Goal: Task Accomplishment & Management: Manage account settings

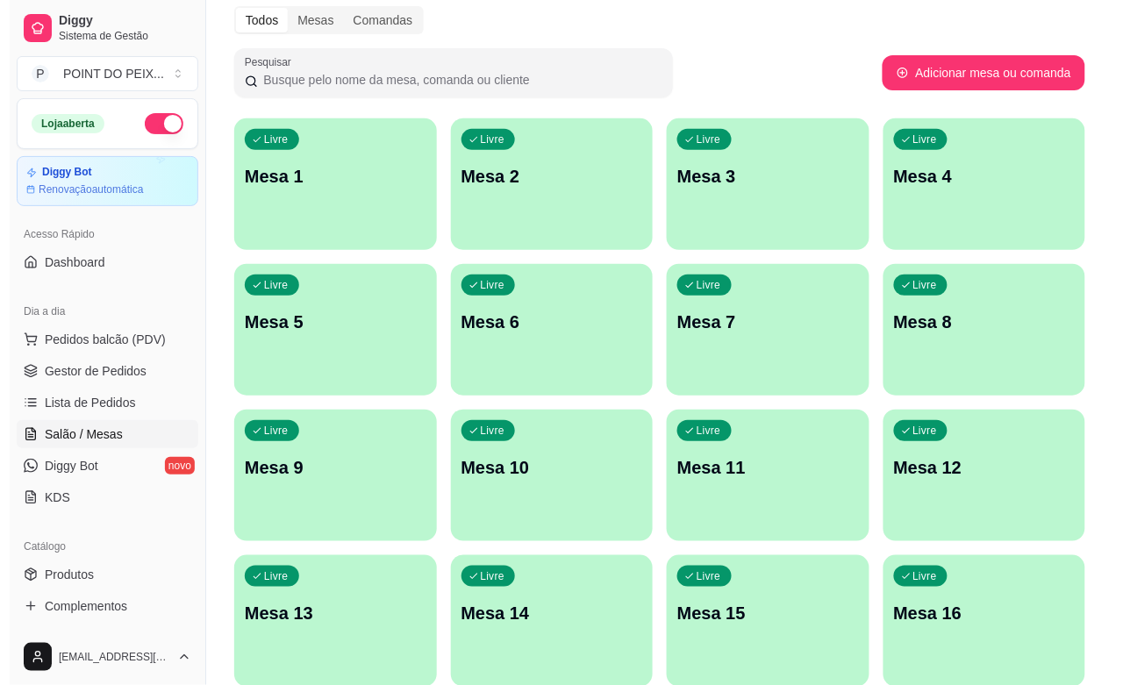
scroll to position [110, 0]
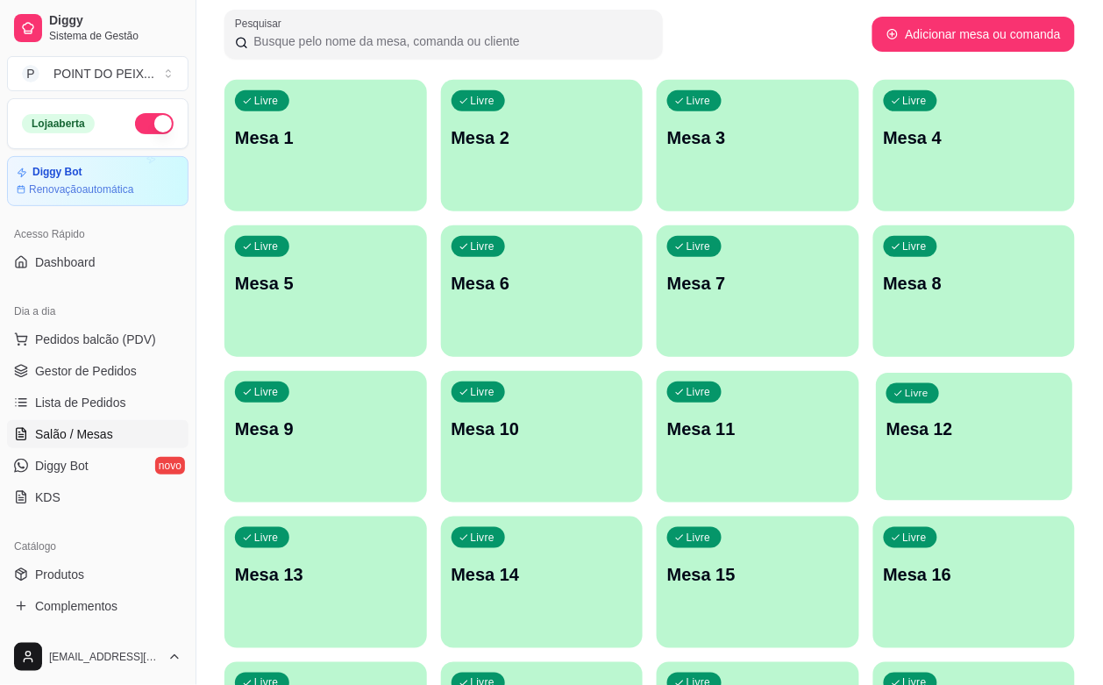
click at [876, 415] on div "Livre Mesa 12" at bounding box center [974, 426] width 196 height 107
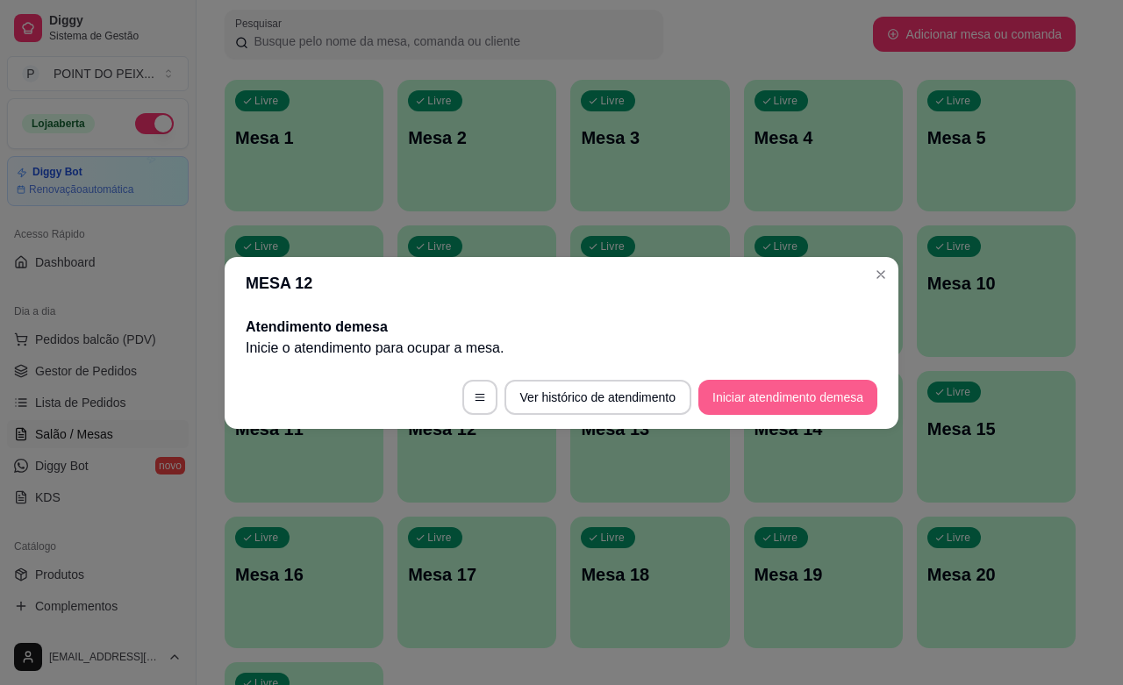
click at [805, 389] on button "Iniciar atendimento de mesa" at bounding box center [787, 397] width 179 height 35
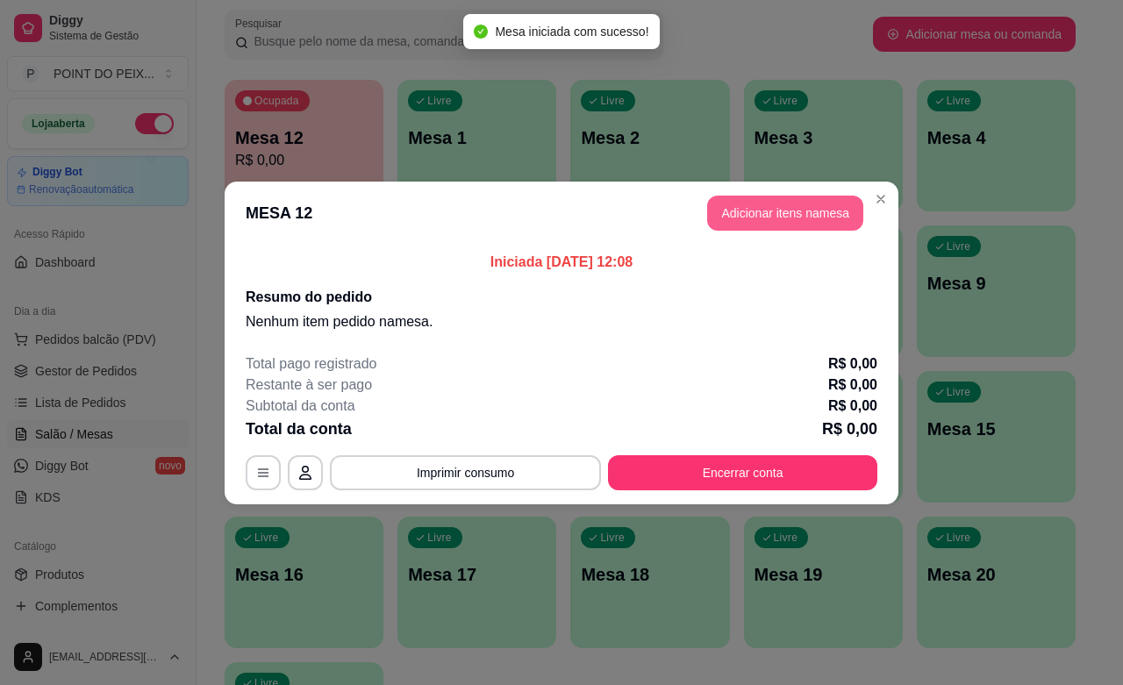
click at [789, 213] on button "Adicionar itens na mesa" at bounding box center [785, 213] width 156 height 35
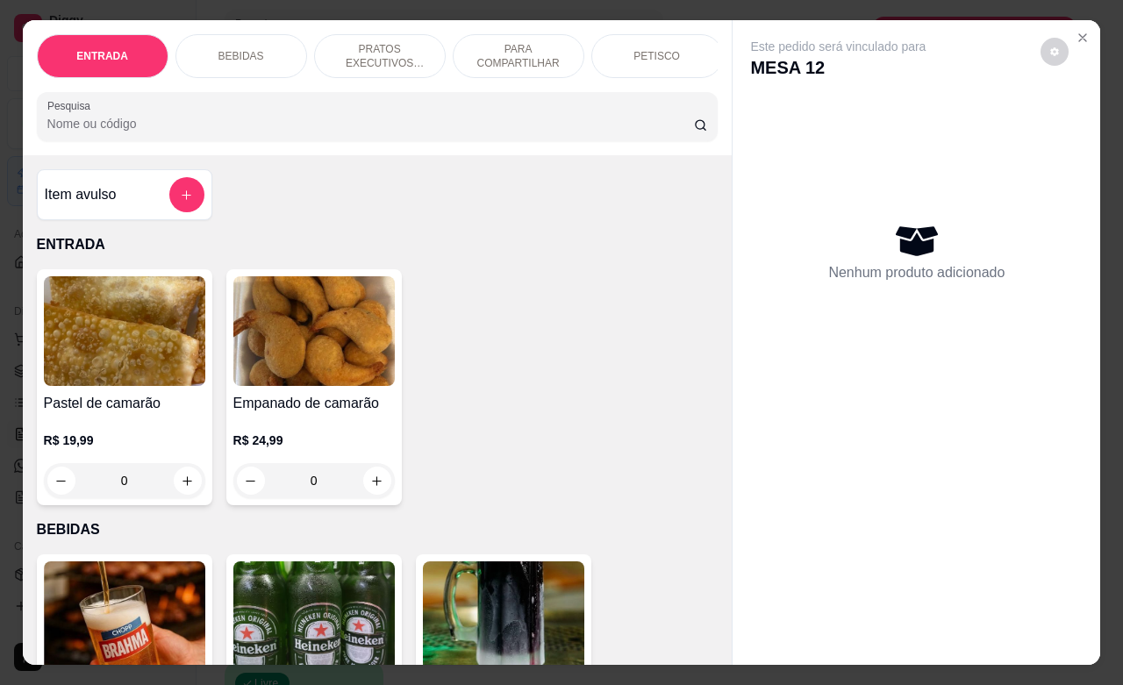
click at [646, 59] on div "PETISCO" at bounding box center [657, 56] width 132 height 44
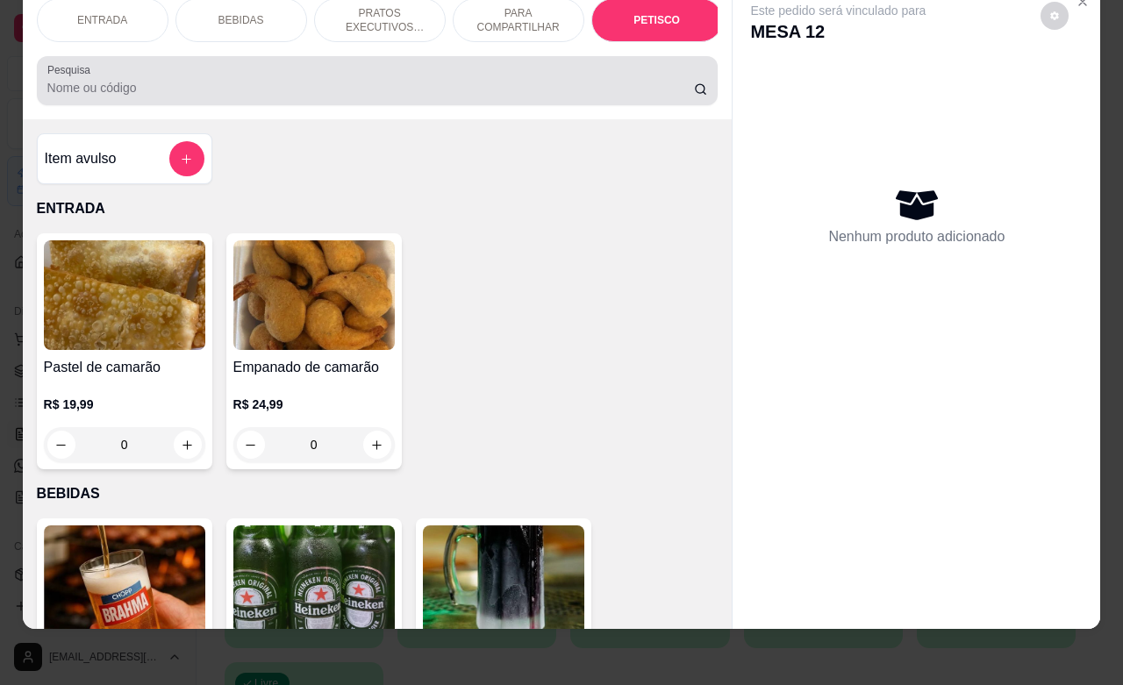
scroll to position [4094, 0]
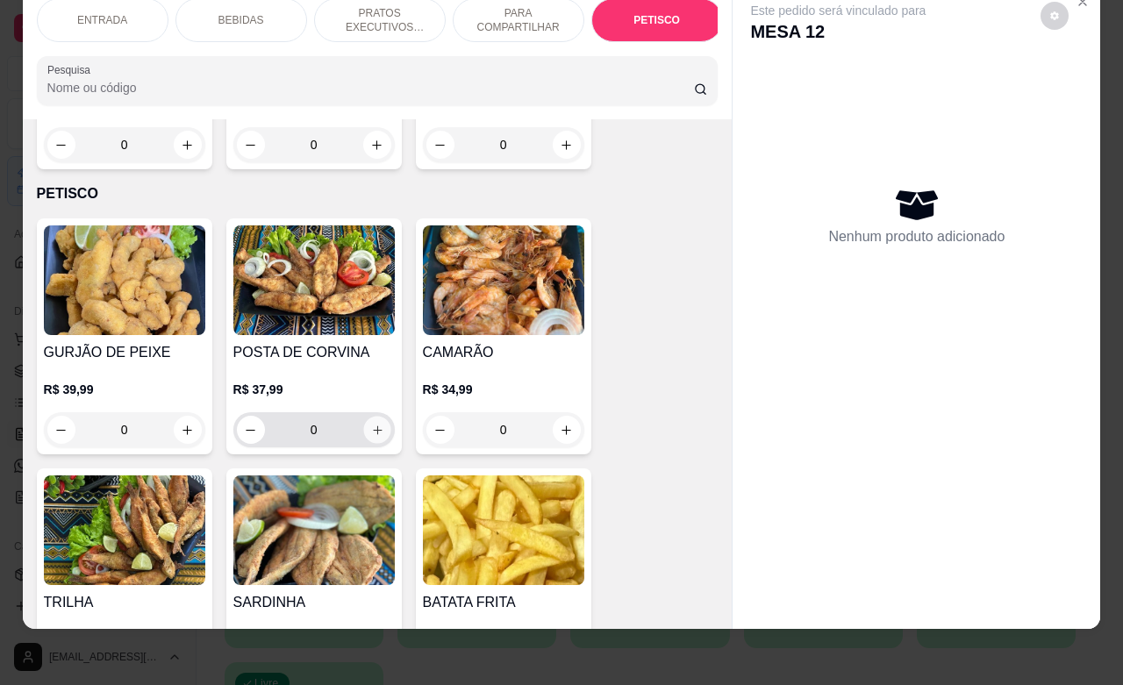
click at [370, 424] on icon "increase-product-quantity" at bounding box center [376, 430] width 13 height 13
type input "1"
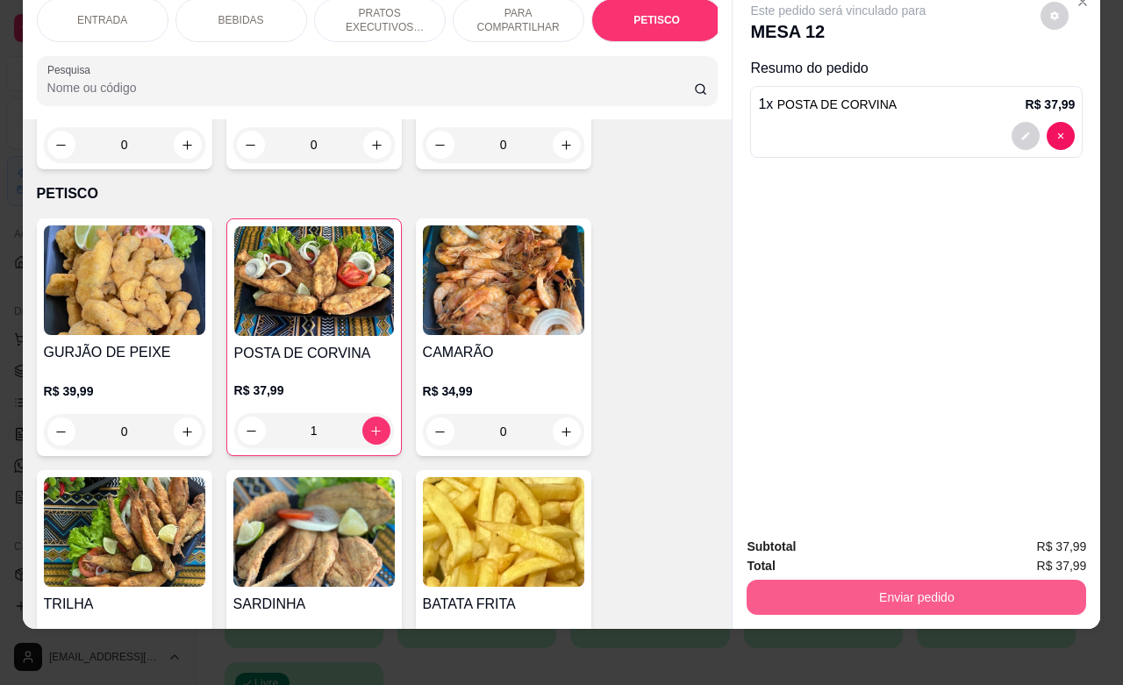
click at [847, 594] on button "Enviar pedido" at bounding box center [915, 597] width 339 height 35
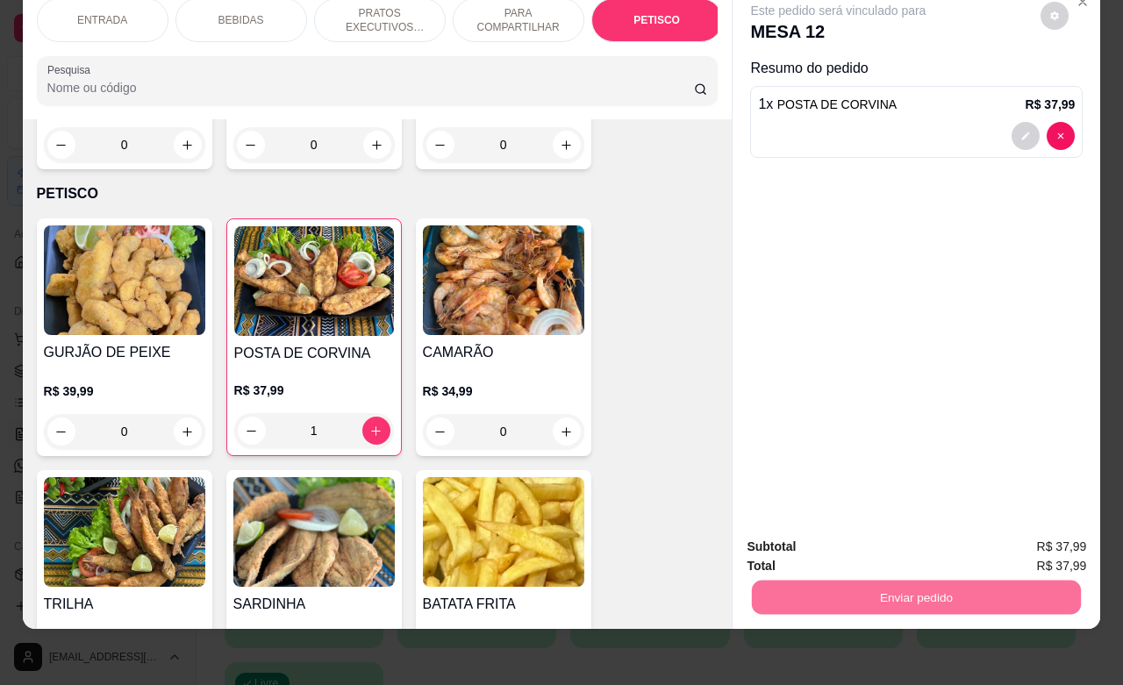
click at [843, 538] on button "Não registrar e enviar pedido" at bounding box center [855, 535] width 177 height 32
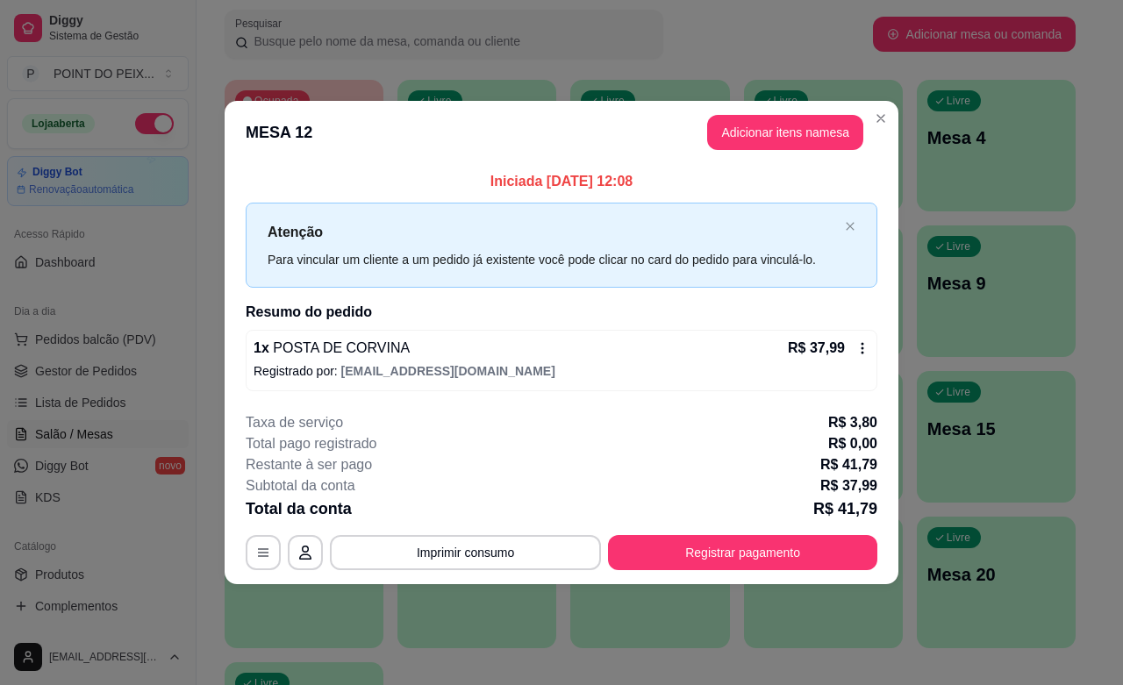
click at [703, 344] on div "1 x POSTA DE CORVINA R$ 37,99" at bounding box center [561, 348] width 616 height 21
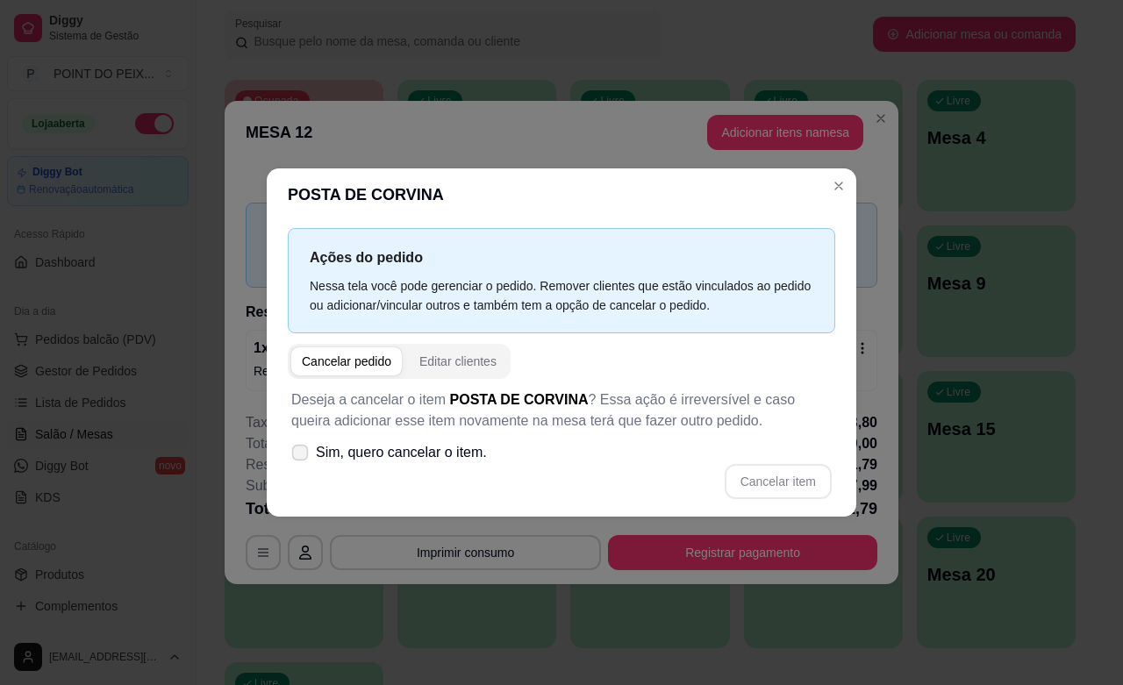
click at [295, 444] on span at bounding box center [300, 452] width 17 height 17
click at [295, 455] on input "Sim, quero cancelar o item." at bounding box center [295, 460] width 11 height 11
checkbox input "true"
click at [757, 483] on button "Cancelar item" at bounding box center [777, 481] width 107 height 35
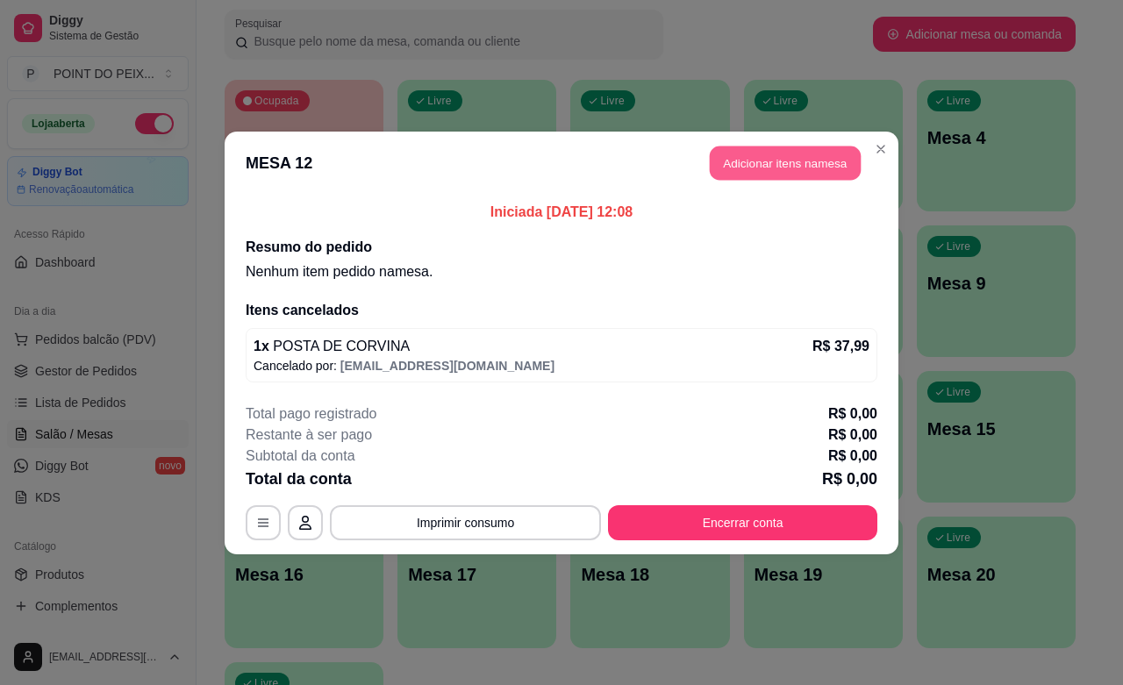
click at [792, 165] on button "Adicionar itens na mesa" at bounding box center [785, 163] width 151 height 34
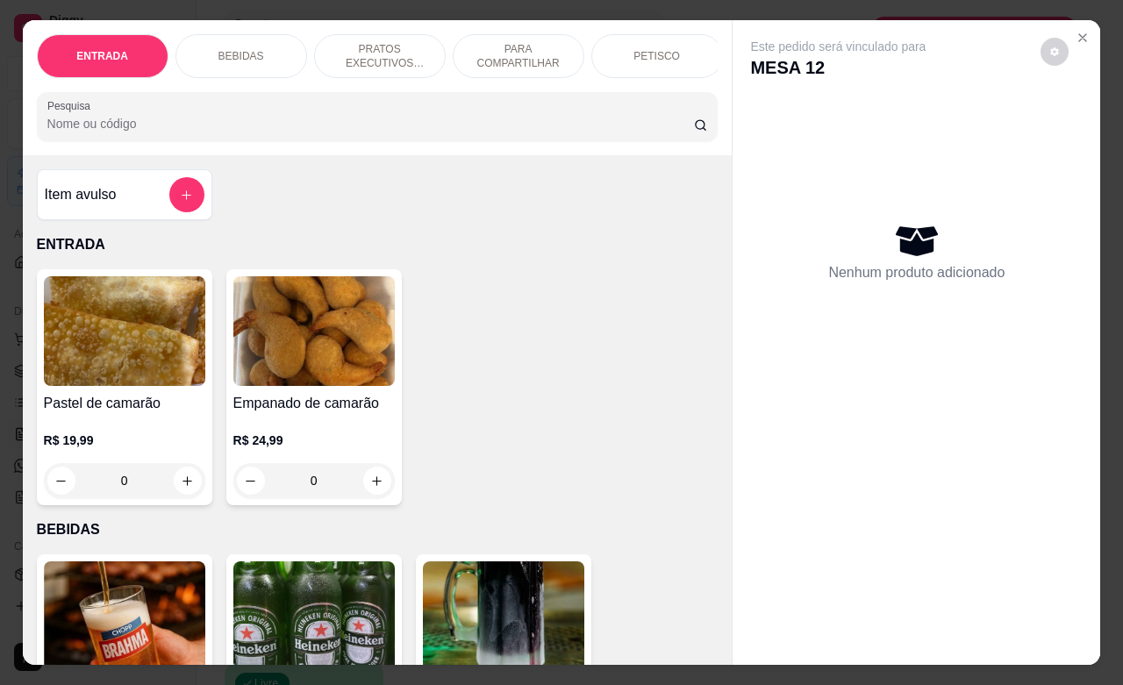
drag, startPoint x: 634, startPoint y: 48, endPoint x: 624, endPoint y: 60, distance: 14.9
click at [634, 49] on p "PETISCO" at bounding box center [656, 56] width 46 height 14
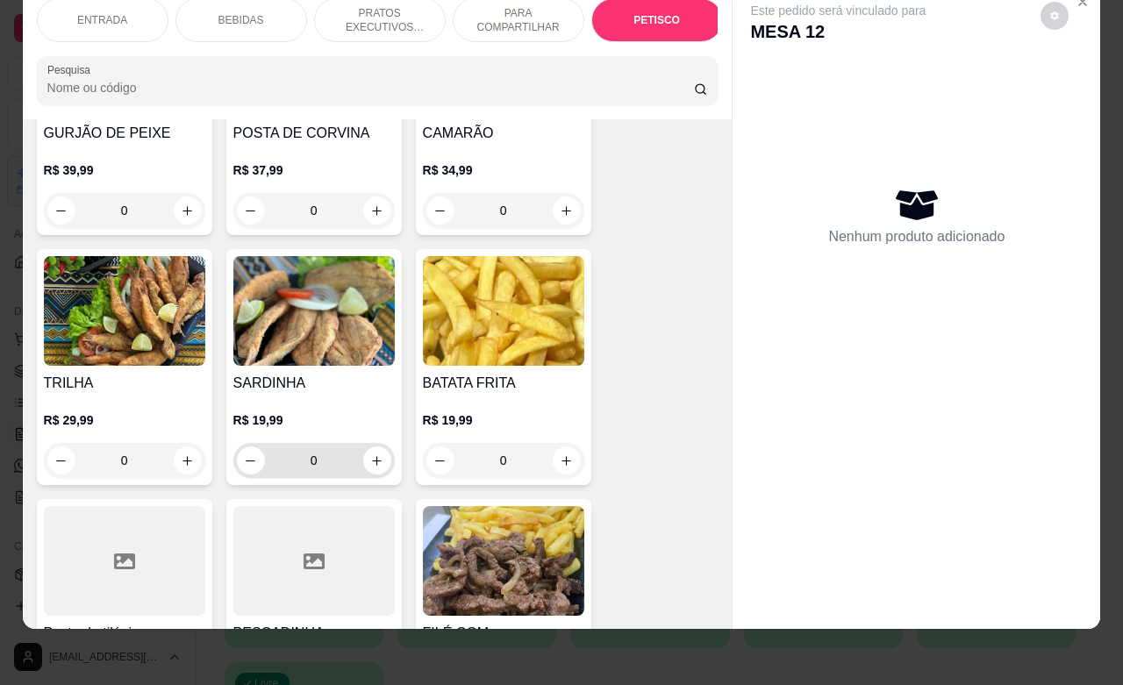
scroll to position [4423, 0]
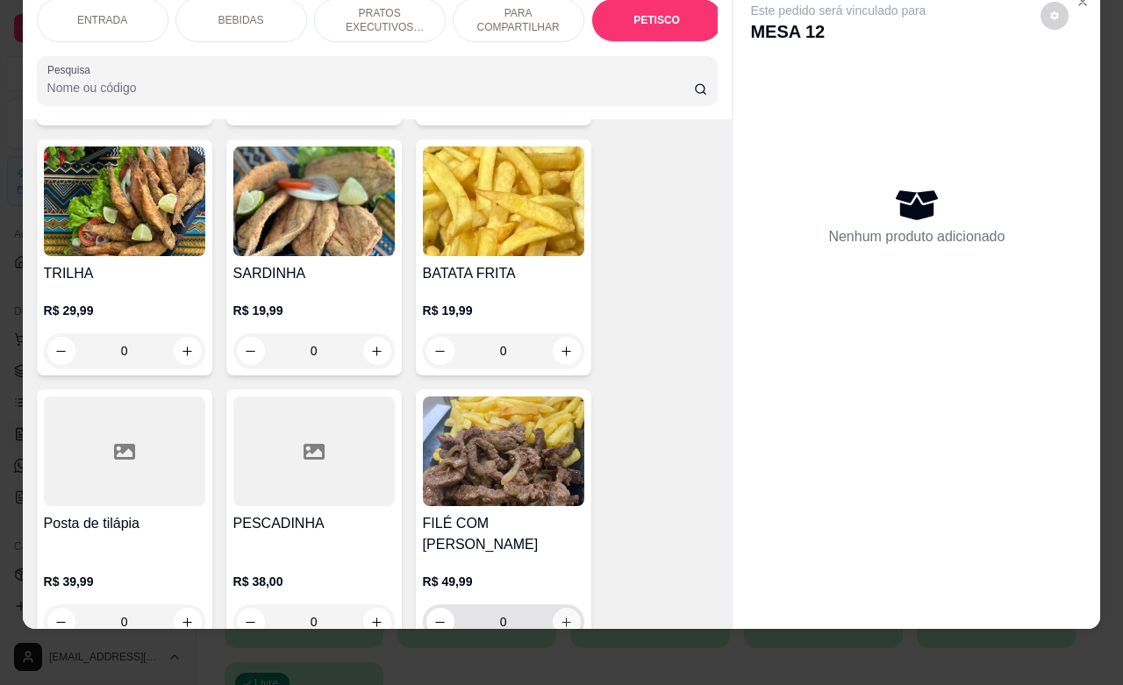
click at [560, 616] on icon "increase-product-quantity" at bounding box center [566, 622] width 13 height 13
type input "1"
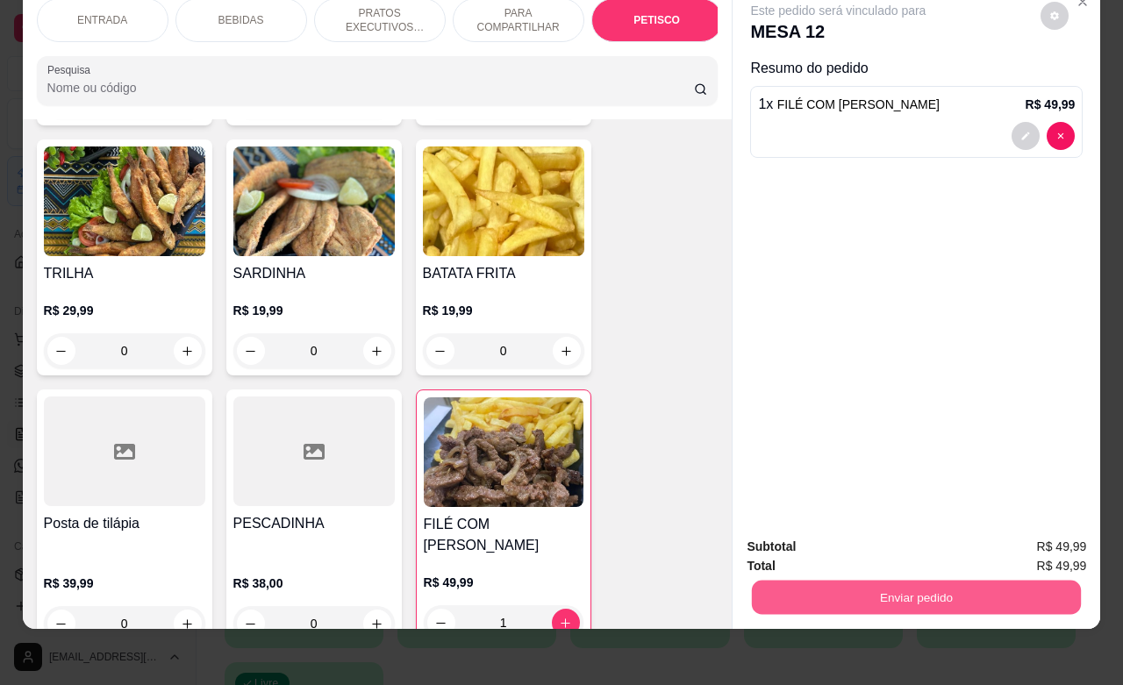
click at [847, 580] on button "Enviar pedido" at bounding box center [916, 597] width 329 height 34
click at [807, 537] on button "Não registrar e enviar pedido" at bounding box center [855, 535] width 177 height 32
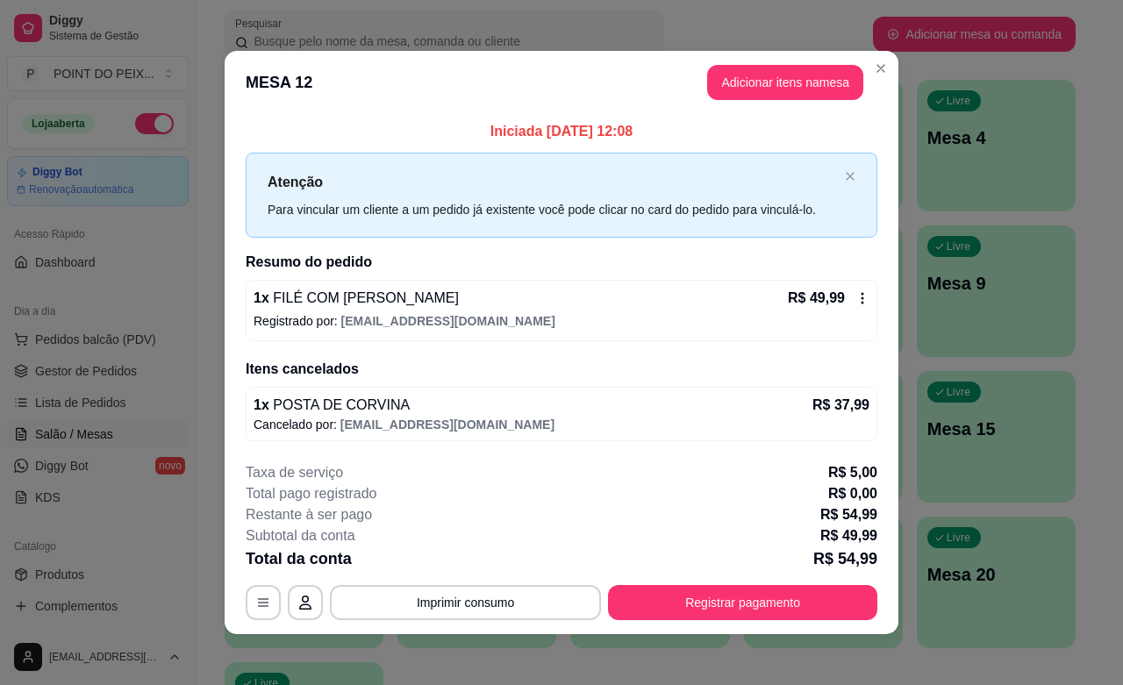
drag, startPoint x: 802, startPoint y: 545, endPoint x: 789, endPoint y: 621, distance: 77.4
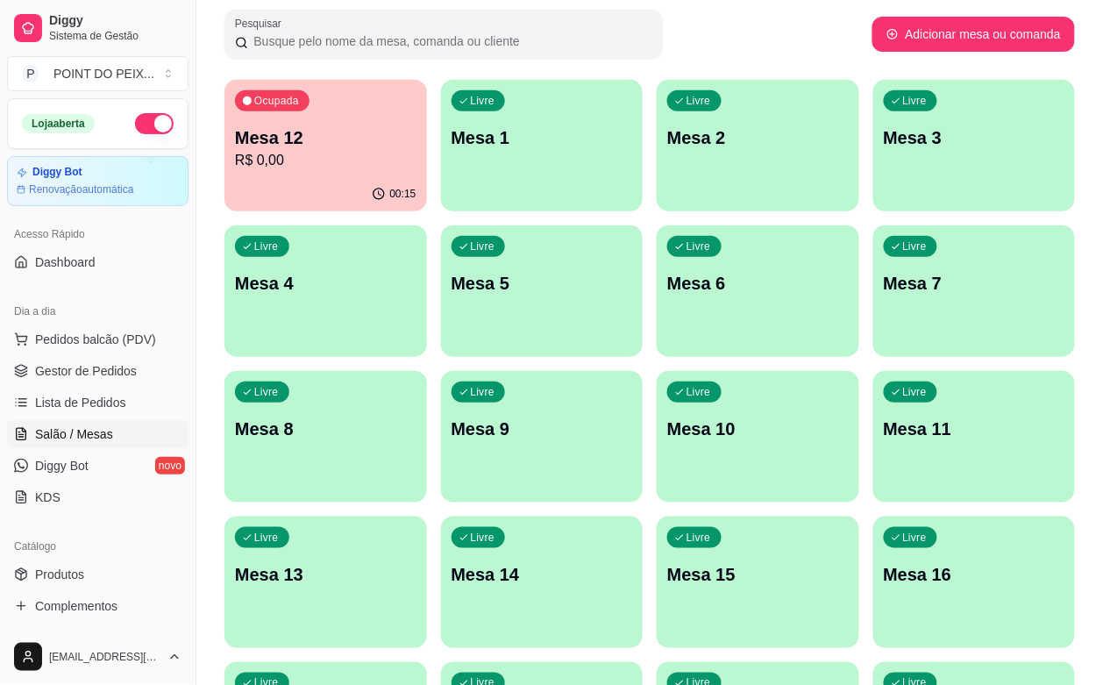
click at [348, 142] on p "Mesa 12" at bounding box center [326, 137] width 182 height 25
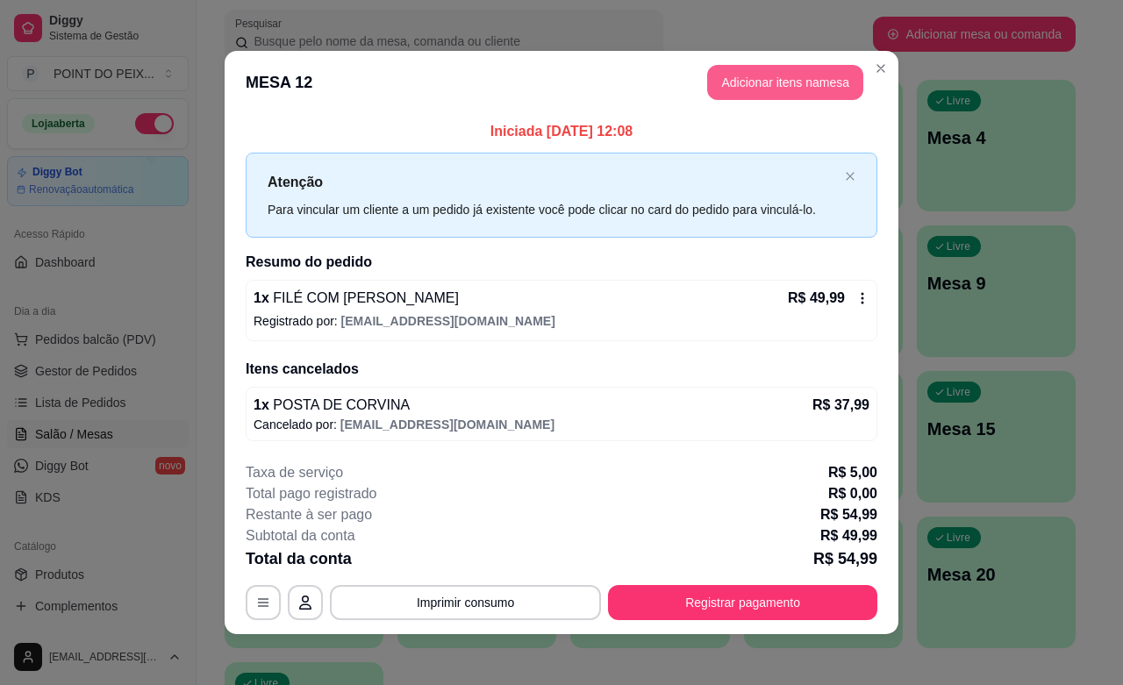
click at [778, 76] on button "Adicionar itens na mesa" at bounding box center [785, 82] width 156 height 35
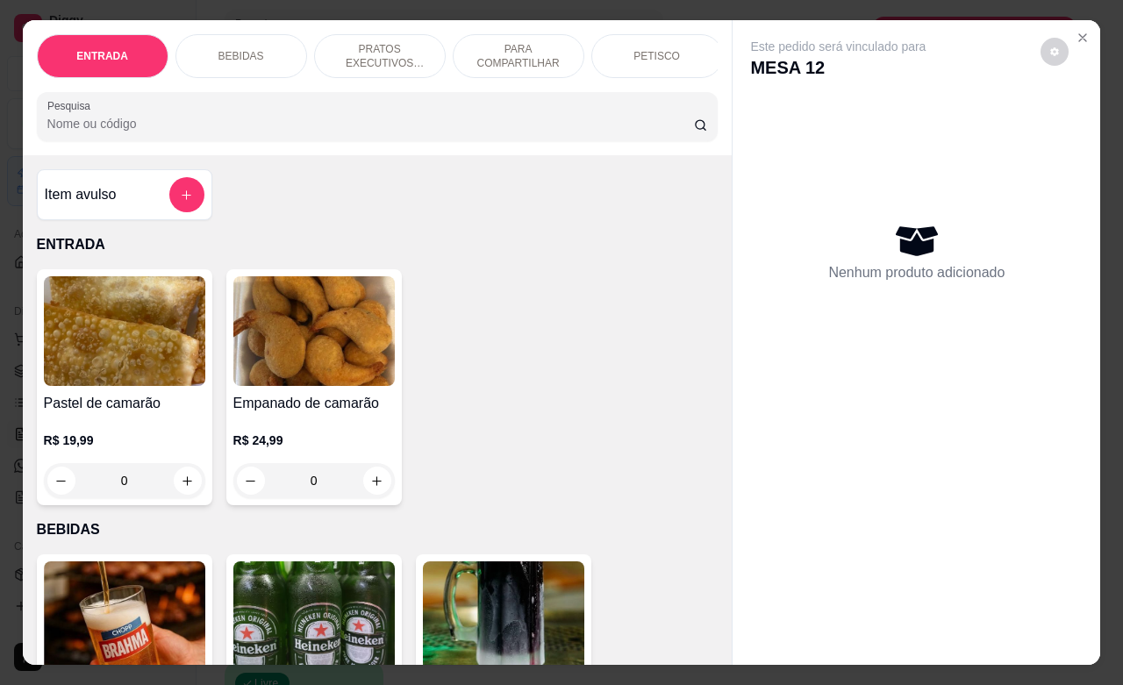
click at [251, 54] on div "BEBIDAS" at bounding box center [241, 56] width 132 height 44
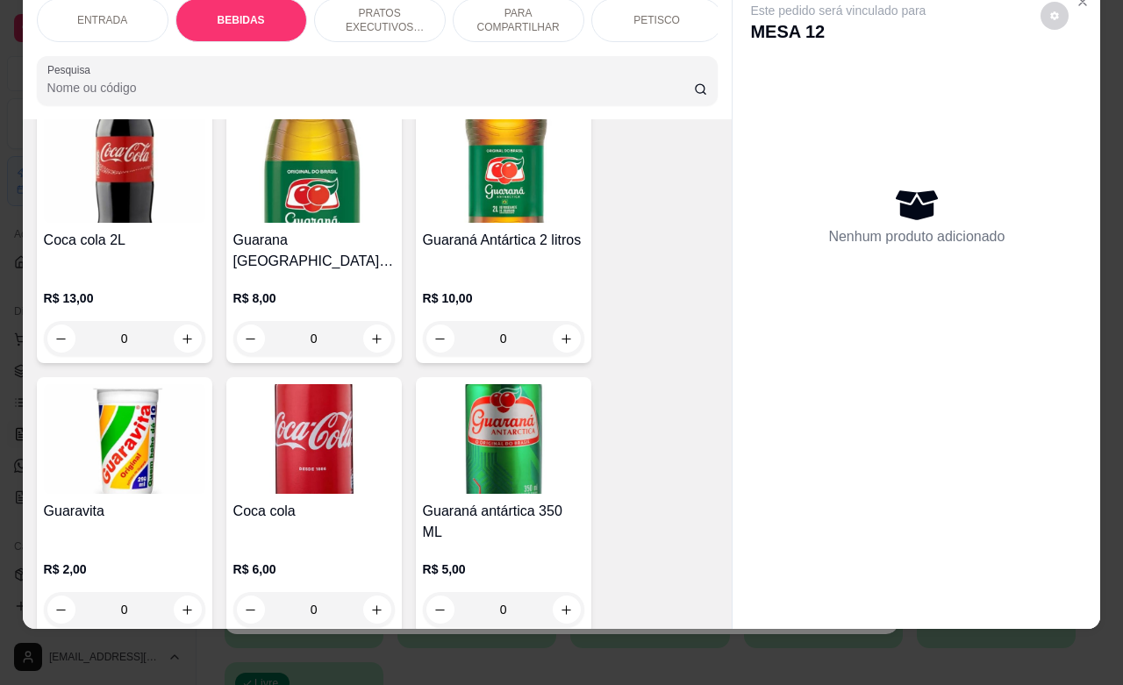
scroll to position [1022, 0]
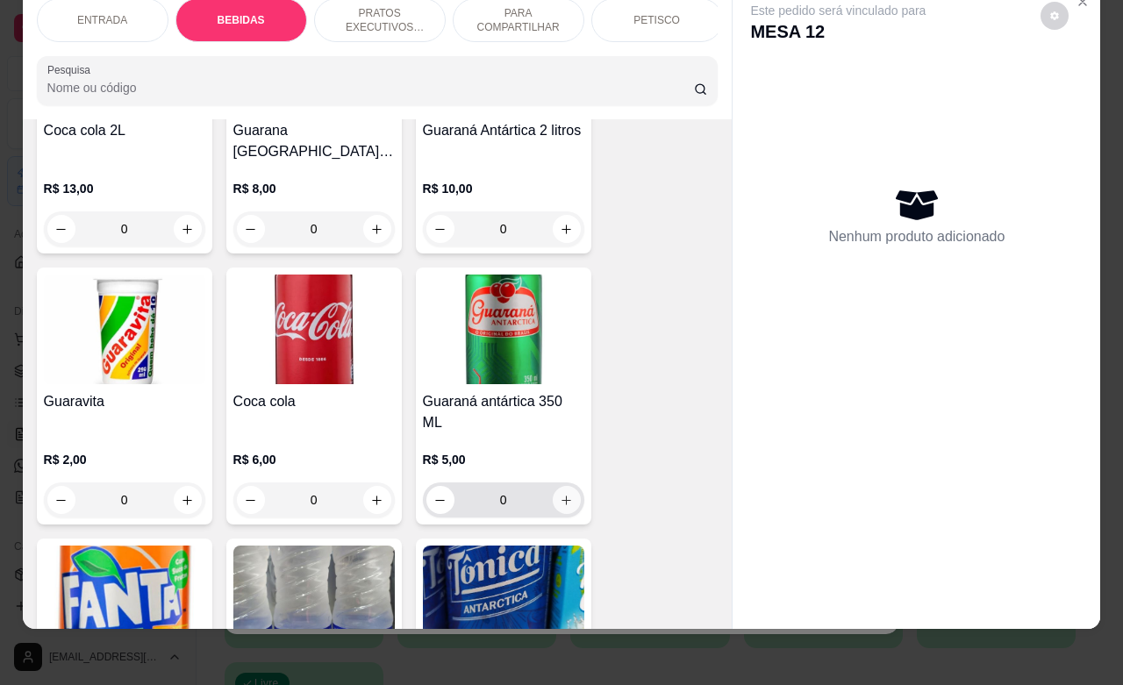
click at [564, 486] on button "increase-product-quantity" at bounding box center [567, 500] width 28 height 28
type input "1"
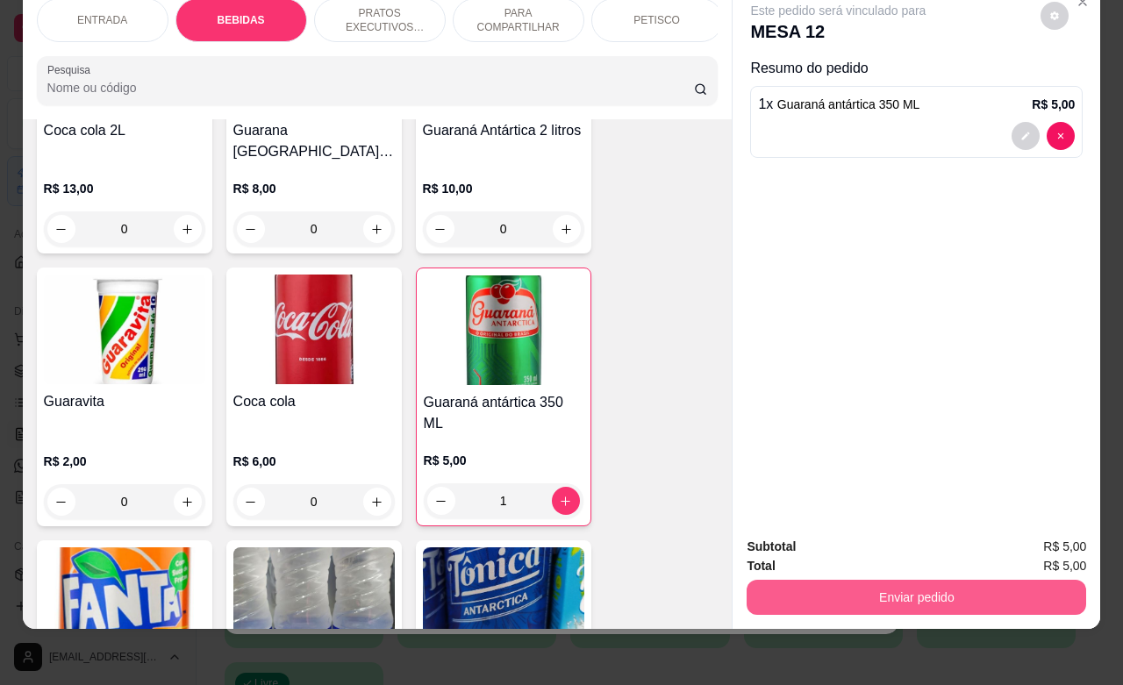
click at [849, 580] on button "Enviar pedido" at bounding box center [915, 597] width 339 height 35
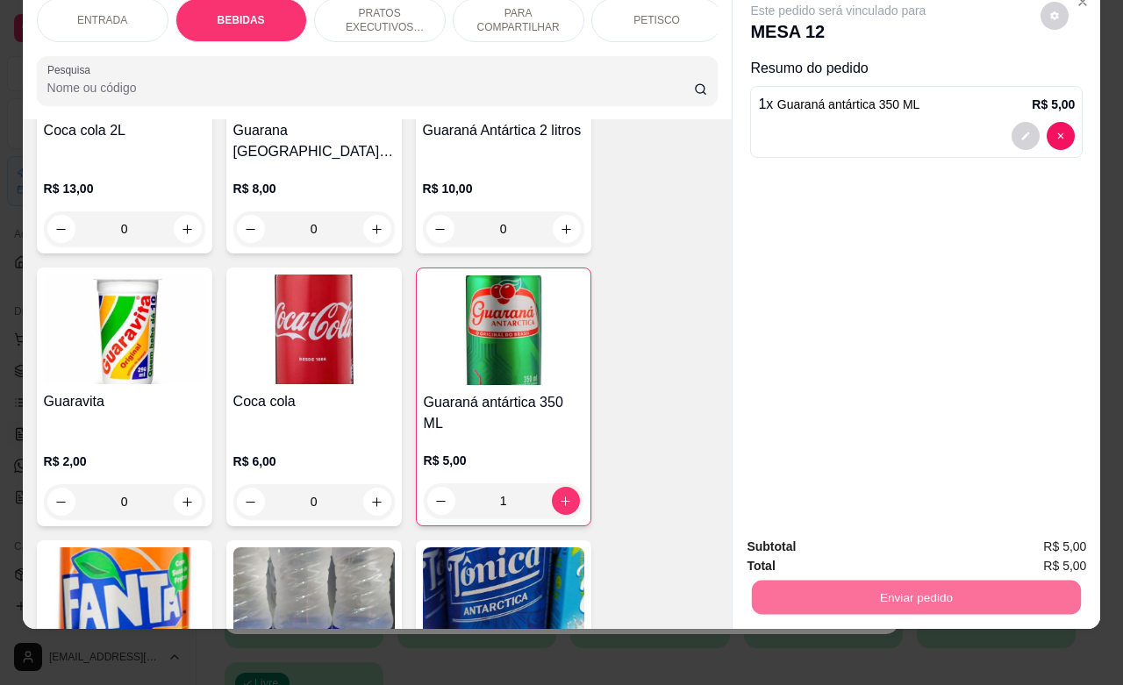
click at [817, 527] on button "Não registrar e enviar pedido" at bounding box center [855, 535] width 177 height 32
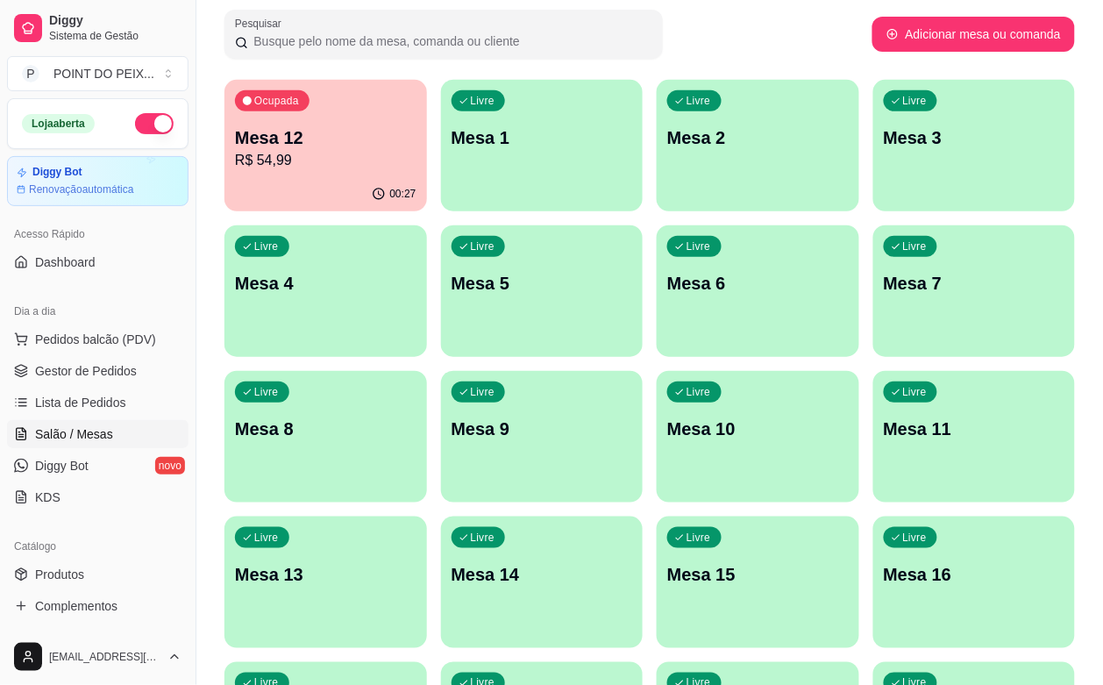
click at [441, 320] on div "Livre Mesa 5" at bounding box center [542, 280] width 203 height 111
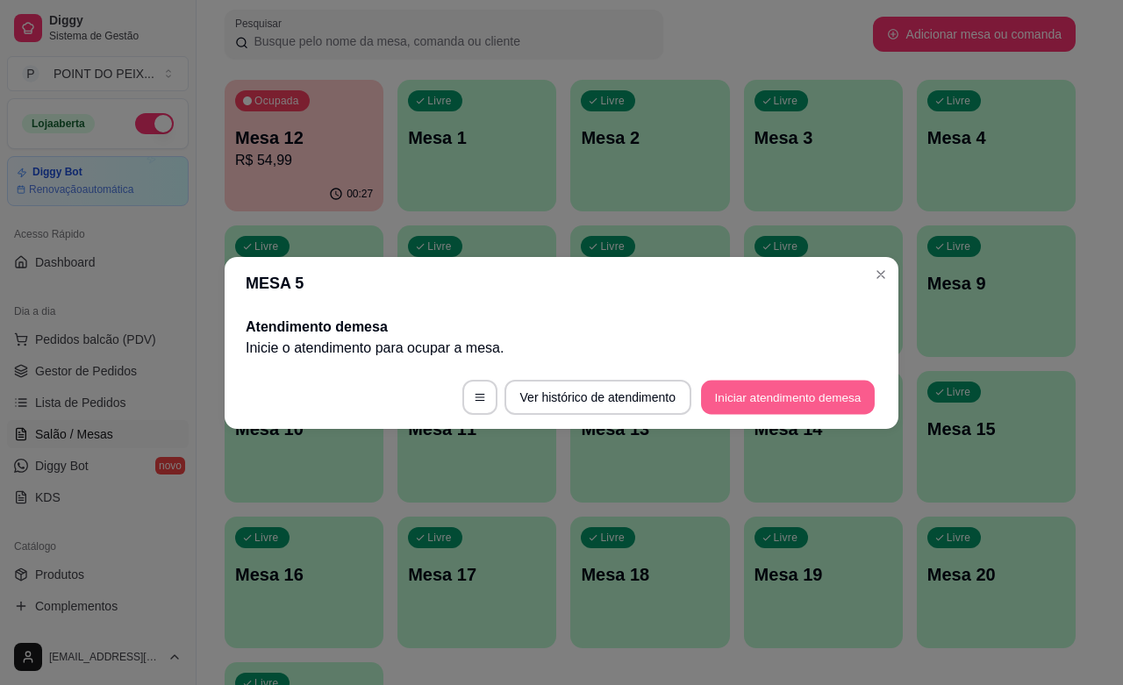
click at [776, 387] on button "Iniciar atendimento de mesa" at bounding box center [788, 397] width 174 height 34
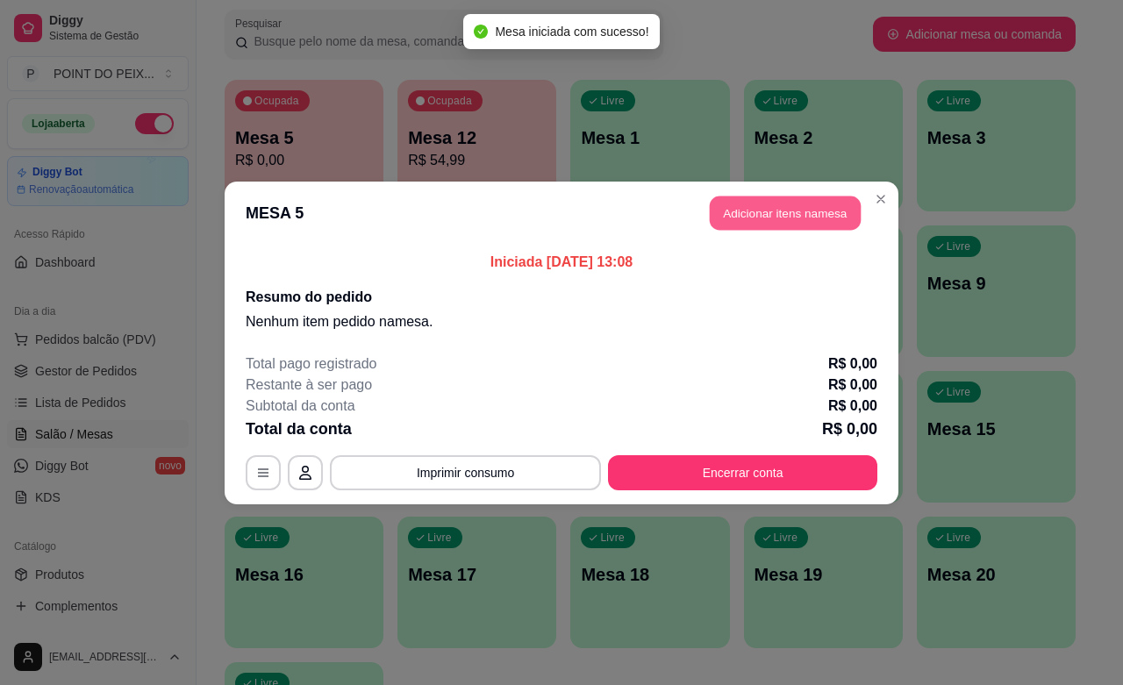
click at [789, 225] on button "Adicionar itens na mesa" at bounding box center [785, 213] width 151 height 34
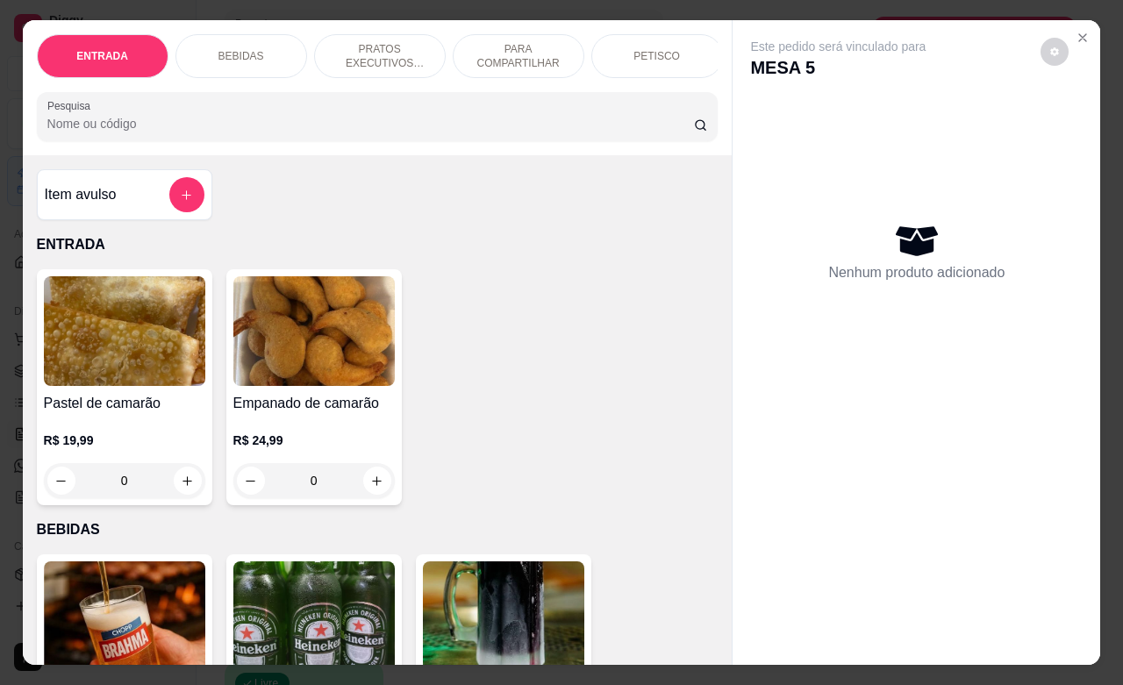
click at [382, 58] on p "PRATOS EXECUTIVOS (INDIVIDUAIS)" at bounding box center [380, 56] width 102 height 28
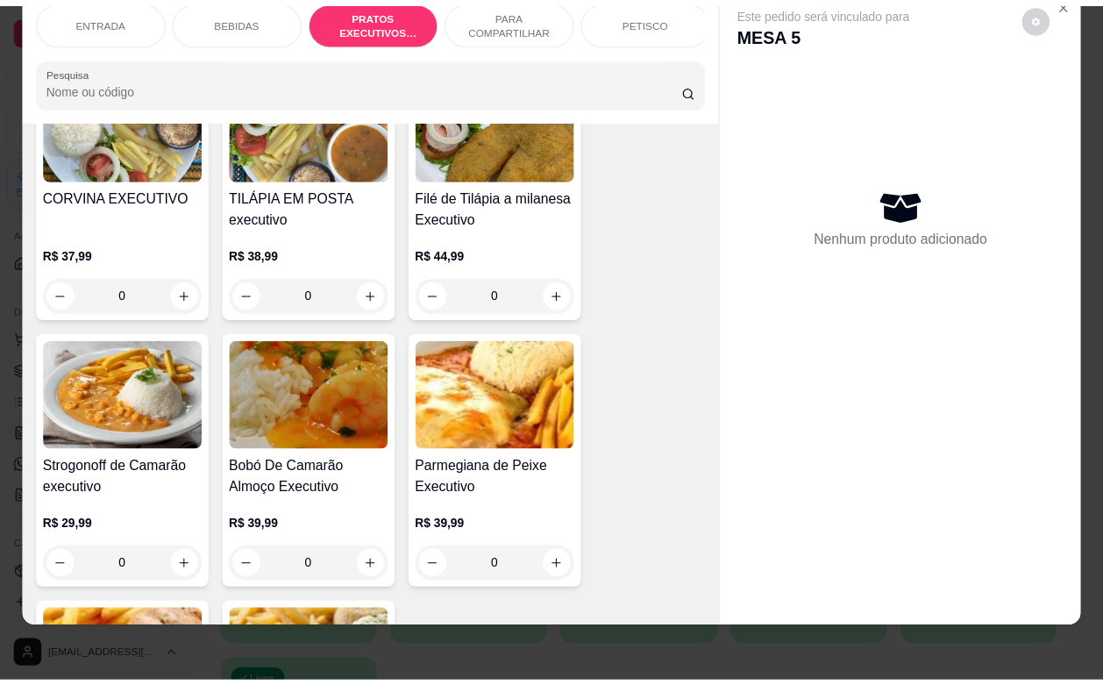
scroll to position [2857, 0]
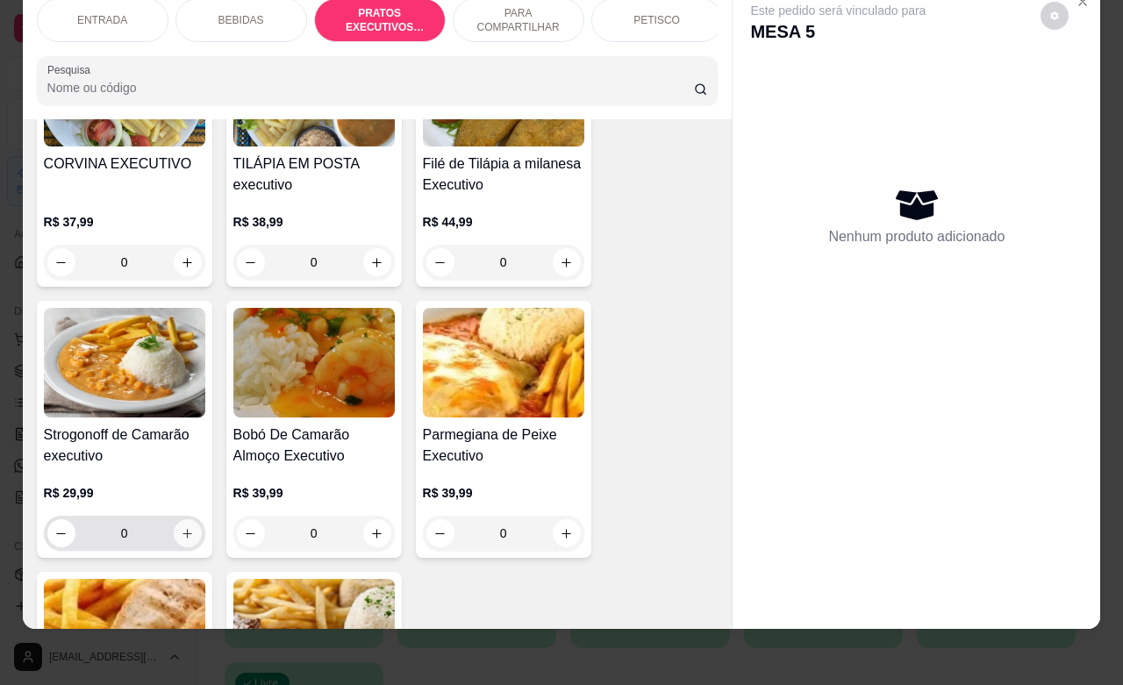
click at [181, 527] on icon "increase-product-quantity" at bounding box center [187, 533] width 13 height 13
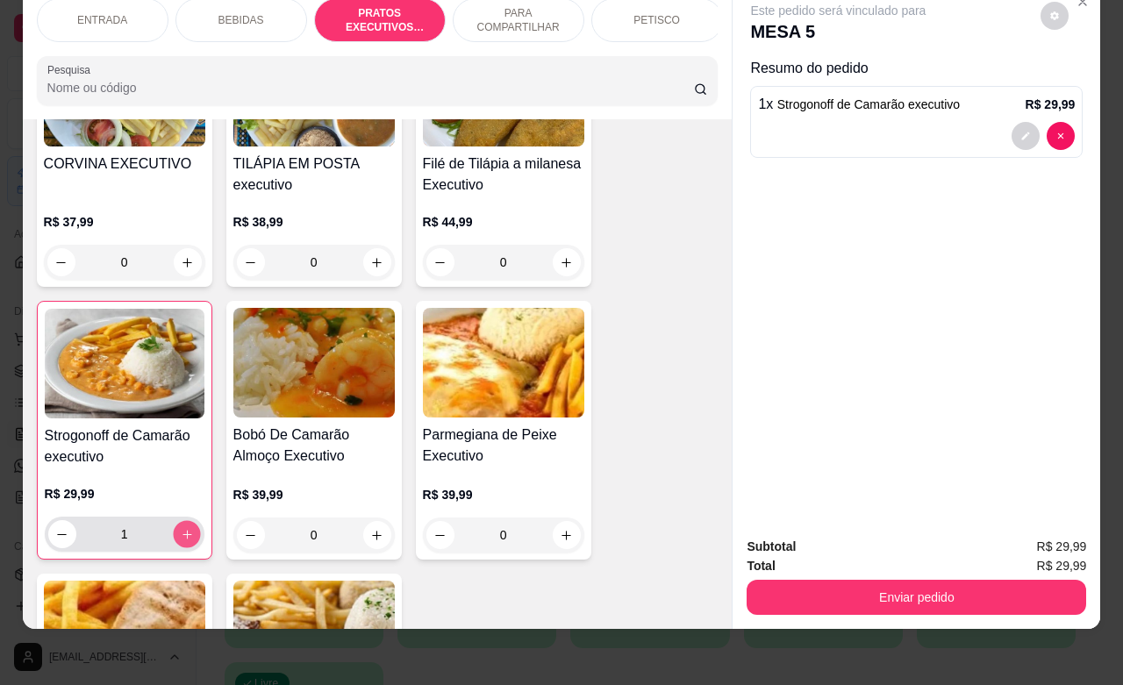
click at [180, 528] on icon "increase-product-quantity" at bounding box center [186, 534] width 13 height 13
type input "2"
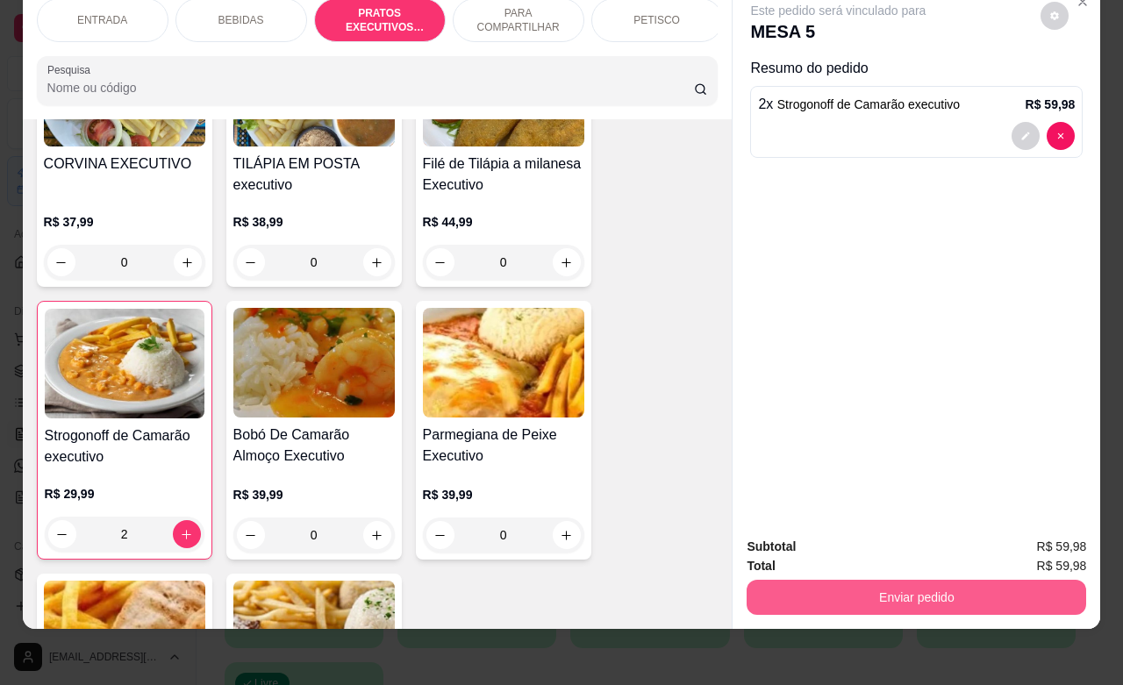
click at [860, 580] on button "Enviar pedido" at bounding box center [915, 597] width 339 height 35
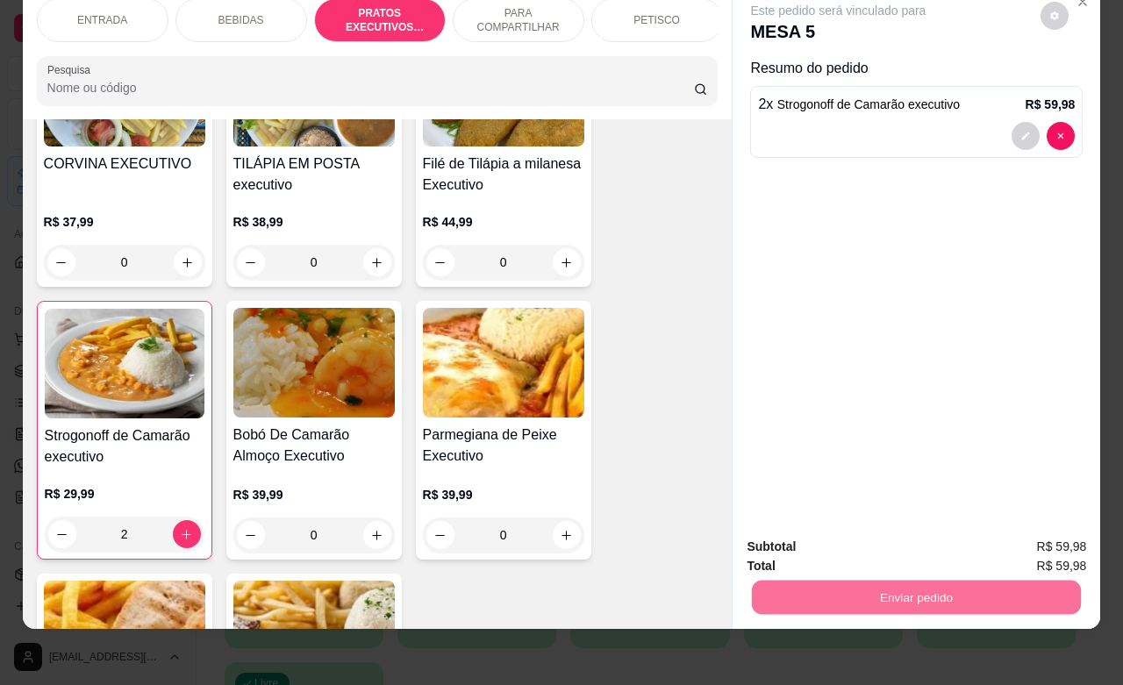
click at [833, 544] on button "Não registrar e enviar pedido" at bounding box center [856, 535] width 182 height 33
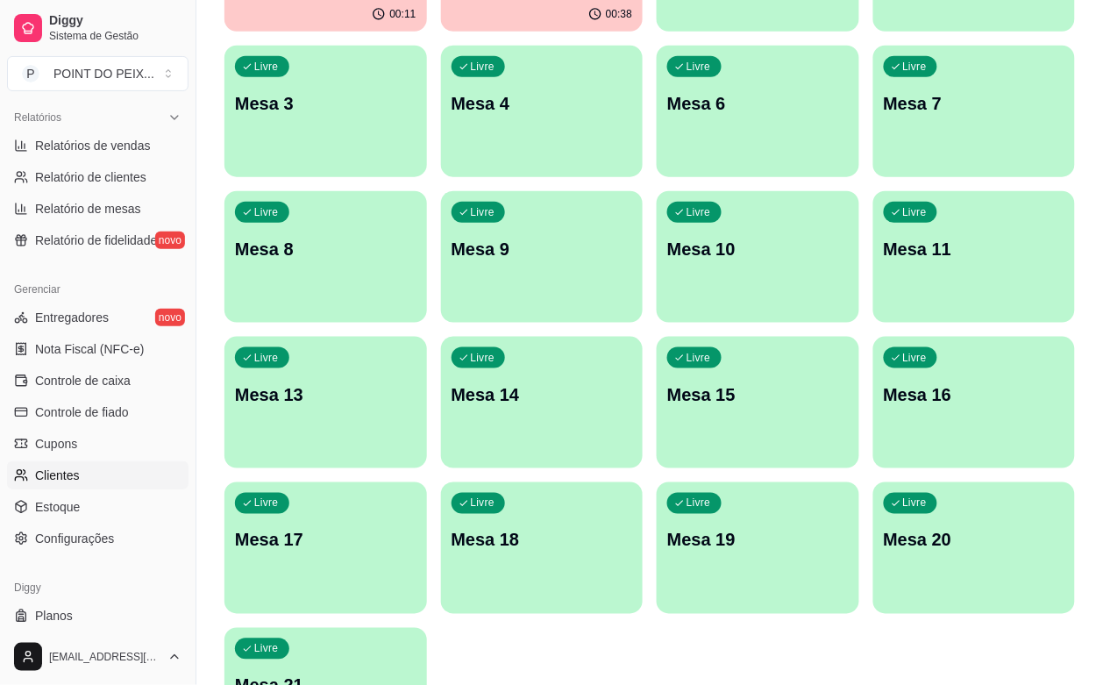
scroll to position [576, 0]
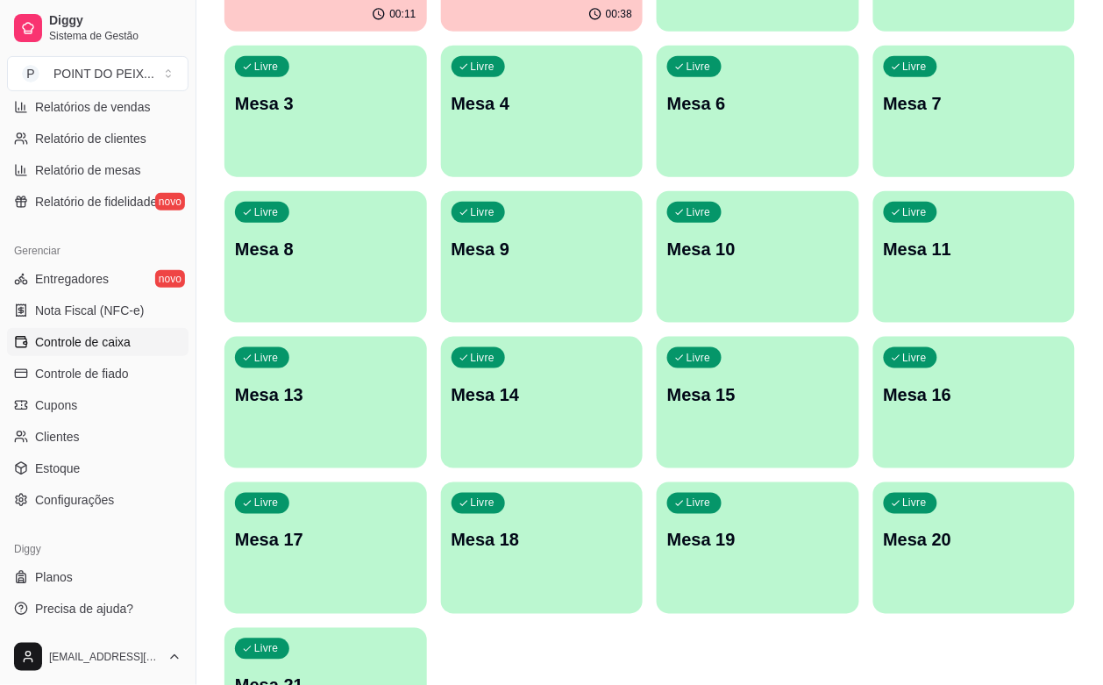
click at [96, 335] on span "Controle de caixa" at bounding box center [83, 342] width 96 height 18
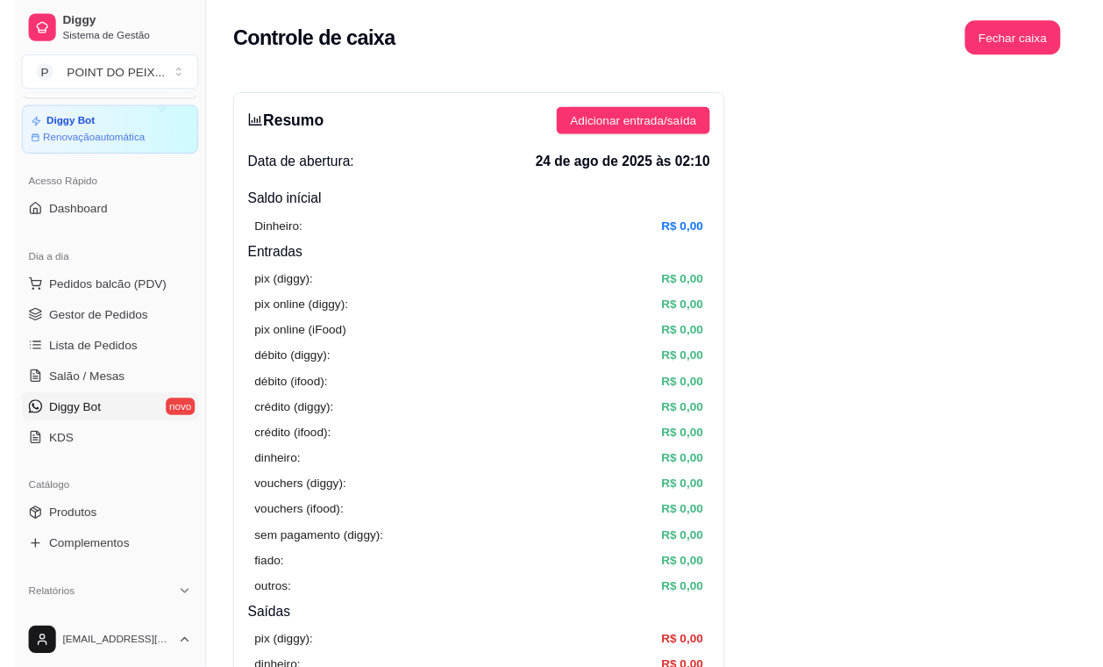
scroll to position [28, 0]
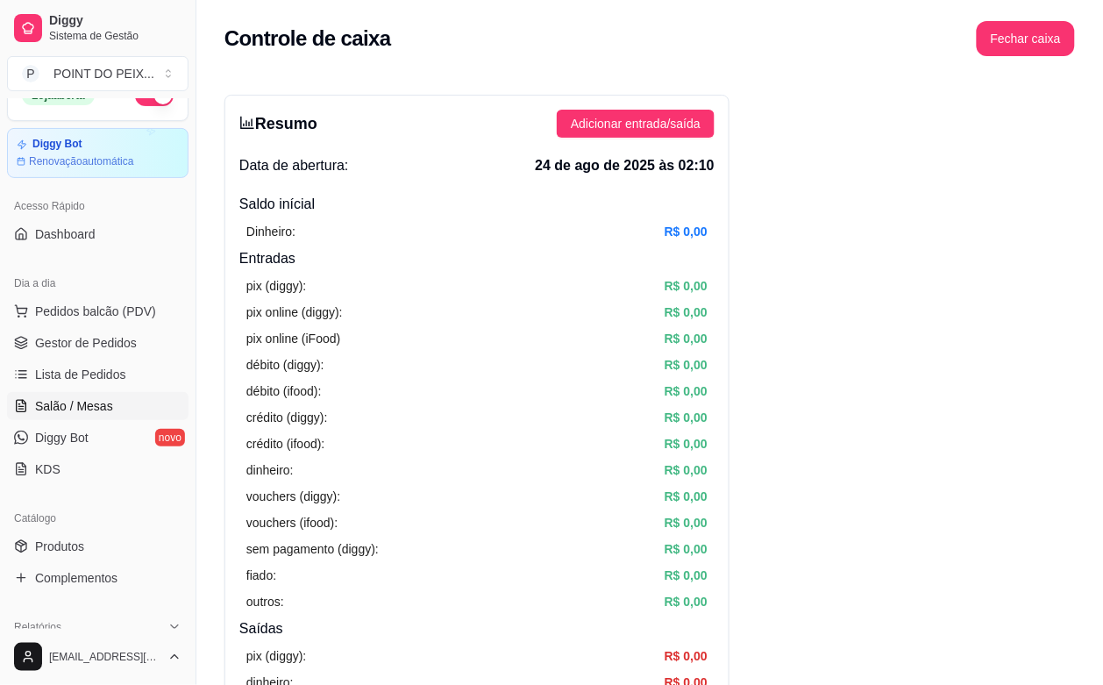
click at [99, 409] on span "Salão / Mesas" at bounding box center [74, 406] width 78 height 18
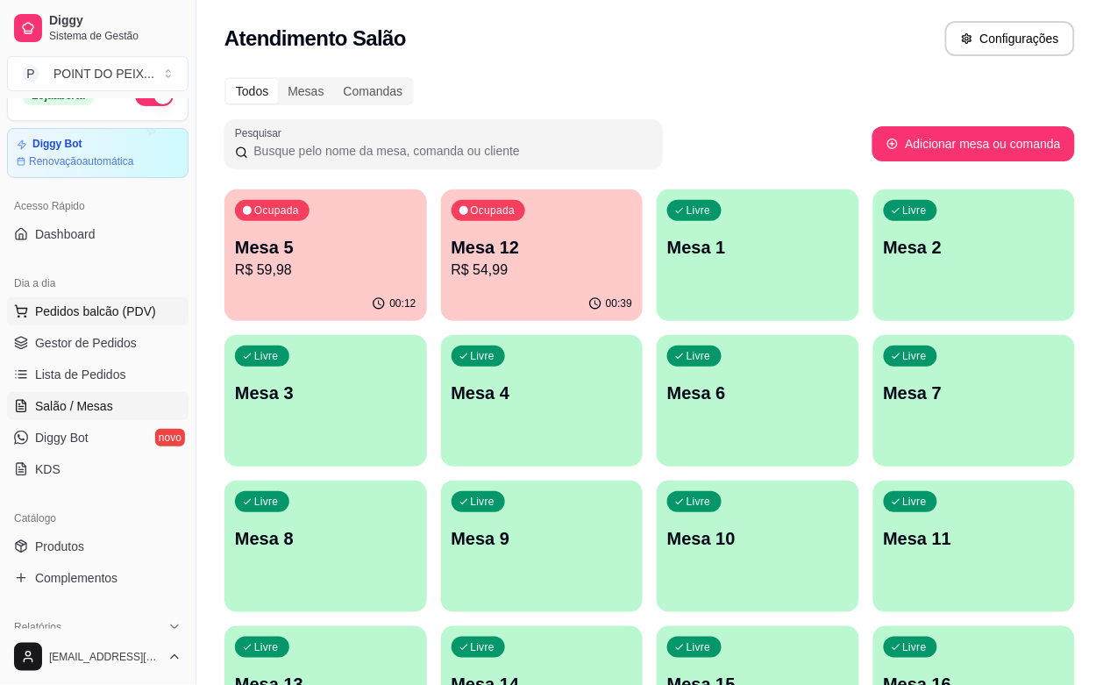
click at [111, 320] on span "Pedidos balcão (PDV)" at bounding box center [95, 312] width 121 height 18
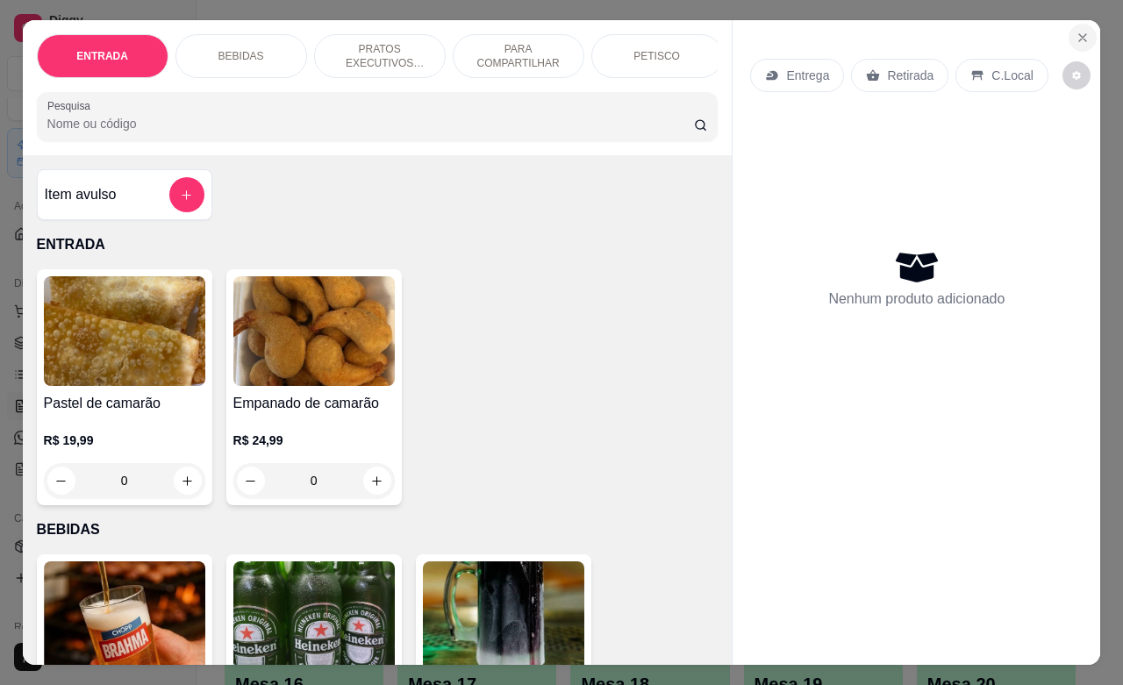
click at [1079, 34] on icon "Close" at bounding box center [1082, 37] width 7 height 7
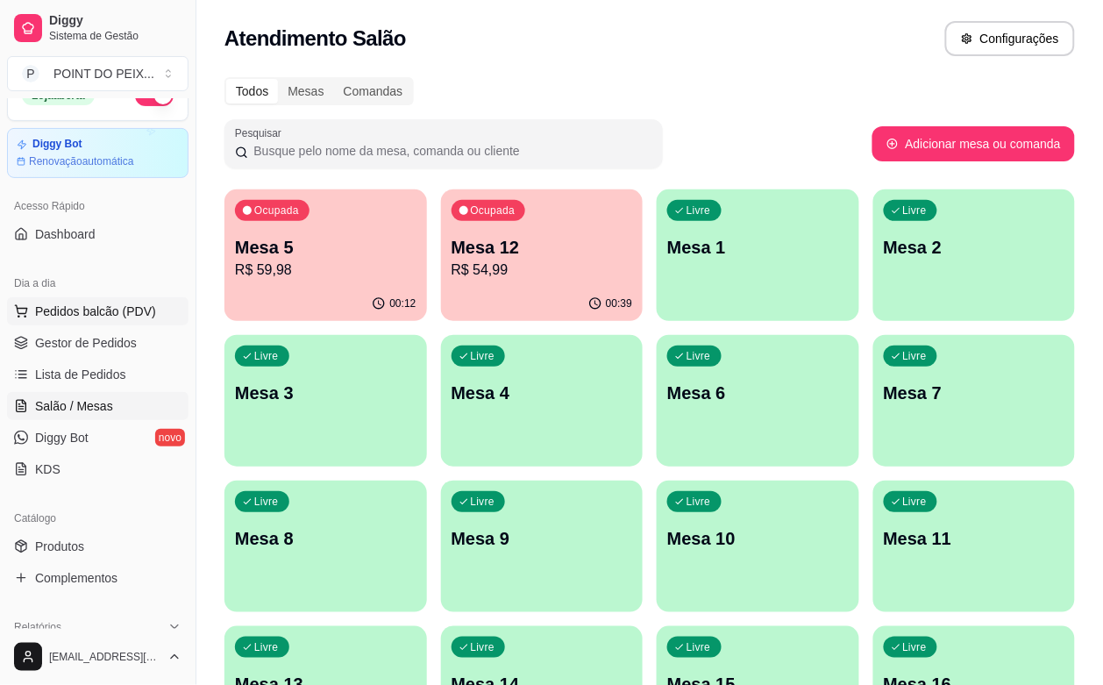
click at [120, 317] on span "Pedidos balcão (PDV)" at bounding box center [95, 312] width 121 height 18
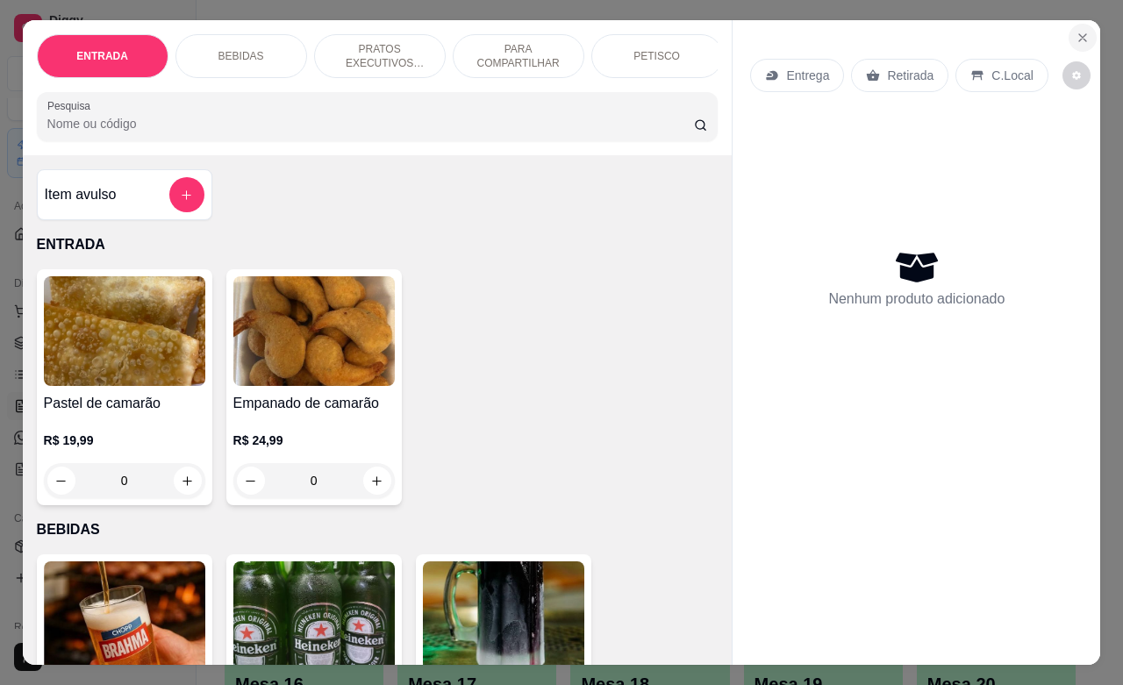
click at [1068, 24] on button "Close" at bounding box center [1082, 38] width 28 height 28
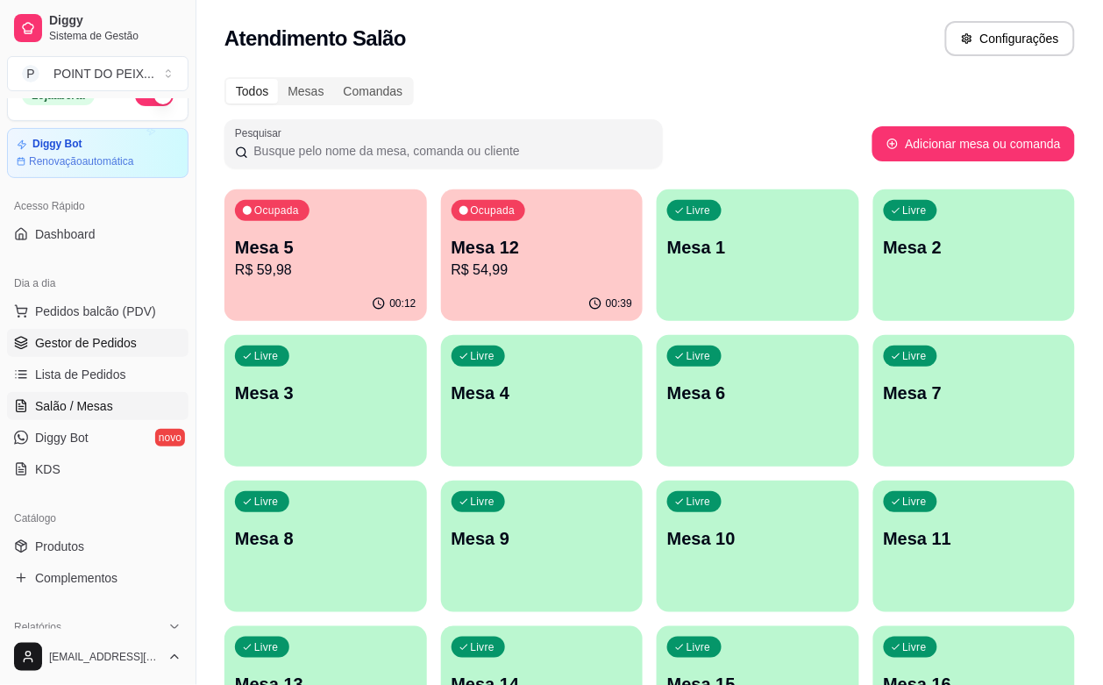
click at [107, 355] on link "Gestor de Pedidos" at bounding box center [98, 343] width 182 height 28
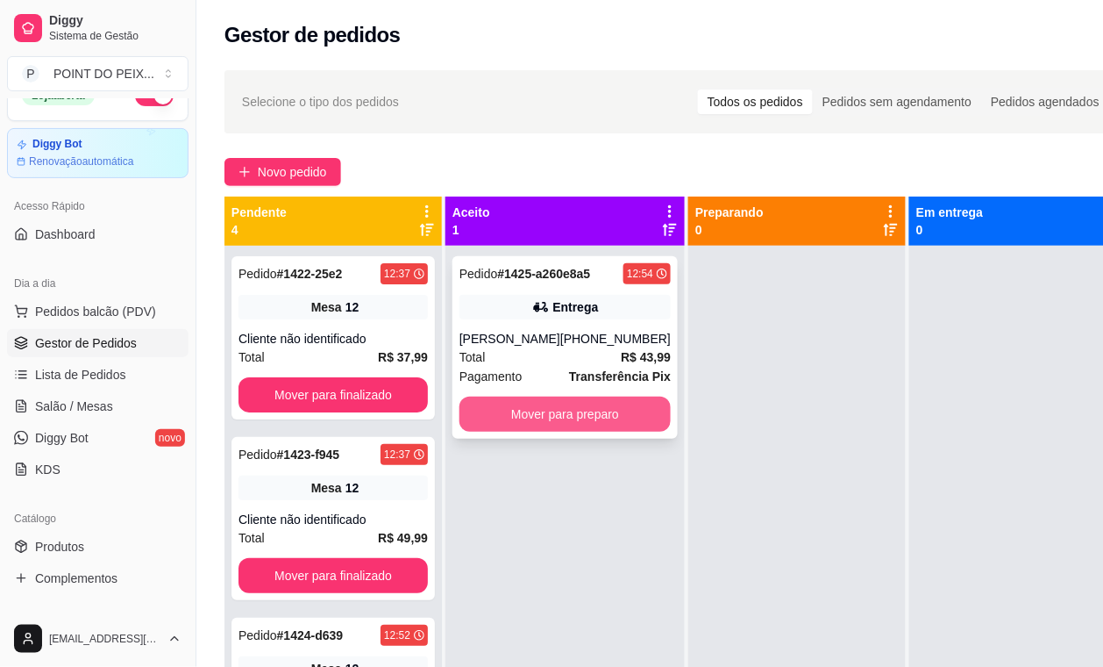
click at [603, 415] on button "Mover para preparo" at bounding box center [565, 413] width 211 height 35
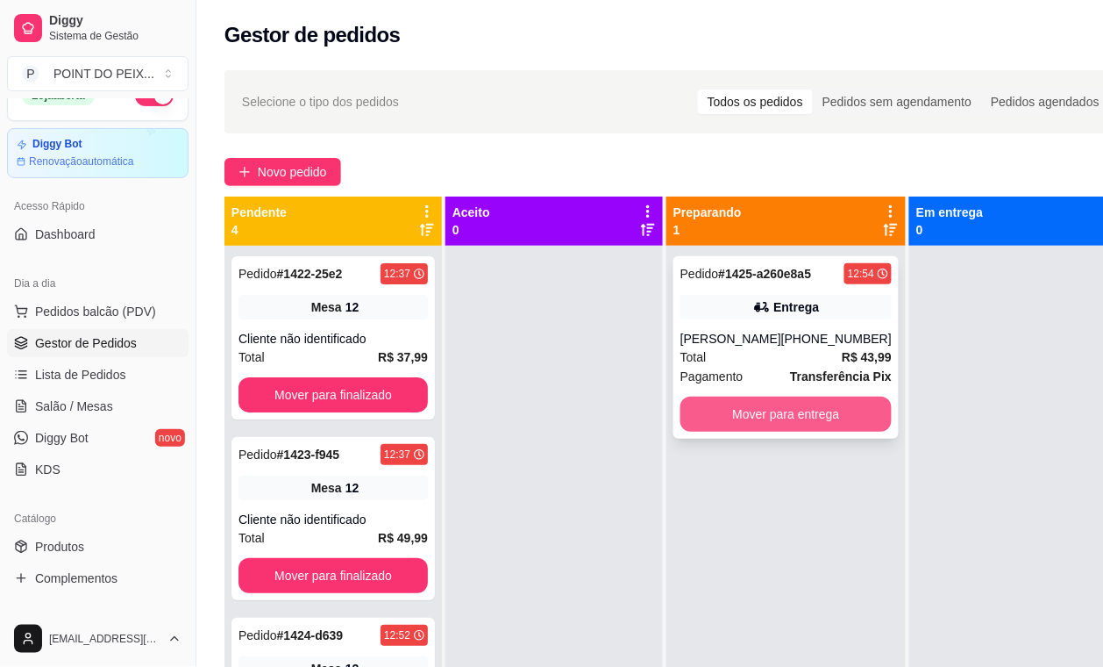
click at [745, 409] on button "Mover para entrega" at bounding box center [786, 413] width 211 height 35
click at [766, 422] on button "Mover para entrega" at bounding box center [786, 414] width 205 height 34
click at [791, 417] on button "Mover para entrega" at bounding box center [786, 414] width 205 height 34
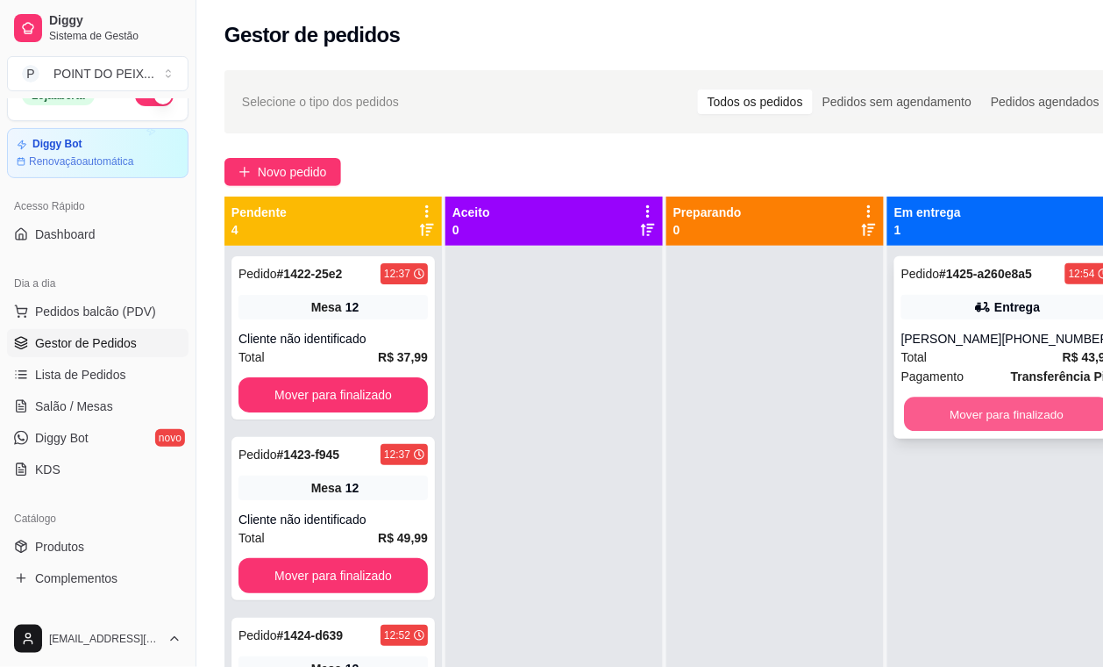
click at [950, 419] on button "Mover para finalizado" at bounding box center [1007, 414] width 205 height 34
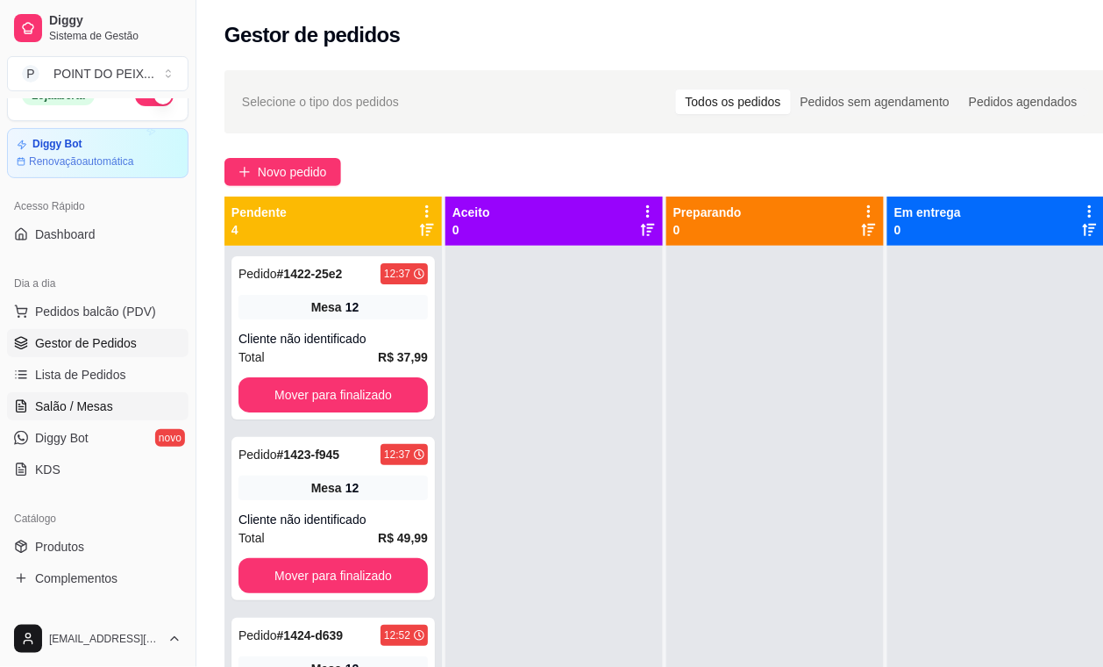
click at [95, 402] on span "Salão / Mesas" at bounding box center [74, 406] width 78 height 18
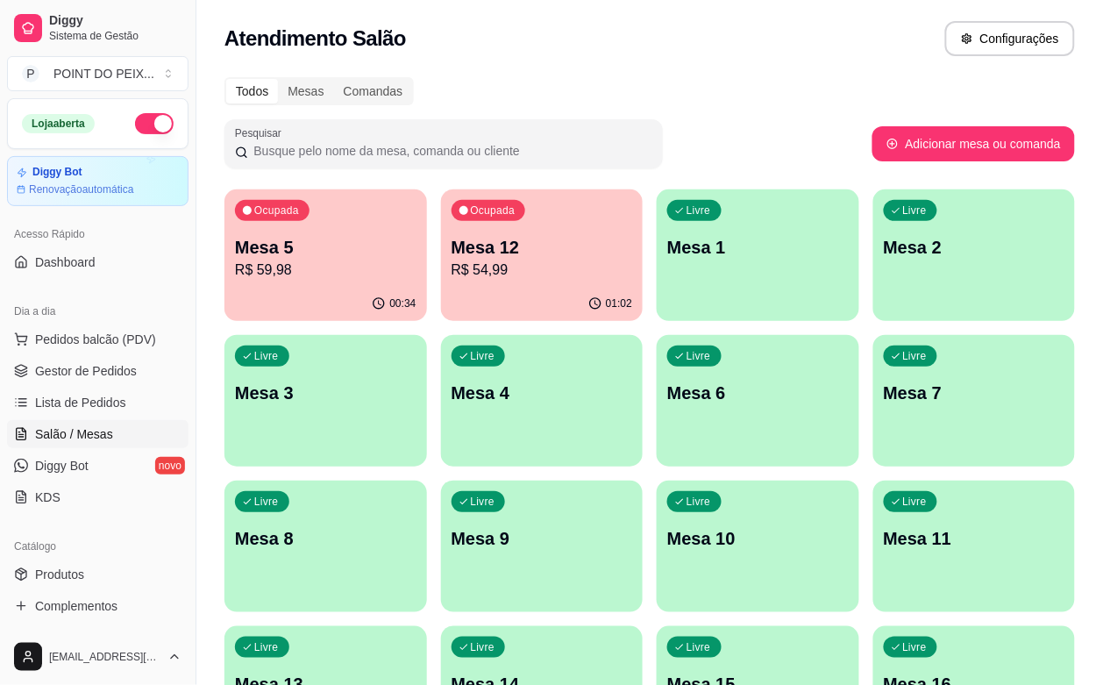
click at [340, 263] on p "R$ 59,98" at bounding box center [326, 270] width 182 height 21
click at [469, 266] on p "R$ 54,99" at bounding box center [543, 270] width 182 height 21
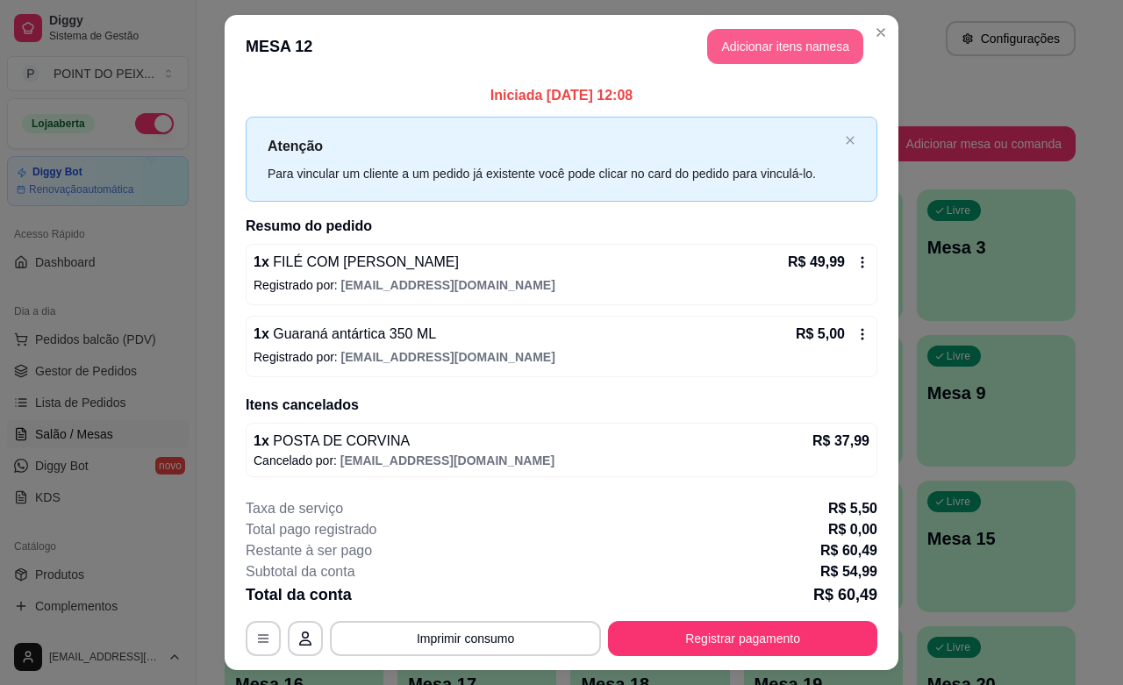
click at [766, 45] on button "Adicionar itens na mesa" at bounding box center [785, 46] width 156 height 35
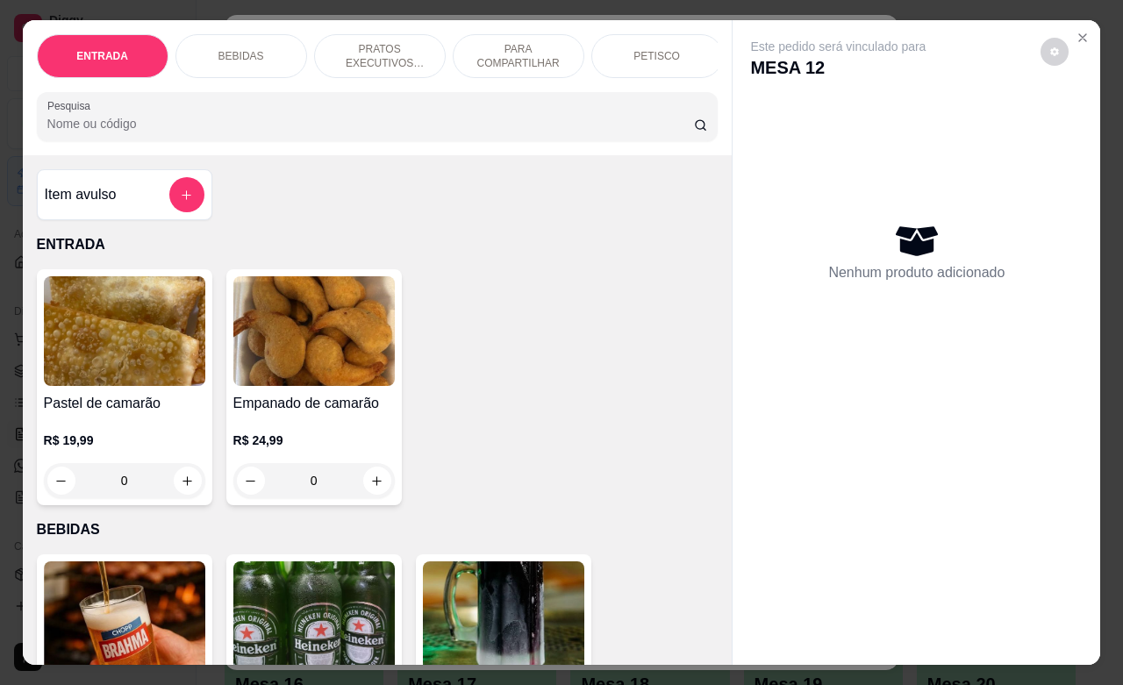
click at [238, 53] on p "BEBIDAS" at bounding box center [241, 56] width 46 height 14
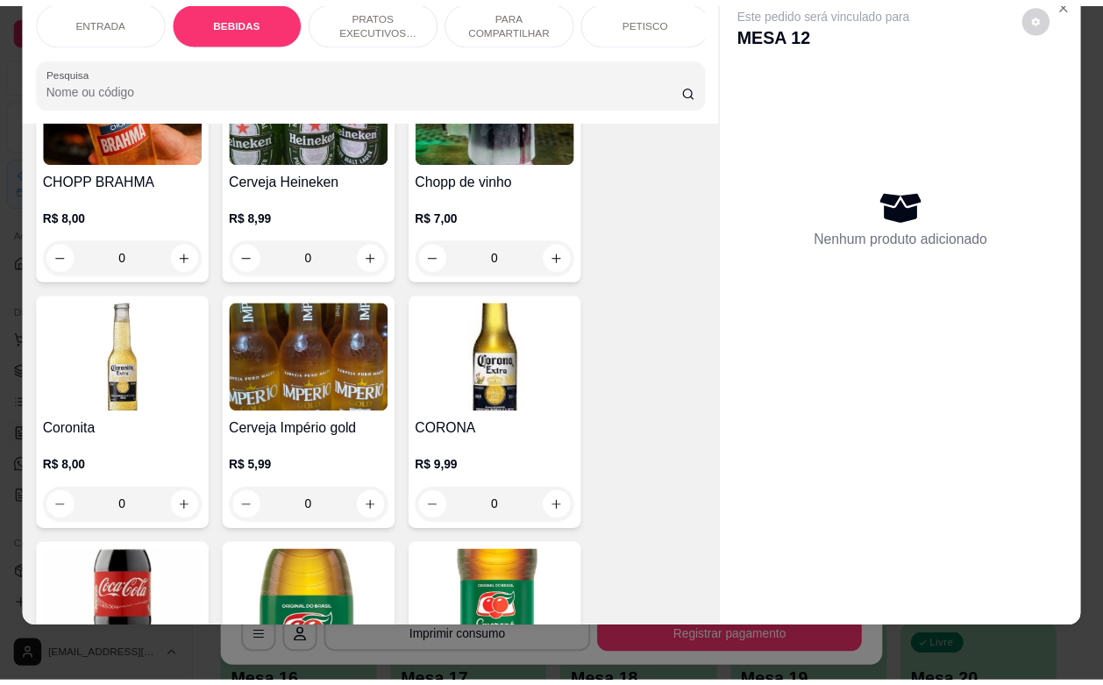
scroll to position [583, 0]
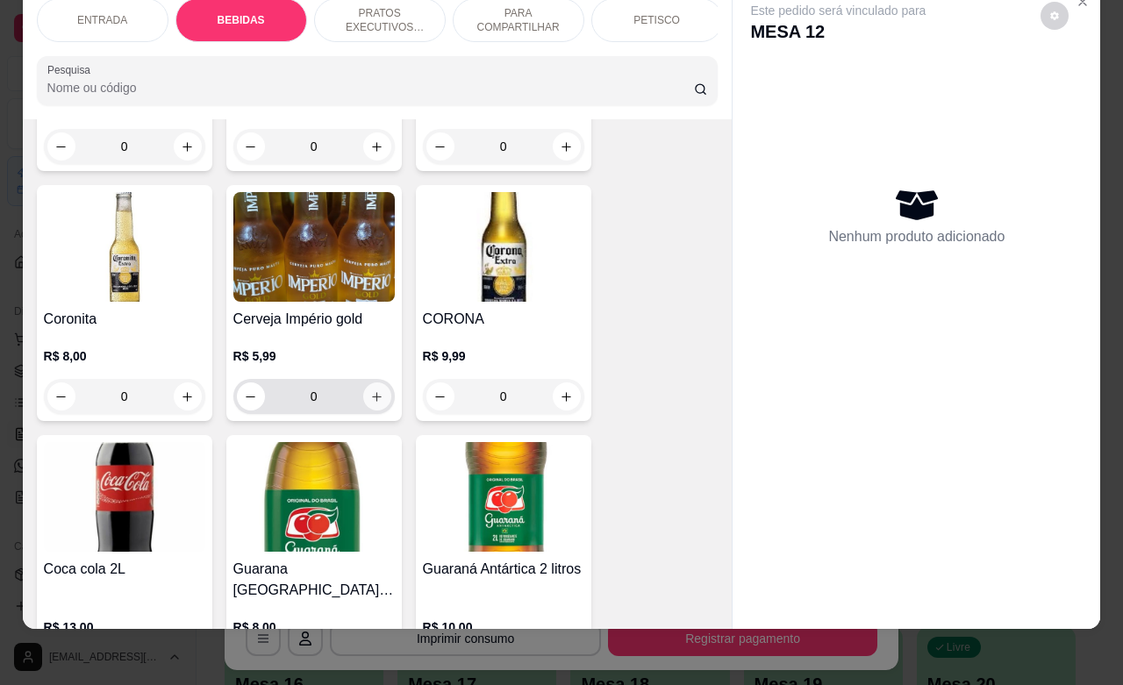
click at [374, 405] on button "increase-product-quantity" at bounding box center [377, 396] width 28 height 28
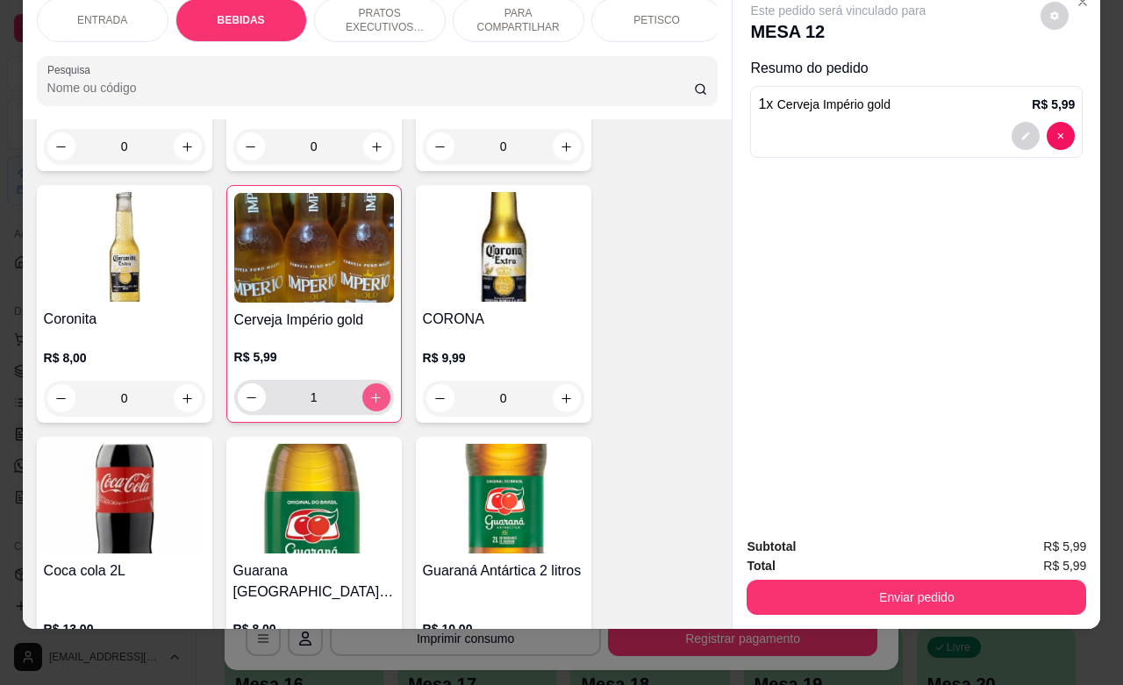
click at [374, 405] on button "increase-product-quantity" at bounding box center [376, 397] width 28 height 28
click at [369, 404] on icon "increase-product-quantity" at bounding box center [375, 397] width 13 height 13
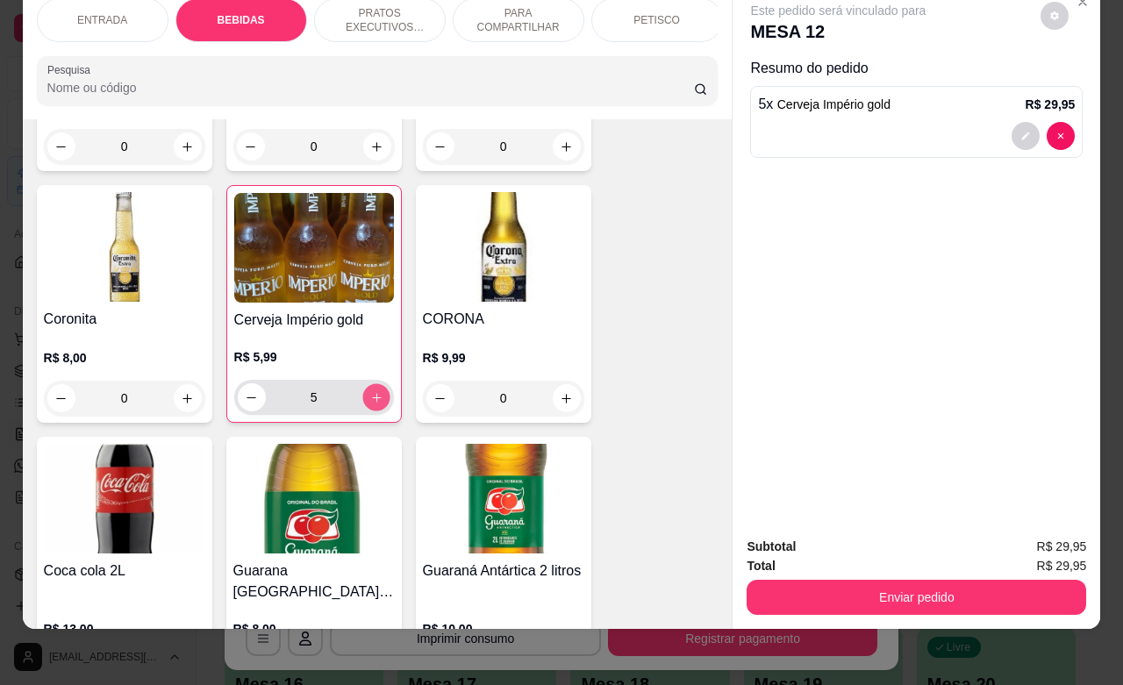
type input "6"
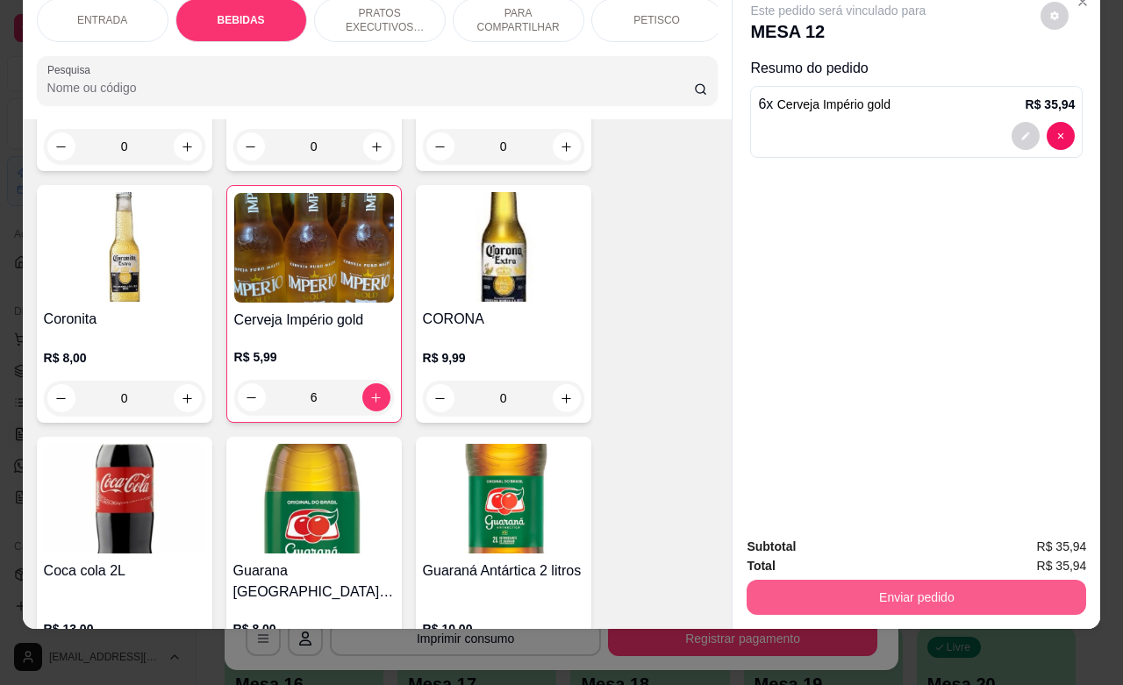
click at [883, 588] on button "Enviar pedido" at bounding box center [915, 597] width 339 height 35
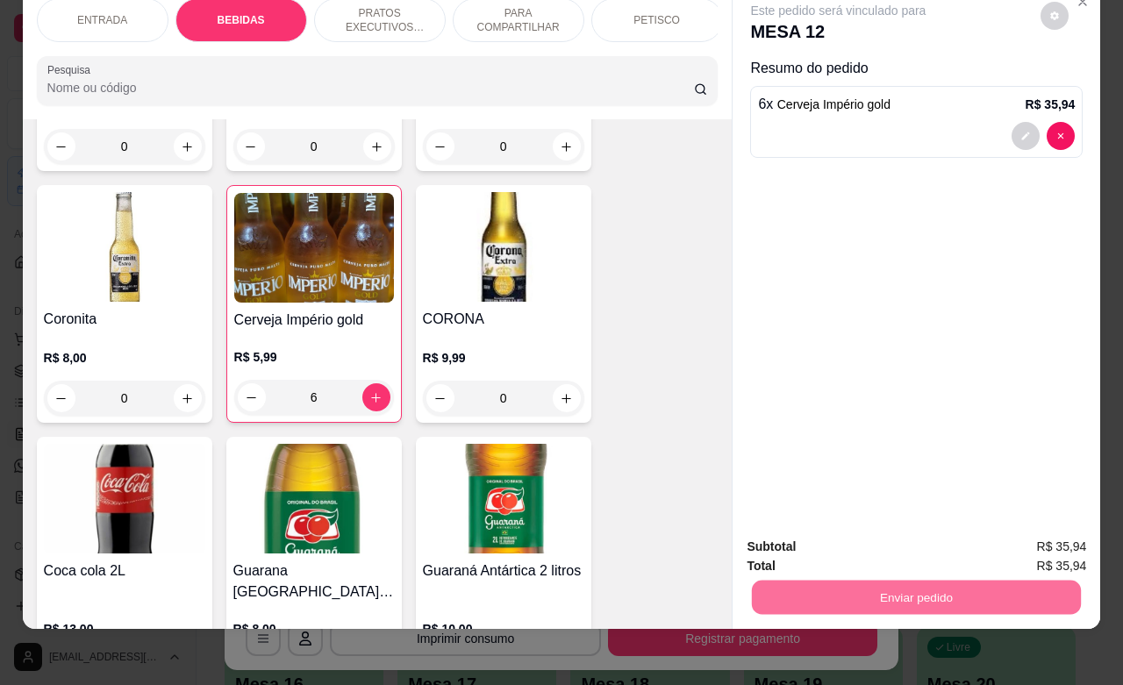
click at [812, 542] on button "Não registrar e enviar pedido" at bounding box center [856, 535] width 182 height 33
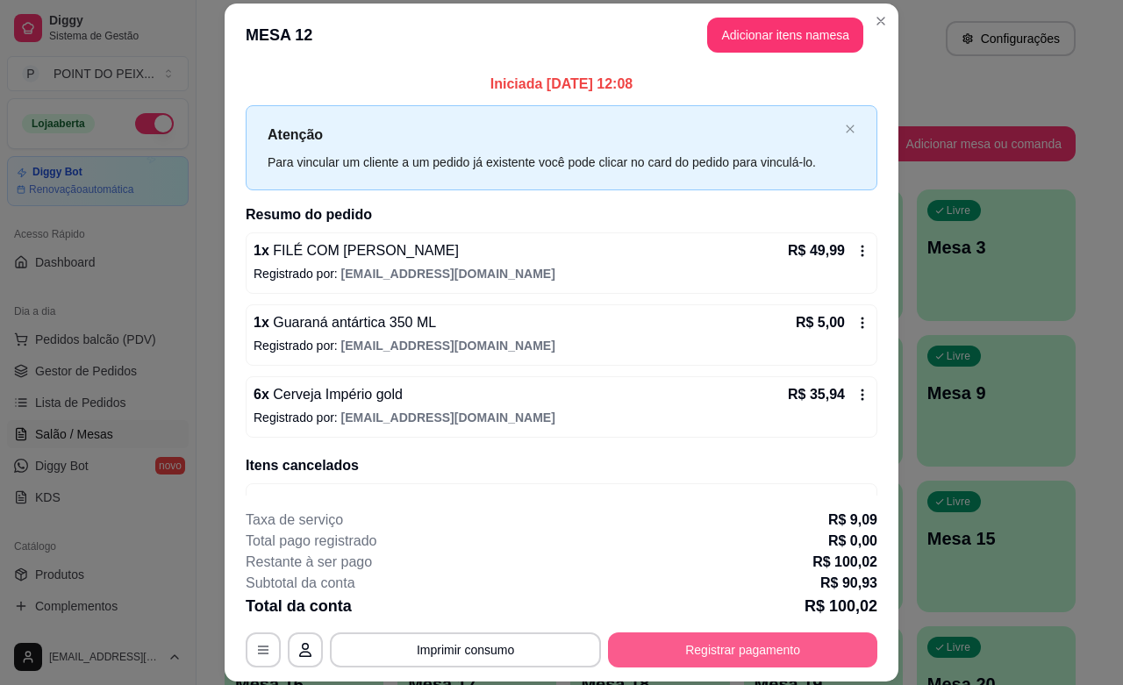
click at [754, 649] on button "Registrar pagamento" at bounding box center [742, 649] width 269 height 35
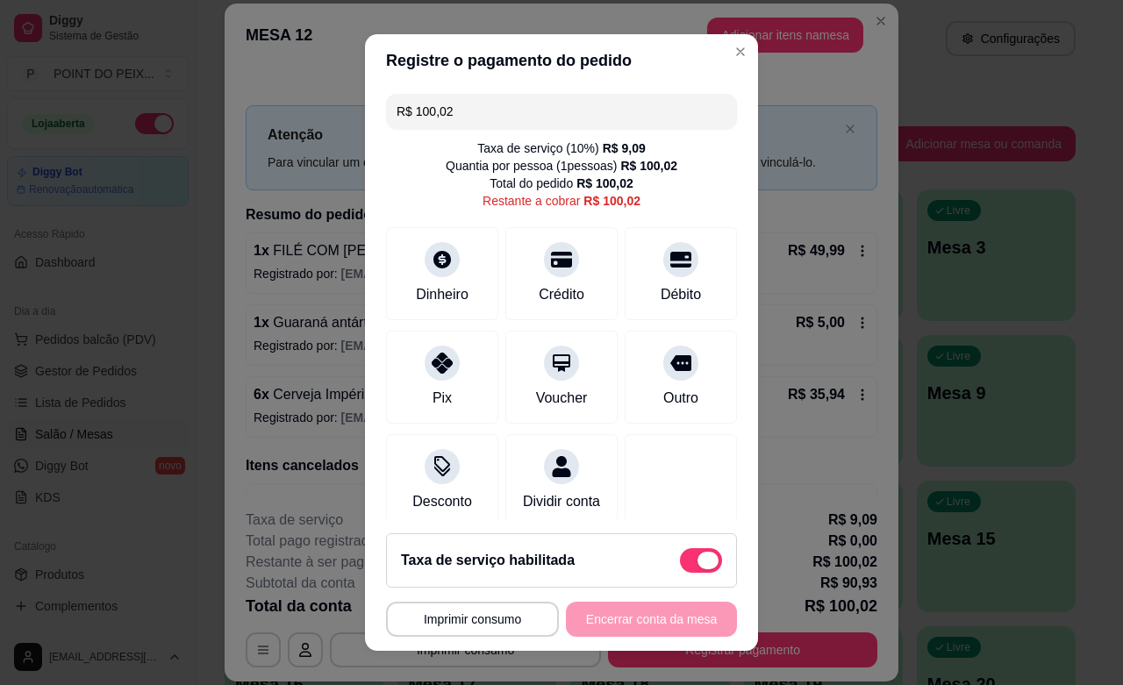
click at [680, 553] on span at bounding box center [701, 560] width 42 height 25
click at [679, 563] on input "checkbox" at bounding box center [684, 568] width 11 height 11
checkbox input "true"
type input "R$ 90,93"
checkbox input "false"
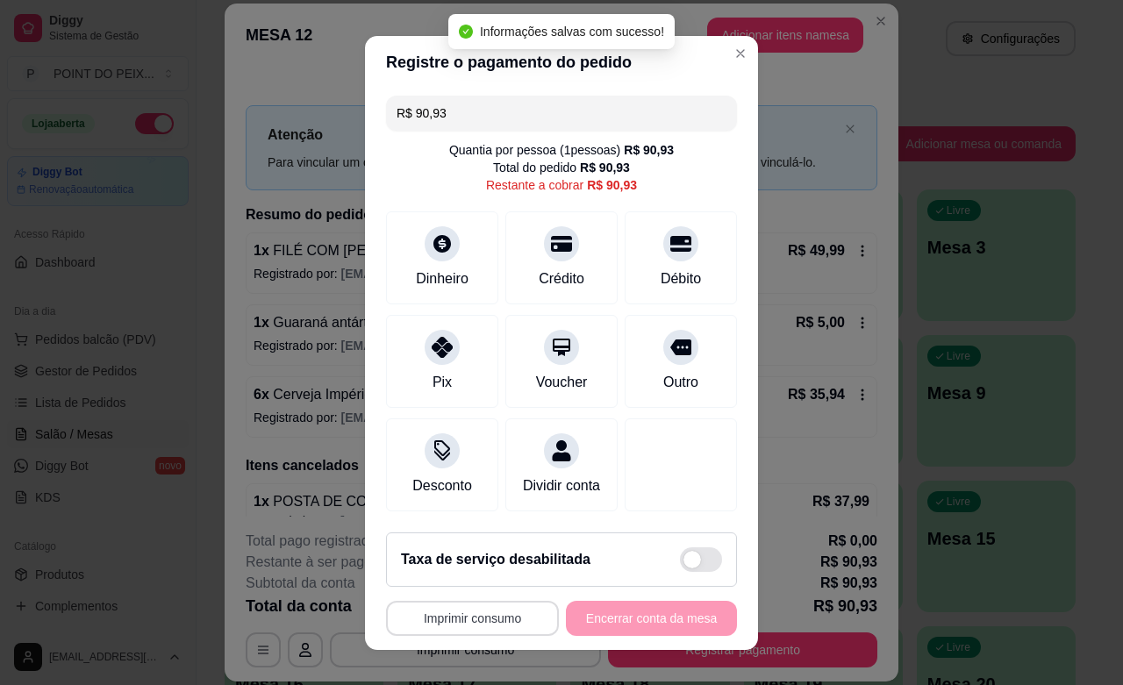
click at [474, 621] on button "Imprimir consumo" at bounding box center [472, 618] width 173 height 35
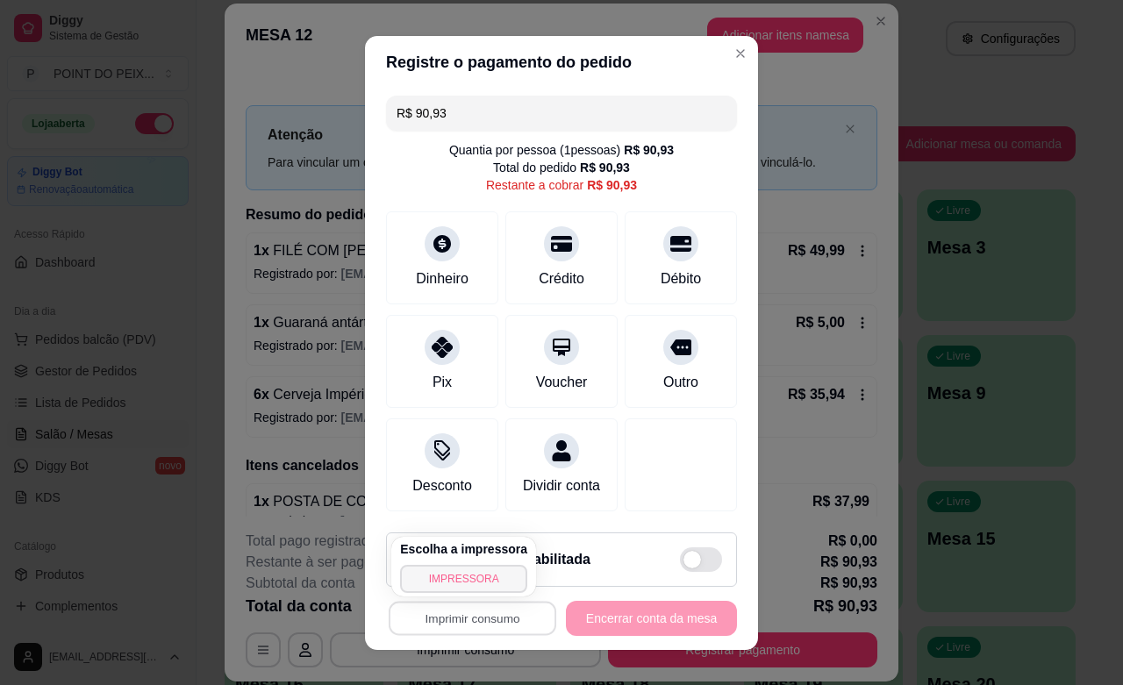
click at [469, 577] on button "IMPRESSORA" at bounding box center [463, 579] width 127 height 28
click at [467, 577] on div "Taxa de serviço desabilitada" at bounding box center [561, 559] width 351 height 54
type input "R$ 100,02"
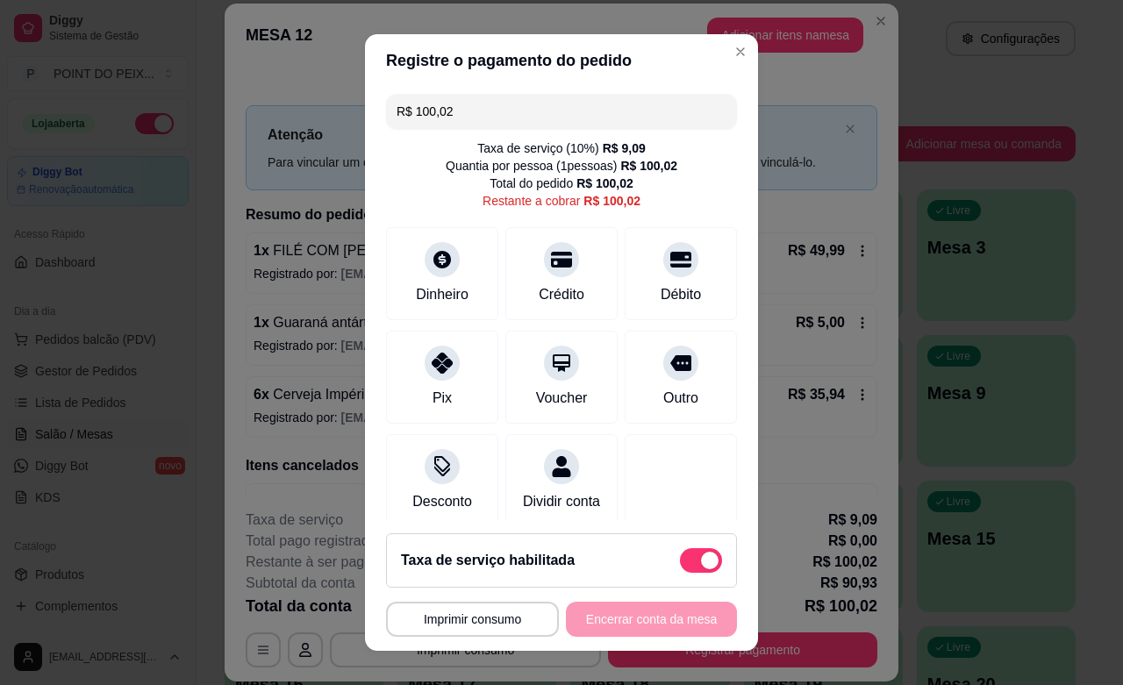
click at [680, 558] on span at bounding box center [701, 560] width 42 height 25
click at [679, 563] on input "checkbox" at bounding box center [684, 568] width 11 height 11
checkbox input "true"
type input "R$ 90,93"
checkbox input "false"
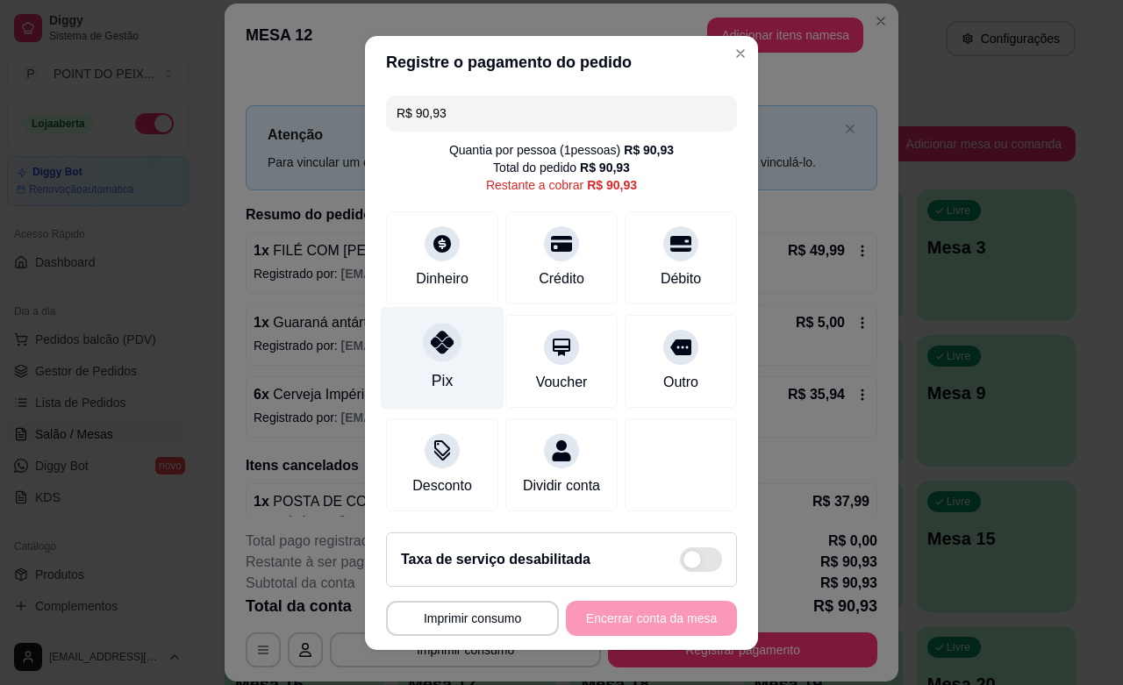
click at [431, 357] on div at bounding box center [442, 342] width 39 height 39
type input "R$ 0,00"
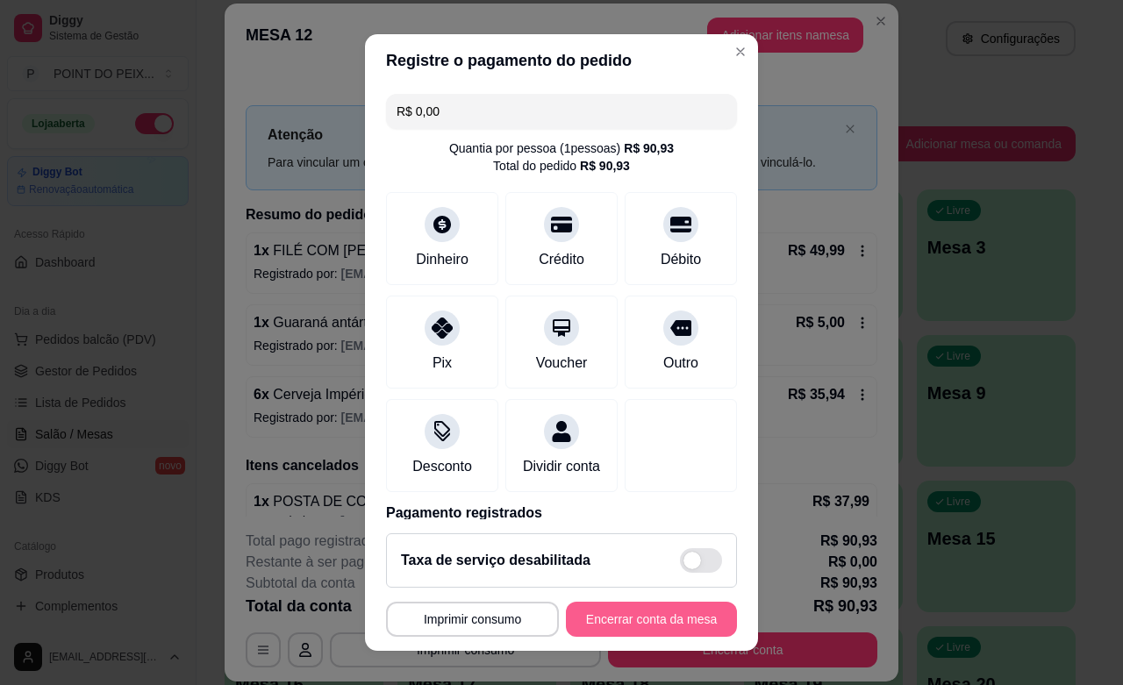
click at [637, 628] on button "Encerrar conta da mesa" at bounding box center [651, 619] width 171 height 35
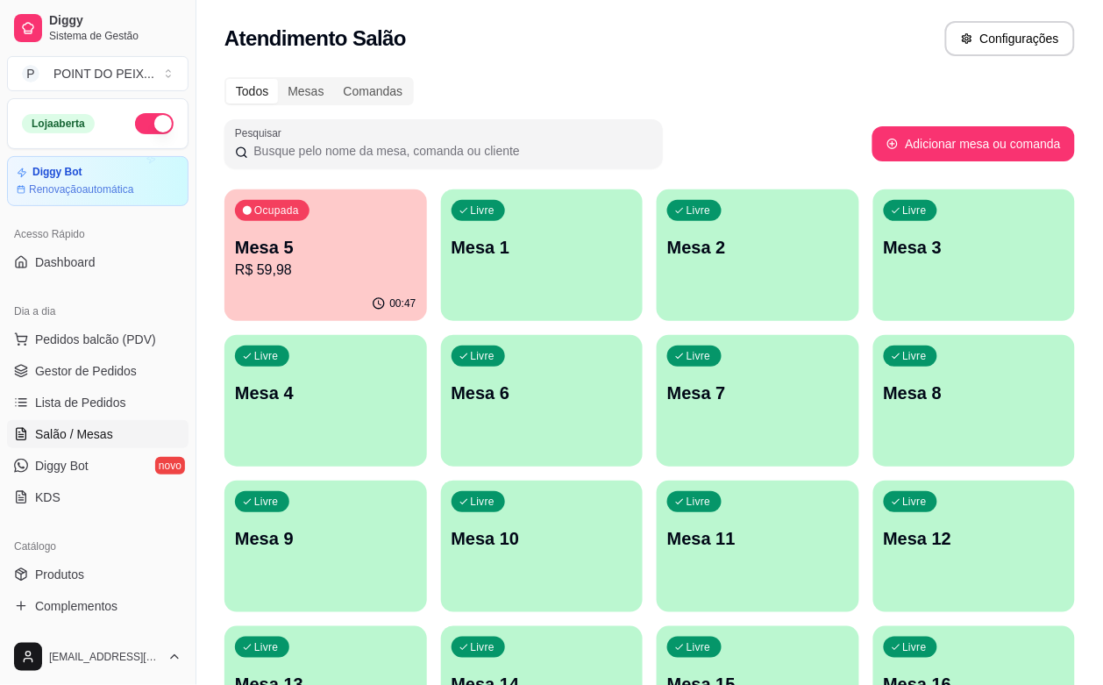
click at [690, 50] on div "Atendimento Salão Configurações" at bounding box center [650, 38] width 851 height 35
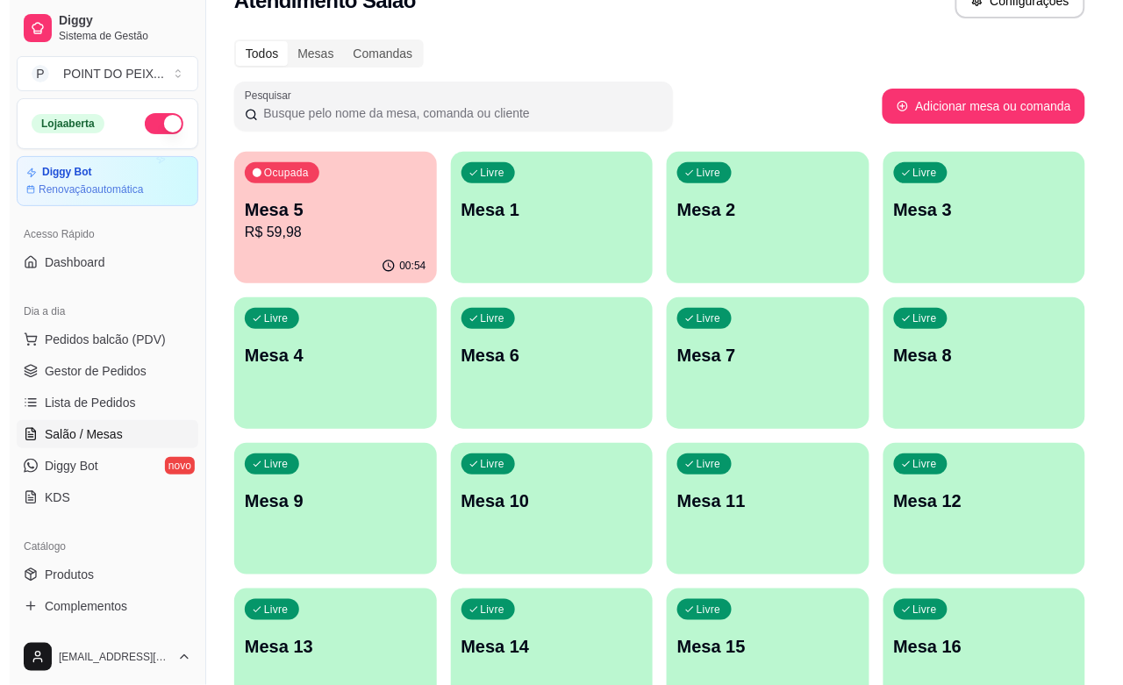
scroll to position [0, 0]
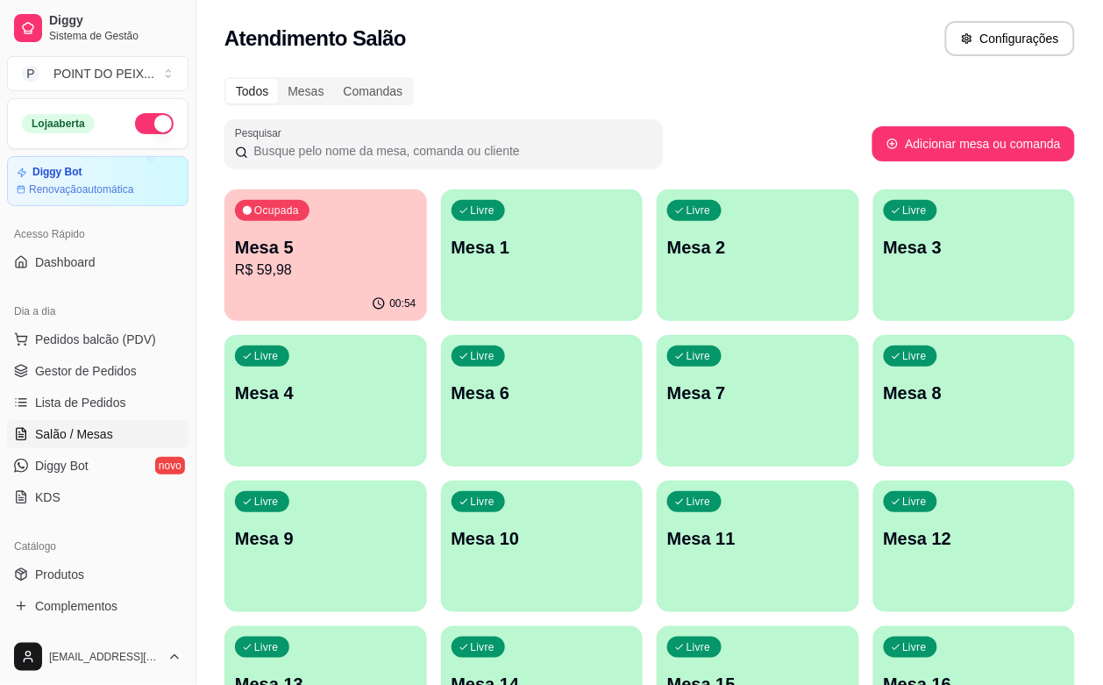
click at [874, 414] on div "Livre Mesa 8" at bounding box center [975, 390] width 203 height 111
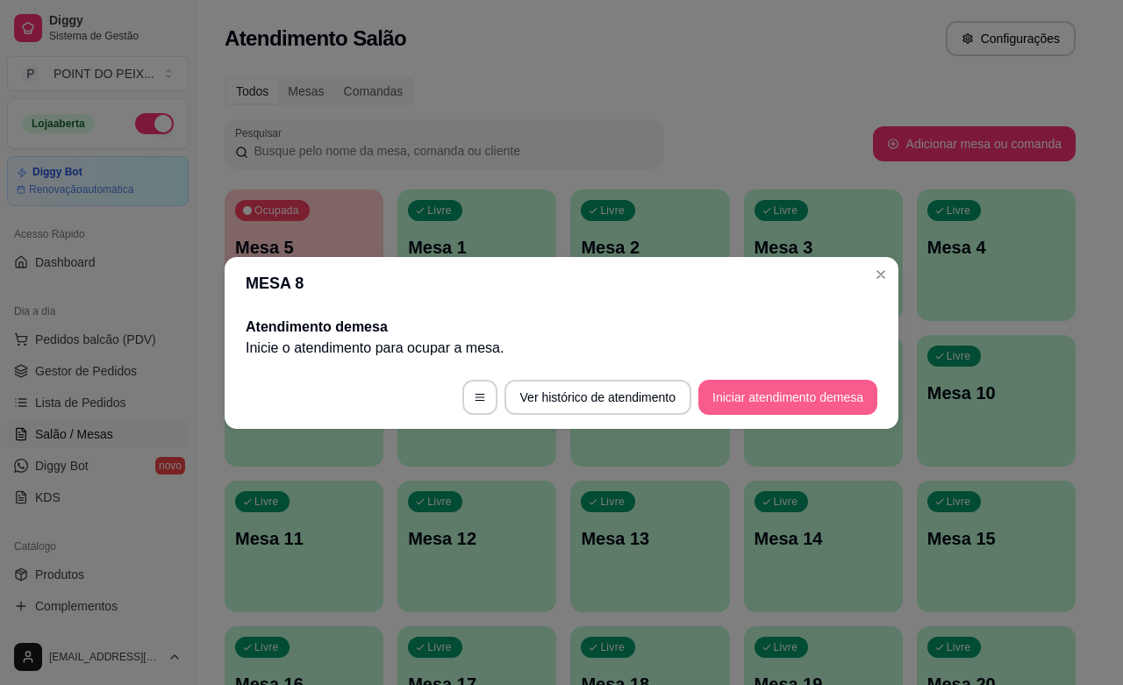
click at [796, 395] on button "Iniciar atendimento de mesa" at bounding box center [787, 397] width 179 height 35
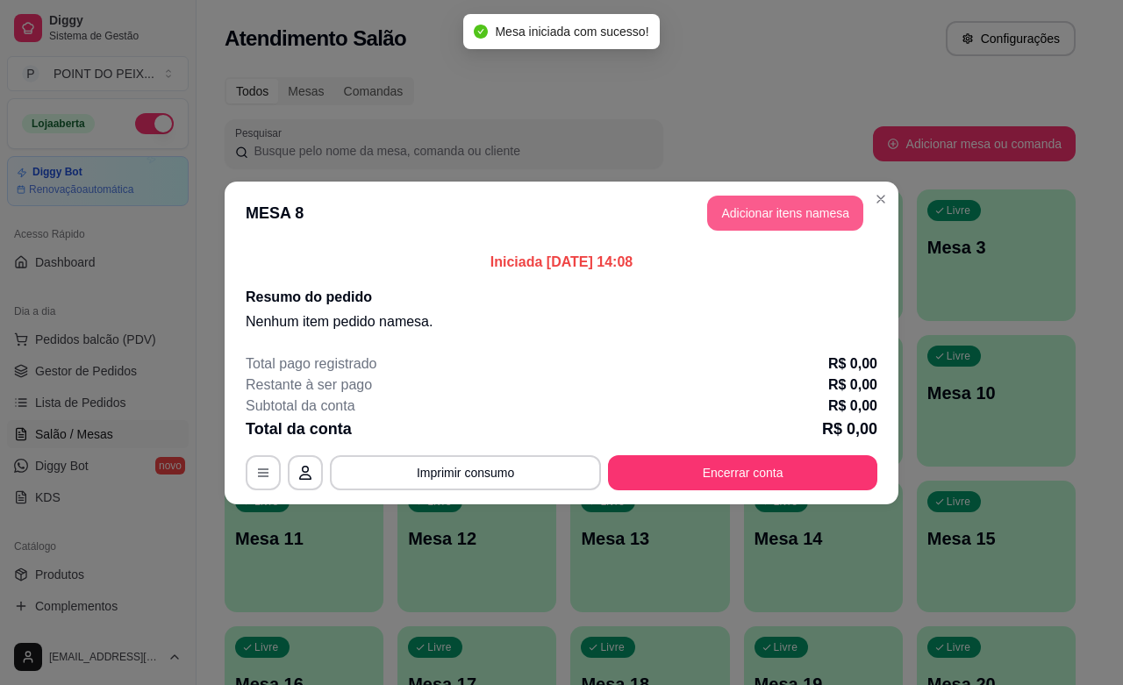
click at [802, 221] on button "Adicionar itens na mesa" at bounding box center [785, 213] width 156 height 35
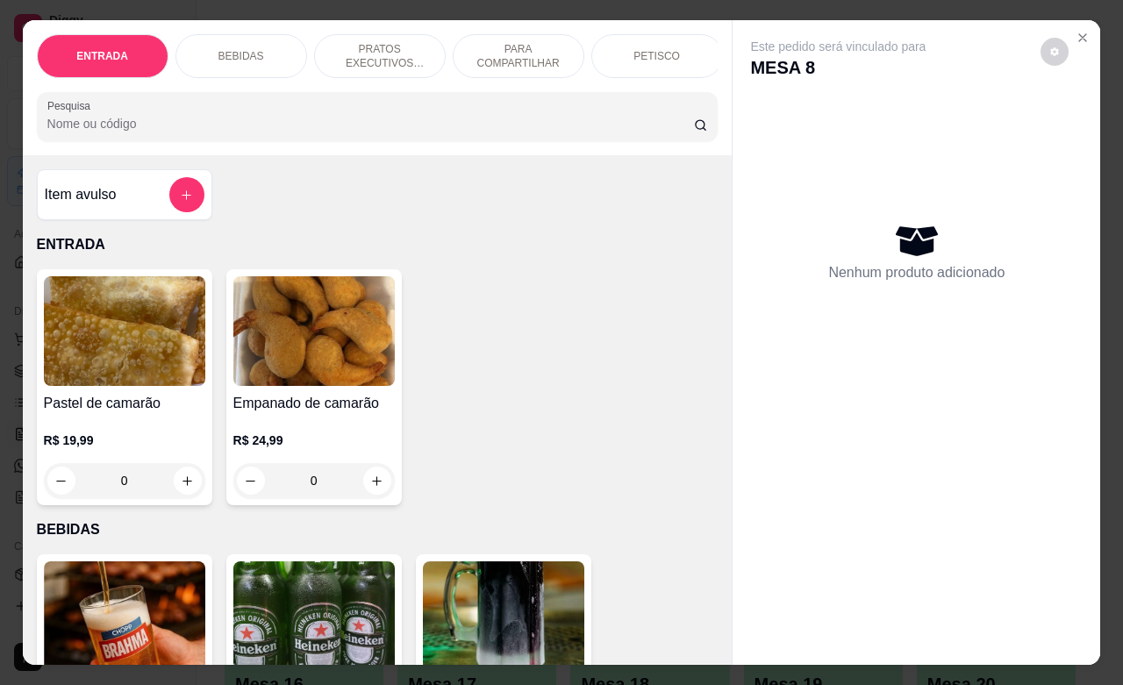
click at [248, 49] on p "BEBIDAS" at bounding box center [241, 56] width 46 height 14
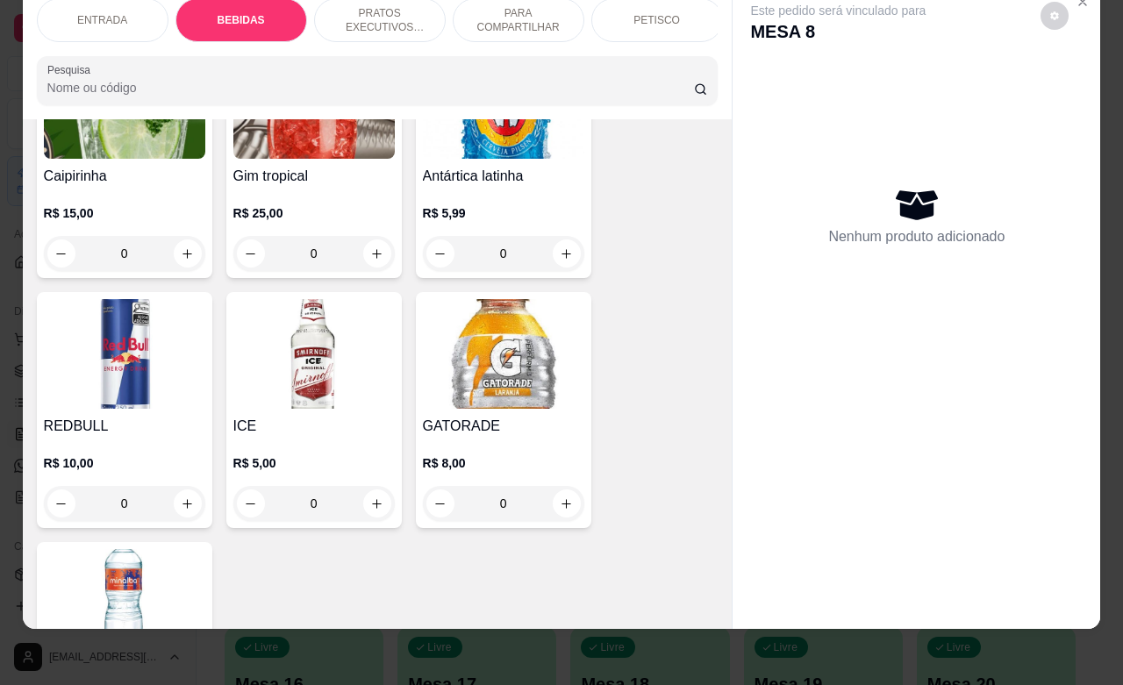
scroll to position [1899, 0]
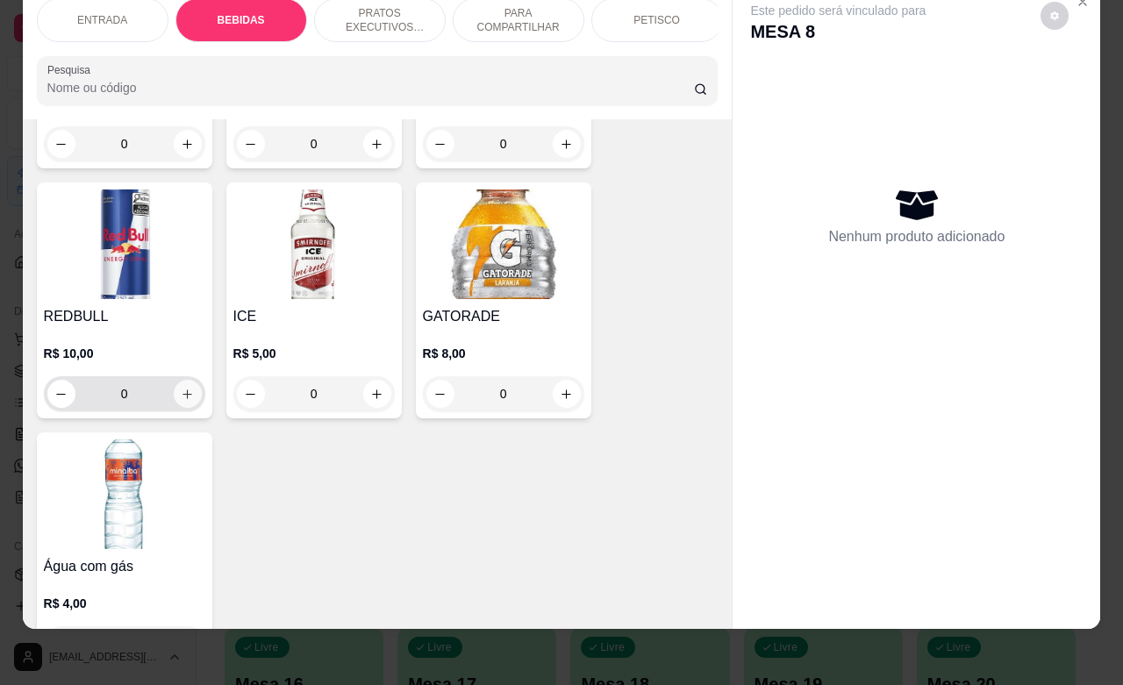
click at [182, 388] on icon "increase-product-quantity" at bounding box center [187, 394] width 13 height 13
type input "1"
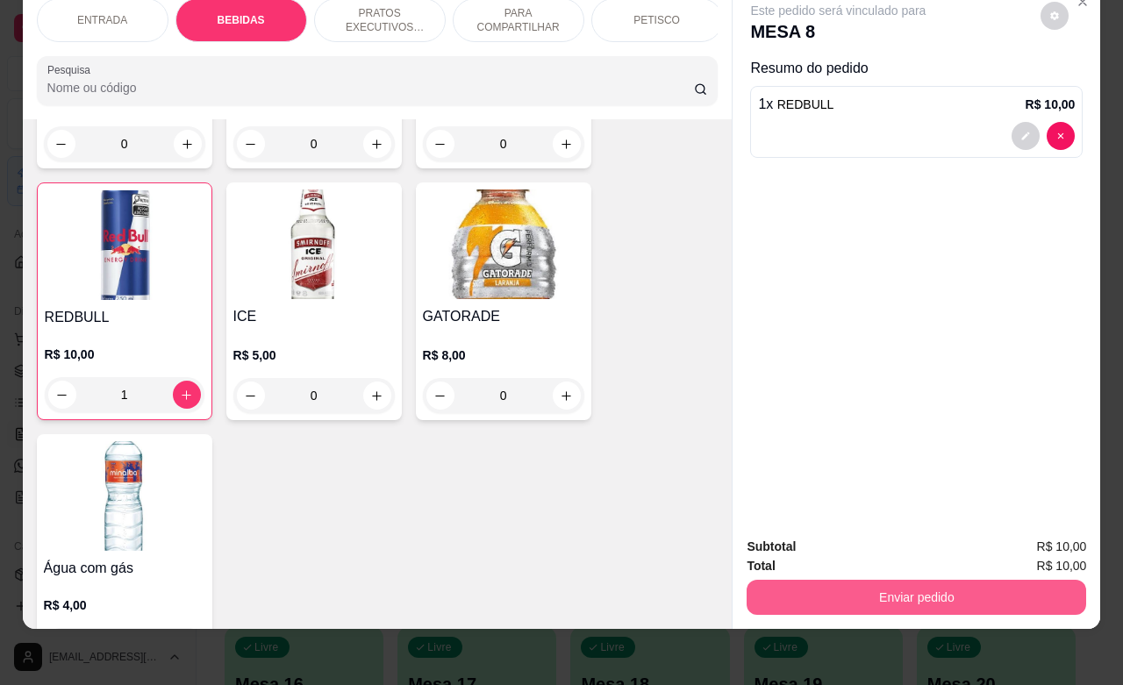
click at [909, 580] on button "Enviar pedido" at bounding box center [915, 597] width 339 height 35
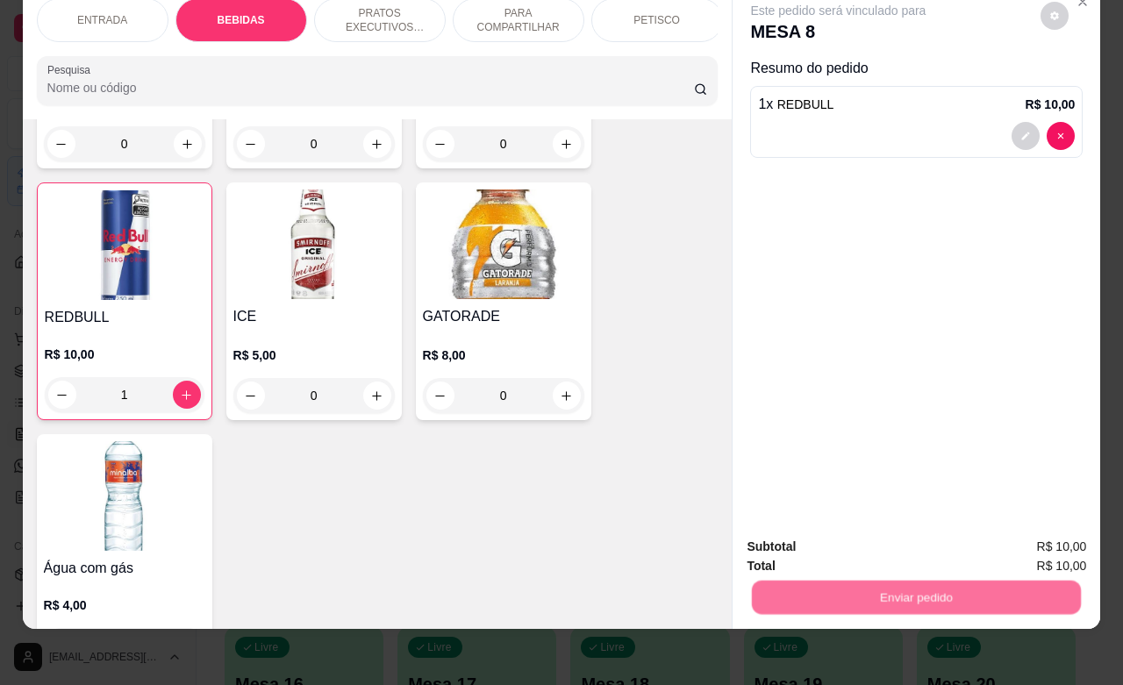
click at [852, 538] on button "Não registrar e enviar pedido" at bounding box center [855, 535] width 177 height 32
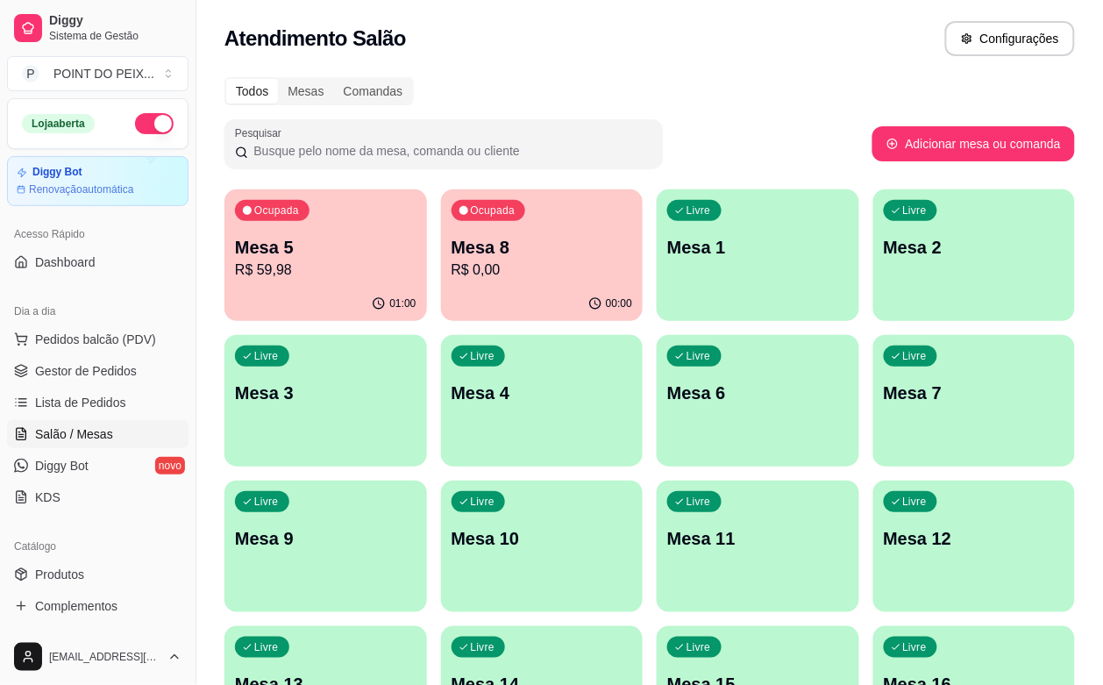
click at [427, 335] on div "Livre Mesa 3" at bounding box center [326, 390] width 203 height 111
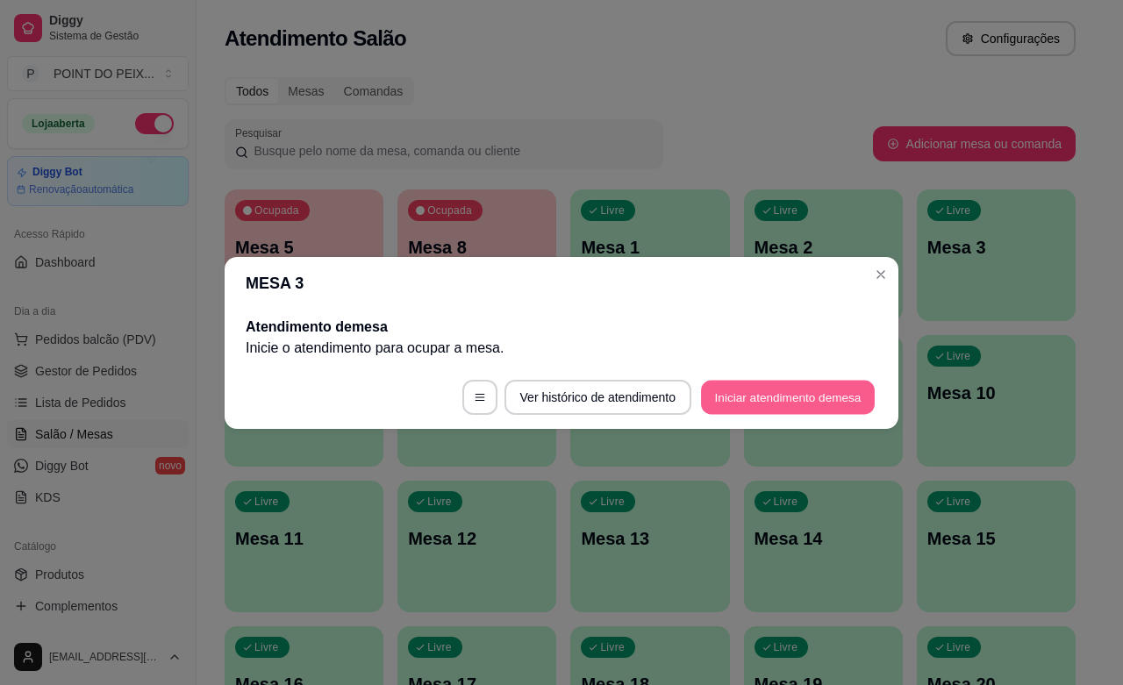
click at [742, 392] on button "Iniciar atendimento de mesa" at bounding box center [788, 397] width 174 height 34
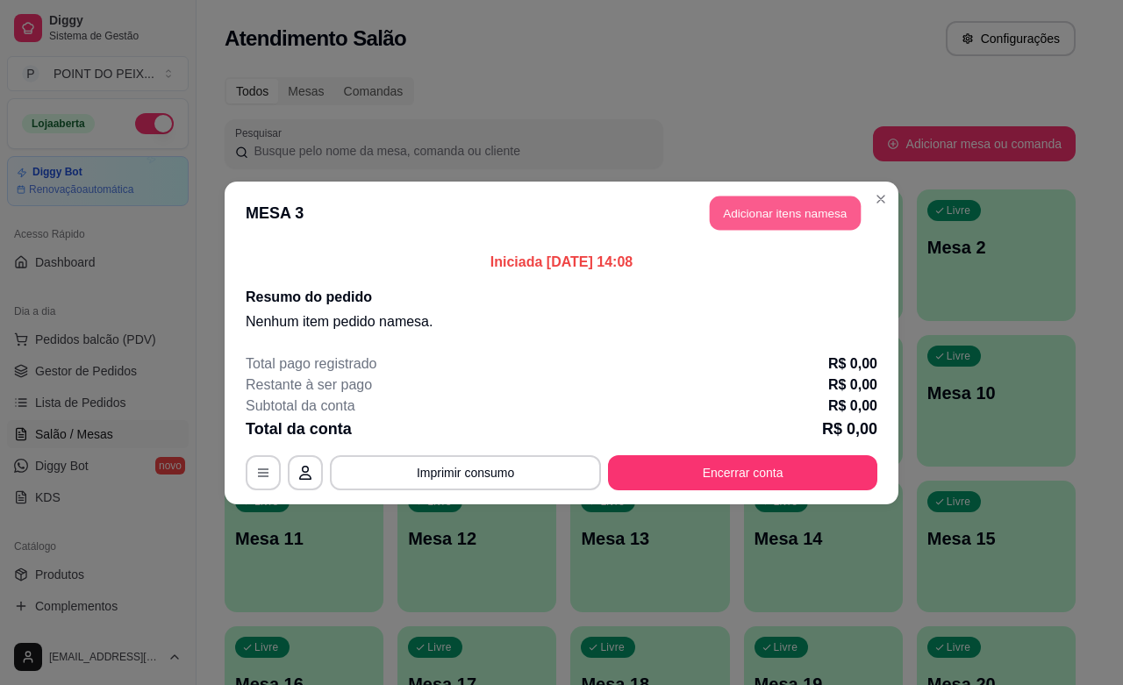
click at [747, 224] on button "Adicionar itens na mesa" at bounding box center [785, 213] width 151 height 34
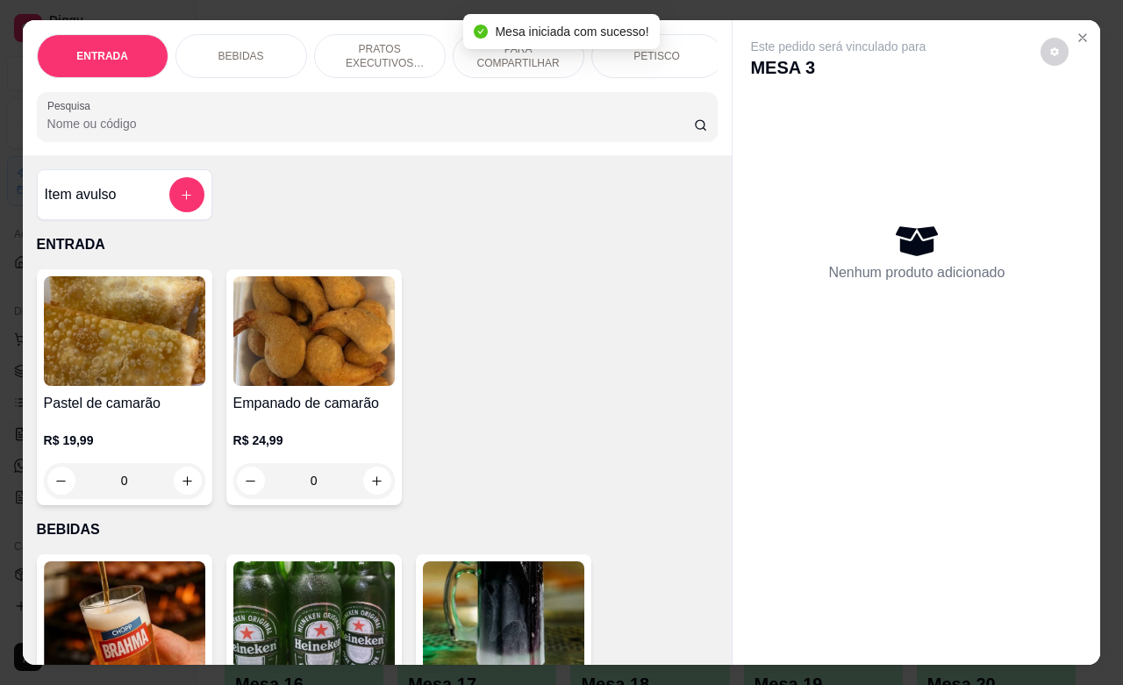
click at [393, 51] on p "PRATOS EXECUTIVOS (INDIVIDUAIS)" at bounding box center [380, 56] width 102 height 28
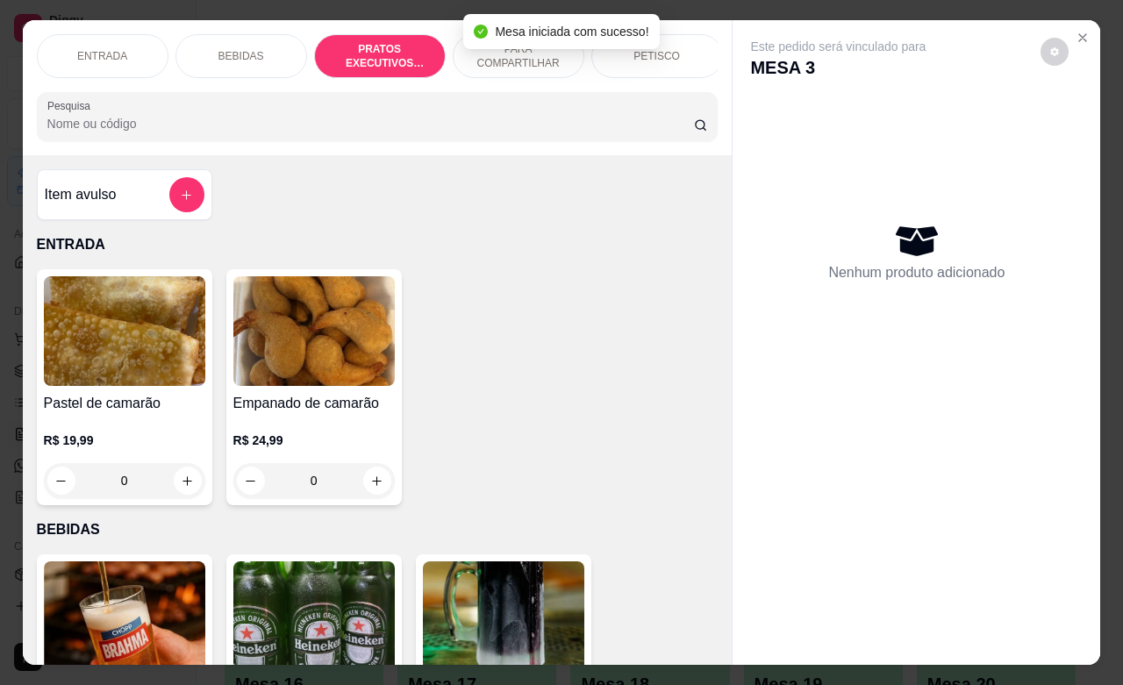
scroll to position [2419, 0]
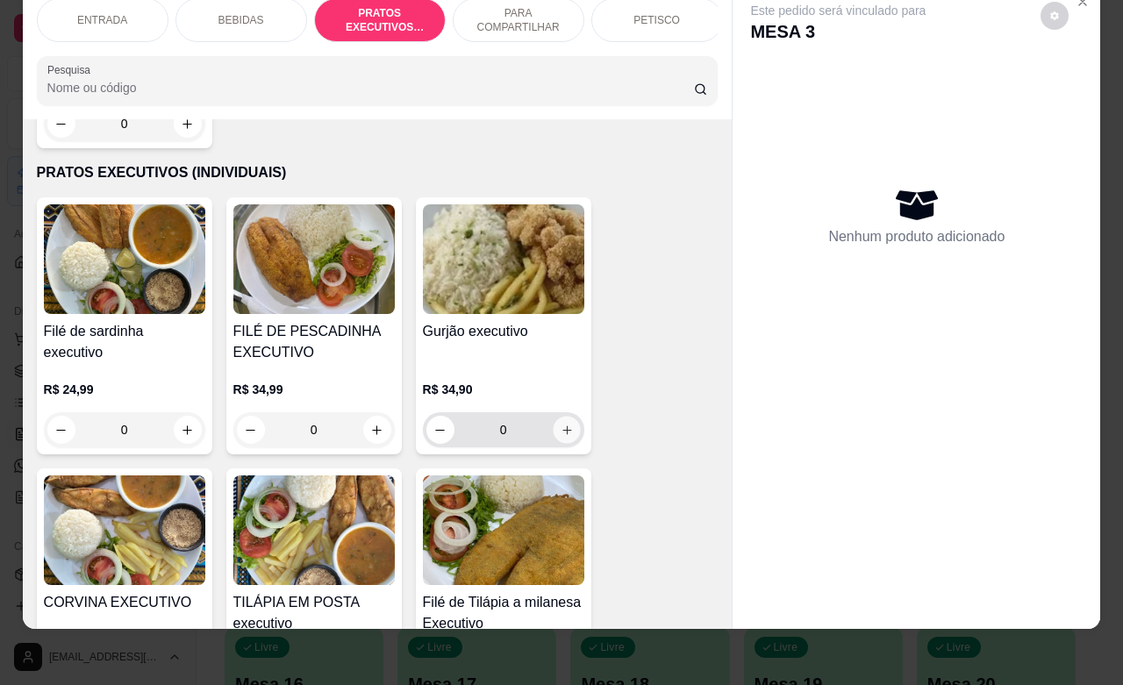
click at [560, 424] on icon "increase-product-quantity" at bounding box center [566, 430] width 13 height 13
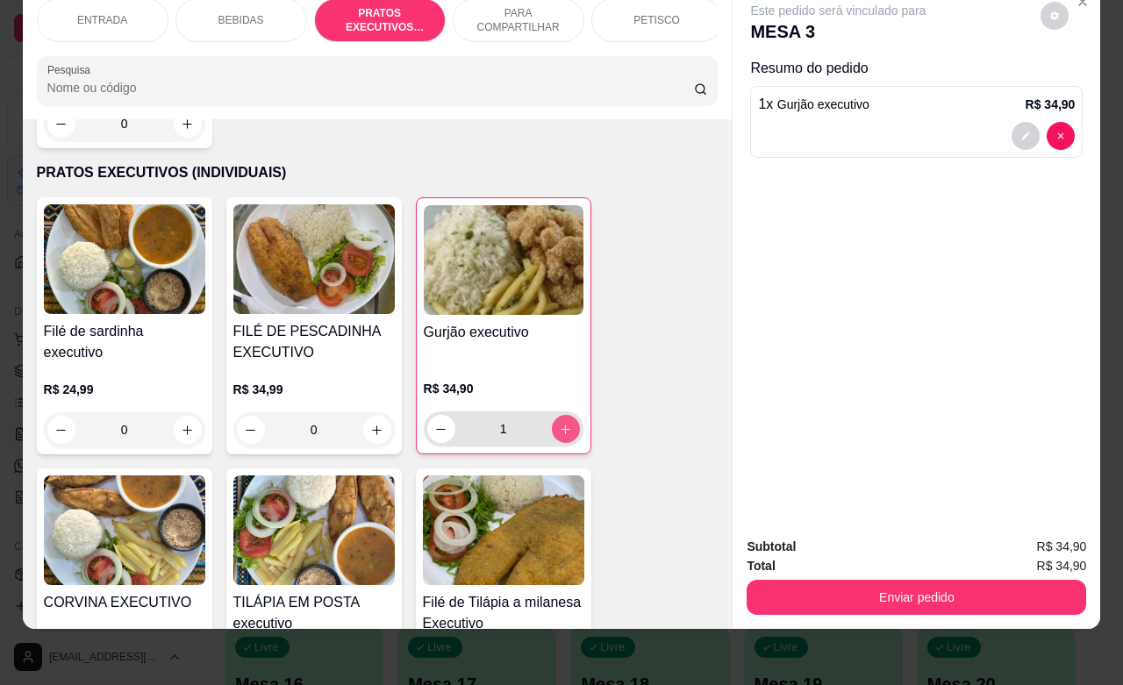
click at [559, 423] on icon "increase-product-quantity" at bounding box center [565, 429] width 13 height 13
type input "2"
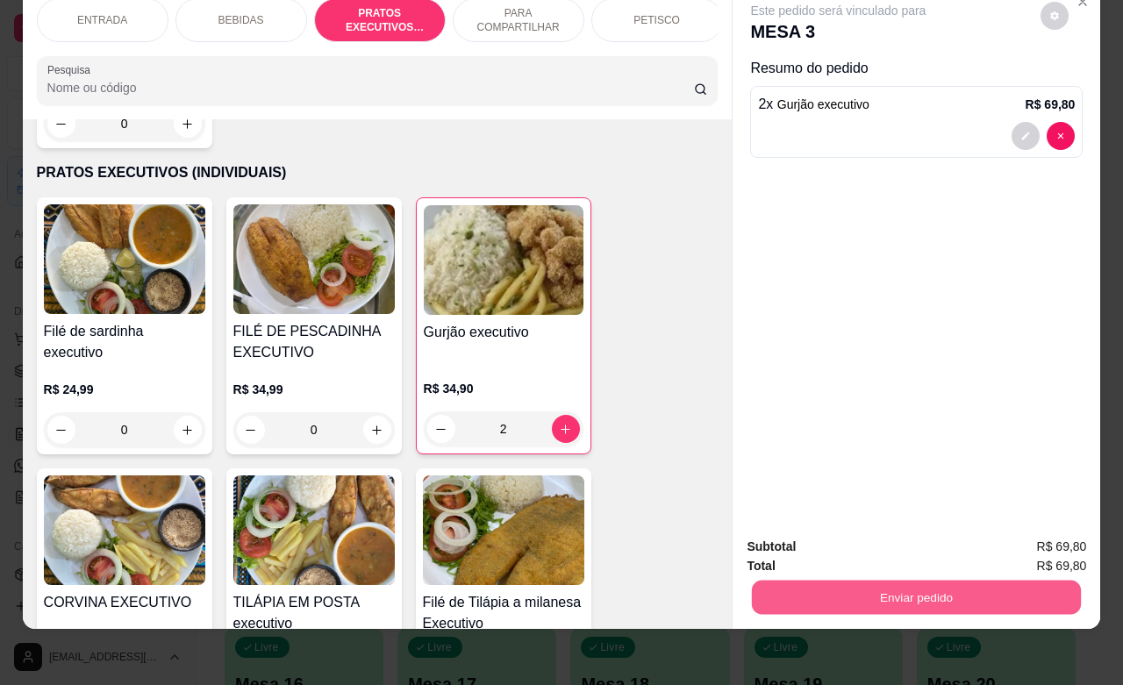
click at [886, 580] on button "Enviar pedido" at bounding box center [916, 597] width 329 height 34
click at [839, 542] on button "Não registrar e enviar pedido" at bounding box center [855, 535] width 177 height 32
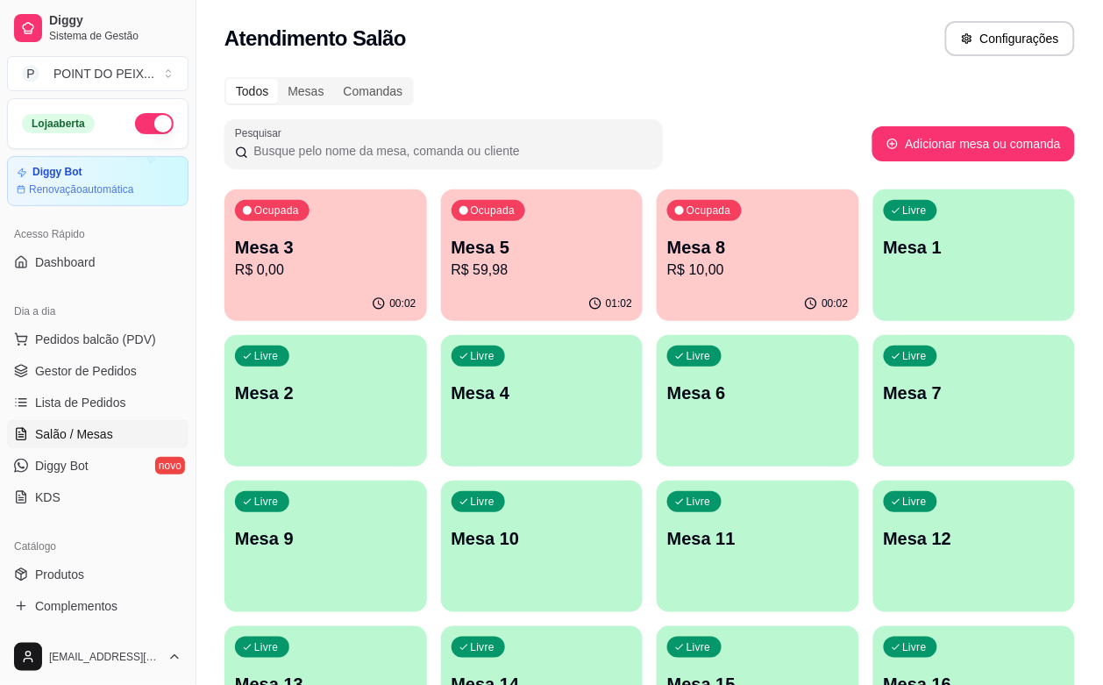
click at [644, 481] on div "Livre Mesa 10" at bounding box center [542, 536] width 203 height 111
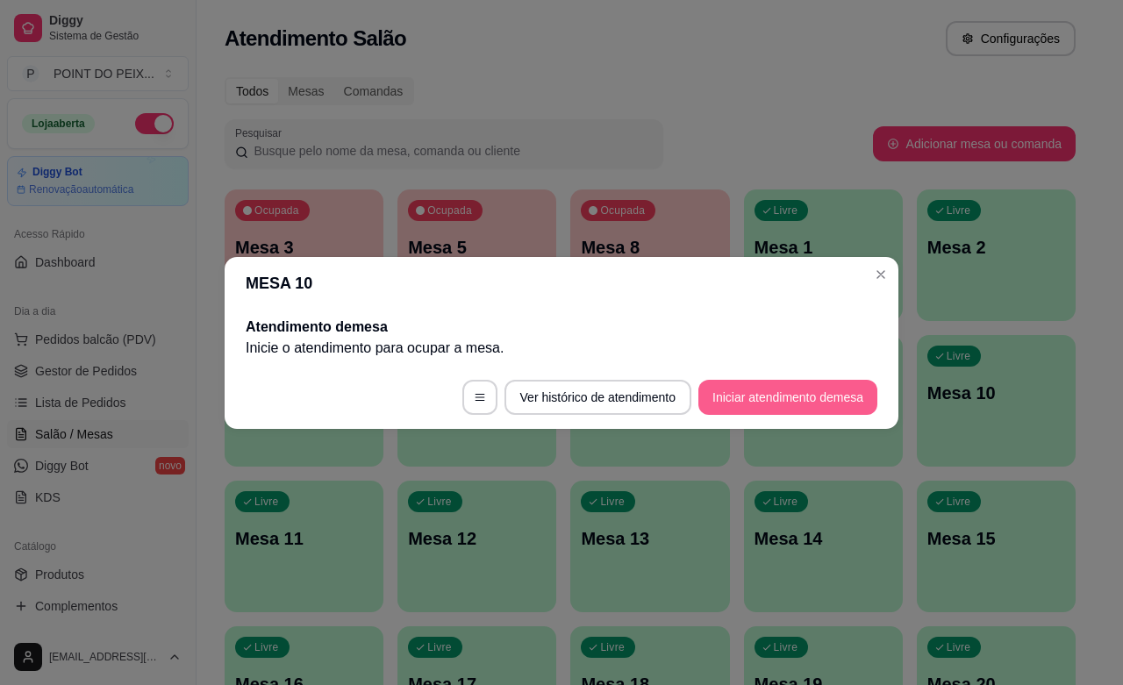
click at [782, 402] on button "Iniciar atendimento de mesa" at bounding box center [787, 397] width 179 height 35
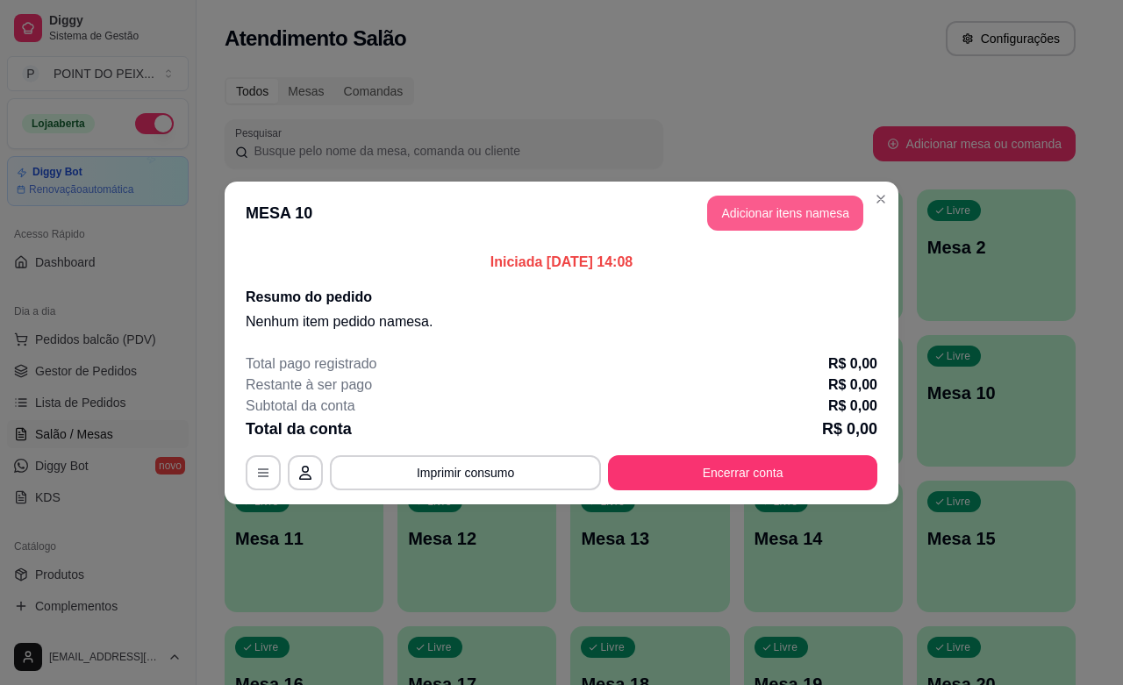
click at [756, 210] on button "Adicionar itens na mesa" at bounding box center [785, 213] width 156 height 35
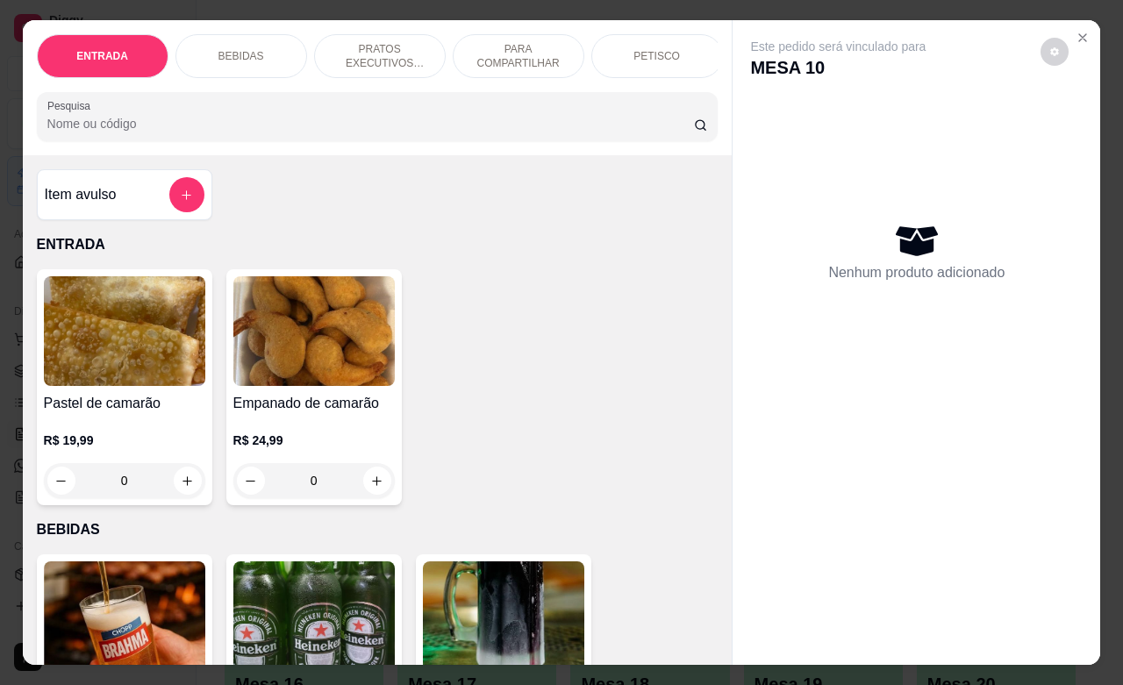
click at [371, 46] on p "PRATOS EXECUTIVOS (INDIVIDUAIS)" at bounding box center [380, 56] width 102 height 28
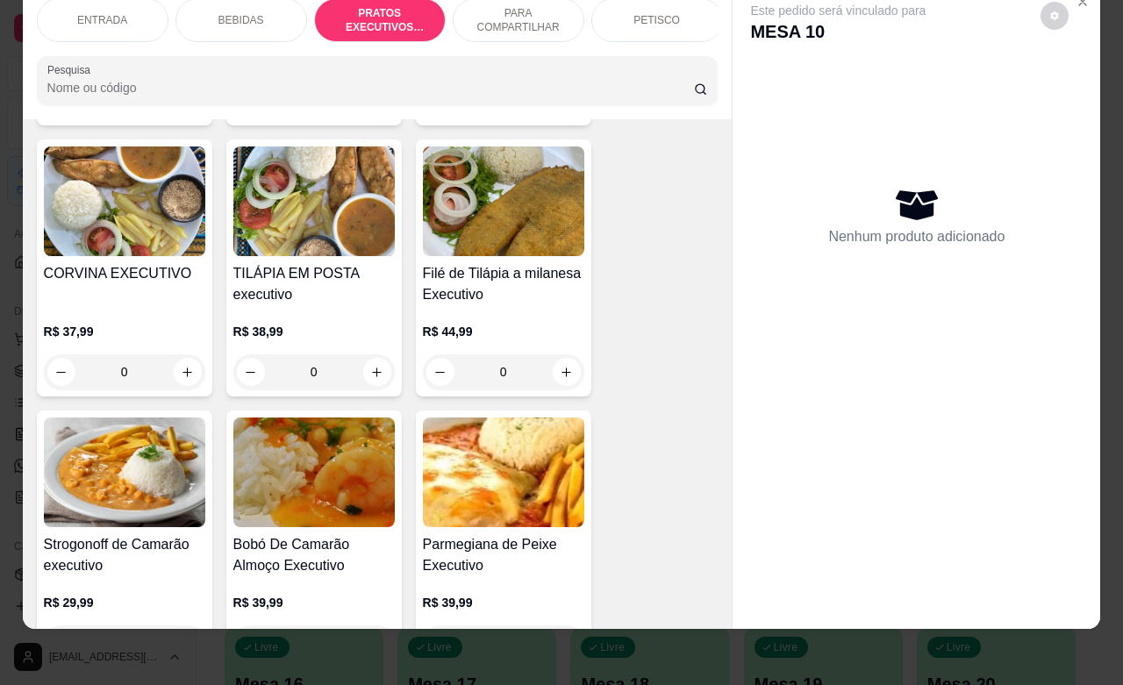
scroll to position [2857, 0]
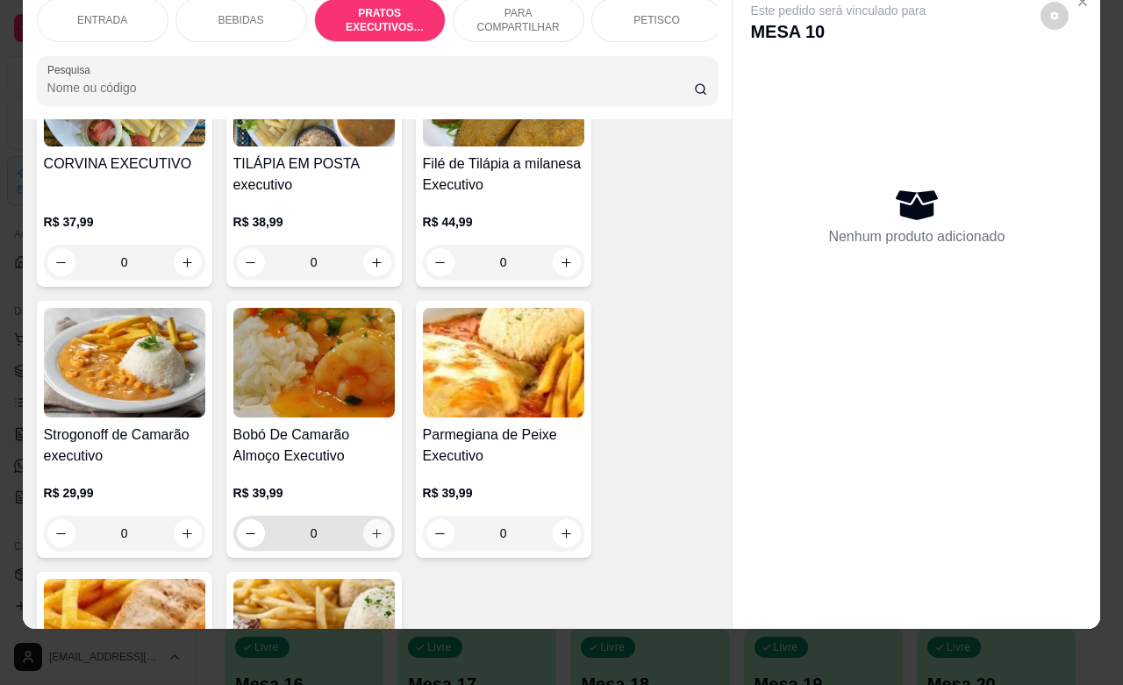
click at [370, 527] on icon "increase-product-quantity" at bounding box center [376, 533] width 13 height 13
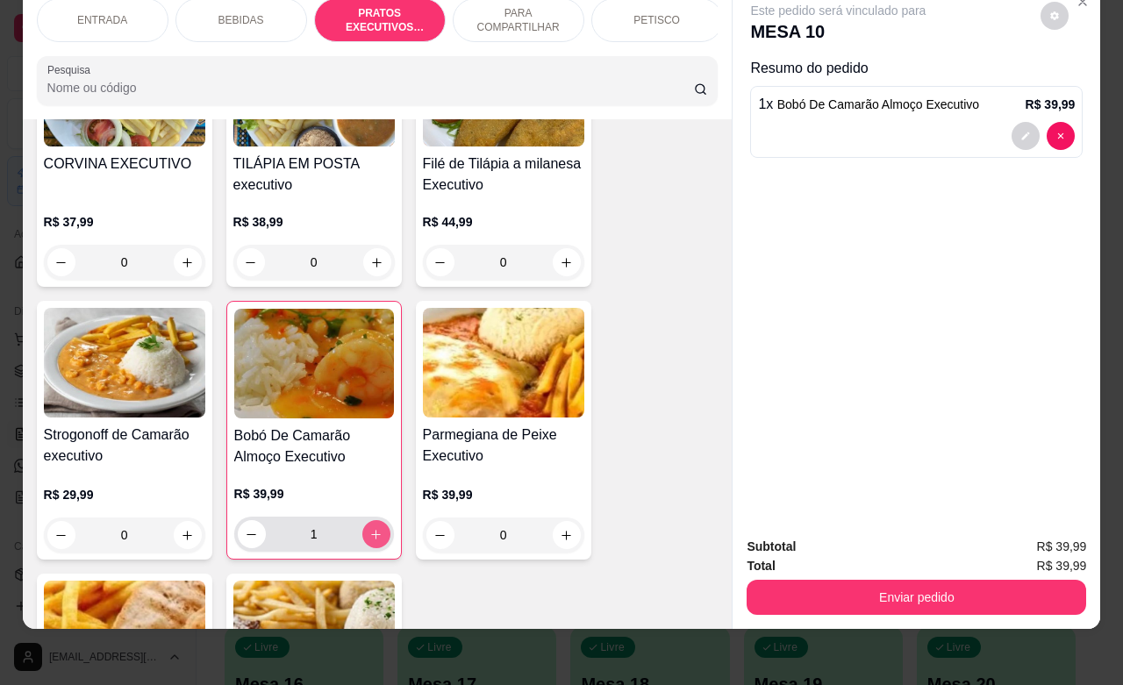
type input "1"
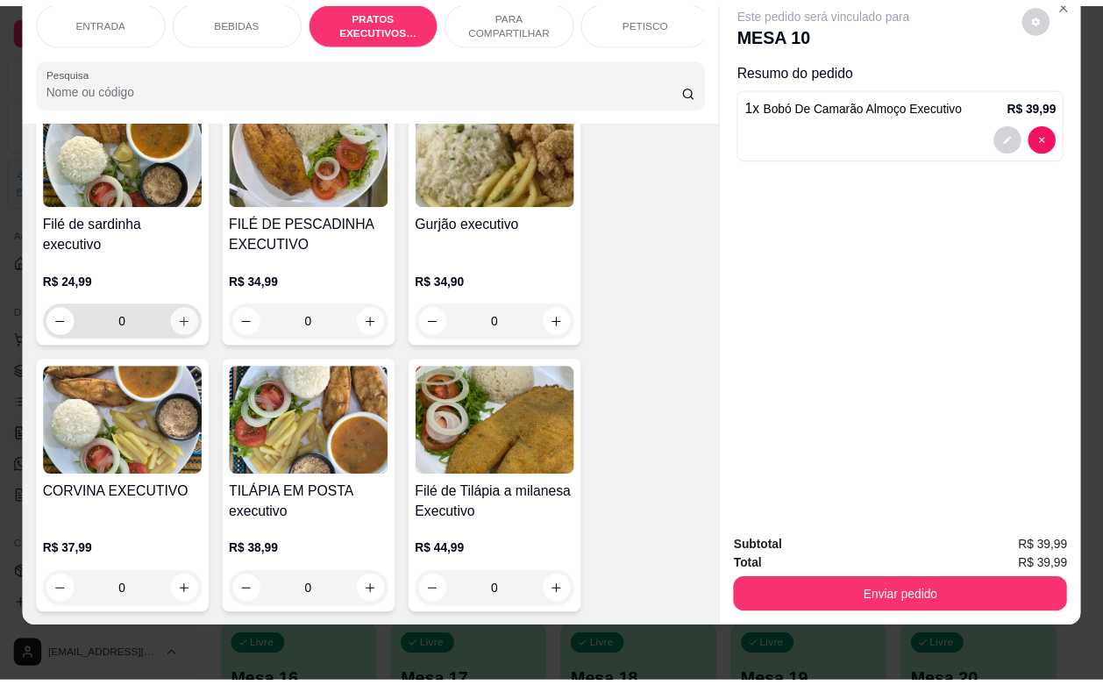
scroll to position [2419, 0]
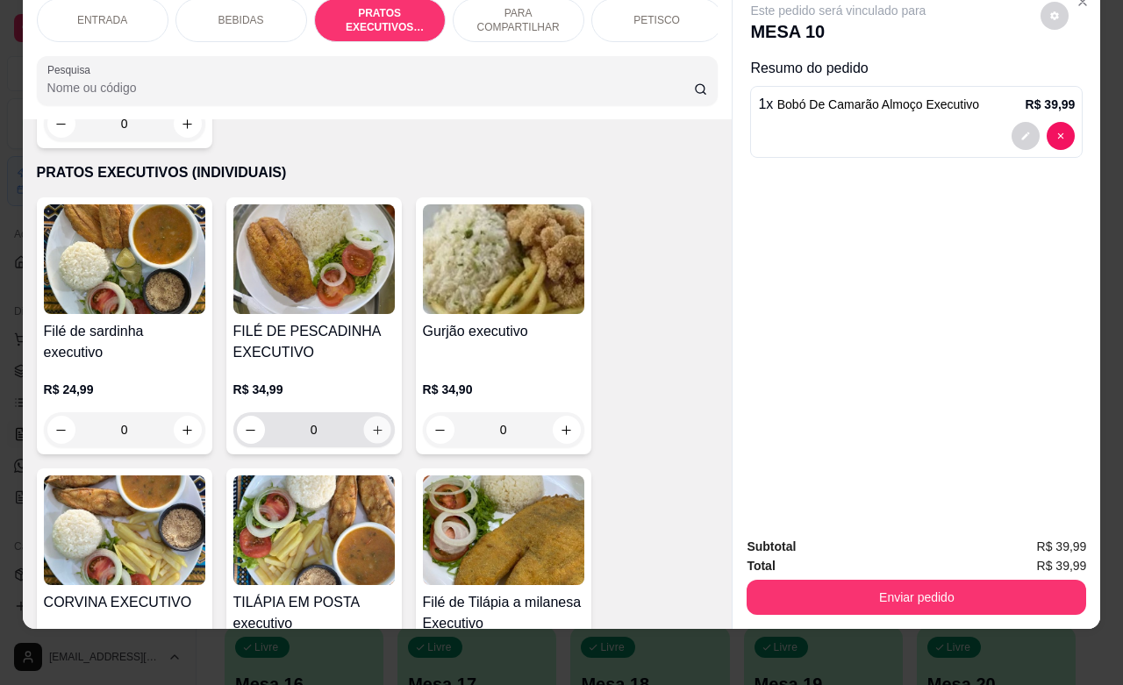
click at [373, 425] on icon "increase-product-quantity" at bounding box center [377, 429] width 9 height 9
type input "1"
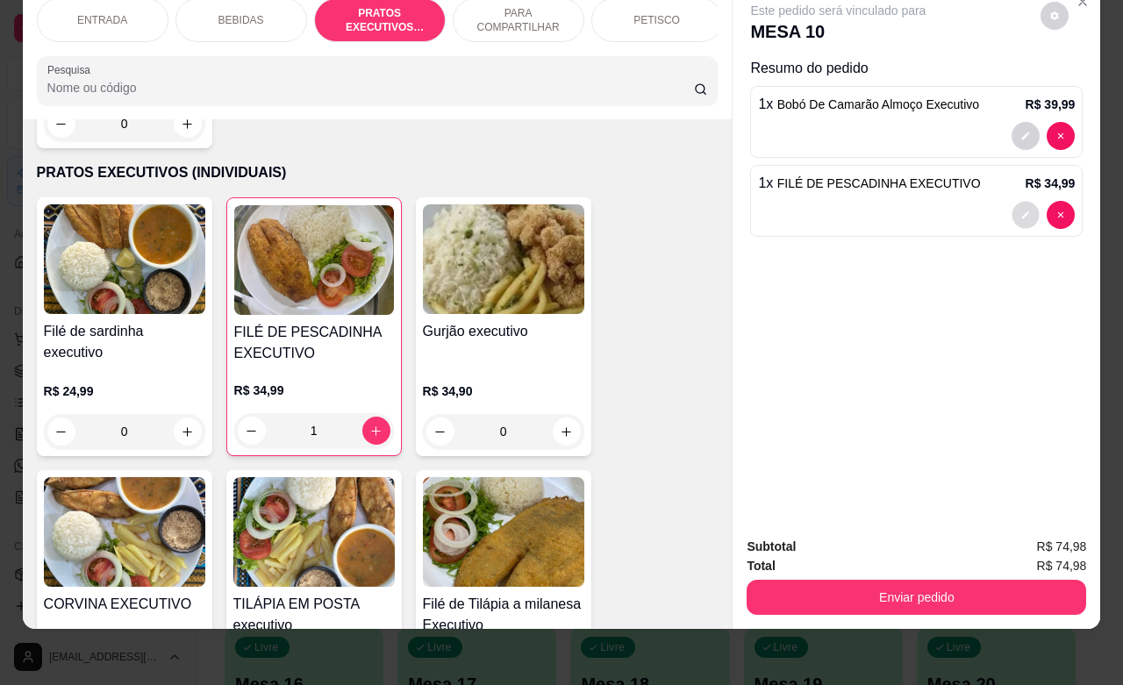
click at [1022, 211] on icon "decrease-product-quantity" at bounding box center [1026, 215] width 8 height 8
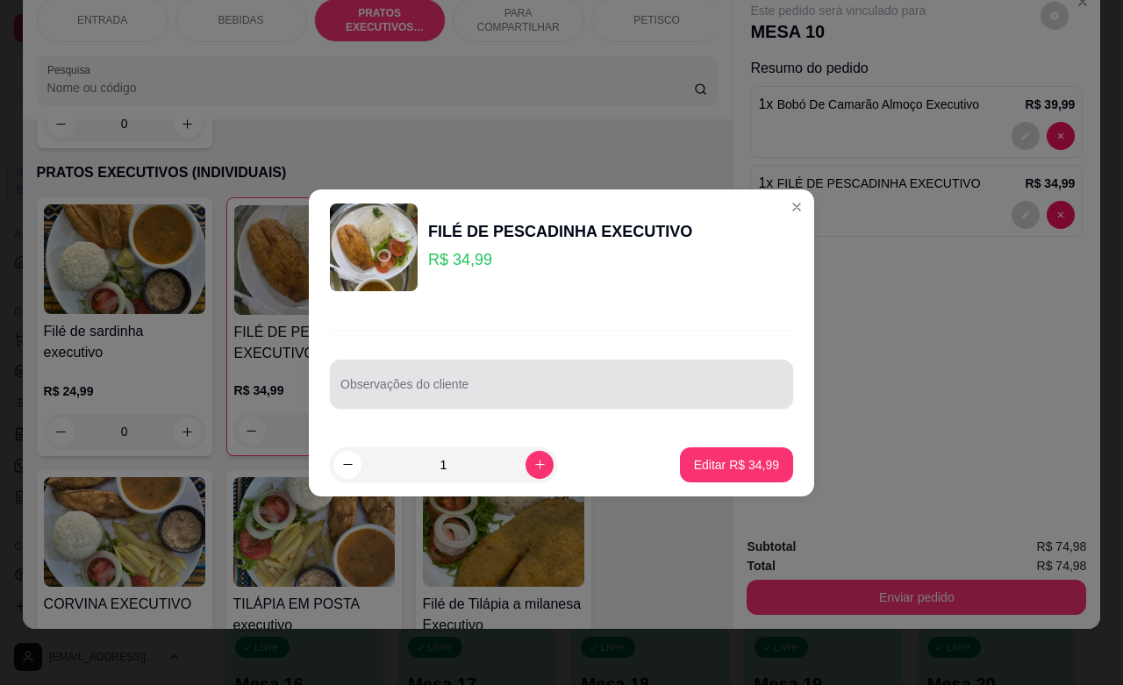
click at [573, 375] on div at bounding box center [561, 384] width 442 height 35
click at [573, 375] on div "c" at bounding box center [561, 384] width 442 height 35
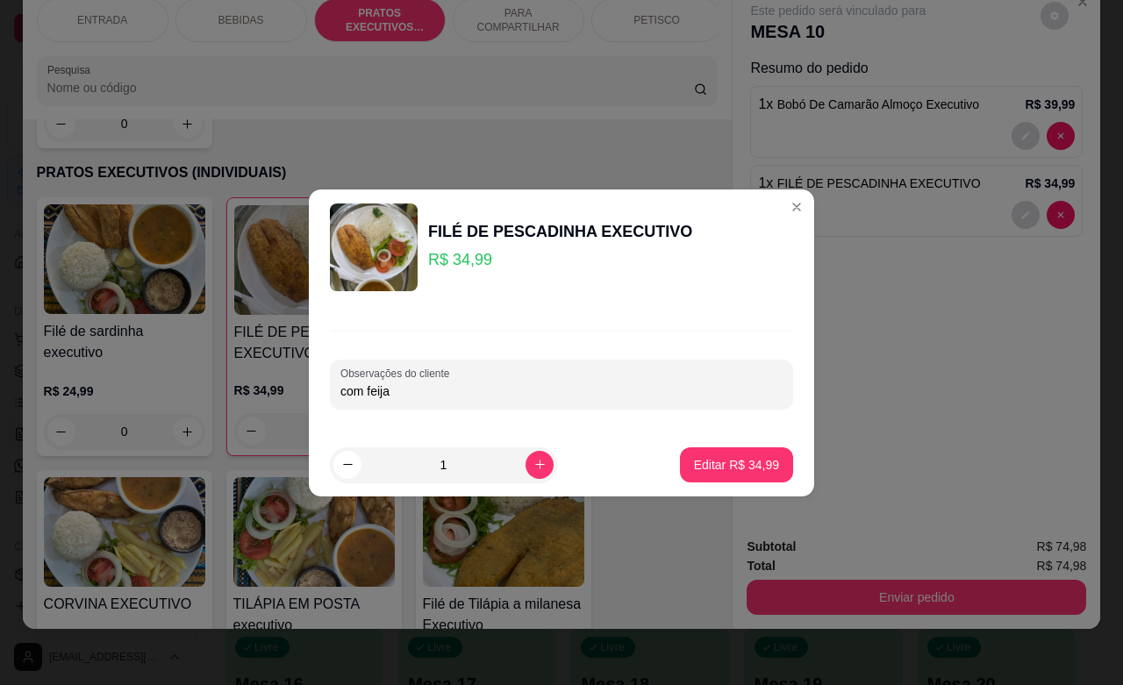
type input "com feijao"
click at [720, 471] on p "Editar R$ 34,99" at bounding box center [736, 465] width 85 height 18
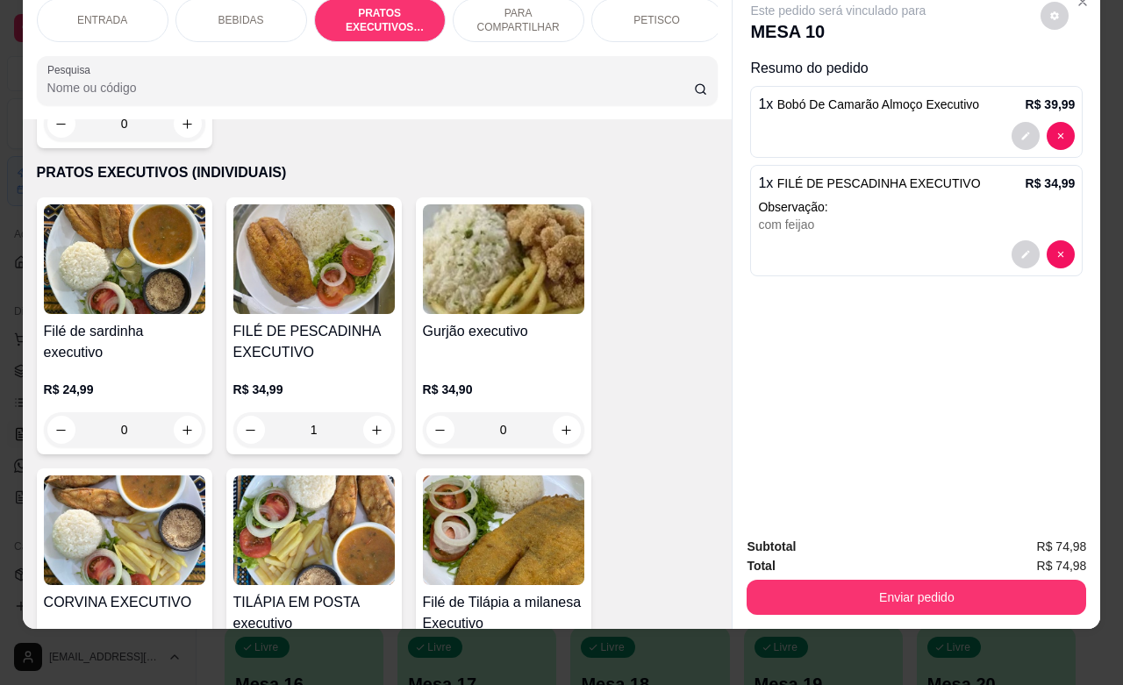
type input "0"
click at [1012, 241] on button "decrease-product-quantity" at bounding box center [1025, 254] width 27 height 27
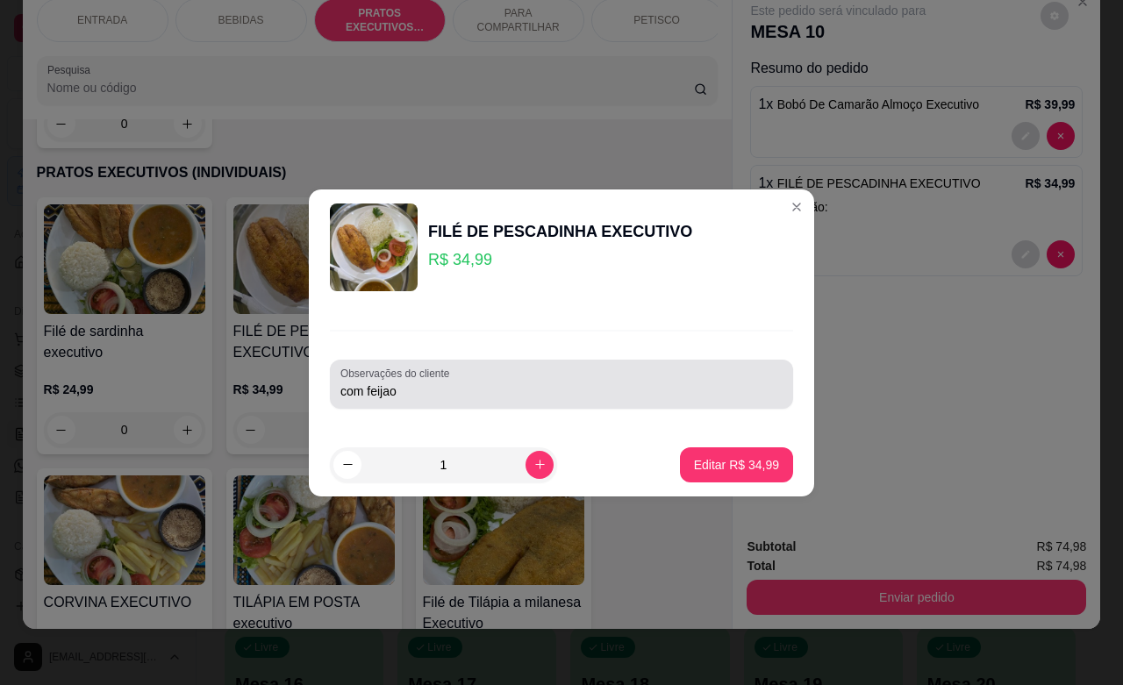
click at [453, 399] on div "com feijao" at bounding box center [561, 384] width 442 height 35
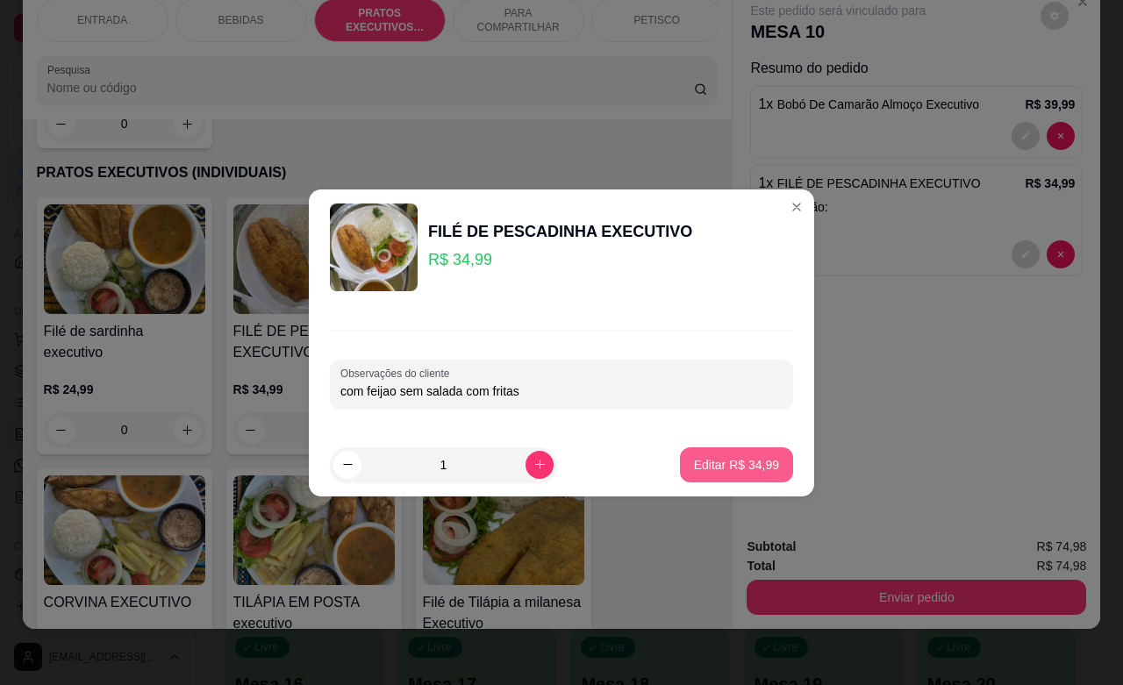
type input "com feijao sem salada com fritas"
click at [708, 462] on p "Editar R$ 34,99" at bounding box center [736, 465] width 85 height 18
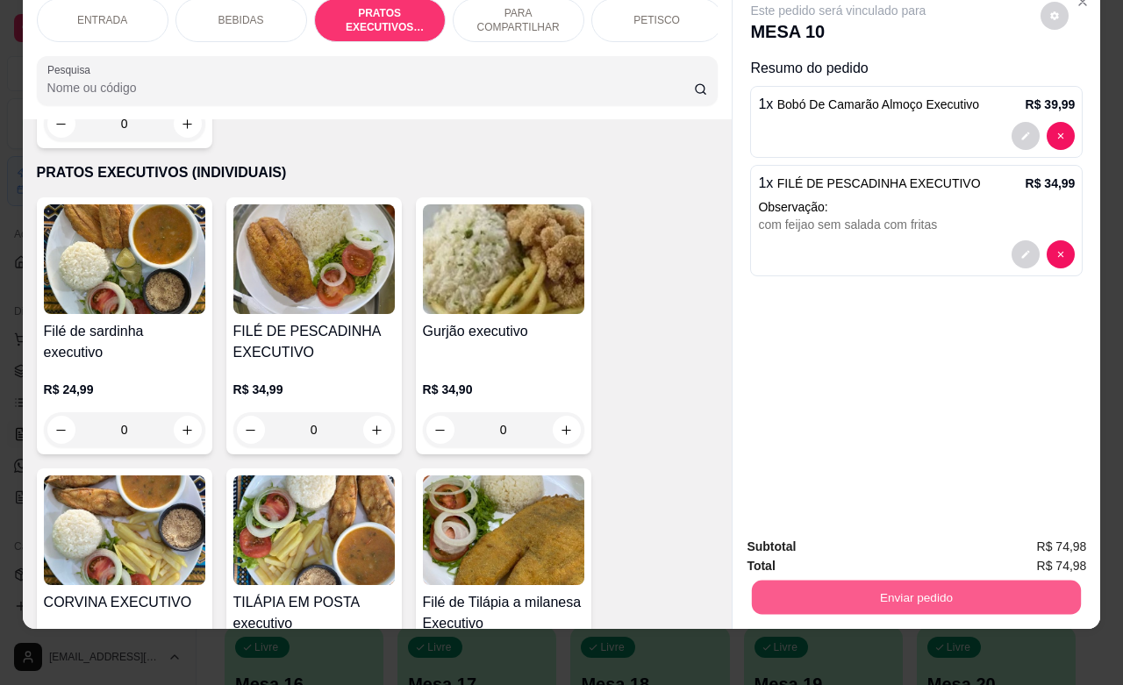
click at [908, 580] on button "Enviar pedido" at bounding box center [916, 597] width 329 height 34
click at [826, 536] on button "Não registrar e enviar pedido" at bounding box center [856, 535] width 182 height 33
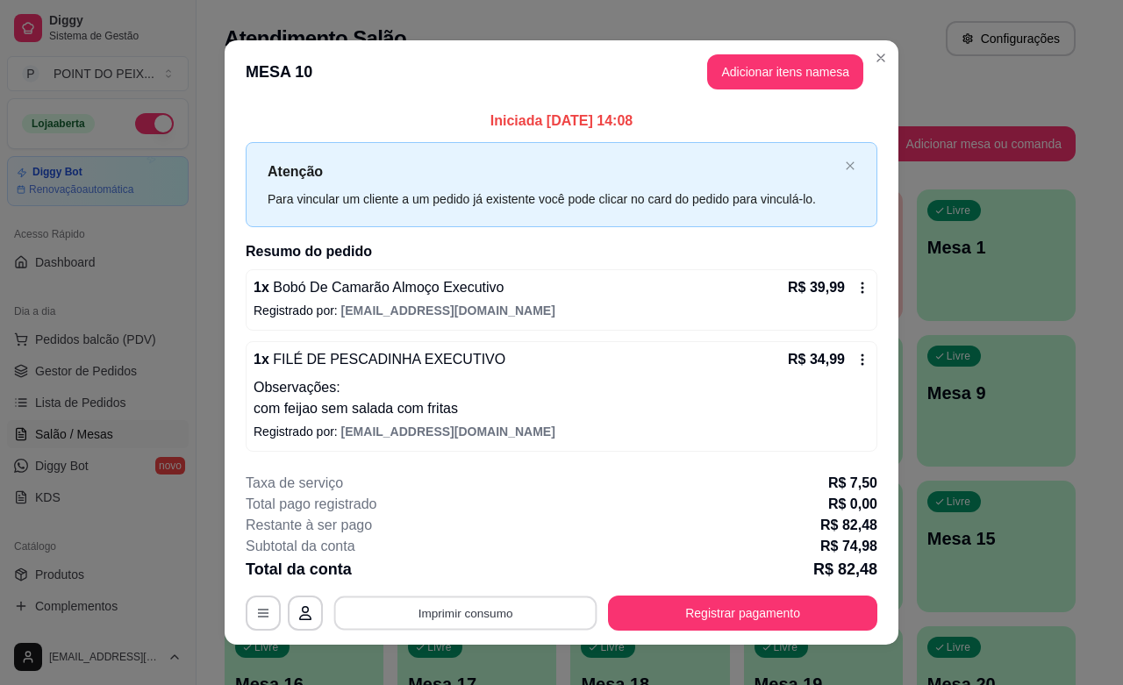
click at [520, 620] on button "Imprimir consumo" at bounding box center [465, 613] width 263 height 34
click at [460, 570] on button "IMPRESSORA" at bounding box center [461, 574] width 127 height 28
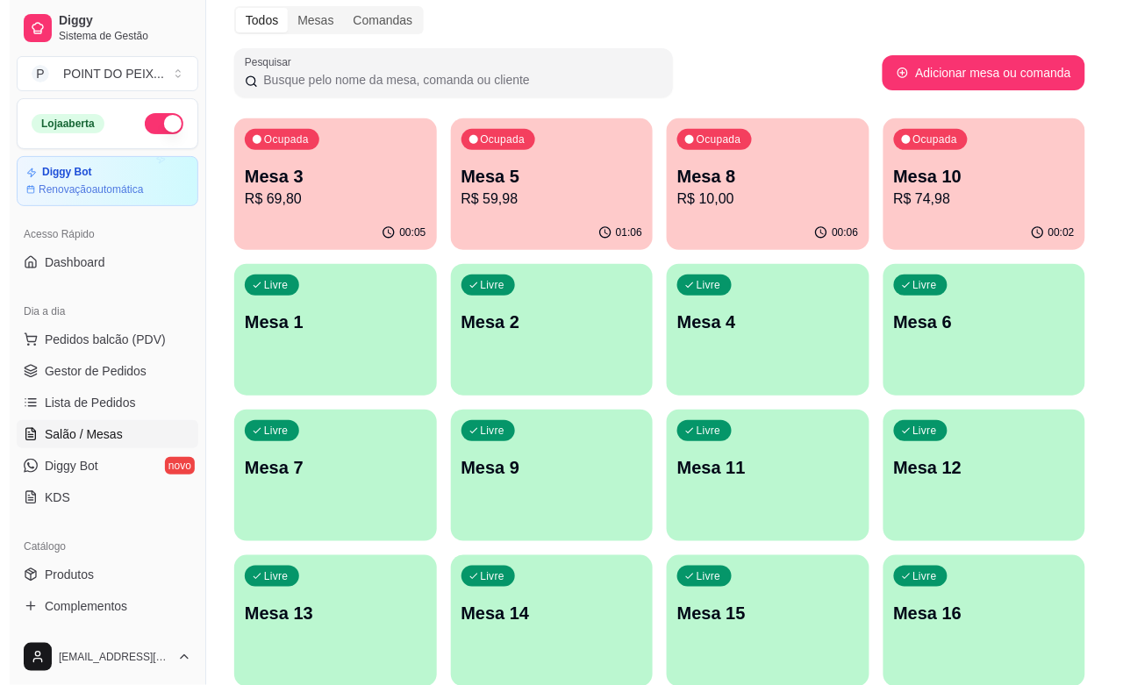
scroll to position [110, 0]
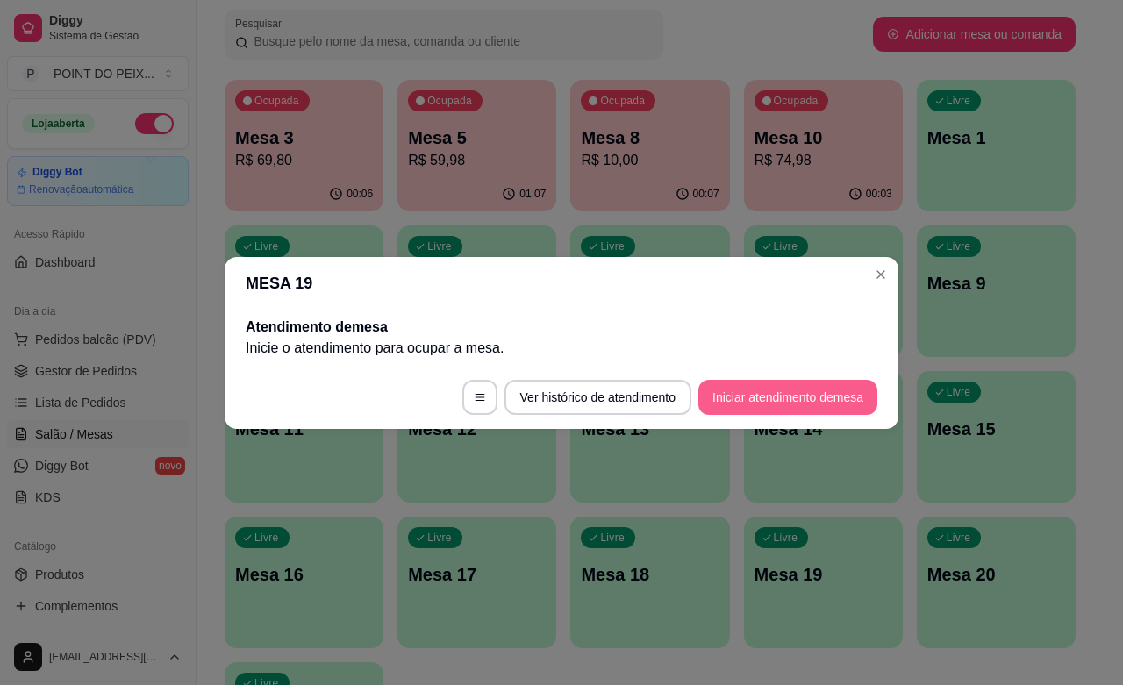
click at [774, 390] on button "Iniciar atendimento de mesa" at bounding box center [787, 397] width 179 height 35
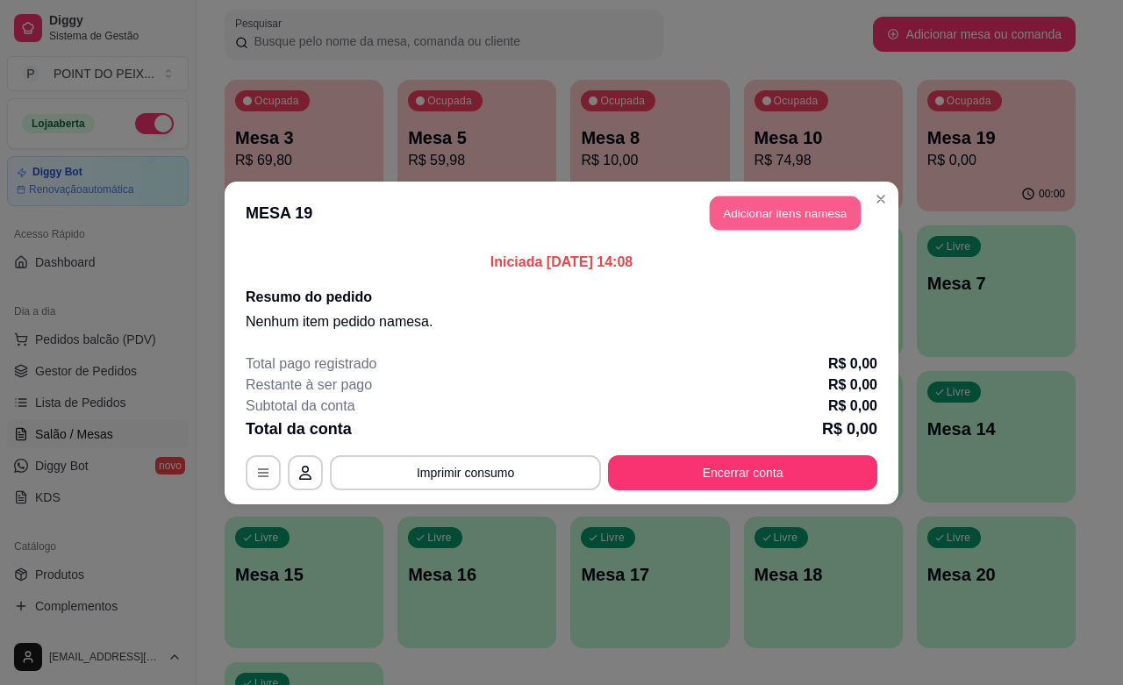
click at [791, 215] on button "Adicionar itens na mesa" at bounding box center [785, 213] width 151 height 34
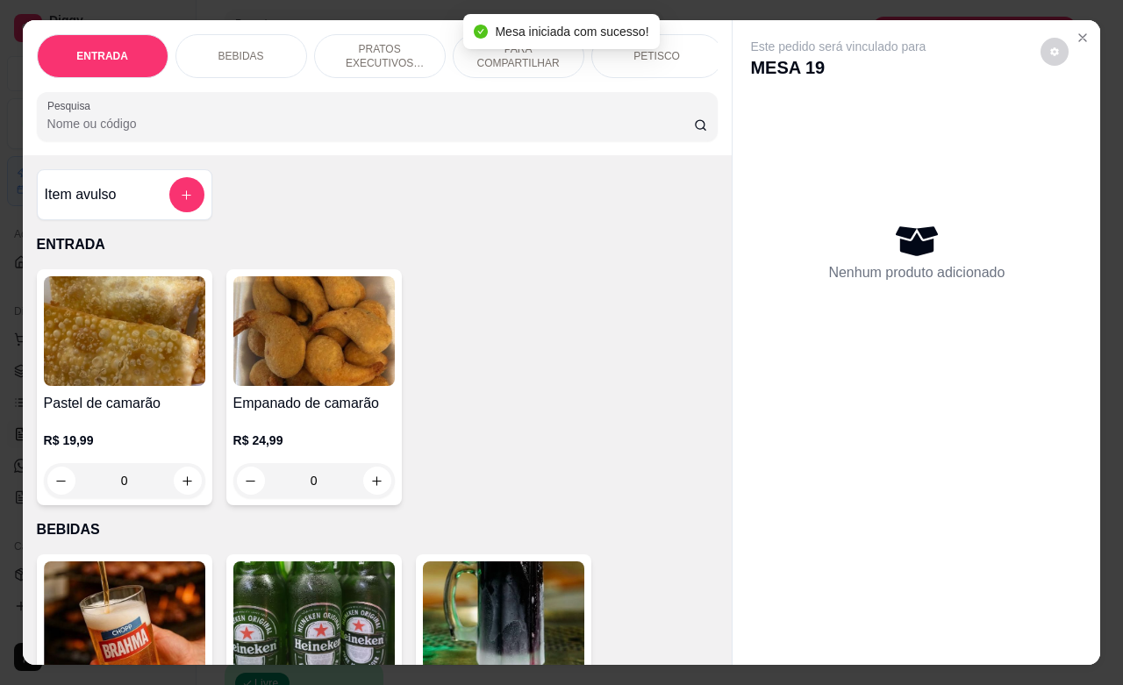
click at [375, 44] on p "PRATOS EXECUTIVOS (INDIVIDUAIS)" at bounding box center [380, 56] width 102 height 28
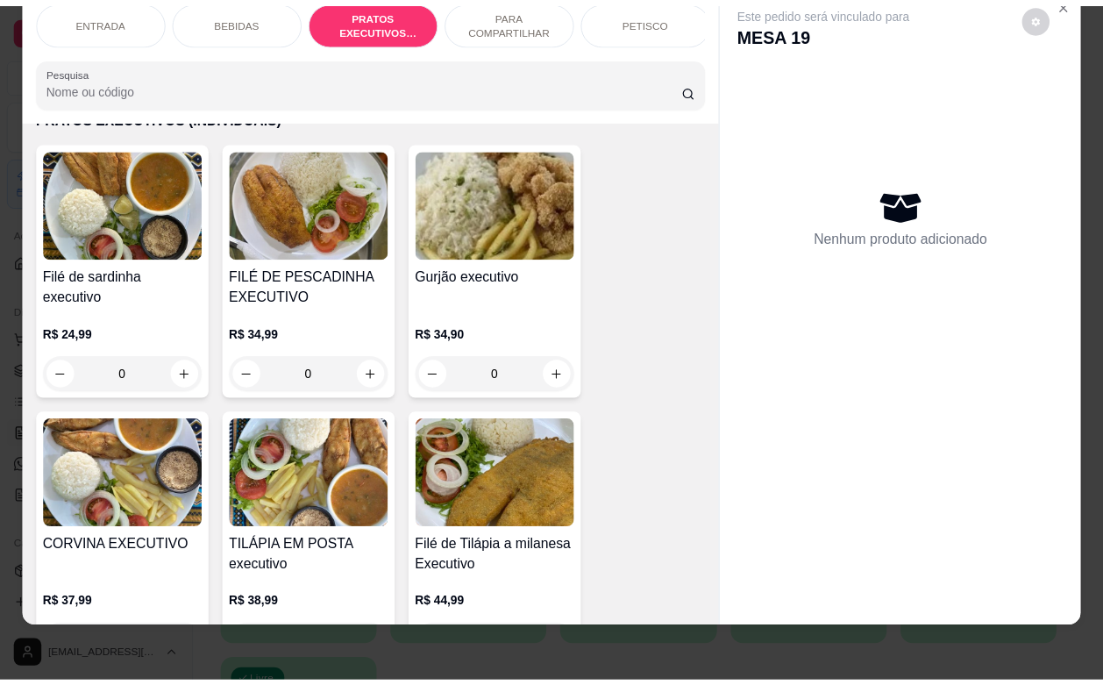
scroll to position [2528, 0]
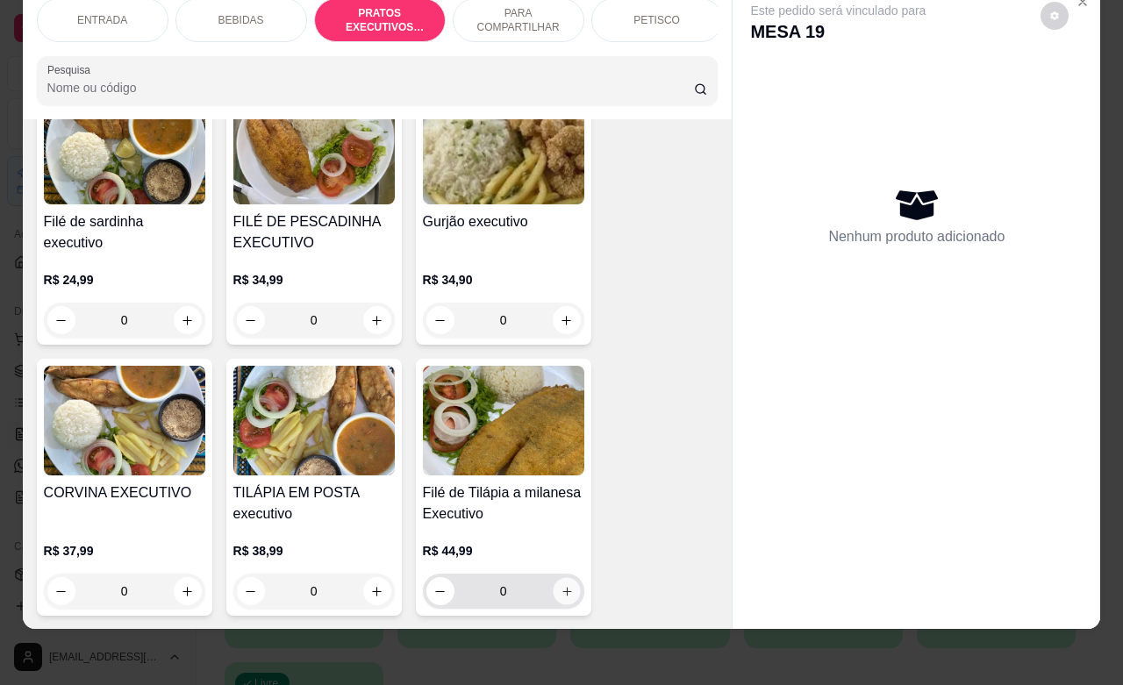
click at [563, 578] on button "increase-product-quantity" at bounding box center [566, 591] width 27 height 27
type input "1"
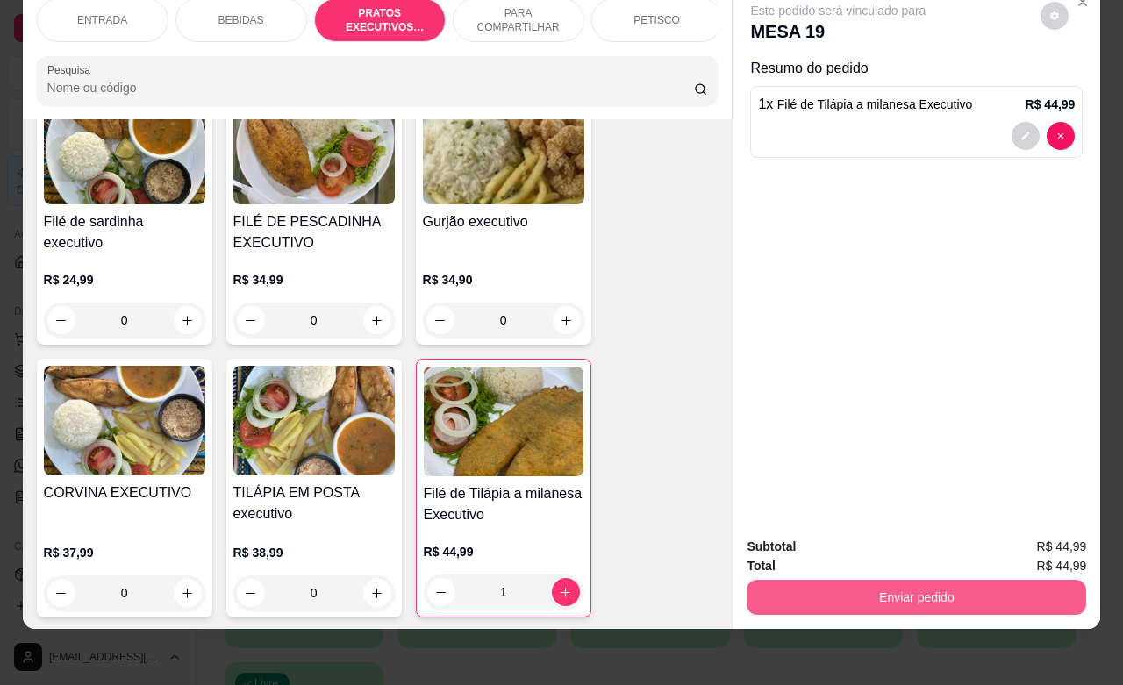
click at [842, 588] on button "Enviar pedido" at bounding box center [915, 597] width 339 height 35
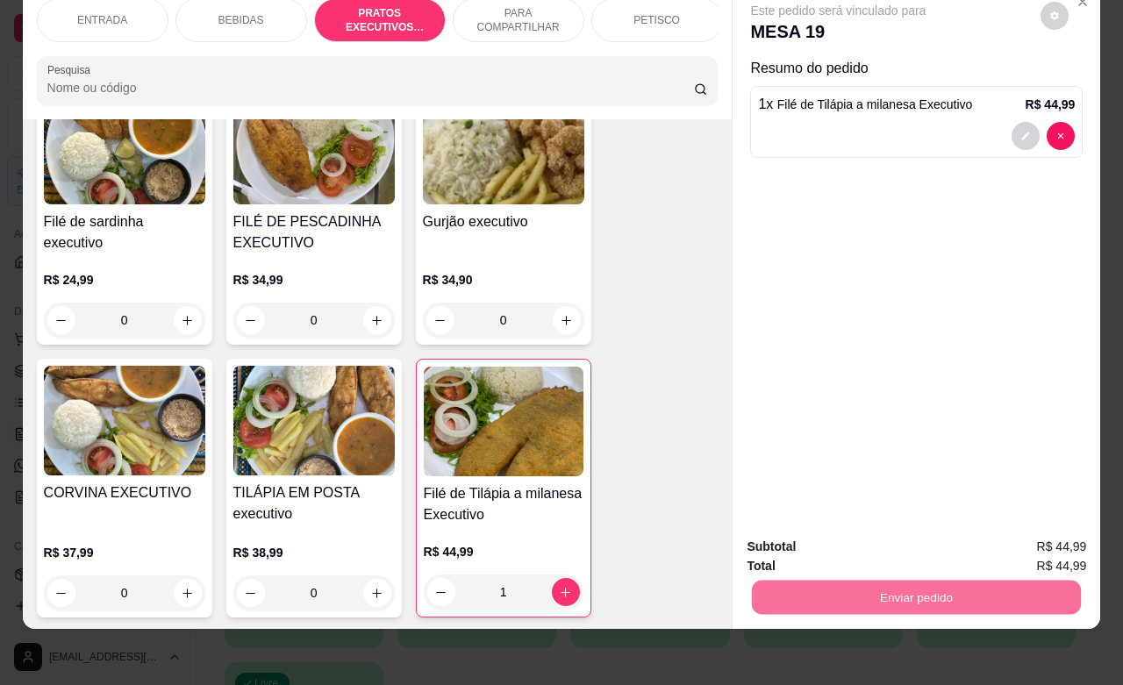
click at [813, 531] on button "Não registrar e enviar pedido" at bounding box center [855, 535] width 177 height 32
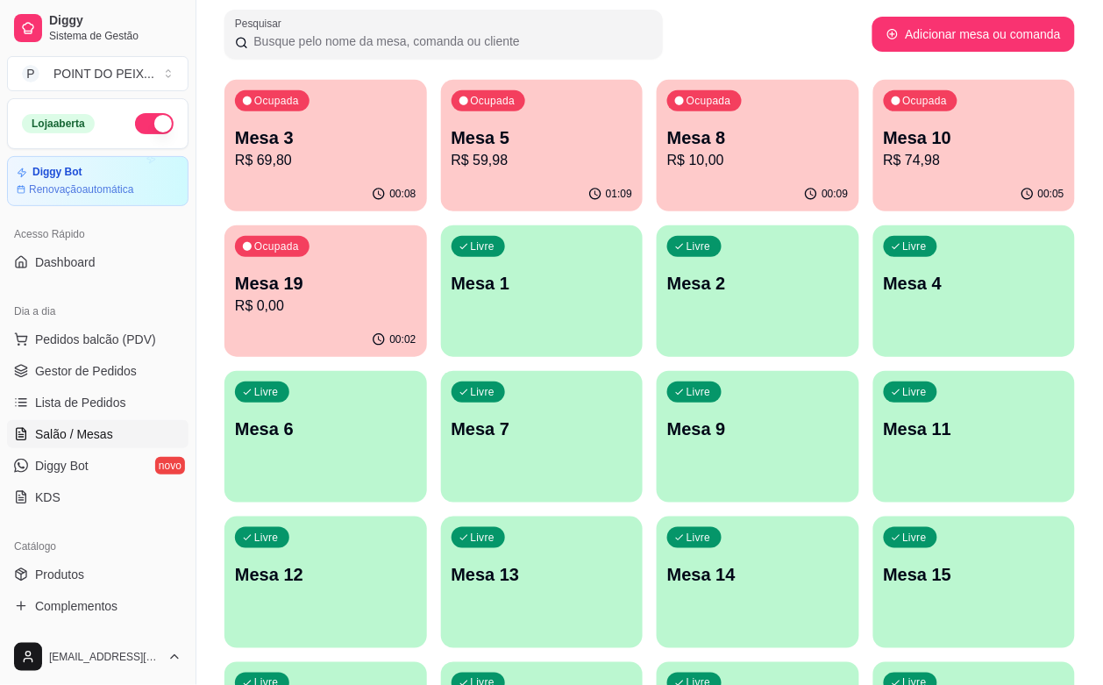
click at [667, 158] on p "R$ 10,00" at bounding box center [758, 160] width 182 height 21
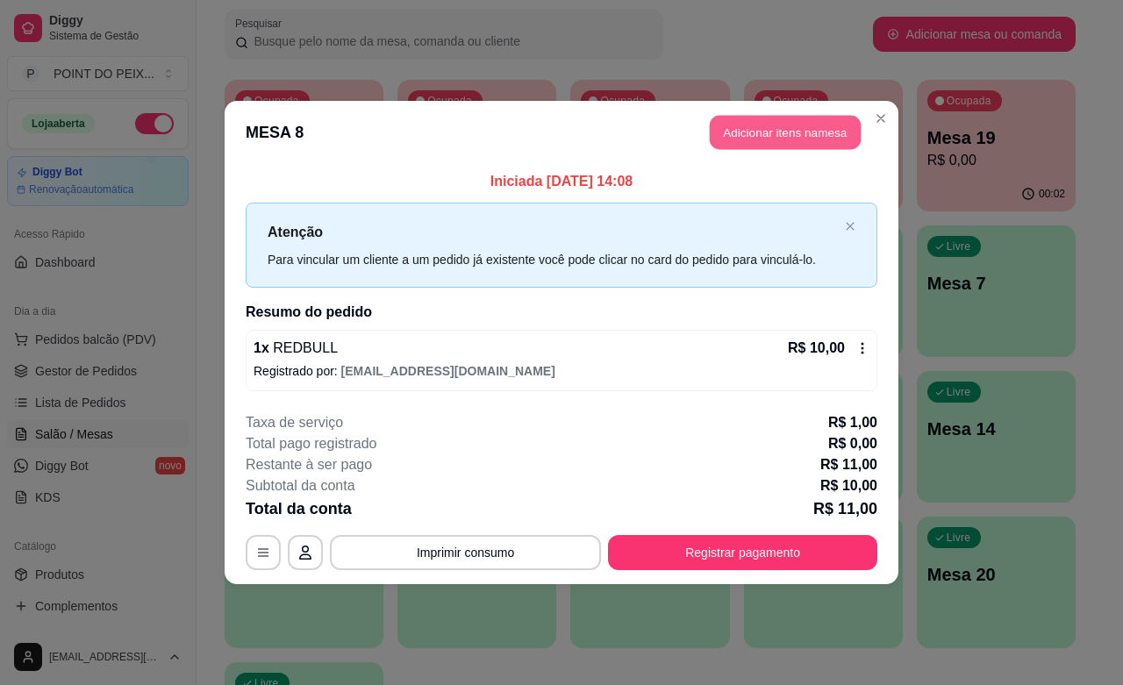
click at [772, 136] on button "Adicionar itens na mesa" at bounding box center [785, 133] width 151 height 34
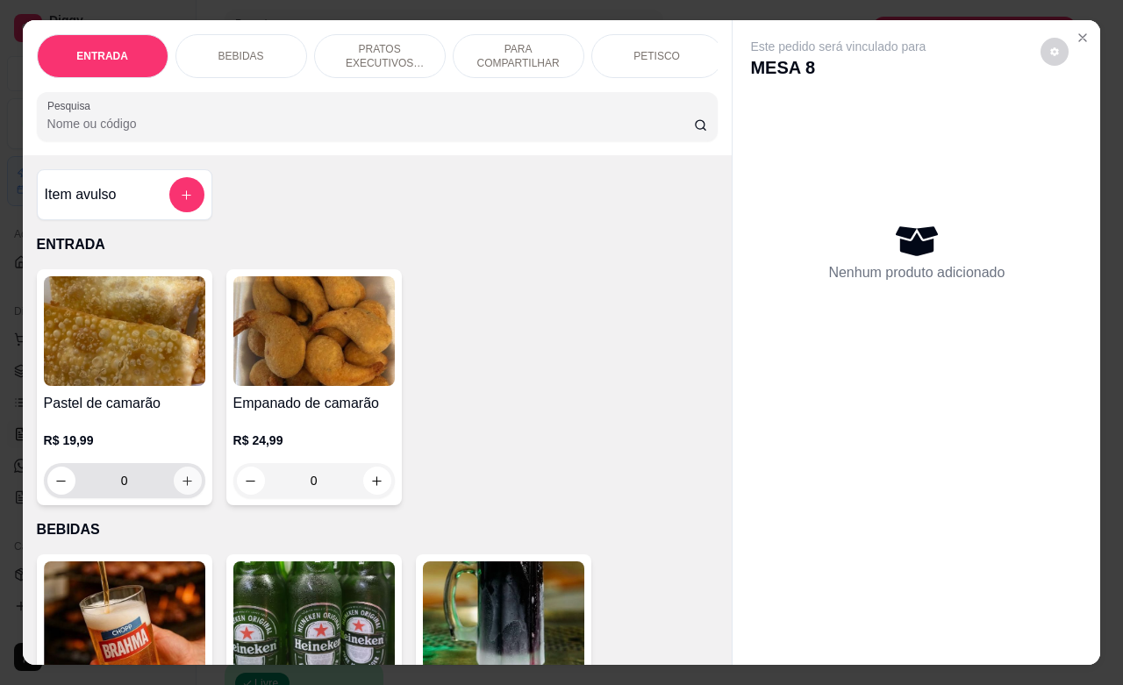
click at [181, 488] on icon "increase-product-quantity" at bounding box center [187, 480] width 13 height 13
type input "1"
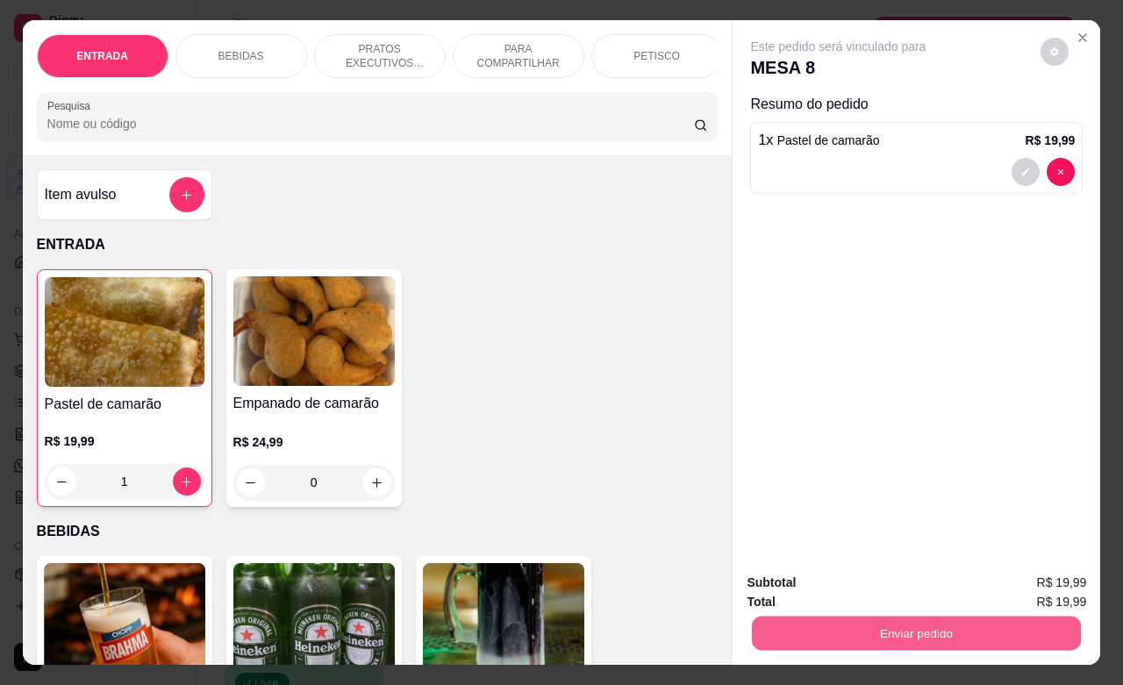
click at [882, 619] on button "Enviar pedido" at bounding box center [916, 633] width 329 height 34
click at [852, 580] on button "Não registrar e enviar pedido" at bounding box center [856, 580] width 182 height 33
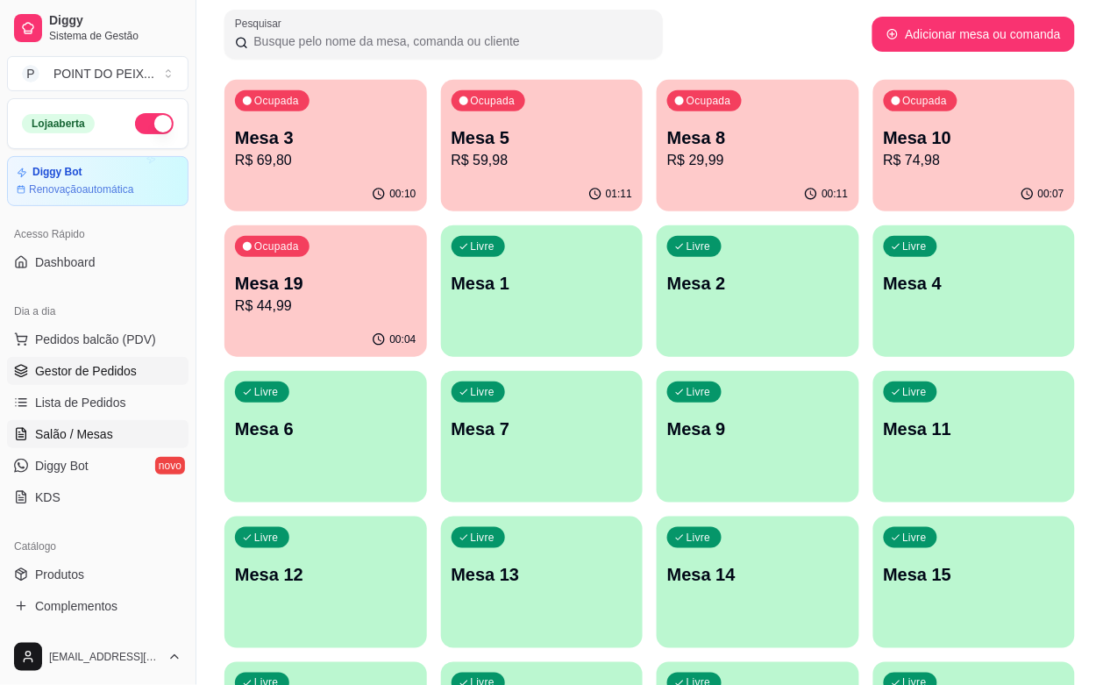
click at [116, 373] on span "Gestor de Pedidos" at bounding box center [86, 371] width 102 height 18
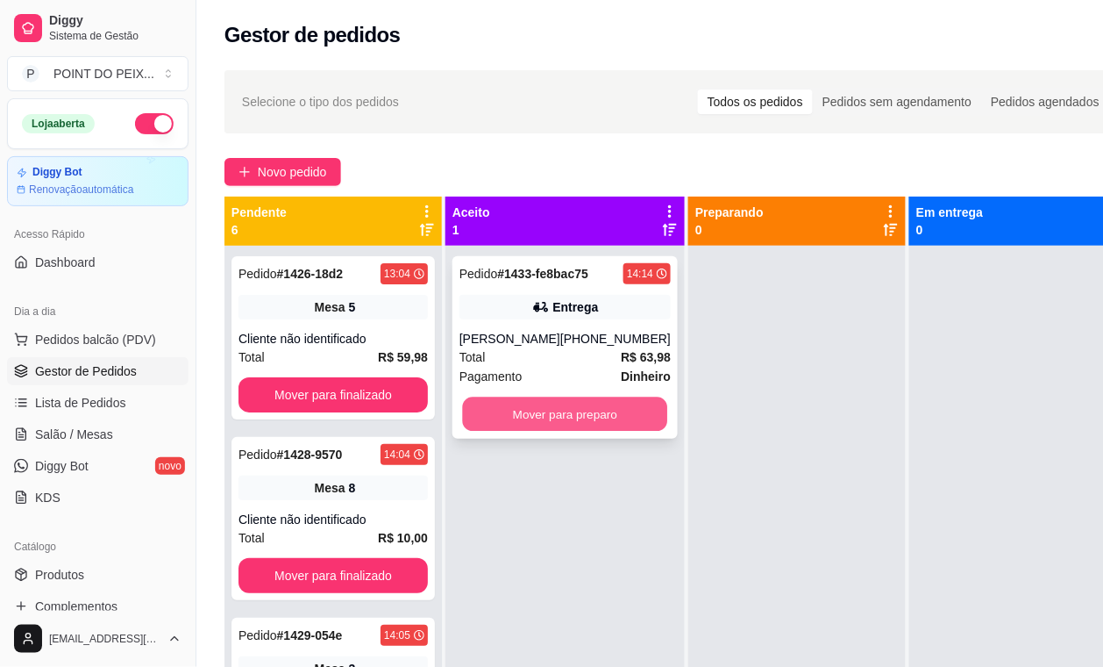
click at [586, 417] on button "Mover para preparo" at bounding box center [565, 414] width 205 height 34
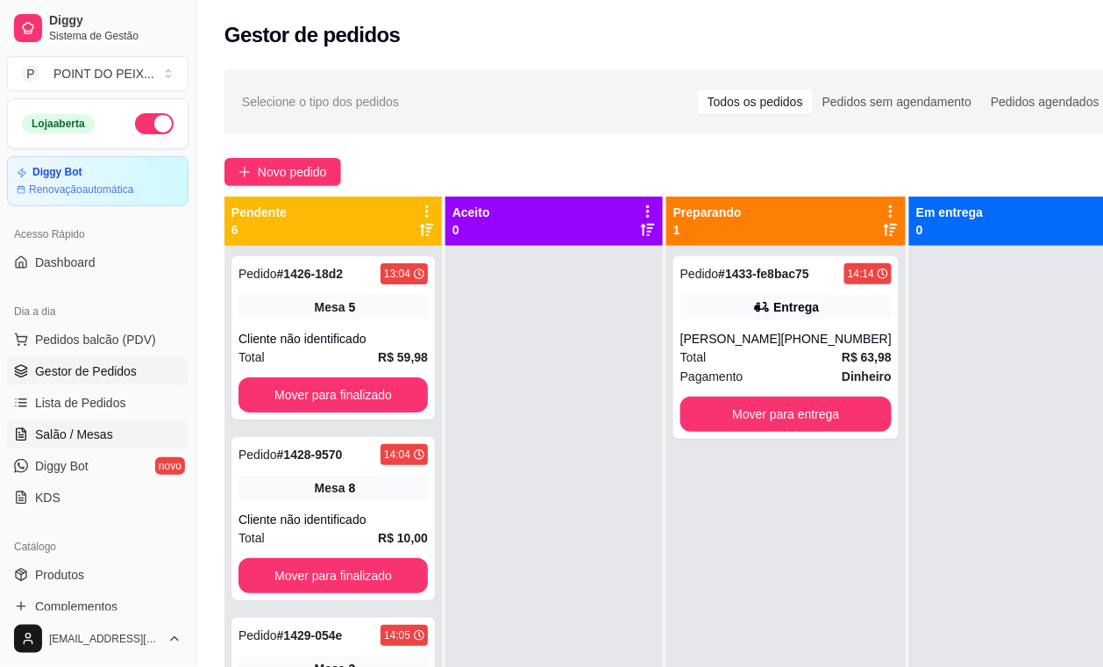
click at [99, 431] on span "Salão / Mesas" at bounding box center [74, 434] width 78 height 18
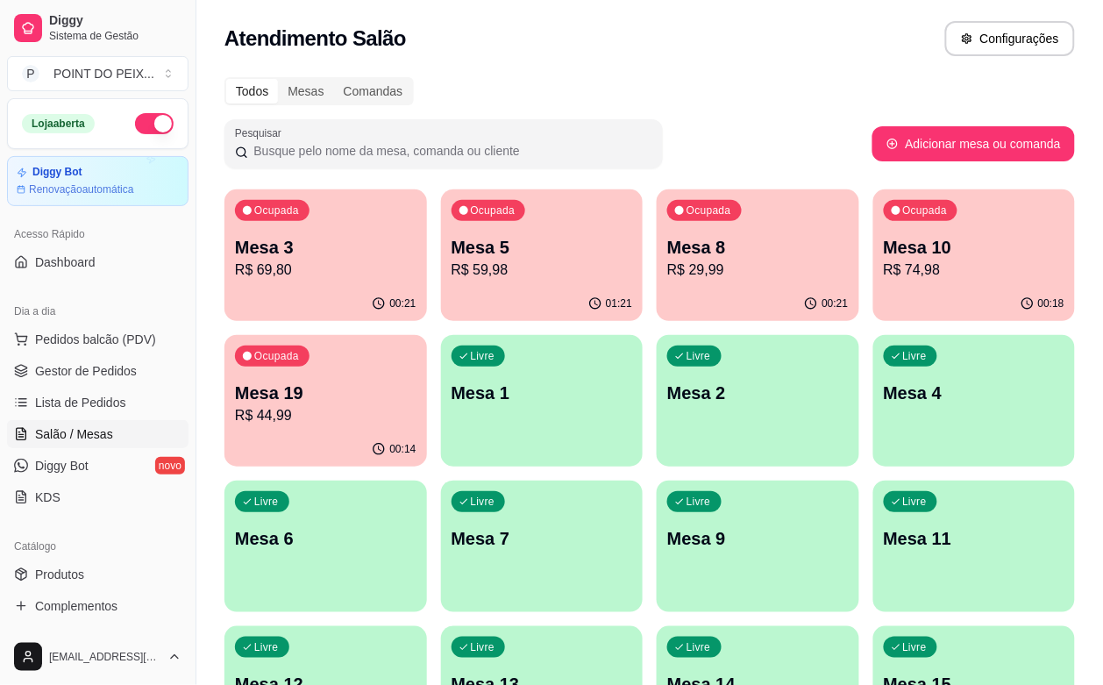
click at [667, 268] on p "R$ 29,99" at bounding box center [758, 270] width 182 height 21
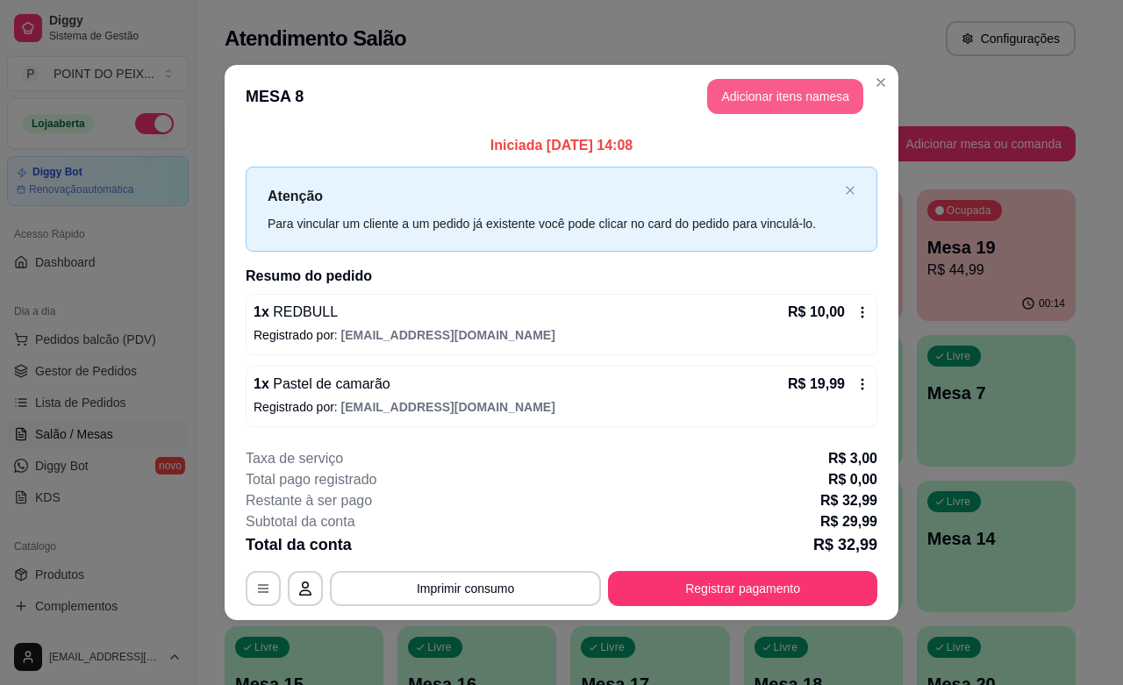
click at [791, 102] on button "Adicionar itens na mesa" at bounding box center [785, 96] width 156 height 35
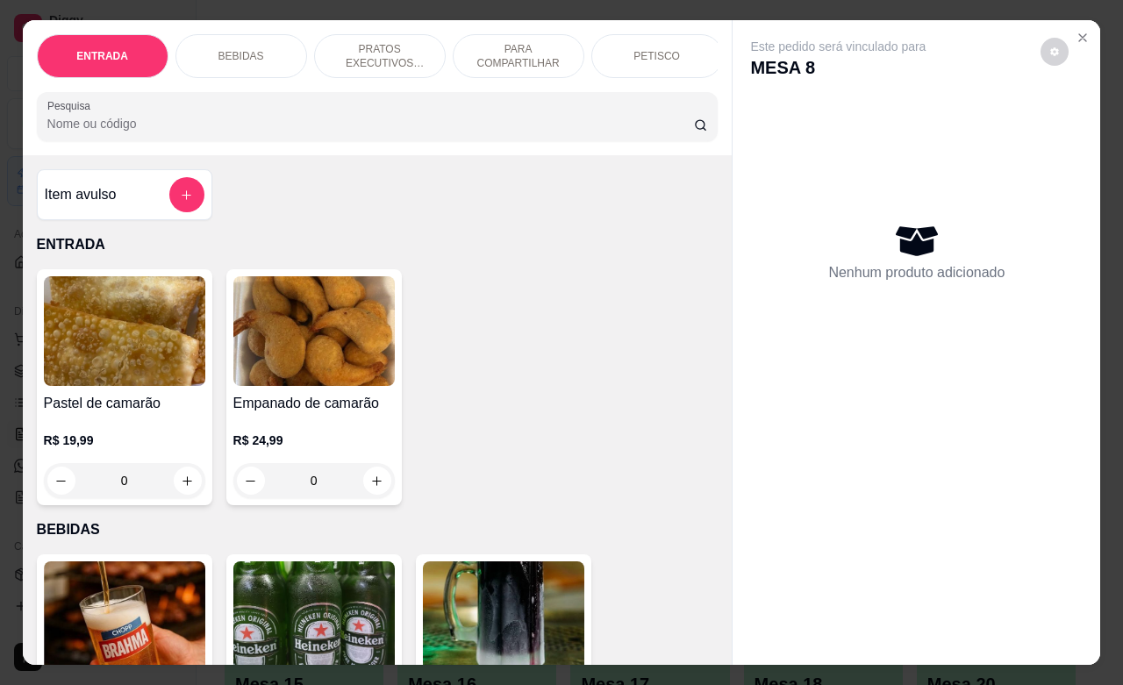
click at [368, 50] on p "PRATOS EXECUTIVOS (INDIVIDUAIS)" at bounding box center [380, 56] width 102 height 28
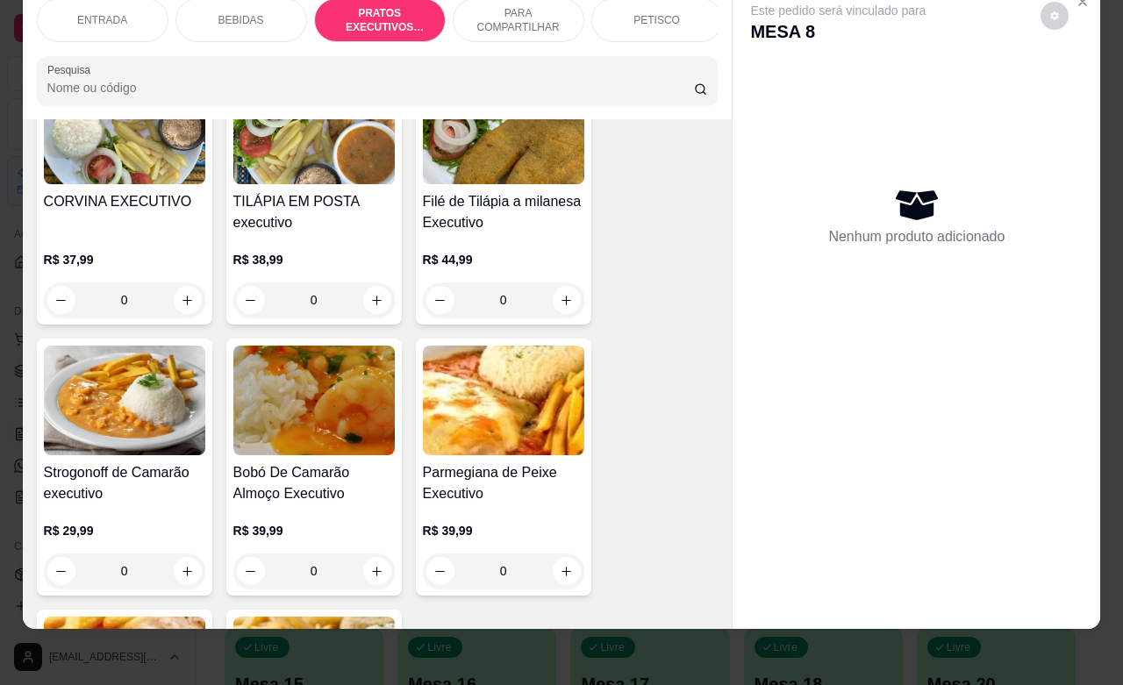
scroll to position [2857, 0]
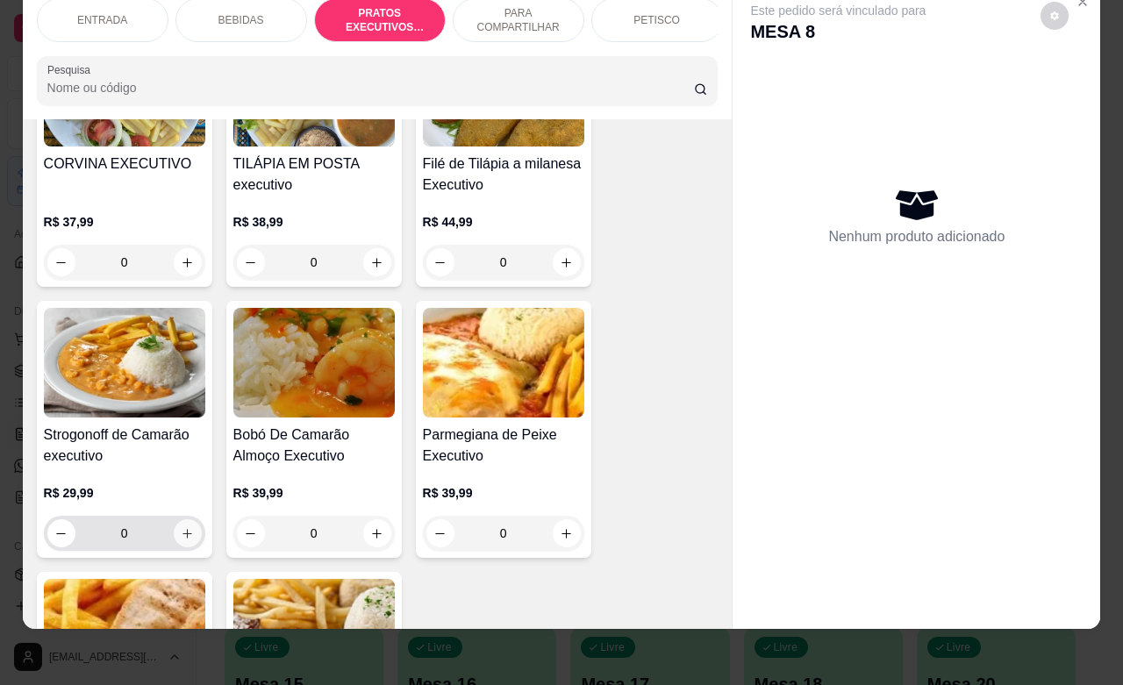
click at [181, 527] on icon "increase-product-quantity" at bounding box center [187, 533] width 13 height 13
type input "1"
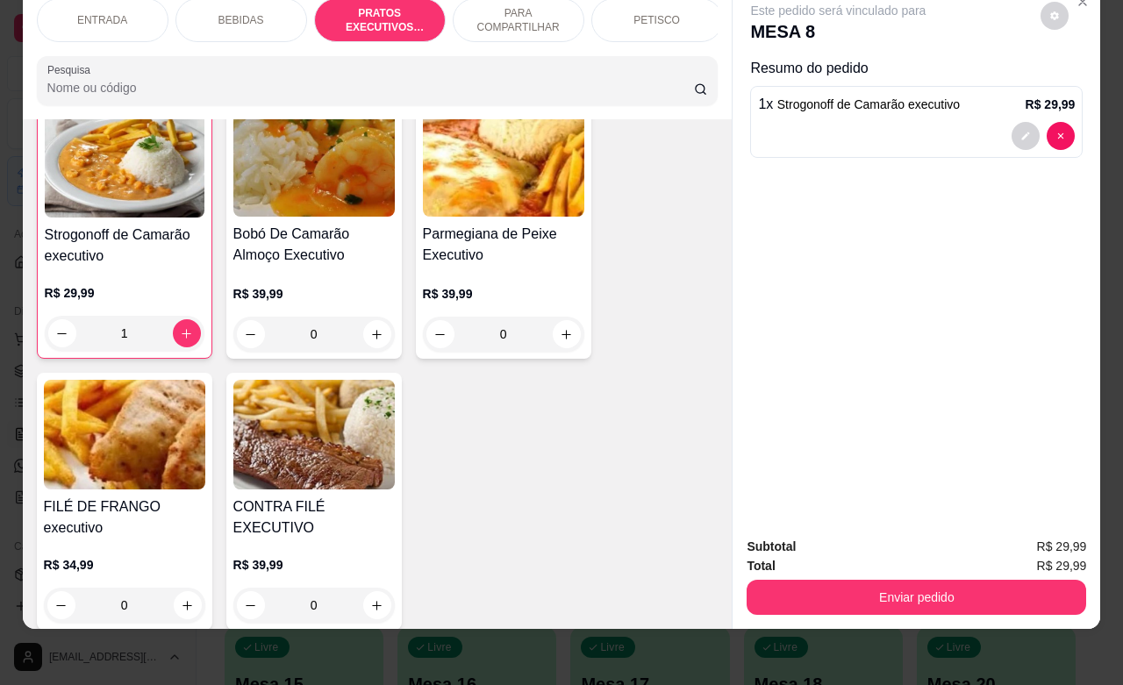
scroll to position [3077, 0]
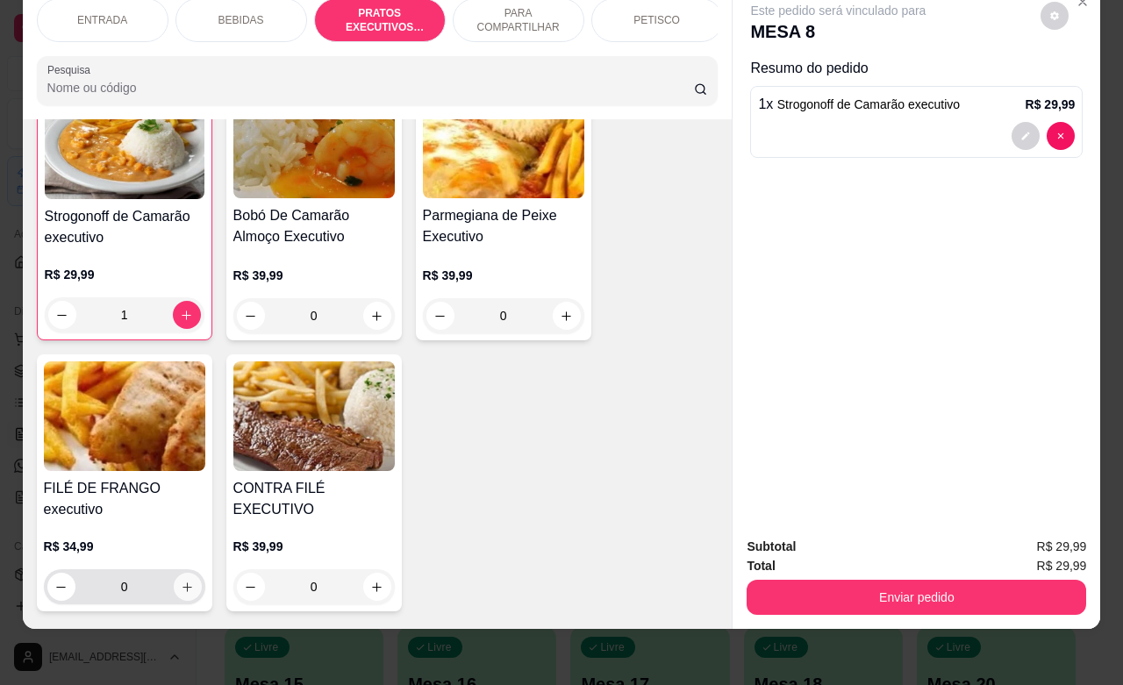
click at [181, 581] on icon "increase-product-quantity" at bounding box center [187, 587] width 13 height 13
type input "1"
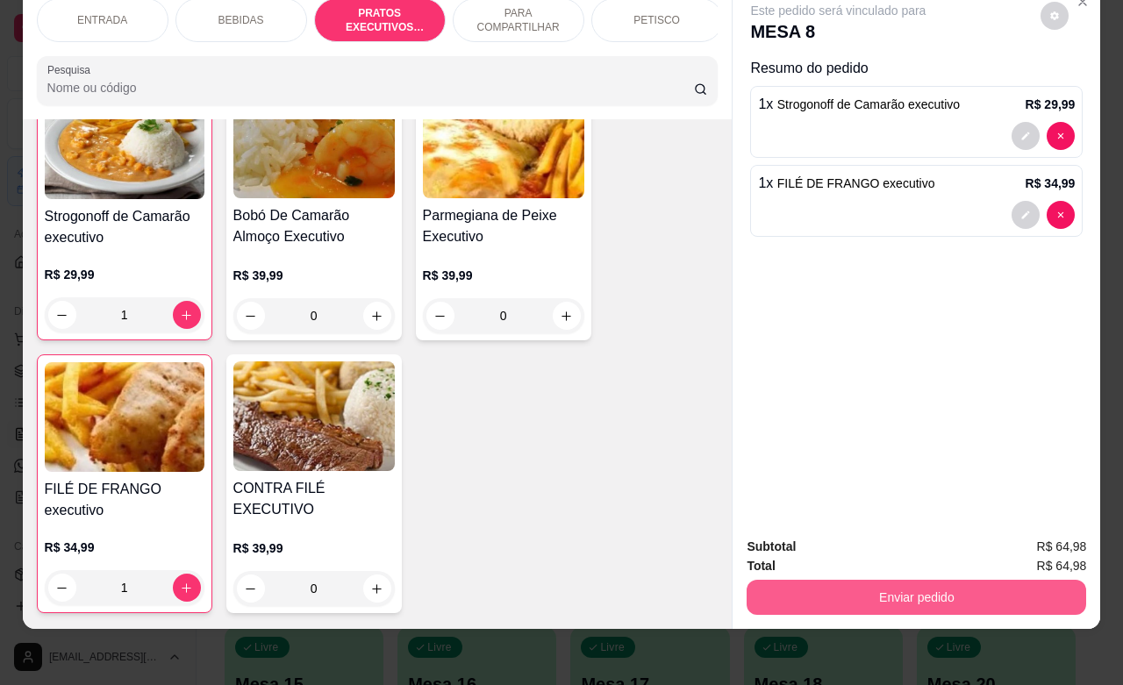
click at [838, 580] on button "Enviar pedido" at bounding box center [915, 597] width 339 height 35
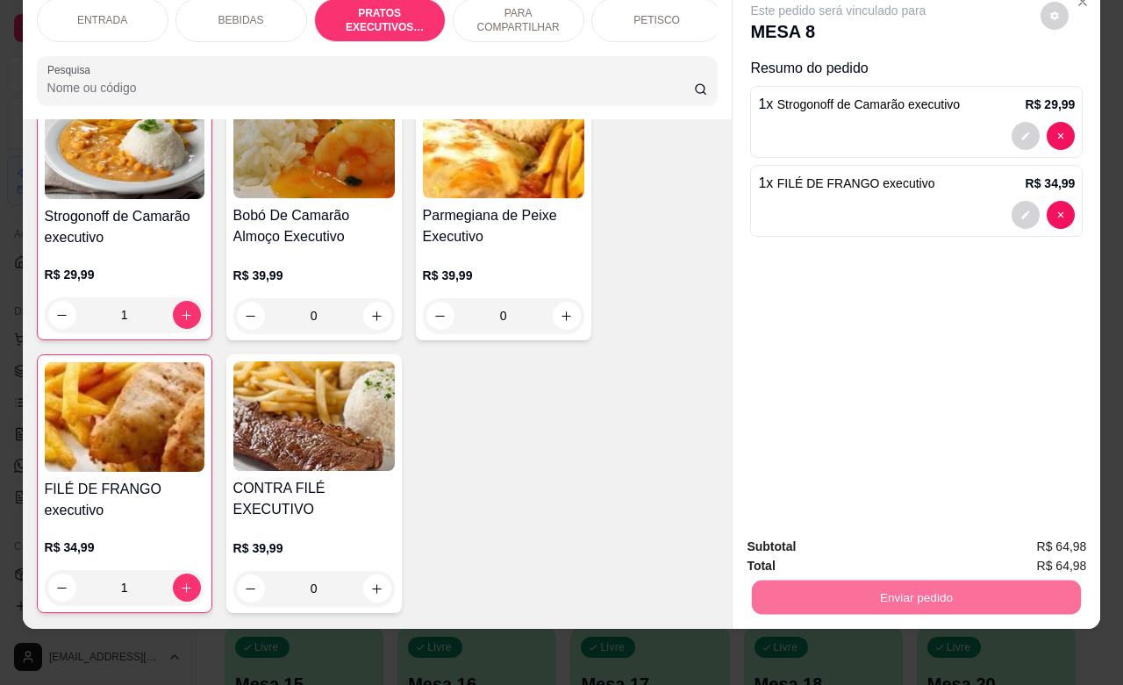
click at [798, 542] on button "Não registrar e enviar pedido" at bounding box center [855, 535] width 177 height 32
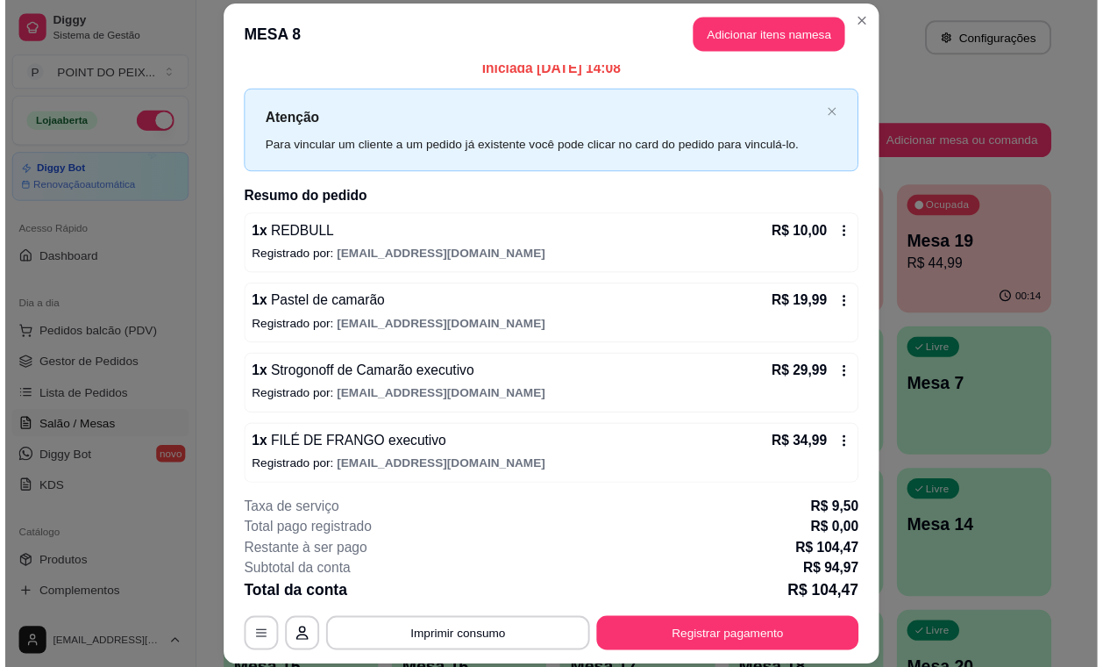
scroll to position [0, 0]
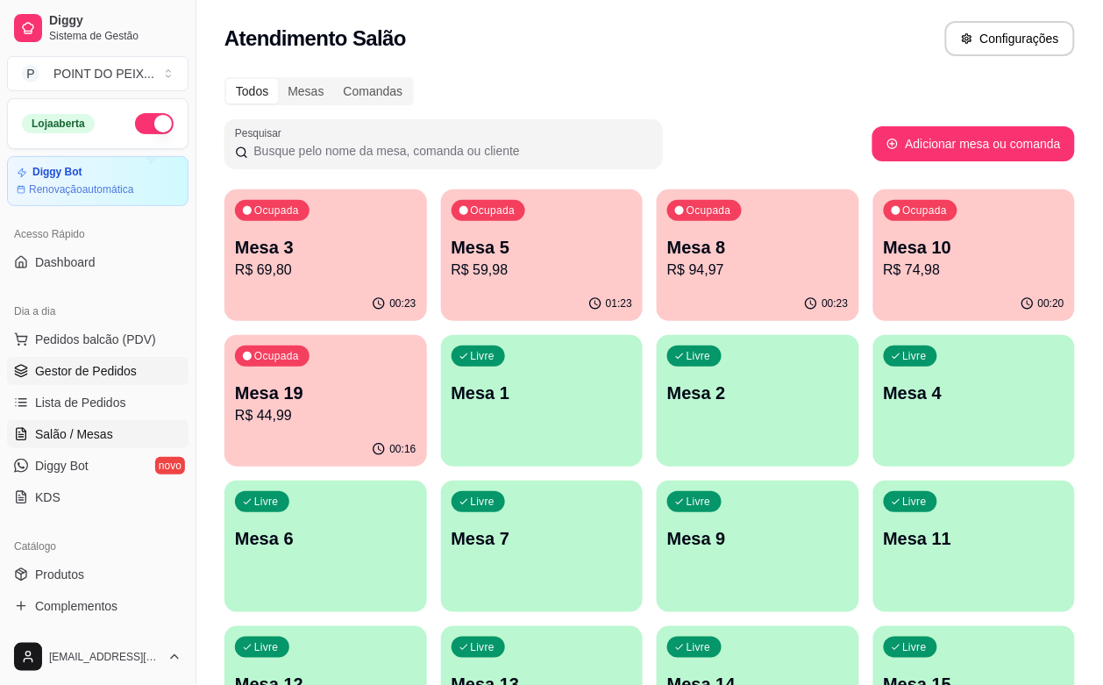
click at [123, 364] on span "Gestor de Pedidos" at bounding box center [86, 371] width 102 height 18
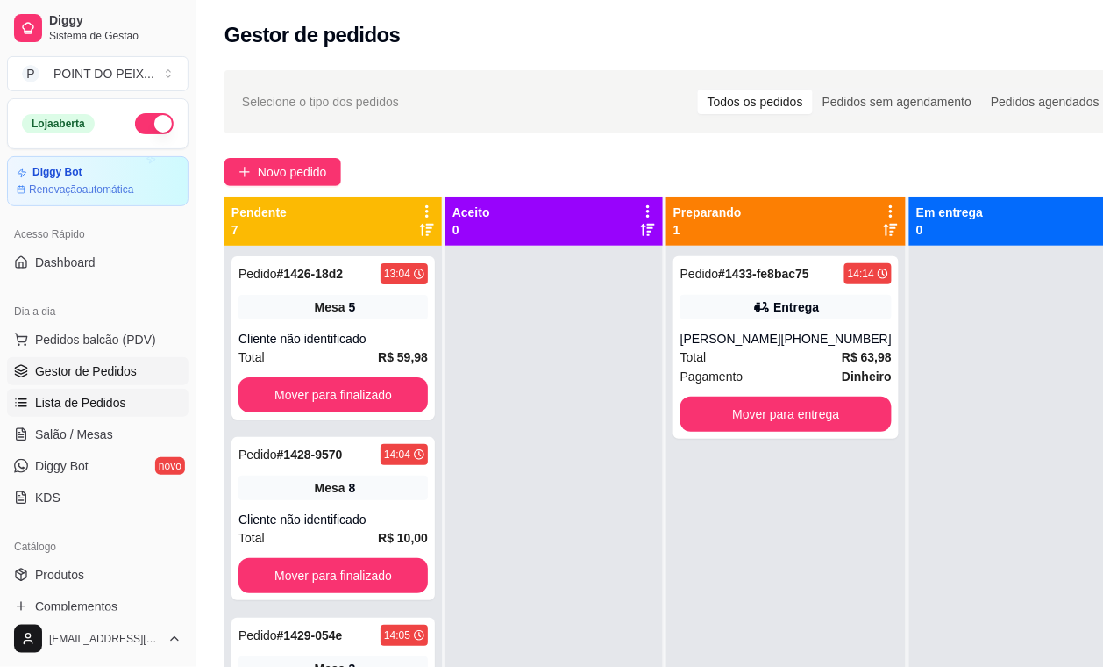
click at [107, 402] on span "Lista de Pedidos" at bounding box center [80, 403] width 91 height 18
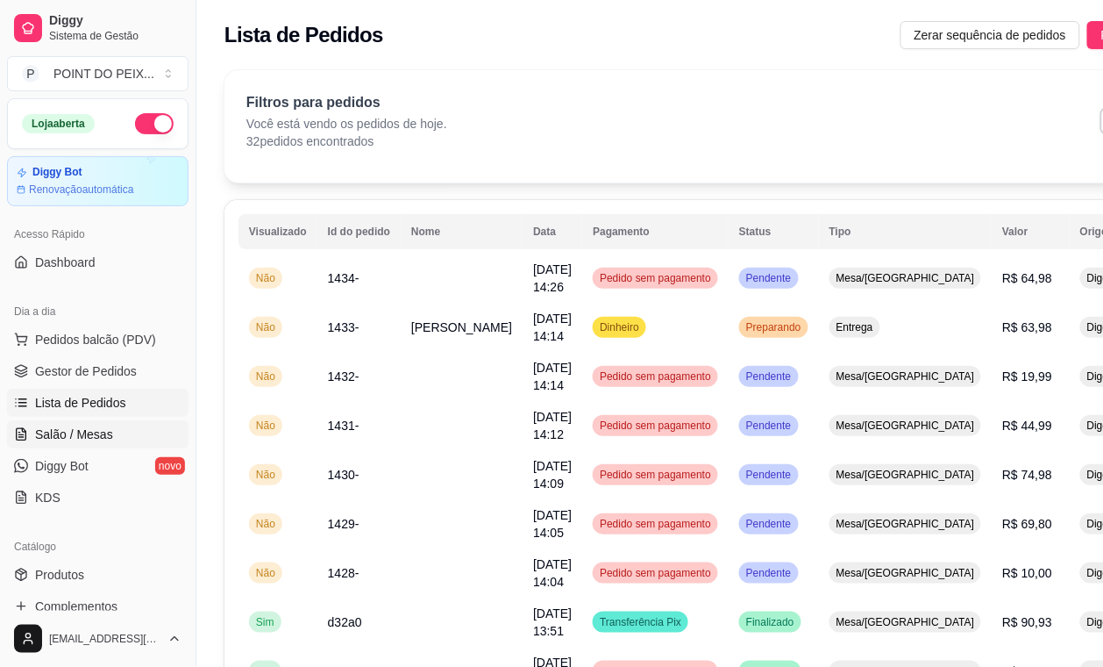
click at [108, 440] on span "Salão / Mesas" at bounding box center [74, 434] width 78 height 18
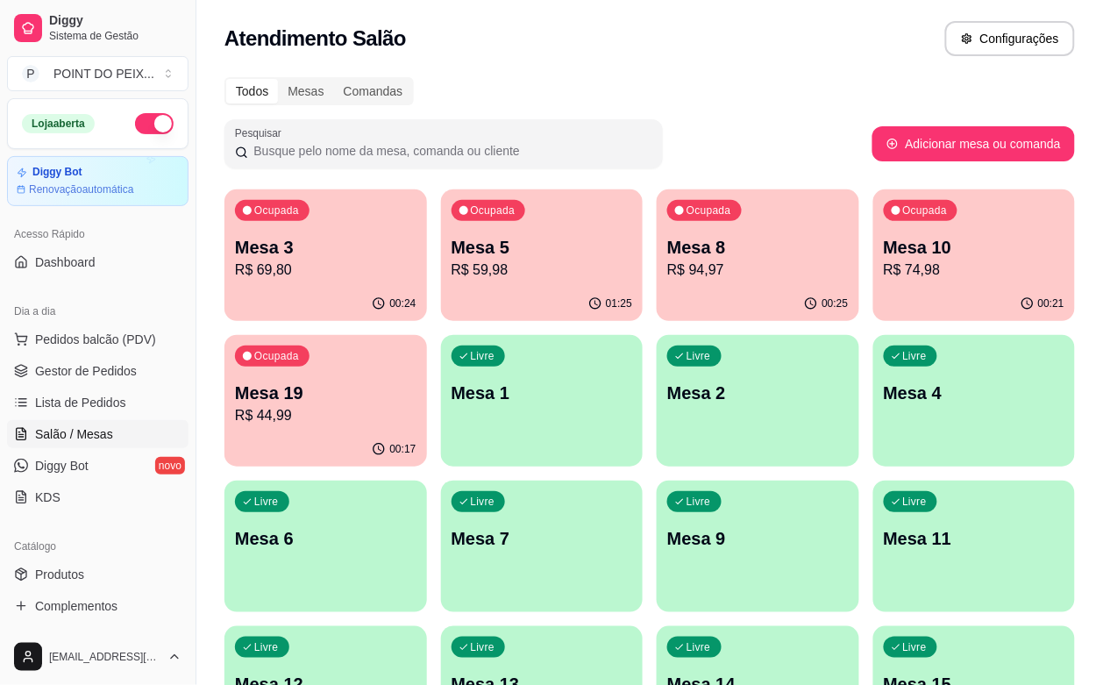
click at [667, 274] on p "R$ 94,97" at bounding box center [758, 270] width 182 height 21
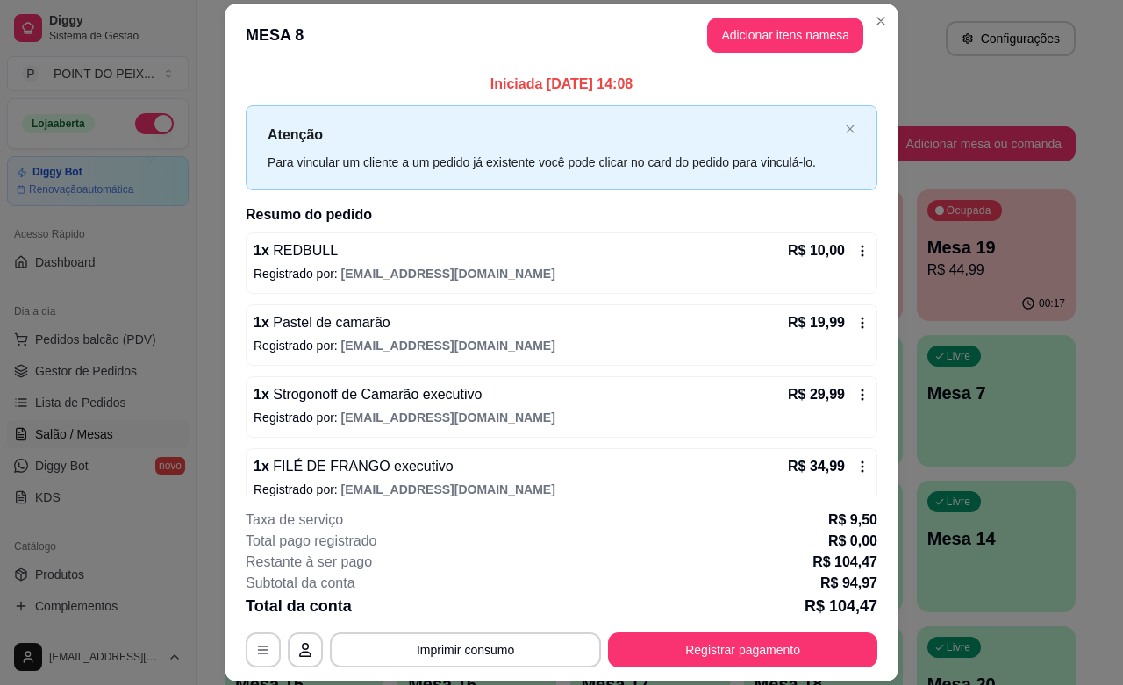
scroll to position [23, 0]
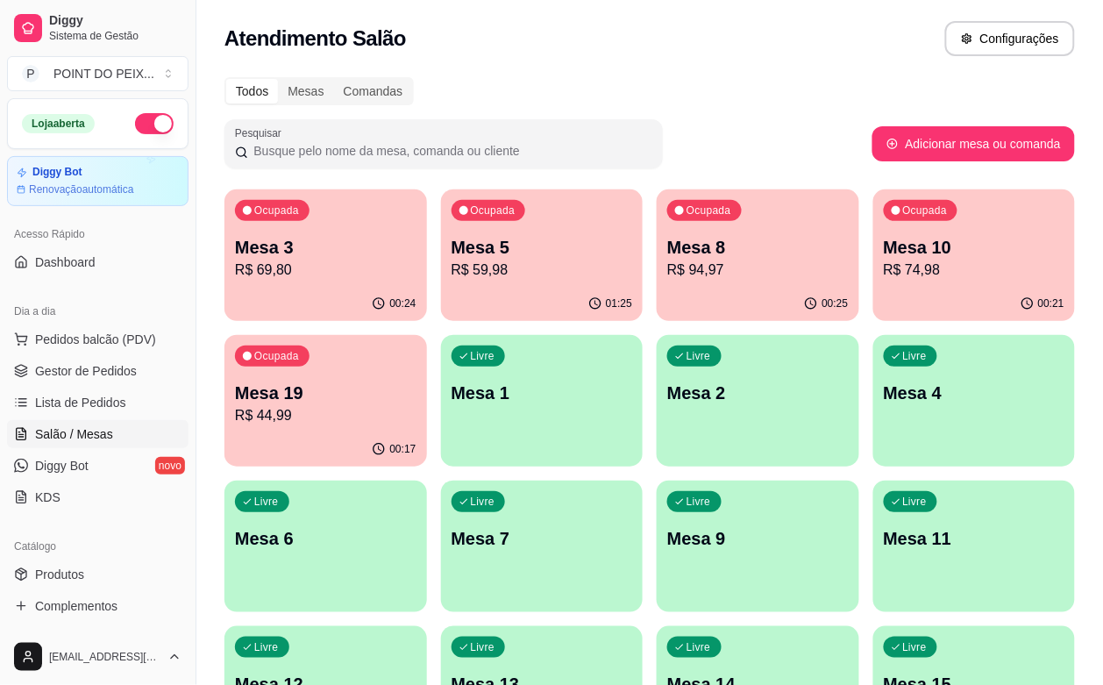
click at [316, 255] on p "Mesa 3" at bounding box center [326, 247] width 182 height 25
click at [680, 255] on p "Mesa 8" at bounding box center [757, 248] width 175 height 24
click at [502, 242] on p "Mesa 5" at bounding box center [541, 248] width 175 height 24
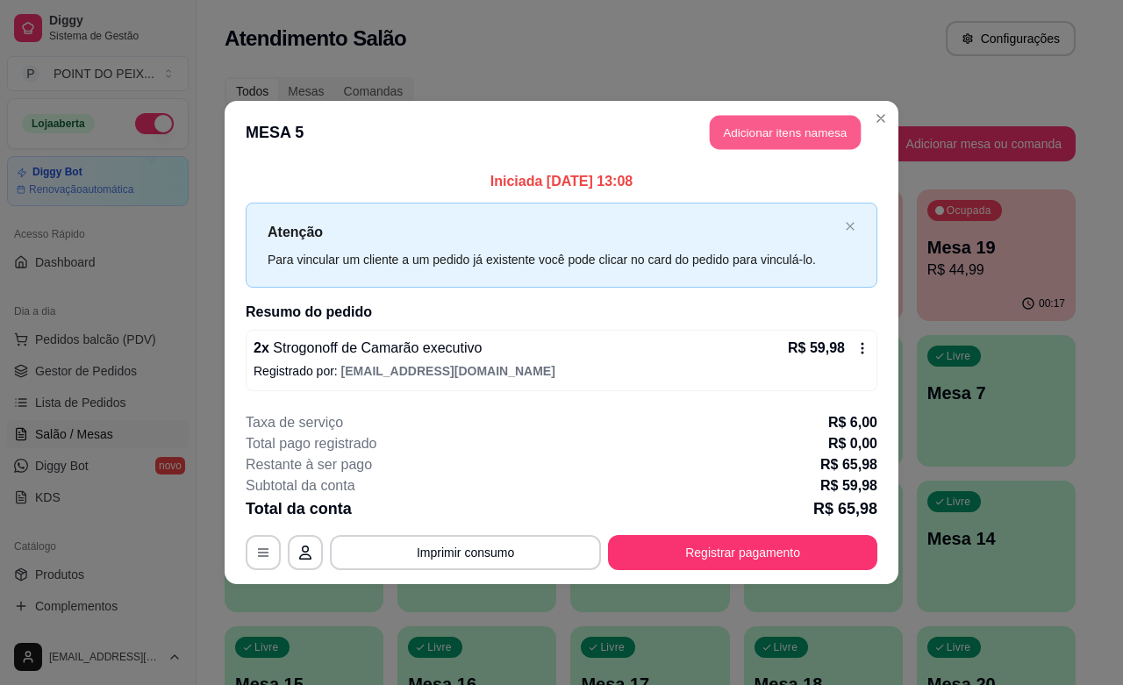
click at [804, 137] on button "Adicionar itens na mesa" at bounding box center [785, 133] width 151 height 34
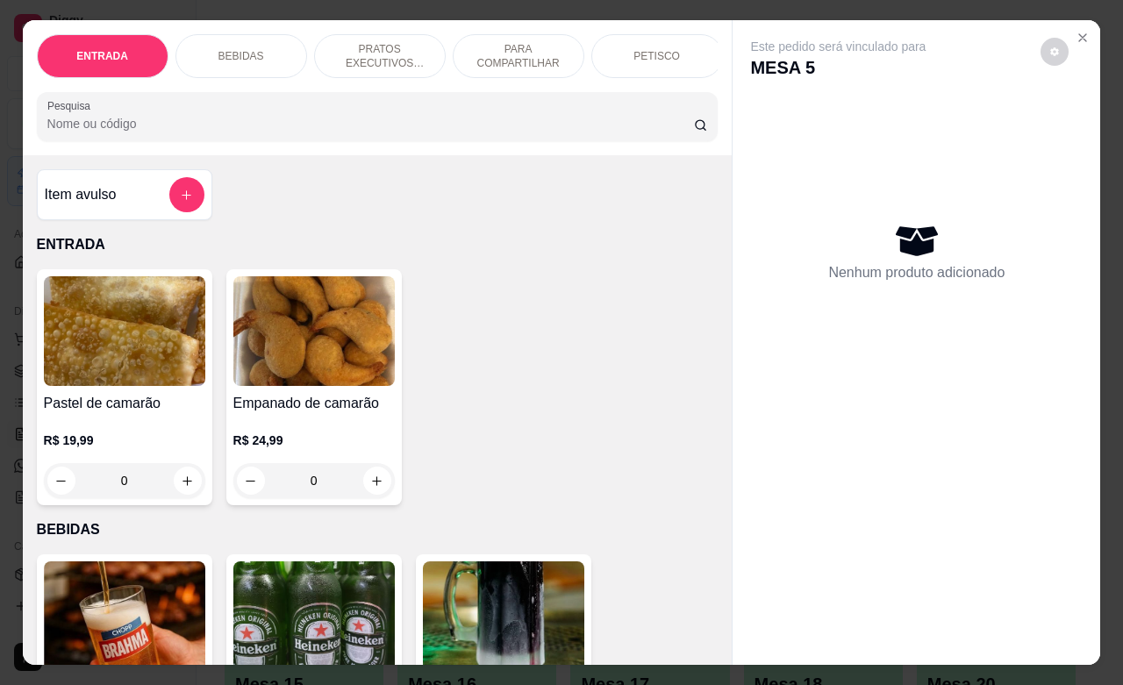
click at [393, 53] on p "PRATOS EXECUTIVOS (INDIVIDUAIS)" at bounding box center [380, 56] width 102 height 28
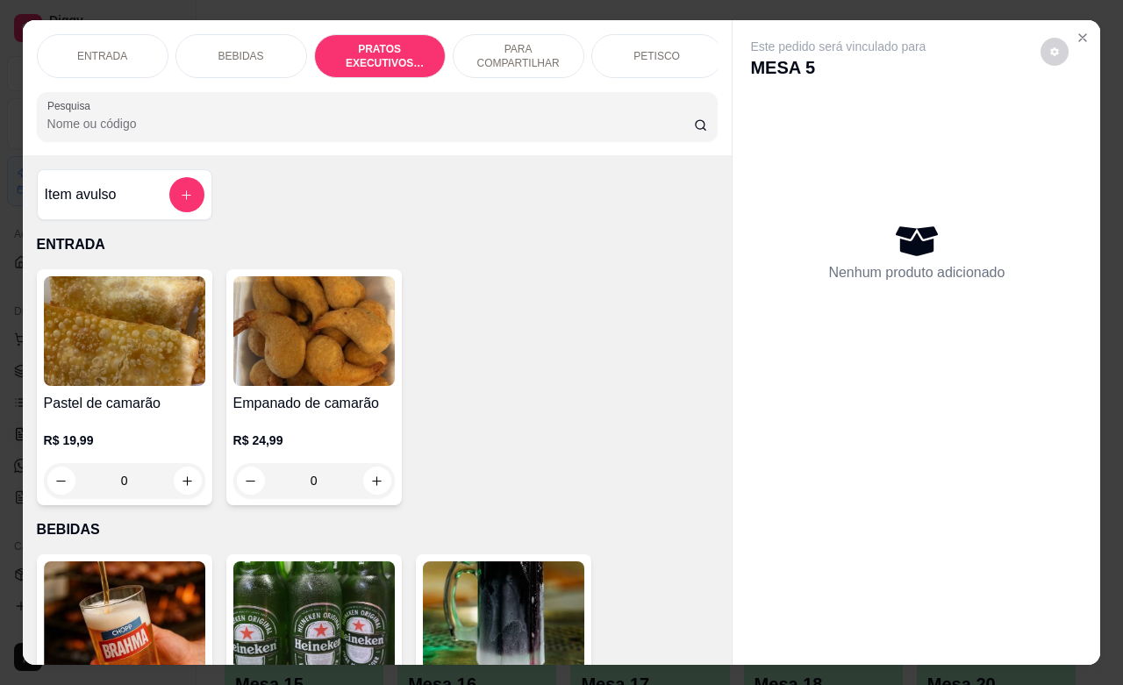
scroll to position [2419, 0]
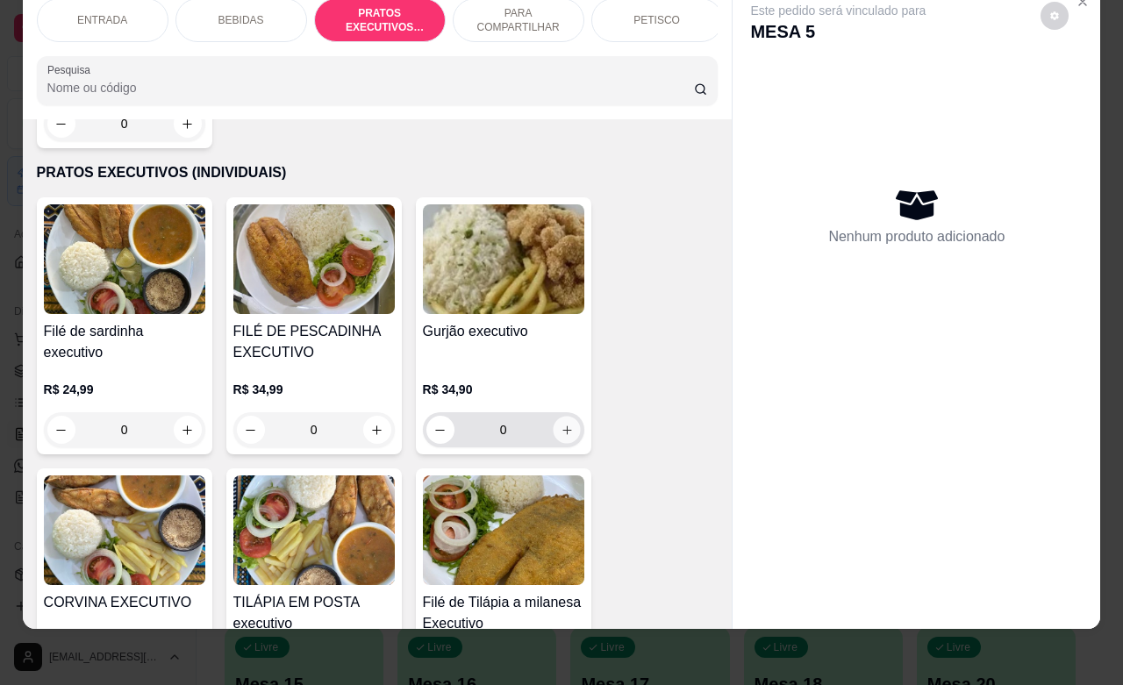
click at [560, 424] on icon "increase-product-quantity" at bounding box center [566, 430] width 13 height 13
type input "1"
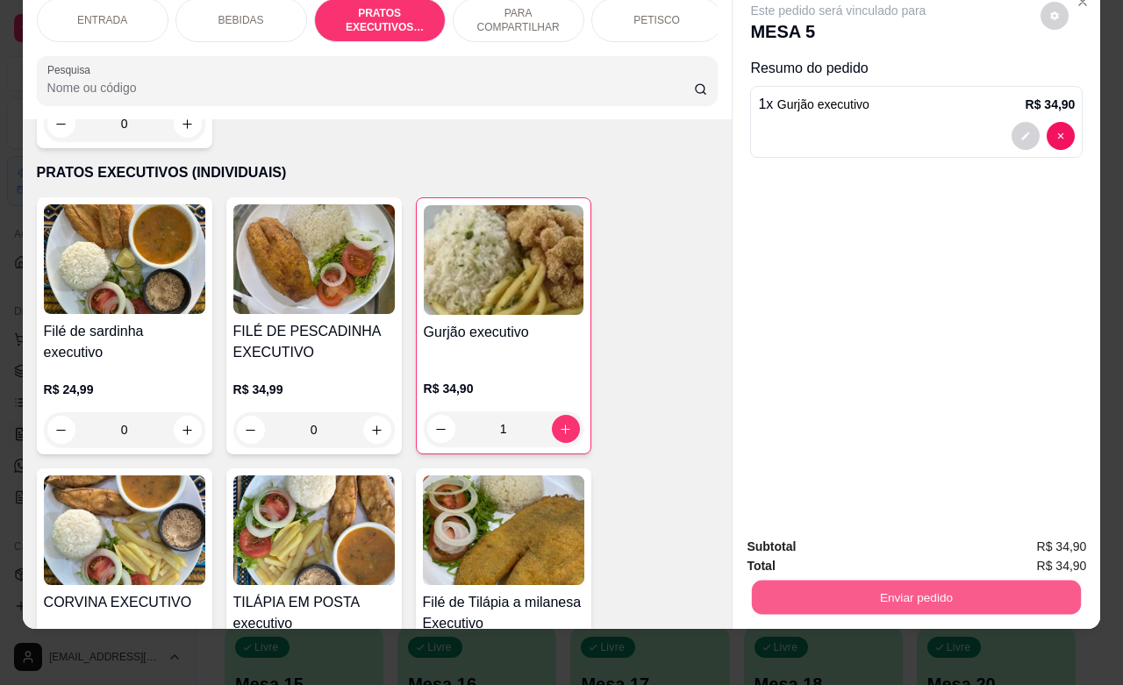
click at [840, 580] on button "Enviar pedido" at bounding box center [916, 597] width 329 height 34
click at [989, 537] on button "Sim, quero registrar" at bounding box center [1022, 535] width 131 height 33
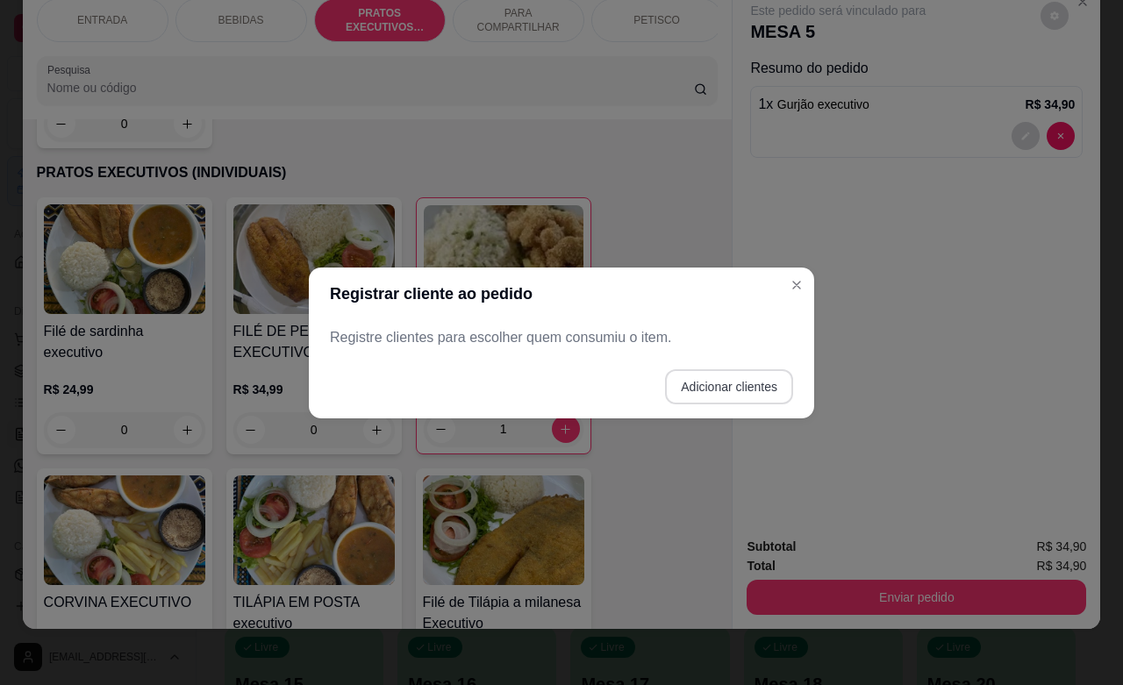
click at [752, 380] on button "Adicionar clientes" at bounding box center [729, 386] width 128 height 35
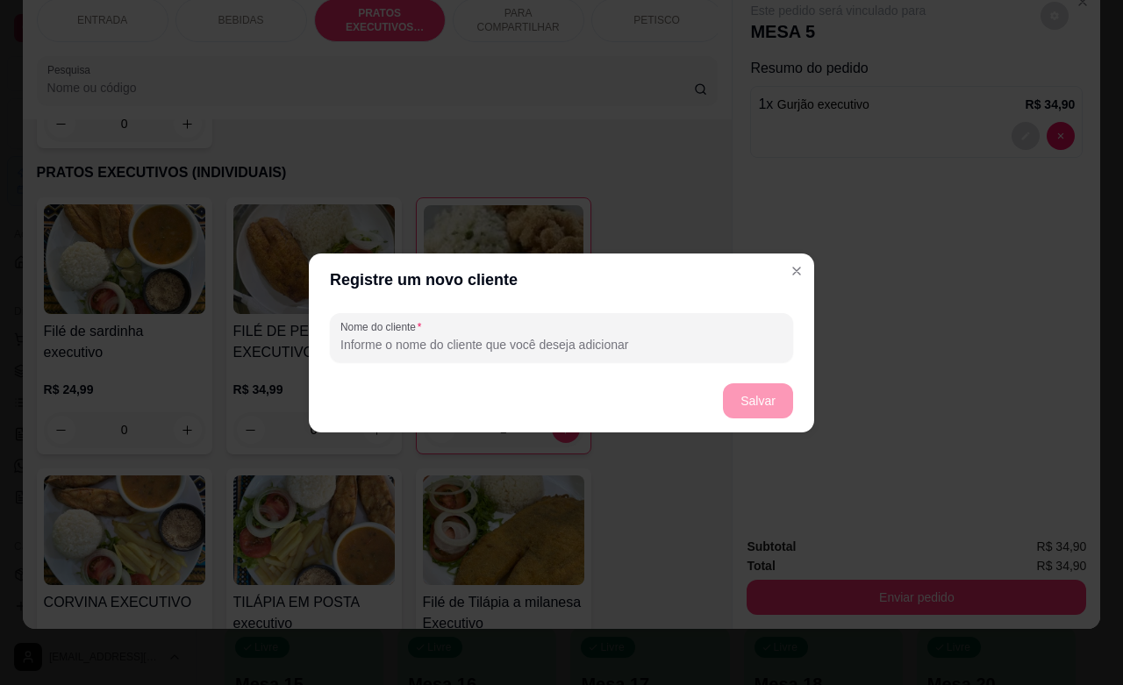
click at [602, 339] on input "Nome do cliente" at bounding box center [561, 345] width 442 height 18
click at [602, 339] on input "va" at bounding box center [561, 345] width 442 height 18
type input "a"
click at [602, 339] on input "a" at bounding box center [561, 345] width 442 height 18
type input "vava"
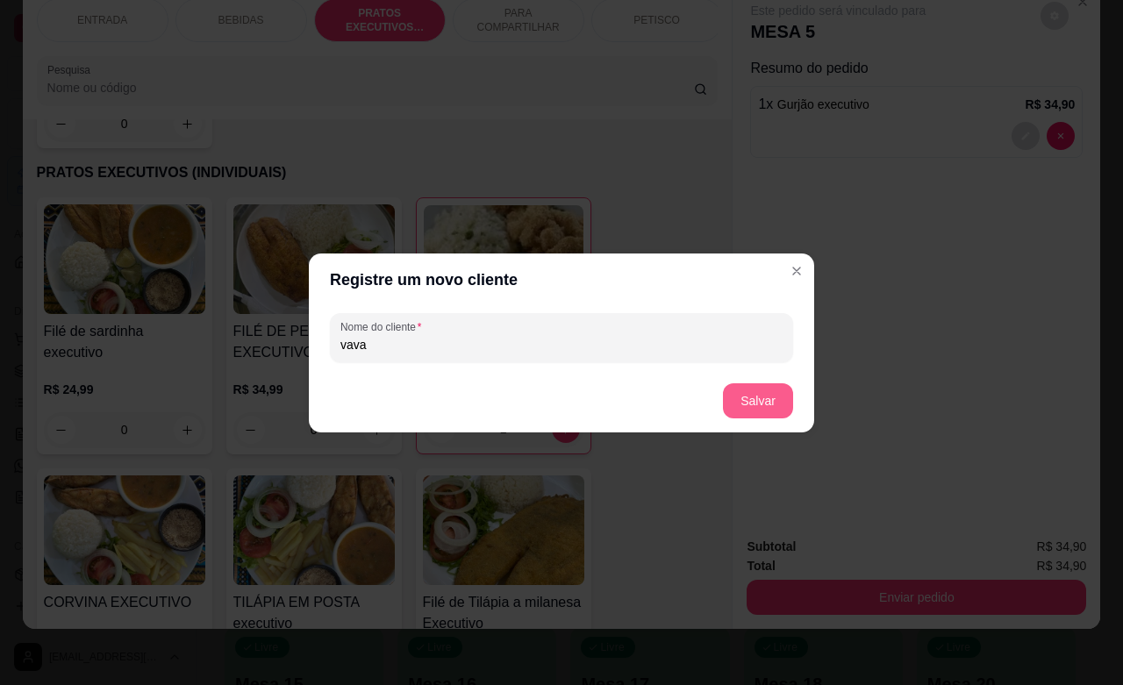
click at [767, 401] on button "Salvar" at bounding box center [758, 400] width 70 height 35
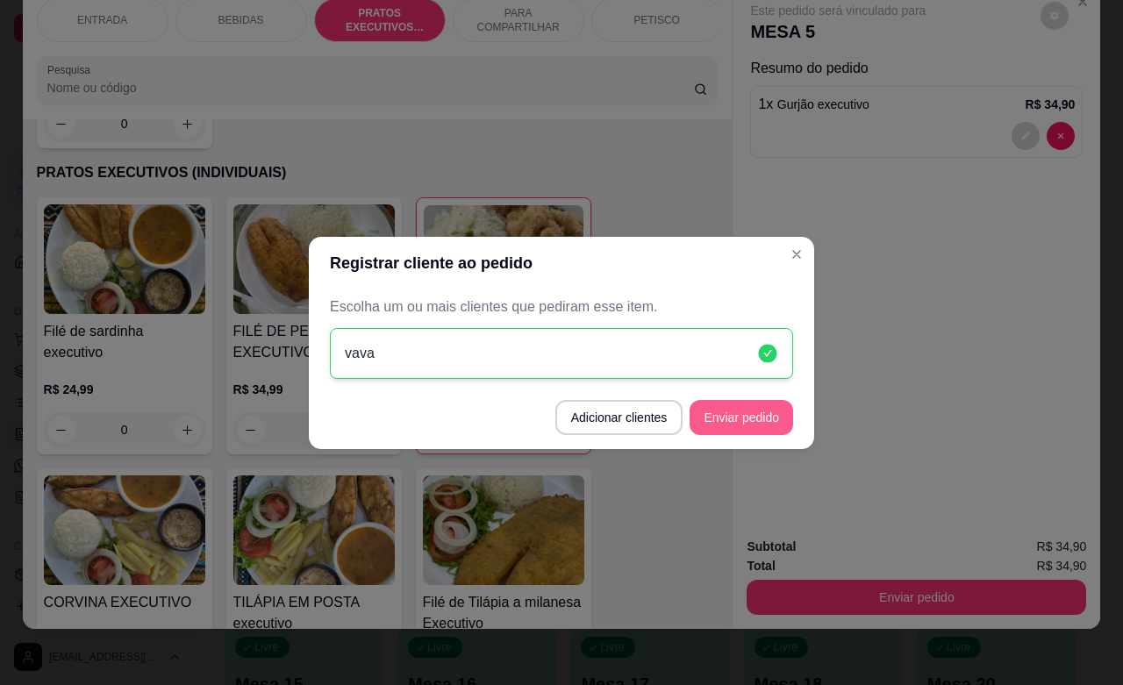
click at [729, 424] on button "Enviar pedido" at bounding box center [740, 417] width 103 height 35
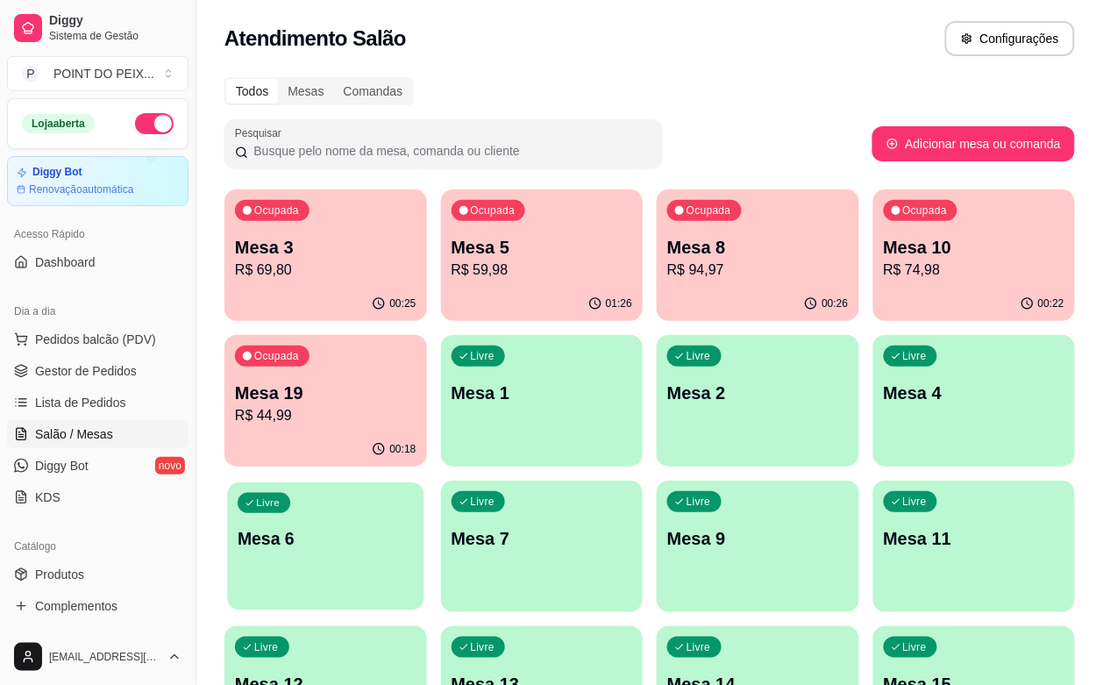
click at [424, 482] on div "Livre Mesa 6" at bounding box center [325, 535] width 196 height 107
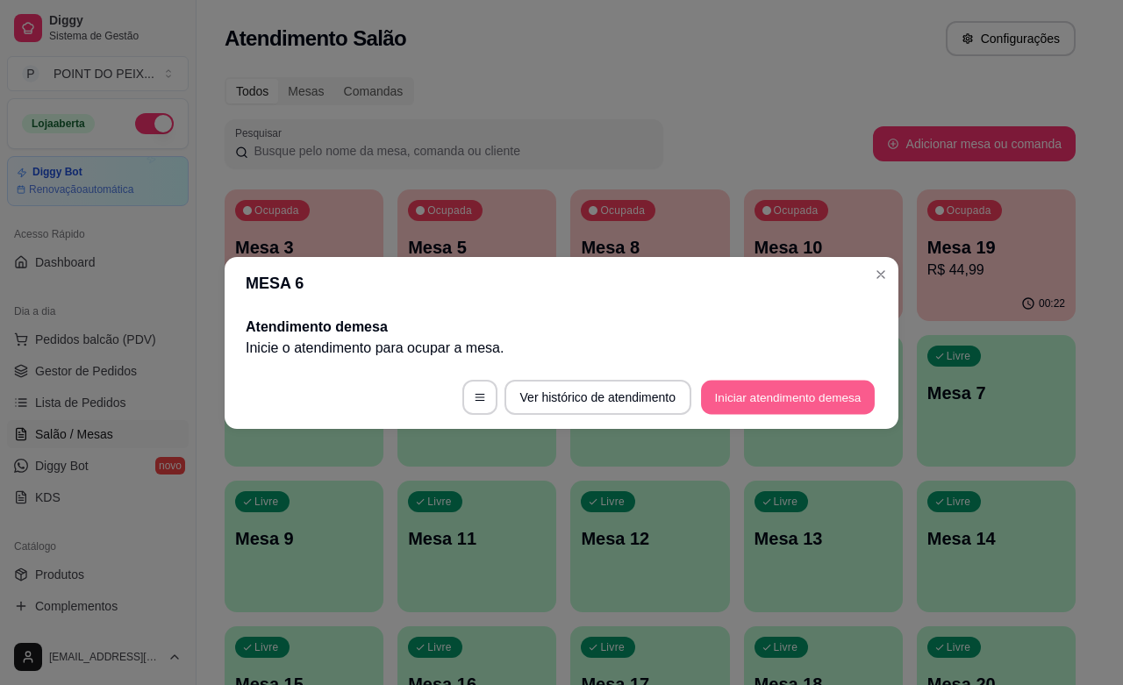
click at [813, 397] on button "Iniciar atendimento de mesa" at bounding box center [788, 397] width 174 height 34
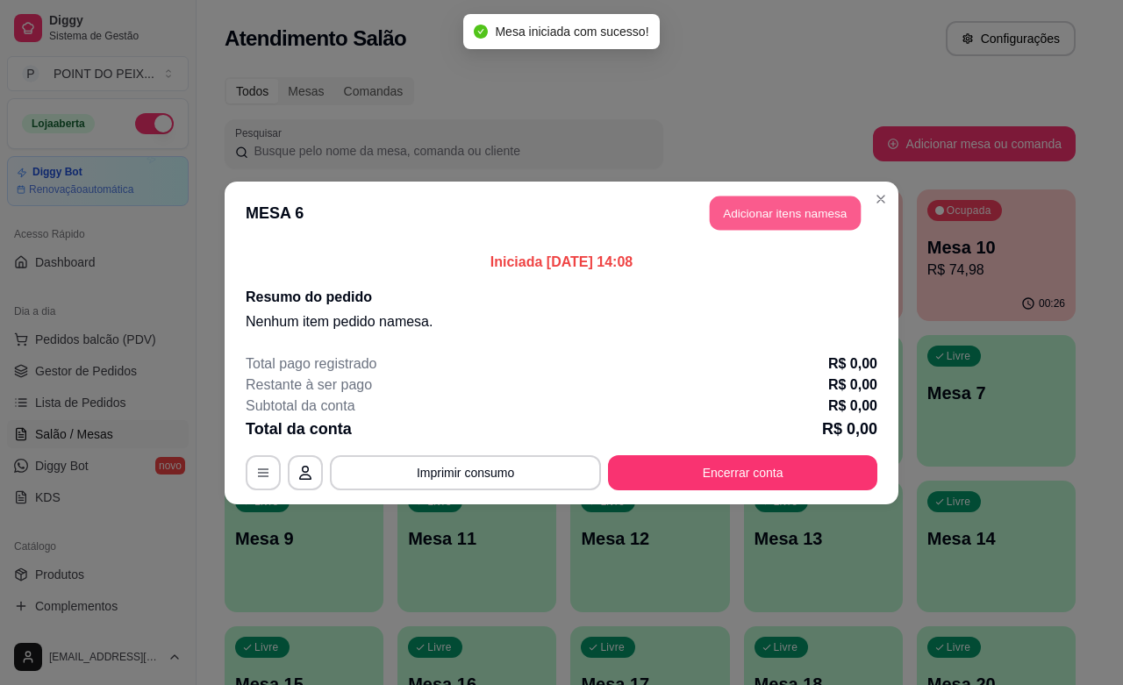
click at [754, 215] on button "Adicionar itens na mesa" at bounding box center [785, 213] width 151 height 34
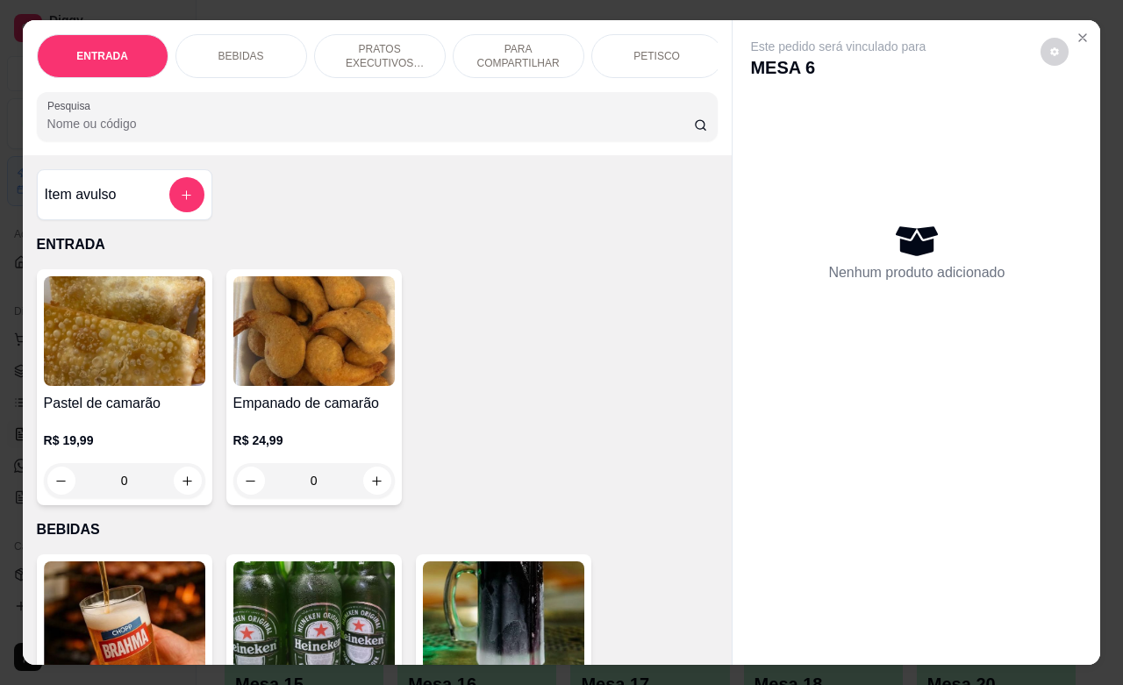
click at [379, 53] on p "PRATOS EXECUTIVOS (INDIVIDUAIS)" at bounding box center [380, 56] width 102 height 28
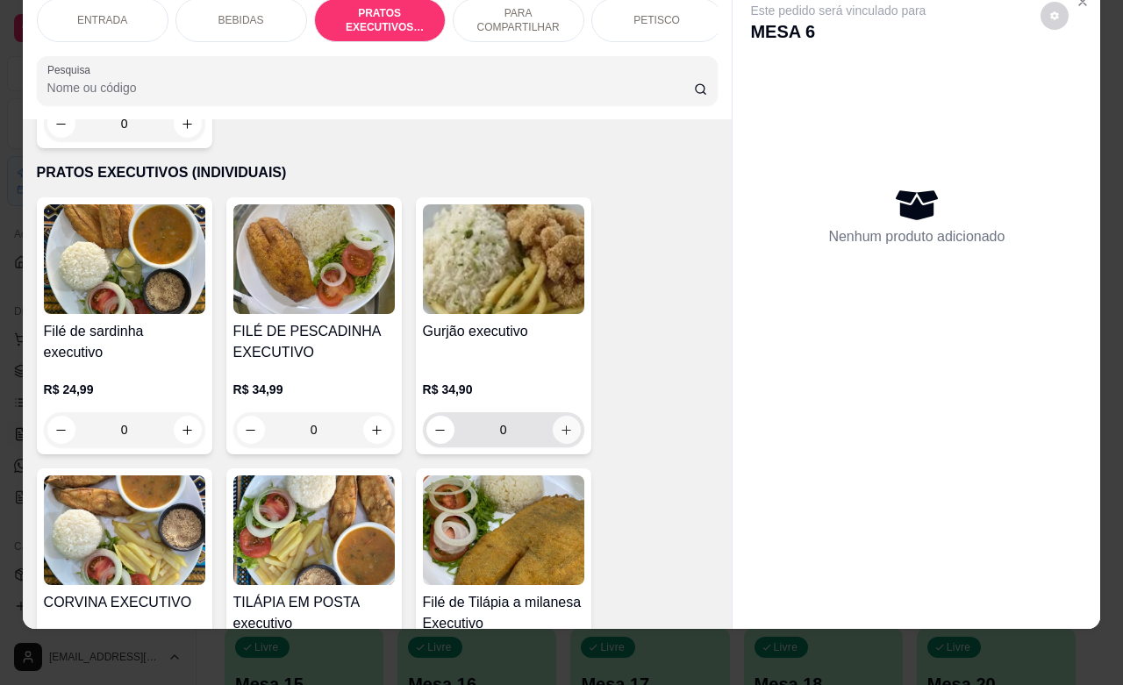
click at [564, 416] on button "increase-product-quantity" at bounding box center [567, 430] width 28 height 28
type input "1"
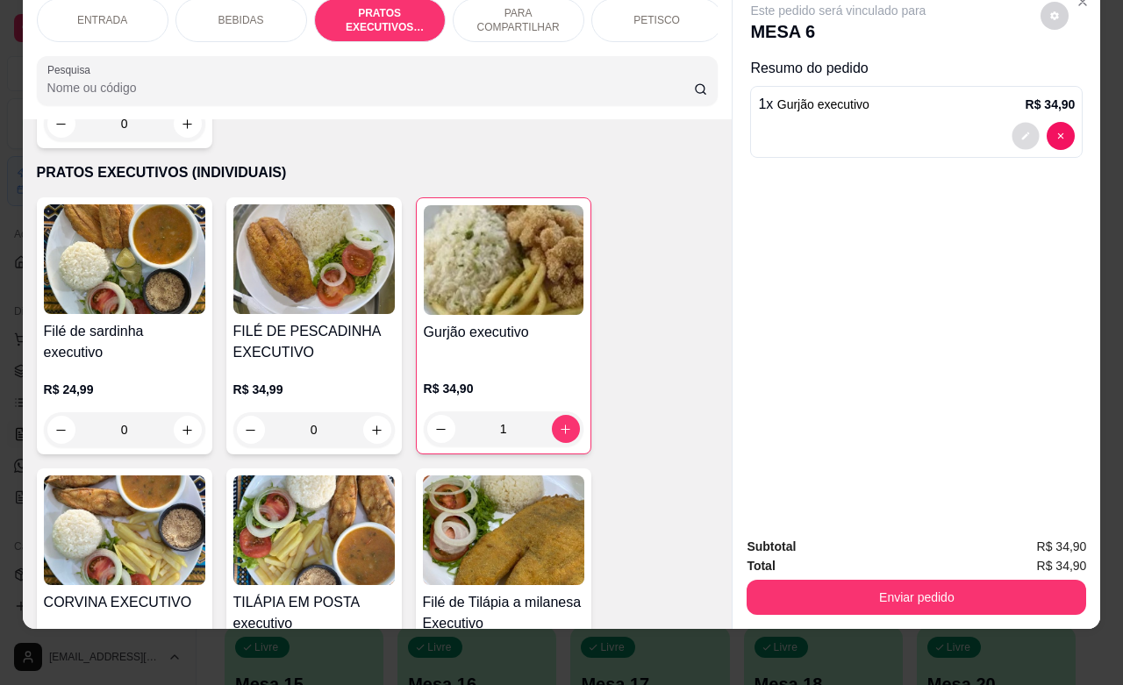
click at [1021, 132] on icon "decrease-product-quantity" at bounding box center [1026, 137] width 11 height 11
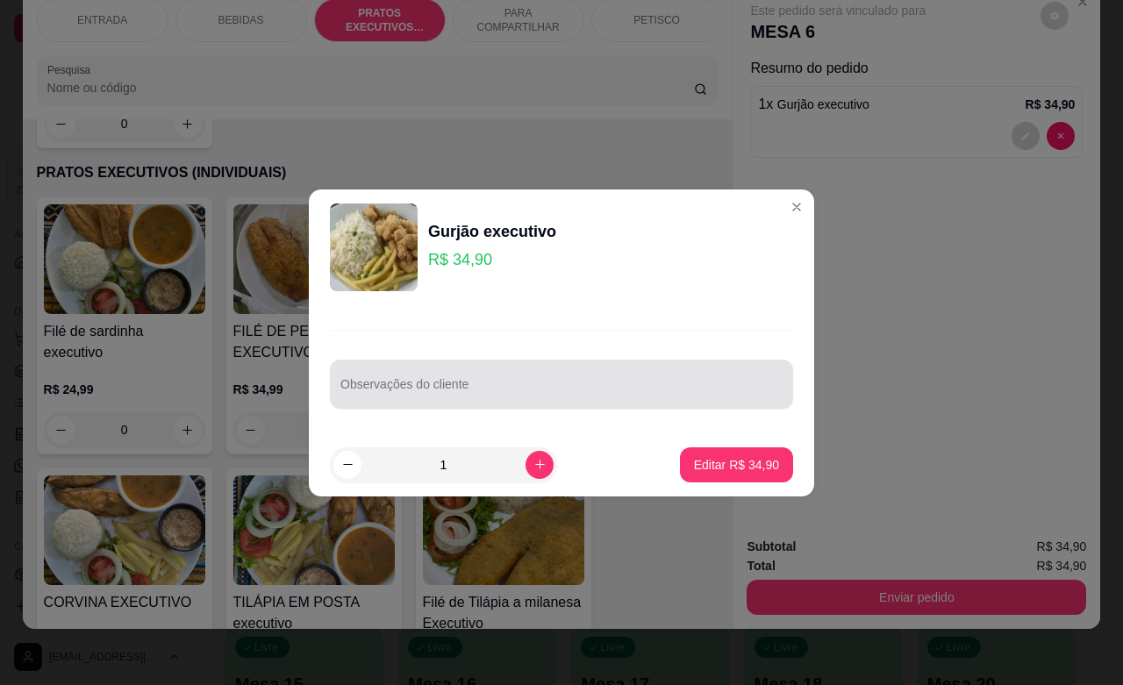
click at [558, 386] on input "Observações do cliente" at bounding box center [561, 391] width 442 height 18
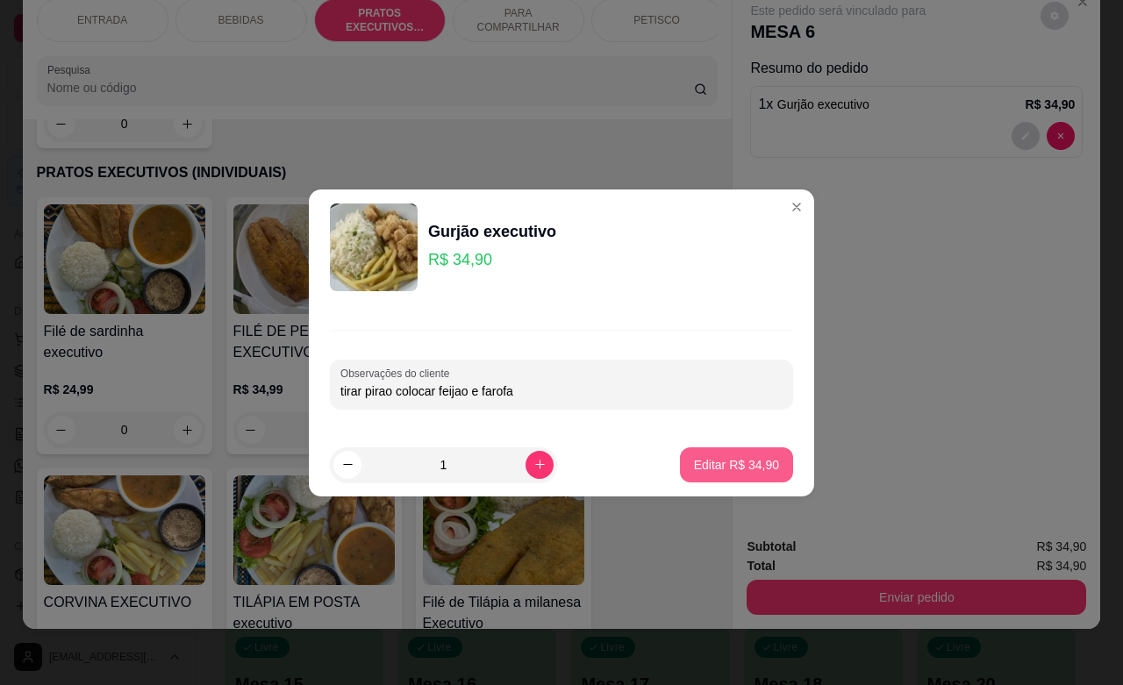
type input "tirar pirao colocar feijao e farofa"
click at [703, 469] on p "Editar R$ 34,90" at bounding box center [736, 465] width 85 height 18
type input "0"
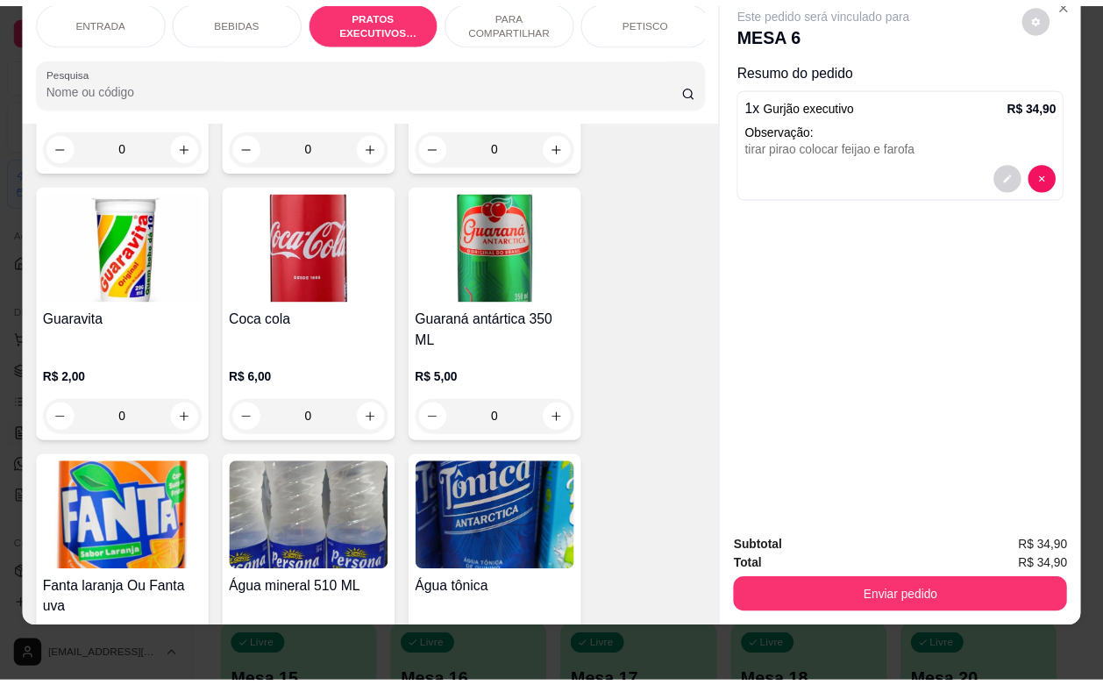
scroll to position [1103, 0]
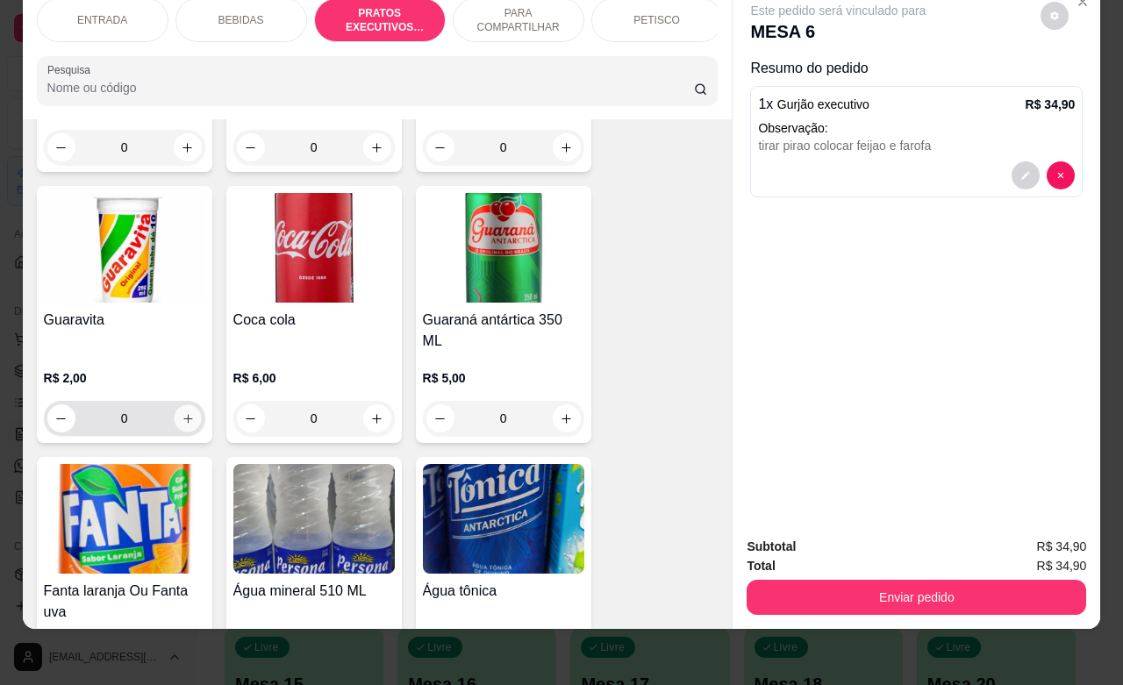
click at [181, 412] on icon "increase-product-quantity" at bounding box center [187, 418] width 13 height 13
type input "1"
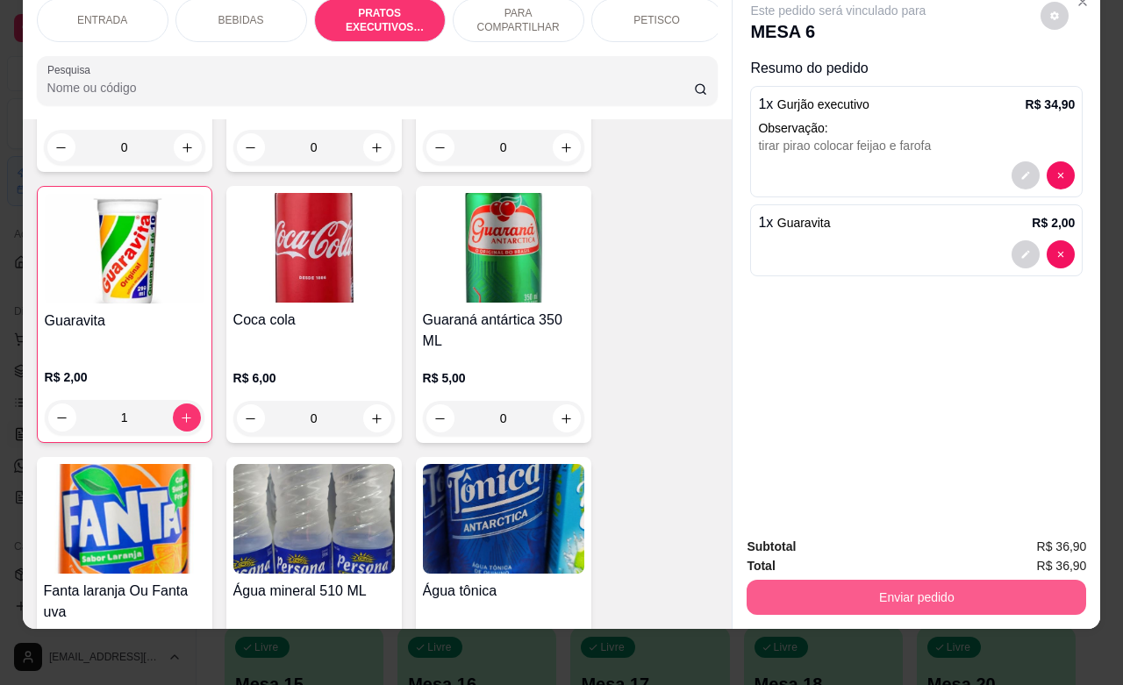
click at [972, 580] on button "Enviar pedido" at bounding box center [915, 597] width 339 height 35
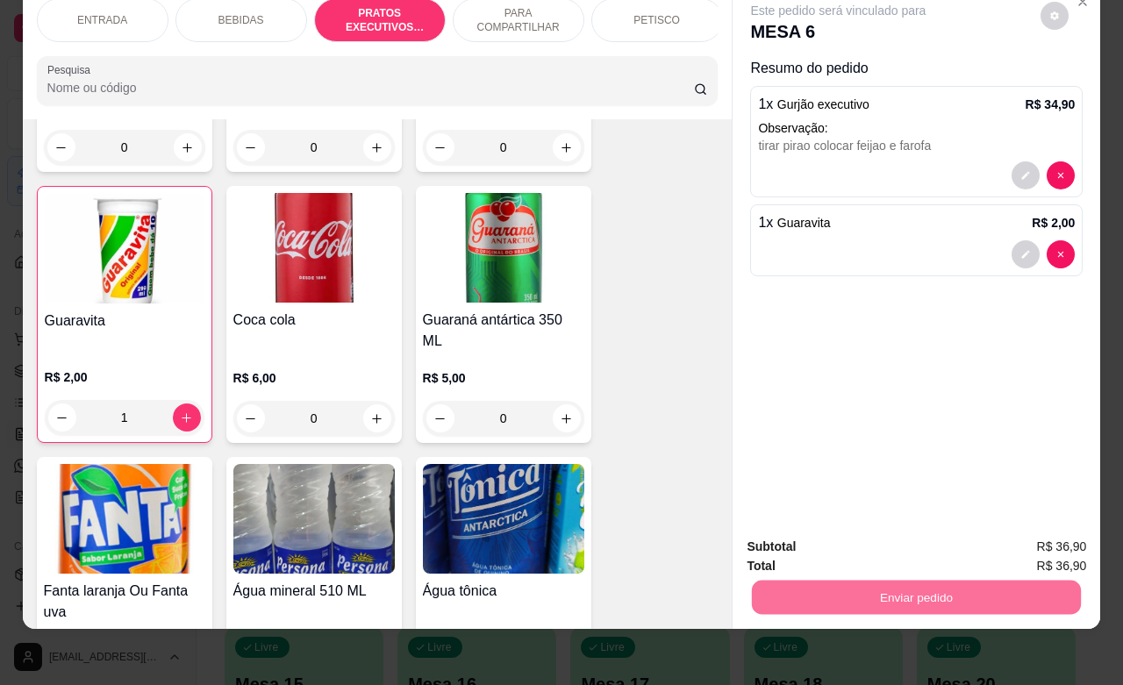
click at [878, 524] on button "Não registrar e enviar pedido" at bounding box center [856, 535] width 182 height 33
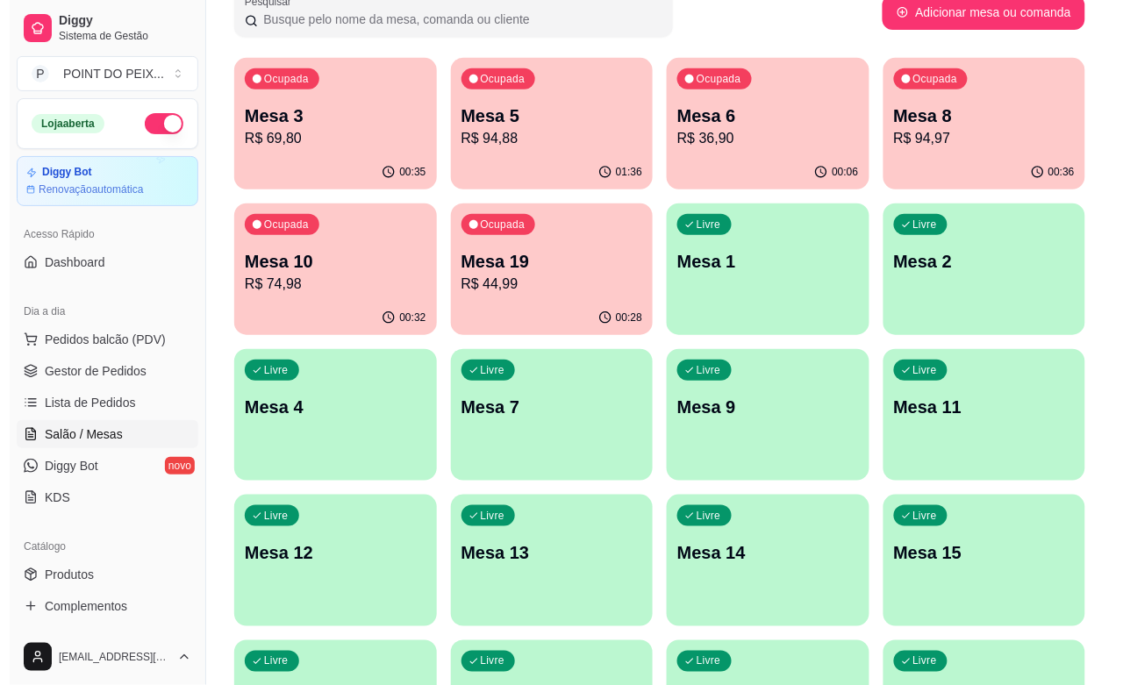
scroll to position [0, 0]
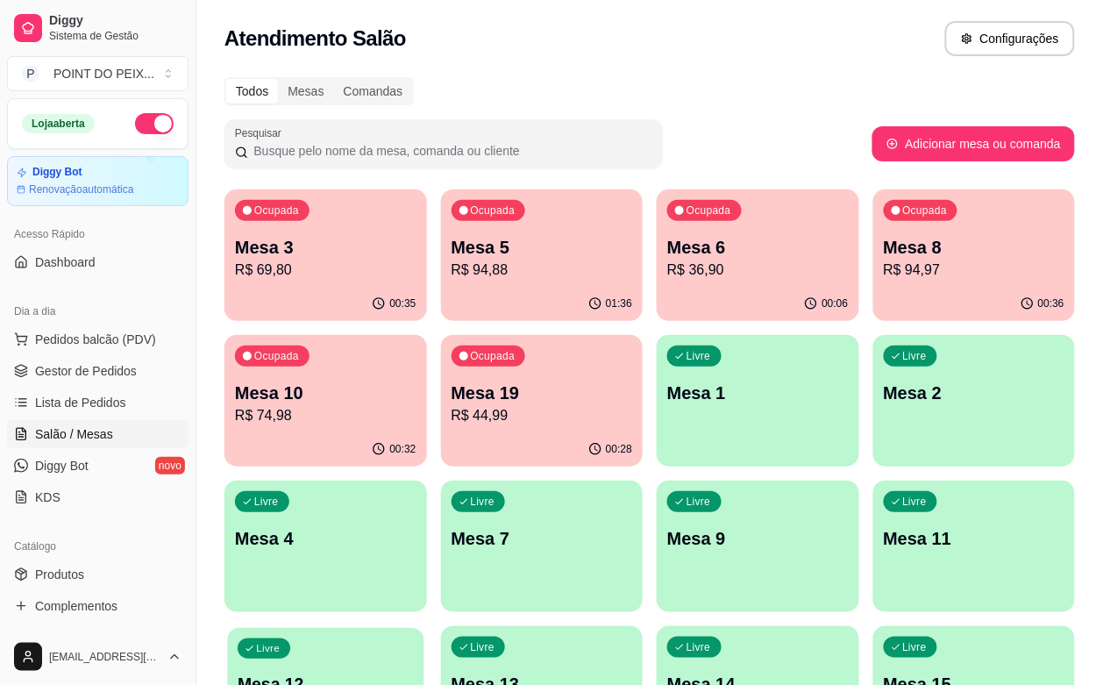
click at [424, 628] on div "Livre Mesa 12" at bounding box center [325, 681] width 196 height 107
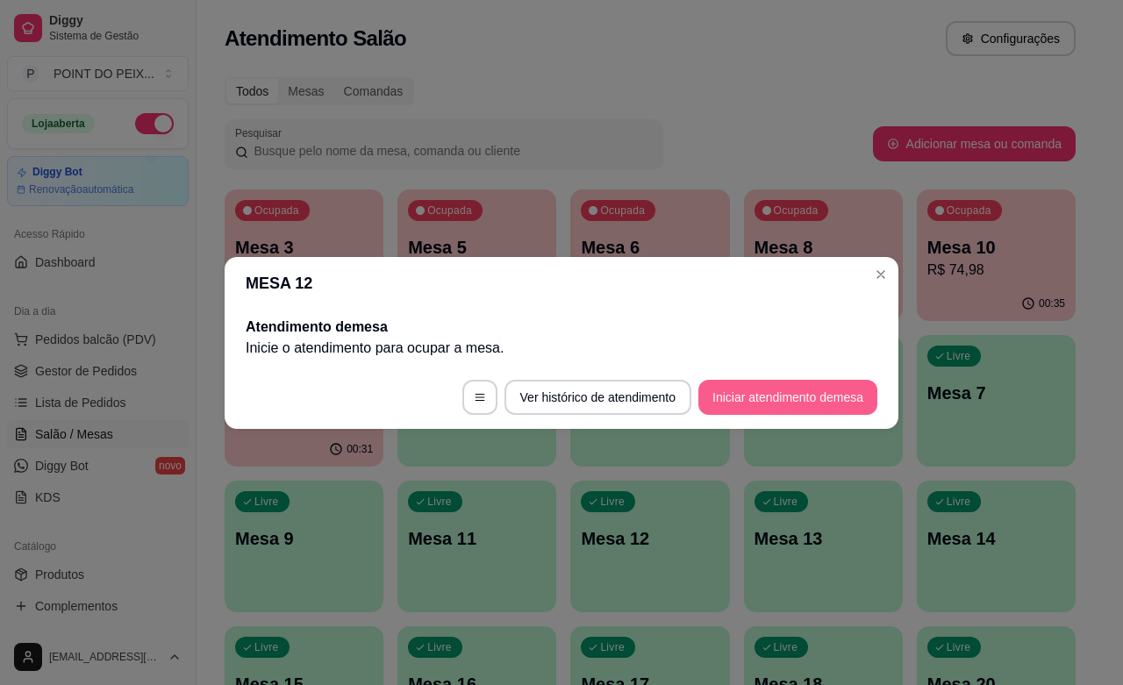
click at [767, 395] on button "Iniciar atendimento de mesa" at bounding box center [787, 397] width 179 height 35
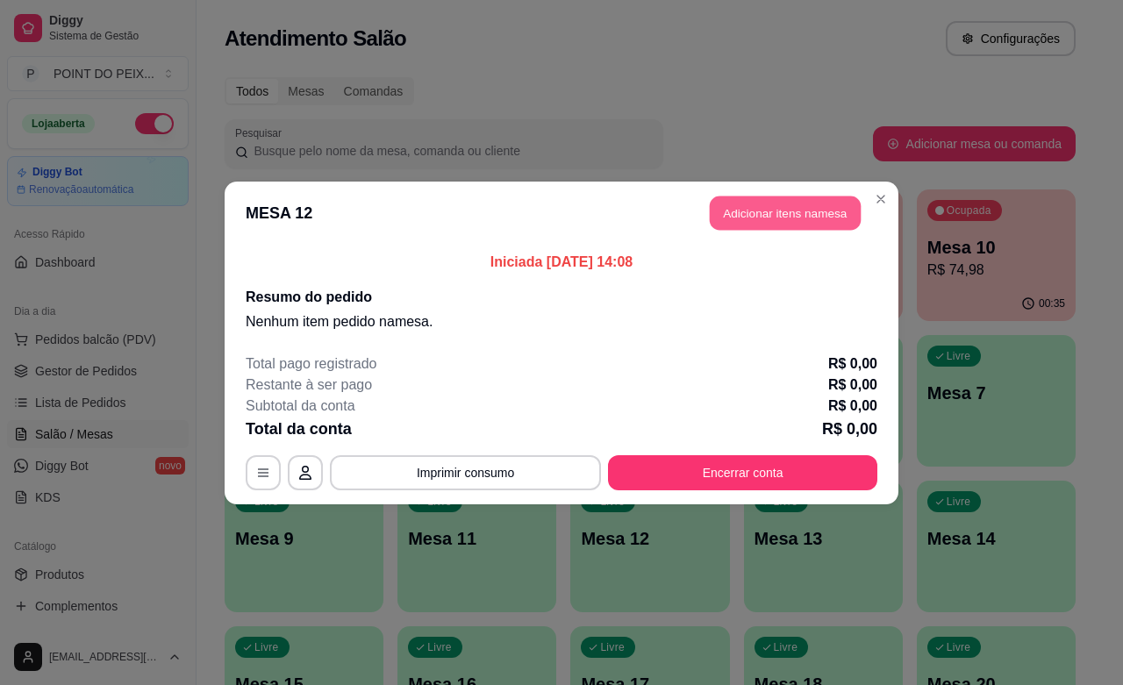
click at [781, 222] on button "Adicionar itens na mesa" at bounding box center [785, 213] width 151 height 34
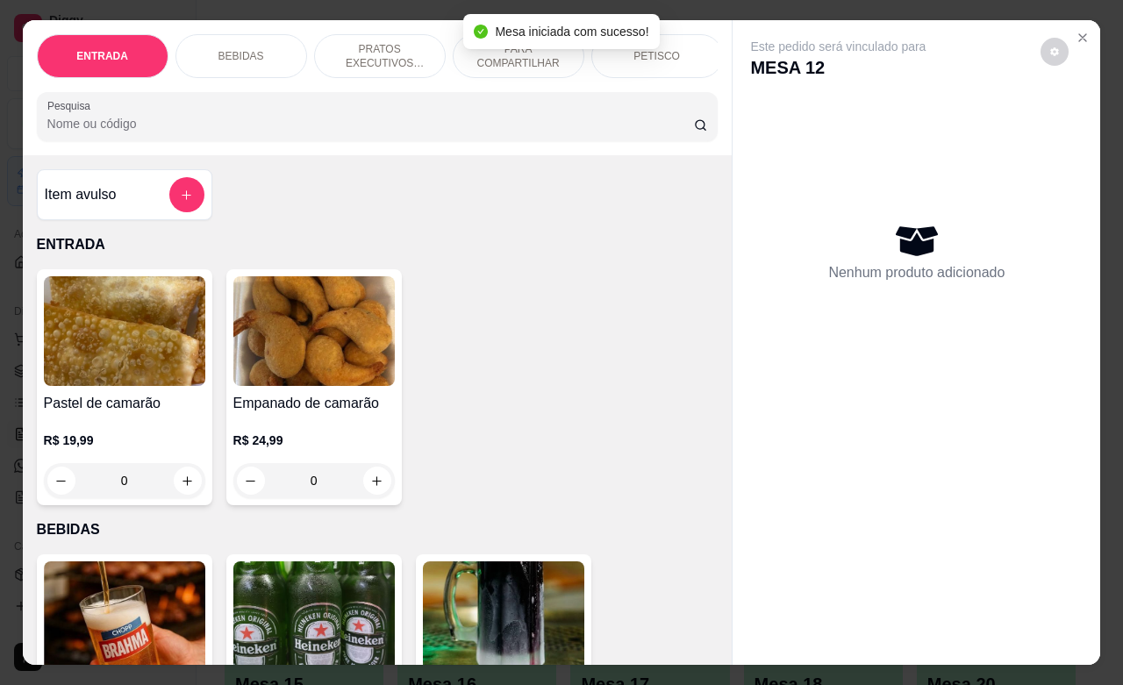
drag, startPoint x: 647, startPoint y: 48, endPoint x: 654, endPoint y: 55, distance: 9.9
click at [654, 51] on body "Diggy Sistema de Gestão P POINT DO PEIX ... Loja aberta Diggy Bot Renovação aut…" at bounding box center [551, 342] width 1103 height 685
click at [663, 61] on div "PETISCO" at bounding box center [657, 56] width 132 height 44
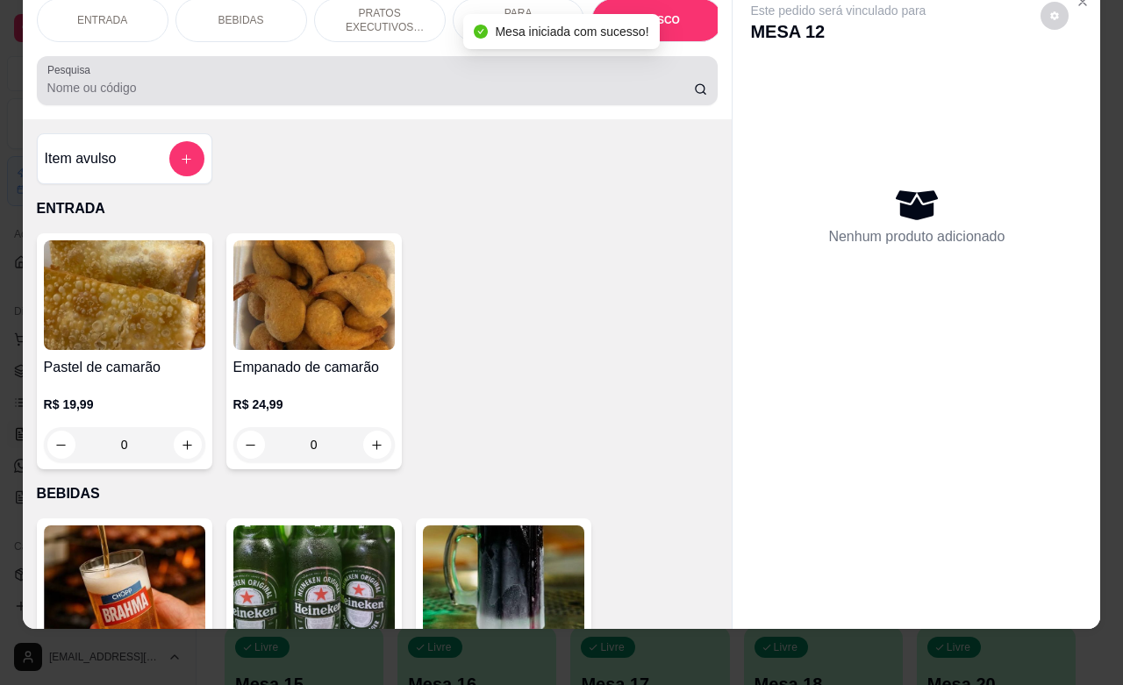
scroll to position [4115, 0]
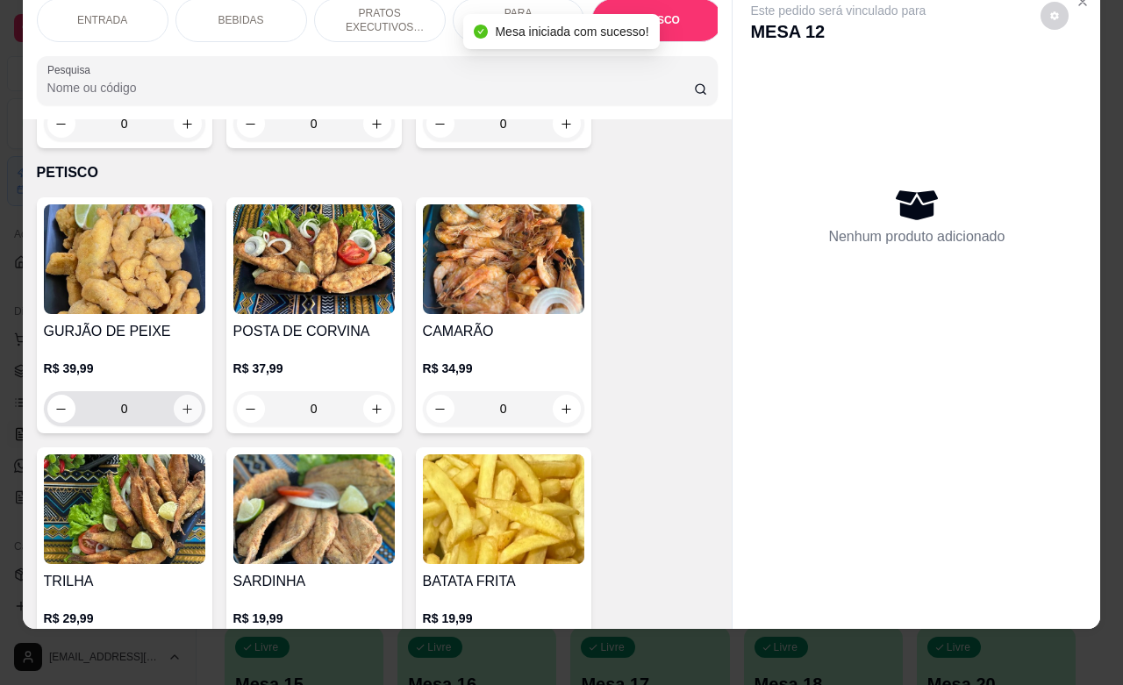
click at [181, 403] on icon "increase-product-quantity" at bounding box center [187, 409] width 13 height 13
type input "1"
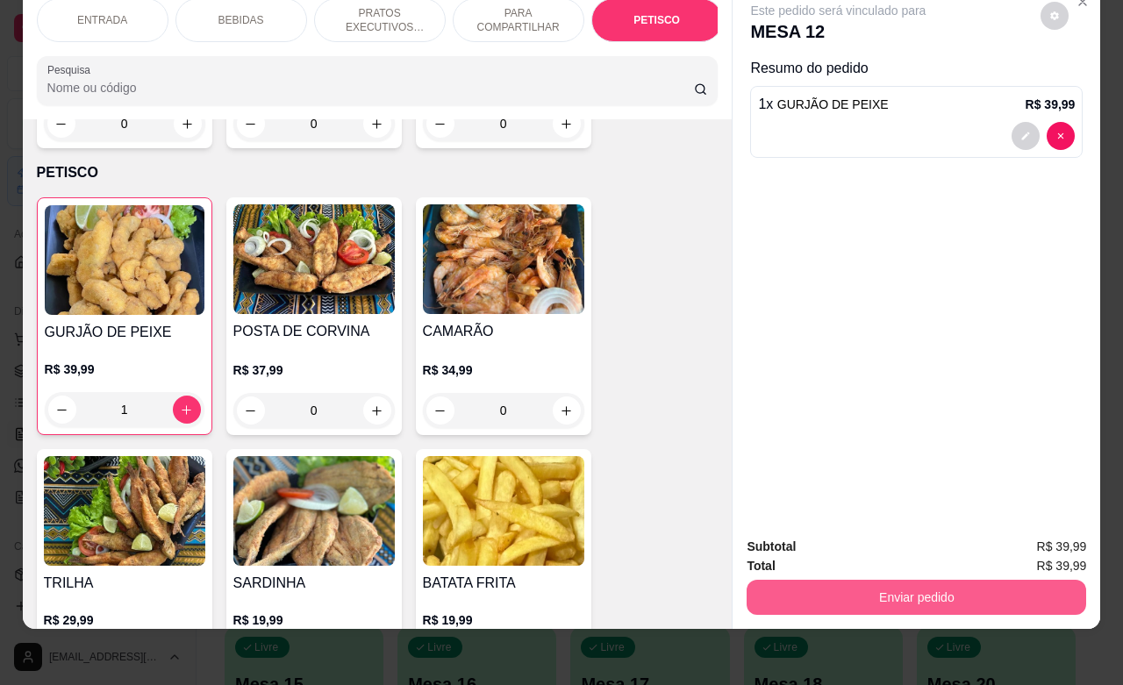
click at [858, 588] on button "Enviar pedido" at bounding box center [915, 597] width 339 height 35
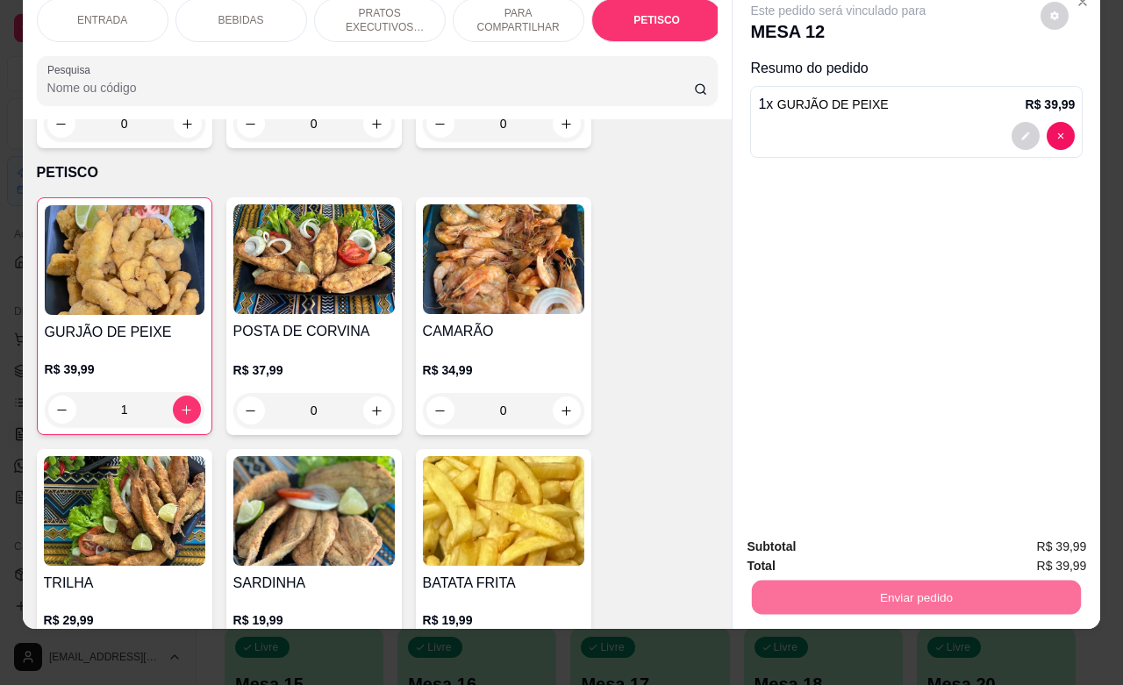
click at [817, 533] on button "Não registrar e enviar pedido" at bounding box center [856, 535] width 182 height 33
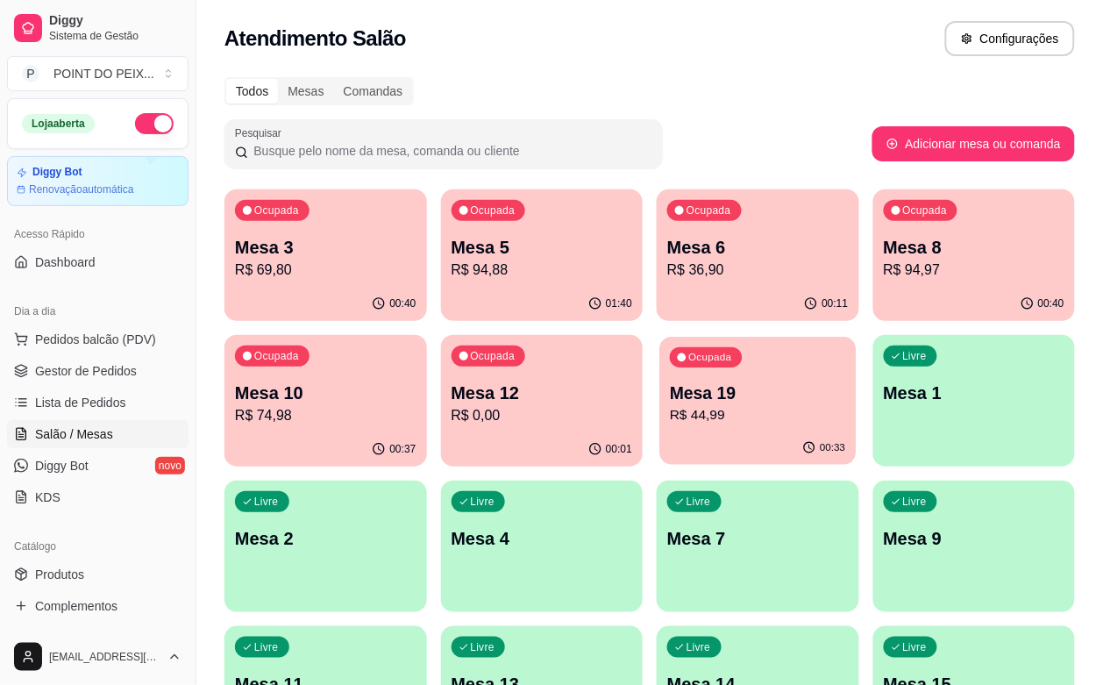
click at [670, 424] on p "R$ 44,99" at bounding box center [757, 415] width 175 height 20
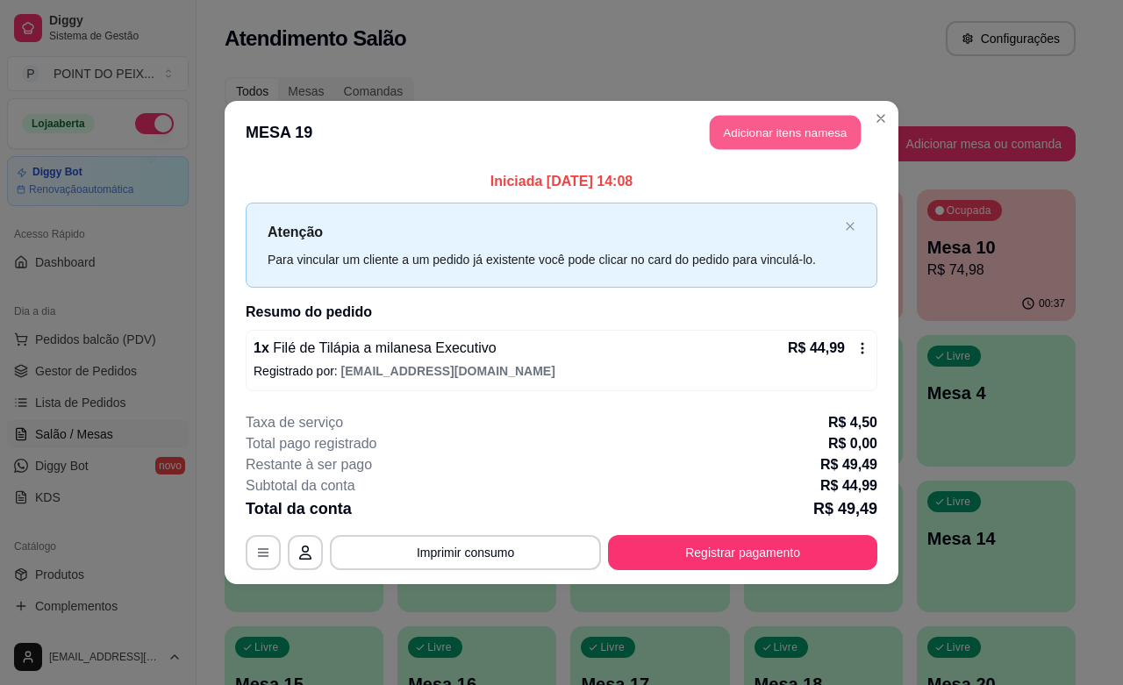
click at [798, 132] on button "Adicionar itens na mesa" at bounding box center [785, 133] width 151 height 34
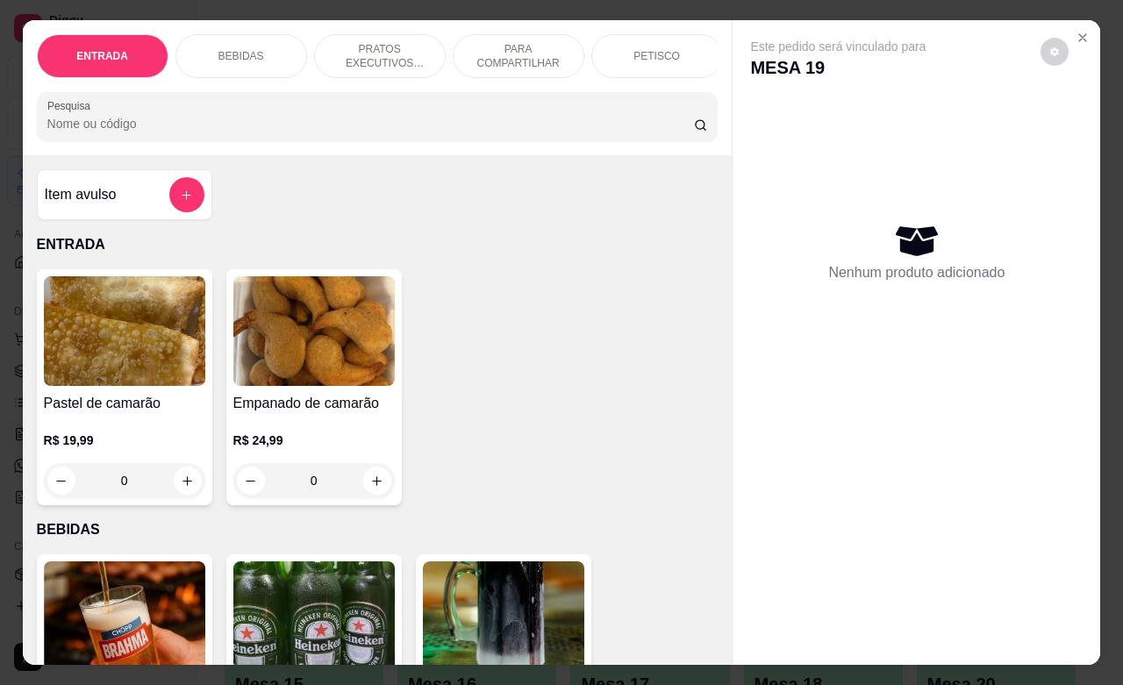
click at [634, 49] on p "PETISCO" at bounding box center [656, 56] width 46 height 14
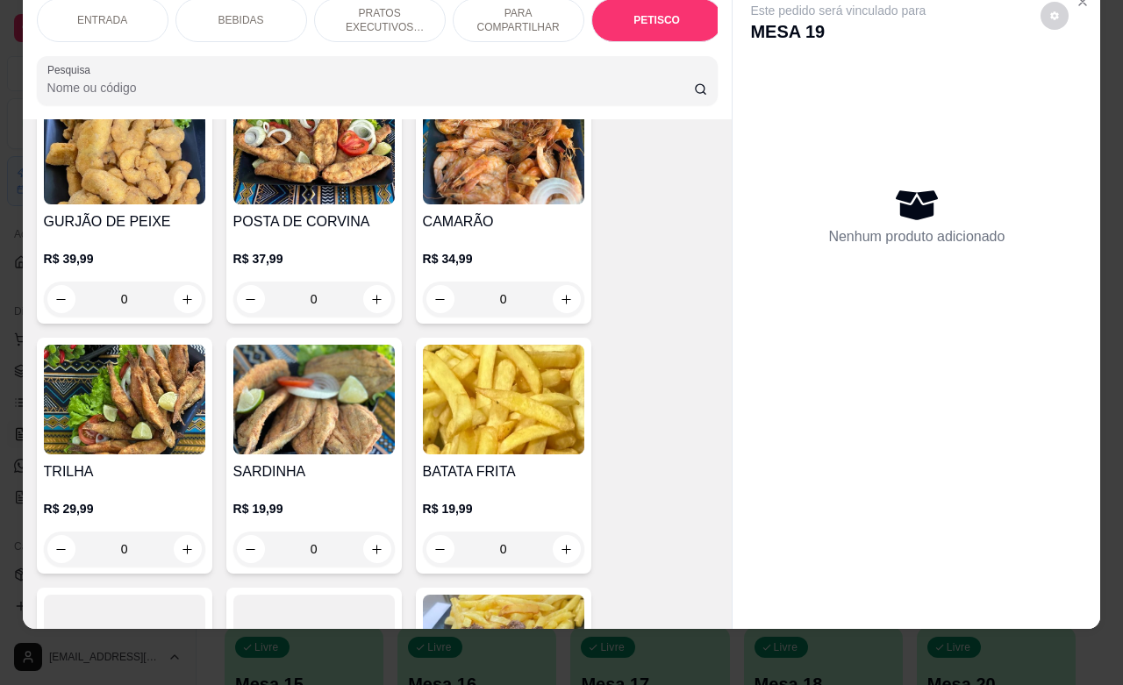
scroll to position [4334, 0]
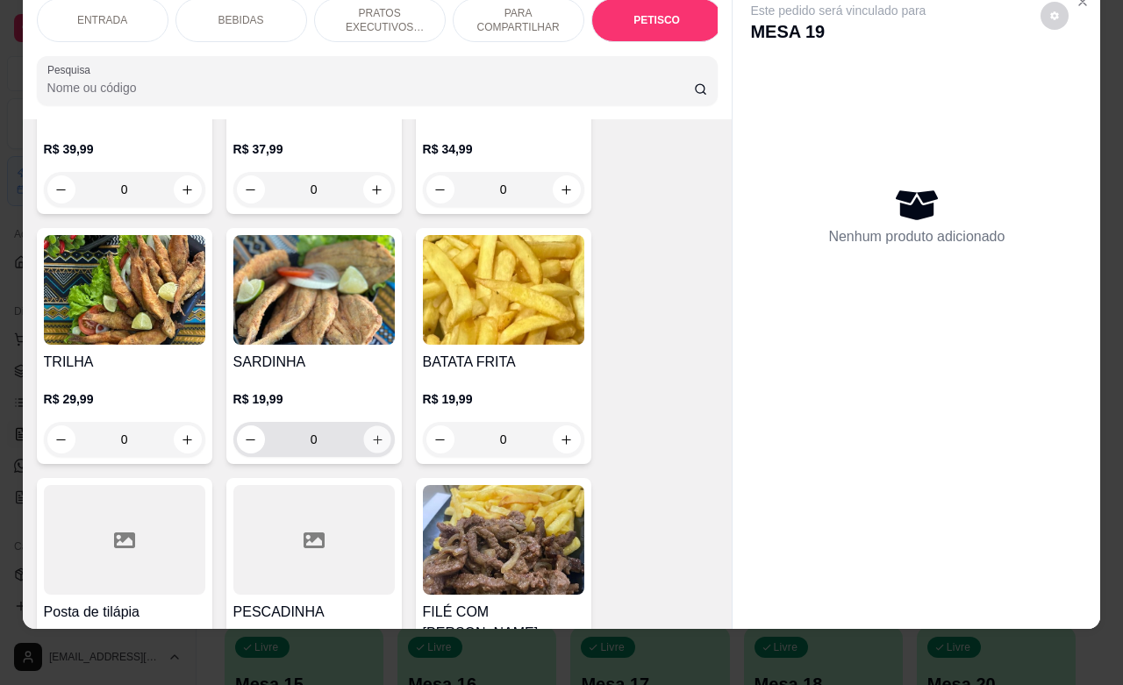
click at [370, 433] on icon "increase-product-quantity" at bounding box center [376, 439] width 13 height 13
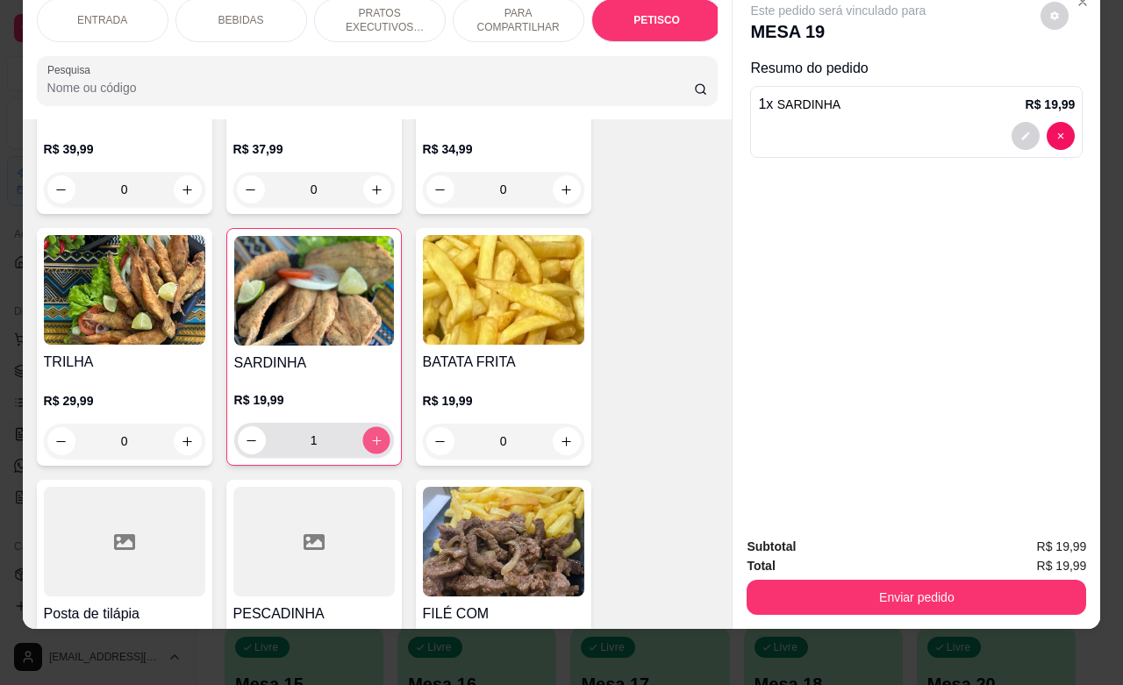
click at [369, 434] on icon "increase-product-quantity" at bounding box center [375, 440] width 13 height 13
type input "2"
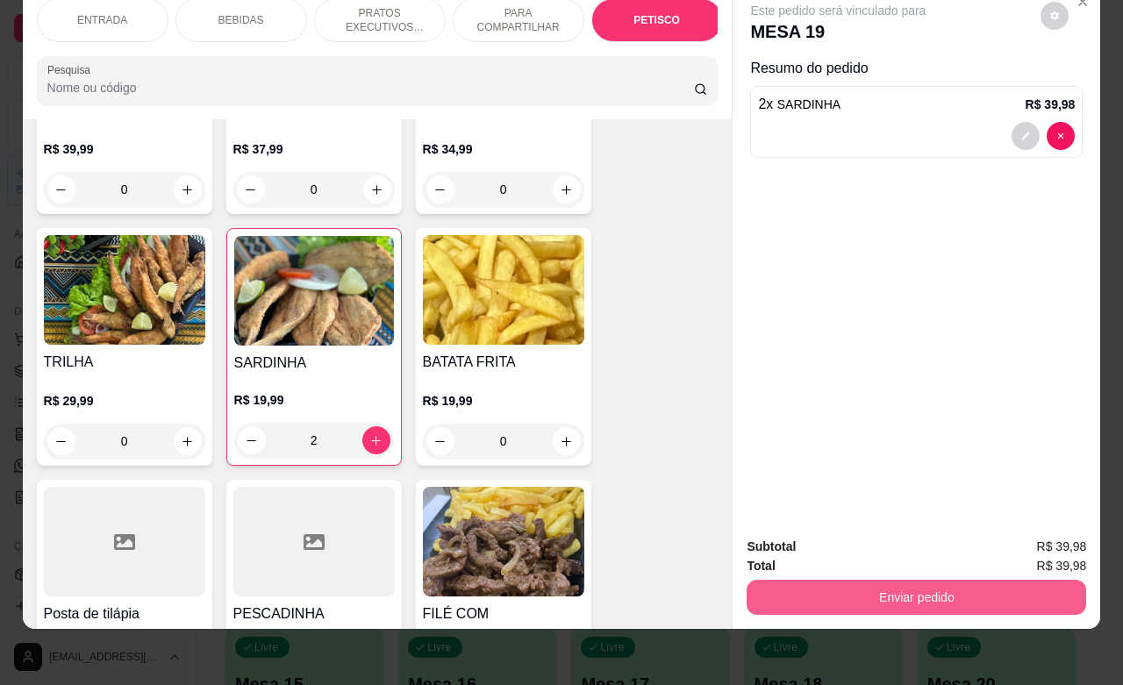
click at [875, 590] on button "Enviar pedido" at bounding box center [915, 597] width 339 height 35
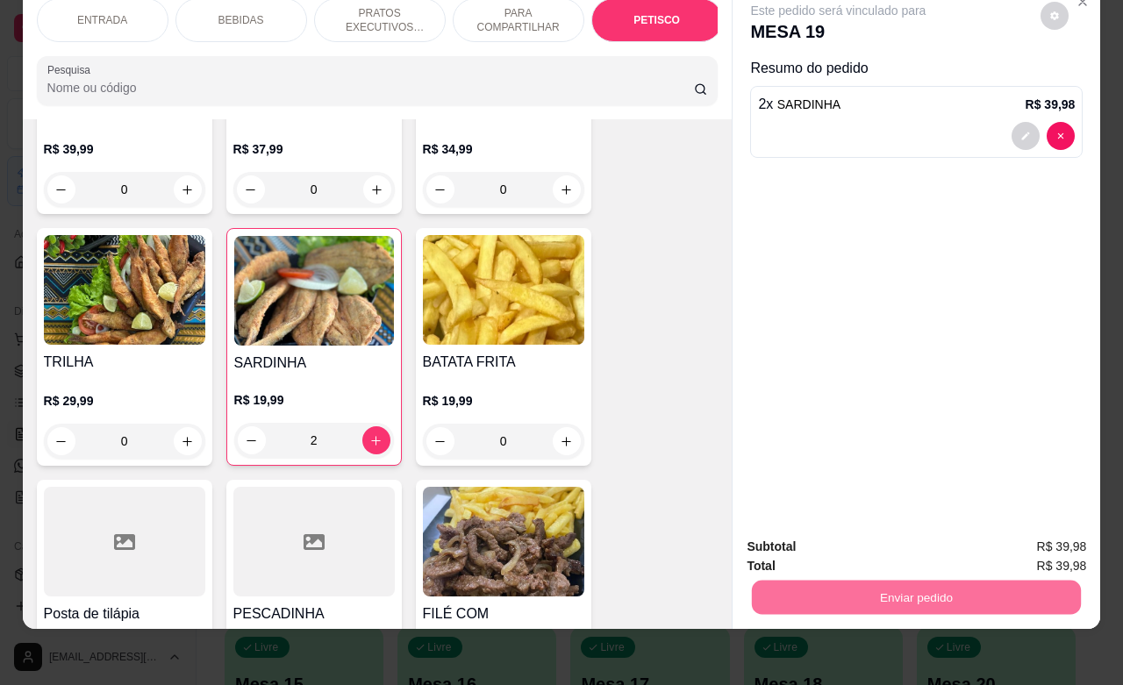
click at [839, 537] on button "Não registrar e enviar pedido" at bounding box center [855, 535] width 177 height 32
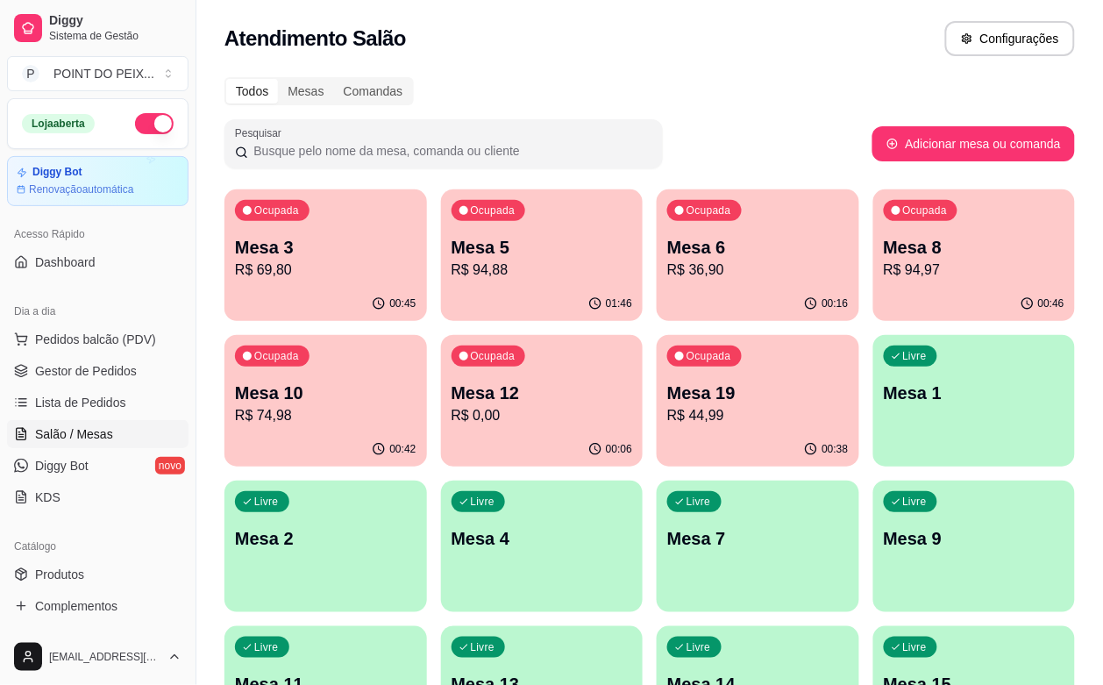
click at [884, 265] on p "R$ 94,97" at bounding box center [975, 270] width 182 height 21
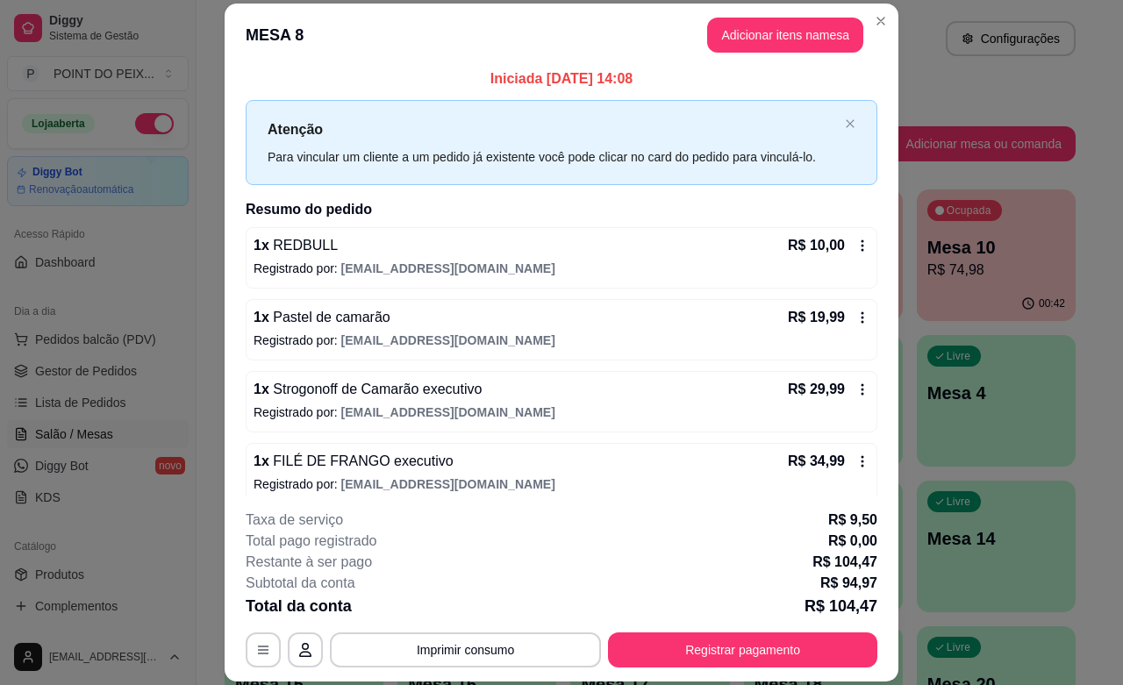
scroll to position [0, 0]
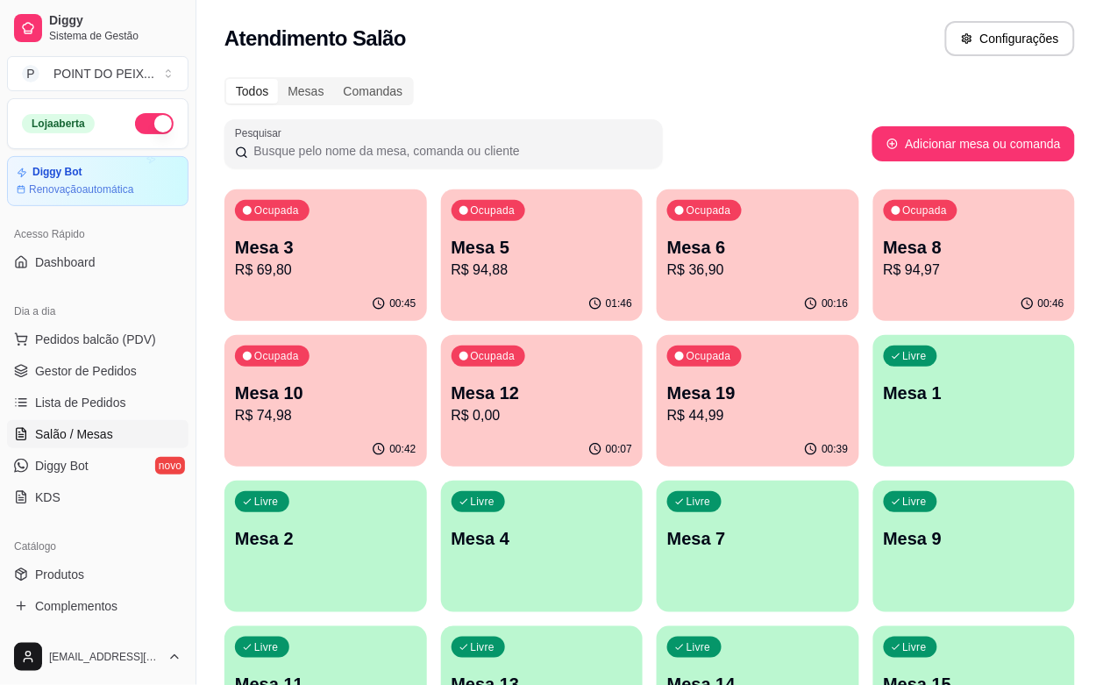
click at [667, 256] on p "Mesa 6" at bounding box center [758, 247] width 182 height 25
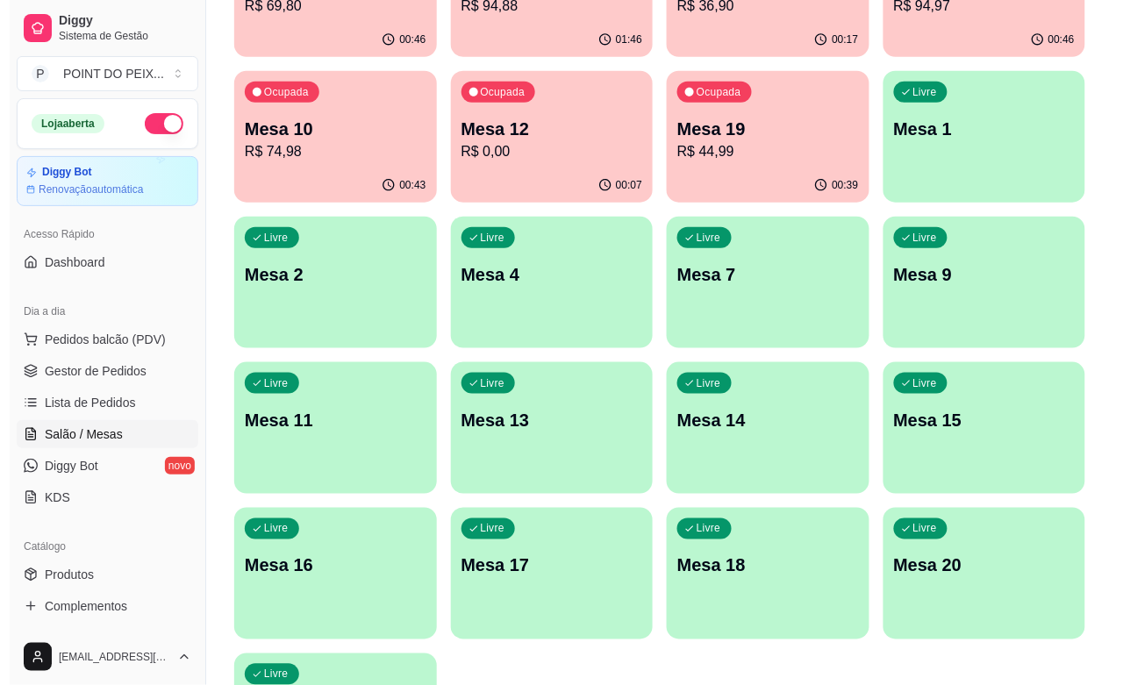
scroll to position [289, 0]
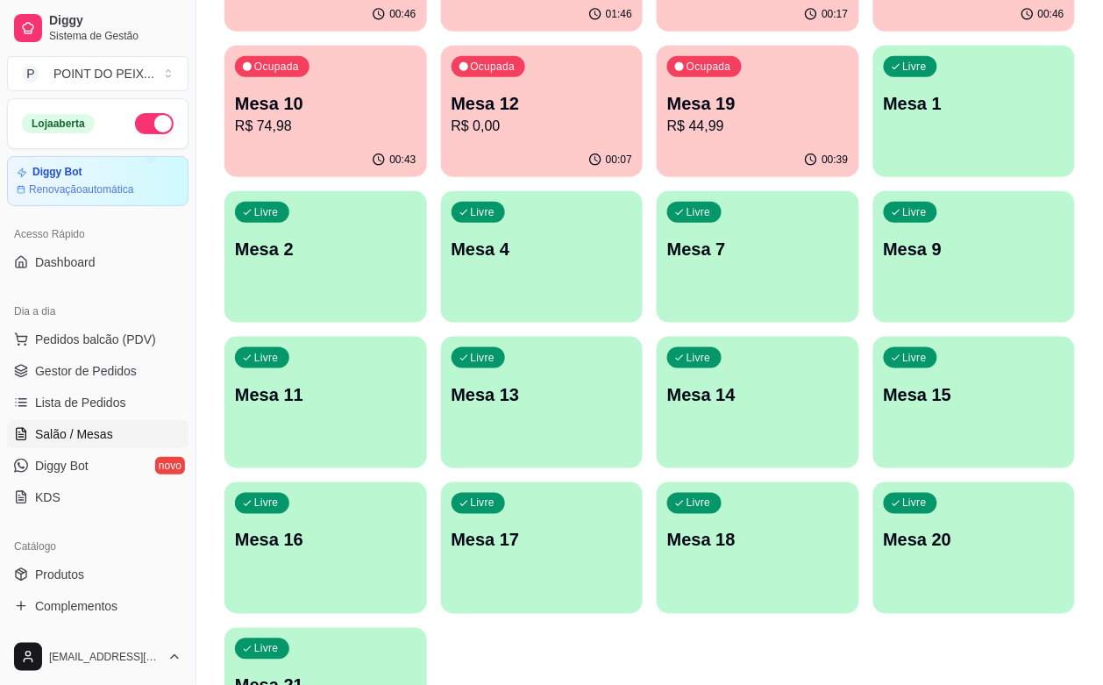
click at [336, 674] on p "Mesa 21" at bounding box center [326, 686] width 182 height 25
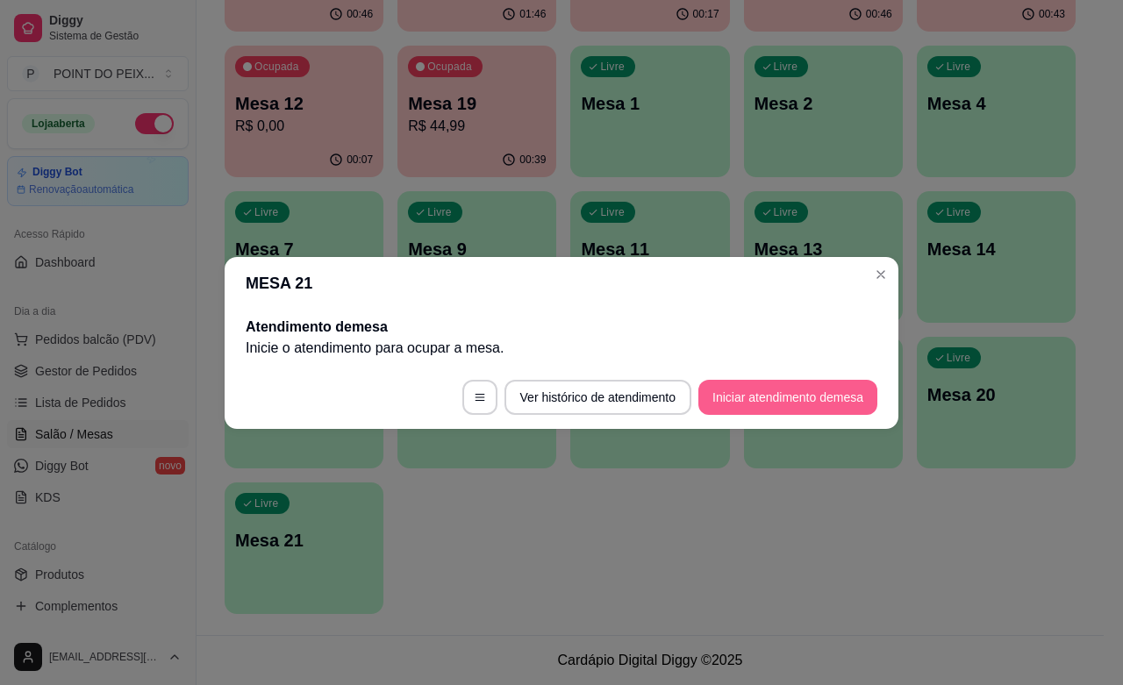
click at [808, 401] on button "Iniciar atendimento de mesa" at bounding box center [787, 397] width 179 height 35
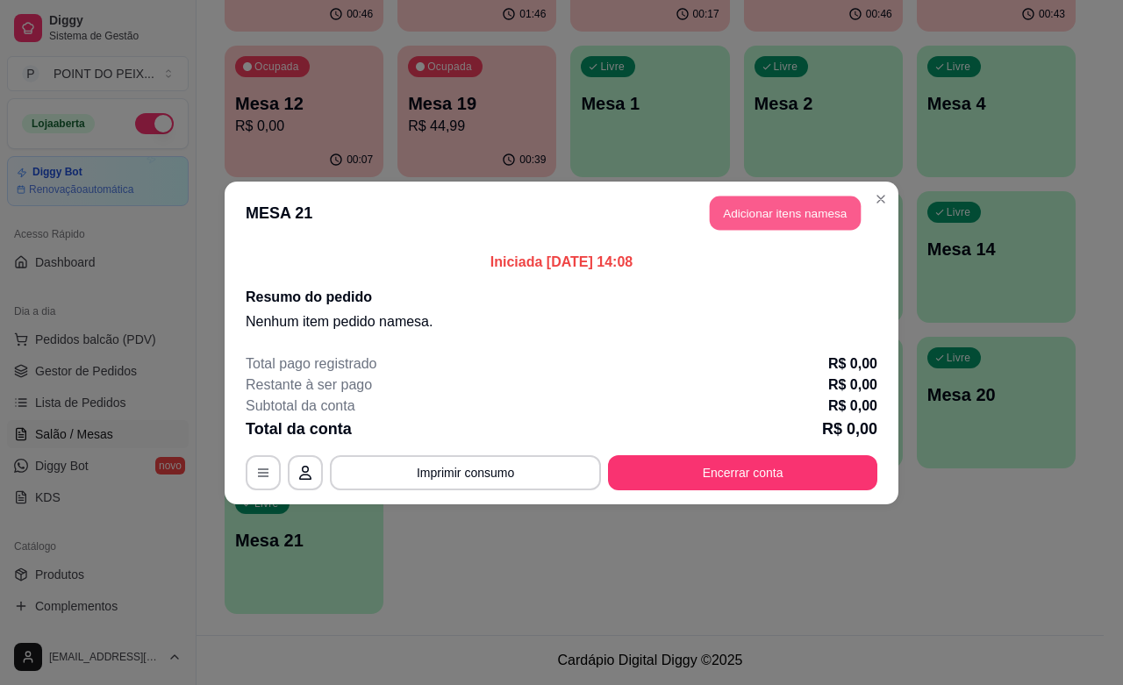
click at [763, 212] on button "Adicionar itens na mesa" at bounding box center [785, 213] width 151 height 34
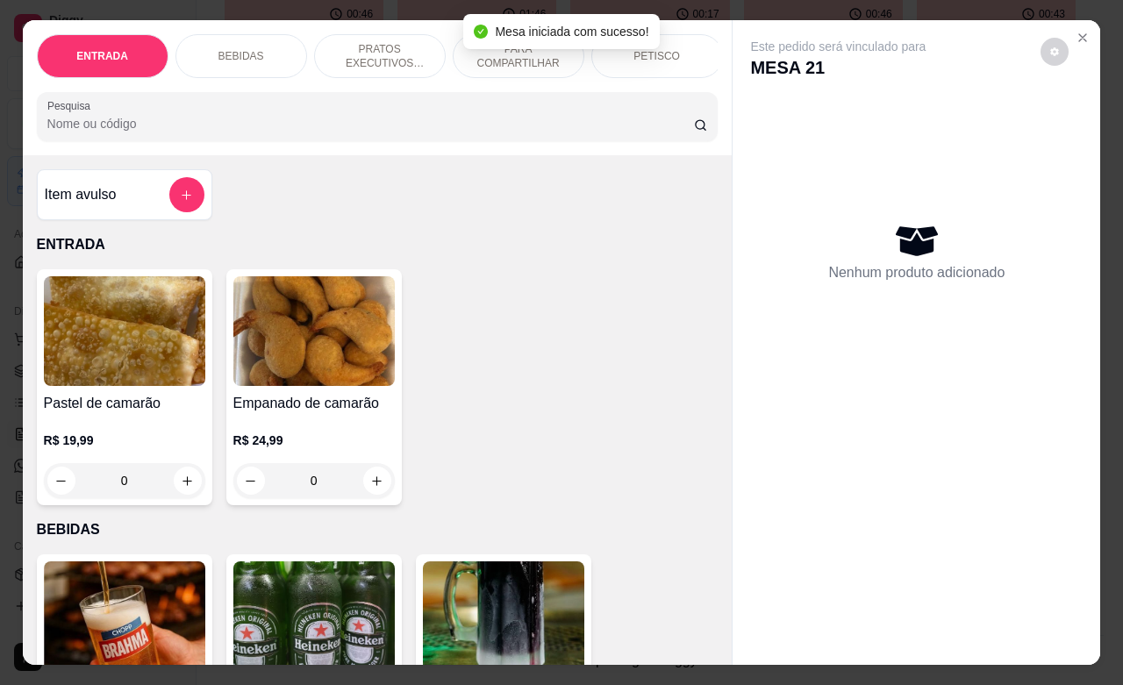
click at [664, 53] on p "PETISCO" at bounding box center [656, 56] width 46 height 14
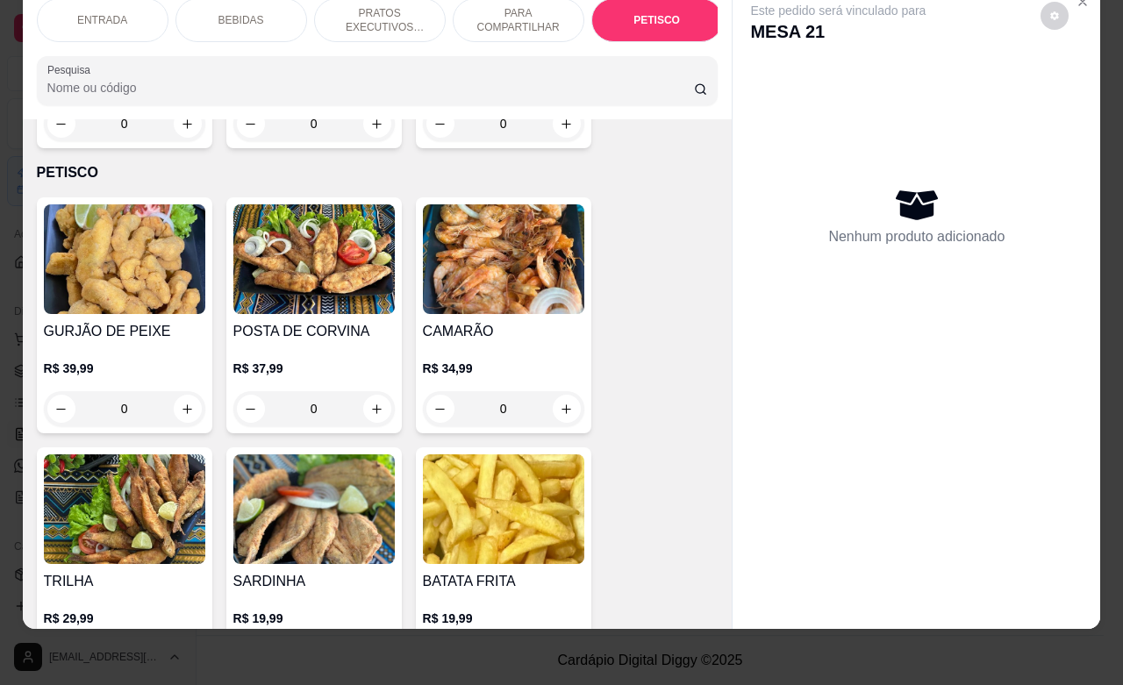
scroll to position [4225, 0]
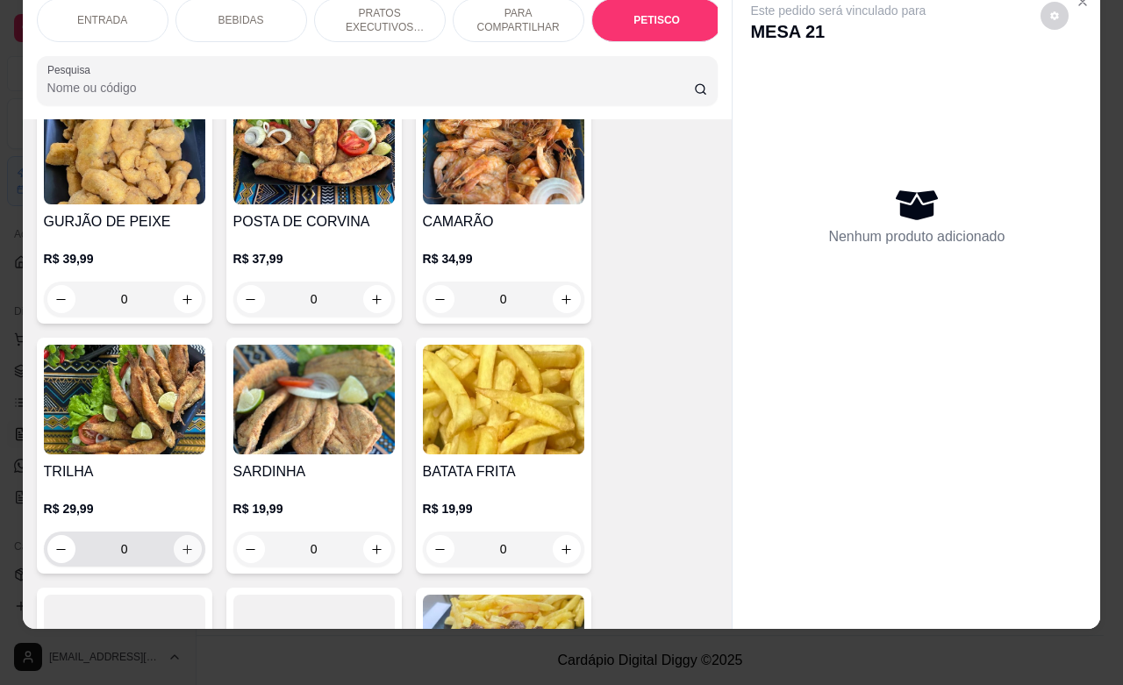
click at [174, 535] on button "increase-product-quantity" at bounding box center [188, 549] width 28 height 28
type input "1"
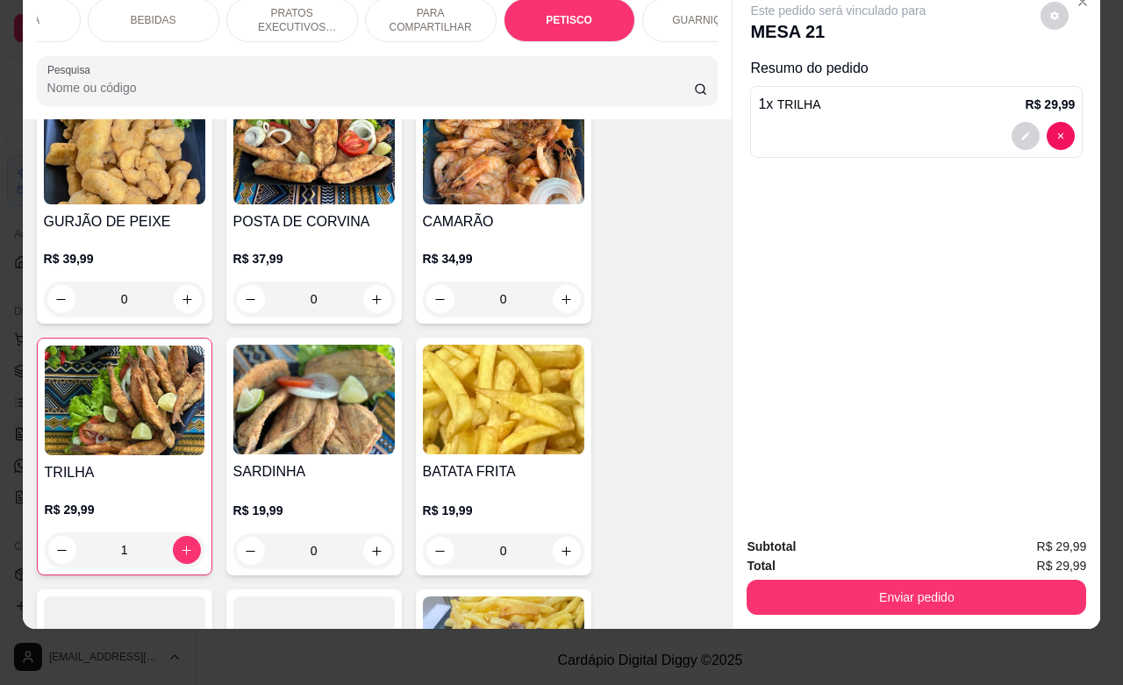
scroll to position [0, 132]
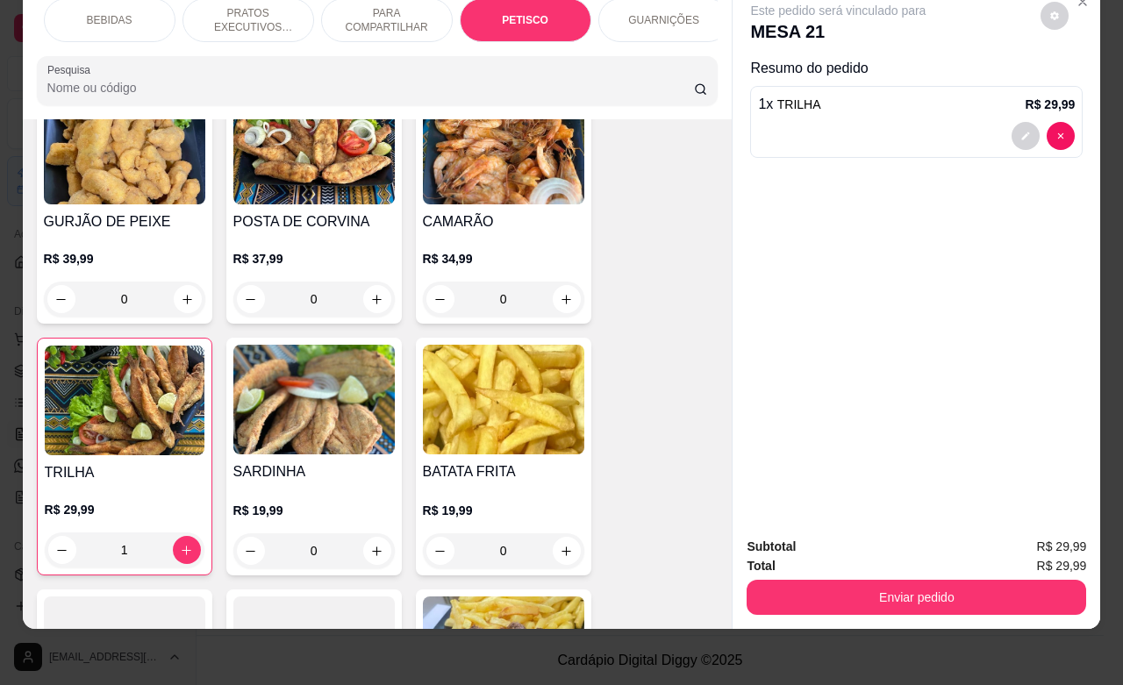
click at [651, 13] on p "GUARNIÇÕES" at bounding box center [663, 20] width 71 height 14
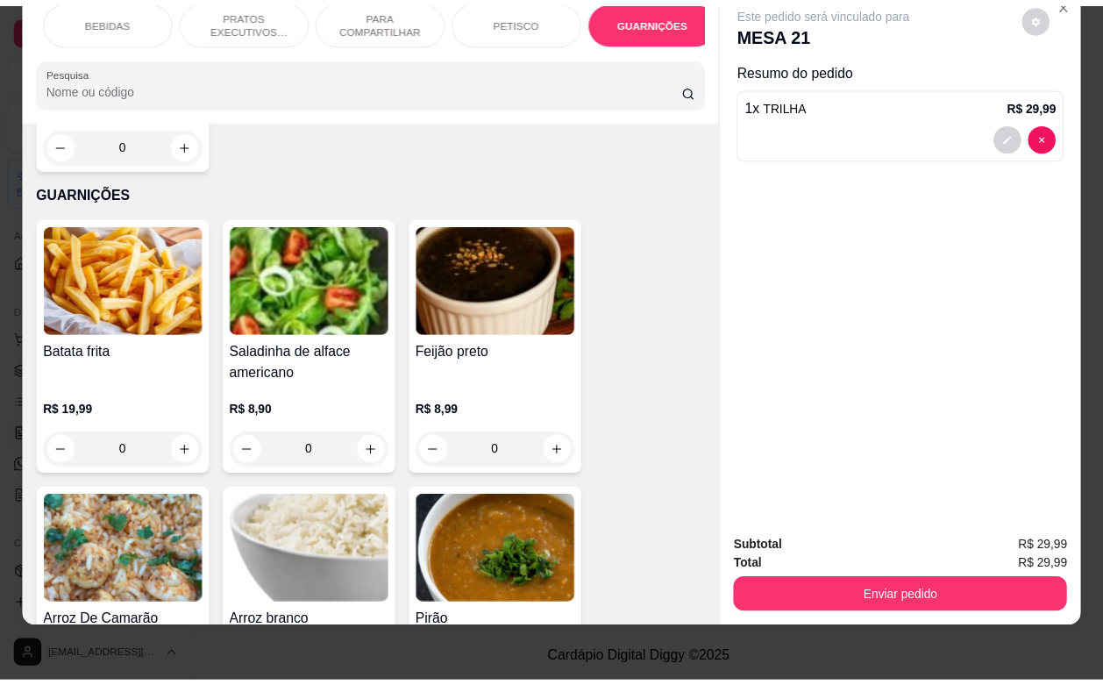
scroll to position [5262, 0]
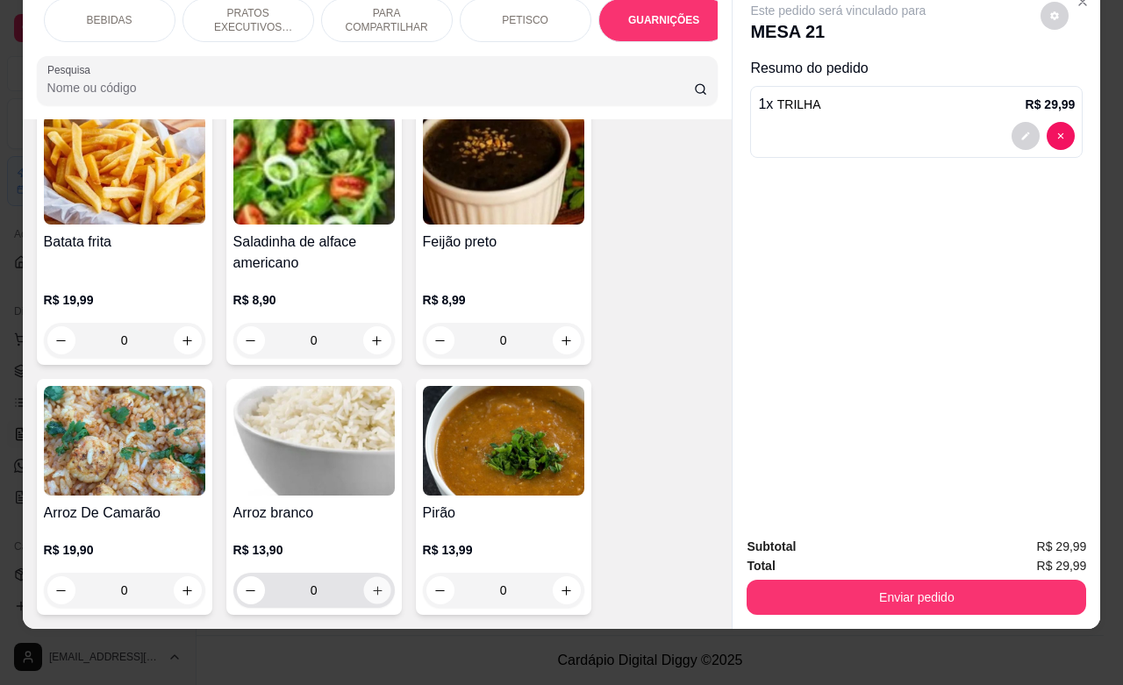
click at [370, 584] on icon "increase-product-quantity" at bounding box center [376, 590] width 13 height 13
type input "1"
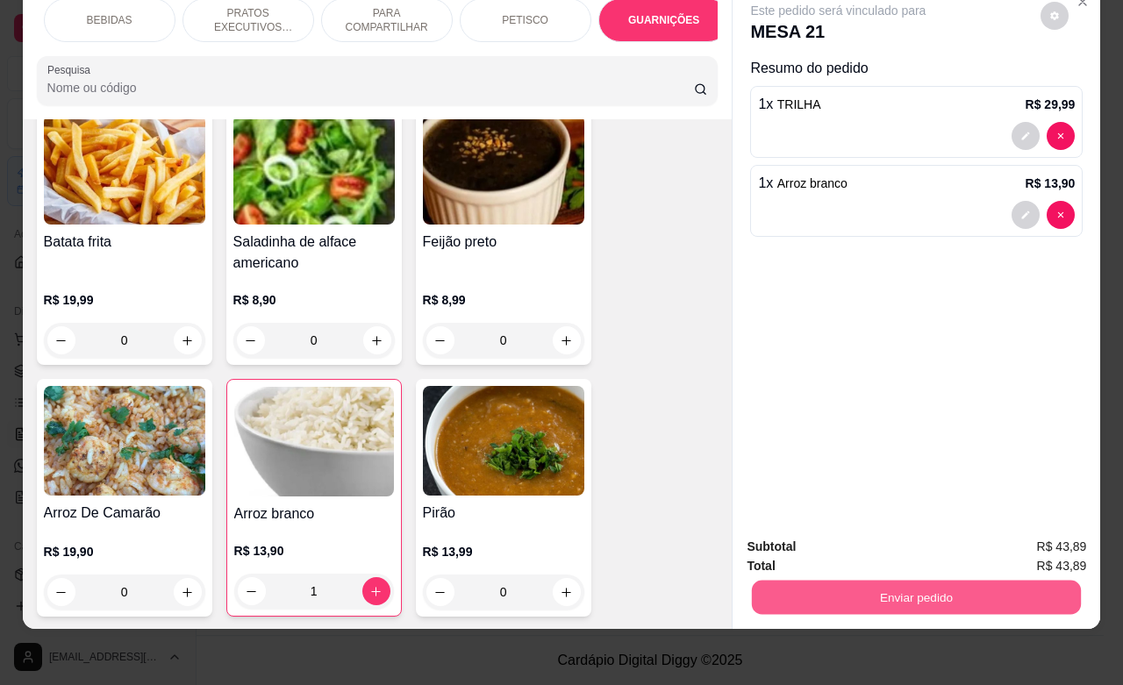
click at [814, 580] on button "Enviar pedido" at bounding box center [916, 597] width 329 height 34
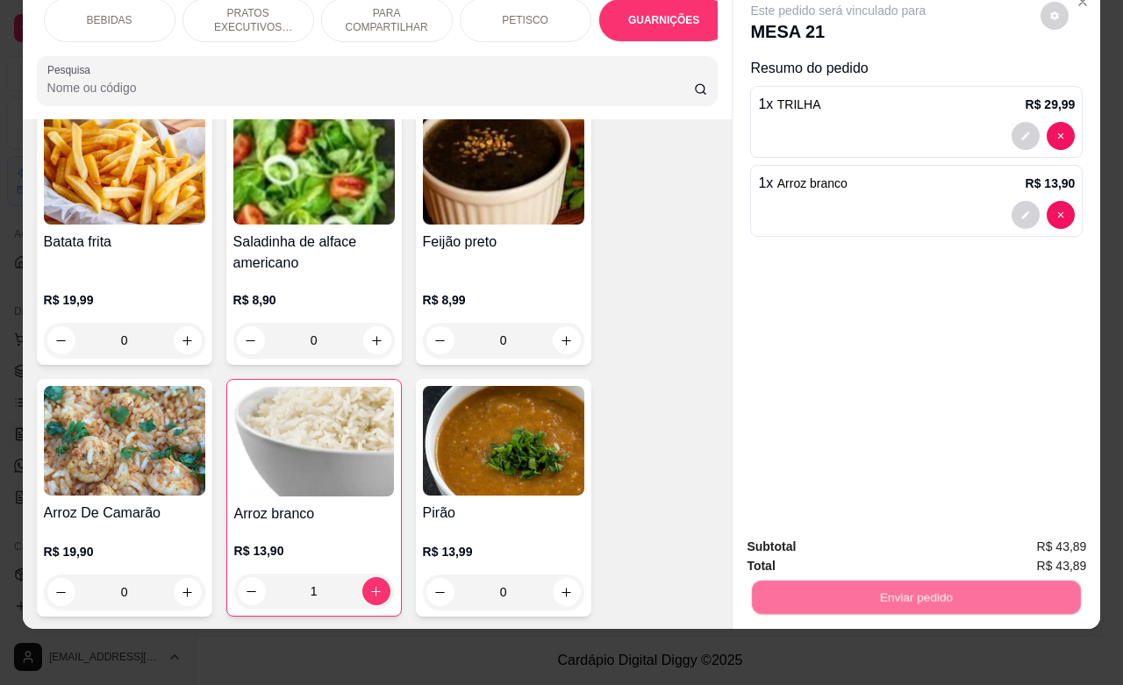
click at [826, 539] on button "Não registrar e enviar pedido" at bounding box center [856, 535] width 182 height 33
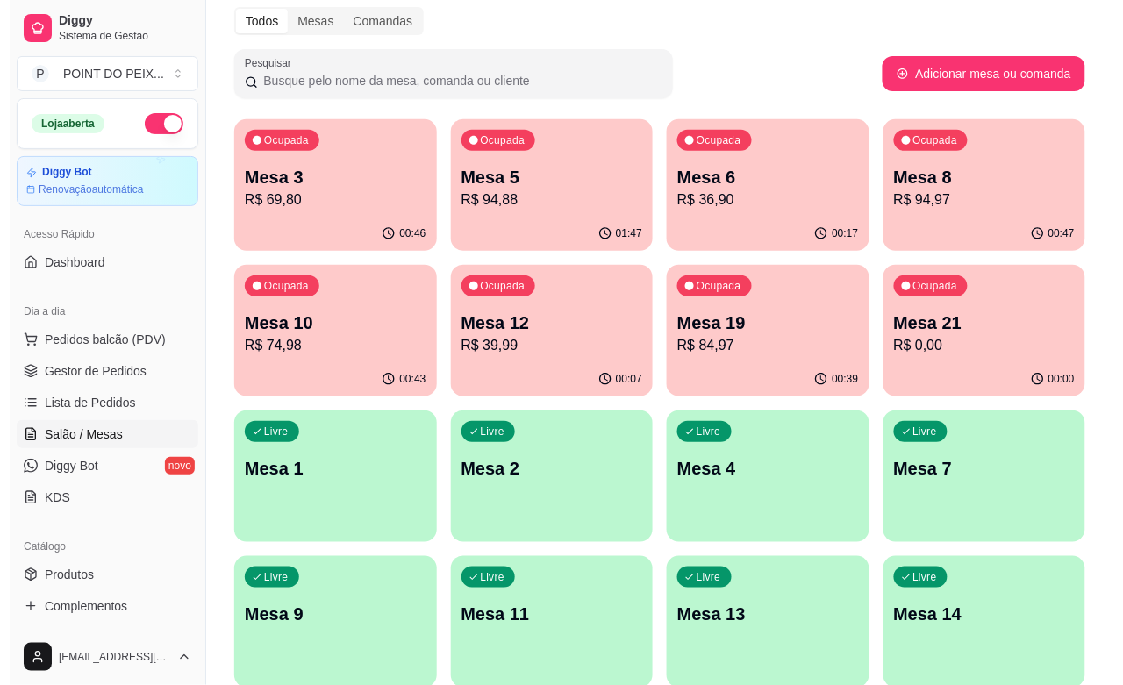
scroll to position [0, 0]
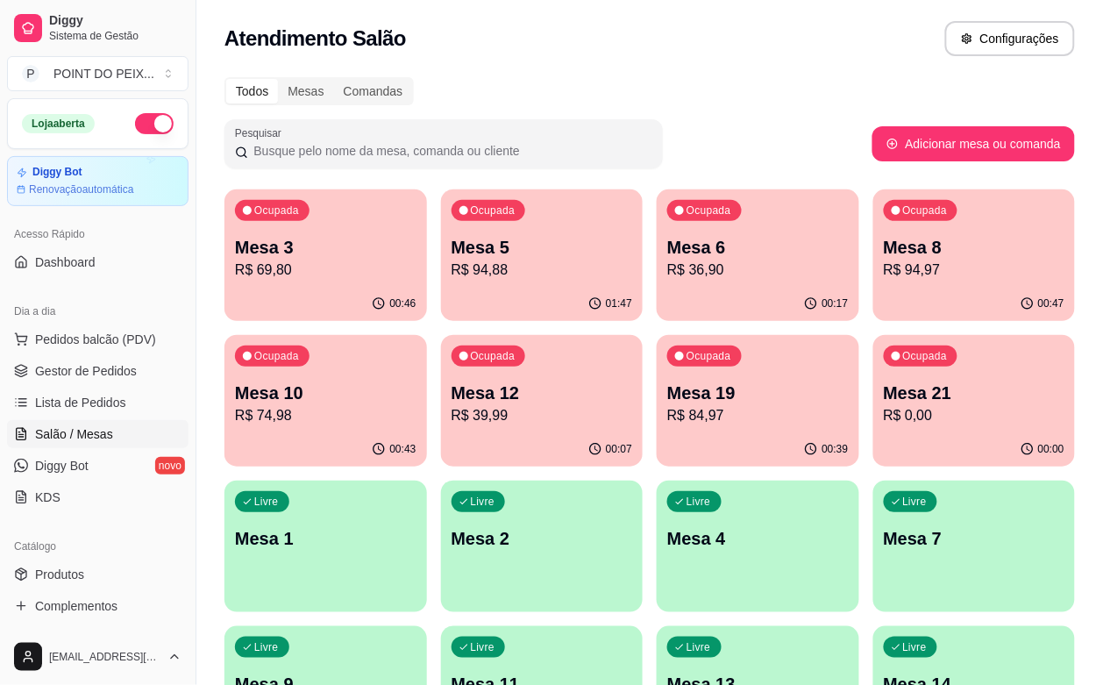
click at [884, 278] on p "R$ 94,97" at bounding box center [975, 270] width 182 height 21
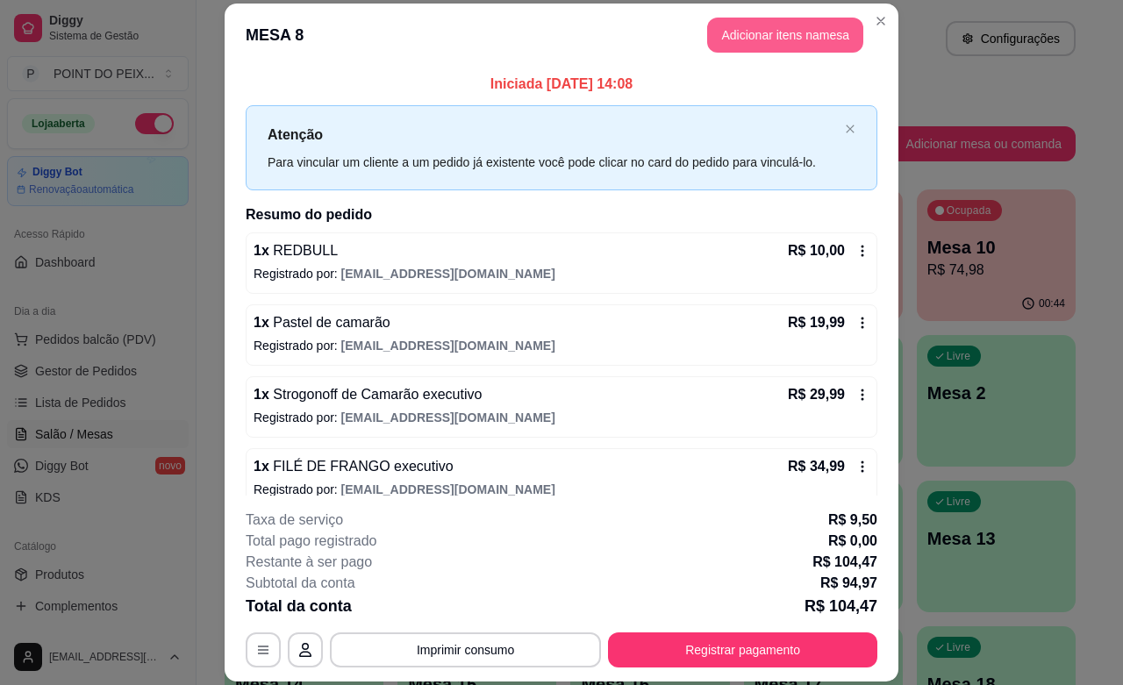
click at [785, 44] on button "Adicionar itens na mesa" at bounding box center [785, 35] width 156 height 35
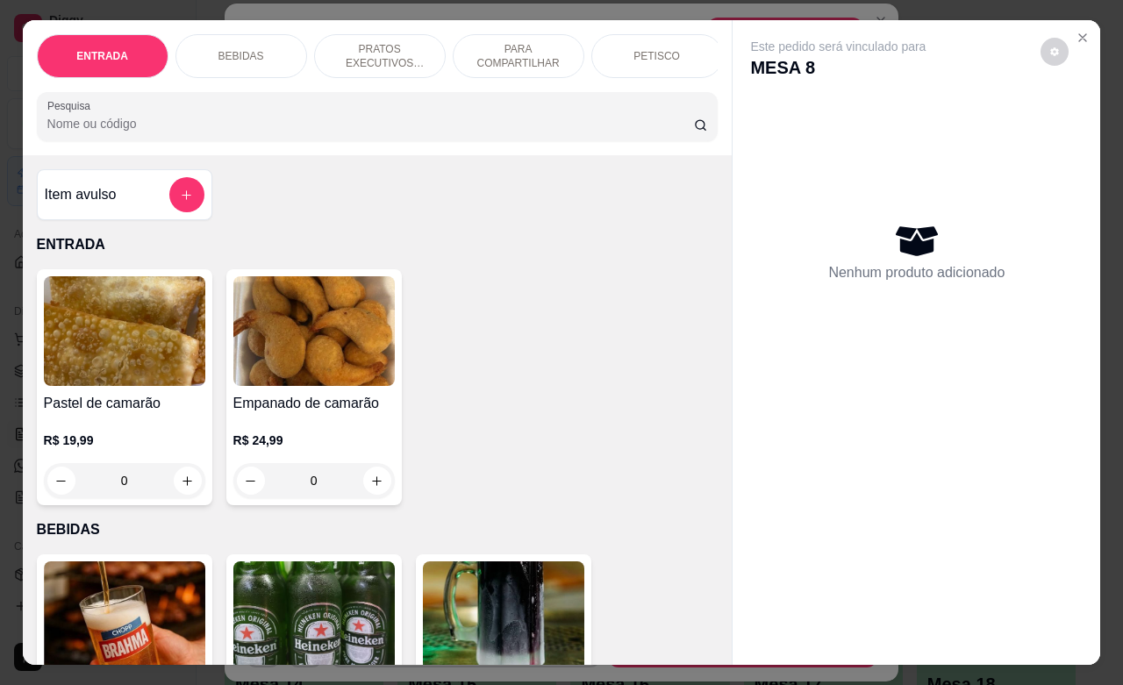
click at [244, 49] on p "BEBIDAS" at bounding box center [241, 56] width 46 height 14
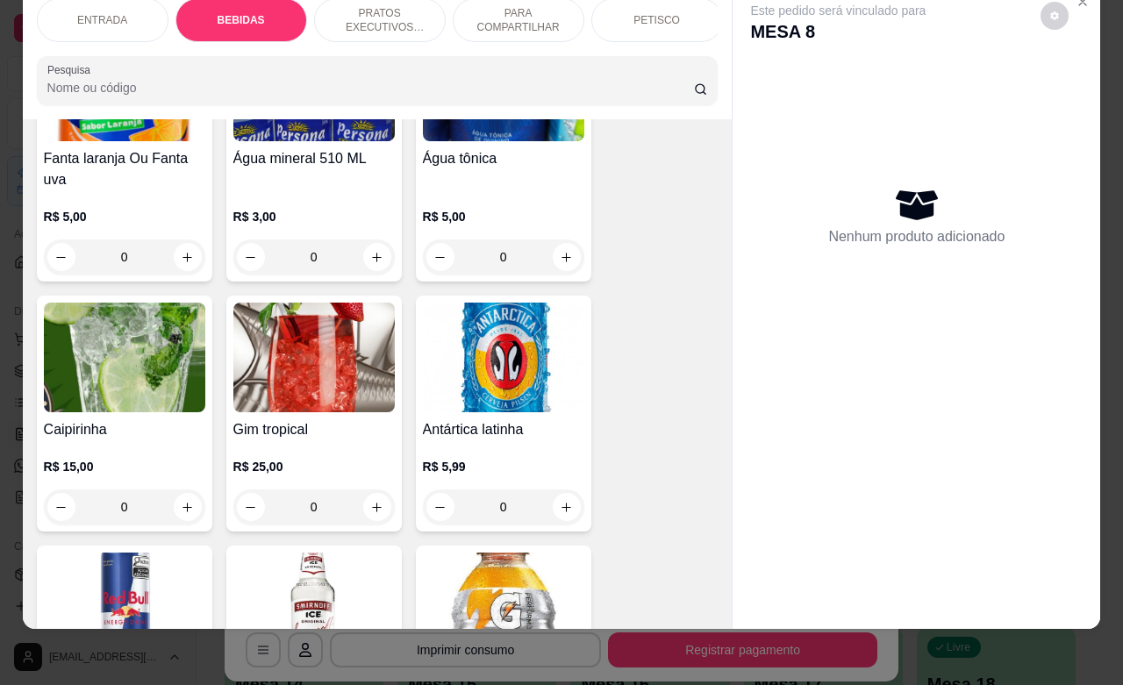
scroll to position [1754, 0]
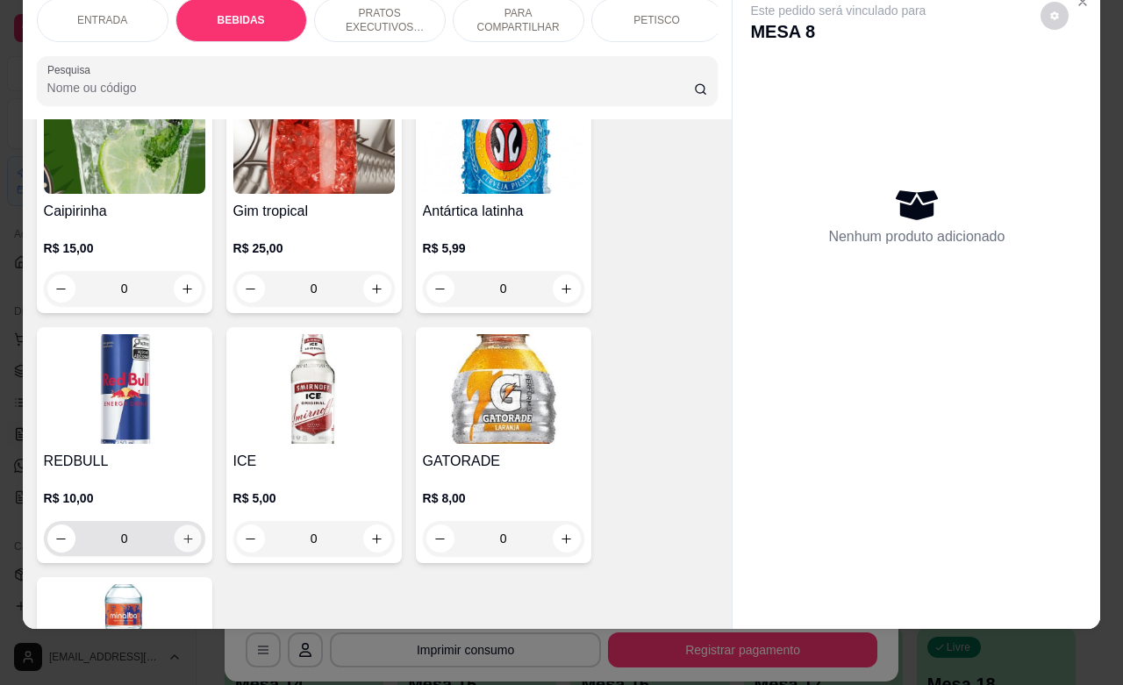
click at [185, 525] on button "increase-product-quantity" at bounding box center [187, 538] width 27 height 27
type input "1"
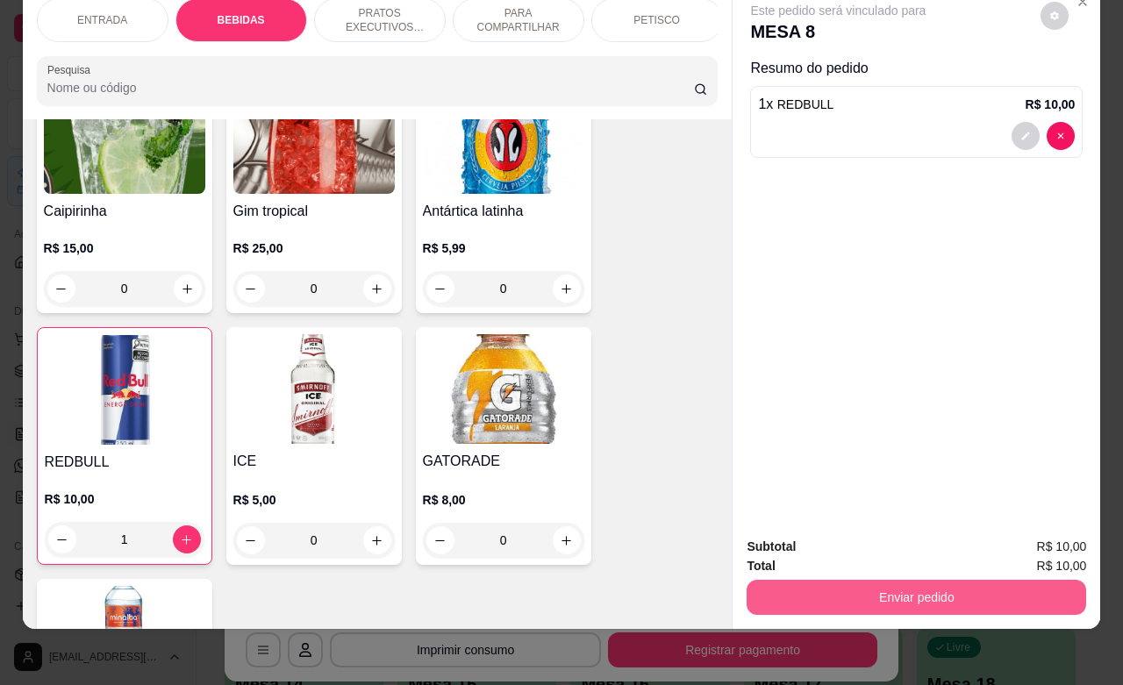
click at [852, 580] on button "Enviar pedido" at bounding box center [915, 597] width 339 height 35
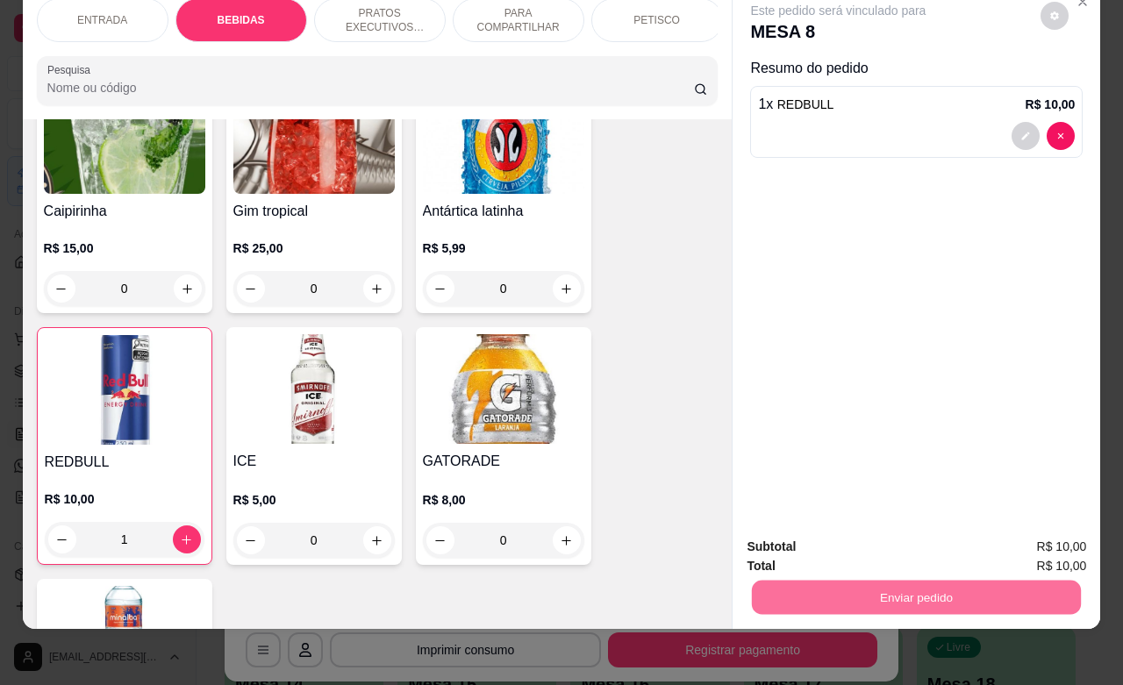
click at [838, 535] on button "Não registrar e enviar pedido" at bounding box center [856, 535] width 182 height 33
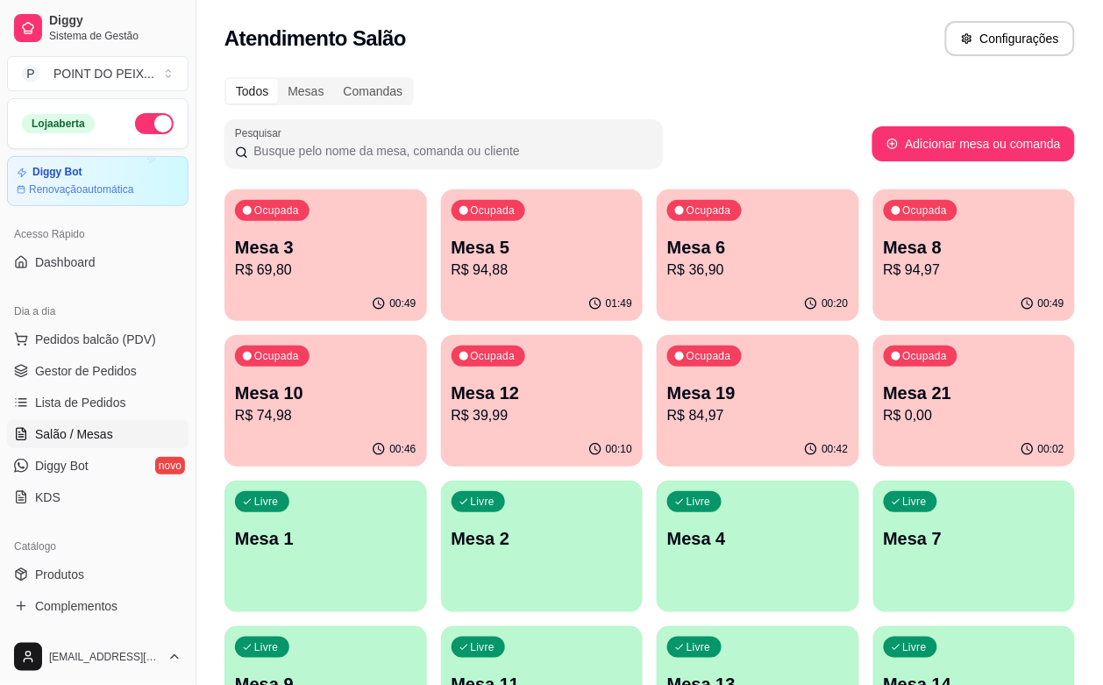
click at [884, 417] on p "R$ 0,00" at bounding box center [975, 415] width 182 height 21
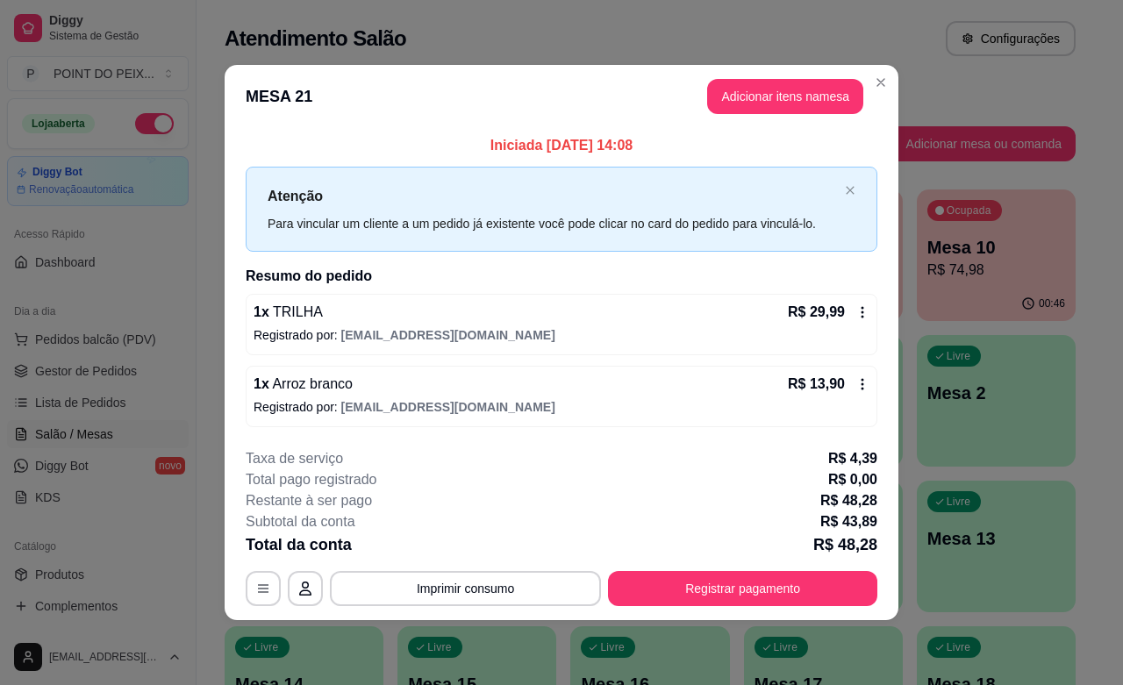
click at [856, 314] on icon at bounding box center [862, 312] width 14 height 14
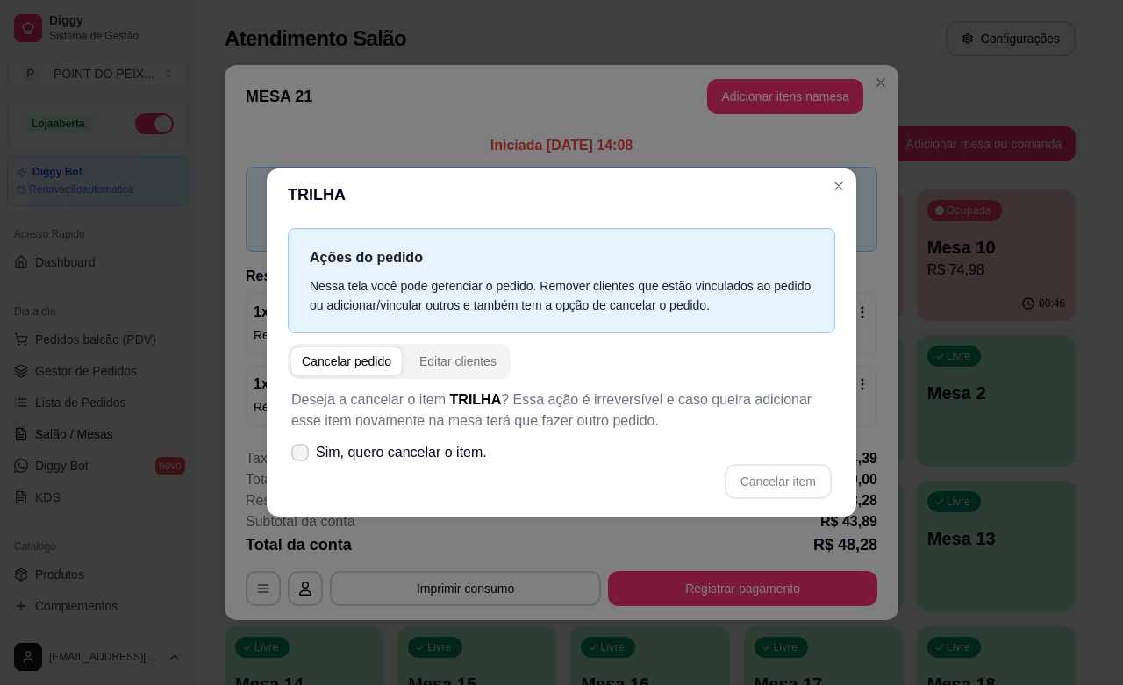
click at [304, 449] on icon at bounding box center [300, 452] width 14 height 11
click at [302, 455] on input "Sim, quero cancelar o item." at bounding box center [295, 460] width 11 height 11
checkbox input "true"
click at [746, 478] on button "Cancelar item" at bounding box center [777, 481] width 107 height 35
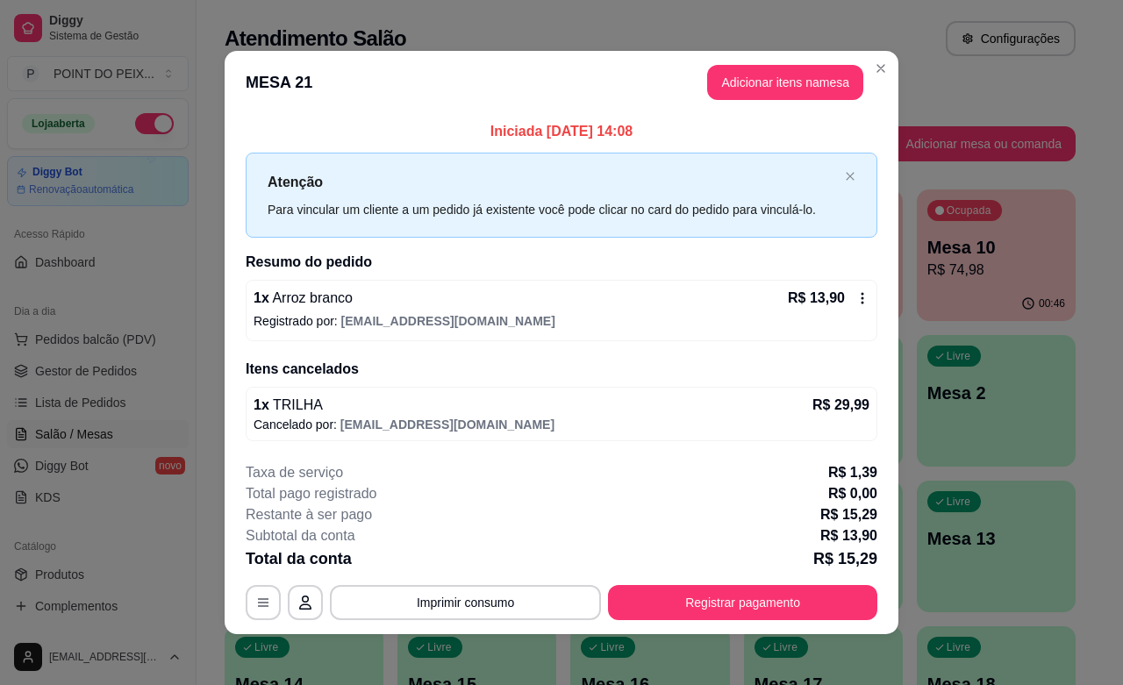
click at [857, 292] on icon at bounding box center [862, 298] width 14 height 14
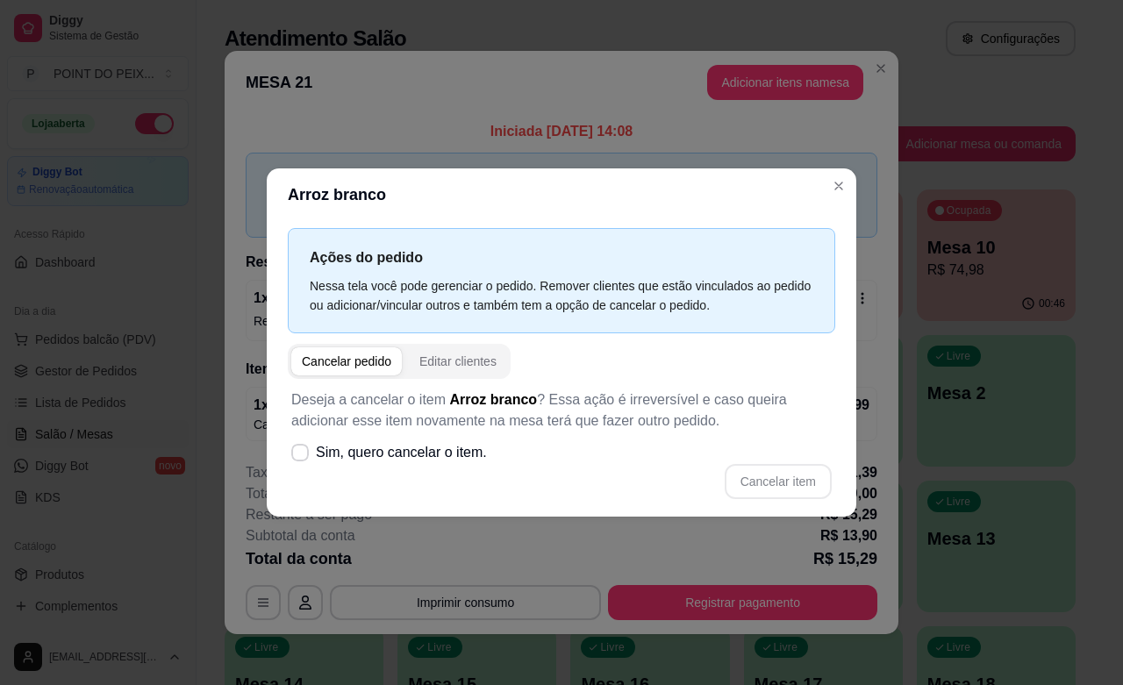
click at [339, 364] on div "Cancelar pedido" at bounding box center [346, 362] width 89 height 18
click at [296, 453] on icon at bounding box center [300, 452] width 14 height 11
click at [296, 455] on input "Sim, quero cancelar o item." at bounding box center [295, 460] width 11 height 11
checkbox input "true"
click at [353, 361] on div "Cancelar pedido" at bounding box center [346, 362] width 89 height 18
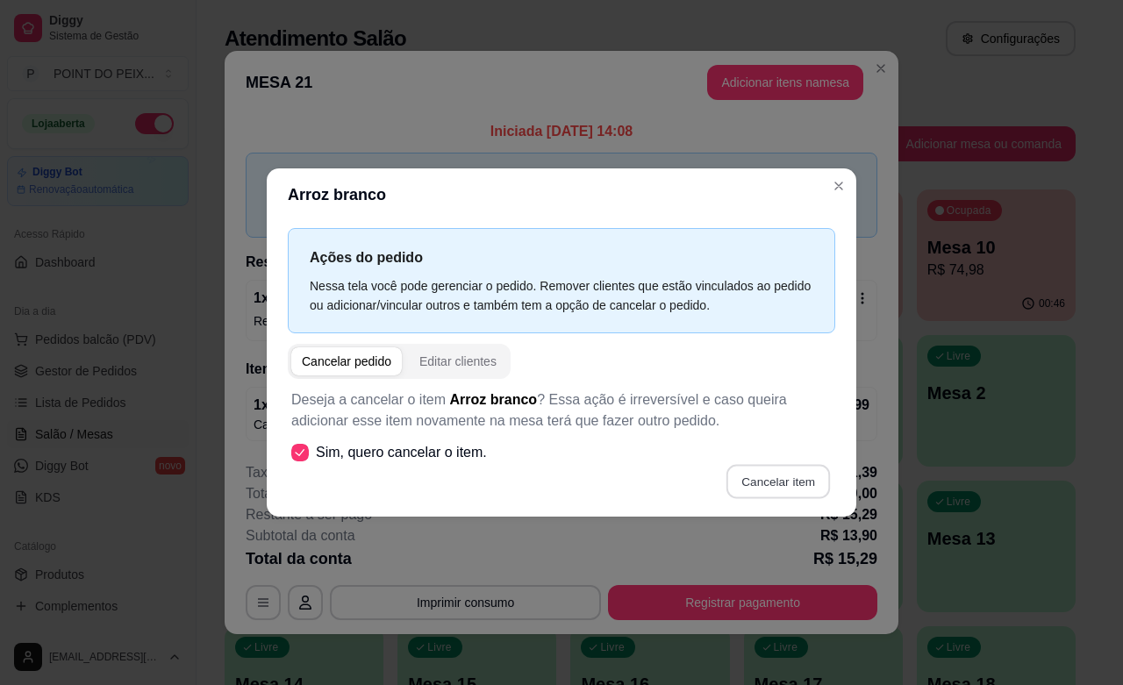
click at [769, 476] on button "Cancelar item" at bounding box center [777, 481] width 104 height 34
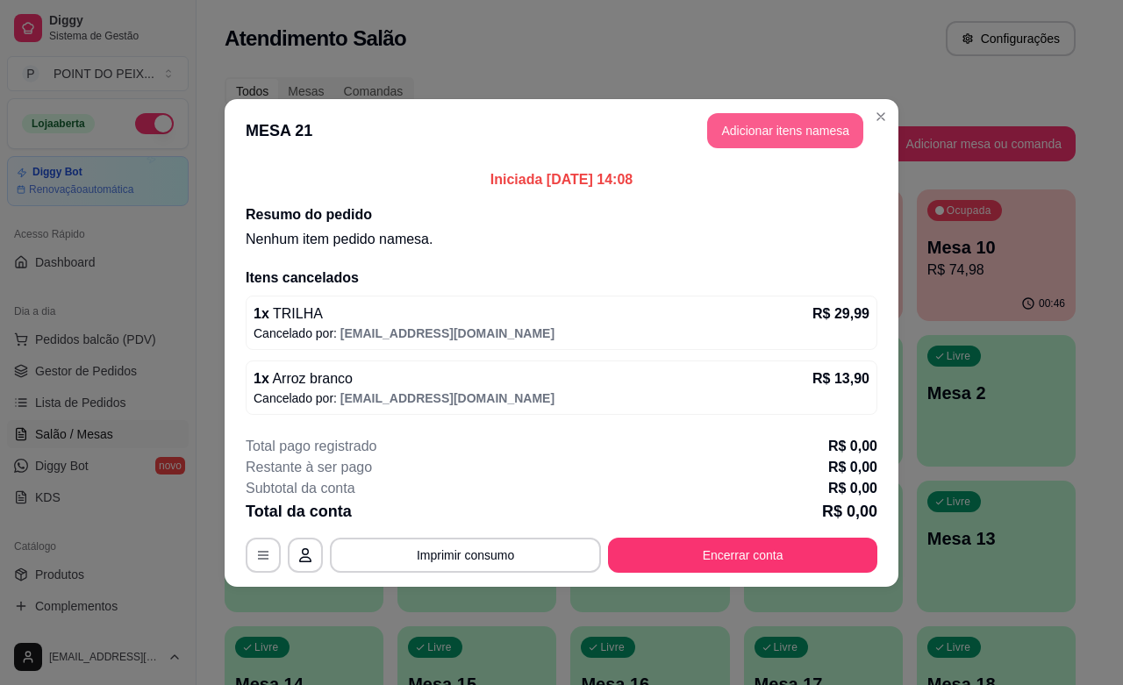
click at [795, 128] on button "Adicionar itens na mesa" at bounding box center [785, 130] width 156 height 35
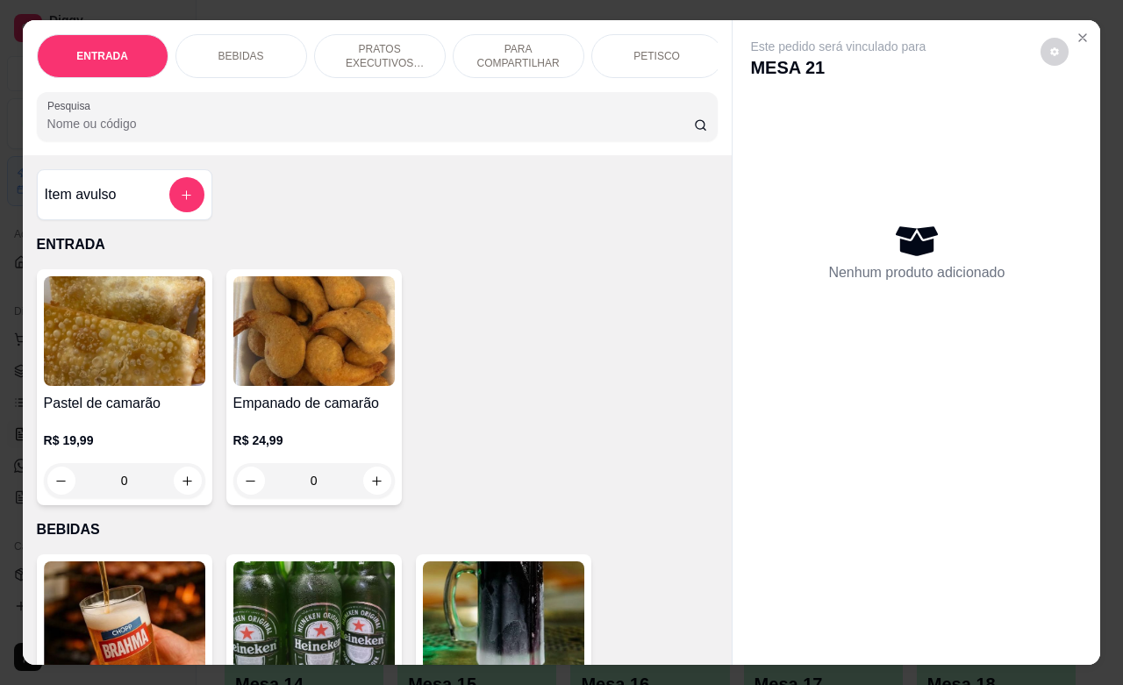
click at [650, 53] on p "PETISCO" at bounding box center [656, 56] width 46 height 14
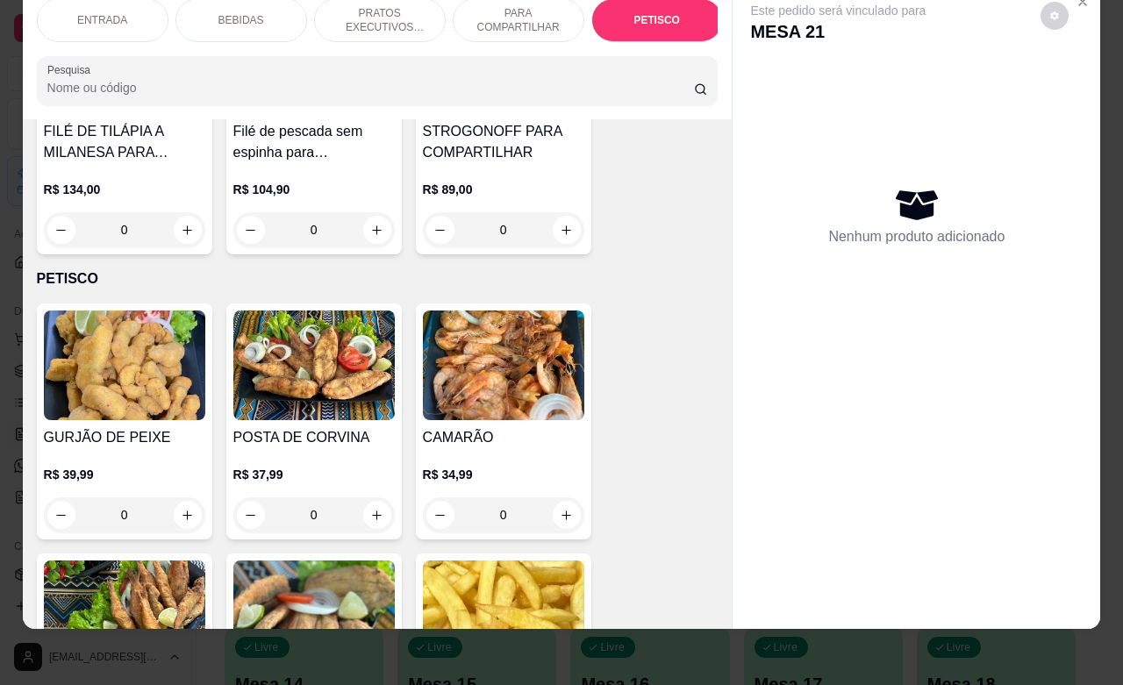
scroll to position [4005, 0]
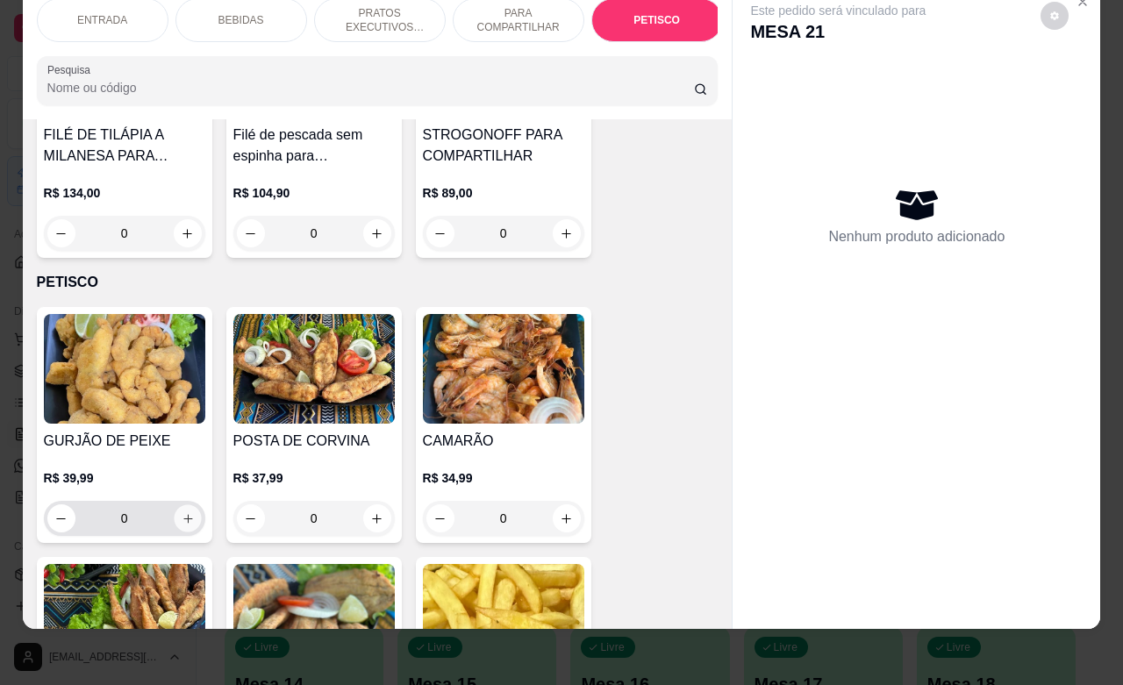
click at [184, 512] on icon "increase-product-quantity" at bounding box center [187, 518] width 13 height 13
type input "1"
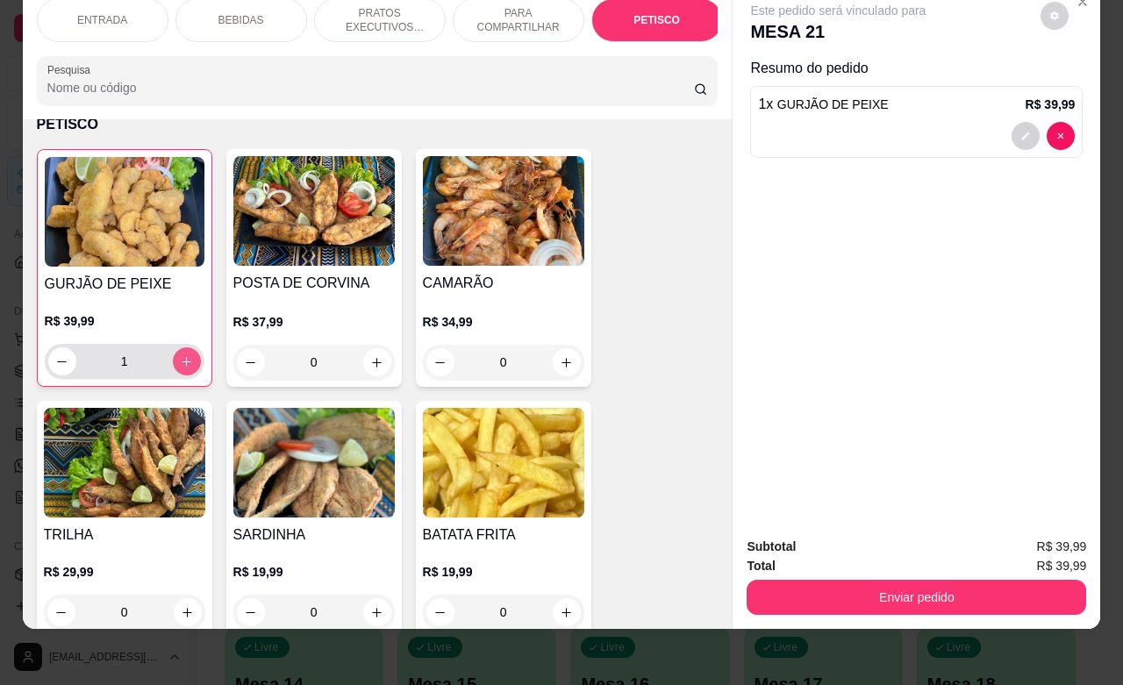
scroll to position [4334, 0]
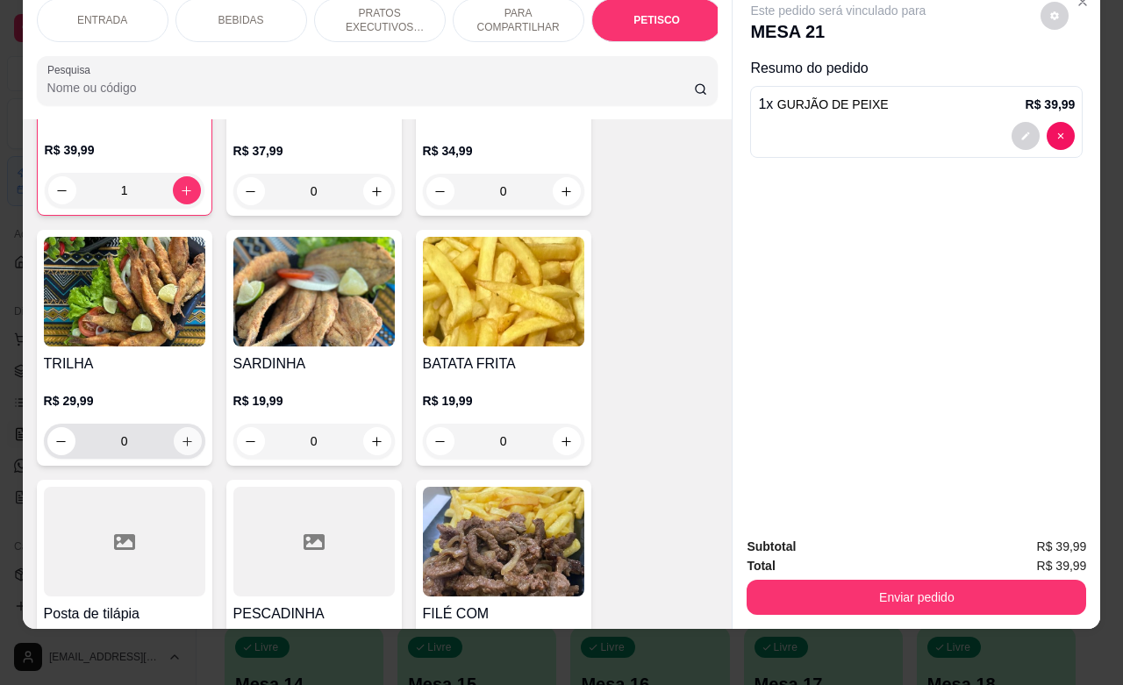
click at [185, 427] on button "increase-product-quantity" at bounding box center [188, 441] width 28 height 28
type input "1"
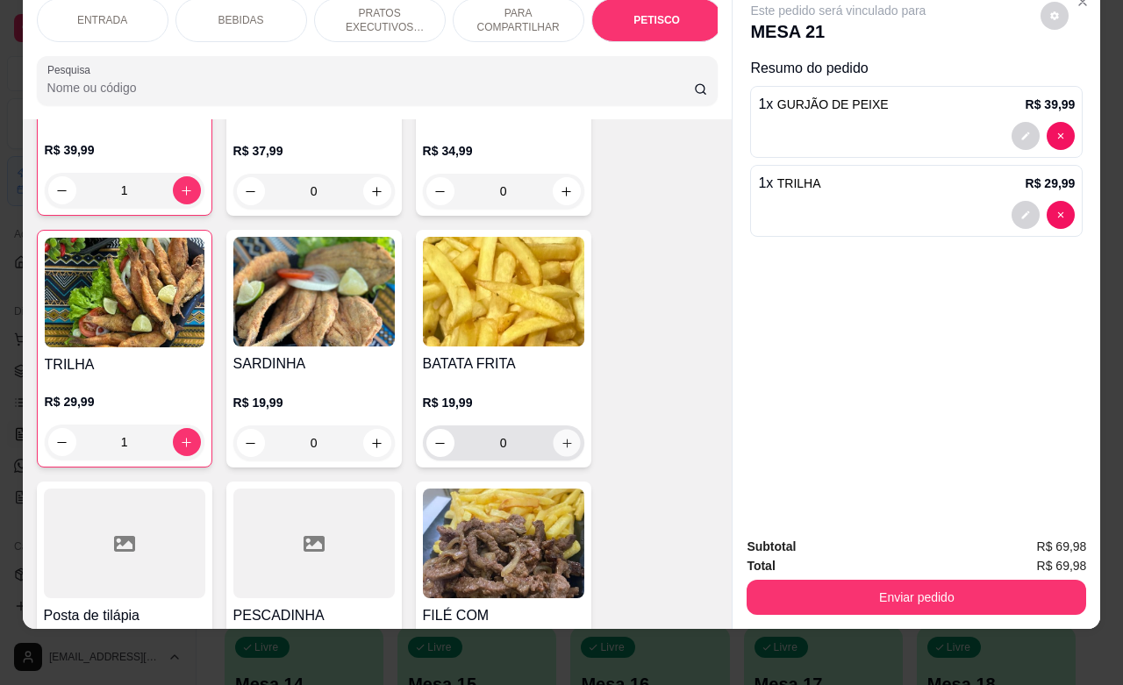
click at [560, 437] on icon "increase-product-quantity" at bounding box center [566, 443] width 13 height 13
type input "1"
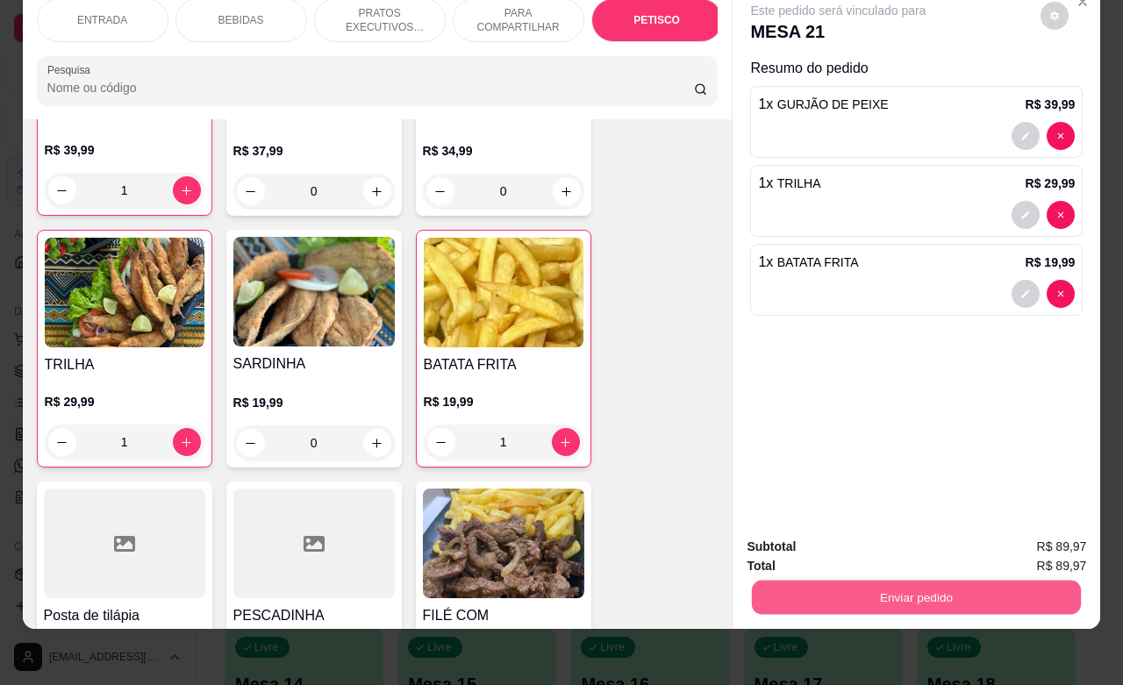
click at [900, 588] on button "Enviar pedido" at bounding box center [916, 597] width 329 height 34
click at [827, 539] on button "Não registrar e enviar pedido" at bounding box center [856, 535] width 182 height 33
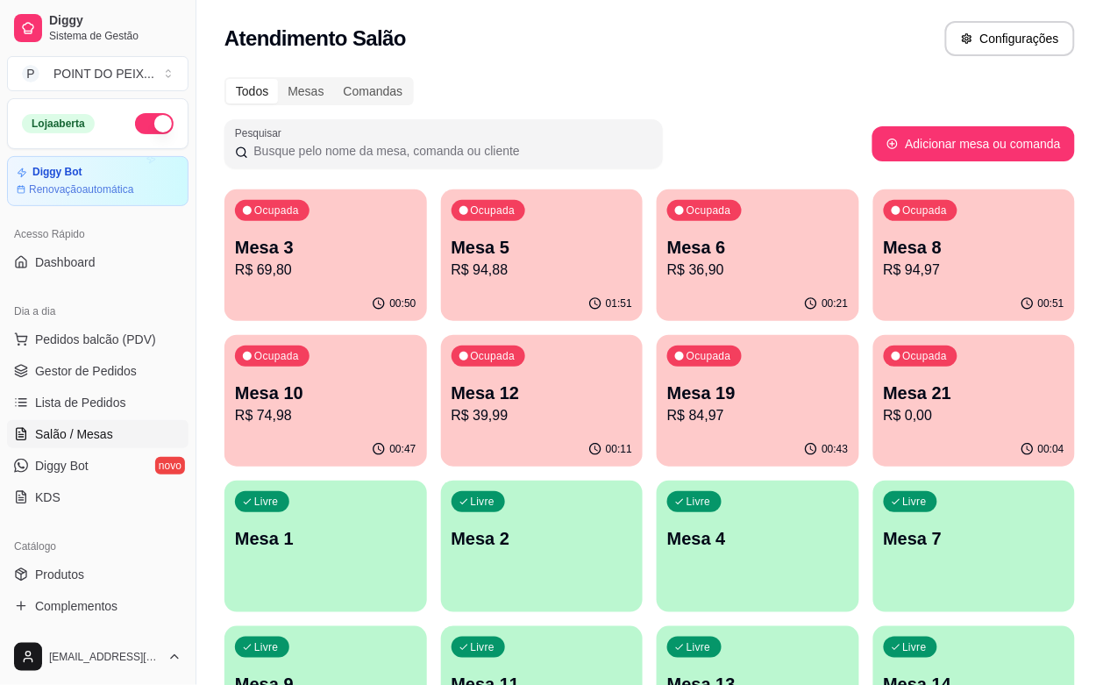
click at [644, 481] on div "Livre Mesa 2" at bounding box center [542, 536] width 203 height 111
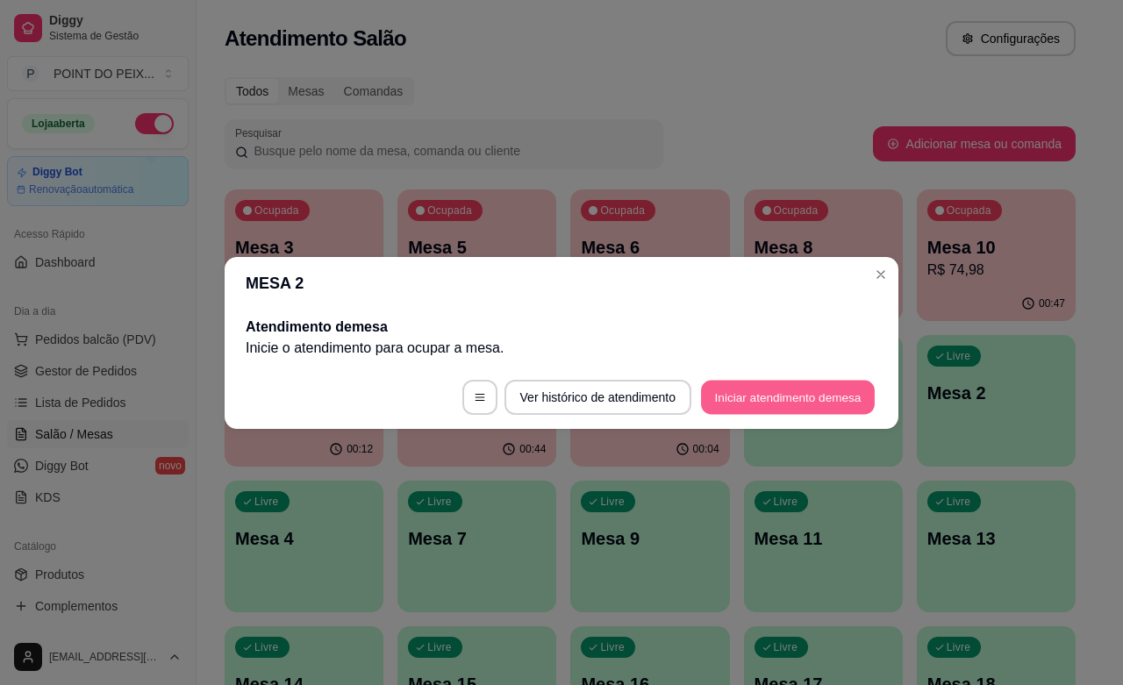
click at [778, 397] on button "Iniciar atendimento de mesa" at bounding box center [788, 397] width 174 height 34
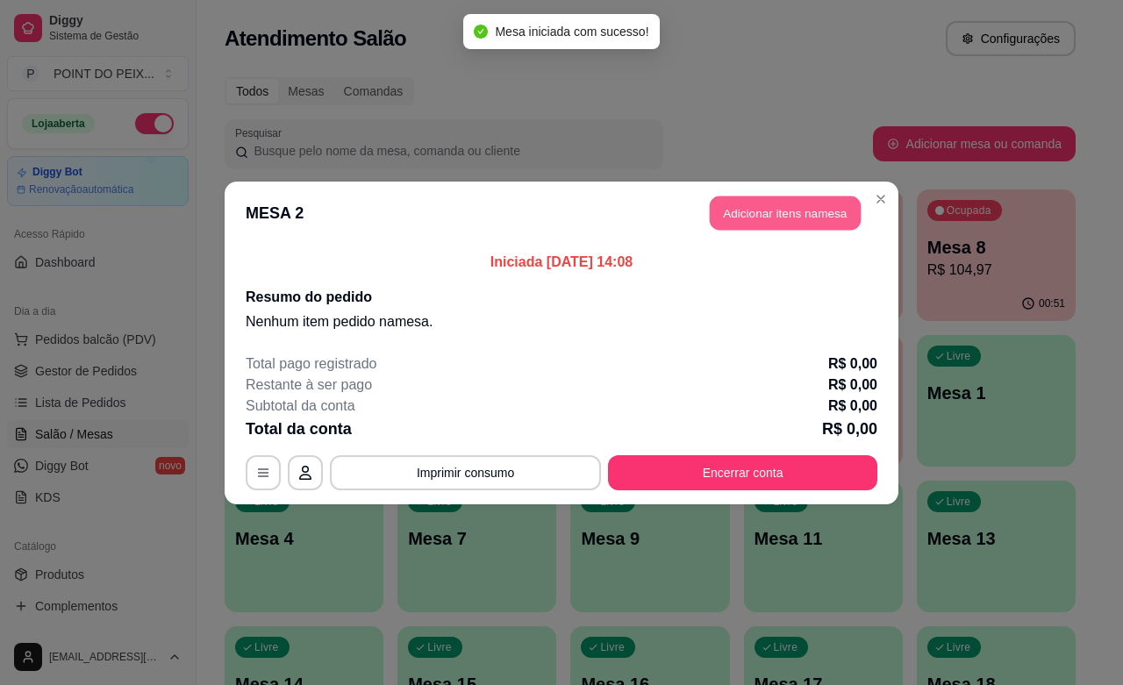
click at [766, 219] on button "Adicionar itens na mesa" at bounding box center [785, 213] width 151 height 34
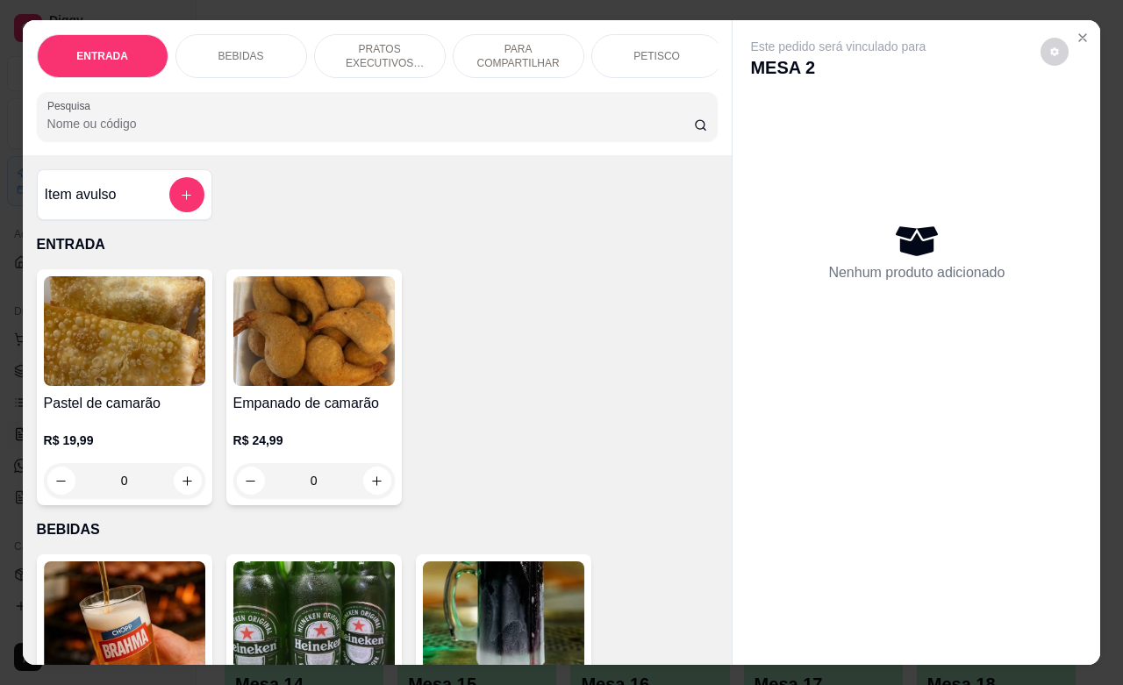
click at [529, 59] on p "PARA COMPARTILHAR" at bounding box center [518, 56] width 102 height 28
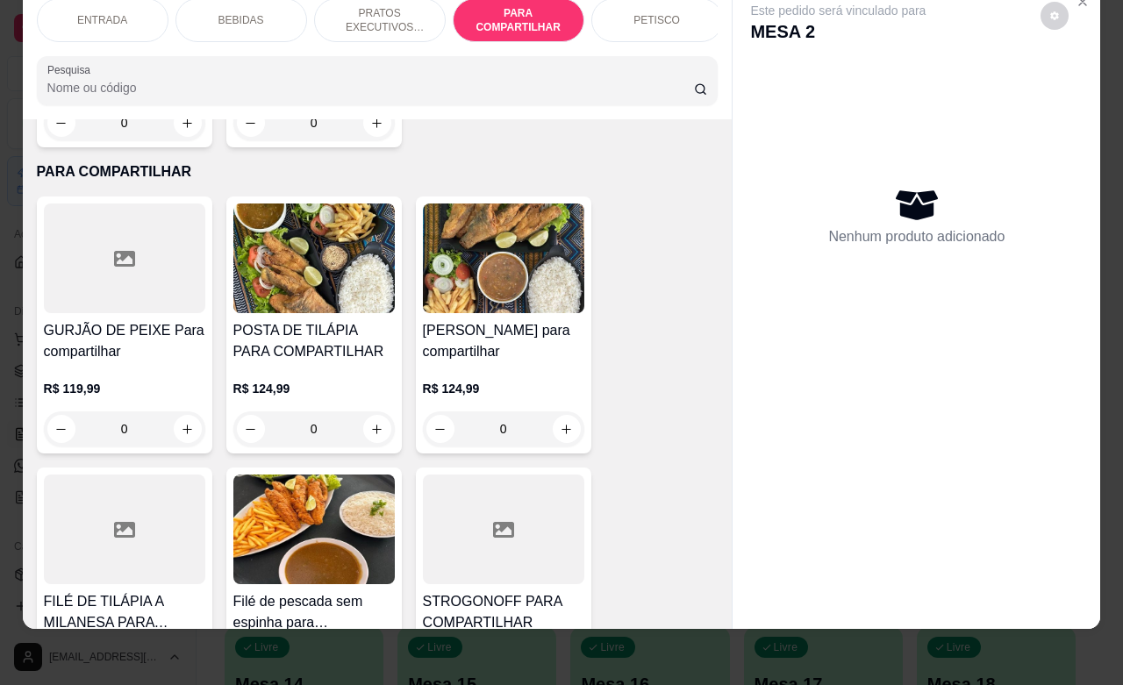
scroll to position [3648, 0]
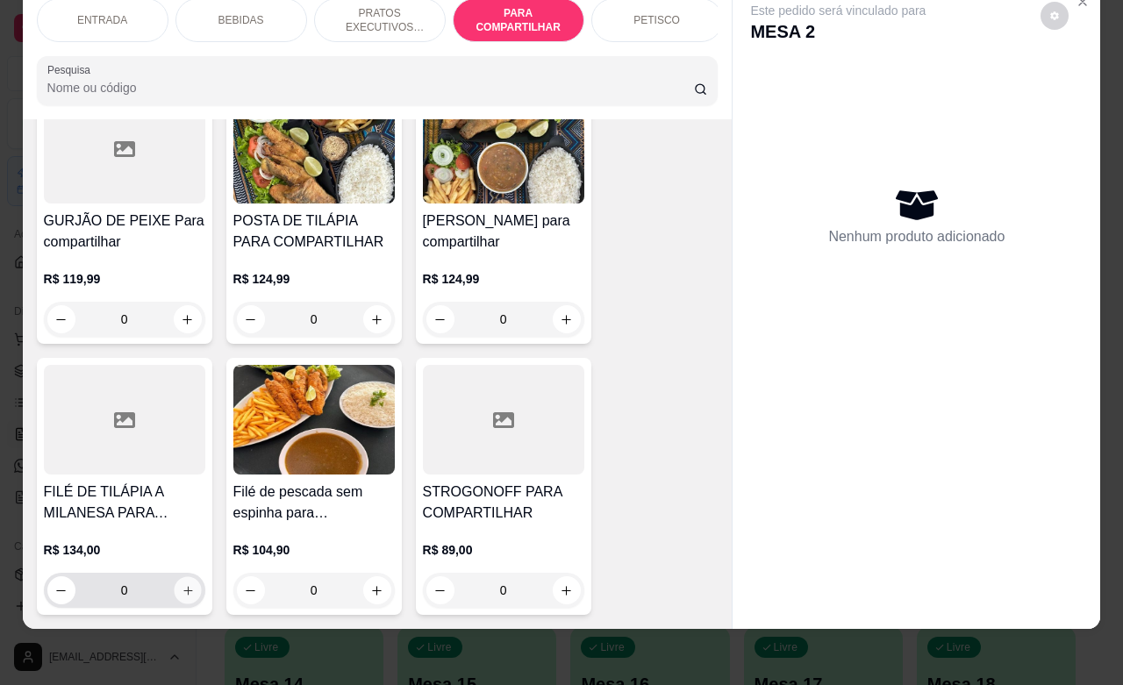
click at [182, 584] on icon "increase-product-quantity" at bounding box center [187, 590] width 13 height 13
type input "1"
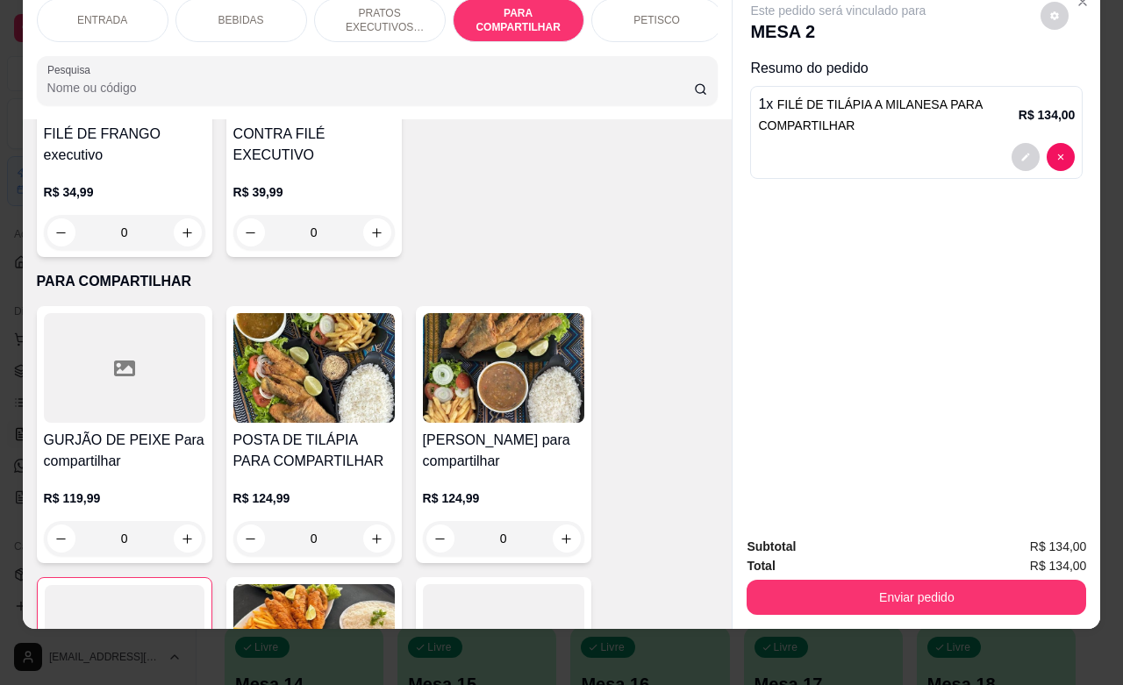
click at [238, 13] on p "BEBIDAS" at bounding box center [241, 20] width 46 height 14
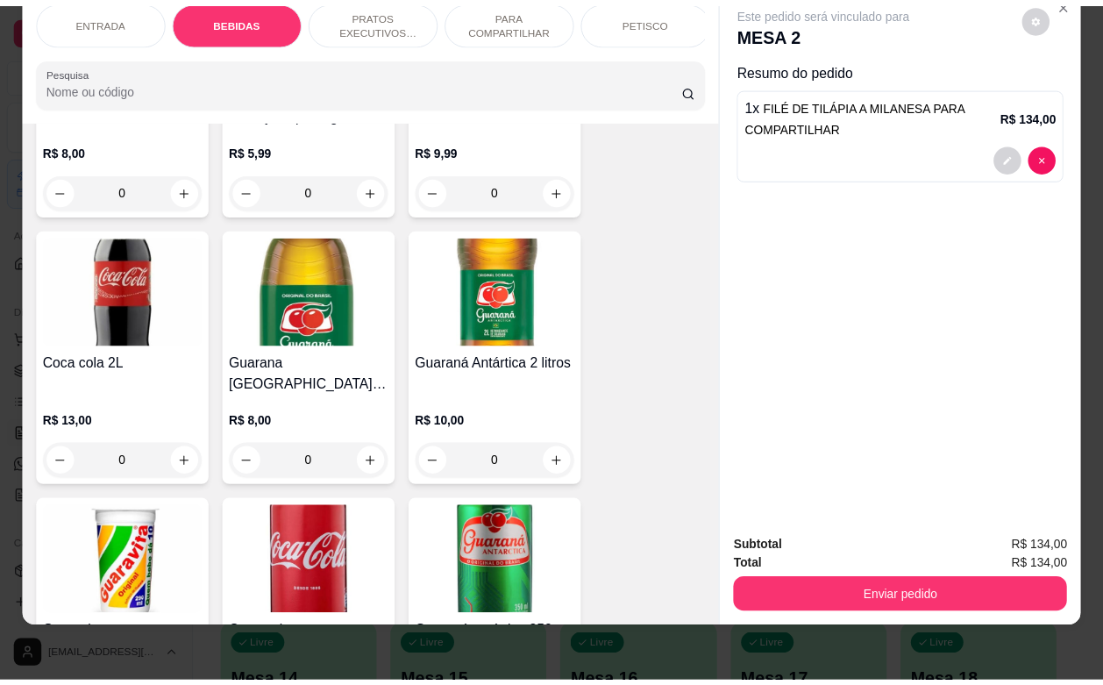
scroll to position [802, 0]
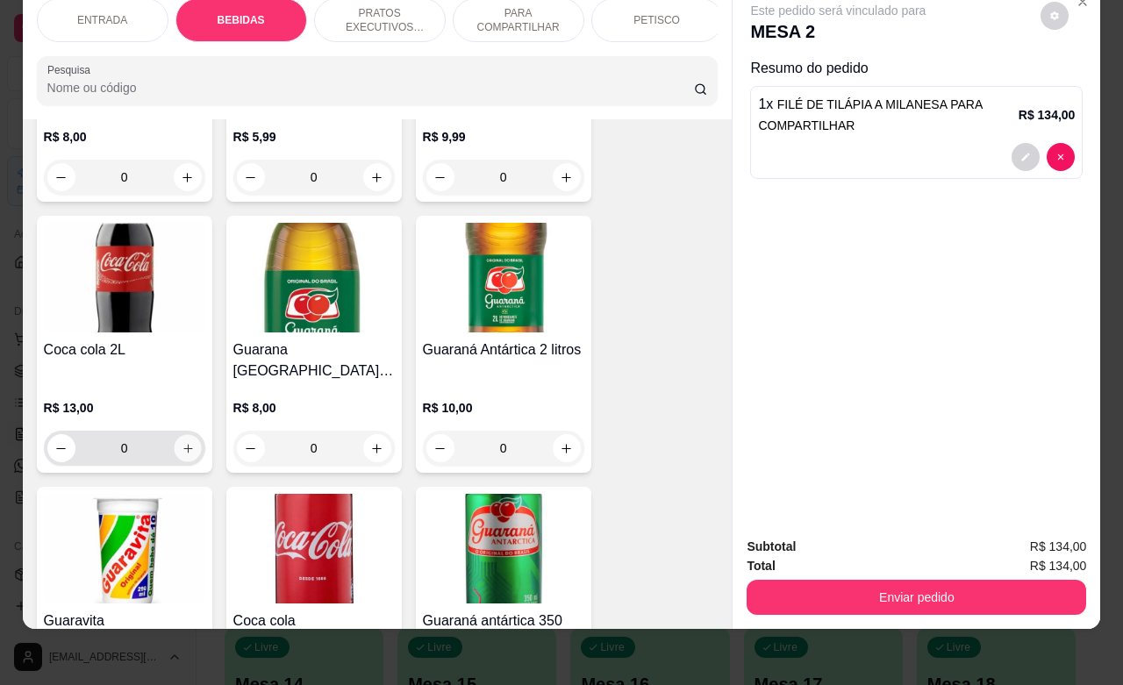
click at [181, 442] on icon "increase-product-quantity" at bounding box center [187, 448] width 13 height 13
type input "1"
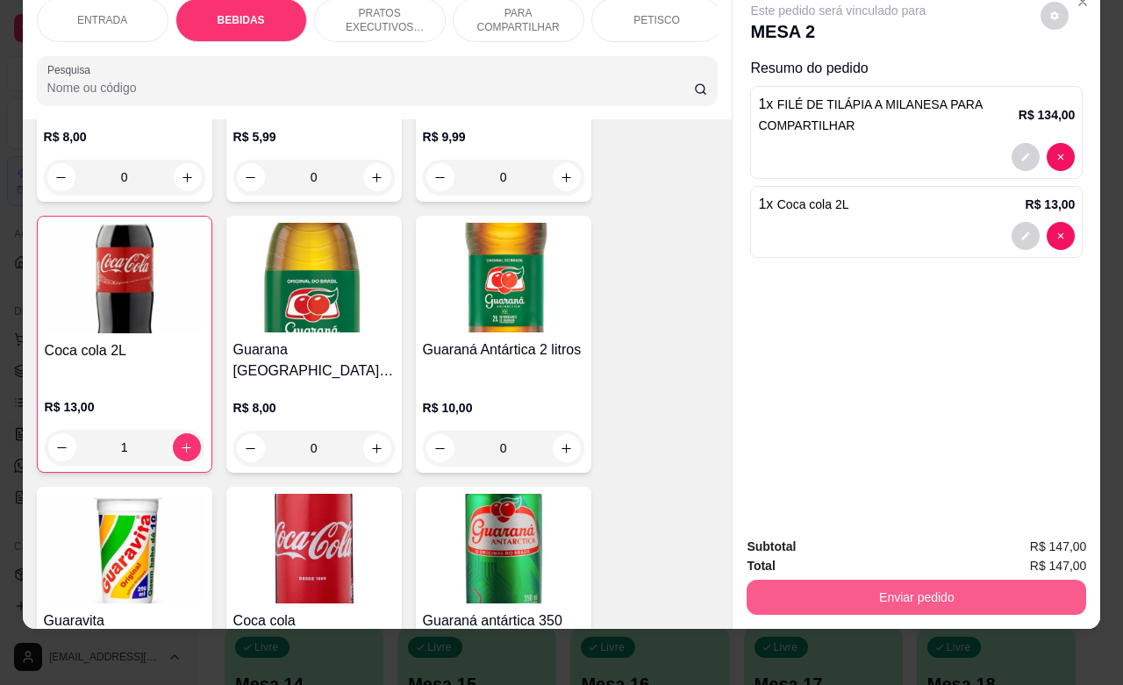
click at [893, 583] on button "Enviar pedido" at bounding box center [915, 597] width 339 height 35
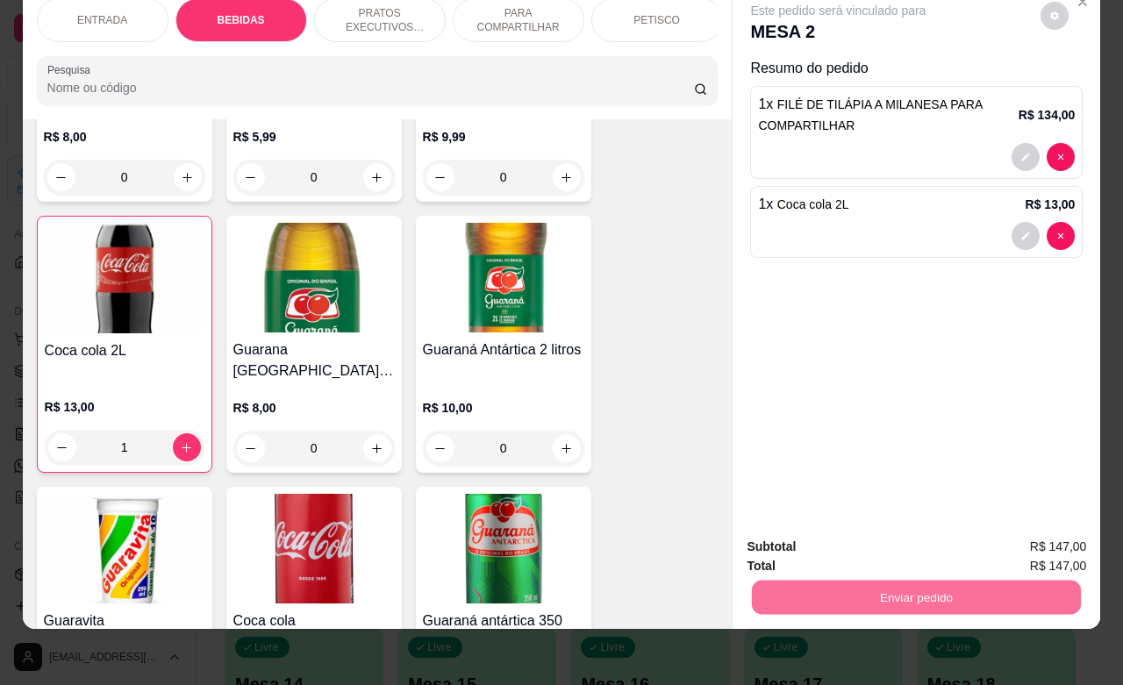
click at [844, 535] on button "Não registrar e enviar pedido" at bounding box center [856, 535] width 182 height 33
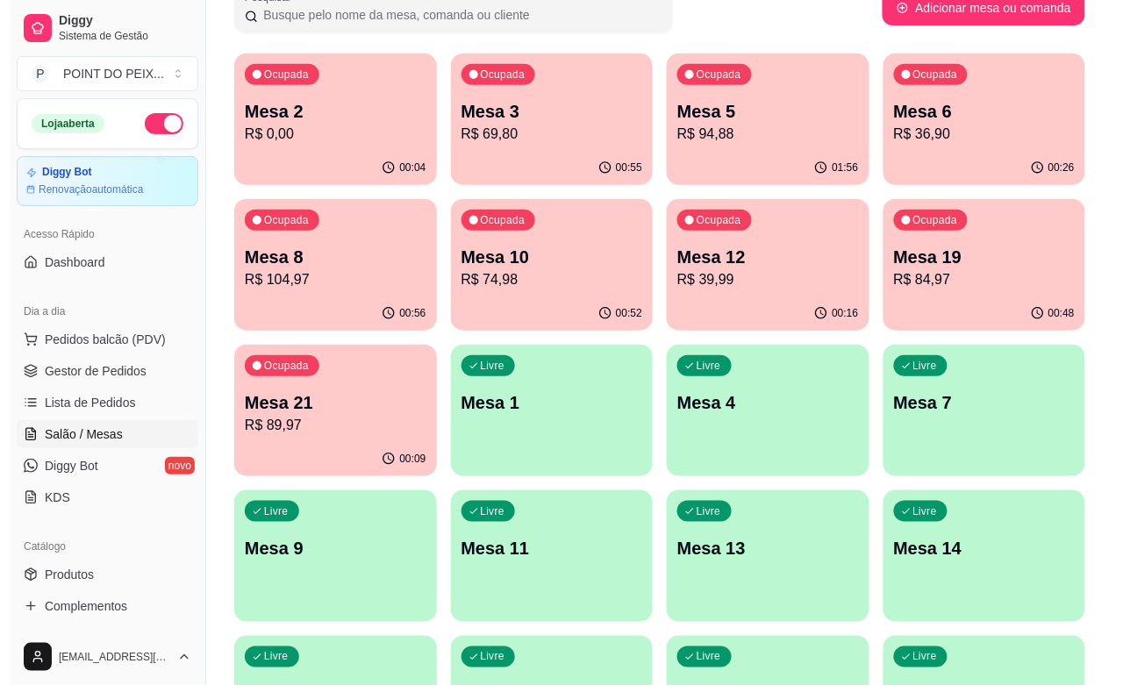
scroll to position [0, 0]
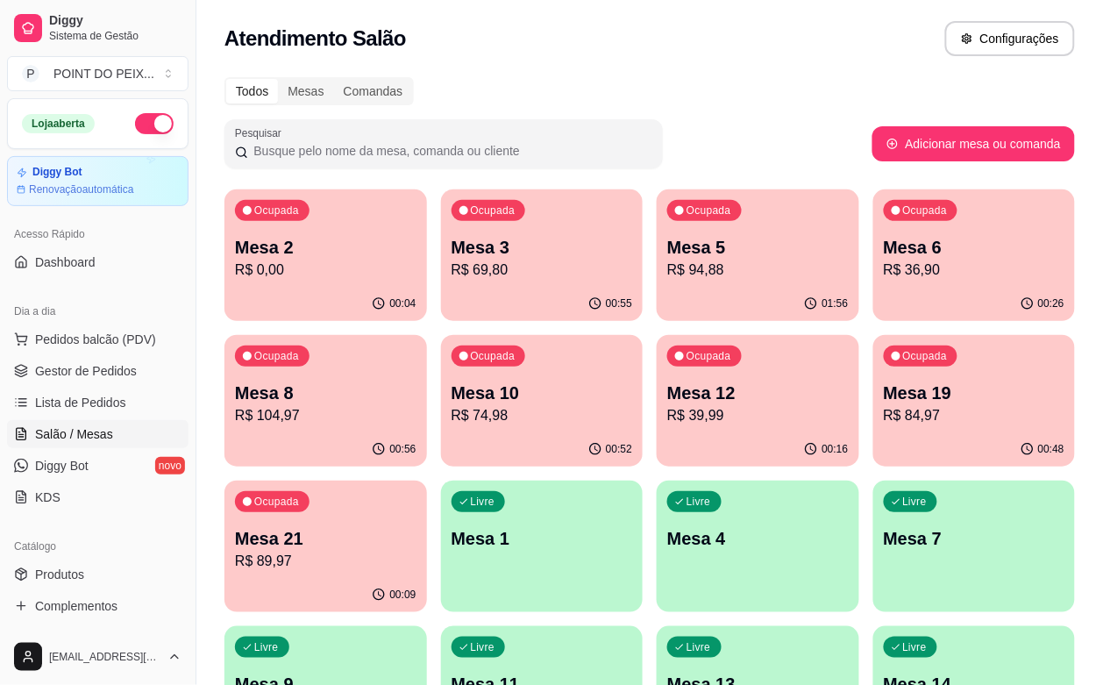
click at [452, 402] on p "Mesa 10" at bounding box center [543, 393] width 182 height 25
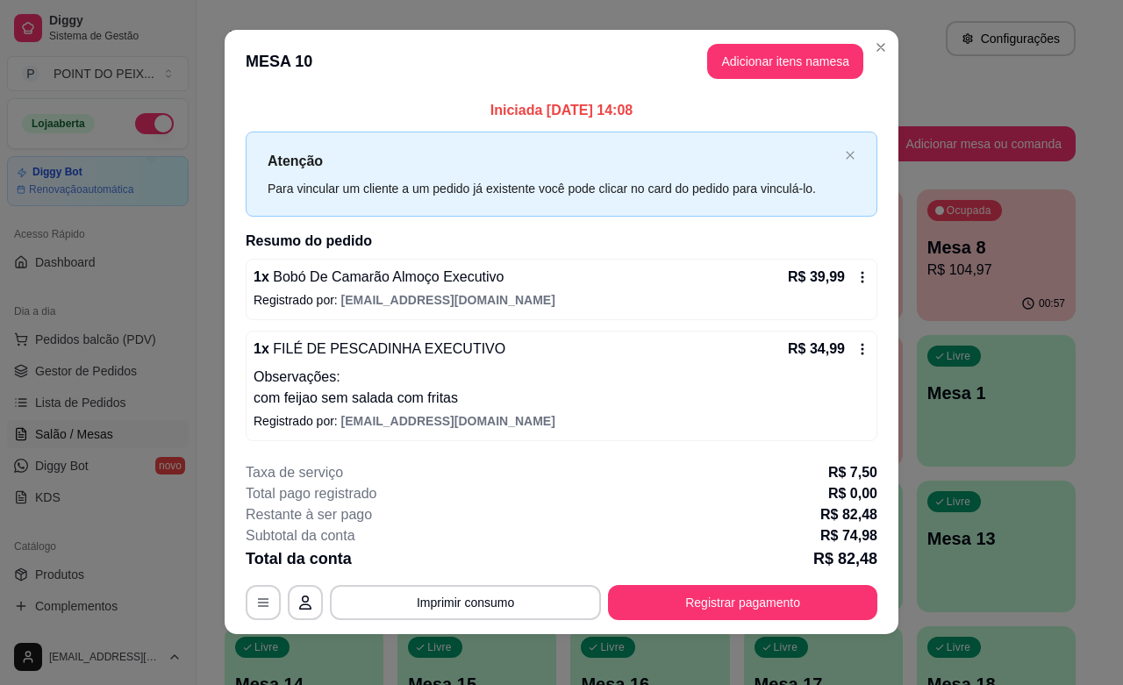
scroll to position [16, 0]
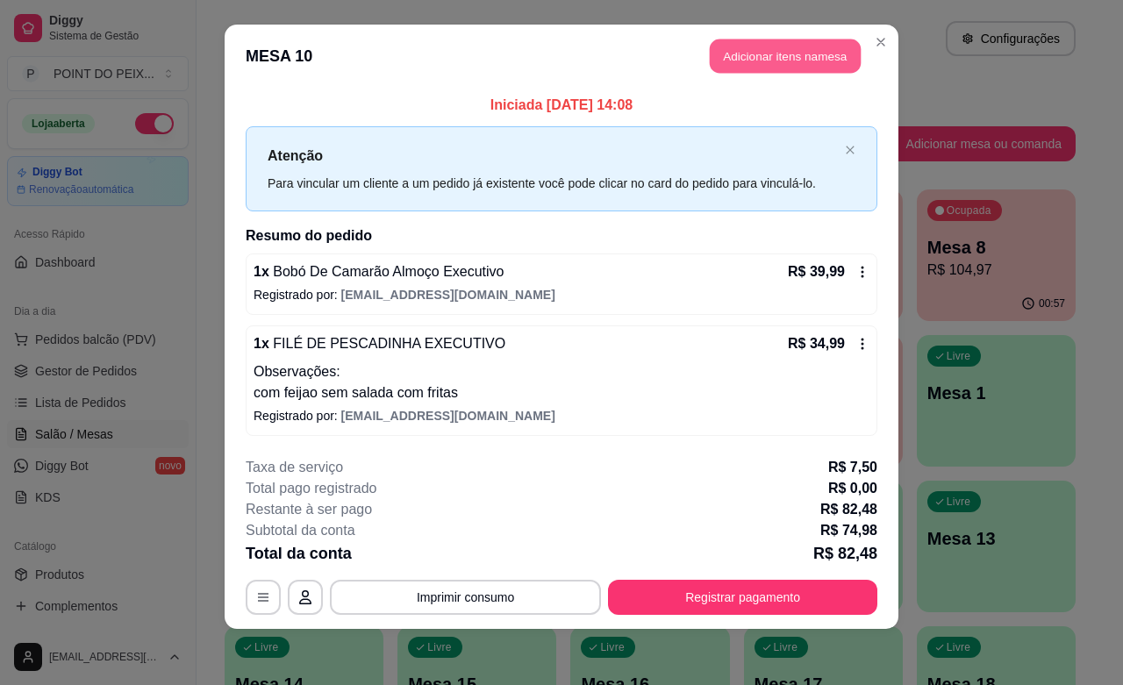
click at [779, 58] on button "Adicionar itens na mesa" at bounding box center [785, 56] width 151 height 34
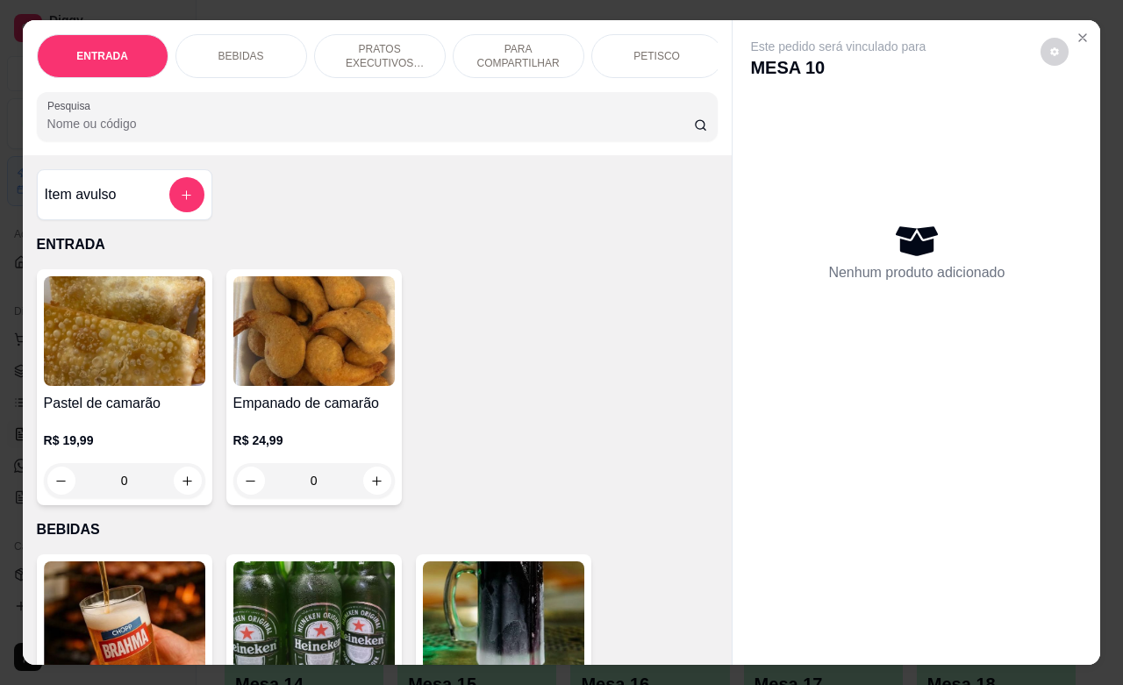
click at [251, 49] on p "BEBIDAS" at bounding box center [241, 56] width 46 height 14
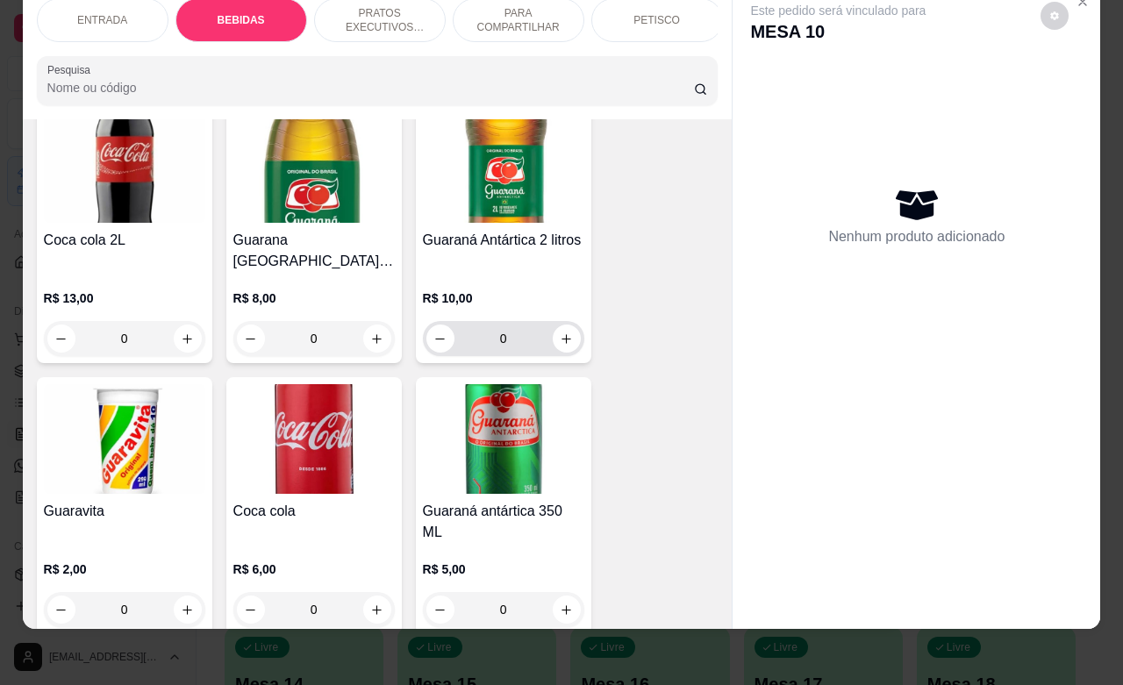
scroll to position [1022, 0]
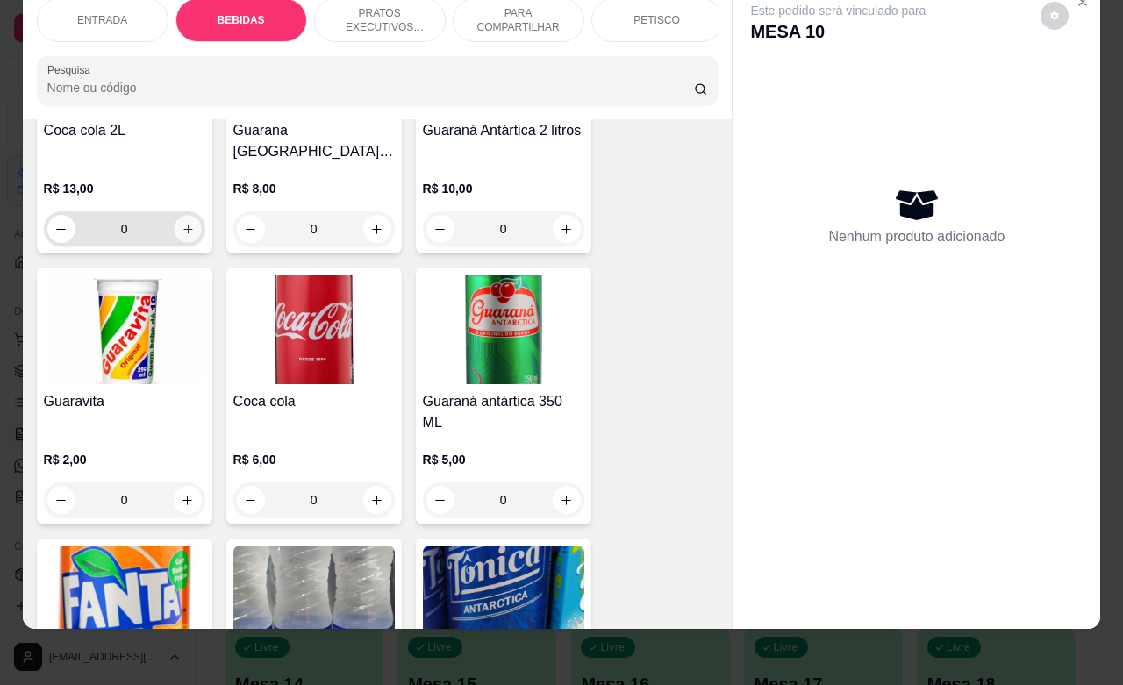
click at [181, 223] on icon "increase-product-quantity" at bounding box center [187, 229] width 13 height 13
type input "1"
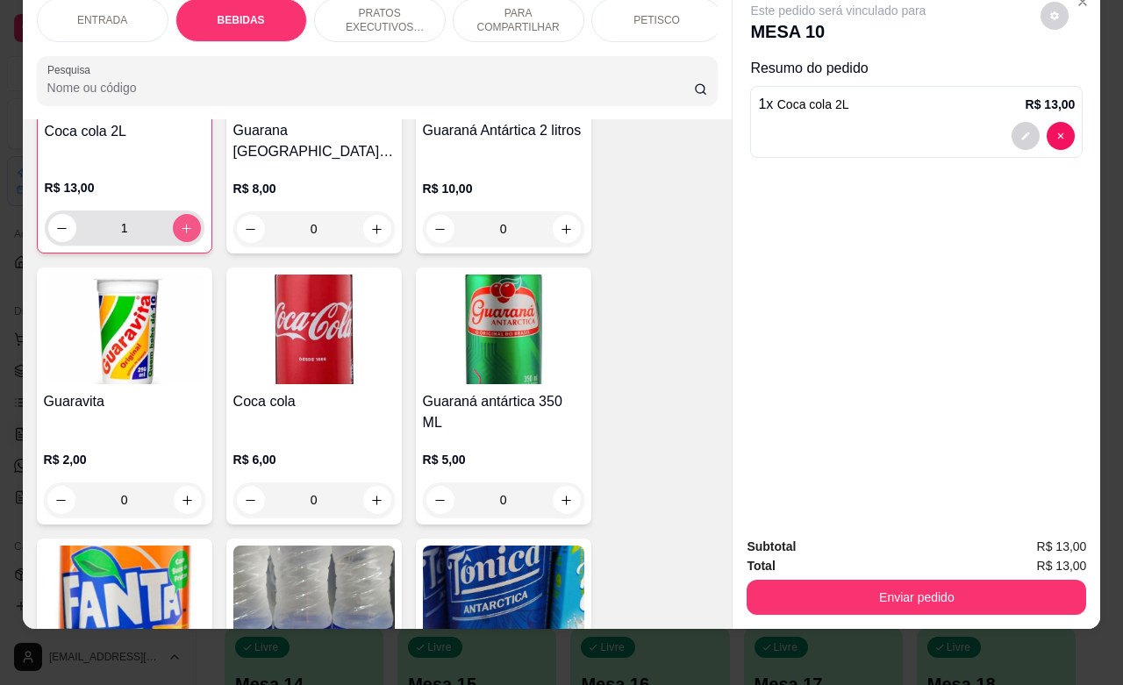
scroll to position [1023, 0]
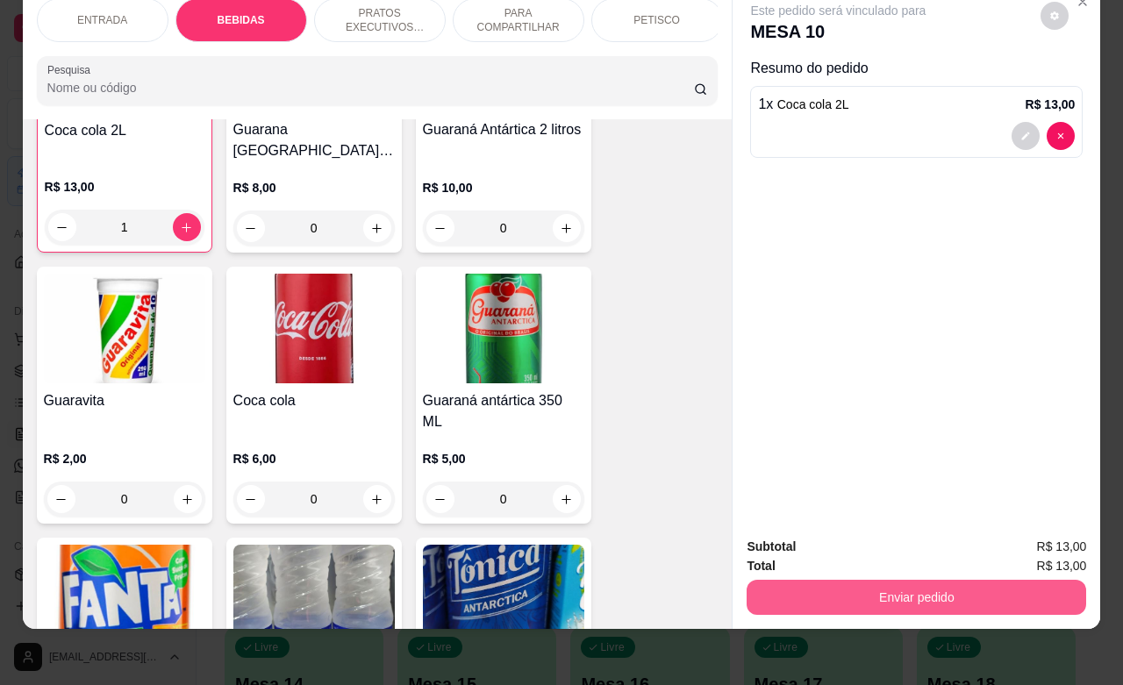
click at [901, 588] on button "Enviar pedido" at bounding box center [915, 597] width 339 height 35
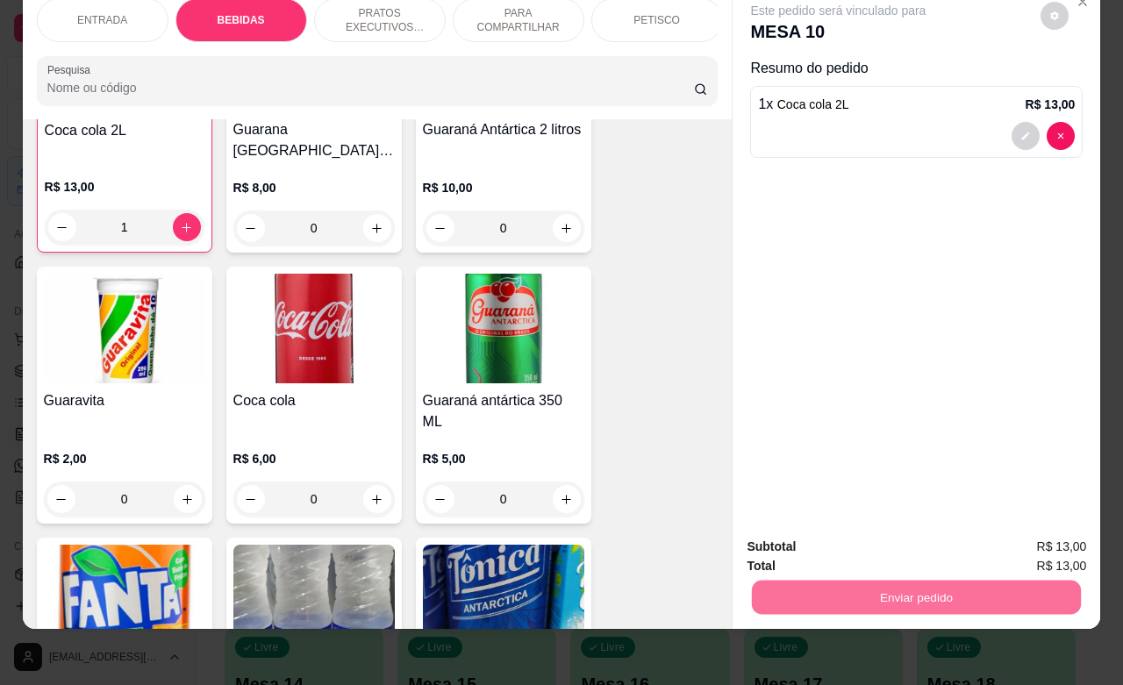
click at [868, 541] on button "Não registrar e enviar pedido" at bounding box center [856, 535] width 182 height 33
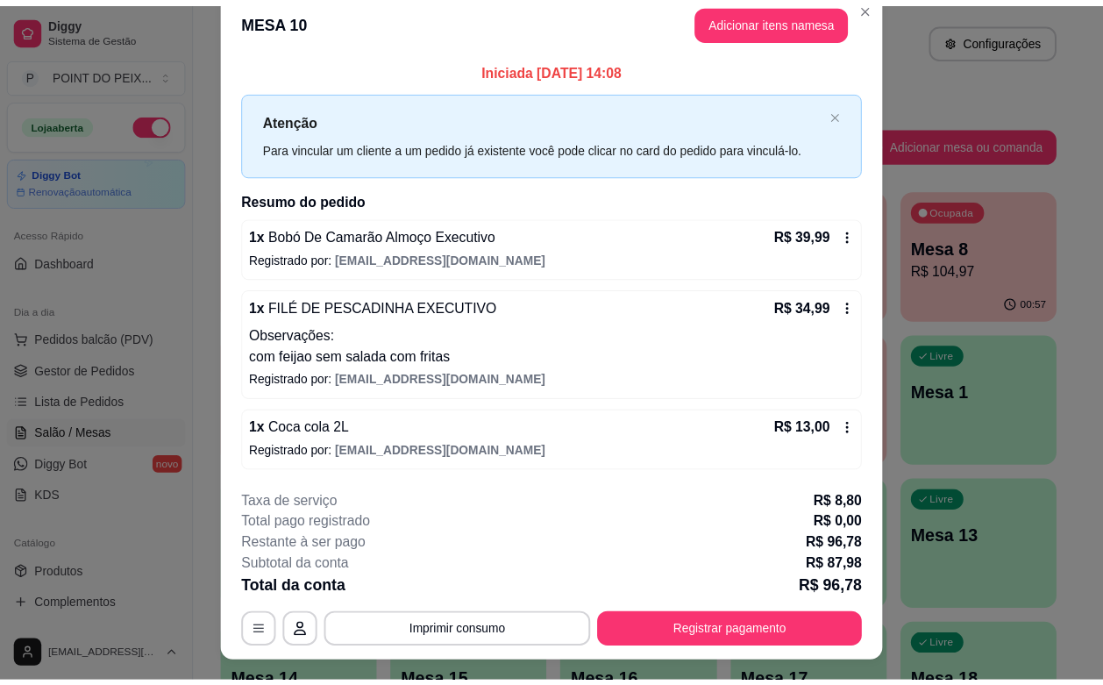
scroll to position [0, 0]
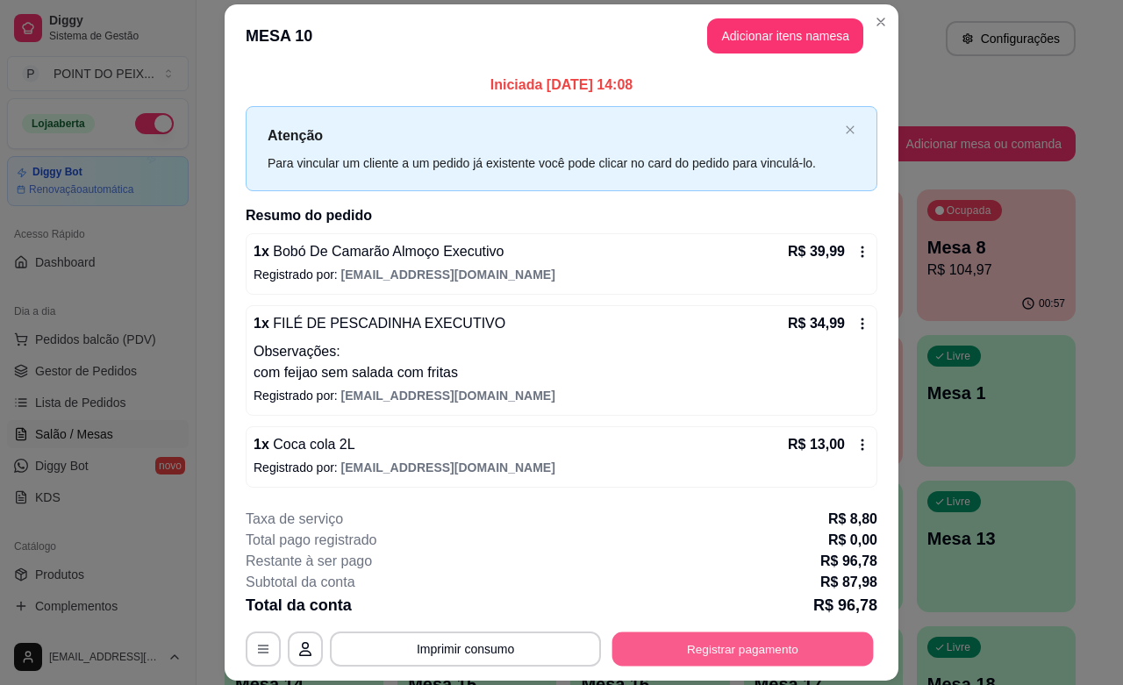
click at [719, 645] on button "Registrar pagamento" at bounding box center [742, 649] width 261 height 34
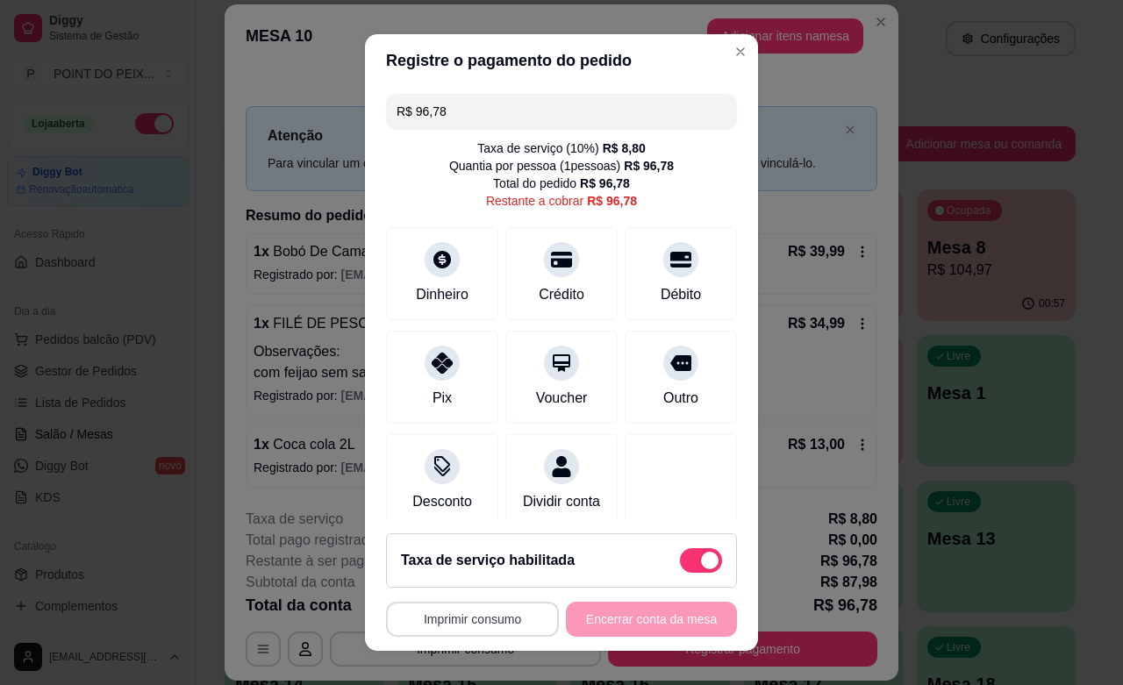
click at [479, 619] on button "Imprimir consumo" at bounding box center [472, 619] width 173 height 35
click at [483, 581] on button "IMPRESSORA" at bounding box center [463, 578] width 123 height 27
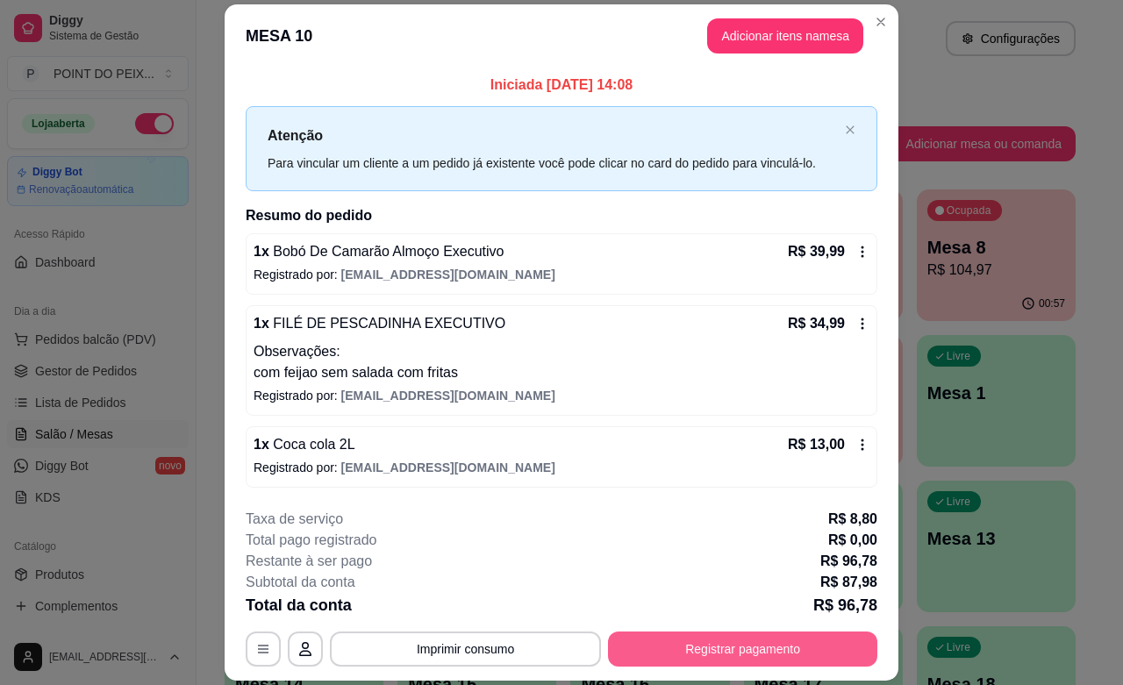
click at [708, 654] on button "Registrar pagamento" at bounding box center [742, 648] width 269 height 35
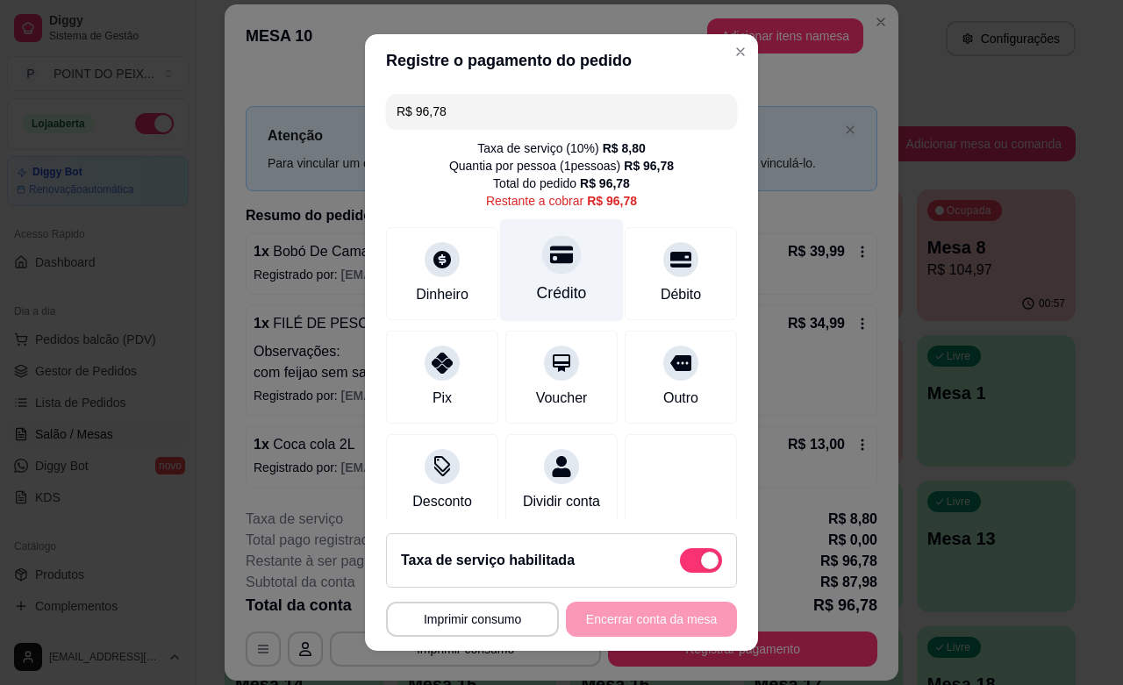
click at [550, 259] on icon at bounding box center [561, 254] width 23 height 23
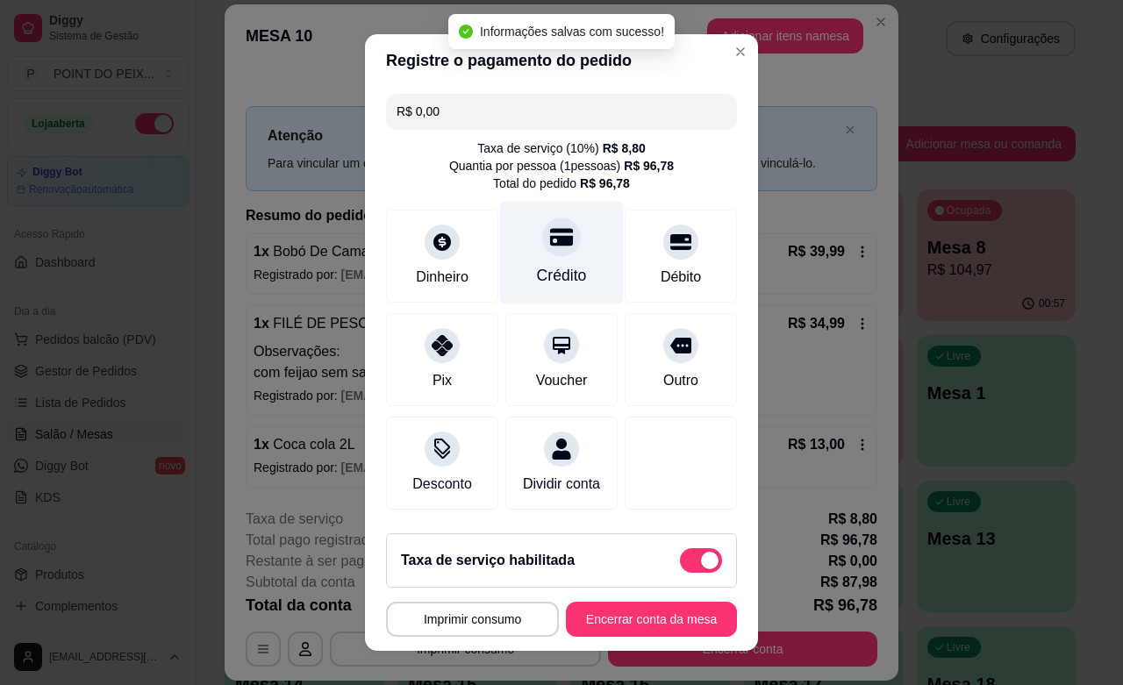
type input "R$ 0,00"
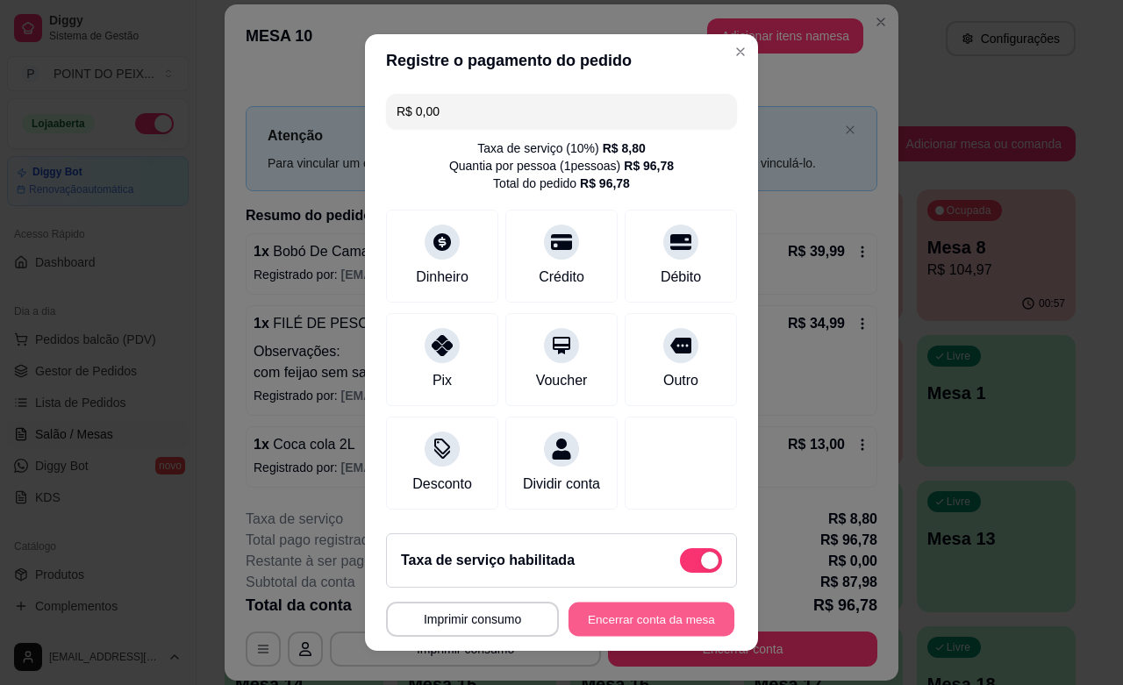
click at [595, 618] on button "Encerrar conta da mesa" at bounding box center [651, 620] width 166 height 34
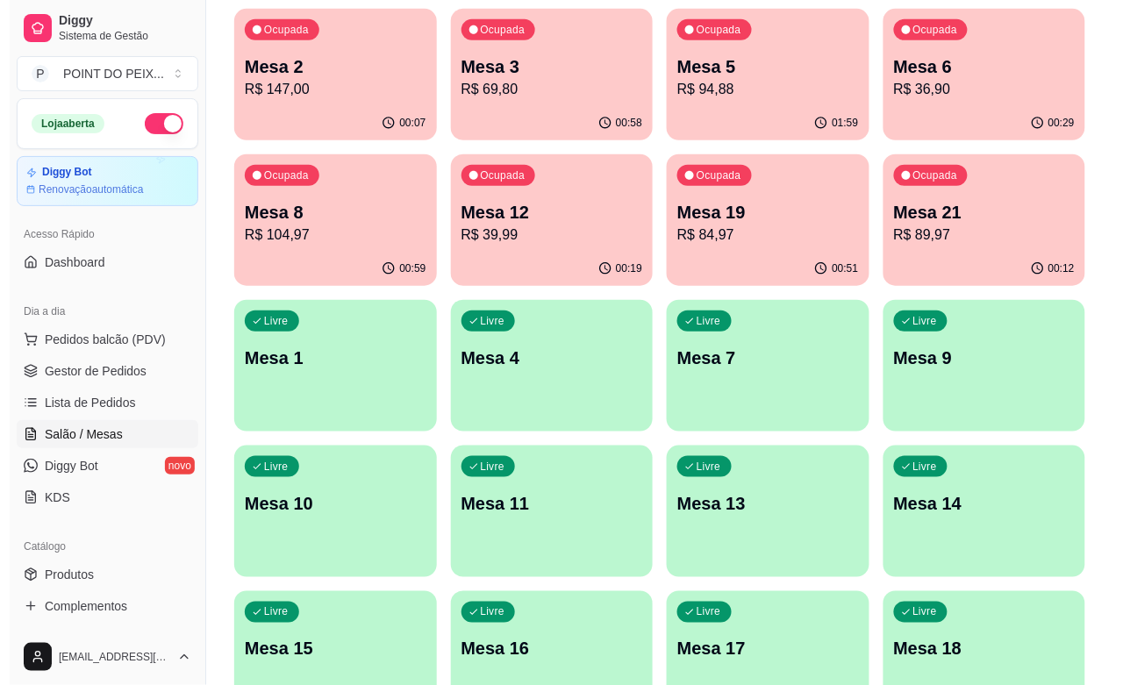
scroll to position [289, 0]
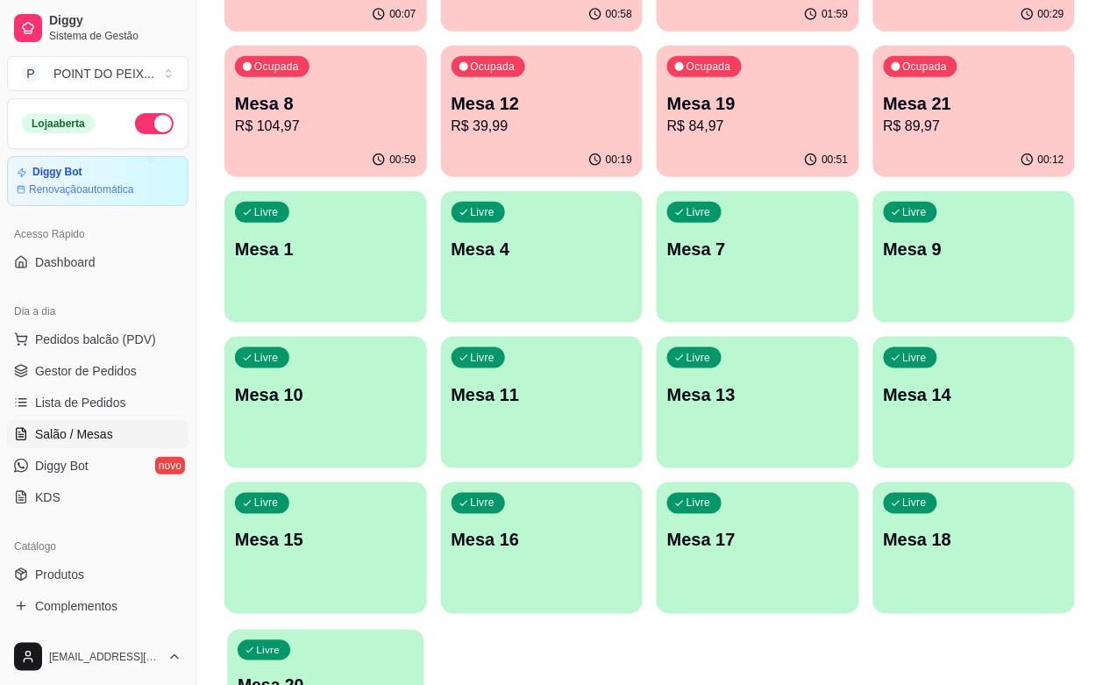
click at [330, 674] on p "Mesa 20" at bounding box center [325, 686] width 175 height 24
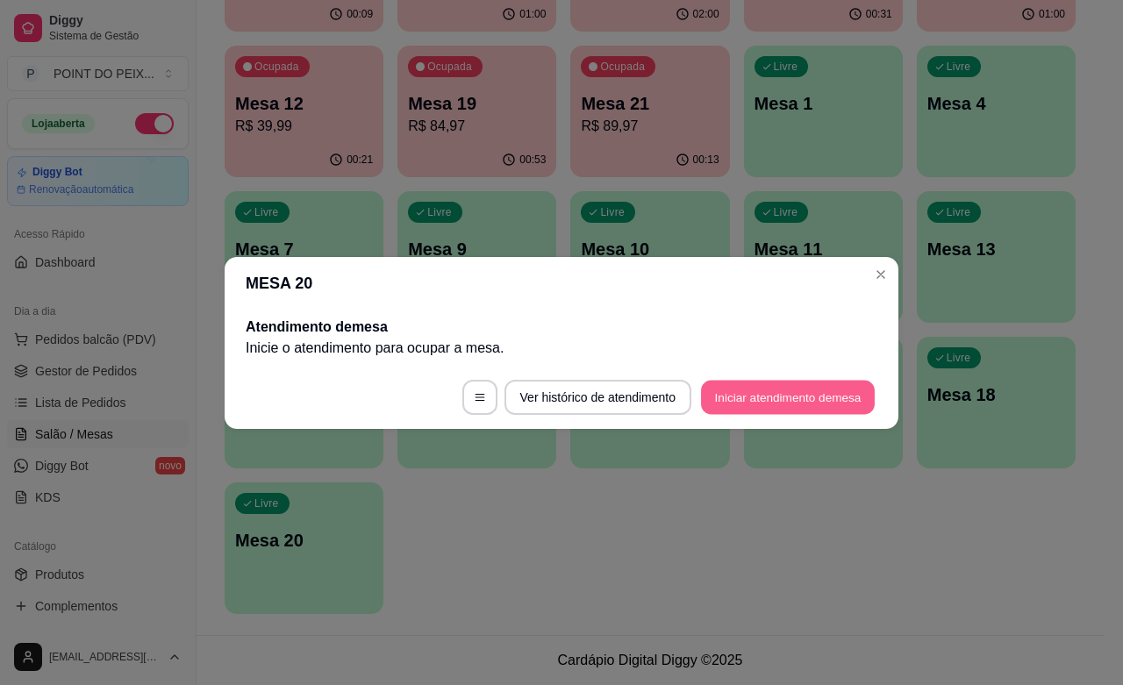
click at [781, 402] on button "Iniciar atendimento de mesa" at bounding box center [788, 397] width 174 height 34
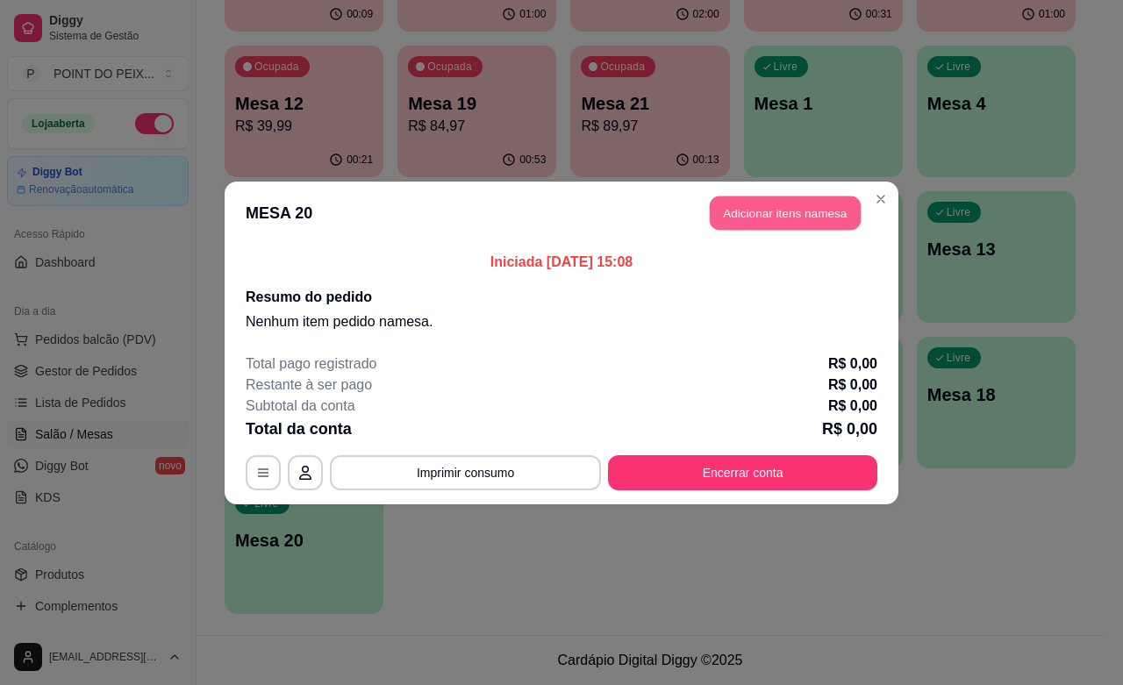
click at [766, 217] on button "Adicionar itens na mesa" at bounding box center [785, 213] width 151 height 34
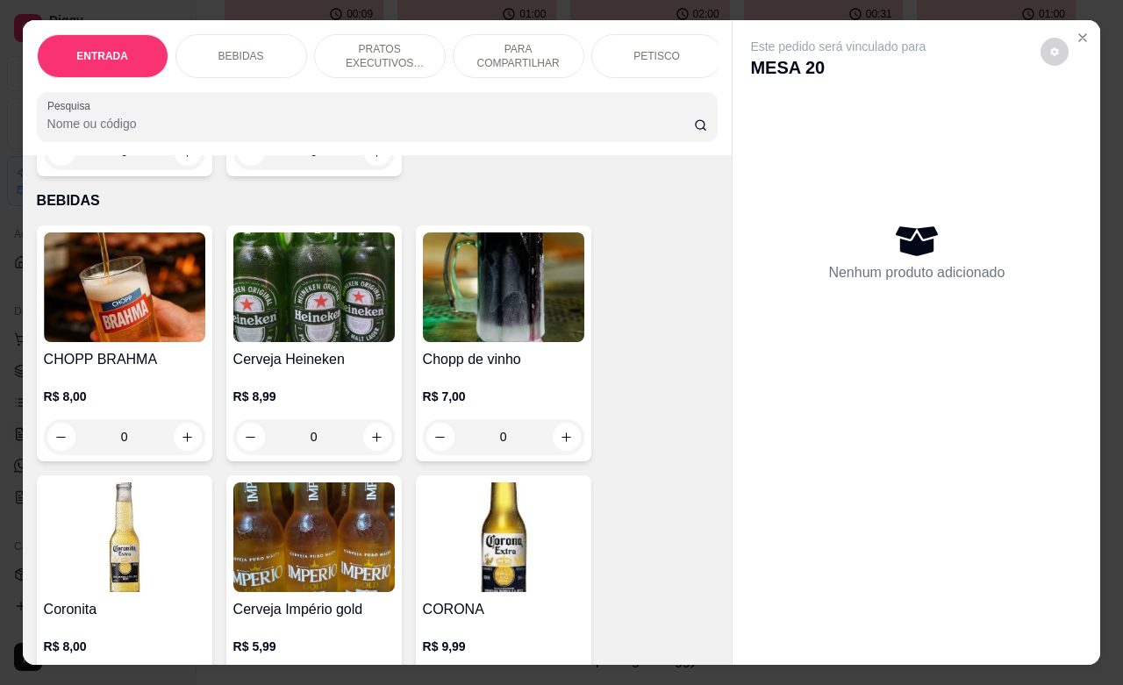
scroll to position [0, 0]
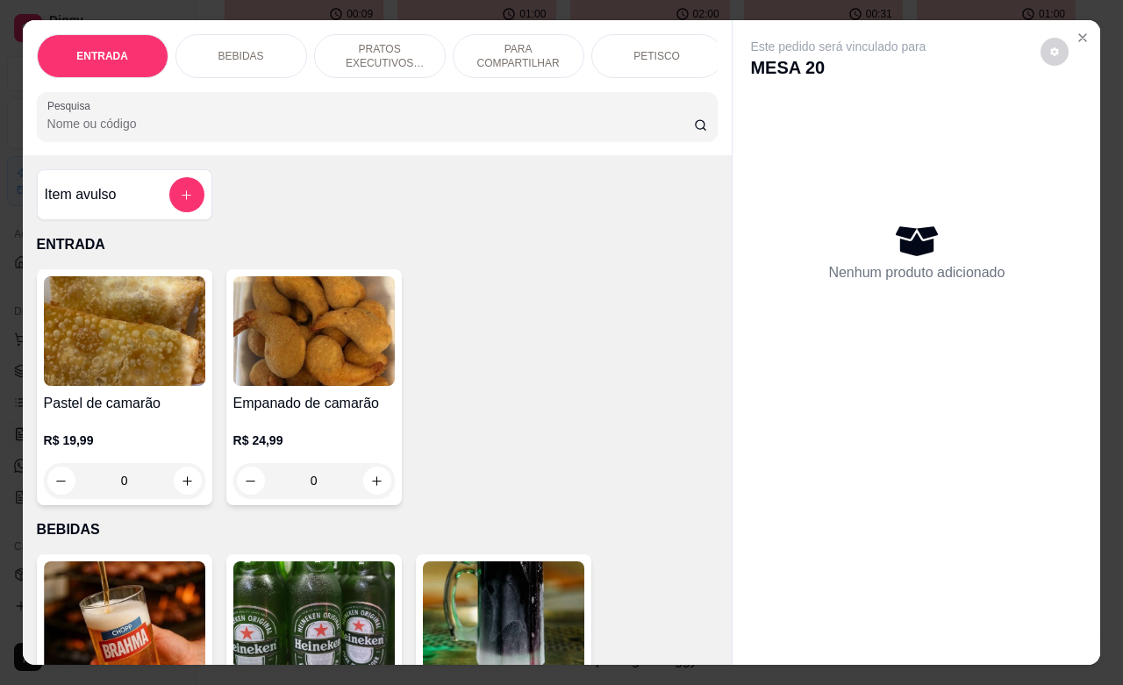
click at [659, 50] on p "PETISCO" at bounding box center [656, 56] width 46 height 14
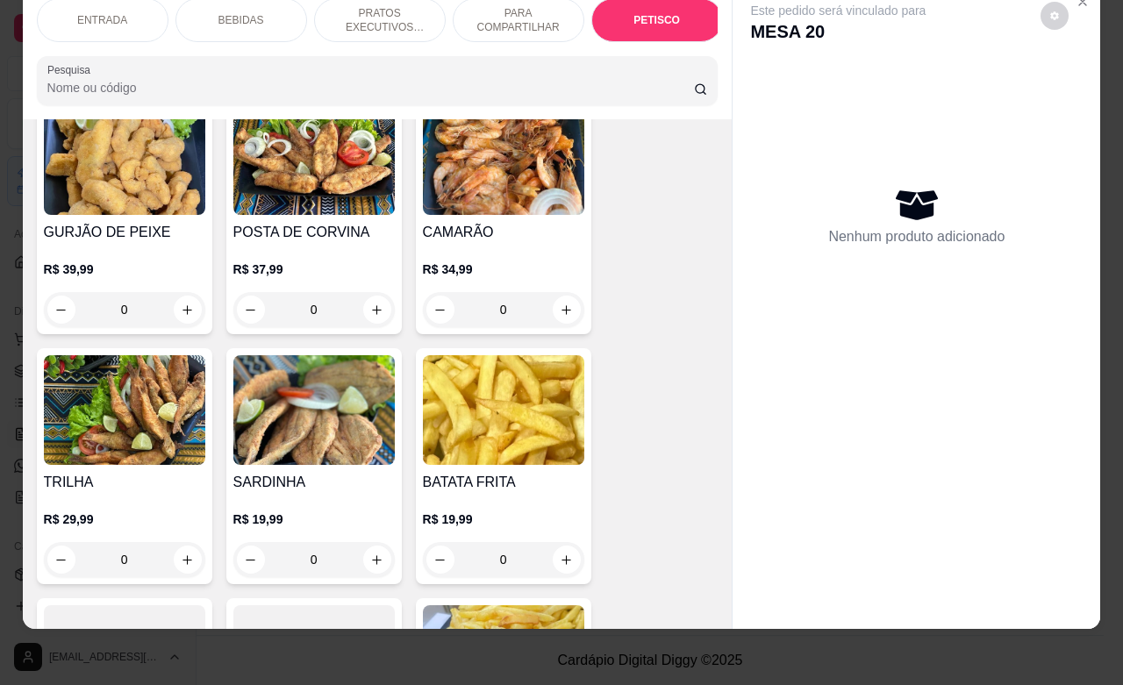
scroll to position [4334, 0]
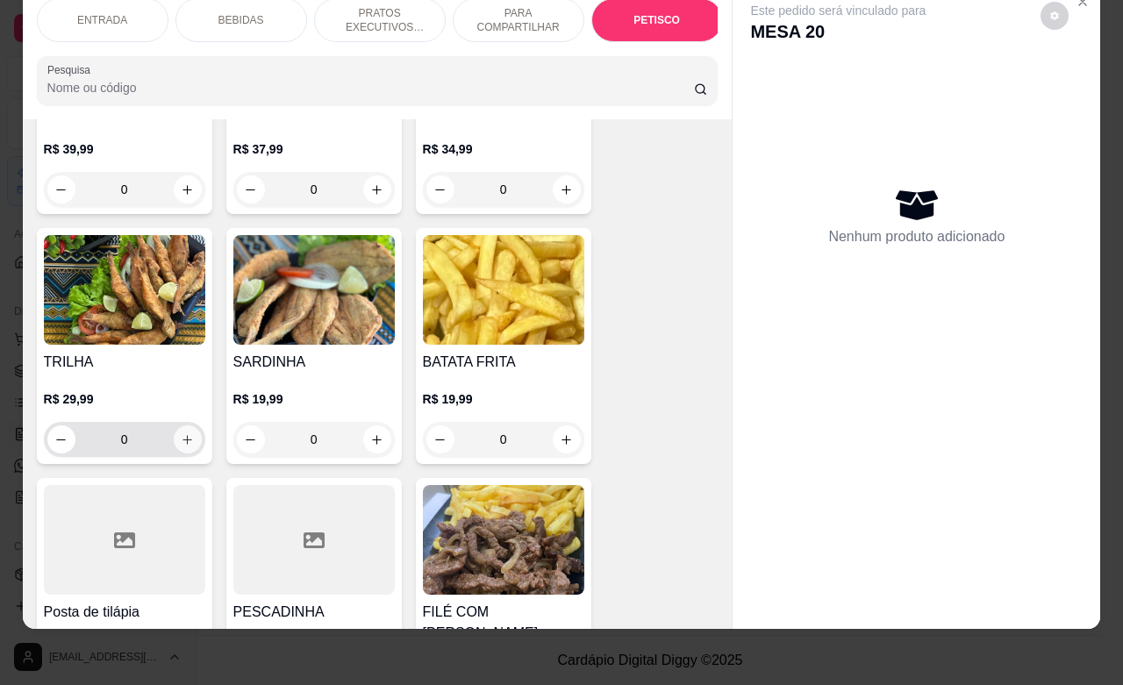
click at [181, 433] on icon "increase-product-quantity" at bounding box center [187, 439] width 13 height 13
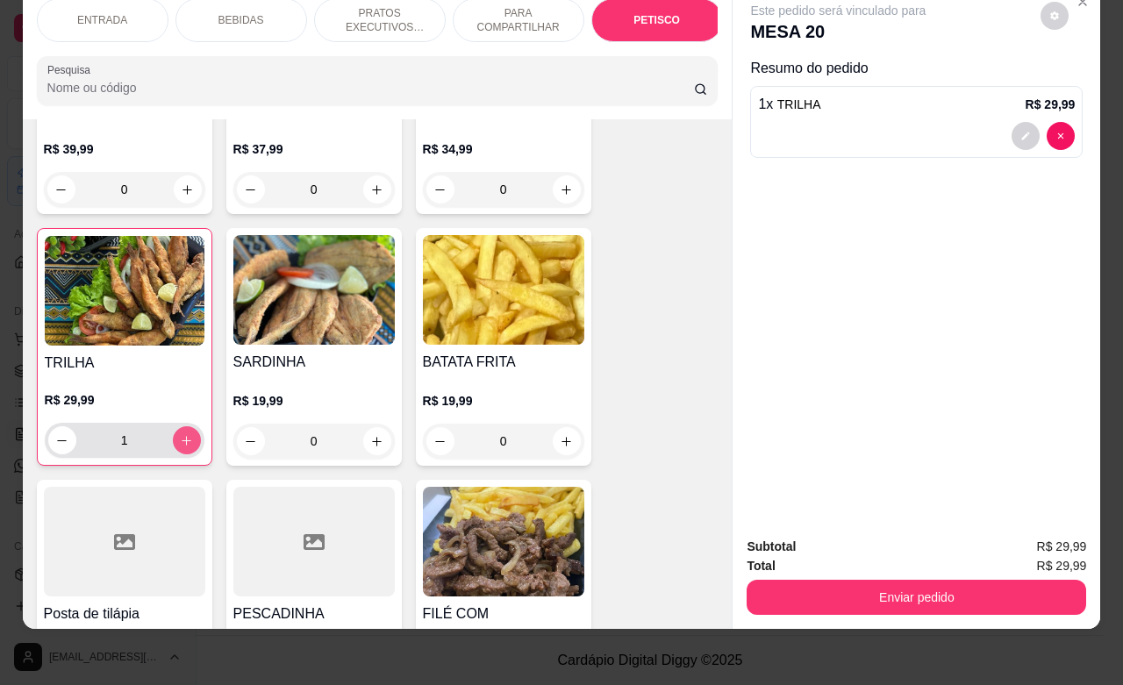
type input "1"
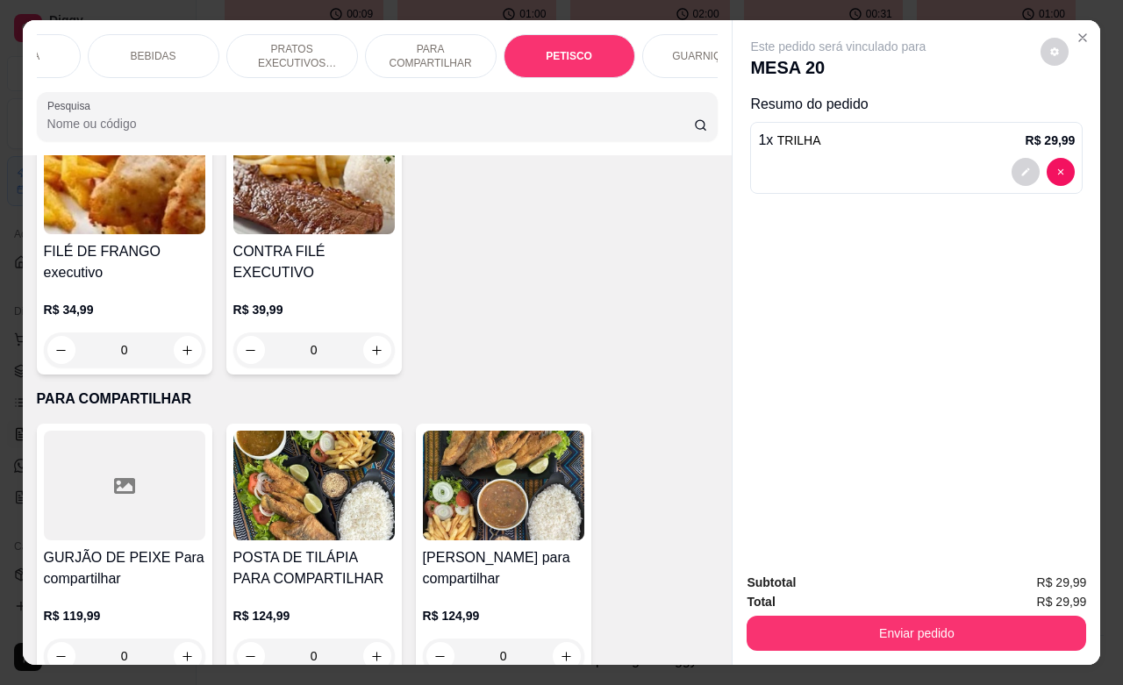
scroll to position [0, 132]
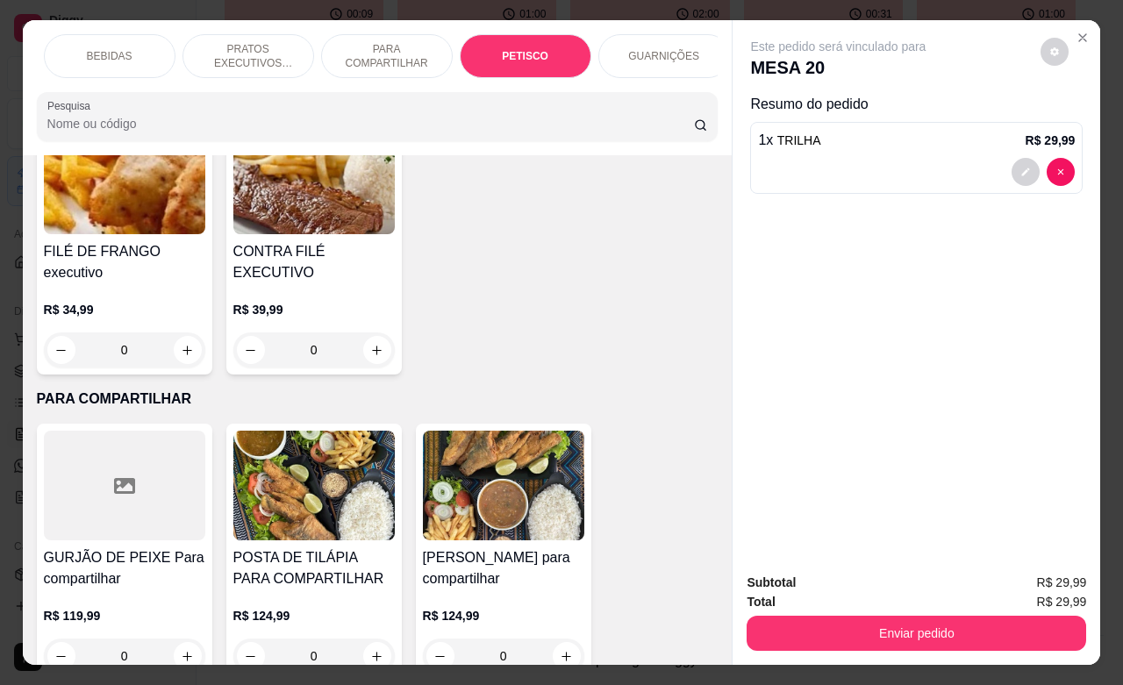
click at [658, 49] on p "GUARNIÇÕES" at bounding box center [663, 56] width 71 height 14
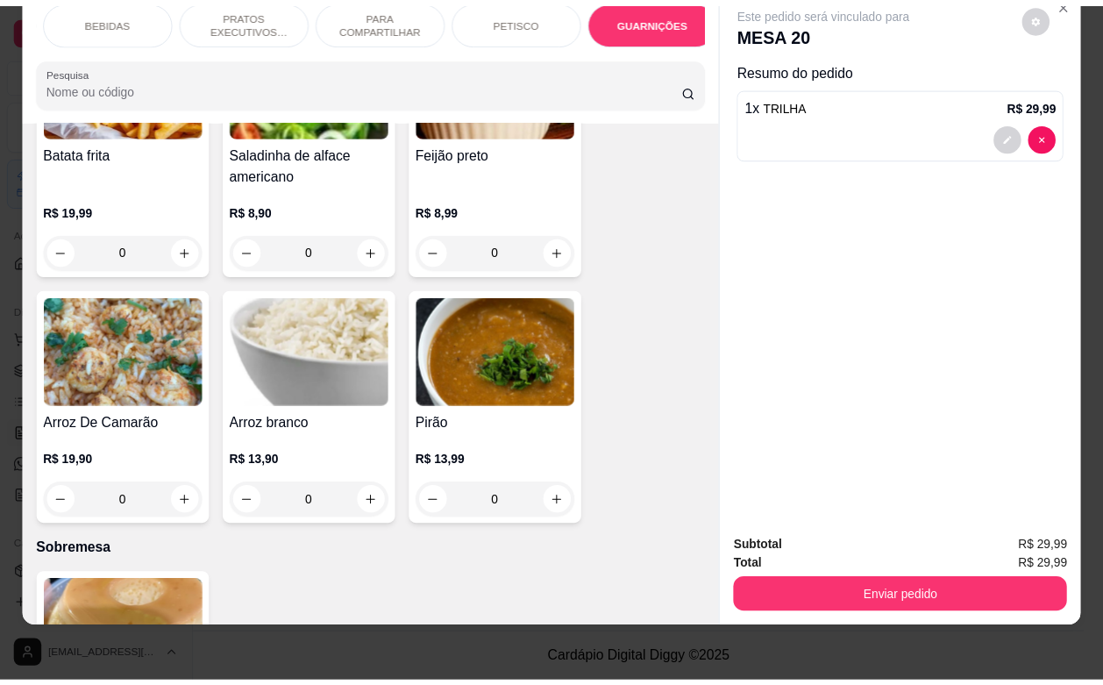
scroll to position [5372, 0]
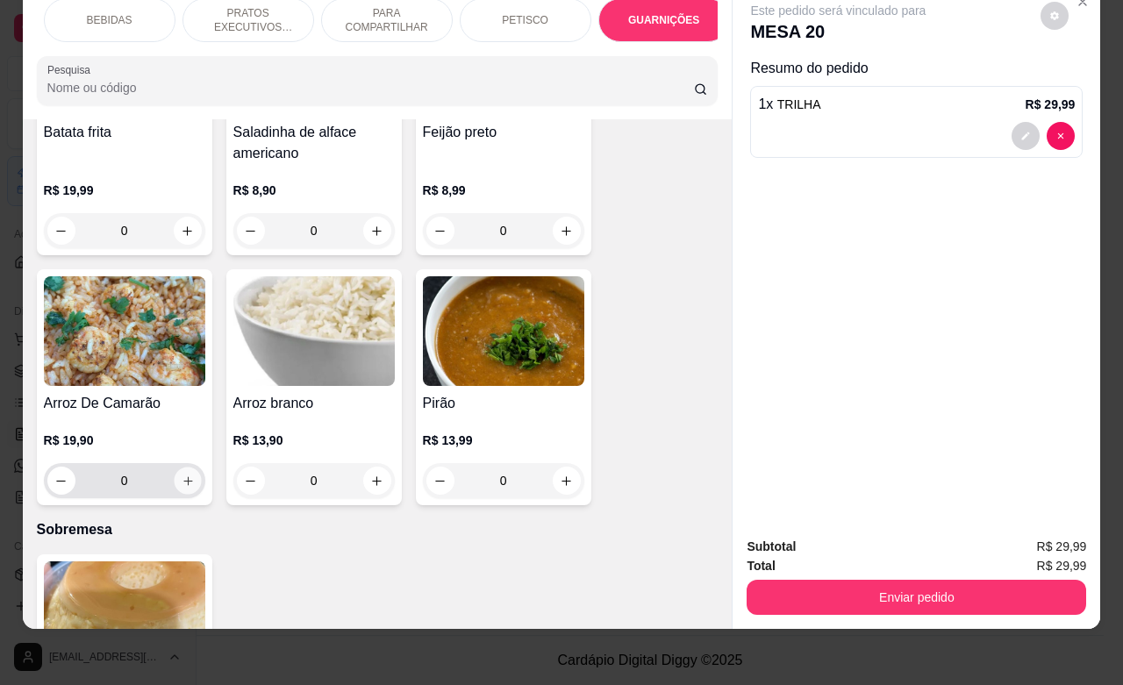
click at [181, 474] on icon "increase-product-quantity" at bounding box center [187, 480] width 13 height 13
type input "1"
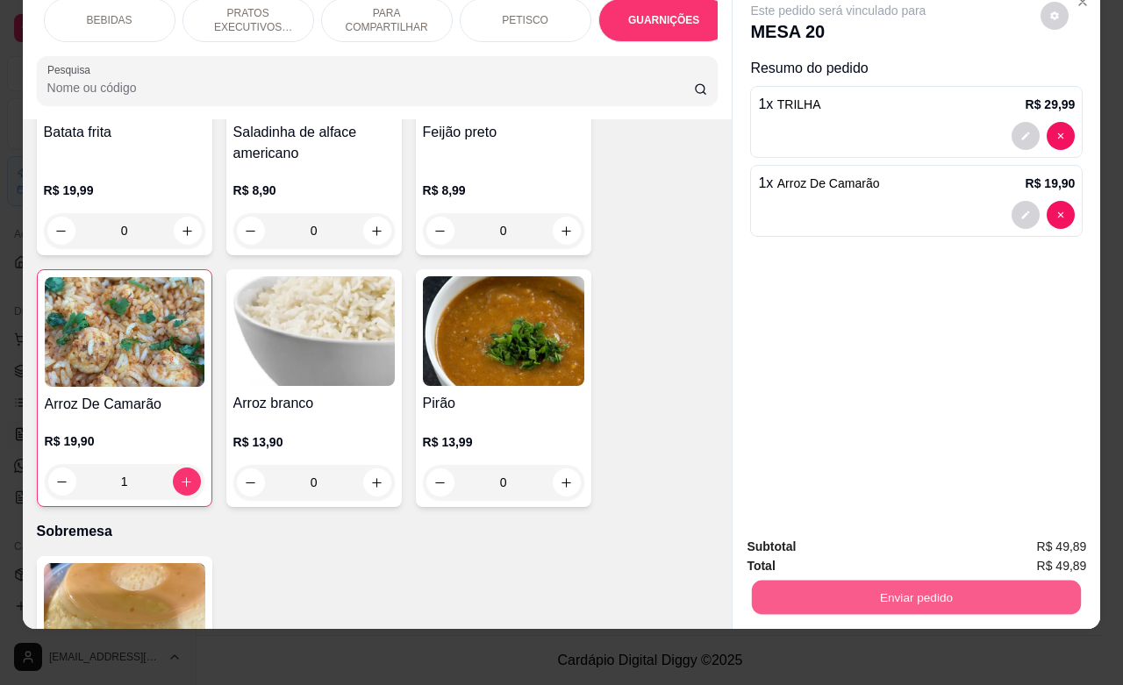
click at [896, 586] on button "Enviar pedido" at bounding box center [916, 597] width 329 height 34
click at [861, 535] on button "Não registrar e enviar pedido" at bounding box center [855, 535] width 177 height 32
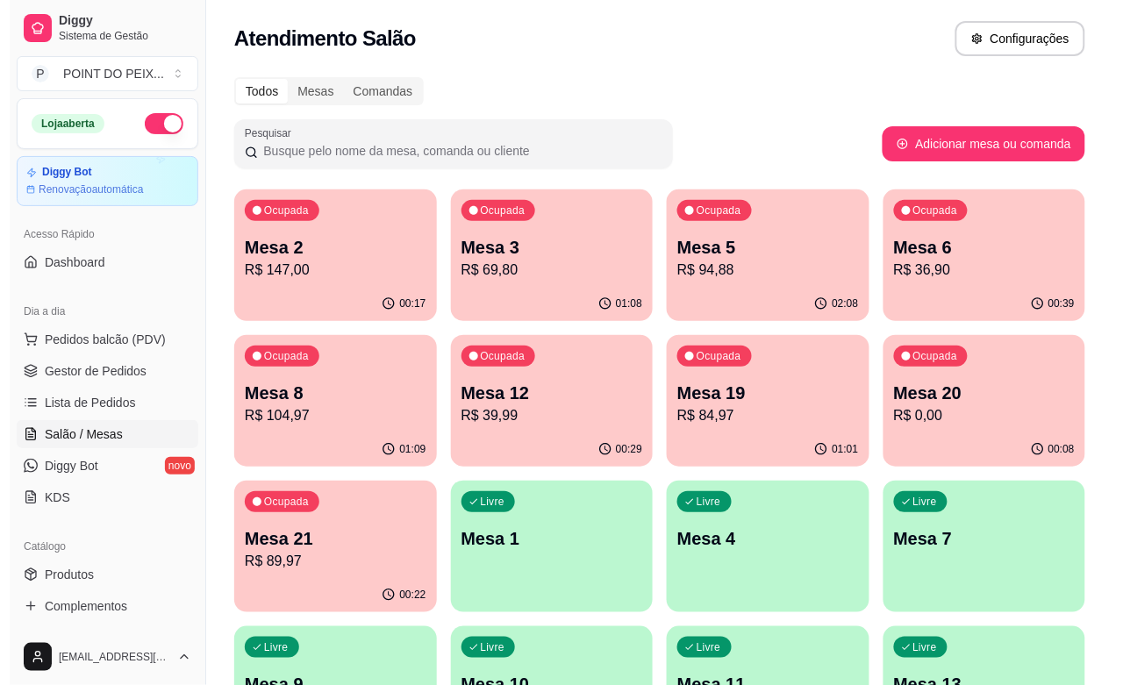
scroll to position [110, 0]
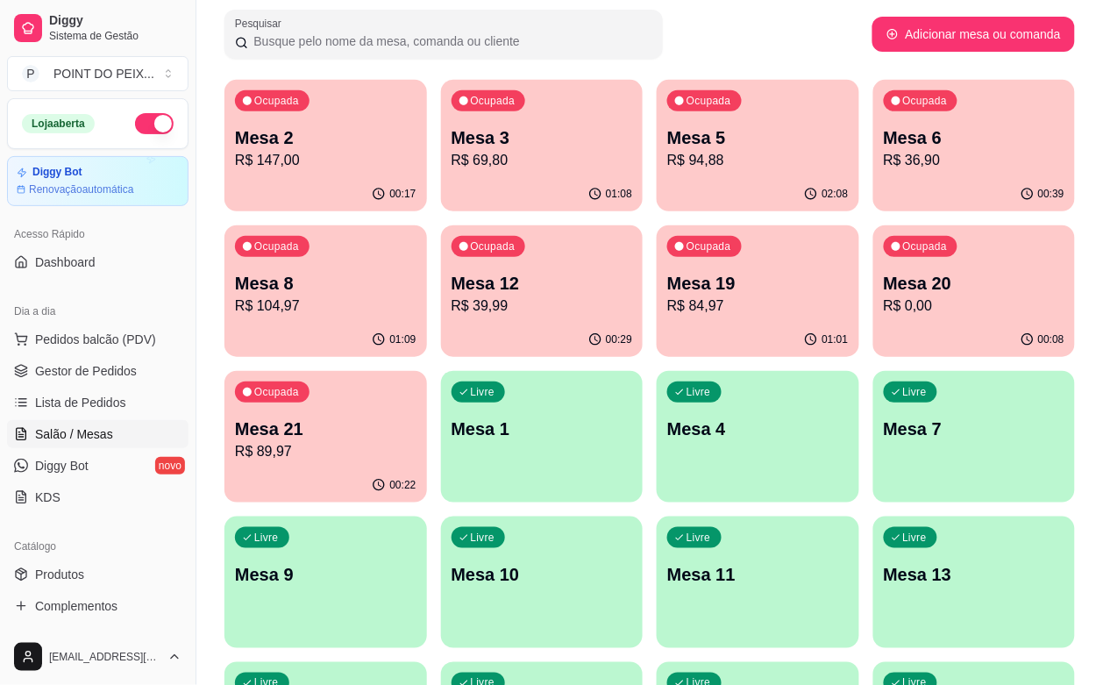
click at [633, 562] on p "Mesa 10" at bounding box center [543, 574] width 182 height 25
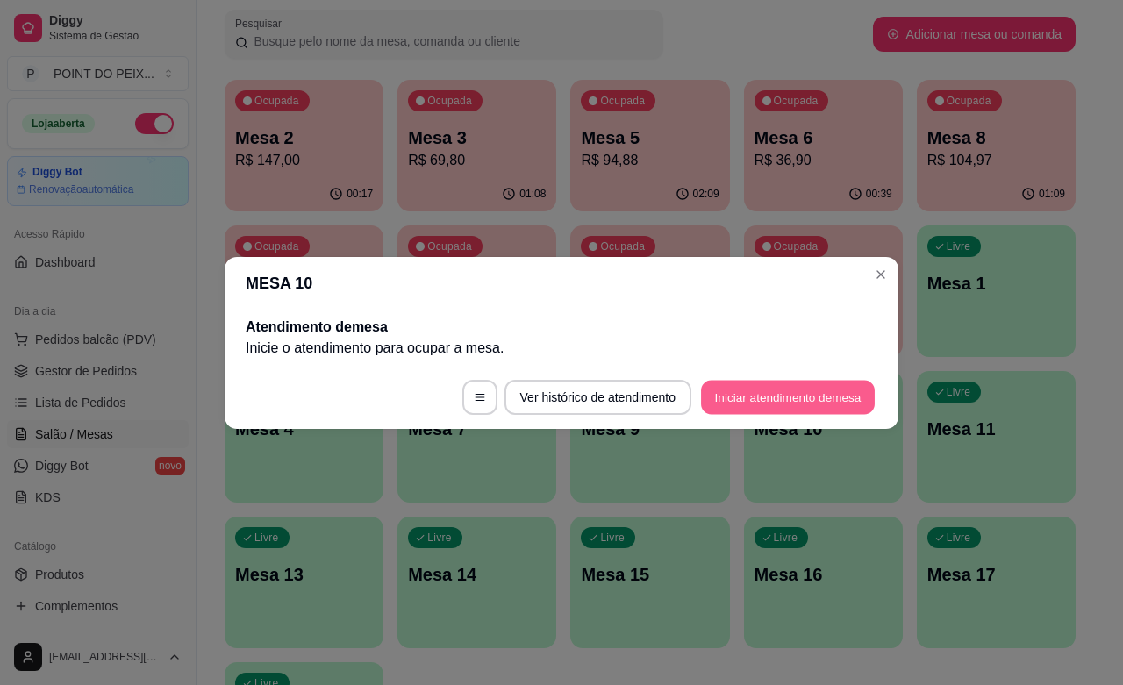
click at [785, 397] on button "Iniciar atendimento de mesa" at bounding box center [788, 397] width 174 height 34
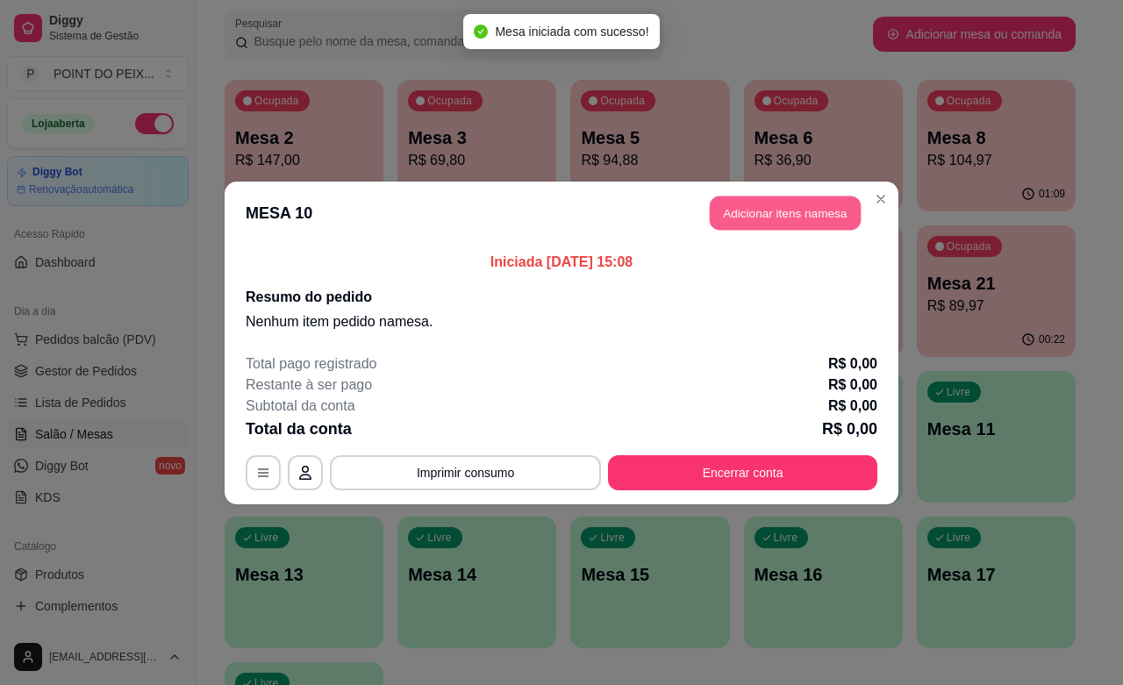
click at [782, 220] on button "Adicionar itens na mesa" at bounding box center [785, 213] width 151 height 34
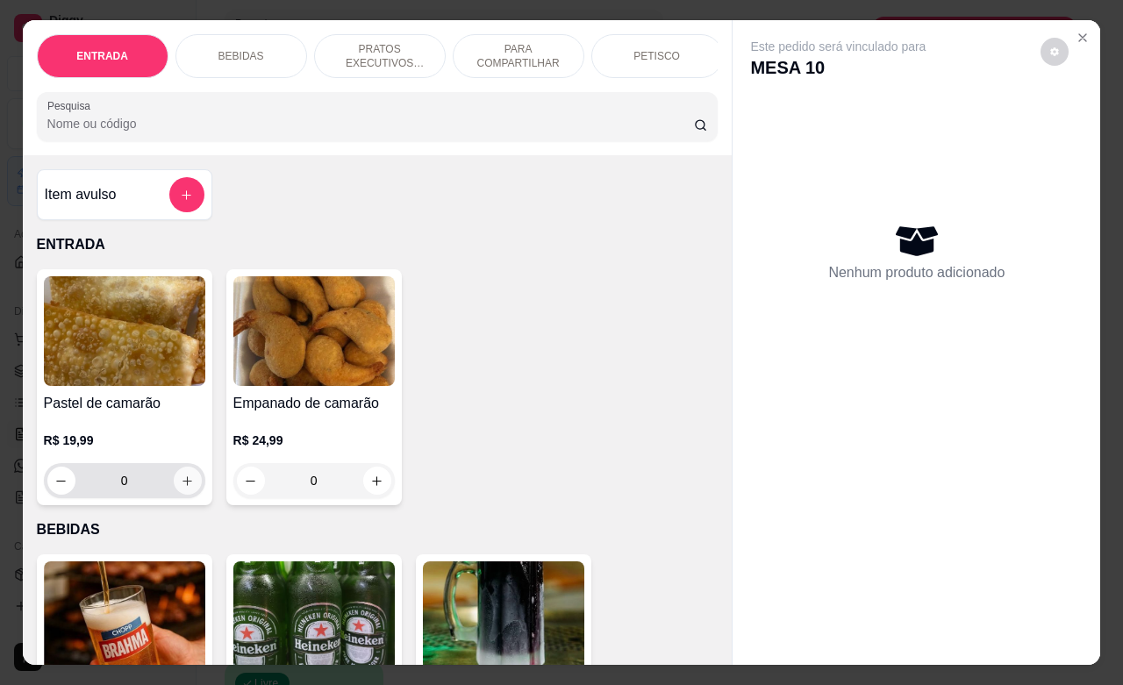
click at [181, 488] on icon "increase-product-quantity" at bounding box center [187, 480] width 13 height 13
type input "1"
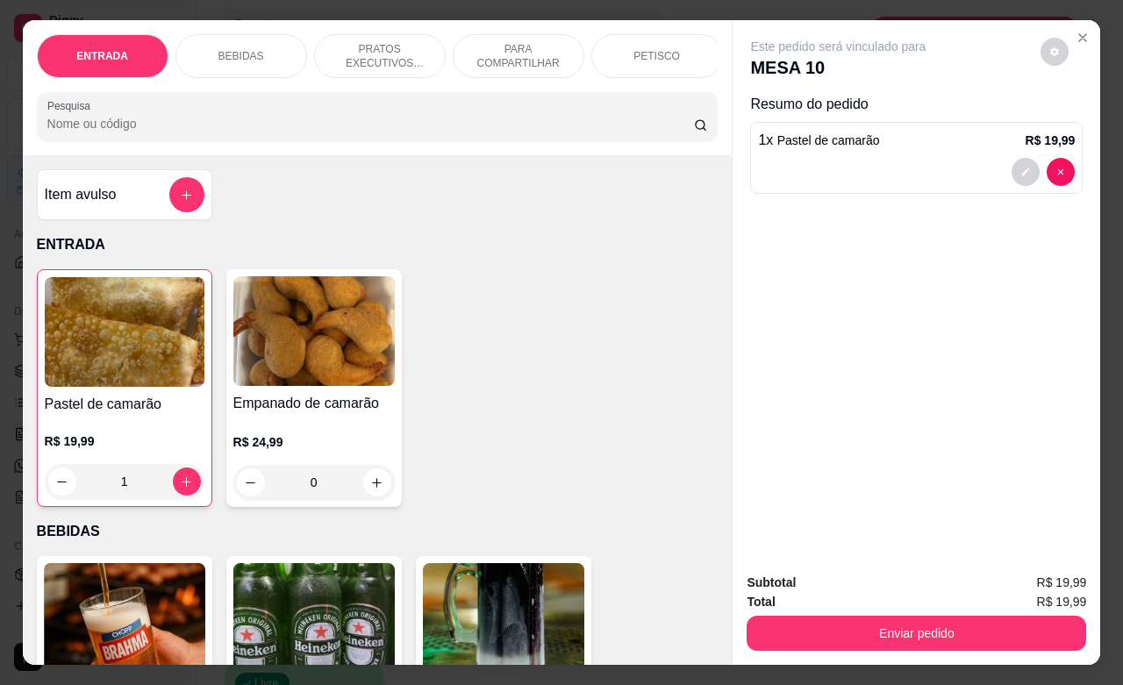
click at [675, 46] on div "PETISCO" at bounding box center [657, 56] width 132 height 44
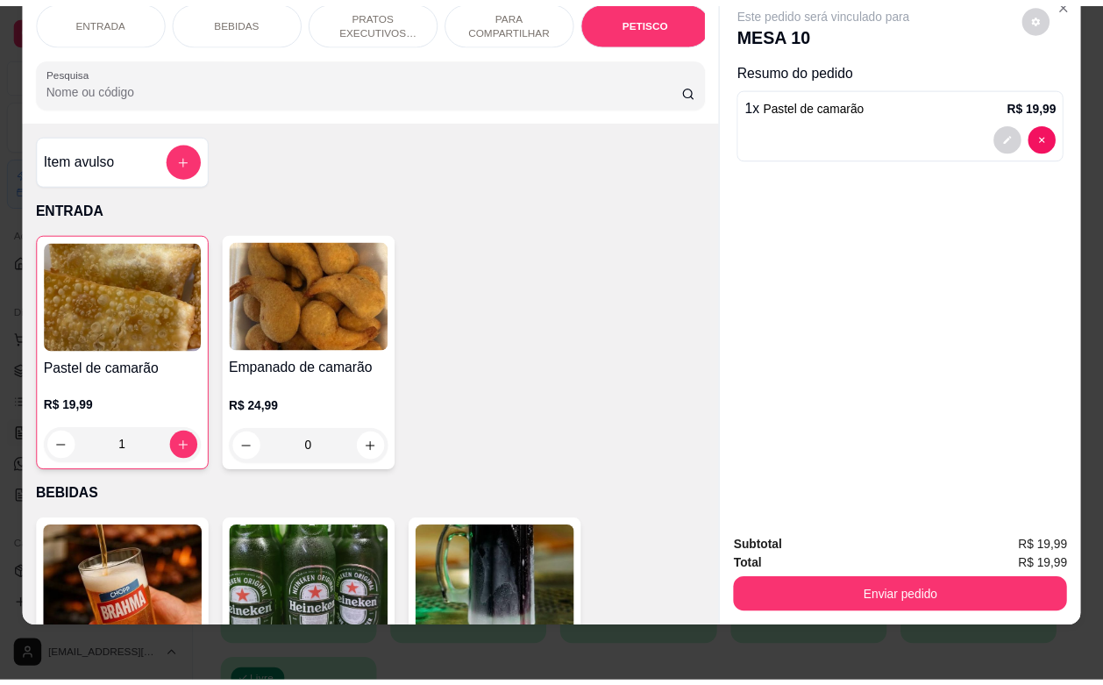
scroll to position [4118, 0]
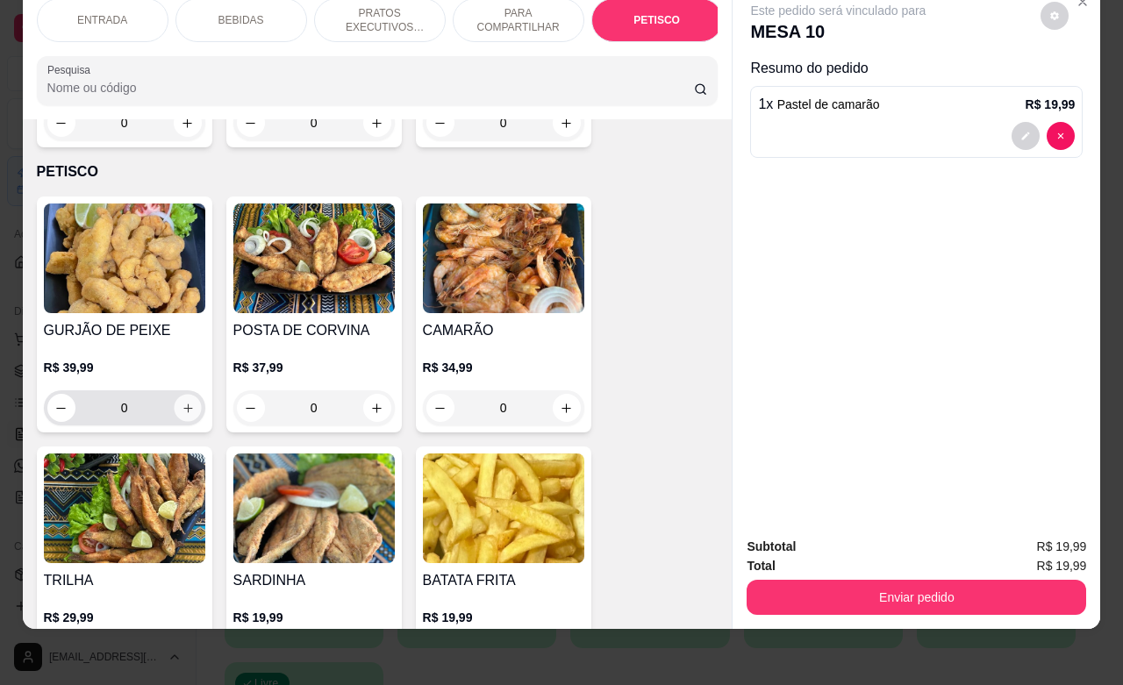
click at [182, 402] on icon "increase-product-quantity" at bounding box center [187, 408] width 13 height 13
type input "1"
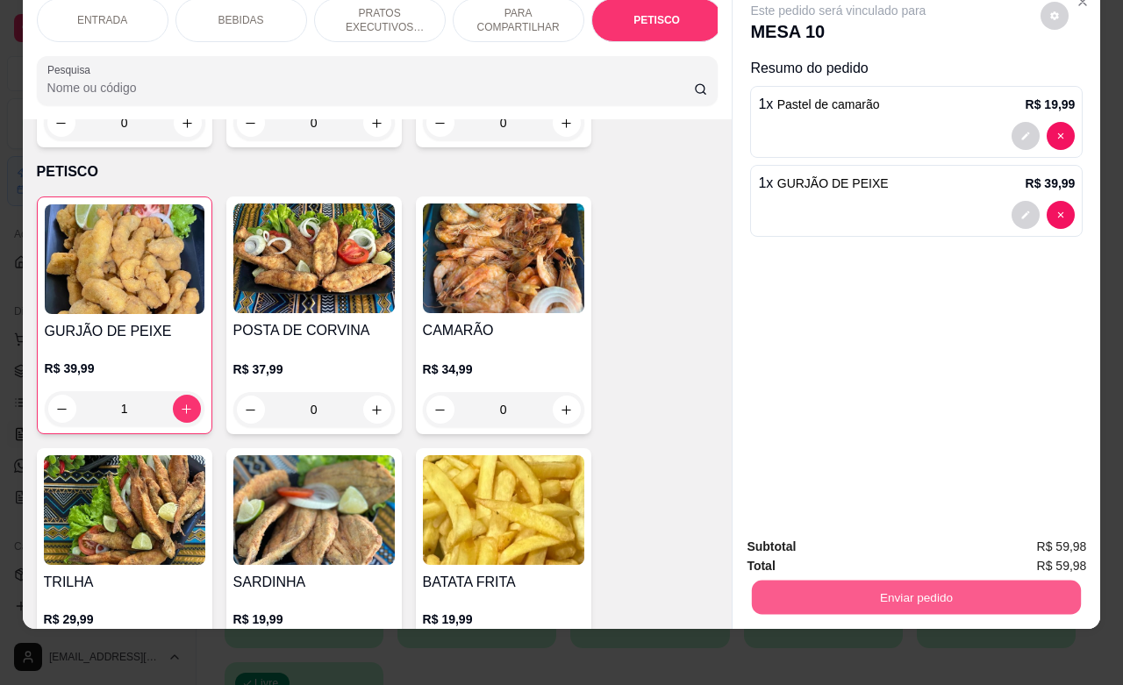
click at [884, 585] on button "Enviar pedido" at bounding box center [916, 597] width 329 height 34
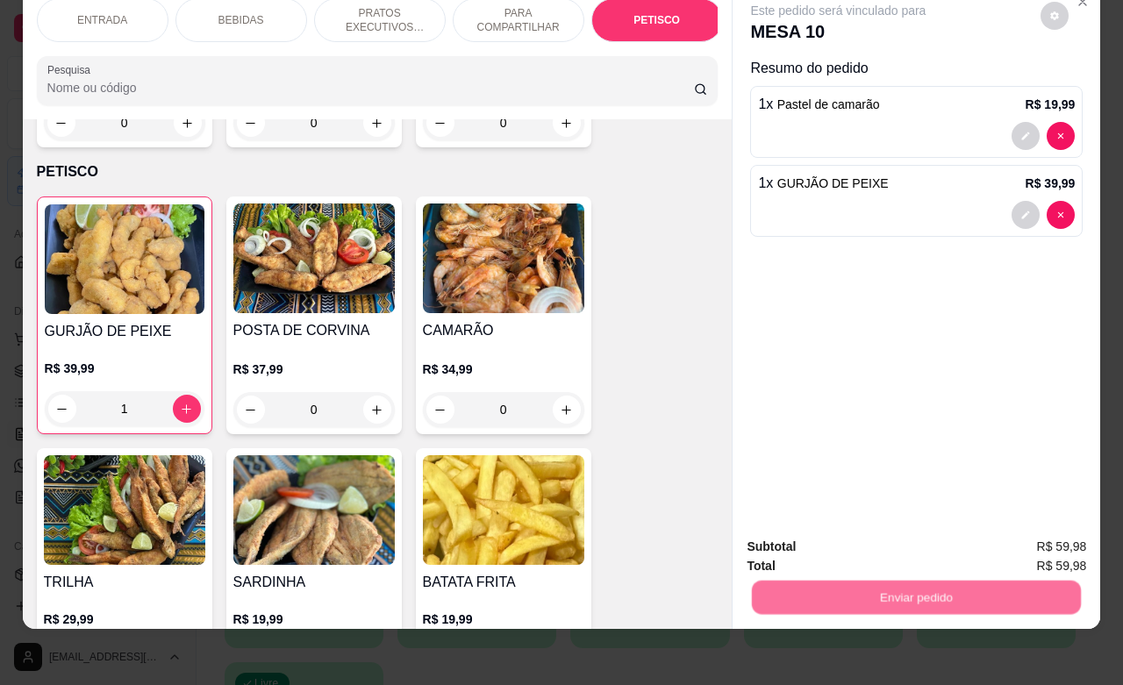
click at [845, 533] on button "Não registrar e enviar pedido" at bounding box center [856, 535] width 182 height 33
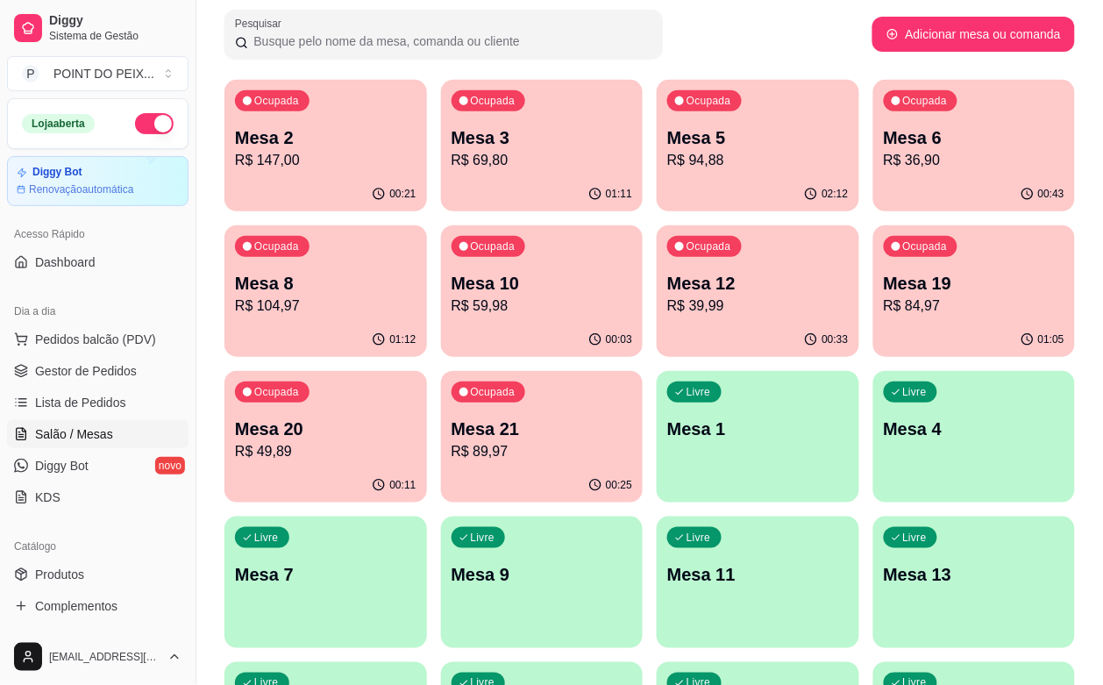
click at [135, 125] on button "button" at bounding box center [154, 123] width 39 height 21
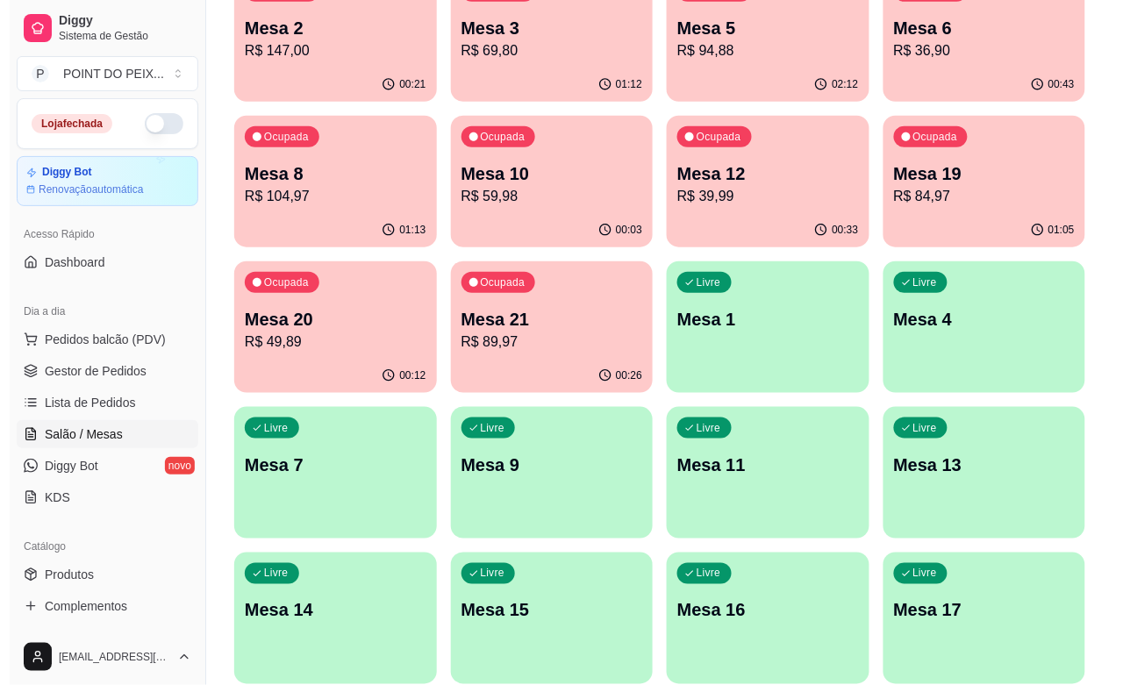
scroll to position [289, 0]
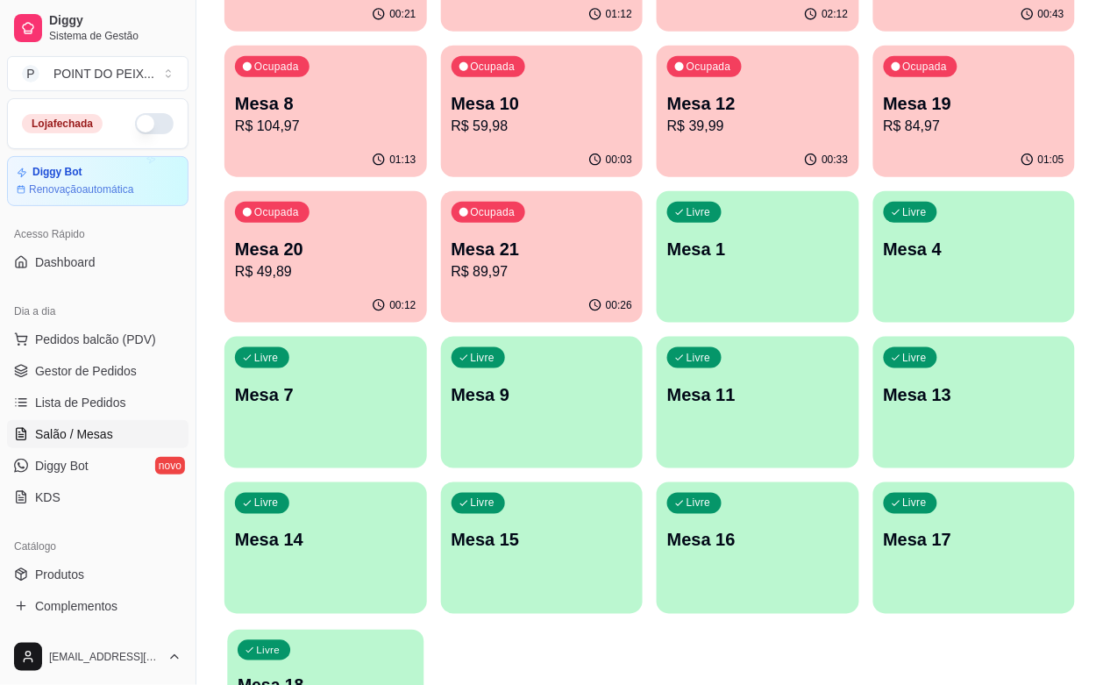
click at [317, 674] on p "Mesa 18" at bounding box center [325, 686] width 175 height 24
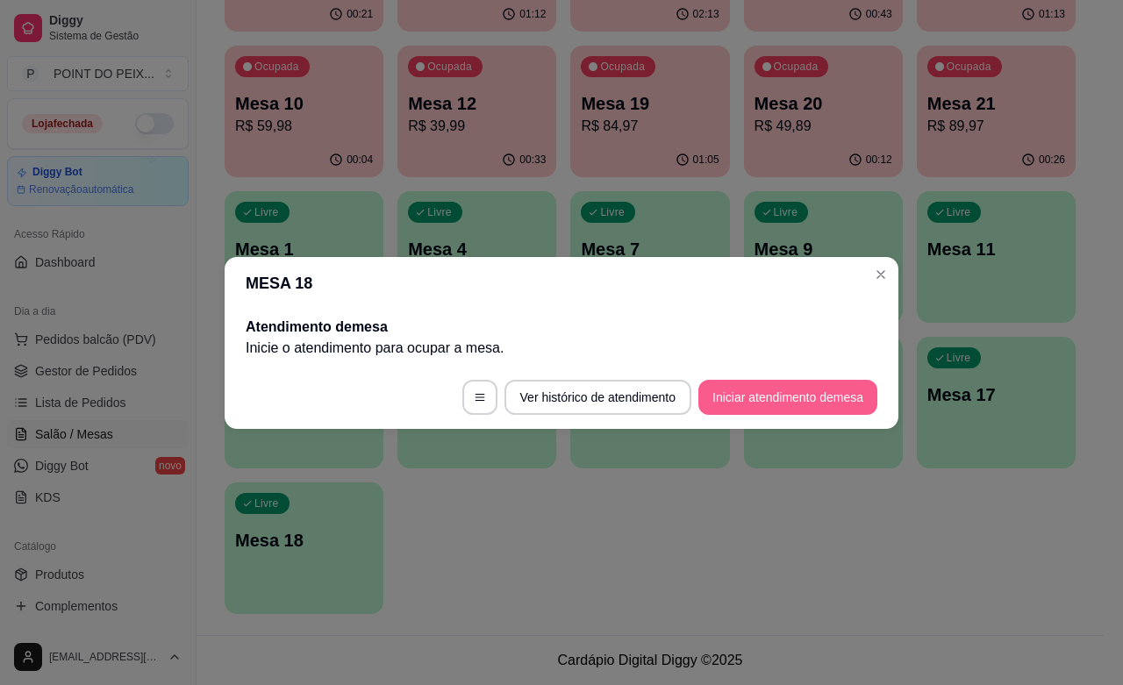
click at [731, 402] on button "Iniciar atendimento de mesa" at bounding box center [787, 397] width 179 height 35
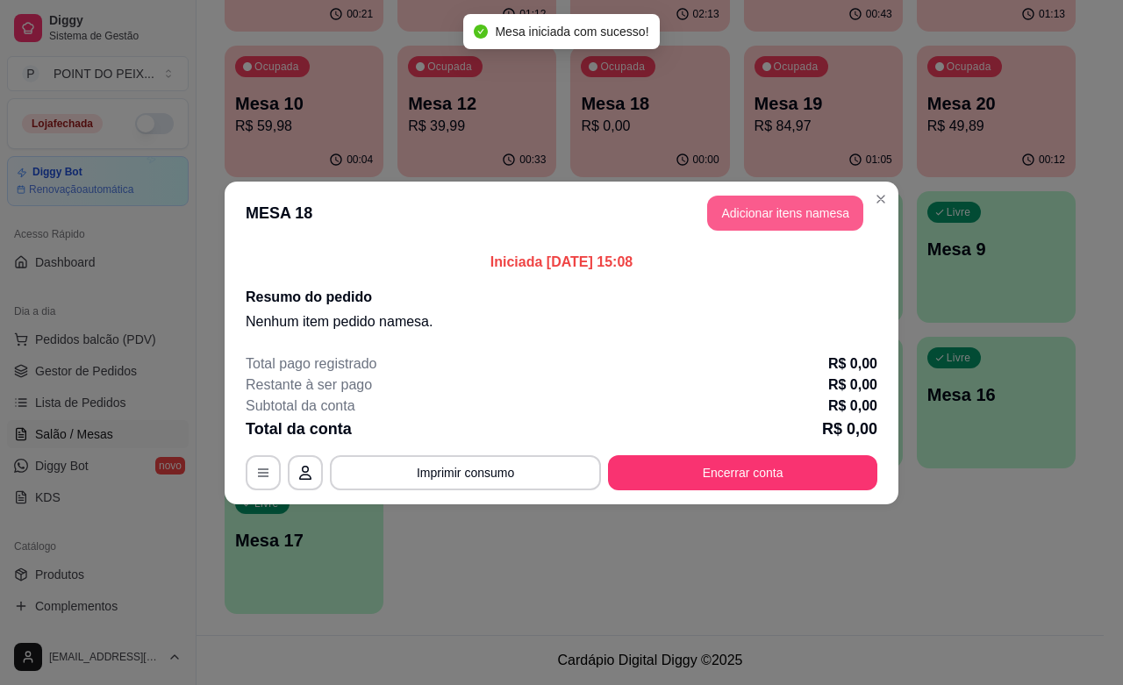
click at [757, 219] on button "Adicionar itens na mesa" at bounding box center [785, 213] width 156 height 35
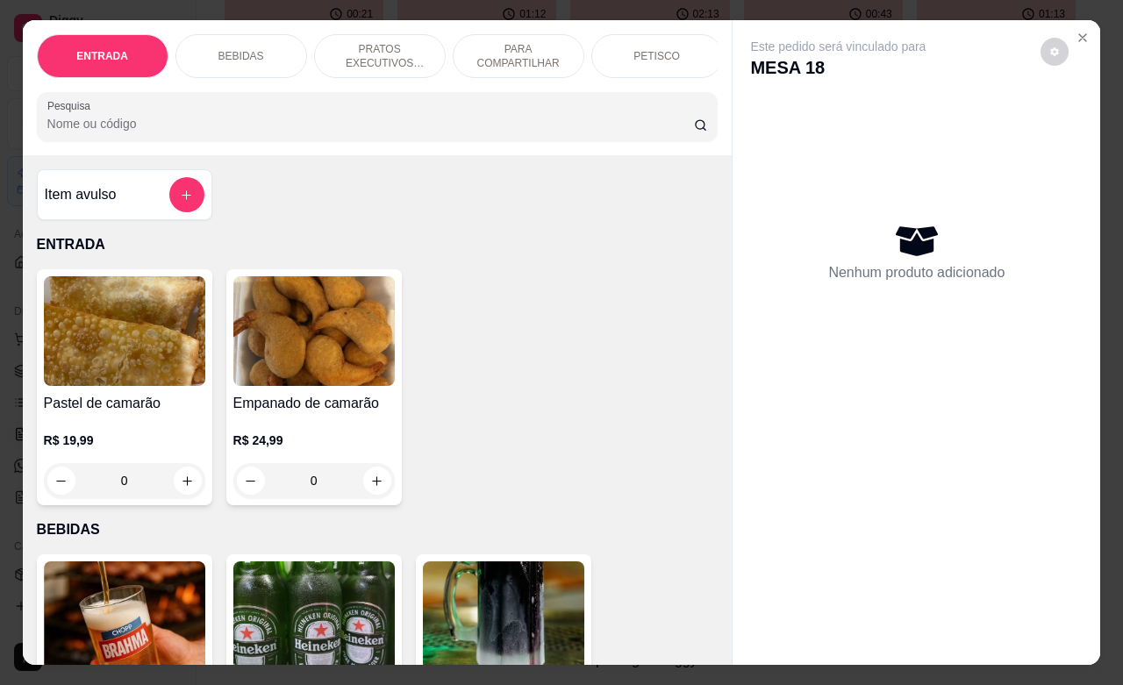
click at [408, 50] on p "PRATOS EXECUTIVOS (INDIVIDUAIS)" at bounding box center [380, 56] width 102 height 28
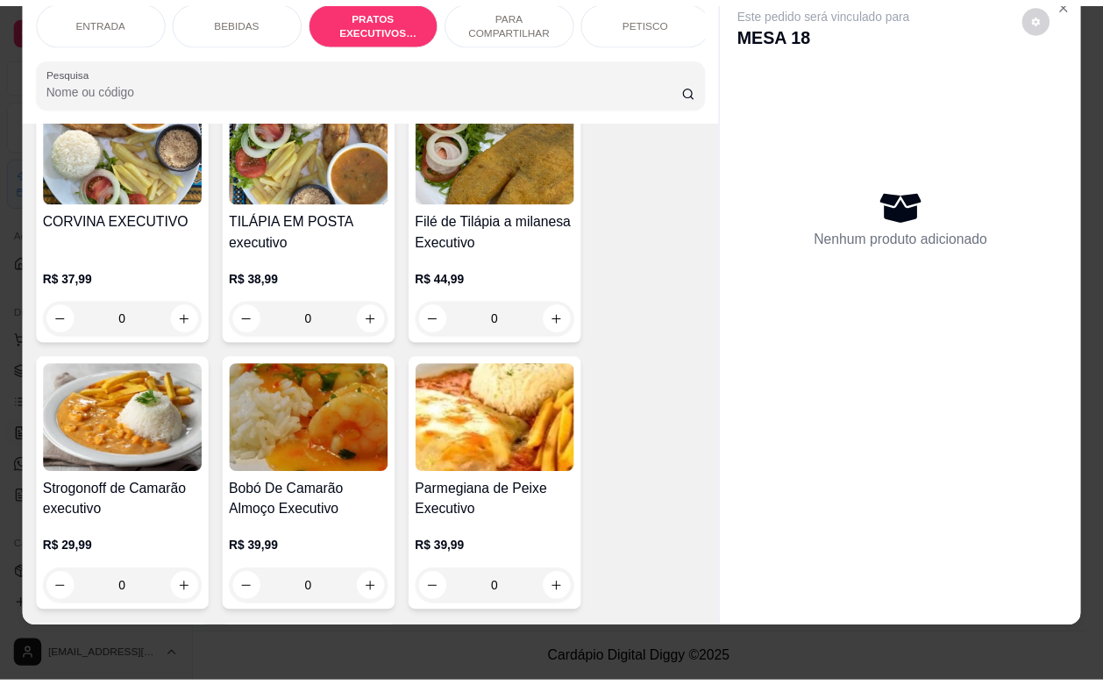
scroll to position [2857, 0]
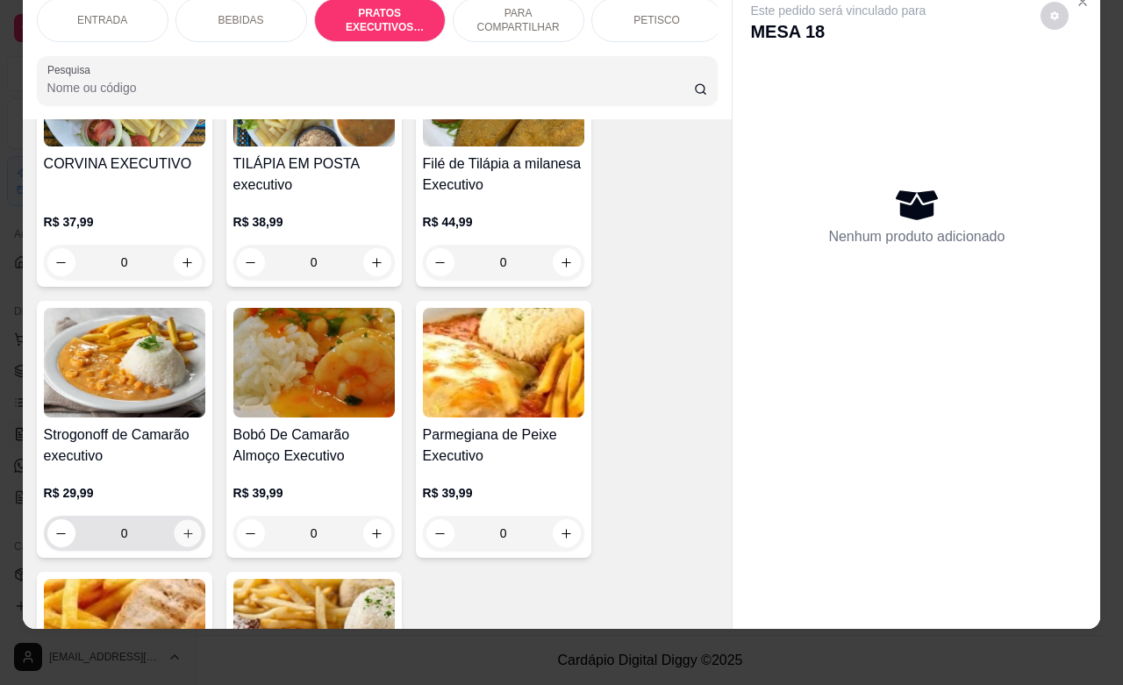
click at [181, 527] on icon "increase-product-quantity" at bounding box center [187, 533] width 13 height 13
type input "1"
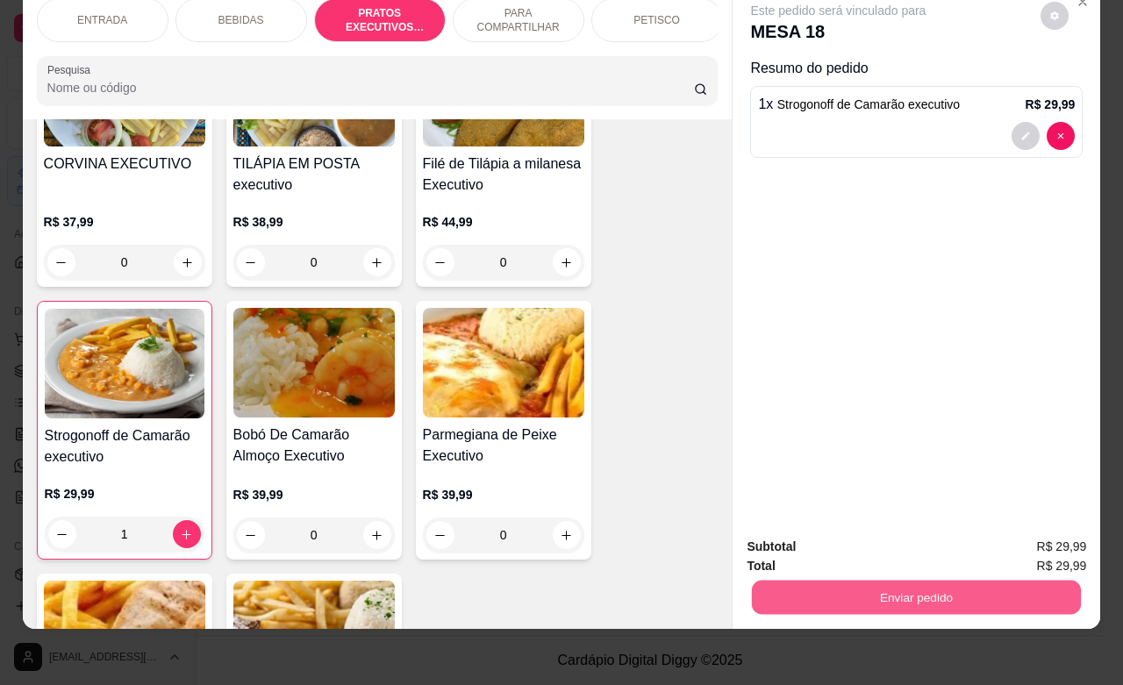
click at [944, 581] on button "Enviar pedido" at bounding box center [916, 597] width 329 height 34
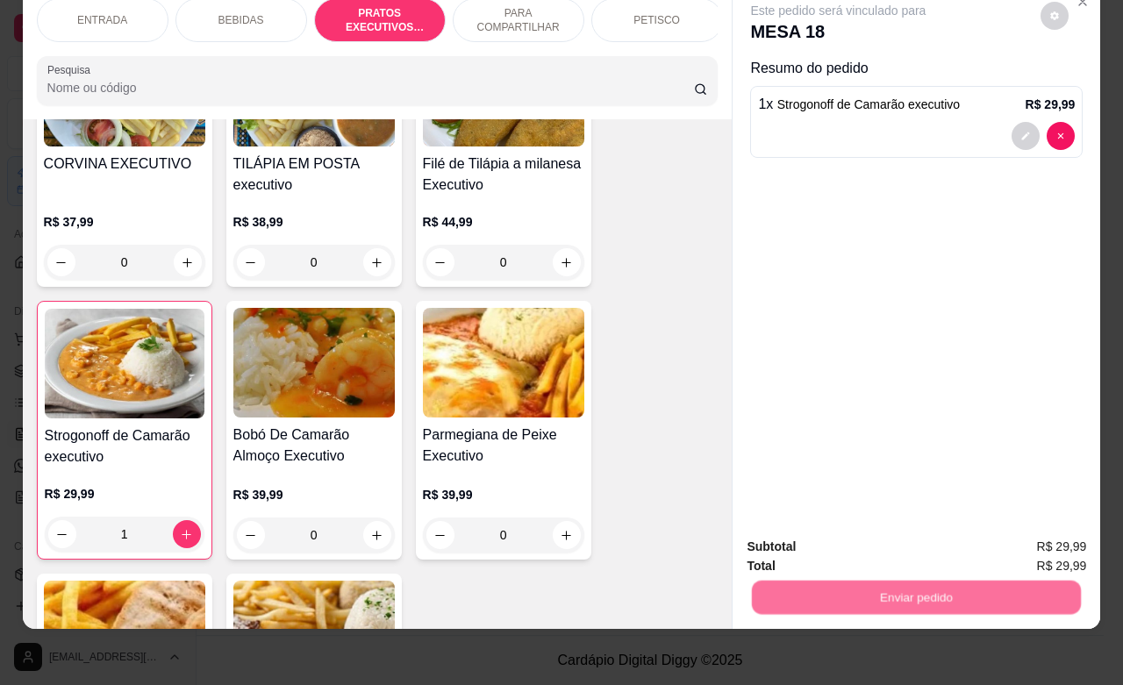
click at [831, 529] on button "Não registrar e enviar pedido" at bounding box center [856, 535] width 182 height 33
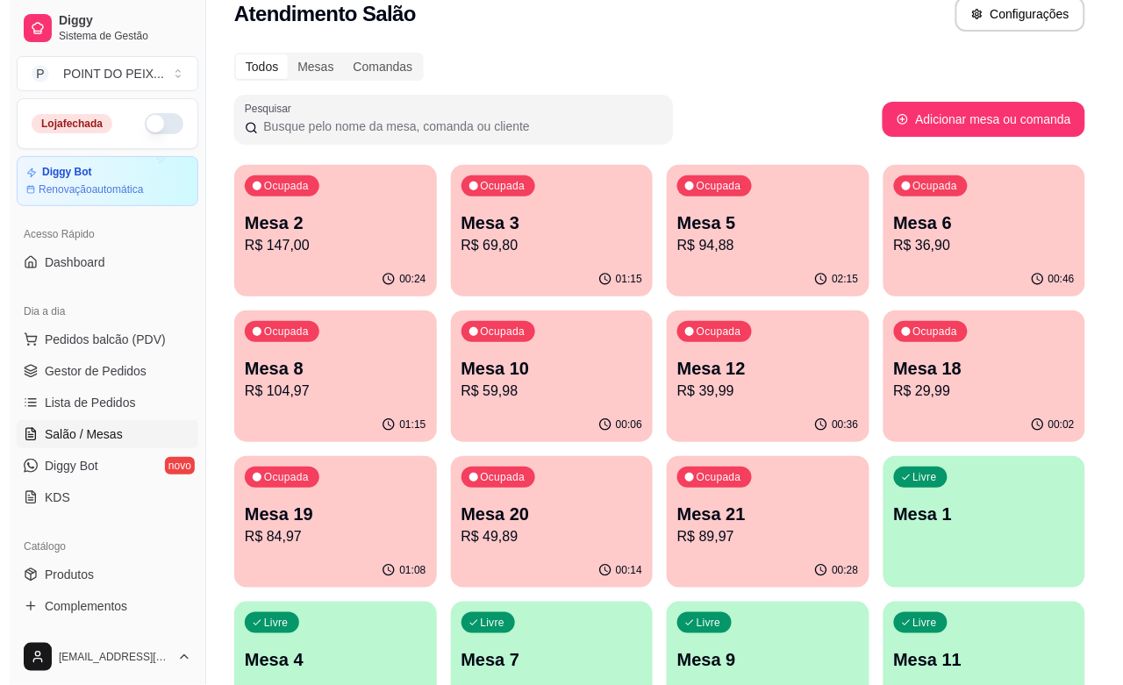
scroll to position [0, 0]
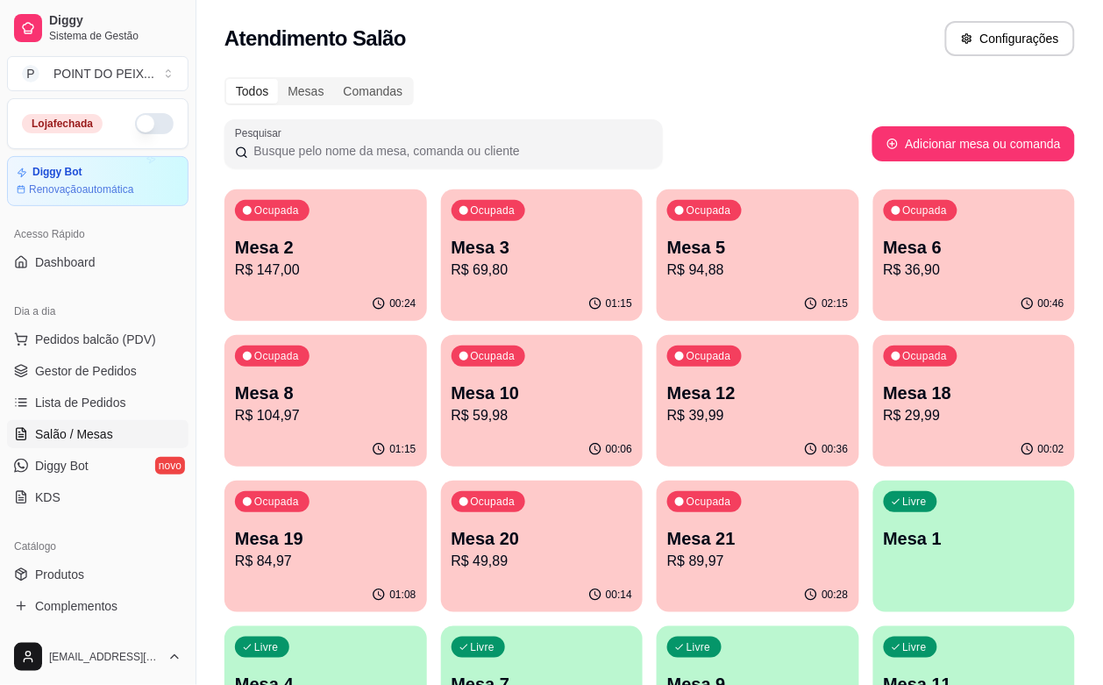
click at [149, 124] on button "button" at bounding box center [154, 123] width 39 height 21
click at [674, 273] on p "R$ 94,88" at bounding box center [757, 270] width 175 height 20
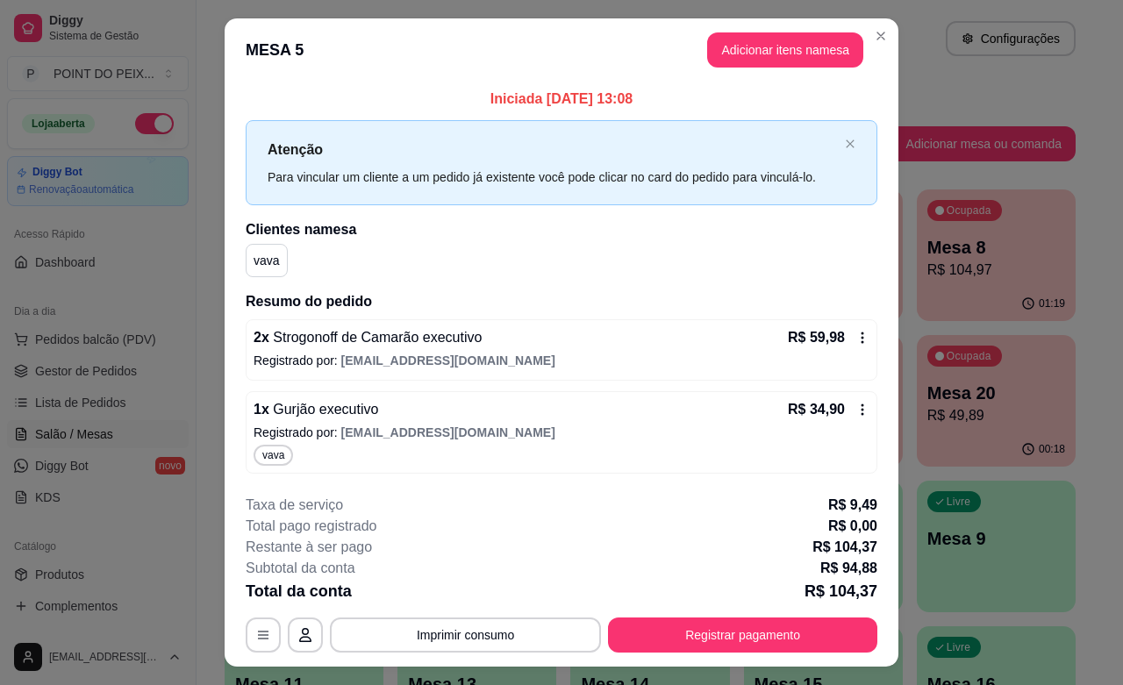
scroll to position [38, 0]
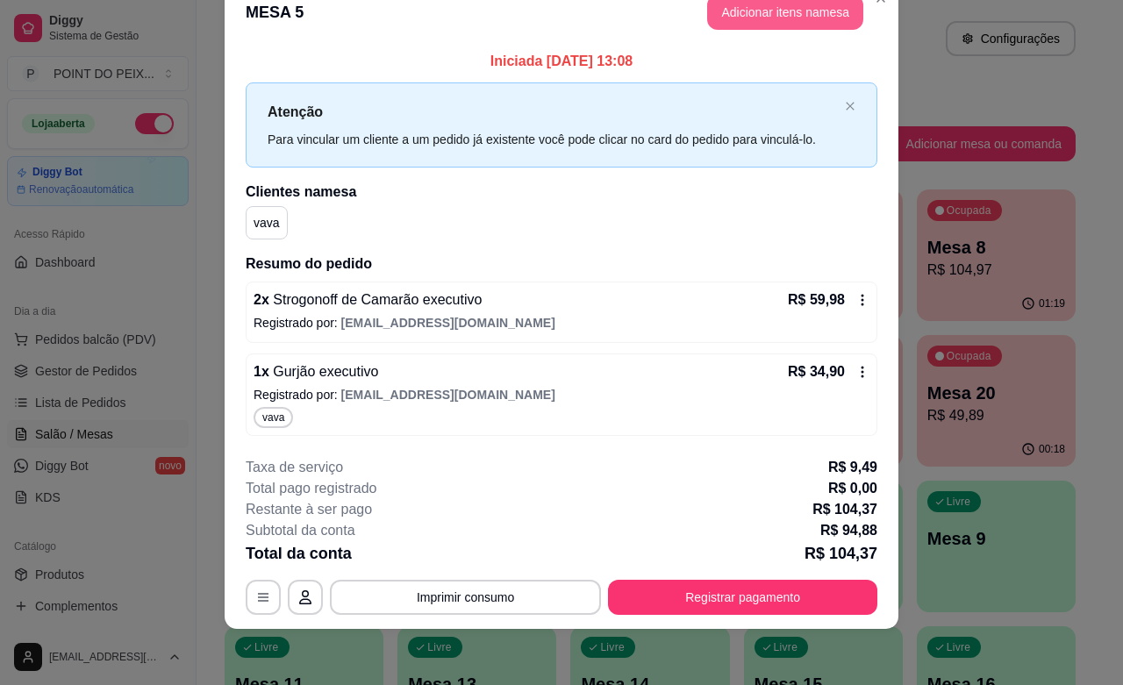
click at [763, 22] on button "Adicionar itens na mesa" at bounding box center [785, 12] width 156 height 35
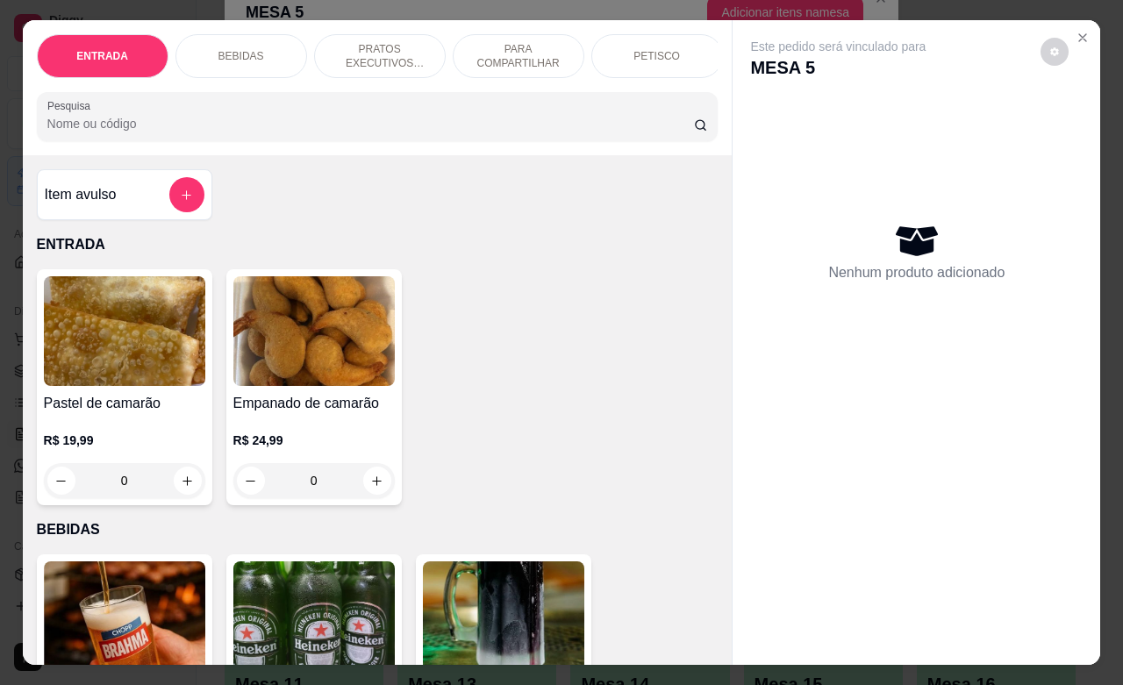
click at [230, 50] on p "BEBIDAS" at bounding box center [241, 56] width 46 height 14
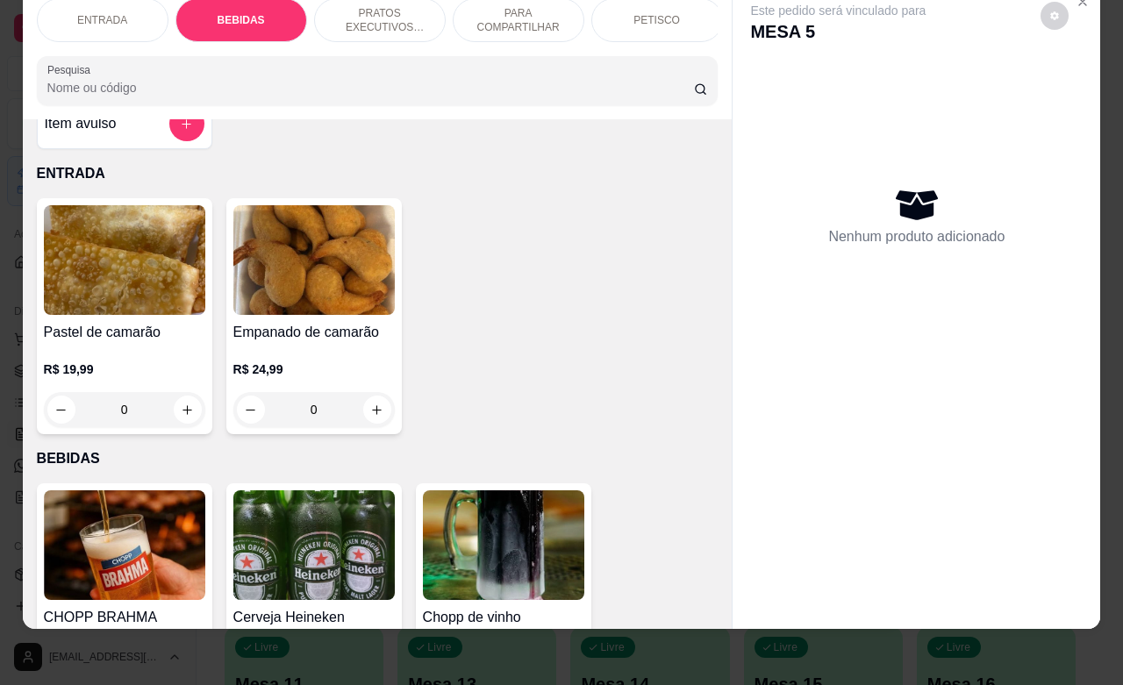
scroll to position [0, 0]
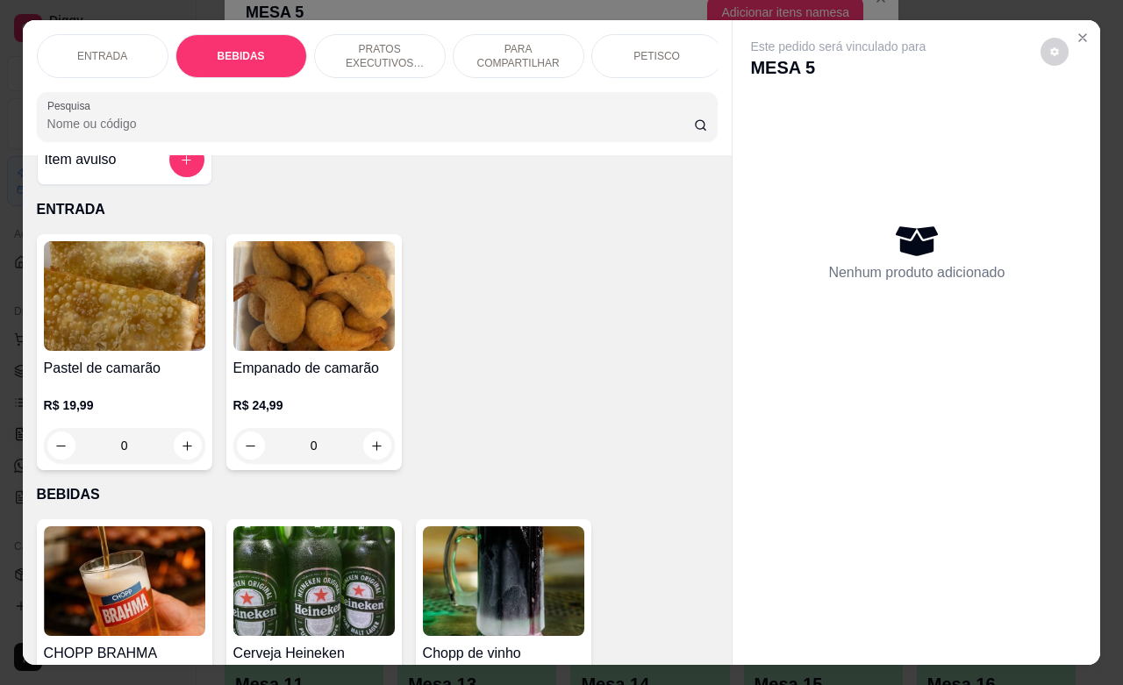
click at [235, 34] on div "BEBIDAS" at bounding box center [241, 56] width 132 height 44
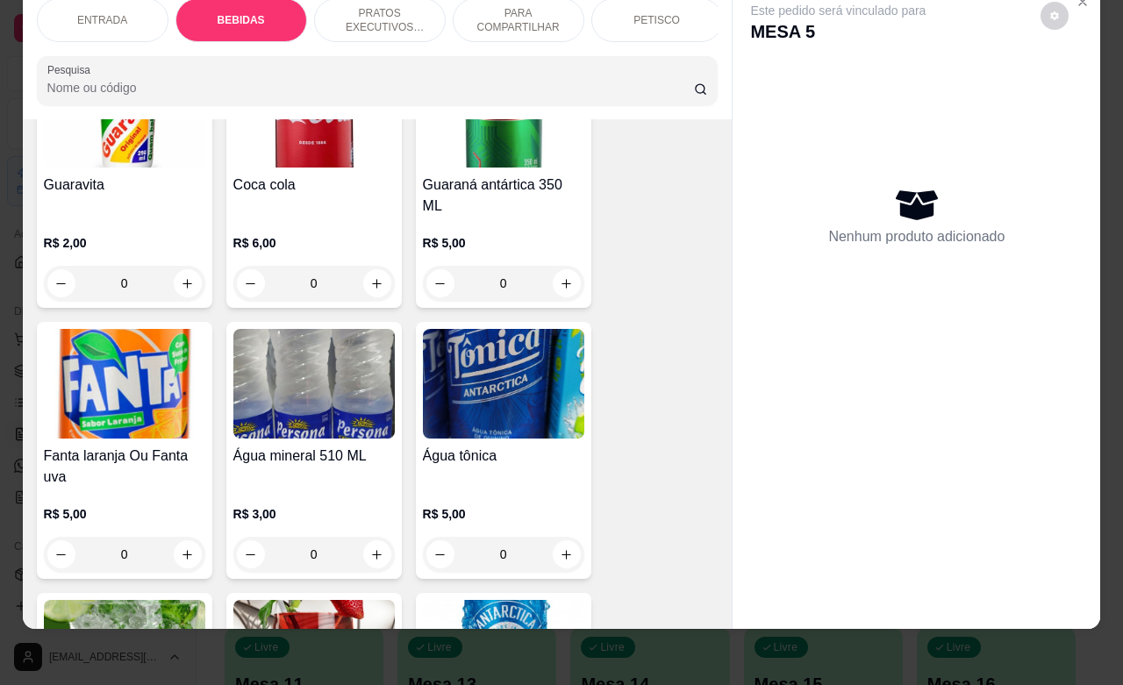
scroll to position [1241, 0]
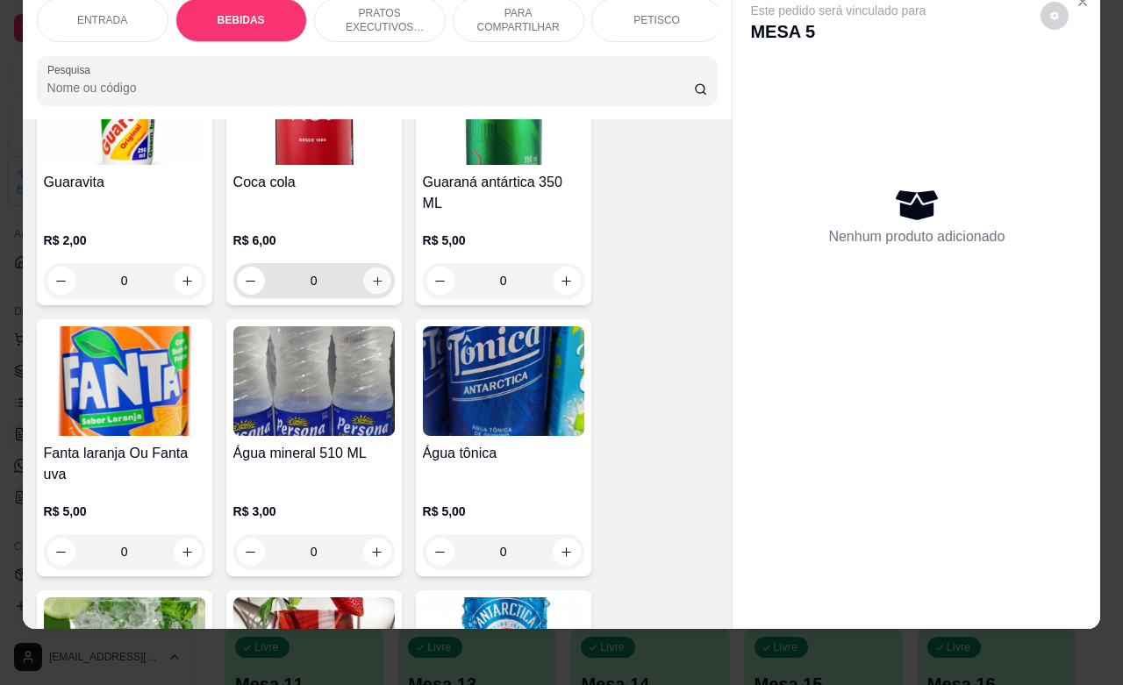
click at [371, 275] on icon "increase-product-quantity" at bounding box center [376, 281] width 13 height 13
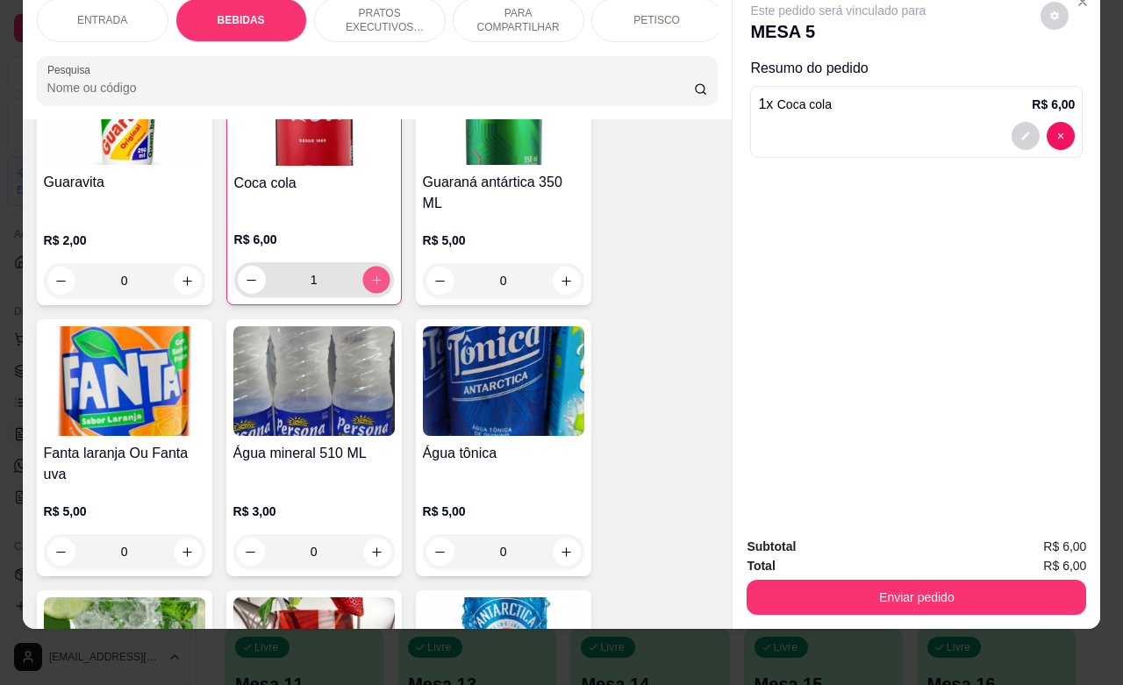
click at [371, 274] on icon "increase-product-quantity" at bounding box center [375, 280] width 13 height 13
type input "2"
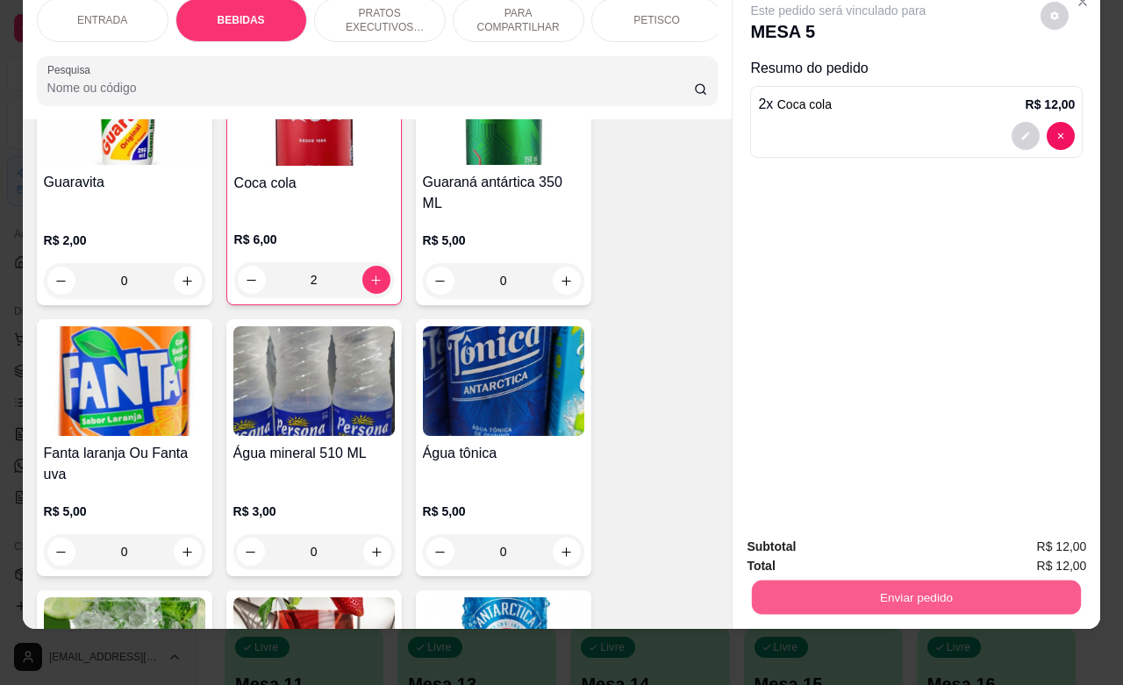
click at [887, 589] on button "Enviar pedido" at bounding box center [916, 597] width 329 height 34
click at [816, 539] on button "Não registrar e enviar pedido" at bounding box center [855, 535] width 177 height 32
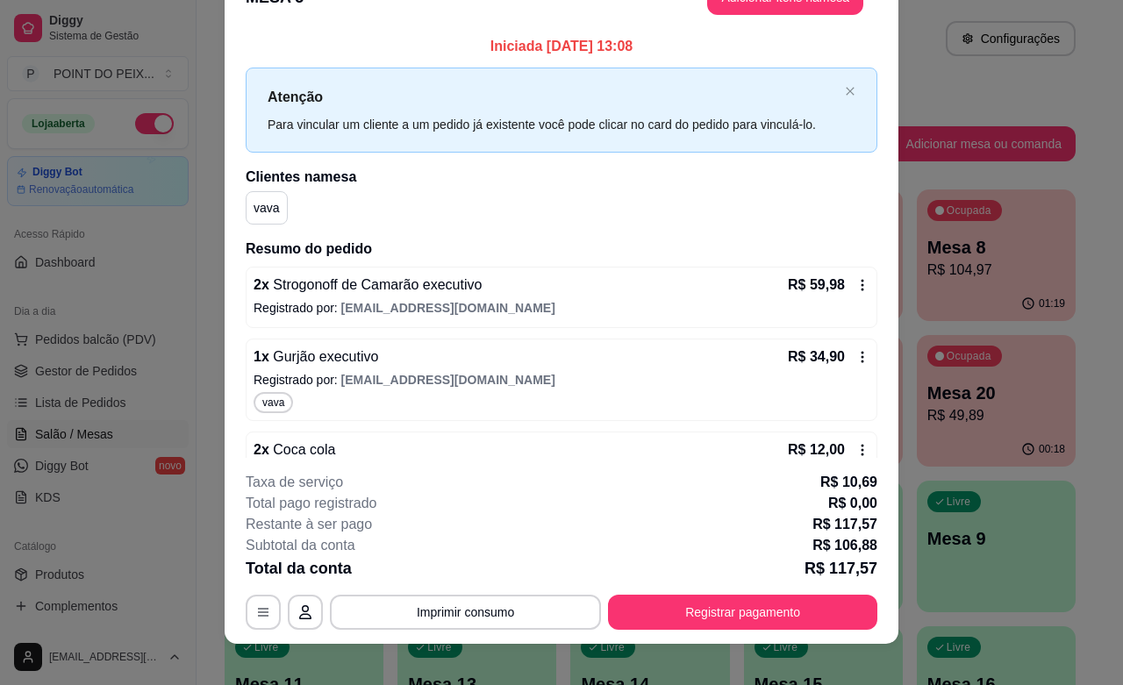
scroll to position [24, 0]
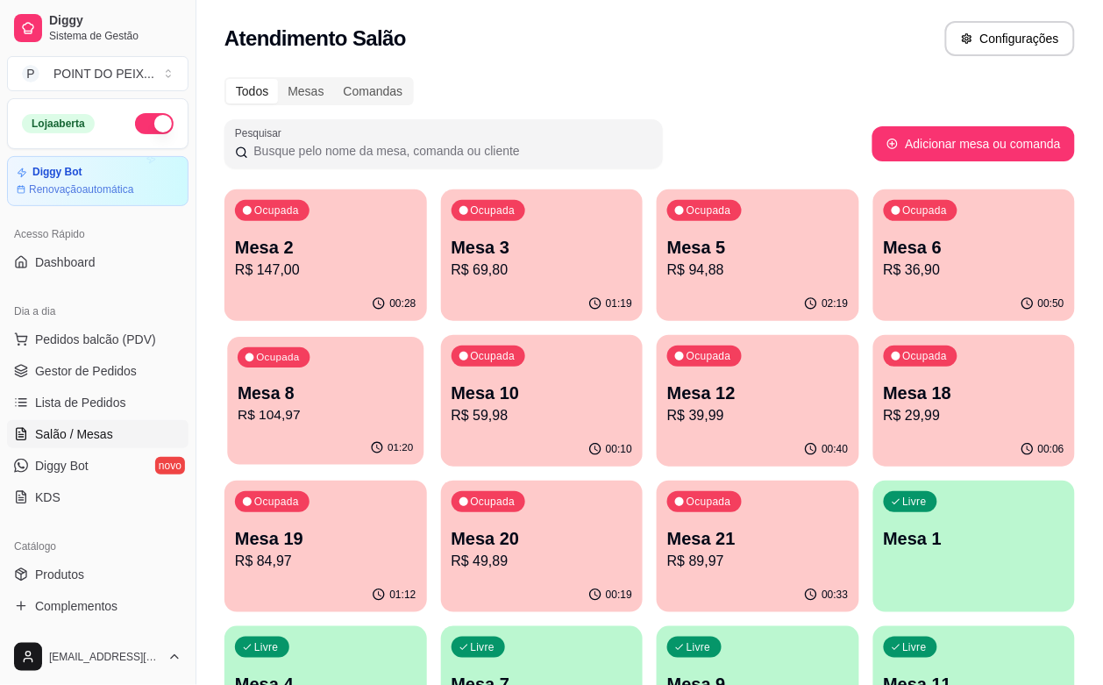
click at [424, 337] on div "Ocupada Mesa 8 R$ 104,97" at bounding box center [325, 384] width 196 height 95
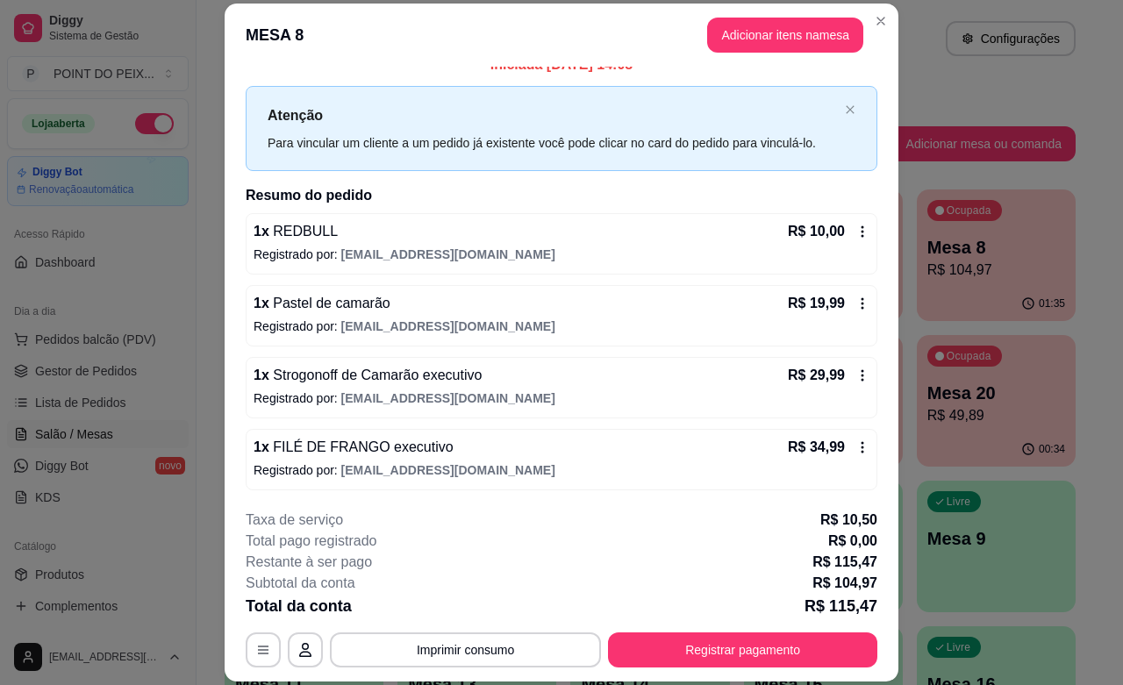
scroll to position [0, 0]
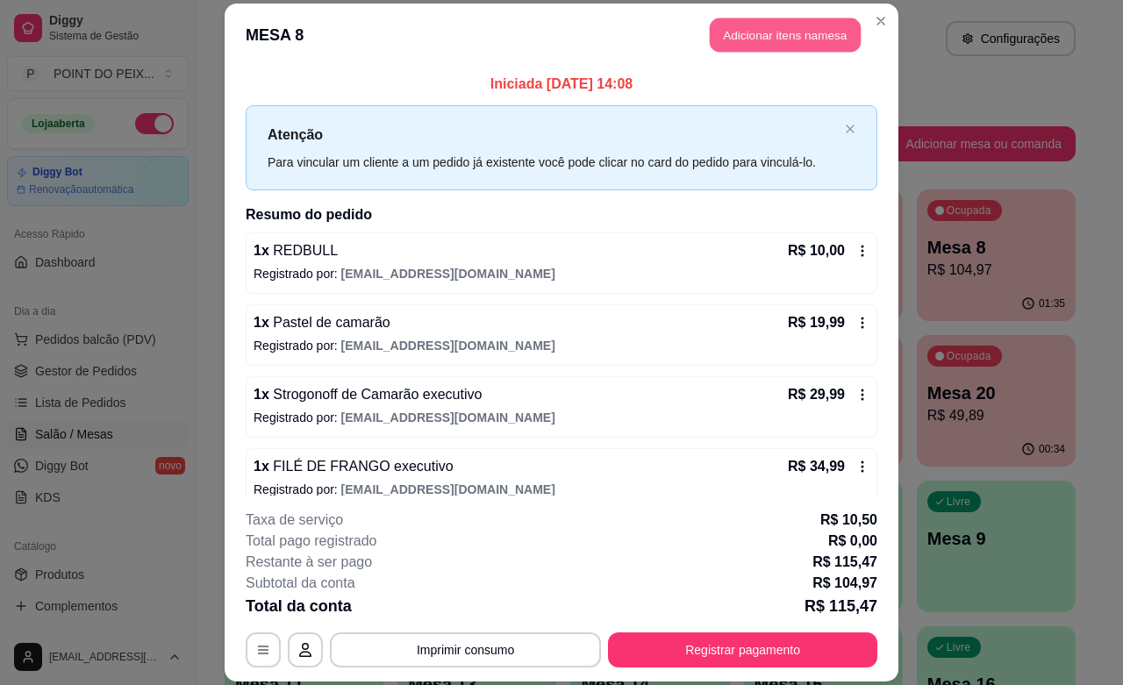
click at [767, 38] on button "Adicionar itens na mesa" at bounding box center [785, 35] width 151 height 34
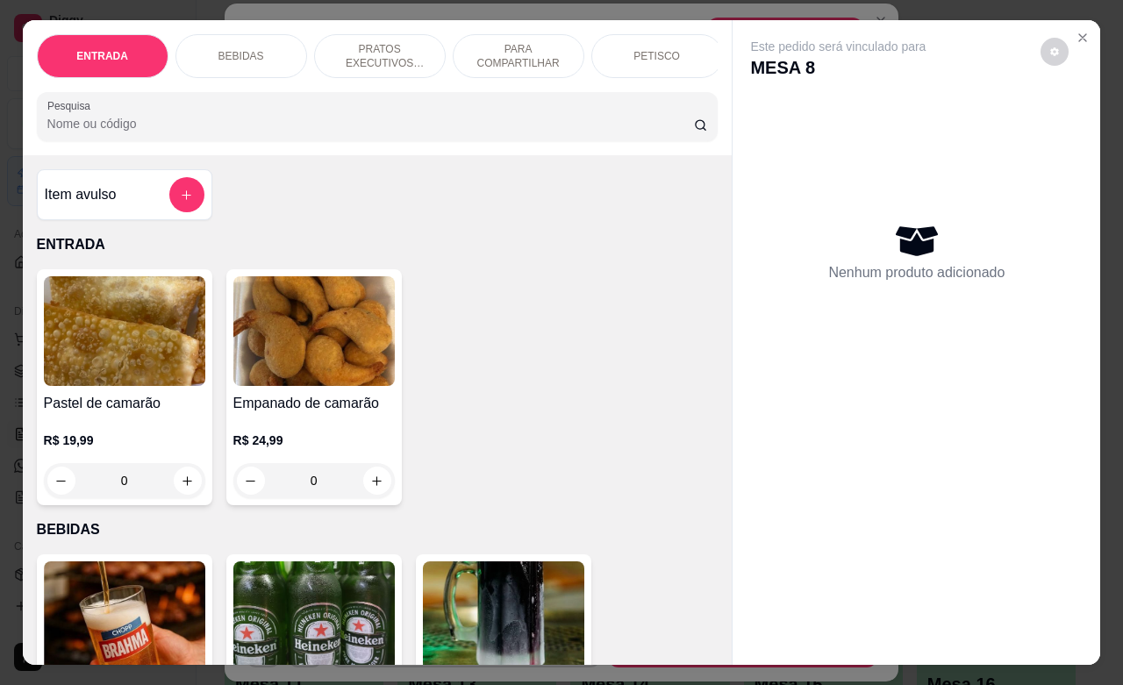
click at [239, 50] on p "BEBIDAS" at bounding box center [241, 56] width 46 height 14
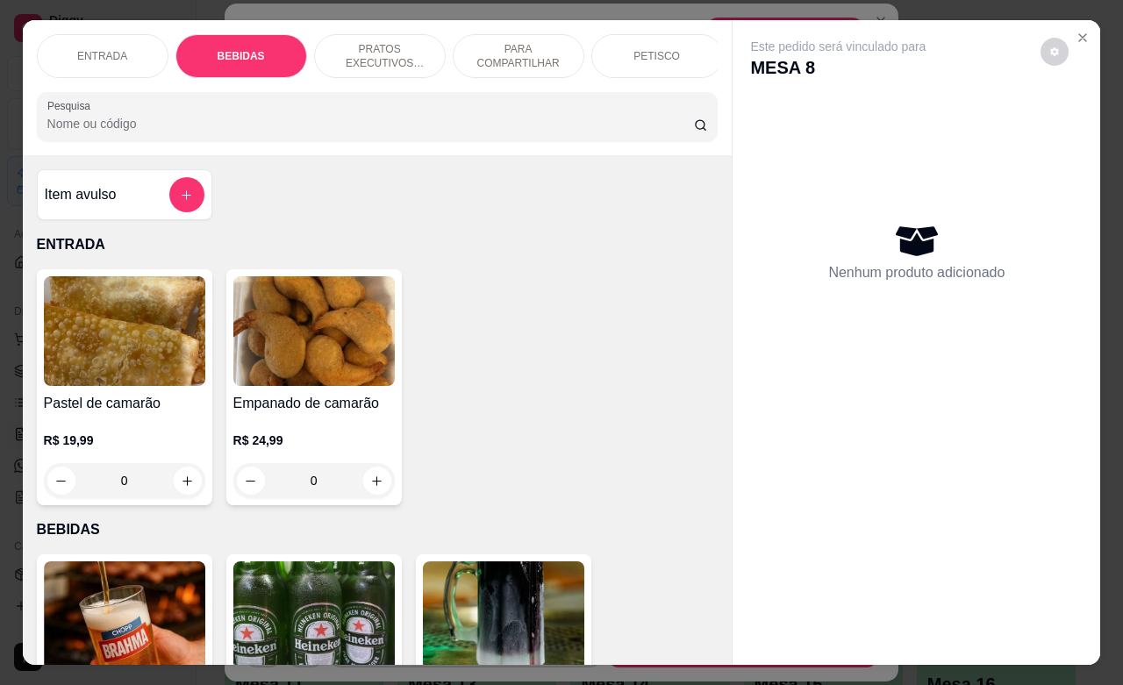
scroll to position [364, 0]
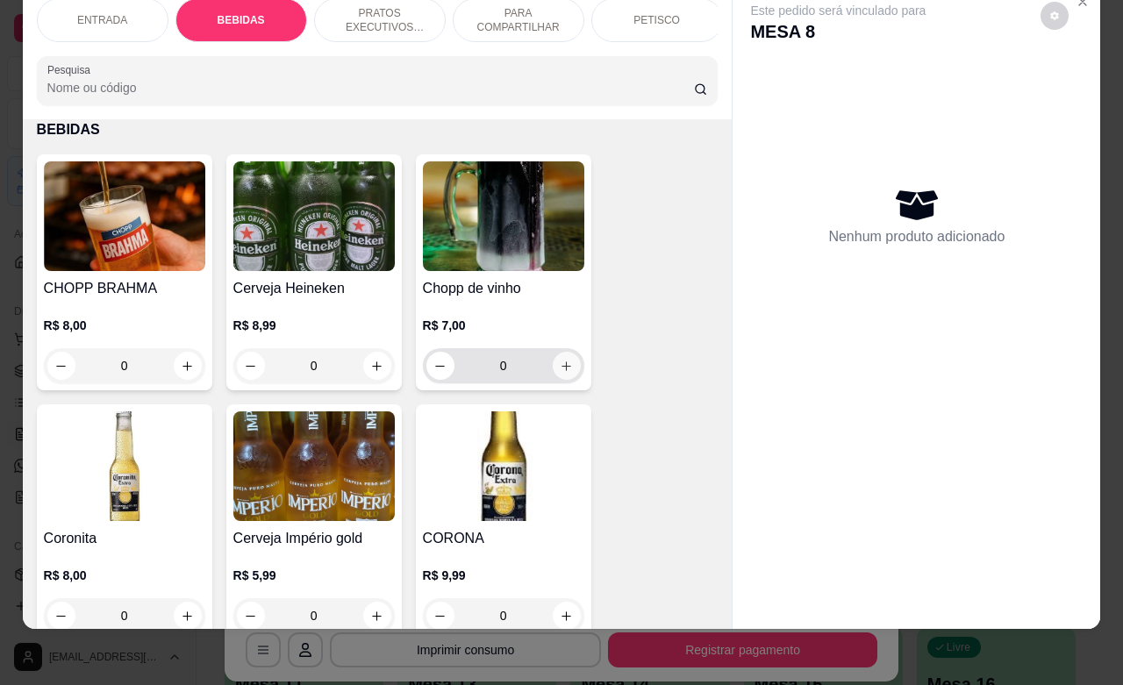
click at [553, 374] on button "increase-product-quantity" at bounding box center [567, 366] width 28 height 28
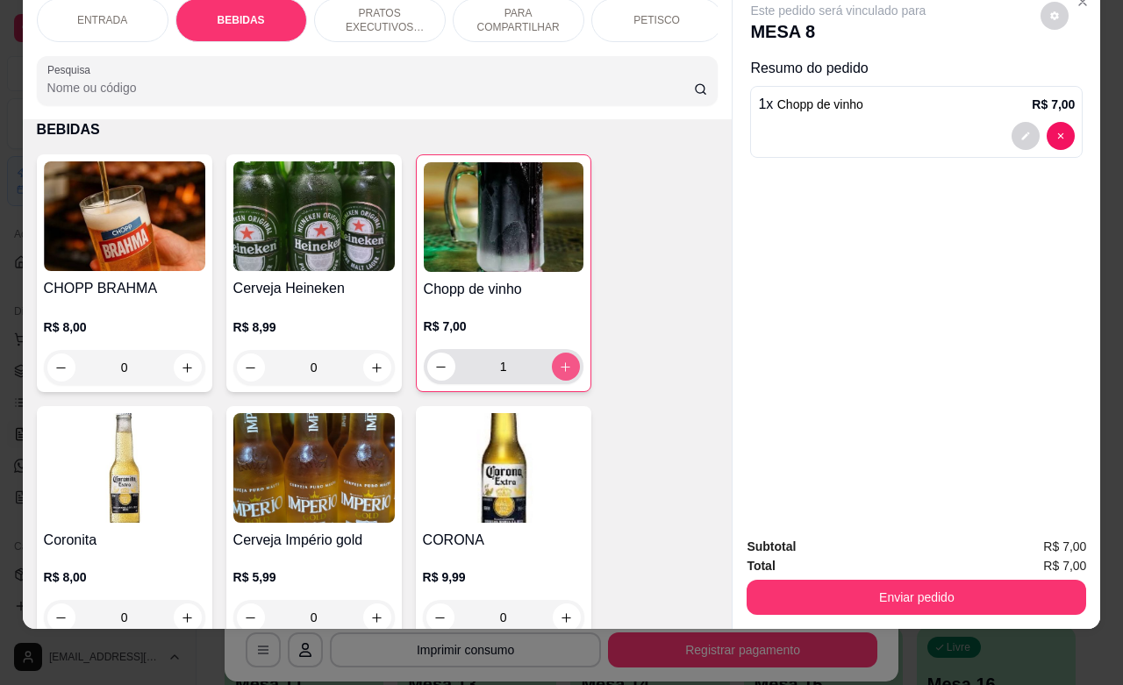
type input "1"
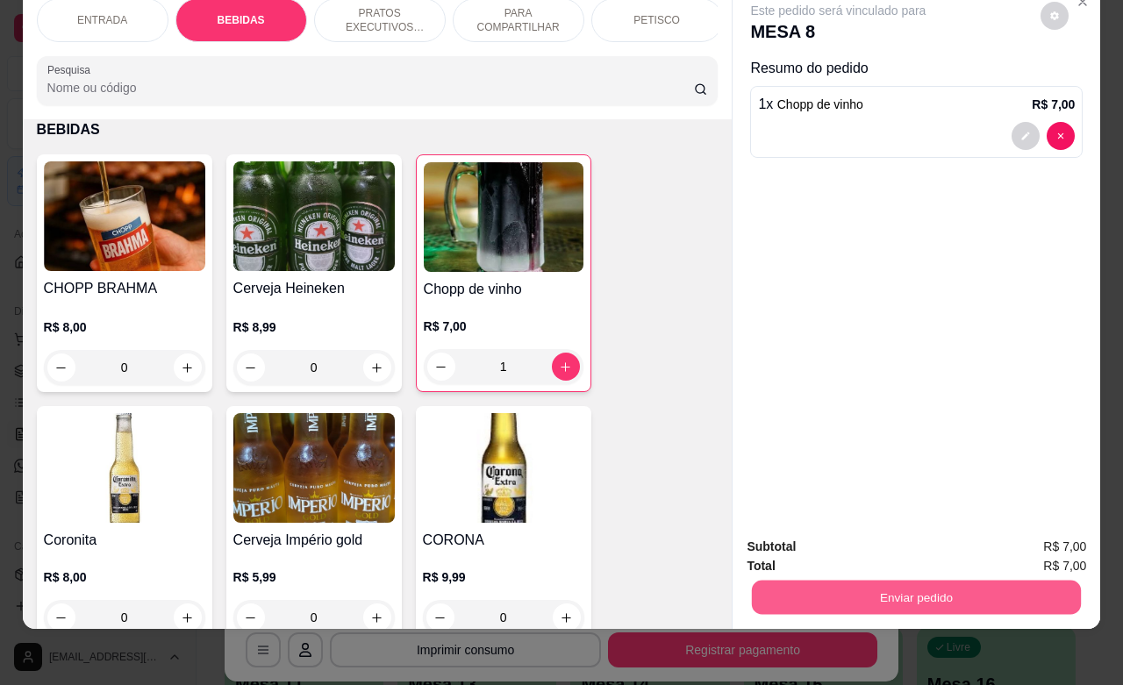
click at [939, 580] on button "Enviar pedido" at bounding box center [916, 597] width 329 height 34
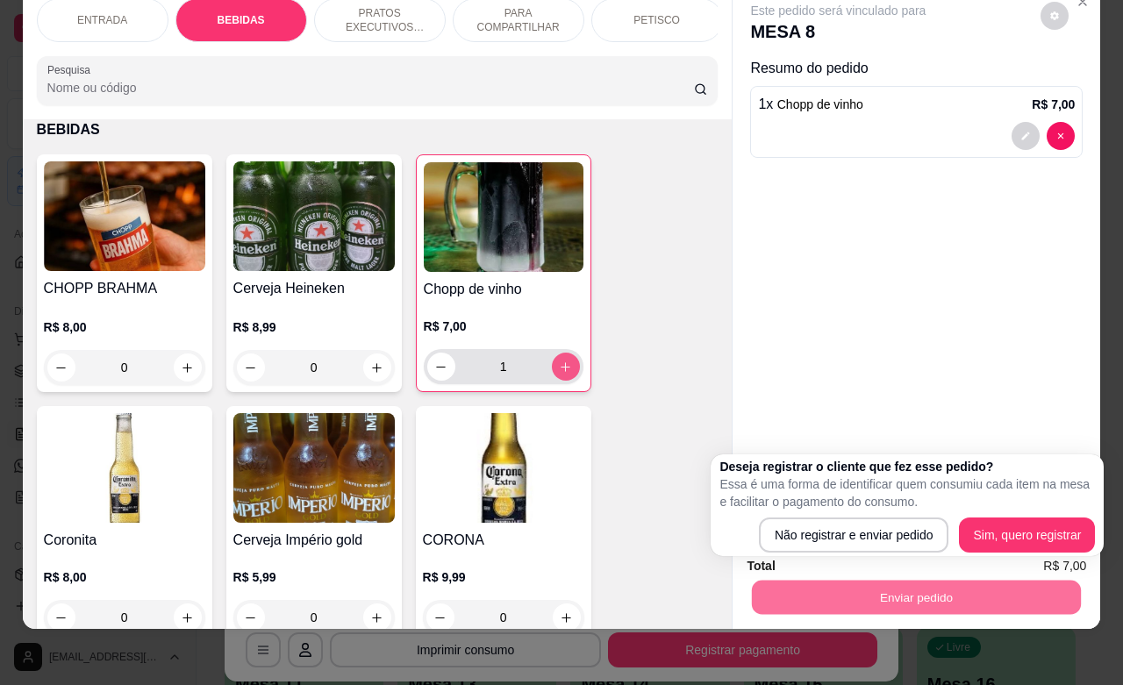
click at [552, 377] on button "increase-product-quantity" at bounding box center [566, 367] width 28 height 28
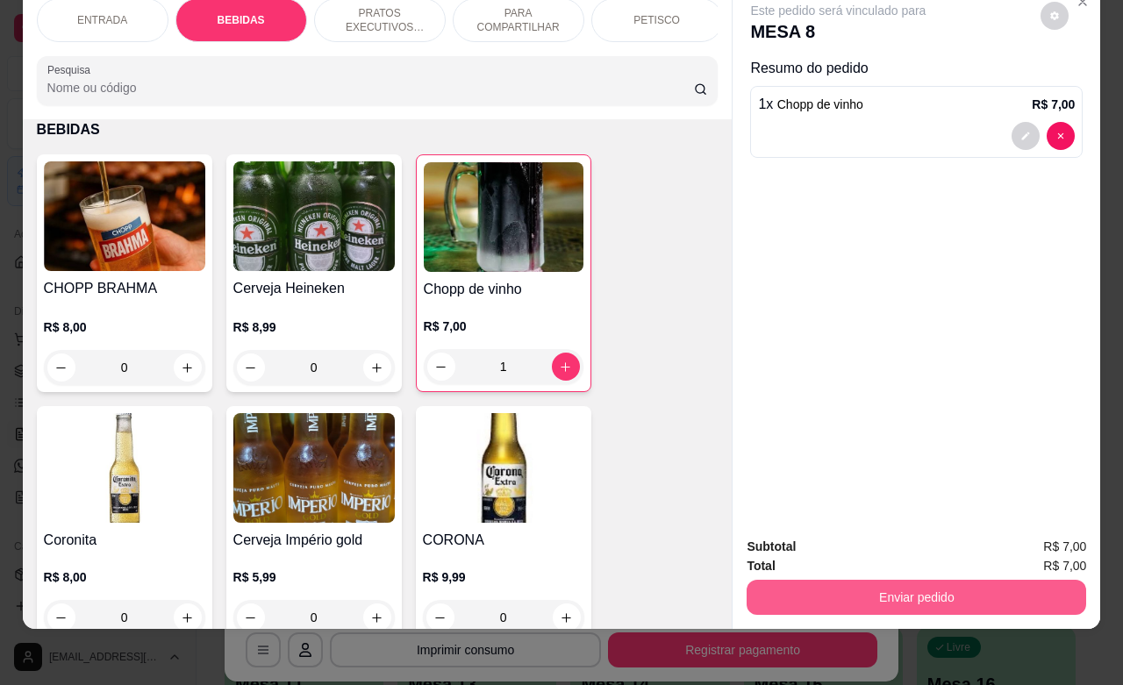
click at [952, 581] on button "Enviar pedido" at bounding box center [915, 597] width 339 height 35
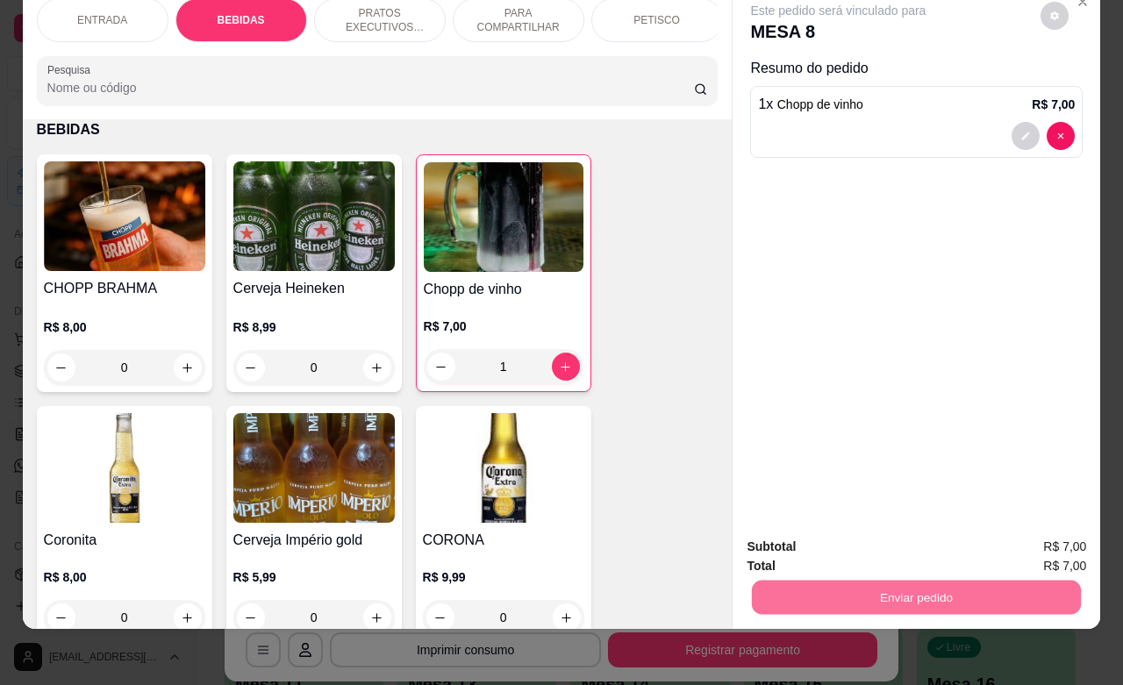
click at [868, 537] on button "Não registrar e enviar pedido" at bounding box center [856, 535] width 182 height 33
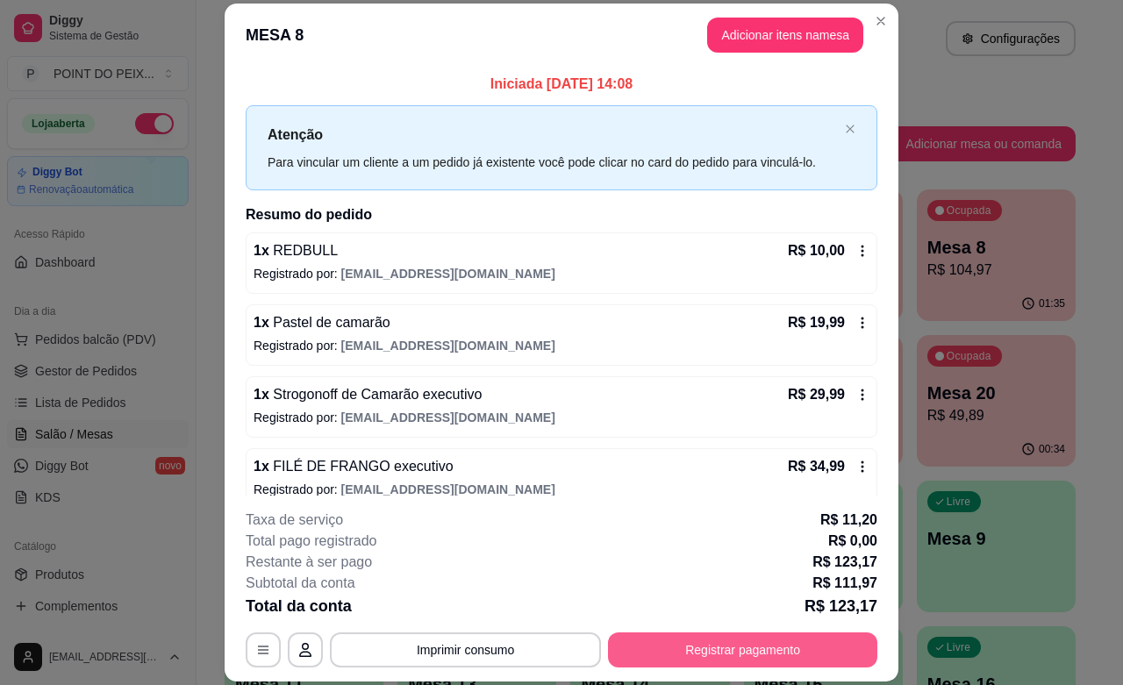
click at [654, 646] on button "Registrar pagamento" at bounding box center [742, 649] width 269 height 35
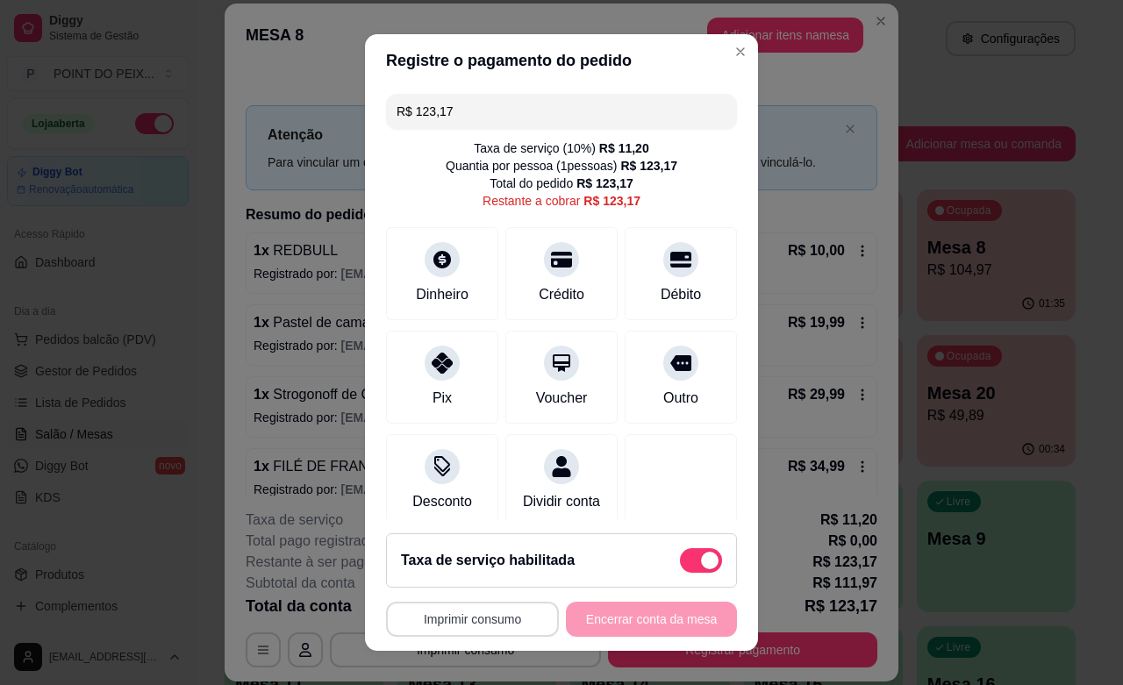
click at [483, 616] on button "Imprimir consumo" at bounding box center [472, 619] width 173 height 35
click at [487, 573] on button "IMPRESSORA" at bounding box center [463, 579] width 127 height 28
click at [537, 282] on div "Crédito" at bounding box center [562, 293] width 50 height 23
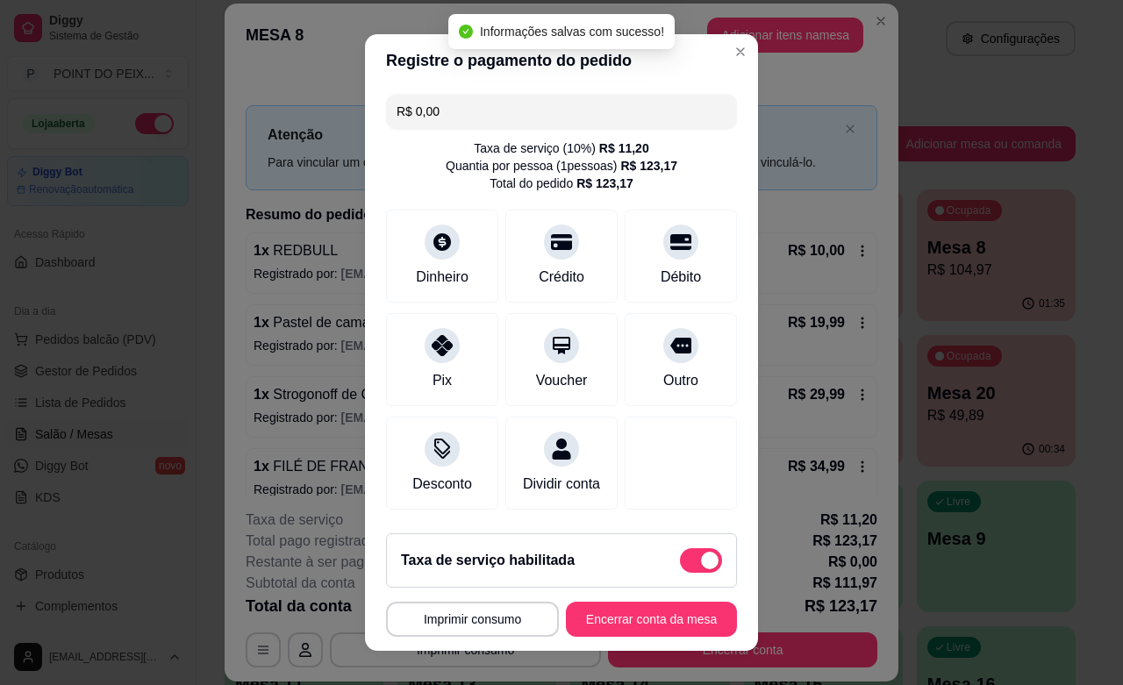
type input "R$ 0,00"
click at [629, 627] on button "Encerrar conta da mesa" at bounding box center [651, 619] width 171 height 35
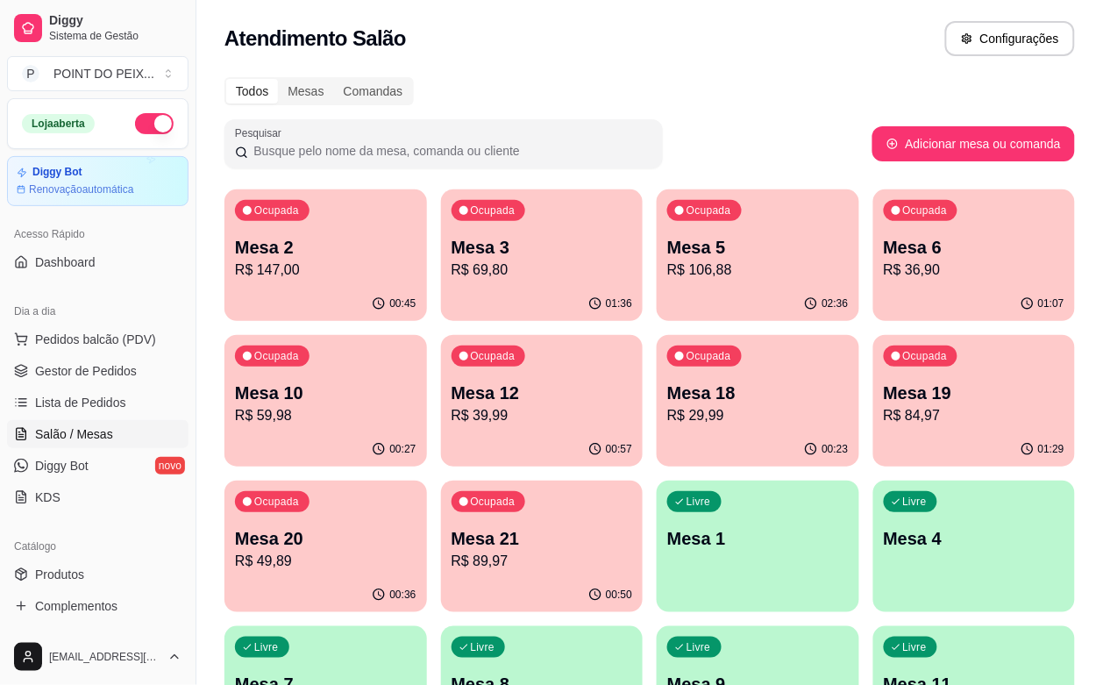
click at [633, 551] on p "R$ 89,97" at bounding box center [543, 561] width 182 height 21
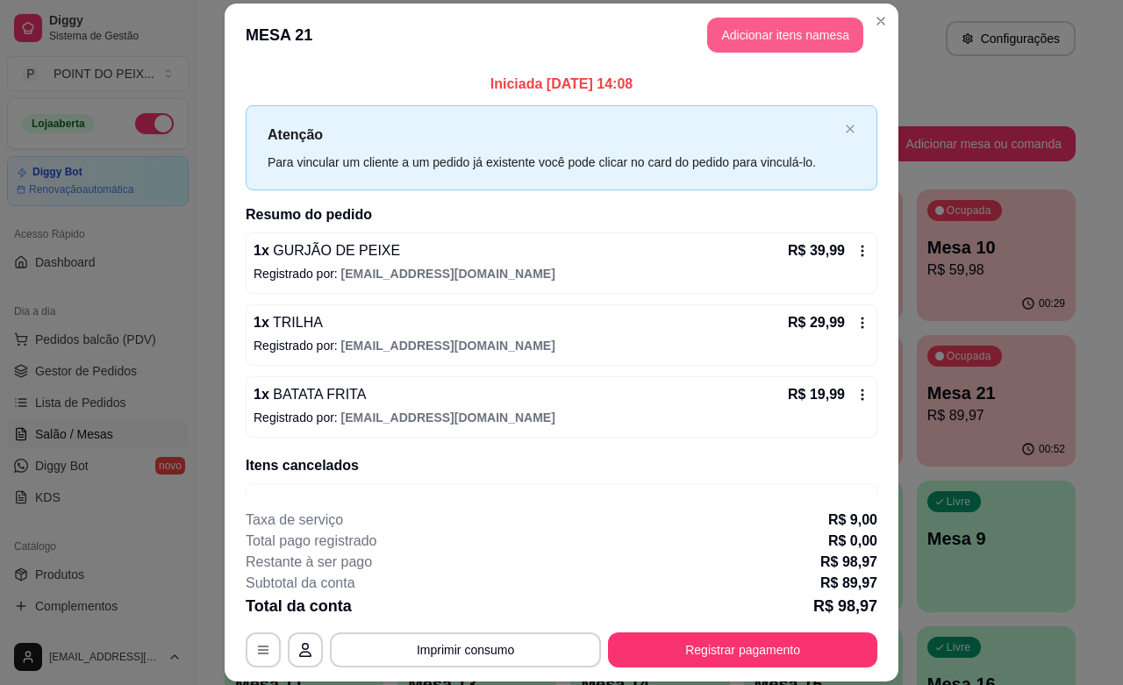
click at [756, 41] on button "Adicionar itens na mesa" at bounding box center [785, 35] width 156 height 35
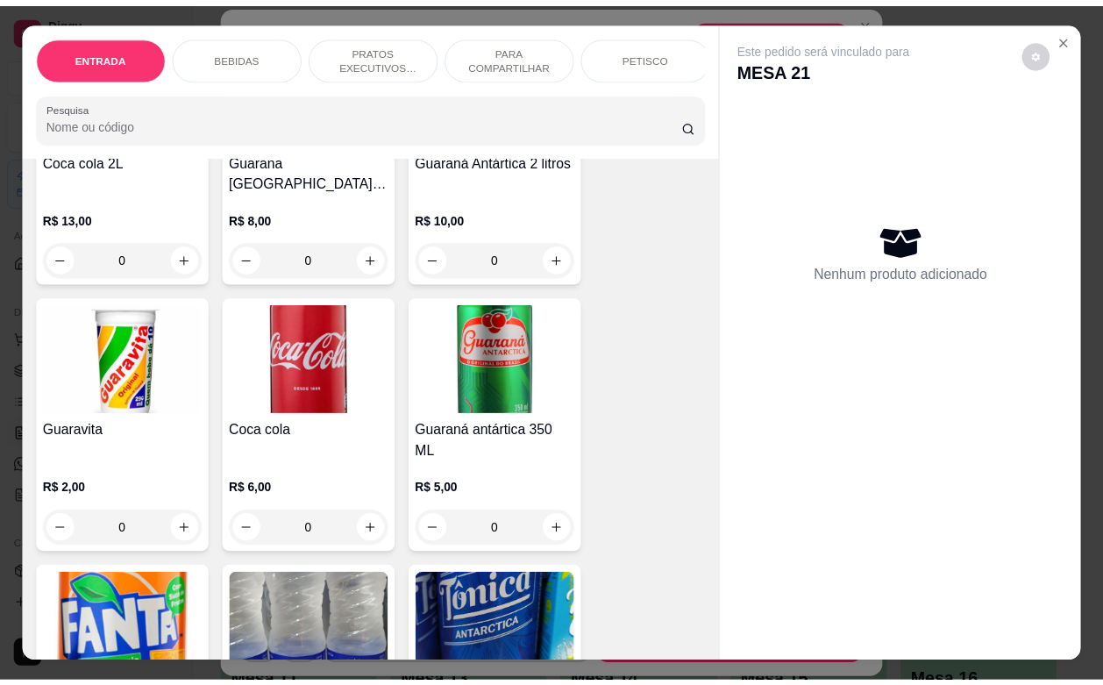
scroll to position [1206, 0]
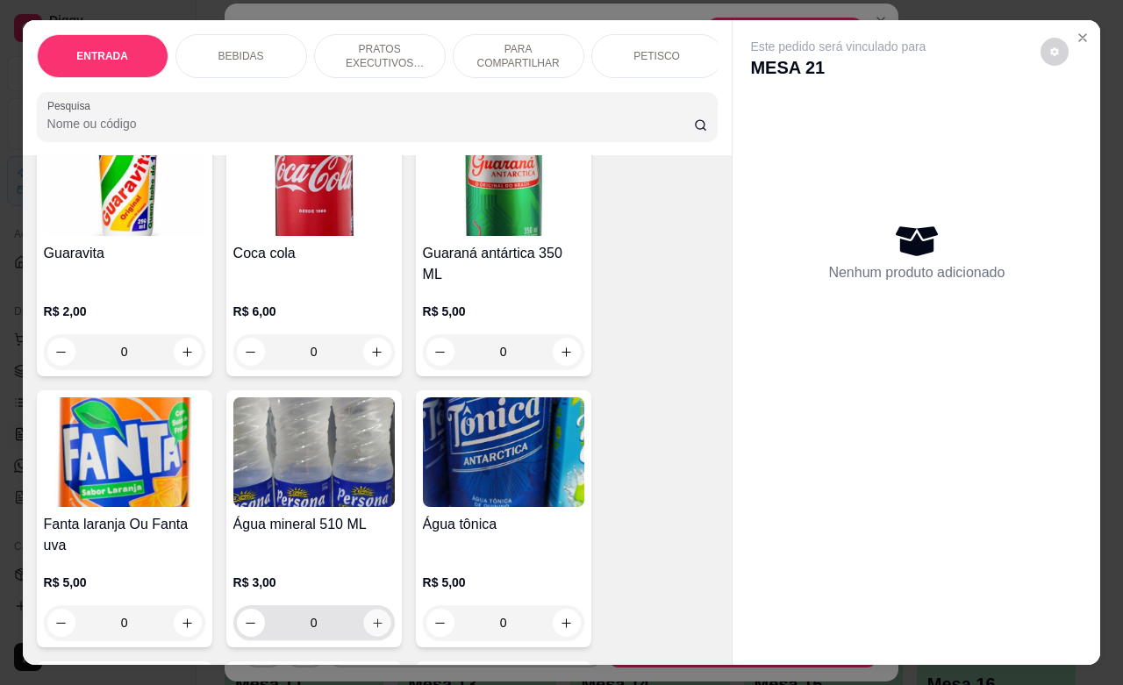
click at [371, 617] on icon "increase-product-quantity" at bounding box center [376, 623] width 13 height 13
type input "1"
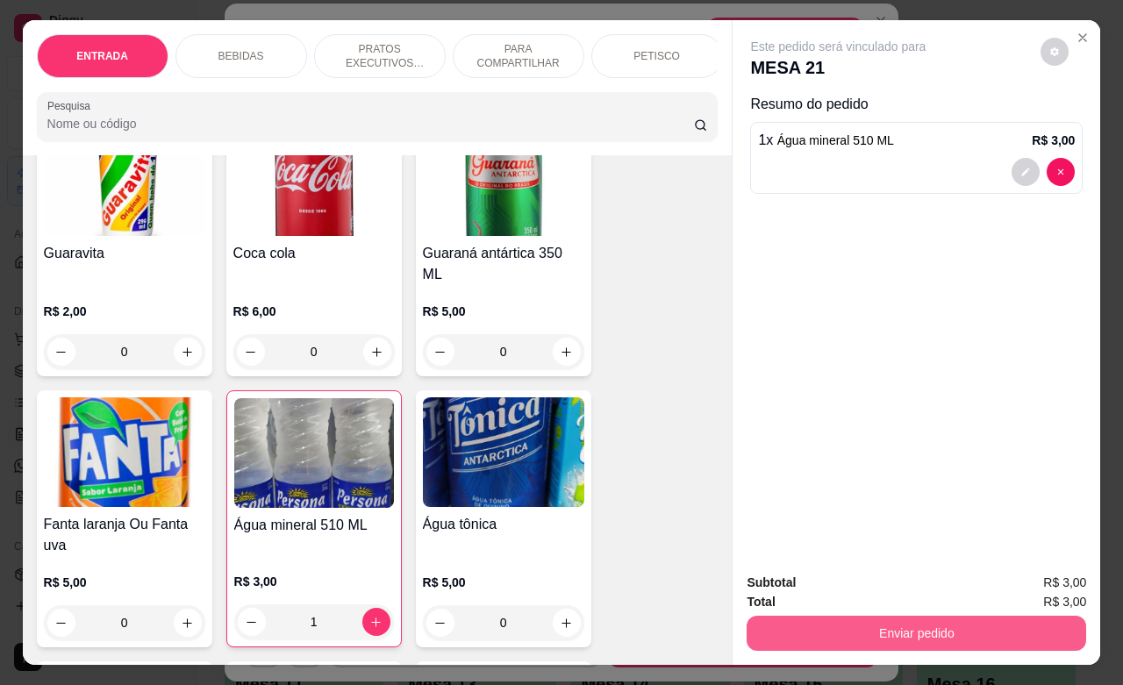
click at [829, 629] on button "Enviar pedido" at bounding box center [915, 633] width 339 height 35
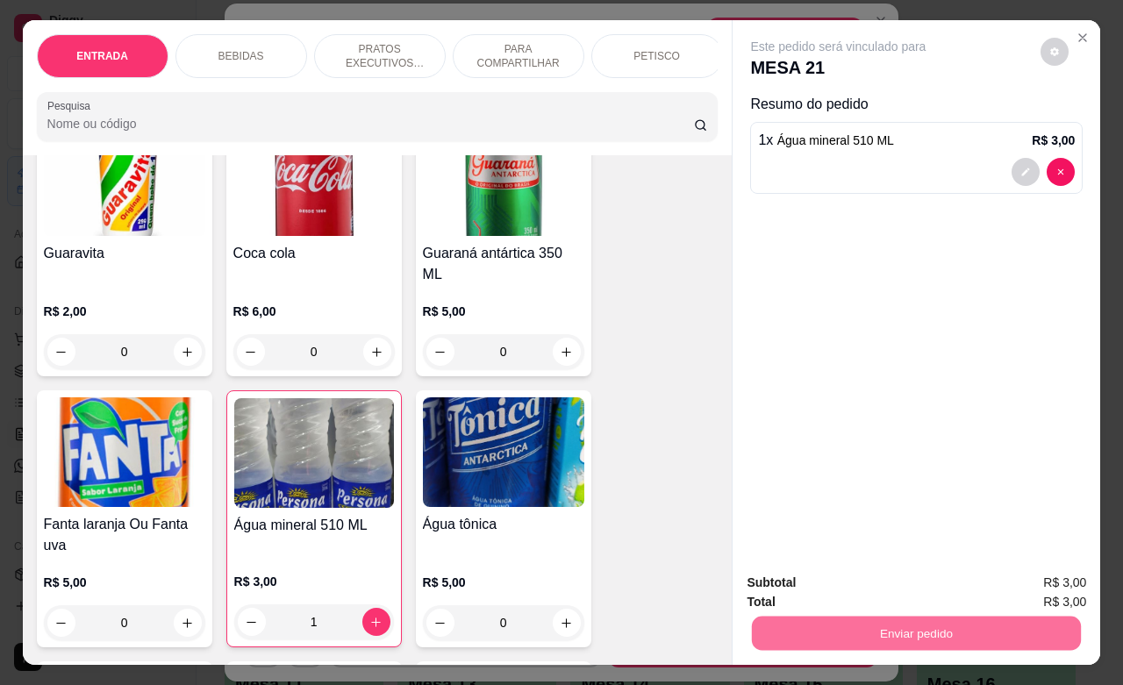
click at [803, 577] on button "Não registrar e enviar pedido" at bounding box center [855, 580] width 177 height 32
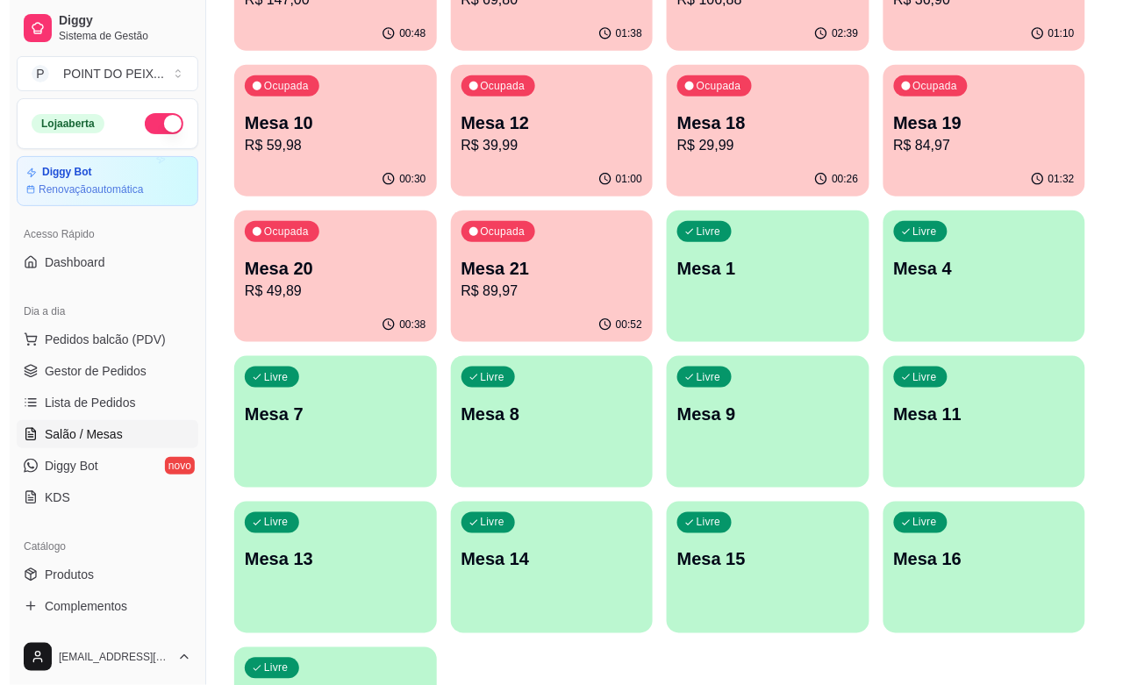
scroll to position [289, 0]
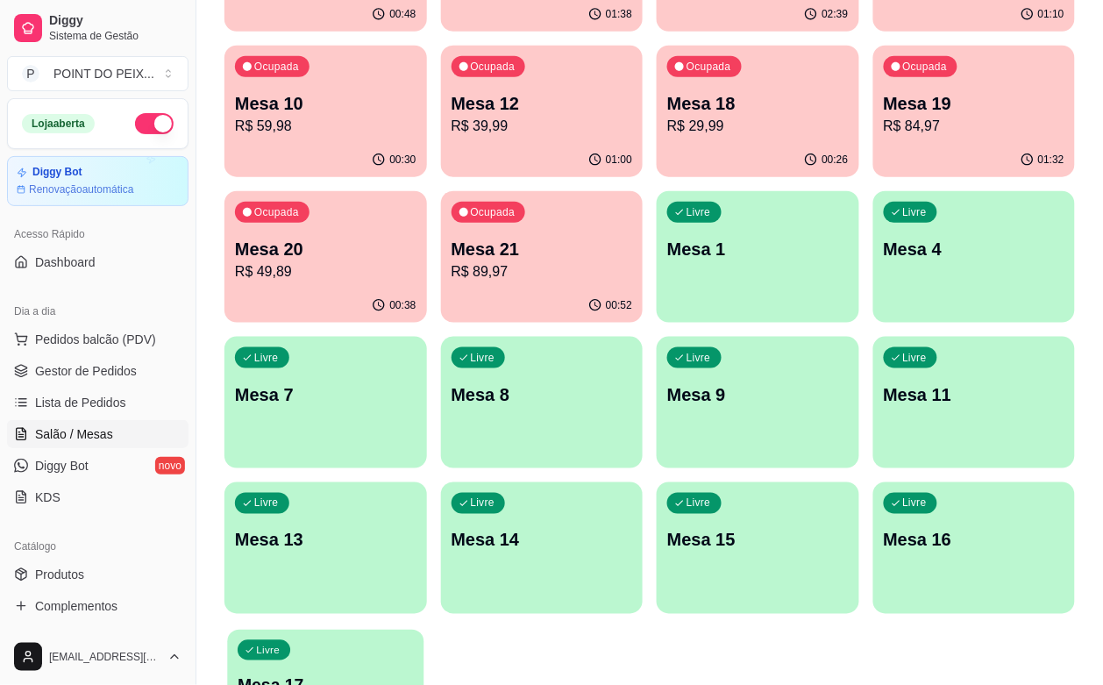
click at [264, 674] on p "Mesa 17" at bounding box center [325, 686] width 175 height 24
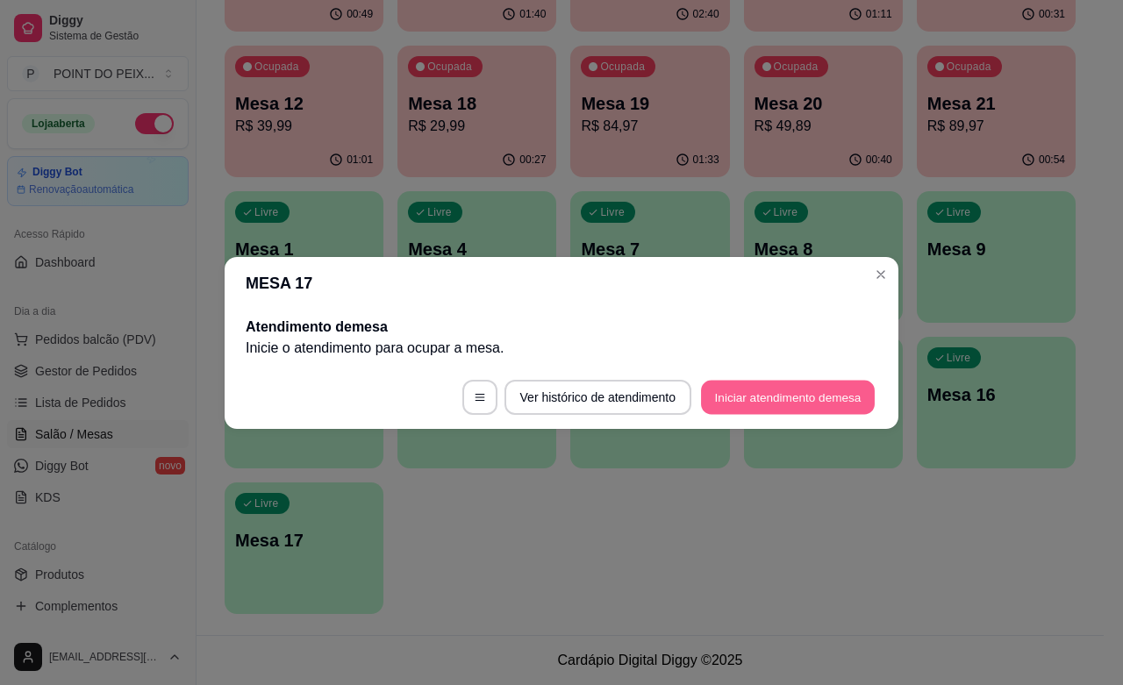
click at [778, 405] on button "Iniciar atendimento de mesa" at bounding box center [788, 397] width 174 height 34
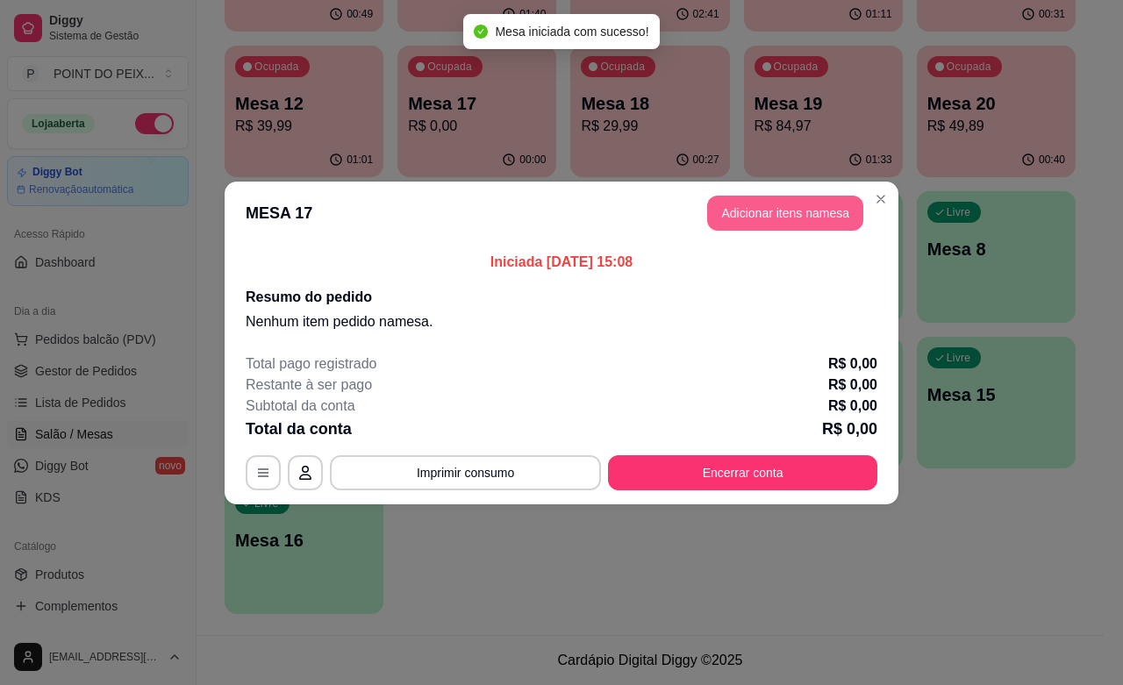
click at [761, 217] on button "Adicionar itens na mesa" at bounding box center [785, 213] width 156 height 35
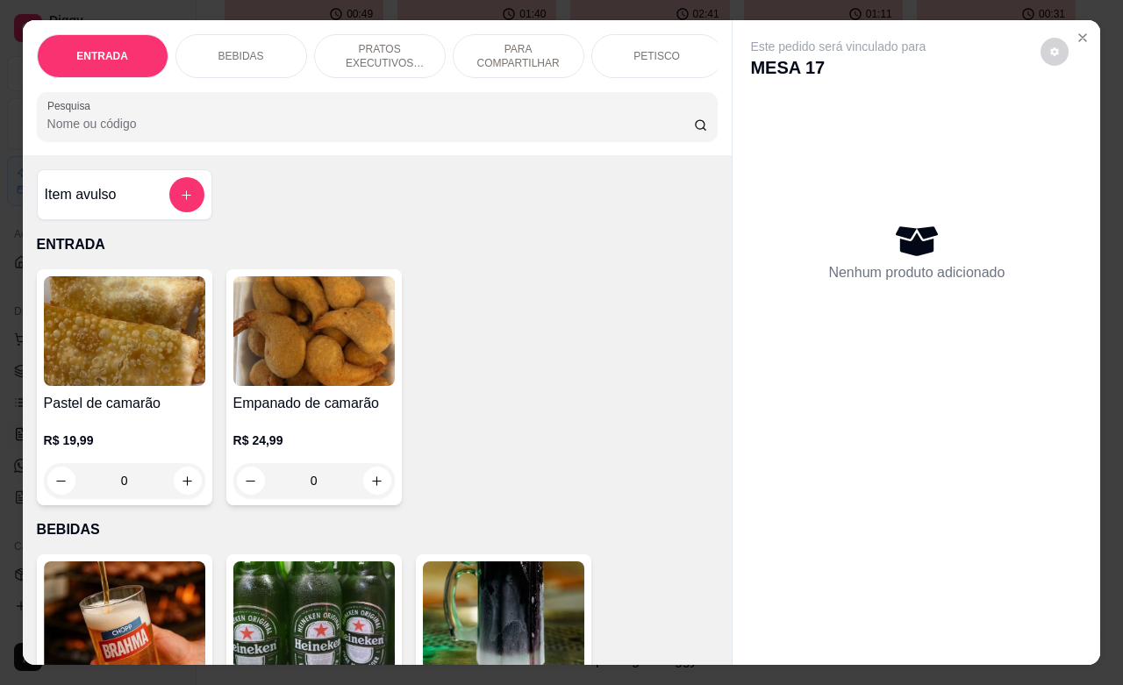
click at [382, 49] on p "PRATOS EXECUTIVOS (INDIVIDUAIS)" at bounding box center [380, 56] width 102 height 28
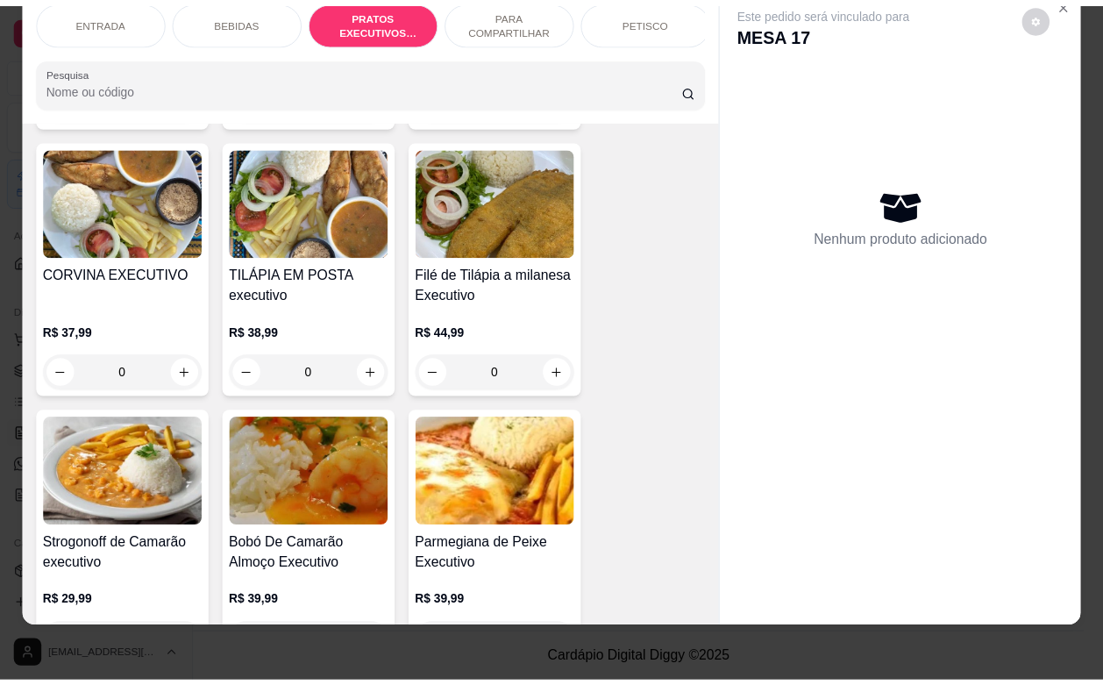
scroll to position [2857, 0]
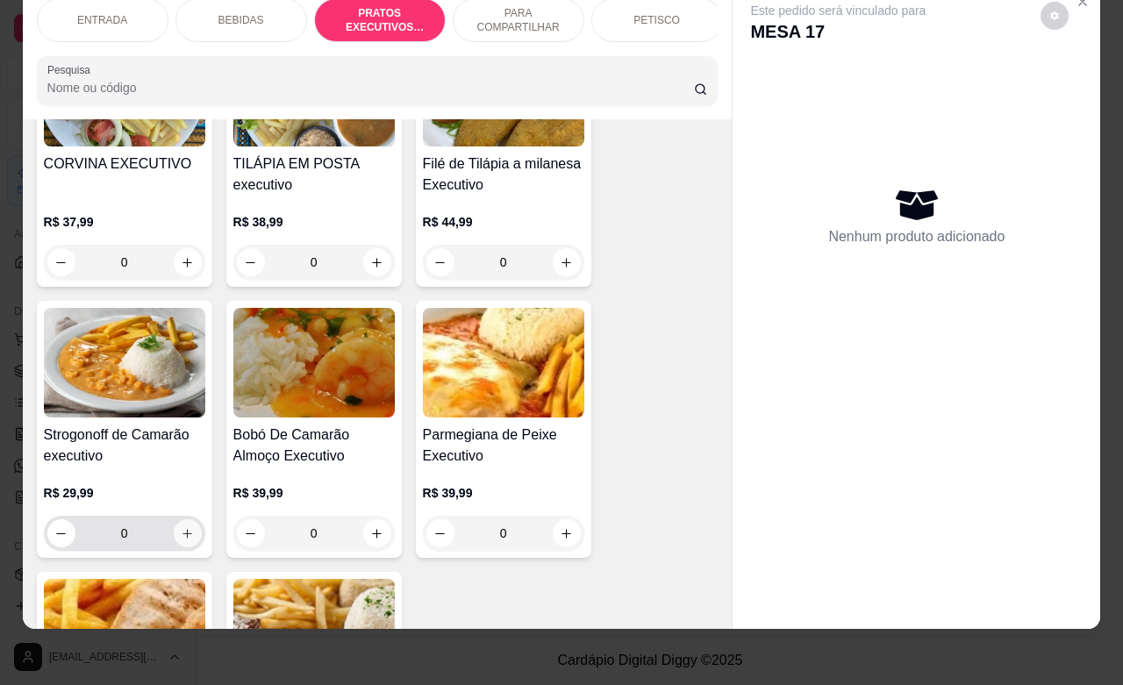
click at [181, 527] on icon "increase-product-quantity" at bounding box center [187, 533] width 13 height 13
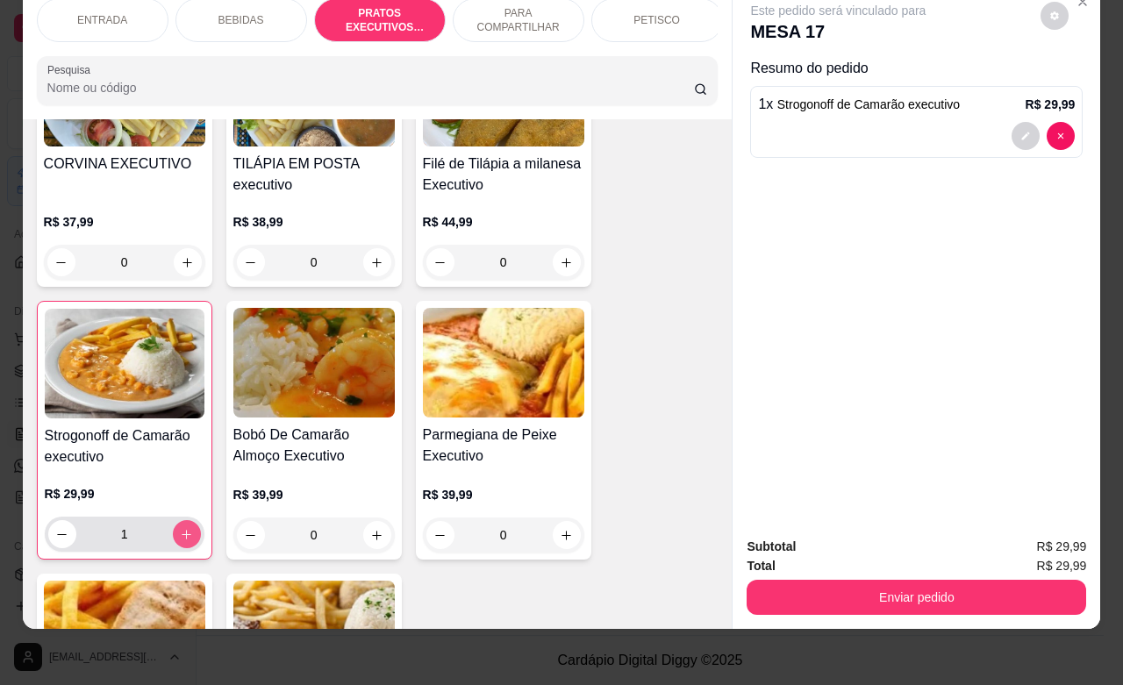
click at [180, 528] on icon "increase-product-quantity" at bounding box center [186, 534] width 13 height 13
type input "2"
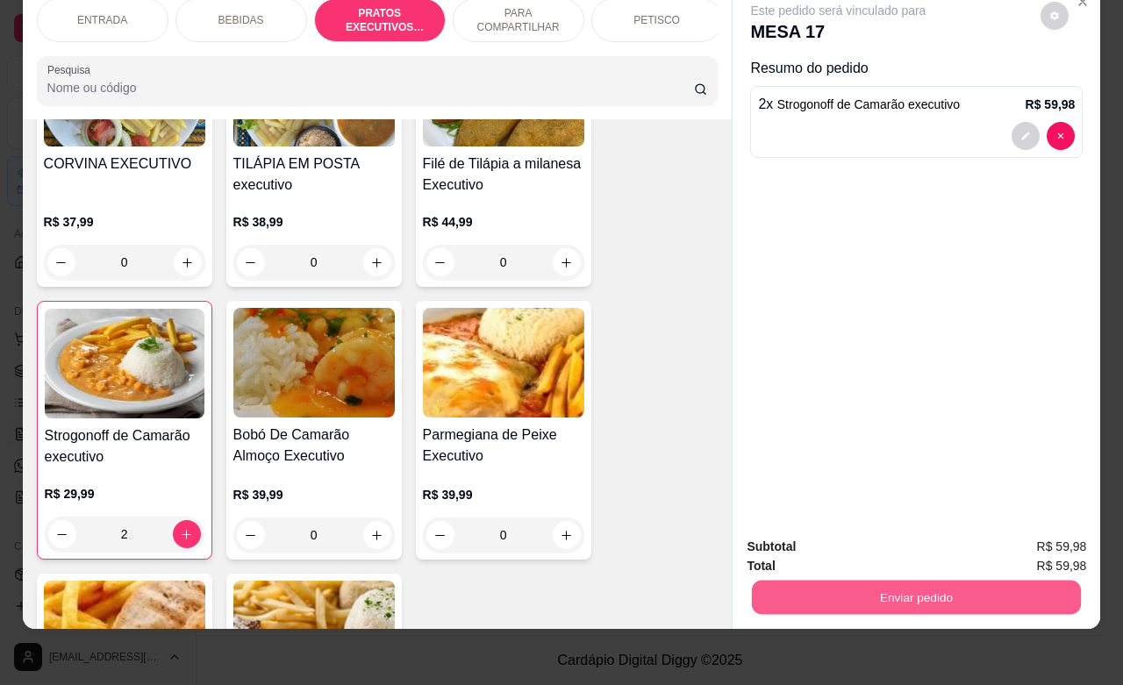
click at [871, 588] on button "Enviar pedido" at bounding box center [916, 597] width 329 height 34
click at [813, 532] on button "Não registrar e enviar pedido" at bounding box center [855, 535] width 177 height 32
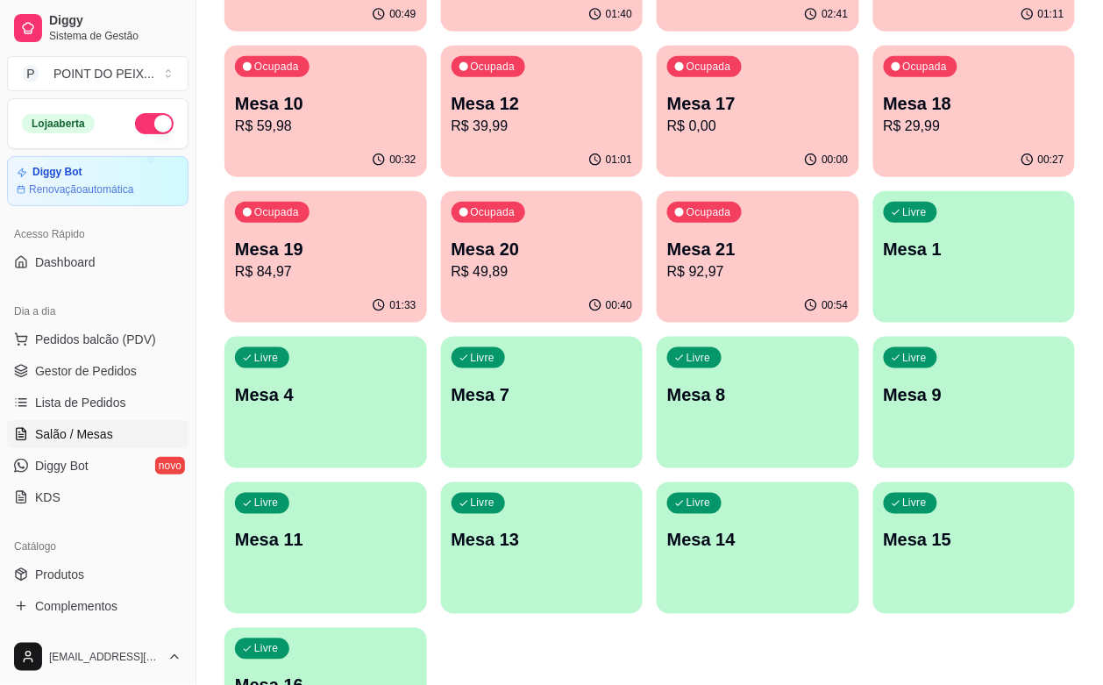
click at [765, 542] on div "Ocupada Mesa 2 R$ 147,00 00:49 Ocupada Mesa 3 R$ 69,80 01:40 Ocupada Mesa 5 R$ …" at bounding box center [650, 329] width 851 height 859
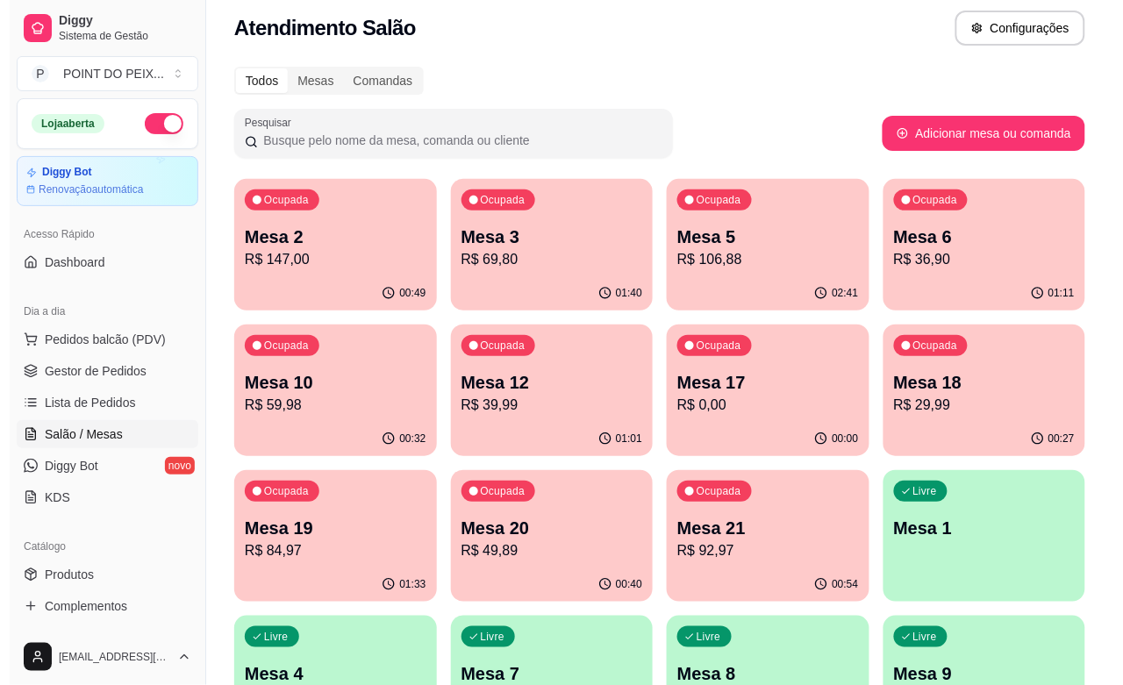
scroll to position [0, 0]
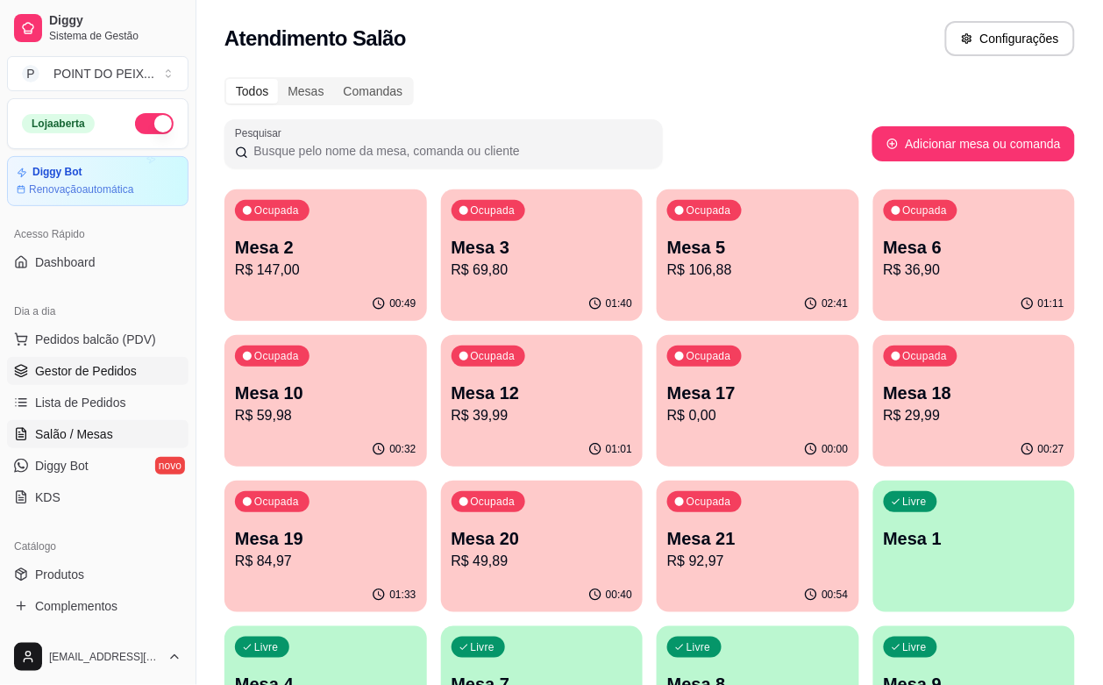
click at [124, 360] on link "Gestor de Pedidos" at bounding box center [98, 371] width 182 height 28
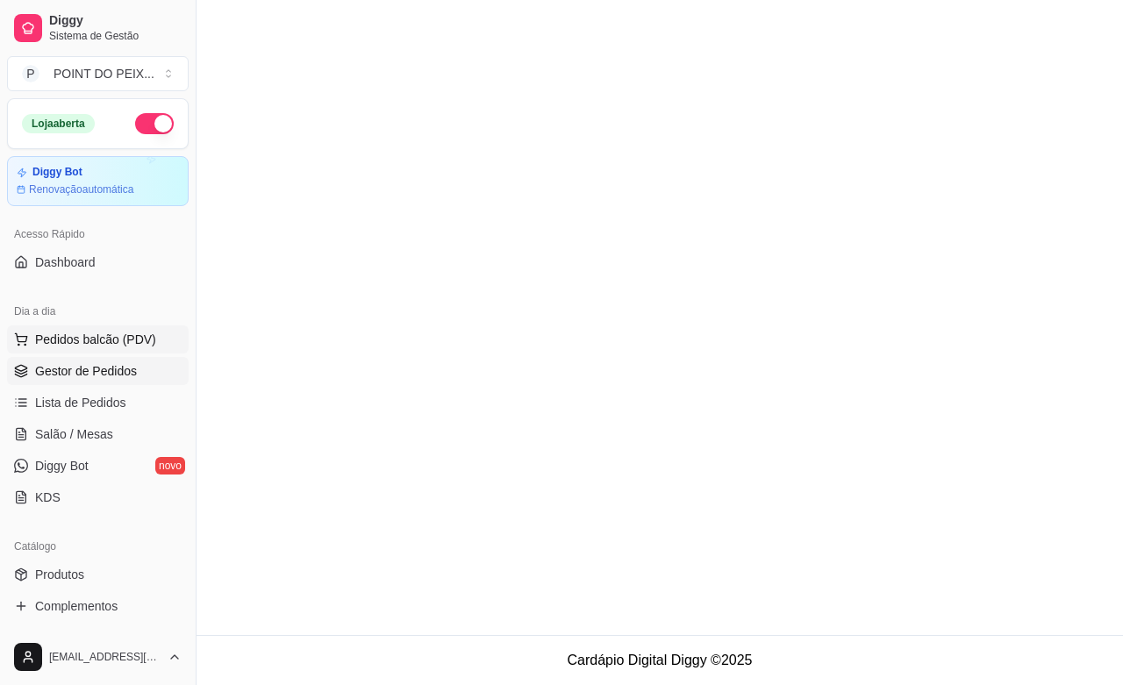
click at [130, 347] on span "Pedidos balcão (PDV)" at bounding box center [95, 340] width 121 height 18
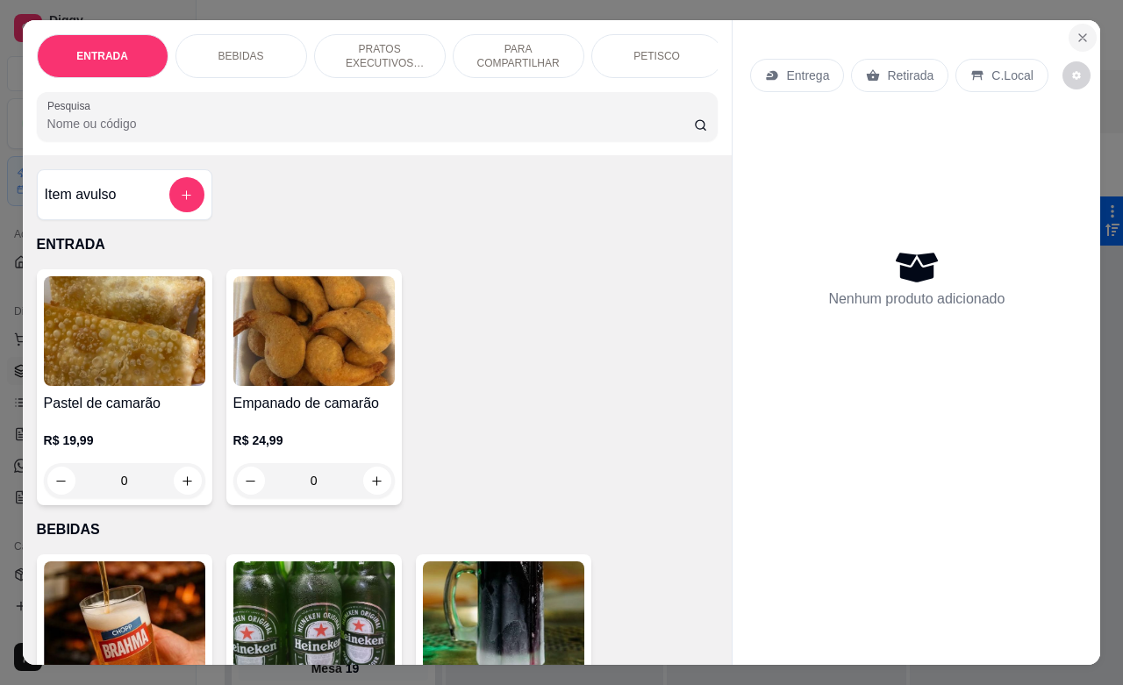
click at [1076, 31] on icon "Close" at bounding box center [1082, 38] width 14 height 14
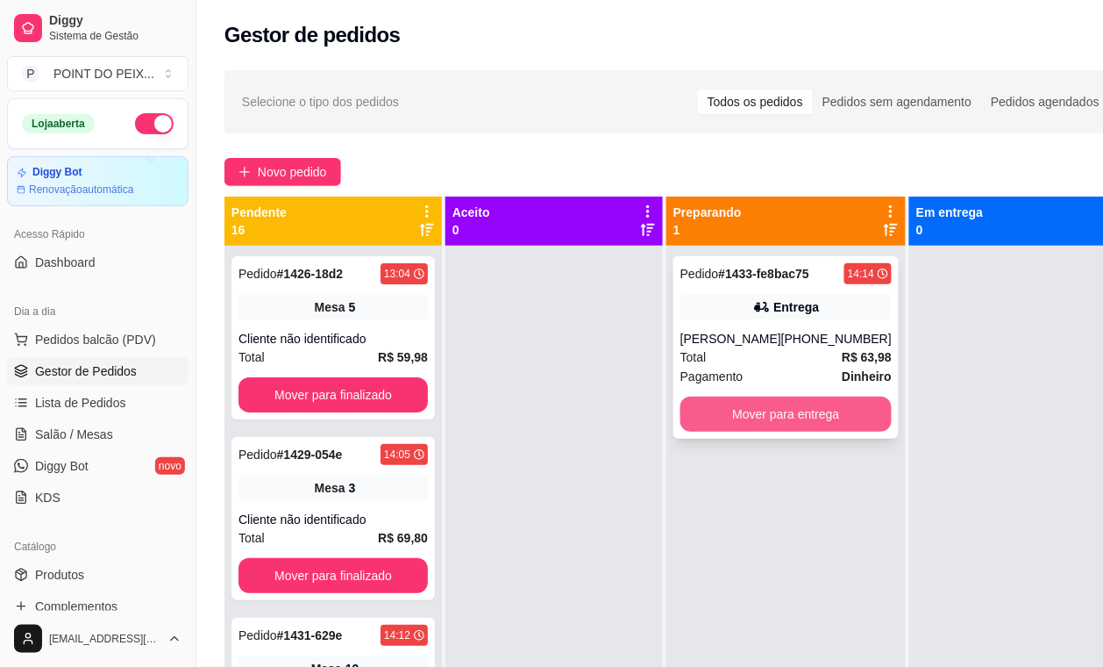
click at [746, 410] on button "Mover para entrega" at bounding box center [786, 413] width 211 height 35
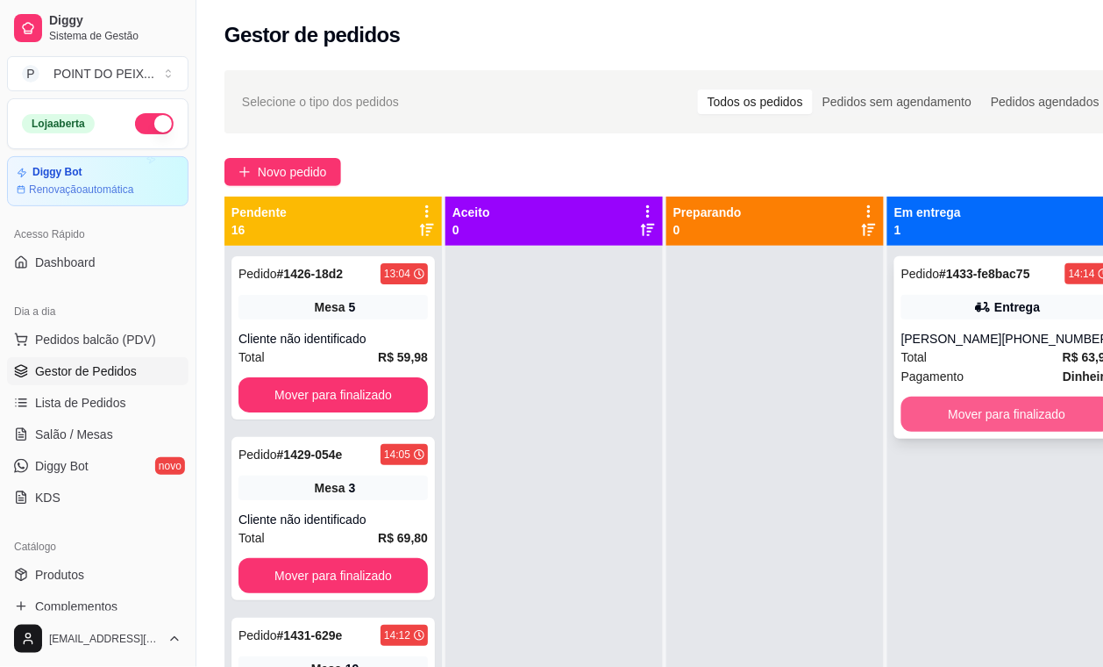
click at [970, 410] on button "Mover para finalizado" at bounding box center [1007, 413] width 211 height 35
click at [1039, 412] on button "Mover para finalizado" at bounding box center [1007, 414] width 205 height 34
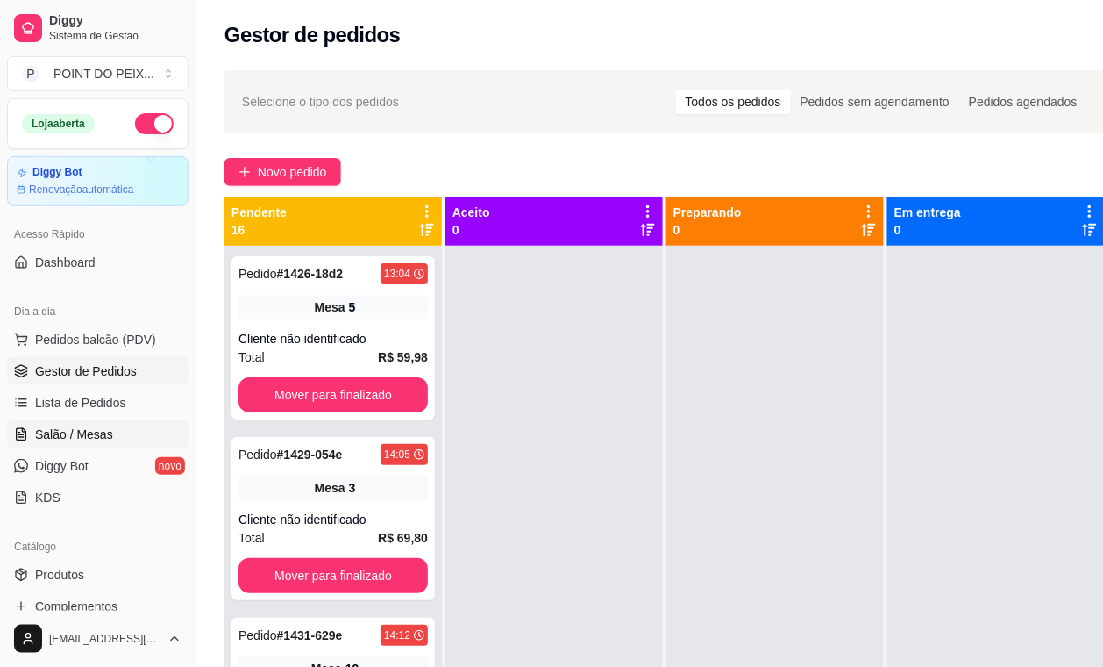
click at [80, 435] on span "Salão / Mesas" at bounding box center [74, 434] width 78 height 18
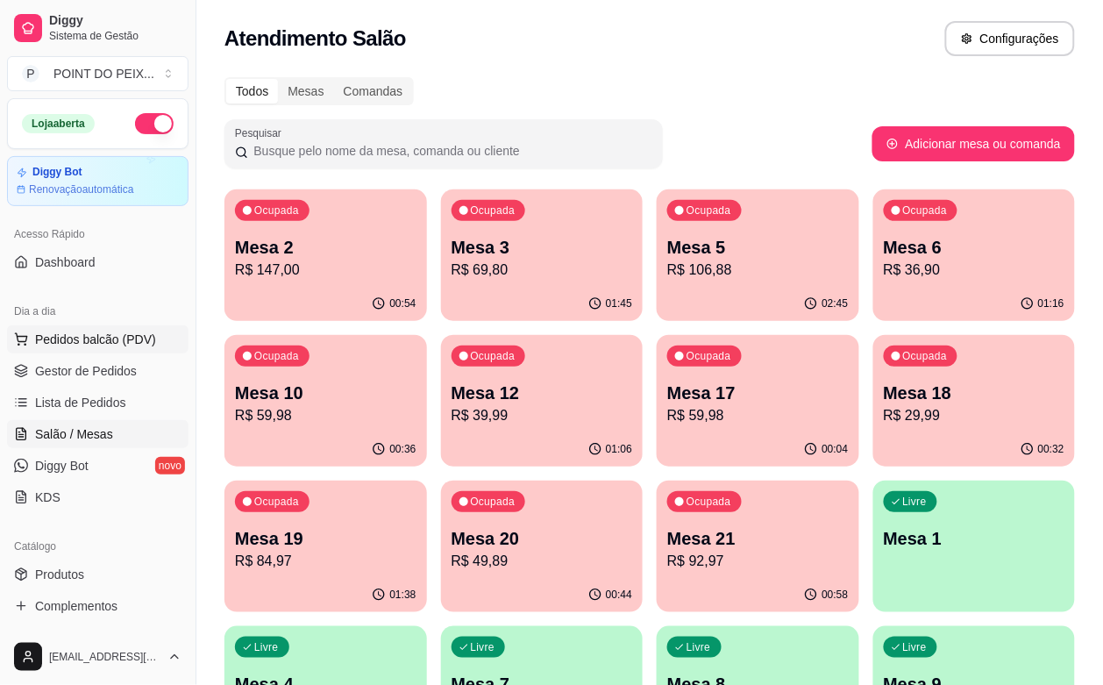
click at [117, 343] on span "Pedidos balcão (PDV)" at bounding box center [95, 340] width 121 height 18
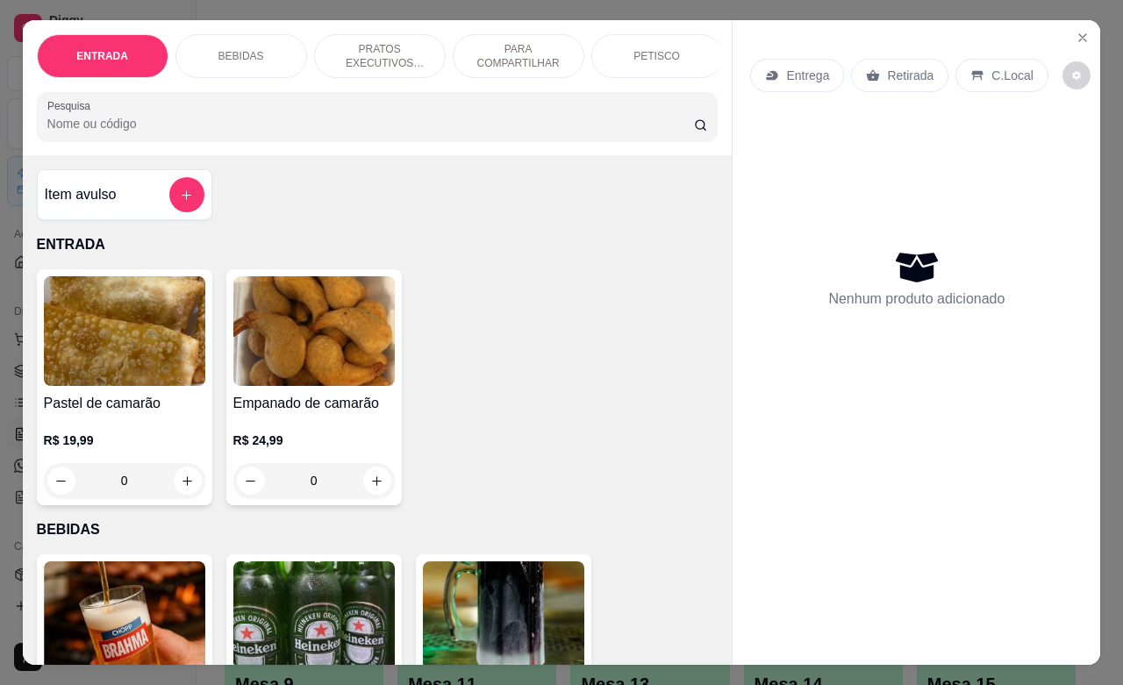
click at [807, 67] on p "Entrega" at bounding box center [807, 76] width 43 height 18
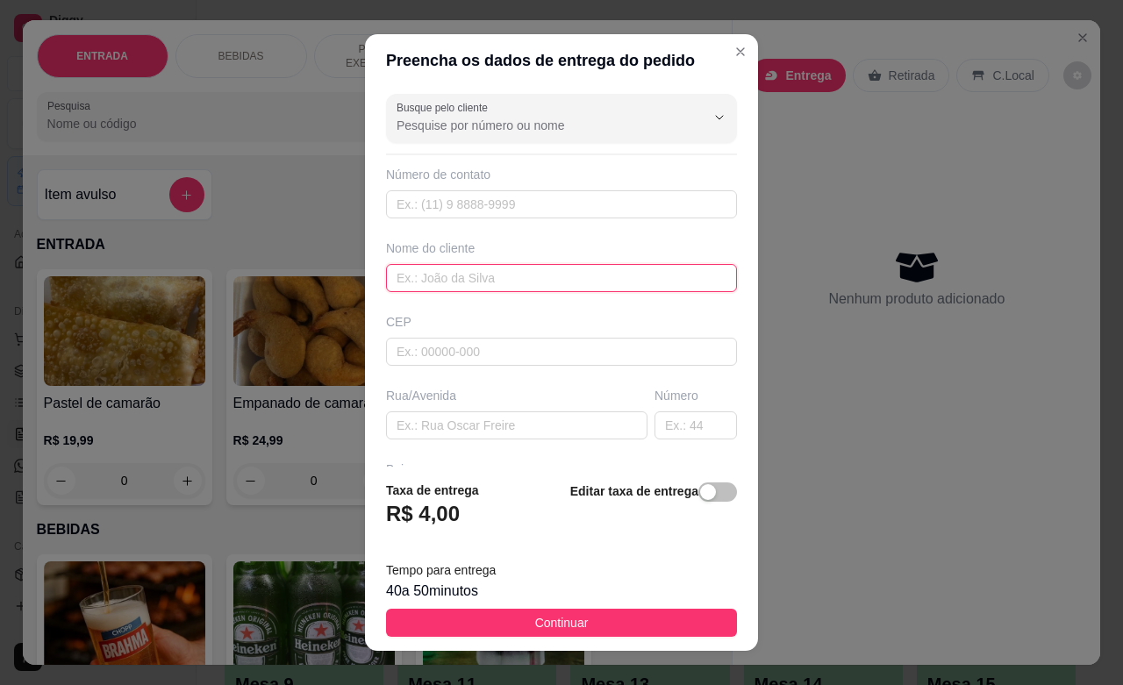
click at [493, 274] on input "text" at bounding box center [561, 278] width 351 height 28
type input "[PERSON_NAME]"
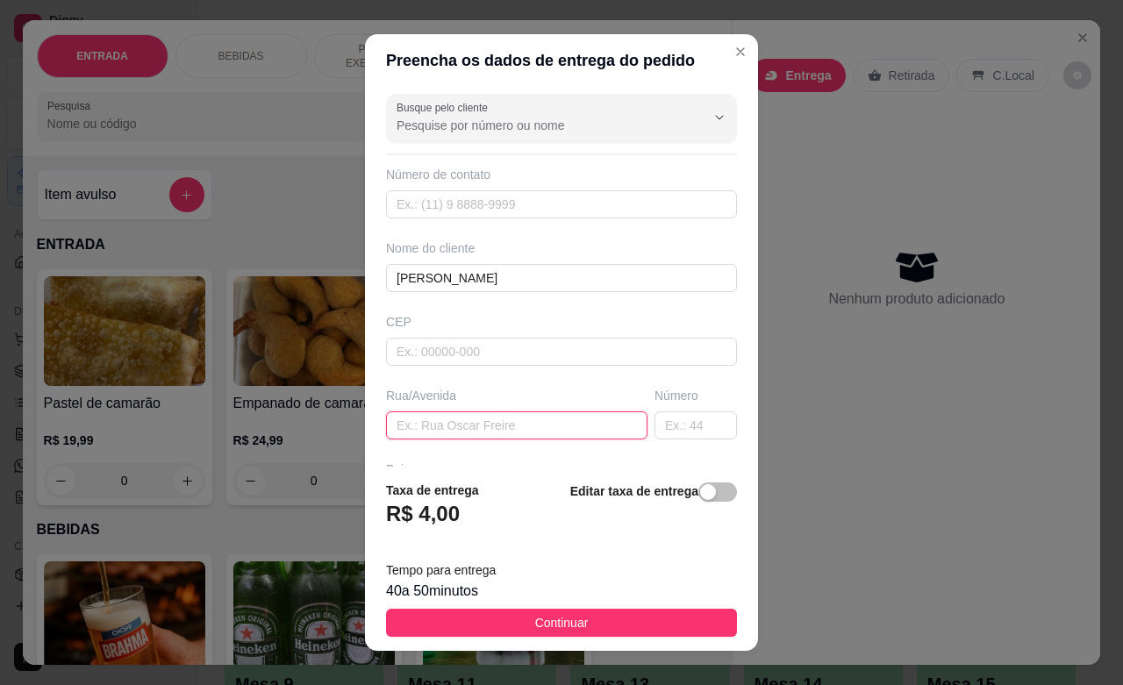
click at [480, 423] on input "text" at bounding box center [516, 425] width 261 height 28
type input "dionizio"
click at [660, 424] on input "text" at bounding box center [695, 425] width 82 height 28
type input "318"
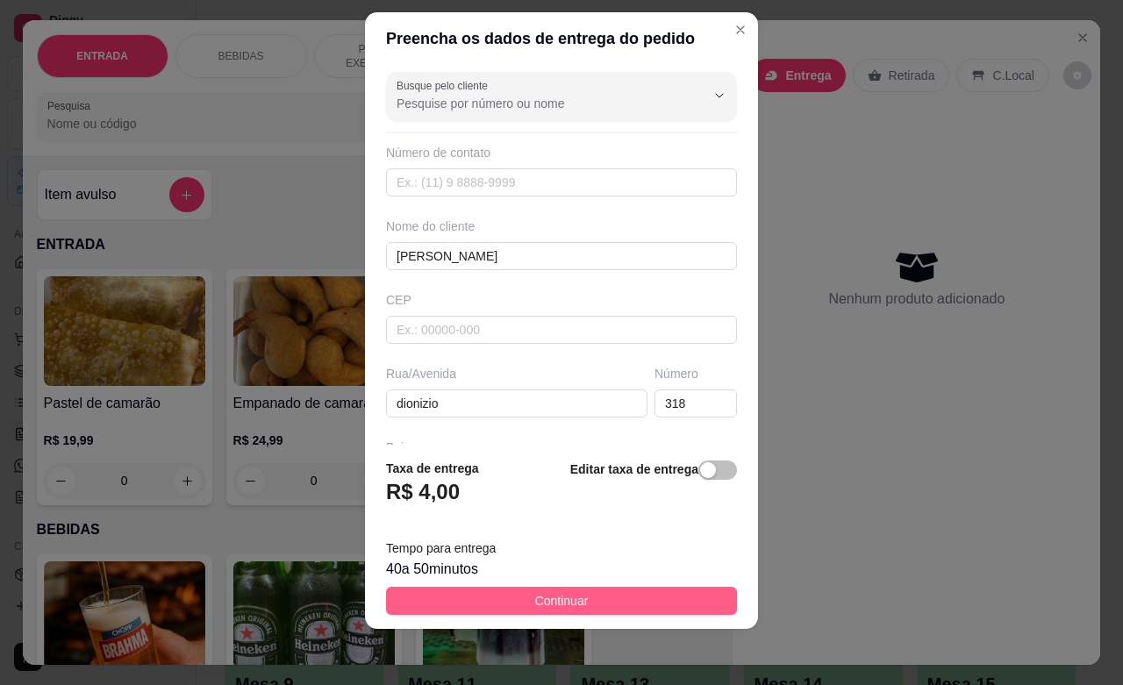
click at [592, 598] on button "Continuar" at bounding box center [561, 601] width 351 height 28
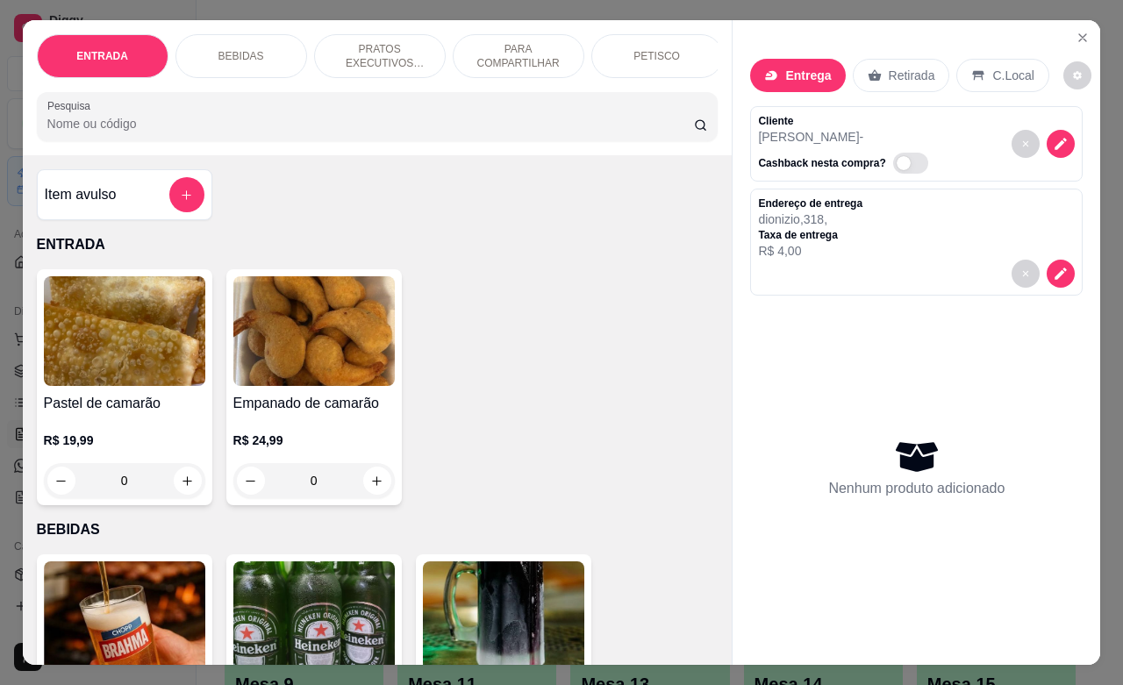
click at [663, 51] on p "PETISCO" at bounding box center [656, 56] width 46 height 14
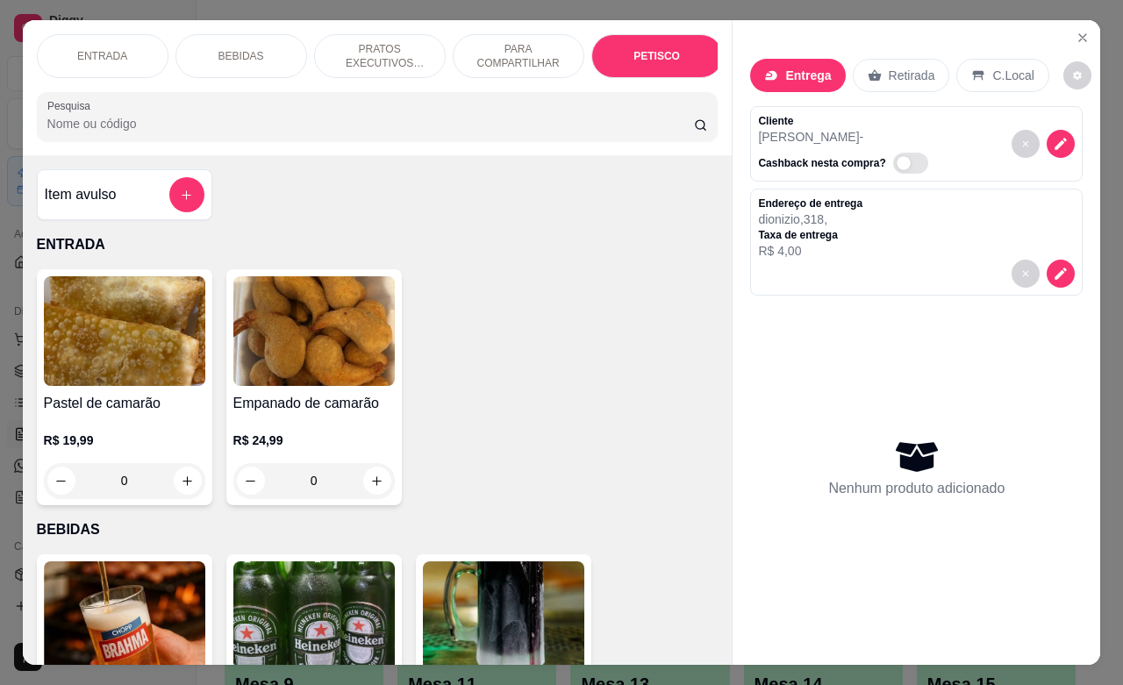
scroll to position [4115, 0]
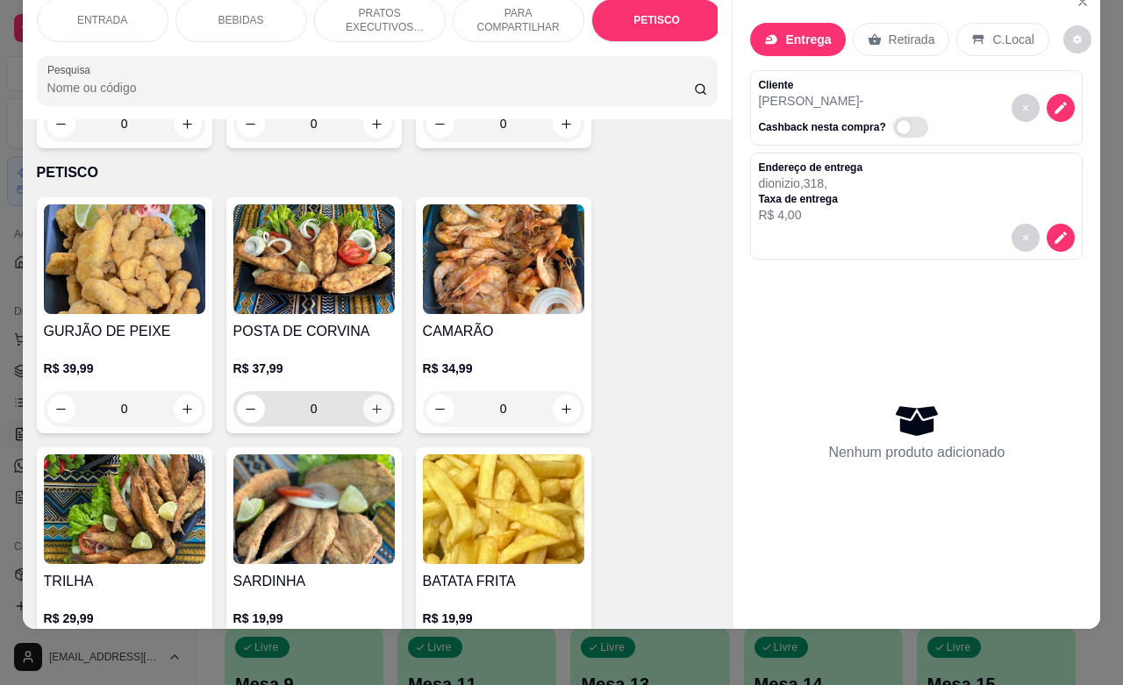
click at [370, 403] on icon "increase-product-quantity" at bounding box center [376, 409] width 13 height 13
type input "1"
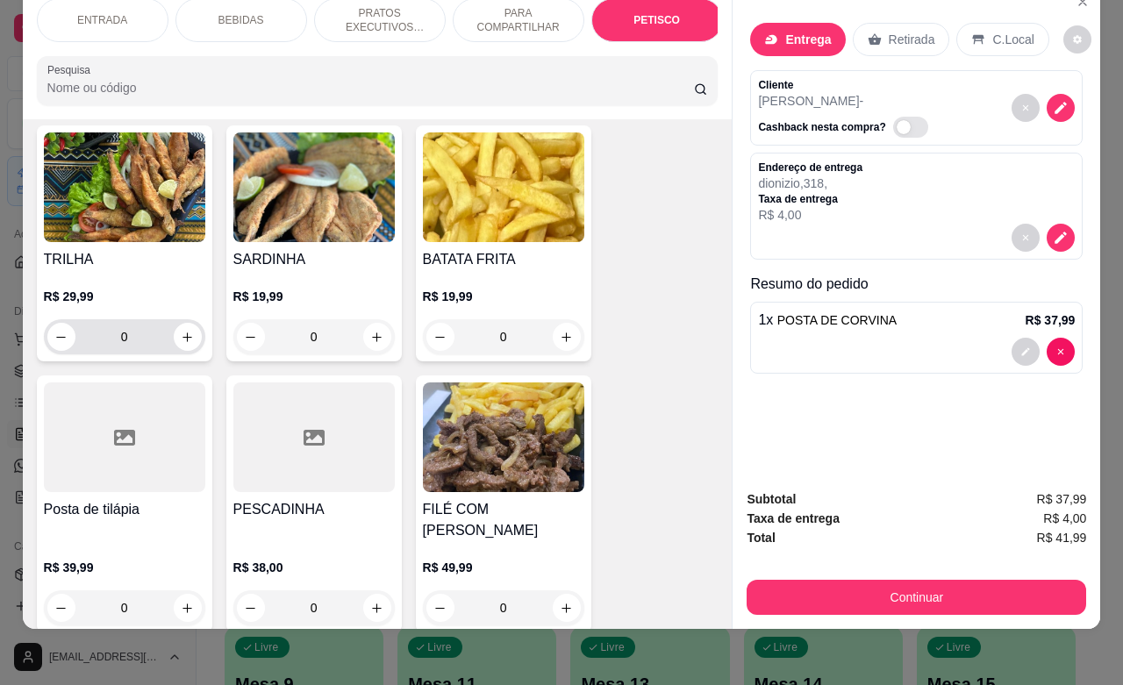
scroll to position [4444, 0]
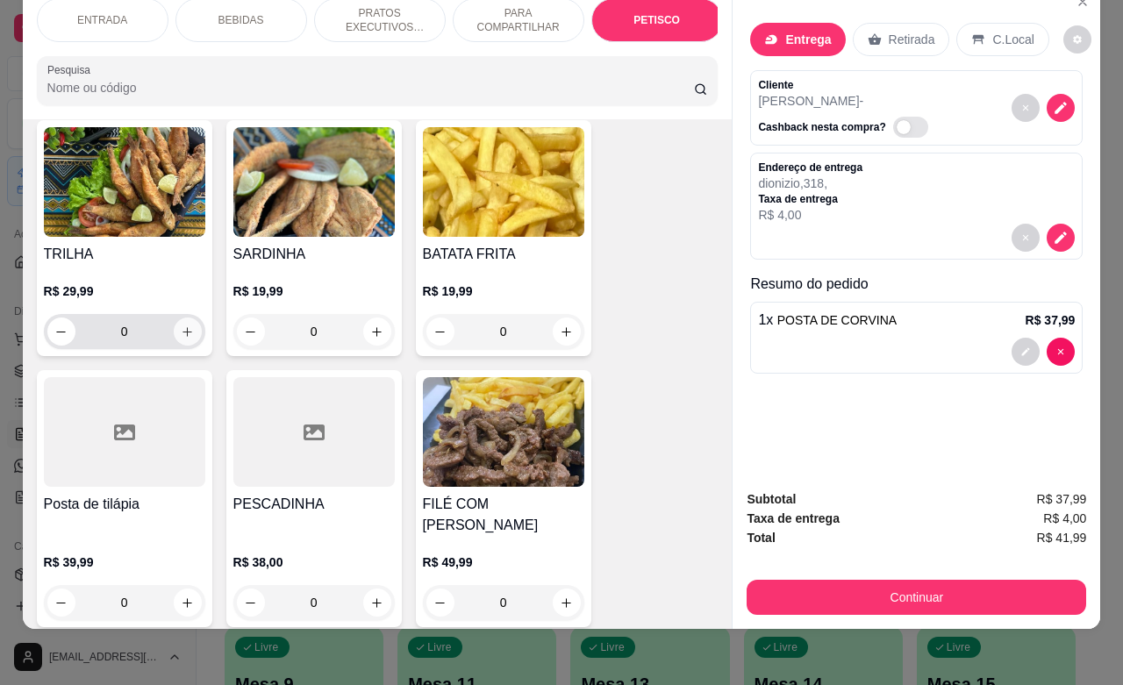
click at [181, 325] on icon "increase-product-quantity" at bounding box center [187, 331] width 13 height 13
type input "1"
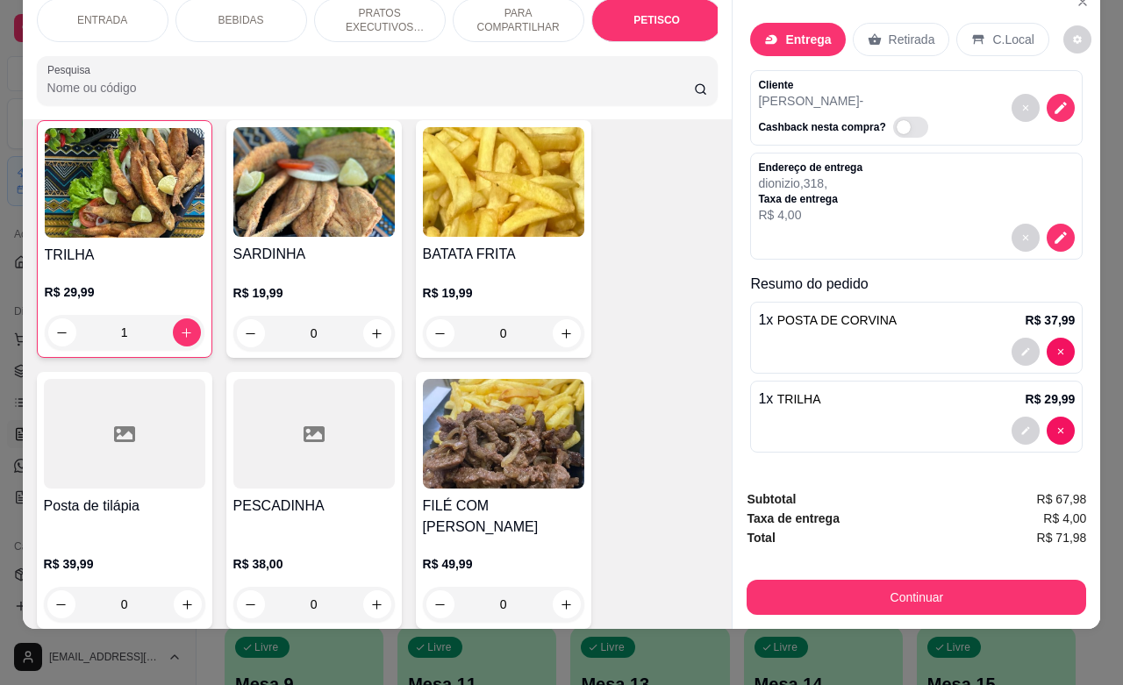
scroll to position [4445, 0]
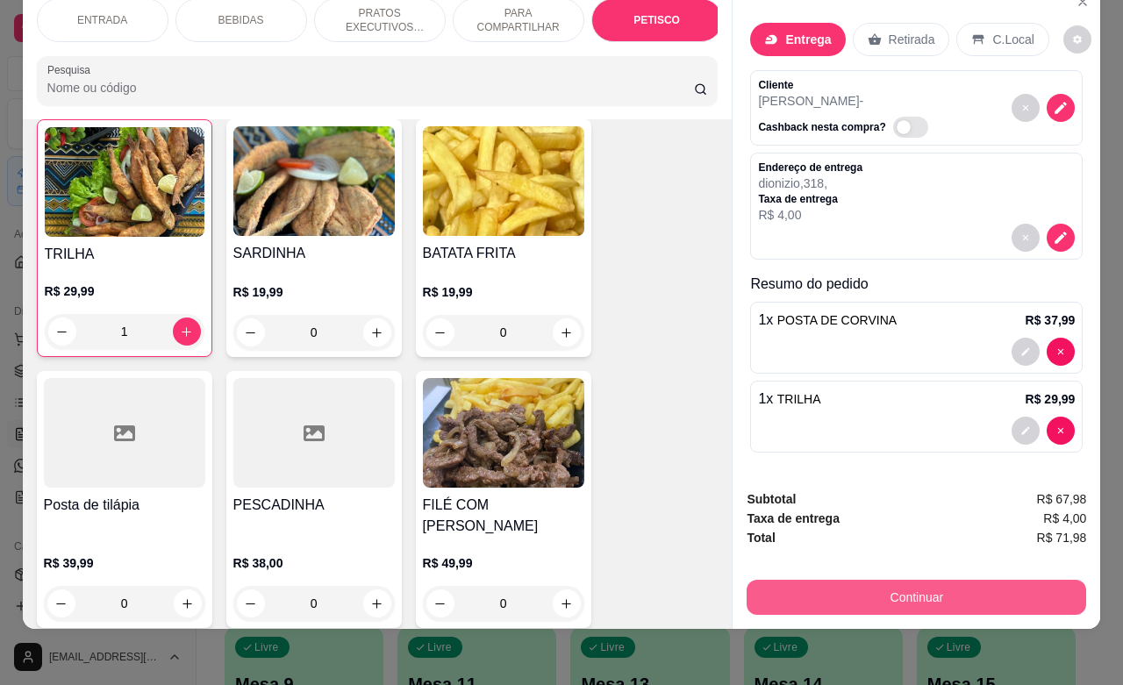
click at [893, 588] on button "Continuar" at bounding box center [915, 597] width 339 height 35
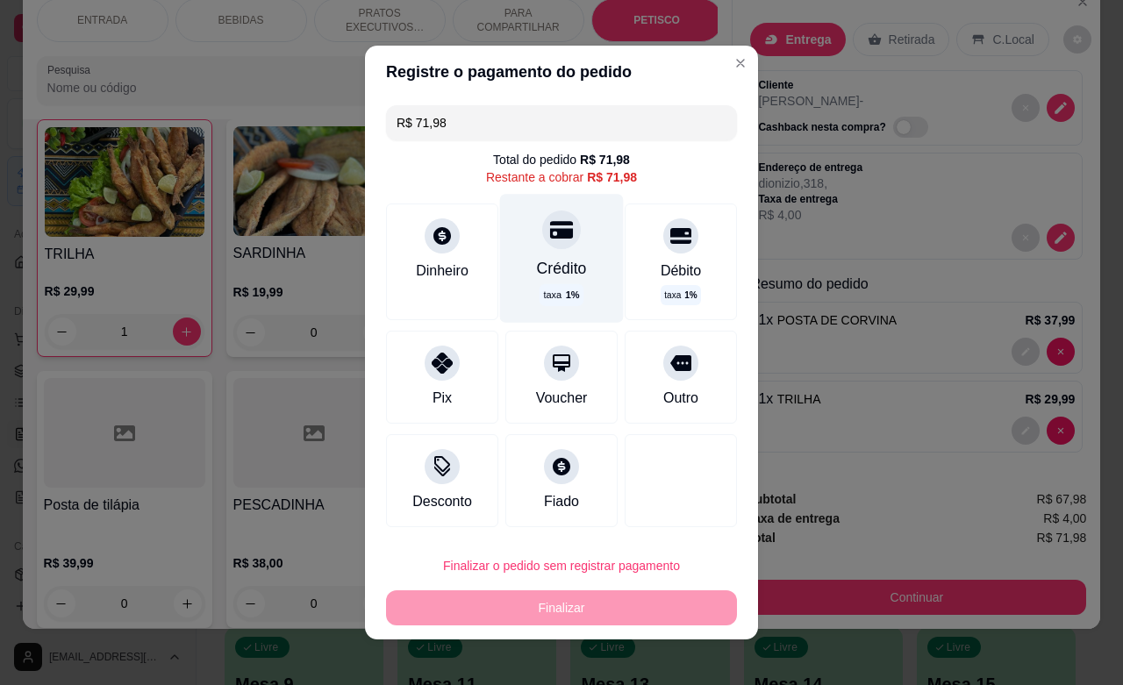
click at [550, 238] on icon at bounding box center [561, 230] width 23 height 18
type input "R$ 0,00"
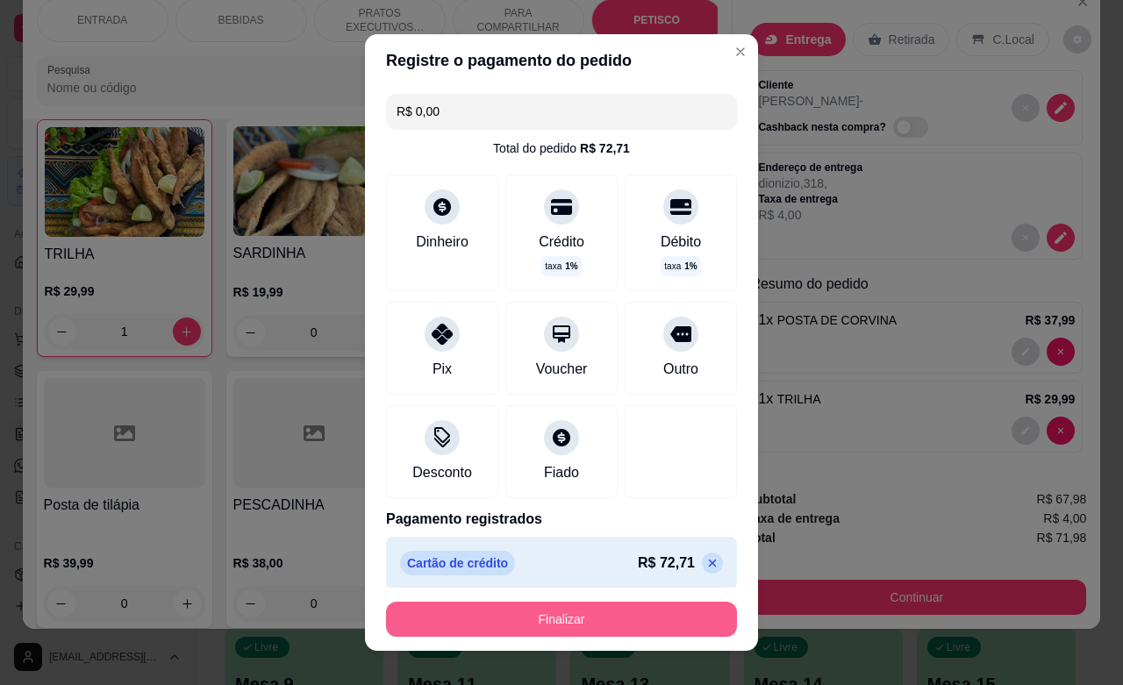
click at [545, 630] on button "Finalizar" at bounding box center [561, 619] width 351 height 35
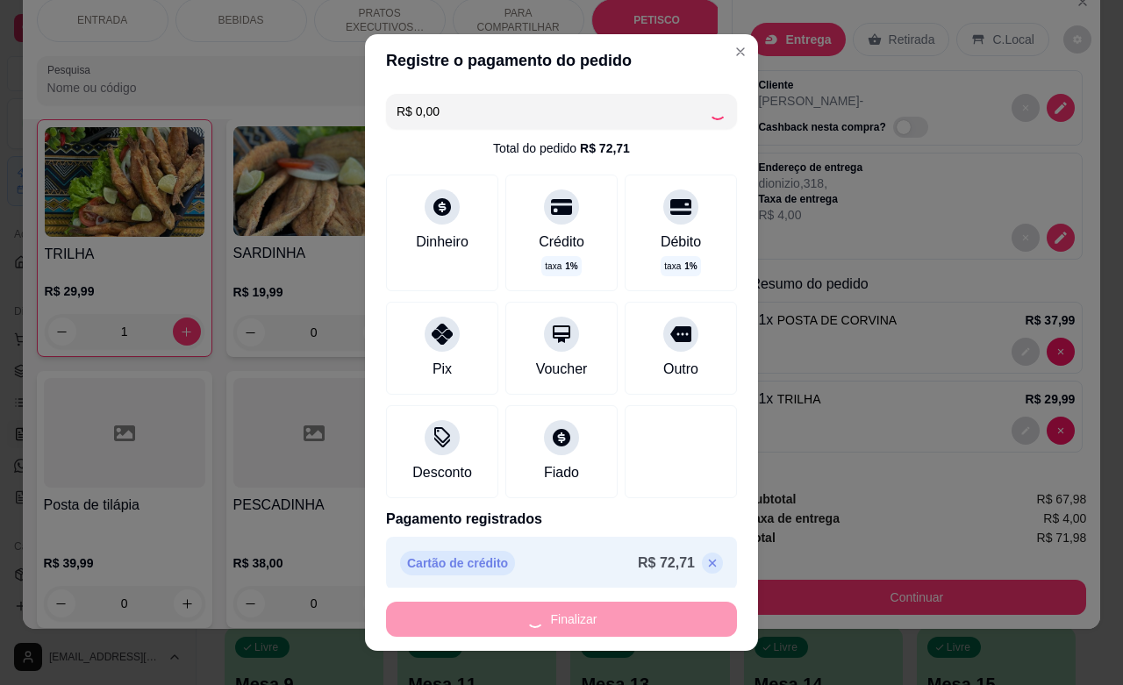
type input "0"
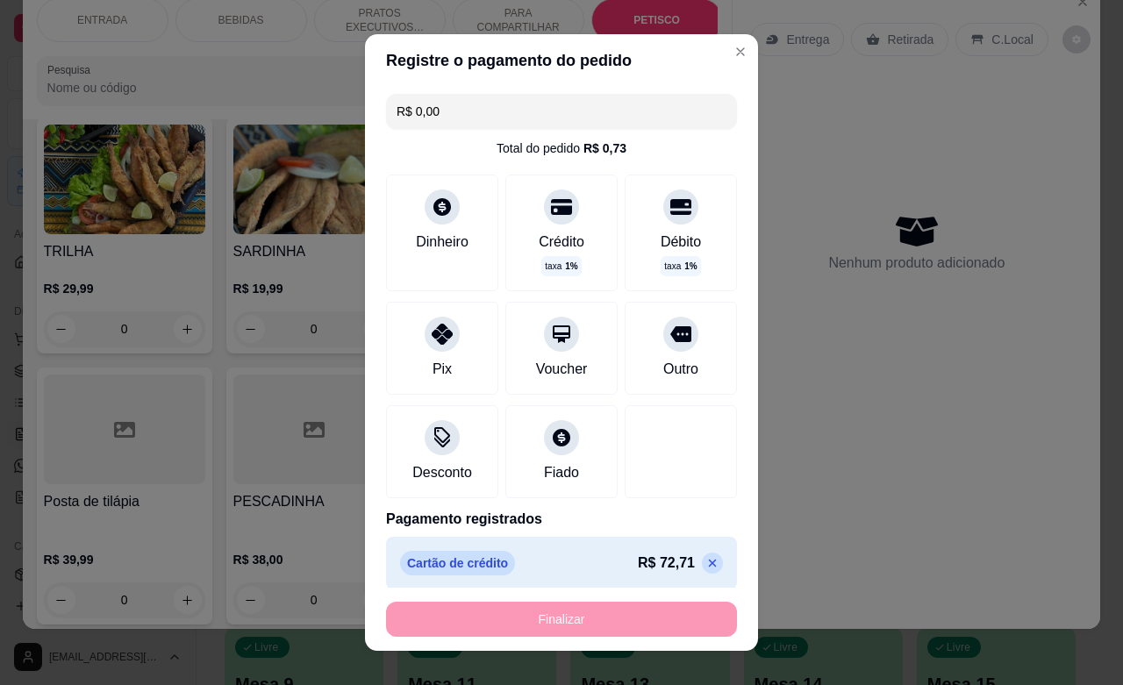
type input "-R$ 71,98"
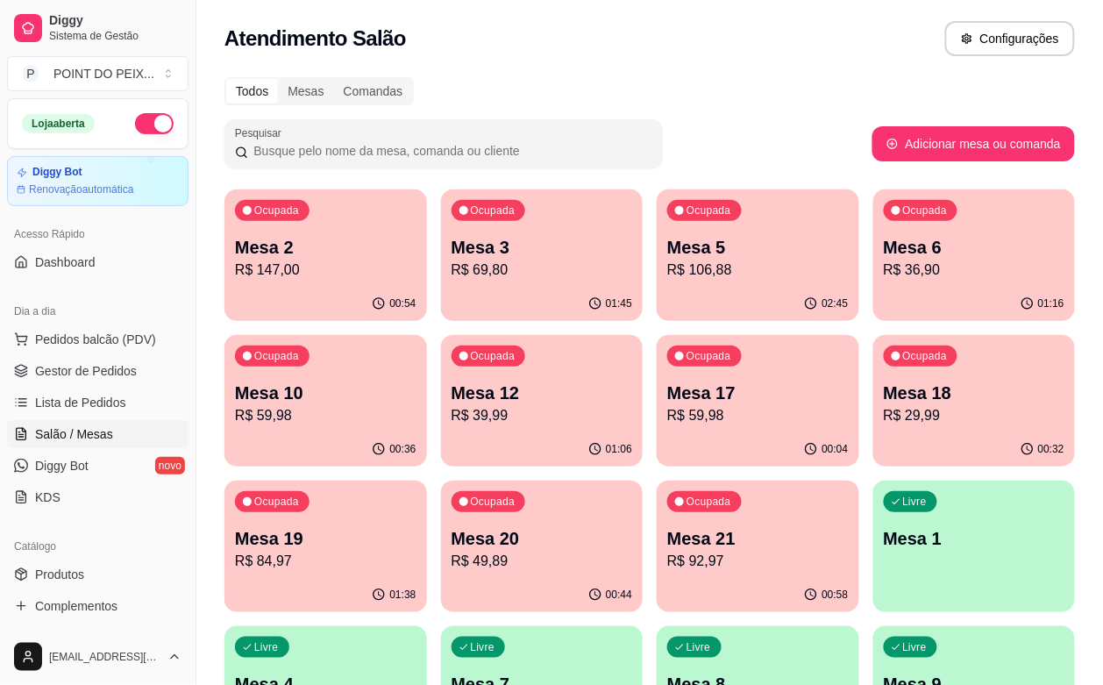
click at [417, 526] on p "Mesa 19" at bounding box center [326, 538] width 182 height 25
click at [660, 377] on div "Ocupada Mesa 17 R$ 59,98" at bounding box center [758, 384] width 196 height 95
click at [670, 531] on p "Mesa 21" at bounding box center [757, 539] width 175 height 24
click at [633, 526] on div "Mesa 20 R$ 49,89" at bounding box center [543, 549] width 182 height 46
click at [887, 388] on p "Mesa 18" at bounding box center [974, 394] width 175 height 24
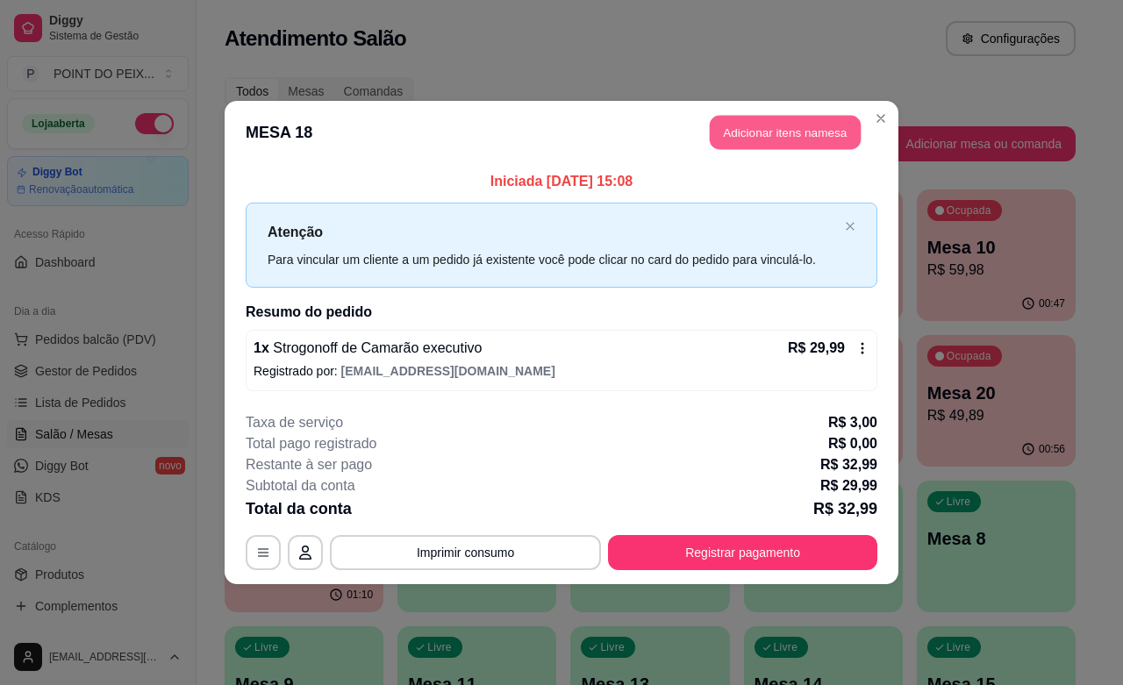
click at [795, 140] on button "Adicionar itens na mesa" at bounding box center [785, 133] width 151 height 34
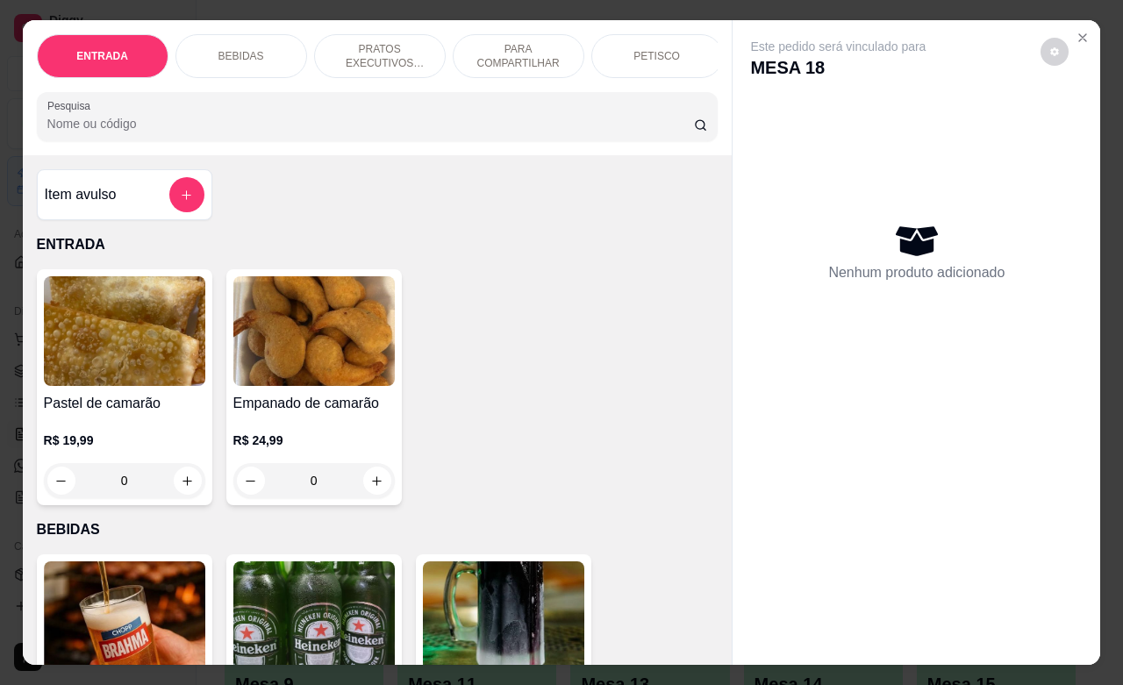
click at [387, 49] on p "PRATOS EXECUTIVOS (INDIVIDUAIS)" at bounding box center [380, 56] width 102 height 28
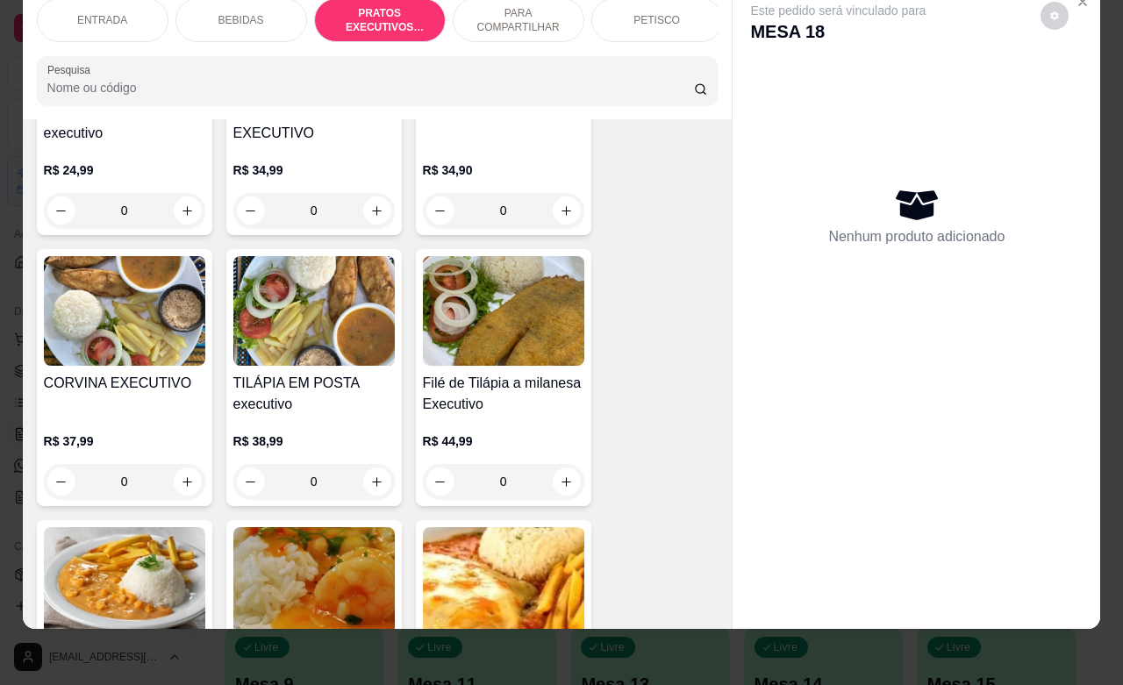
scroll to position [2748, 0]
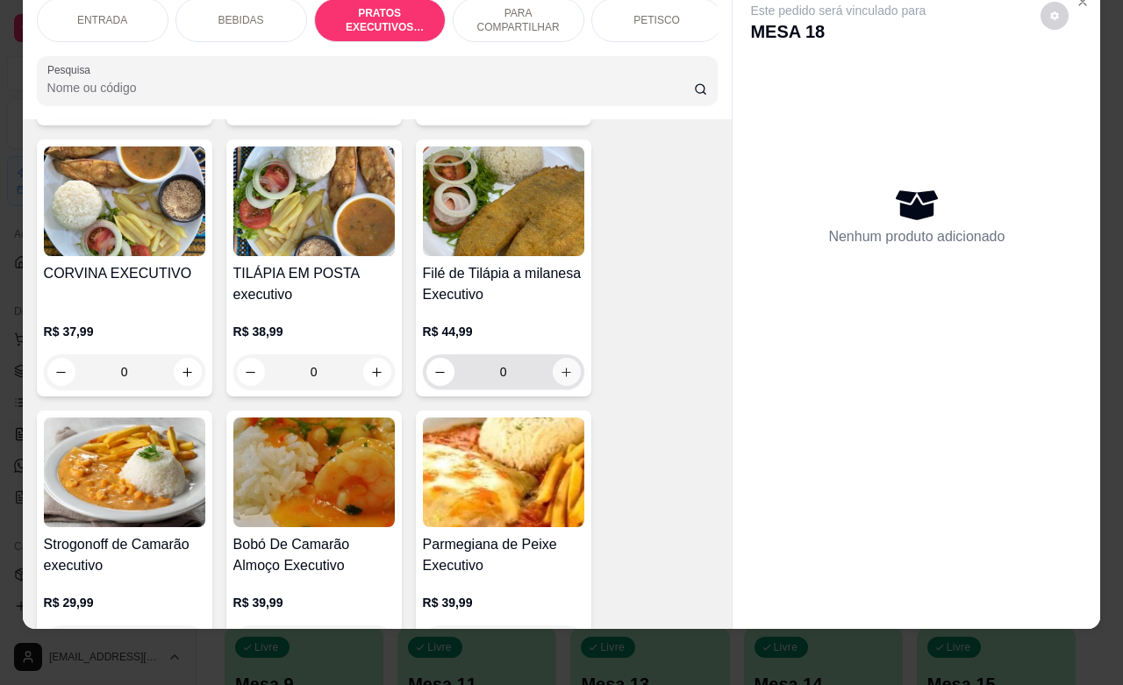
click at [560, 366] on icon "increase-product-quantity" at bounding box center [566, 372] width 13 height 13
type input "1"
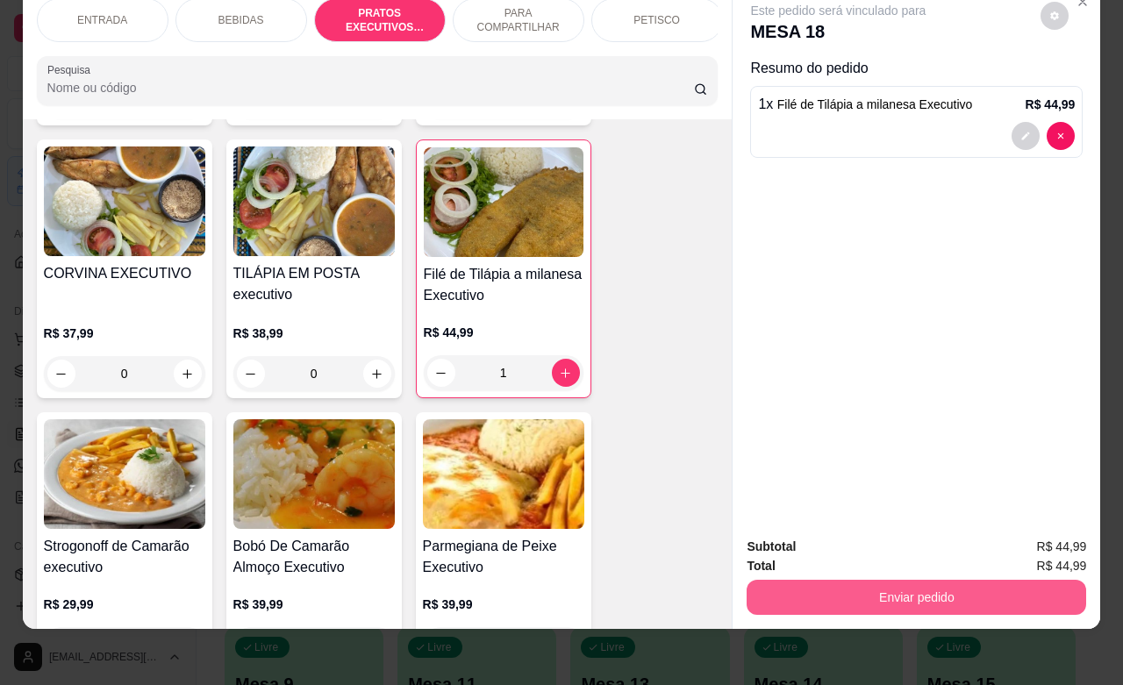
click at [855, 580] on button "Enviar pedido" at bounding box center [915, 597] width 339 height 35
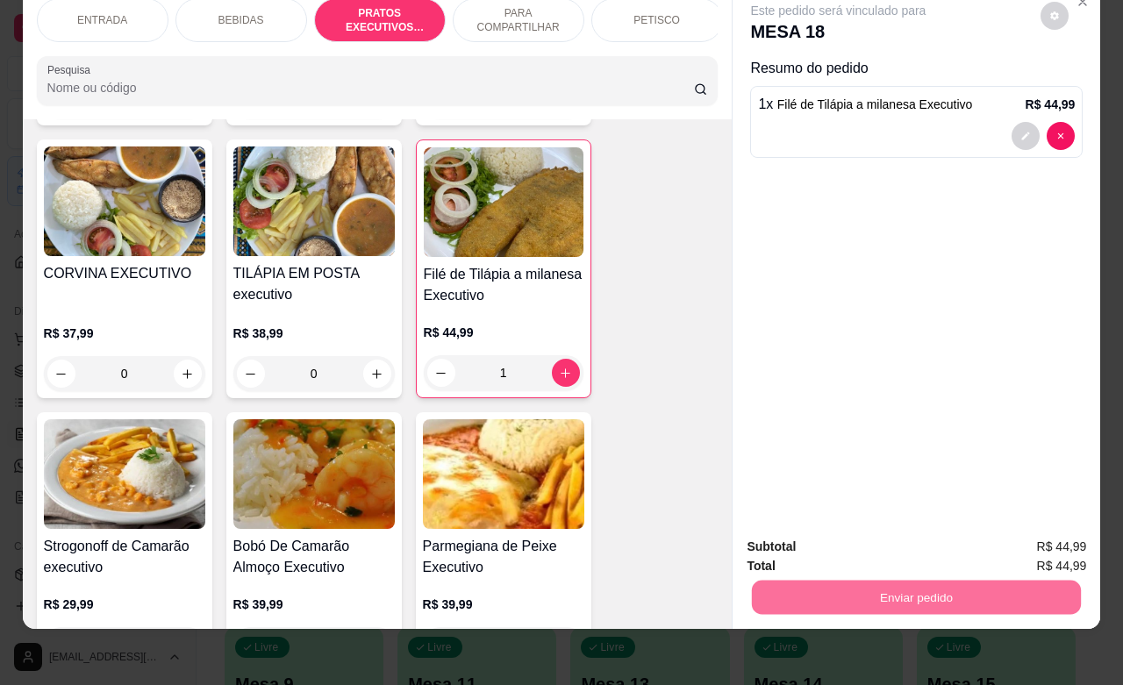
click at [844, 537] on button "Não registrar e enviar pedido" at bounding box center [855, 535] width 177 height 32
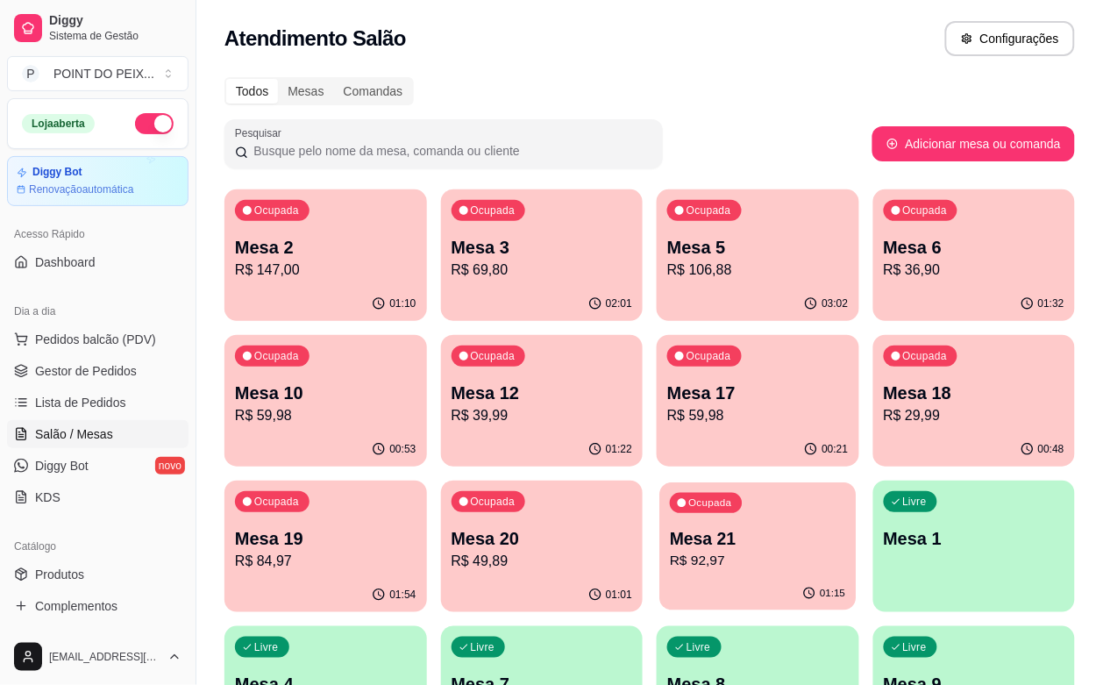
click at [670, 567] on p "R$ 92,97" at bounding box center [757, 561] width 175 height 20
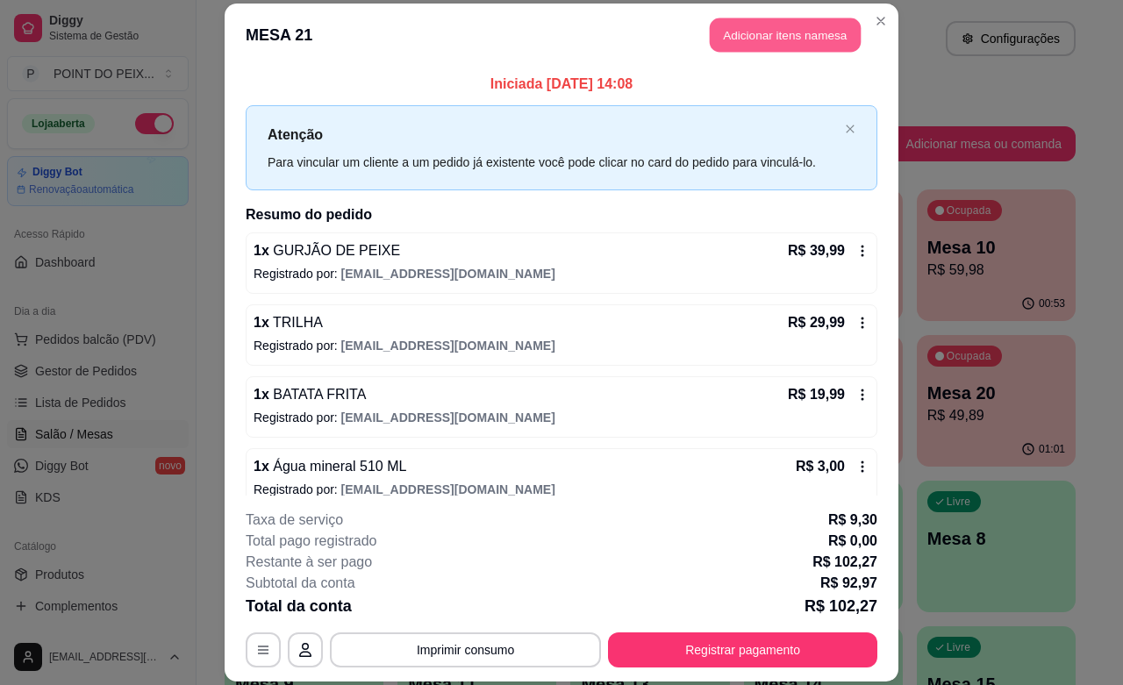
click at [766, 42] on button "Adicionar itens na mesa" at bounding box center [785, 35] width 151 height 34
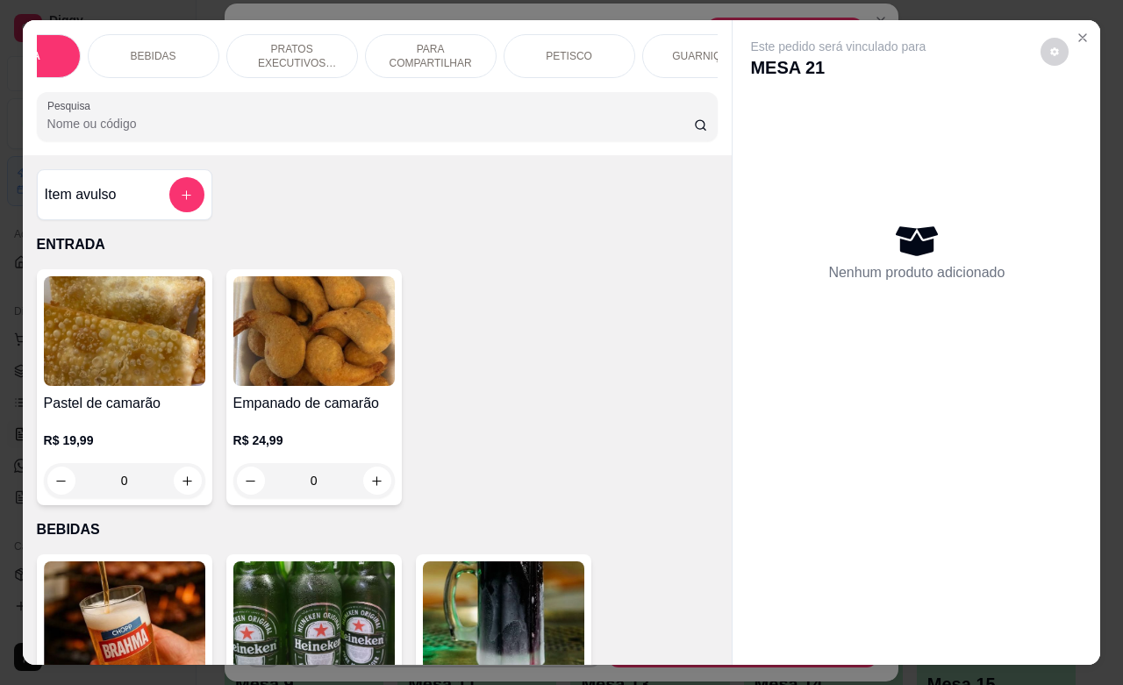
scroll to position [0, 132]
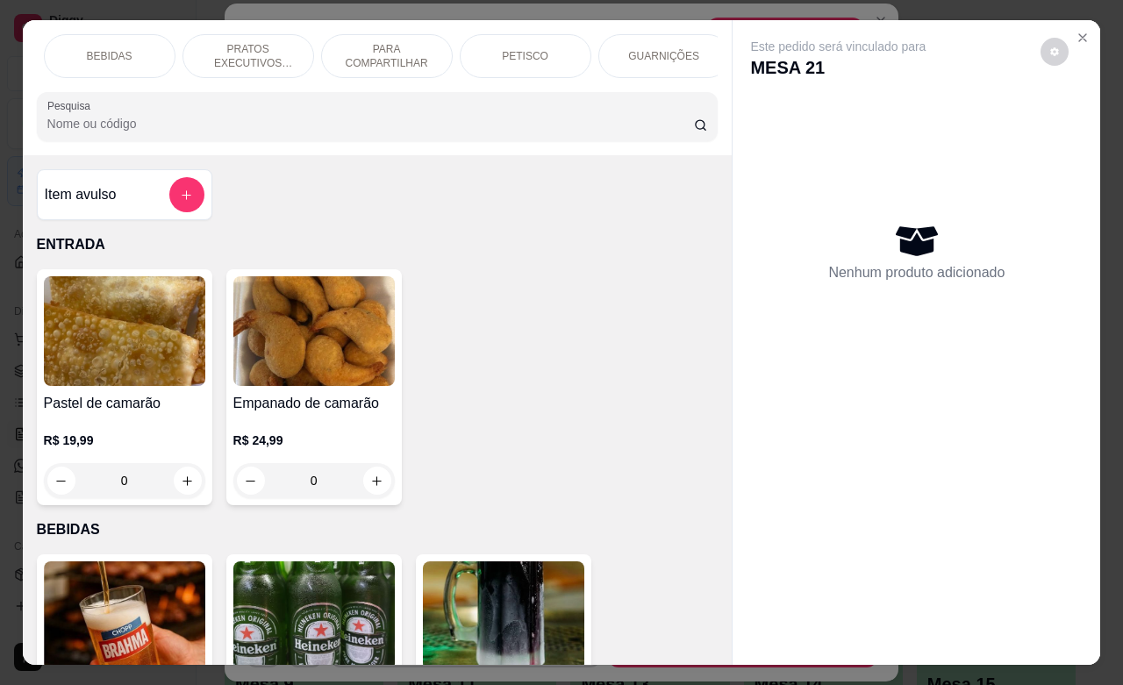
click at [659, 50] on p "GUARNIÇÕES" at bounding box center [663, 56] width 71 height 14
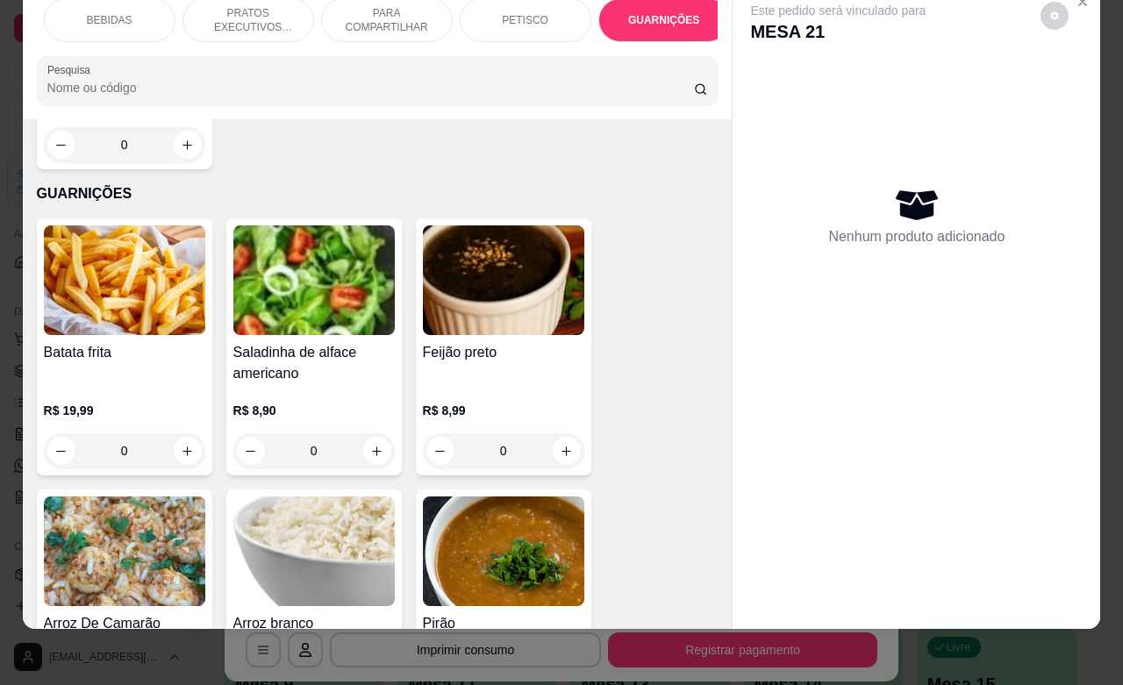
scroll to position [5369, 0]
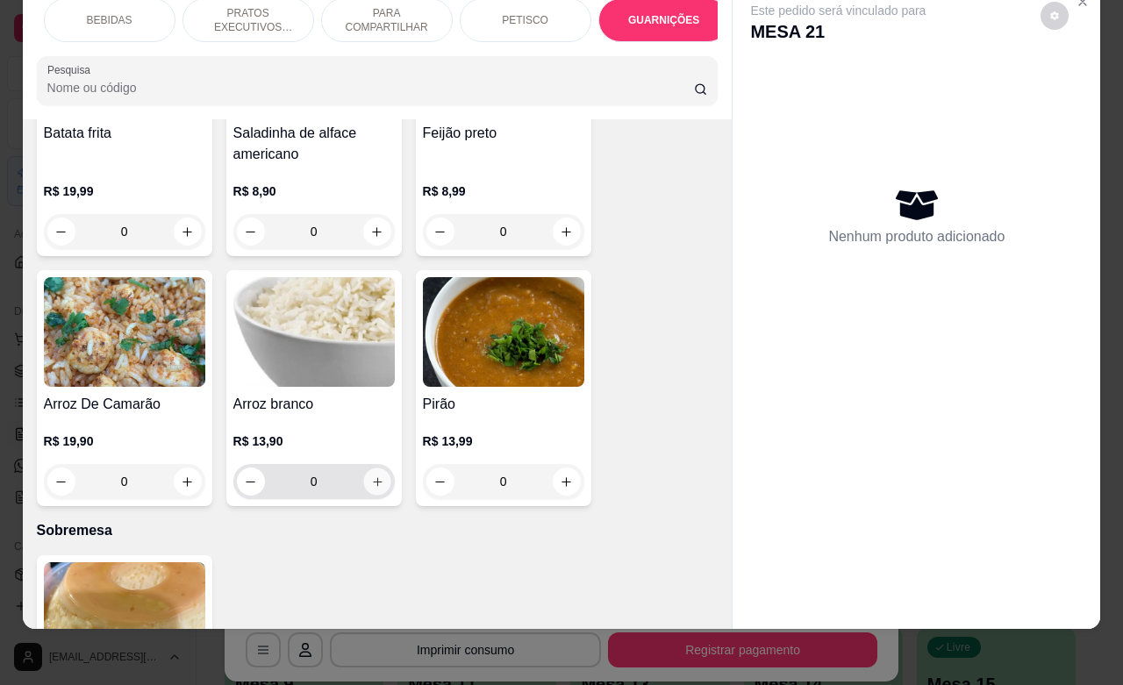
click at [363, 468] on button "increase-product-quantity" at bounding box center [376, 481] width 27 height 27
type input "1"
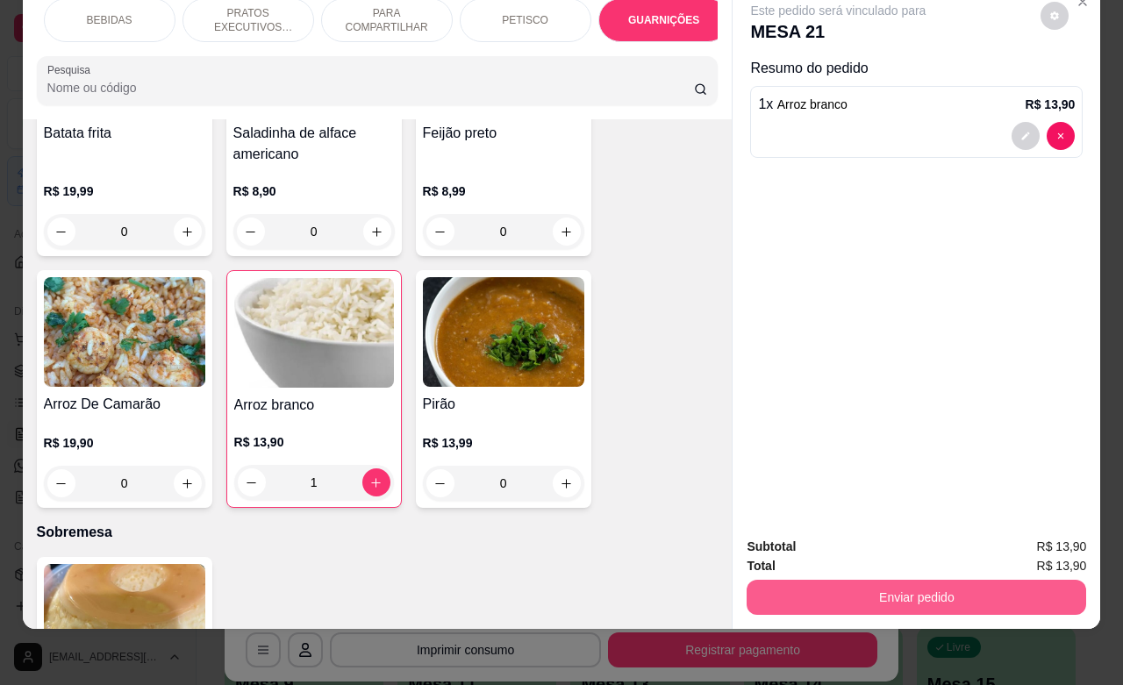
click at [931, 580] on button "Enviar pedido" at bounding box center [915, 597] width 339 height 35
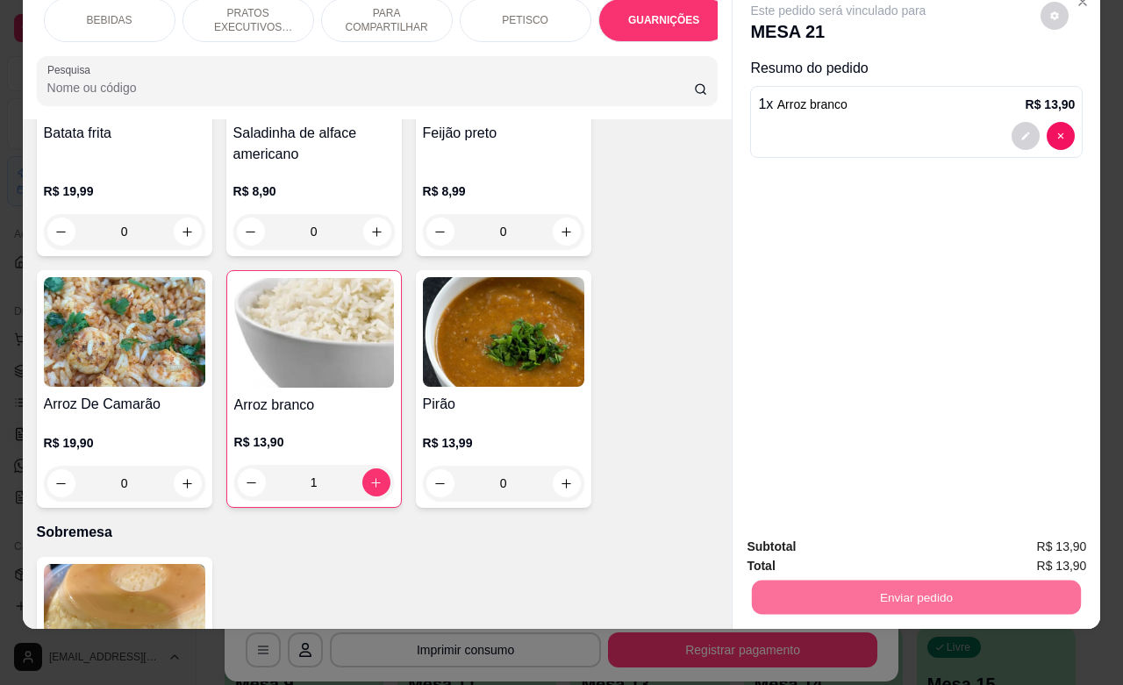
click at [838, 539] on button "Não registrar e enviar pedido" at bounding box center [856, 535] width 182 height 33
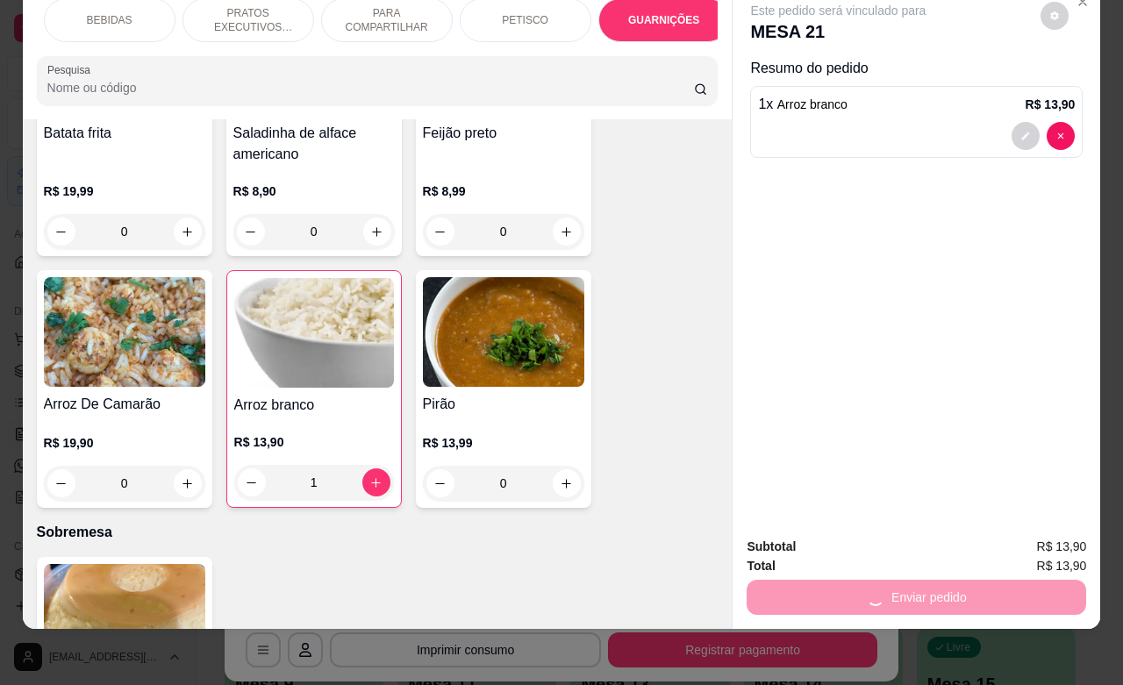
click at [834, 231] on div "Este pedido será vinculado para MESA 21 Resumo do pedido 1 x Arroz branco R$ 13…" at bounding box center [915, 253] width 367 height 538
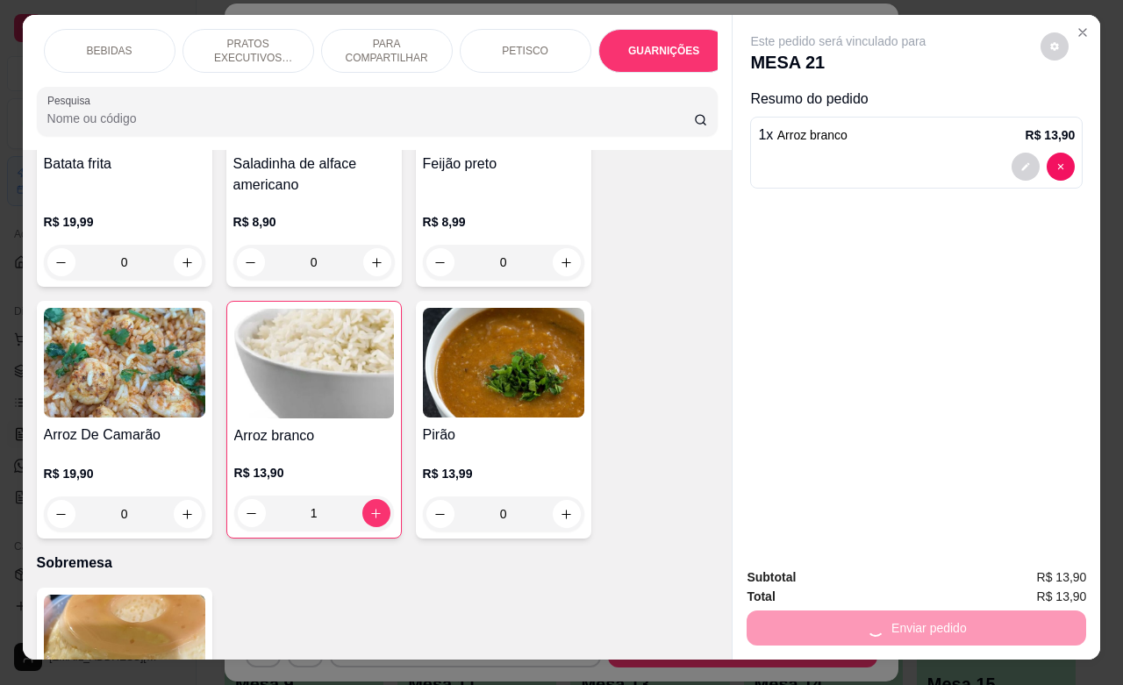
scroll to position [0, 0]
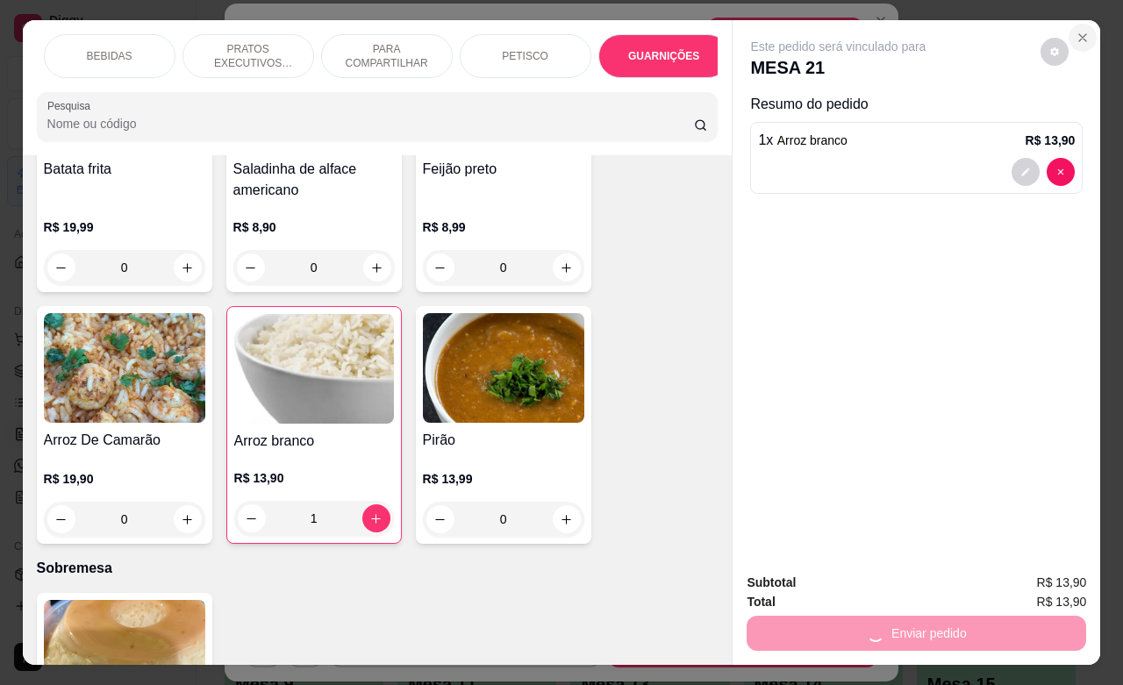
click at [1079, 34] on icon "Close" at bounding box center [1082, 37] width 7 height 7
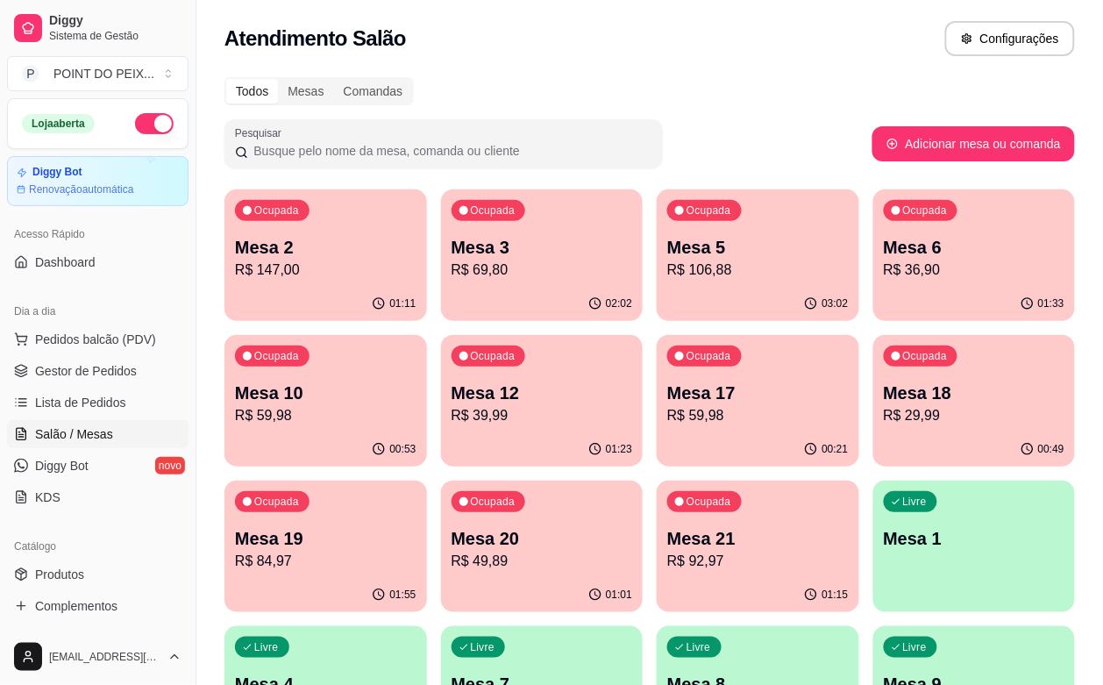
click at [667, 422] on p "R$ 59,98" at bounding box center [758, 415] width 182 height 21
click at [441, 431] on div "Ocupada Mesa 12 R$ 39,99" at bounding box center [542, 383] width 203 height 97
click at [452, 415] on p "R$ 39,99" at bounding box center [543, 415] width 182 height 21
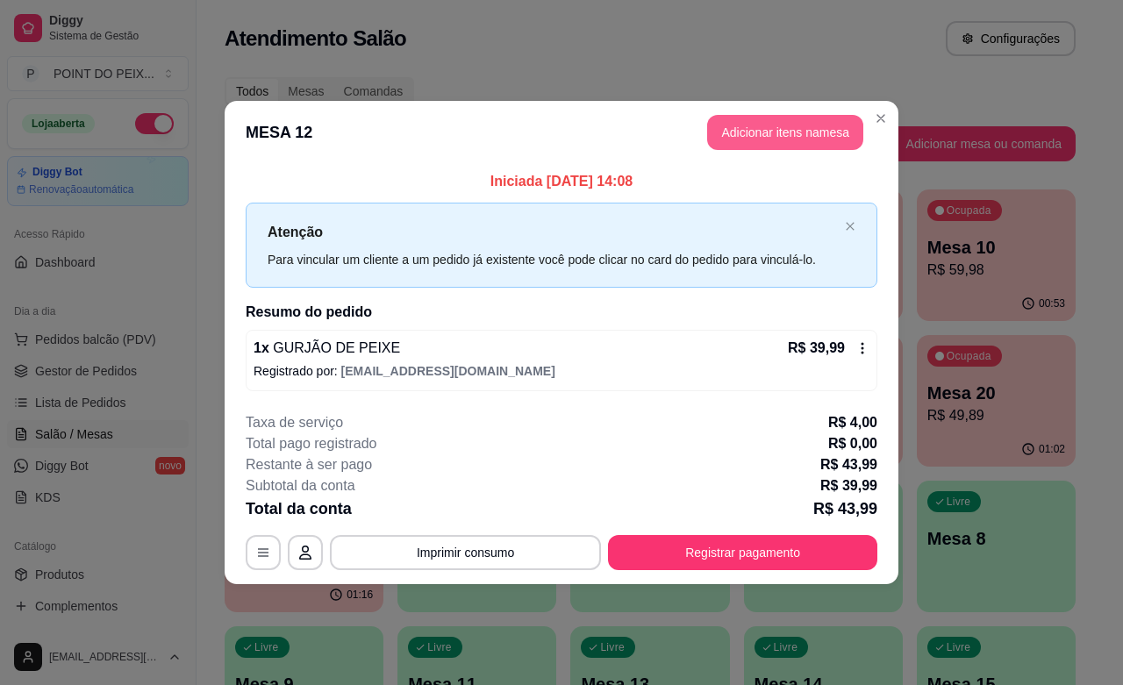
click at [774, 137] on button "Adicionar itens na mesa" at bounding box center [785, 132] width 156 height 35
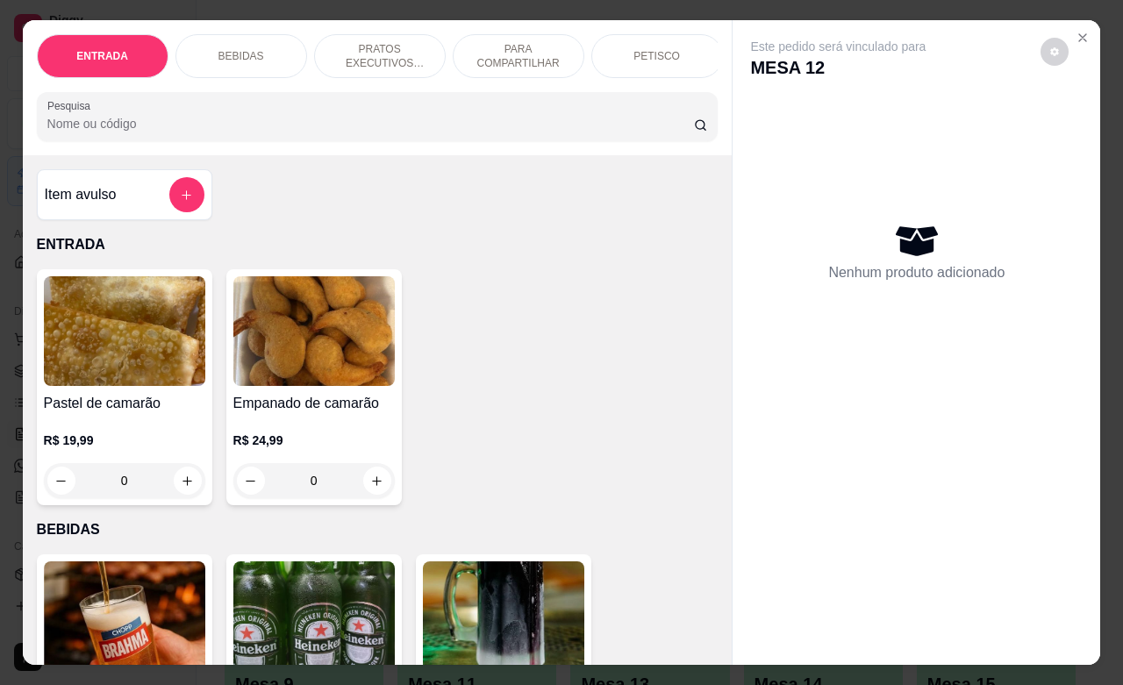
click at [246, 51] on p "BEBIDAS" at bounding box center [241, 56] width 46 height 14
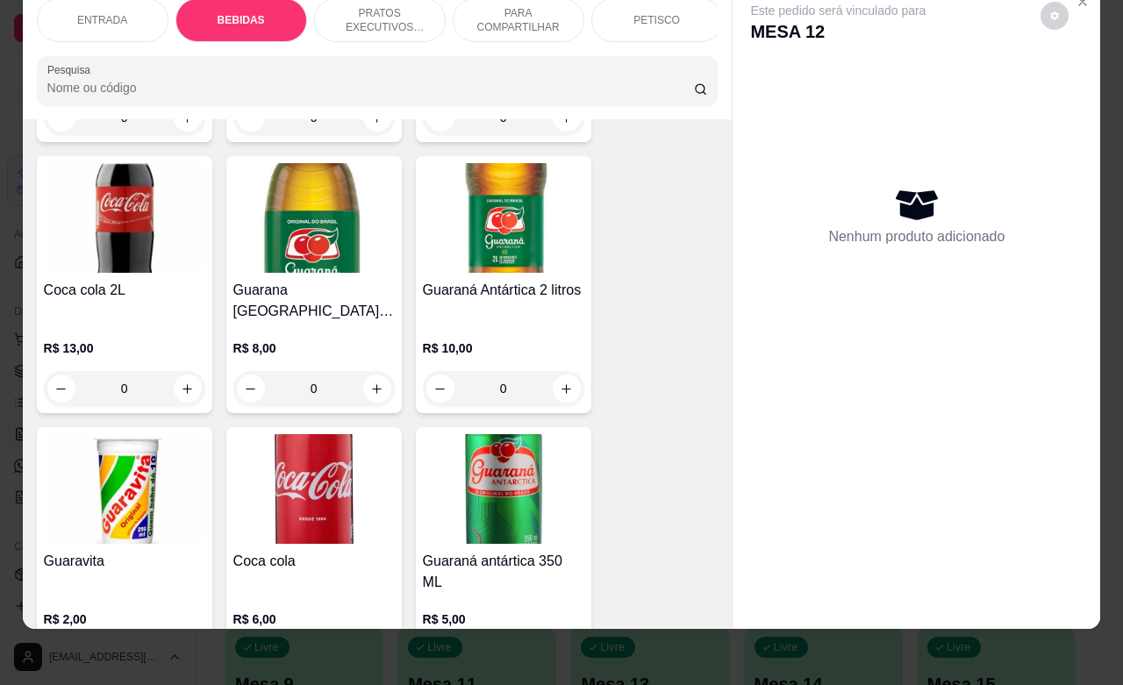
scroll to position [1022, 0]
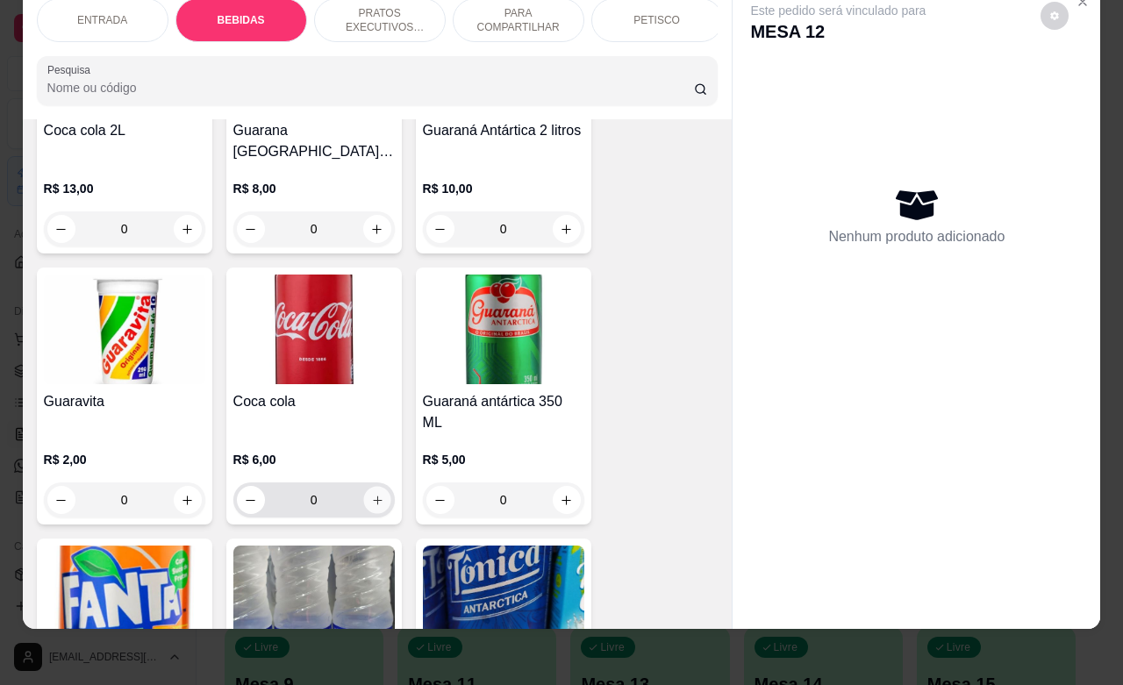
click at [370, 494] on icon "increase-product-quantity" at bounding box center [376, 500] width 13 height 13
type input "1"
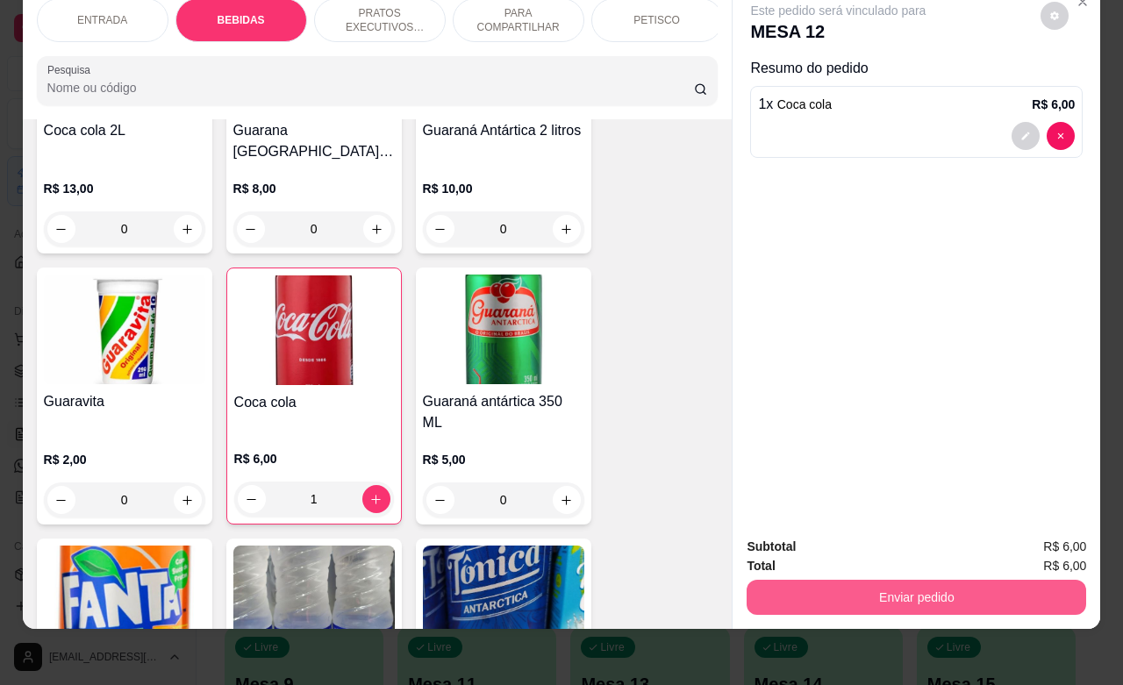
click at [895, 580] on button "Enviar pedido" at bounding box center [915, 597] width 339 height 35
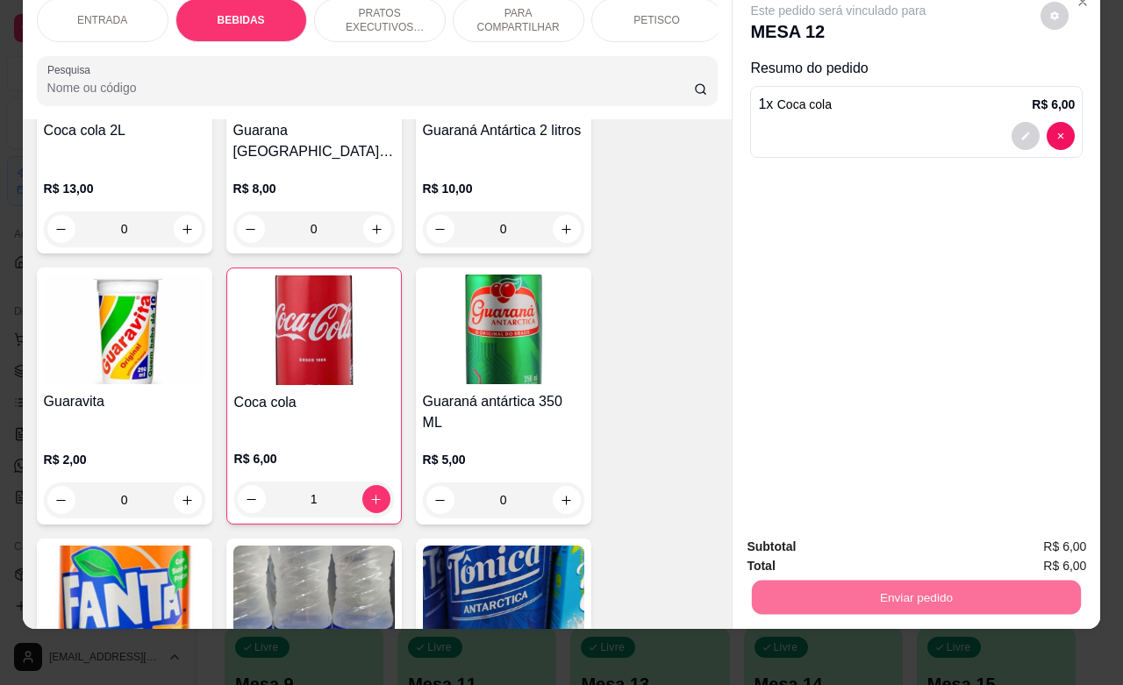
click at [874, 545] on button "Não registrar e enviar pedido" at bounding box center [855, 535] width 177 height 32
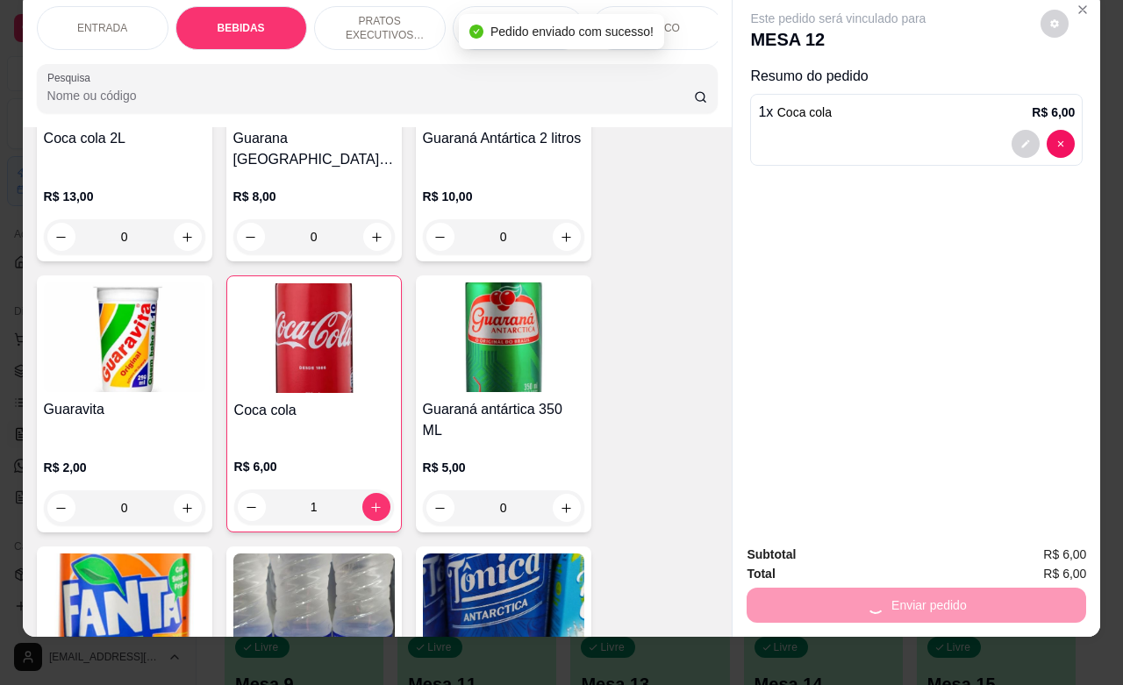
scroll to position [0, 0]
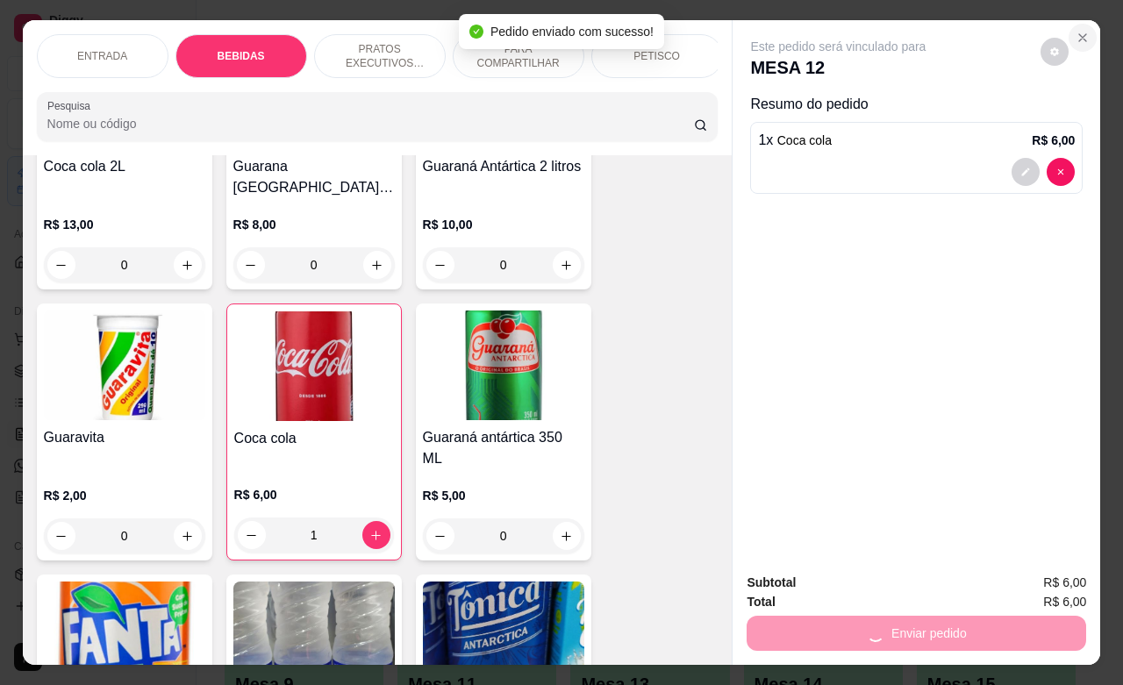
click at [1080, 31] on icon "Close" at bounding box center [1082, 38] width 14 height 14
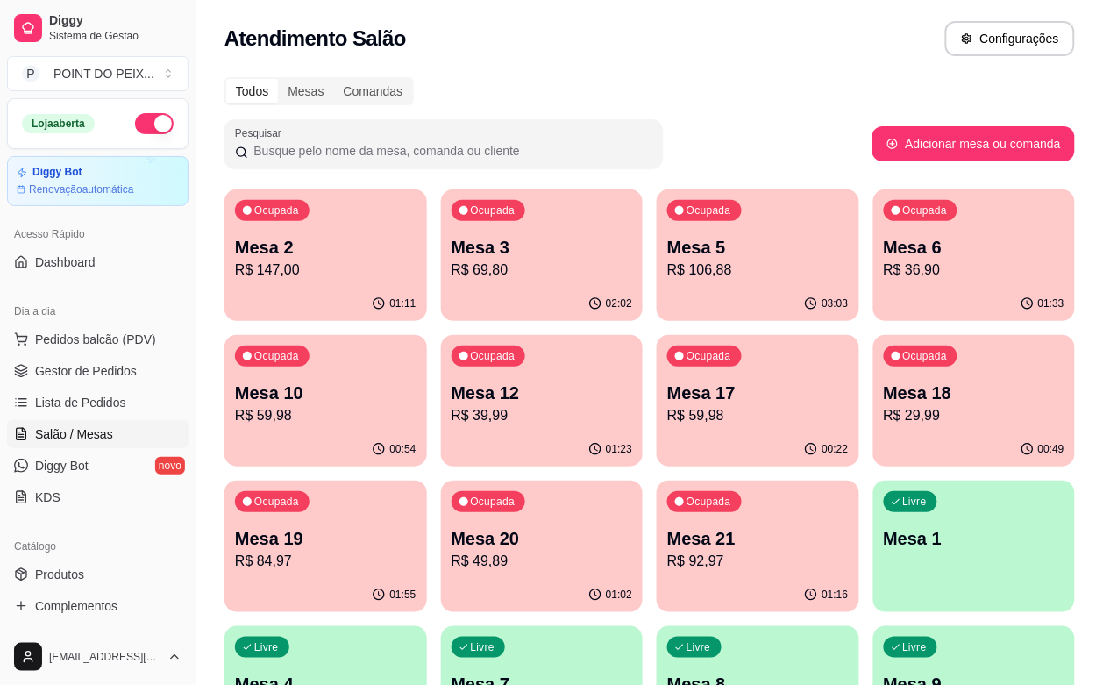
click at [325, 287] on div "01:11" at bounding box center [326, 304] width 203 height 34
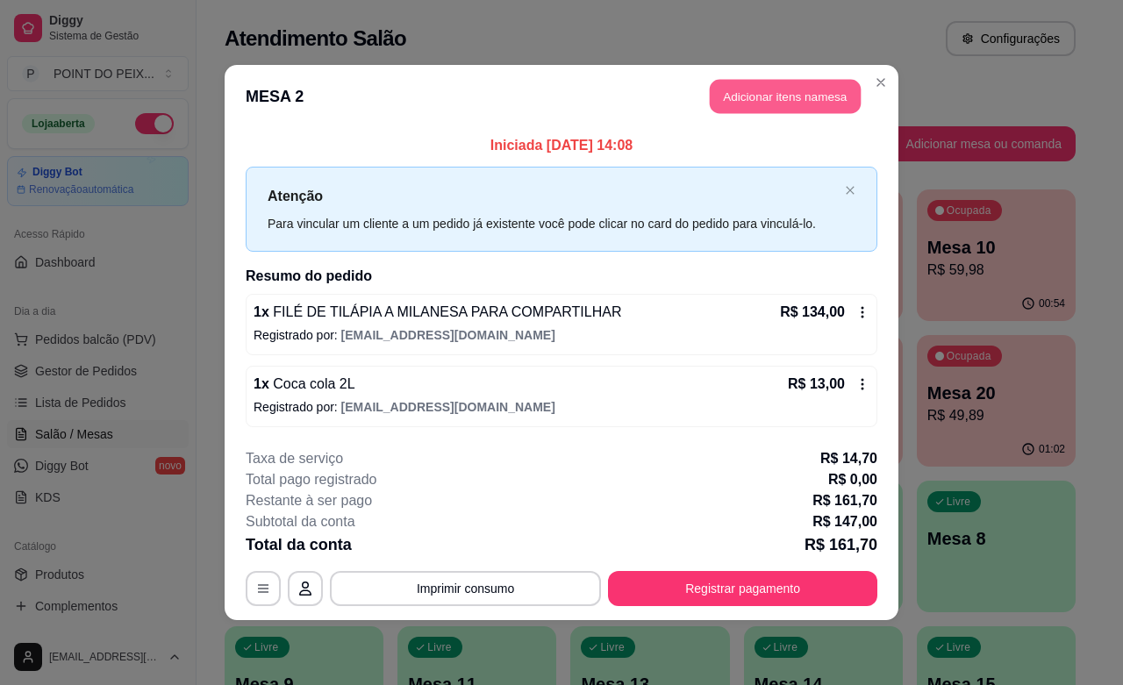
click at [767, 103] on button "Adicionar itens na mesa" at bounding box center [785, 97] width 151 height 34
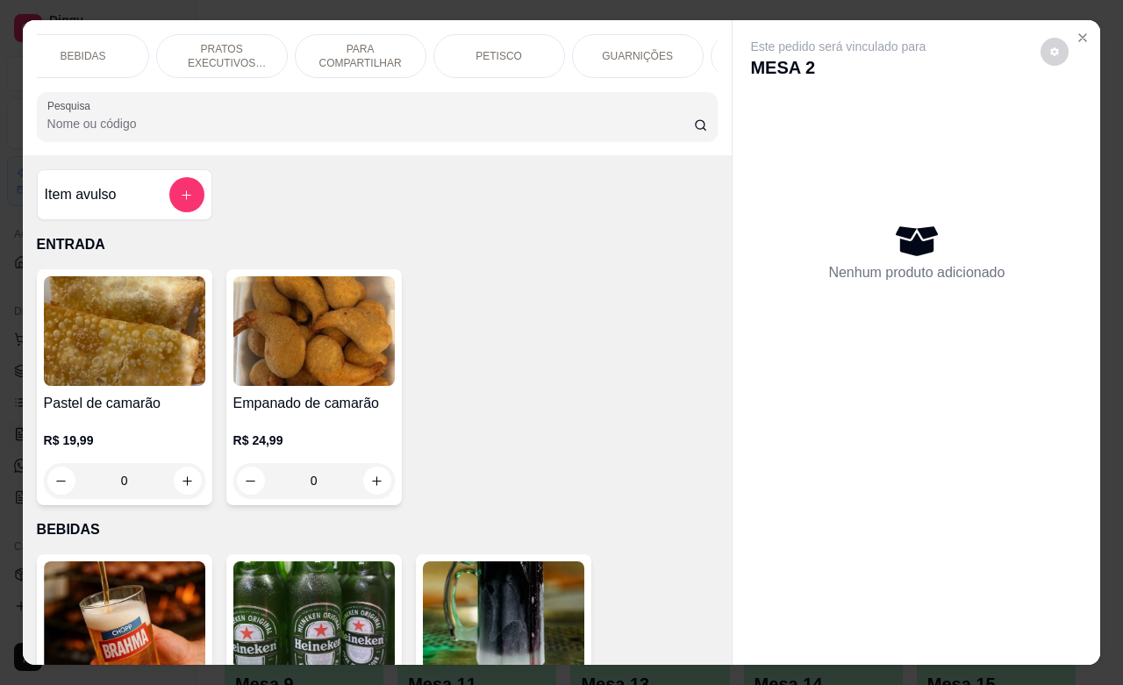
scroll to position [0, 219]
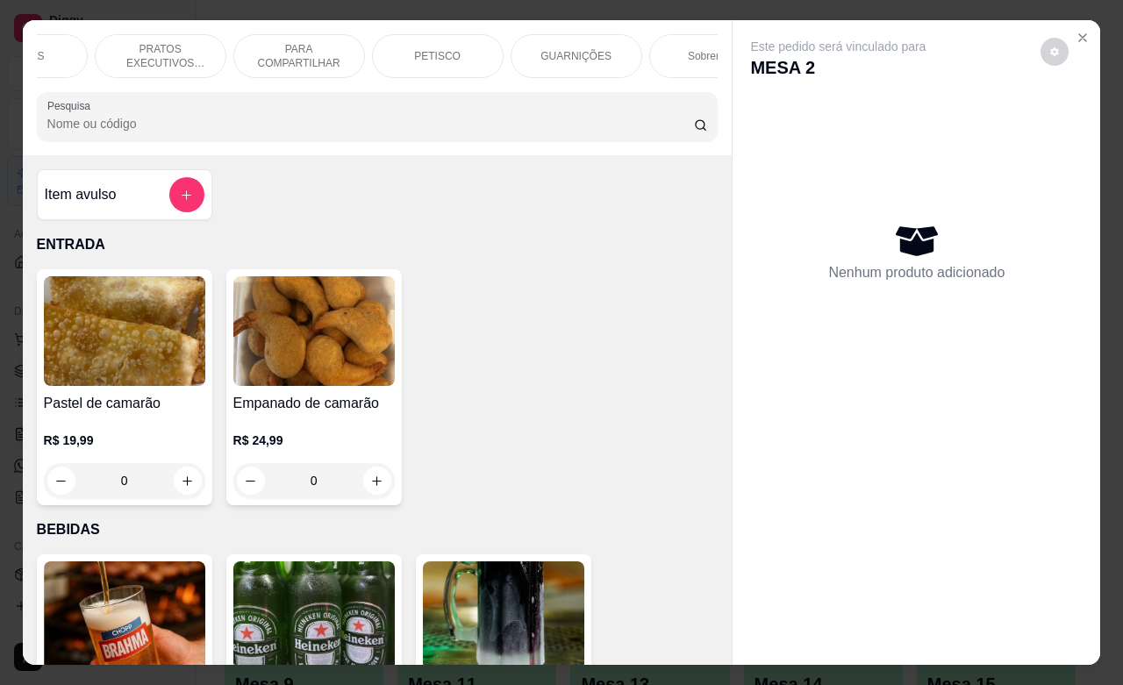
click at [577, 49] on p "GUARNIÇÕES" at bounding box center [575, 56] width 71 height 14
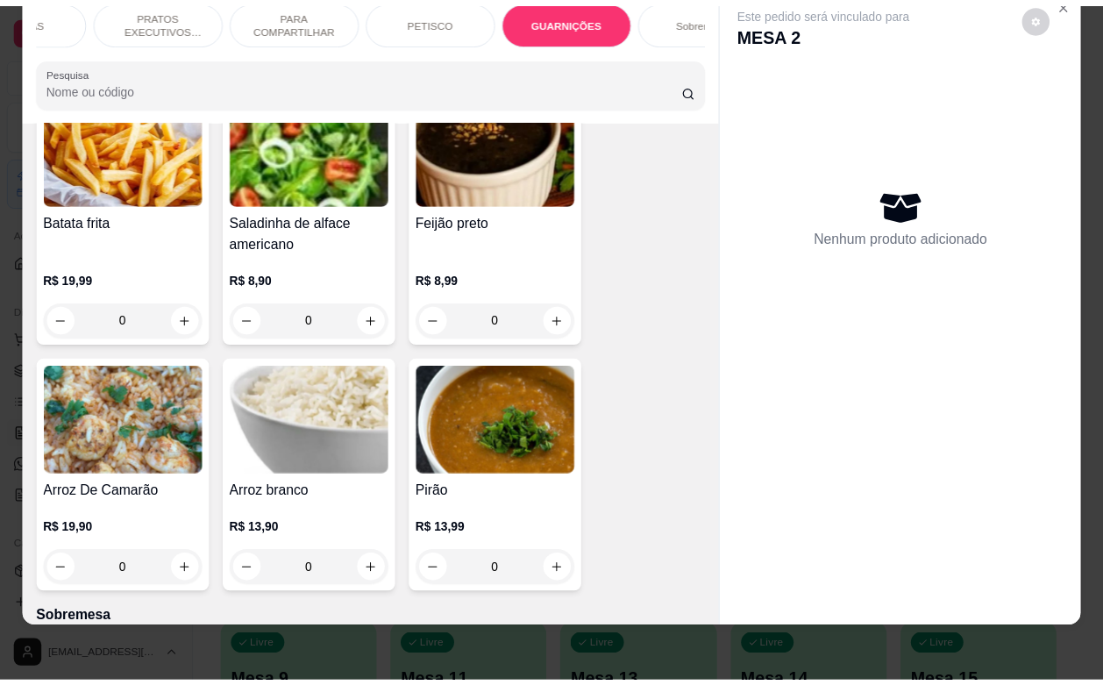
scroll to position [5369, 0]
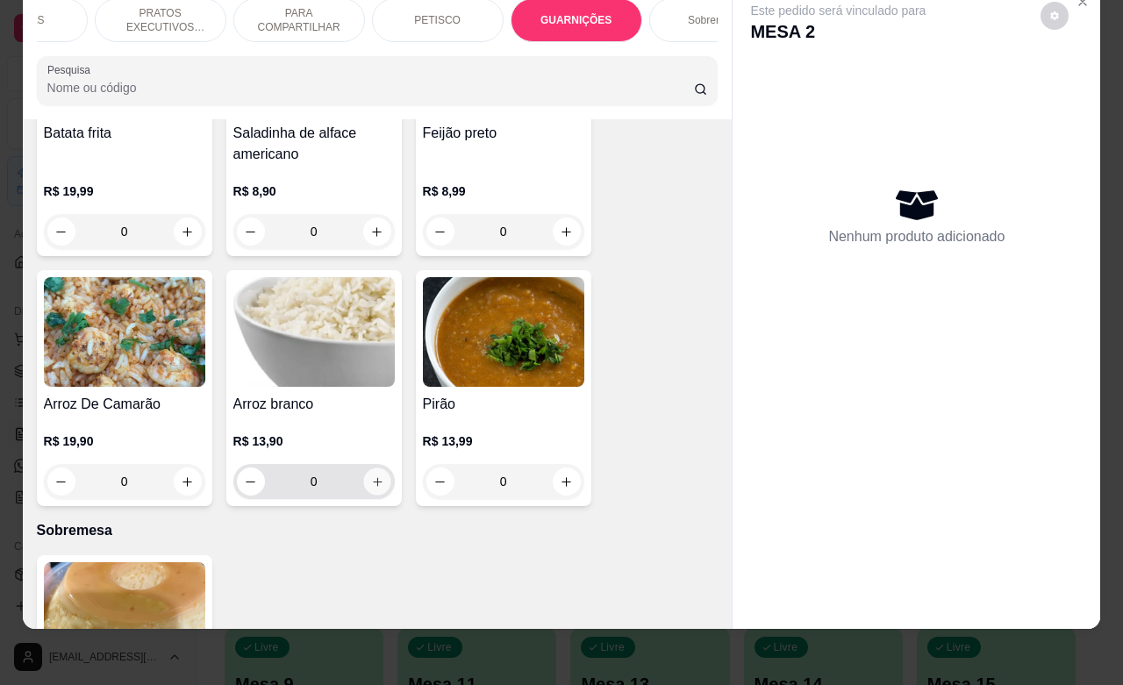
click at [370, 475] on icon "increase-product-quantity" at bounding box center [376, 481] width 13 height 13
type input "1"
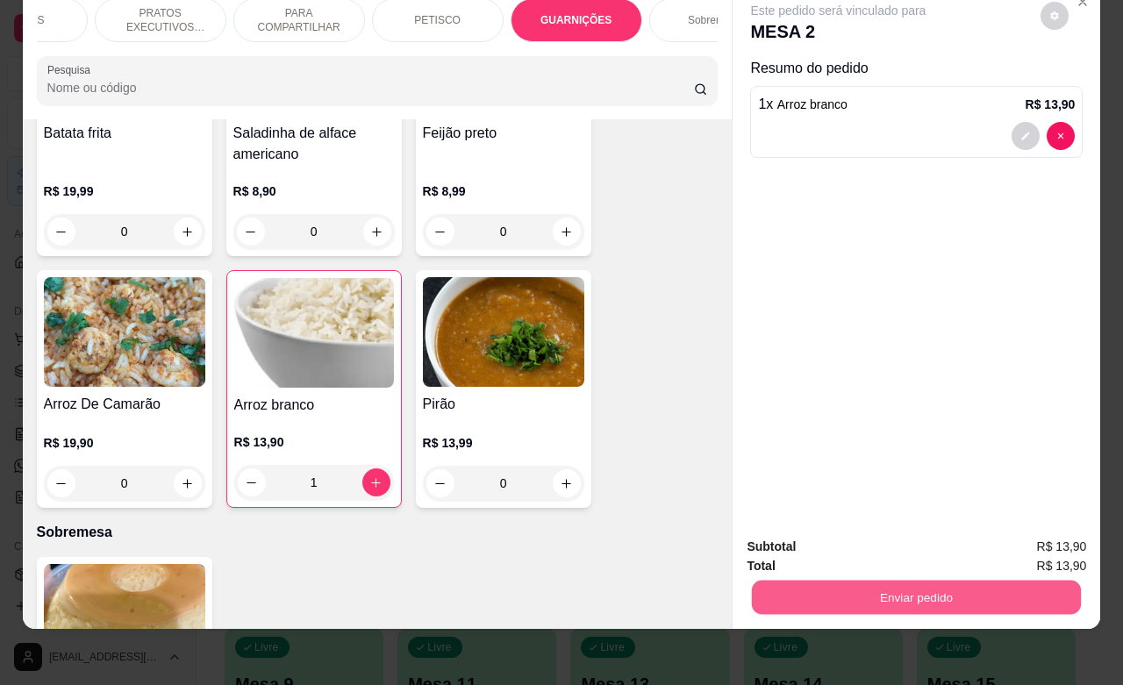
click at [871, 581] on button "Enviar pedido" at bounding box center [916, 597] width 329 height 34
click at [813, 539] on button "Não registrar e enviar pedido" at bounding box center [855, 535] width 177 height 32
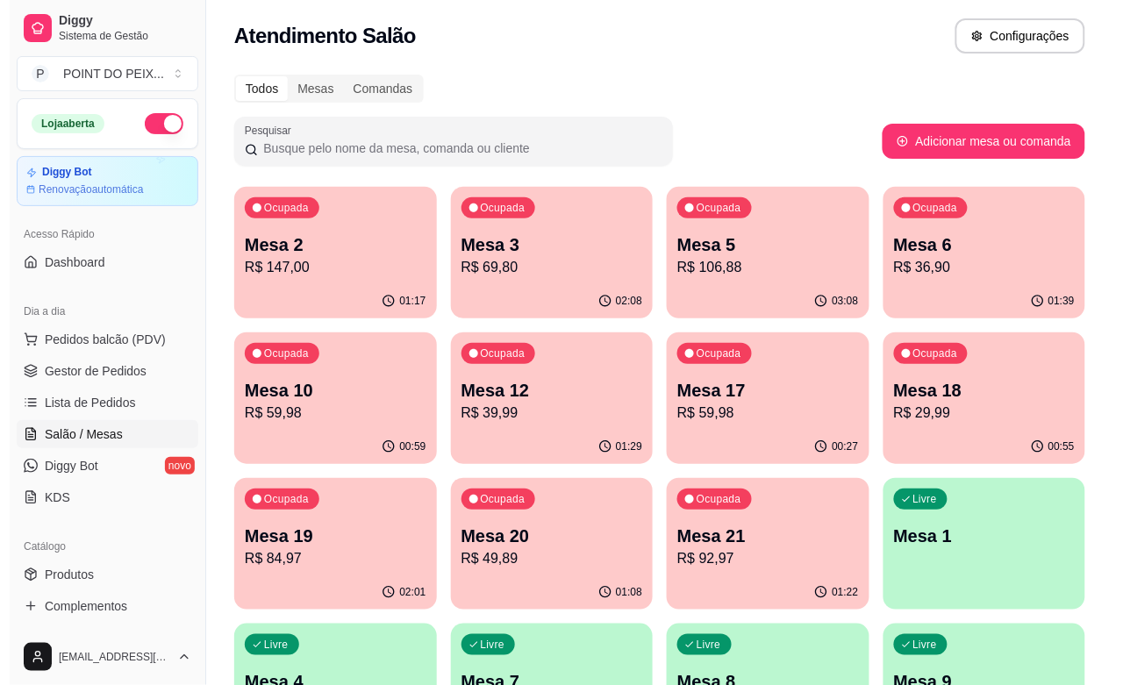
scroll to position [0, 0]
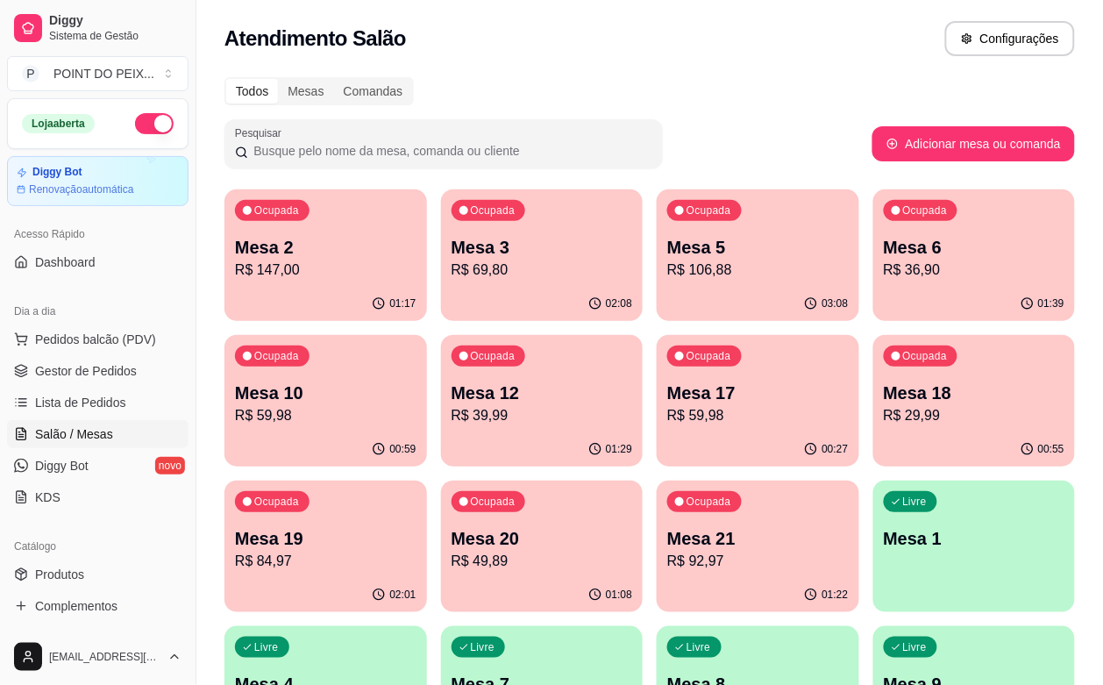
click at [89, 439] on span "Salão / Mesas" at bounding box center [74, 434] width 78 height 18
click at [98, 339] on span "Pedidos balcão (PDV)" at bounding box center [95, 340] width 121 height 18
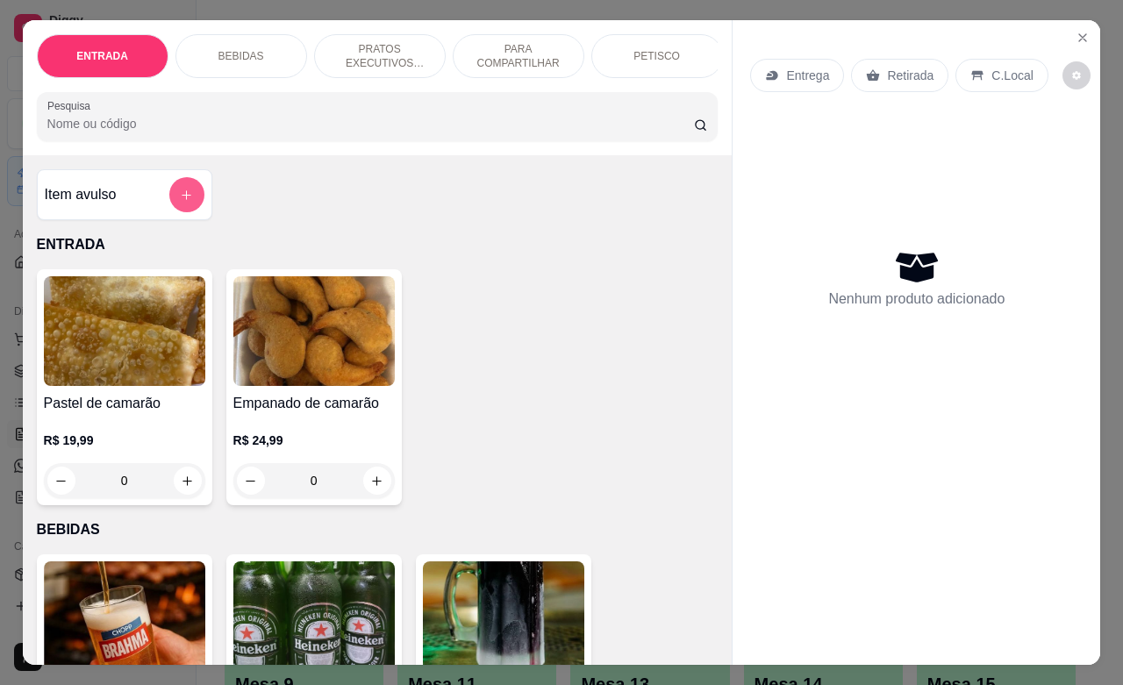
click at [180, 199] on icon "add-separate-item" at bounding box center [186, 195] width 13 height 13
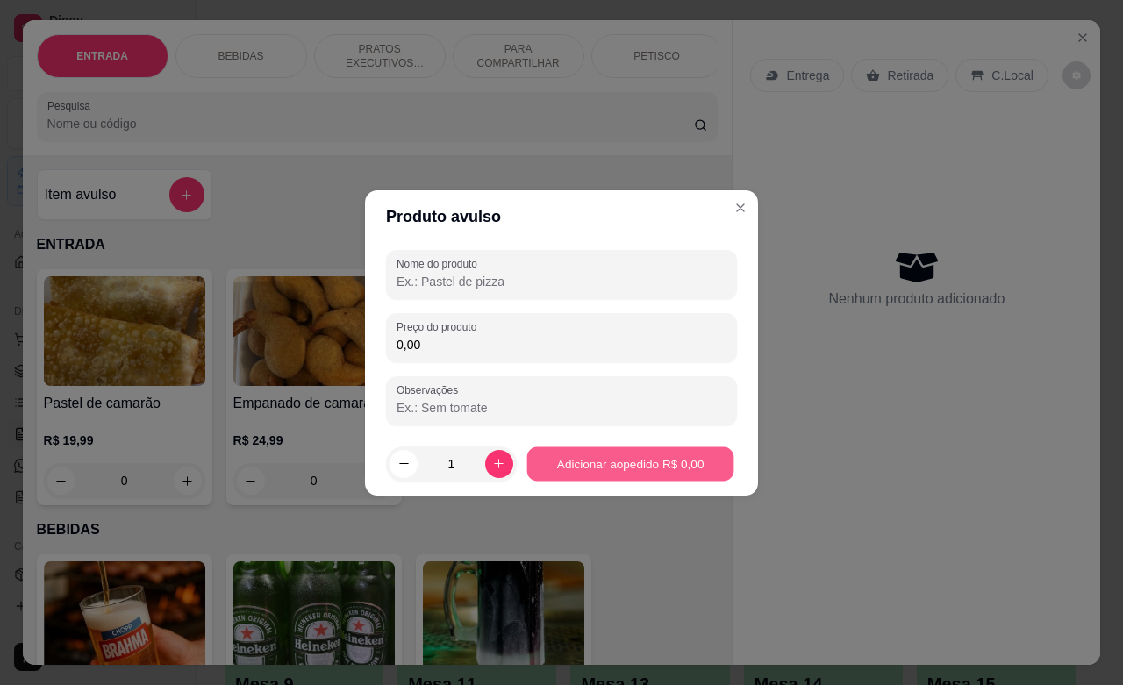
click at [605, 463] on button "Adicionar ao pedido R$ 0,00" at bounding box center [629, 463] width 207 height 34
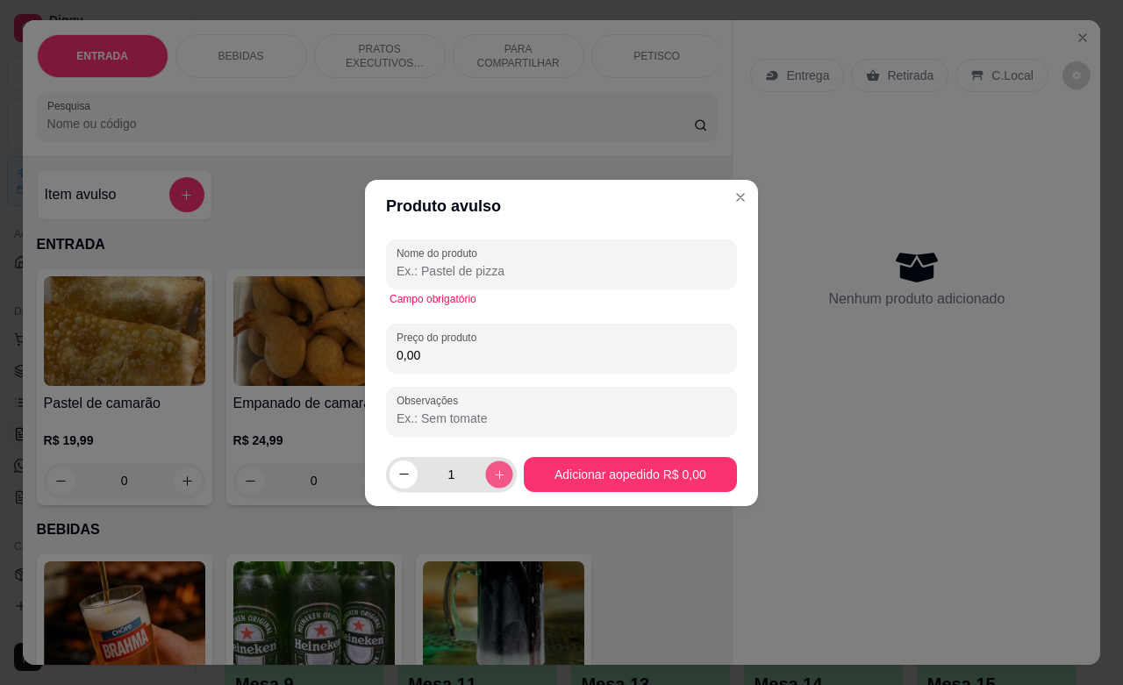
click at [492, 467] on icon "increase-product-quantity" at bounding box center [498, 473] width 13 height 13
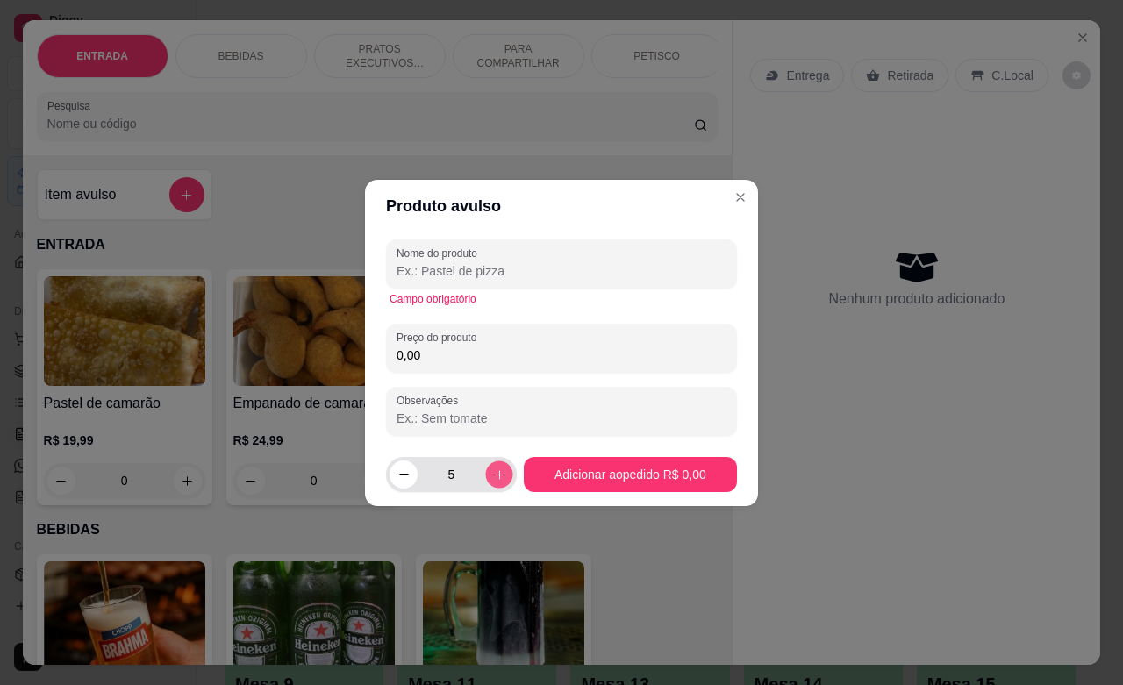
type input "6"
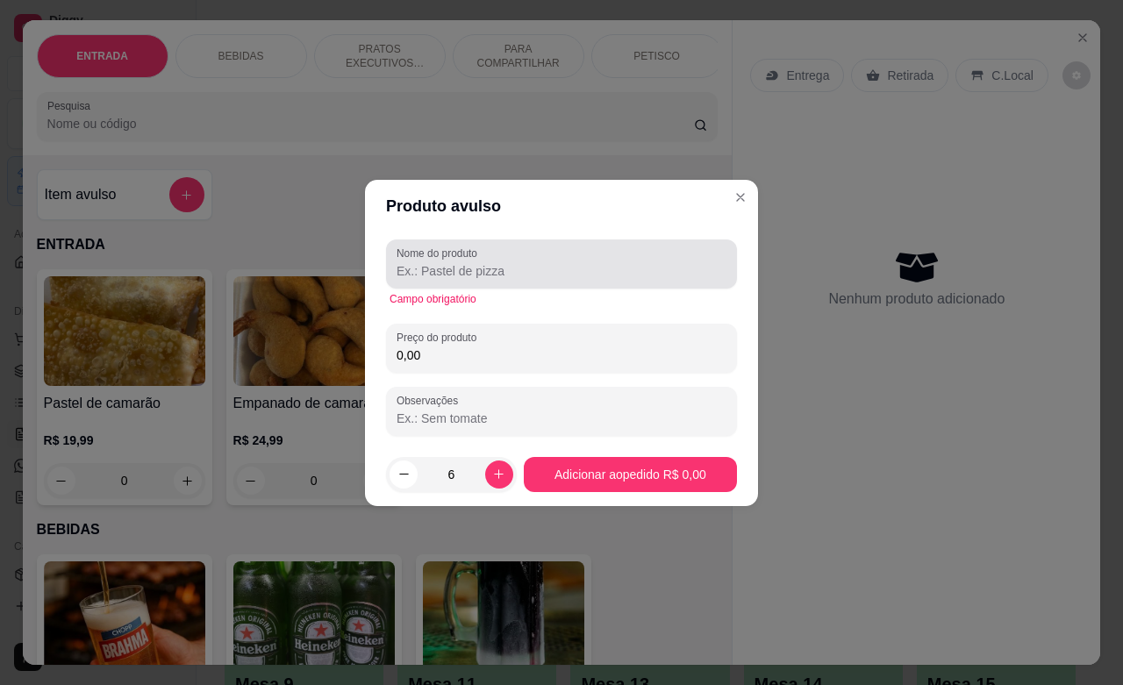
click at [527, 276] on input "Nome do produto" at bounding box center [561, 271] width 330 height 18
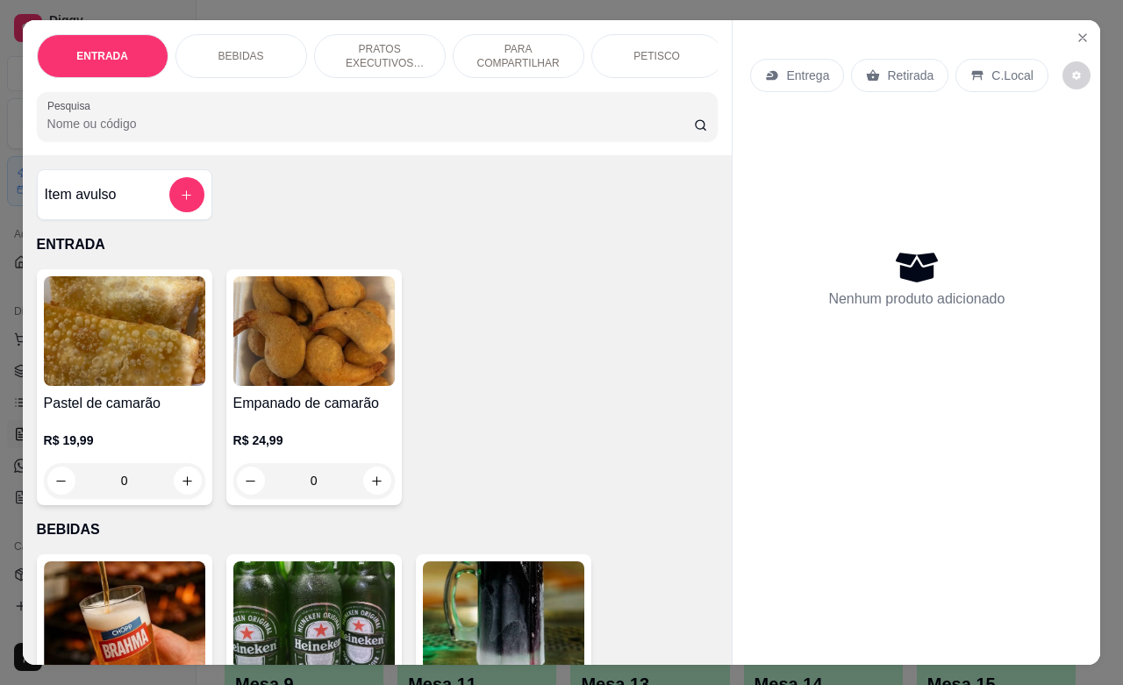
click at [717, 46] on div "ENTRADA BEBIDAS PRATOS EXECUTIVOS (INDIVIDUAIS) PARA COMPARTILHAR PETISCO GUARN…" at bounding box center [378, 87] width 710 height 135
click at [1068, 31] on button "Close" at bounding box center [1082, 38] width 28 height 28
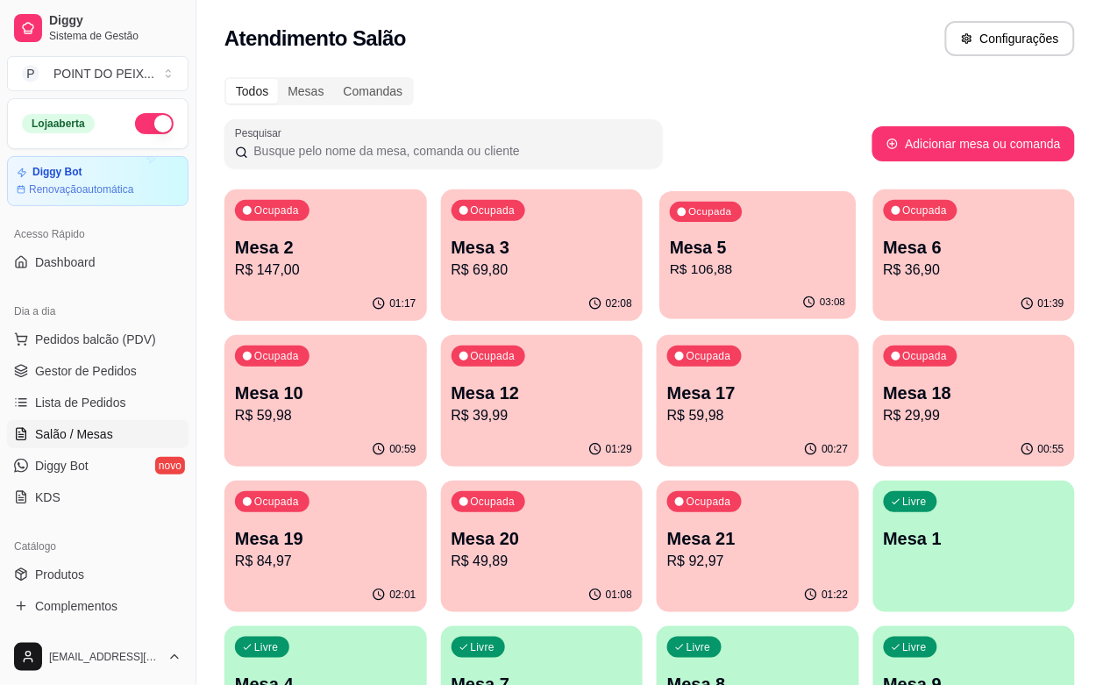
click at [670, 255] on p "Mesa 5" at bounding box center [757, 248] width 175 height 24
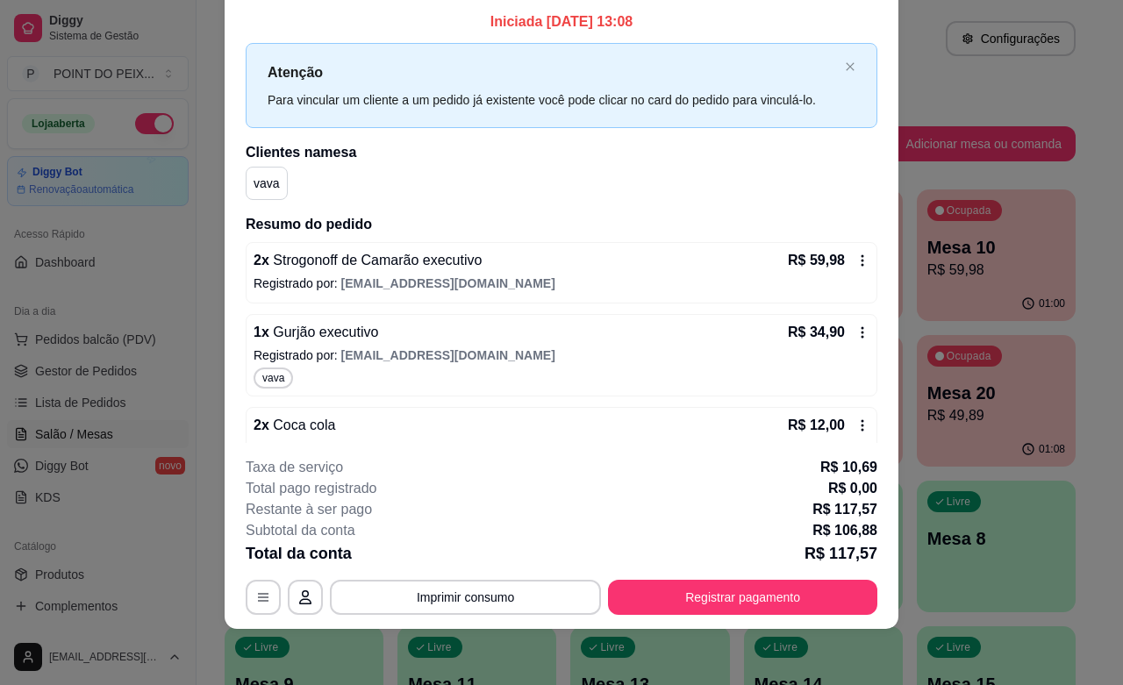
scroll to position [44, 0]
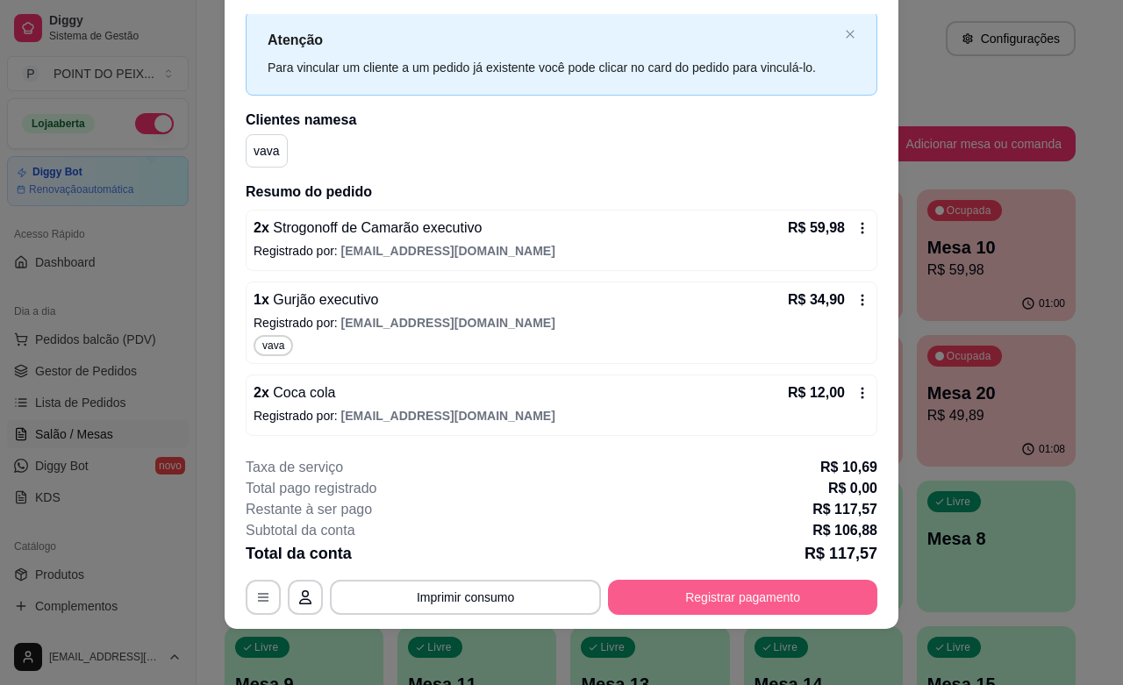
click at [662, 599] on button "Registrar pagamento" at bounding box center [742, 597] width 269 height 35
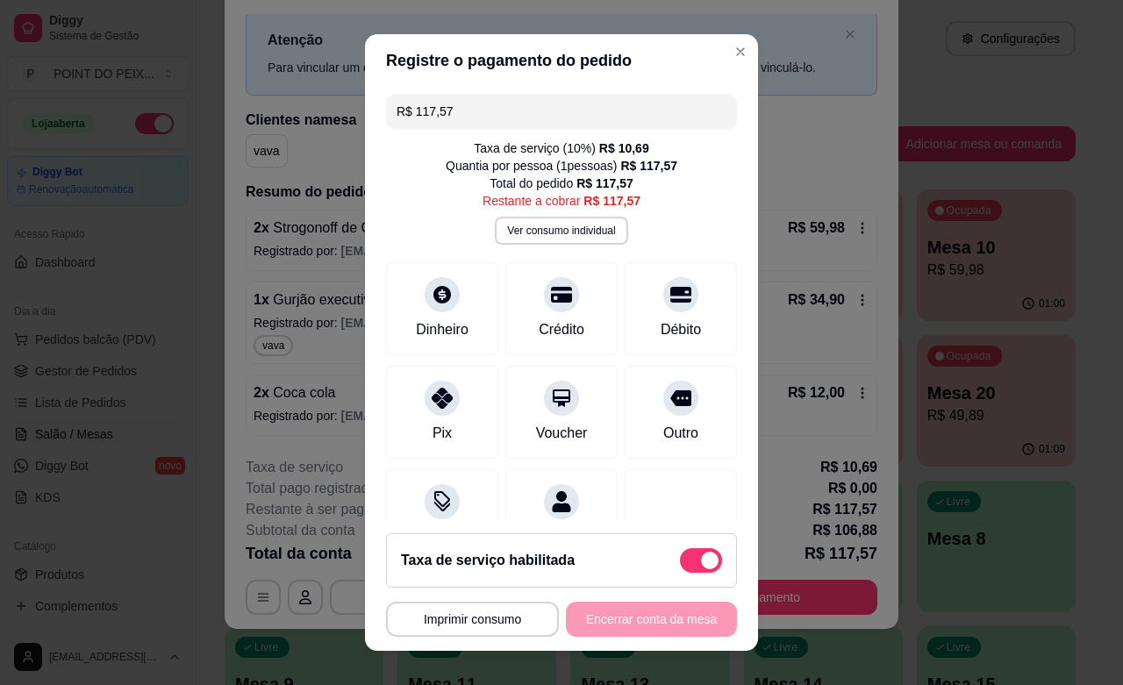
click at [452, 114] on input "R$ 117,57" at bounding box center [561, 111] width 330 height 35
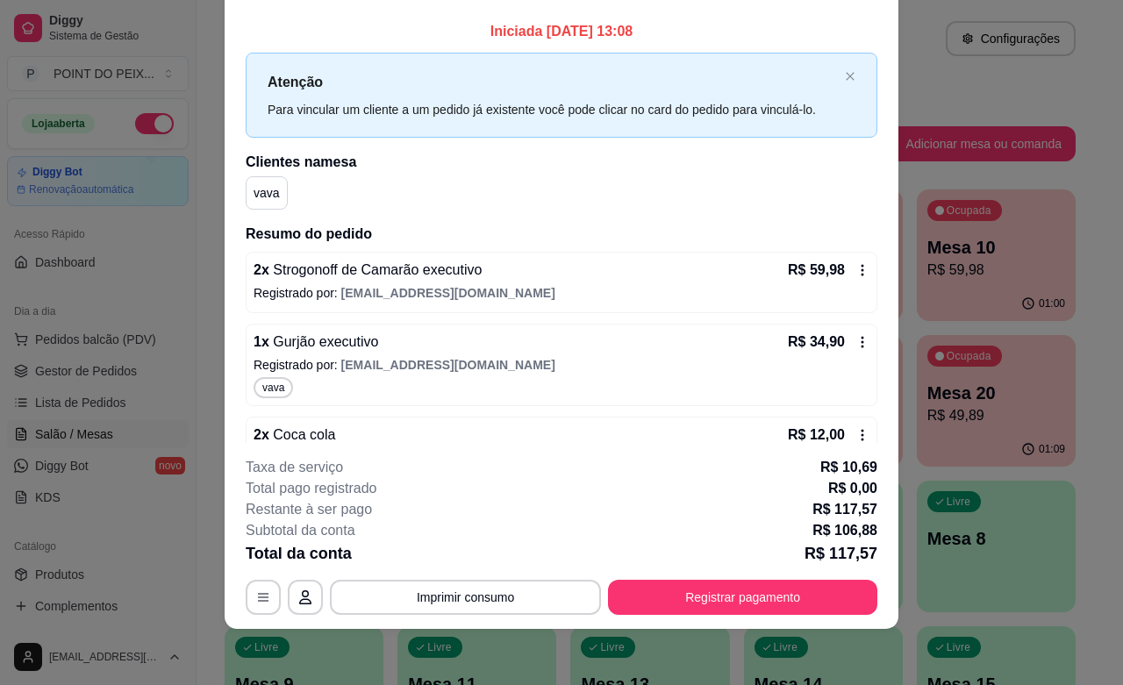
scroll to position [0, 0]
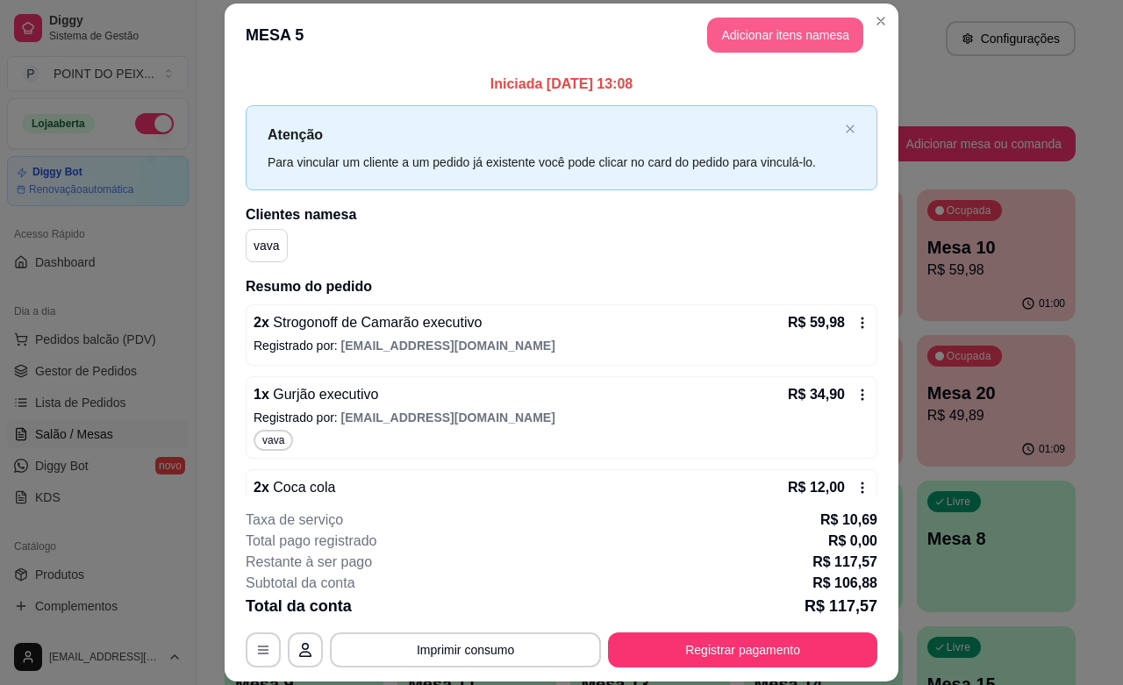
click at [738, 44] on button "Adicionar itens na mesa" at bounding box center [785, 35] width 156 height 35
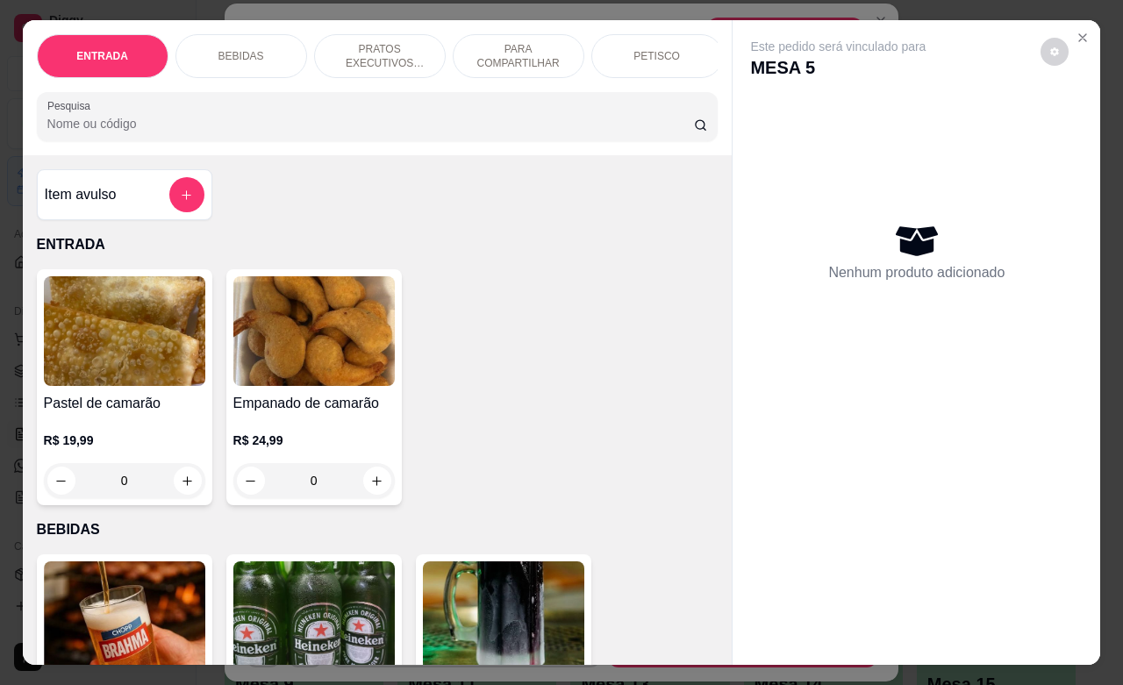
click at [237, 49] on p "BEBIDAS" at bounding box center [241, 56] width 46 height 14
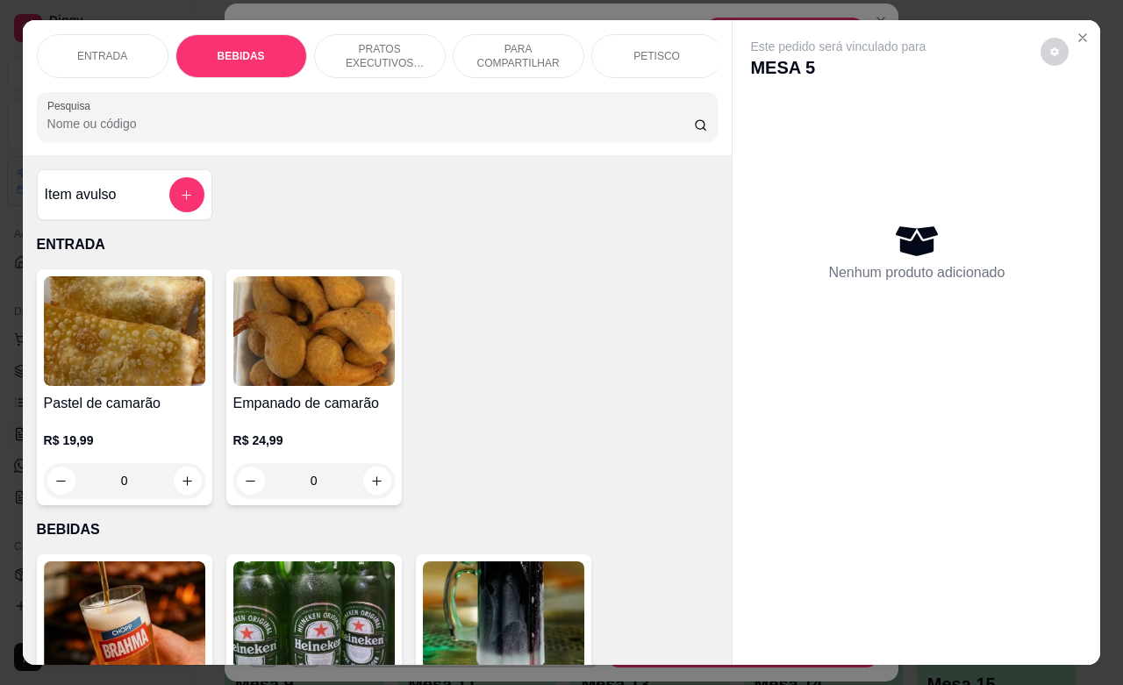
scroll to position [364, 0]
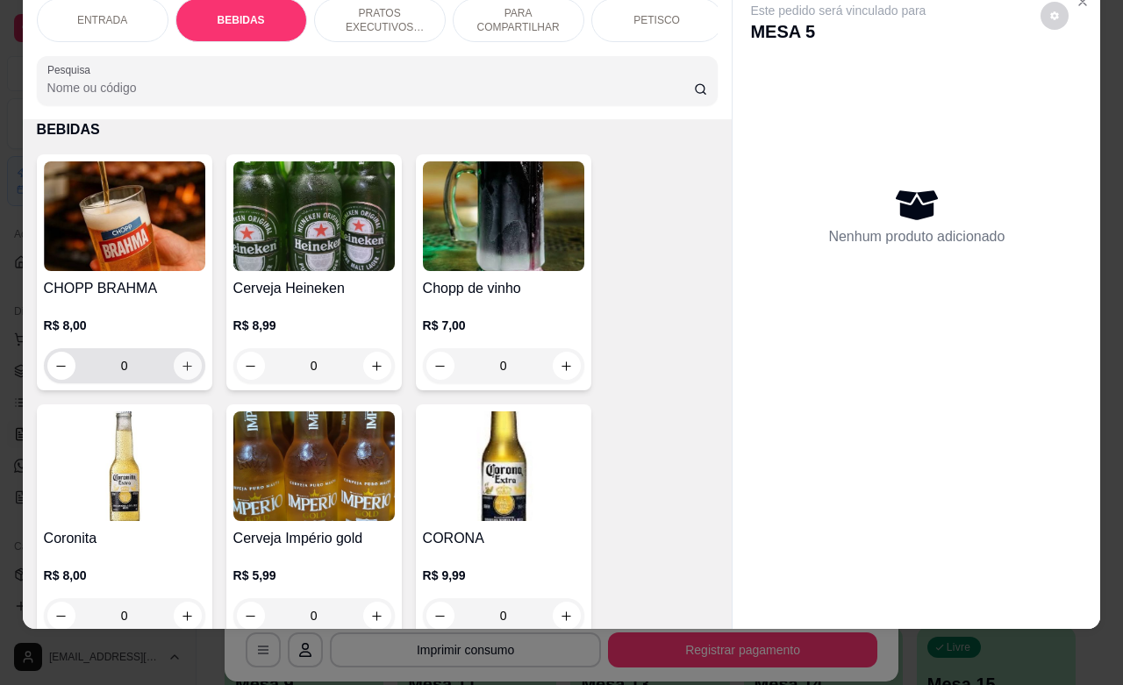
click at [174, 364] on button "increase-product-quantity" at bounding box center [188, 366] width 28 height 28
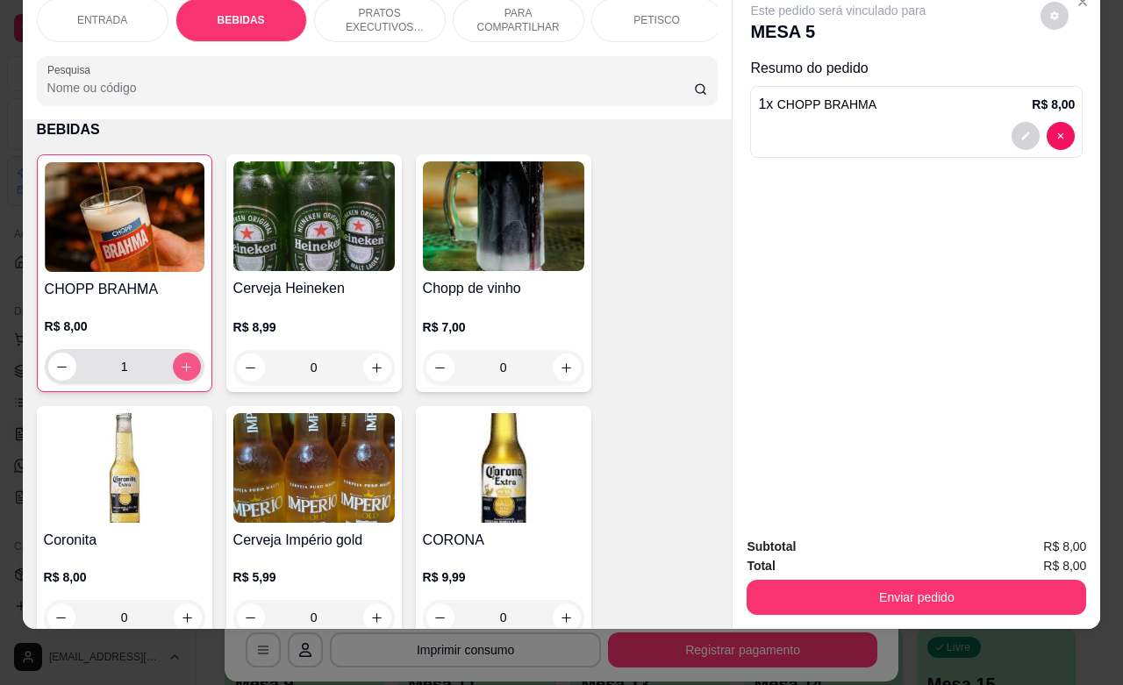
click at [173, 364] on button "increase-product-quantity" at bounding box center [187, 367] width 28 height 28
click at [173, 364] on button "increase-product-quantity" at bounding box center [186, 366] width 27 height 27
type input "4"
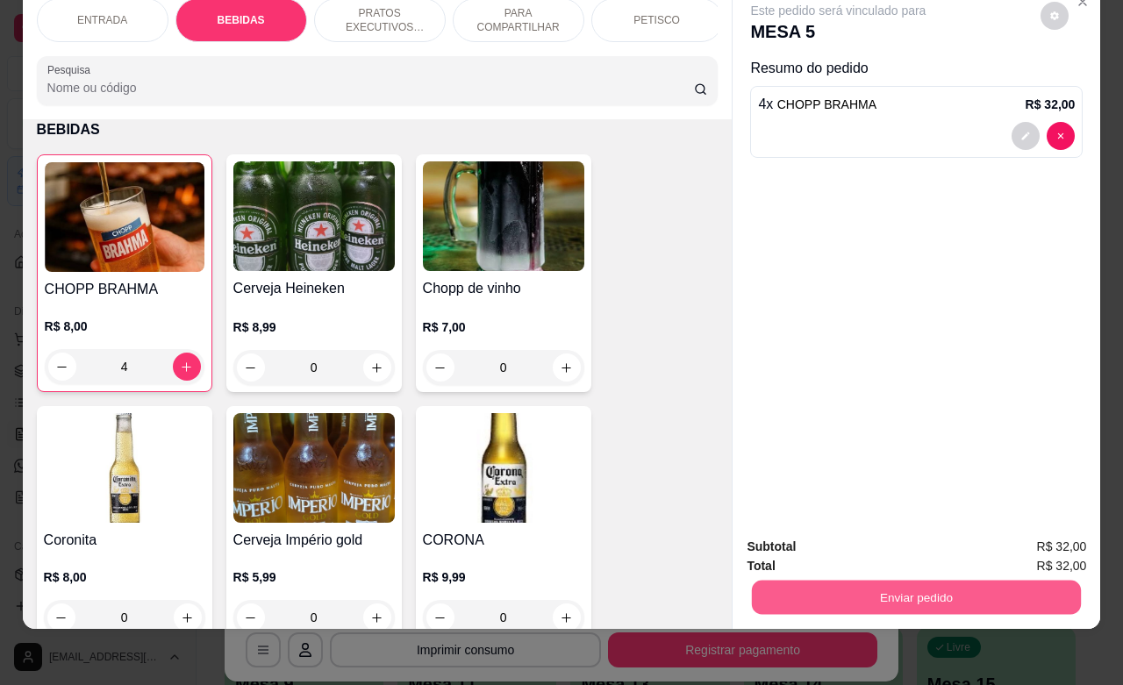
click at [947, 584] on button "Enviar pedido" at bounding box center [916, 597] width 329 height 34
click at [859, 542] on button "Não registrar e enviar pedido" at bounding box center [855, 535] width 177 height 32
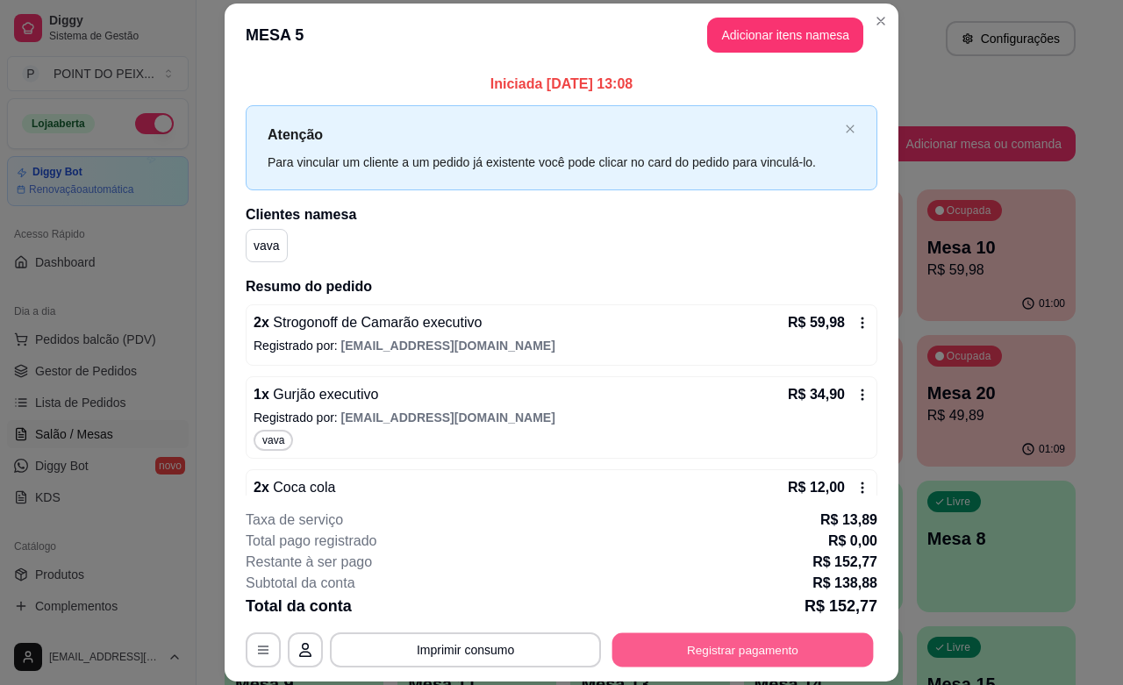
click at [695, 647] on button "Registrar pagamento" at bounding box center [742, 650] width 261 height 34
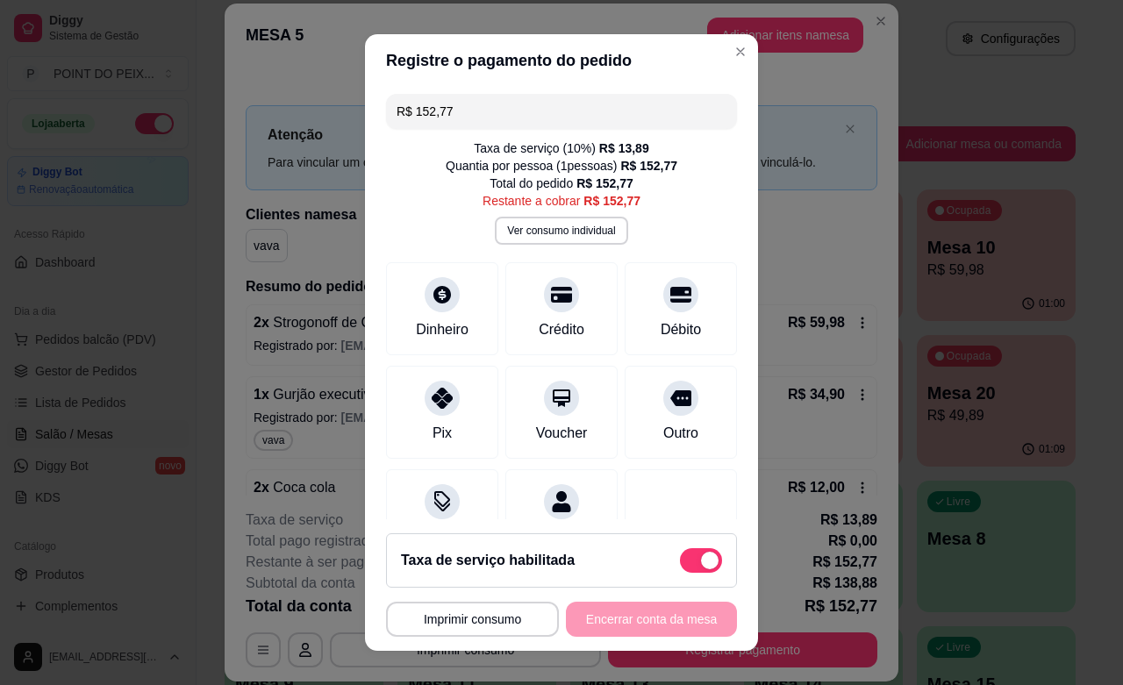
click at [680, 561] on span at bounding box center [701, 560] width 42 height 25
click at [679, 563] on input "checkbox" at bounding box center [684, 568] width 11 height 11
checkbox input "true"
type input "R$ 138,88"
checkbox input "false"
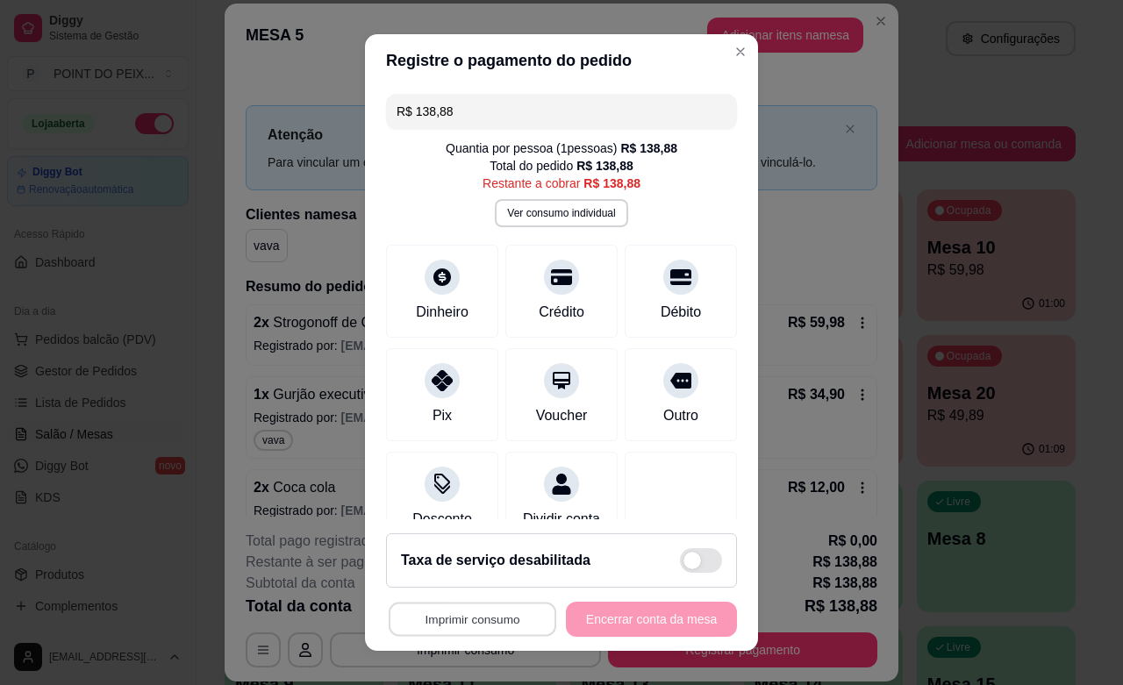
click at [474, 619] on button "Imprimir consumo" at bounding box center [473, 620] width 168 height 34
click at [469, 581] on button "IMPRESSORA" at bounding box center [463, 578] width 123 height 27
click at [542, 288] on div at bounding box center [561, 272] width 39 height 39
type input "R$ 0,00"
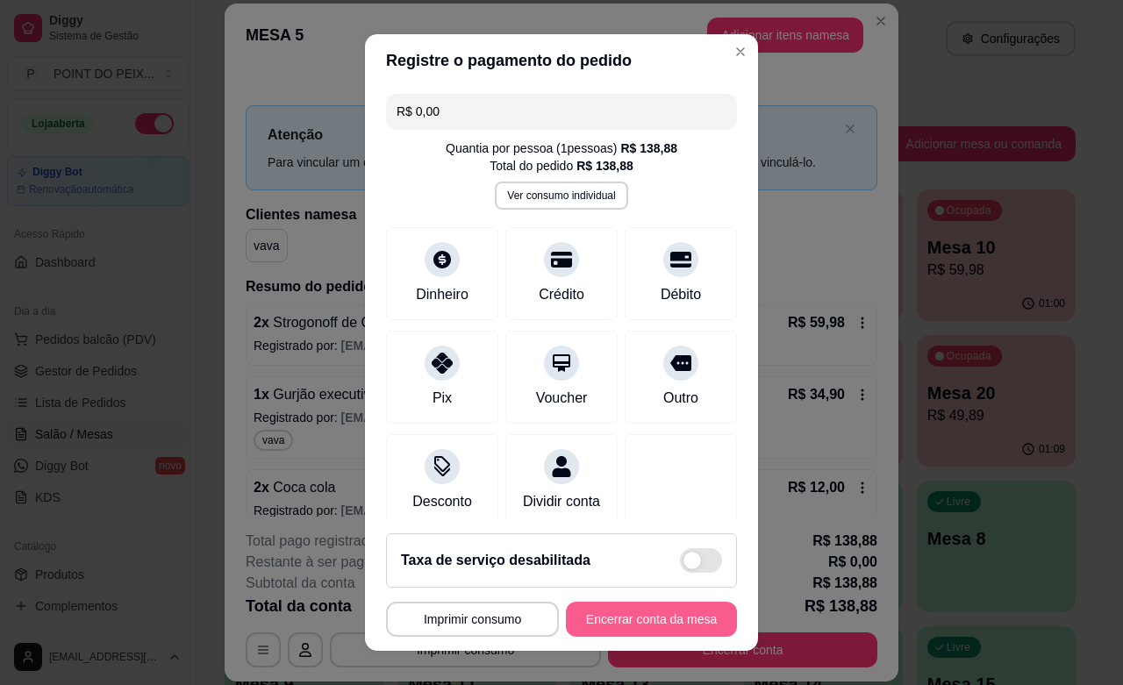
click at [640, 623] on button "Encerrar conta da mesa" at bounding box center [651, 619] width 171 height 35
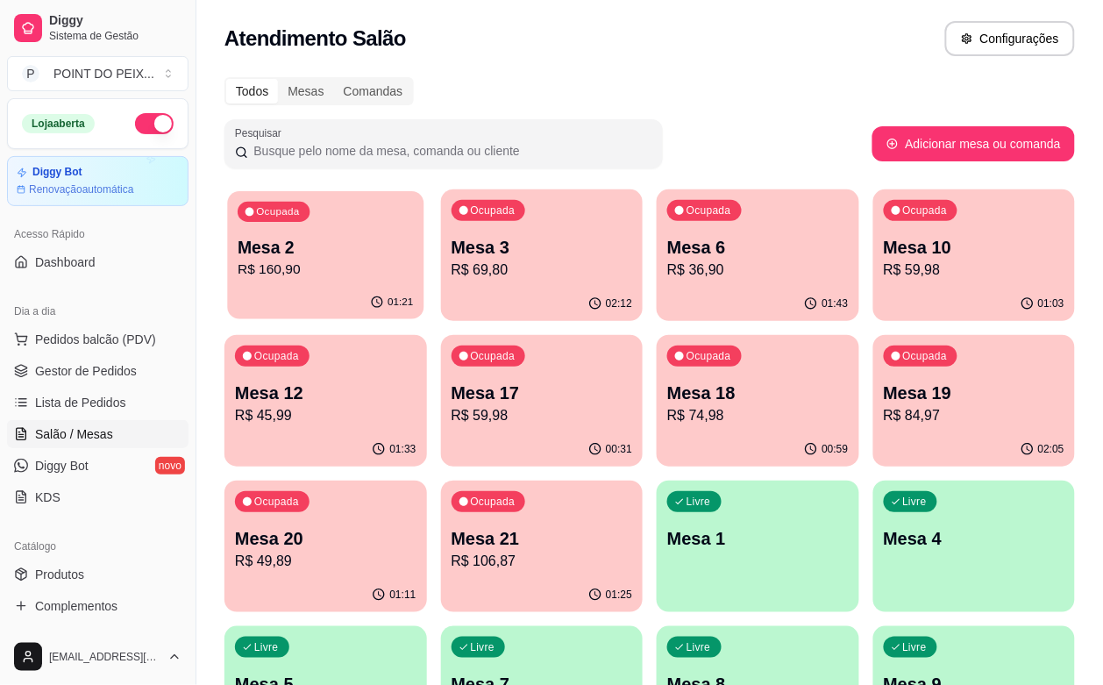
click at [342, 254] on p "Mesa 2" at bounding box center [325, 248] width 175 height 24
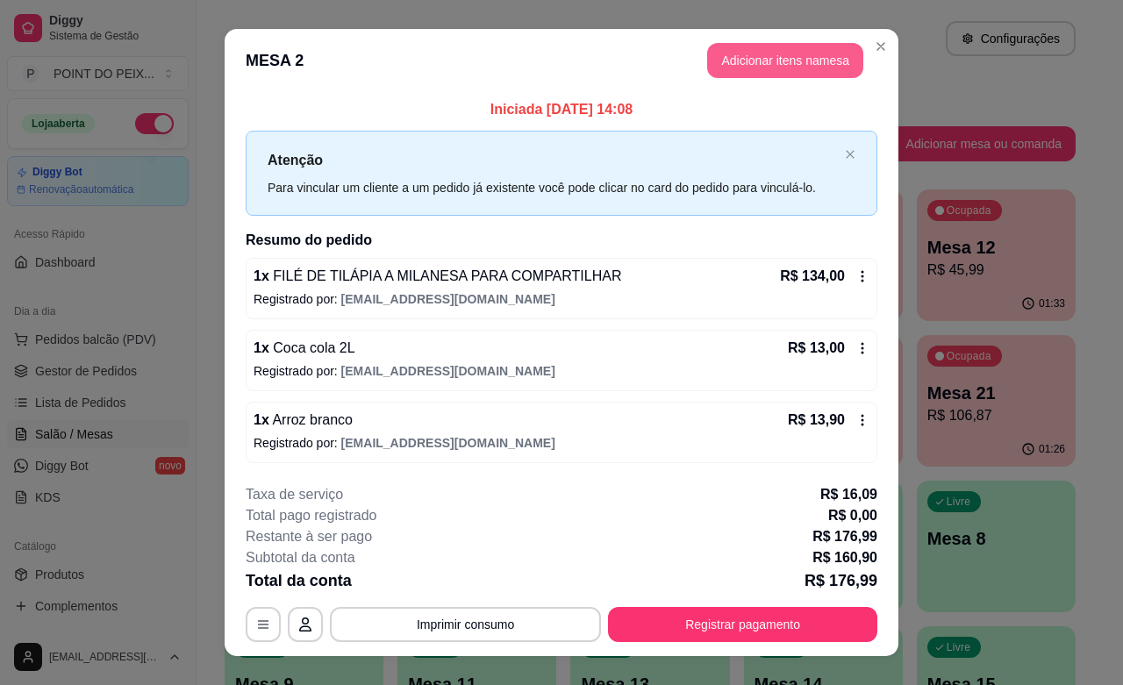
click at [791, 66] on button "Adicionar itens na mesa" at bounding box center [785, 60] width 156 height 35
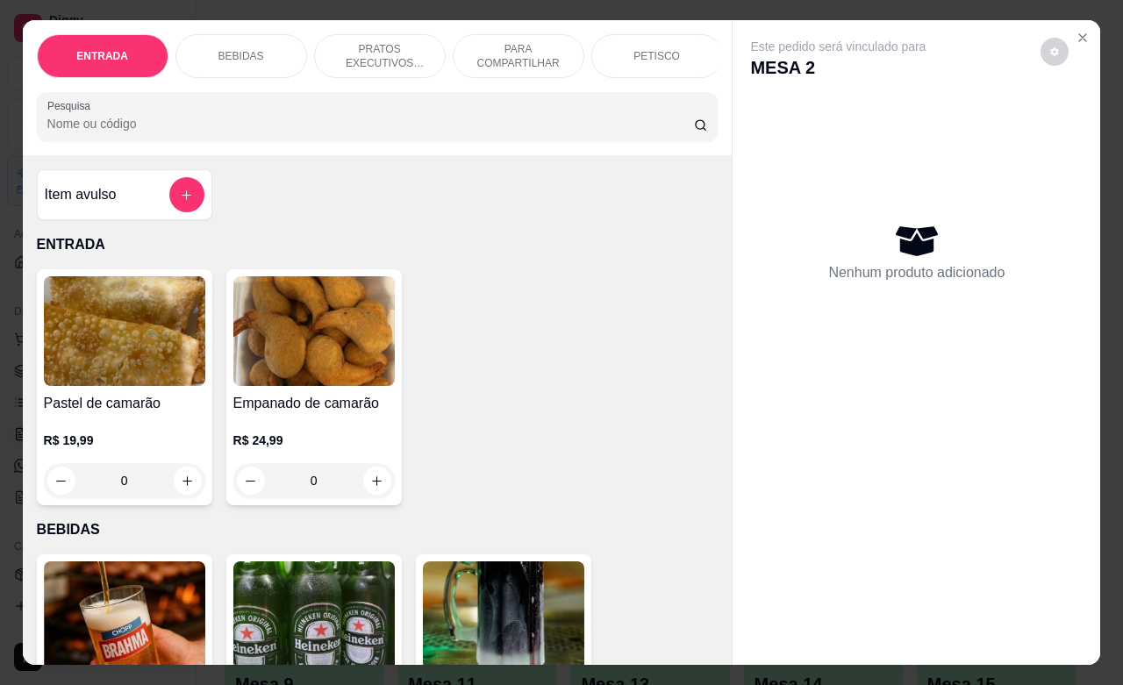
click at [235, 49] on p "BEBIDAS" at bounding box center [241, 56] width 46 height 14
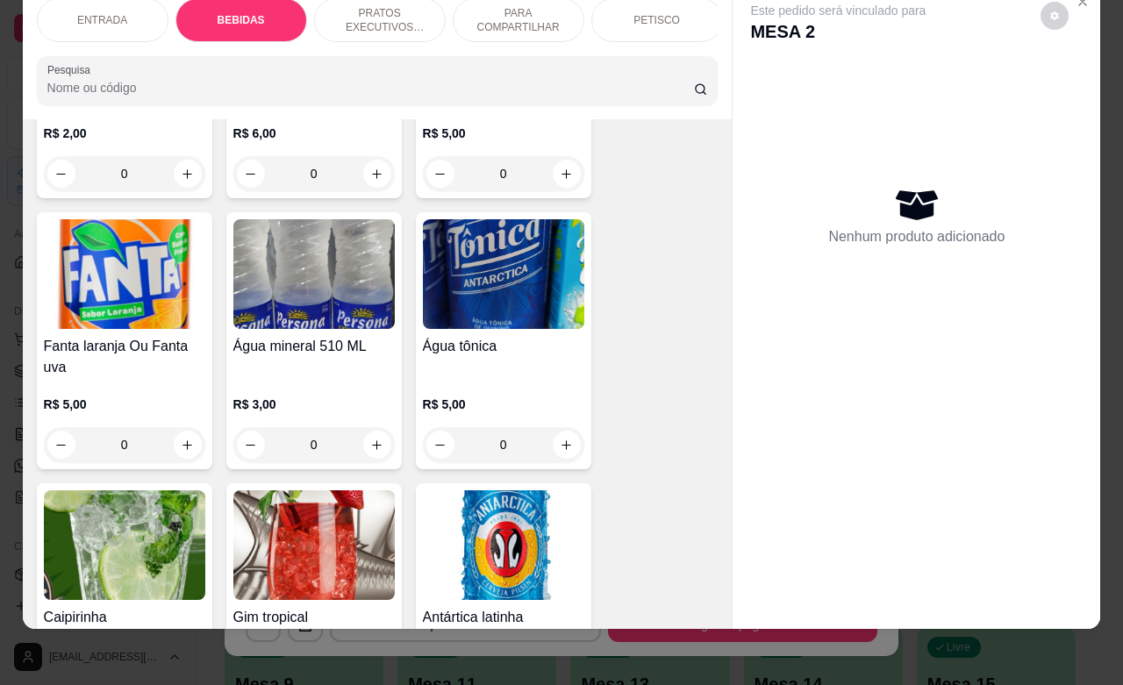
scroll to position [1351, 0]
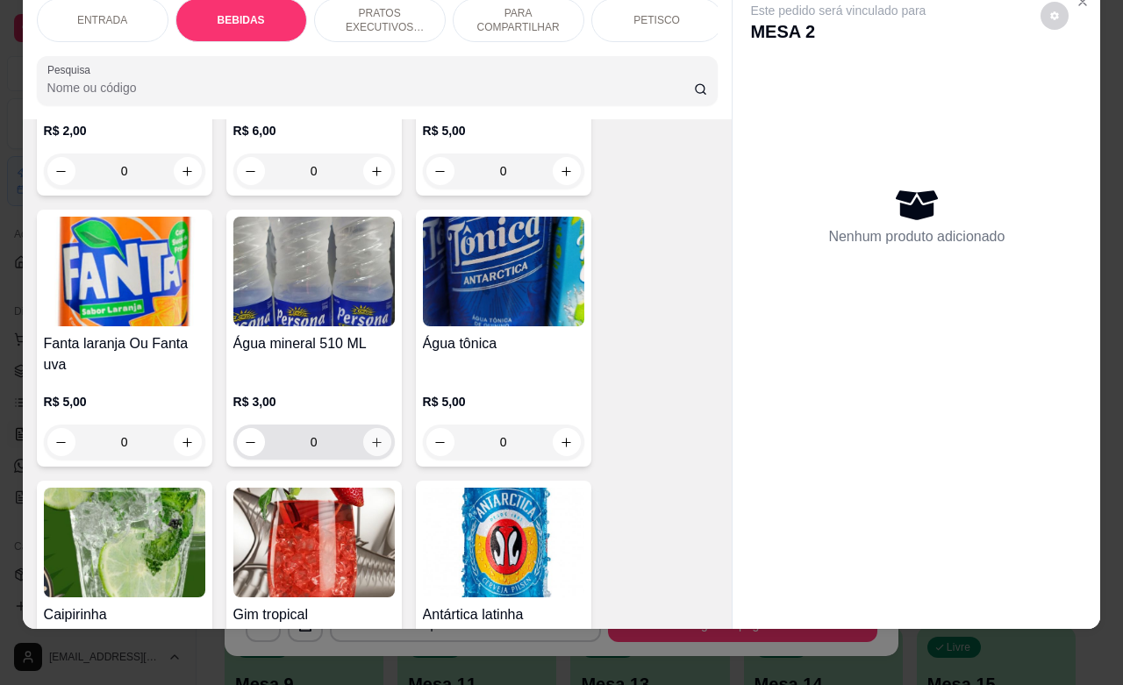
click at [372, 438] on icon "increase-product-quantity" at bounding box center [377, 443] width 10 height 10
type input "1"
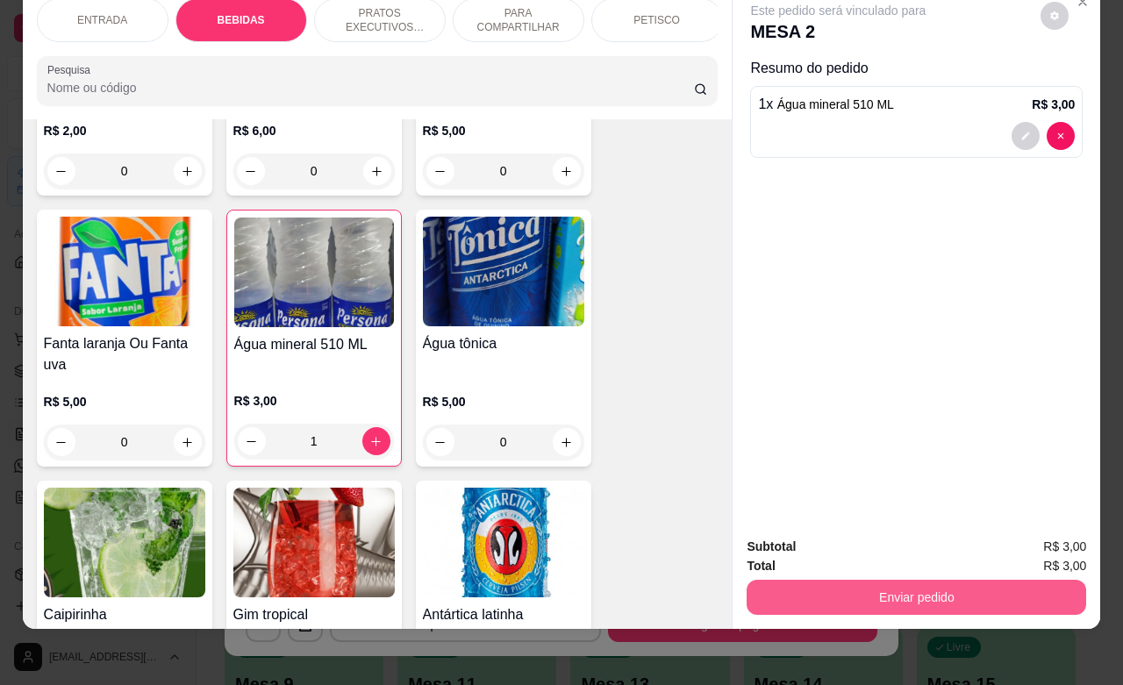
click at [891, 580] on button "Enviar pedido" at bounding box center [915, 597] width 339 height 35
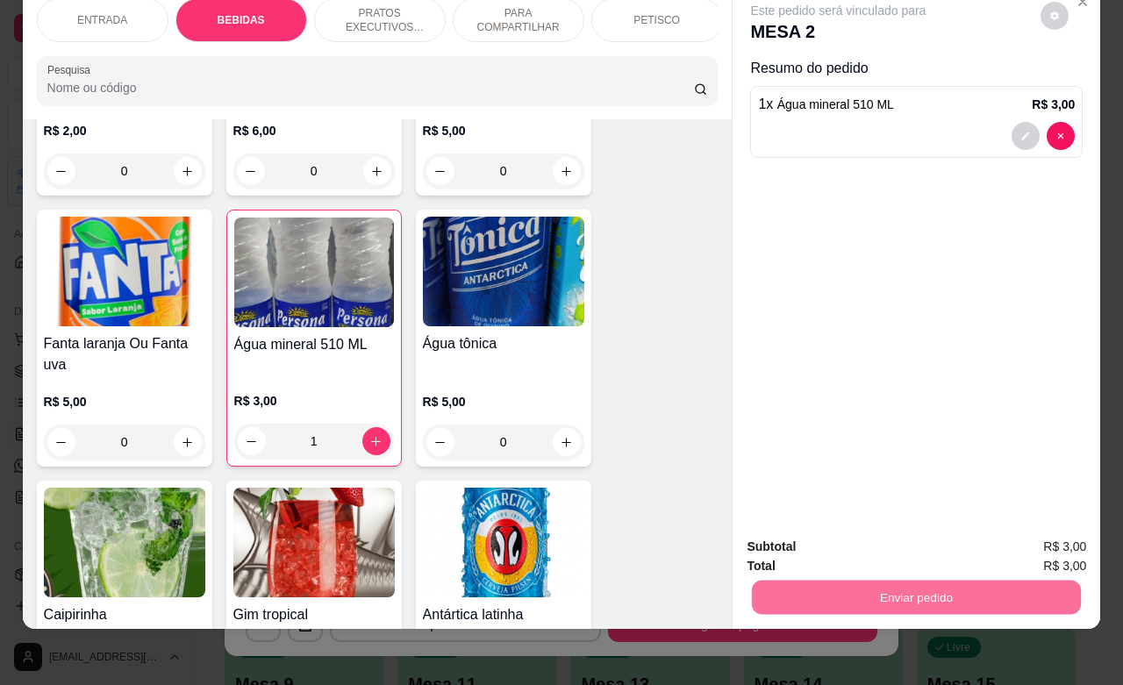
click at [826, 526] on button "Não registrar e enviar pedido" at bounding box center [856, 535] width 182 height 33
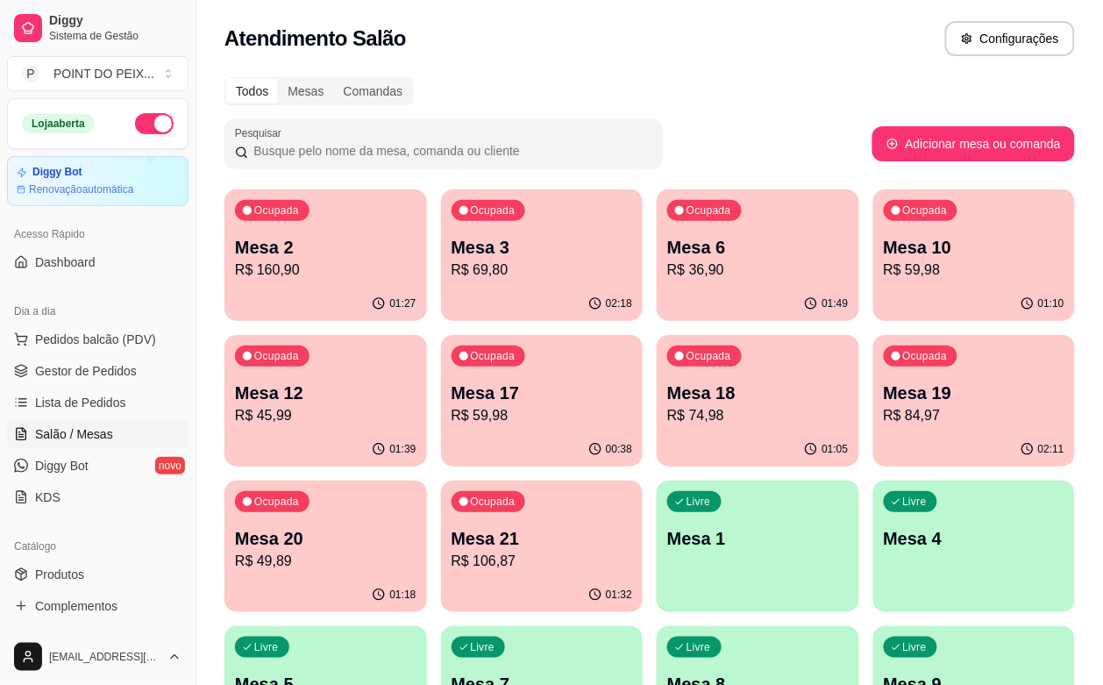
click at [417, 381] on p "Mesa 12" at bounding box center [326, 393] width 182 height 25
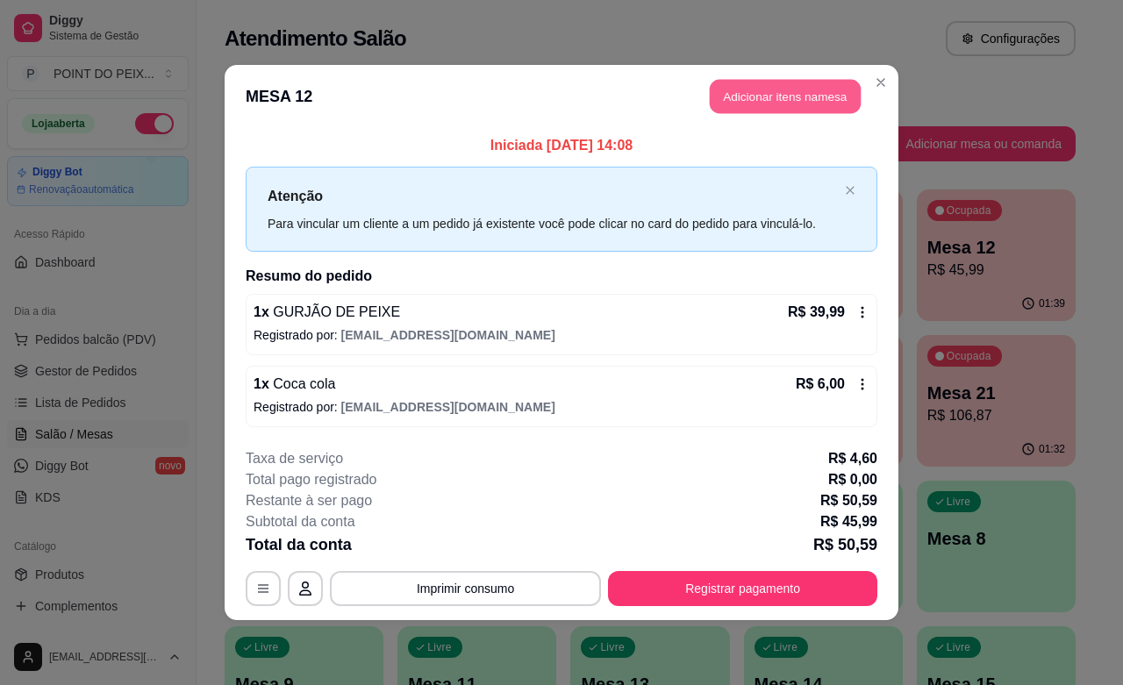
click at [787, 102] on button "Adicionar itens na mesa" at bounding box center [785, 97] width 151 height 34
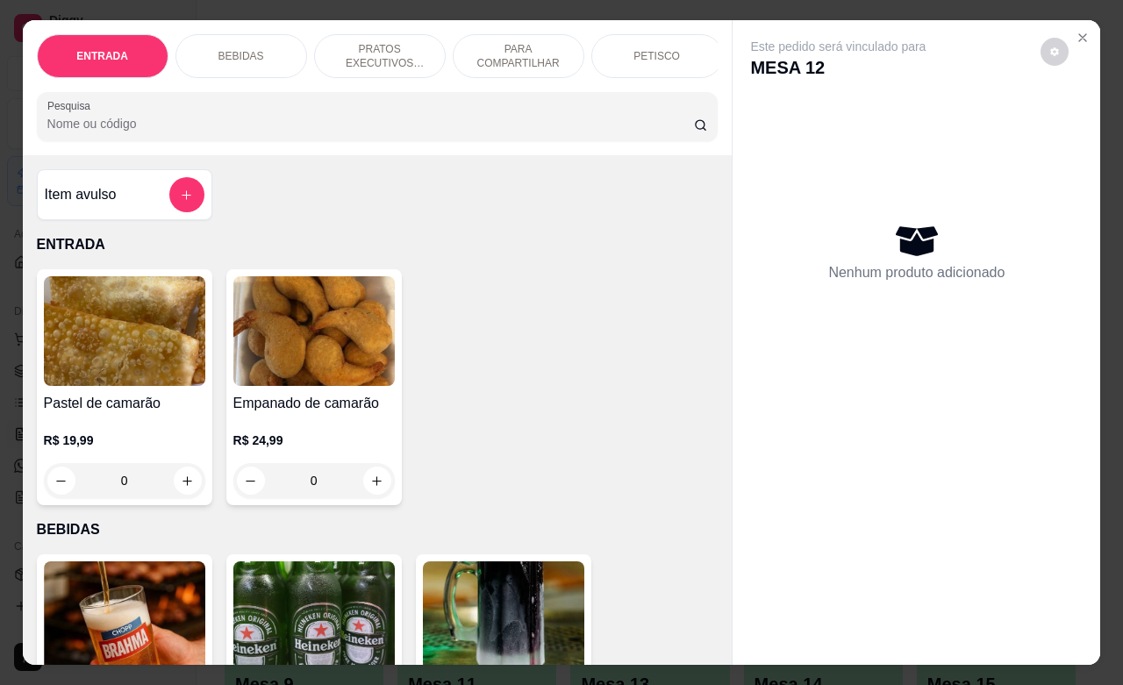
click at [226, 53] on p "BEBIDAS" at bounding box center [241, 56] width 46 height 14
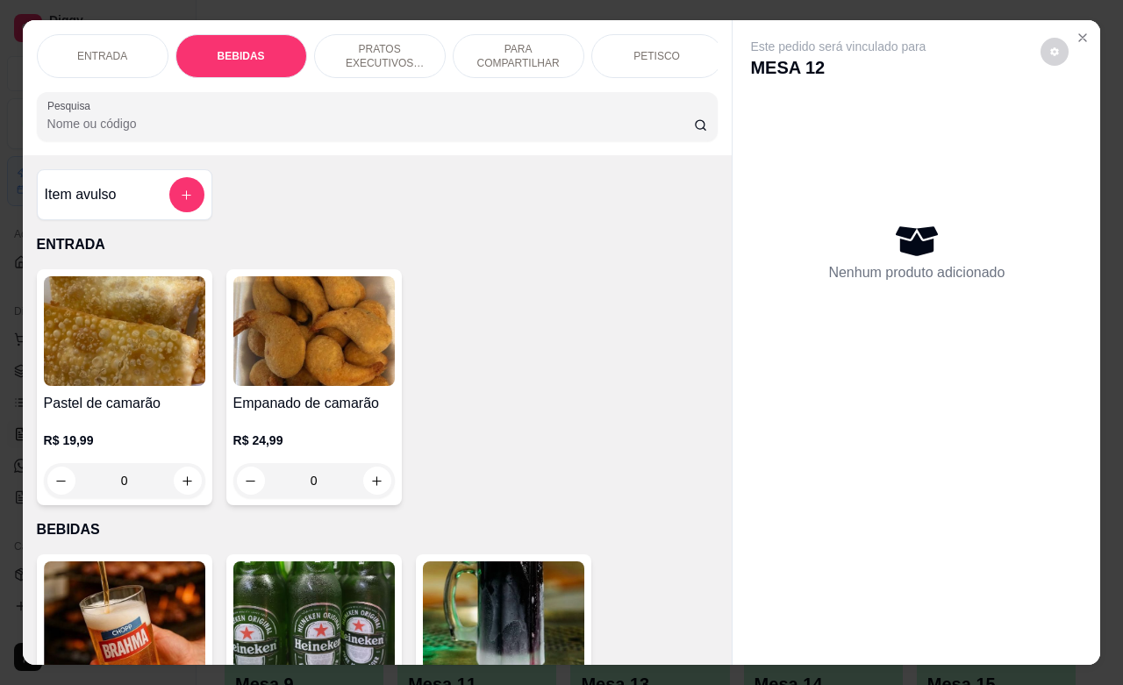
scroll to position [364, 0]
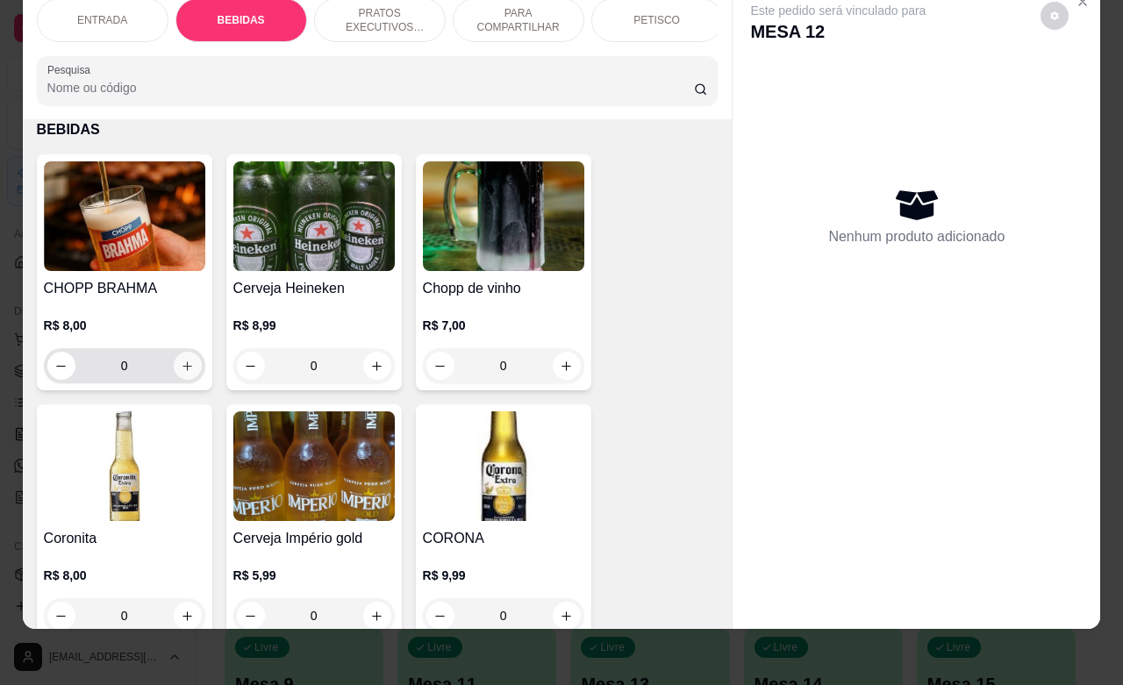
click at [174, 365] on button "increase-product-quantity" at bounding box center [188, 366] width 28 height 28
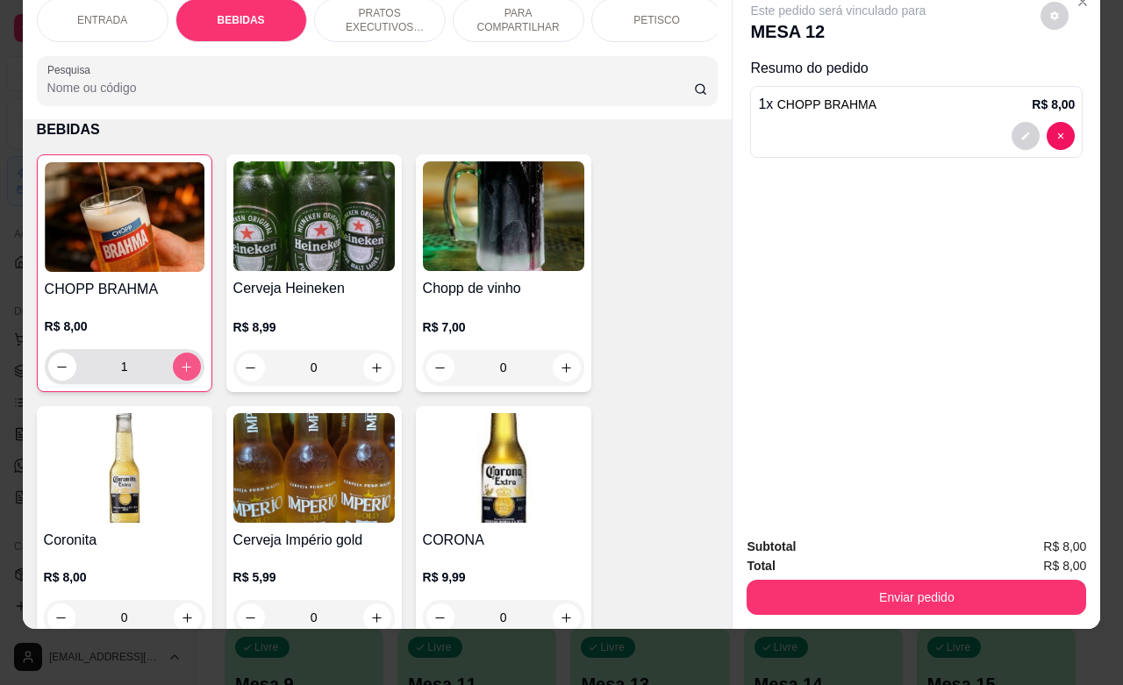
click at [180, 365] on icon "increase-product-quantity" at bounding box center [186, 366] width 13 height 13
type input "2"
click at [363, 373] on button "increase-product-quantity" at bounding box center [377, 367] width 28 height 28
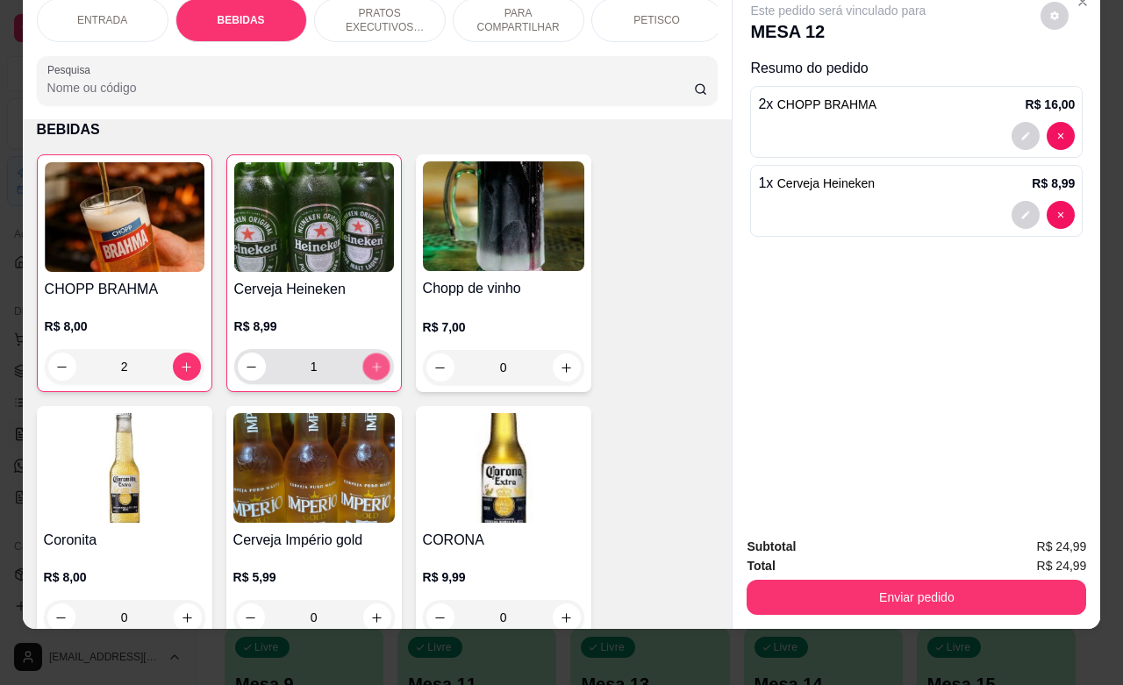
click at [369, 373] on icon "increase-product-quantity" at bounding box center [375, 366] width 13 height 13
type input "2"
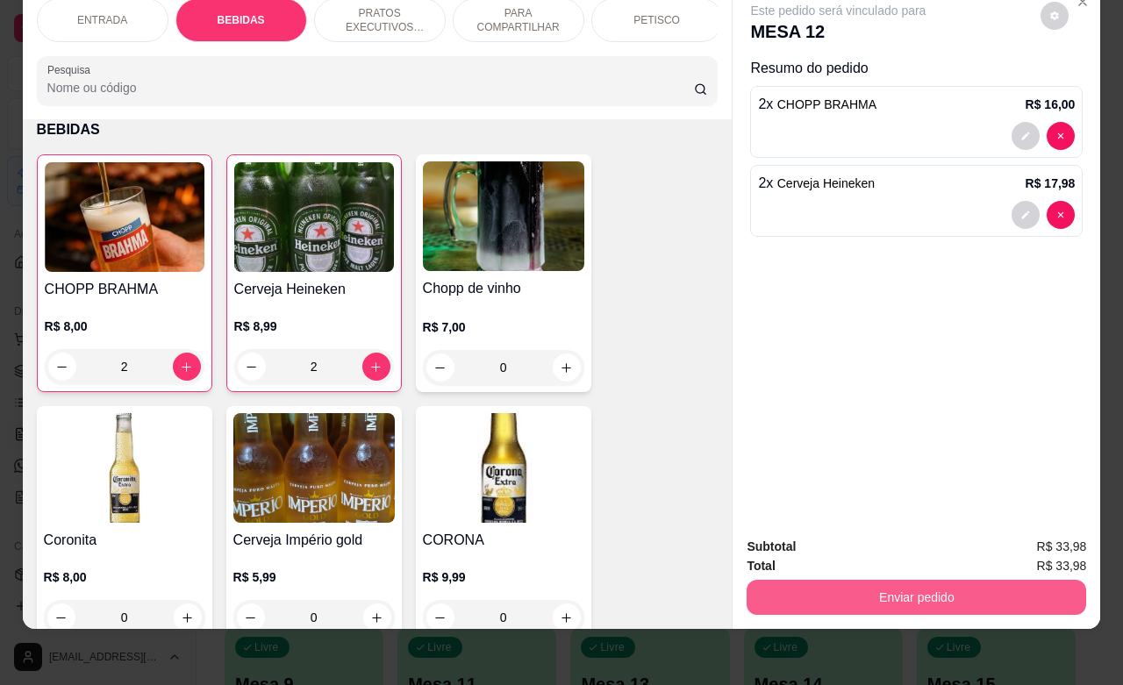
click at [880, 584] on button "Enviar pedido" at bounding box center [915, 597] width 339 height 35
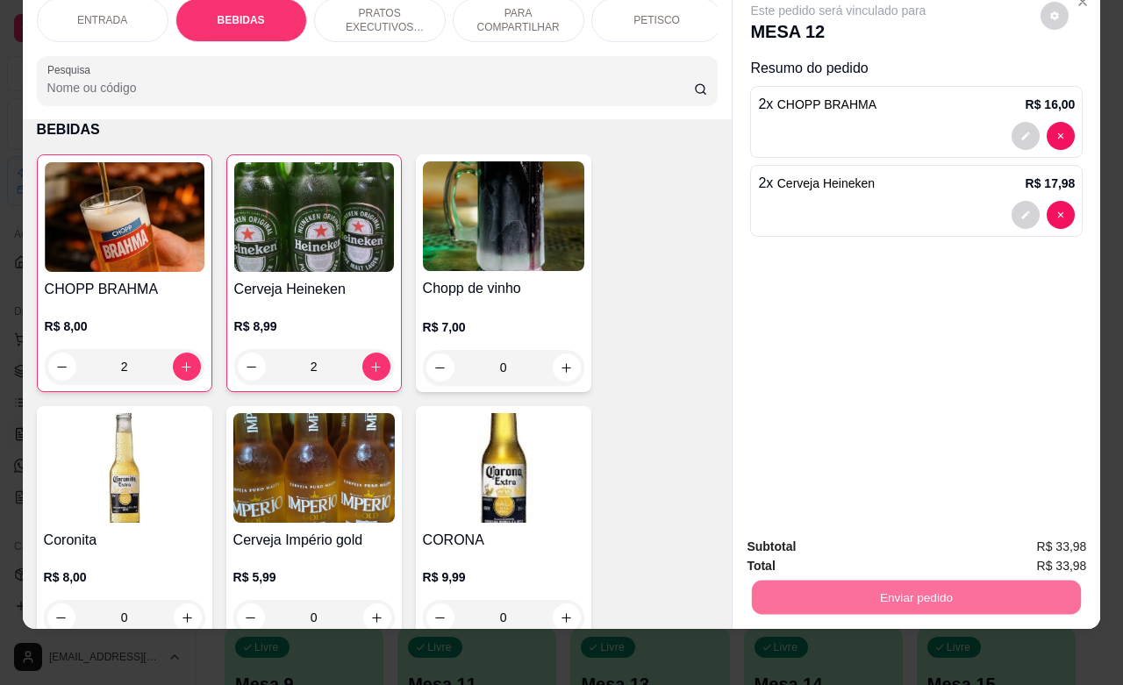
click at [846, 533] on button "Não registrar e enviar pedido" at bounding box center [855, 535] width 177 height 32
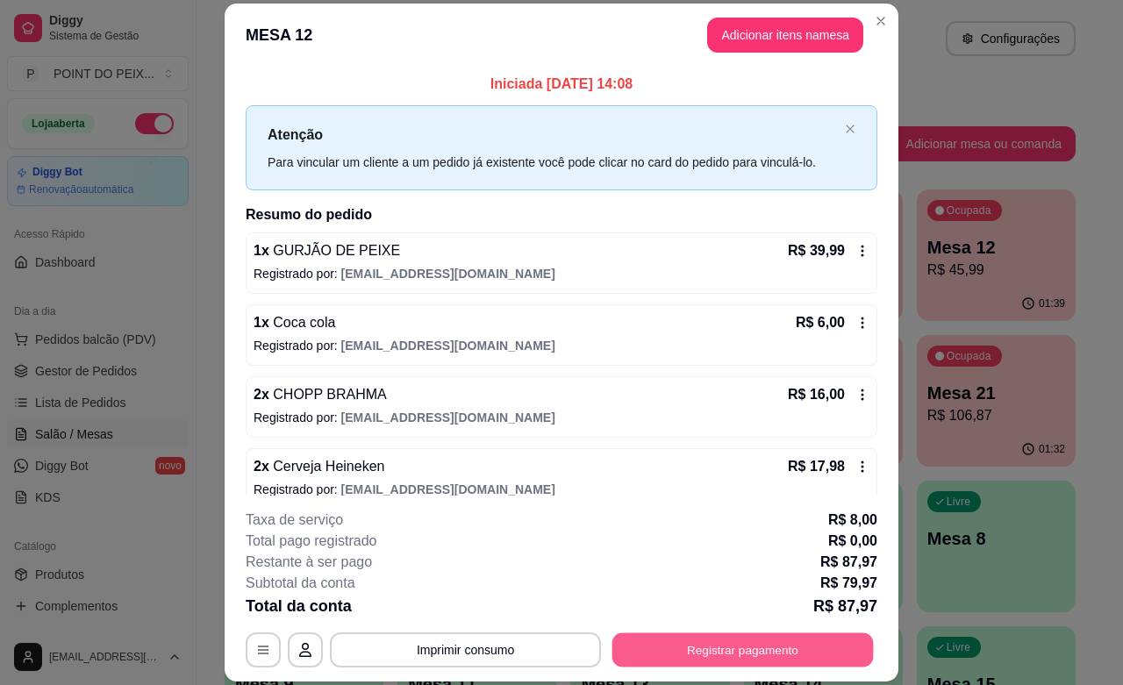
click at [703, 652] on button "Registrar pagamento" at bounding box center [742, 650] width 261 height 34
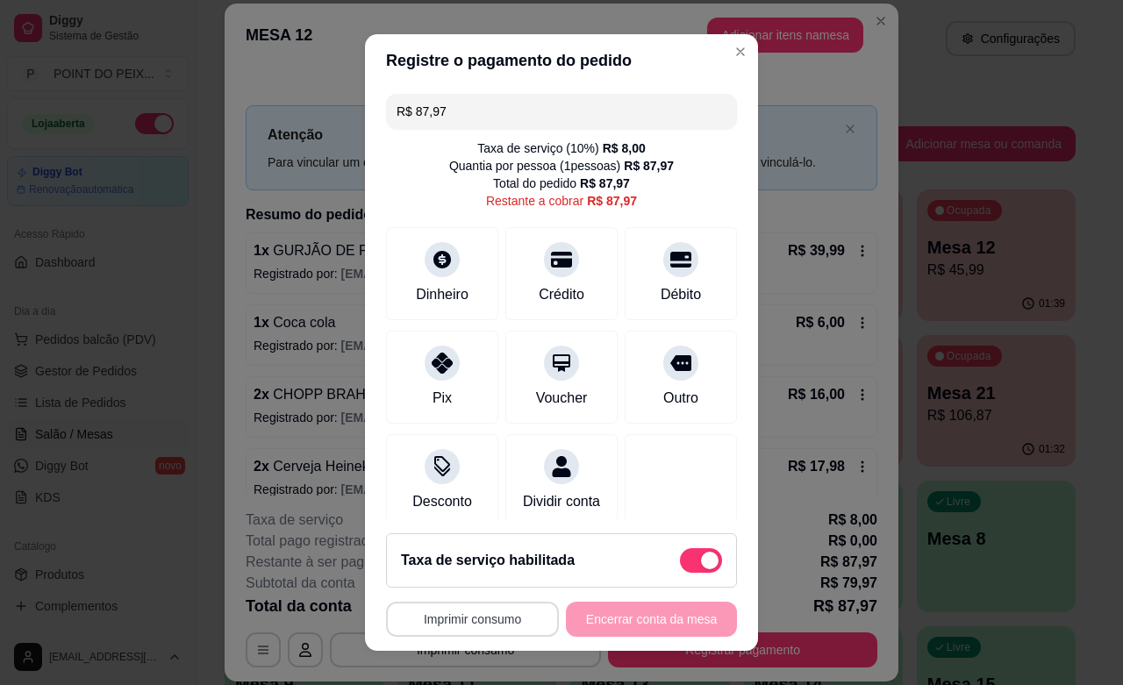
click at [485, 616] on button "Imprimir consumo" at bounding box center [472, 619] width 173 height 35
click at [480, 576] on button "IMPRESSORA" at bounding box center [463, 579] width 127 height 28
click at [661, 269] on div at bounding box center [680, 254] width 39 height 39
type input "R$ 0,00"
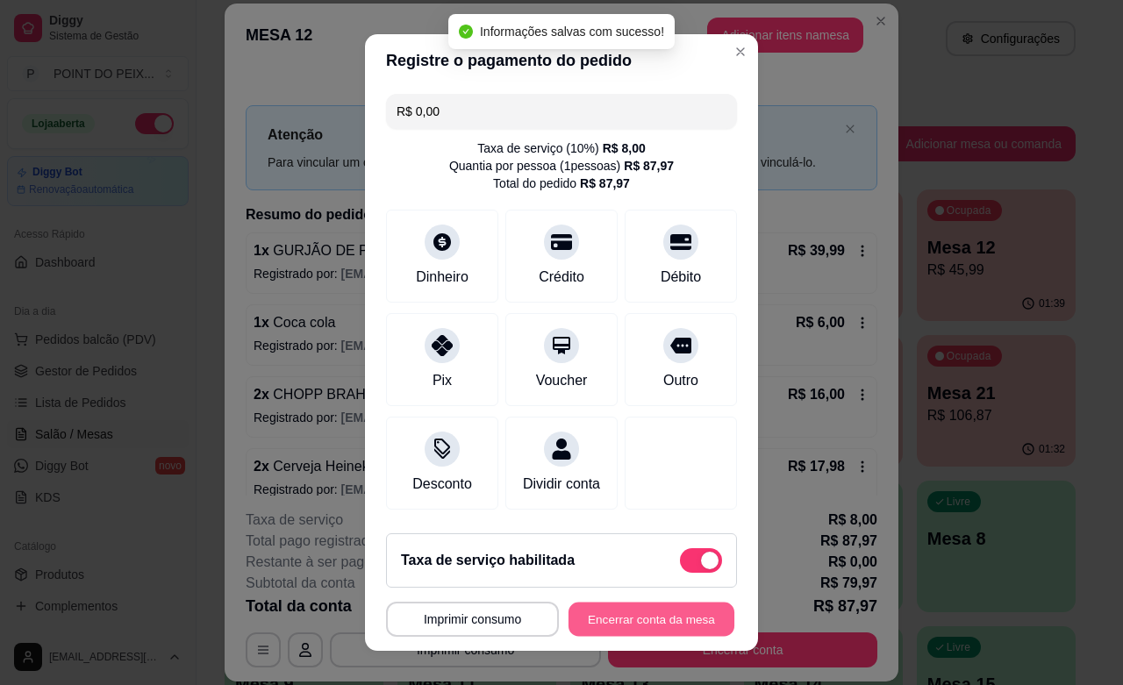
click at [631, 619] on button "Encerrar conta da mesa" at bounding box center [651, 620] width 166 height 34
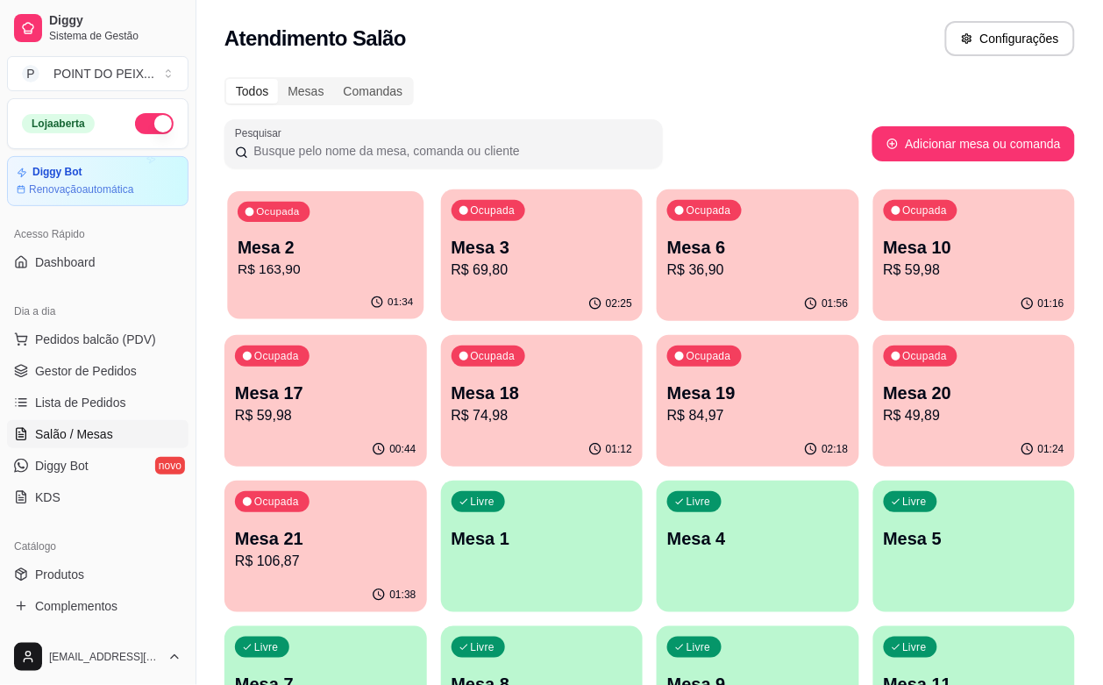
click at [305, 238] on p "Mesa 2" at bounding box center [325, 248] width 175 height 24
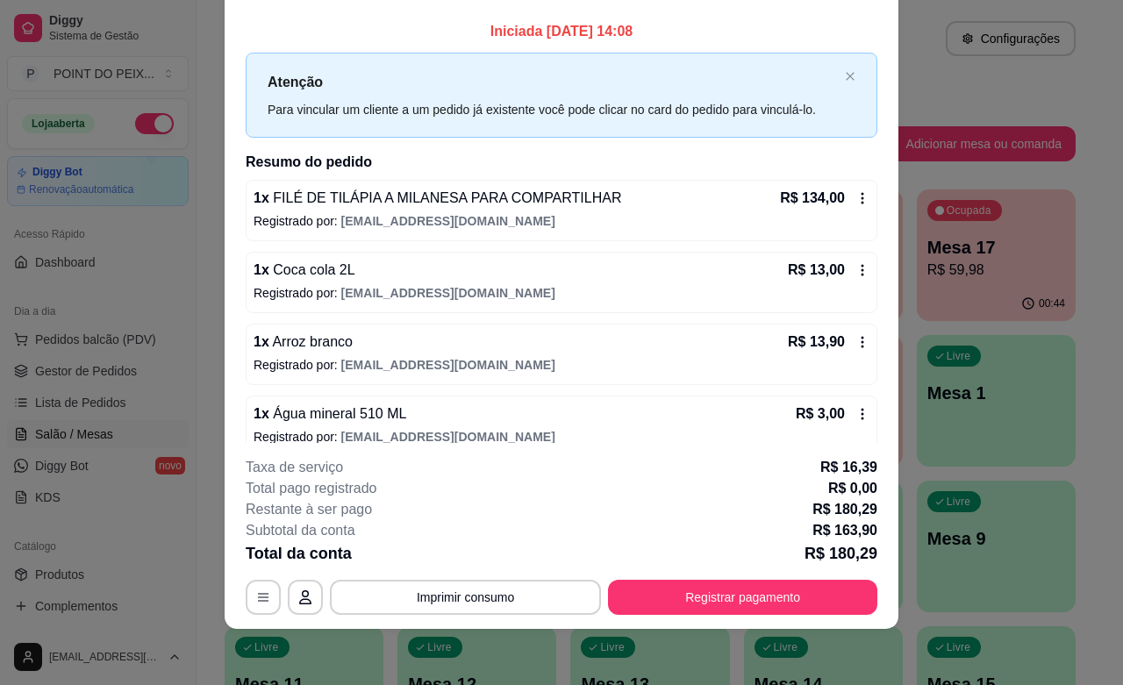
scroll to position [0, 0]
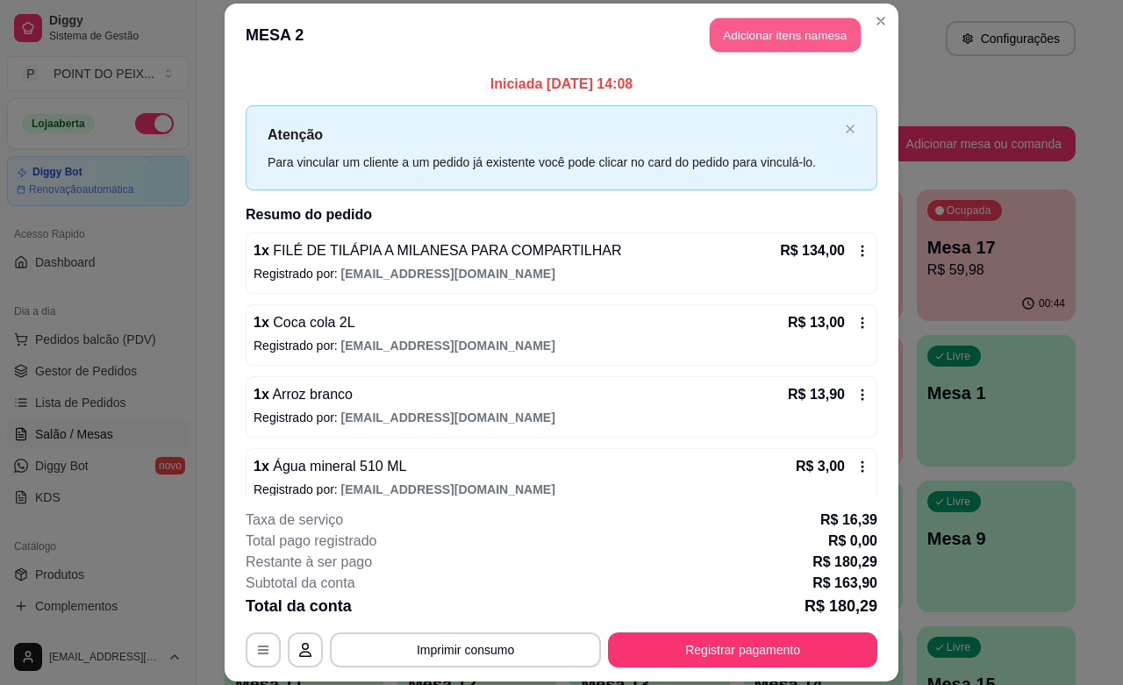
click at [742, 44] on button "Adicionar itens na mesa" at bounding box center [785, 35] width 151 height 34
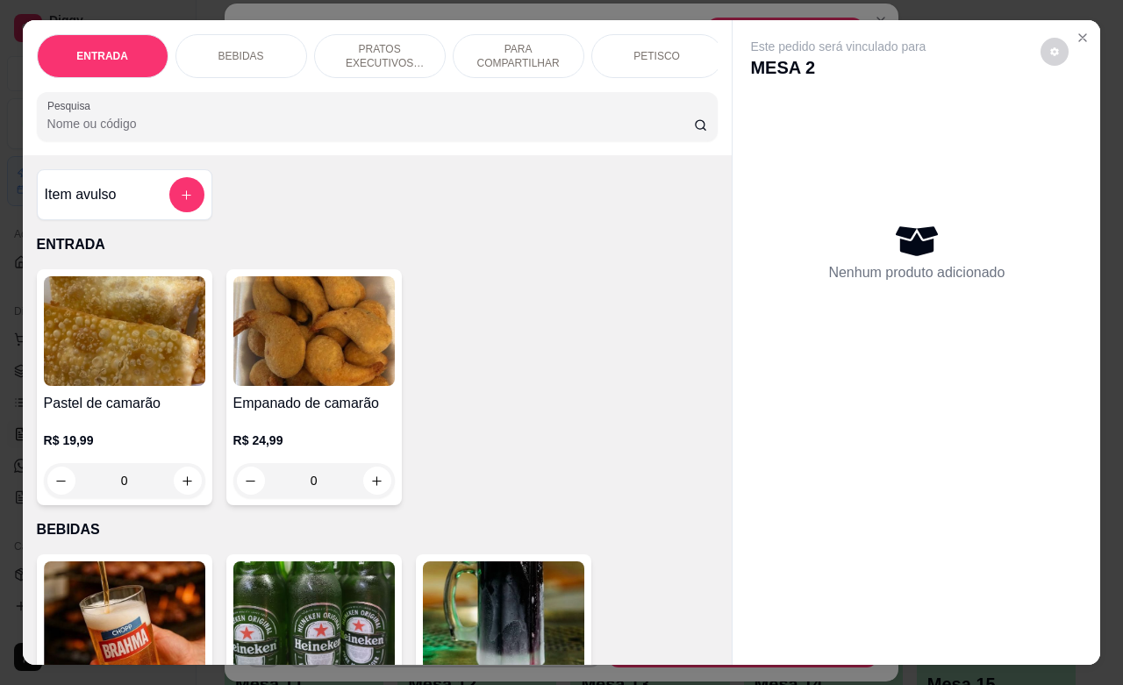
click at [238, 49] on p "BEBIDAS" at bounding box center [241, 56] width 46 height 14
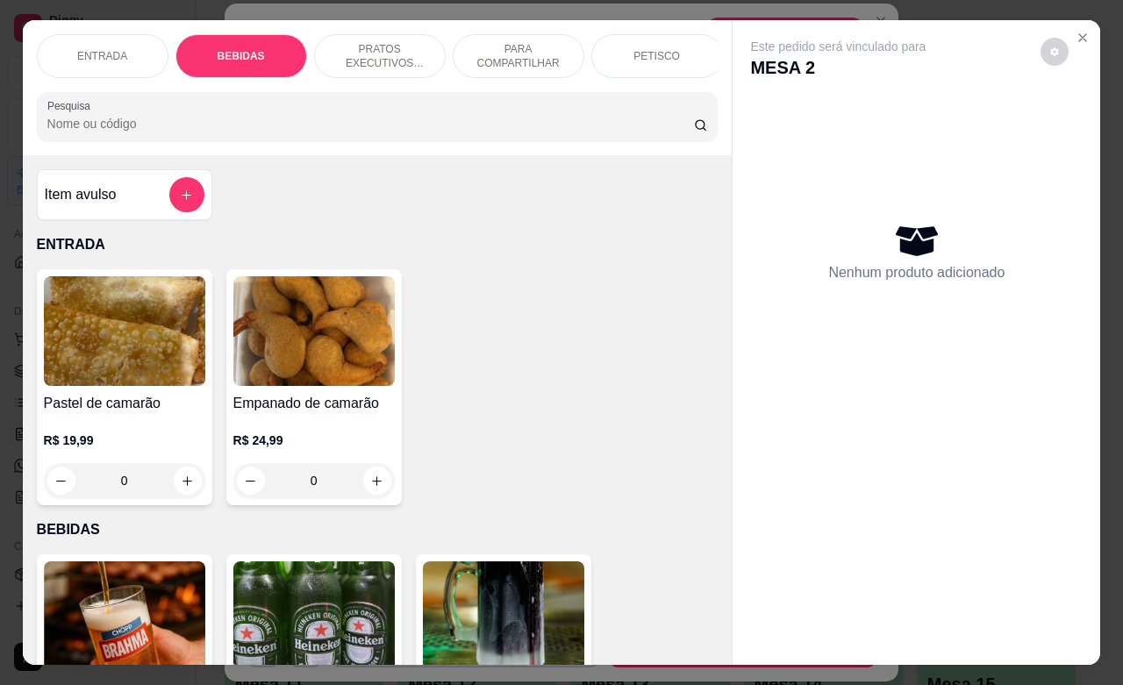
scroll to position [364, 0]
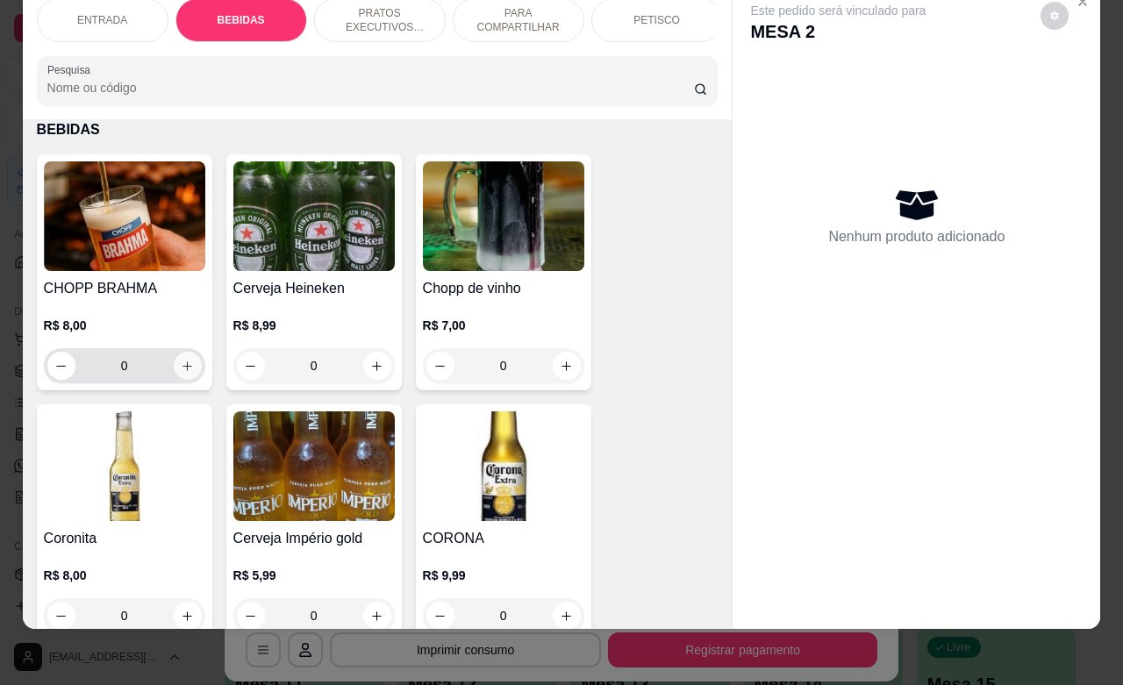
click at [186, 370] on button "increase-product-quantity" at bounding box center [188, 366] width 28 height 28
type input "1"
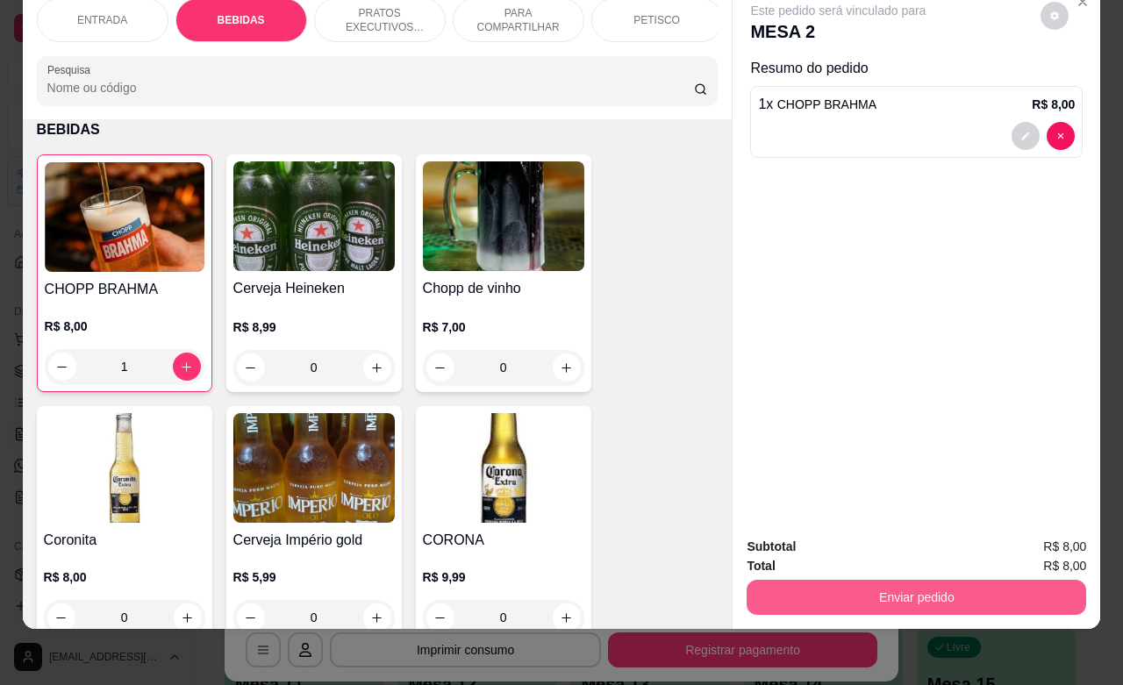
click at [912, 580] on button "Enviar pedido" at bounding box center [915, 597] width 339 height 35
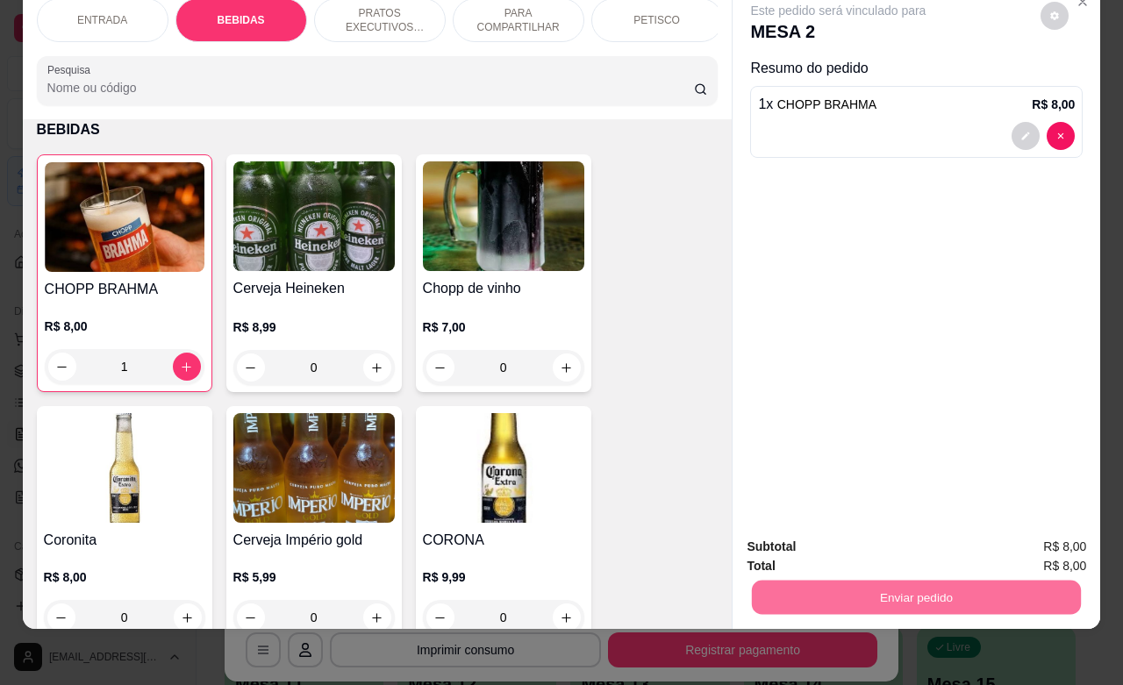
click at [825, 542] on button "Não registrar e enviar pedido" at bounding box center [856, 535] width 182 height 33
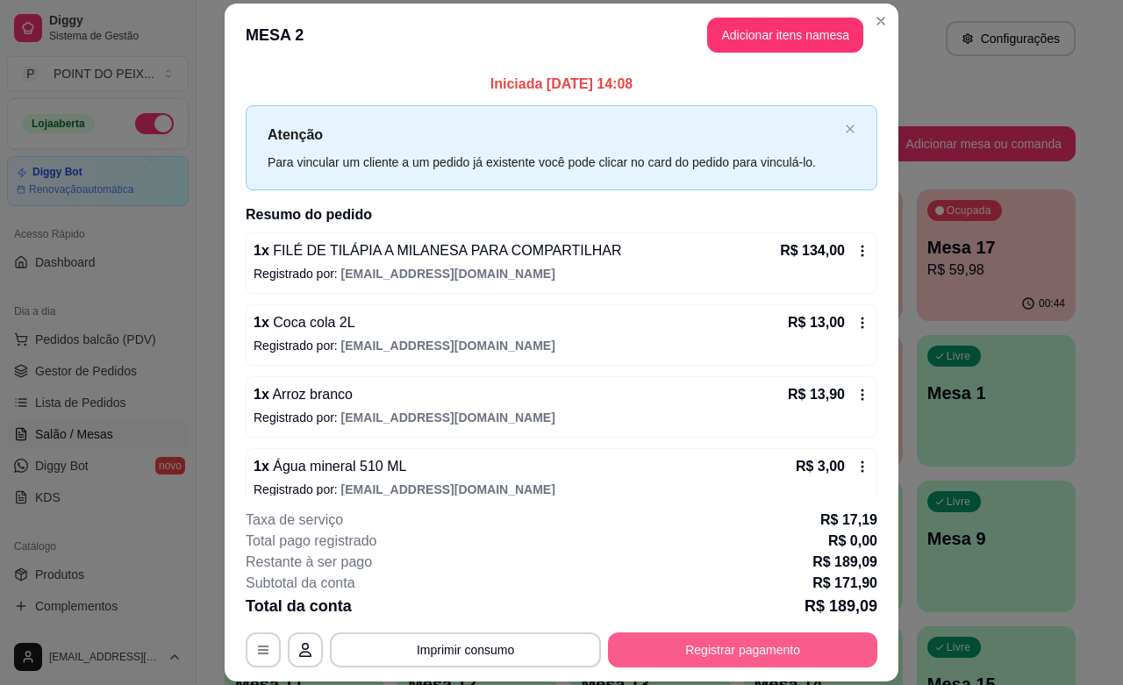
click at [649, 651] on button "Registrar pagamento" at bounding box center [742, 649] width 269 height 35
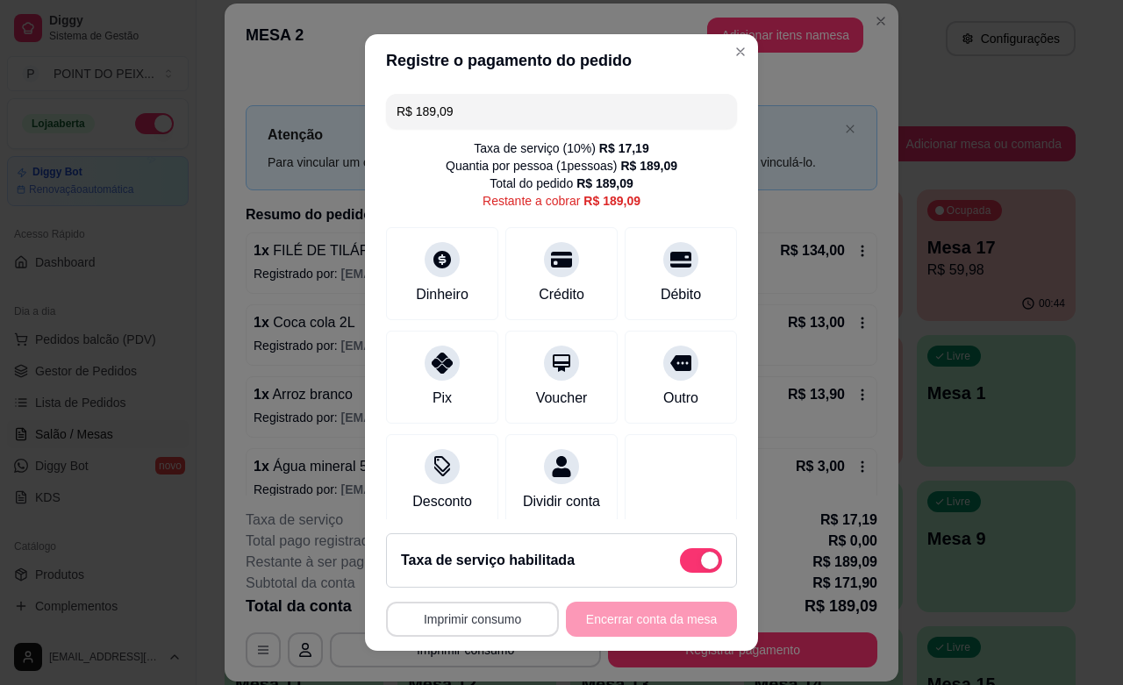
click at [476, 619] on button "Imprimir consumo" at bounding box center [472, 619] width 173 height 35
click at [460, 580] on button "IMPRESSORA" at bounding box center [463, 578] width 123 height 27
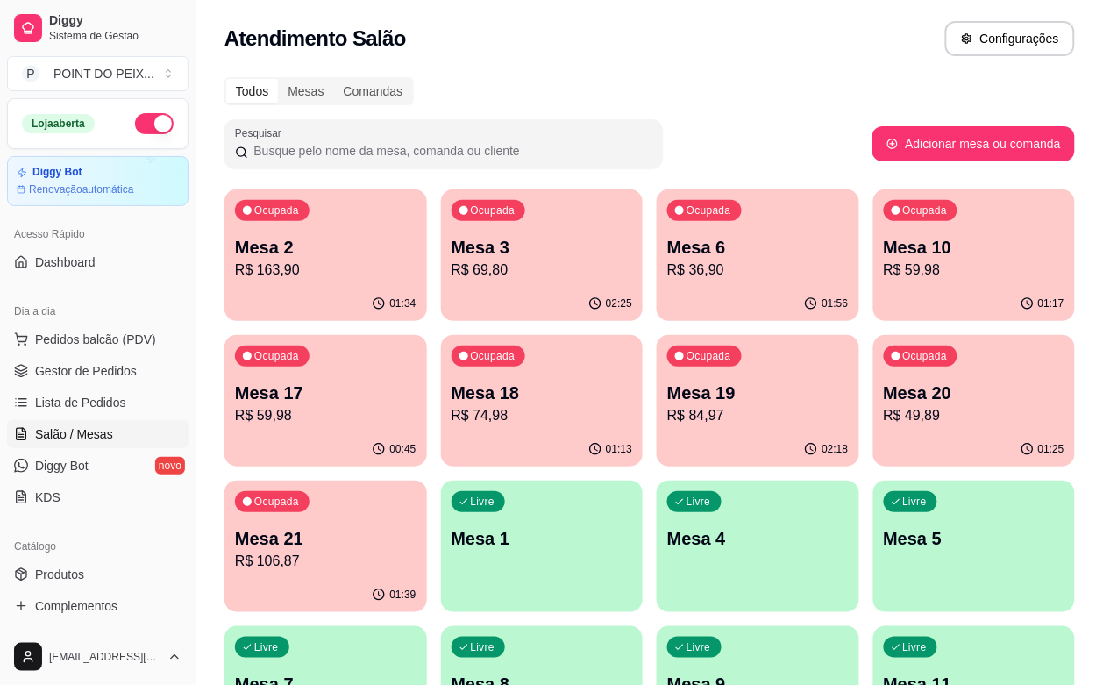
click at [501, 279] on div "Ocupada Mesa 3 R$ 69,80" at bounding box center [542, 237] width 203 height 97
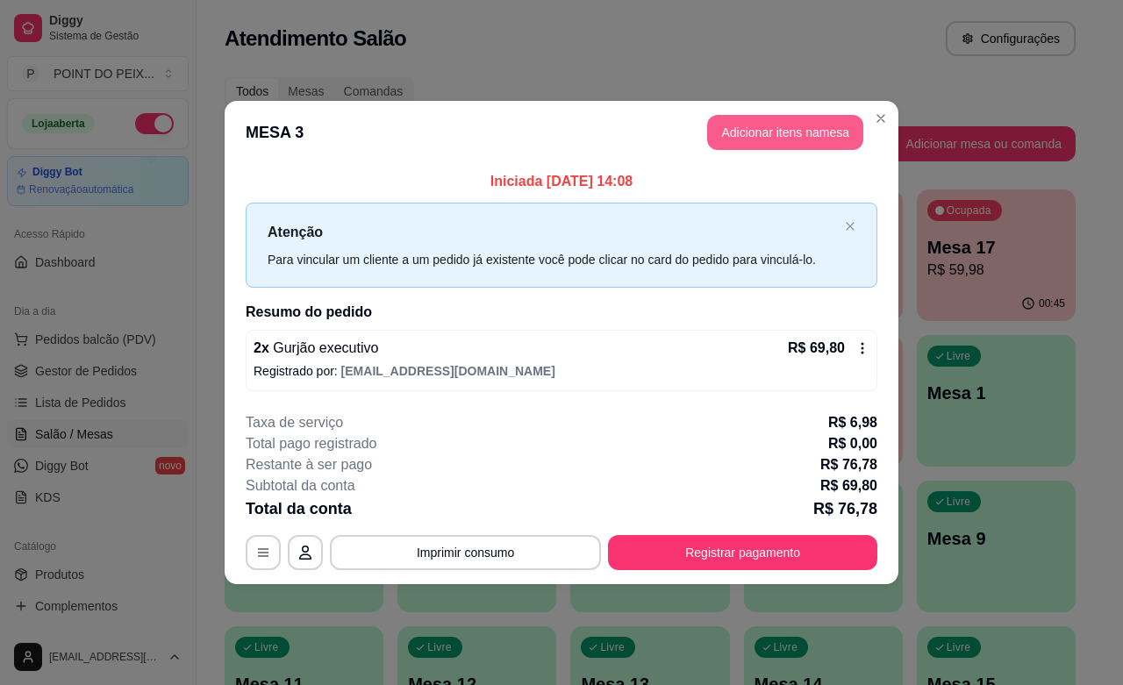
click at [774, 127] on button "Adicionar itens na mesa" at bounding box center [785, 132] width 156 height 35
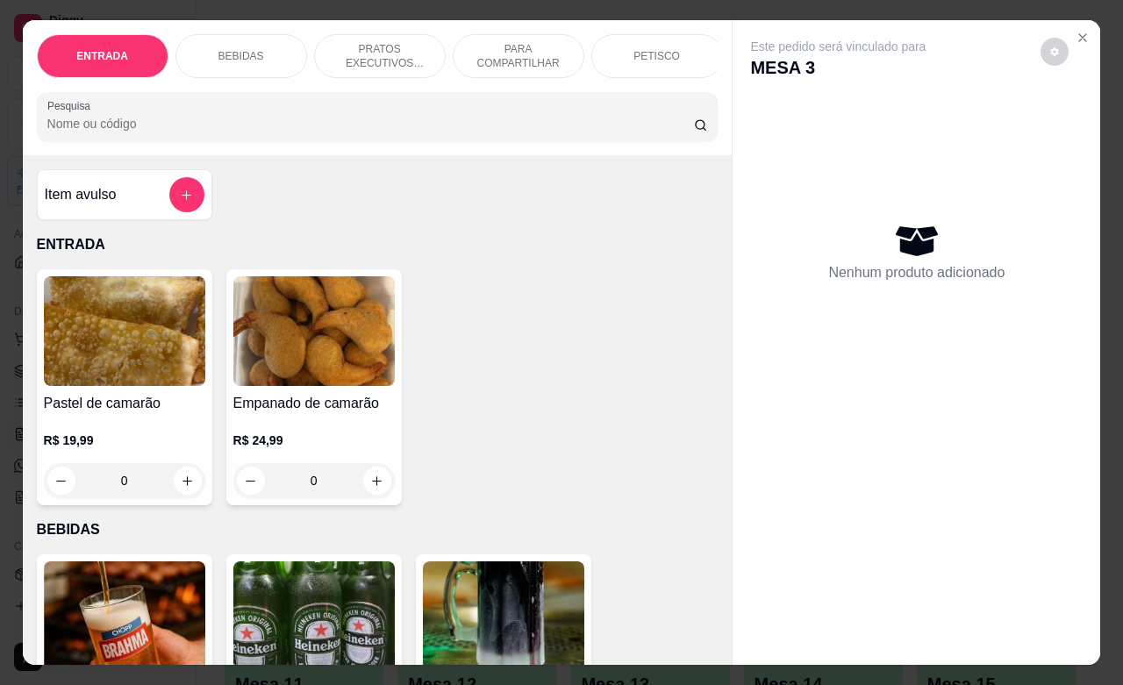
click at [251, 49] on p "BEBIDAS" at bounding box center [241, 56] width 46 height 14
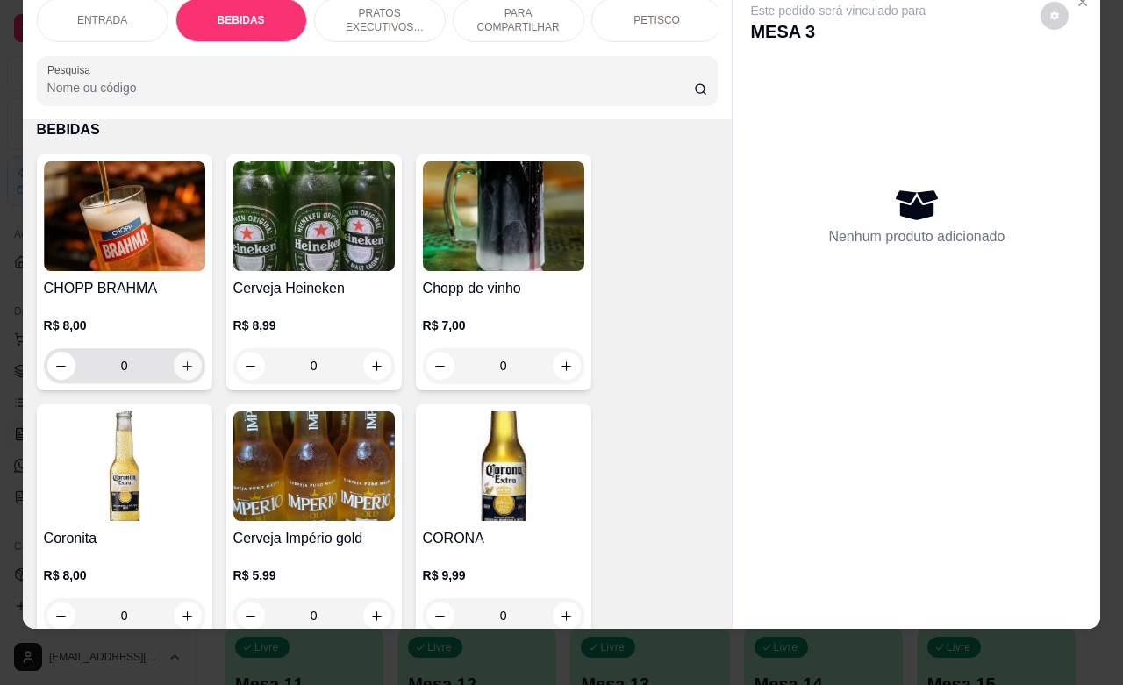
click at [181, 370] on icon "increase-product-quantity" at bounding box center [187, 366] width 13 height 13
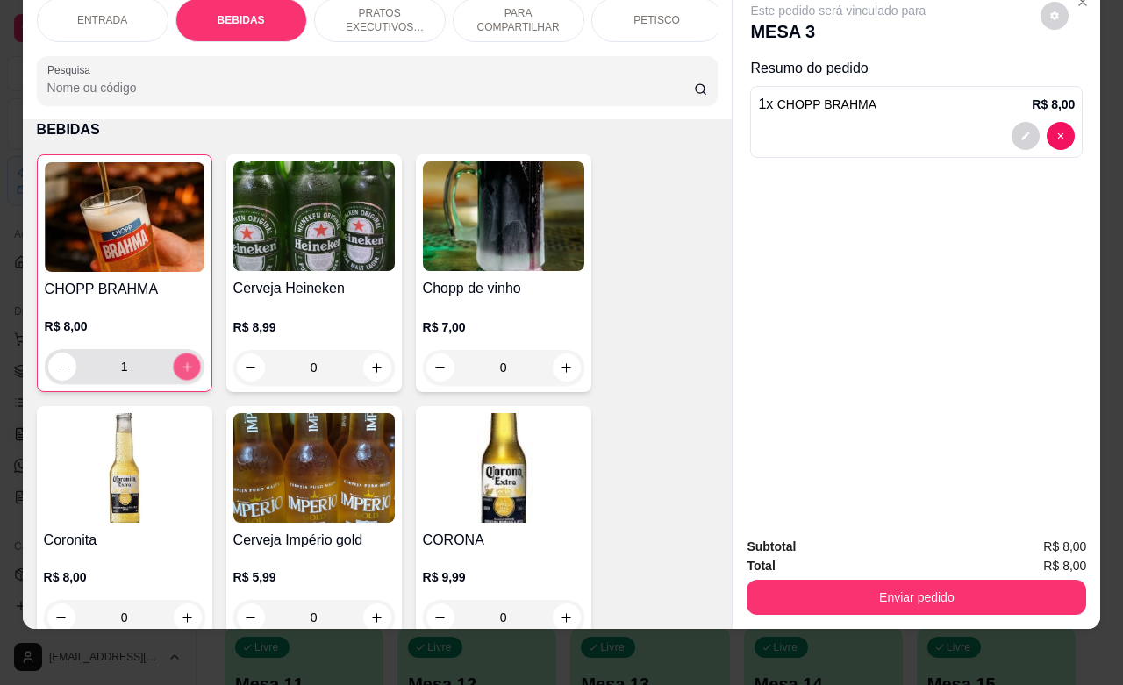
click at [180, 370] on icon "increase-product-quantity" at bounding box center [186, 366] width 13 height 13
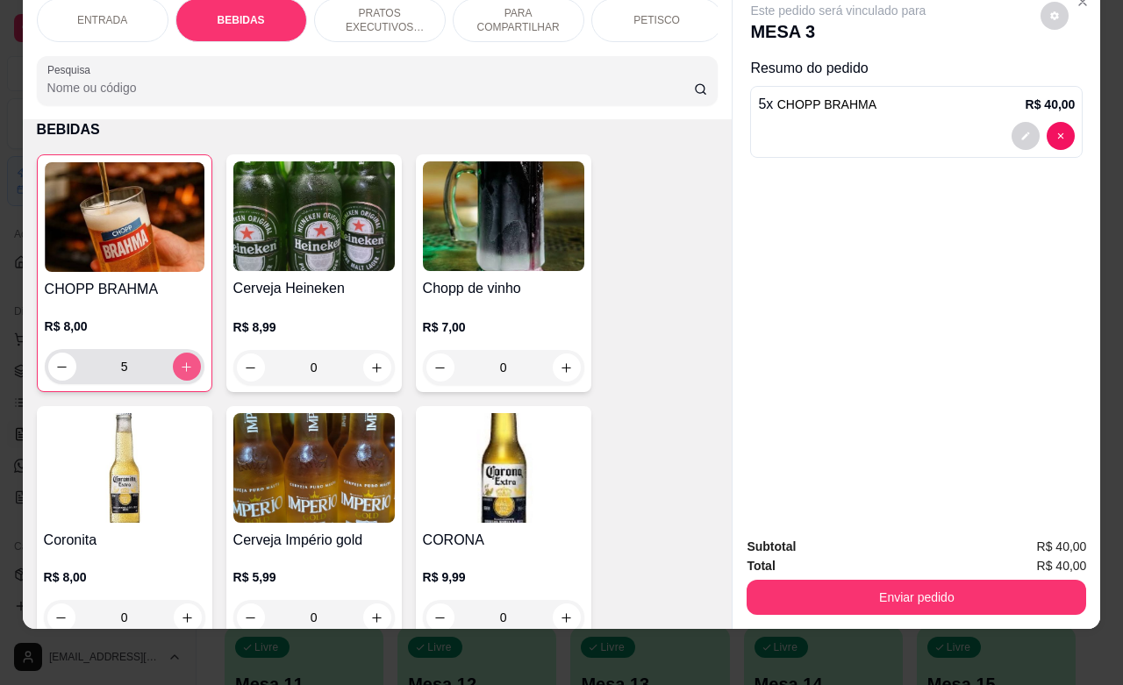
type input "6"
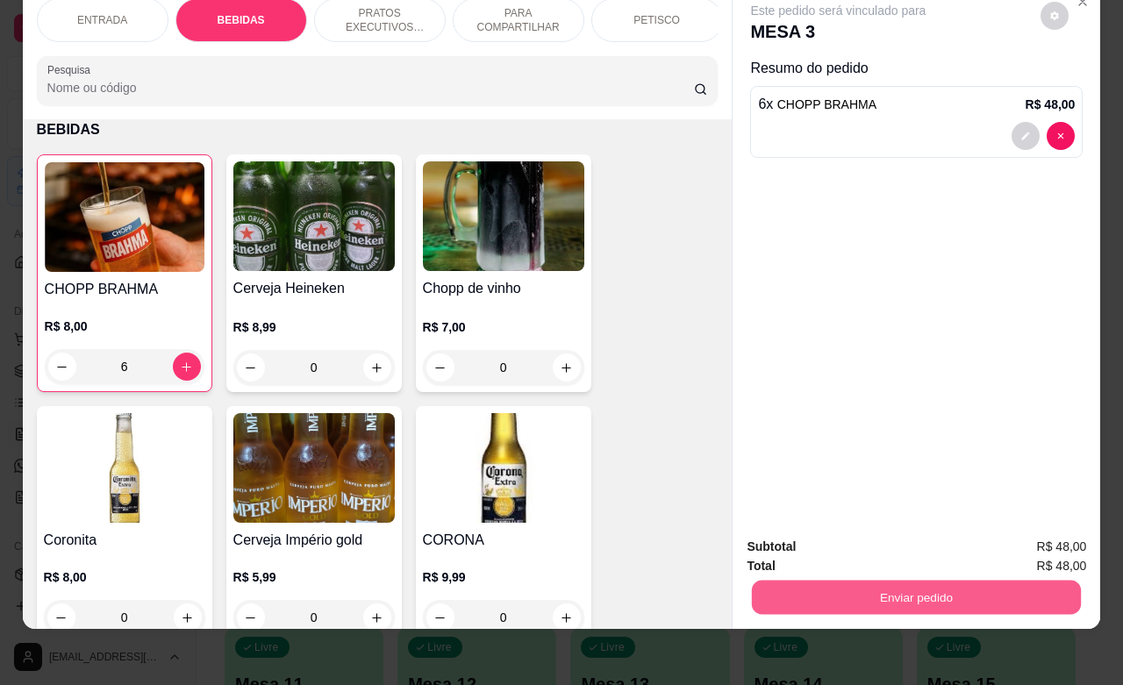
click at [909, 580] on button "Enviar pedido" at bounding box center [916, 597] width 329 height 34
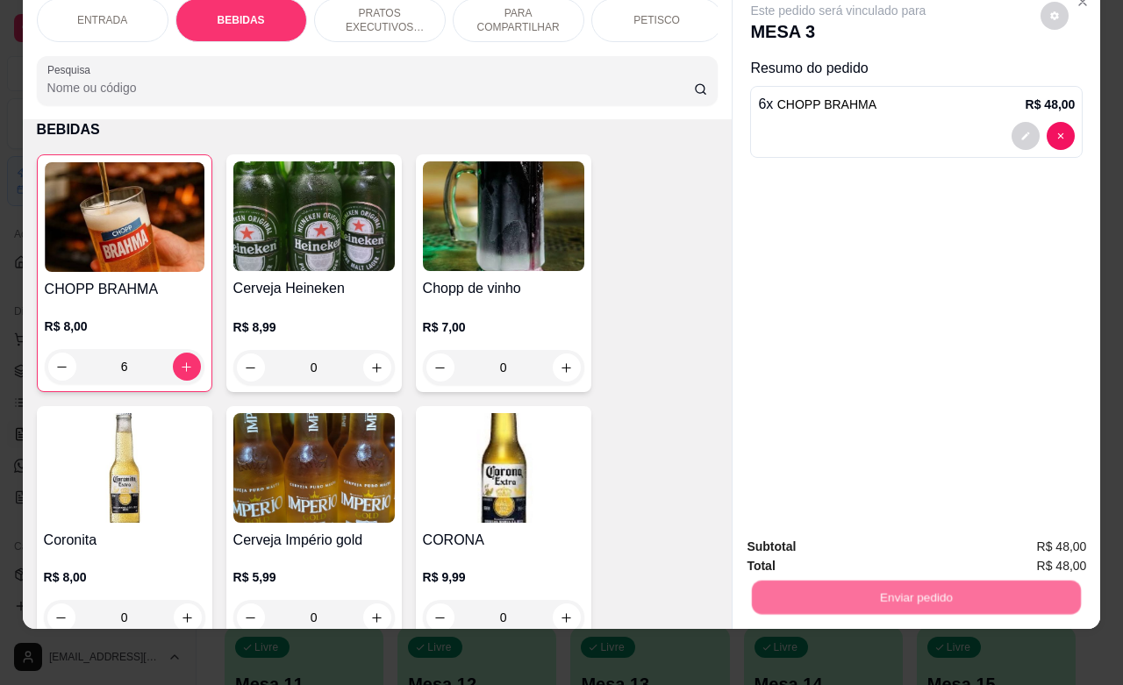
click at [826, 537] on button "Não registrar e enviar pedido" at bounding box center [855, 535] width 177 height 32
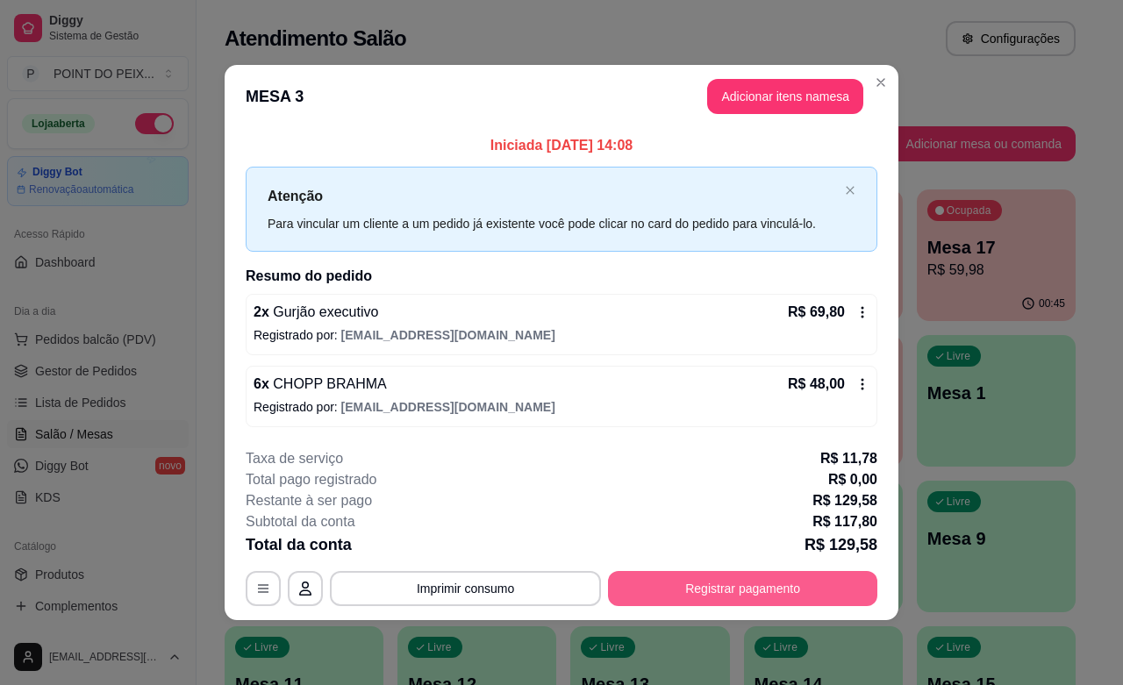
click at [764, 596] on button "Registrar pagamento" at bounding box center [742, 588] width 269 height 35
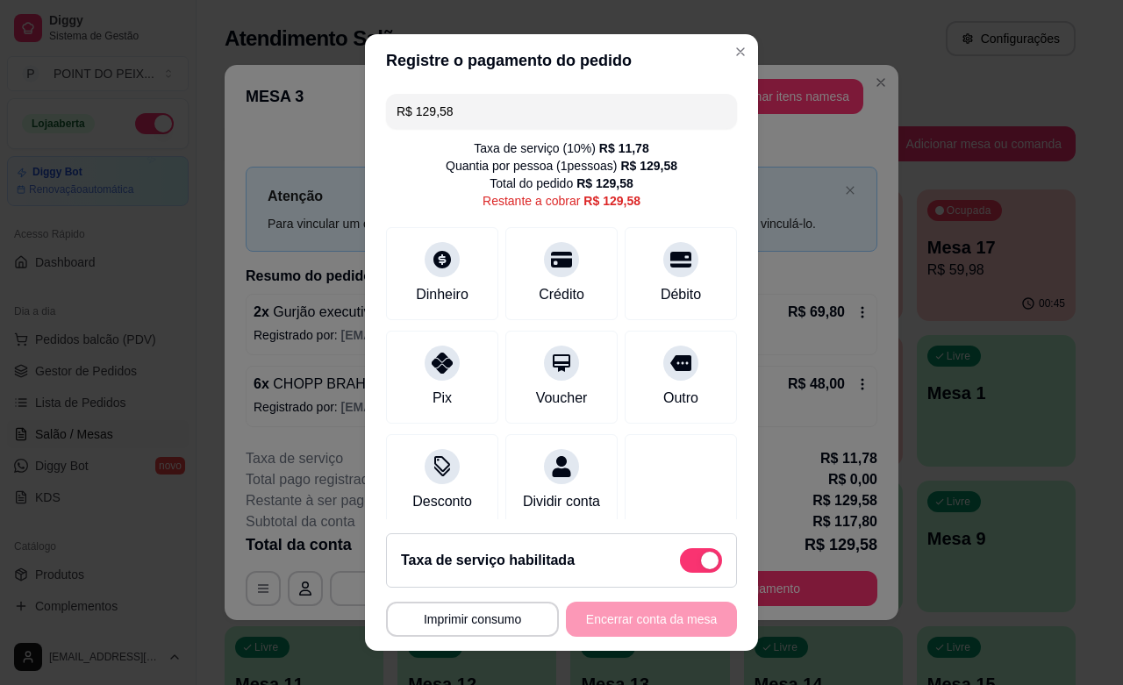
click at [612, 624] on div "**********" at bounding box center [561, 619] width 351 height 35
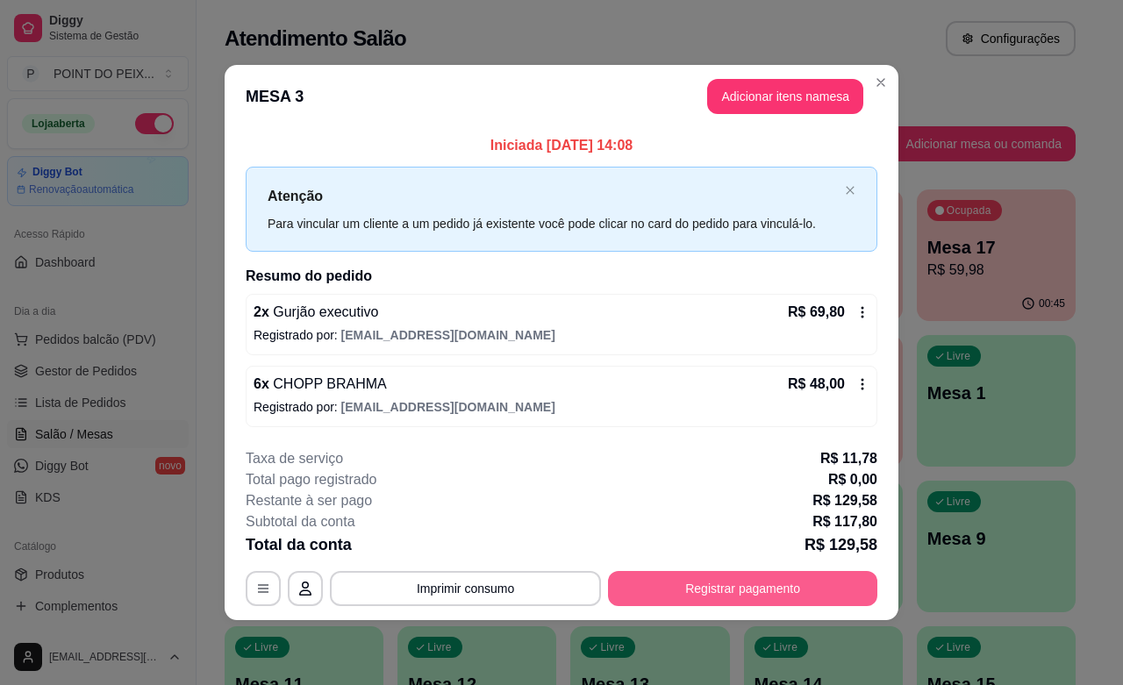
click at [747, 586] on button "Registrar pagamento" at bounding box center [742, 588] width 269 height 35
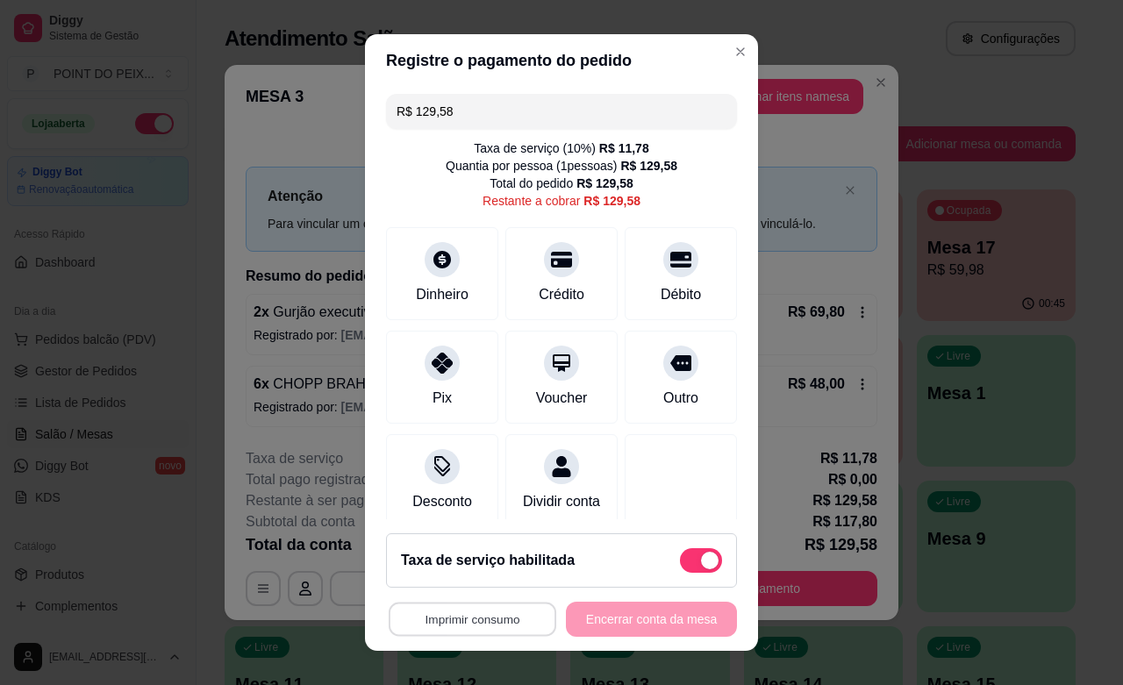
click at [483, 619] on button "Imprimir consumo" at bounding box center [473, 620] width 168 height 34
click at [463, 581] on button "IMPRESSORA" at bounding box center [463, 579] width 127 height 28
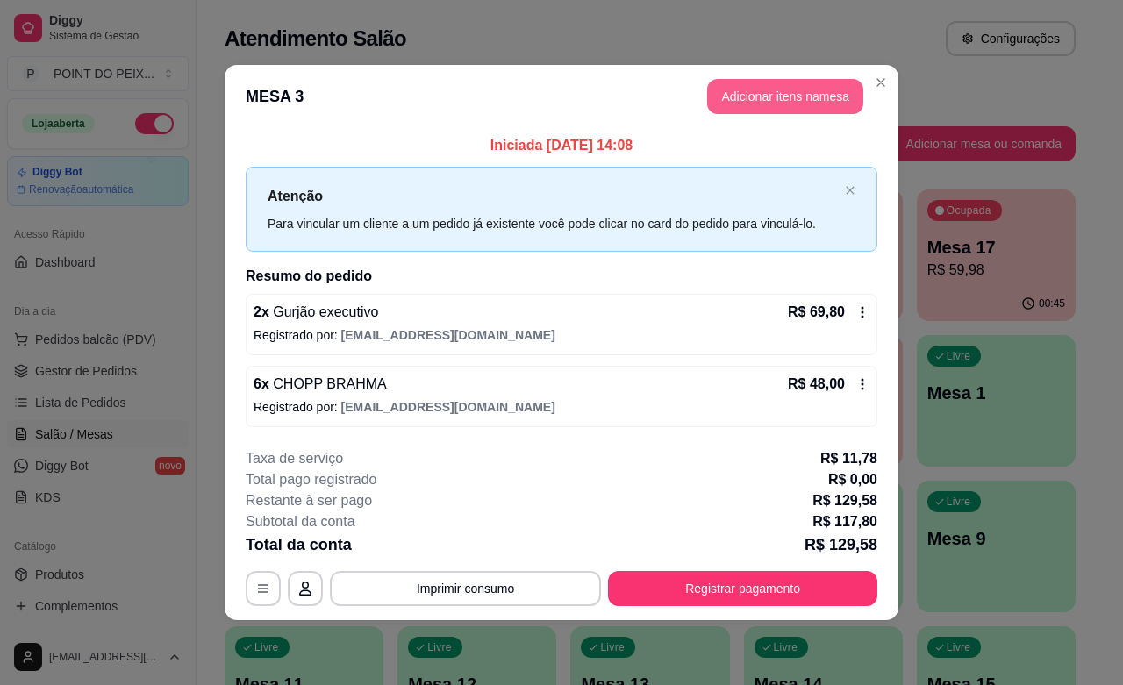
click at [765, 97] on button "Adicionar itens na mesa" at bounding box center [785, 96] width 156 height 35
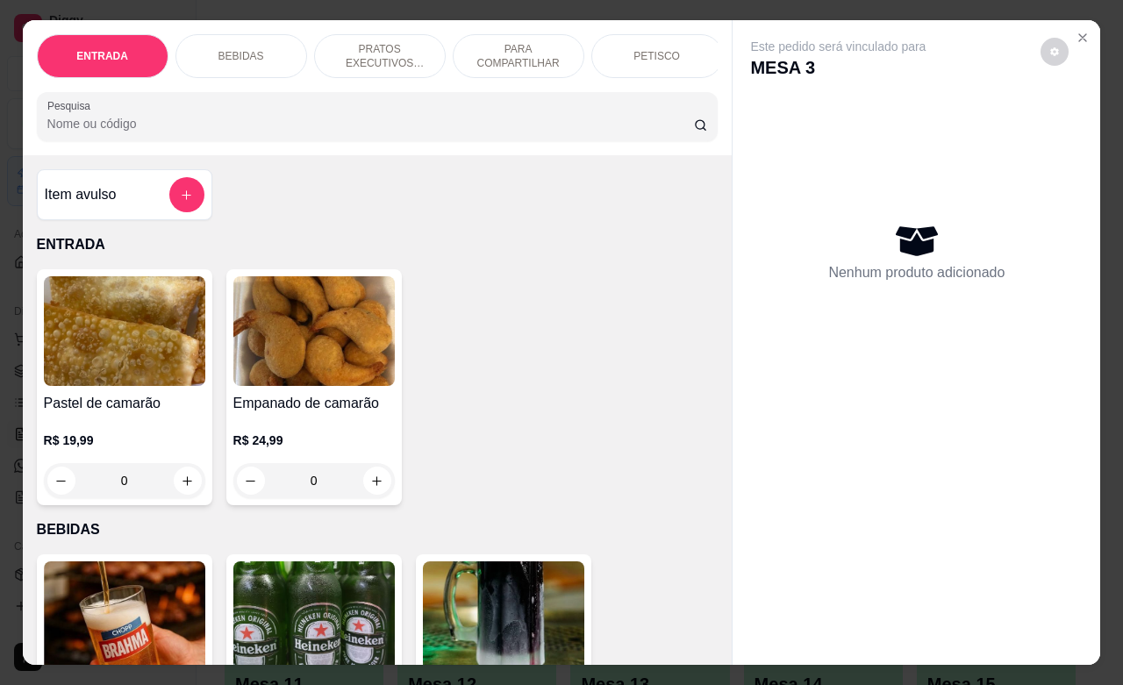
click at [238, 49] on p "BEBIDAS" at bounding box center [241, 56] width 46 height 14
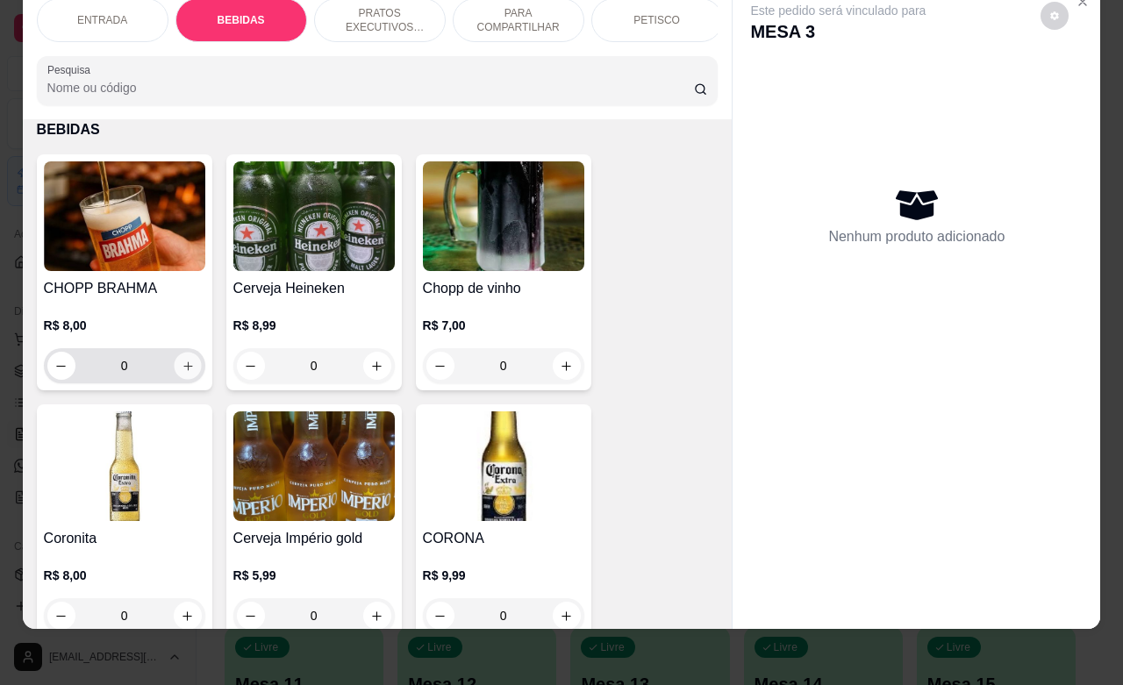
click at [181, 369] on icon "increase-product-quantity" at bounding box center [187, 366] width 13 height 13
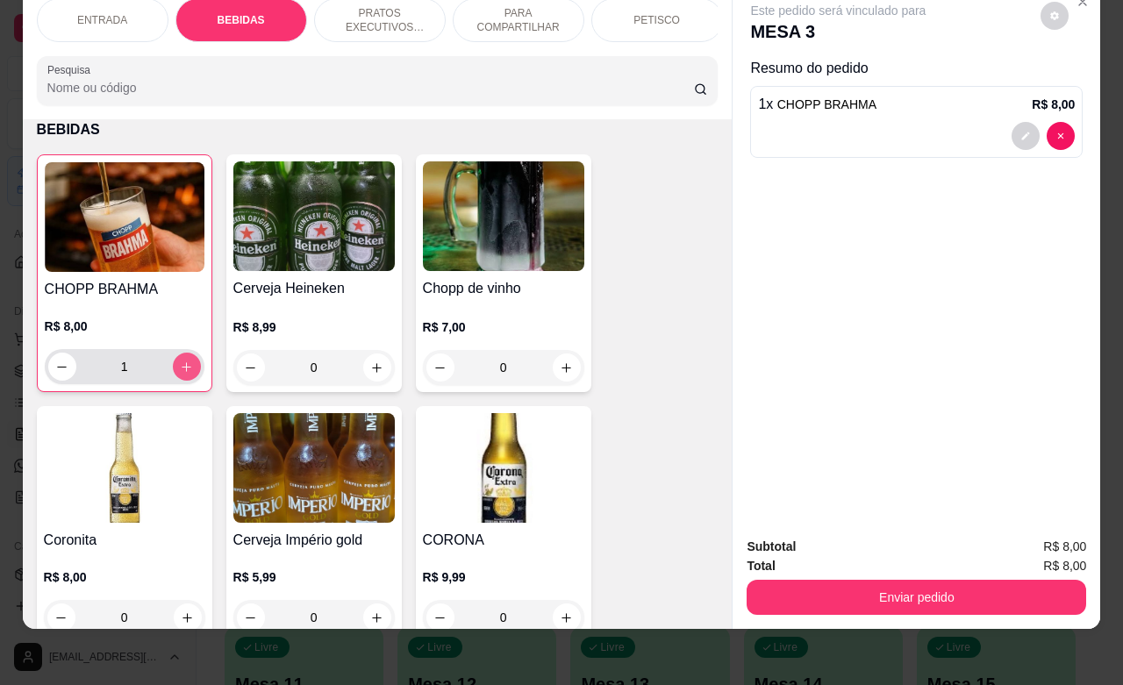
click at [180, 369] on icon "increase-product-quantity" at bounding box center [186, 366] width 13 height 13
type input "2"
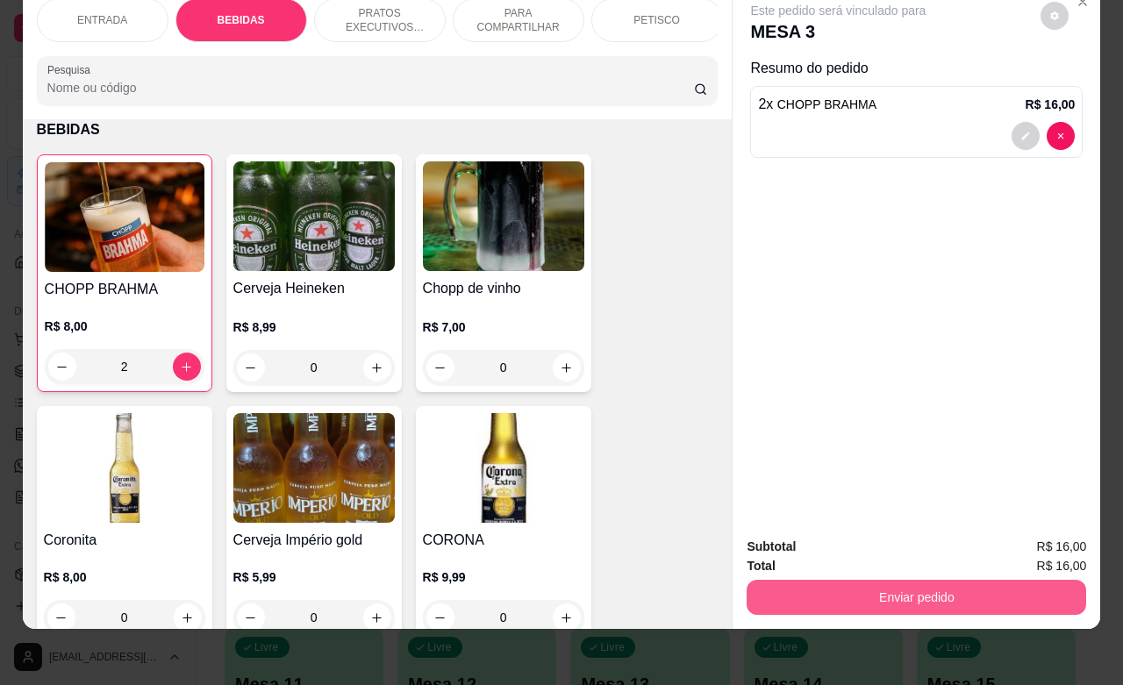
click at [966, 588] on button "Enviar pedido" at bounding box center [915, 597] width 339 height 35
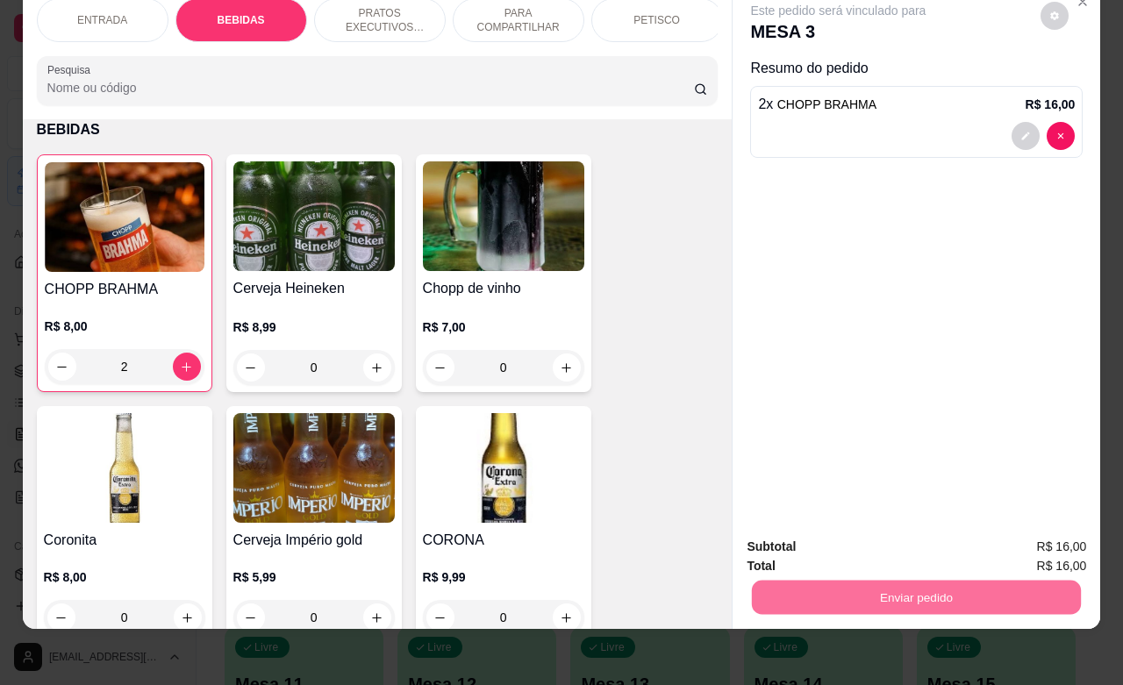
click at [849, 531] on button "Não registrar e enviar pedido" at bounding box center [856, 535] width 182 height 33
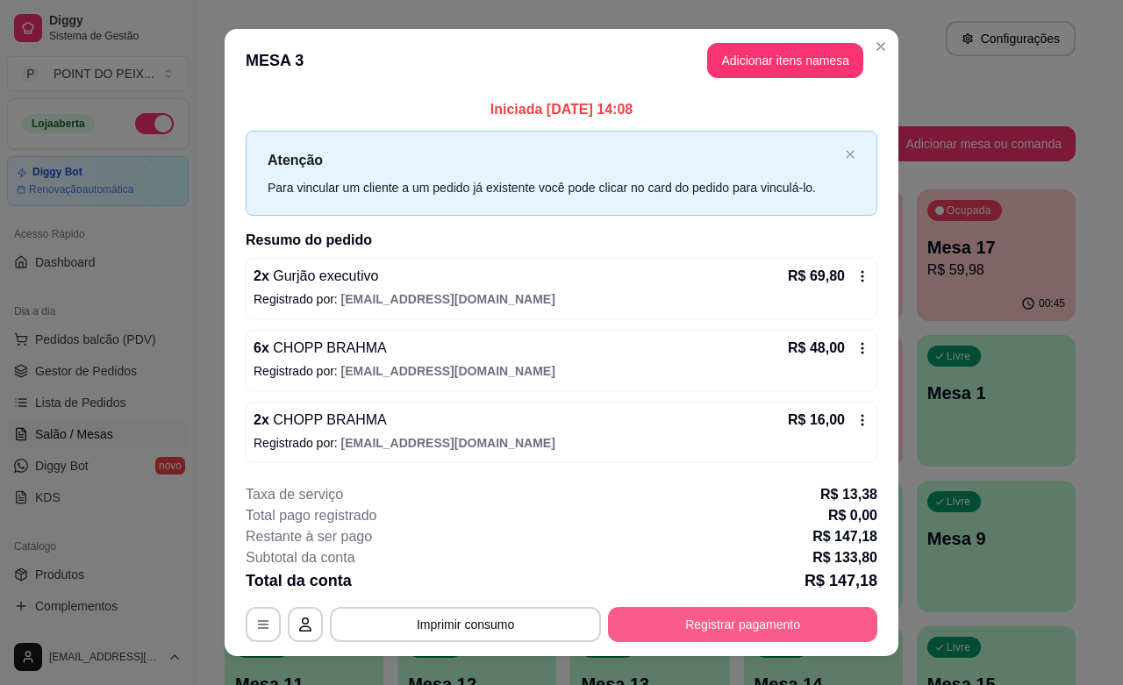
click at [716, 627] on button "Registrar pagamento" at bounding box center [742, 624] width 269 height 35
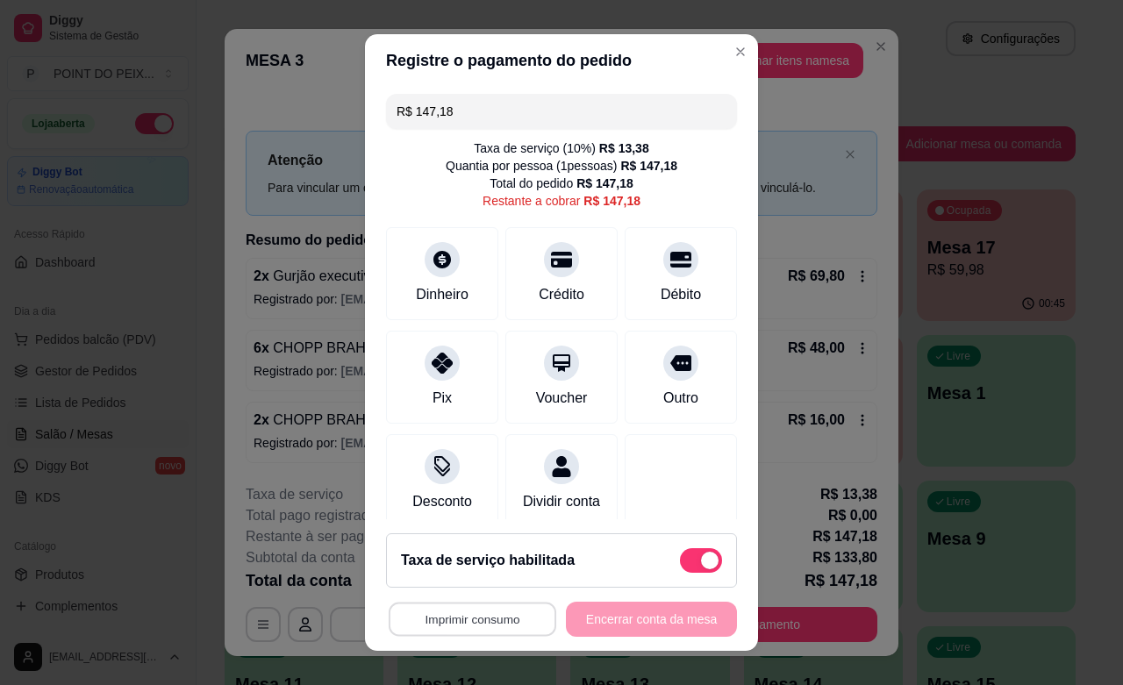
click at [489, 619] on button "Imprimir consumo" at bounding box center [473, 620] width 168 height 34
click at [472, 579] on button "IMPRESSORA" at bounding box center [463, 579] width 127 height 28
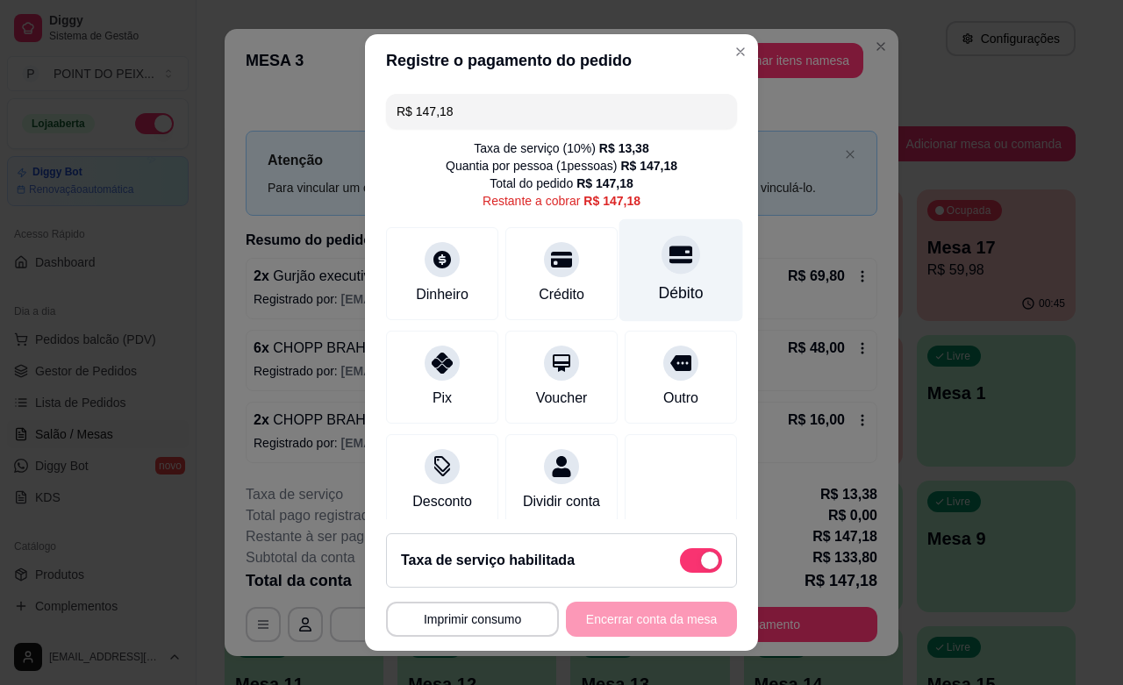
click at [661, 269] on div at bounding box center [680, 254] width 39 height 39
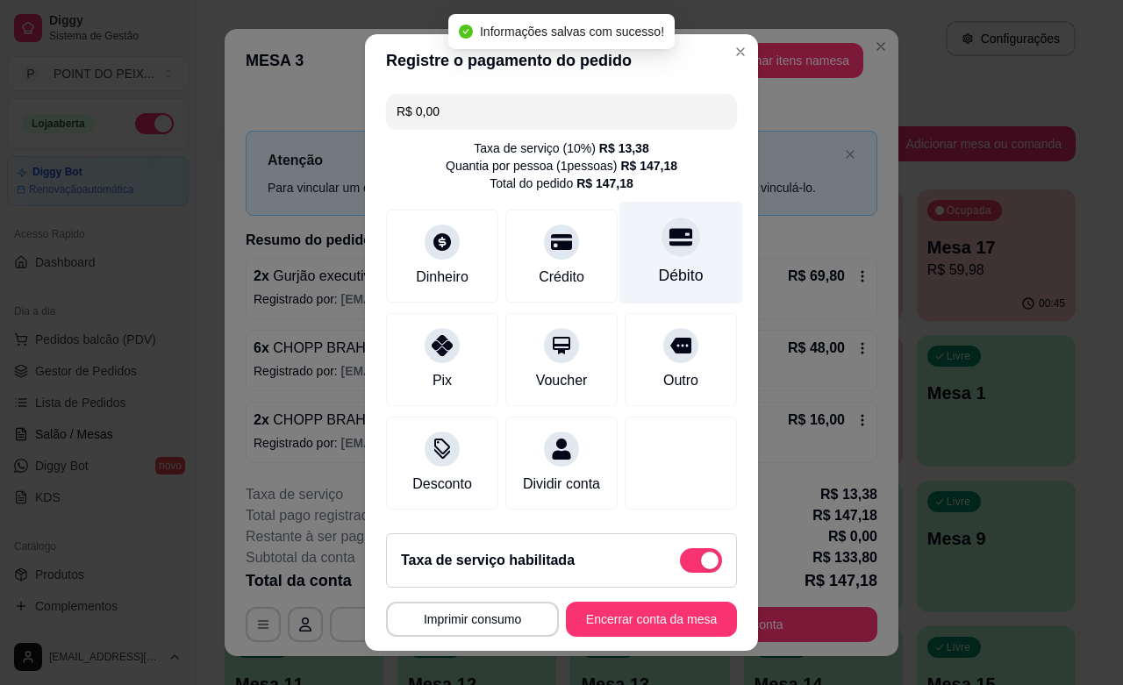
type input "R$ 0,00"
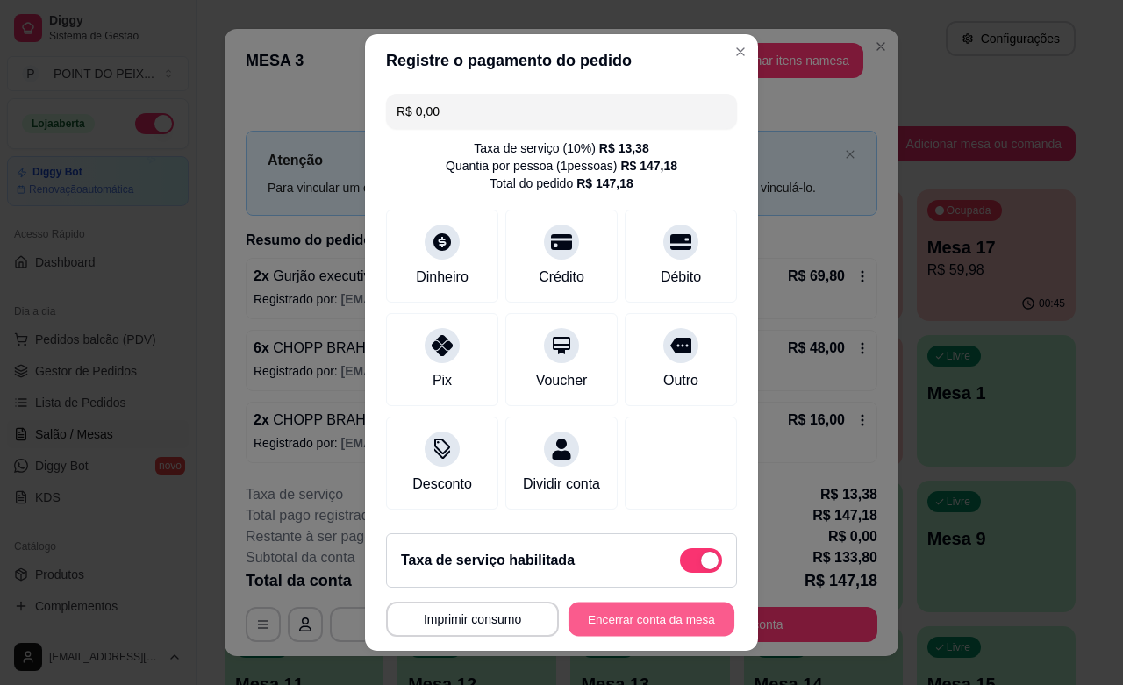
click at [636, 623] on button "Encerrar conta da mesa" at bounding box center [651, 620] width 166 height 34
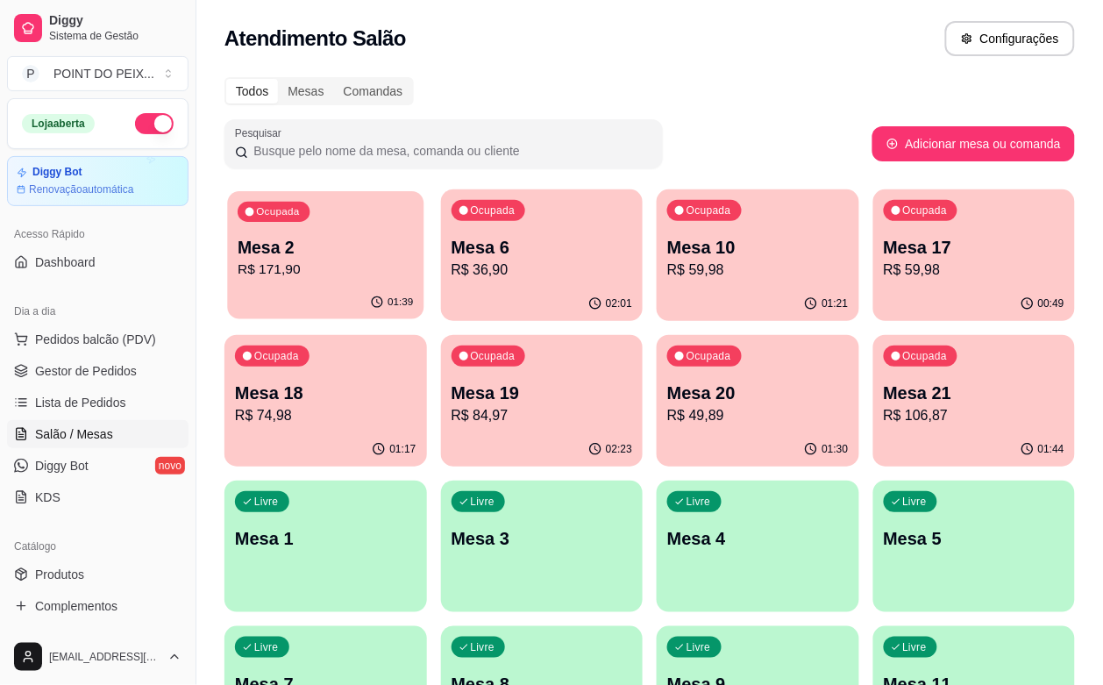
click at [342, 265] on p "R$ 171,90" at bounding box center [325, 270] width 175 height 20
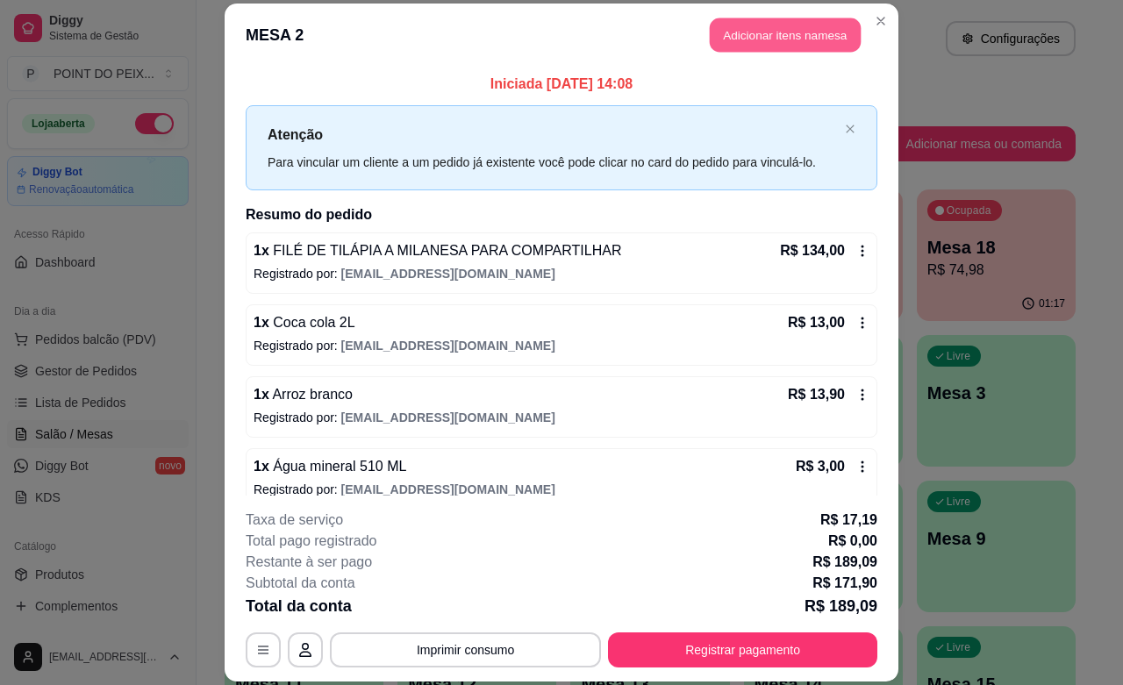
click at [774, 42] on button "Adicionar itens na mesa" at bounding box center [785, 35] width 151 height 34
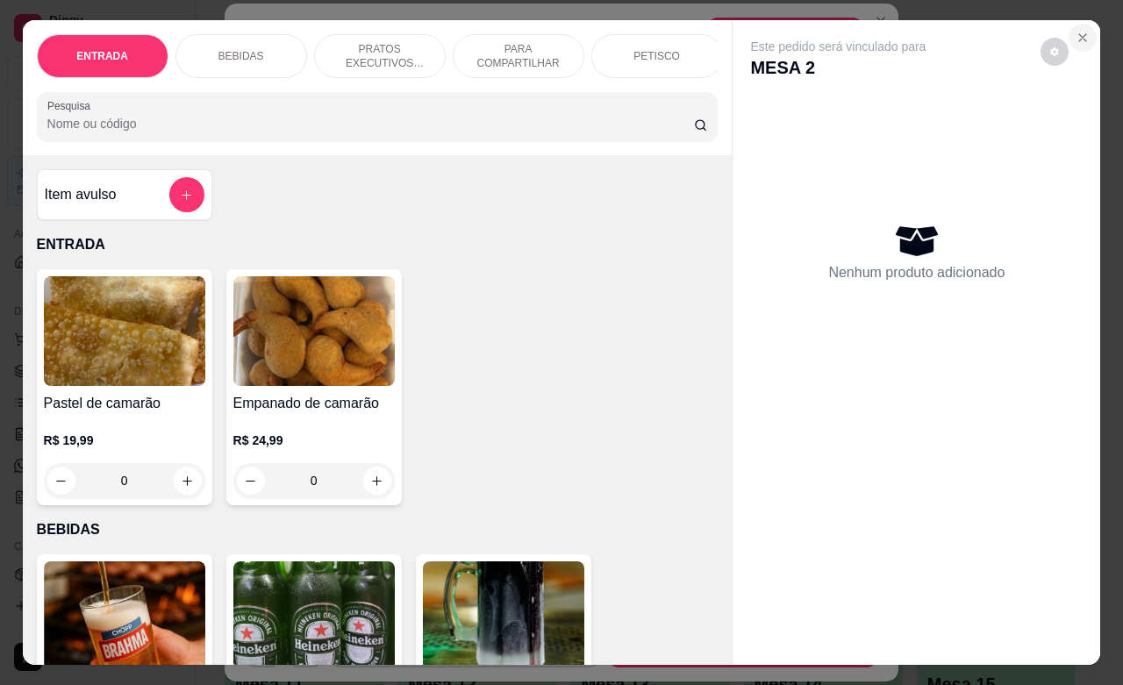
click at [1079, 34] on icon "Close" at bounding box center [1082, 37] width 7 height 7
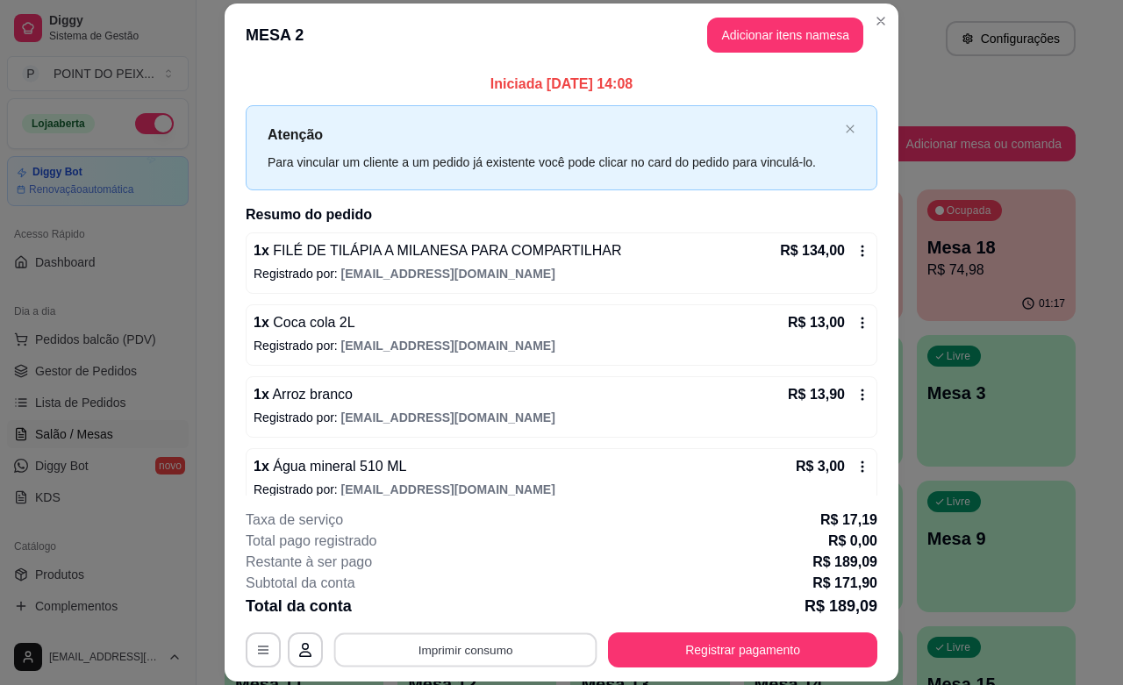
click at [506, 654] on button "Imprimir consumo" at bounding box center [465, 650] width 263 height 34
click at [652, 537] on div "Total pago registrado R$ 0,00" at bounding box center [561, 541] width 631 height 21
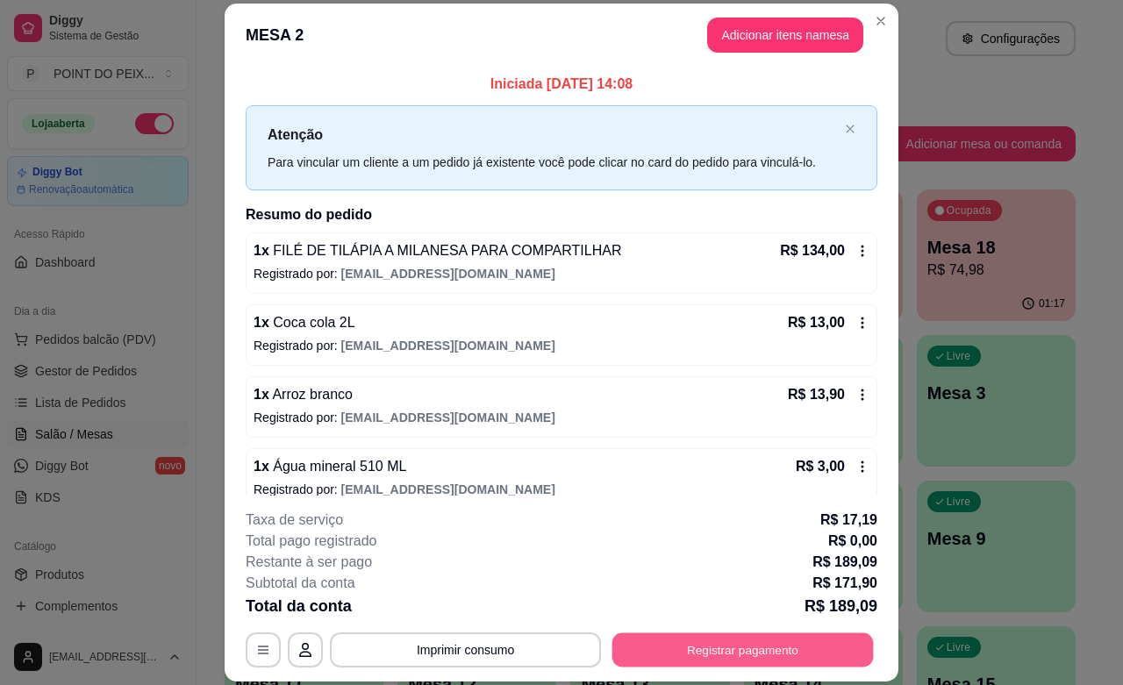
click at [735, 650] on button "Registrar pagamento" at bounding box center [742, 650] width 261 height 34
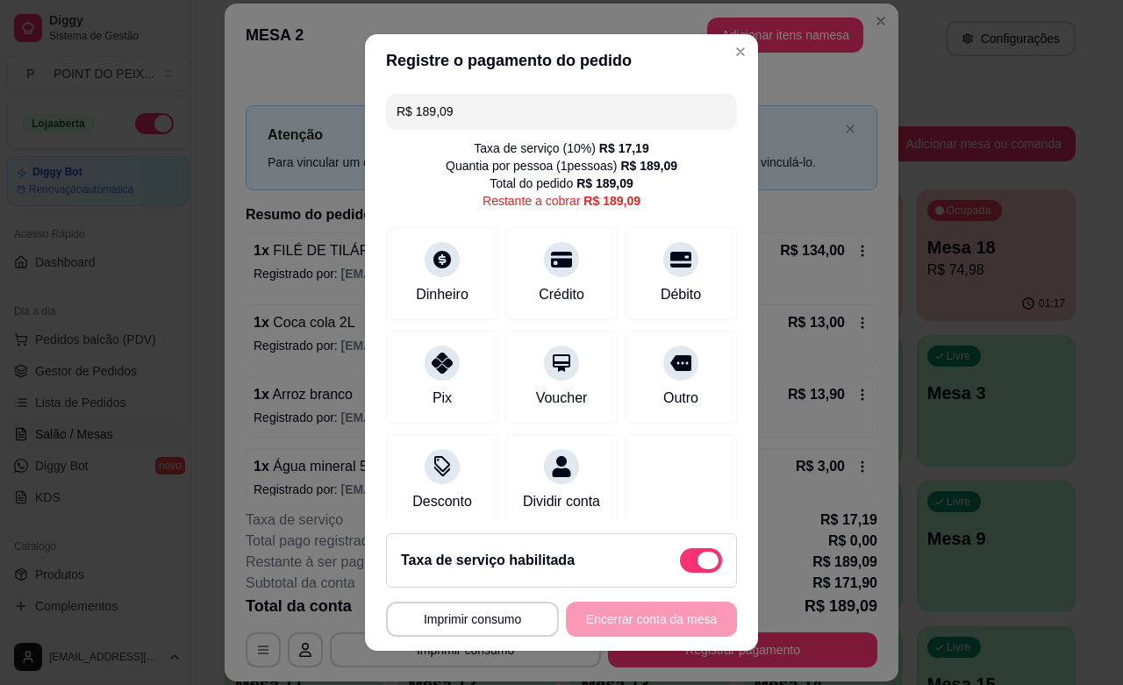
click at [680, 557] on span at bounding box center [701, 560] width 42 height 25
click at [679, 563] on input "checkbox" at bounding box center [684, 568] width 11 height 11
checkbox input "true"
type input "R$ 171,90"
checkbox input "false"
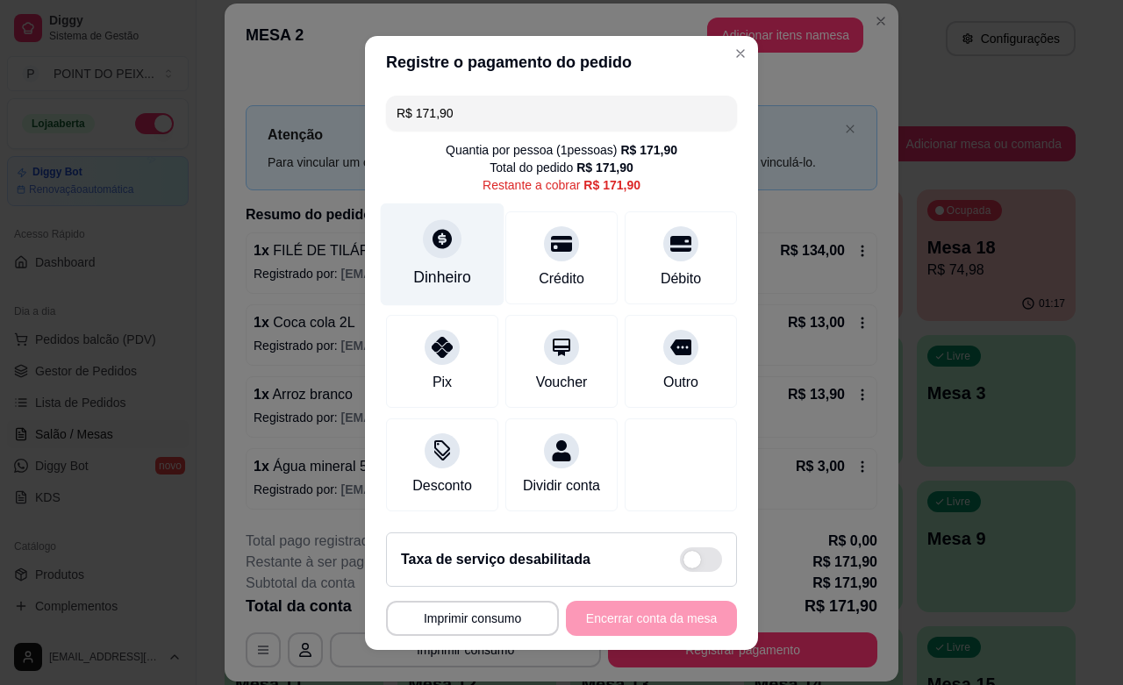
click at [432, 243] on icon at bounding box center [441, 238] width 19 height 19
type input "R$ 0,00"
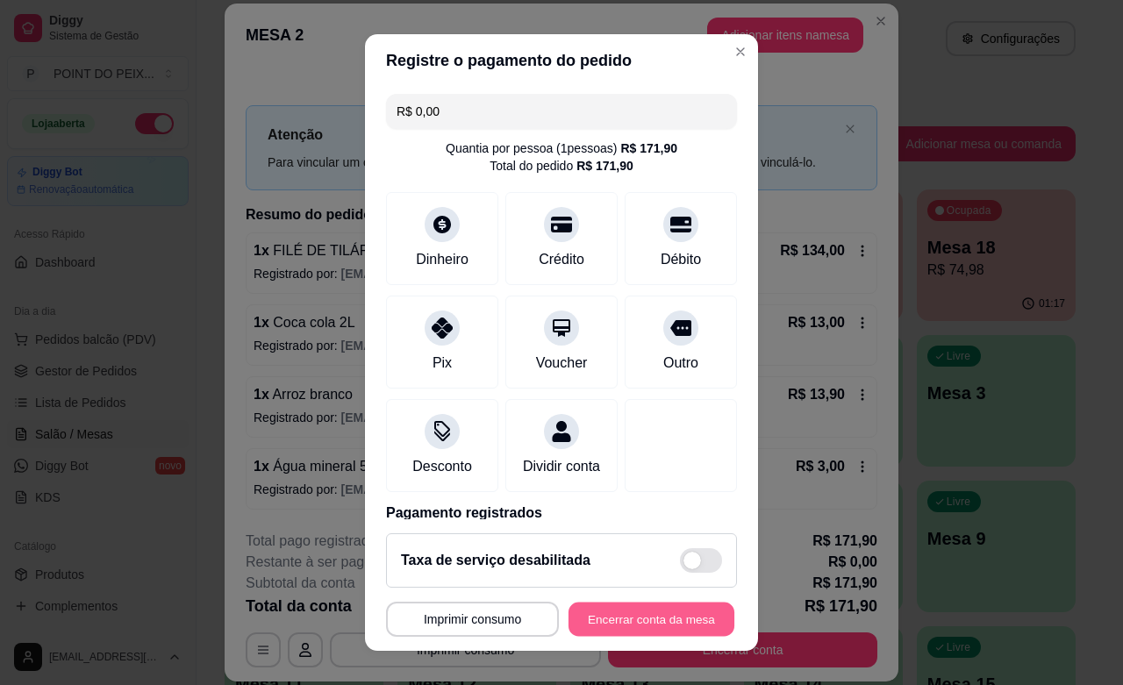
click at [629, 624] on button "Encerrar conta da mesa" at bounding box center [651, 620] width 166 height 34
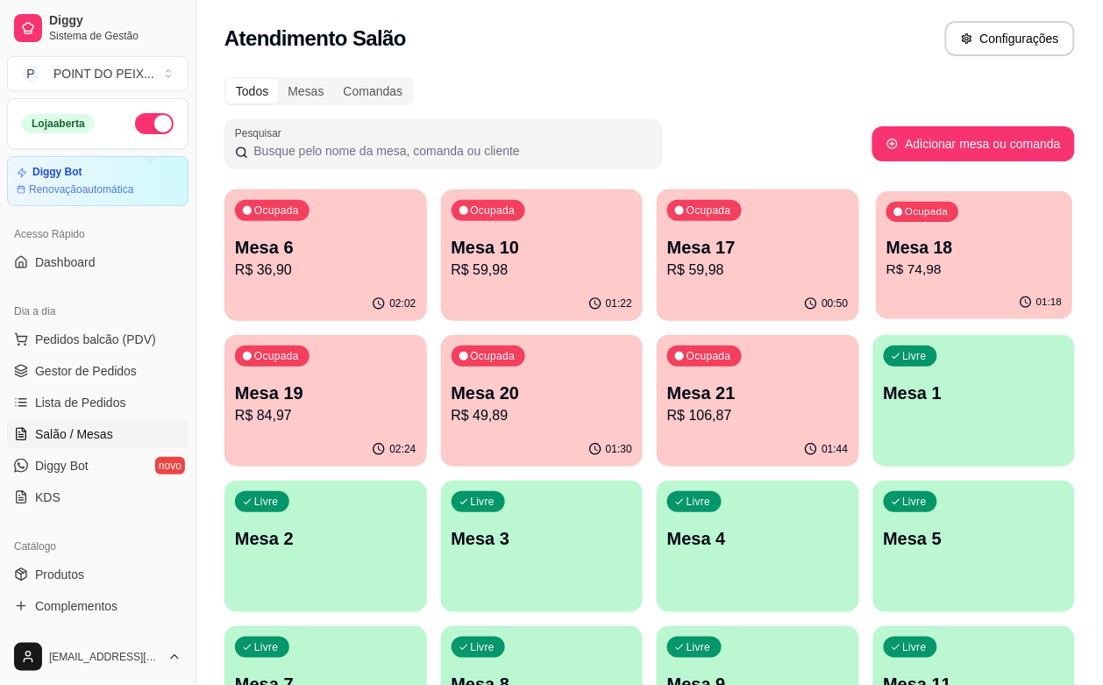
click at [887, 261] on p "R$ 74,98" at bounding box center [974, 270] width 175 height 20
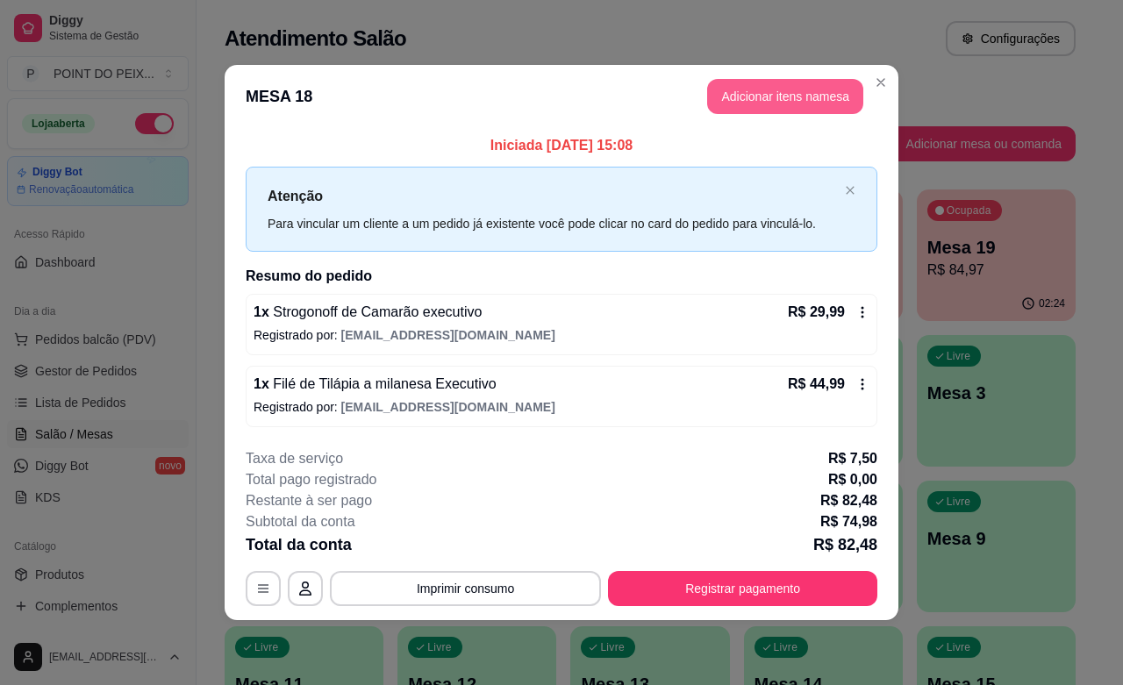
click at [790, 98] on button "Adicionar itens na mesa" at bounding box center [785, 96] width 156 height 35
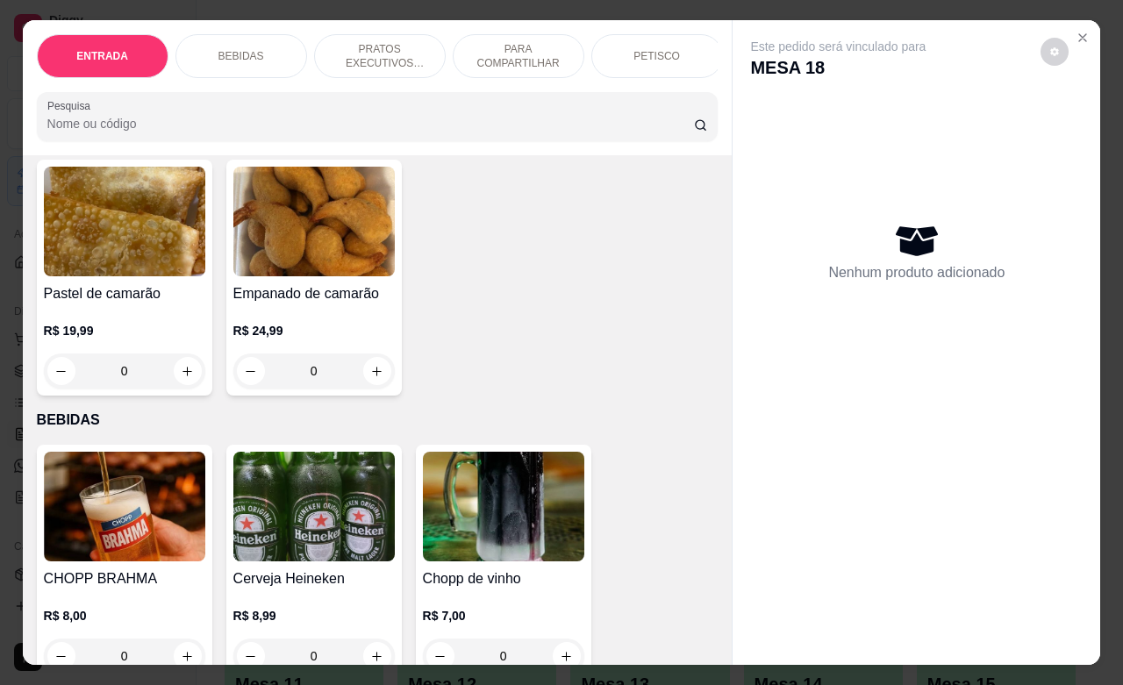
scroll to position [0, 0]
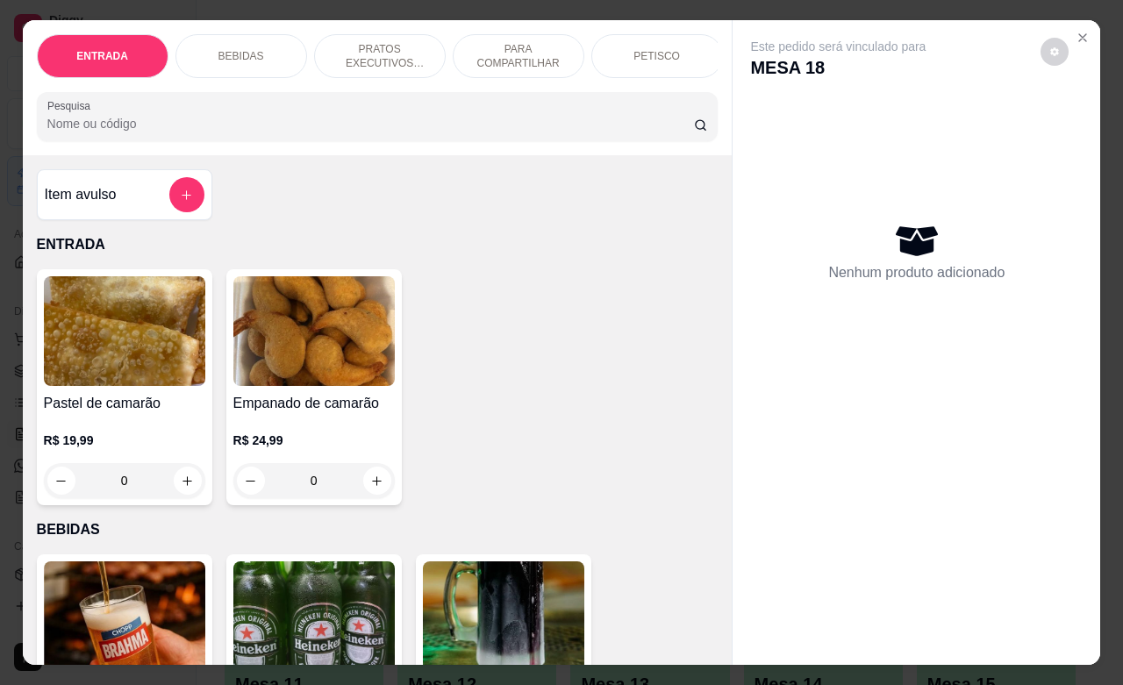
click at [624, 45] on div "PETISCO" at bounding box center [657, 56] width 132 height 44
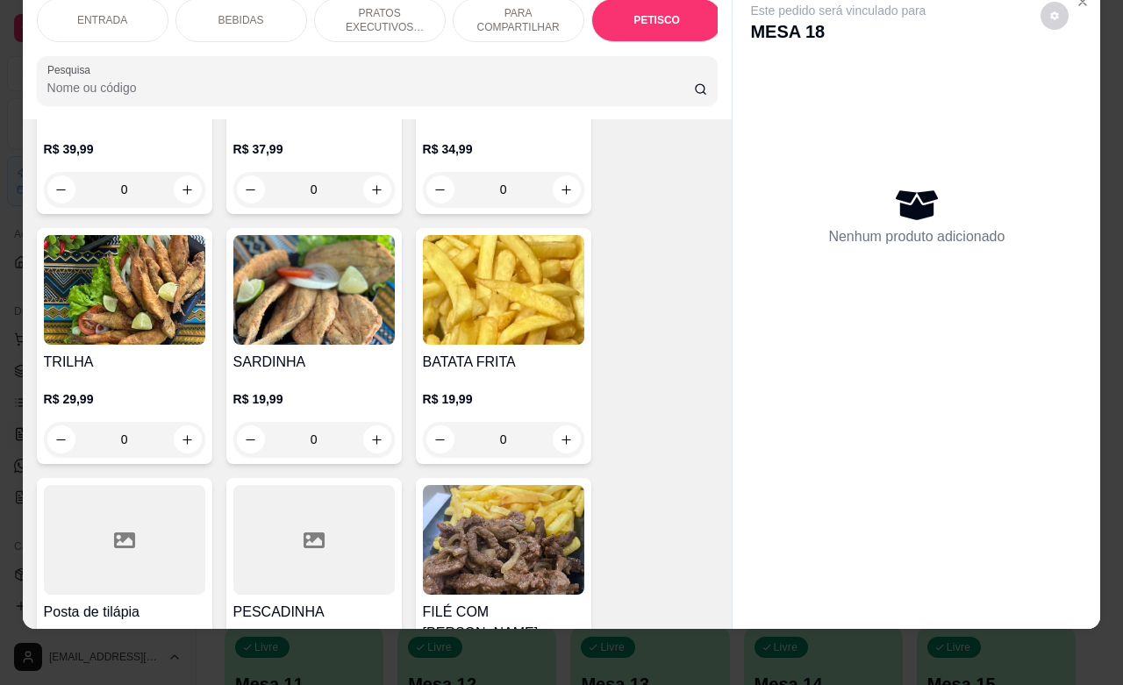
scroll to position [4005, 0]
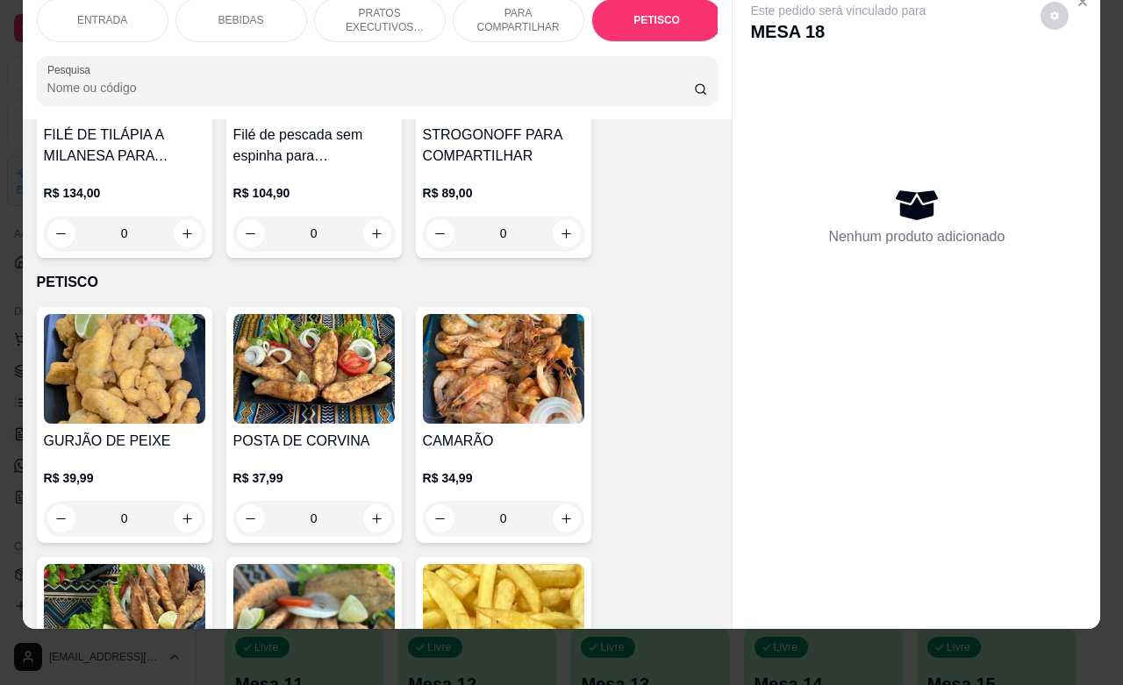
click at [103, 11] on div "ENTRADA" at bounding box center [103, 20] width 132 height 44
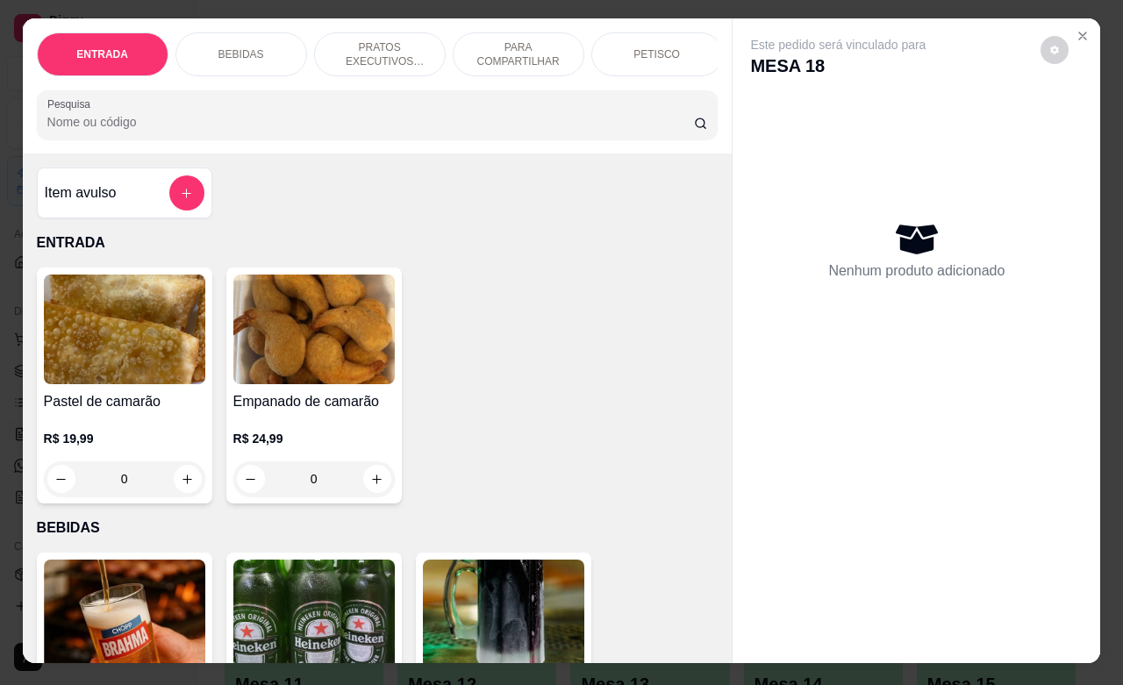
scroll to position [0, 0]
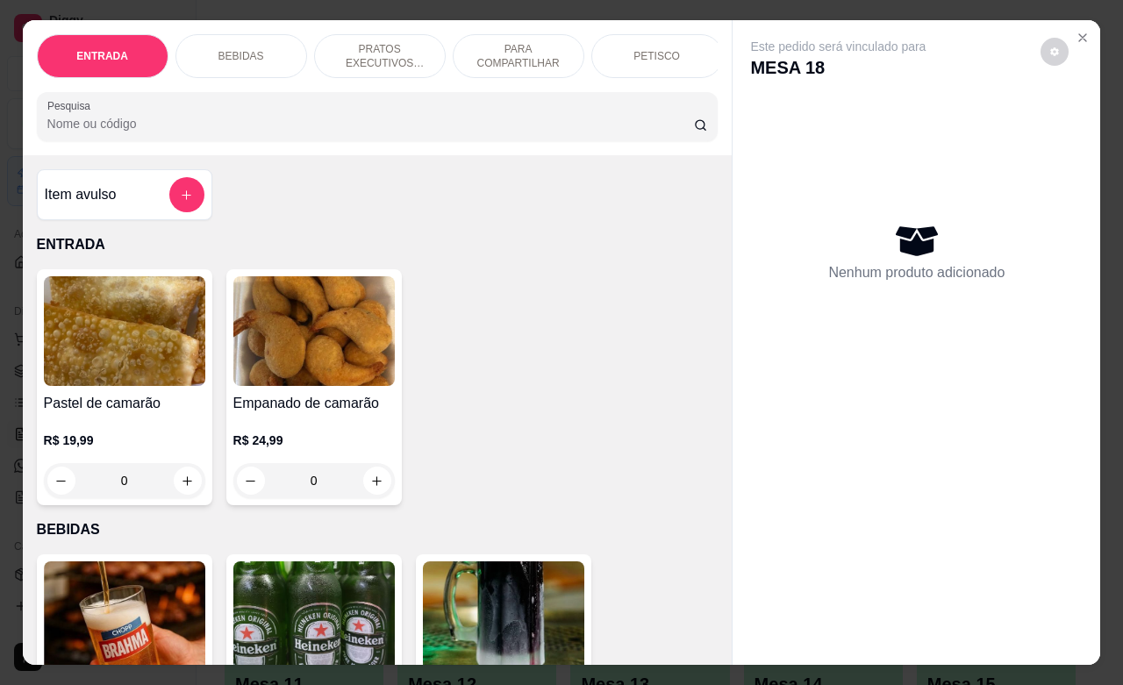
click at [620, 42] on div "PETISCO" at bounding box center [657, 56] width 132 height 44
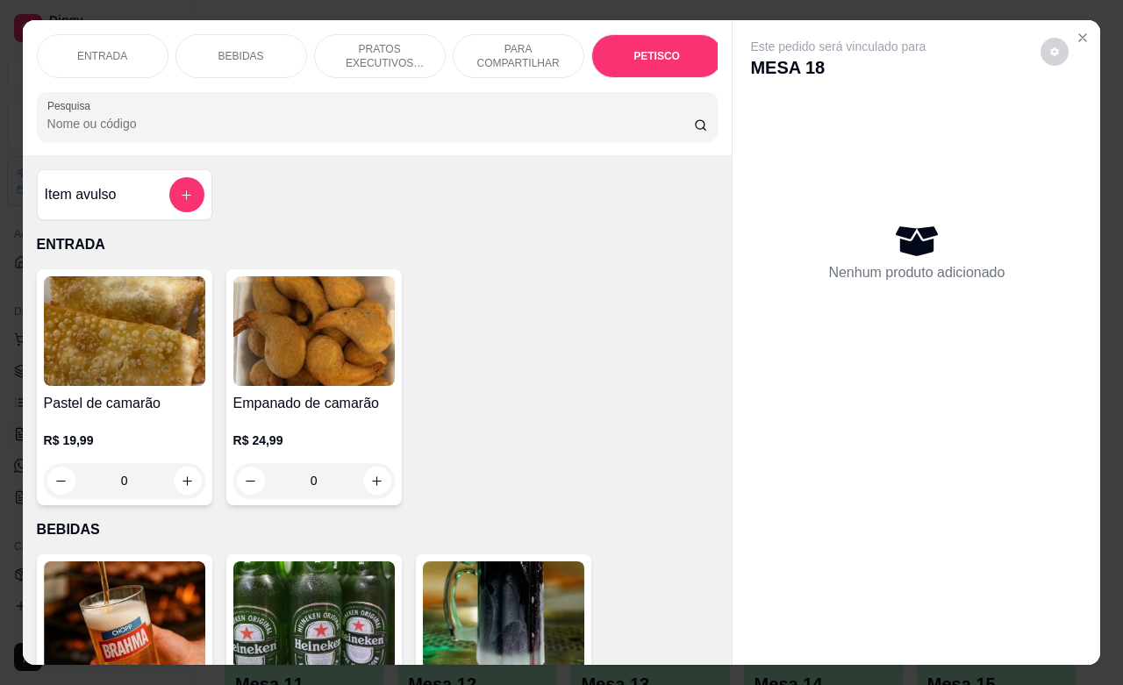
scroll to position [4115, 0]
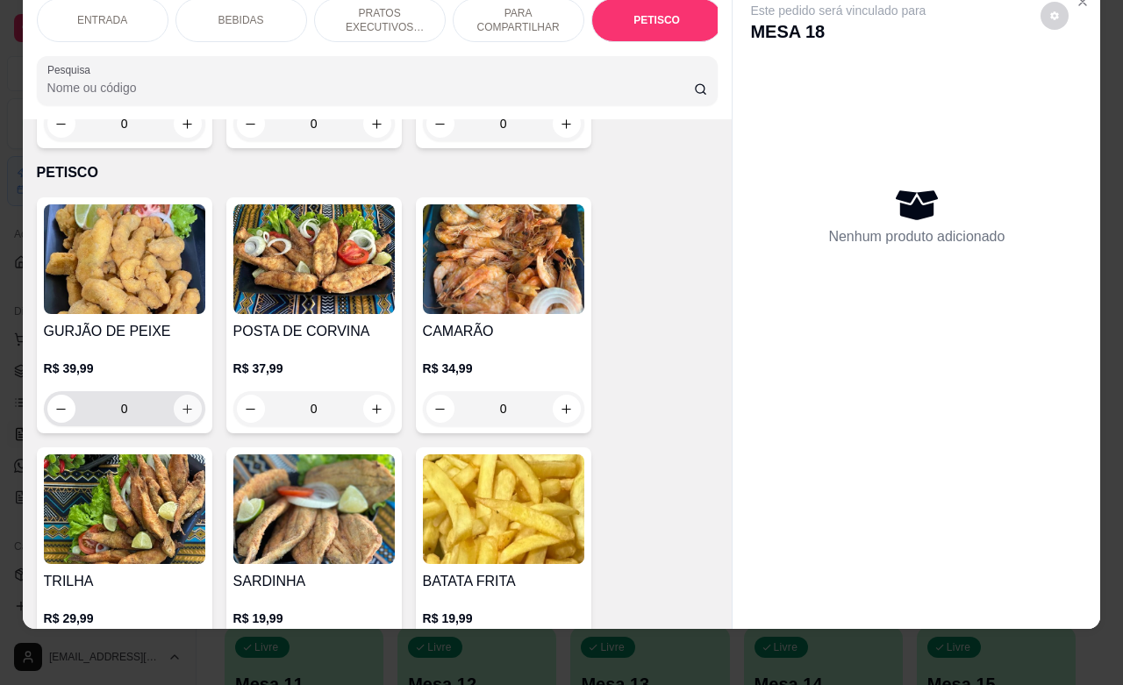
click at [181, 403] on icon "increase-product-quantity" at bounding box center [187, 409] width 13 height 13
type input "1"
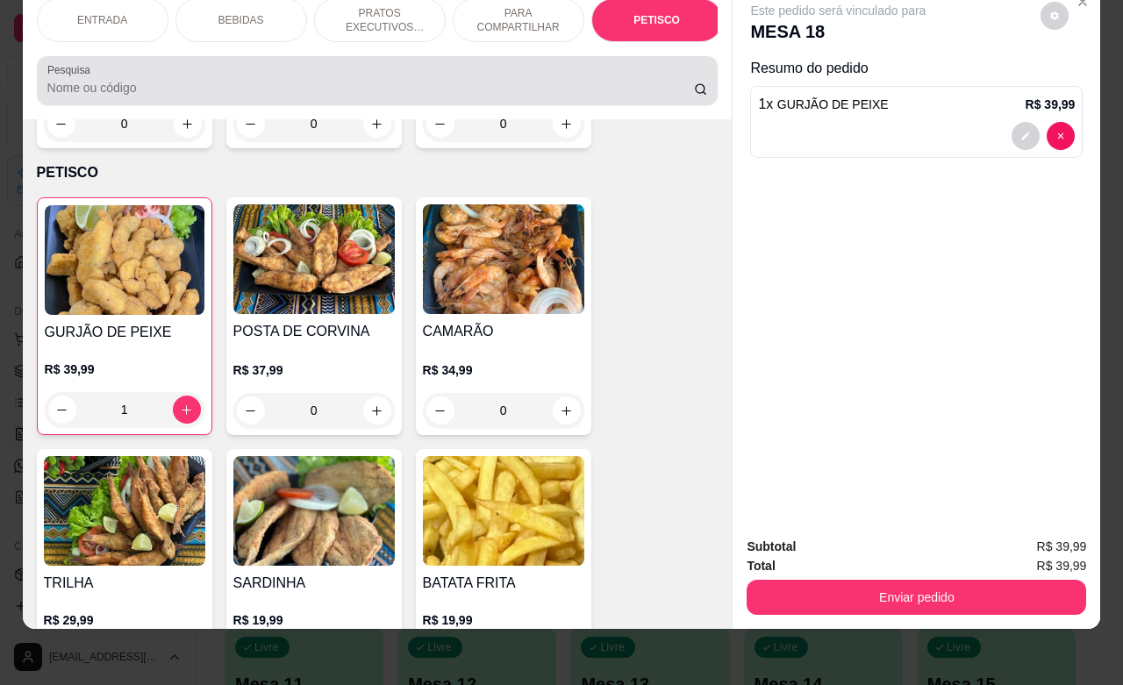
scroll to position [0, 0]
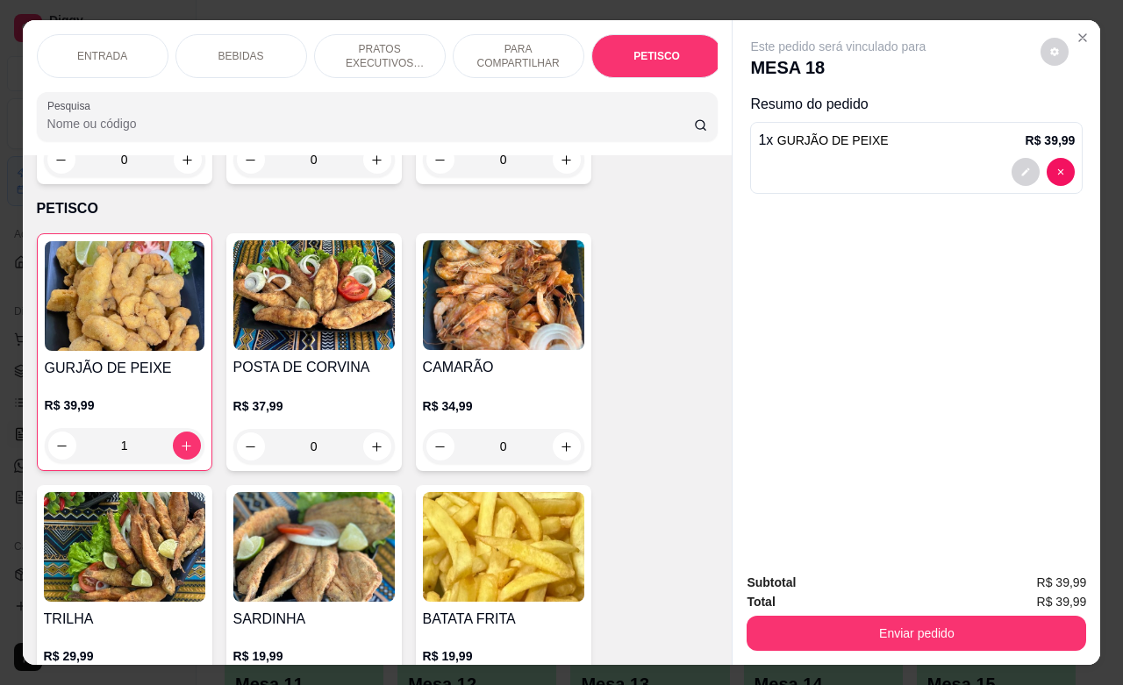
click at [105, 49] on p "ENTRADA" at bounding box center [102, 56] width 50 height 14
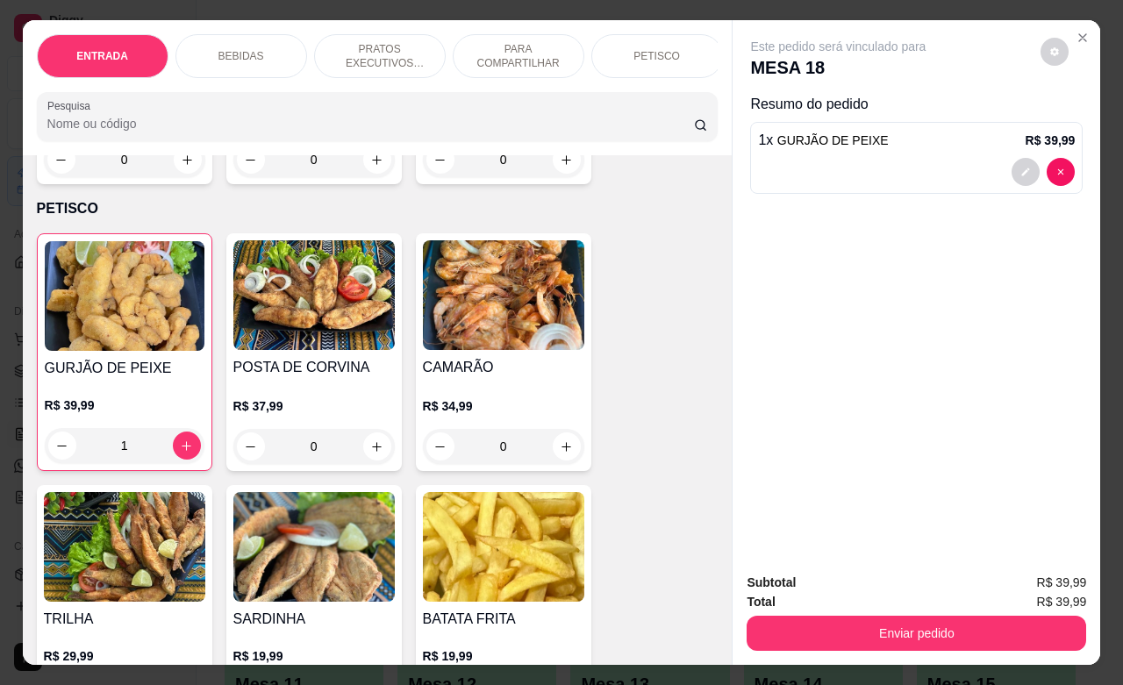
scroll to position [79, 0]
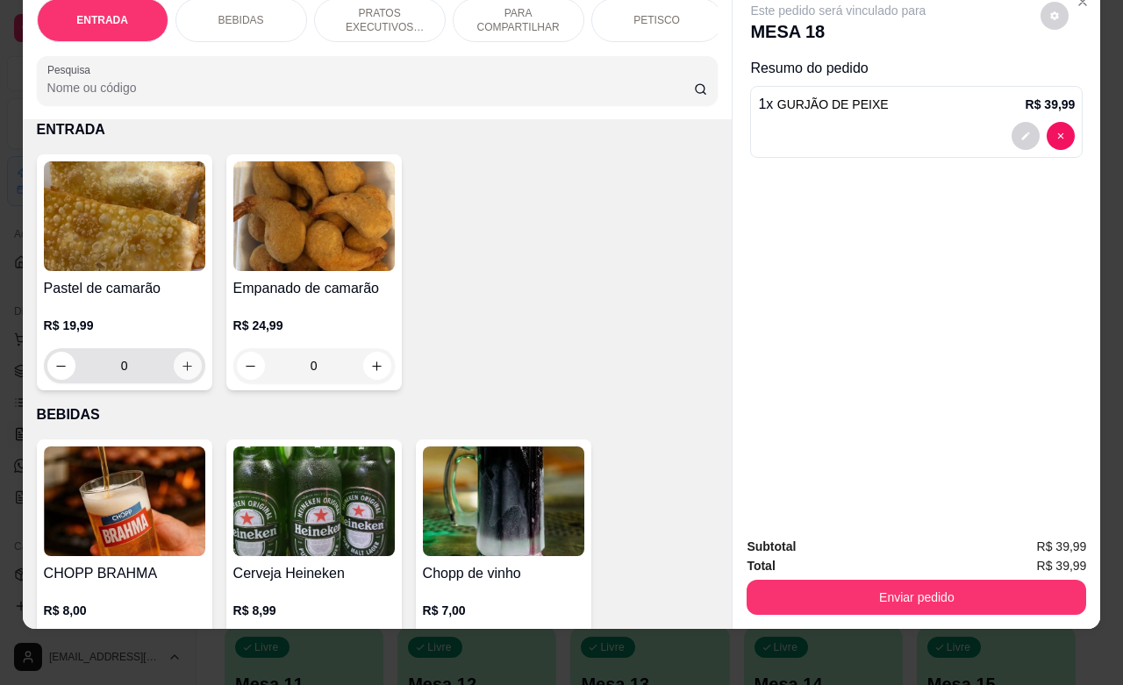
click at [181, 368] on icon "increase-product-quantity" at bounding box center [187, 366] width 13 height 13
type input "1"
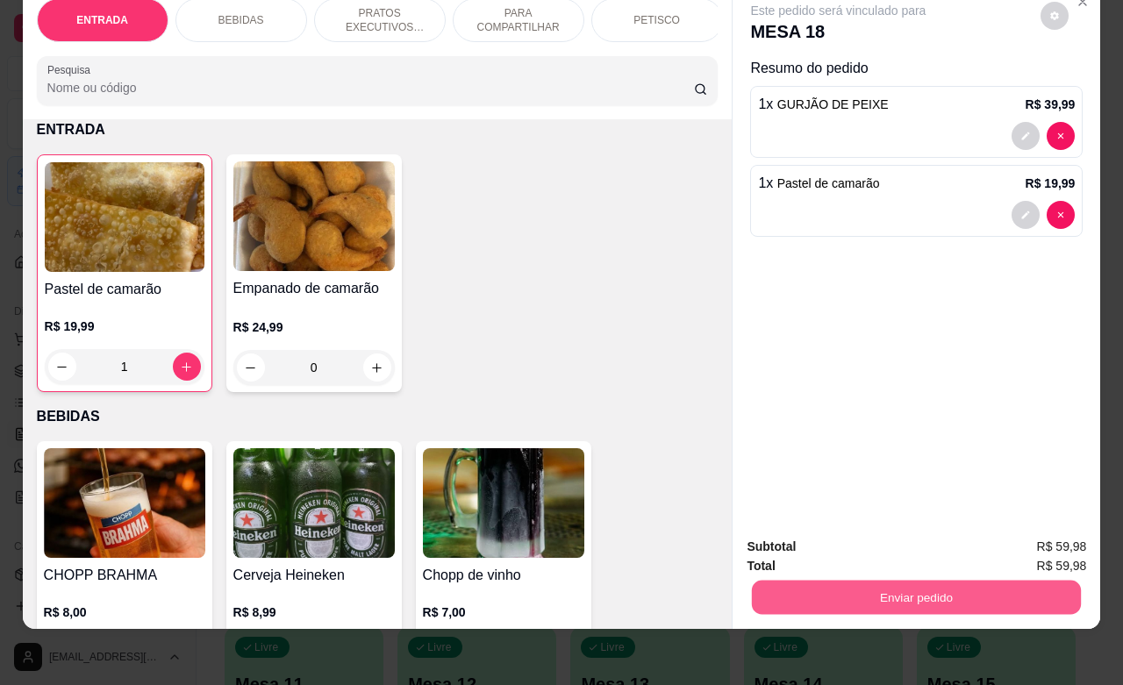
click at [865, 580] on button "Enviar pedido" at bounding box center [916, 597] width 329 height 34
click at [838, 532] on button "Não registrar e enviar pedido" at bounding box center [855, 535] width 177 height 32
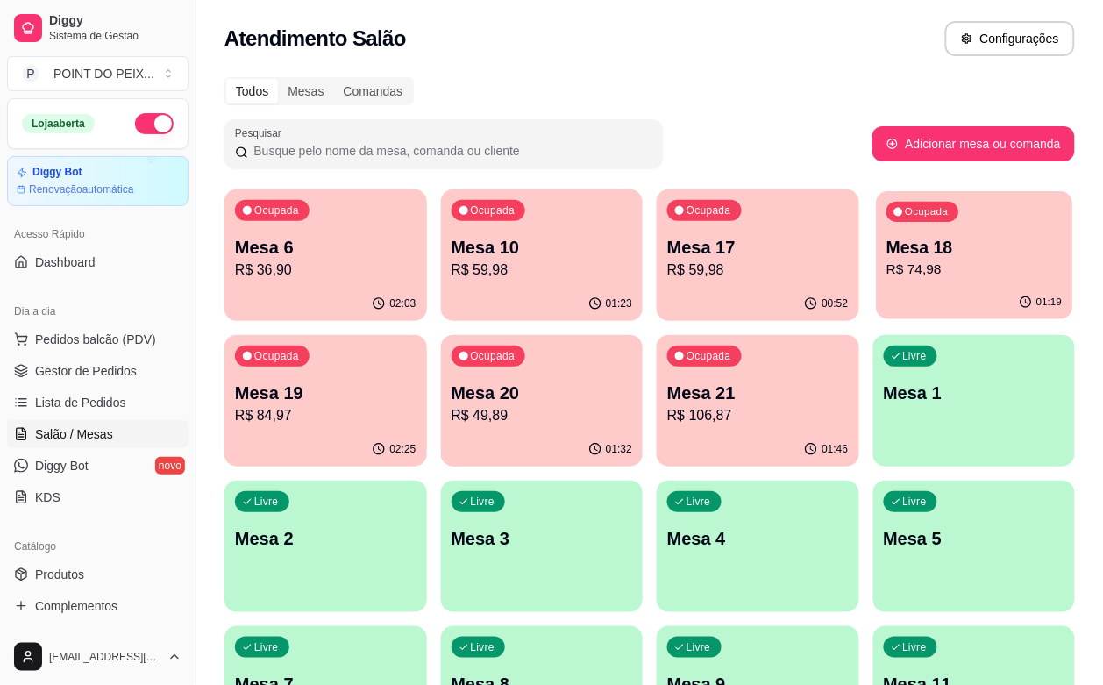
click at [887, 239] on p "Mesa 18" at bounding box center [974, 248] width 175 height 24
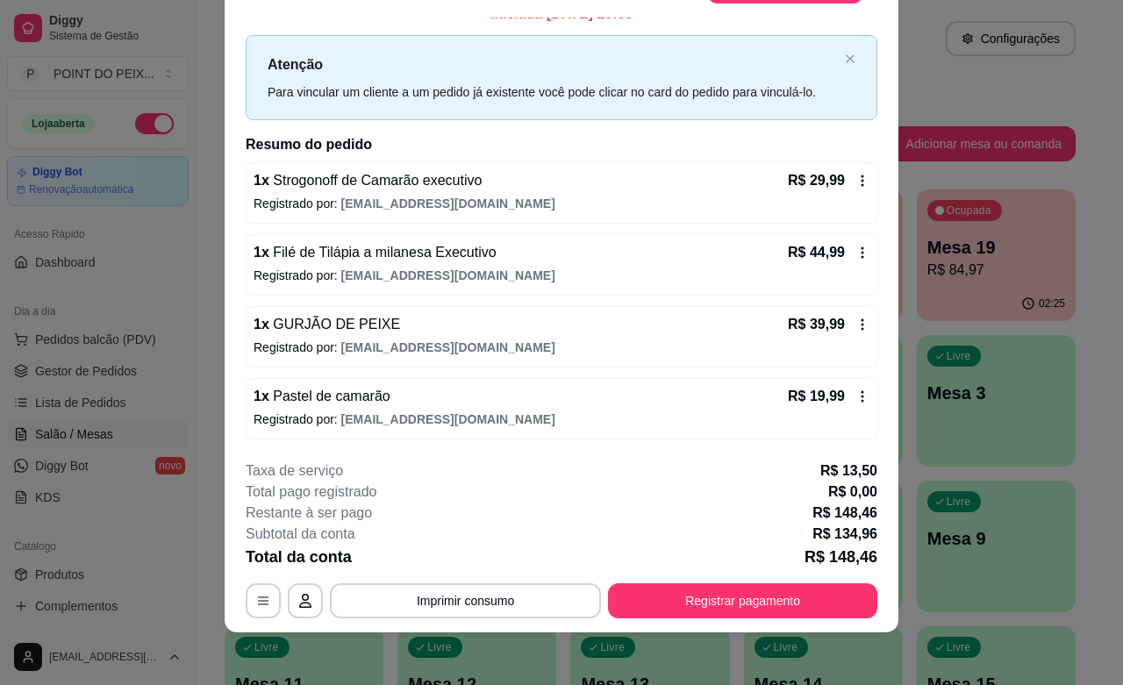
scroll to position [53, 0]
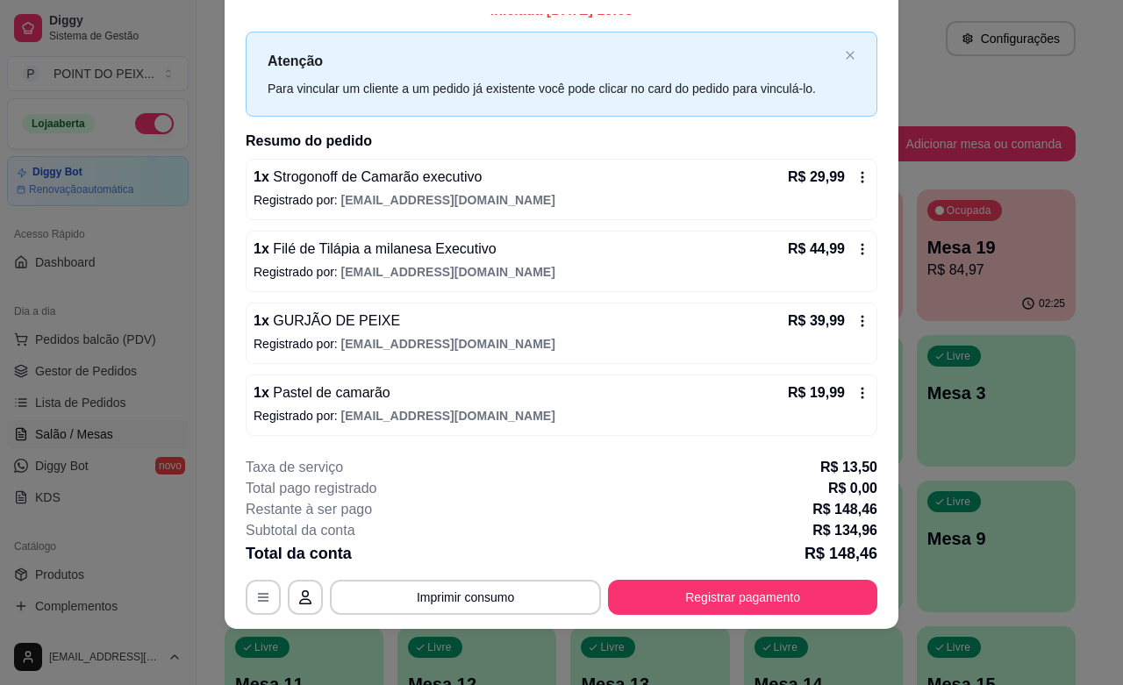
click at [855, 321] on icon at bounding box center [862, 321] width 14 height 14
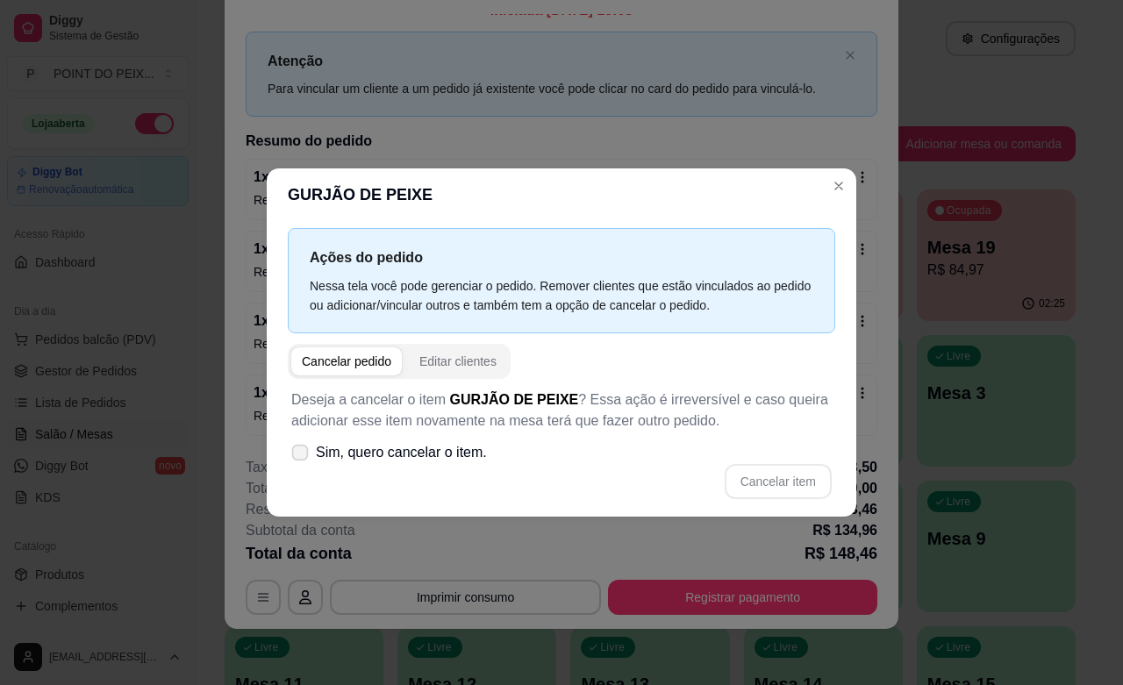
click at [300, 453] on icon at bounding box center [299, 452] width 13 height 10
click at [300, 455] on input "Sim, quero cancelar o item." at bounding box center [295, 460] width 11 height 11
checkbox input "true"
click at [774, 476] on button "Cancelar item" at bounding box center [777, 481] width 107 height 35
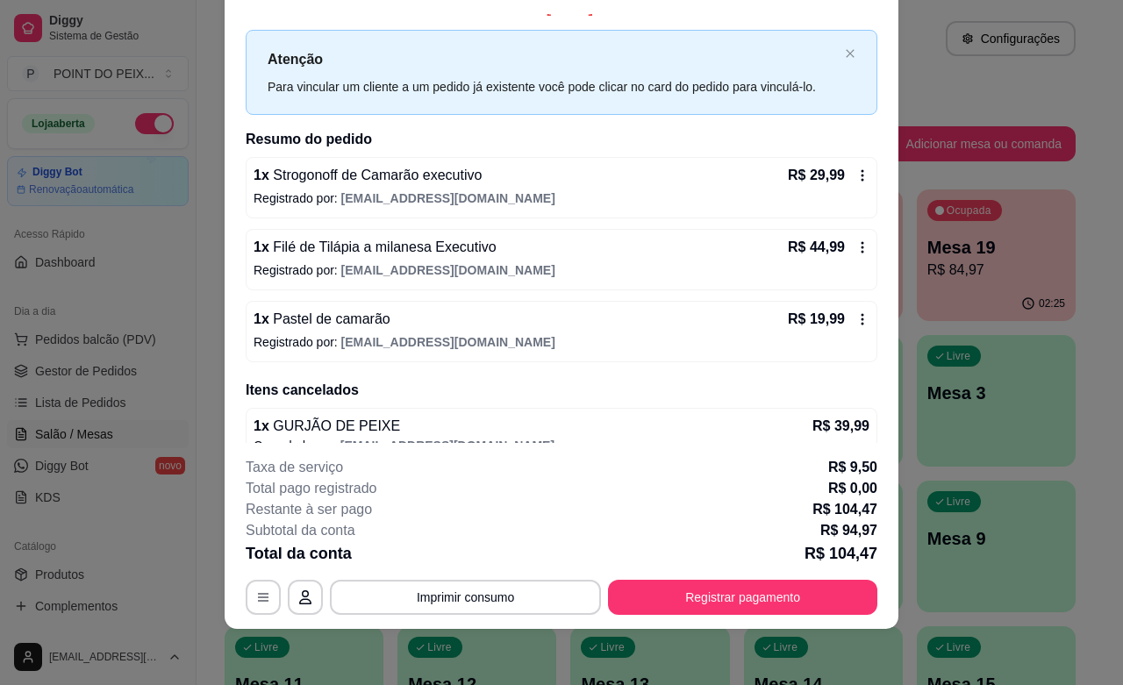
click at [855, 318] on icon at bounding box center [862, 319] width 14 height 14
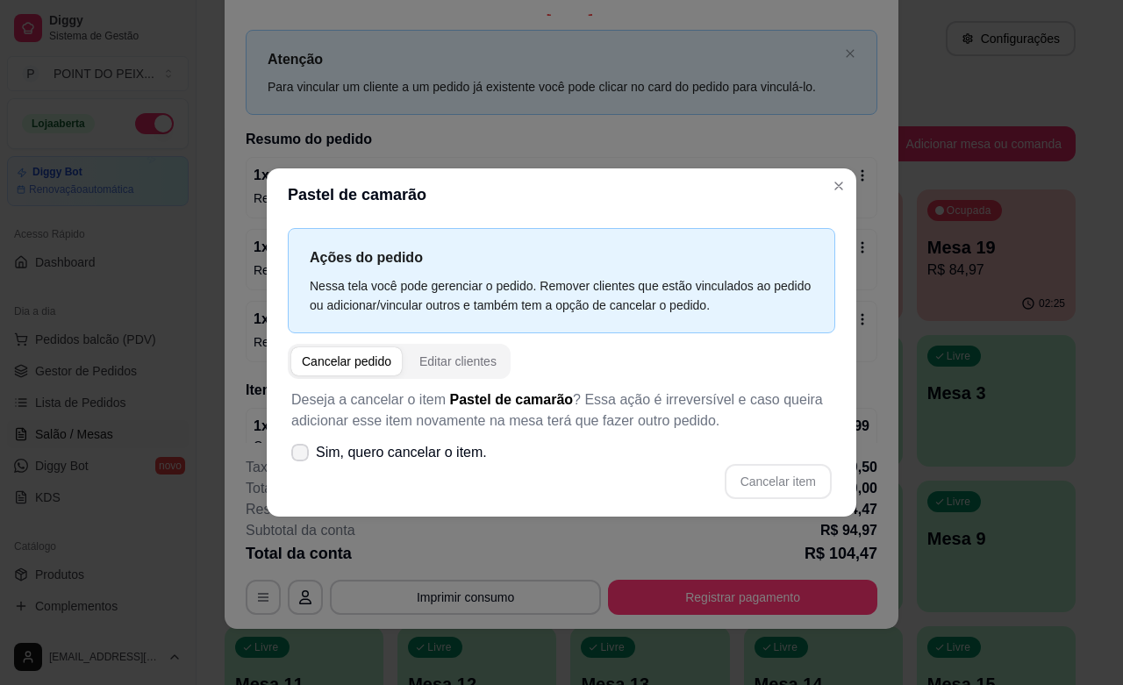
click at [291, 453] on span at bounding box center [300, 453] width 18 height 18
click at [291, 455] on input "Sim, quero cancelar o item." at bounding box center [295, 460] width 11 height 11
checkbox input "true"
click at [774, 475] on button "Cancelar item" at bounding box center [777, 481] width 107 height 35
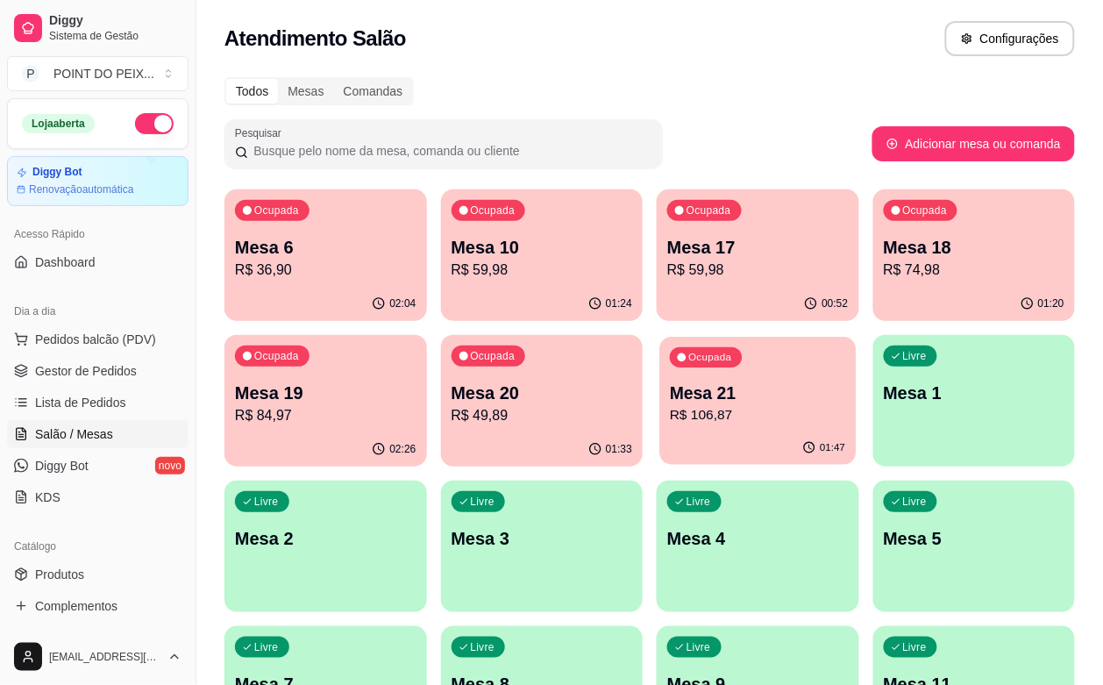
click at [670, 400] on p "Mesa 21" at bounding box center [757, 394] width 175 height 24
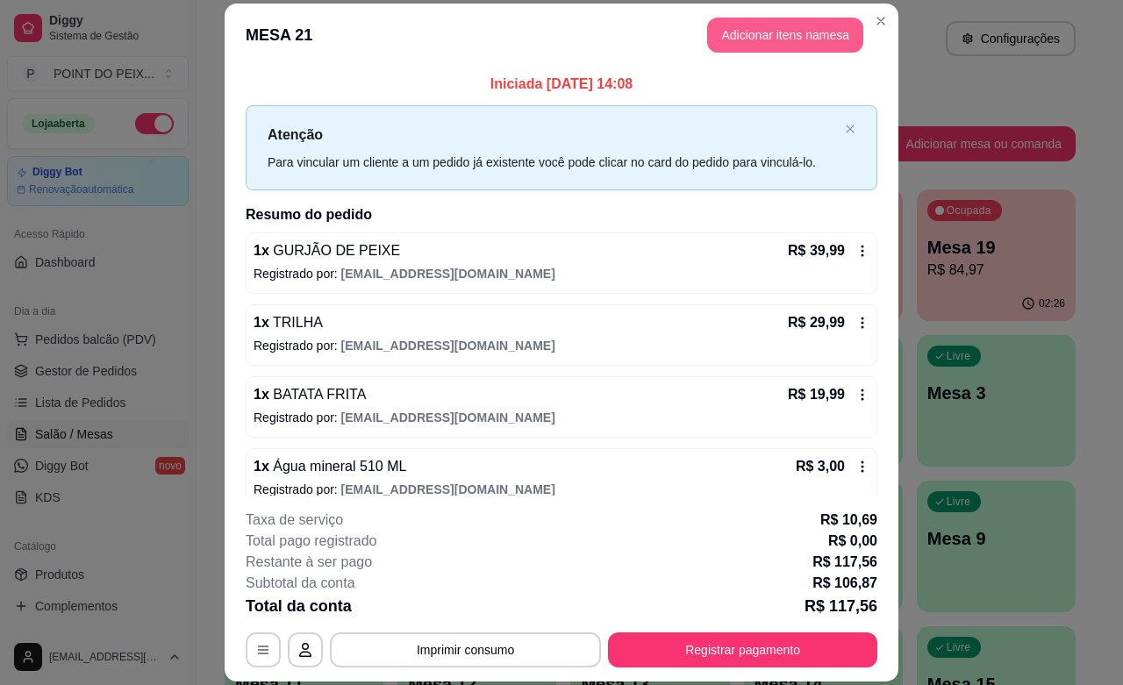
click at [794, 40] on button "Adicionar itens na mesa" at bounding box center [785, 35] width 156 height 35
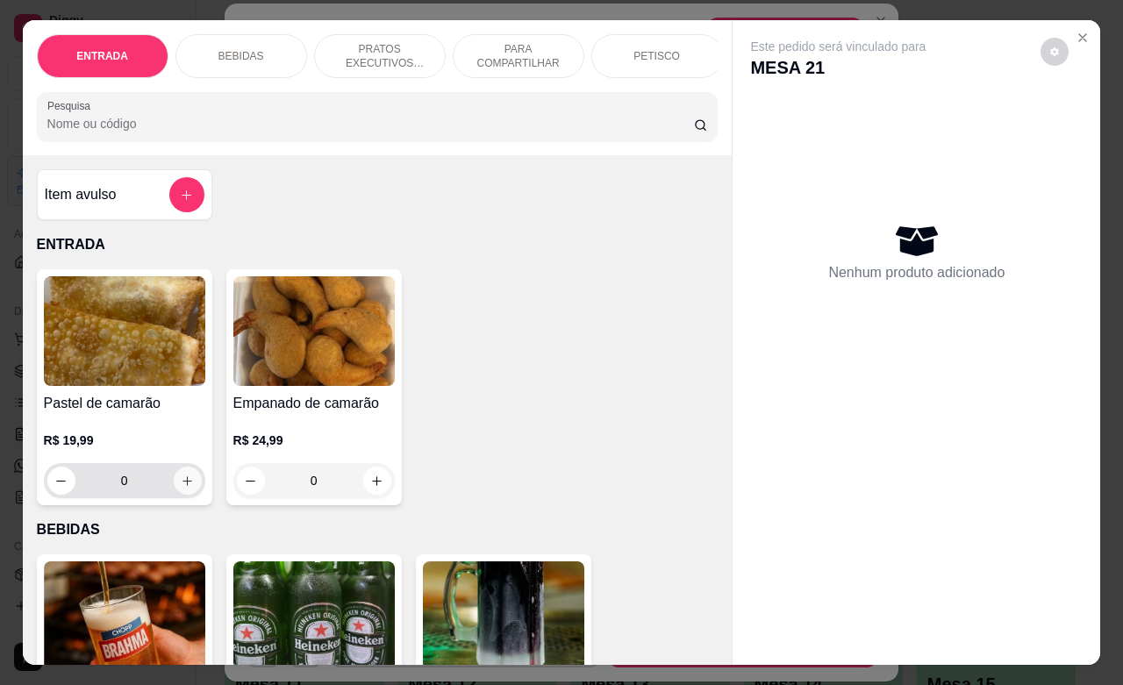
click at [181, 488] on icon "increase-product-quantity" at bounding box center [187, 480] width 13 height 13
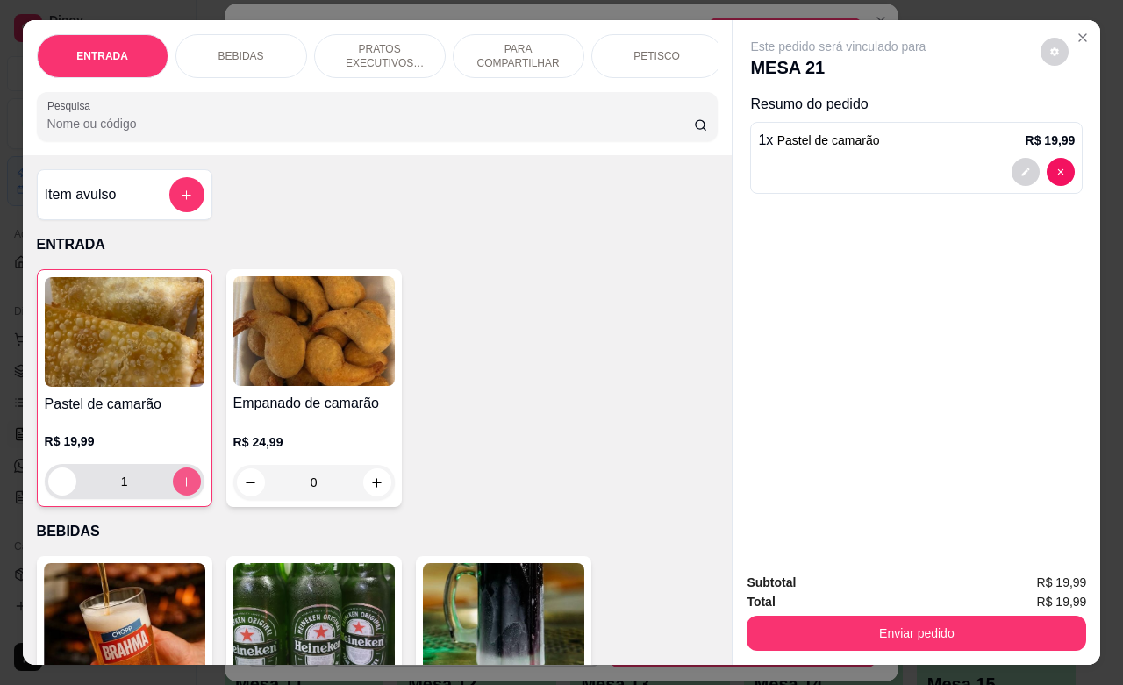
type input "1"
click at [660, 50] on p "PETISCO" at bounding box center [656, 56] width 46 height 14
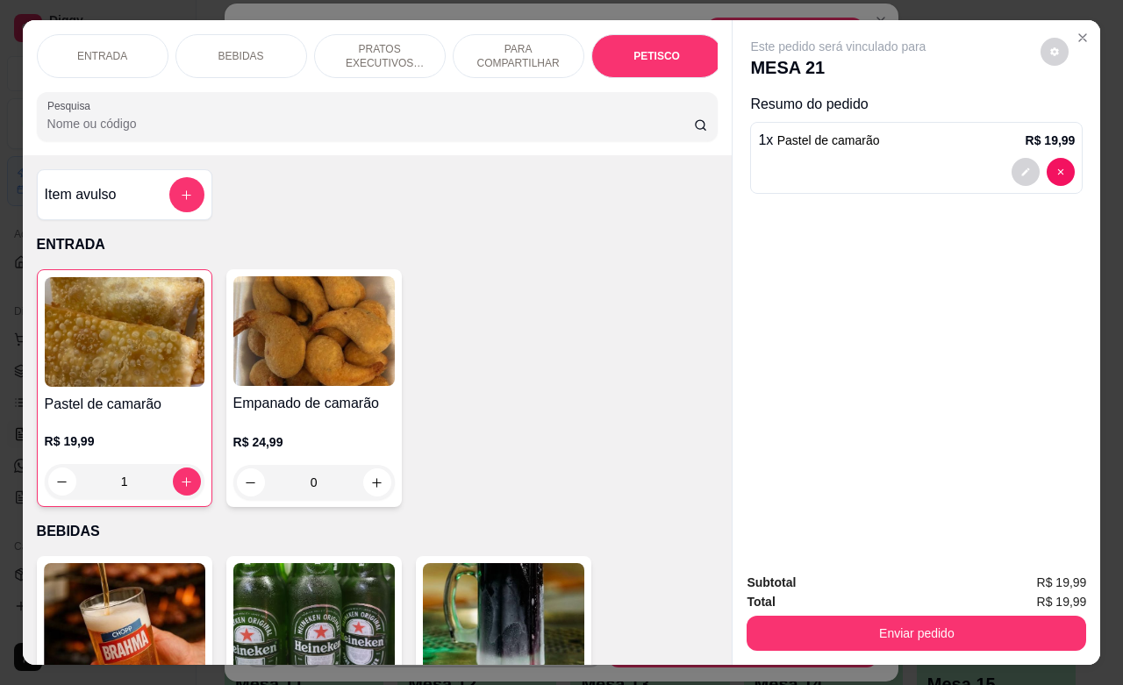
scroll to position [4118, 0]
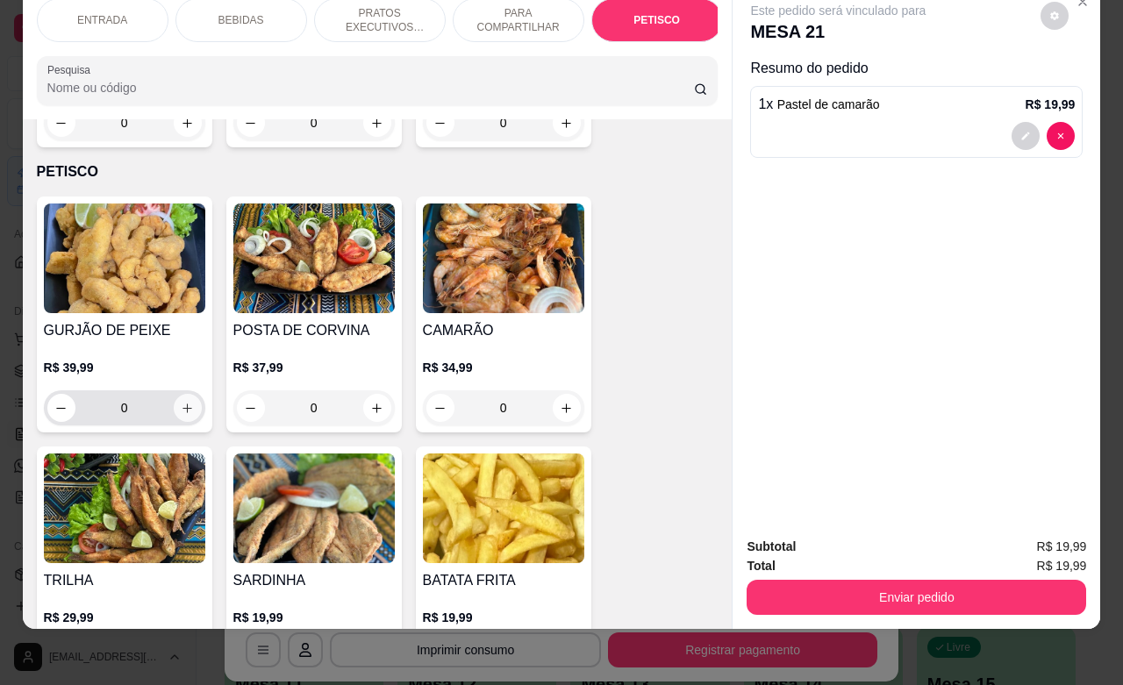
click at [182, 402] on icon "increase-product-quantity" at bounding box center [187, 408] width 13 height 13
type input "1"
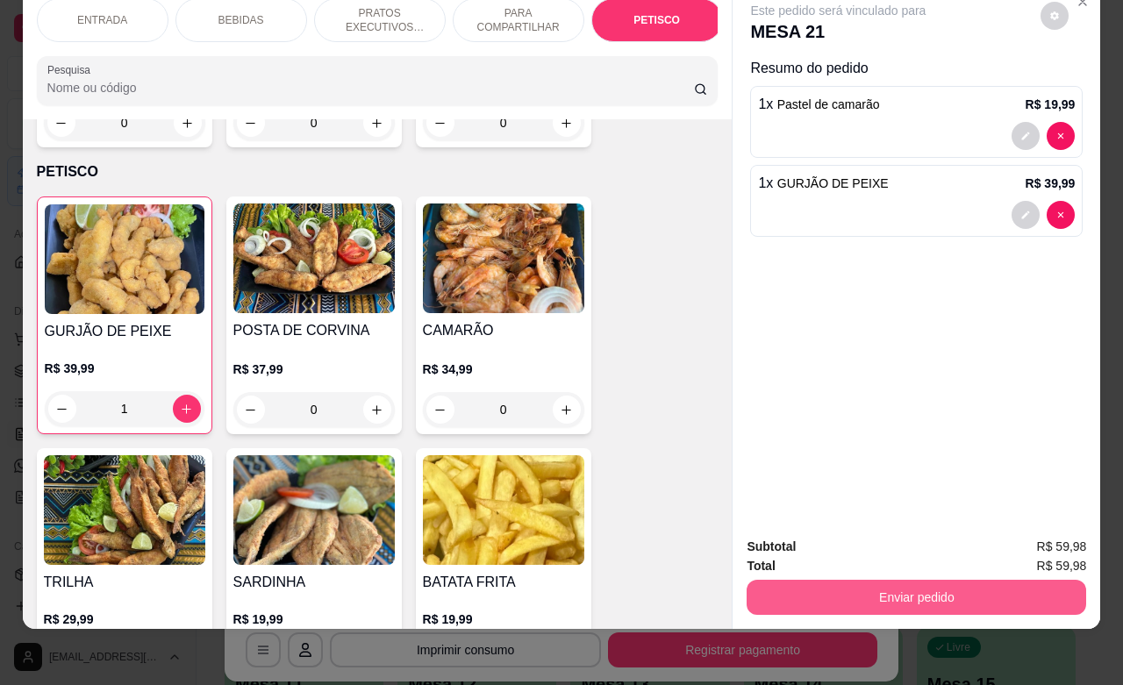
click at [873, 580] on button "Enviar pedido" at bounding box center [915, 597] width 339 height 35
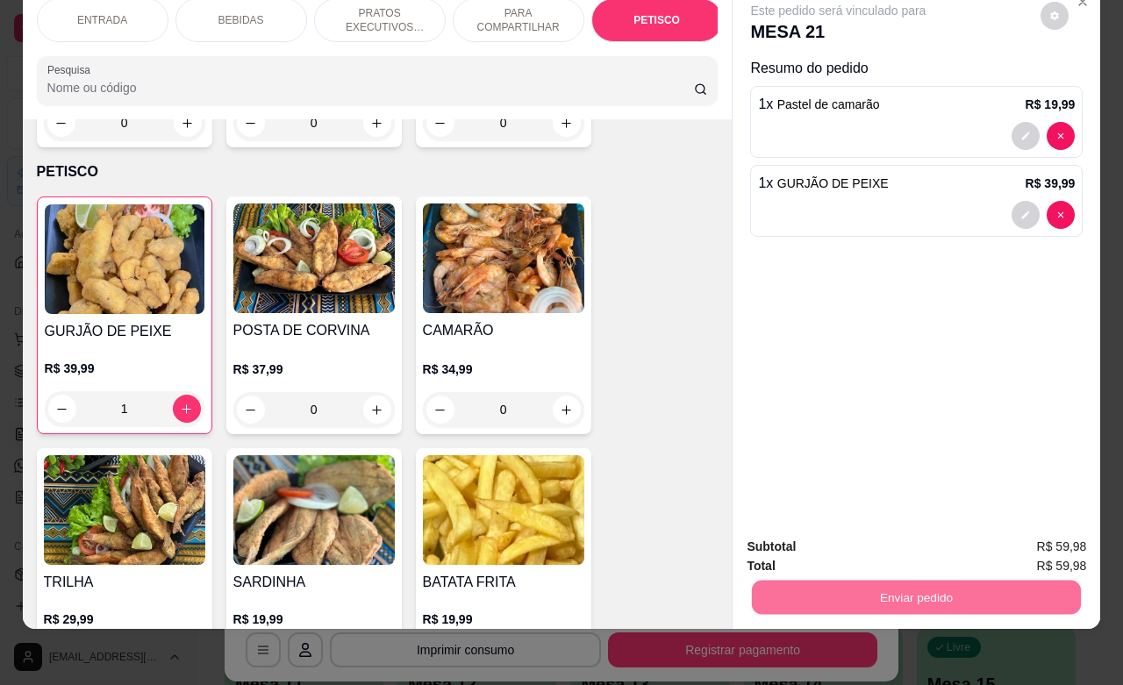
click at [820, 539] on button "Não registrar e enviar pedido" at bounding box center [855, 535] width 177 height 32
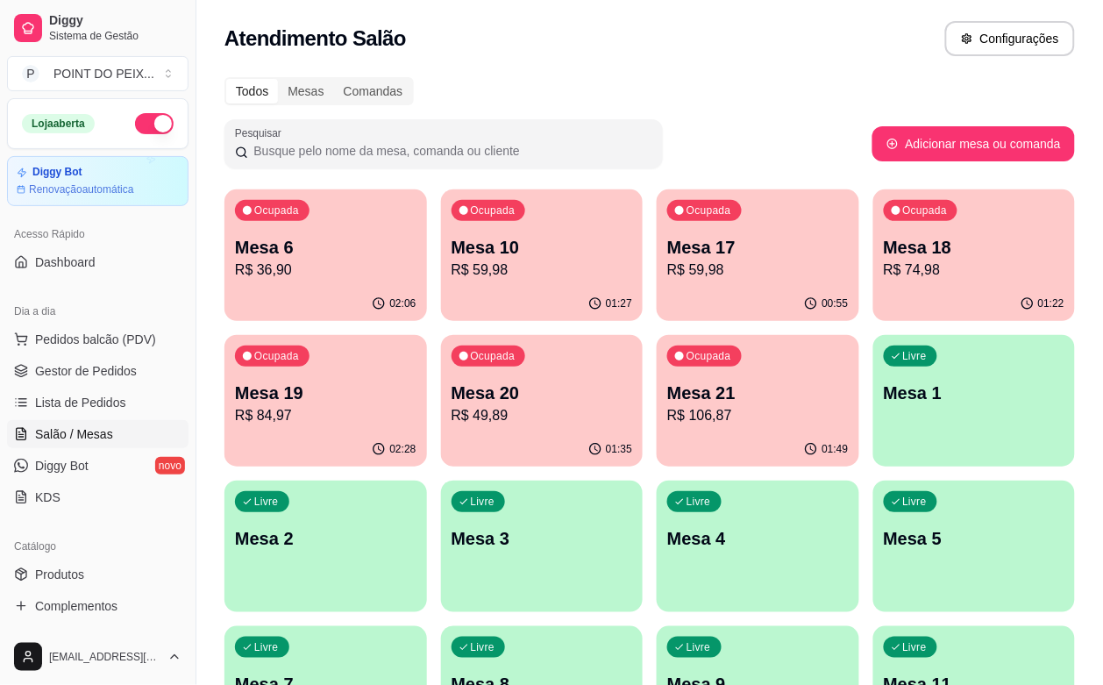
click at [884, 267] on p "R$ 74,98" at bounding box center [975, 270] width 182 height 21
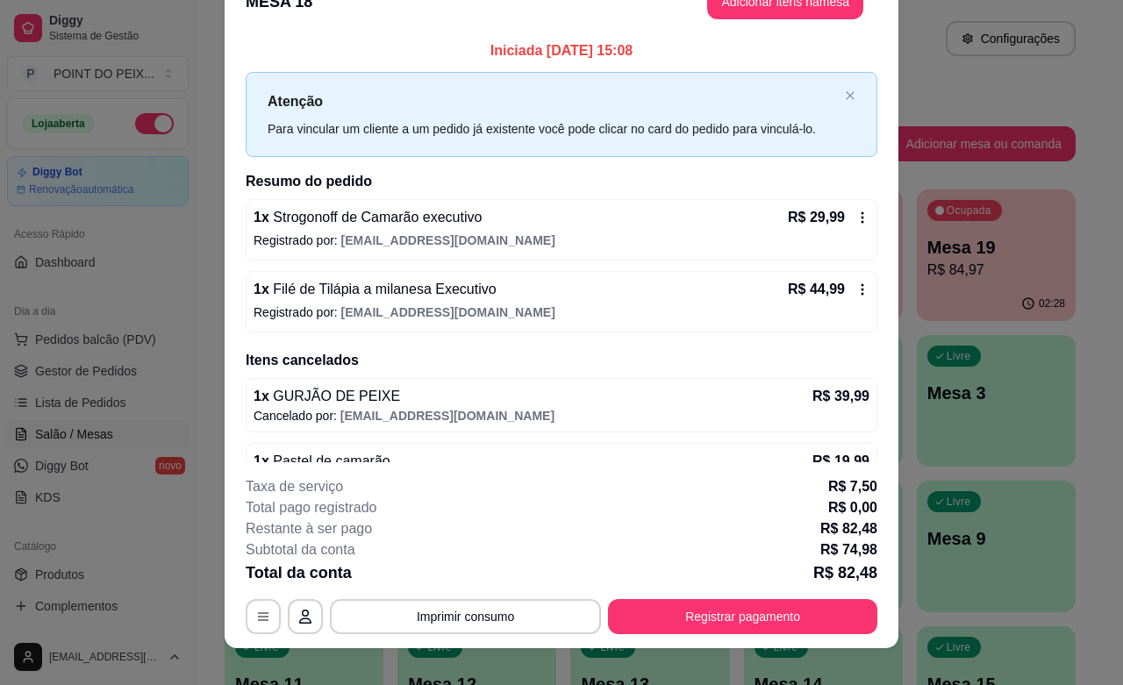
scroll to position [0, 0]
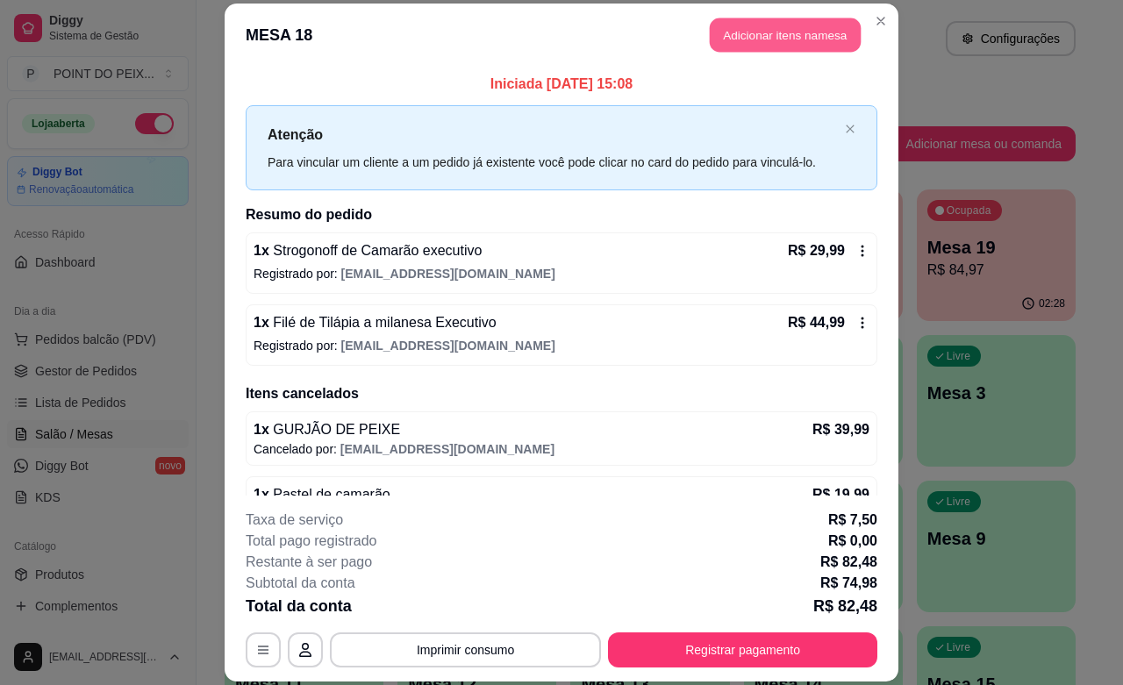
click at [757, 37] on button "Adicionar itens na mesa" at bounding box center [785, 35] width 151 height 34
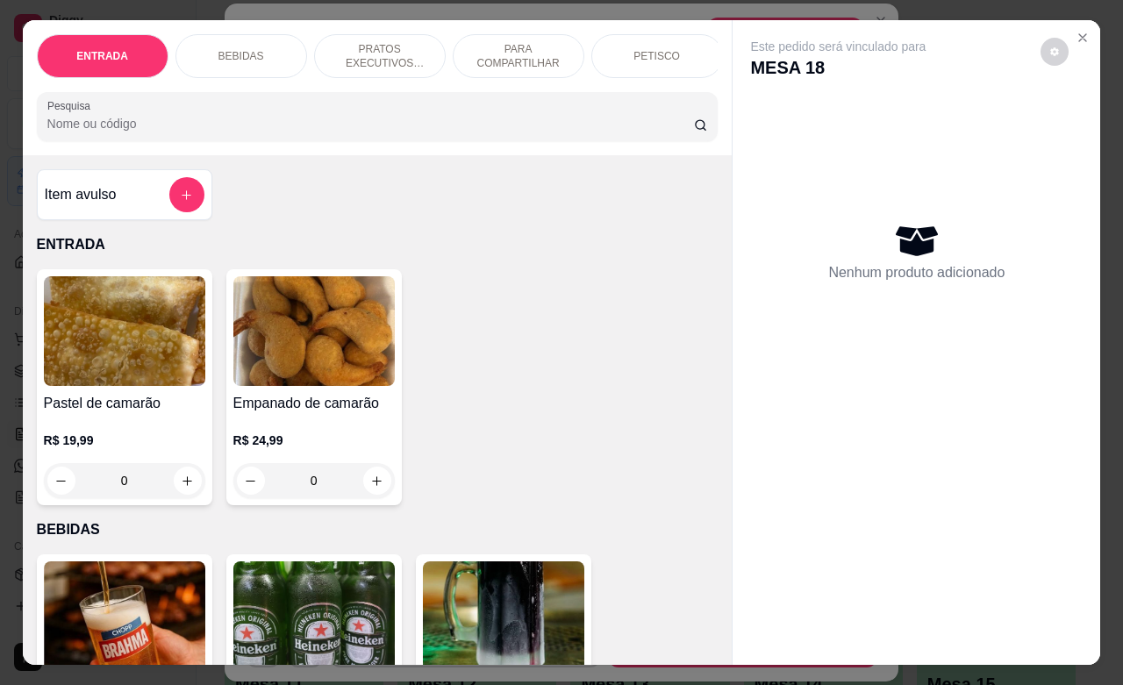
click at [238, 49] on p "BEBIDAS" at bounding box center [241, 56] width 46 height 14
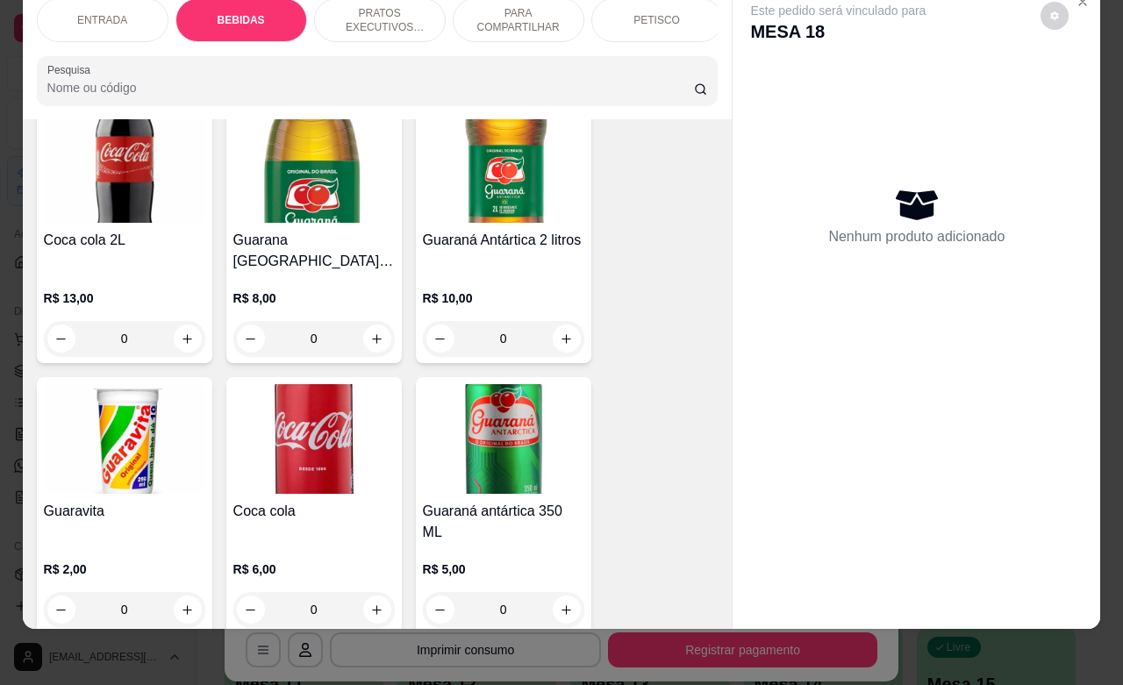
scroll to position [1131, 0]
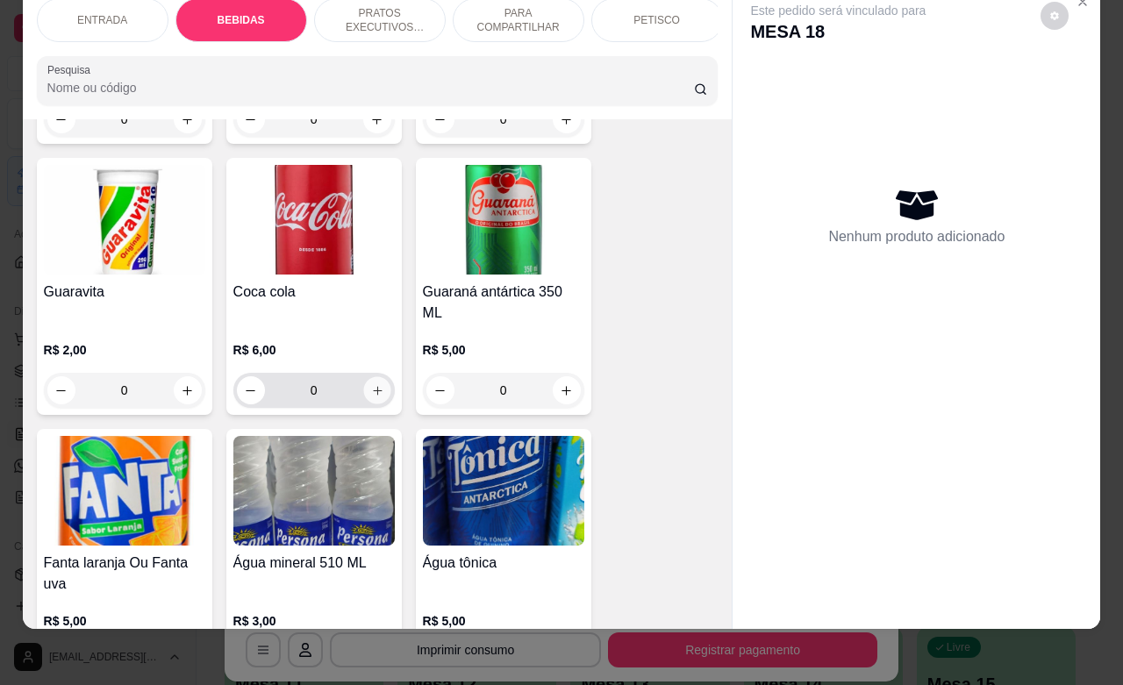
click at [373, 386] on icon "increase-product-quantity" at bounding box center [377, 390] width 9 height 9
type input "1"
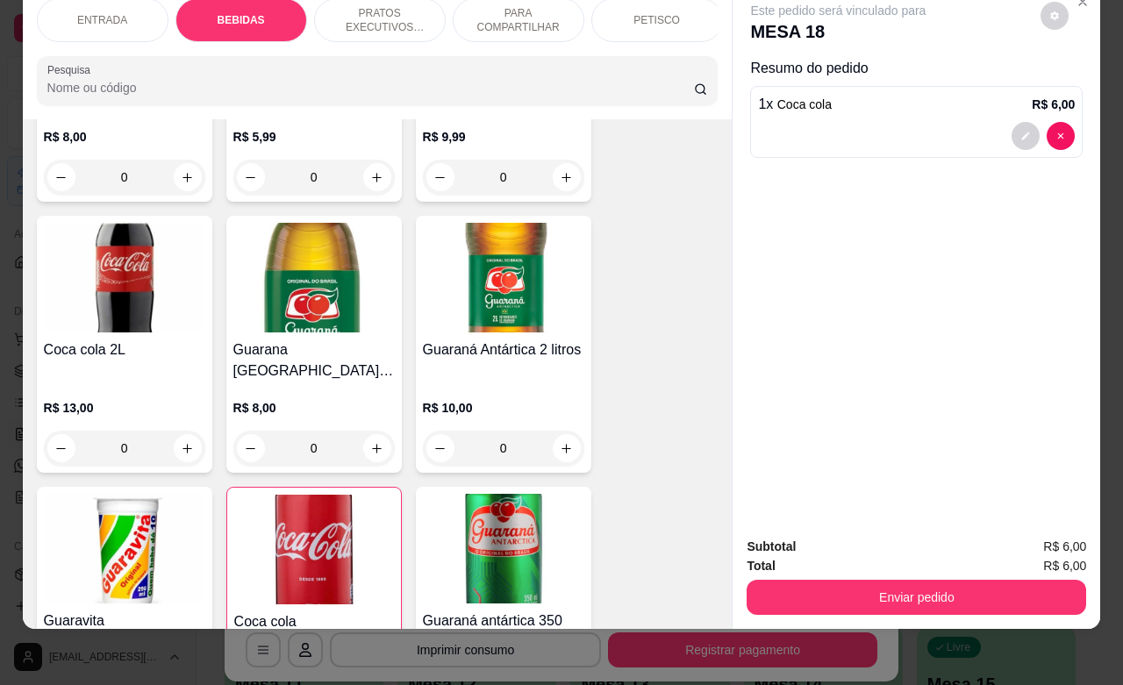
scroll to position [693, 0]
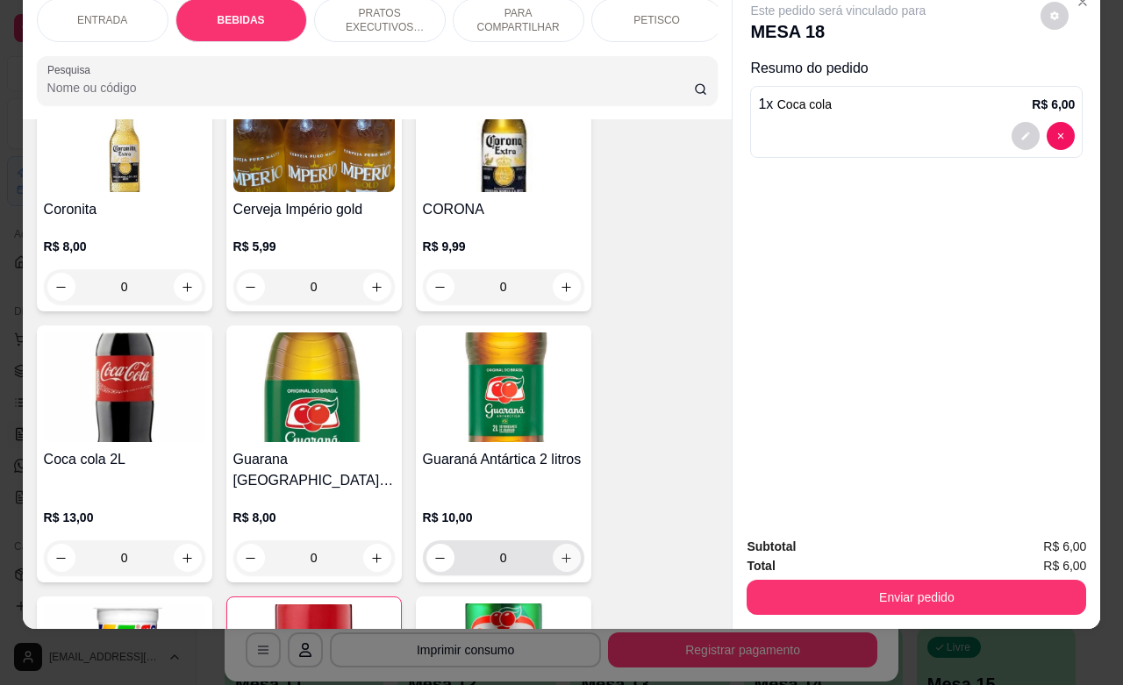
click at [560, 552] on icon "increase-product-quantity" at bounding box center [566, 558] width 13 height 13
type input "1"
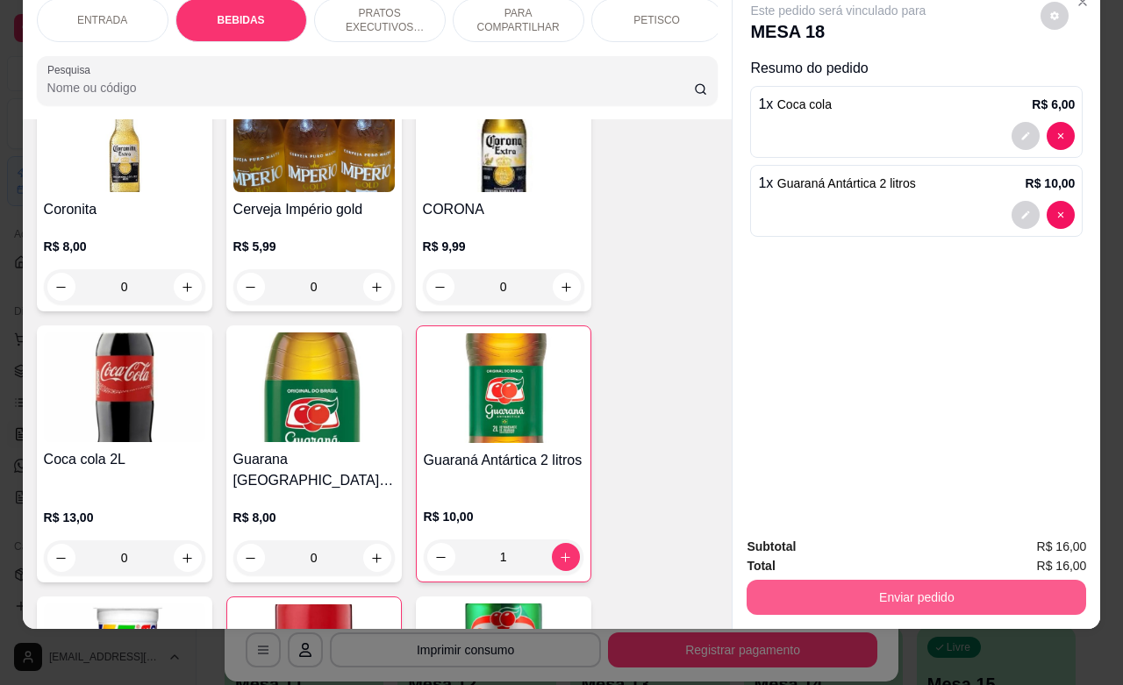
click at [926, 580] on button "Enviar pedido" at bounding box center [915, 597] width 339 height 35
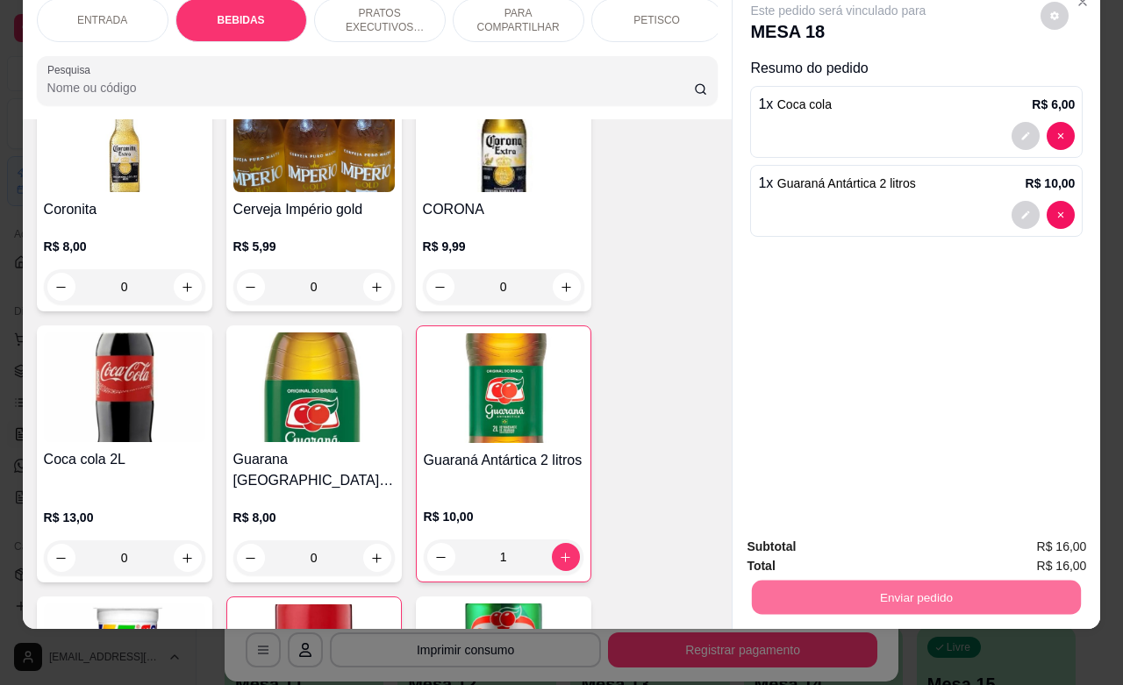
click at [843, 531] on button "Não registrar e enviar pedido" at bounding box center [856, 535] width 182 height 33
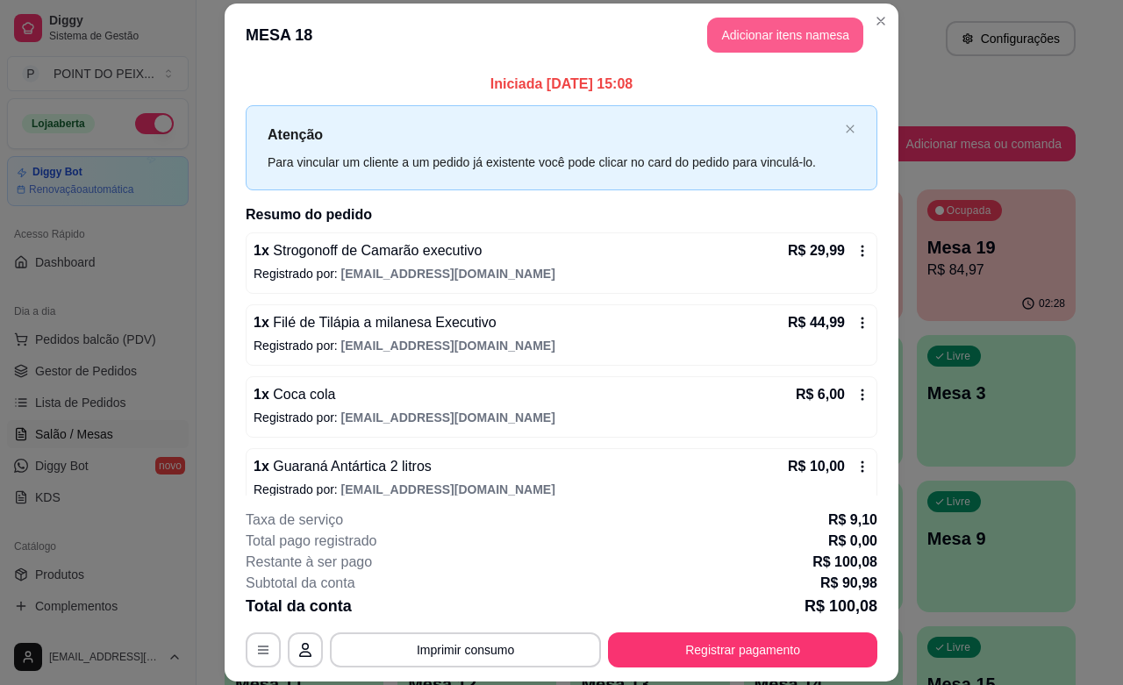
click at [782, 35] on button "Adicionar itens na mesa" at bounding box center [785, 35] width 156 height 35
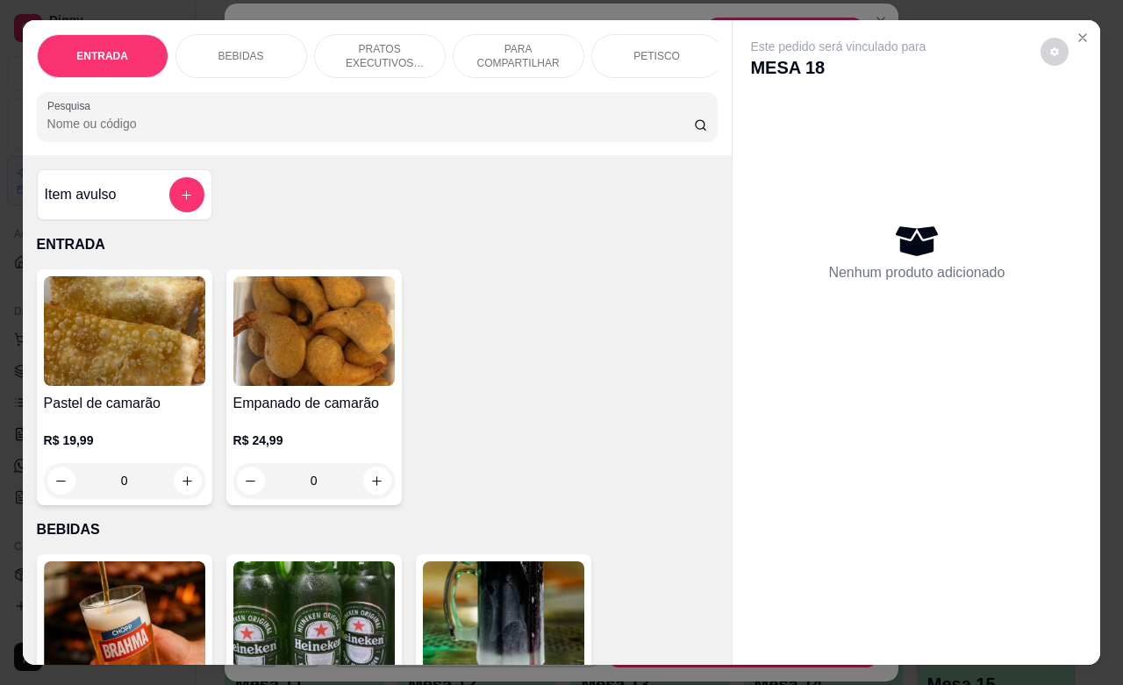
click at [671, 54] on div "PETISCO" at bounding box center [657, 56] width 132 height 44
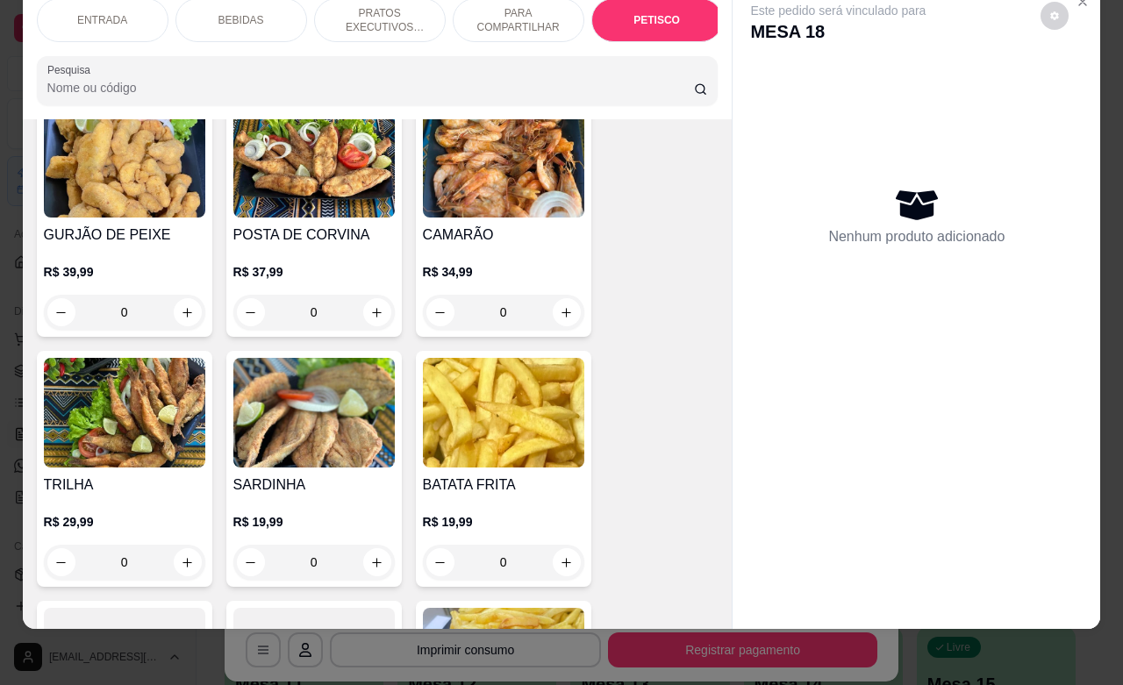
scroll to position [4225, 0]
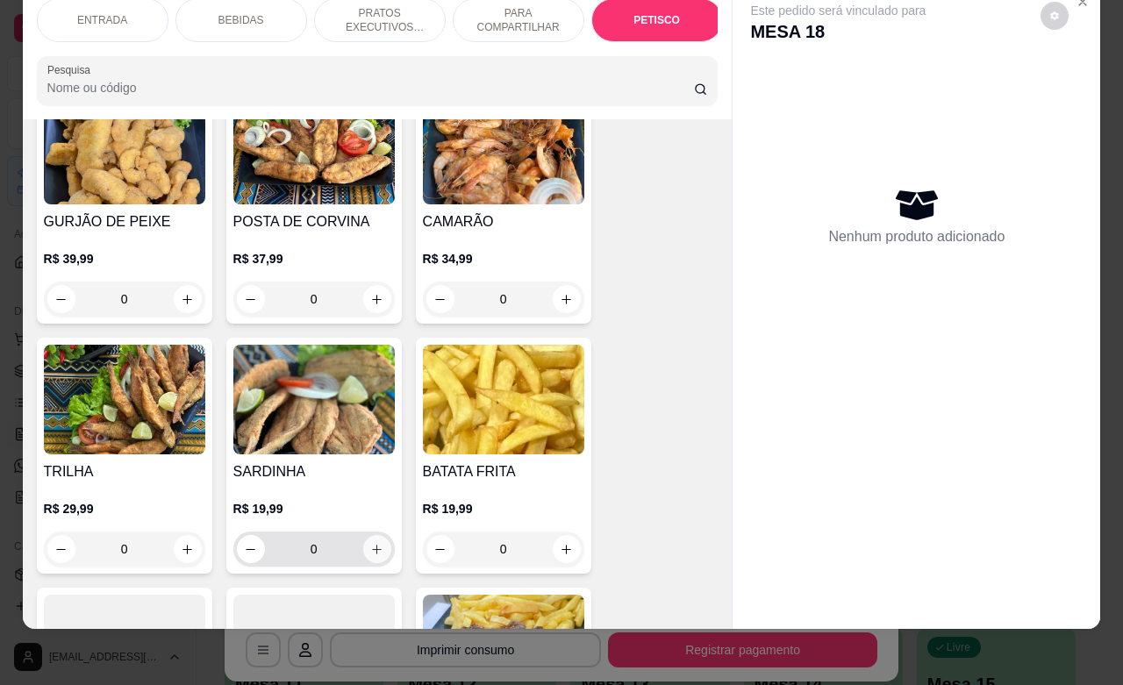
click at [370, 543] on icon "increase-product-quantity" at bounding box center [376, 549] width 13 height 13
type input "1"
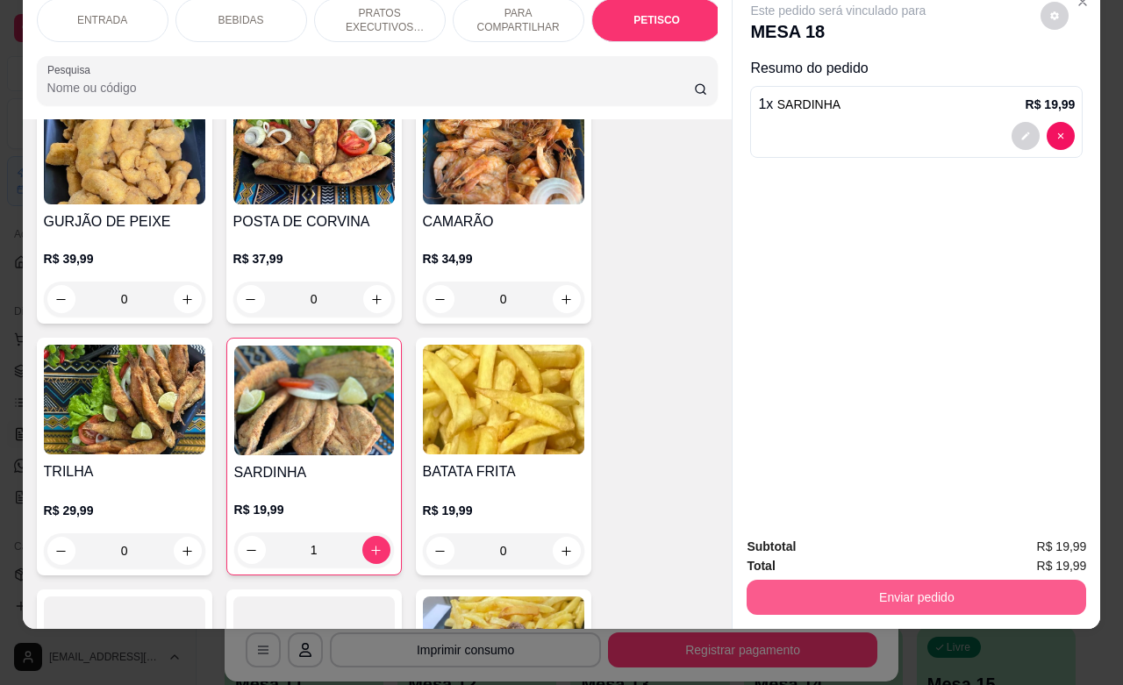
click at [817, 583] on button "Enviar pedido" at bounding box center [915, 597] width 339 height 35
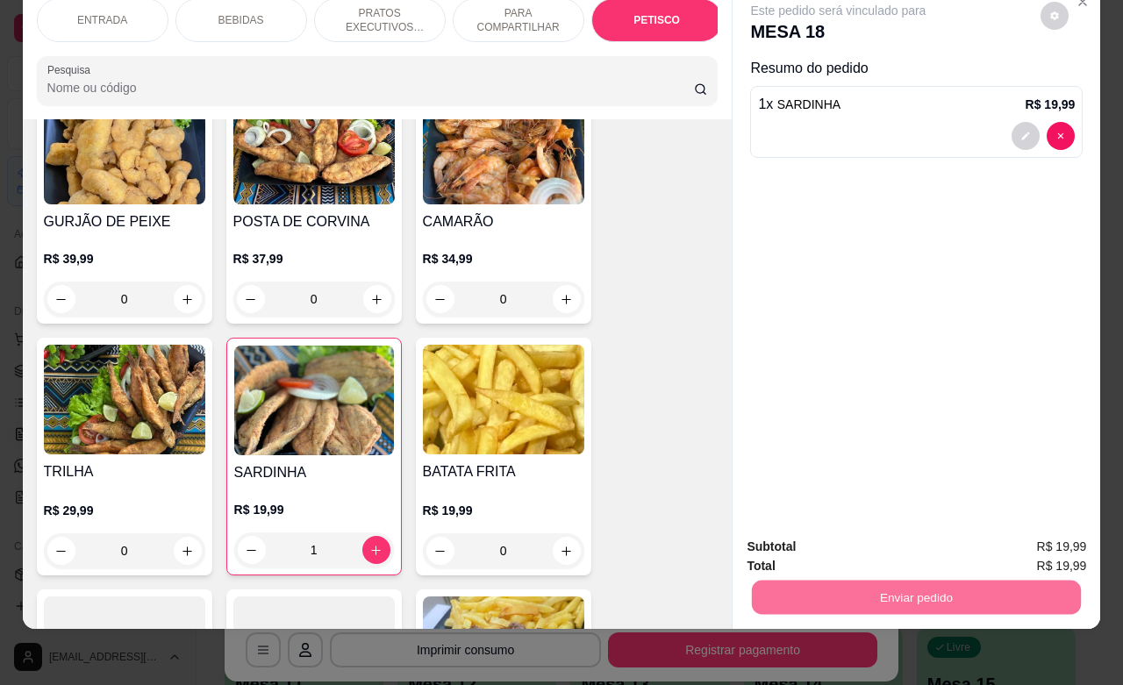
click at [808, 539] on button "Não registrar e enviar pedido" at bounding box center [855, 535] width 177 height 32
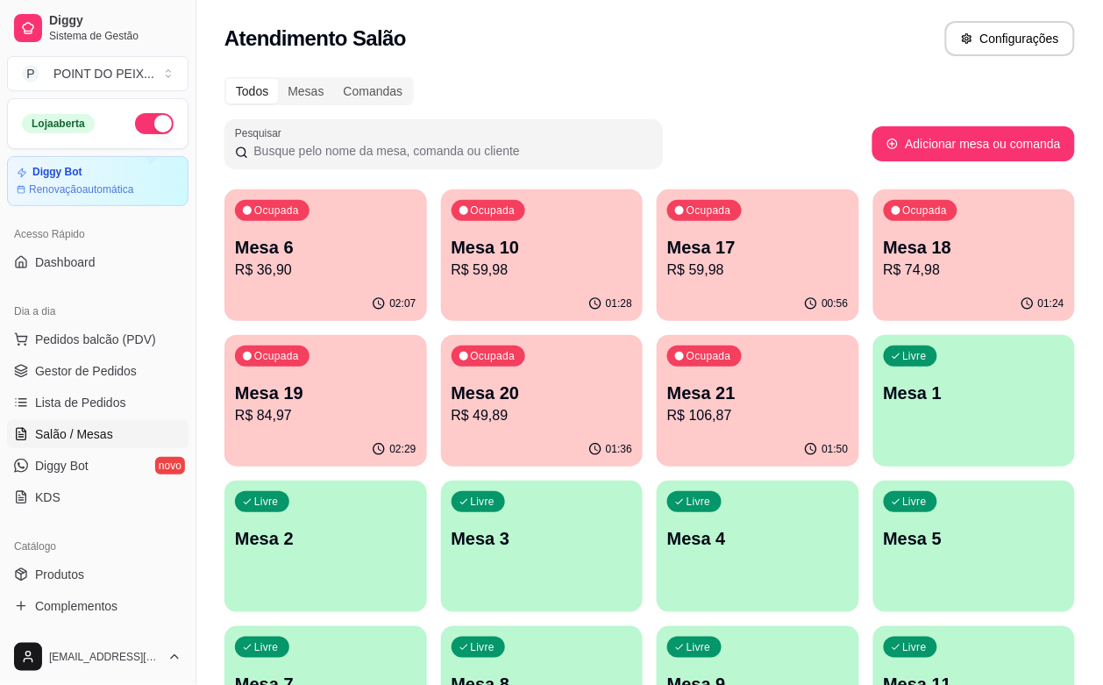
click at [452, 393] on p "Mesa 20" at bounding box center [543, 393] width 182 height 25
click at [887, 260] on p "R$ 74,98" at bounding box center [974, 270] width 175 height 20
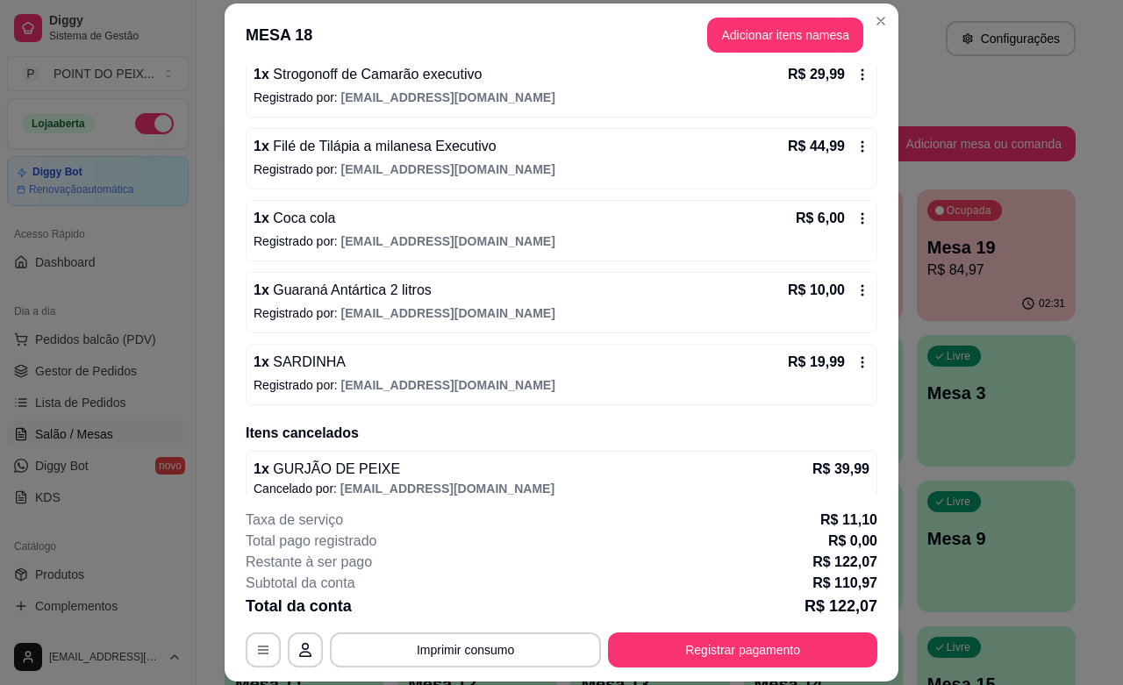
scroll to position [151, 0]
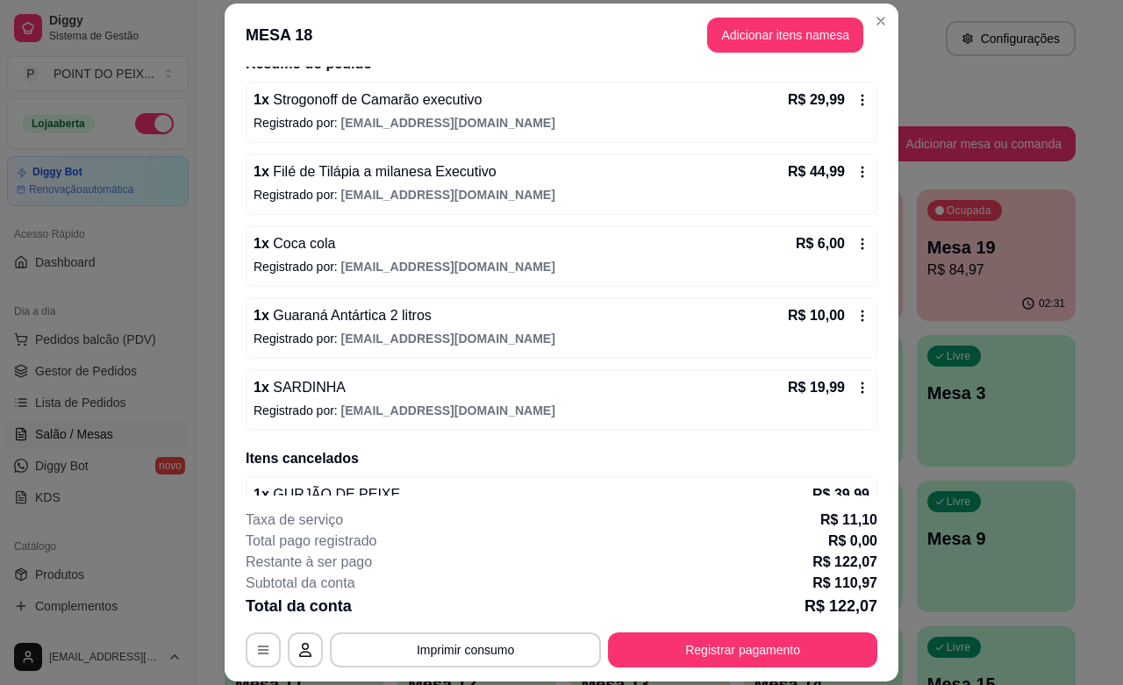
click at [741, 390] on div "1 x SARDINHA R$ 19,99" at bounding box center [561, 387] width 616 height 21
click at [855, 382] on icon at bounding box center [862, 388] width 14 height 14
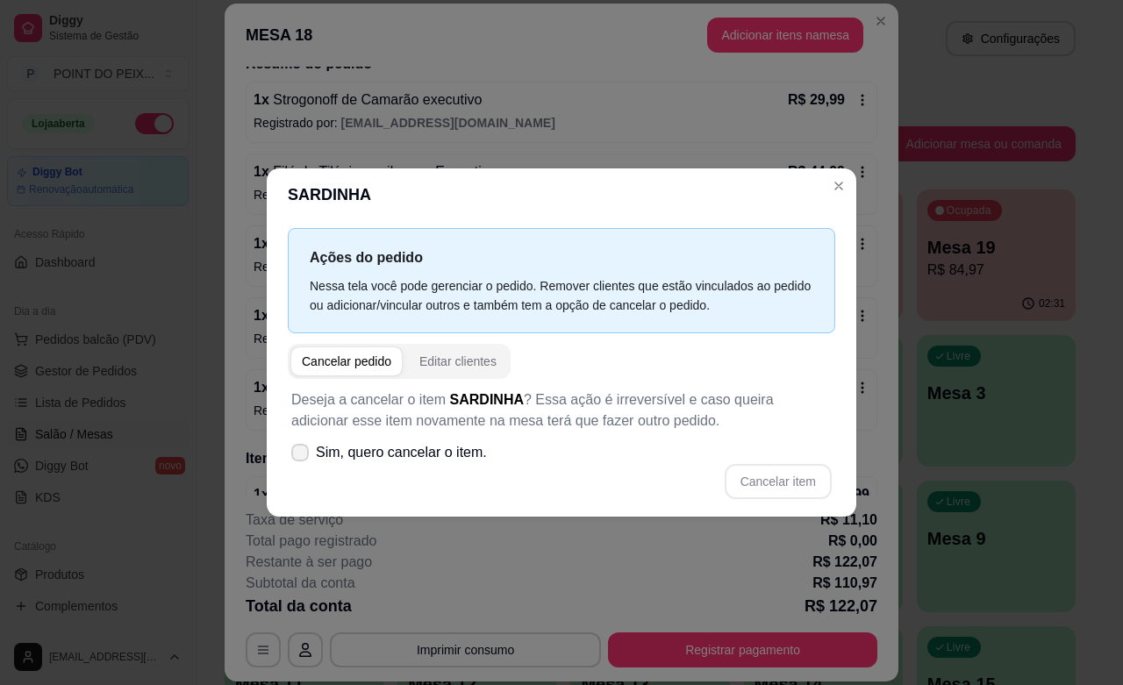
click at [300, 445] on span at bounding box center [300, 453] width 18 height 18
click at [300, 455] on input "Sim, quero cancelar o item." at bounding box center [295, 460] width 11 height 11
checkbox input "true"
click at [772, 483] on button "Cancelar item" at bounding box center [777, 481] width 107 height 35
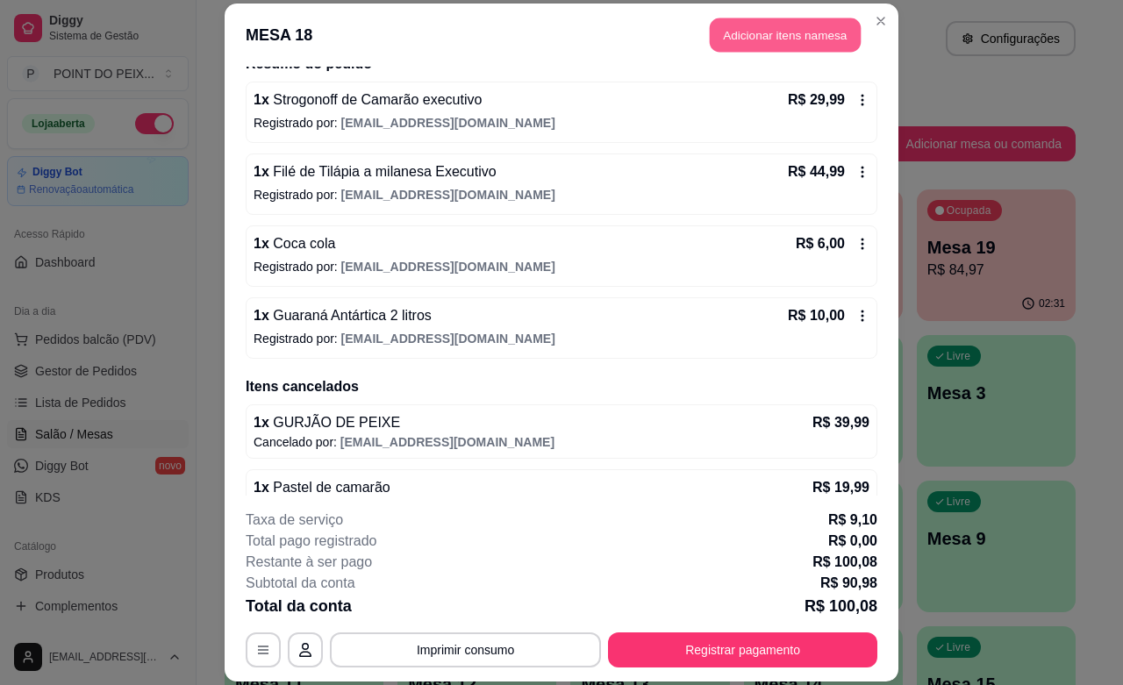
click at [760, 36] on button "Adicionar itens na mesa" at bounding box center [785, 35] width 151 height 34
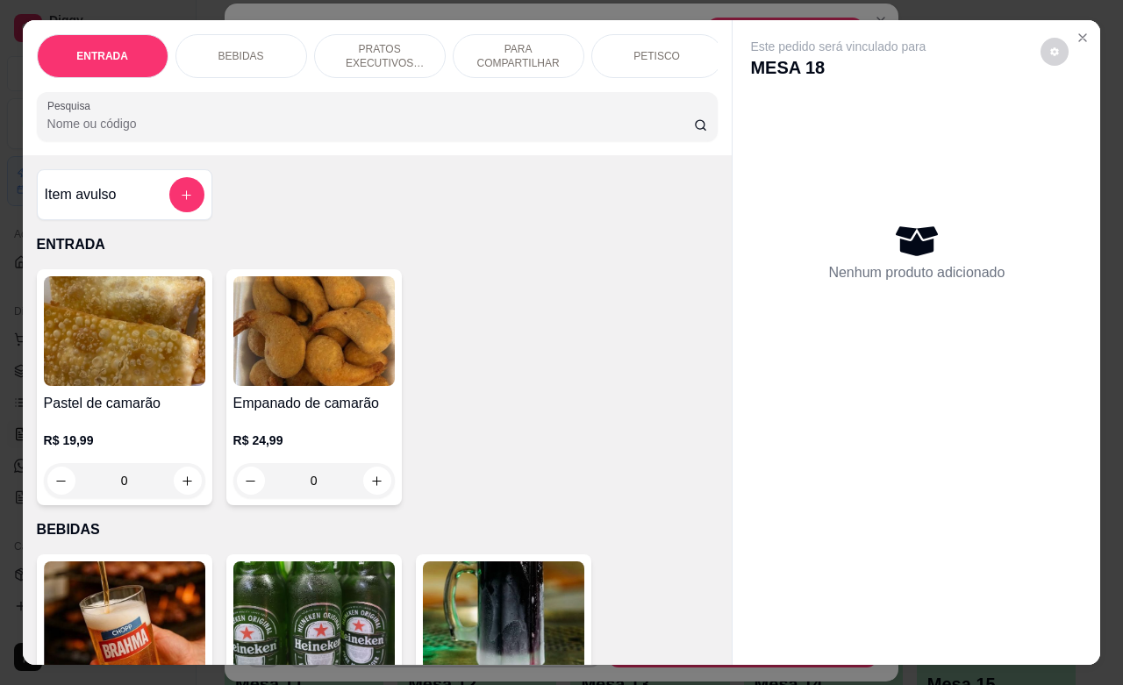
click at [642, 51] on p "PETISCO" at bounding box center [656, 56] width 46 height 14
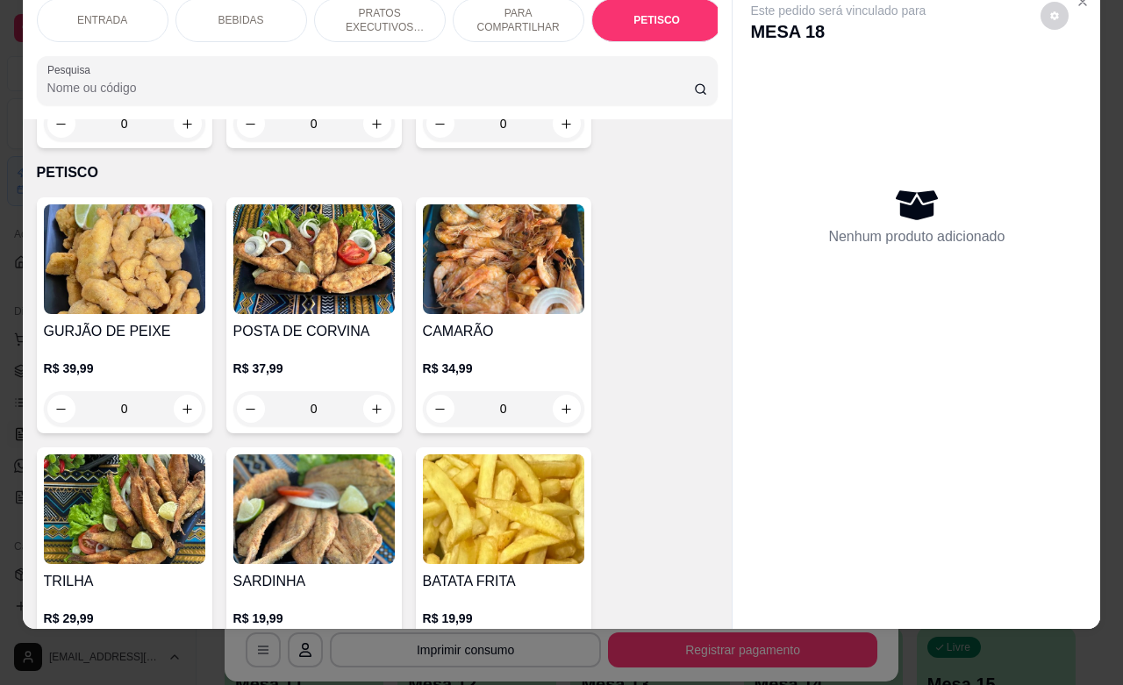
scroll to position [4334, 0]
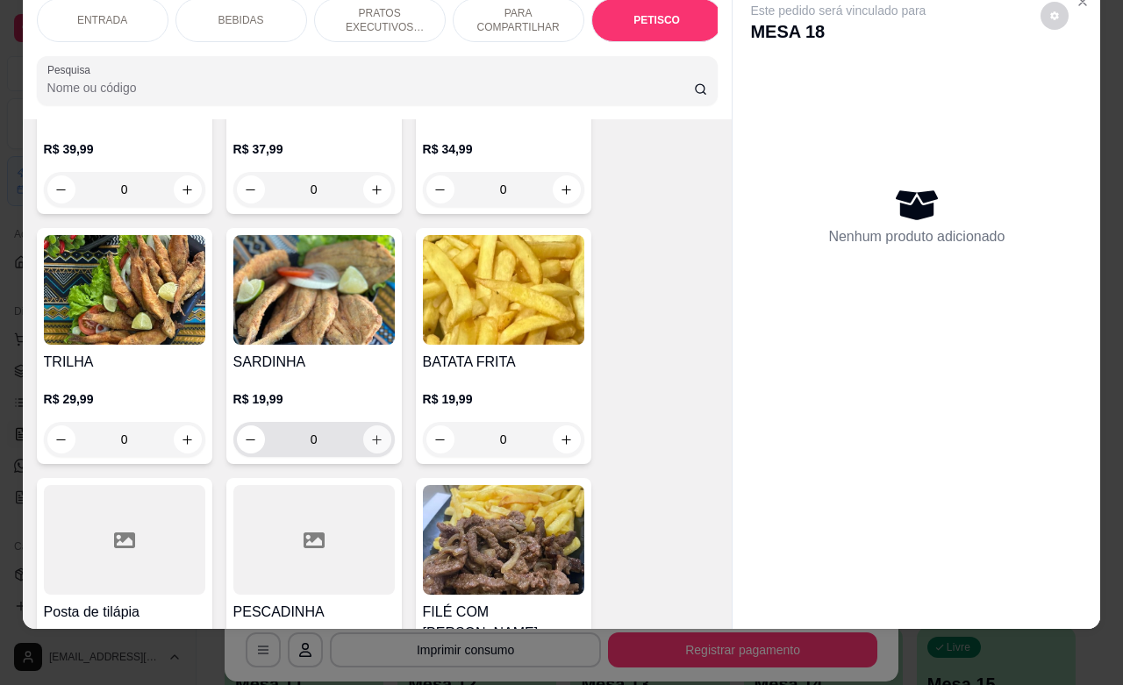
click at [370, 433] on icon "increase-product-quantity" at bounding box center [376, 439] width 13 height 13
type input "1"
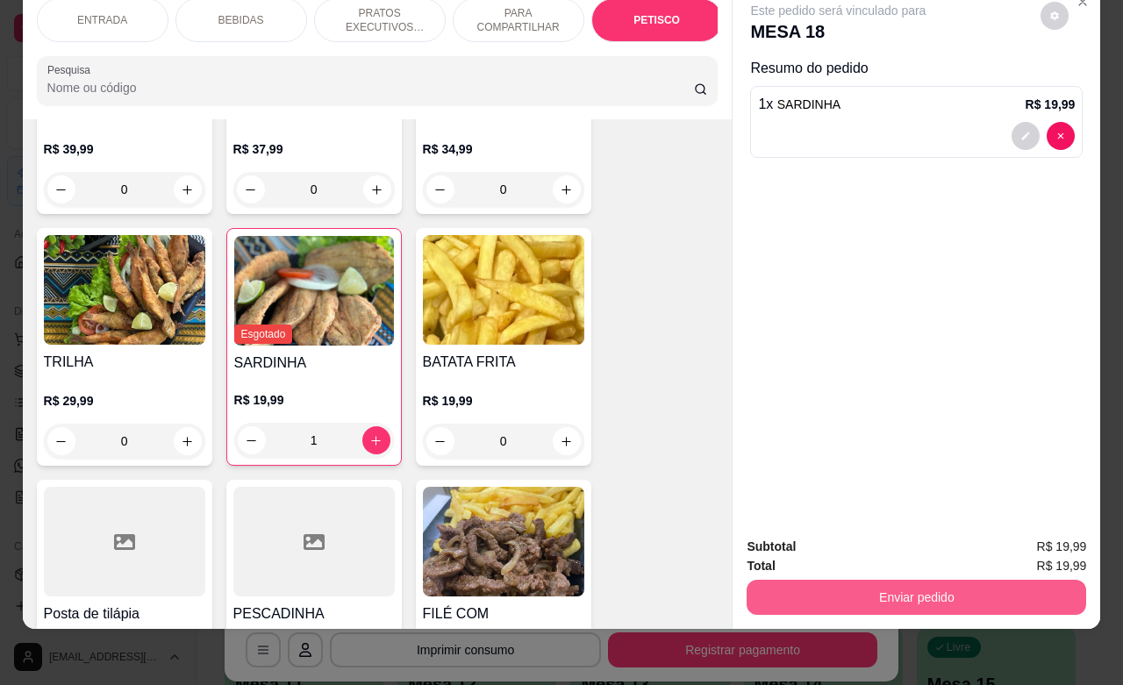
click at [856, 581] on button "Enviar pedido" at bounding box center [915, 597] width 339 height 35
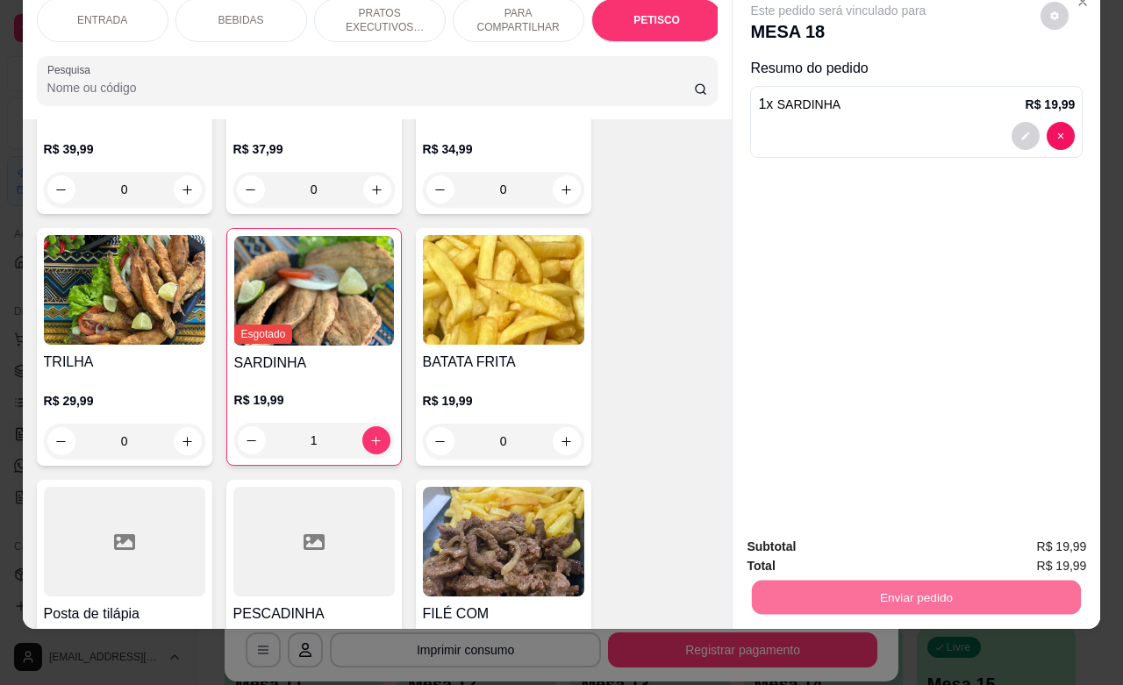
click at [817, 531] on button "Não registrar e enviar pedido" at bounding box center [855, 535] width 177 height 32
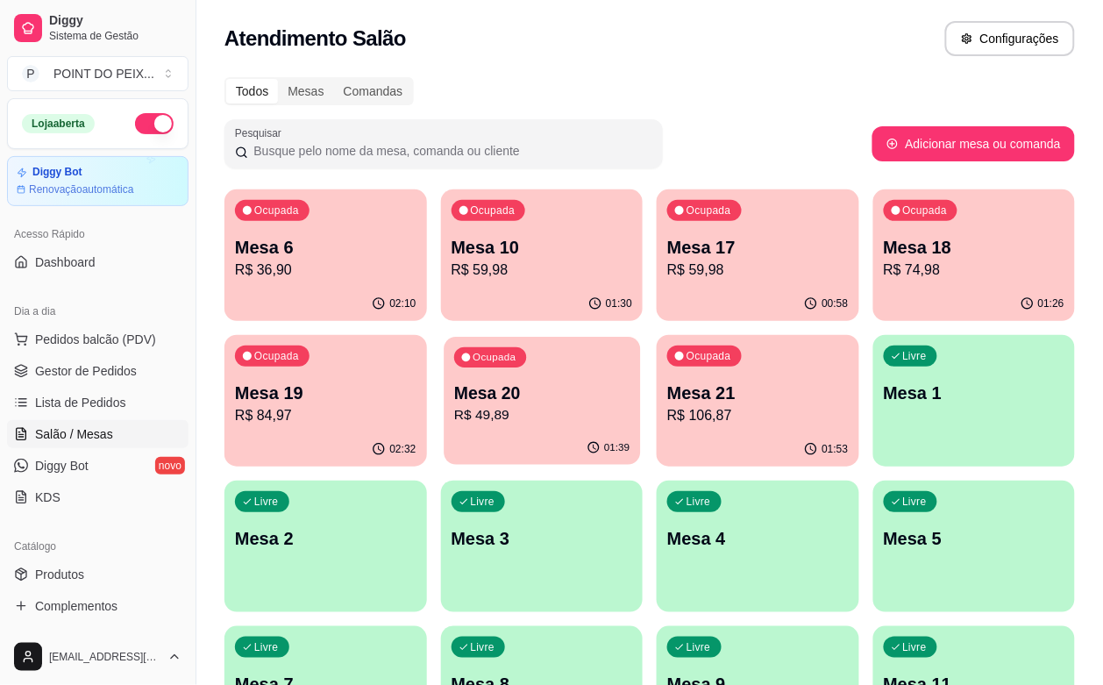
click at [454, 392] on p "Mesa 20" at bounding box center [541, 394] width 175 height 24
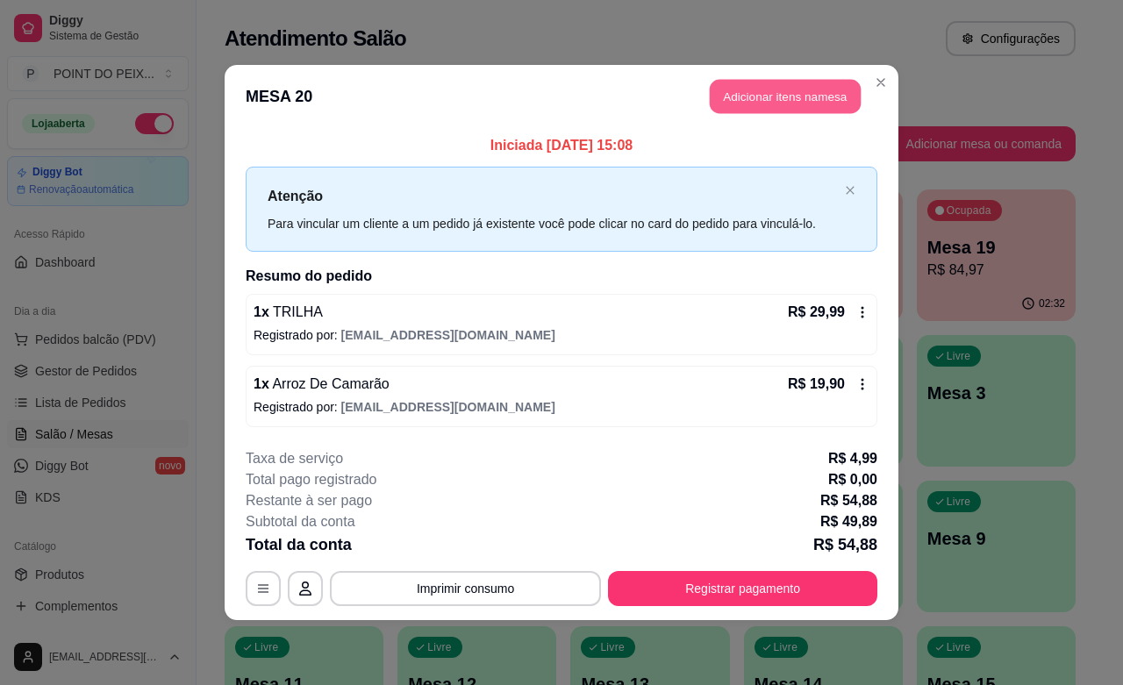
click at [781, 96] on button "Adicionar itens na mesa" at bounding box center [785, 97] width 151 height 34
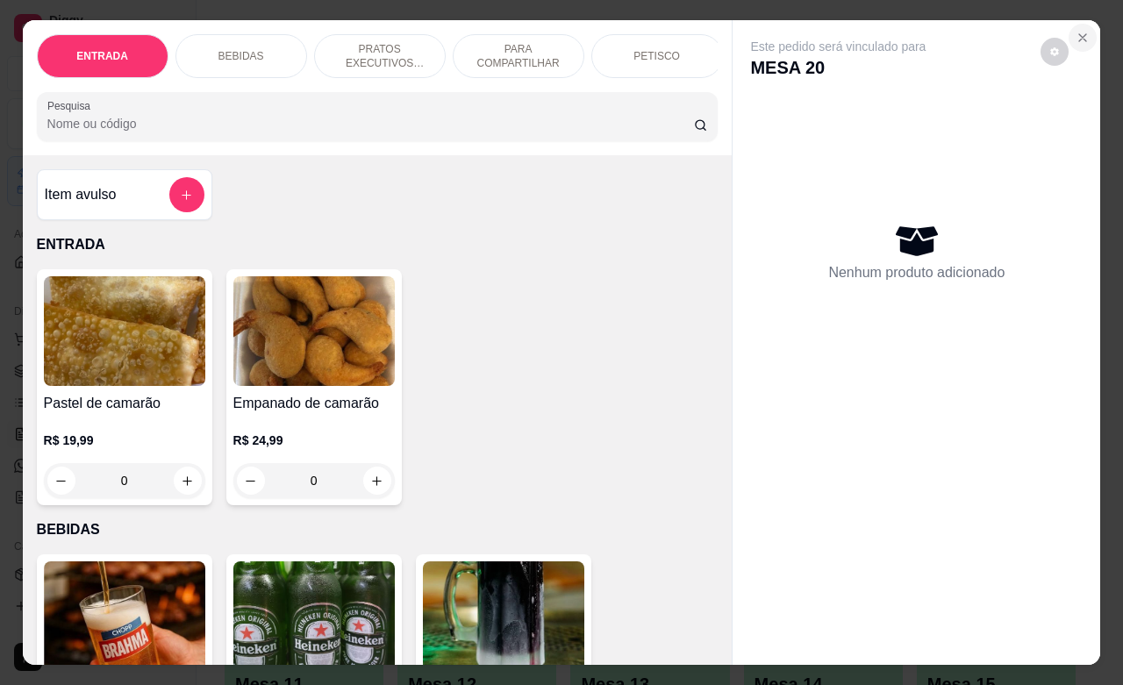
click at [1080, 31] on icon "Close" at bounding box center [1082, 38] width 14 height 14
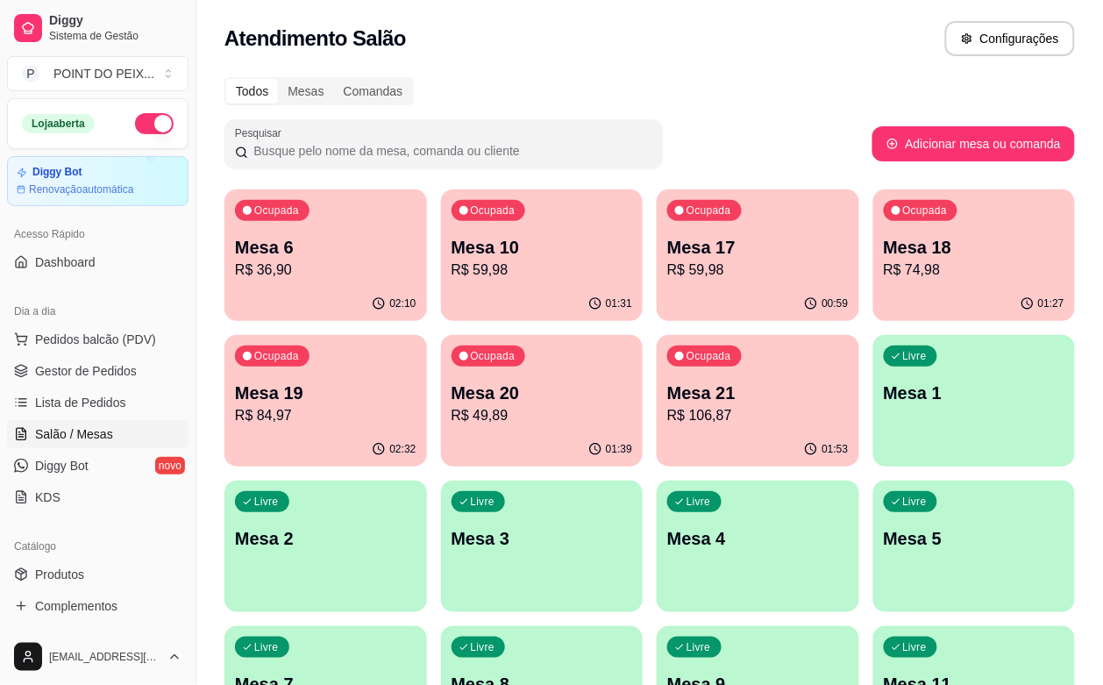
click at [667, 410] on p "R$ 106,87" at bounding box center [758, 415] width 182 height 21
click at [887, 255] on p "Mesa 18" at bounding box center [974, 248] width 175 height 24
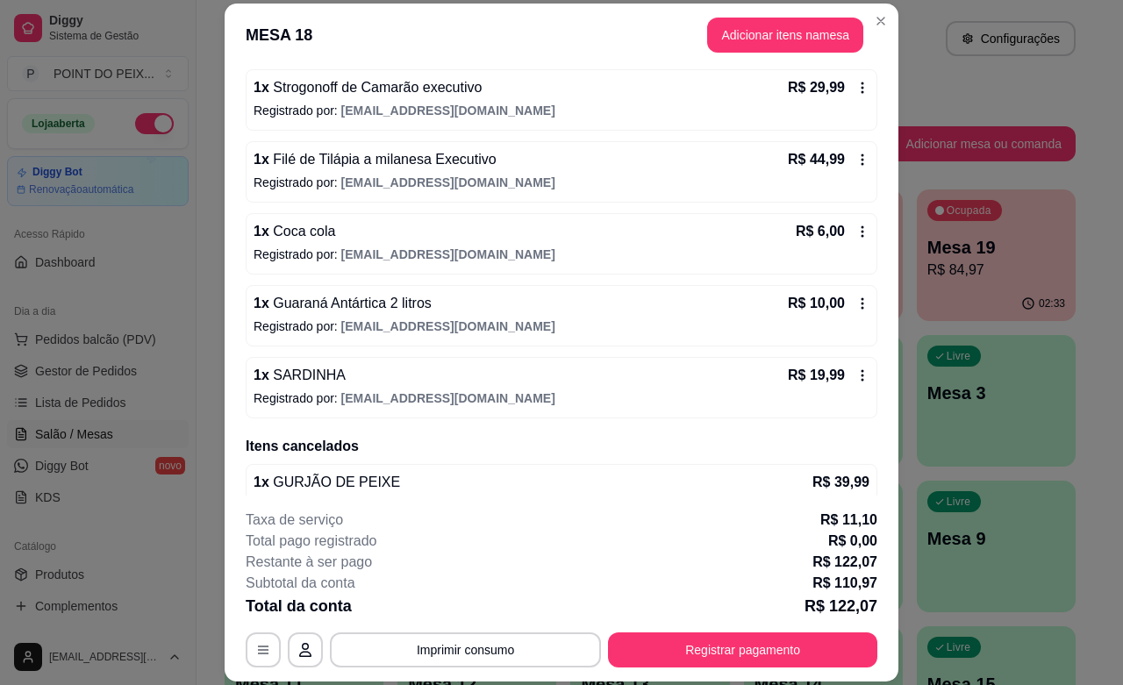
scroll to position [110, 0]
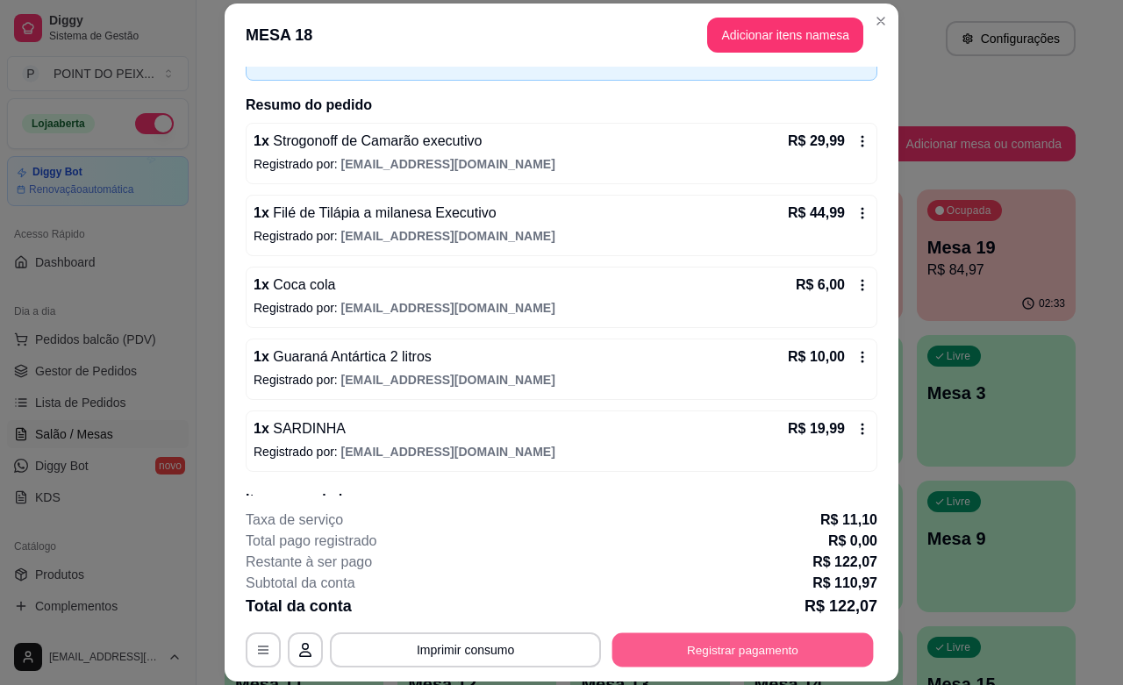
click at [725, 642] on button "Registrar pagamento" at bounding box center [742, 650] width 261 height 34
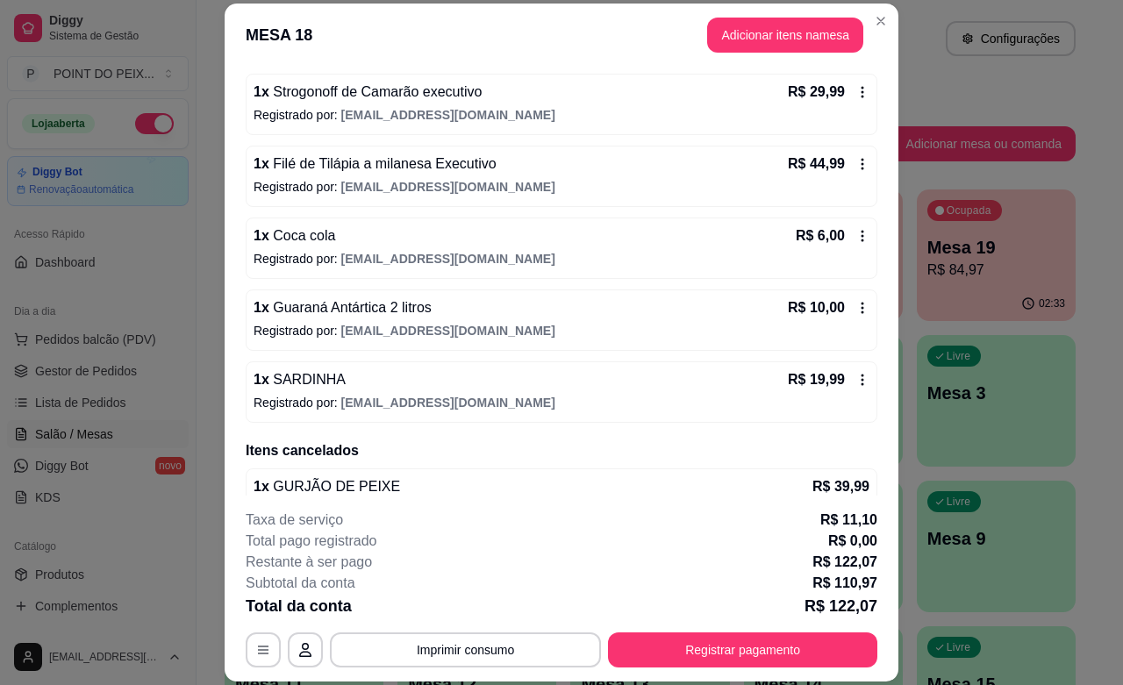
scroll to position [107, 0]
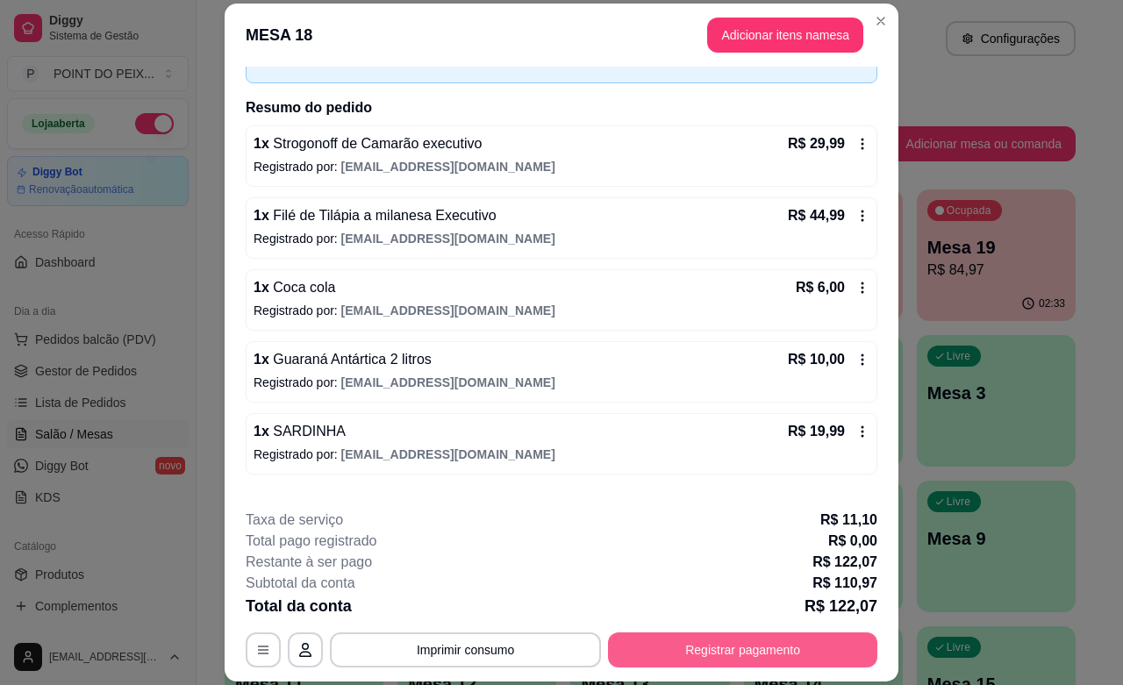
click at [726, 652] on button "Registrar pagamento" at bounding box center [742, 649] width 269 height 35
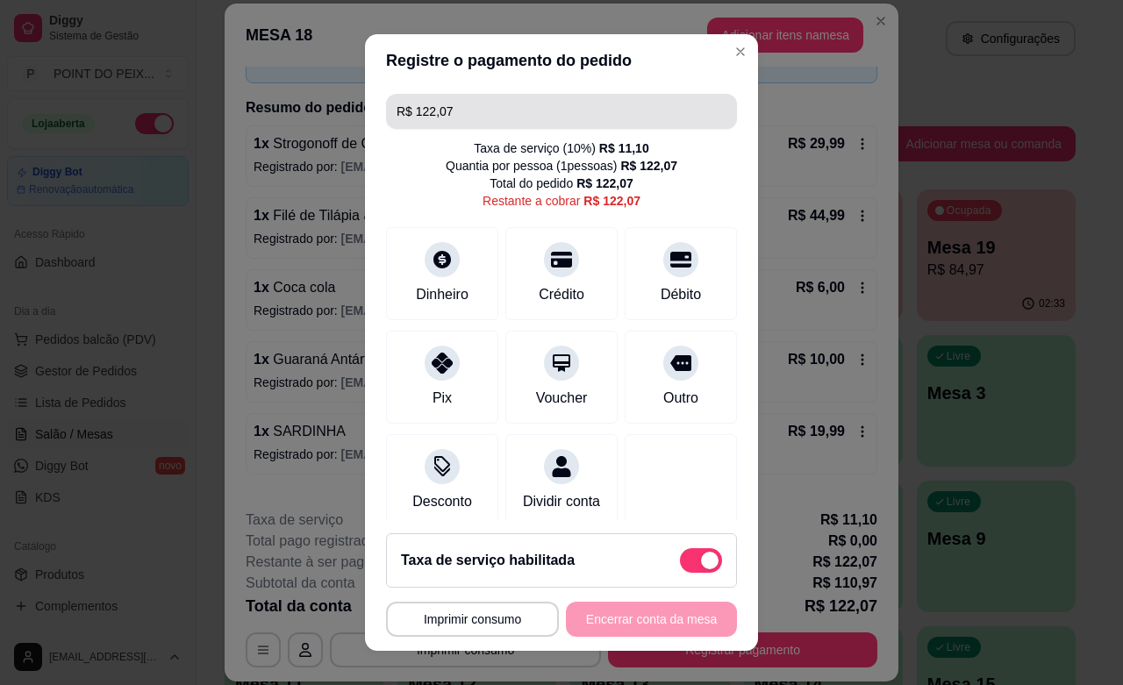
click at [452, 110] on input "R$ 122,07" at bounding box center [561, 111] width 330 height 35
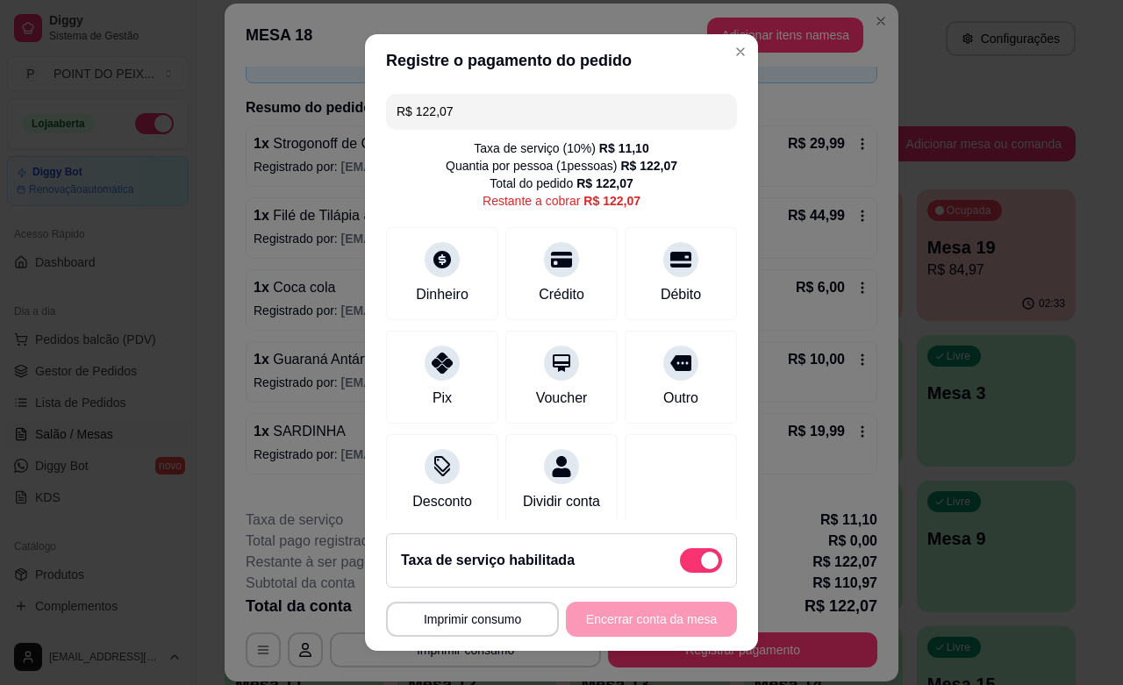
click at [452, 110] on input "R$ 122,07" at bounding box center [561, 111] width 330 height 35
click at [452, 111] on input "R$ 122,07" at bounding box center [561, 111] width 330 height 35
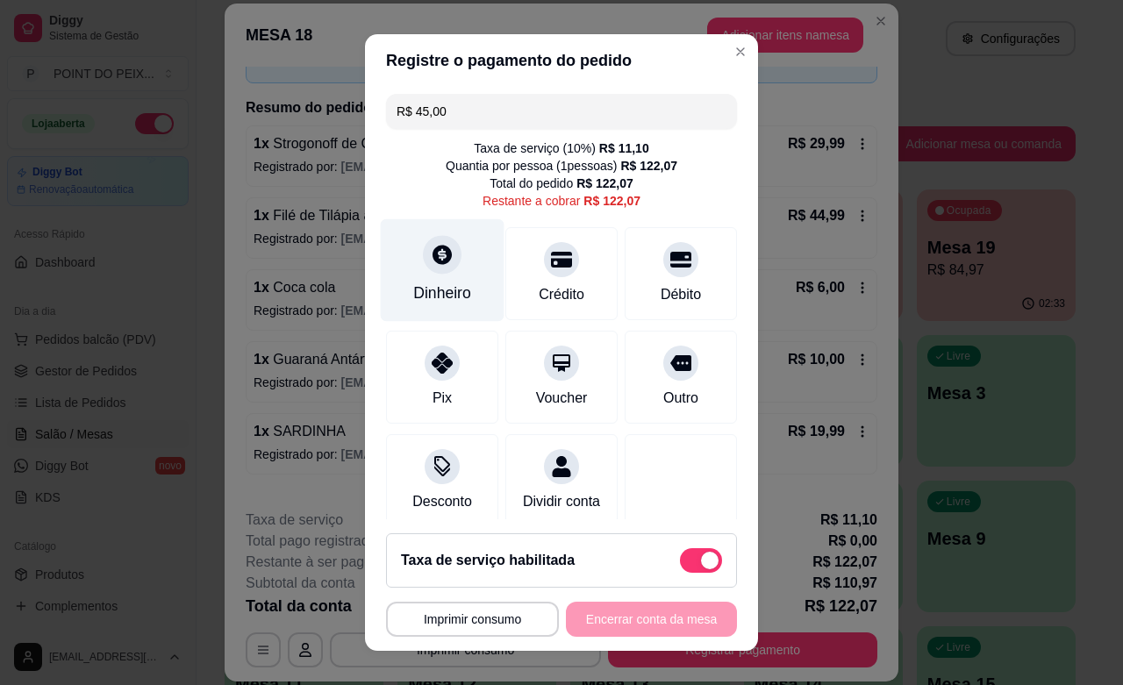
click at [432, 265] on icon at bounding box center [442, 254] width 23 height 23
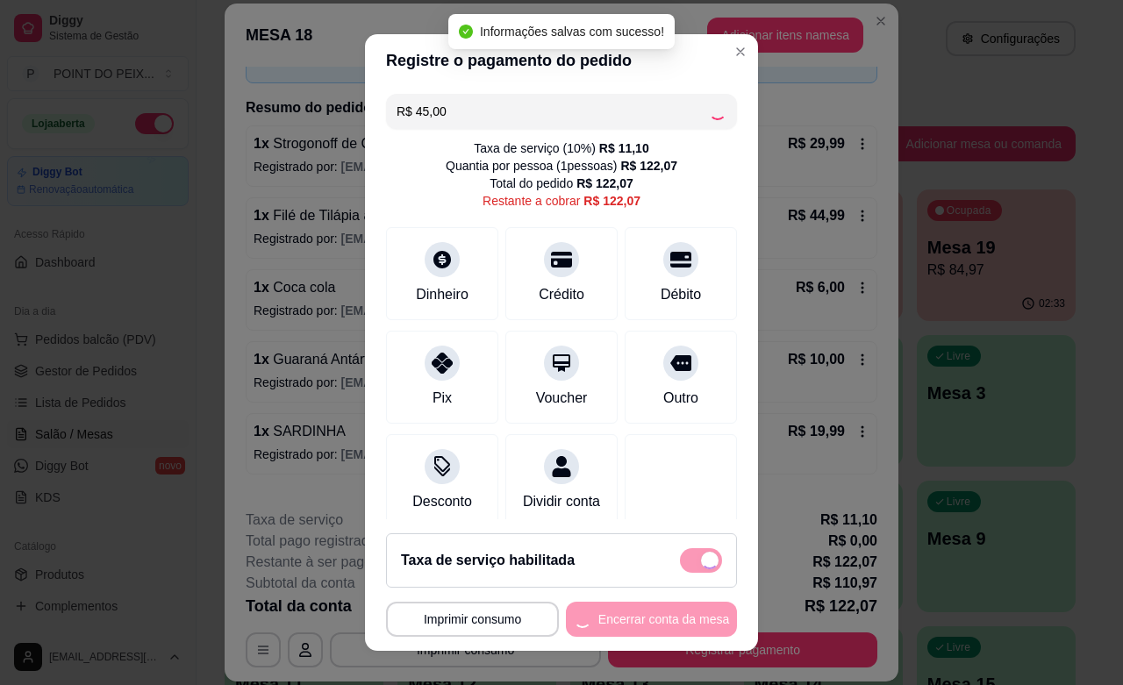
type input "R$ 77,07"
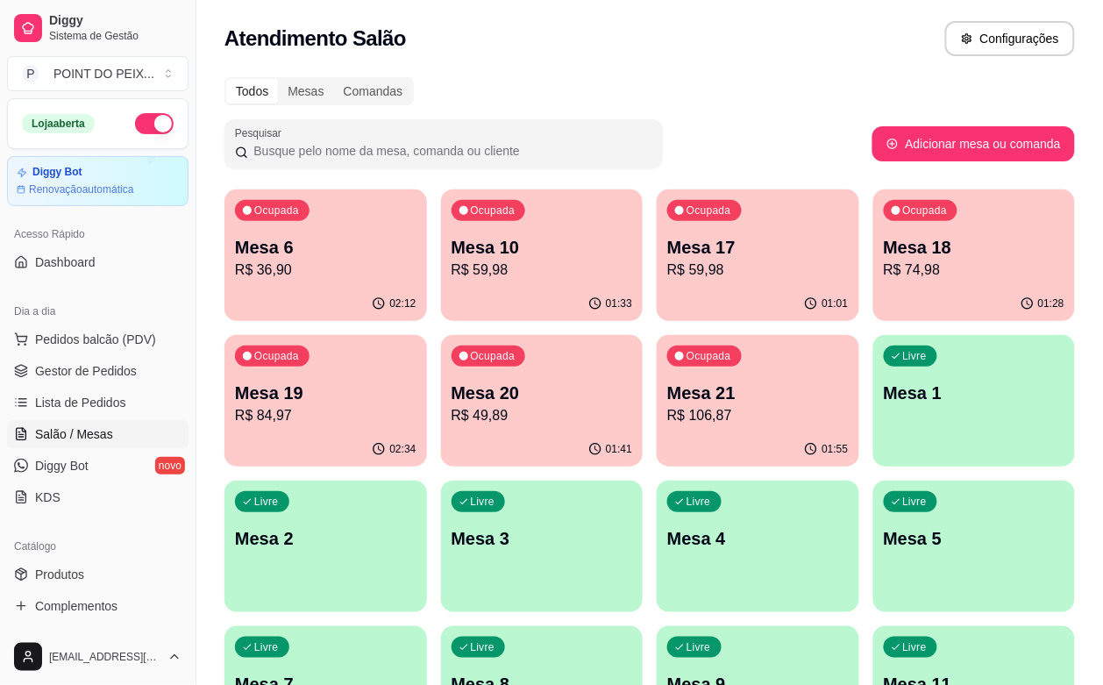
click at [325, 279] on p "R$ 36,90" at bounding box center [326, 270] width 182 height 21
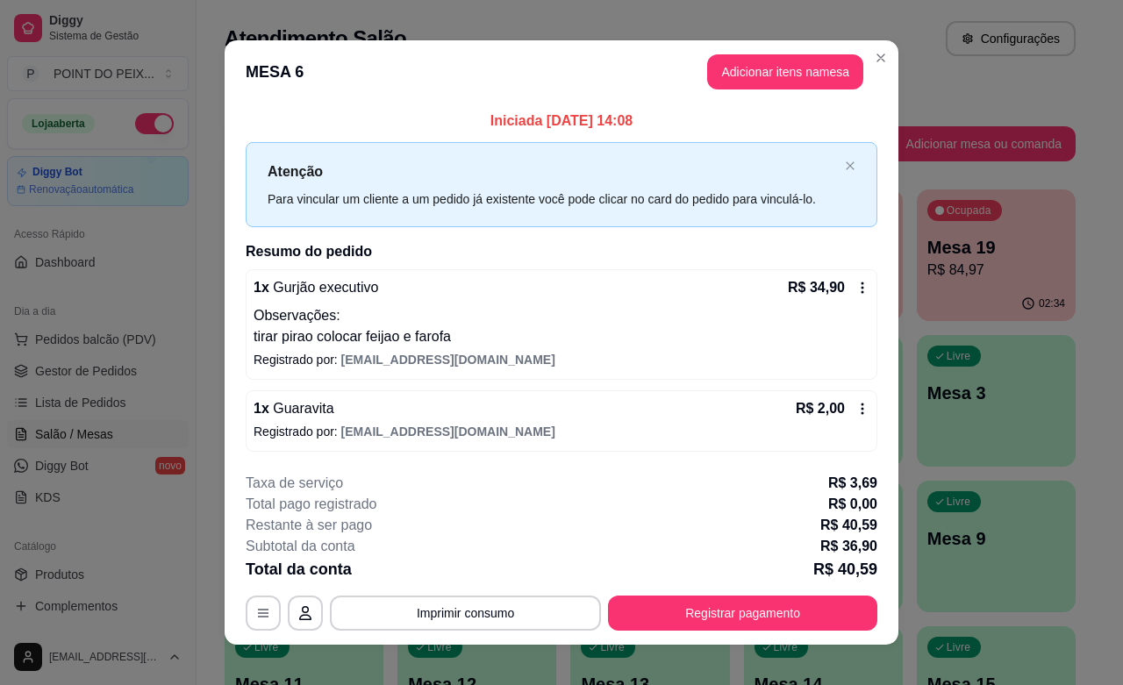
scroll to position [16, 0]
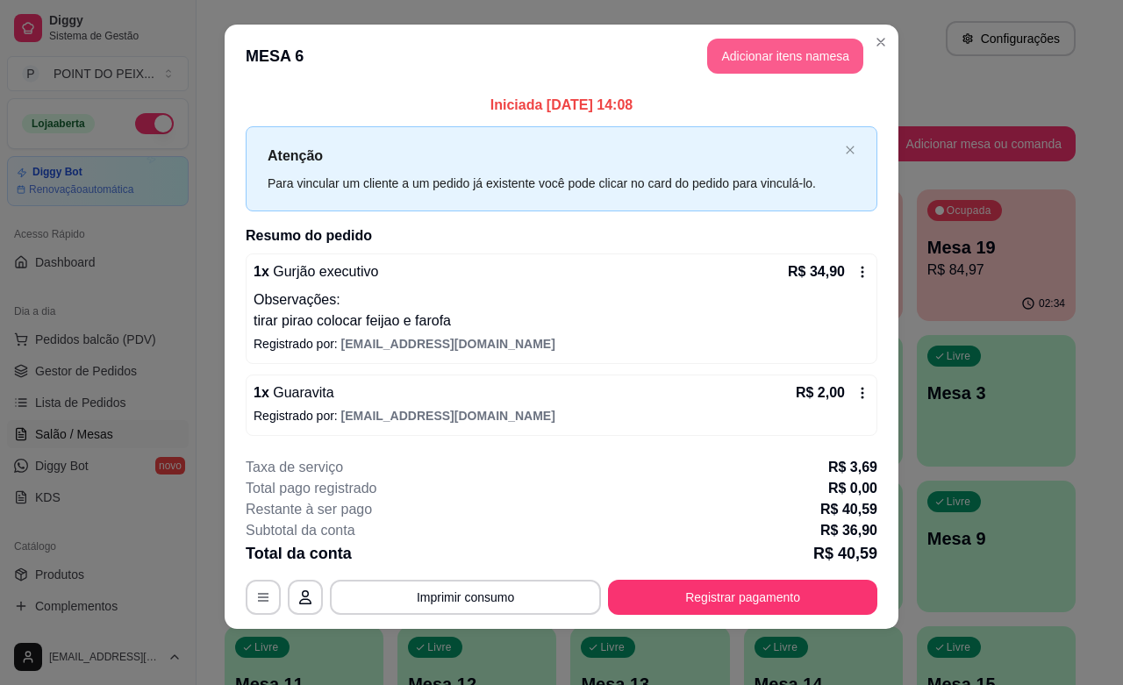
click at [764, 57] on button "Adicionar itens na mesa" at bounding box center [785, 56] width 156 height 35
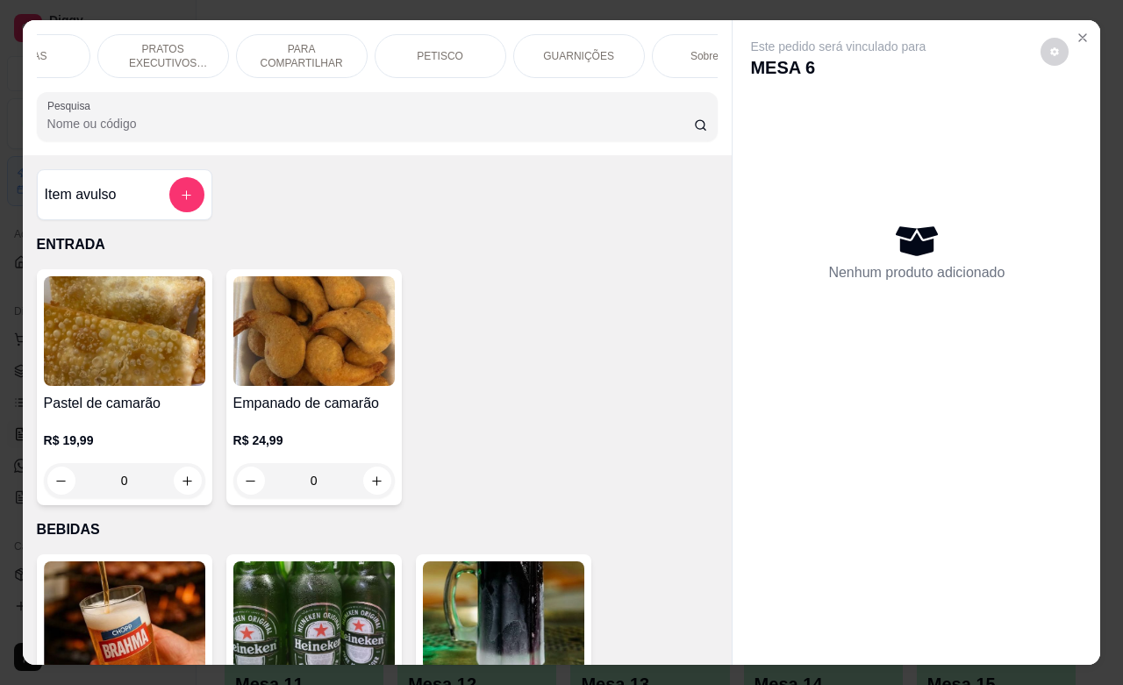
scroll to position [0, 219]
click at [581, 50] on p "GUARNIÇÕES" at bounding box center [575, 56] width 71 height 14
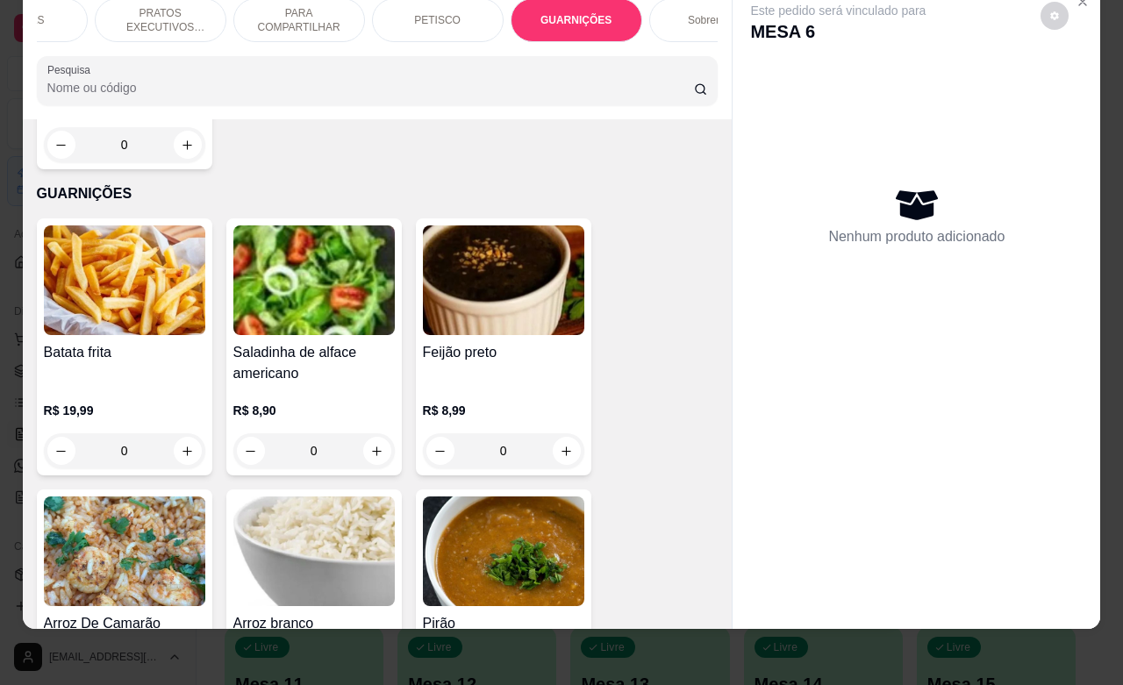
scroll to position [5260, 0]
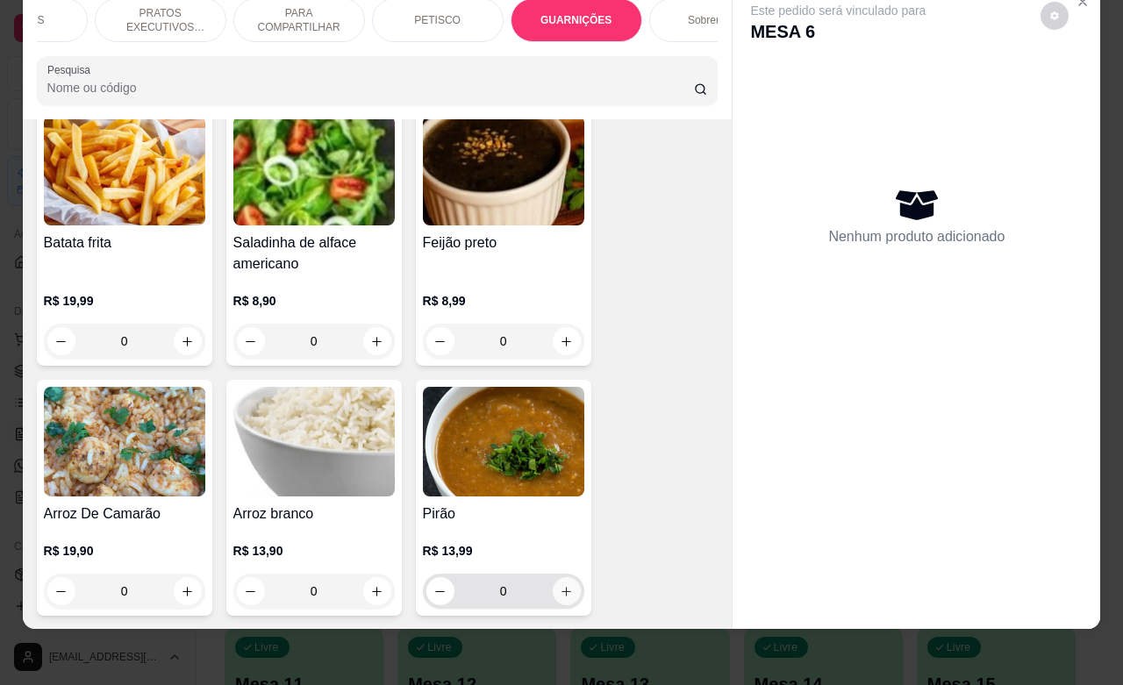
click at [560, 585] on icon "increase-product-quantity" at bounding box center [566, 591] width 13 height 13
type input "1"
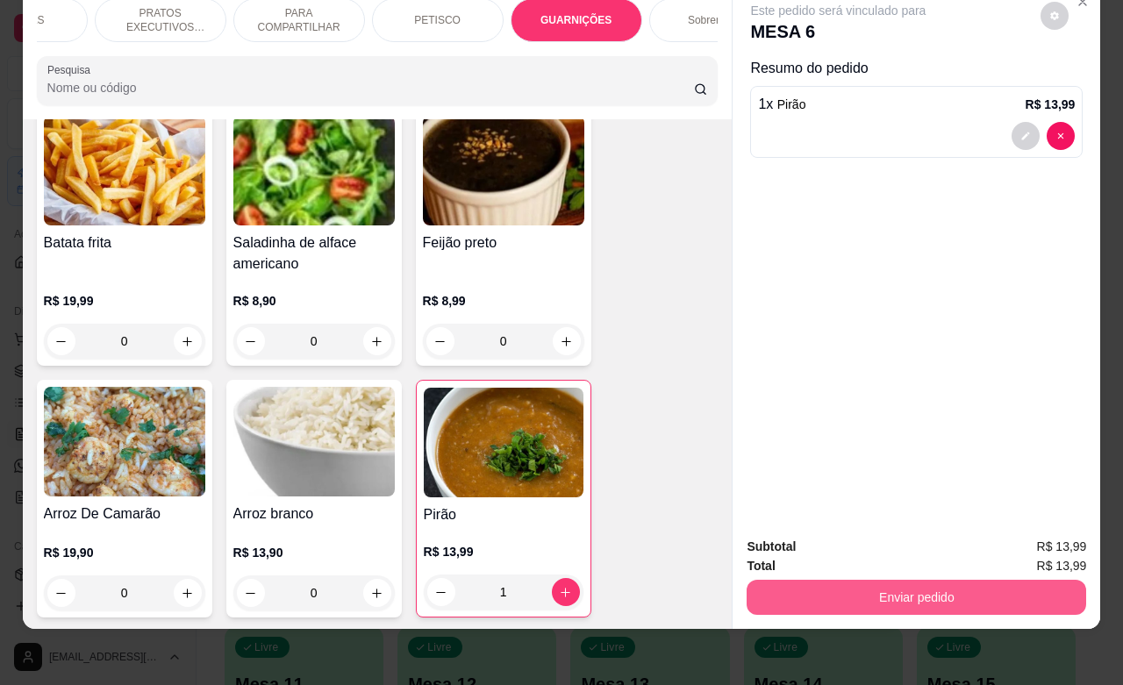
click at [808, 583] on button "Enviar pedido" at bounding box center [915, 597] width 339 height 35
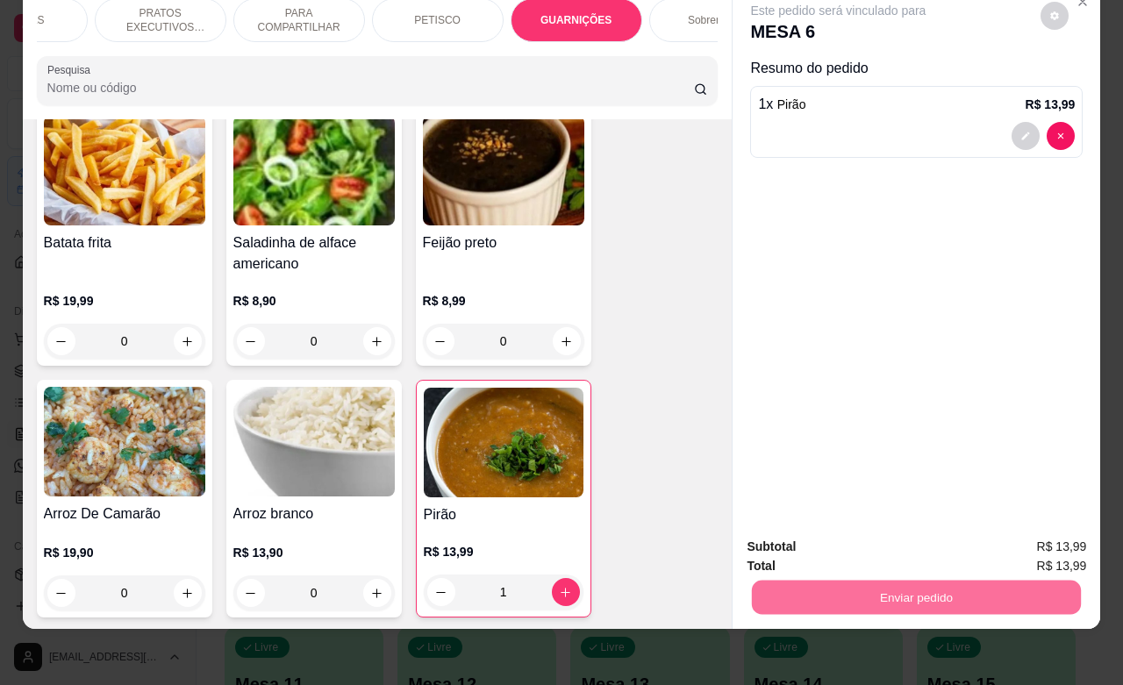
click at [792, 542] on button "Não registrar e enviar pedido" at bounding box center [855, 535] width 177 height 32
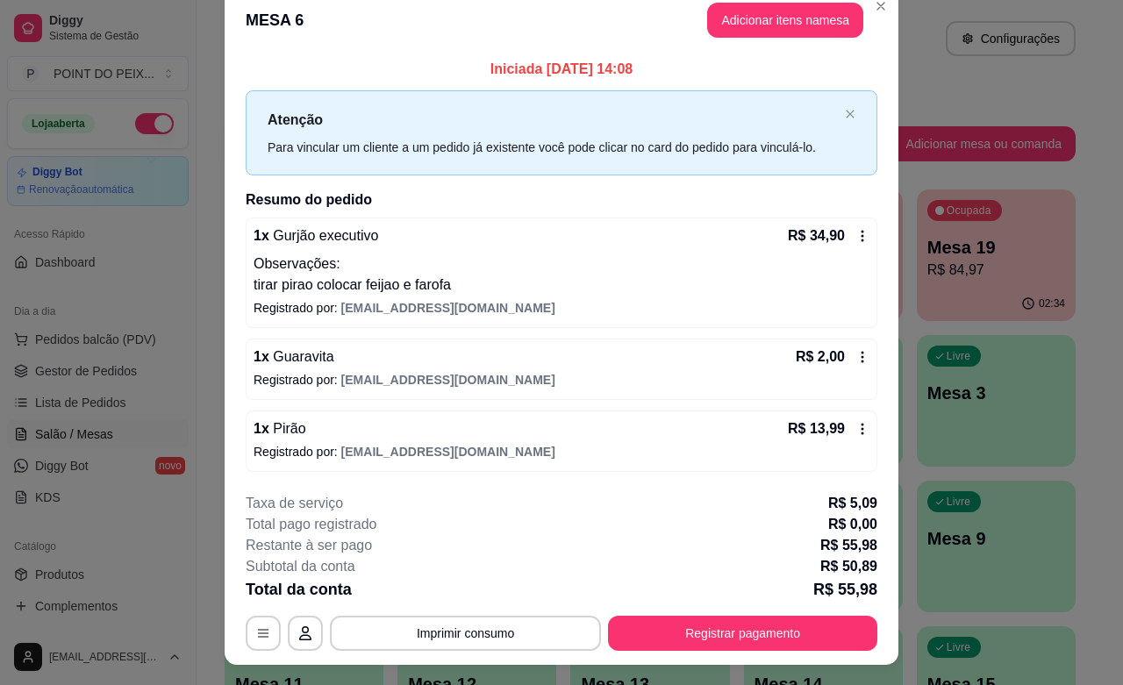
scroll to position [0, 0]
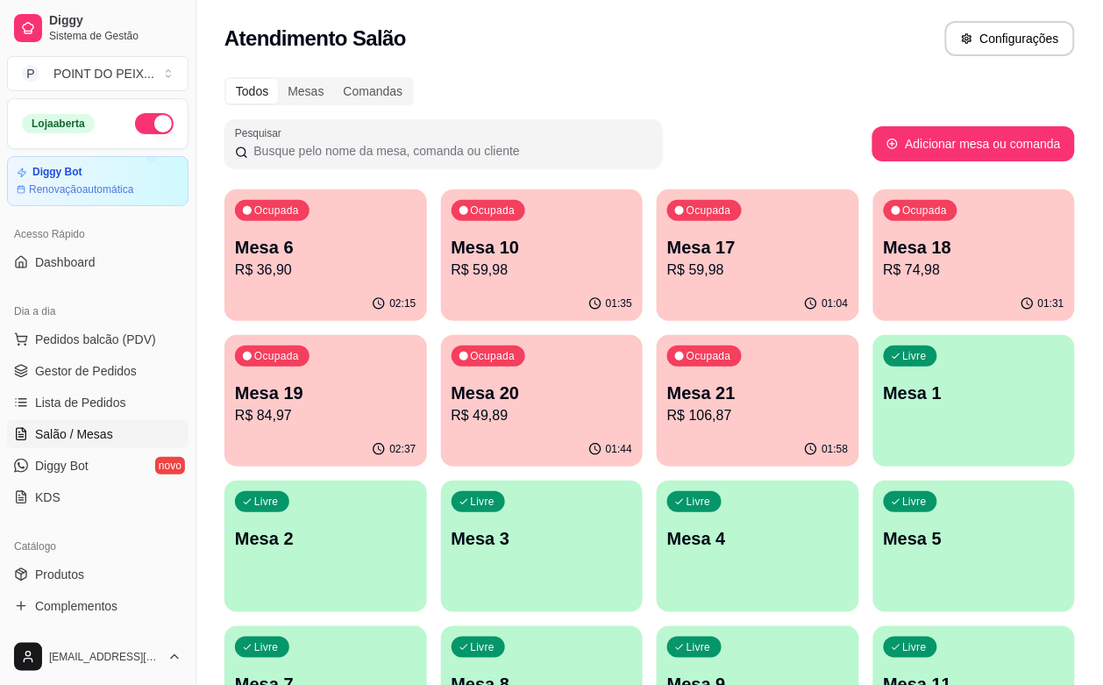
click at [667, 408] on p "R$ 106,87" at bounding box center [758, 415] width 182 height 21
click at [452, 393] on p "Mesa 20" at bounding box center [543, 393] width 182 height 25
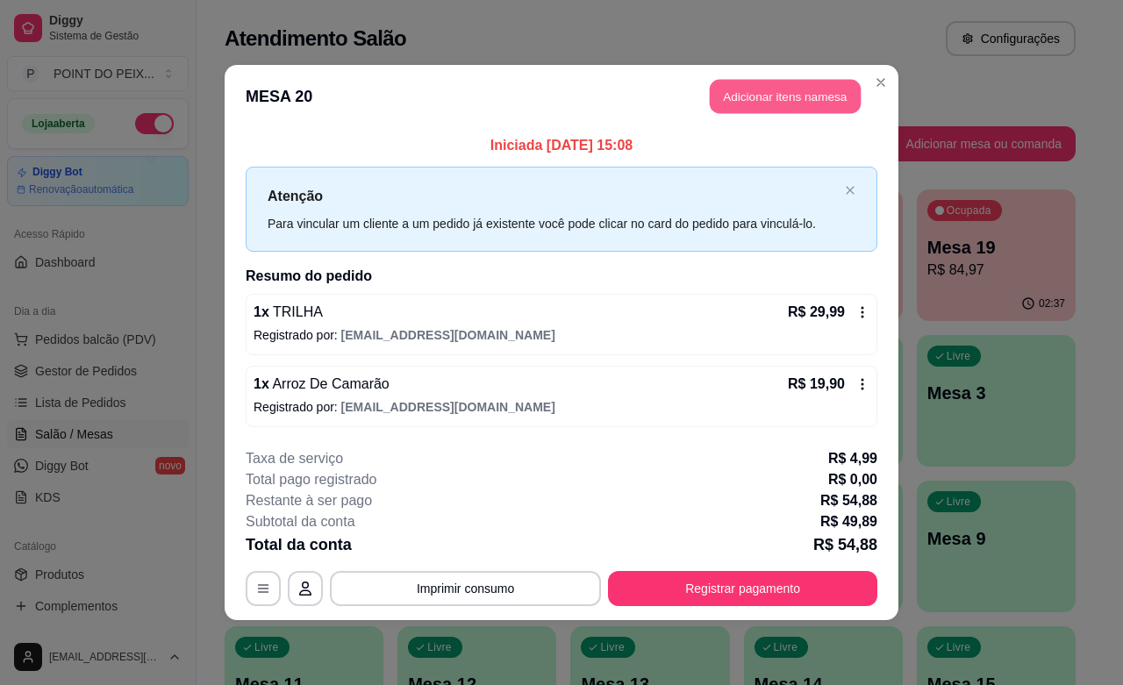
click at [773, 90] on button "Adicionar itens na mesa" at bounding box center [785, 97] width 151 height 34
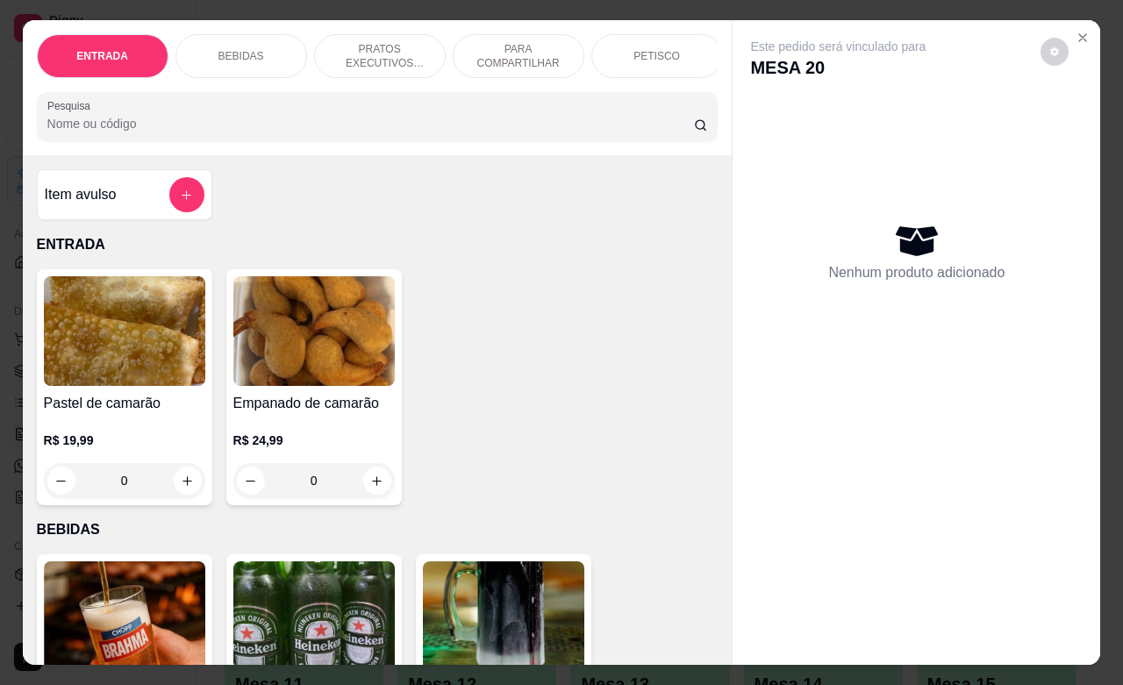
click at [253, 53] on div "BEBIDAS" at bounding box center [241, 56] width 132 height 44
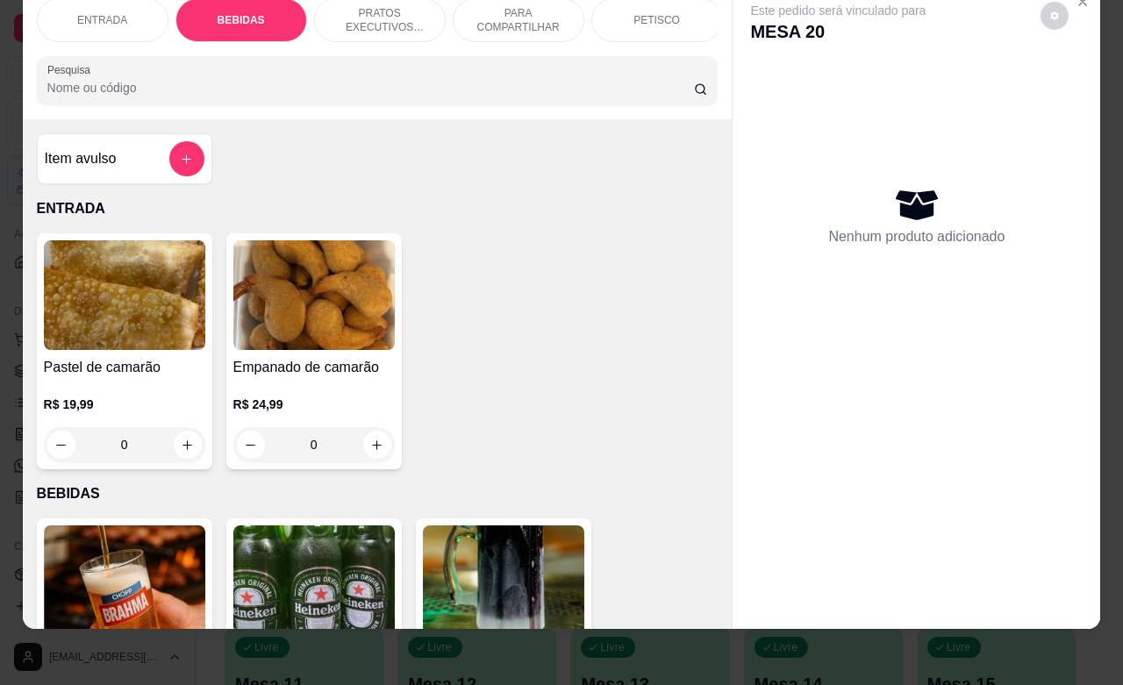
scroll to position [364, 0]
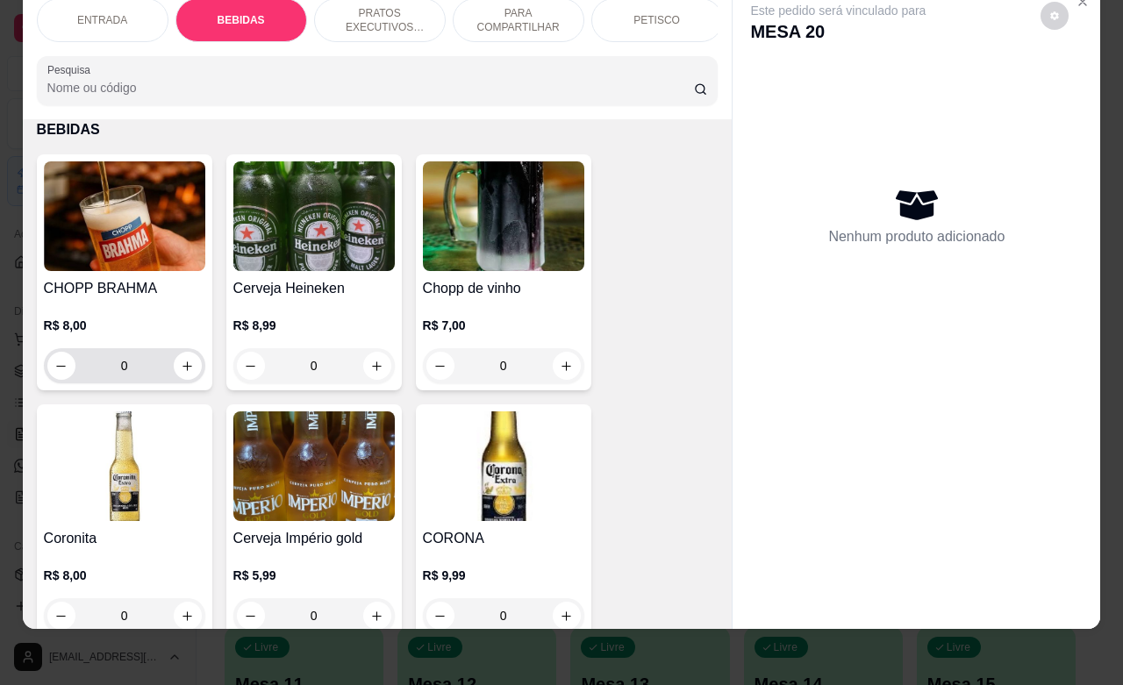
click at [181, 378] on button "increase-product-quantity" at bounding box center [188, 366] width 28 height 28
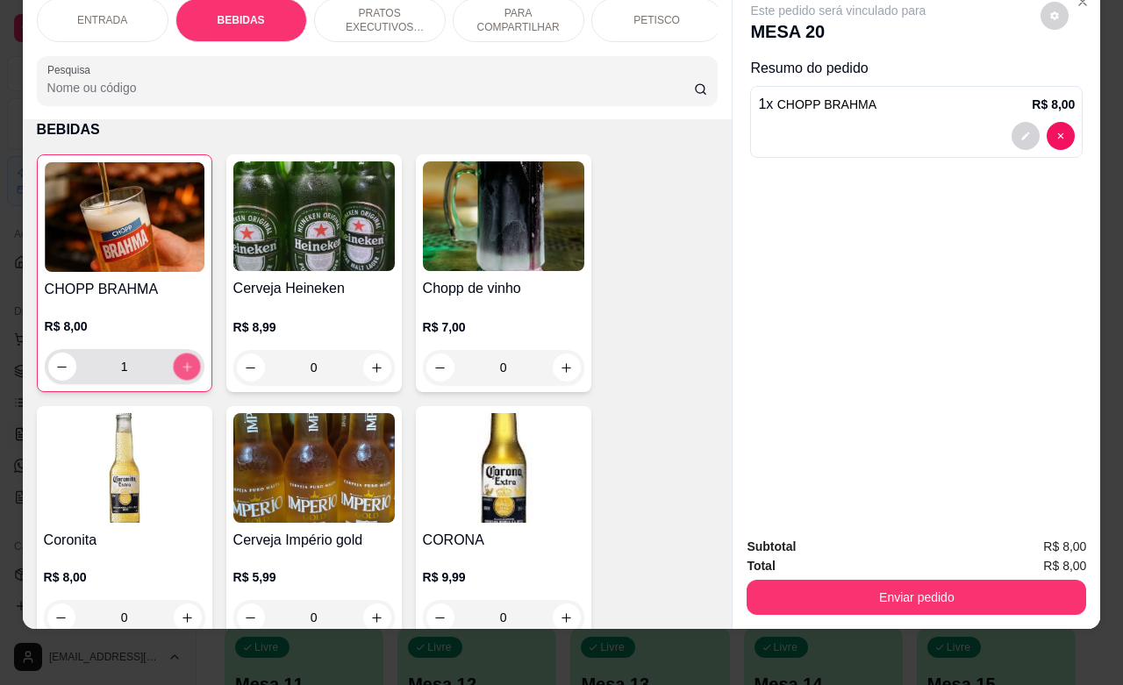
click at [181, 378] on button "increase-product-quantity" at bounding box center [186, 366] width 27 height 27
click at [178, 378] on button "increase-product-quantity" at bounding box center [187, 367] width 28 height 28
click at [178, 378] on button "increase-product-quantity" at bounding box center [186, 366] width 27 height 27
click at [178, 378] on button "increase-product-quantity" at bounding box center [187, 367] width 28 height 28
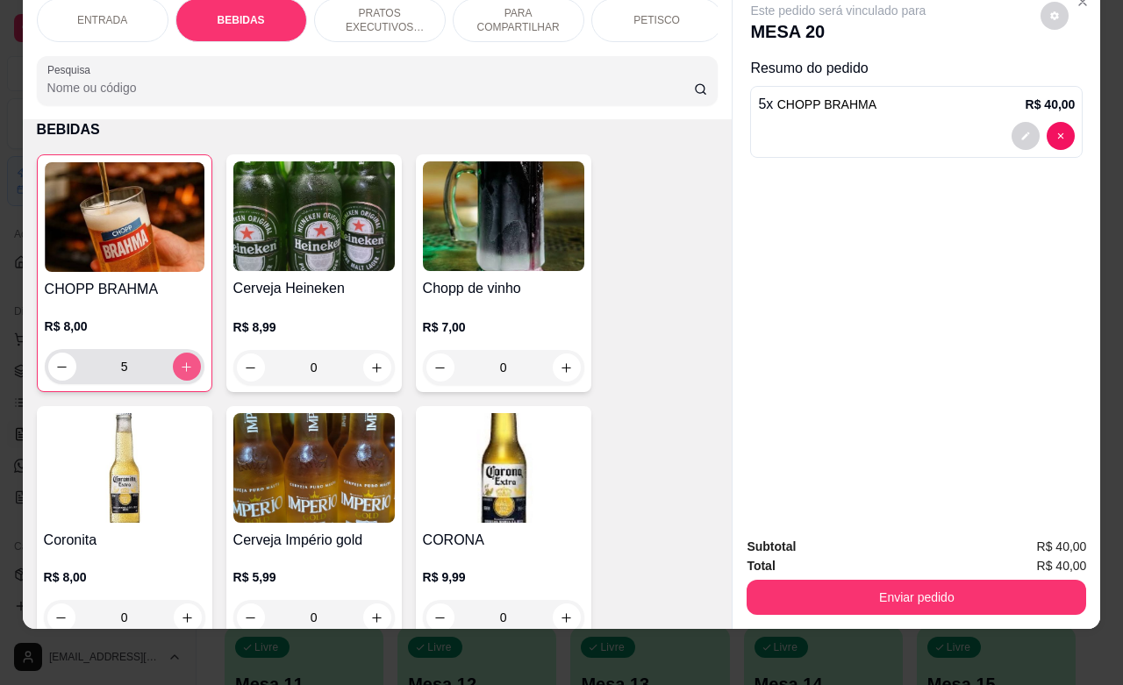
click at [178, 378] on button "increase-product-quantity" at bounding box center [187, 367] width 28 height 28
click at [180, 370] on icon "increase-product-quantity" at bounding box center [186, 366] width 13 height 13
type input "9"
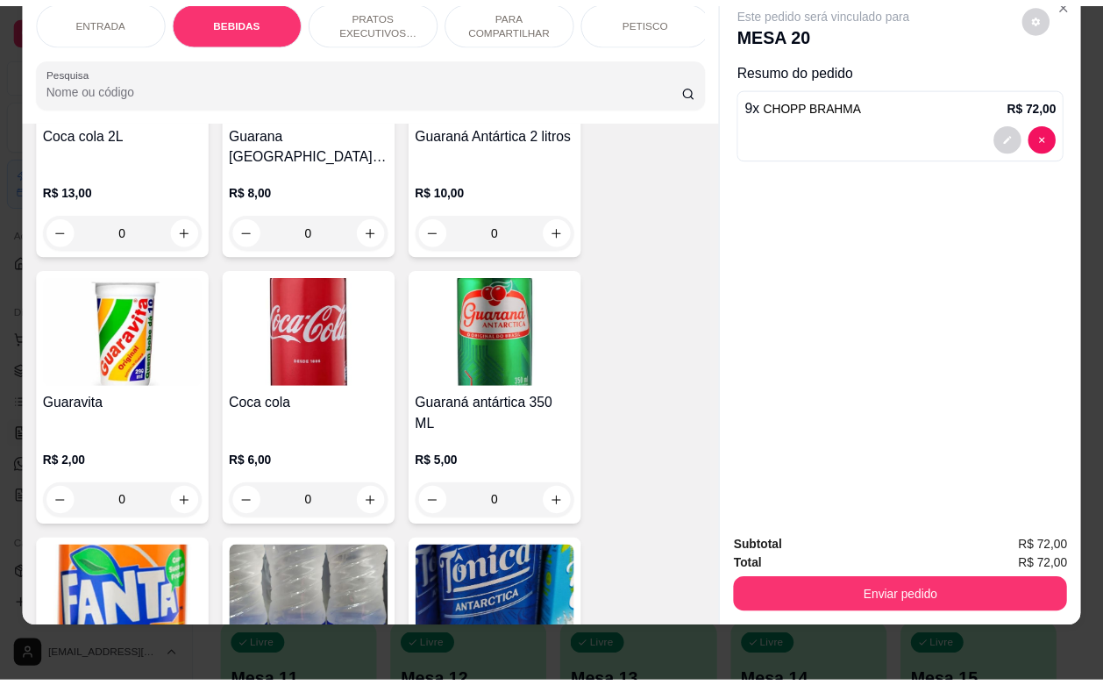
scroll to position [1131, 0]
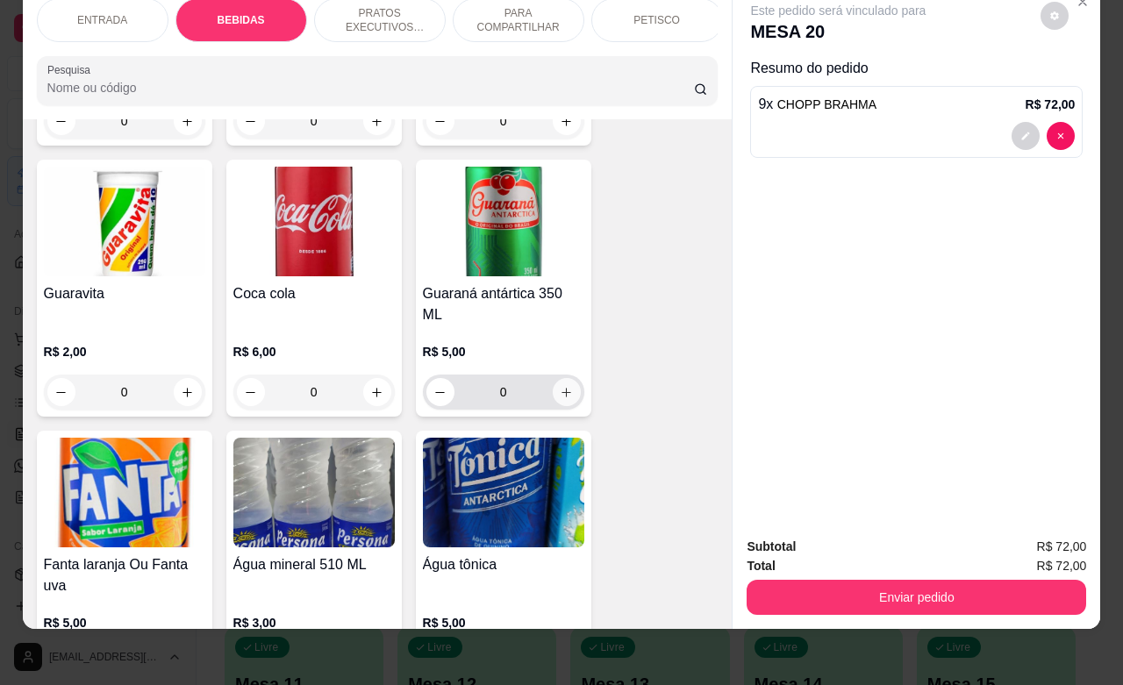
click at [562, 386] on icon "increase-product-quantity" at bounding box center [566, 392] width 13 height 13
type input "1"
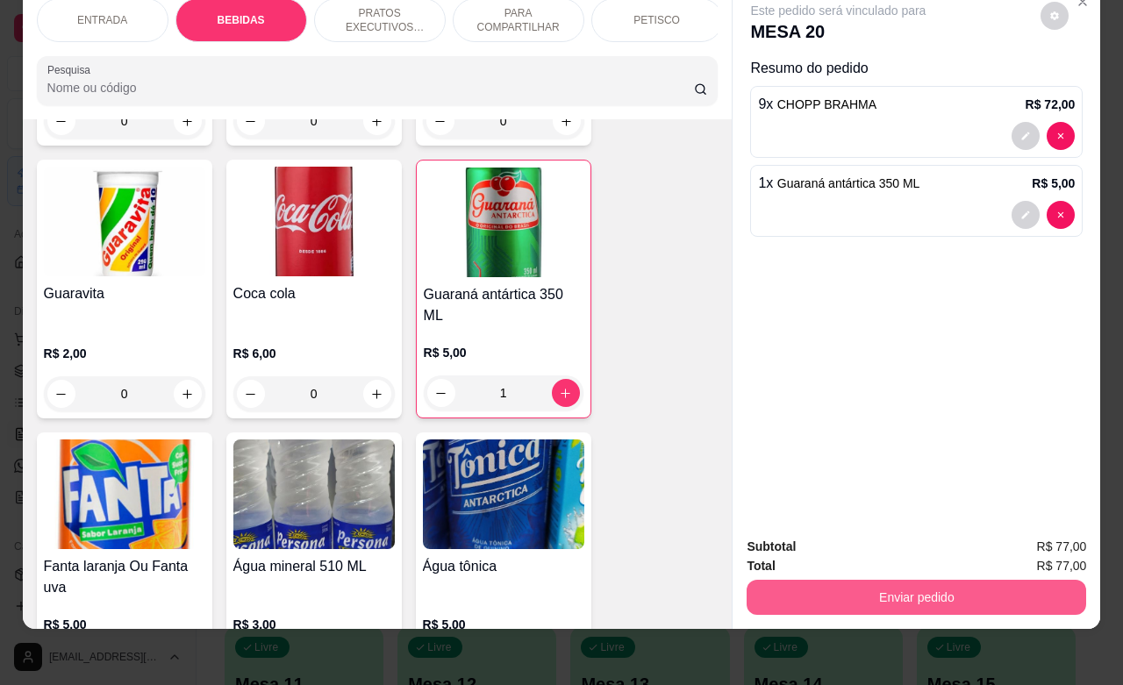
click at [868, 583] on button "Enviar pedido" at bounding box center [915, 597] width 339 height 35
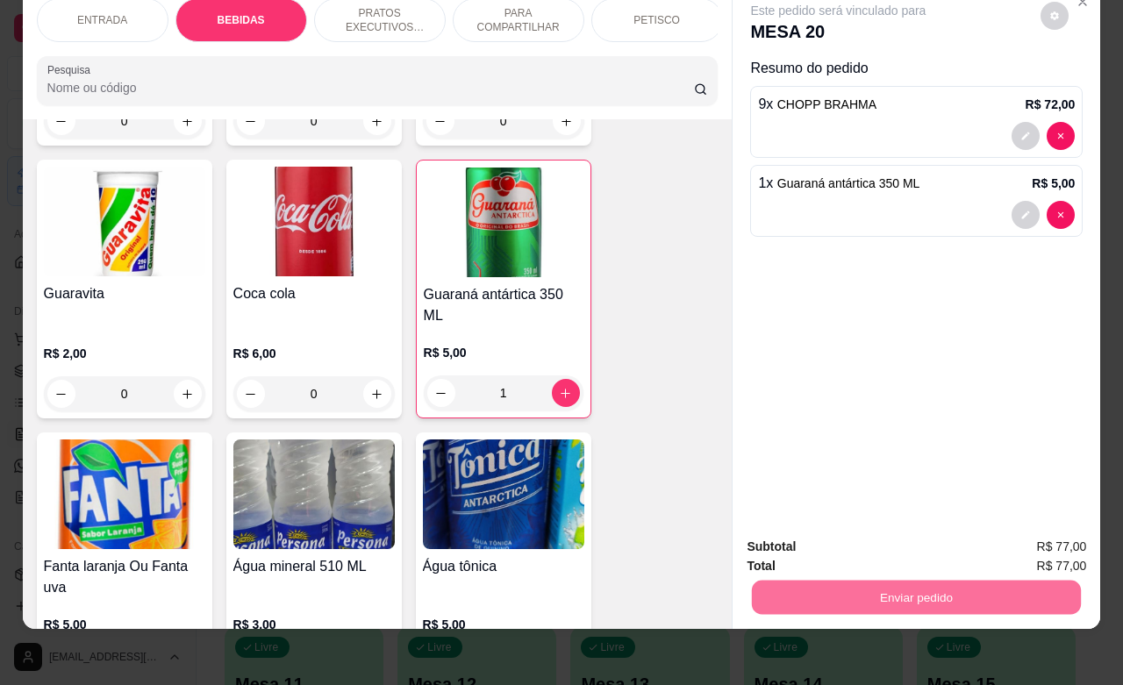
click at [840, 539] on button "Não registrar e enviar pedido" at bounding box center [856, 535] width 182 height 33
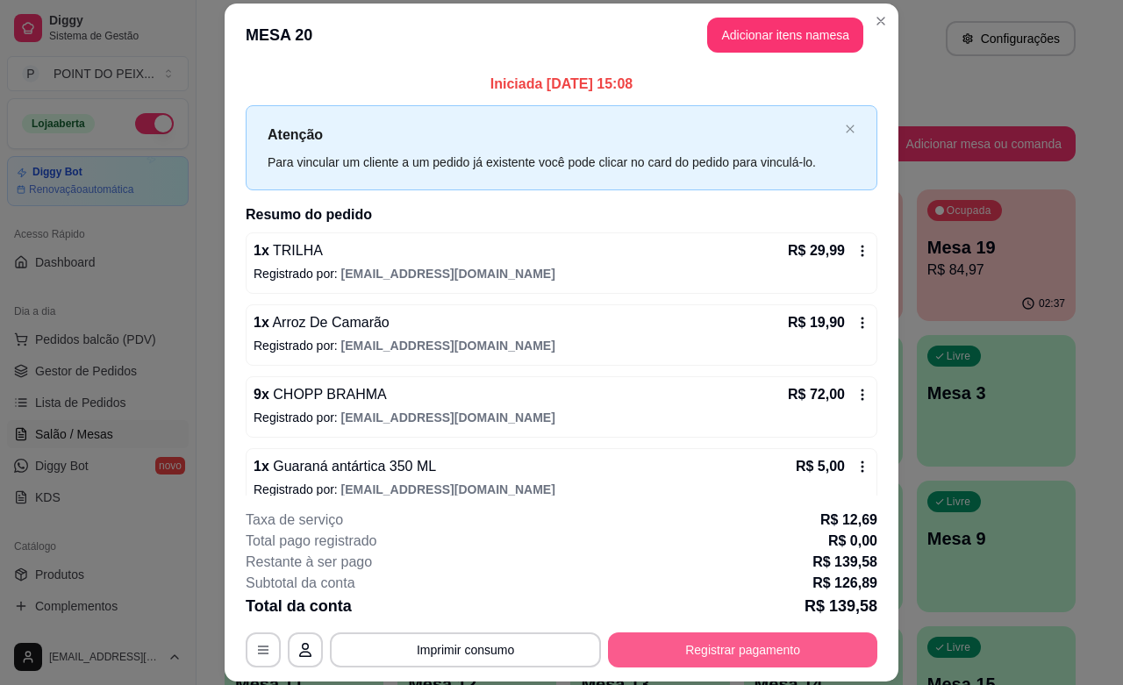
click at [682, 651] on button "Registrar pagamento" at bounding box center [742, 649] width 269 height 35
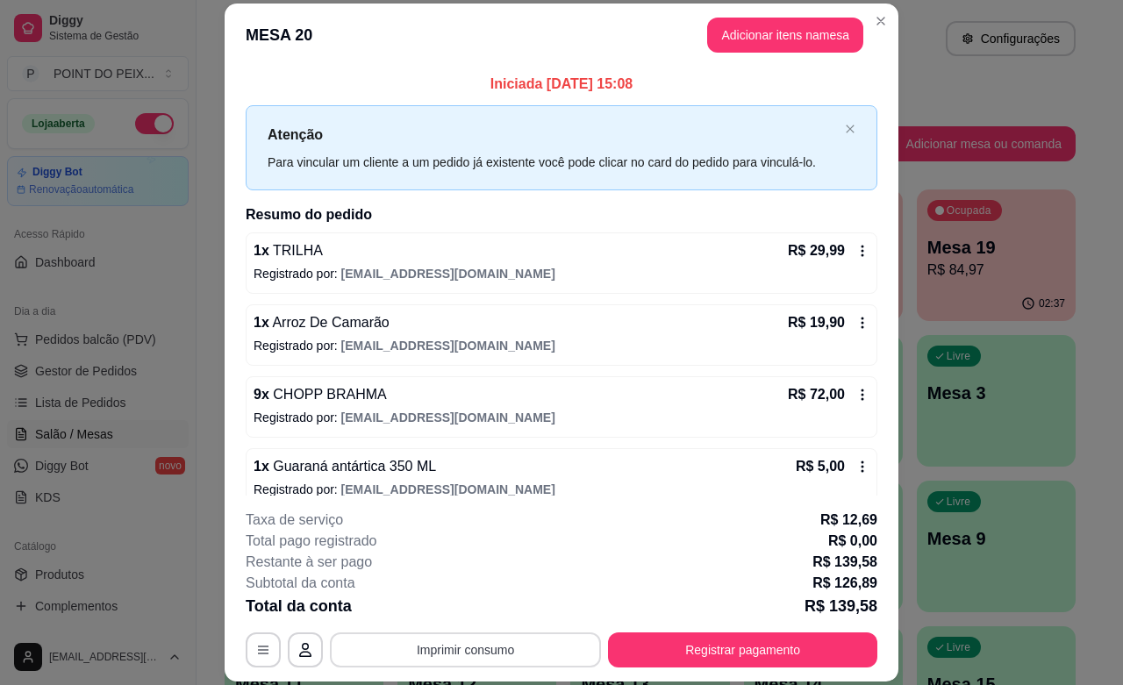
click at [527, 645] on button "Imprimir consumo" at bounding box center [465, 649] width 271 height 35
click at [474, 603] on button "IMPRESSORA" at bounding box center [461, 610] width 127 height 28
click at [765, 44] on button "Adicionar itens na mesa" at bounding box center [785, 35] width 156 height 35
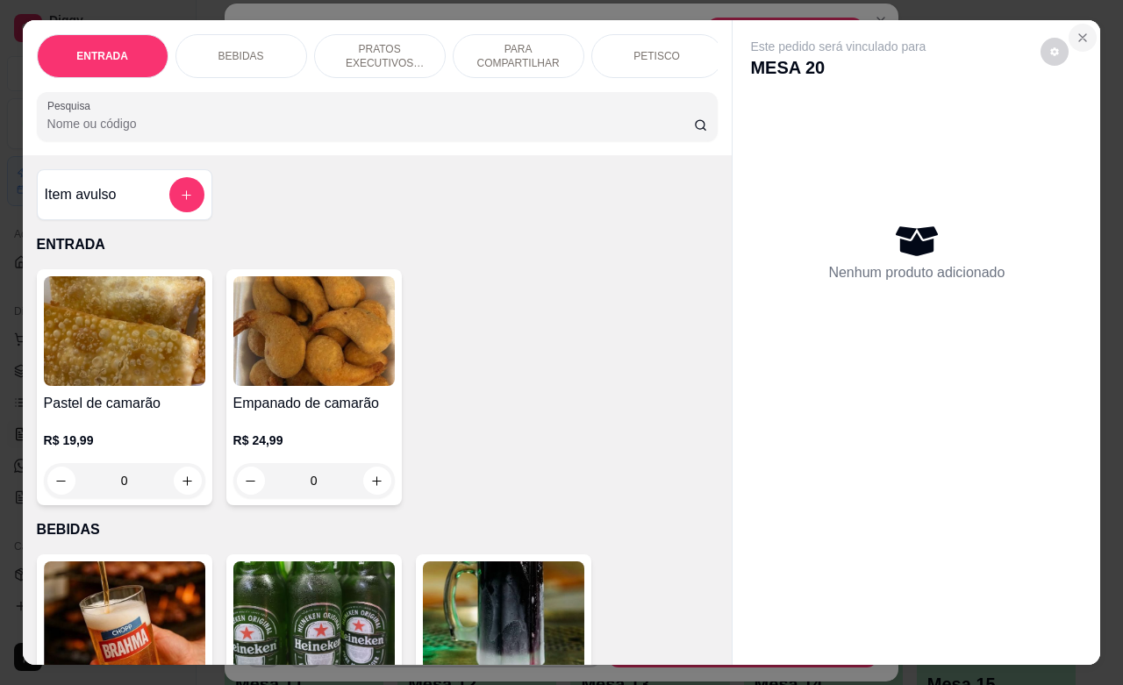
click at [1075, 31] on icon "Close" at bounding box center [1082, 38] width 14 height 14
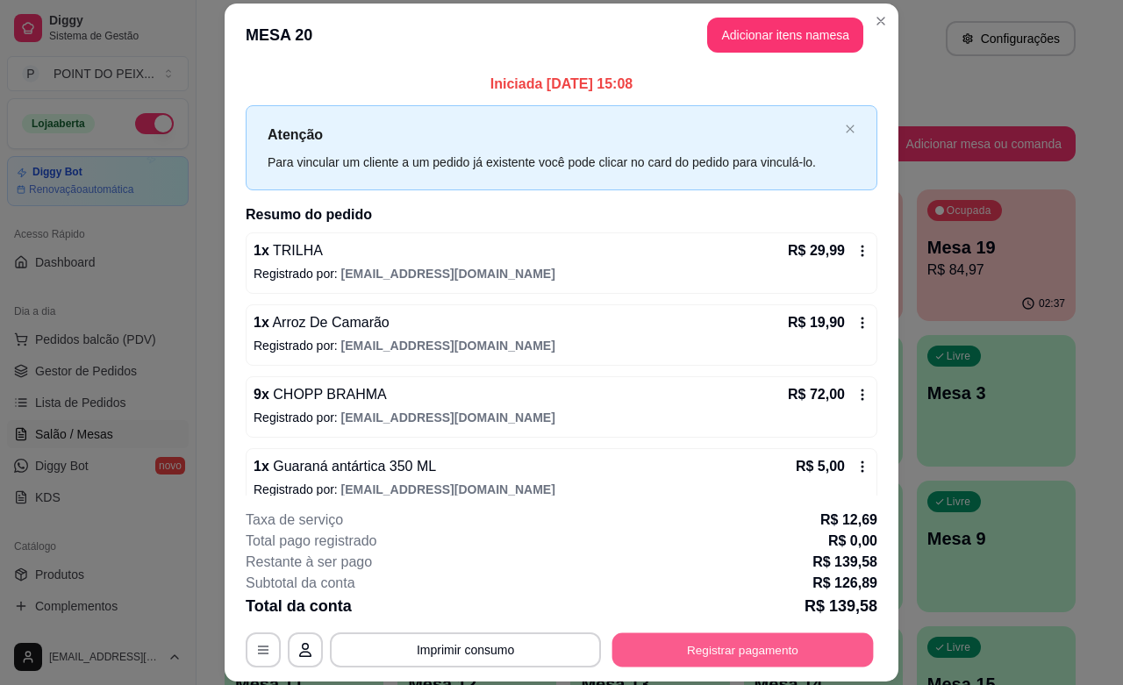
click at [706, 649] on button "Registrar pagamento" at bounding box center [742, 650] width 261 height 34
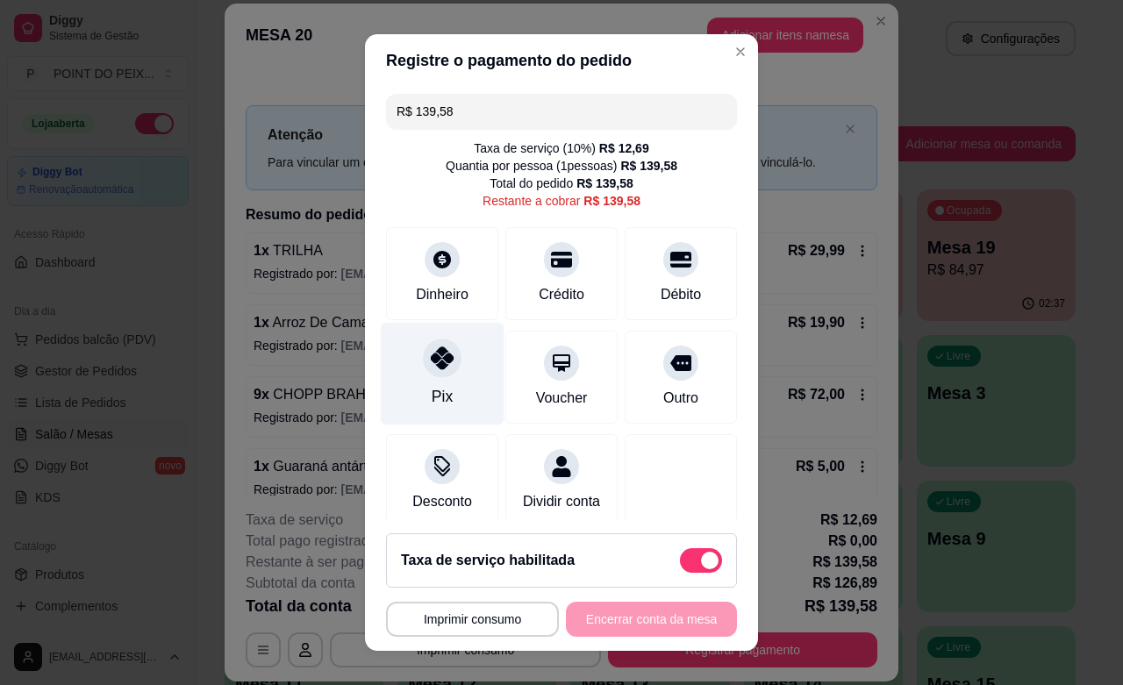
click at [431, 360] on icon at bounding box center [442, 357] width 23 height 23
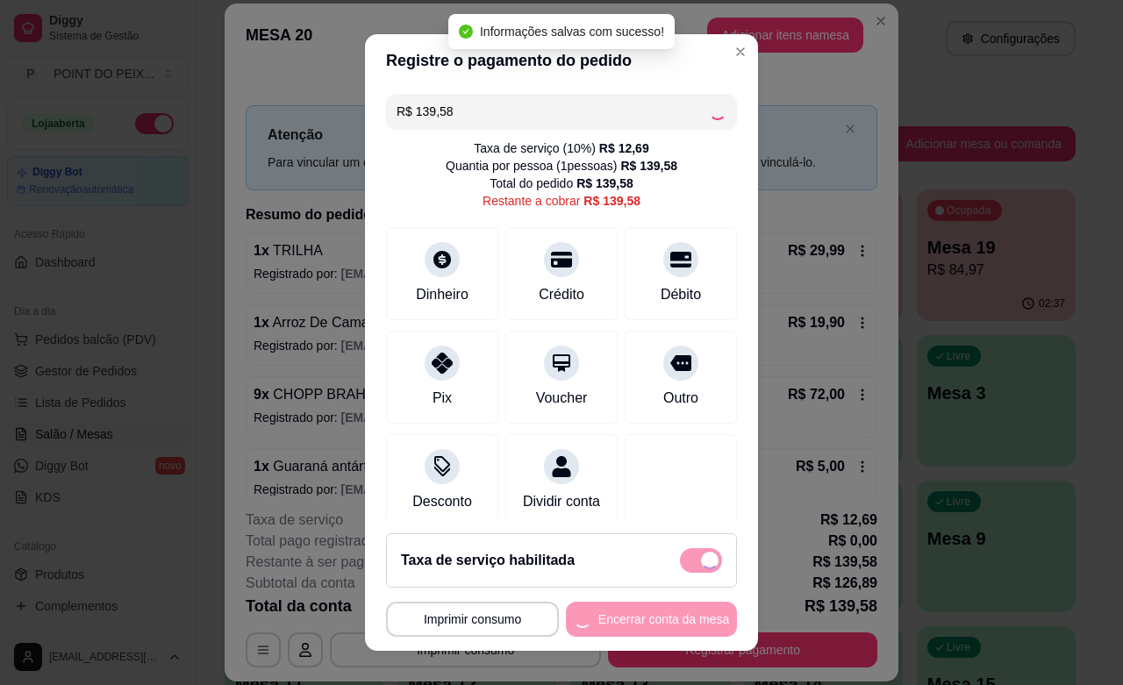
type input "R$ 0,00"
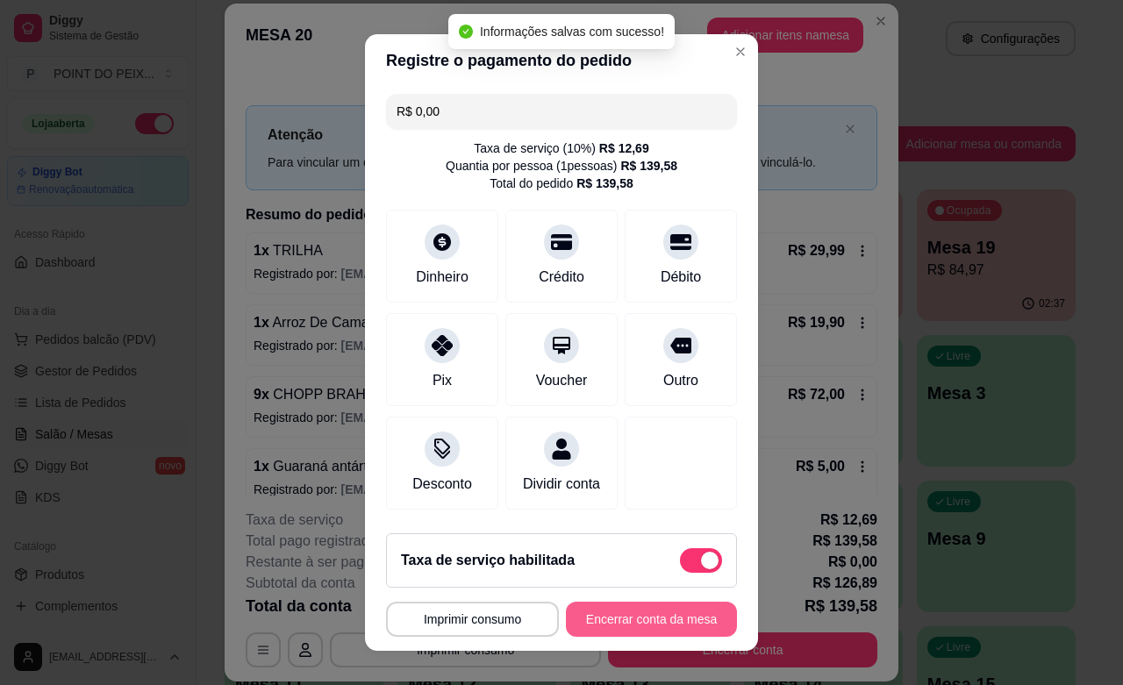
click at [616, 616] on button "Encerrar conta da mesa" at bounding box center [651, 619] width 171 height 35
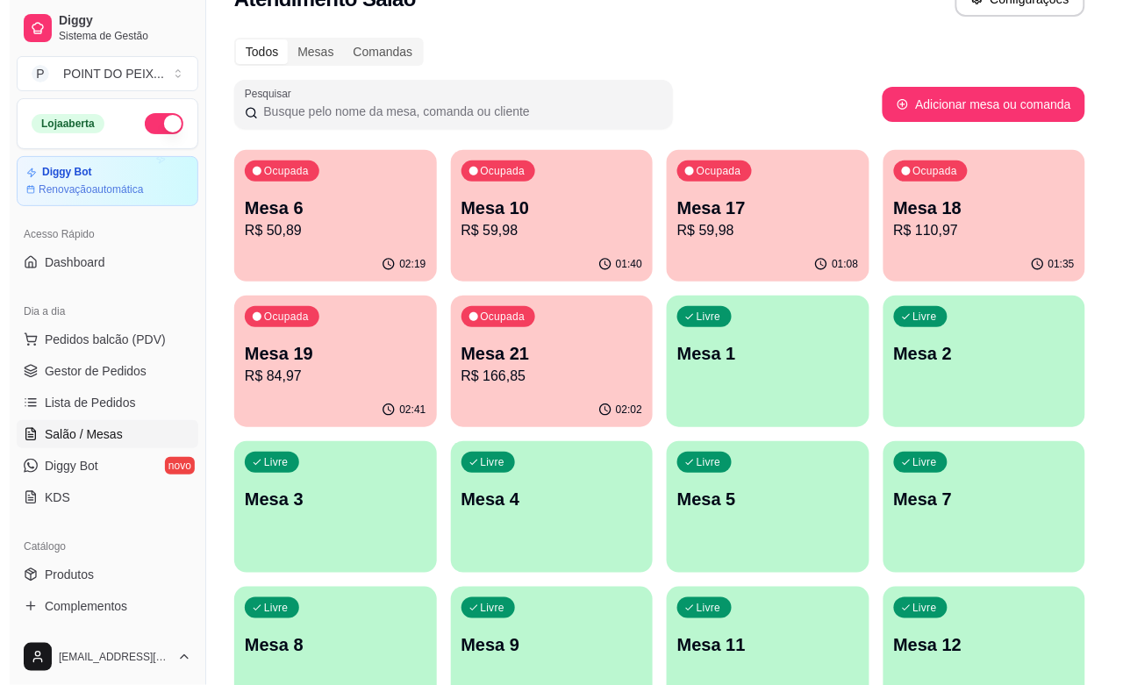
scroll to position [110, 0]
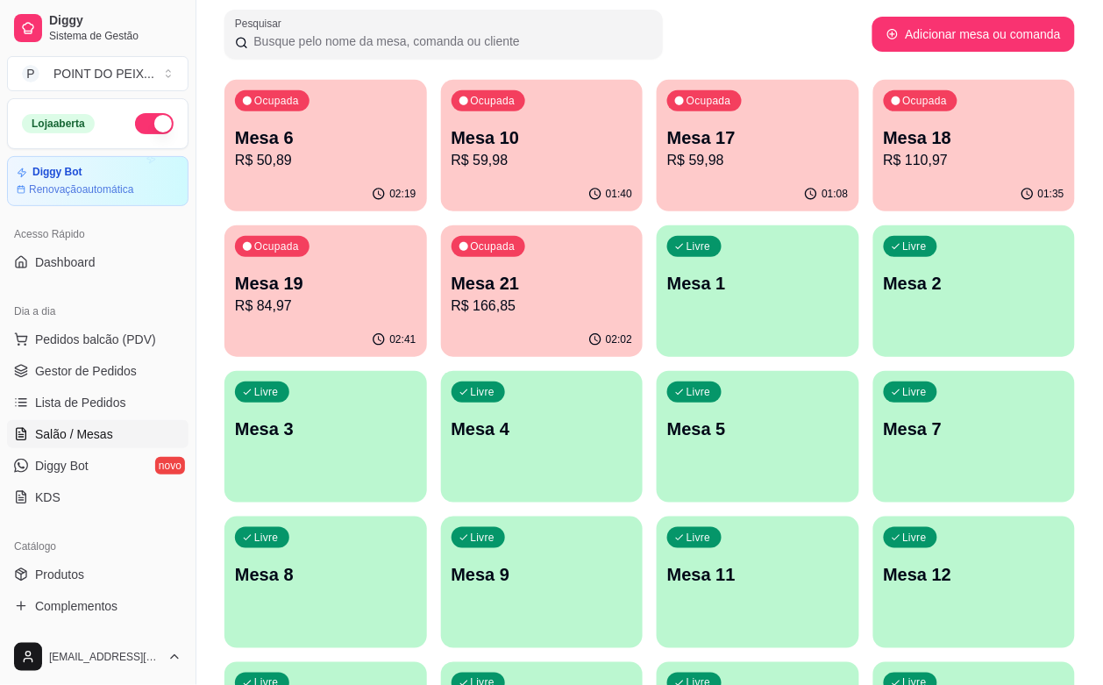
click at [874, 303] on div "Livre Mesa 2" at bounding box center [975, 280] width 203 height 111
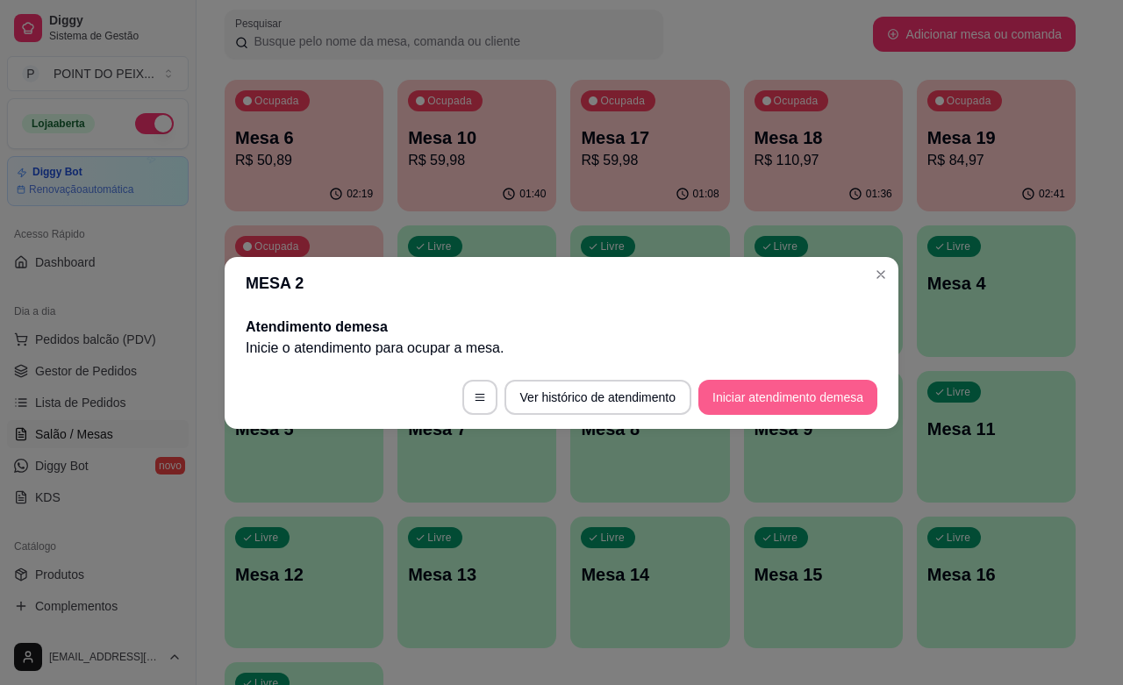
click at [759, 400] on button "Iniciar atendimento de mesa" at bounding box center [787, 397] width 179 height 35
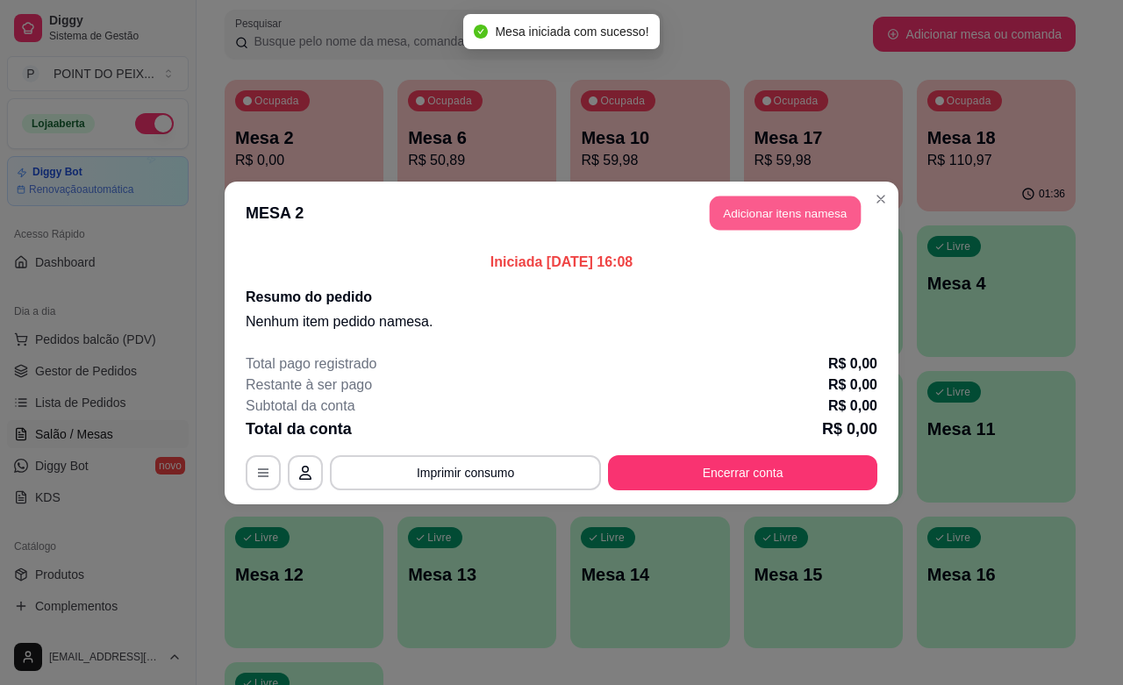
click at [772, 209] on button "Adicionar itens na mesa" at bounding box center [785, 213] width 151 height 34
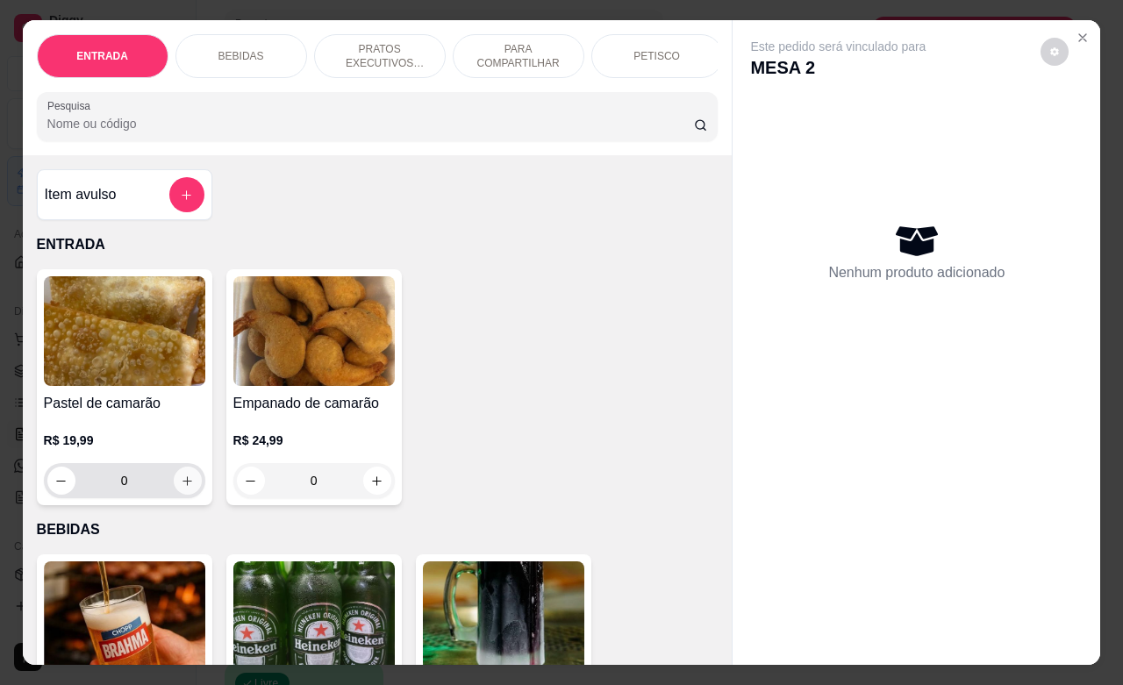
click at [181, 488] on icon "increase-product-quantity" at bounding box center [187, 480] width 13 height 13
type input "1"
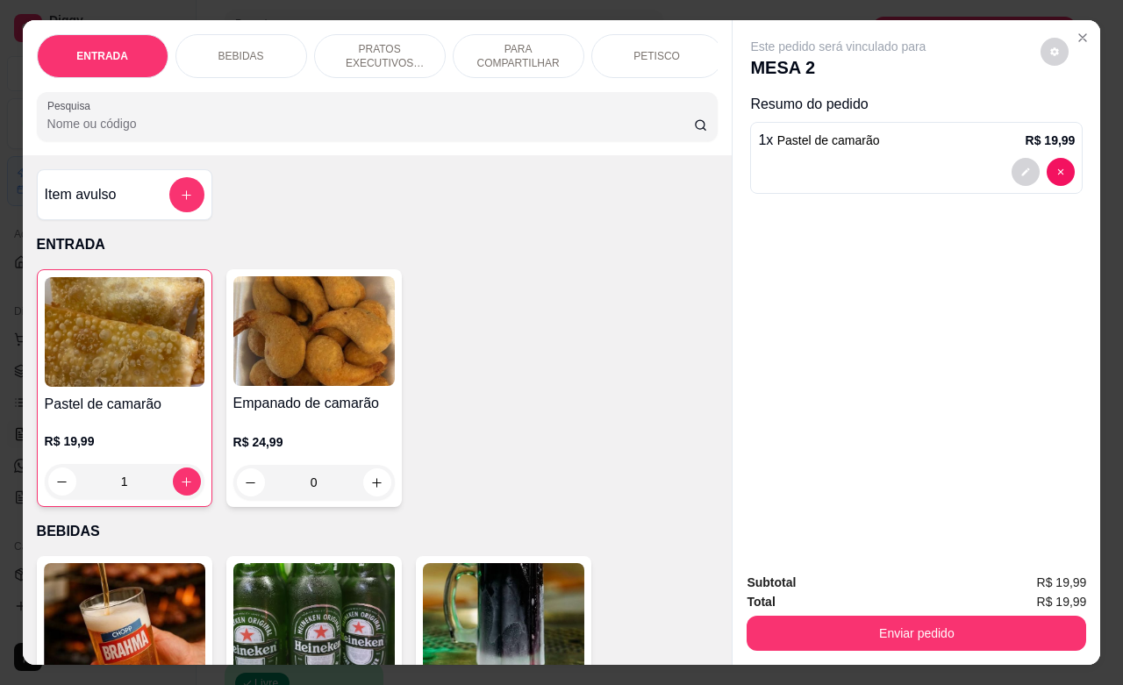
click at [637, 50] on p "PETISCO" at bounding box center [656, 56] width 46 height 14
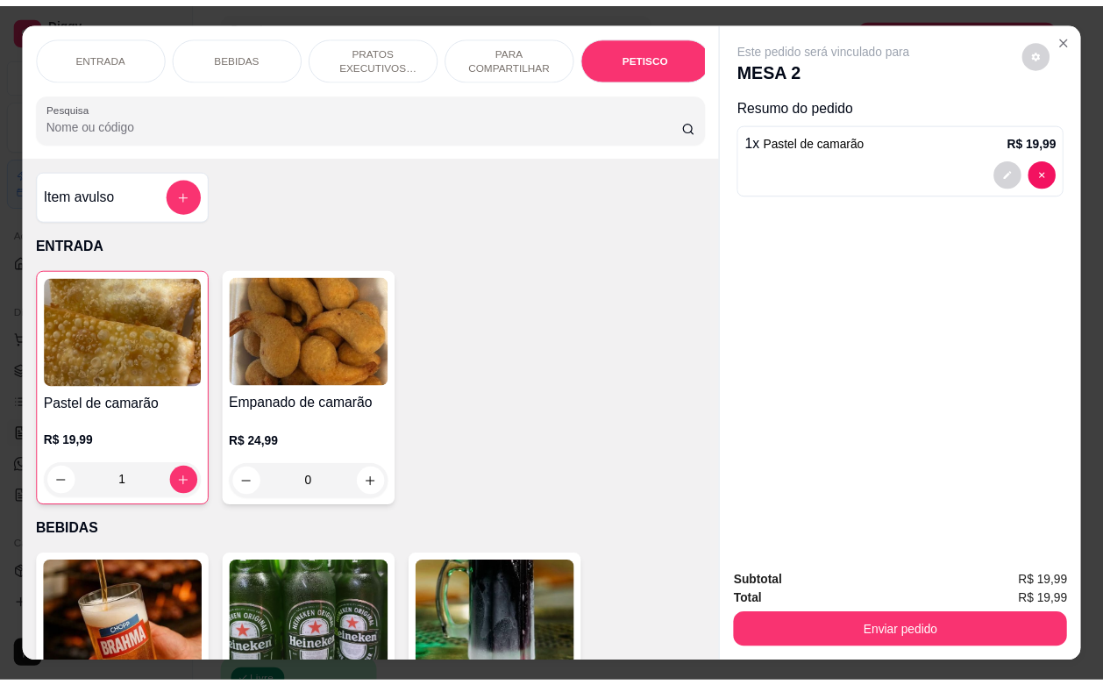
scroll to position [4118, 0]
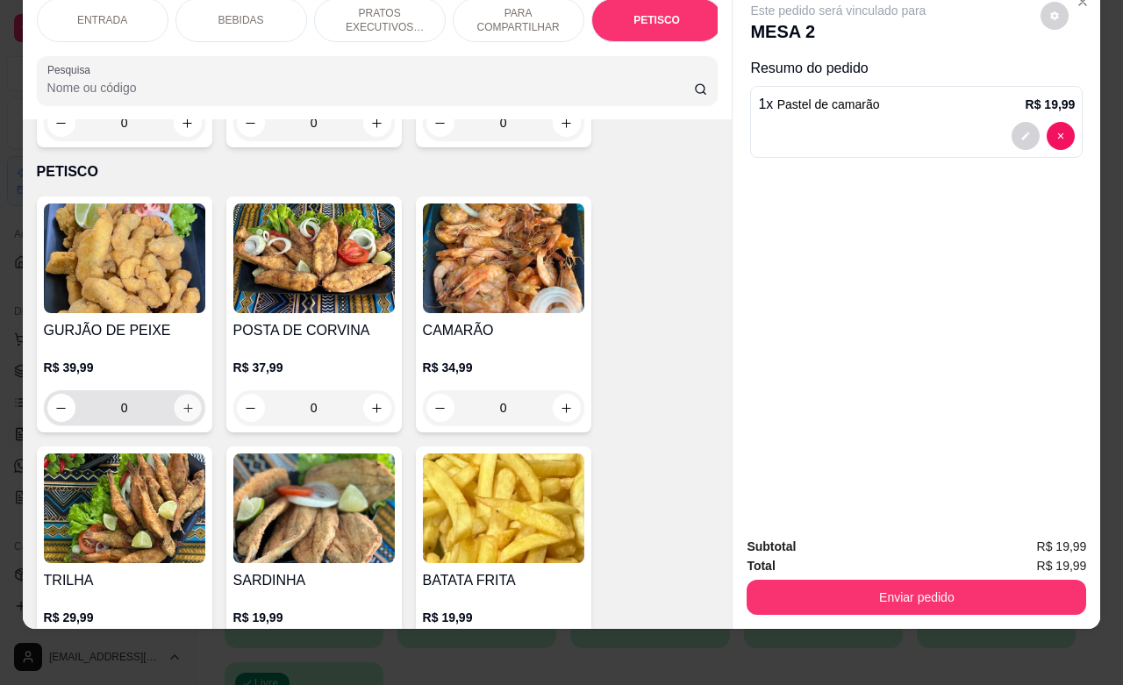
click at [181, 402] on icon "increase-product-quantity" at bounding box center [187, 408] width 13 height 13
type input "1"
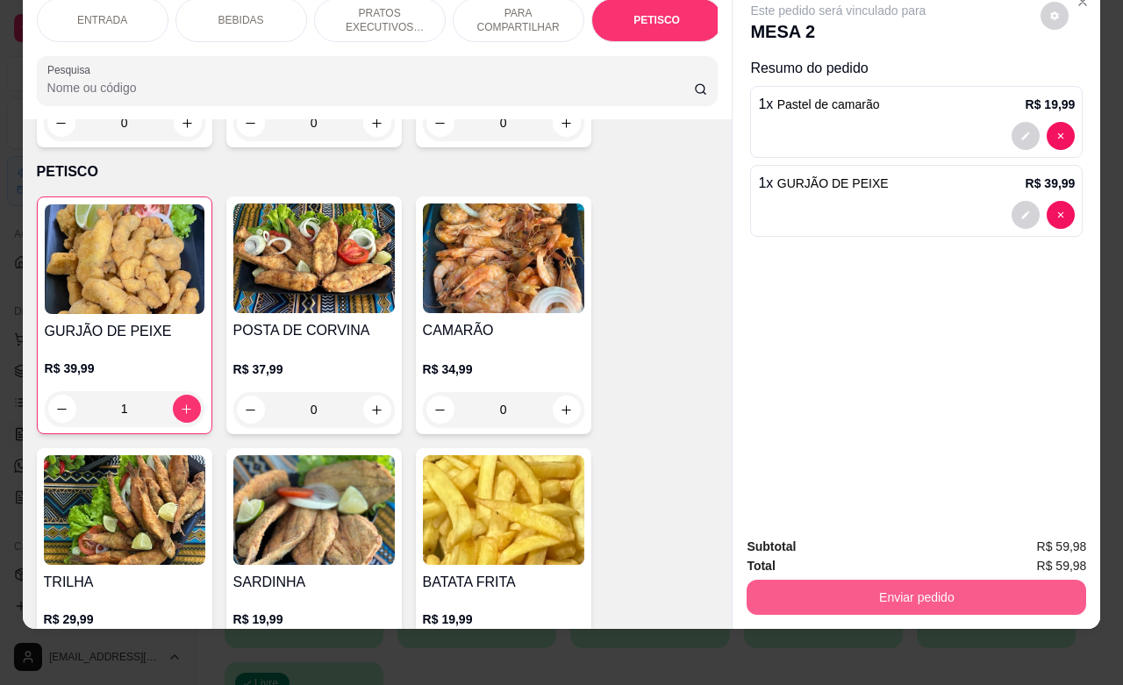
click at [890, 585] on button "Enviar pedido" at bounding box center [915, 597] width 339 height 35
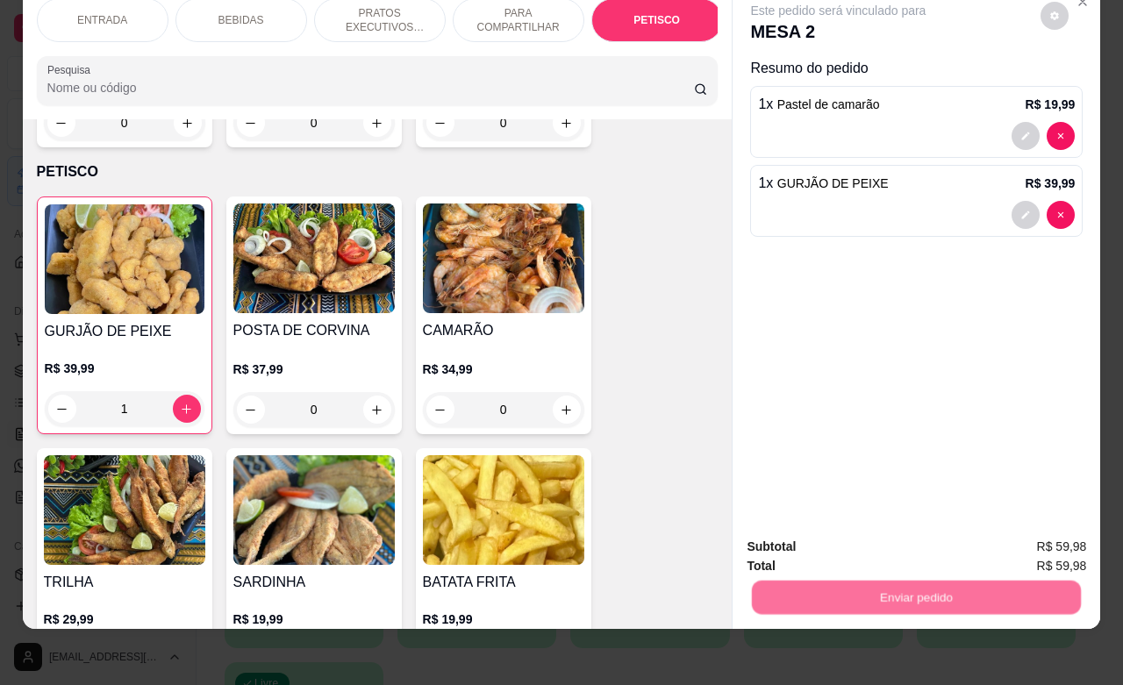
click at [842, 532] on button "Não registrar e enviar pedido" at bounding box center [855, 535] width 177 height 32
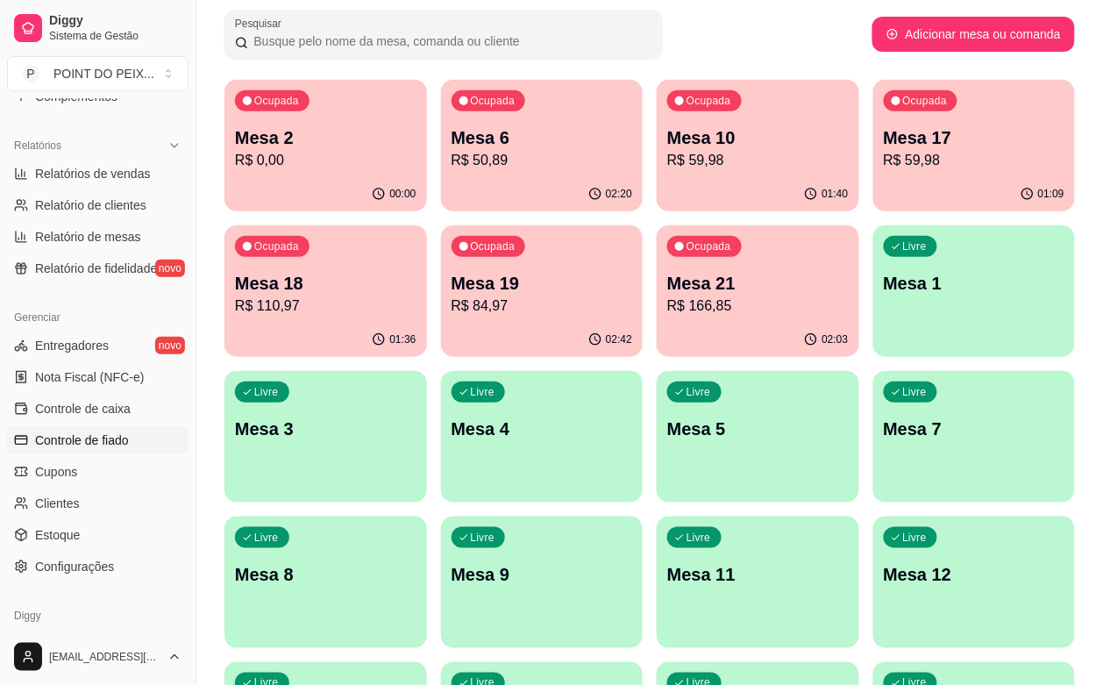
scroll to position [548, 0]
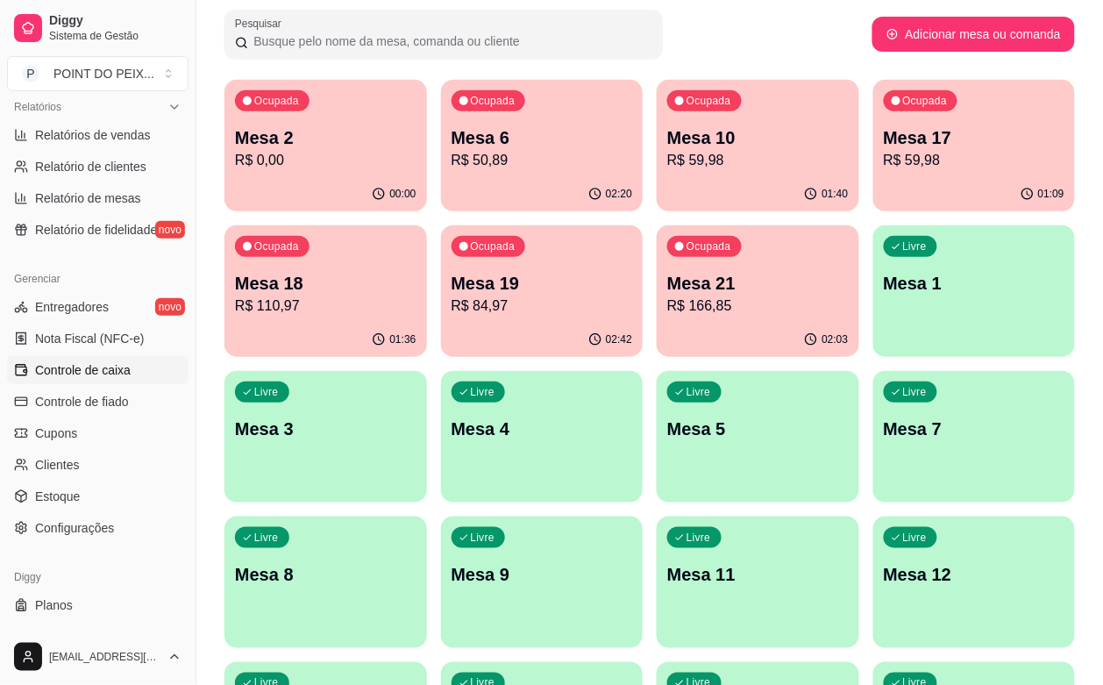
click at [120, 374] on span "Controle de caixa" at bounding box center [83, 370] width 96 height 18
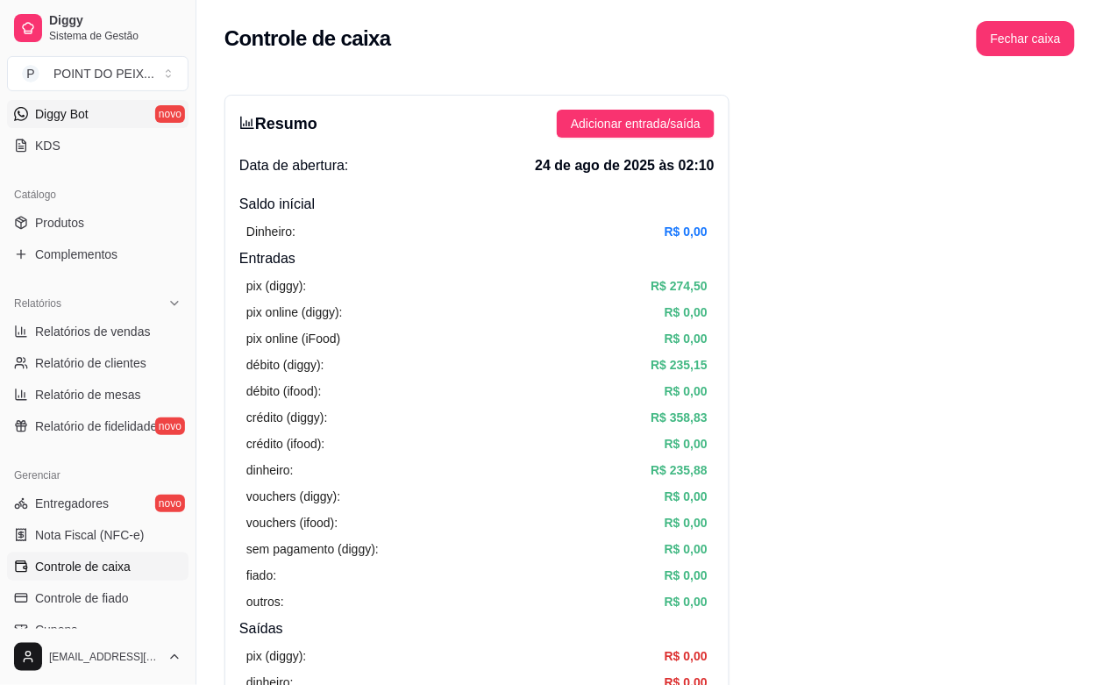
scroll to position [110, 0]
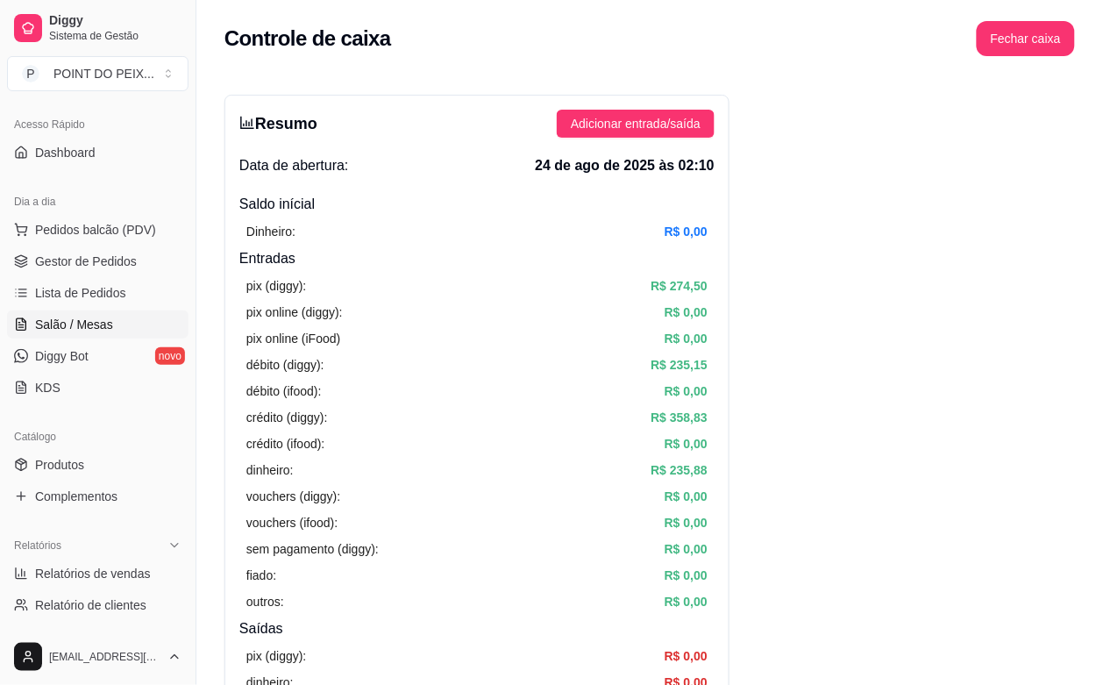
click at [95, 327] on span "Salão / Mesas" at bounding box center [74, 325] width 78 height 18
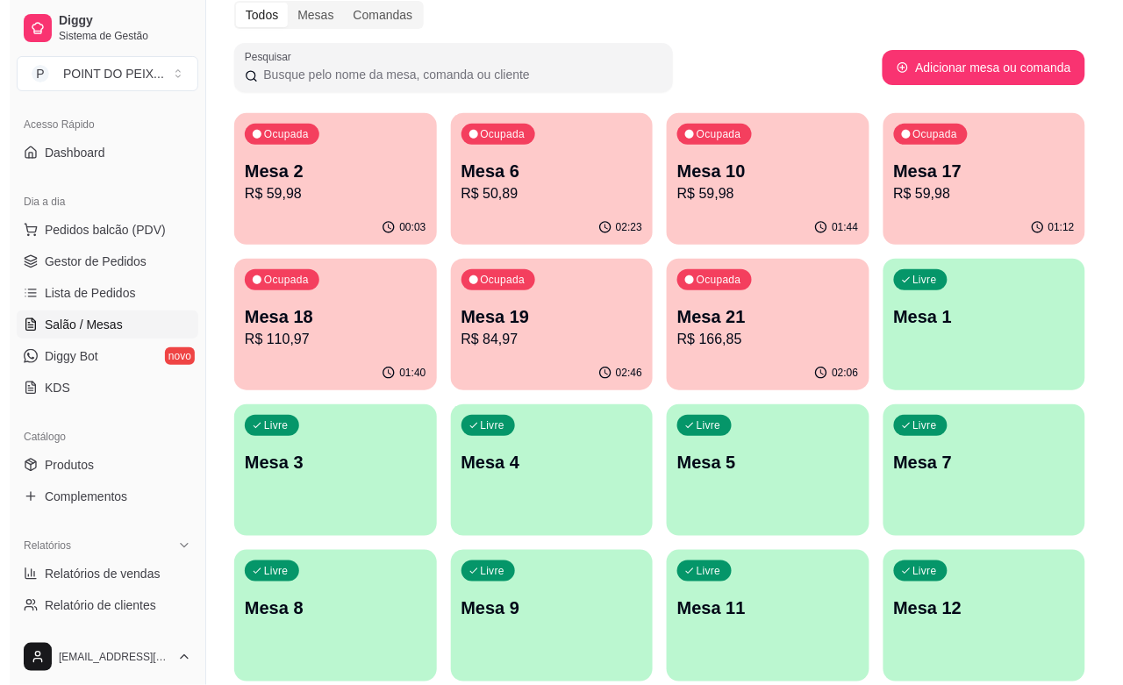
scroll to position [219, 0]
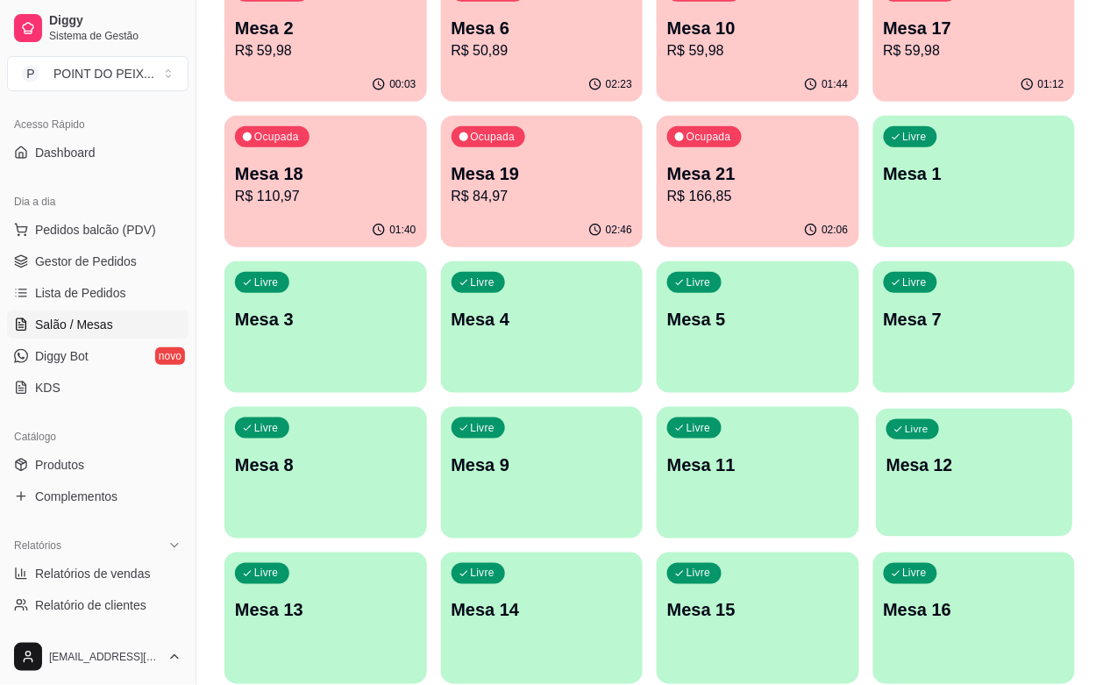
click at [887, 474] on p "Mesa 12" at bounding box center [974, 465] width 175 height 24
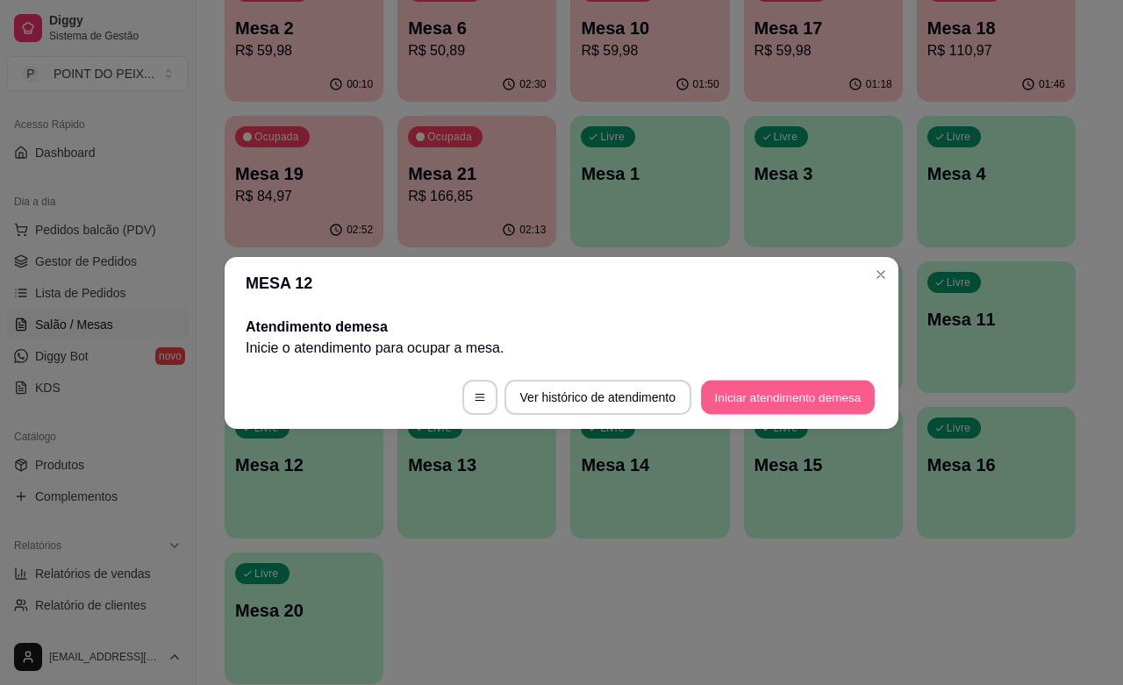
click at [768, 390] on button "Iniciar atendimento de mesa" at bounding box center [788, 397] width 174 height 34
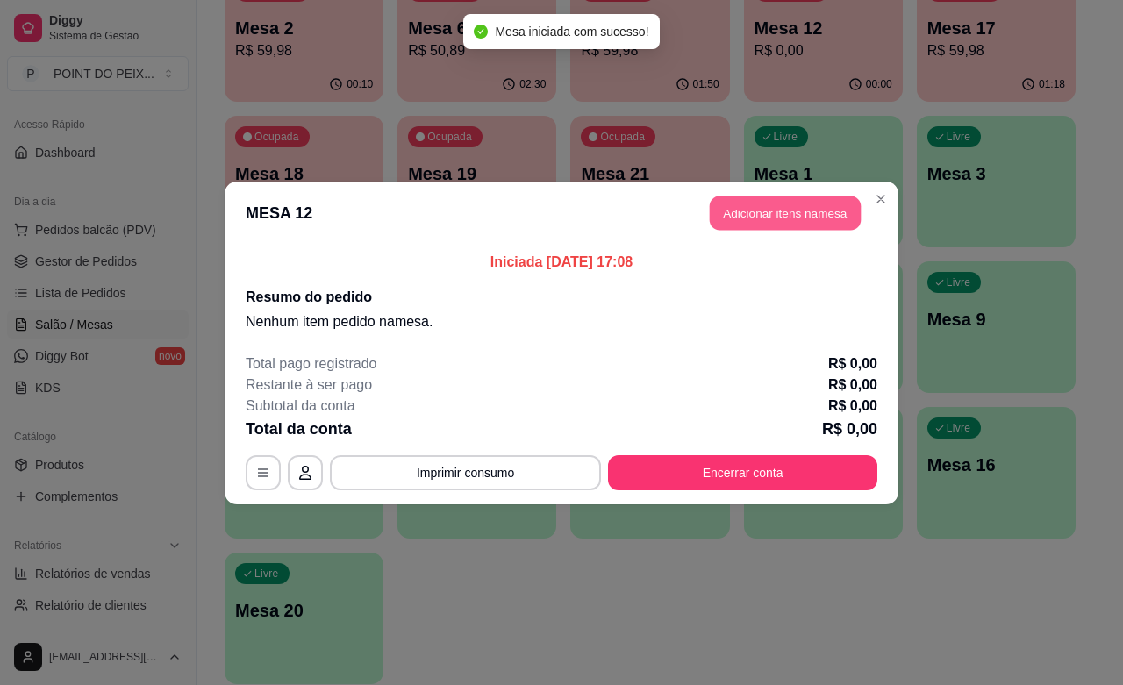
click at [800, 207] on button "Adicionar itens na mesa" at bounding box center [785, 213] width 151 height 34
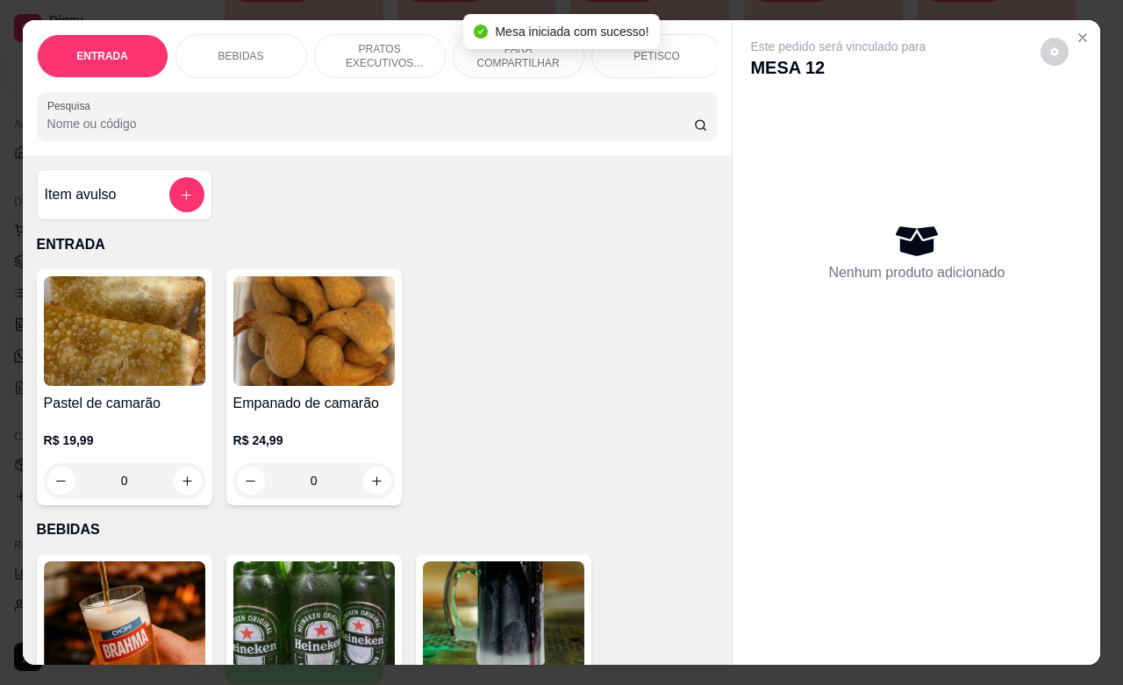
click at [663, 50] on p "PETISCO" at bounding box center [656, 56] width 46 height 14
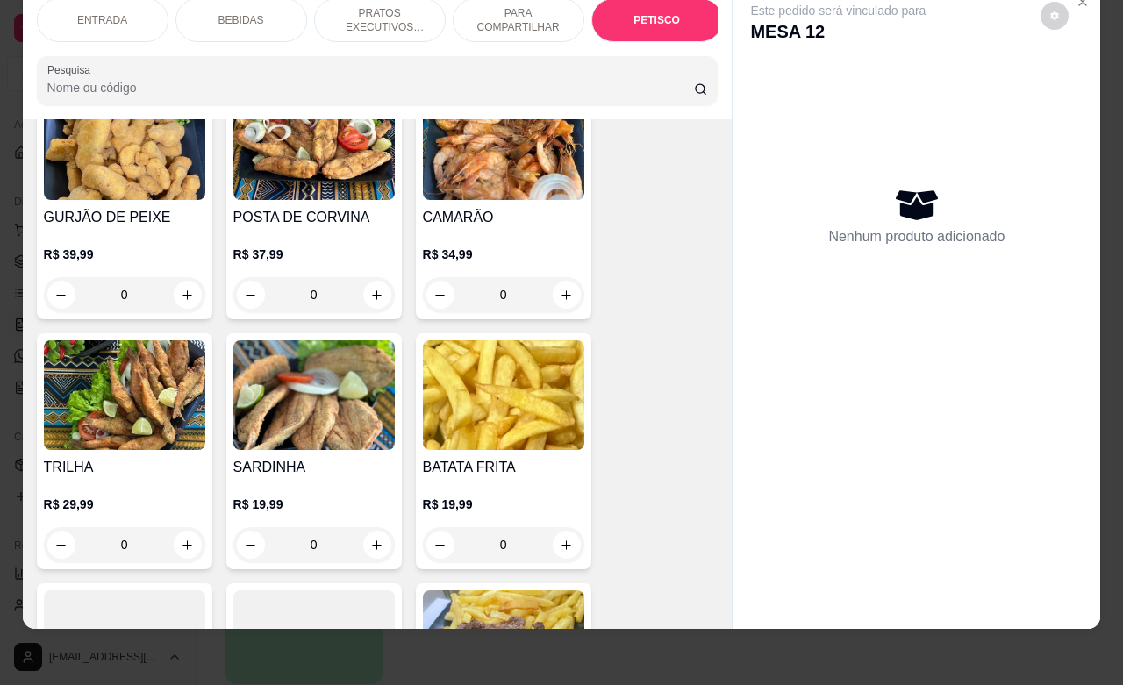
scroll to position [4225, 0]
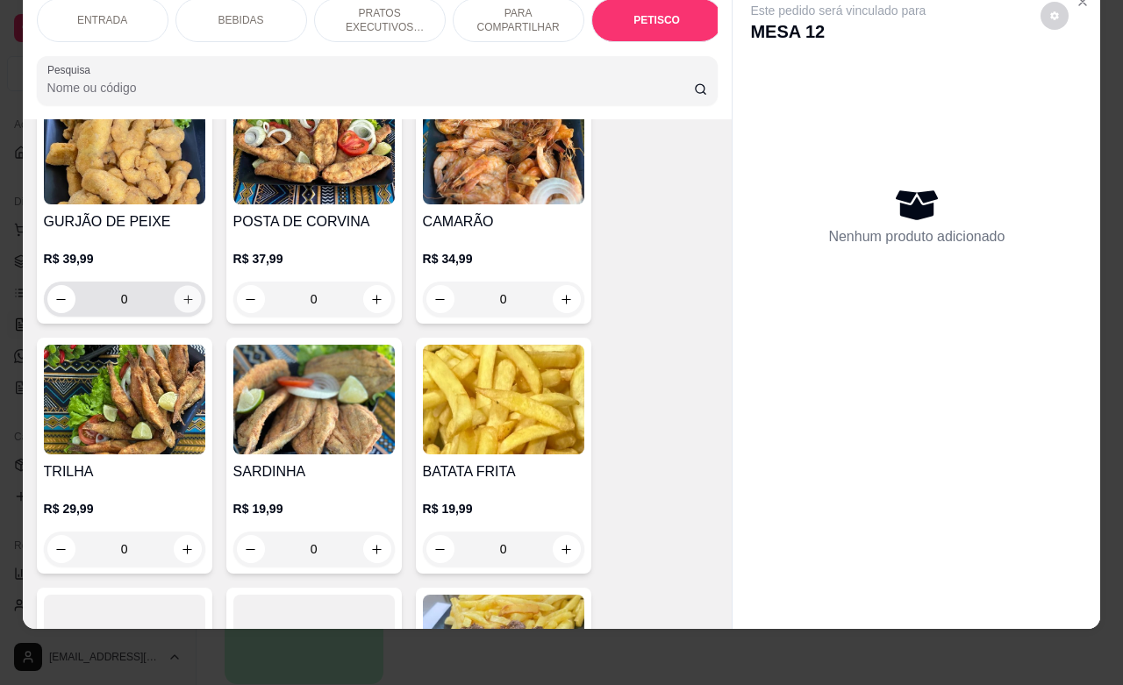
click at [181, 293] on icon "increase-product-quantity" at bounding box center [187, 299] width 13 height 13
type input "1"
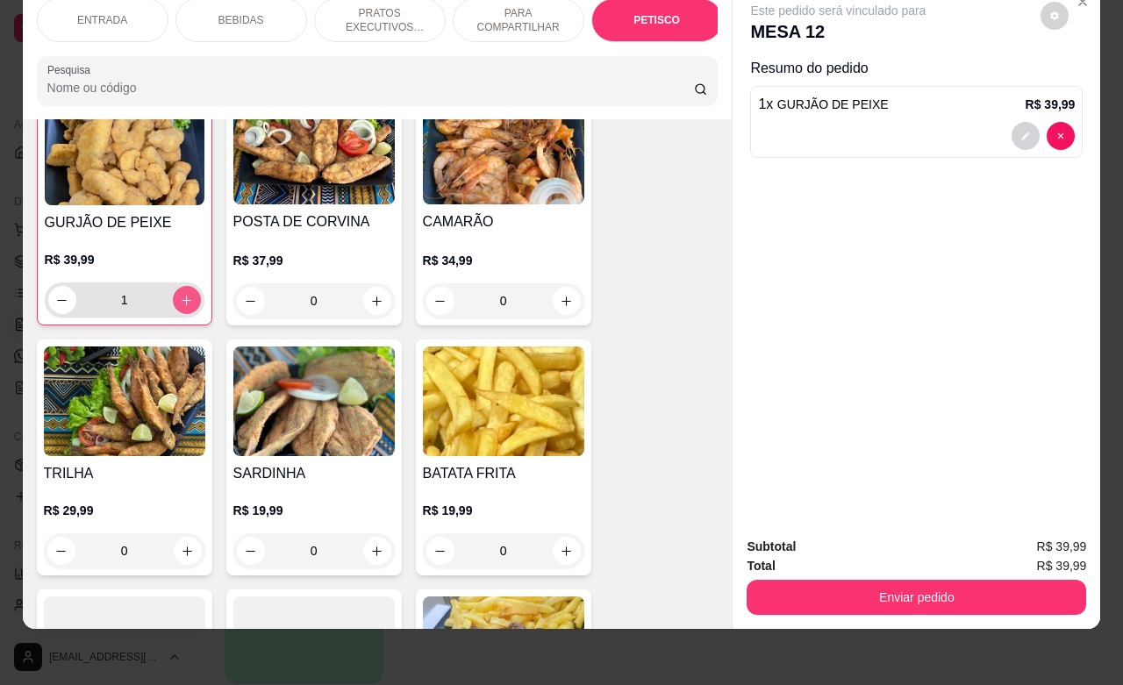
scroll to position [4226, 0]
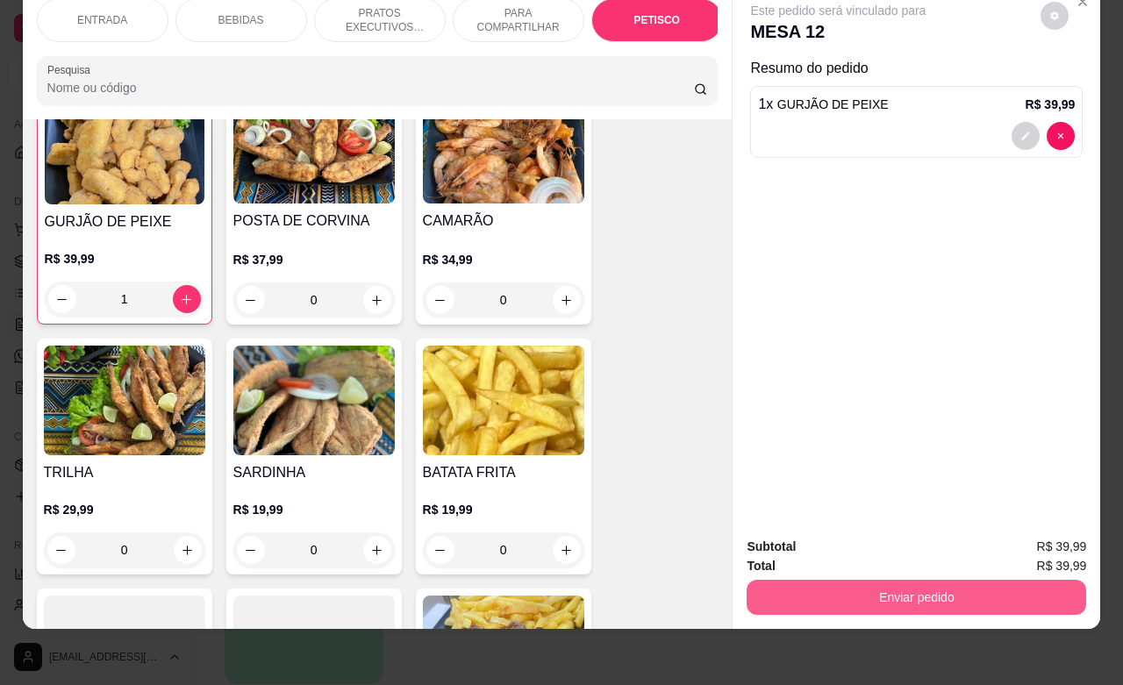
click at [860, 593] on button "Enviar pedido" at bounding box center [915, 597] width 339 height 35
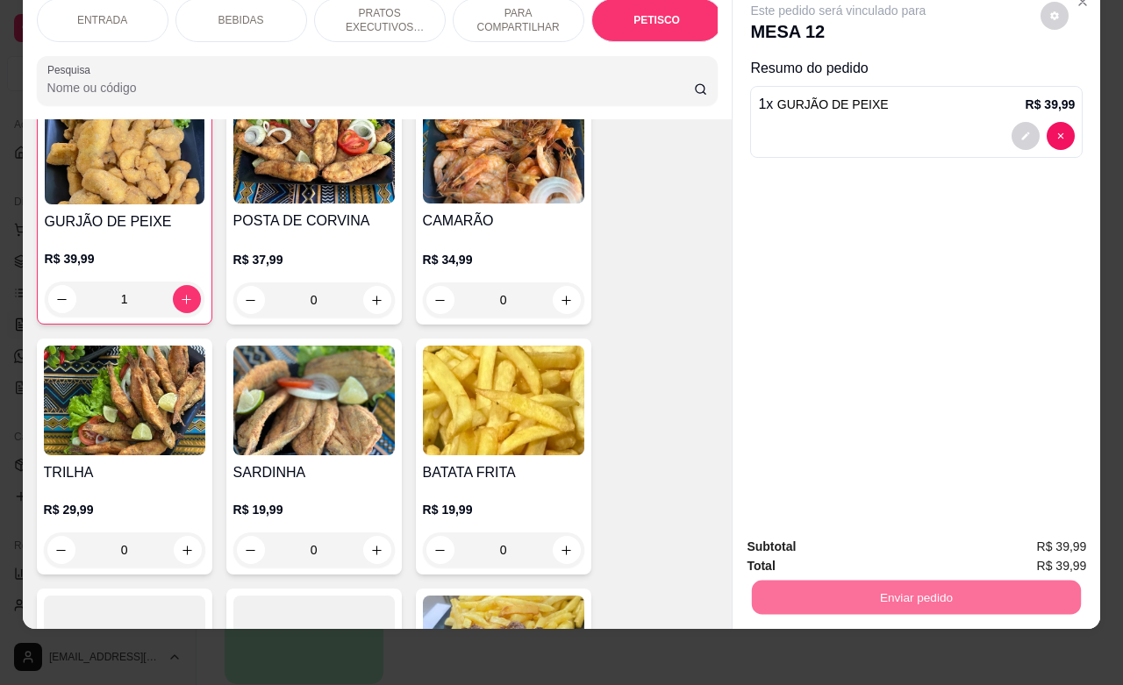
click at [844, 538] on button "Não registrar e enviar pedido" at bounding box center [856, 535] width 182 height 33
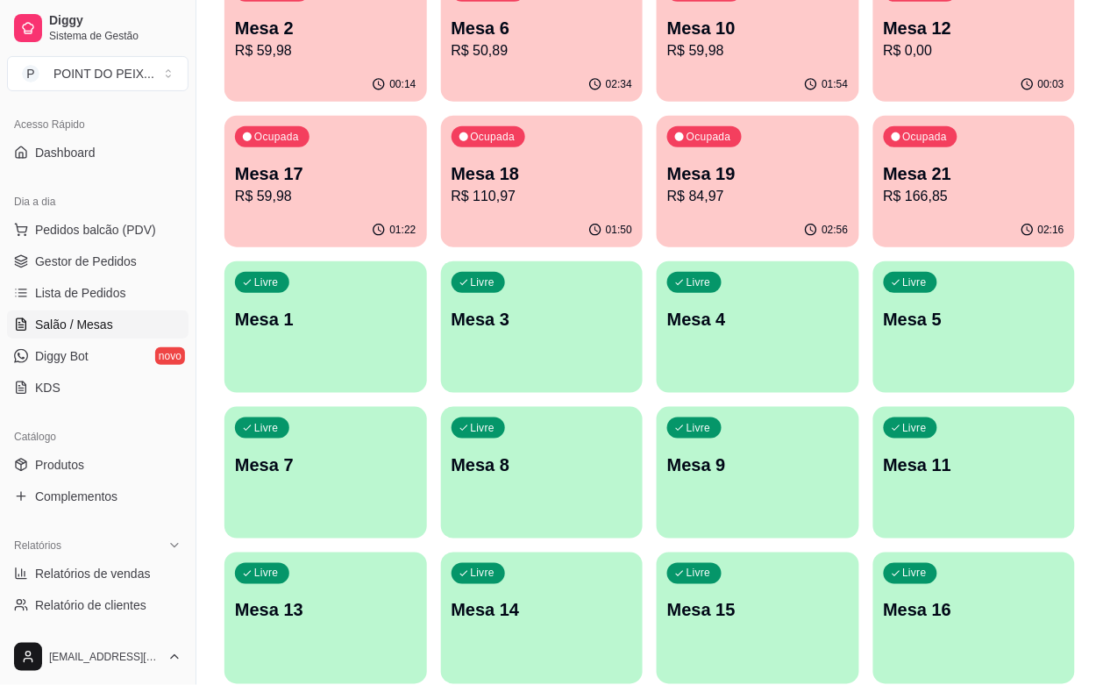
click at [884, 197] on p "R$ 166,85" at bounding box center [975, 196] width 182 height 21
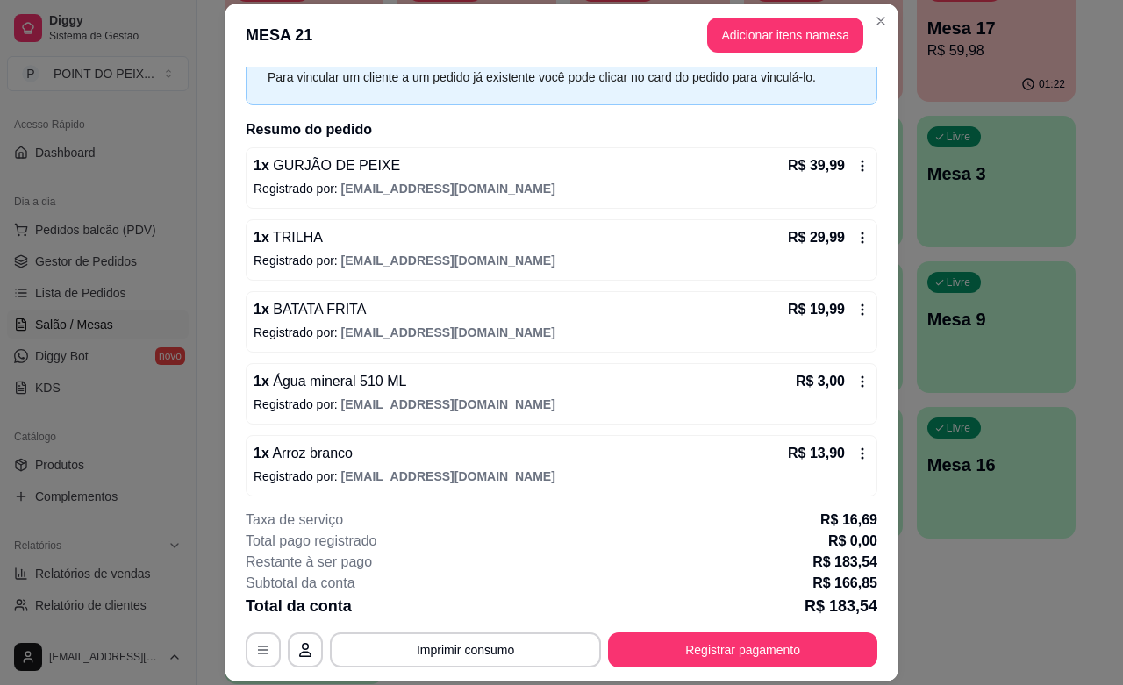
scroll to position [110, 0]
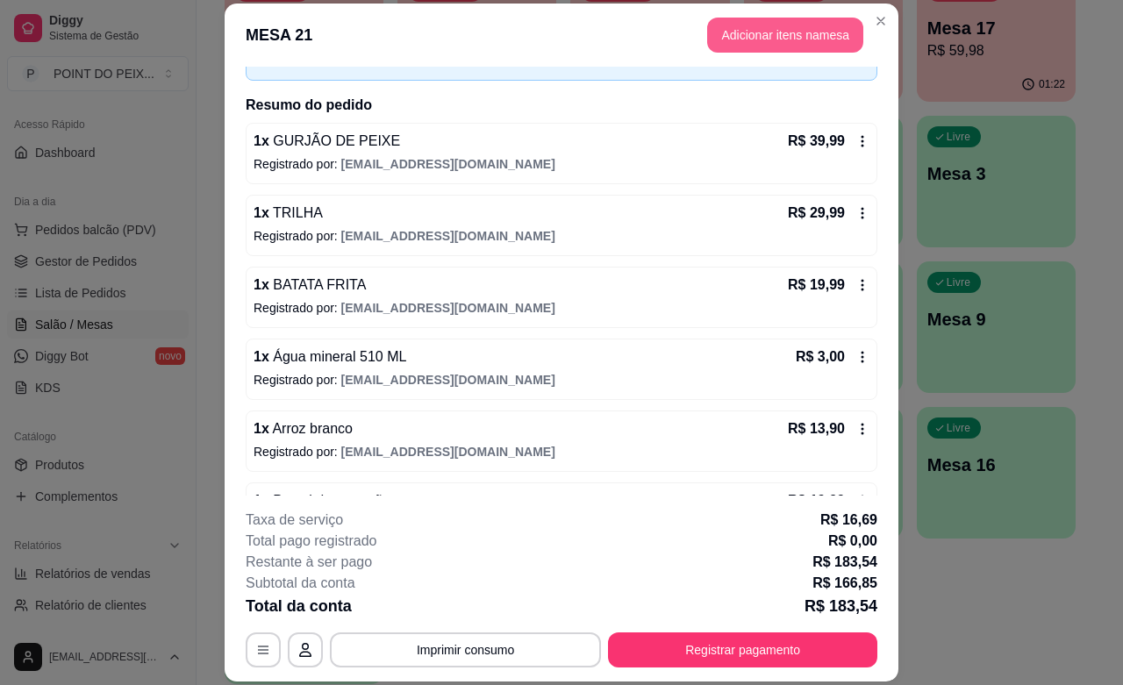
click at [800, 36] on button "Adicionar itens na mesa" at bounding box center [785, 35] width 156 height 35
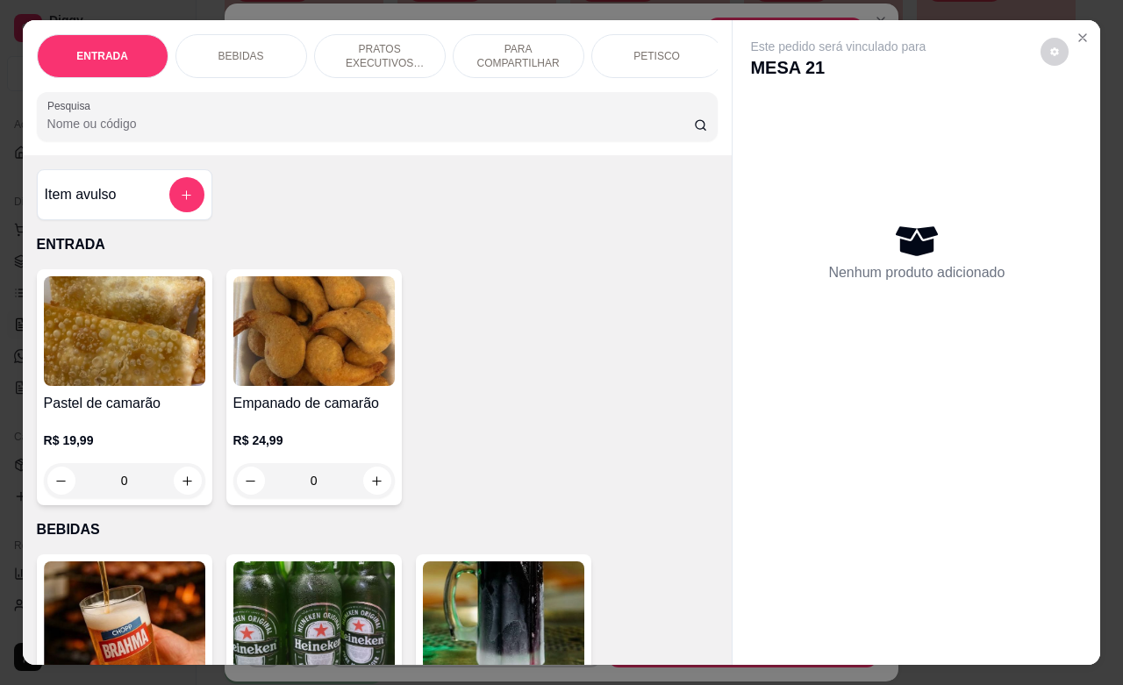
click at [250, 49] on p "BEBIDAS" at bounding box center [241, 56] width 46 height 14
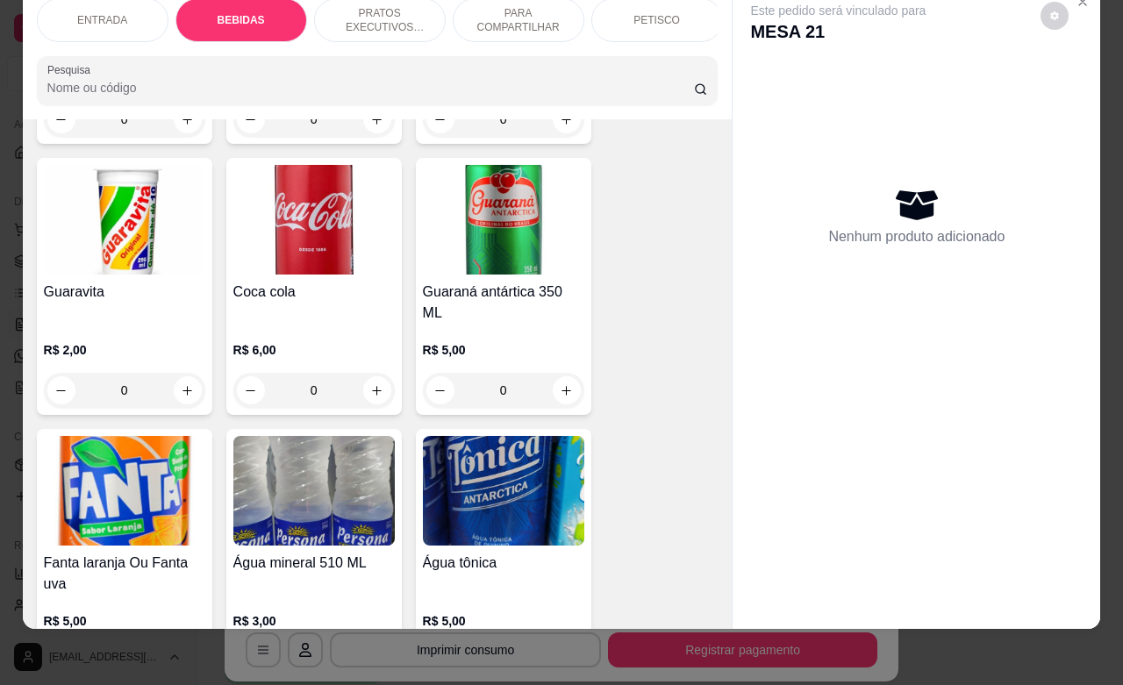
scroll to position [1351, 0]
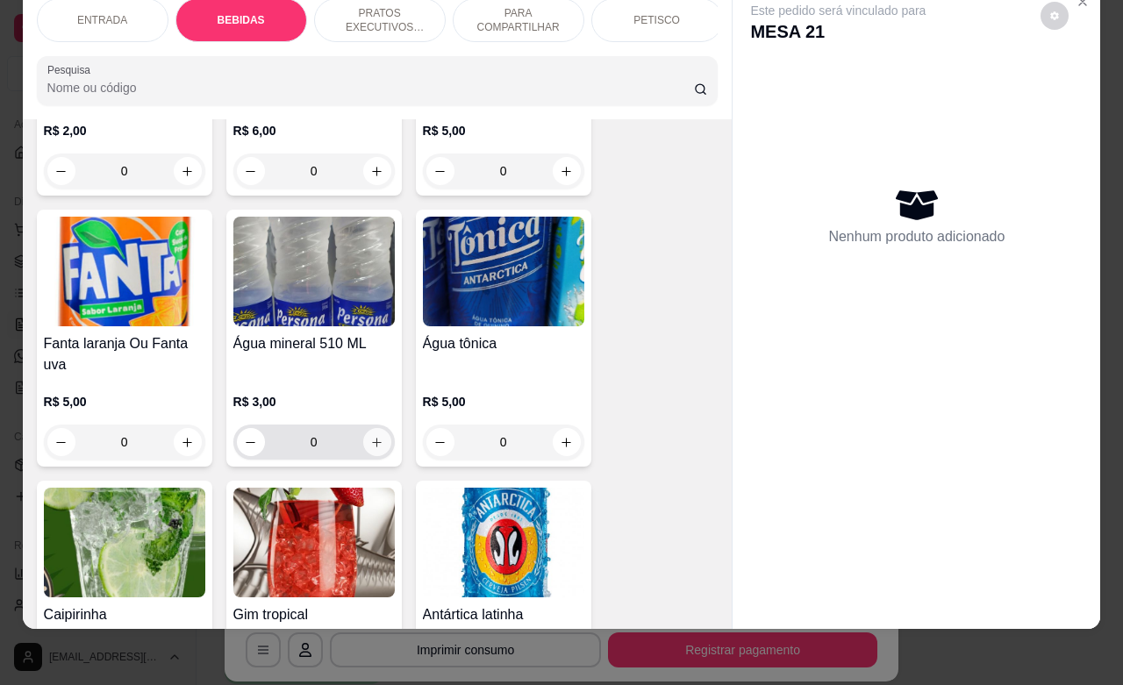
click at [370, 436] on icon "increase-product-quantity" at bounding box center [376, 442] width 13 height 13
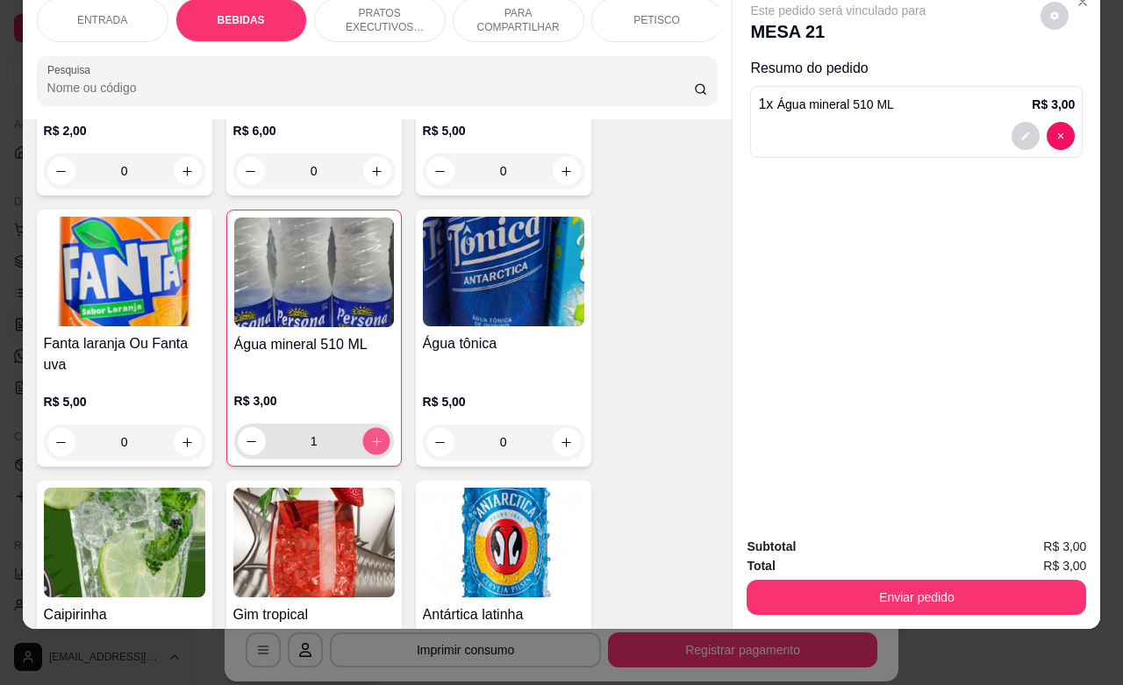
click at [370, 435] on icon "increase-product-quantity" at bounding box center [375, 441] width 13 height 13
type input "2"
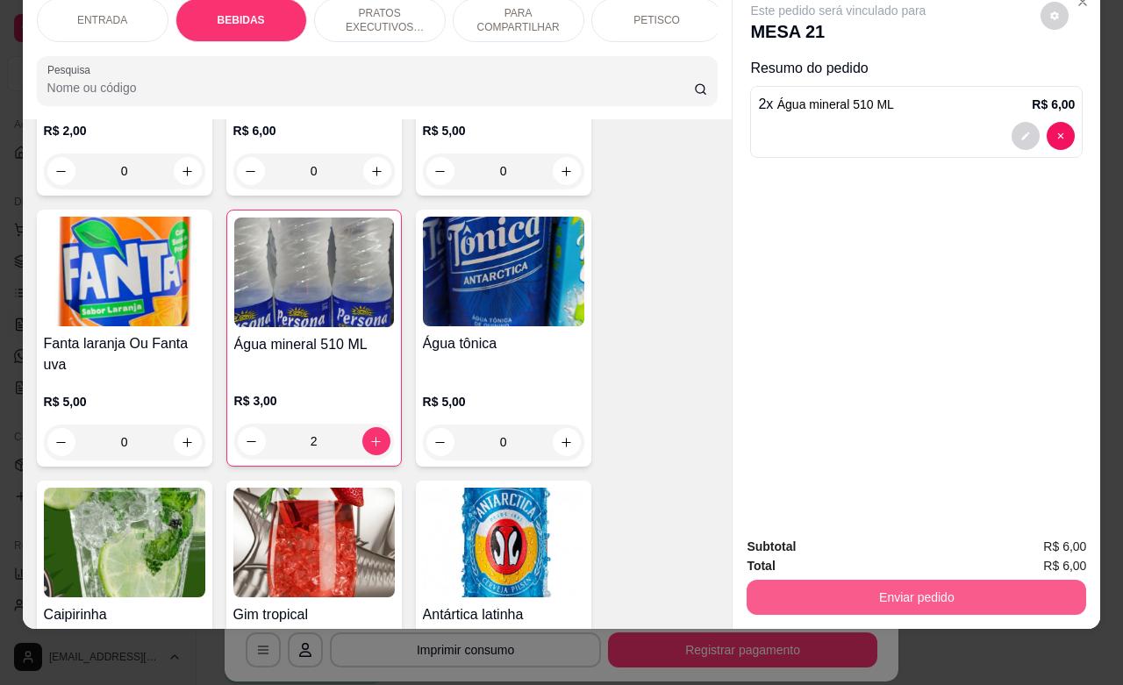
click at [861, 581] on button "Enviar pedido" at bounding box center [915, 597] width 339 height 35
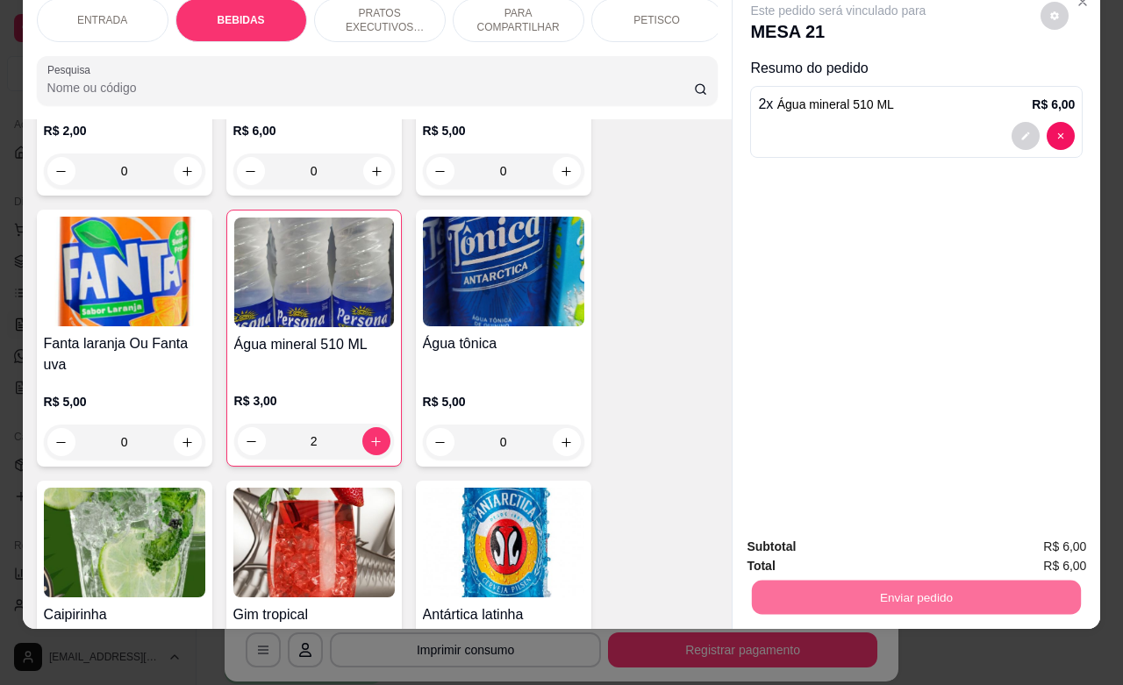
click at [833, 537] on button "Não registrar e enviar pedido" at bounding box center [855, 535] width 177 height 32
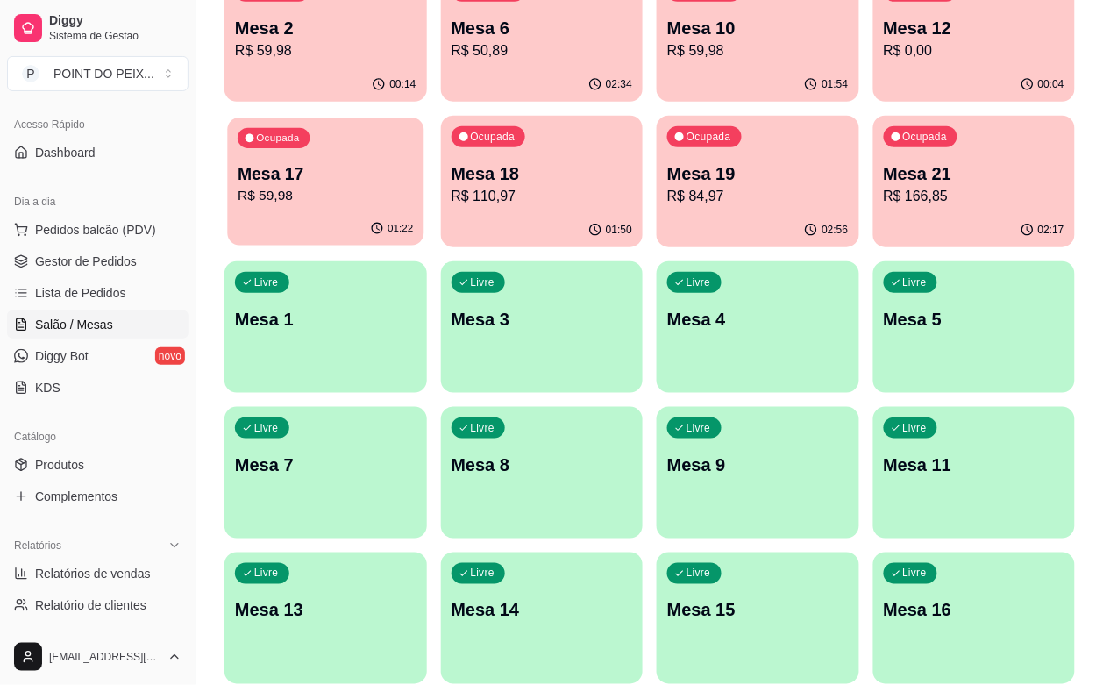
click at [413, 186] on p "R$ 59,98" at bounding box center [325, 196] width 175 height 20
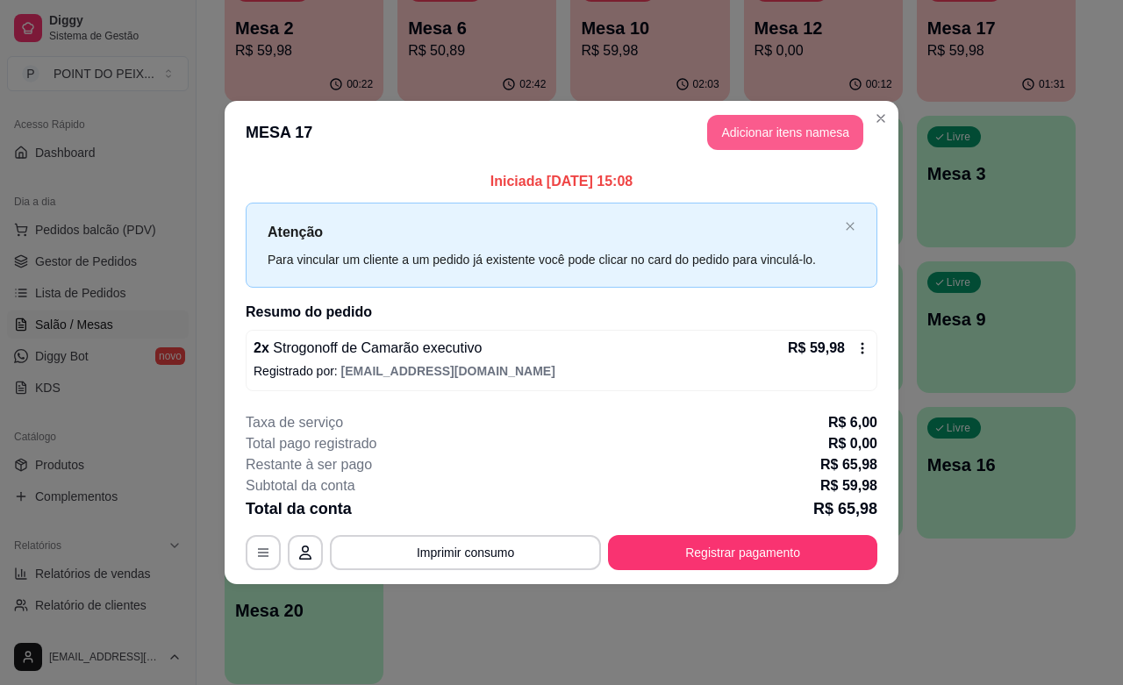
click at [777, 132] on button "Adicionar itens na mesa" at bounding box center [785, 132] width 156 height 35
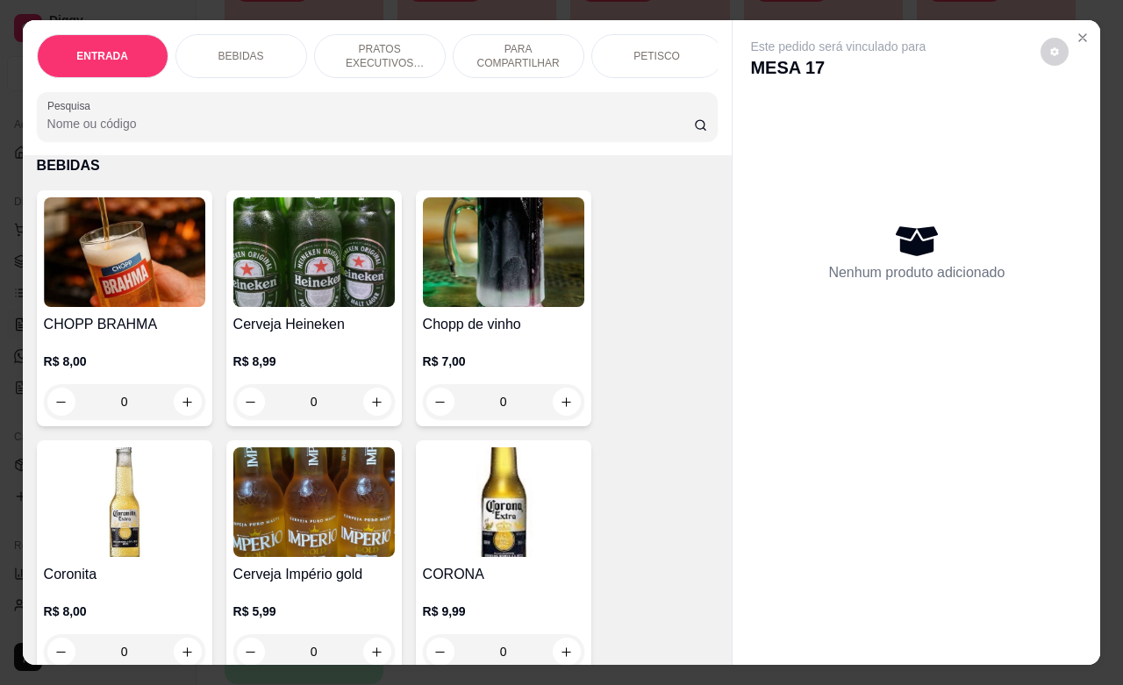
scroll to position [439, 0]
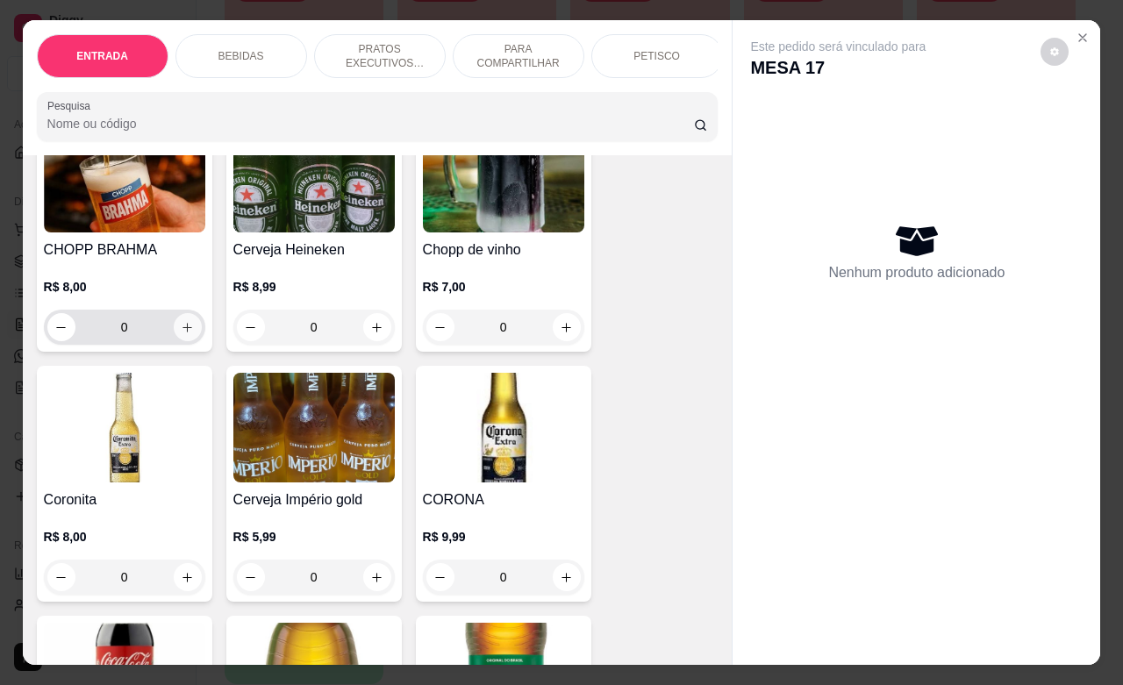
click at [181, 341] on button "increase-product-quantity" at bounding box center [188, 327] width 28 height 28
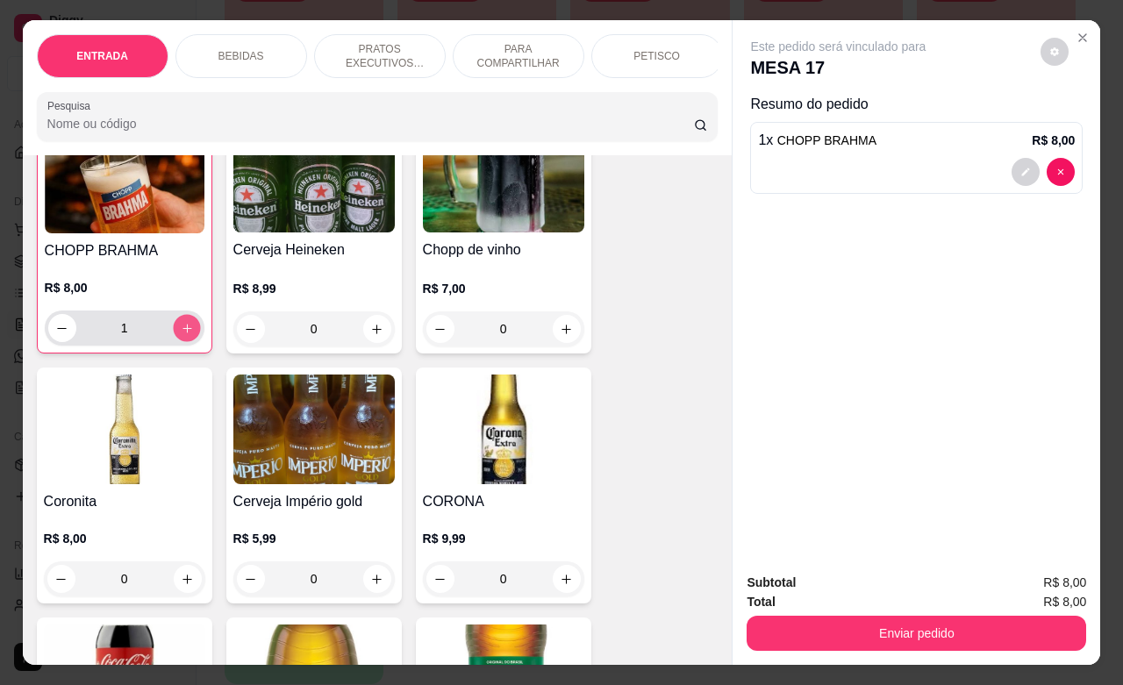
click at [181, 342] on button "increase-product-quantity" at bounding box center [186, 328] width 27 height 27
type input "2"
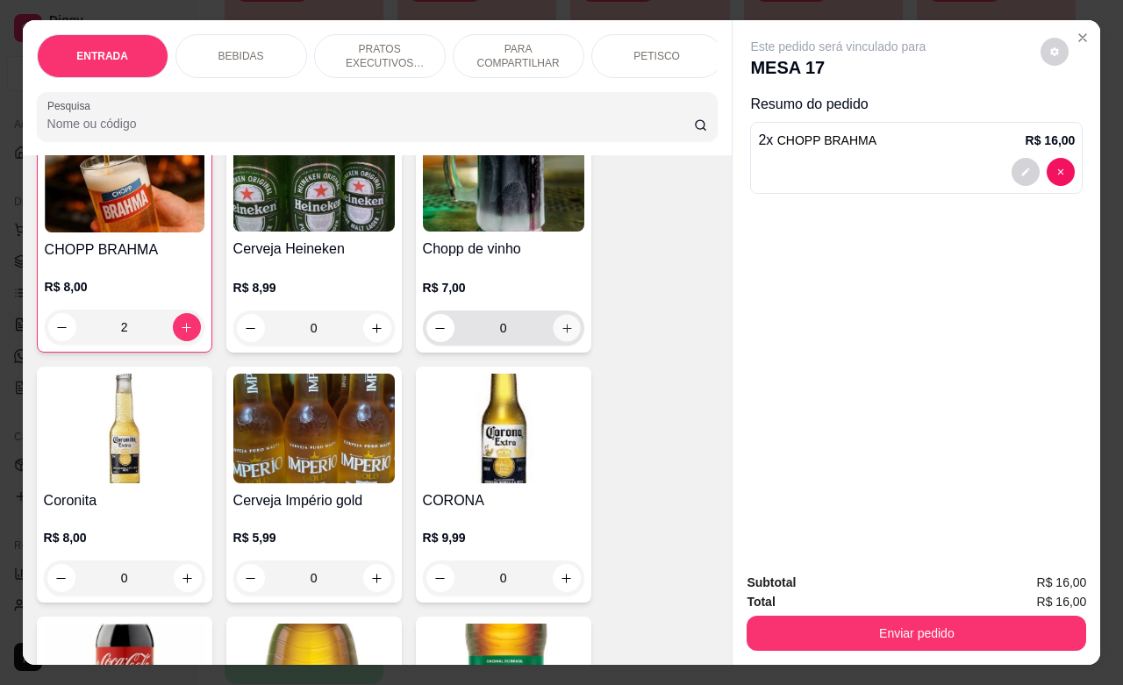
click at [560, 335] on icon "increase-product-quantity" at bounding box center [566, 328] width 13 height 13
type input "1"
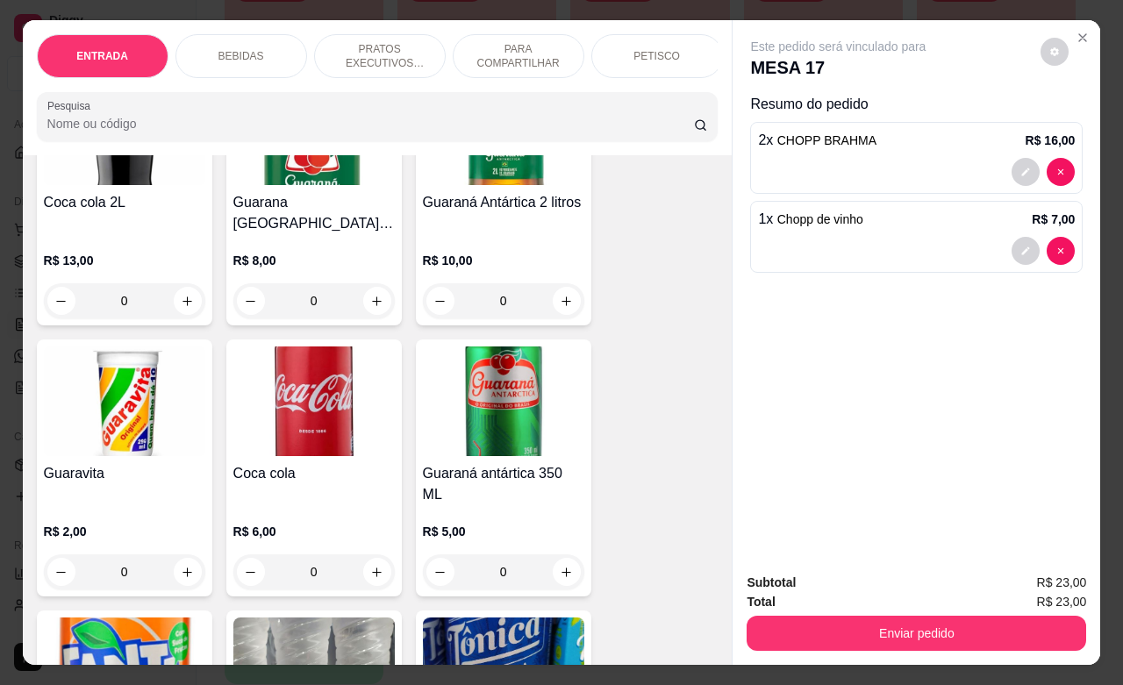
scroll to position [1097, 0]
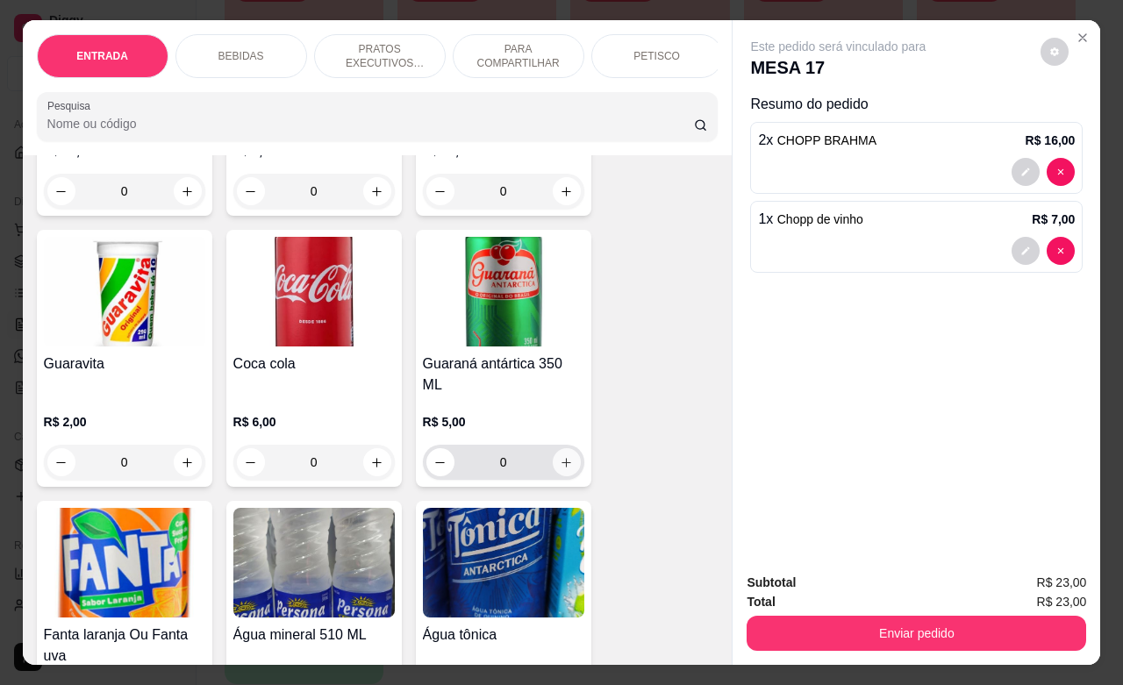
click at [562, 448] on button "increase-product-quantity" at bounding box center [567, 462] width 28 height 28
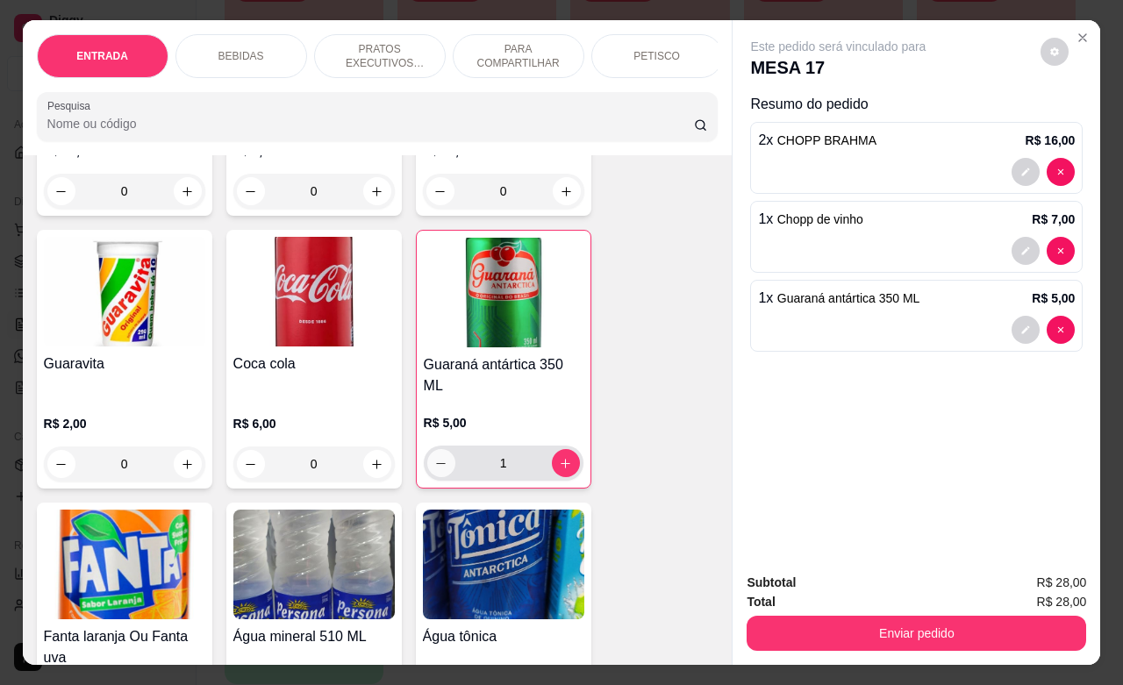
click at [434, 458] on icon "decrease-product-quantity" at bounding box center [440, 463] width 13 height 13
type input "0"
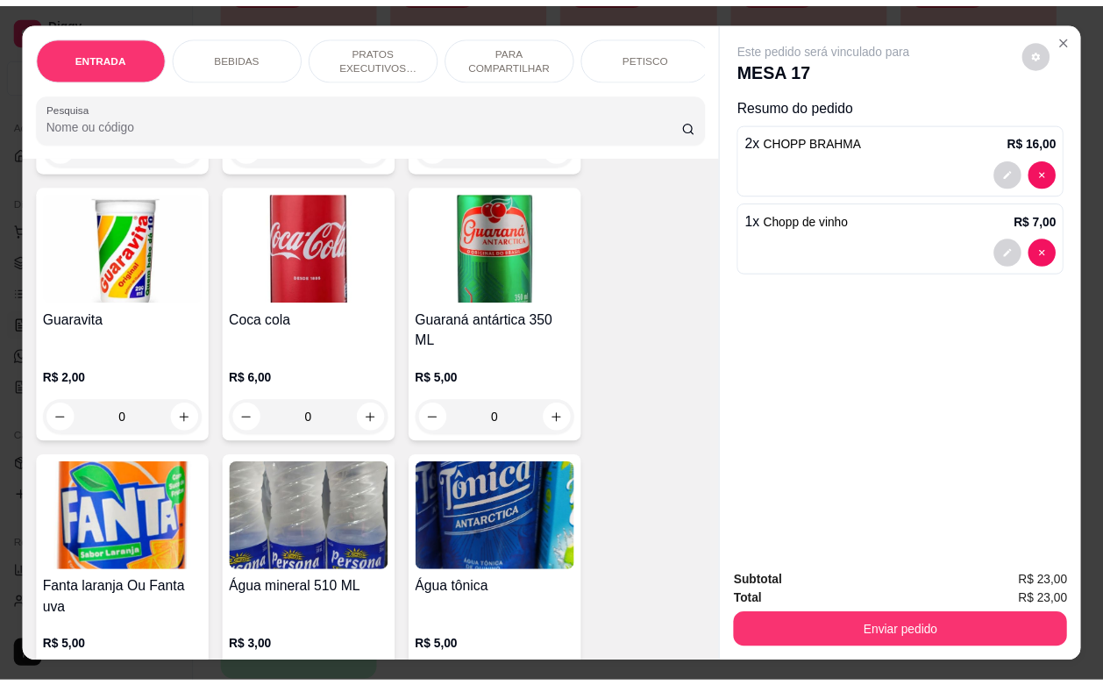
scroll to position [1316, 0]
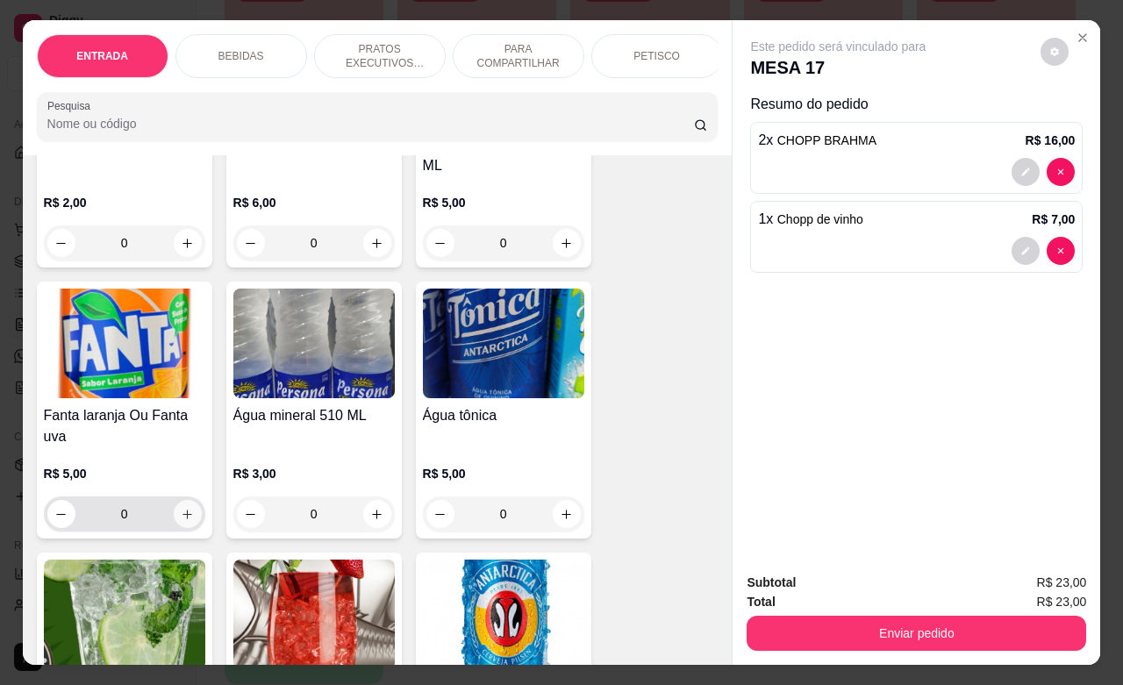
click at [174, 500] on button "increase-product-quantity" at bounding box center [188, 514] width 28 height 28
type input "1"
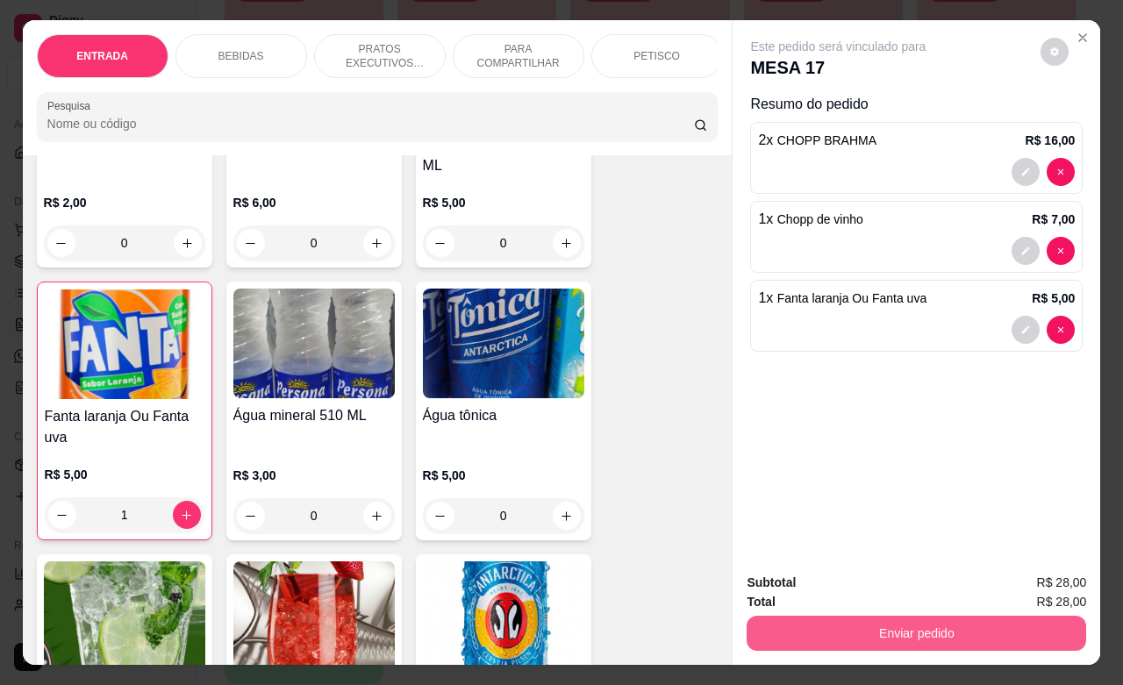
click at [830, 619] on button "Enviar pedido" at bounding box center [915, 633] width 339 height 35
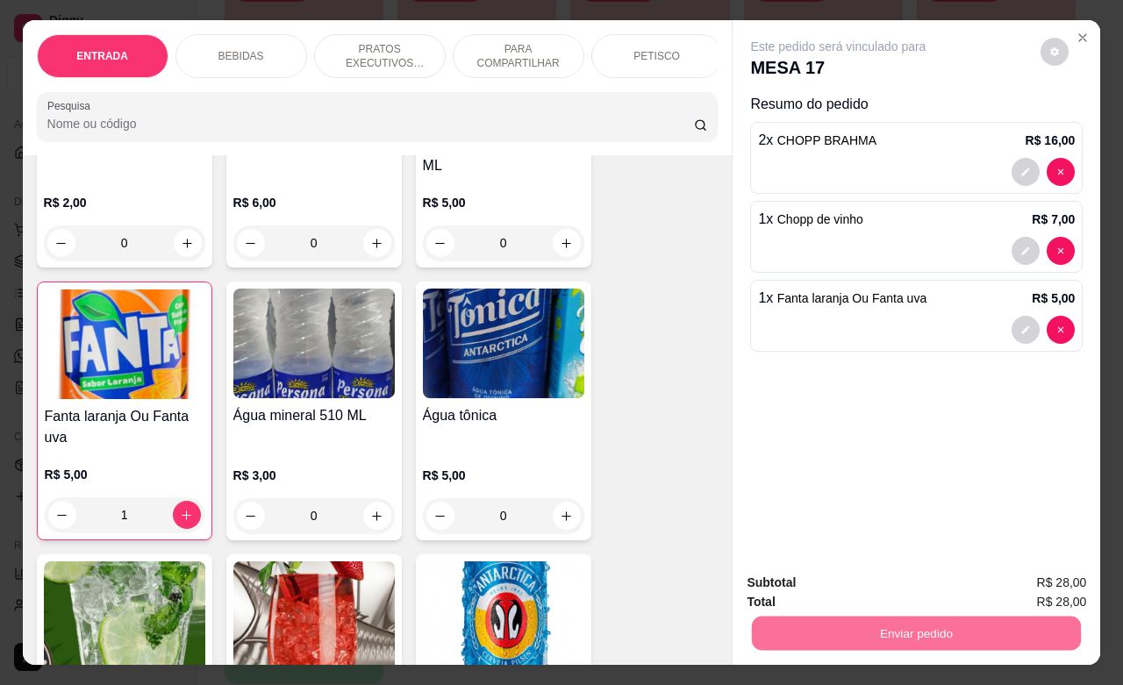
click at [808, 589] on button "Não registrar e enviar pedido" at bounding box center [856, 580] width 182 height 33
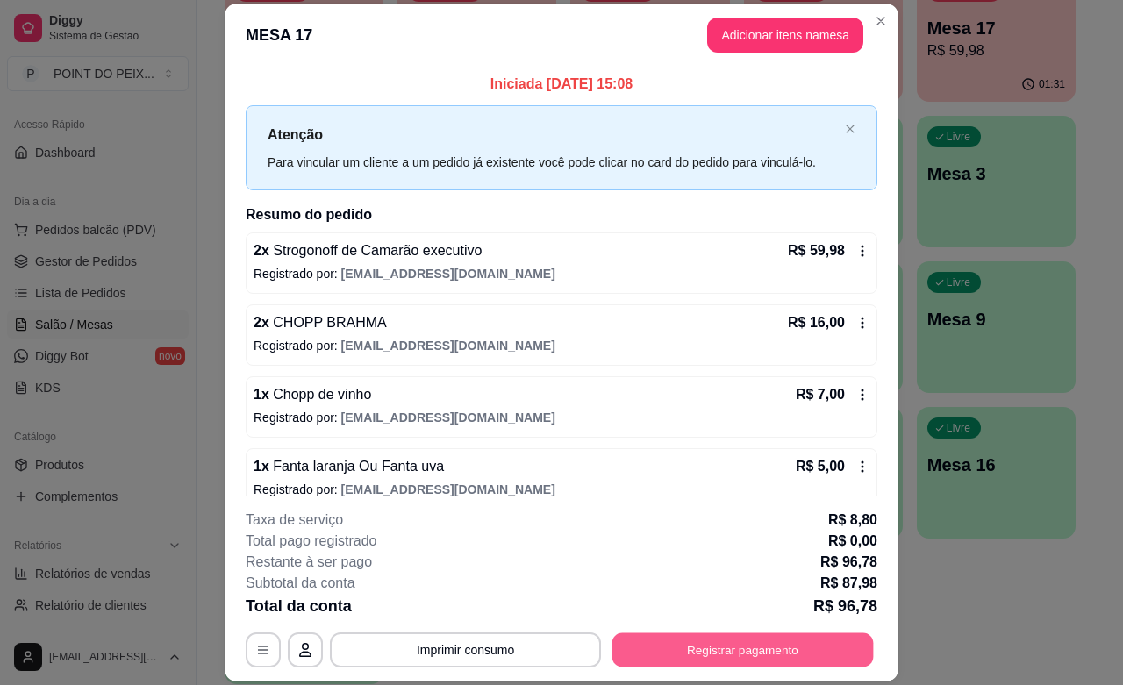
click at [703, 649] on button "Registrar pagamento" at bounding box center [742, 650] width 261 height 34
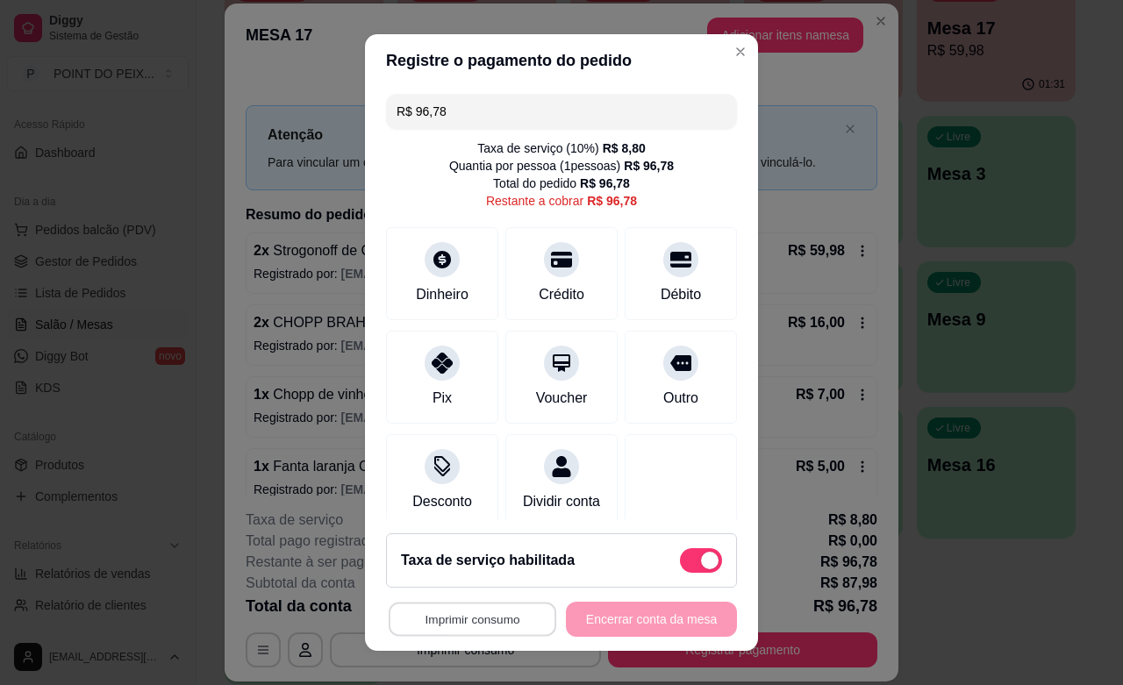
click at [497, 611] on button "Imprimir consumo" at bounding box center [473, 620] width 168 height 34
click at [480, 584] on button "IMPRESSORA" at bounding box center [463, 579] width 127 height 28
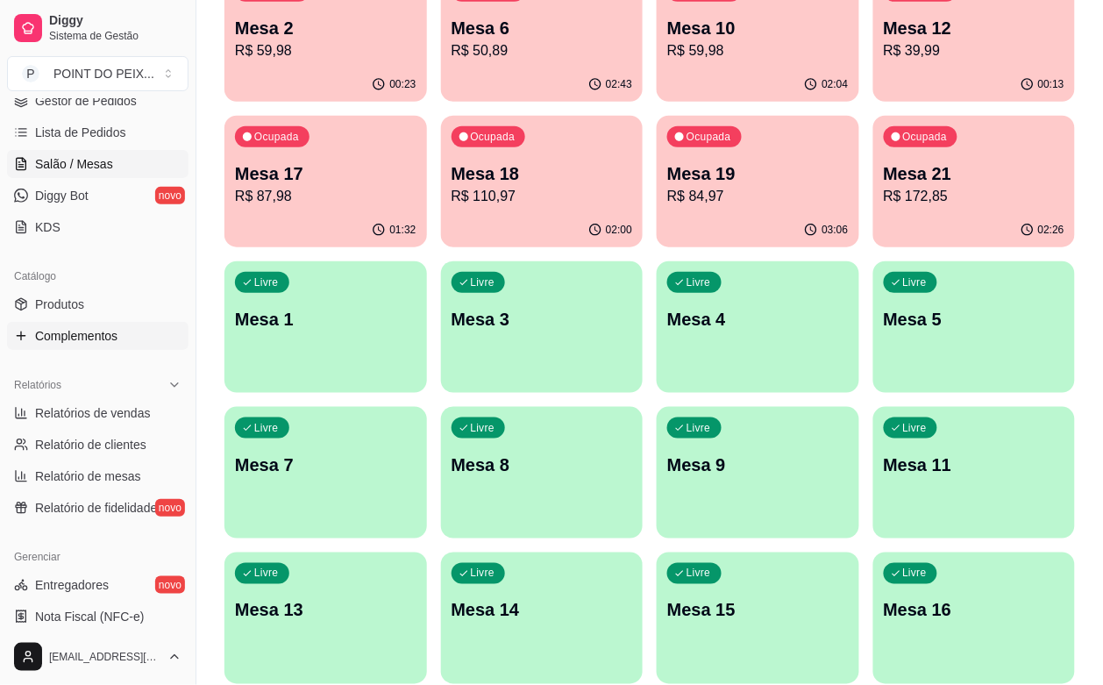
scroll to position [329, 0]
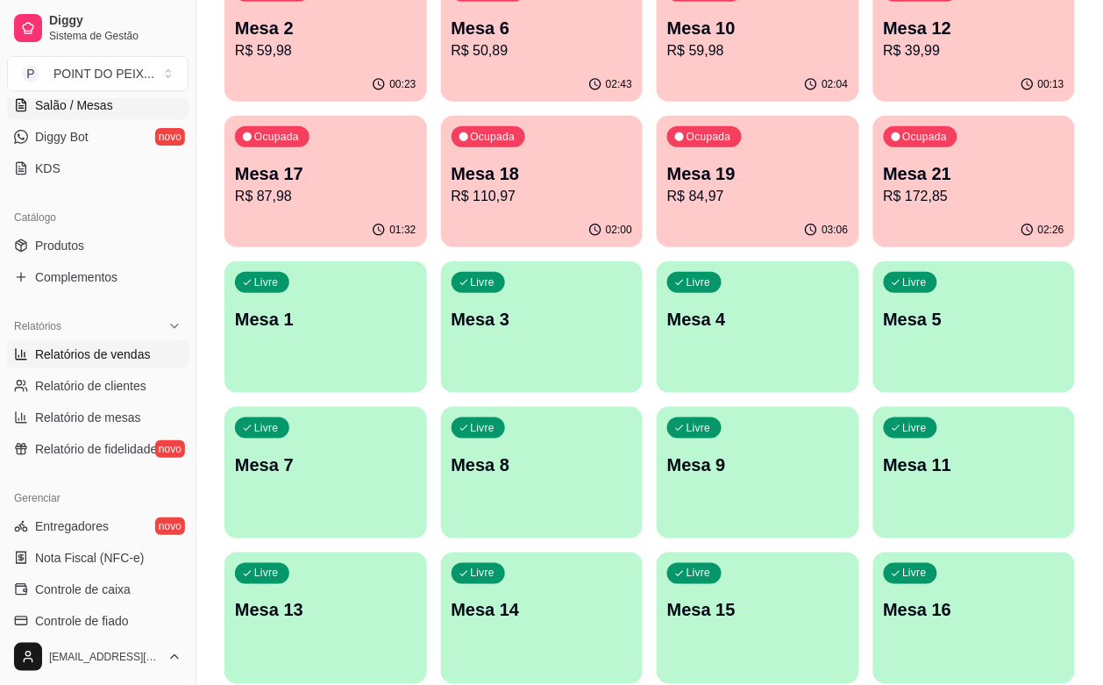
click at [103, 352] on span "Relatórios de vendas" at bounding box center [93, 355] width 116 height 18
select select "ALL"
select select "0"
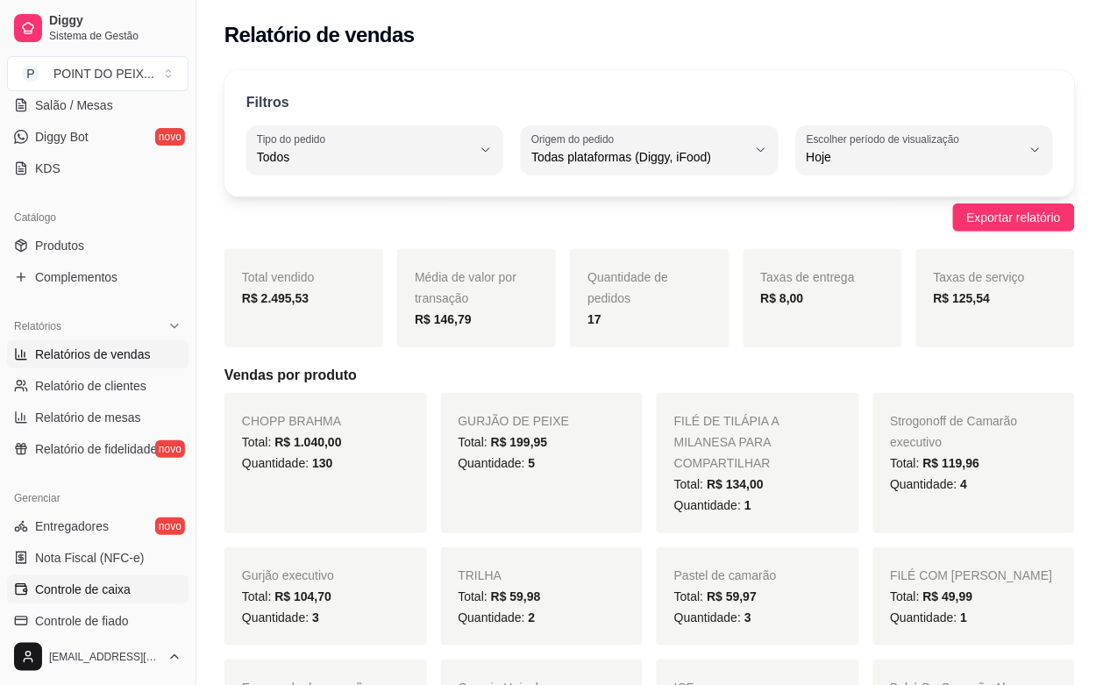
click at [95, 593] on span "Controle de caixa" at bounding box center [83, 590] width 96 height 18
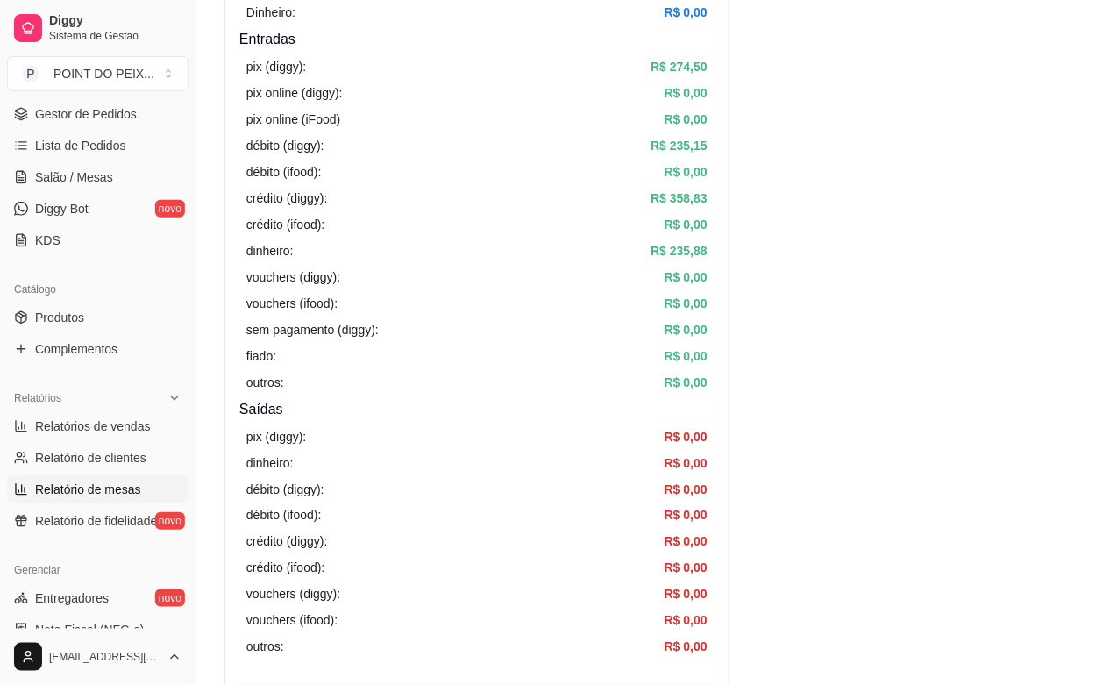
scroll to position [219, 0]
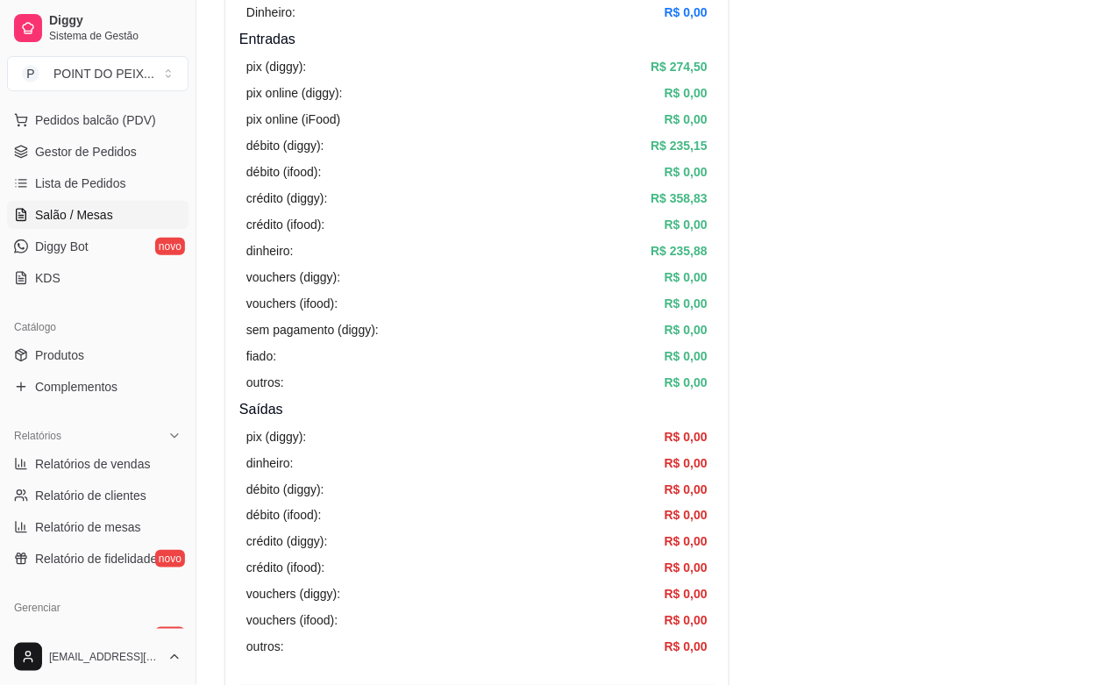
click at [75, 216] on span "Salão / Mesas" at bounding box center [74, 215] width 78 height 18
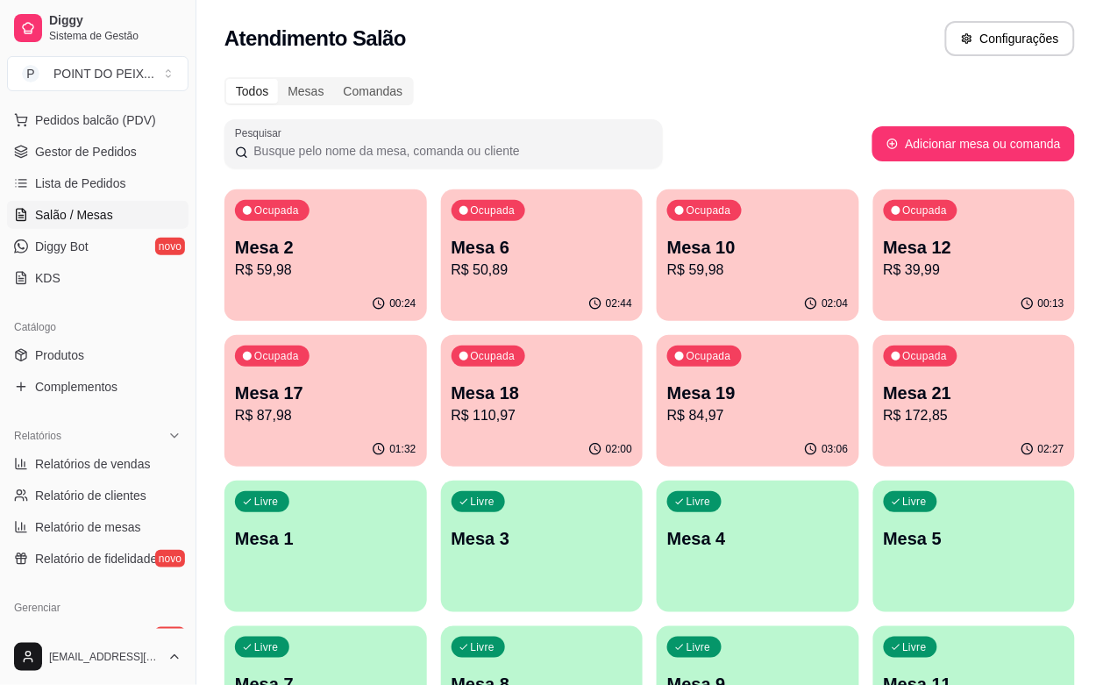
click at [417, 381] on p "Mesa 17" at bounding box center [326, 393] width 182 height 25
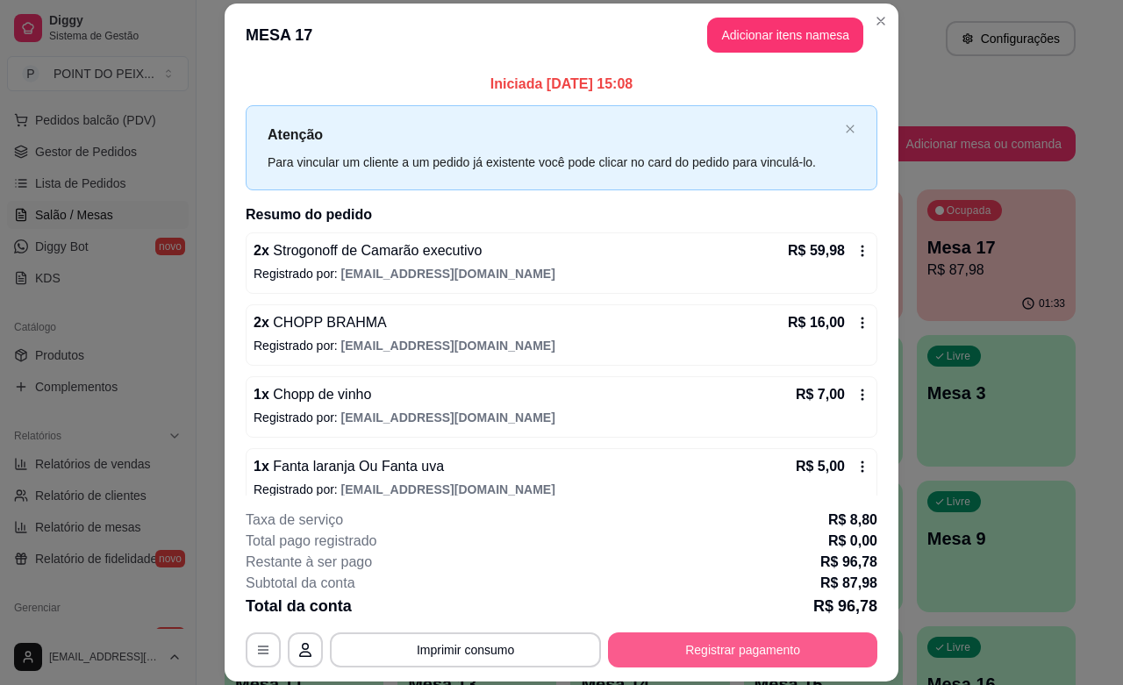
click at [703, 646] on button "Registrar pagamento" at bounding box center [742, 649] width 269 height 35
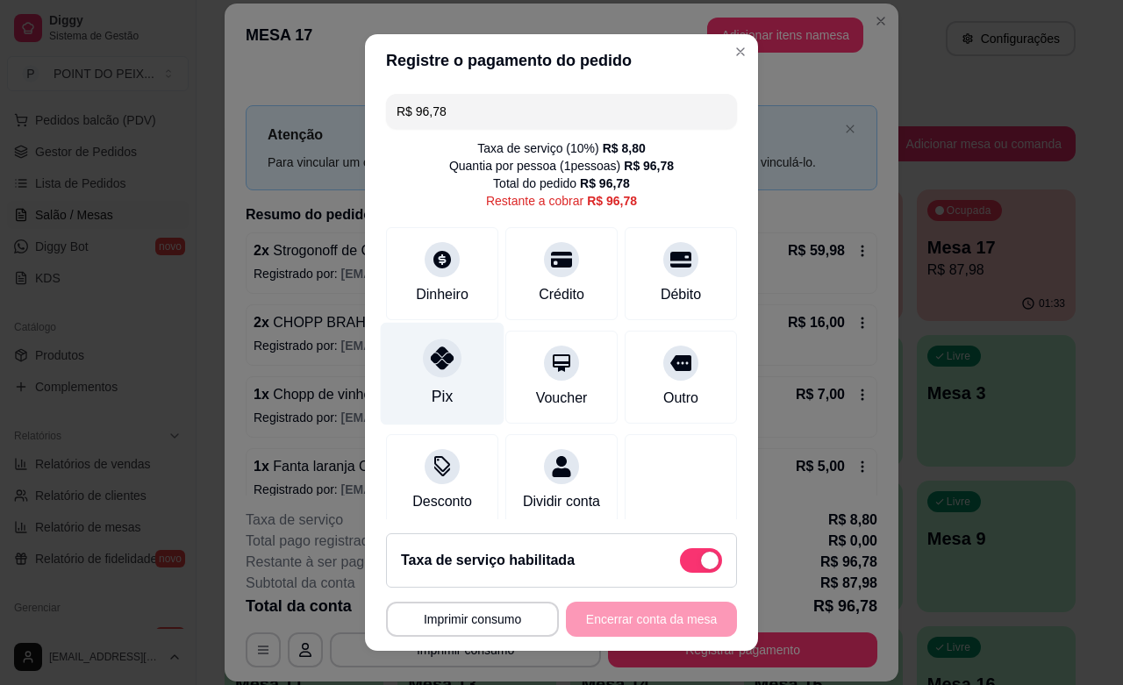
click at [437, 391] on div "Pix" at bounding box center [443, 374] width 124 height 103
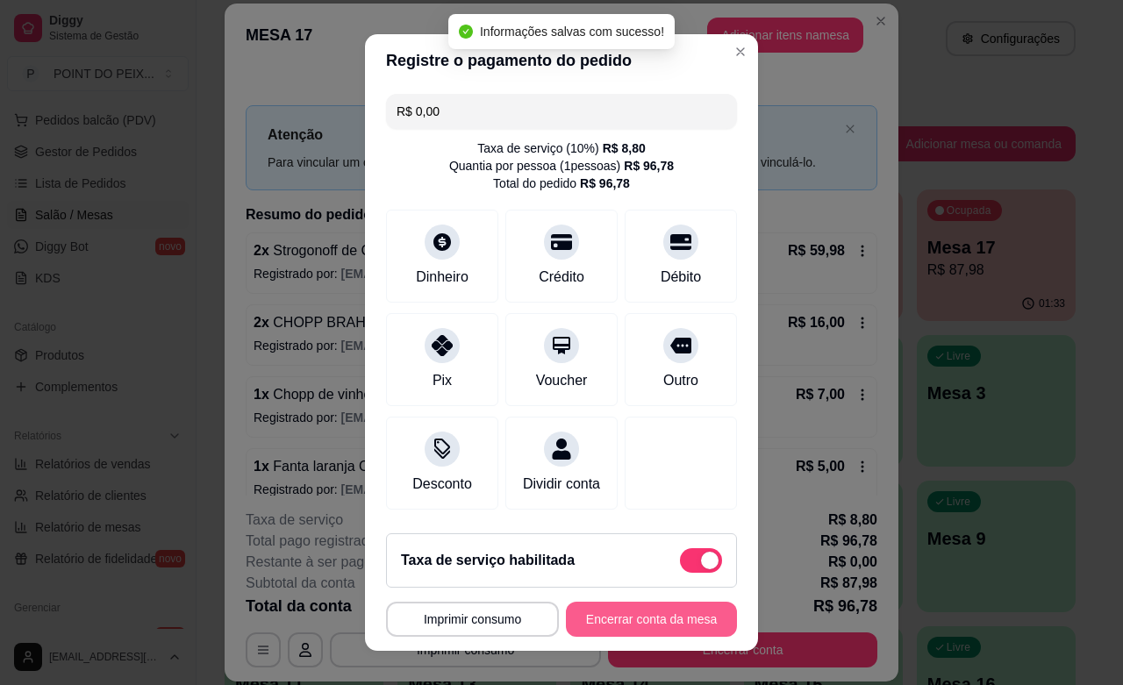
type input "R$ 0,00"
click at [643, 621] on button "Encerrar conta da mesa" at bounding box center [651, 620] width 166 height 34
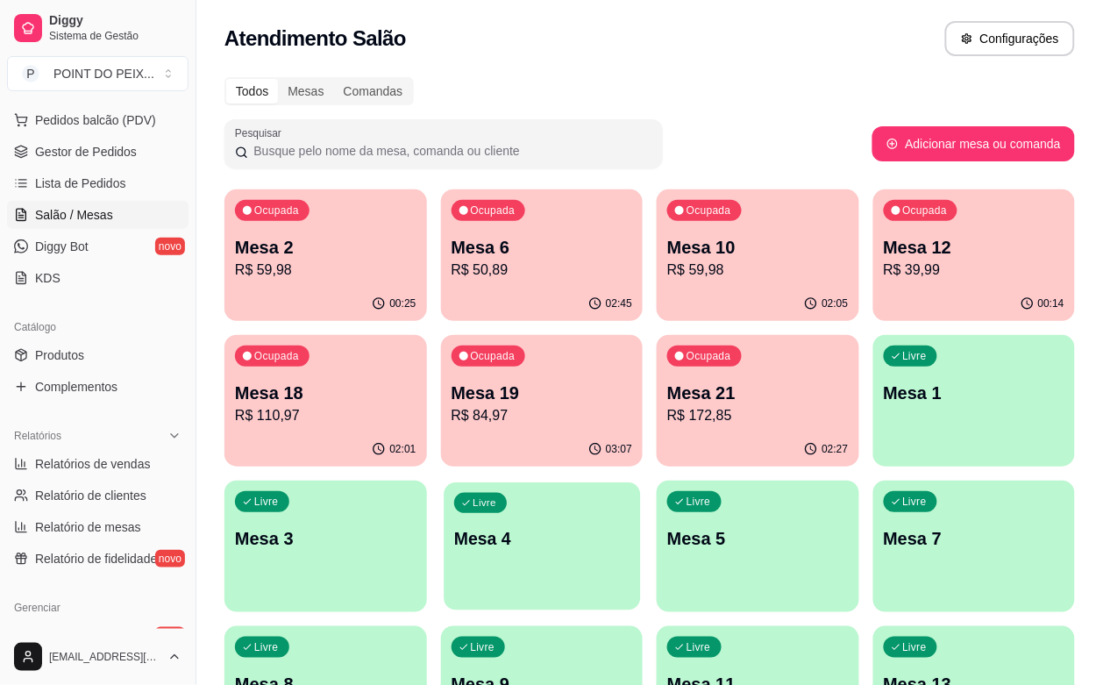
click at [640, 482] on div "Livre Mesa 4" at bounding box center [542, 535] width 196 height 107
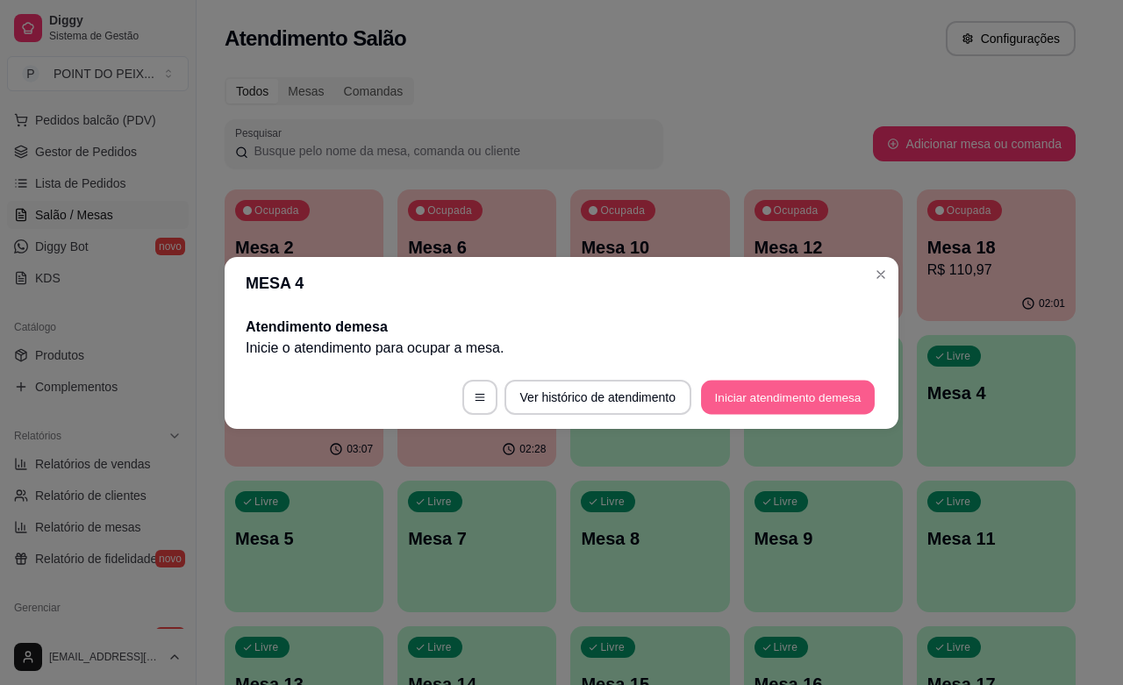
click at [738, 393] on button "Iniciar atendimento de mesa" at bounding box center [788, 397] width 174 height 34
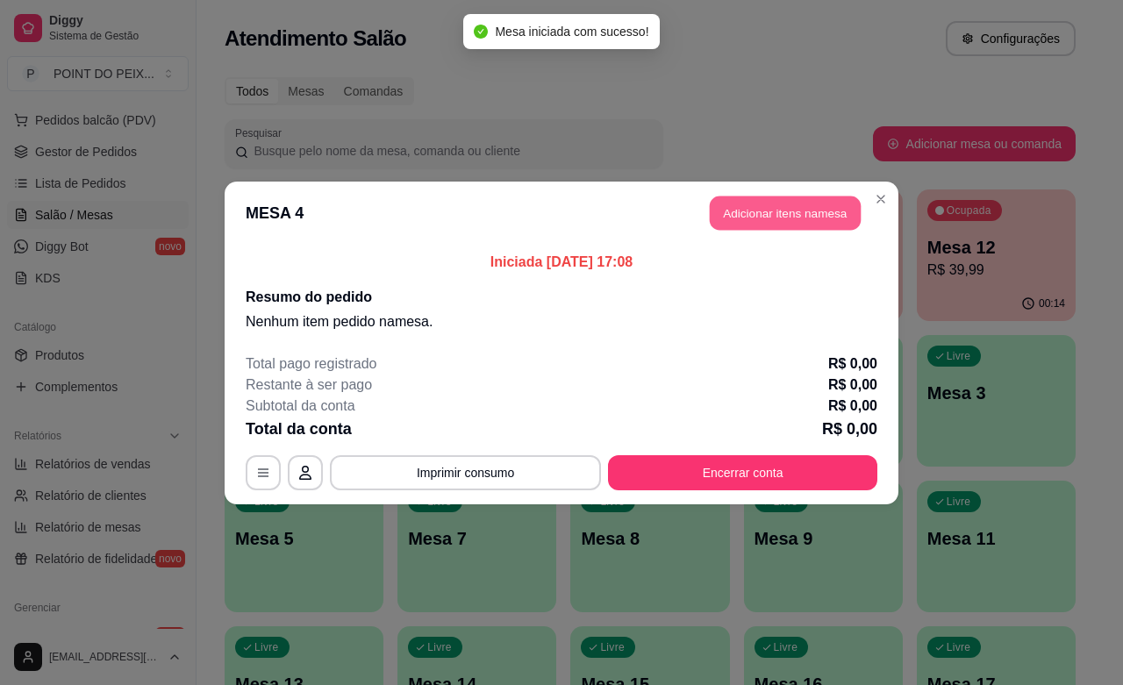
click at [829, 211] on button "Adicionar itens na mesa" at bounding box center [785, 213] width 151 height 34
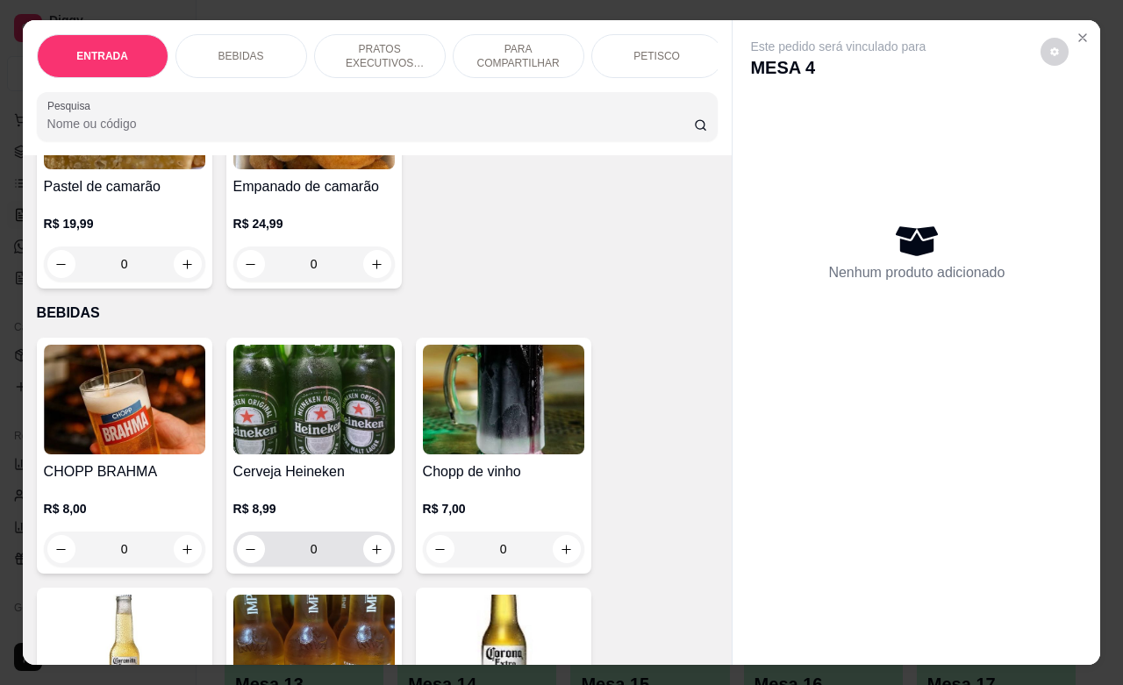
scroll to position [219, 0]
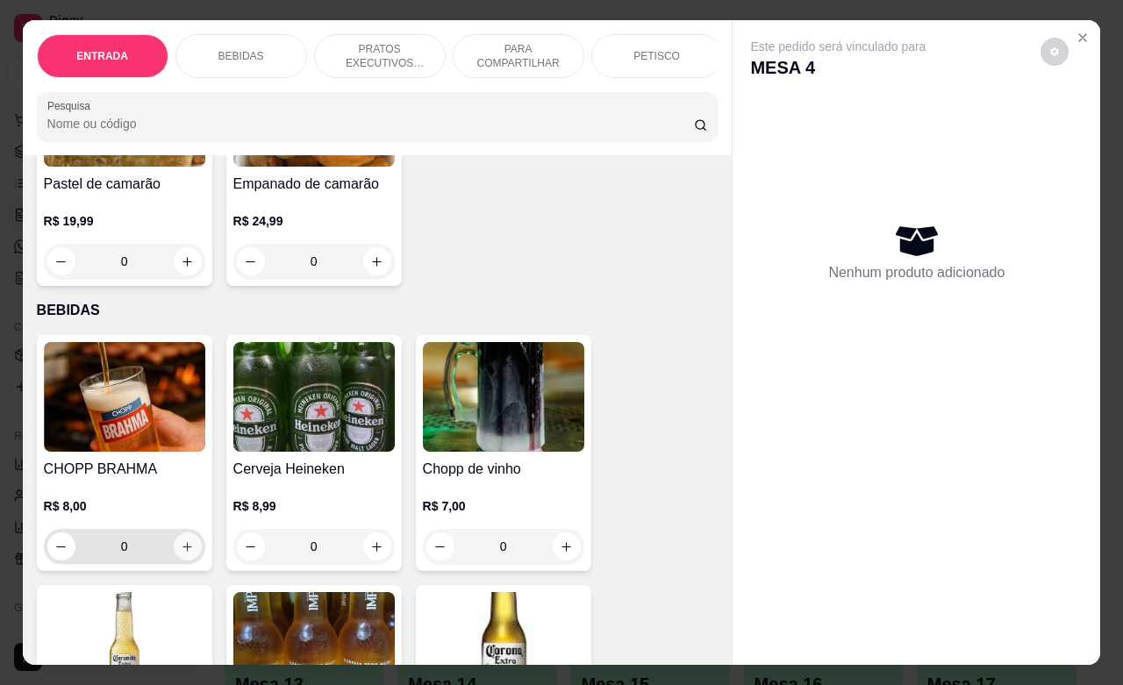
click at [182, 553] on icon "increase-product-quantity" at bounding box center [187, 546] width 13 height 13
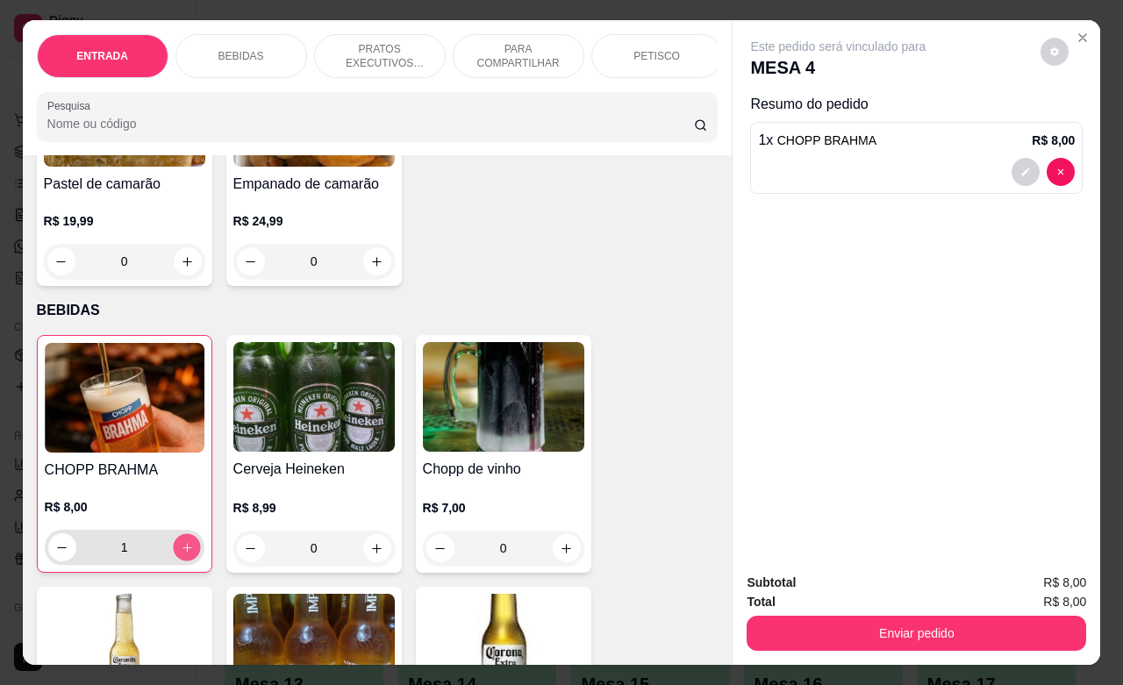
click at [182, 554] on icon "increase-product-quantity" at bounding box center [186, 547] width 13 height 13
type input "4"
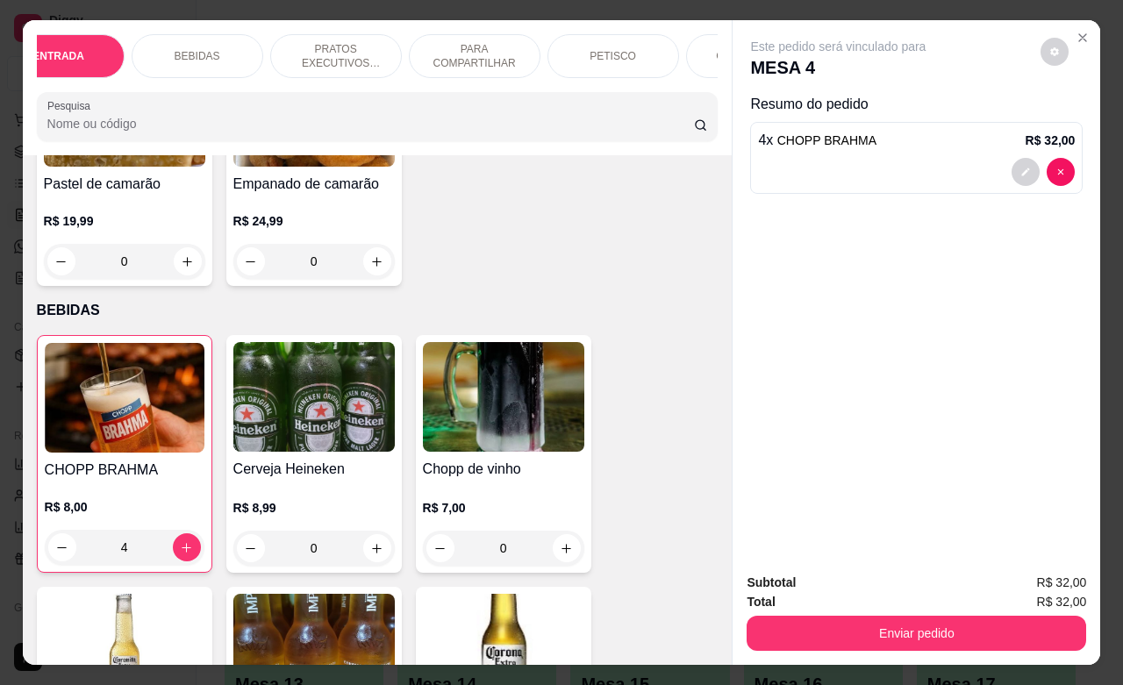
scroll to position [0, 88]
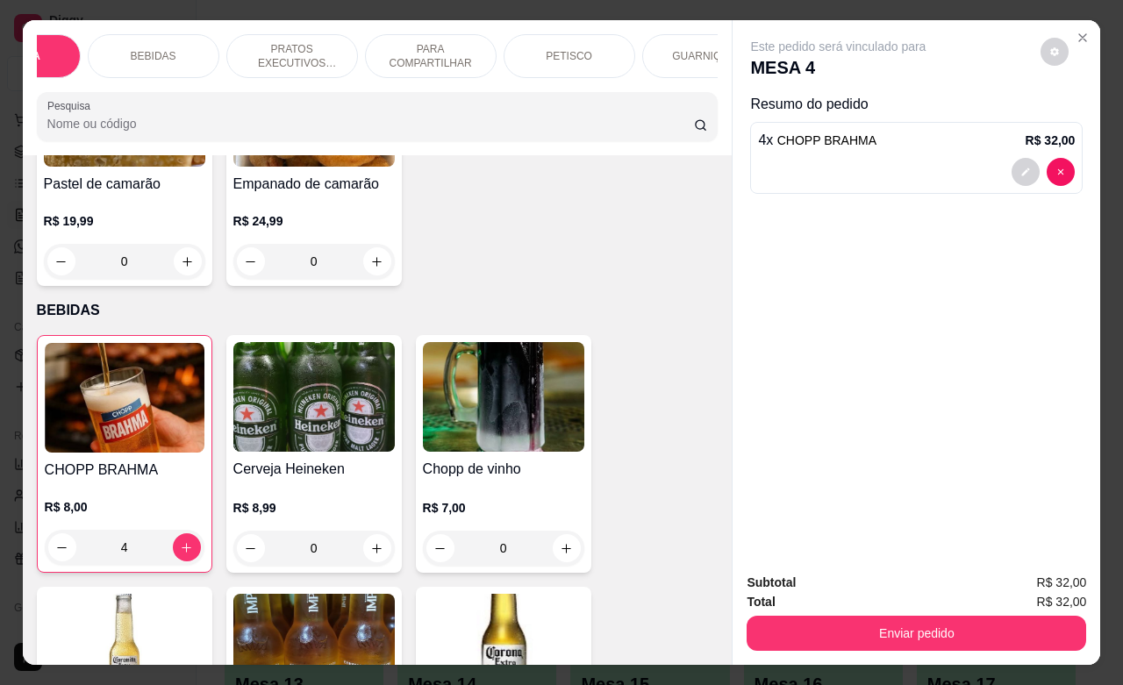
click at [690, 49] on p "GUARNIÇÕES" at bounding box center [707, 56] width 71 height 14
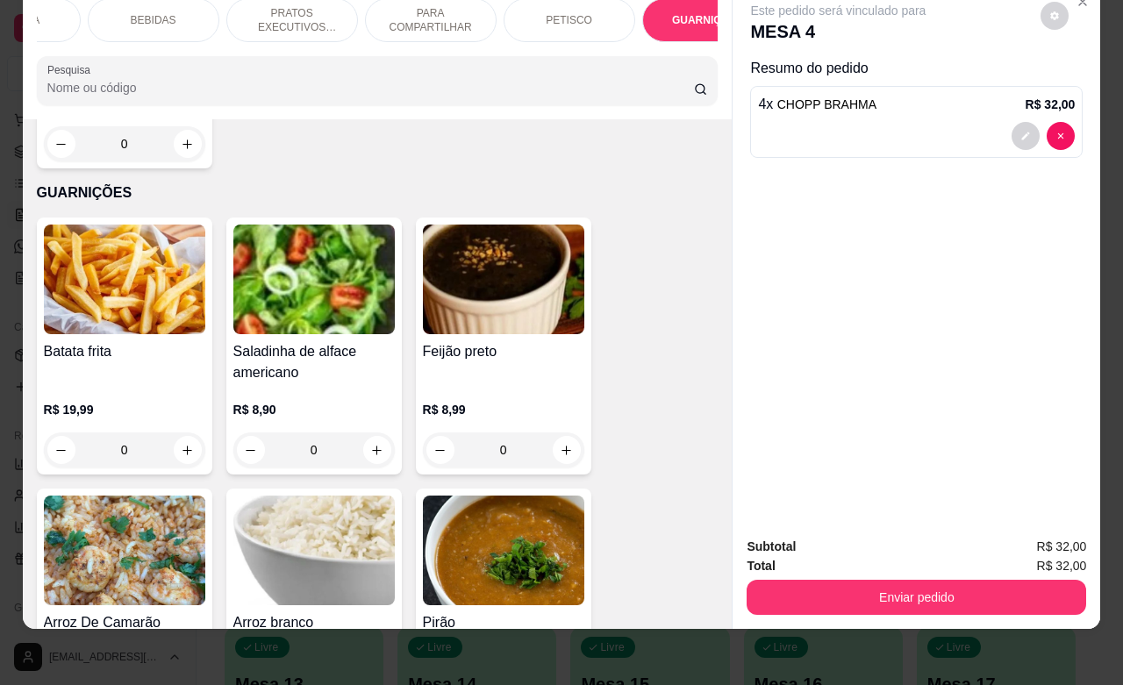
scroll to position [5262, 0]
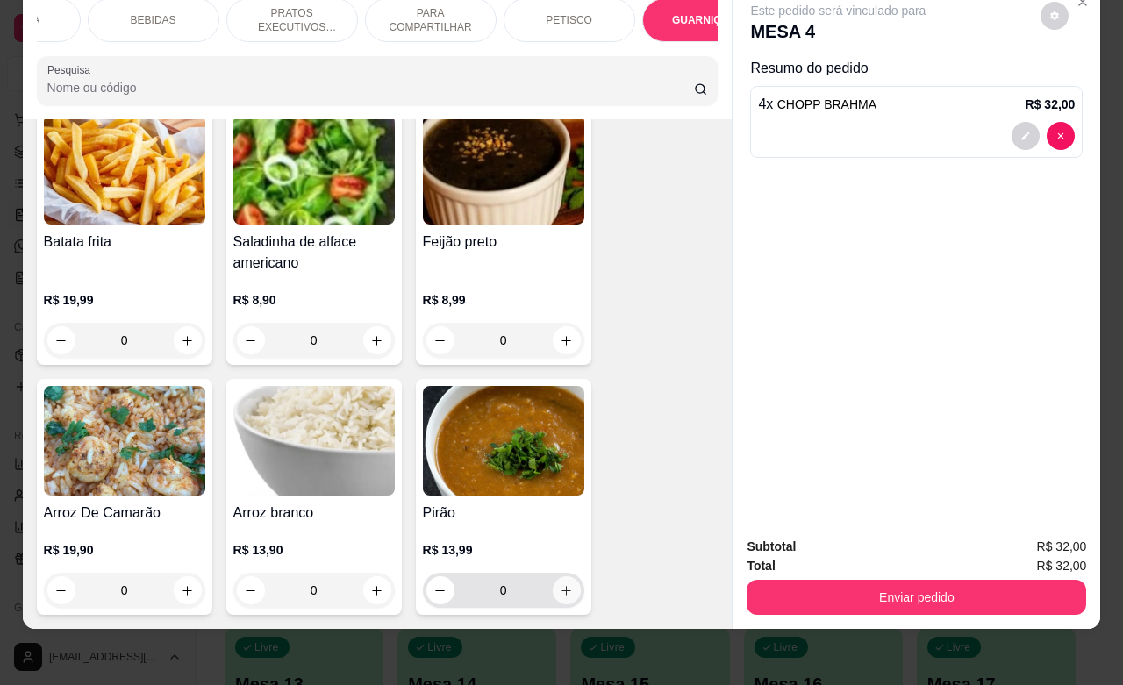
click at [560, 584] on icon "increase-product-quantity" at bounding box center [566, 590] width 13 height 13
type input "1"
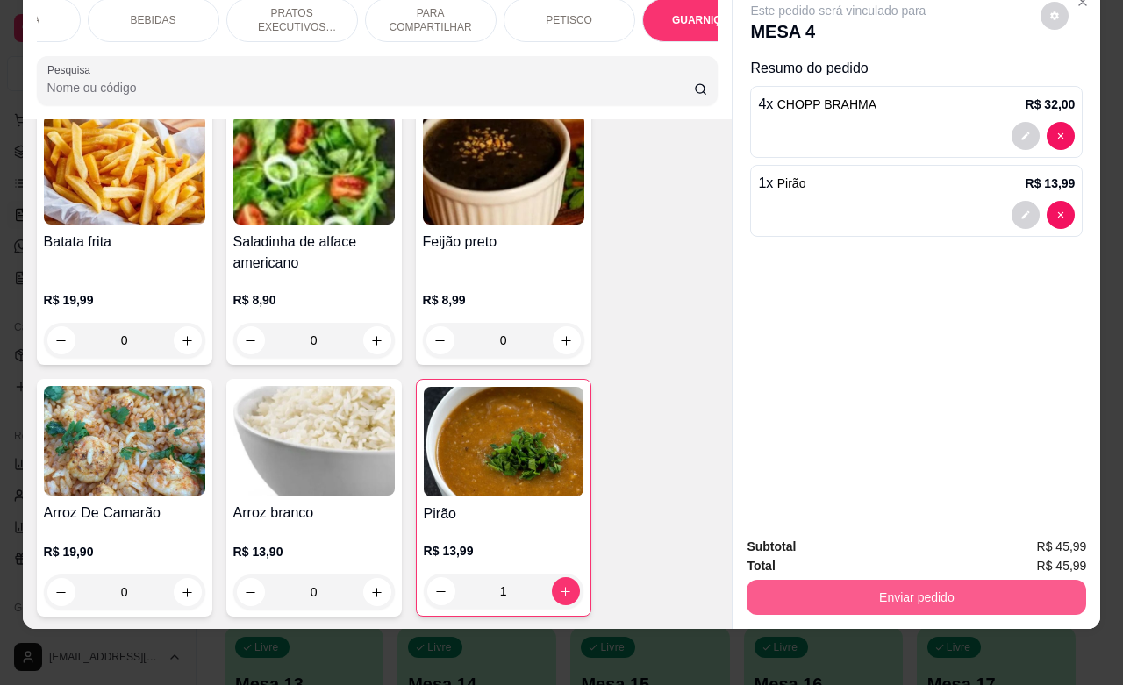
click at [831, 580] on button "Enviar pedido" at bounding box center [915, 597] width 339 height 35
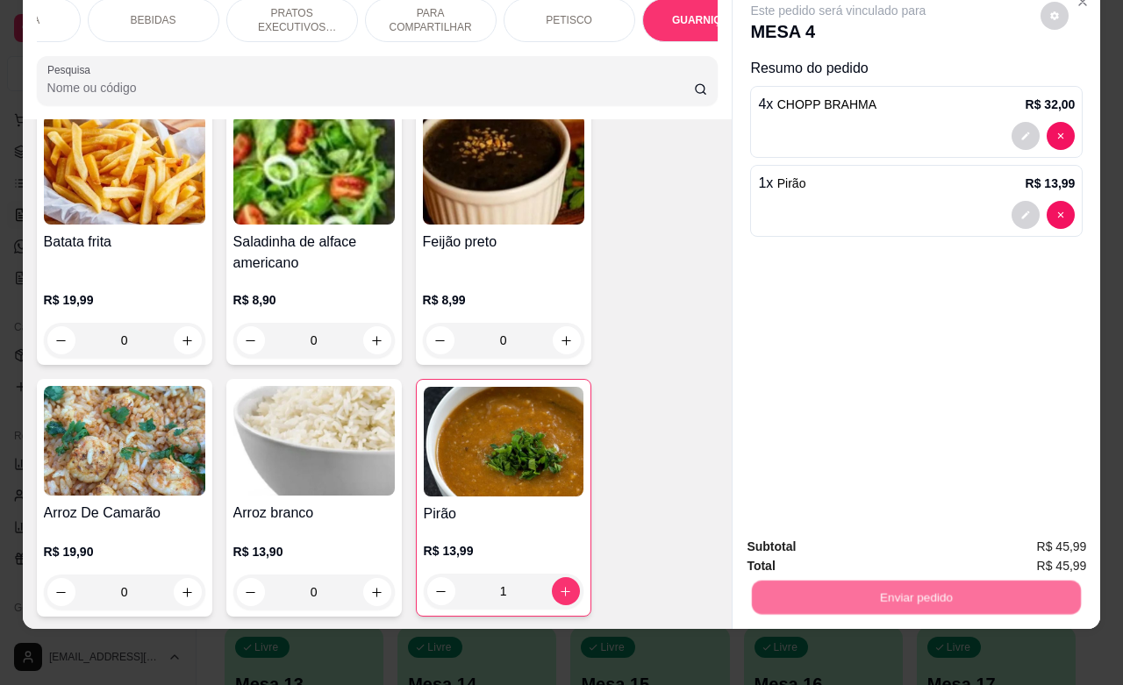
click at [788, 537] on button "Não registrar e enviar pedido" at bounding box center [856, 535] width 182 height 33
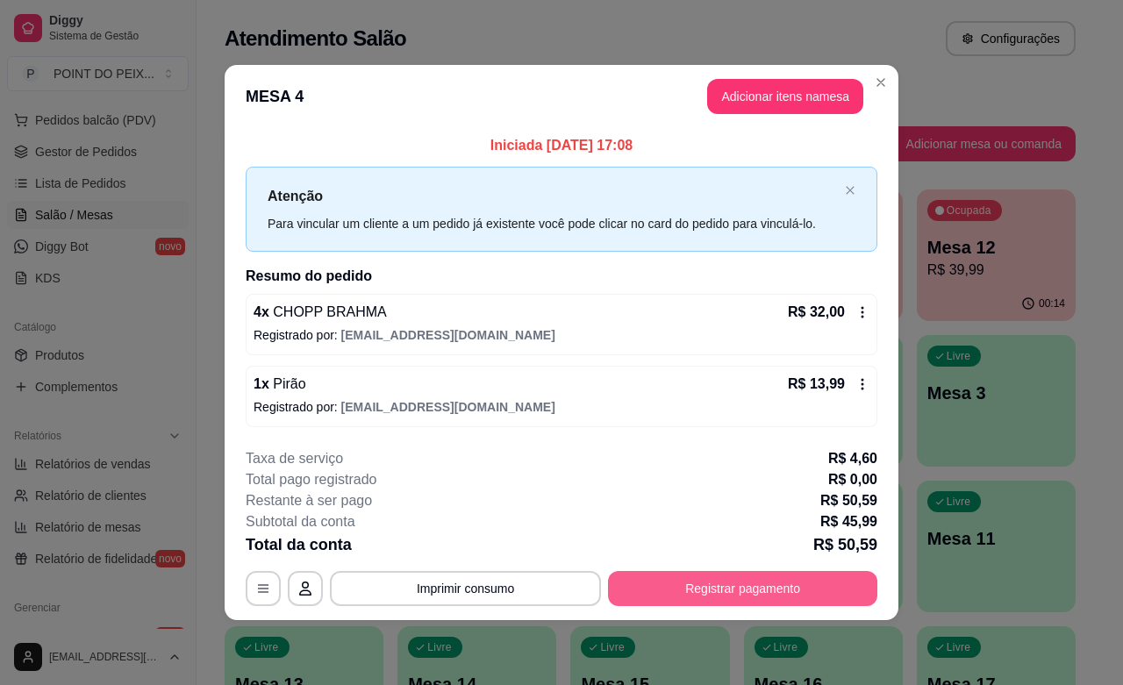
click at [790, 596] on button "Registrar pagamento" at bounding box center [742, 588] width 269 height 35
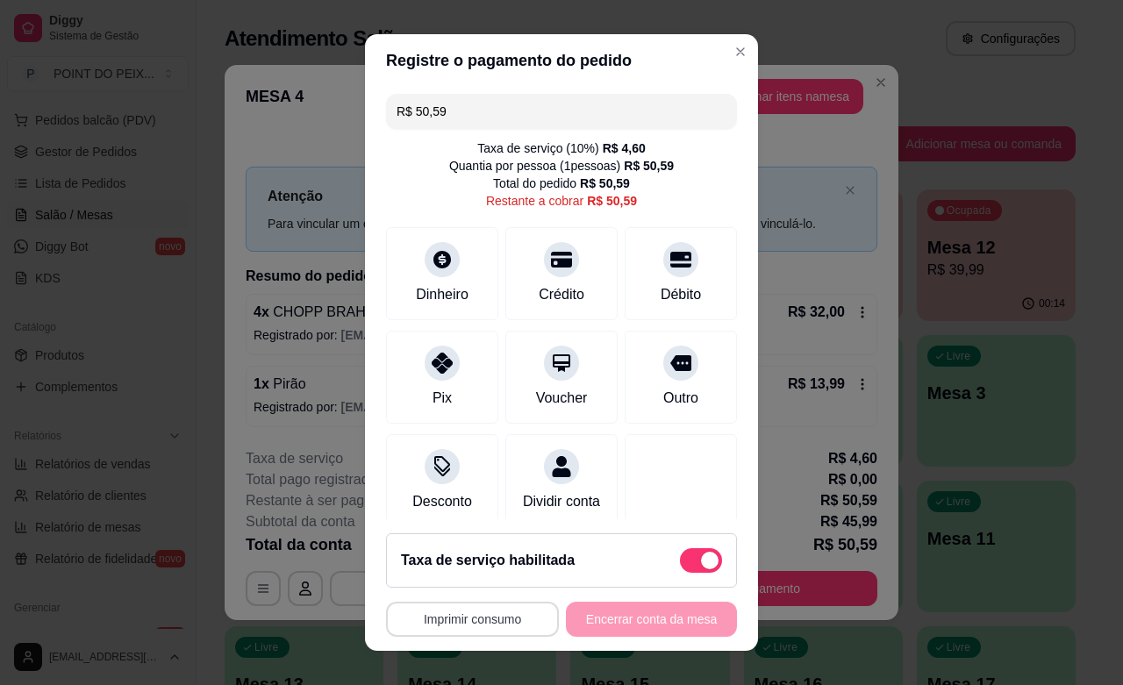
click at [515, 616] on button "Imprimir consumo" at bounding box center [472, 619] width 173 height 35
click at [680, 562] on span at bounding box center [701, 560] width 42 height 25
click at [679, 563] on input "checkbox" at bounding box center [684, 568] width 11 height 11
checkbox input "true"
type input "R$ 45,99"
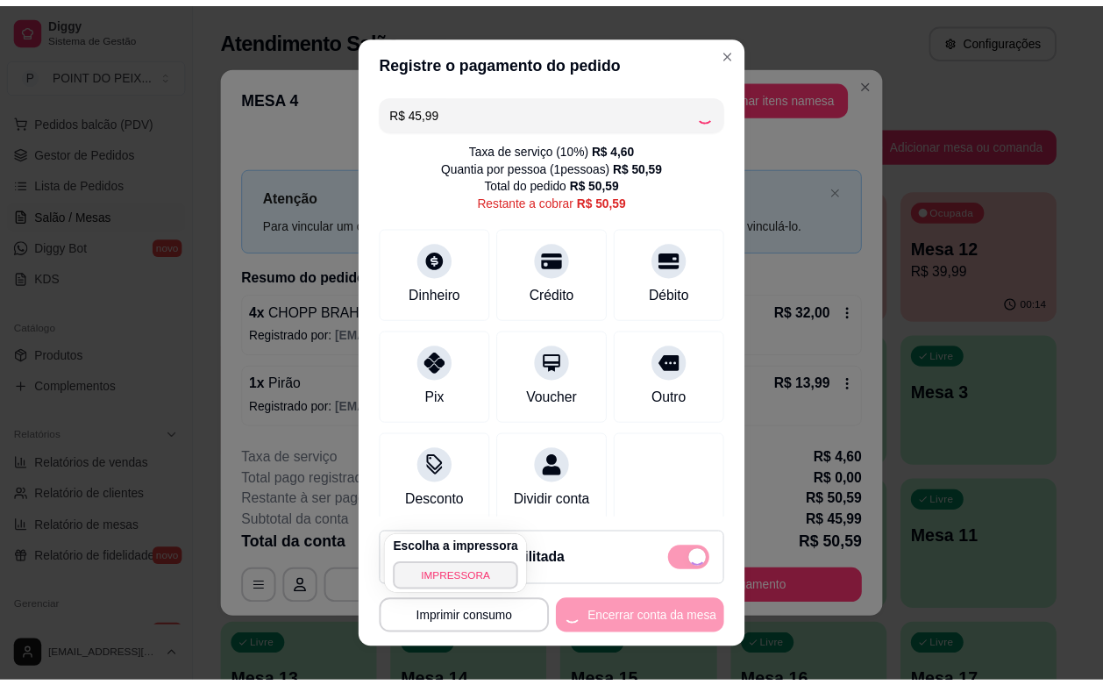
scroll to position [10, 0]
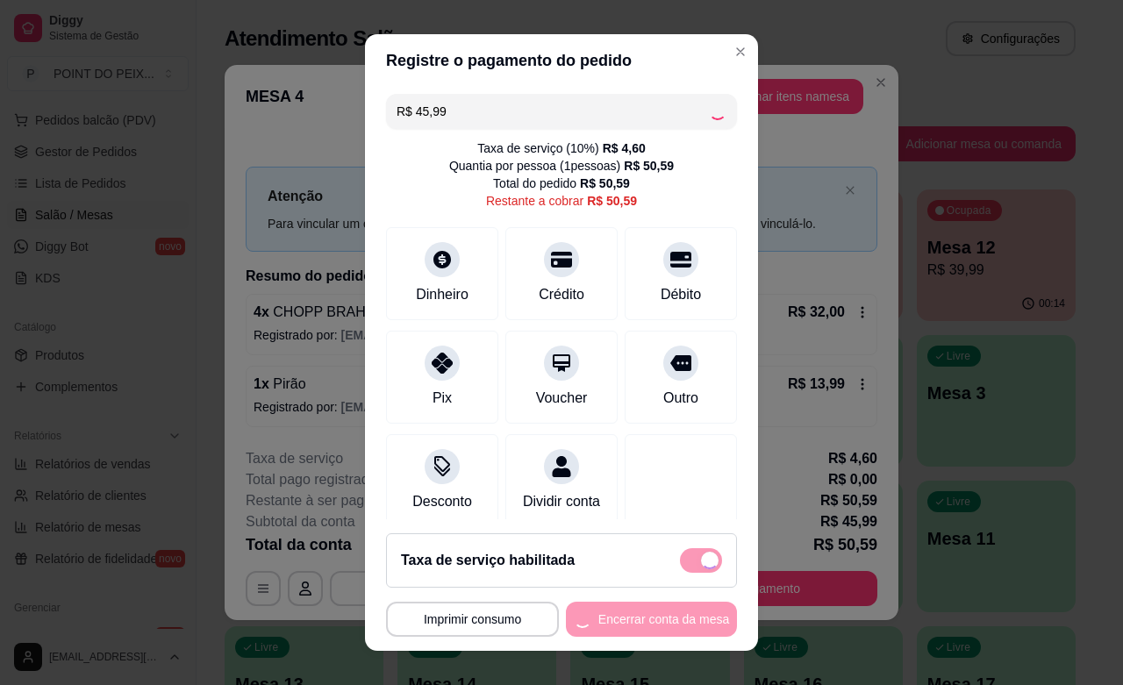
checkbox input "false"
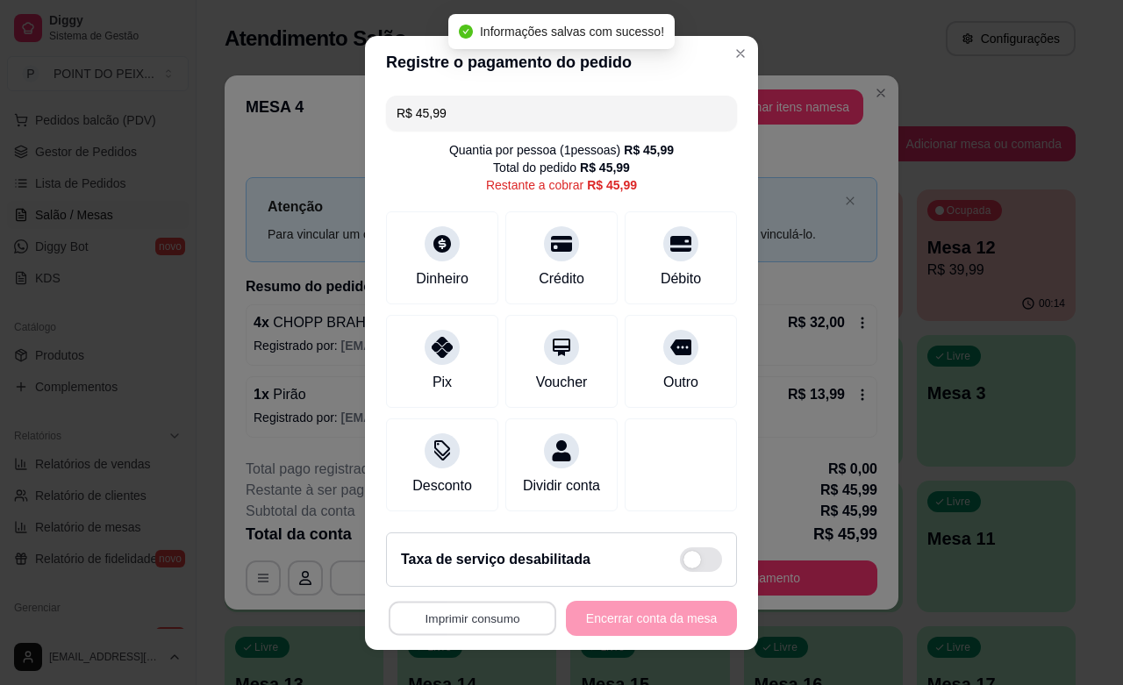
click at [482, 625] on button "Imprimir consumo" at bounding box center [473, 618] width 168 height 34
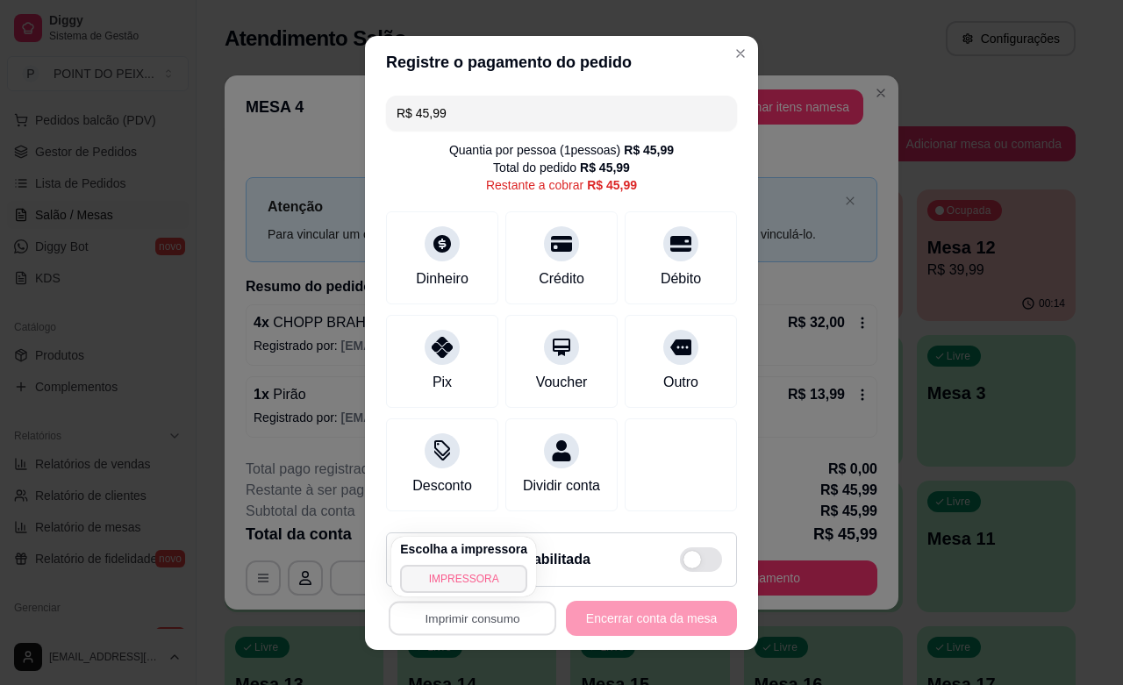
click at [449, 579] on button "IMPRESSORA" at bounding box center [463, 579] width 127 height 28
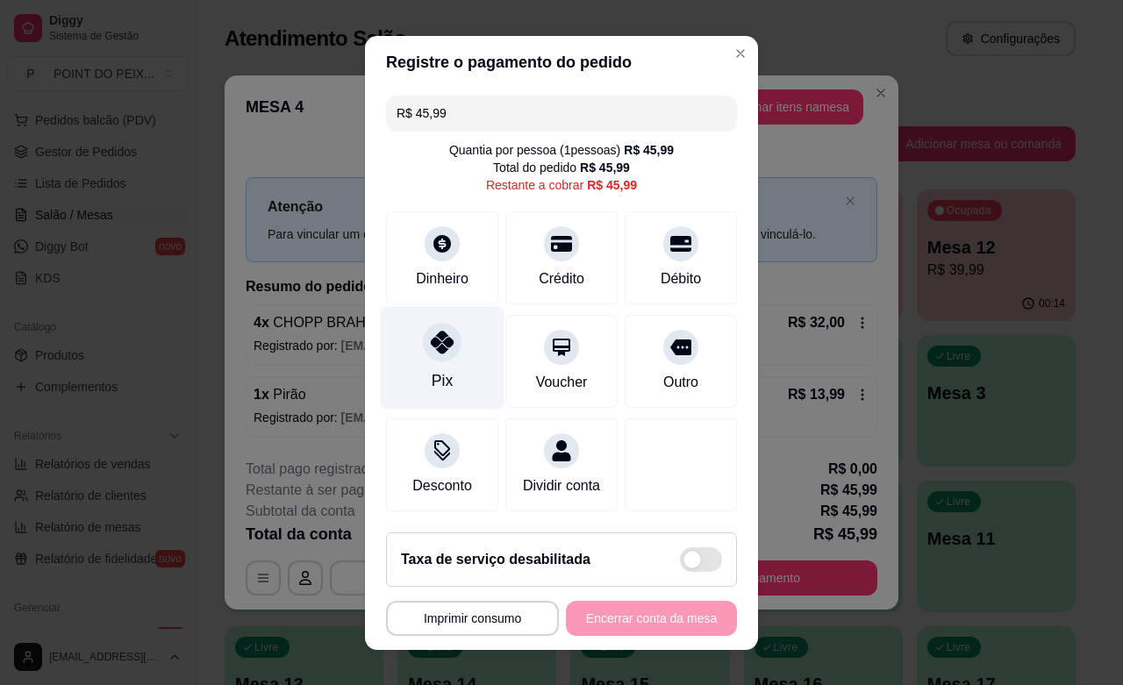
click at [431, 371] on div "Pix" at bounding box center [441, 380] width 21 height 23
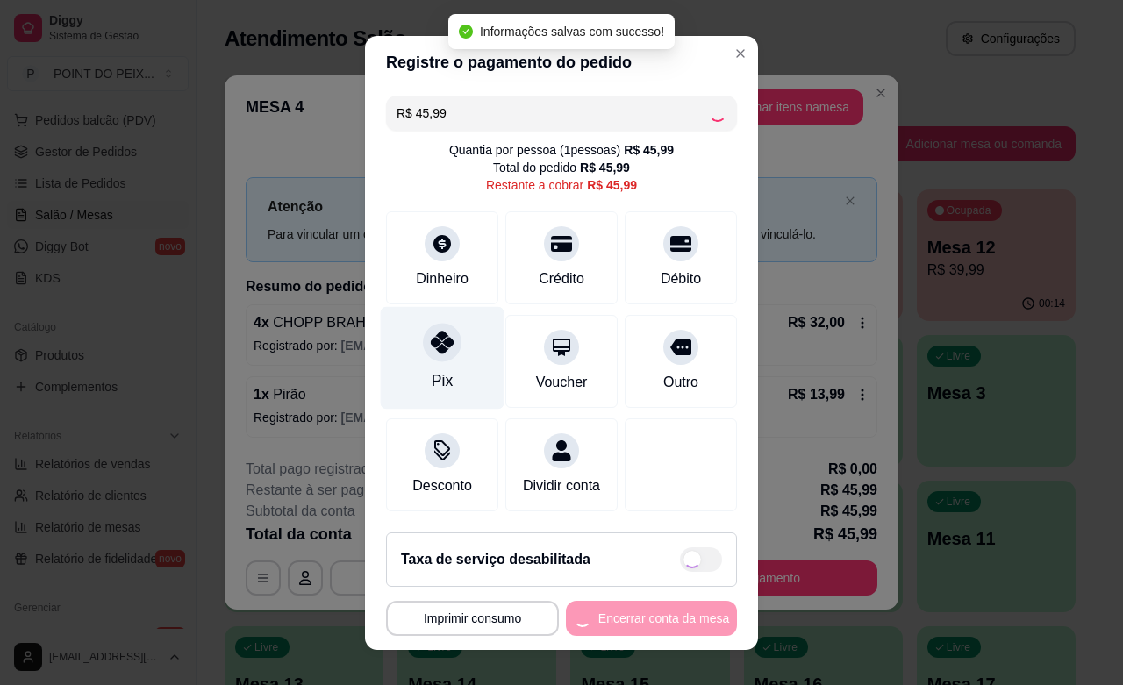
type input "R$ 0,00"
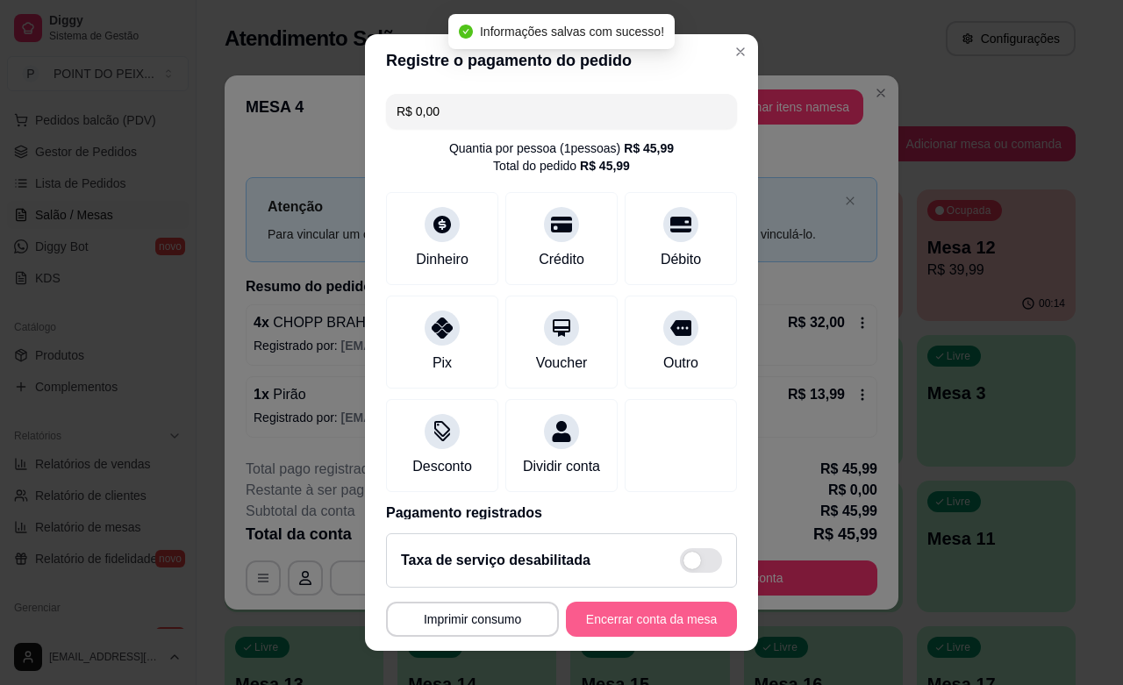
click at [621, 624] on button "Encerrar conta da mesa" at bounding box center [651, 619] width 171 height 35
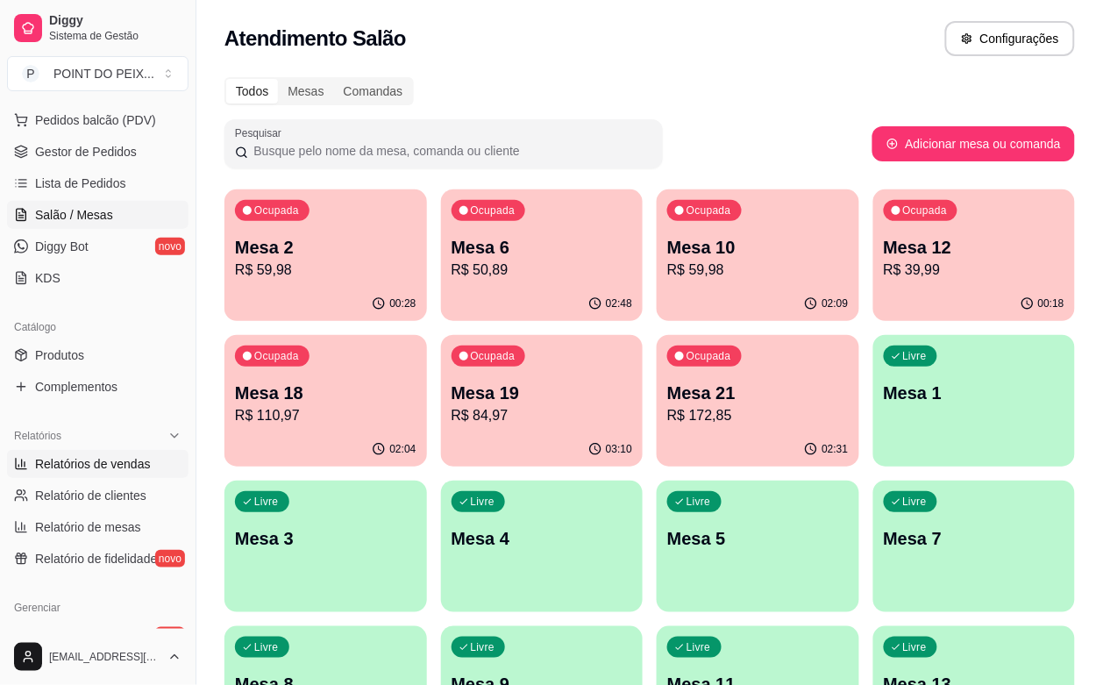
click at [120, 463] on span "Relatórios de vendas" at bounding box center [93, 464] width 116 height 18
select select "ALL"
select select "0"
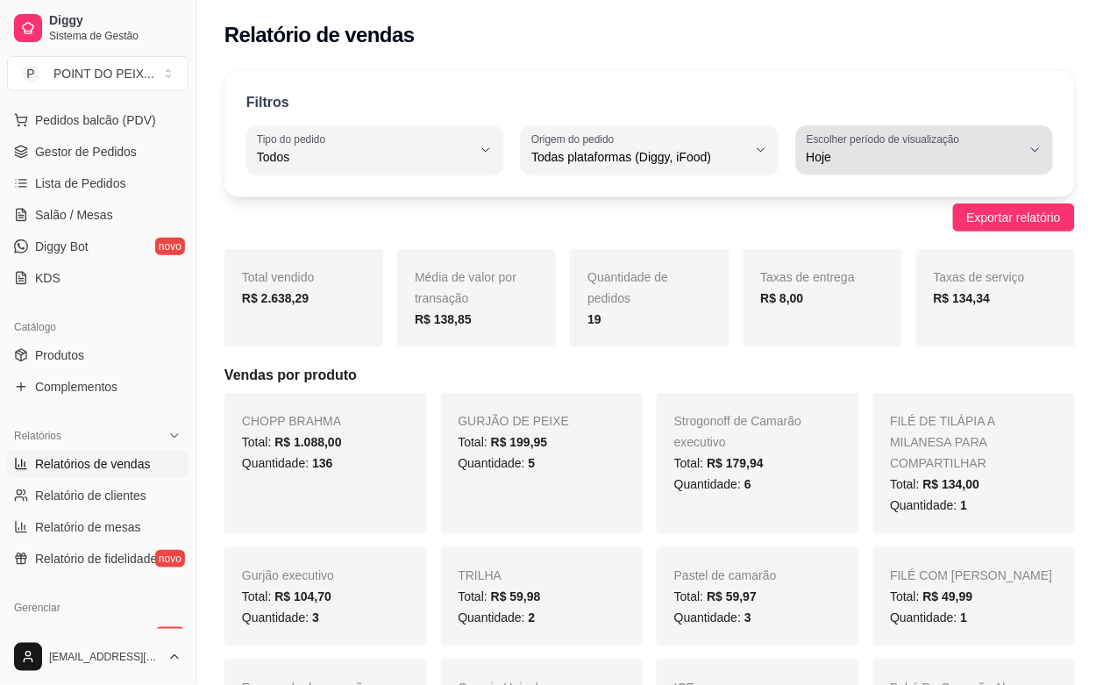
click at [1044, 159] on button "Escolher período de visualização Hoje" at bounding box center [924, 149] width 257 height 49
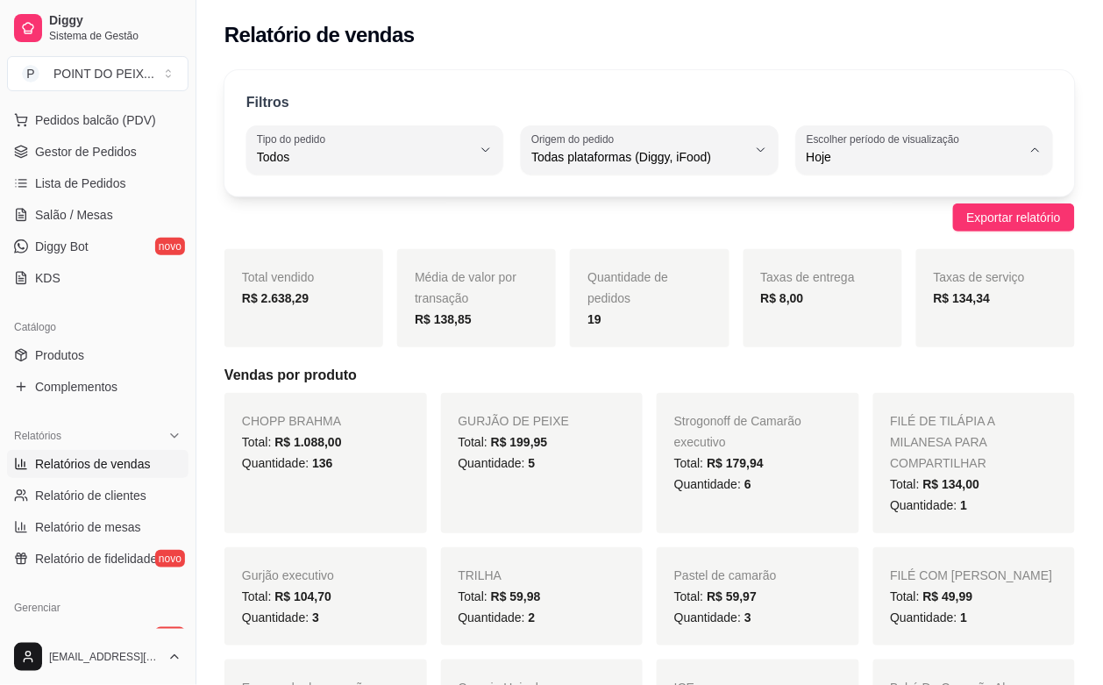
click at [851, 229] on span "Ontem" at bounding box center [916, 227] width 203 height 17
type input "1"
select select "1"
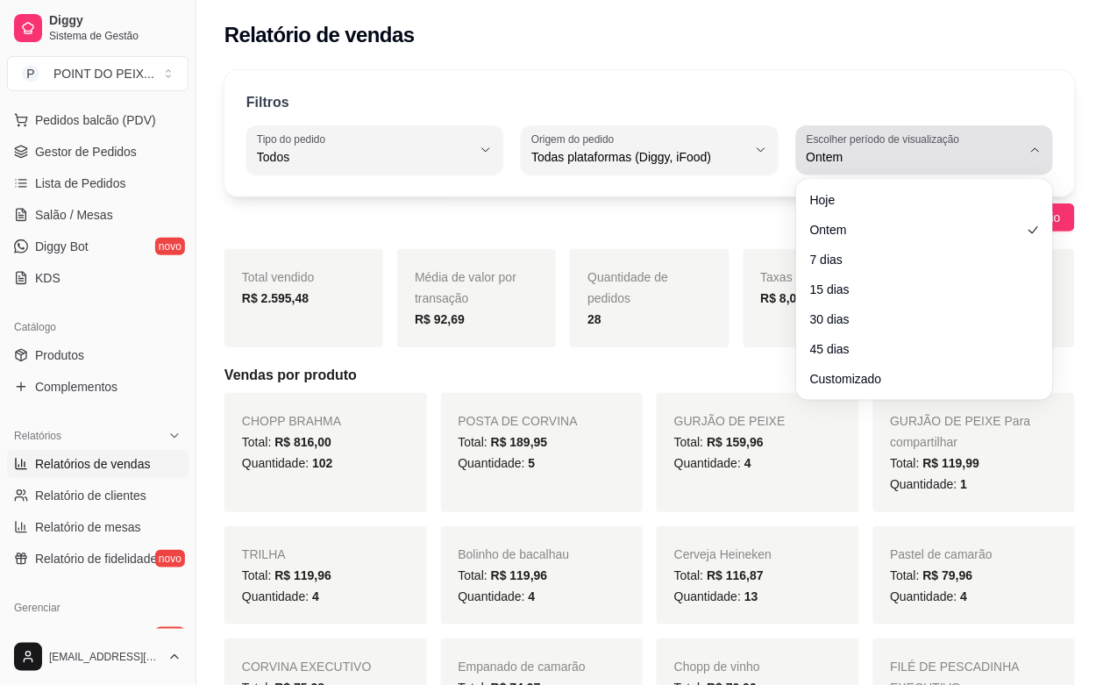
click at [1036, 159] on button "Escolher período de visualização Ontem" at bounding box center [924, 149] width 257 height 49
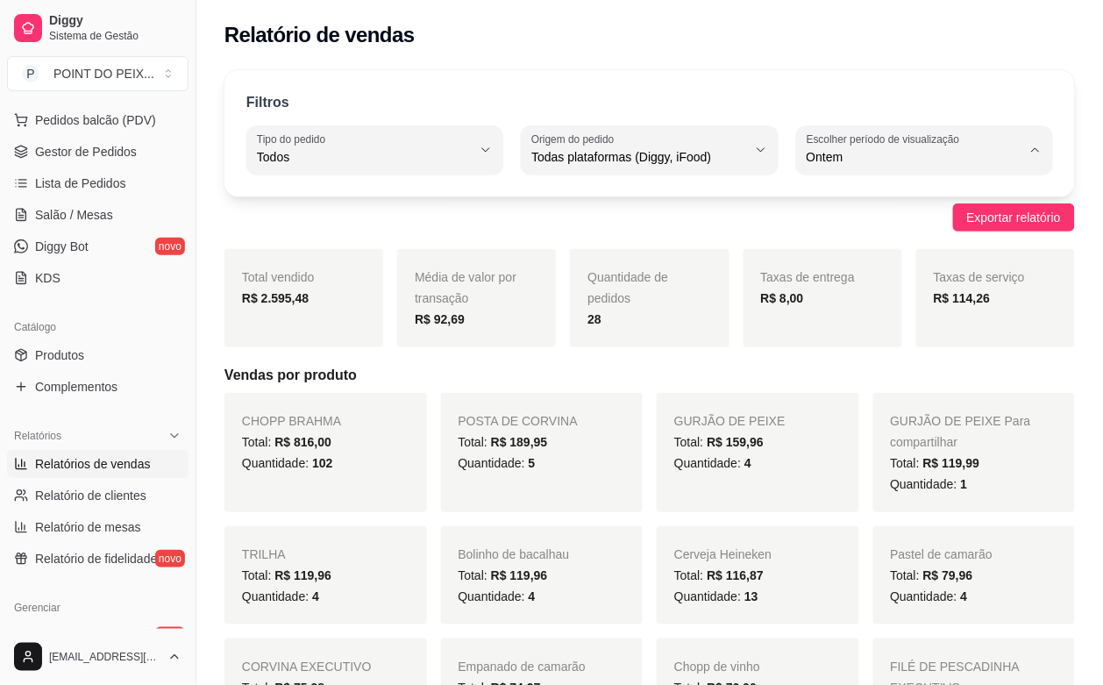
click at [856, 207] on span "Hoje" at bounding box center [916, 198] width 203 height 17
type input "0"
select select "0"
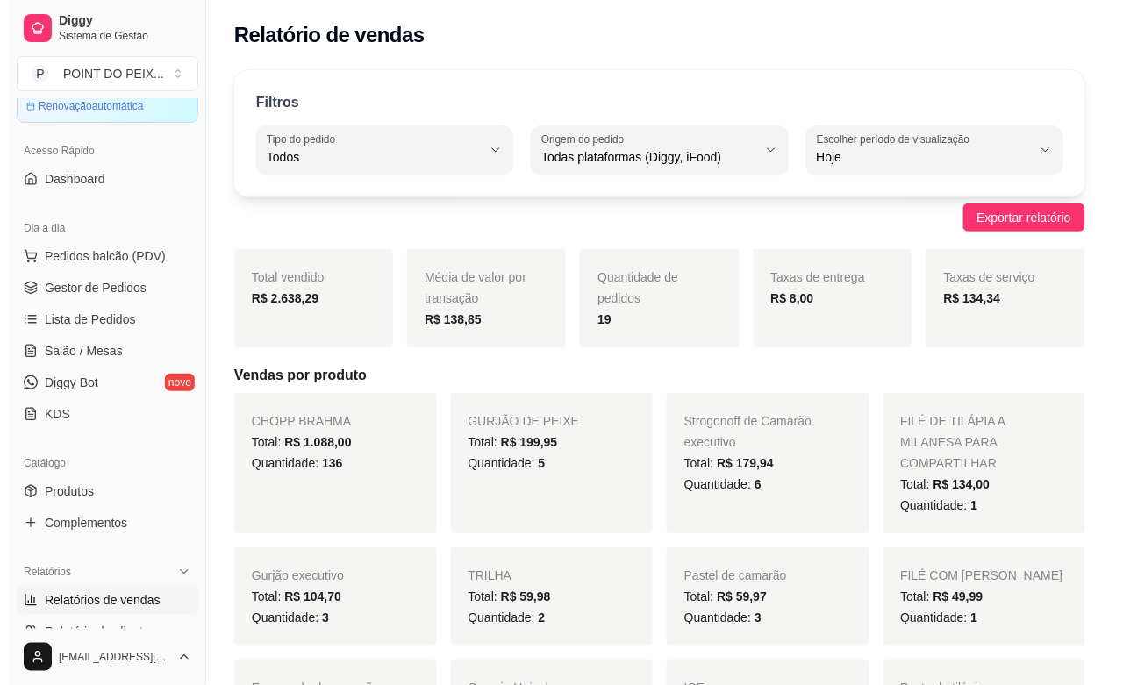
scroll to position [16, 0]
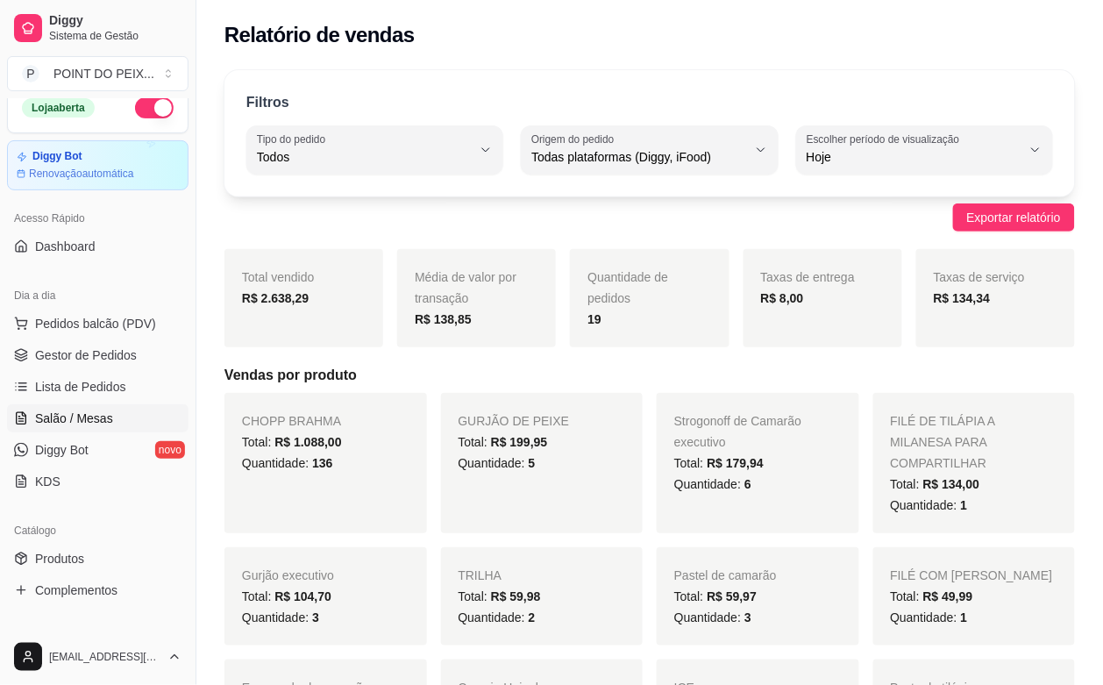
click at [92, 417] on span "Salão / Mesas" at bounding box center [74, 419] width 78 height 18
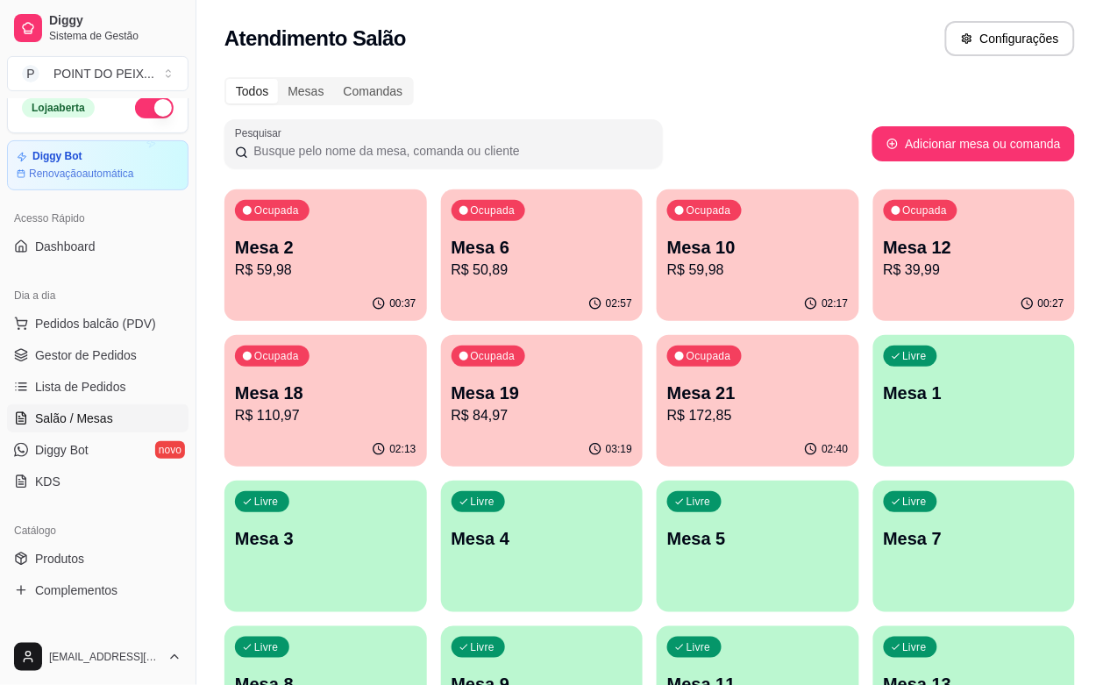
click at [667, 260] on p "R$ 59,98" at bounding box center [758, 270] width 182 height 21
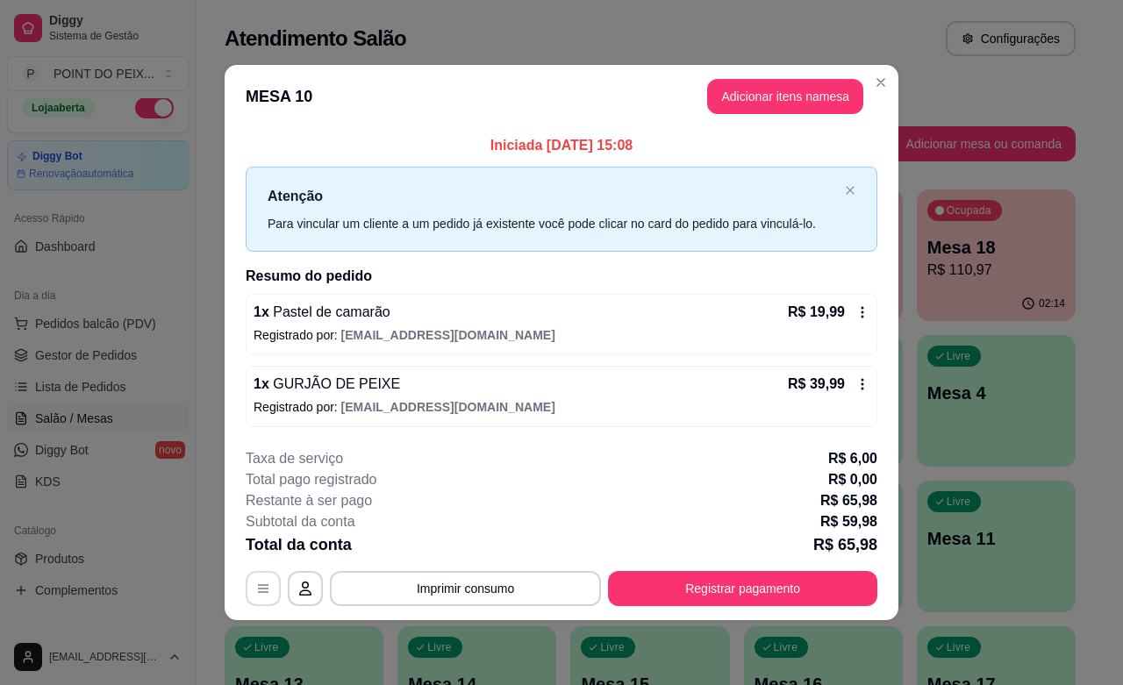
click at [263, 594] on icon "button" at bounding box center [263, 588] width 14 height 14
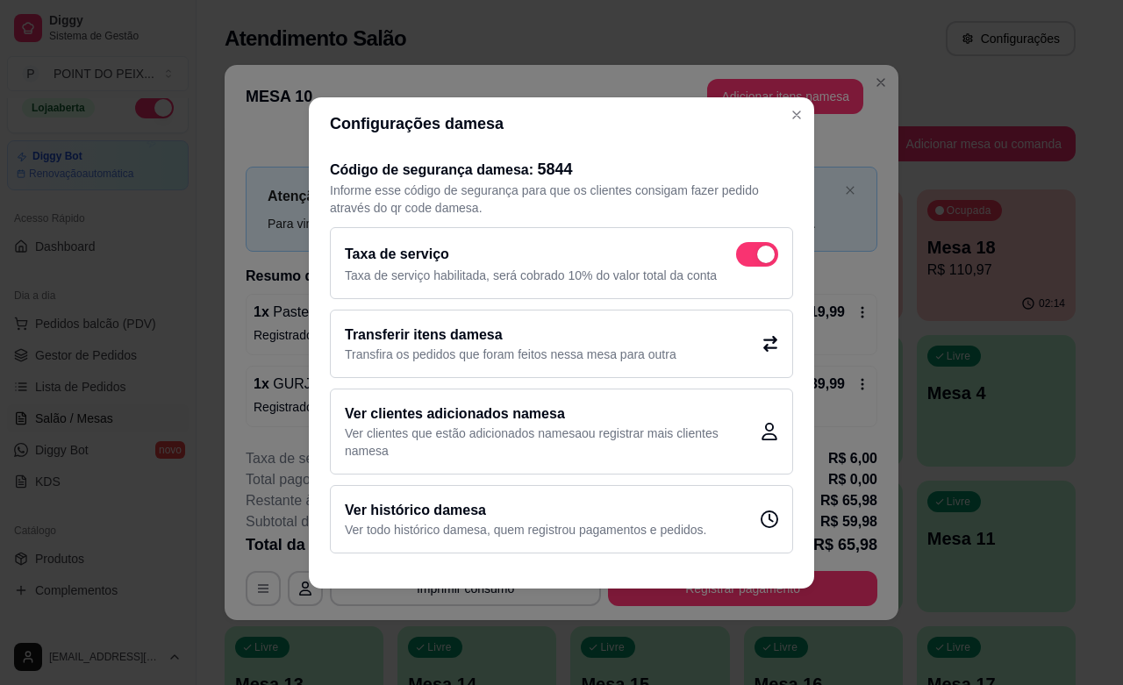
click at [765, 349] on icon at bounding box center [770, 343] width 14 height 16
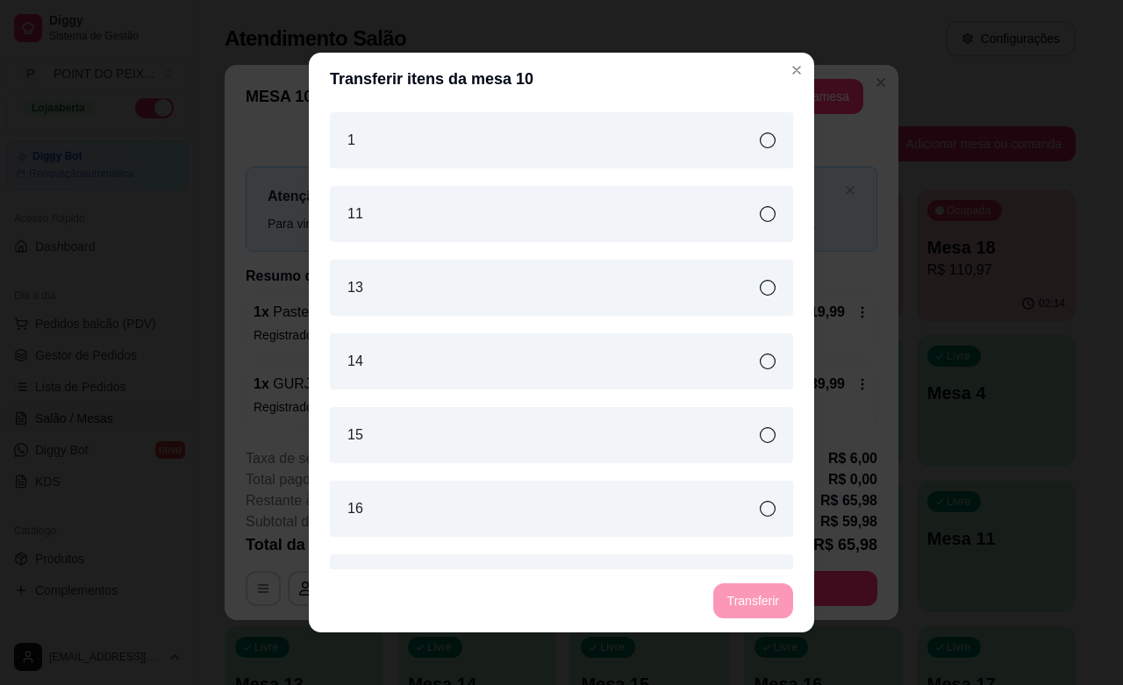
scroll to position [110, 0]
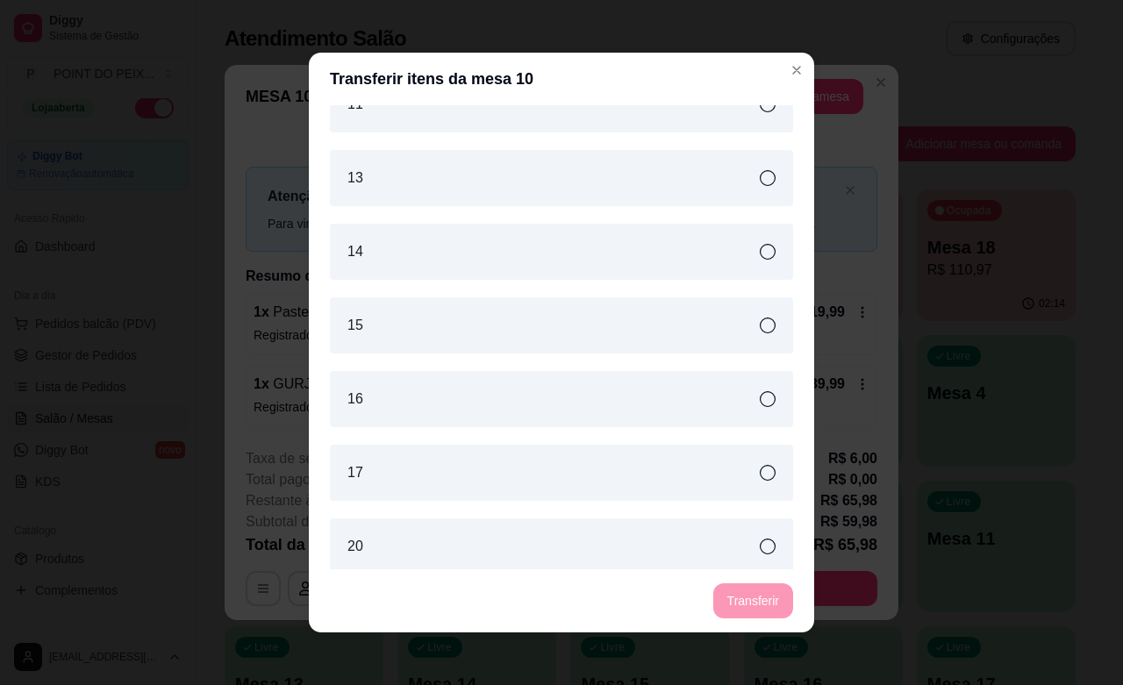
click at [760, 474] on icon at bounding box center [768, 473] width 16 height 16
click at [752, 603] on button "Transferir" at bounding box center [753, 601] width 78 height 34
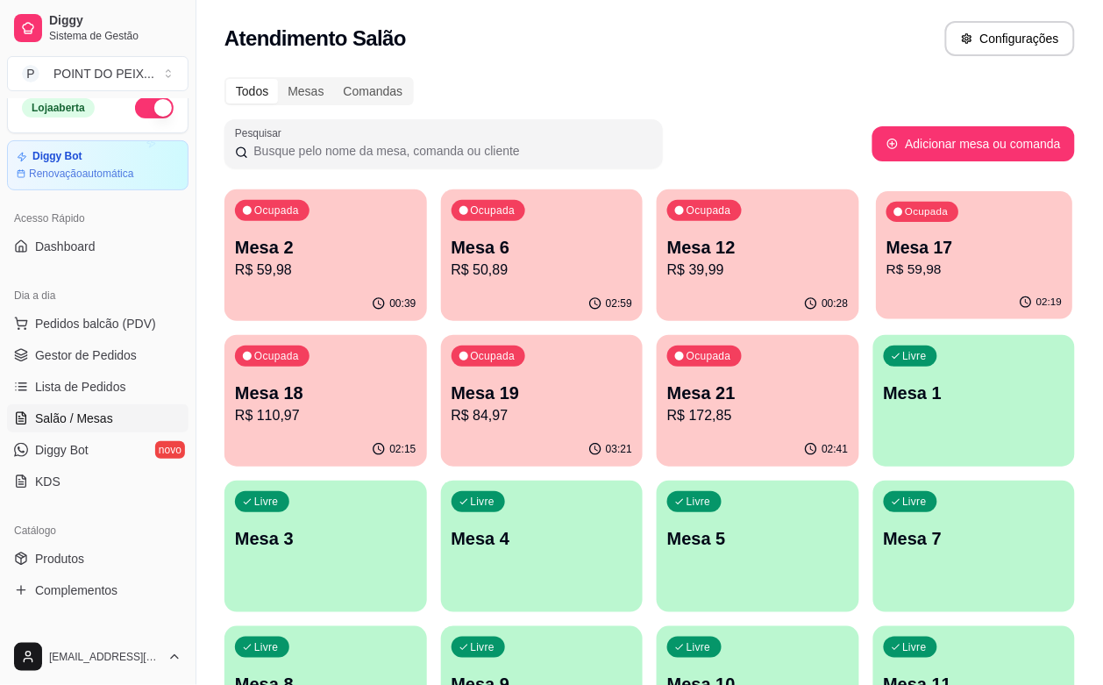
click at [887, 267] on p "R$ 59,98" at bounding box center [974, 270] width 175 height 20
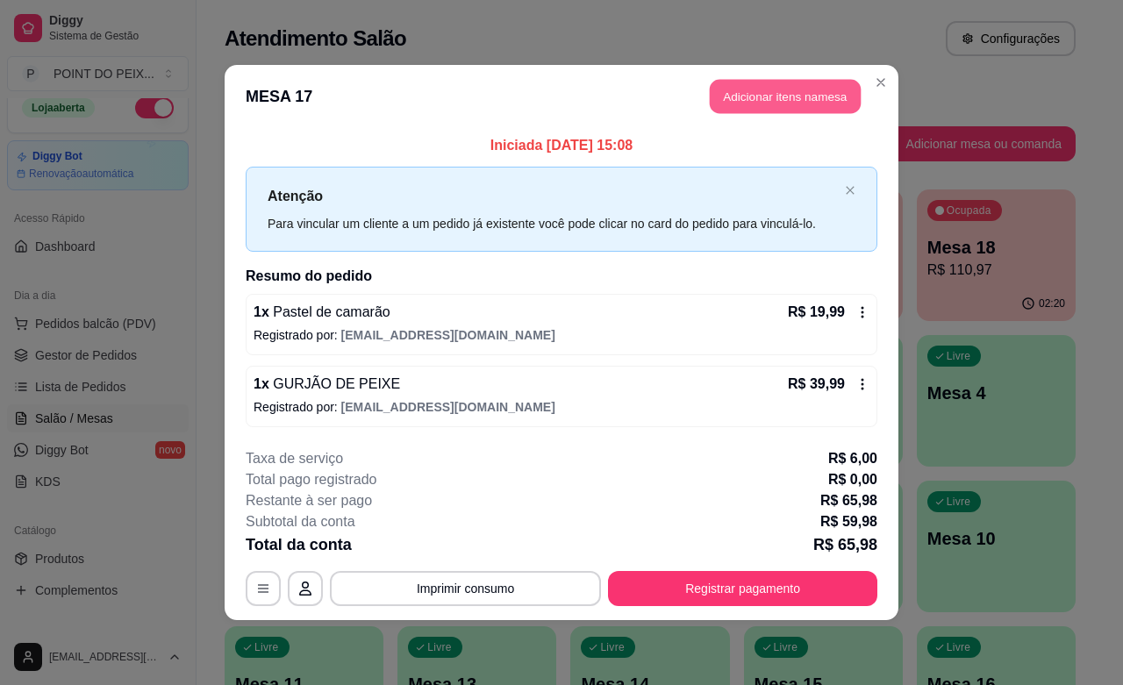
click at [813, 86] on button "Adicionar itens na mesa" at bounding box center [785, 97] width 151 height 34
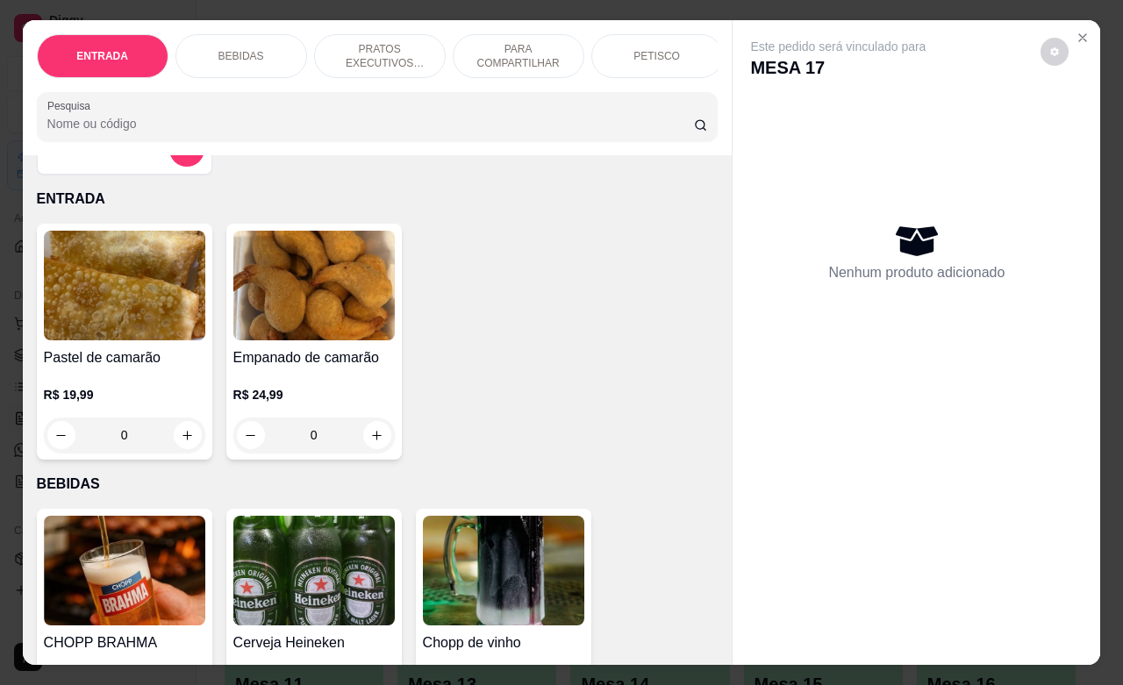
scroll to position [219, 0]
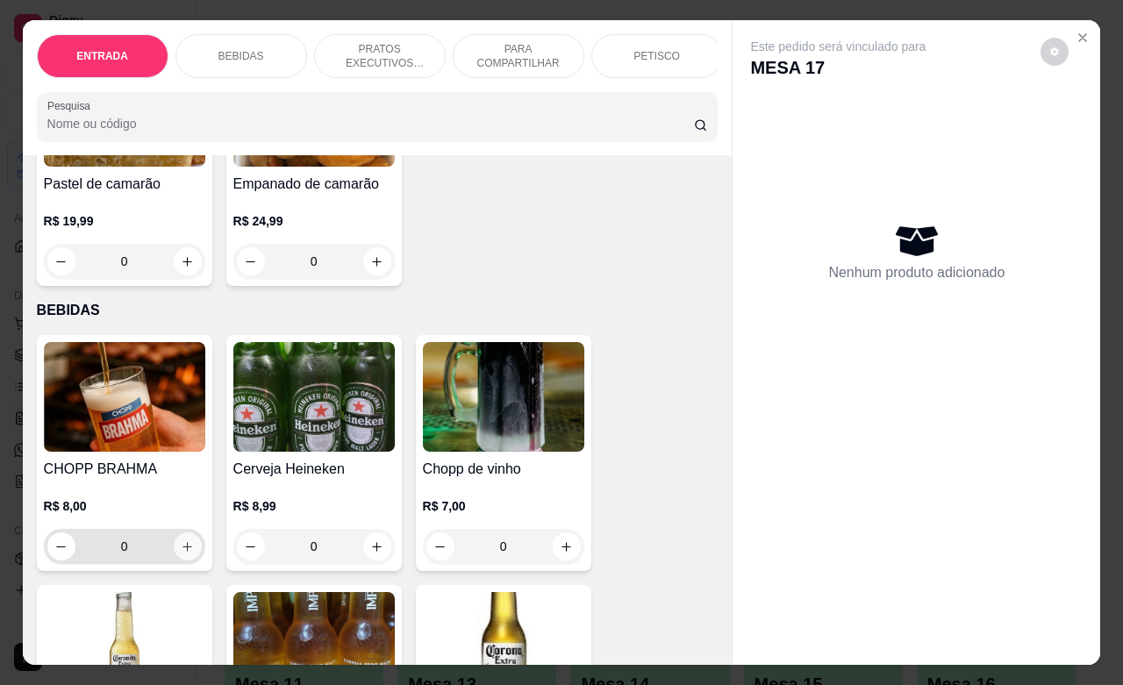
click at [181, 553] on icon "increase-product-quantity" at bounding box center [187, 546] width 13 height 13
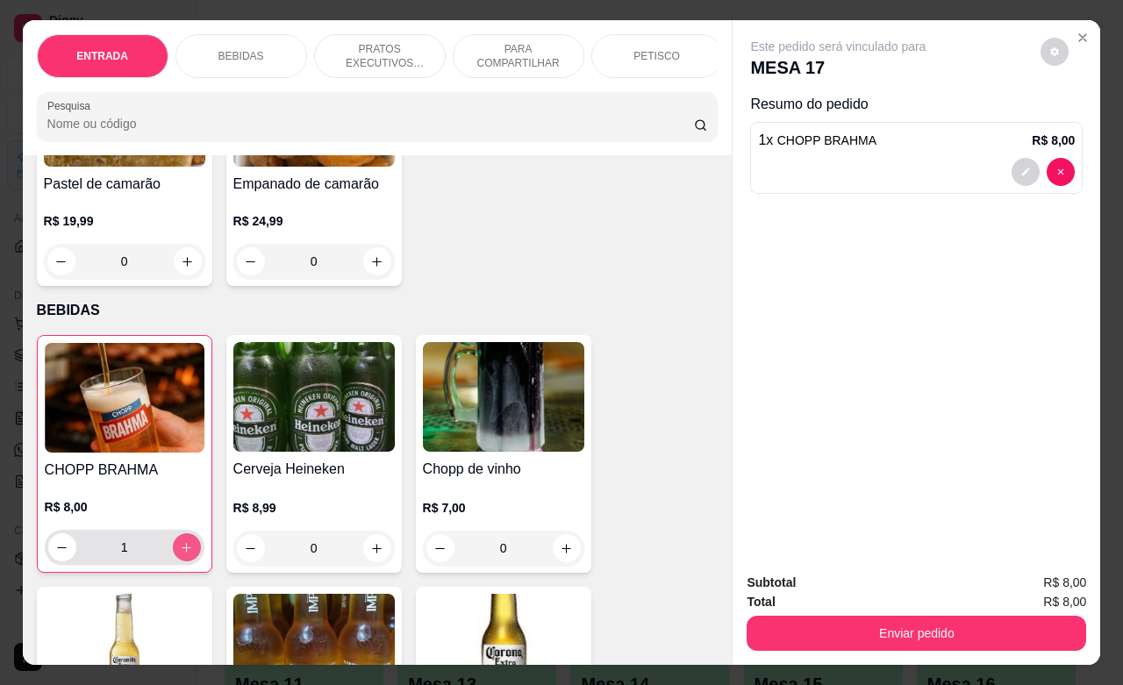
click at [180, 554] on icon "increase-product-quantity" at bounding box center [186, 547] width 13 height 13
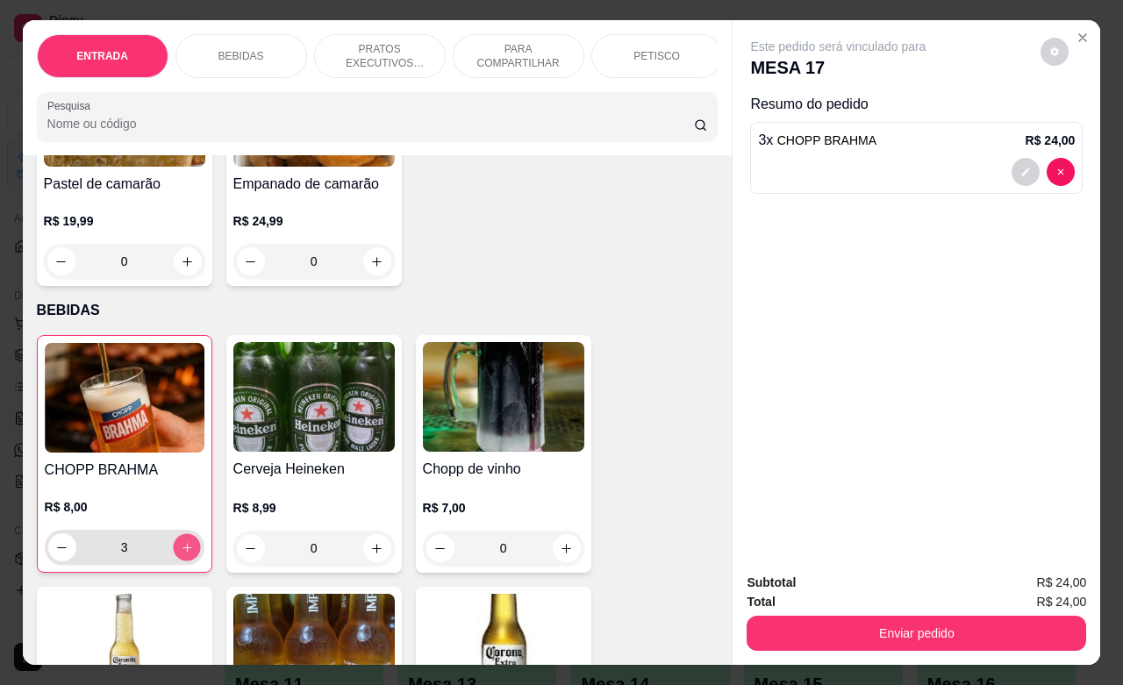
click at [180, 554] on icon "increase-product-quantity" at bounding box center [186, 547] width 13 height 13
type input "10"
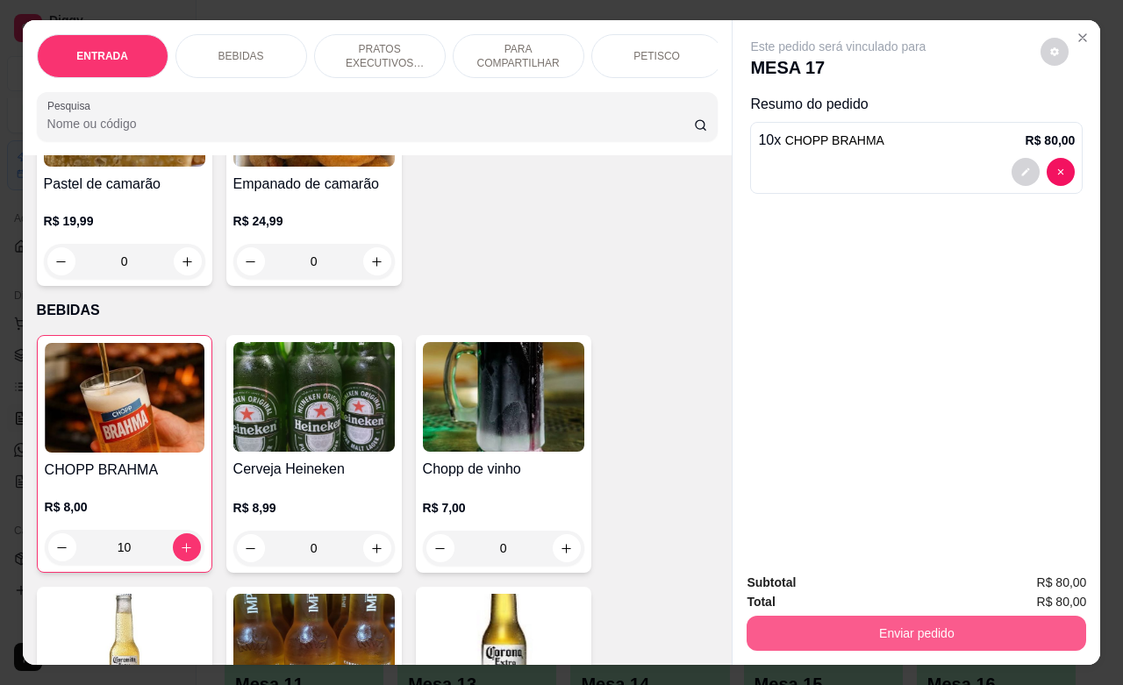
click at [906, 628] on button "Enviar pedido" at bounding box center [915, 633] width 339 height 35
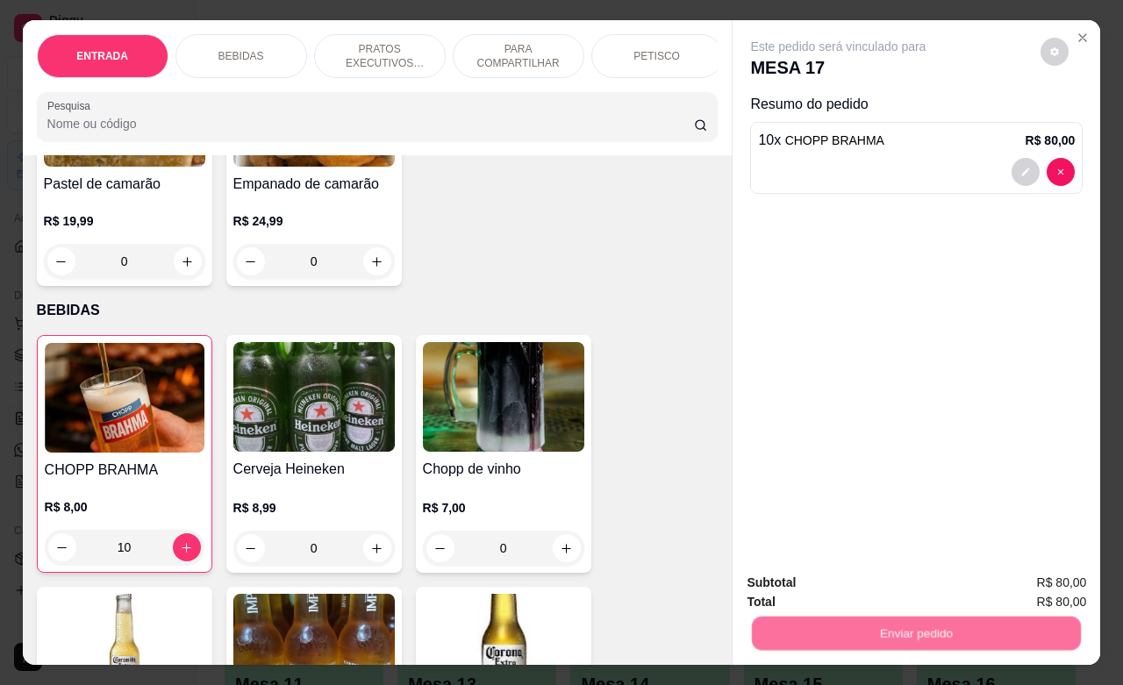
click at [892, 585] on button "Não registrar e enviar pedido" at bounding box center [855, 580] width 177 height 32
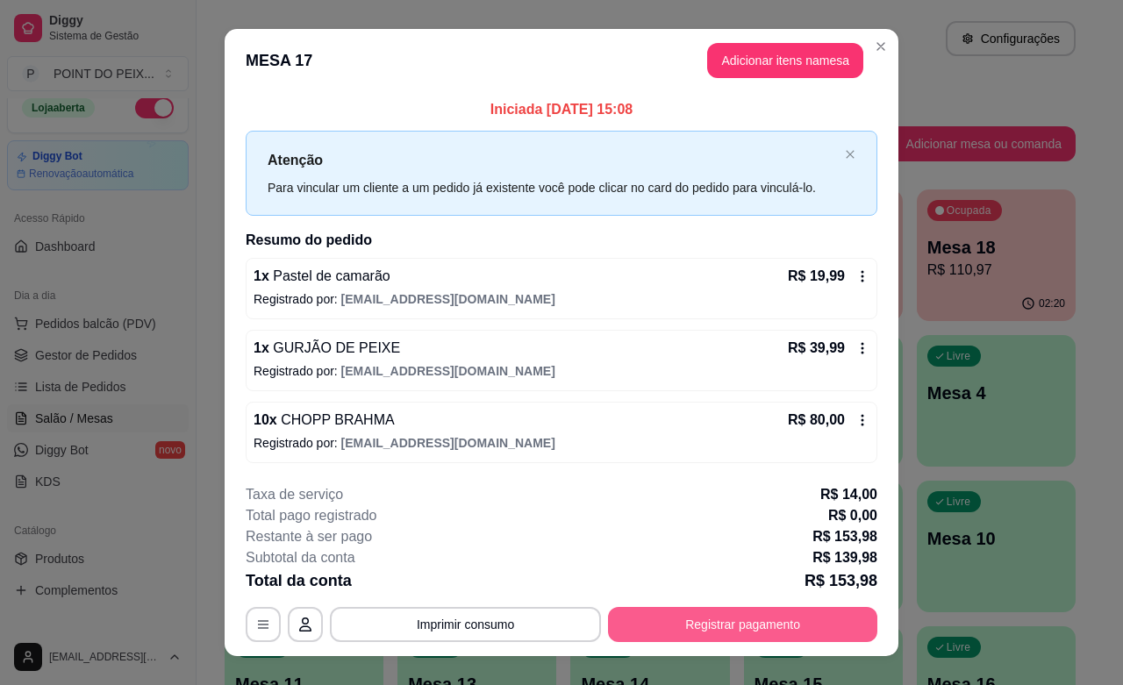
click at [765, 619] on button "Registrar pagamento" at bounding box center [742, 624] width 269 height 35
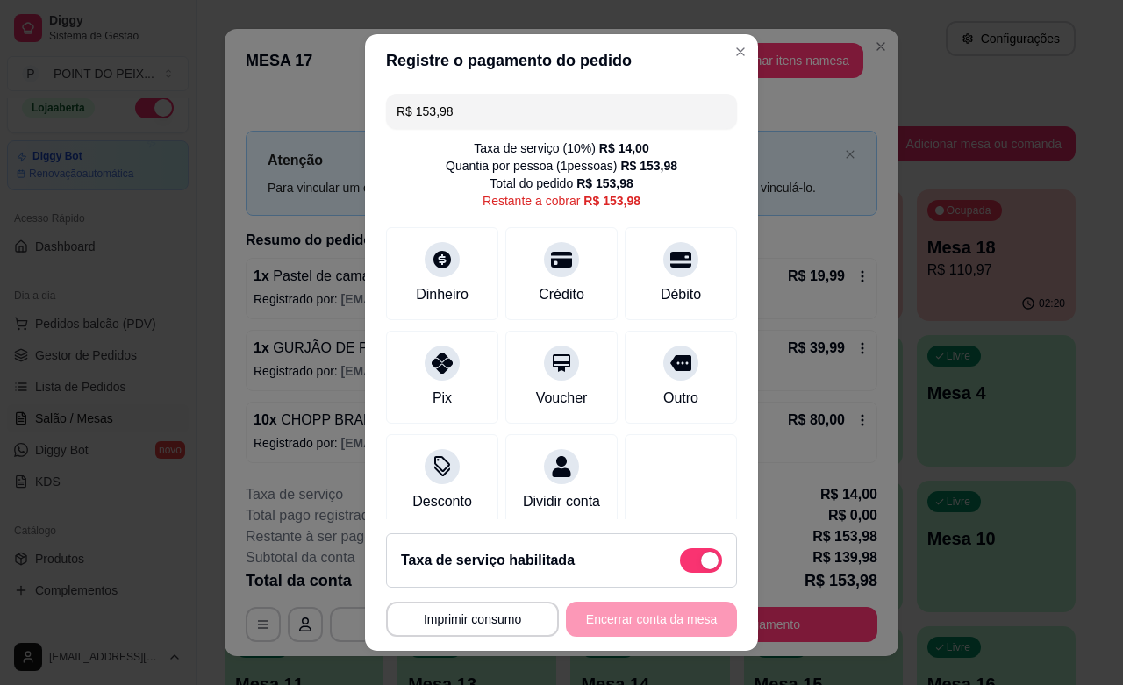
click at [680, 571] on span at bounding box center [701, 560] width 42 height 25
click at [679, 571] on input "checkbox" at bounding box center [684, 568] width 11 height 11
checkbox input "true"
type input "R$ 139,98"
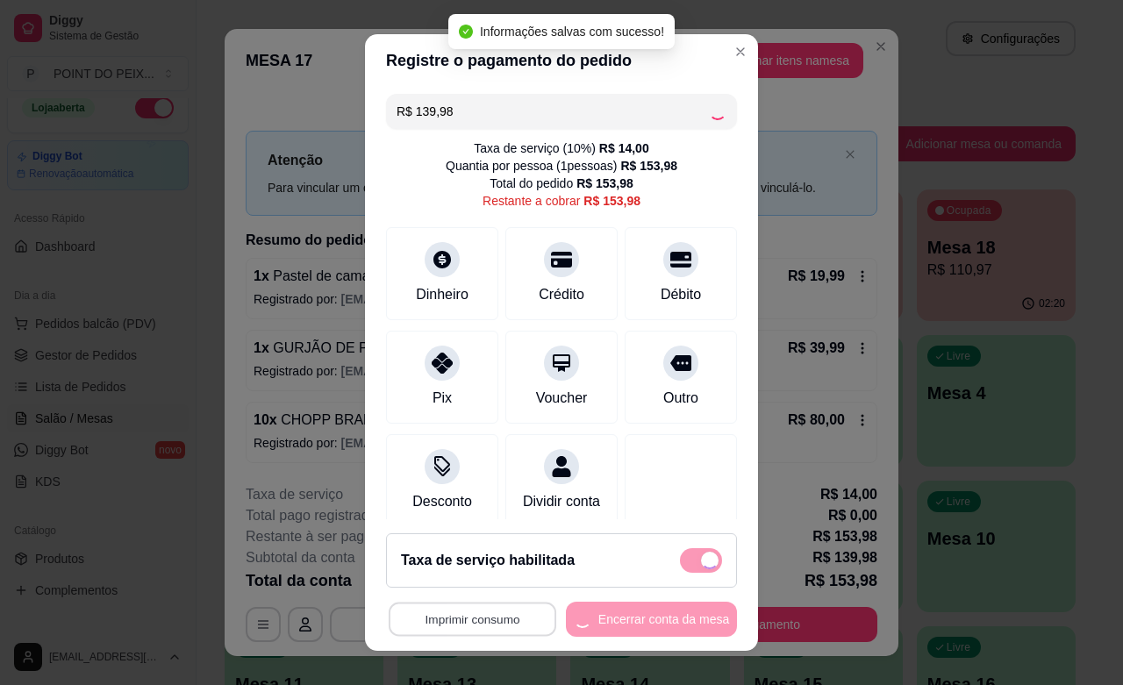
click at [488, 610] on button "Imprimir consumo" at bounding box center [473, 620] width 168 height 34
checkbox input "false"
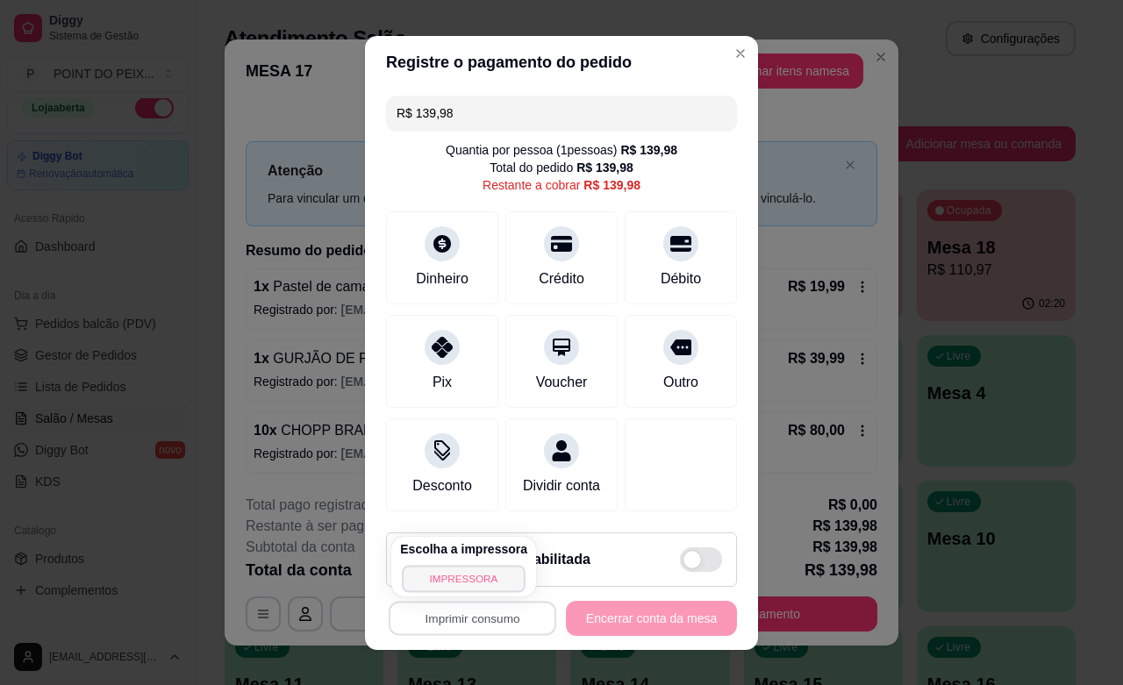
click at [478, 588] on button "IMPRESSORA" at bounding box center [463, 578] width 123 height 27
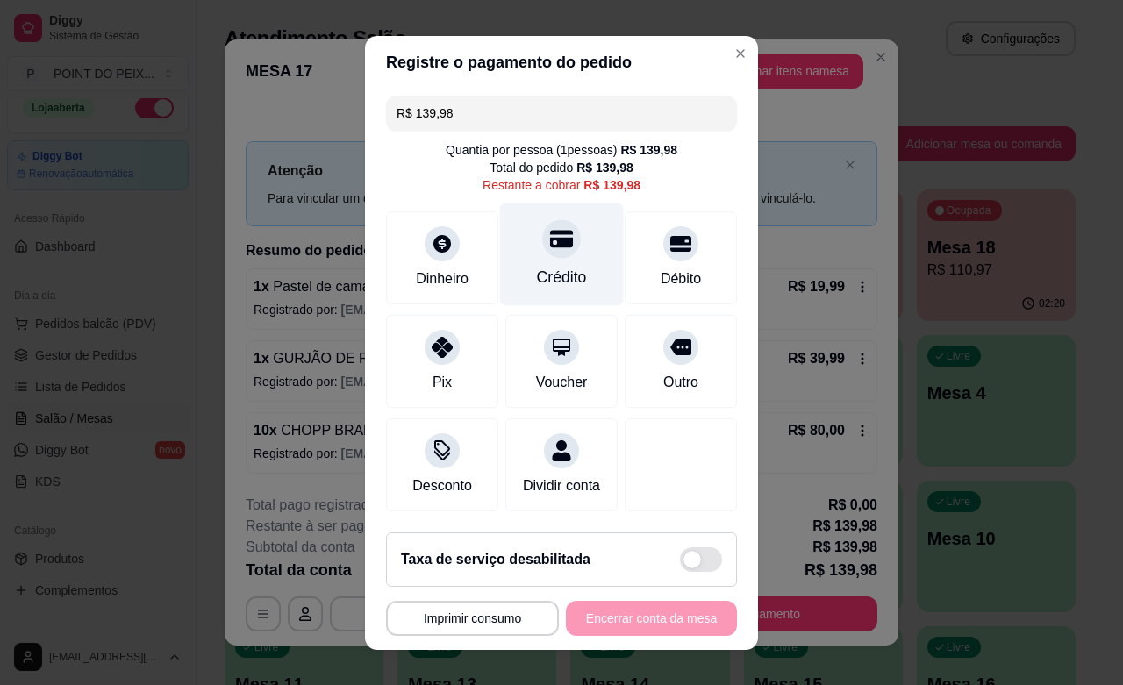
click at [551, 283] on div "Crédito" at bounding box center [562, 277] width 50 height 23
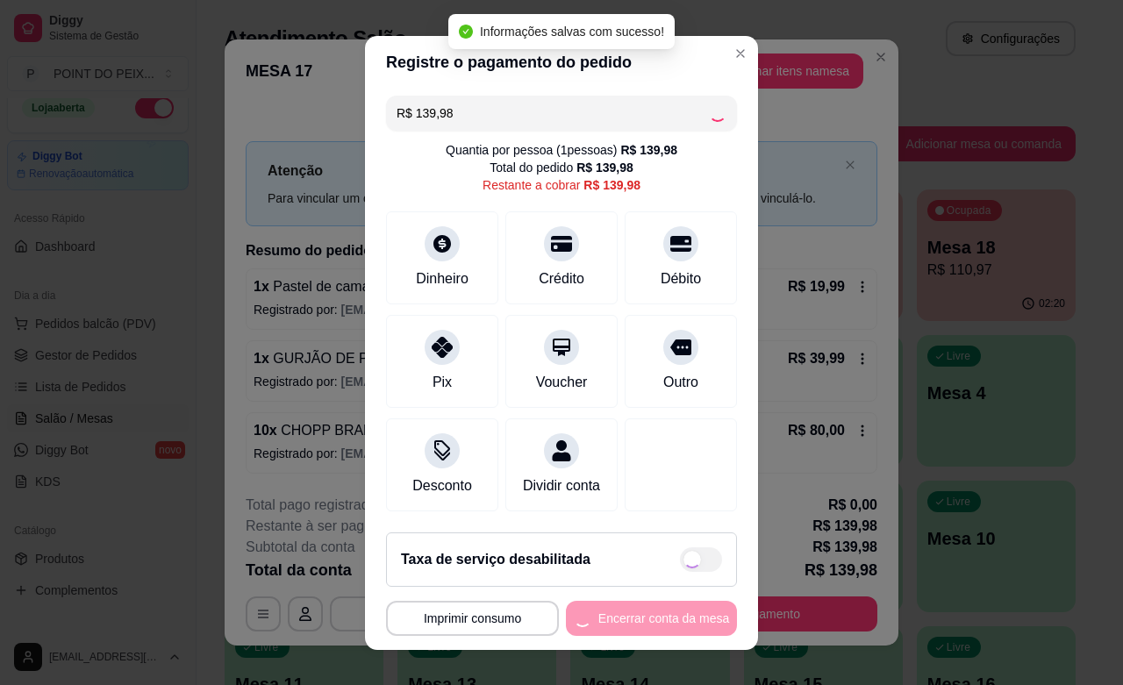
type input "R$ 0,00"
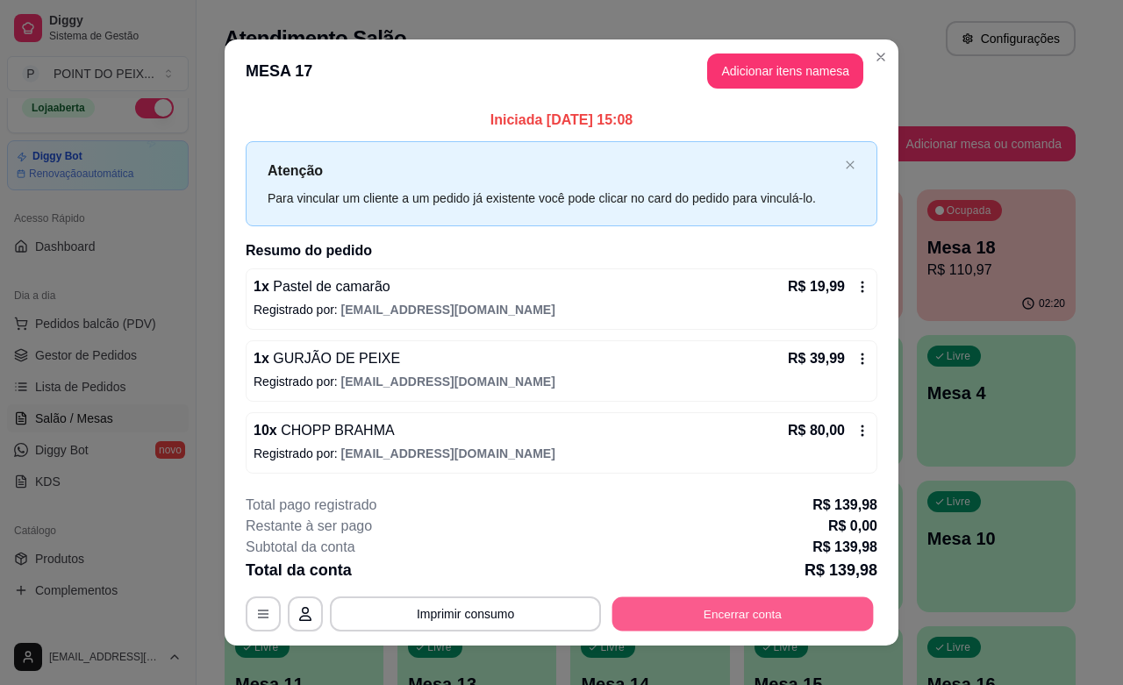
click at [781, 623] on button "Encerrar conta" at bounding box center [742, 614] width 261 height 34
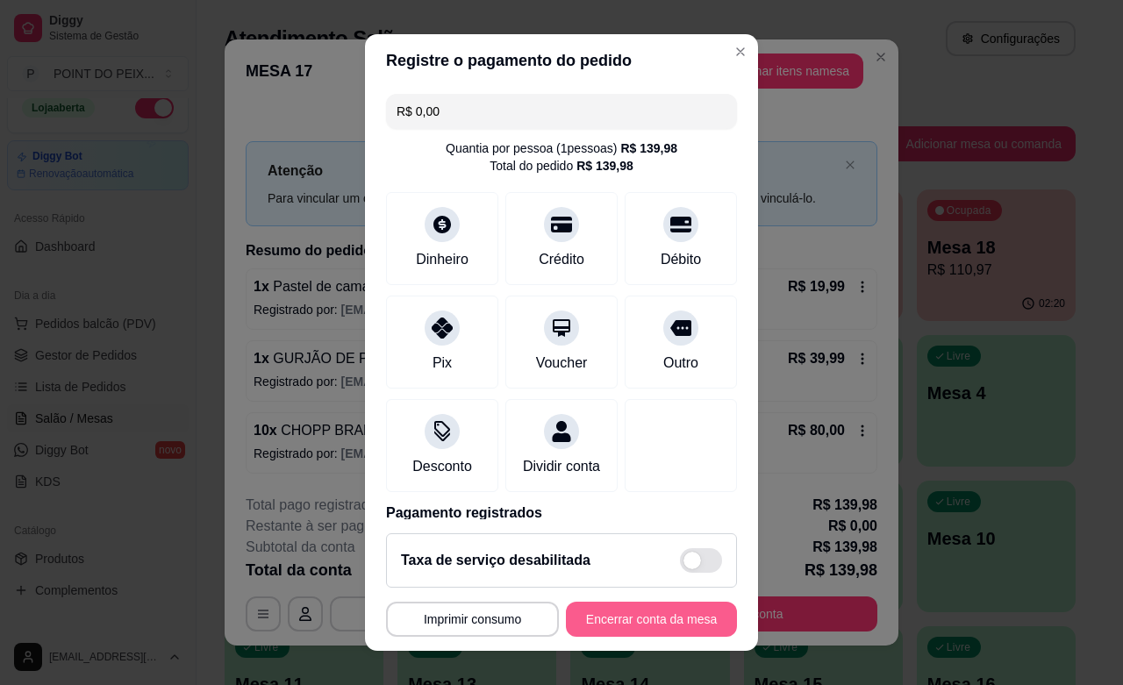
click at [638, 623] on button "Encerrar conta da mesa" at bounding box center [651, 619] width 171 height 35
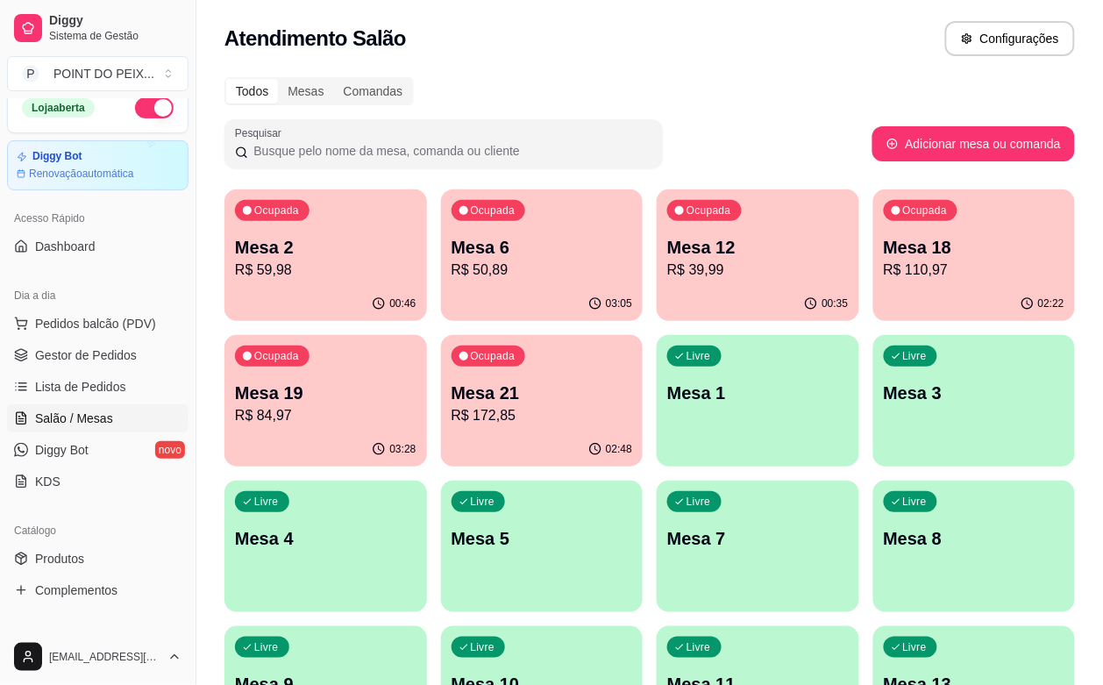
click at [633, 672] on p "Mesa 10" at bounding box center [543, 684] width 182 height 25
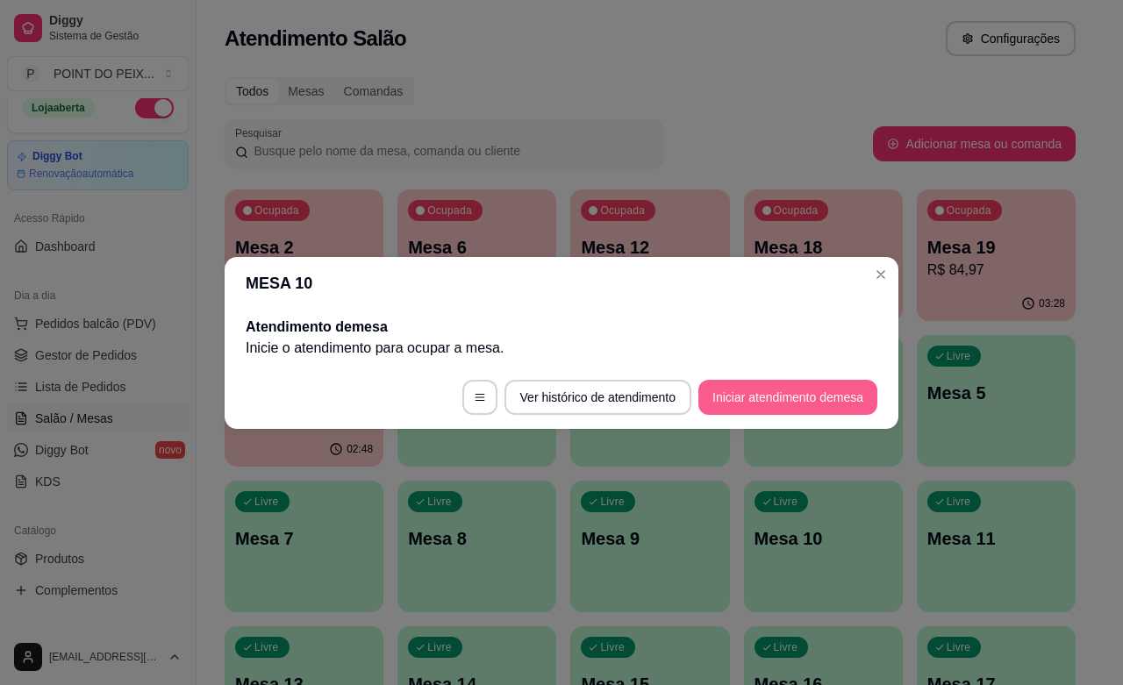
click at [741, 399] on button "Iniciar atendimento de mesa" at bounding box center [787, 397] width 179 height 35
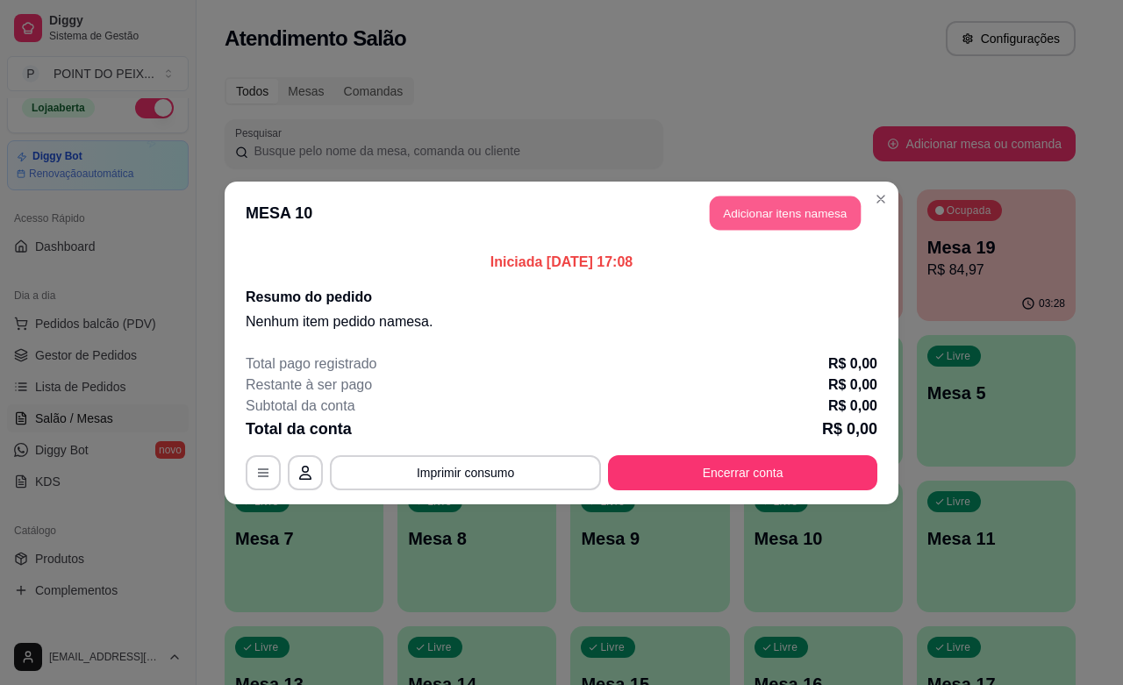
click at [783, 207] on button "Adicionar itens na mesa" at bounding box center [785, 213] width 151 height 34
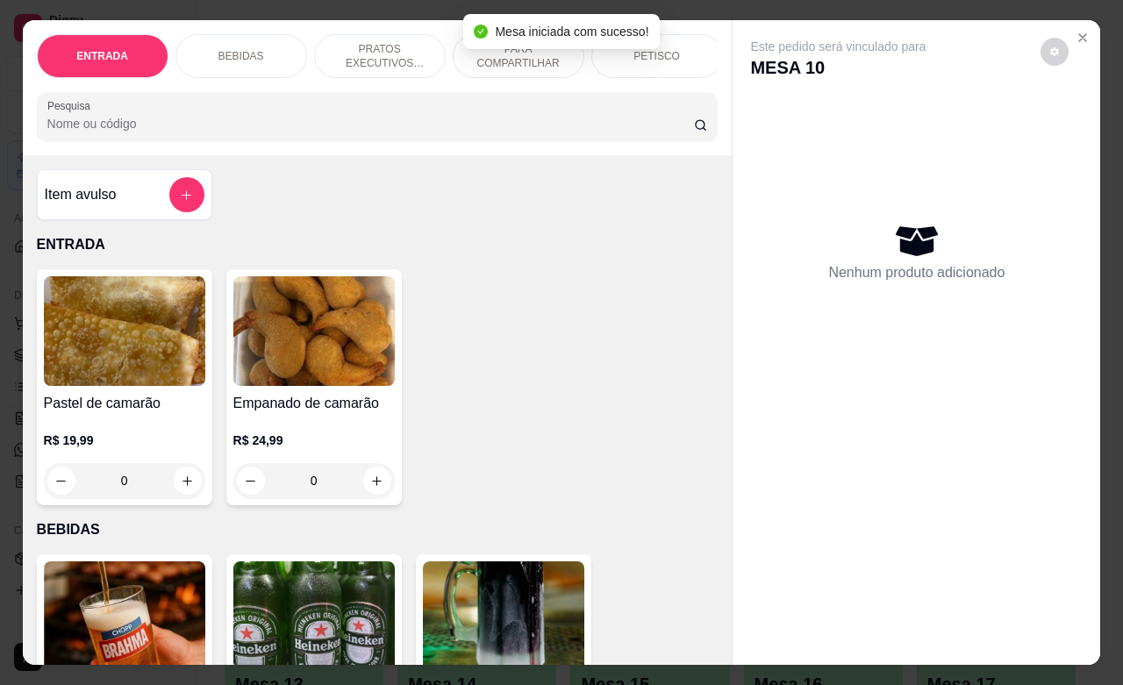
click at [627, 49] on div "PETISCO" at bounding box center [657, 56] width 132 height 44
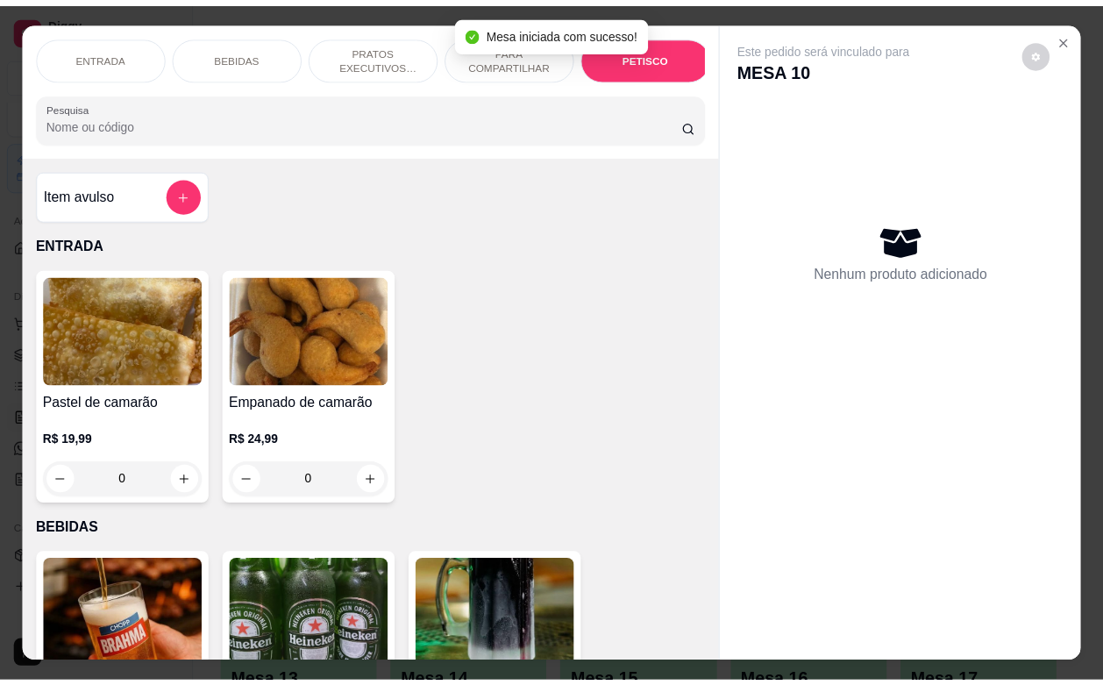
scroll to position [4115, 0]
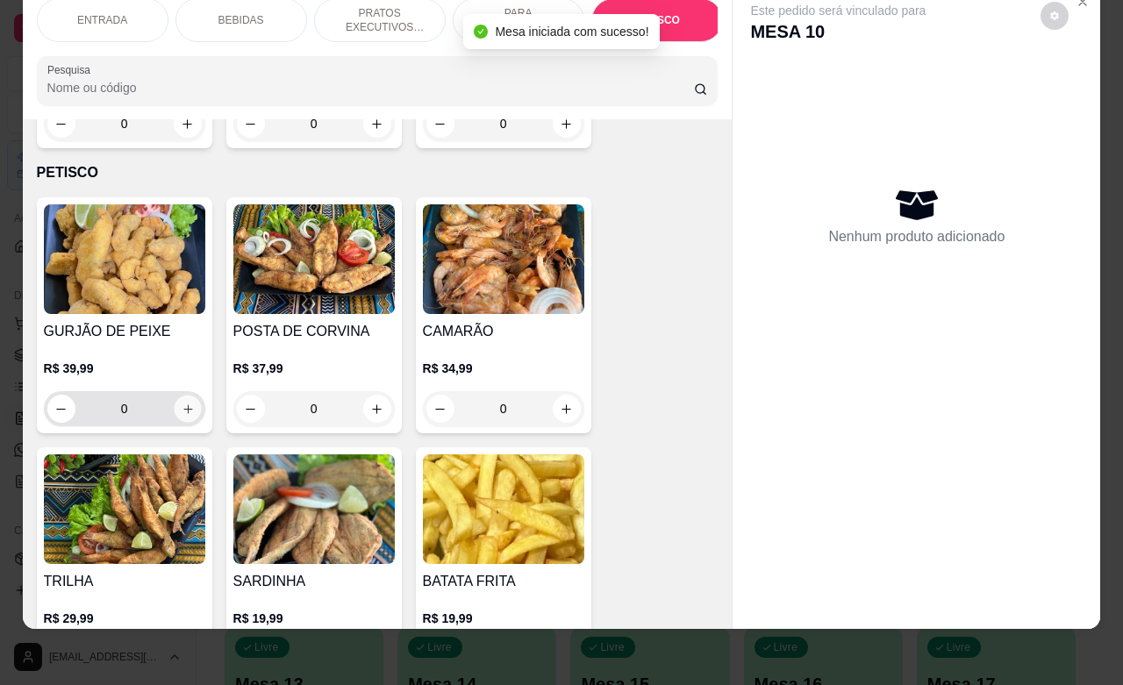
click at [181, 403] on icon "increase-product-quantity" at bounding box center [187, 409] width 13 height 13
type input "1"
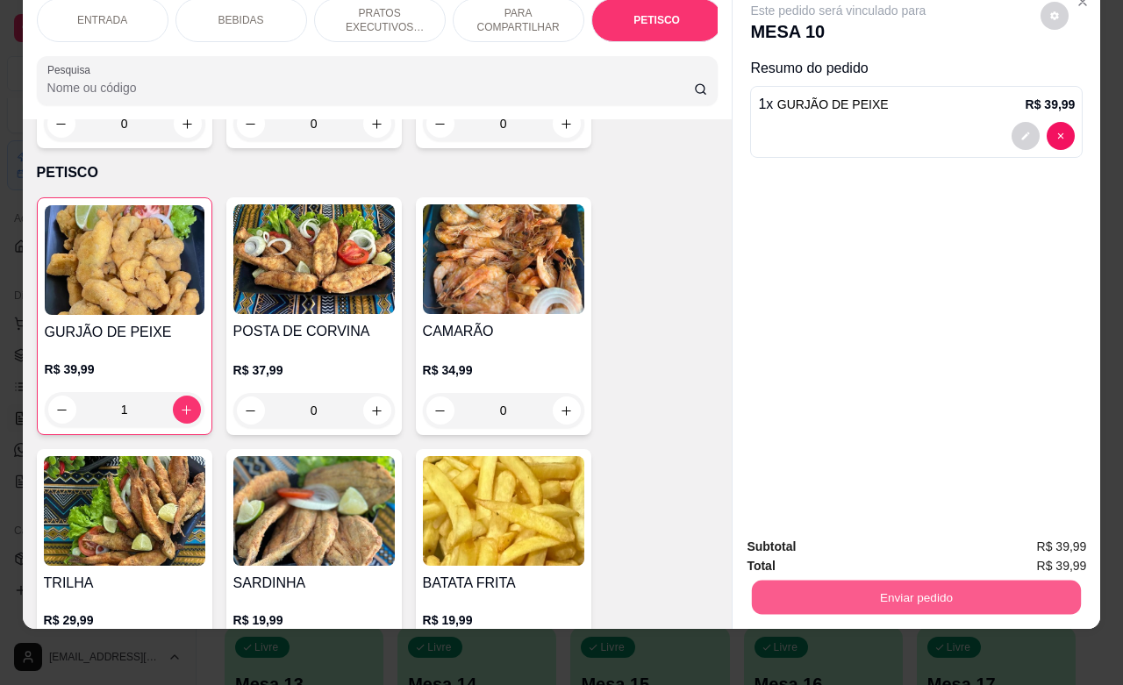
click at [827, 580] on button "Enviar pedido" at bounding box center [916, 597] width 329 height 34
click at [849, 532] on button "Não registrar e enviar pedido" at bounding box center [856, 535] width 182 height 33
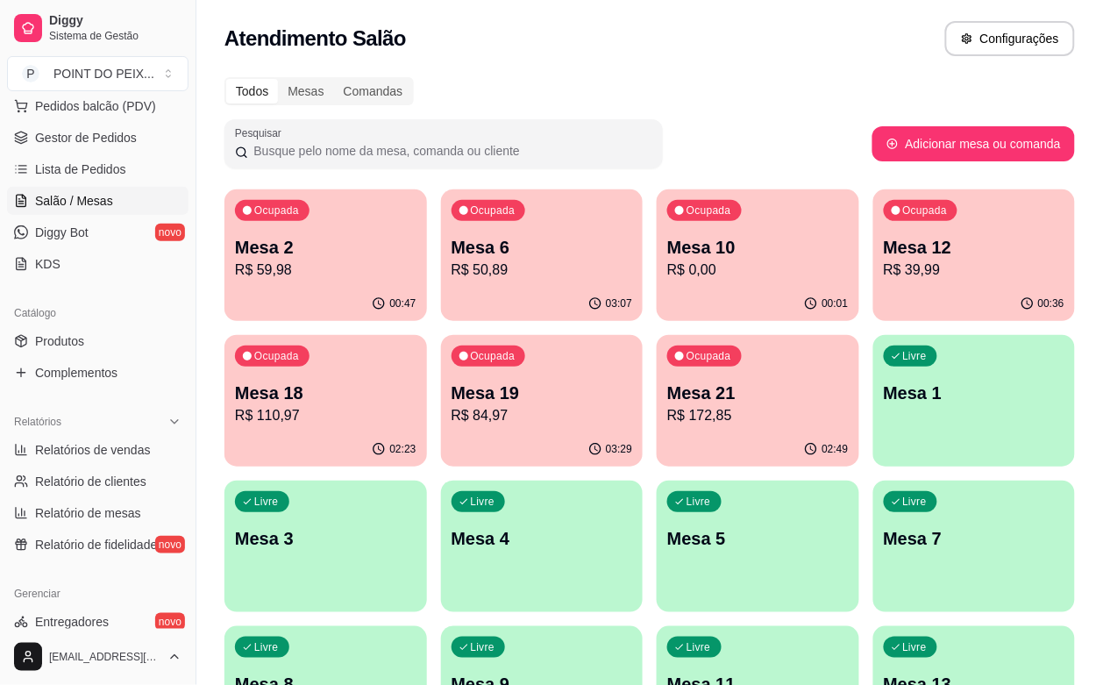
scroll to position [235, 0]
click at [107, 452] on span "Relatórios de vendas" at bounding box center [93, 448] width 116 height 18
select select "ALL"
select select "0"
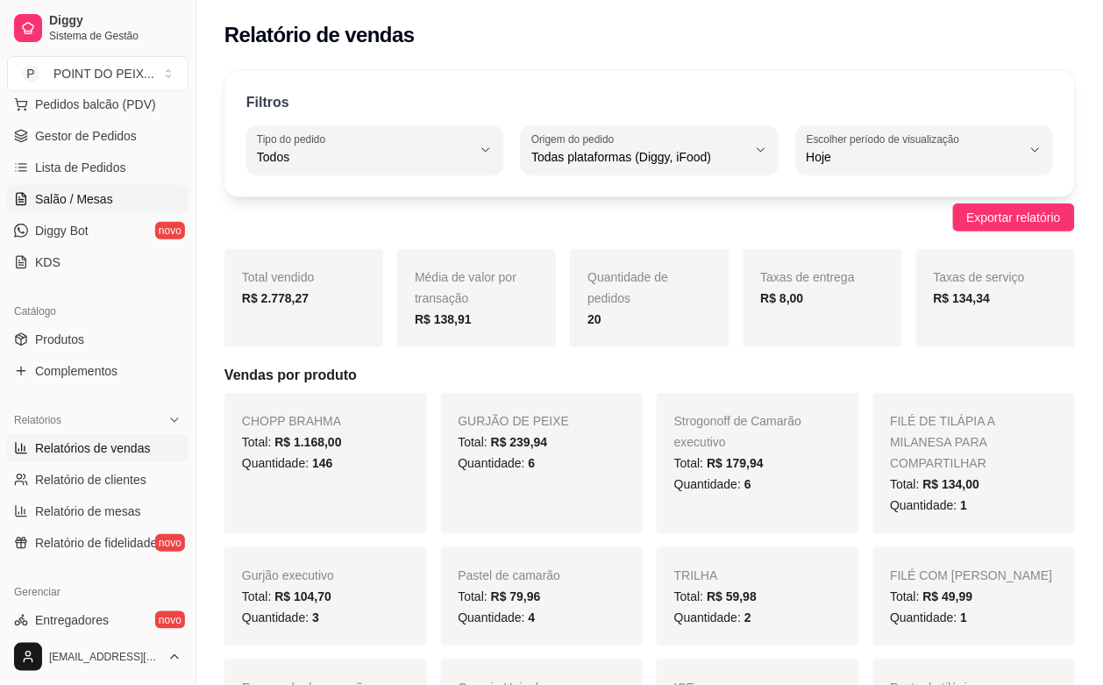
click at [71, 200] on span "Salão / Mesas" at bounding box center [74, 199] width 78 height 18
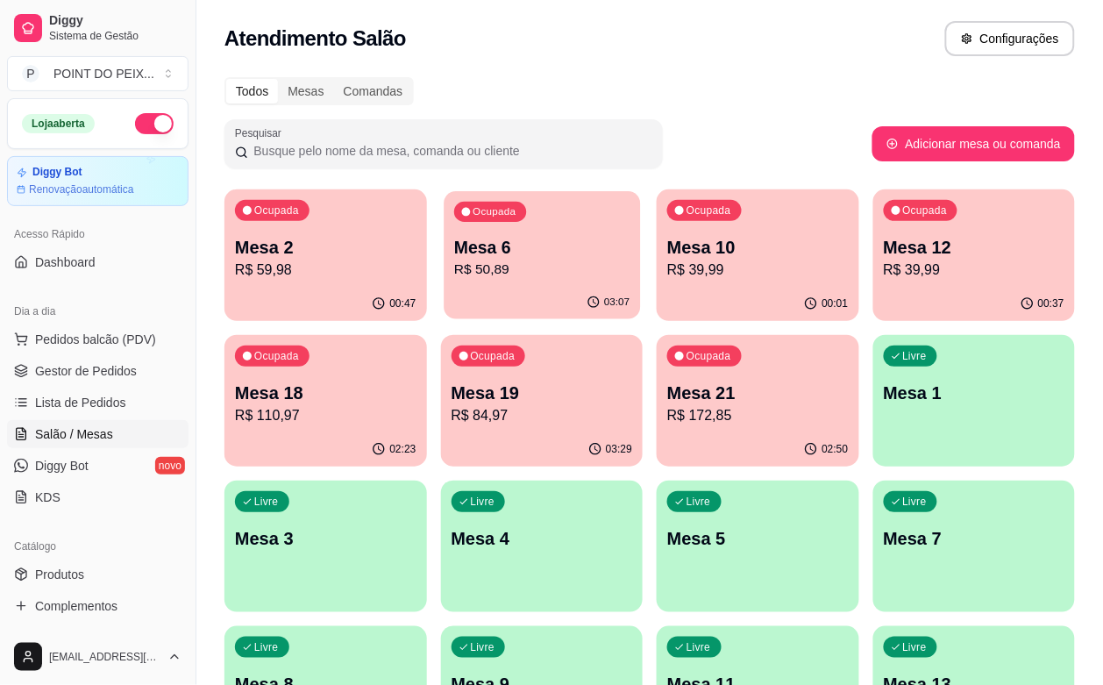
click at [457, 276] on p "R$ 50,89" at bounding box center [541, 270] width 175 height 20
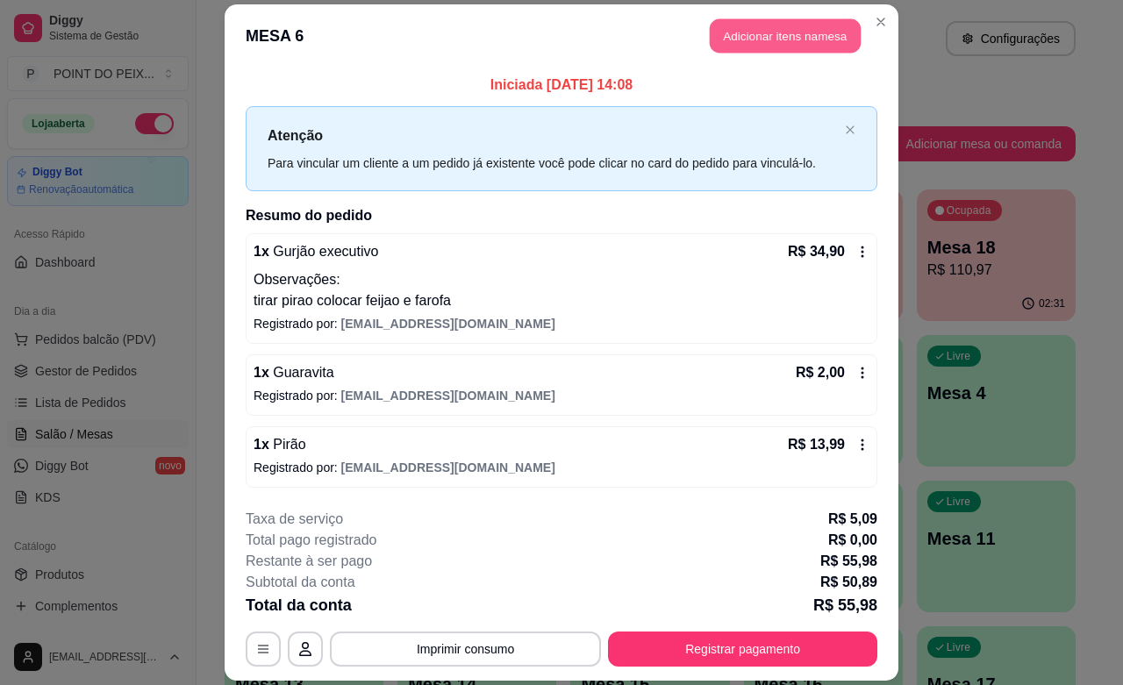
click at [785, 41] on button "Adicionar itens na mesa" at bounding box center [785, 36] width 151 height 34
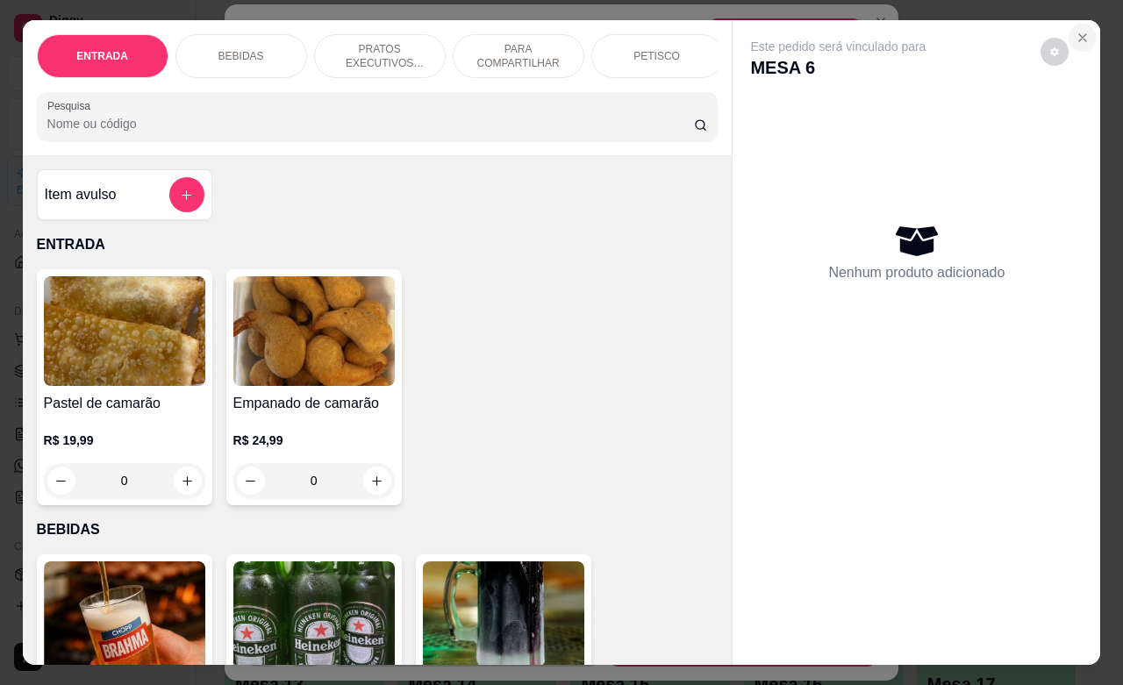
click at [1075, 31] on icon "Close" at bounding box center [1082, 38] width 14 height 14
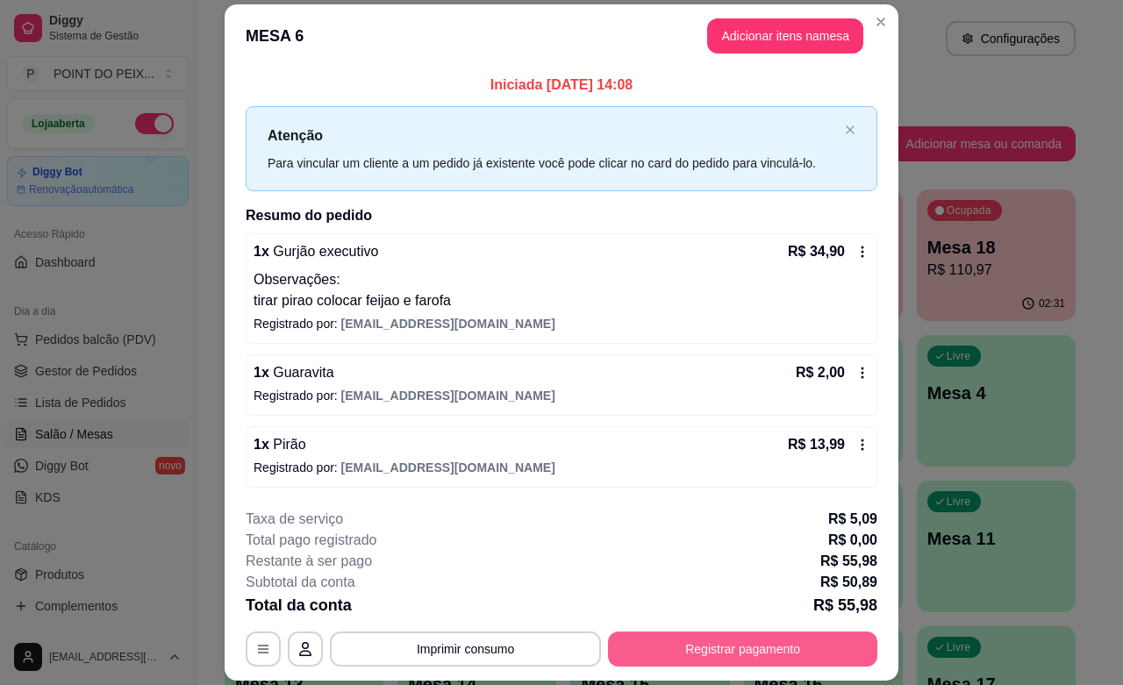
click at [671, 649] on button "Registrar pagamento" at bounding box center [742, 648] width 269 height 35
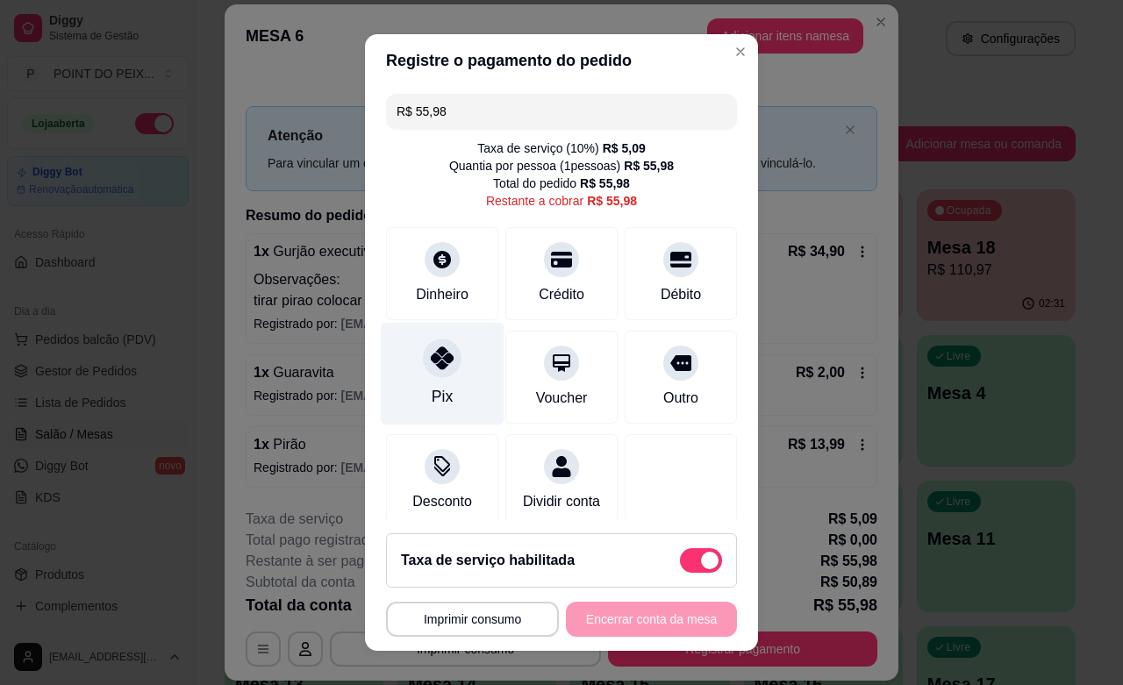
click at [434, 364] on icon at bounding box center [442, 357] width 23 height 23
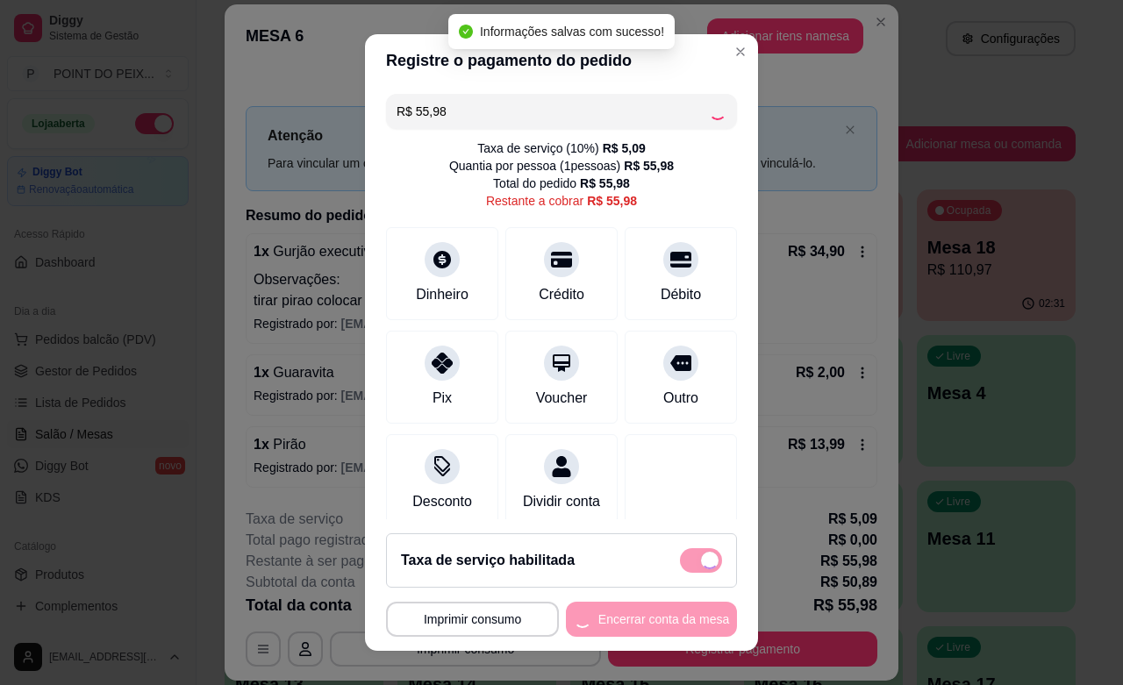
type input "R$ 0,00"
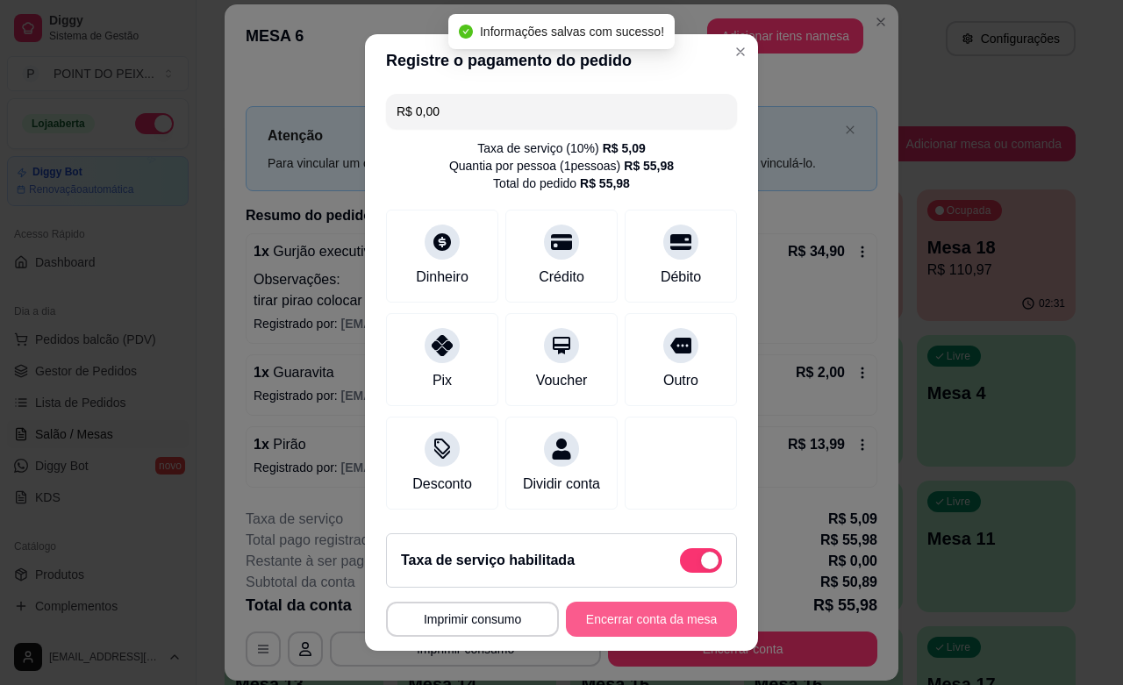
click at [610, 618] on button "Encerrar conta da mesa" at bounding box center [651, 619] width 171 height 35
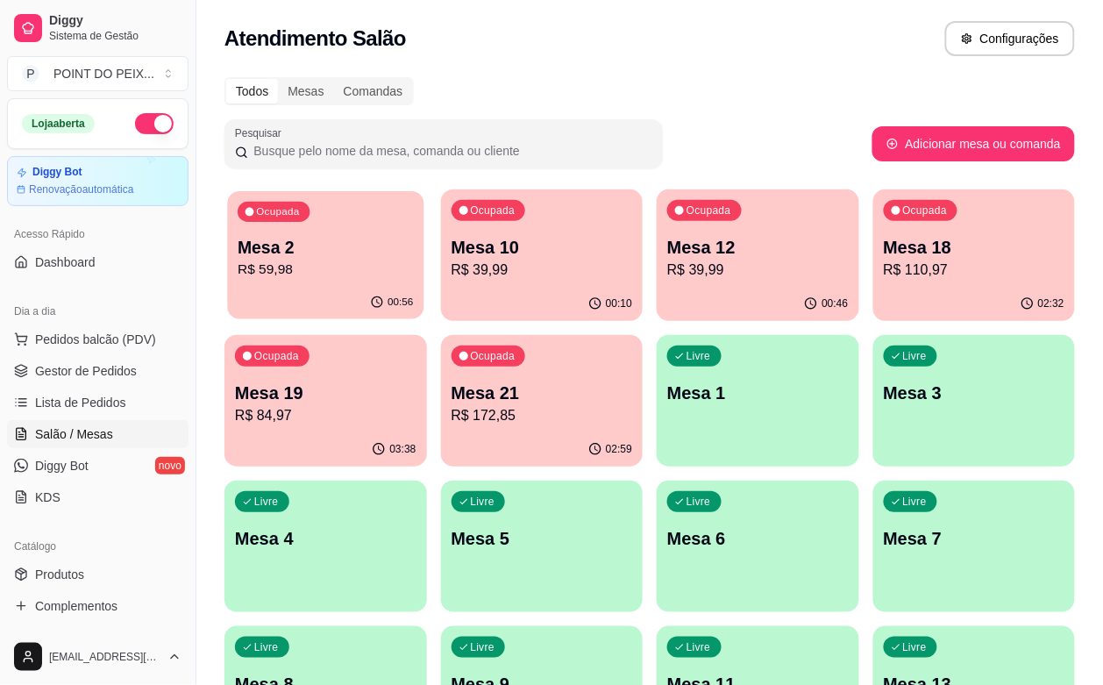
click at [317, 266] on p "R$ 59,98" at bounding box center [325, 270] width 175 height 20
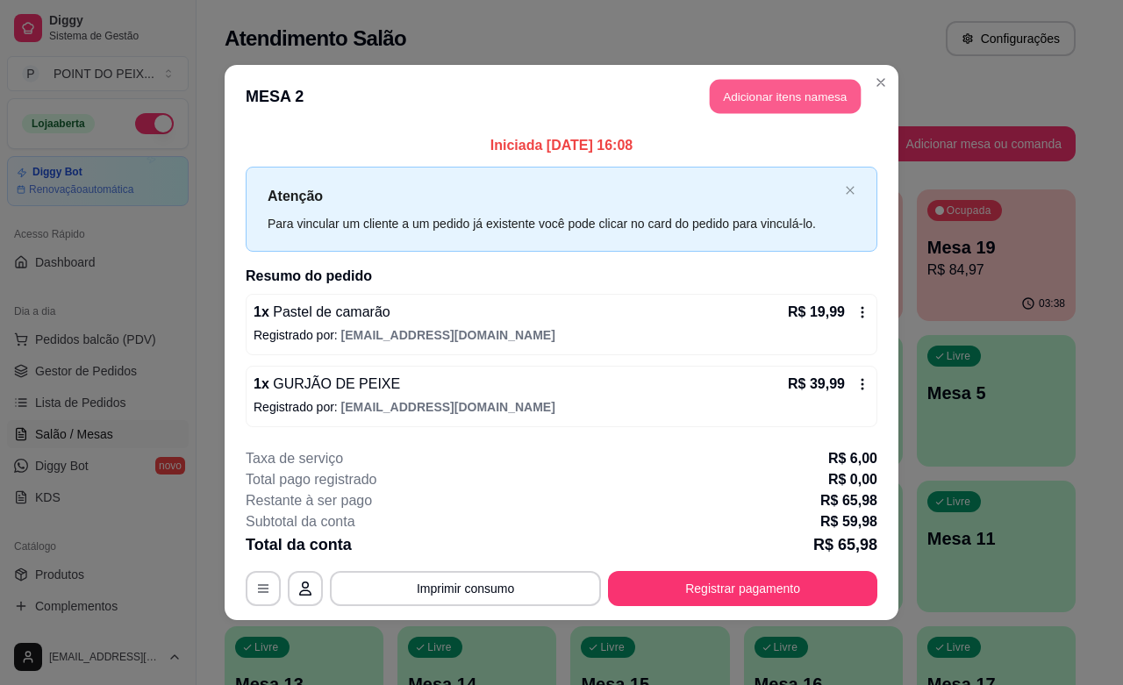
click at [755, 105] on button "Adicionar itens na mesa" at bounding box center [785, 97] width 151 height 34
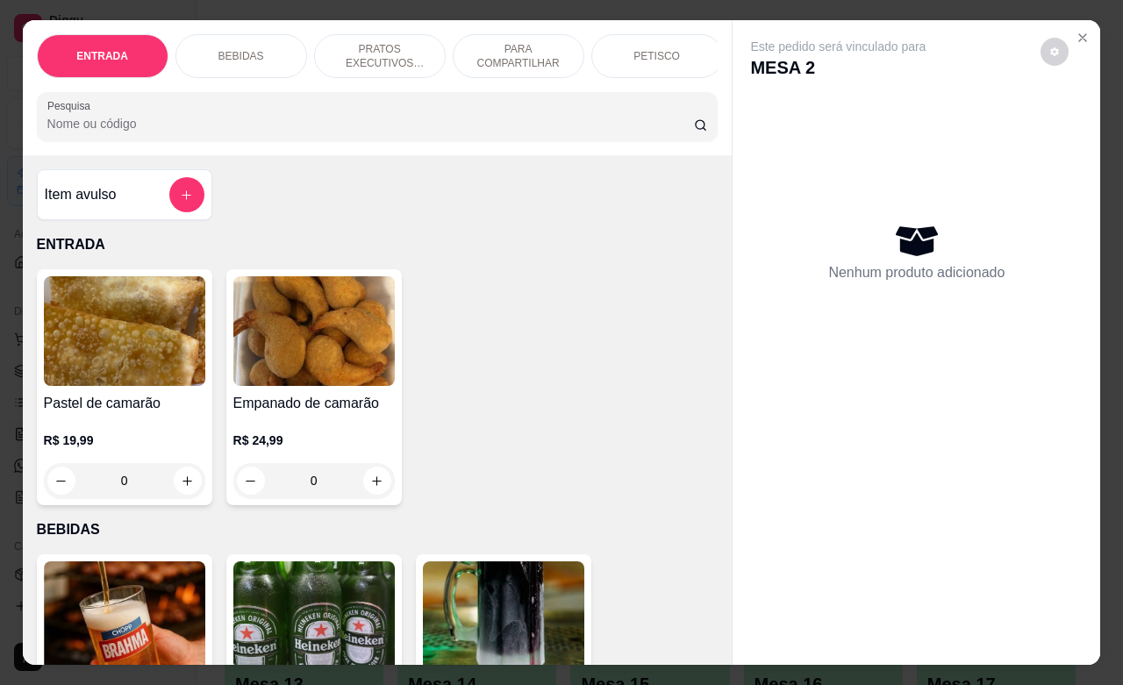
click at [248, 53] on p "BEBIDAS" at bounding box center [241, 56] width 46 height 14
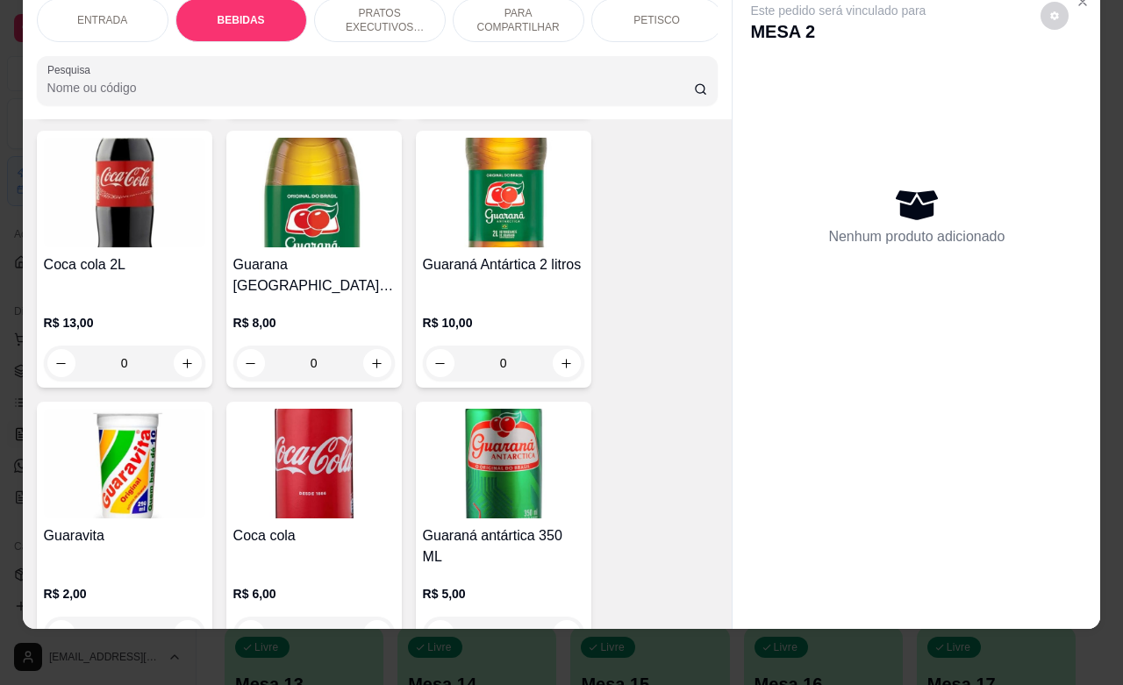
scroll to position [912, 0]
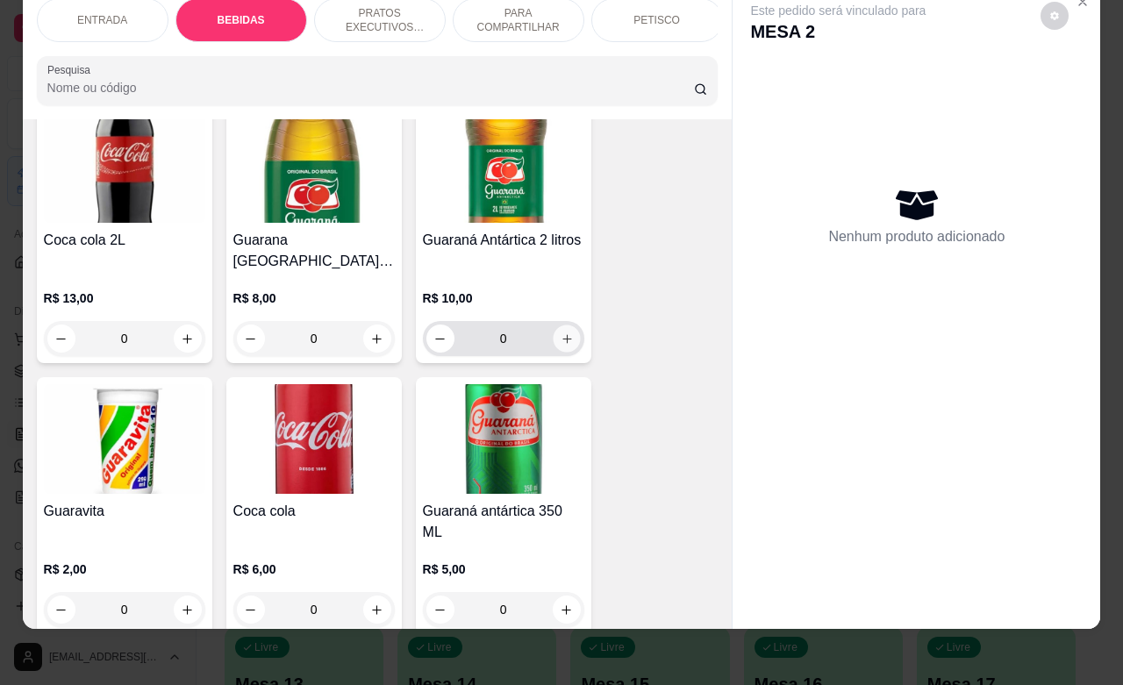
click at [560, 332] on icon "increase-product-quantity" at bounding box center [566, 338] width 13 height 13
type input "1"
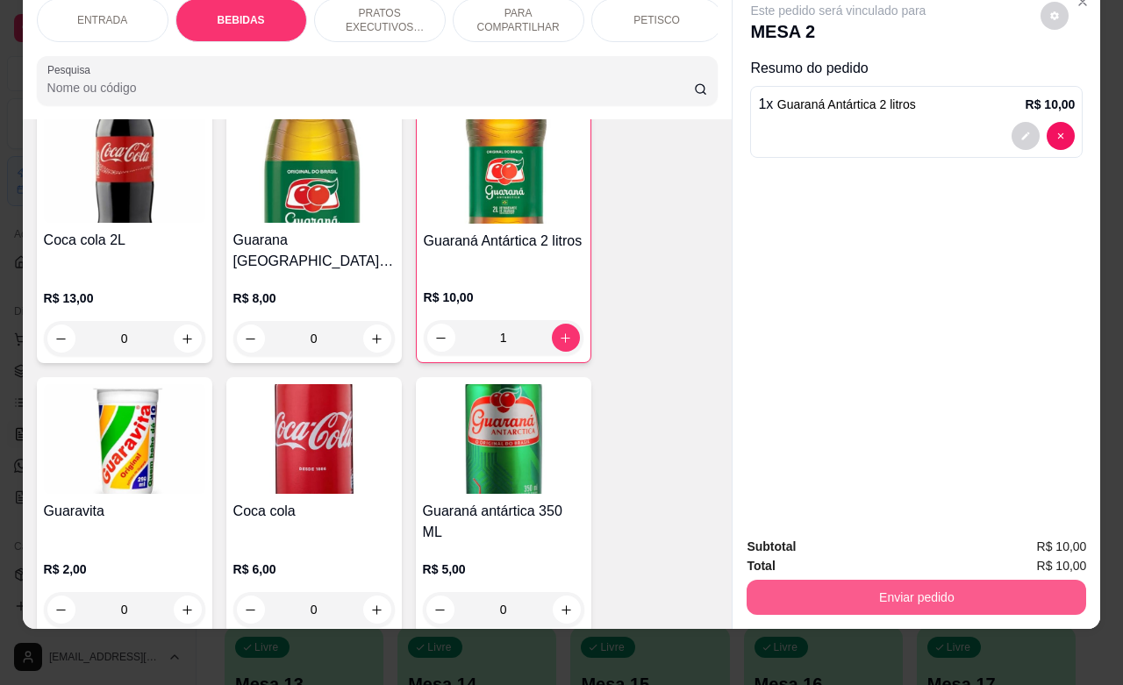
click at [799, 580] on button "Enviar pedido" at bounding box center [915, 597] width 339 height 35
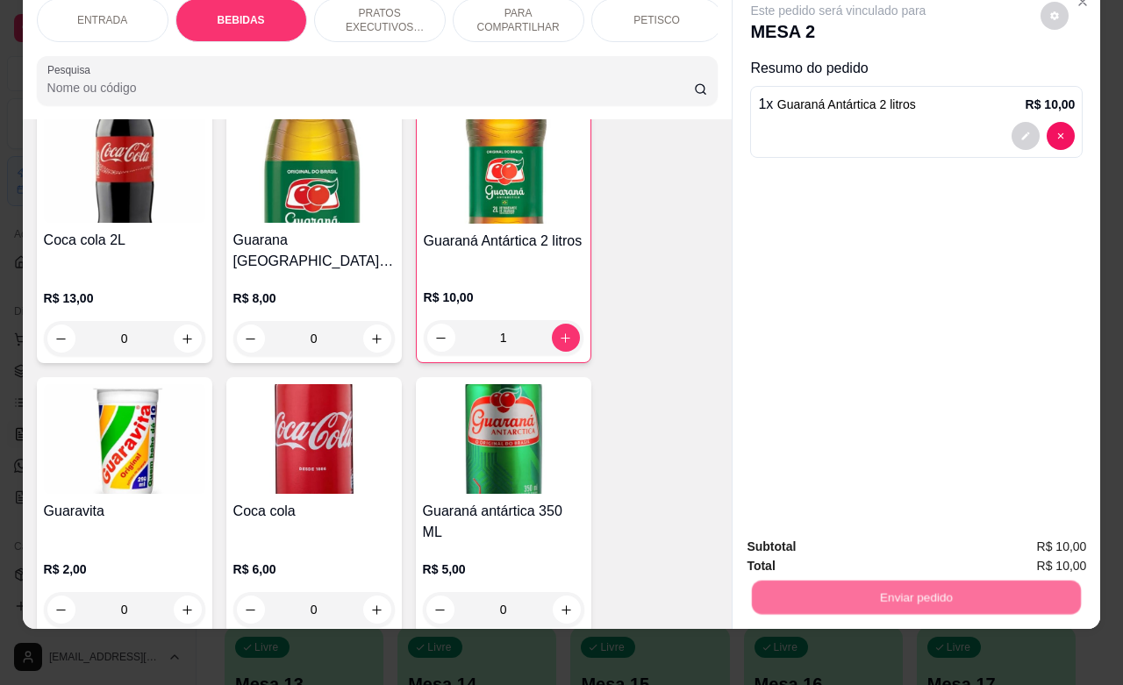
click at [799, 531] on button "Não registrar e enviar pedido" at bounding box center [855, 535] width 177 height 32
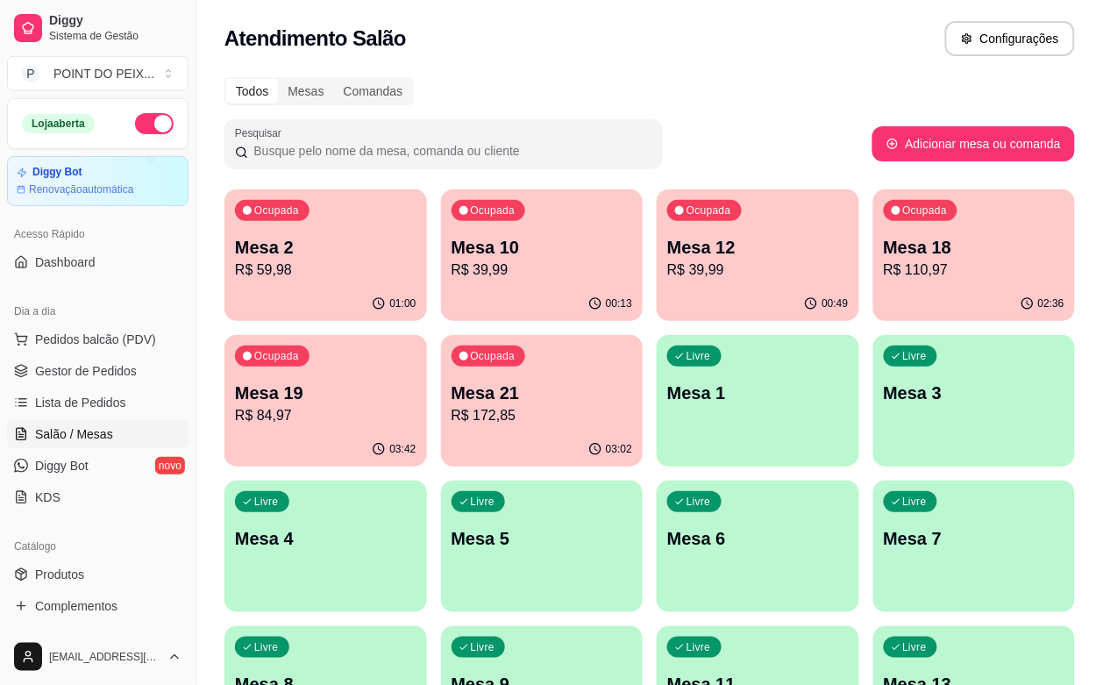
click at [452, 405] on p "R$ 172,85" at bounding box center [543, 415] width 182 height 21
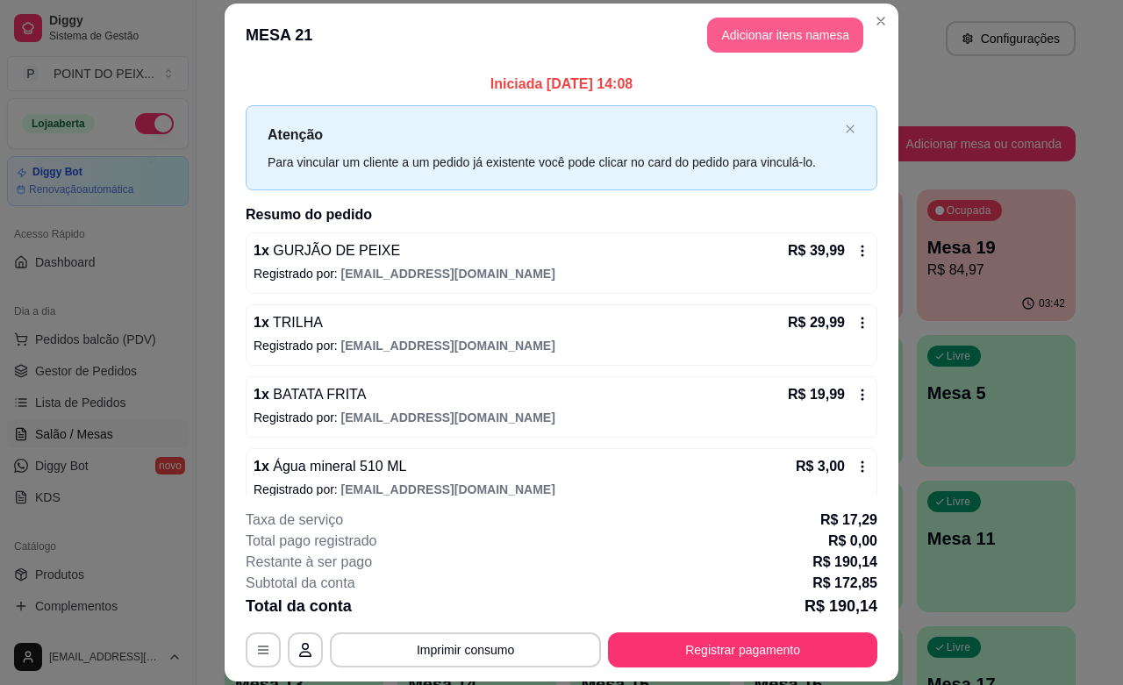
click at [791, 41] on button "Adicionar itens na mesa" at bounding box center [785, 35] width 156 height 35
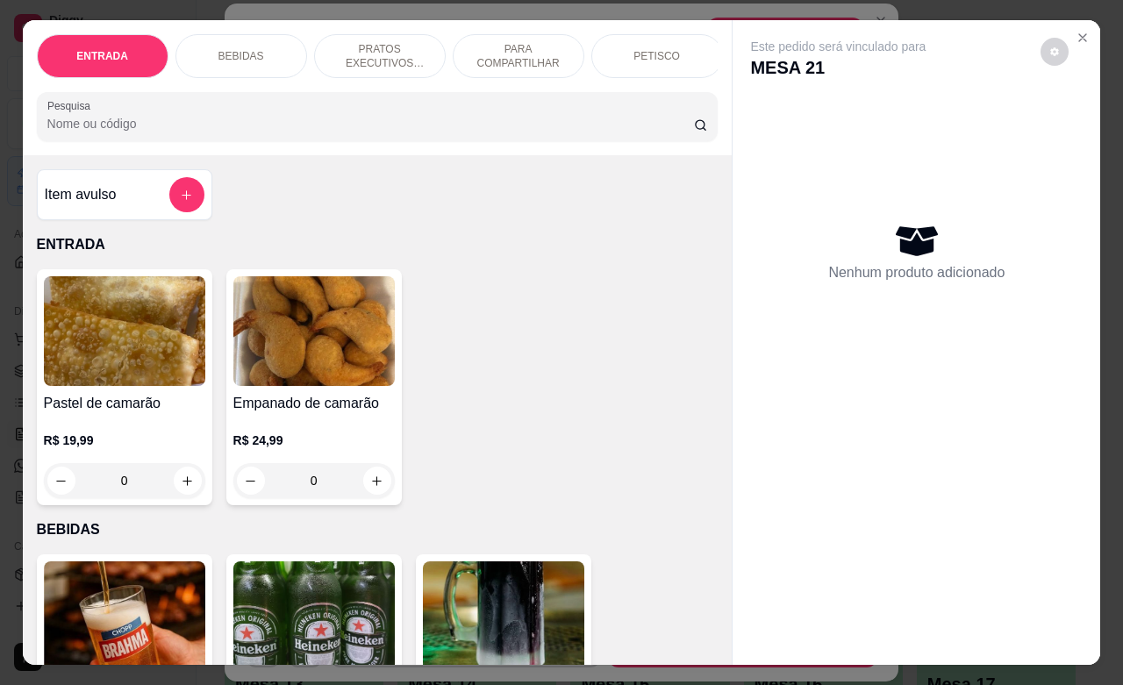
click at [253, 39] on div "BEBIDAS" at bounding box center [241, 56] width 132 height 44
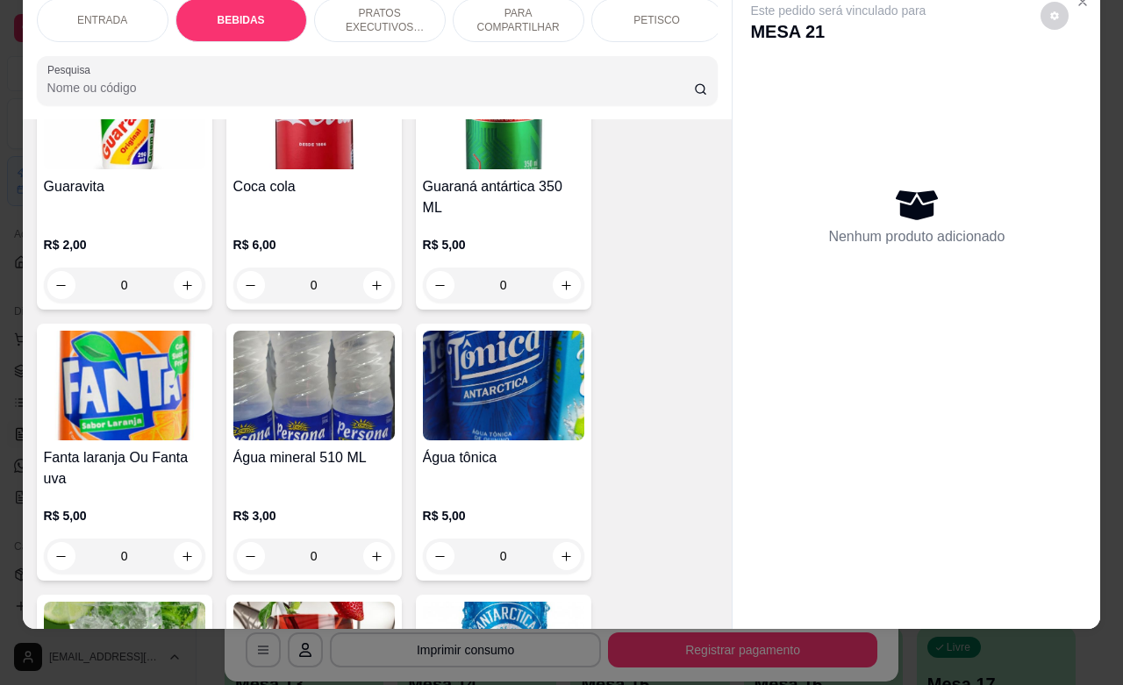
scroll to position [1241, 0]
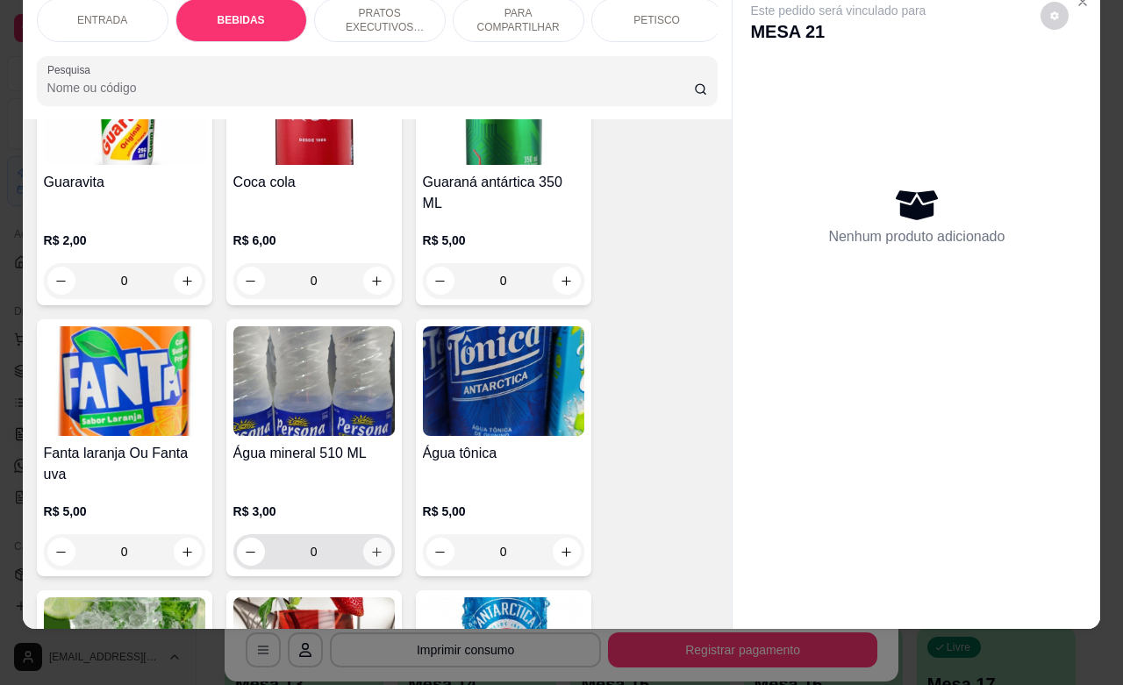
click at [372, 547] on icon "increase-product-quantity" at bounding box center [377, 552] width 10 height 10
type input "1"
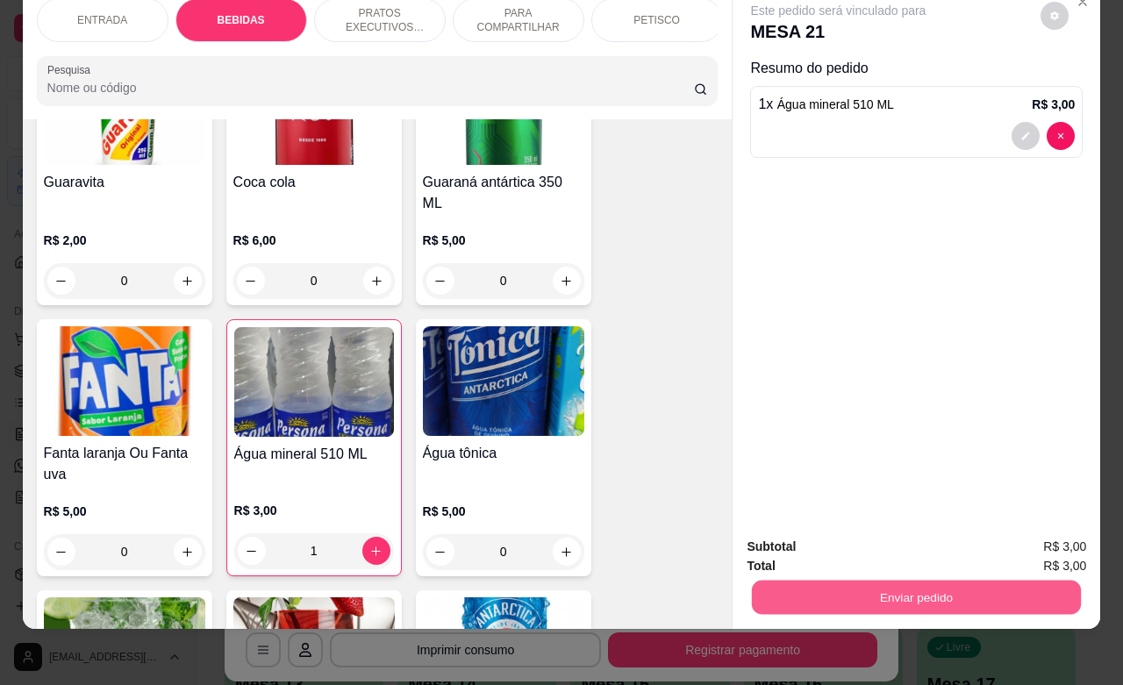
click at [843, 580] on button "Enviar pedido" at bounding box center [916, 597] width 329 height 34
click at [817, 537] on button "Não registrar e enviar pedido" at bounding box center [855, 535] width 177 height 32
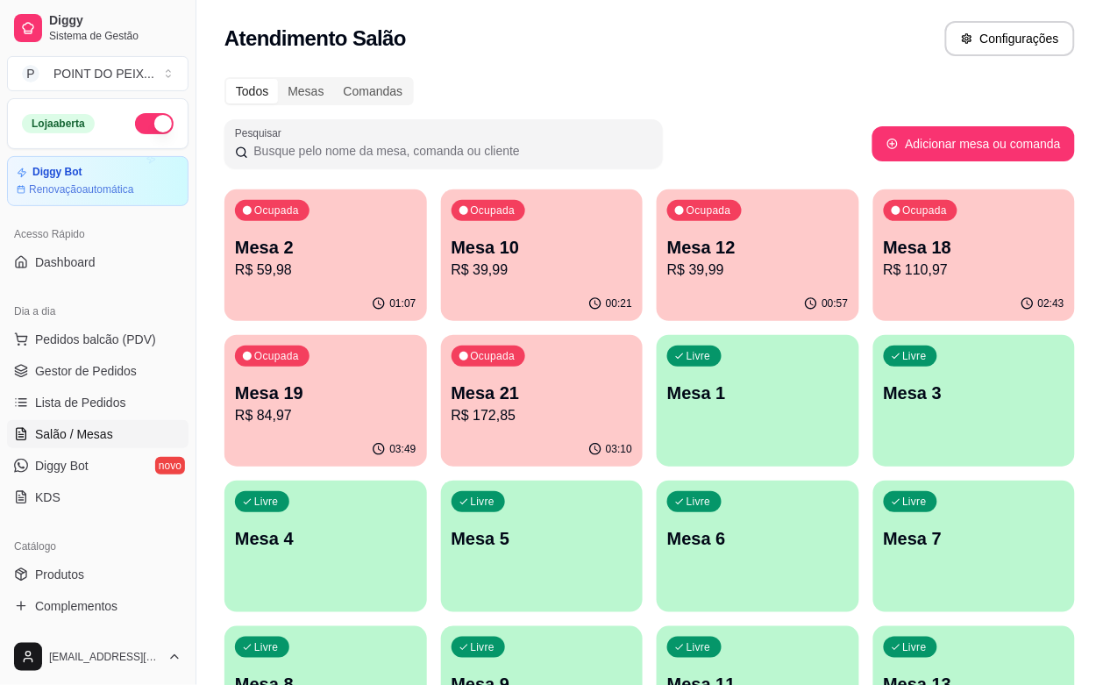
click at [694, 268] on p "R$ 39,99" at bounding box center [758, 270] width 182 height 21
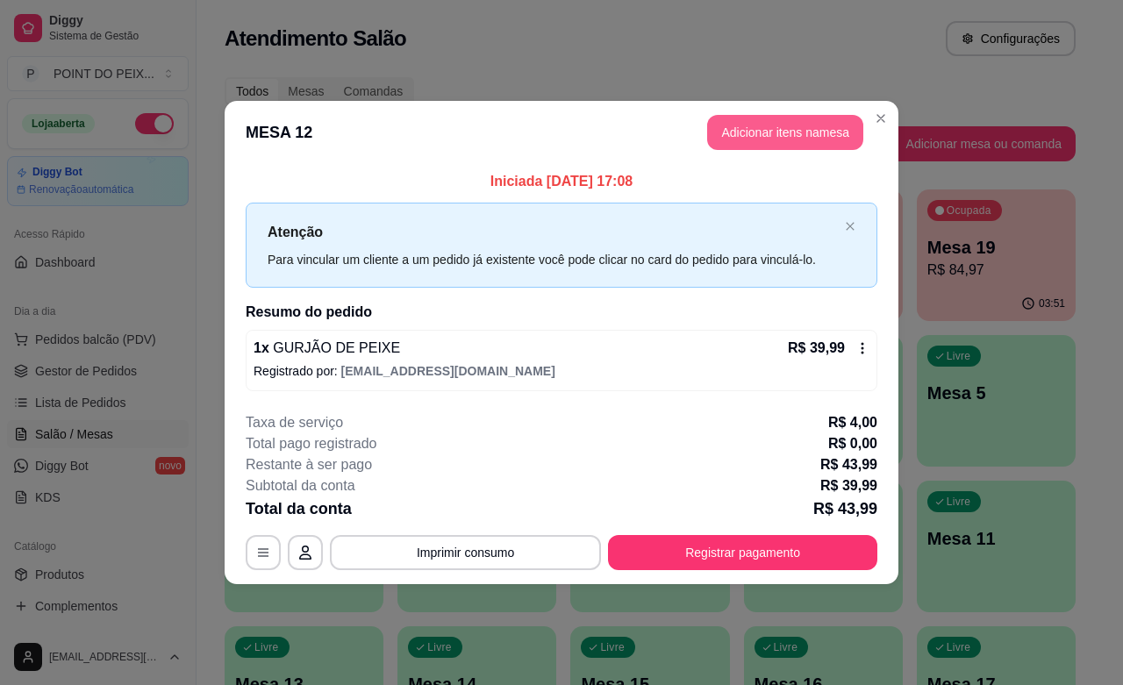
click at [776, 132] on button "Adicionar itens na mesa" at bounding box center [785, 132] width 156 height 35
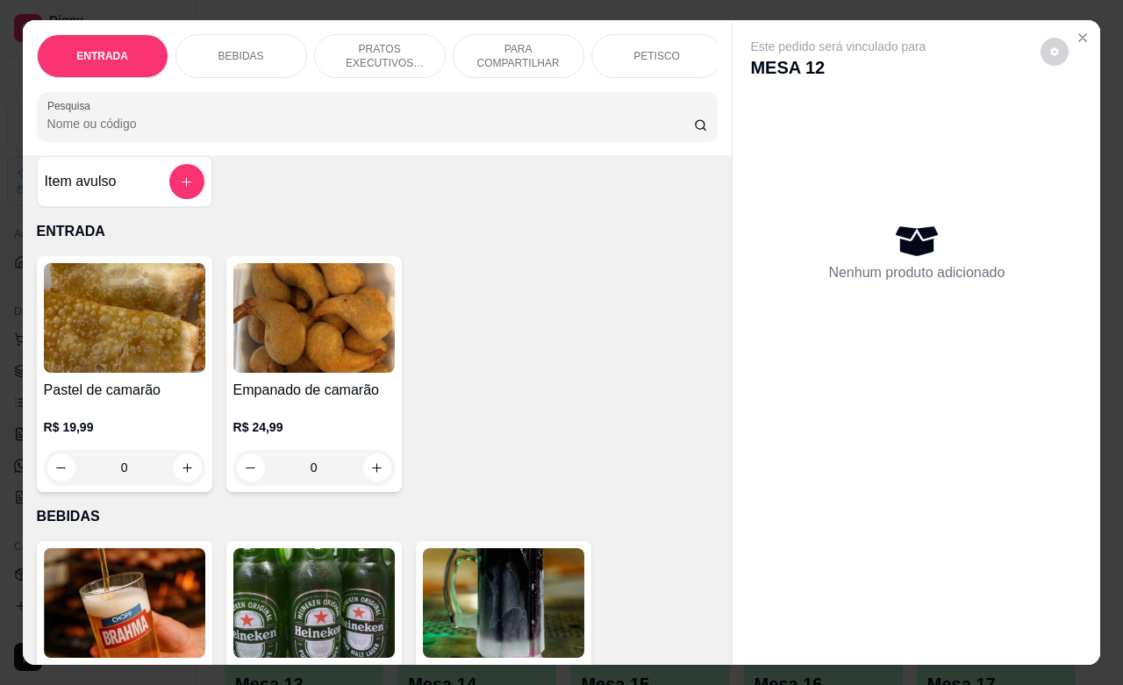
scroll to position [0, 0]
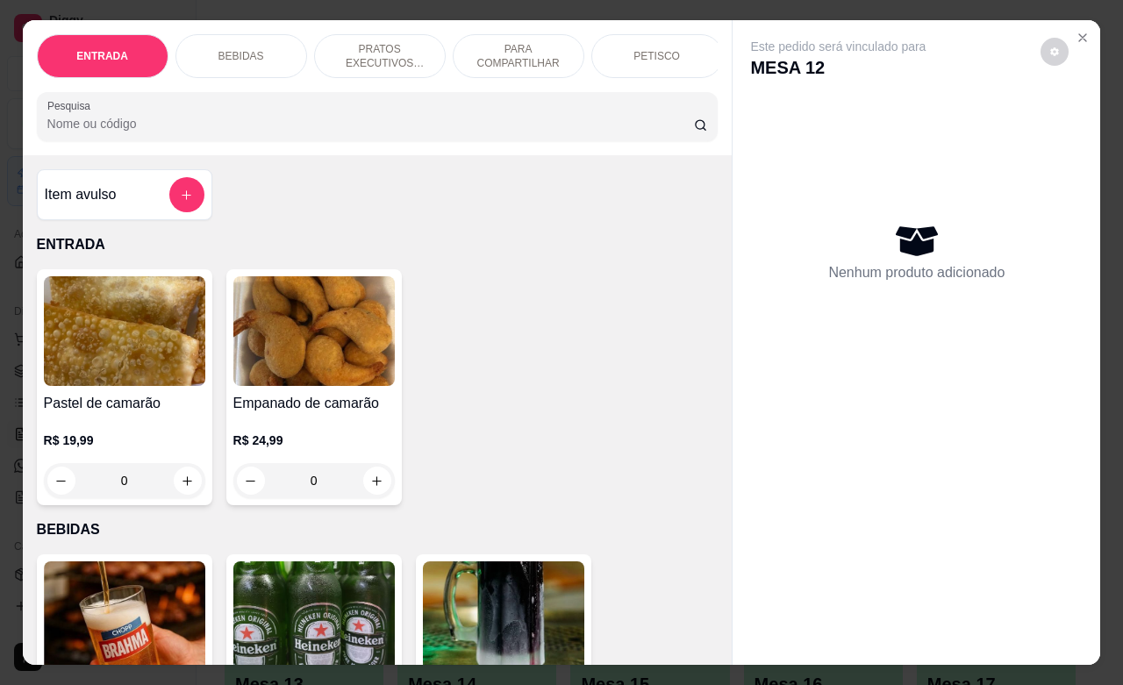
click at [259, 53] on div "BEBIDAS" at bounding box center [241, 56] width 132 height 44
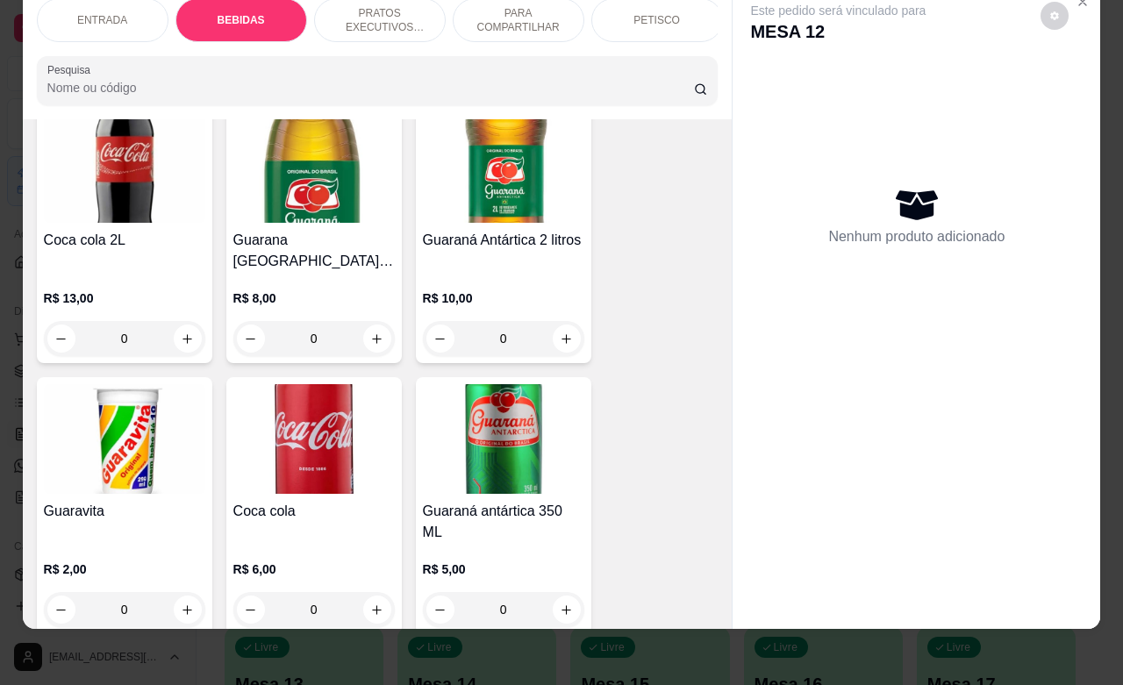
scroll to position [1131, 0]
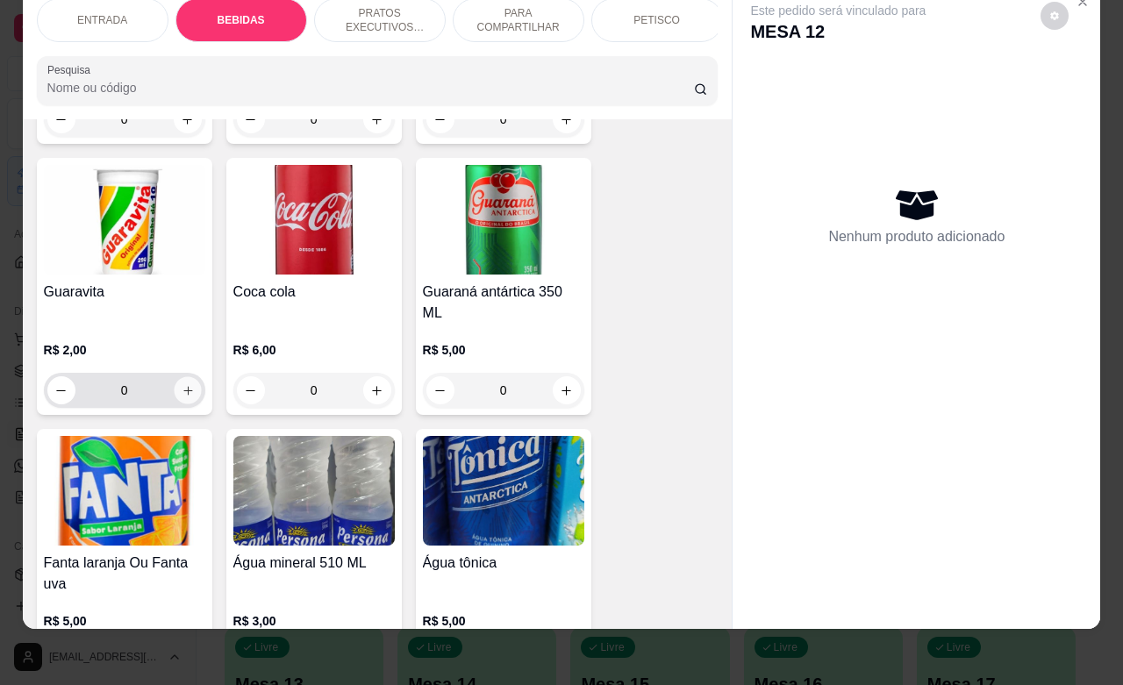
click at [181, 384] on icon "increase-product-quantity" at bounding box center [187, 390] width 13 height 13
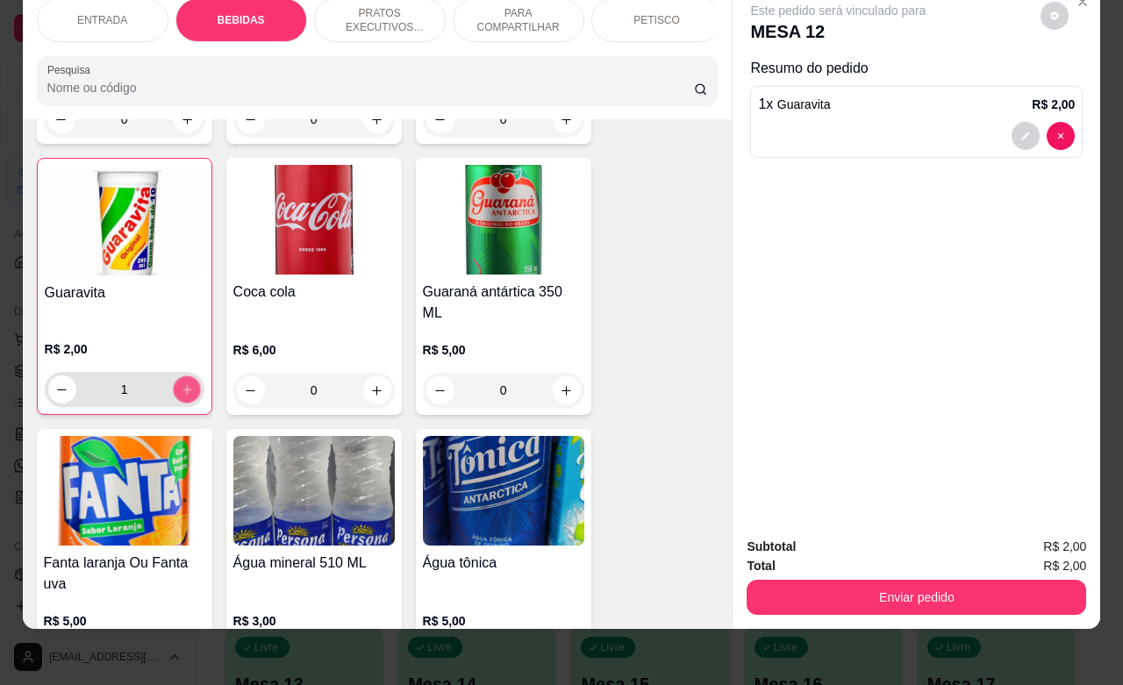
click at [182, 385] on icon "increase-product-quantity" at bounding box center [186, 389] width 9 height 9
type input "2"
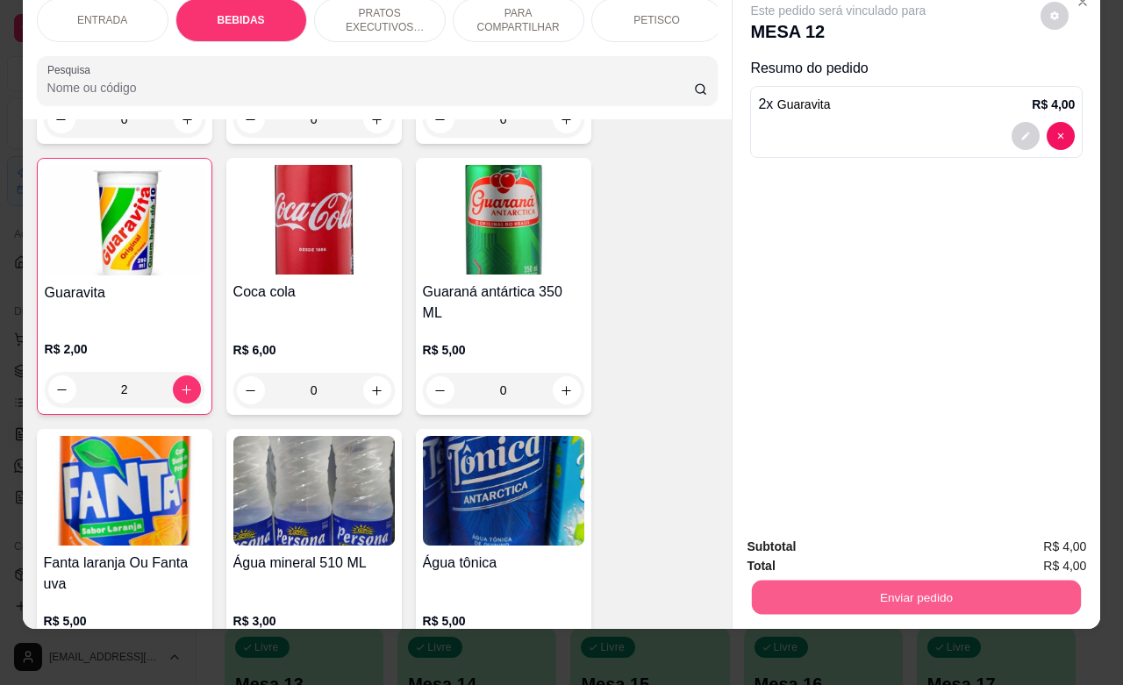
click at [888, 580] on button "Enviar pedido" at bounding box center [916, 597] width 329 height 34
click at [903, 535] on button "Não registrar e enviar pedido" at bounding box center [855, 535] width 177 height 32
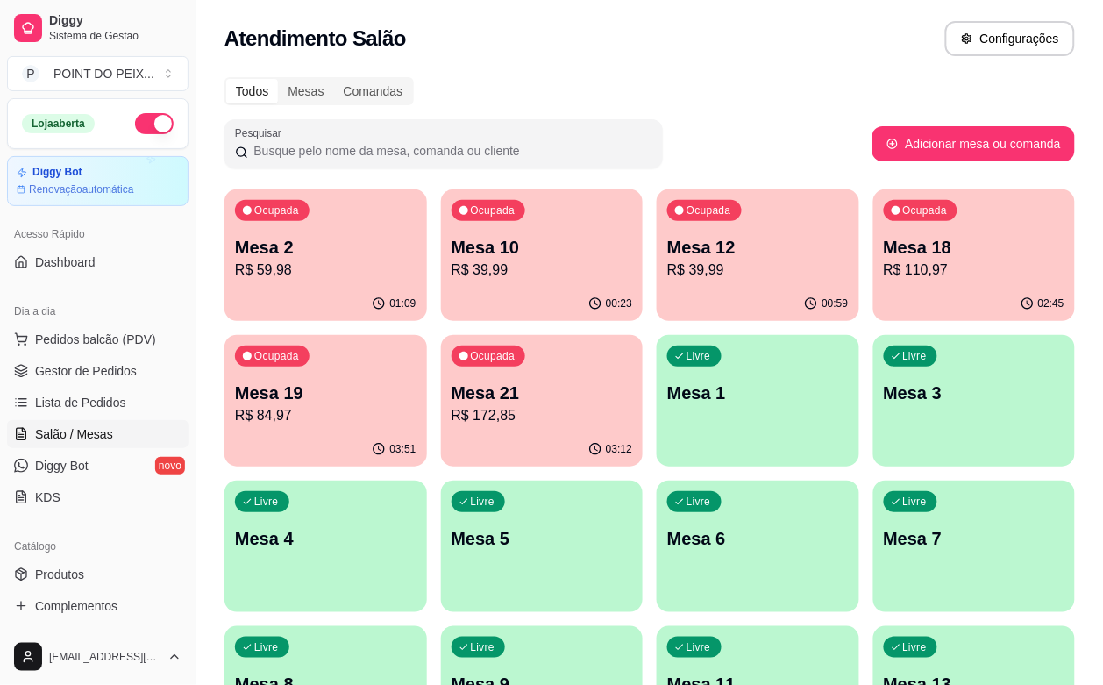
click at [332, 255] on p "Mesa 2" at bounding box center [326, 247] width 182 height 25
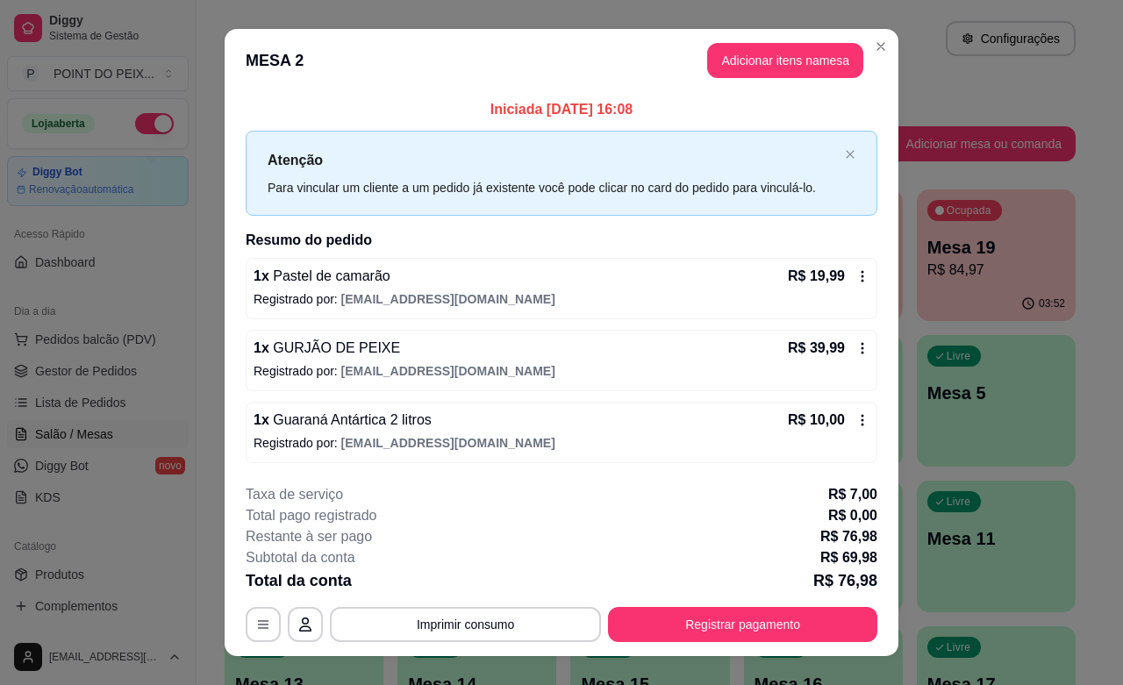
scroll to position [27, 0]
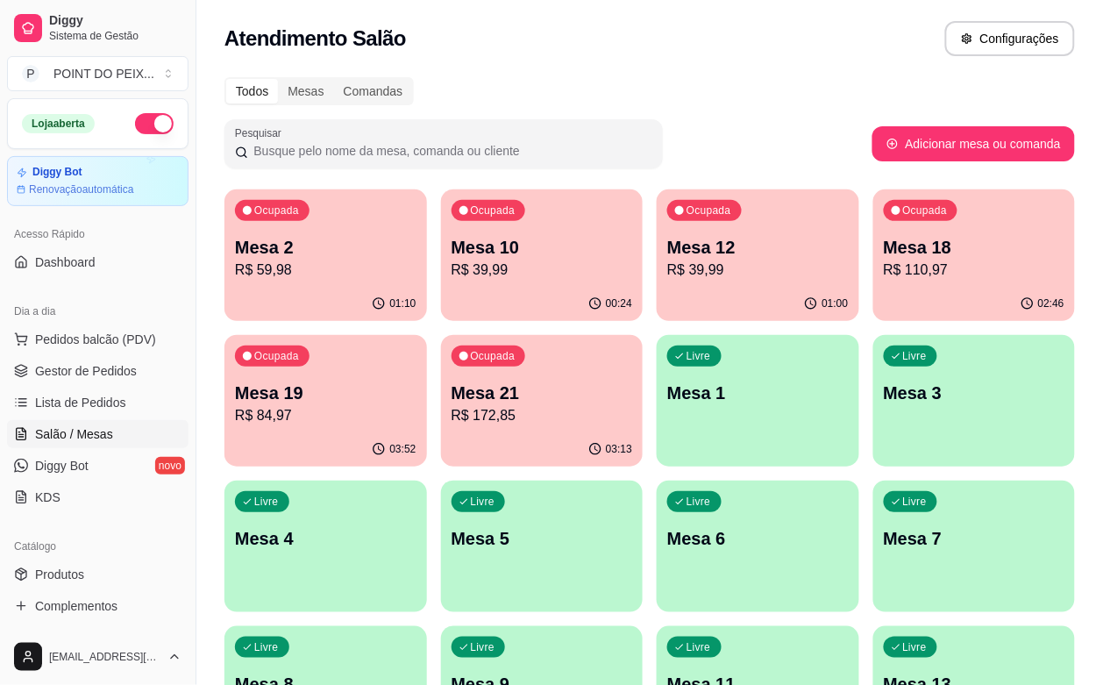
click at [526, 254] on p "Mesa 10" at bounding box center [543, 247] width 182 height 25
click at [667, 257] on p "Mesa 12" at bounding box center [758, 247] width 182 height 25
click at [352, 274] on p "R$ 59,98" at bounding box center [325, 270] width 175 height 20
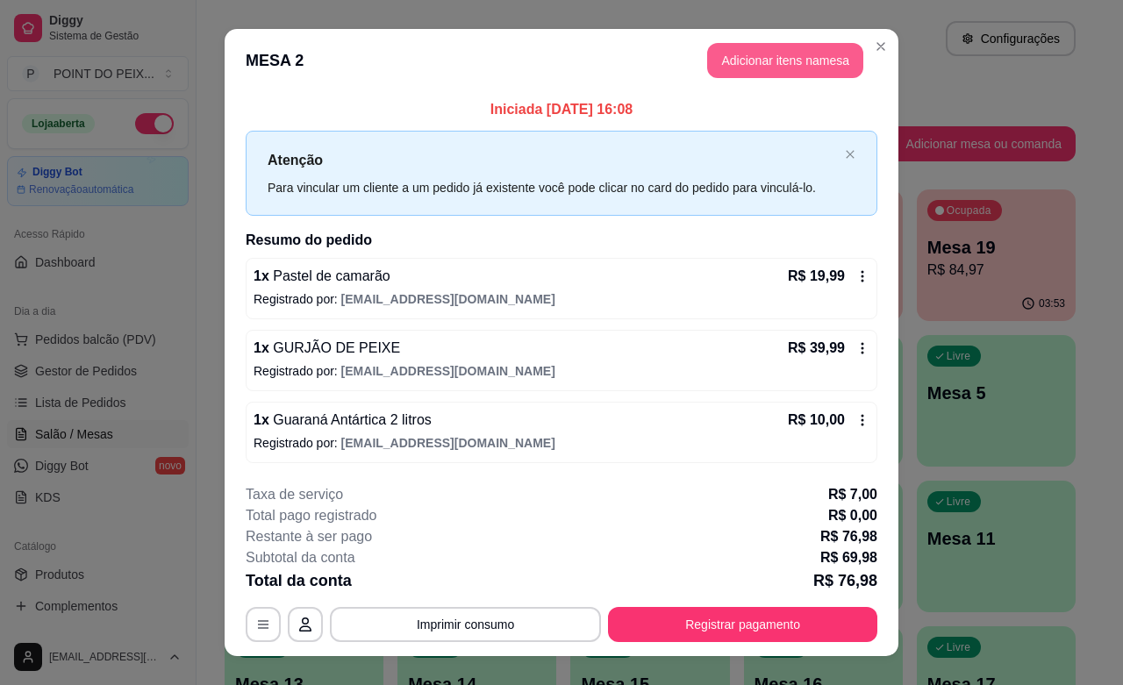
click at [787, 73] on button "Adicionar itens na mesa" at bounding box center [785, 60] width 156 height 35
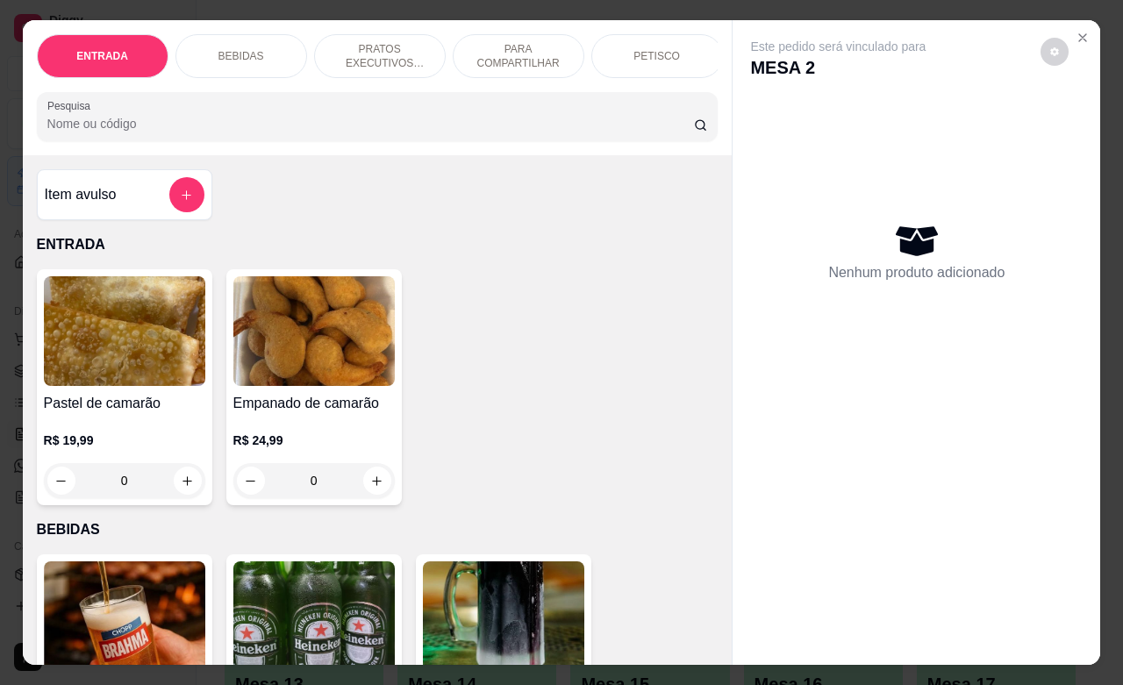
click at [673, 46] on div "PETISCO" at bounding box center [657, 56] width 132 height 44
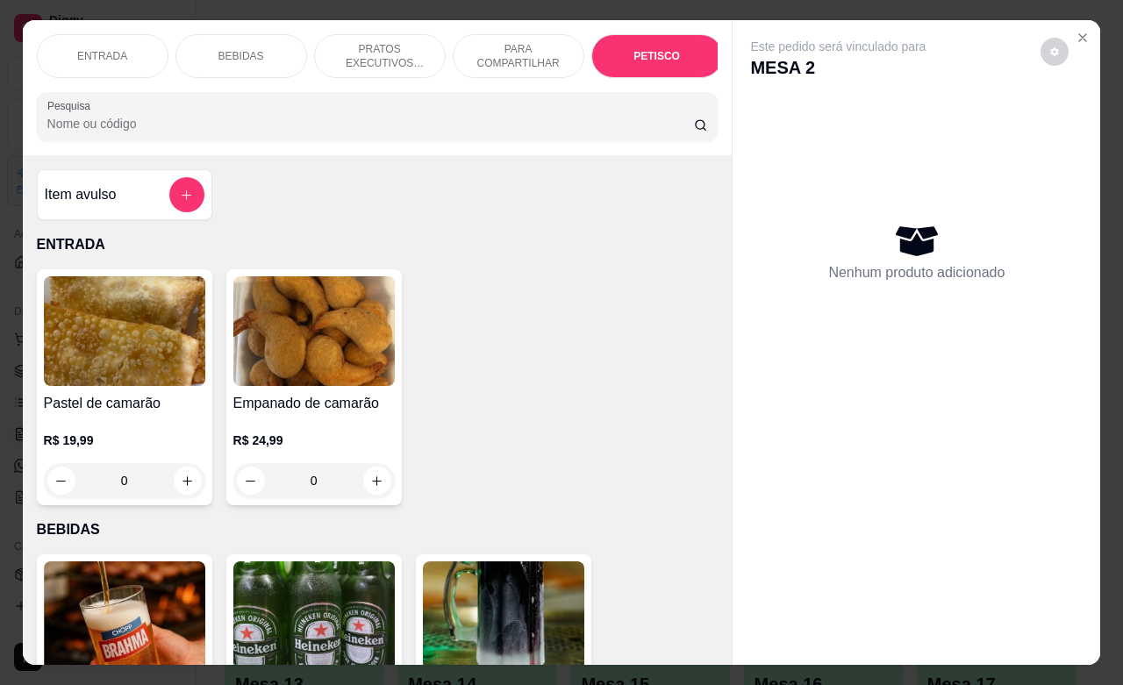
scroll to position [4115, 0]
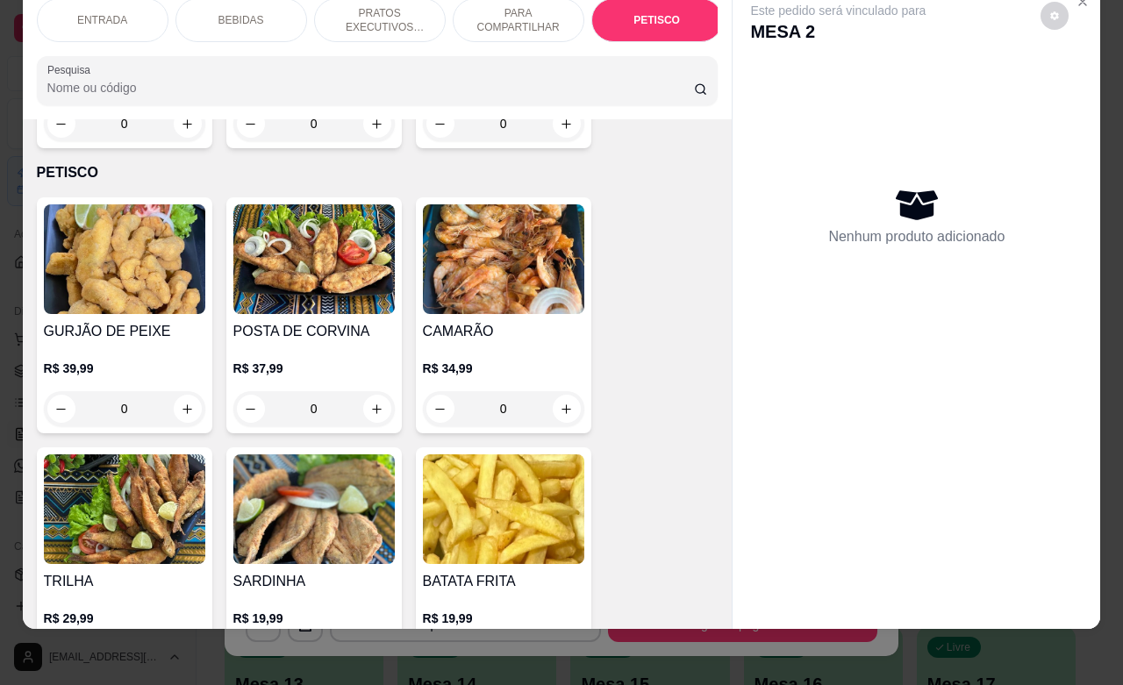
click at [218, 10] on div "BEBIDAS" at bounding box center [241, 20] width 132 height 44
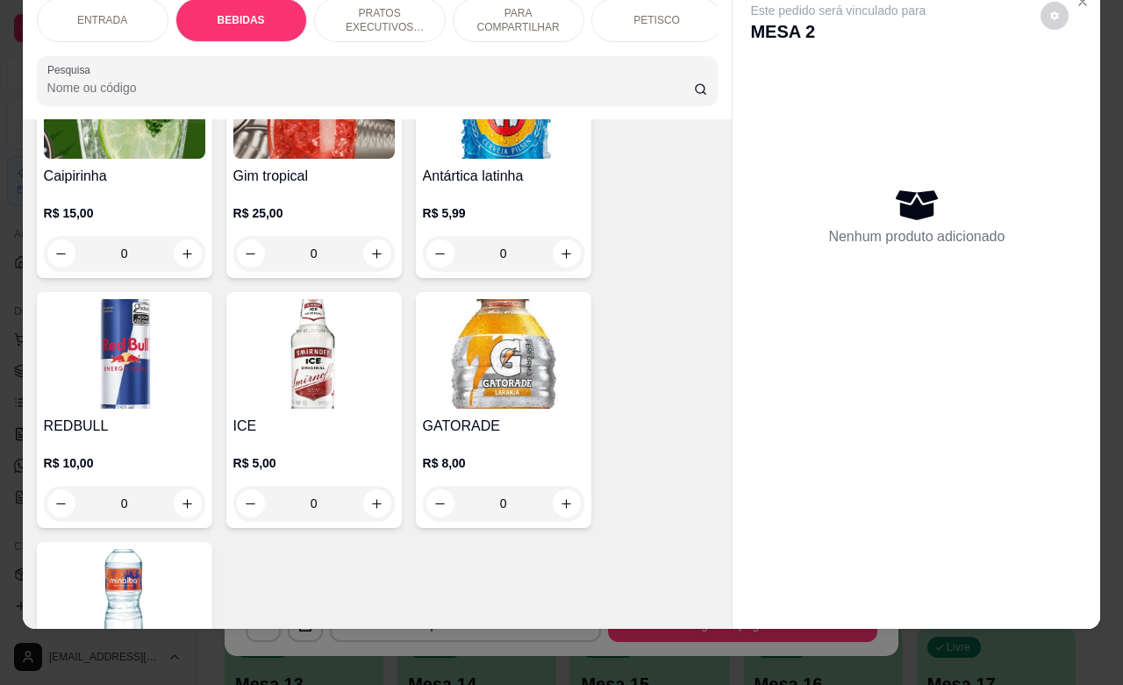
scroll to position [1899, 0]
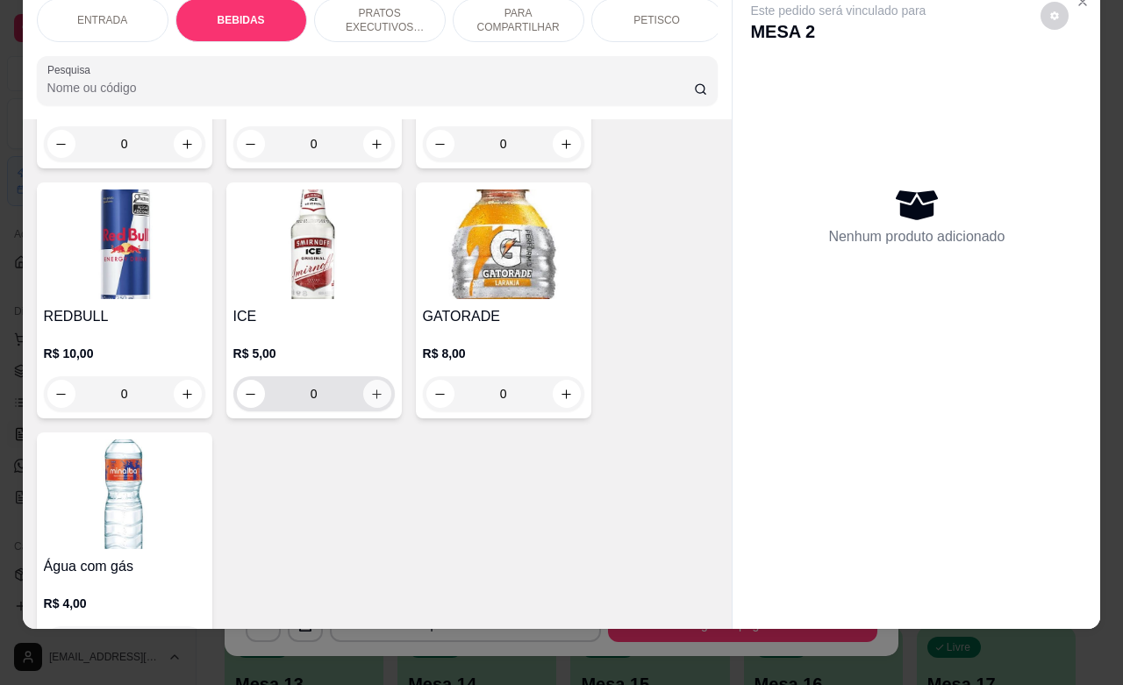
click at [374, 380] on button "increase-product-quantity" at bounding box center [377, 394] width 28 height 28
type input "1"
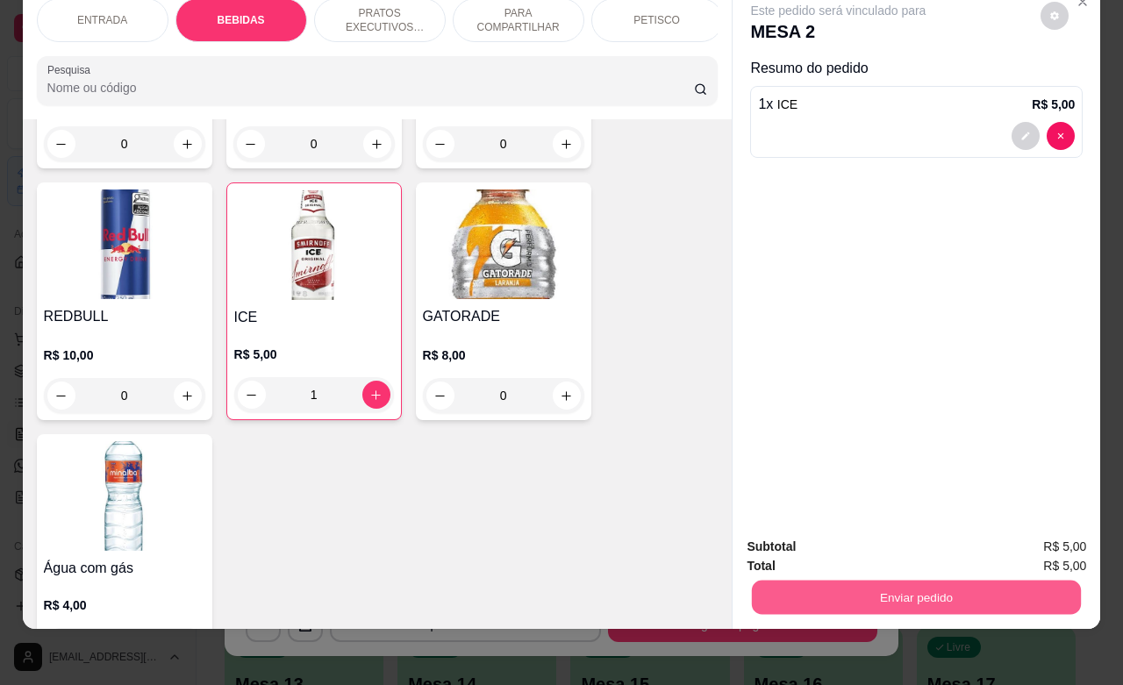
click at [848, 584] on button "Enviar pedido" at bounding box center [916, 597] width 329 height 34
click at [822, 539] on button "Não registrar e enviar pedido" at bounding box center [855, 535] width 177 height 32
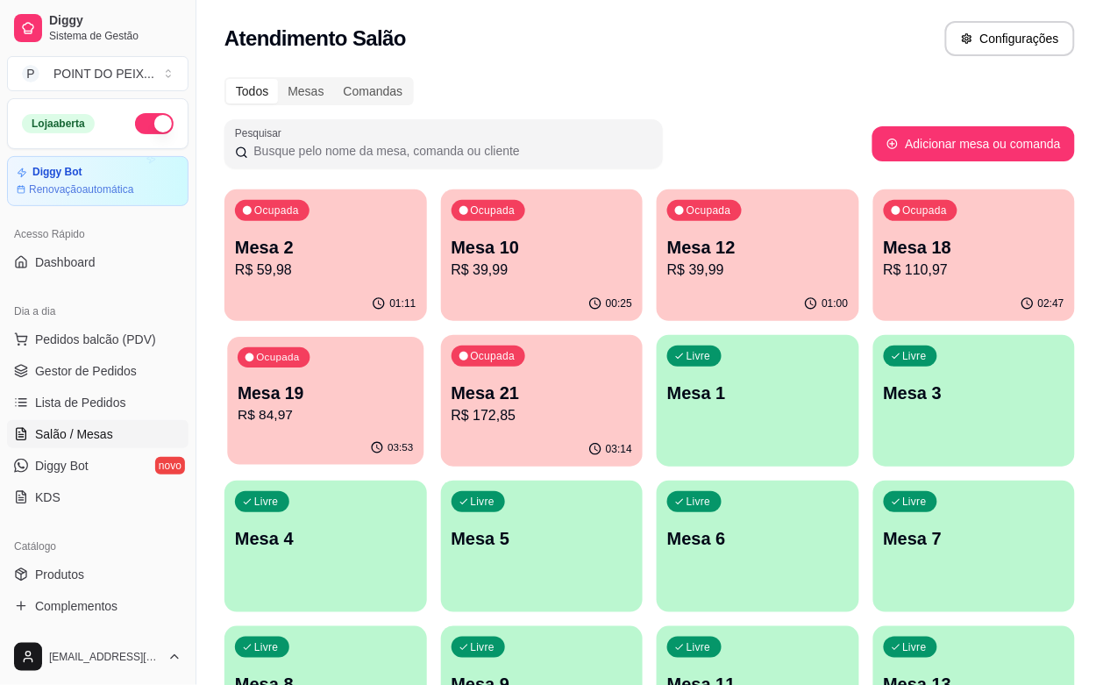
click at [413, 405] on p "R$ 84,97" at bounding box center [325, 415] width 175 height 20
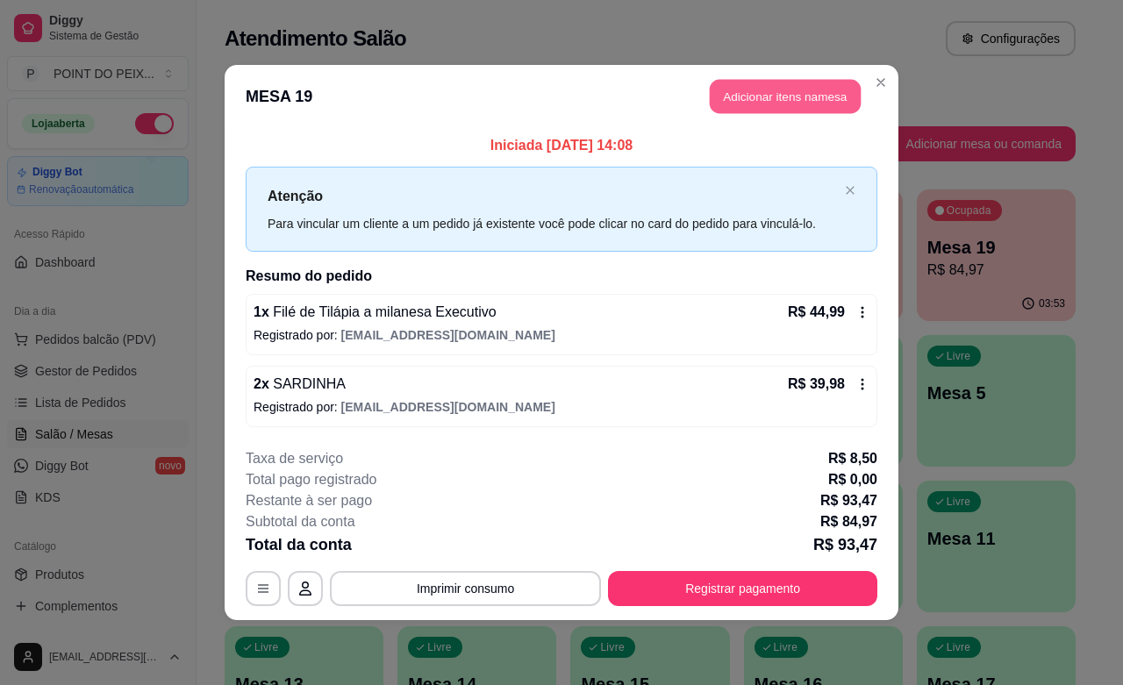
click at [798, 96] on button "Adicionar itens na mesa" at bounding box center [785, 97] width 151 height 34
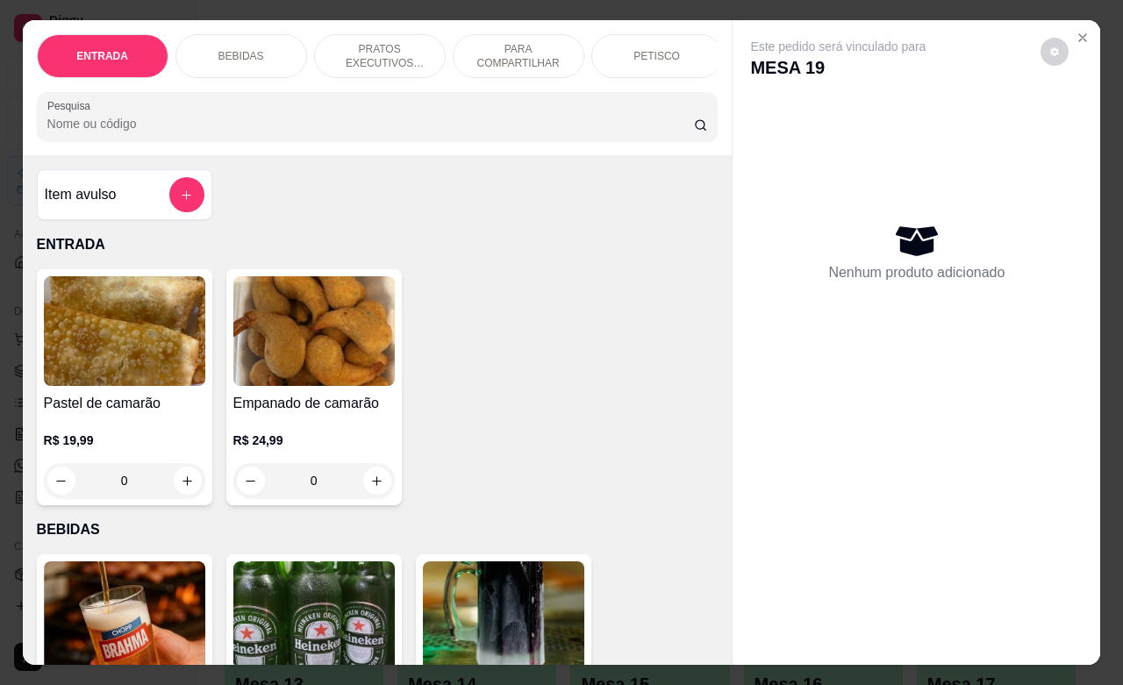
click at [237, 49] on p "BEBIDAS" at bounding box center [241, 56] width 46 height 14
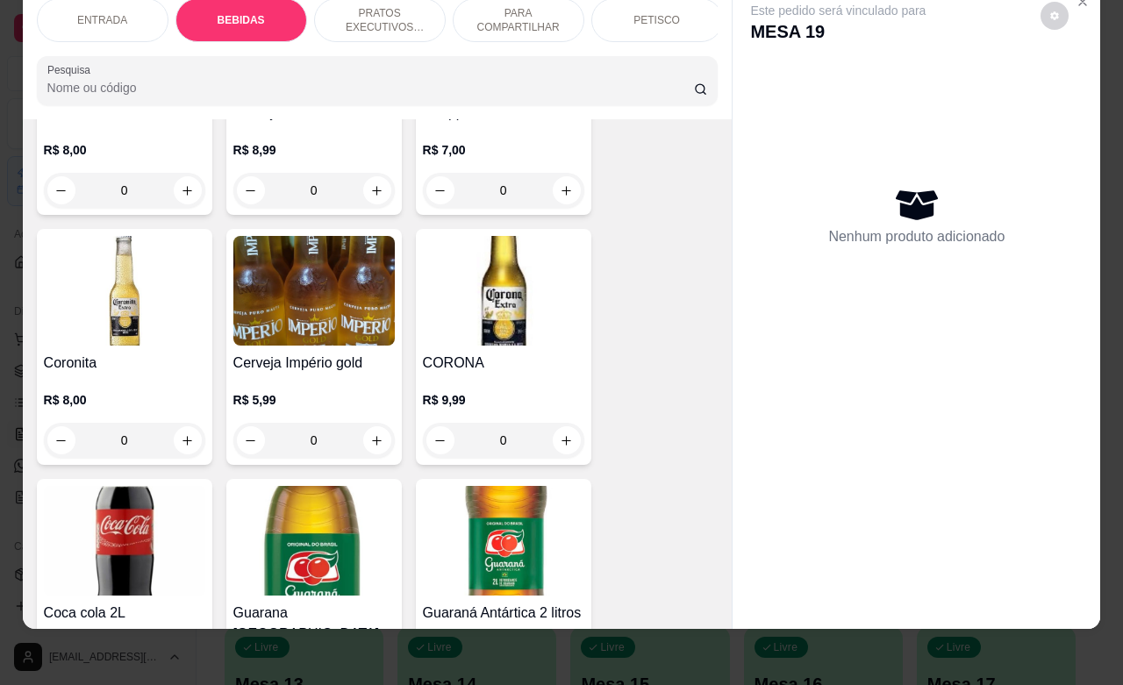
scroll to position [583, 0]
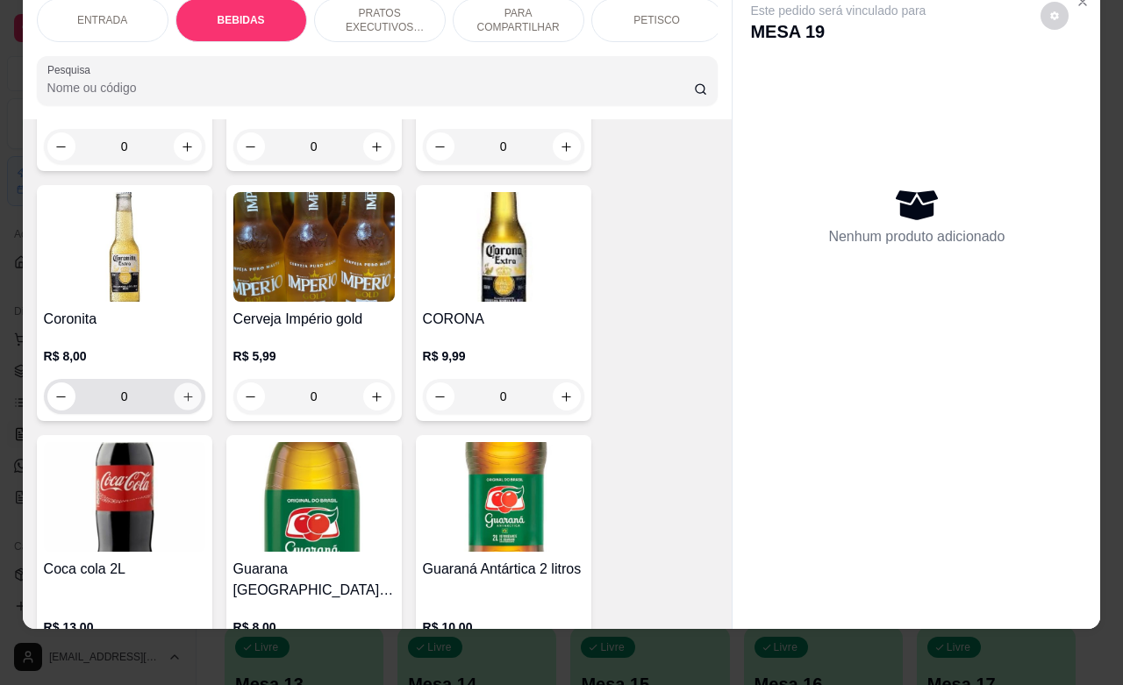
click at [189, 396] on button "increase-product-quantity" at bounding box center [187, 396] width 27 height 27
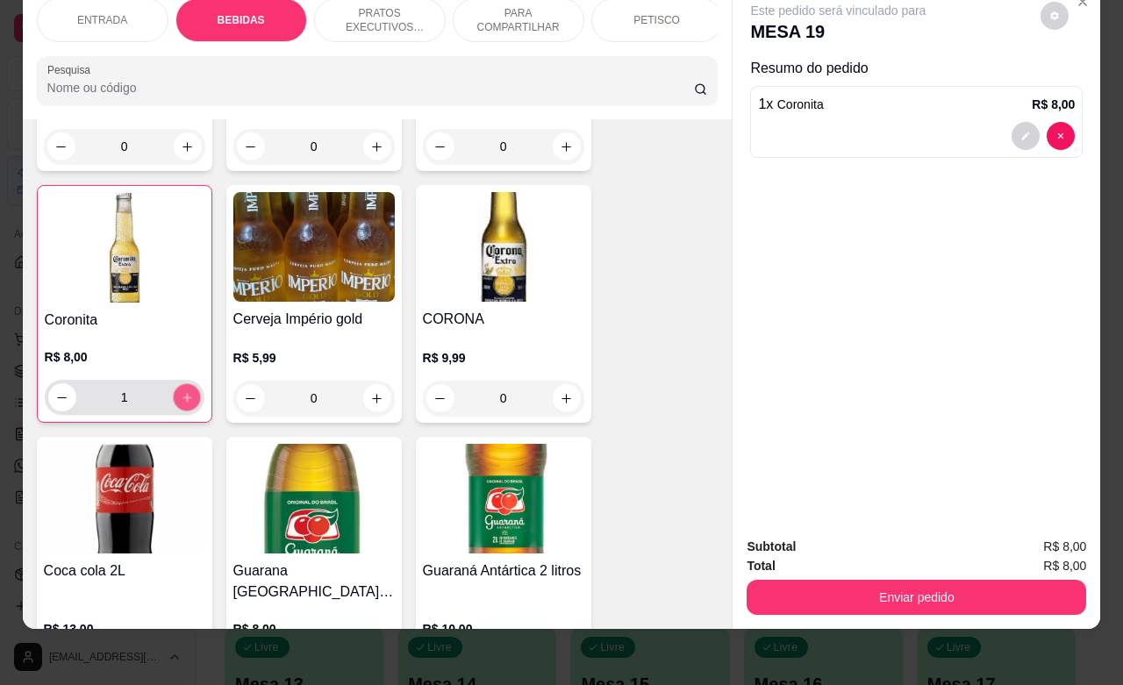
click at [189, 396] on button "increase-product-quantity" at bounding box center [186, 397] width 27 height 27
click at [189, 396] on button "increase-product-quantity" at bounding box center [187, 397] width 28 height 28
type input "5"
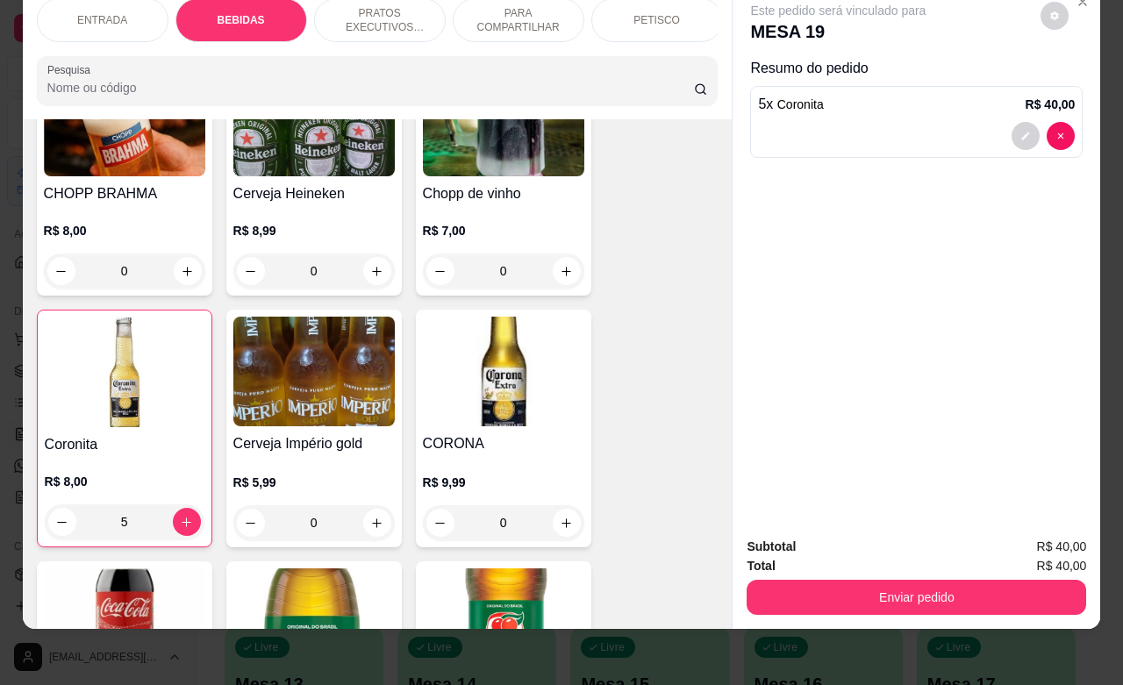
scroll to position [364, 0]
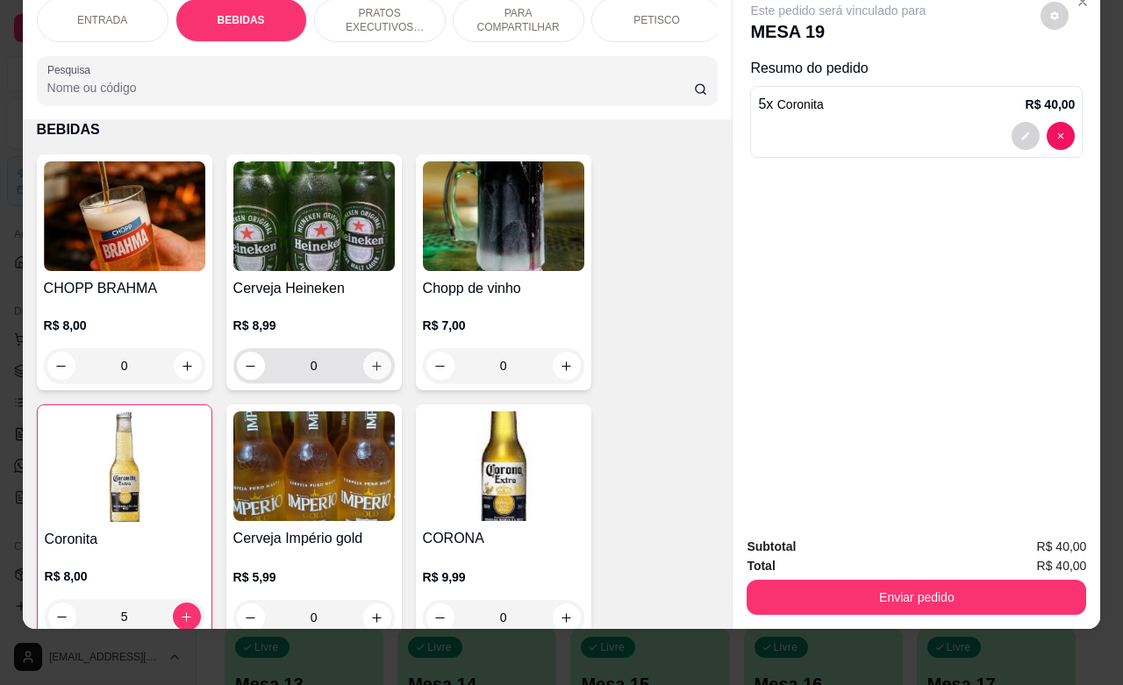
click at [370, 364] on icon "increase-product-quantity" at bounding box center [376, 366] width 13 height 13
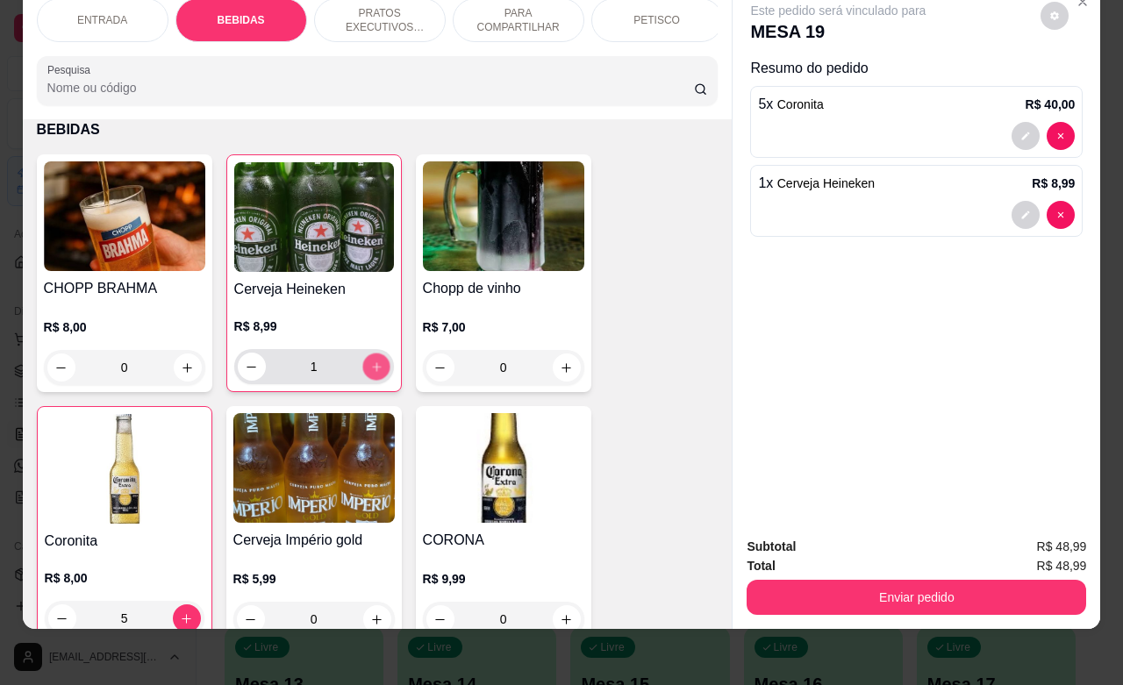
click at [369, 364] on icon "increase-product-quantity" at bounding box center [375, 366] width 13 height 13
type input "5"
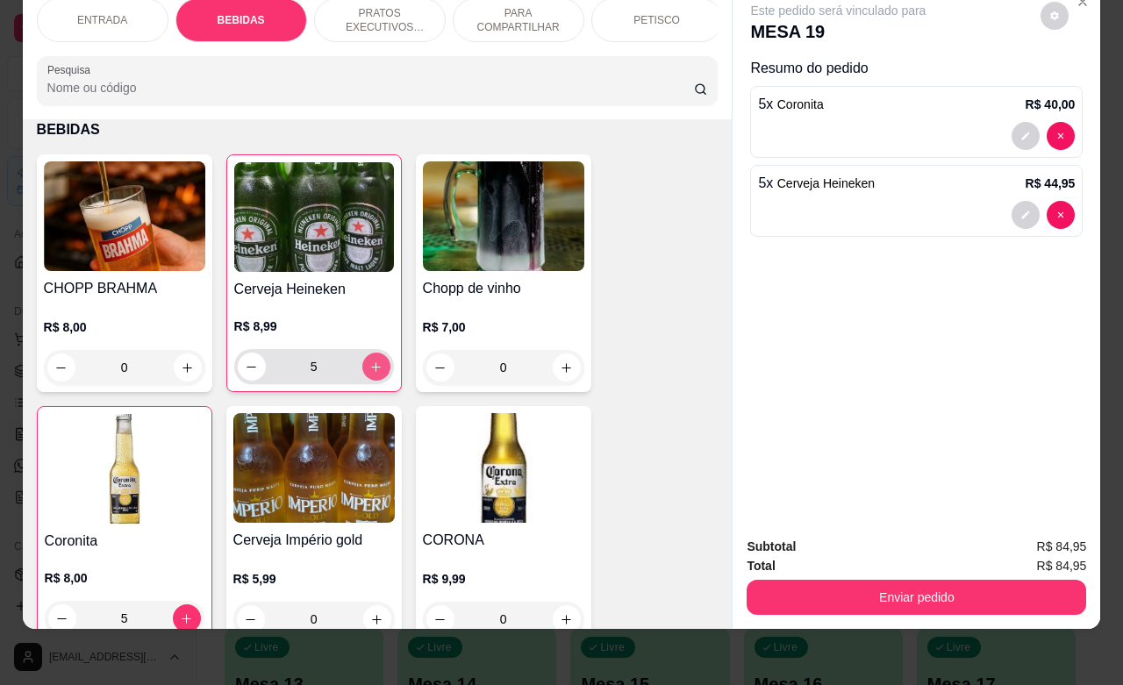
scroll to position [474, 0]
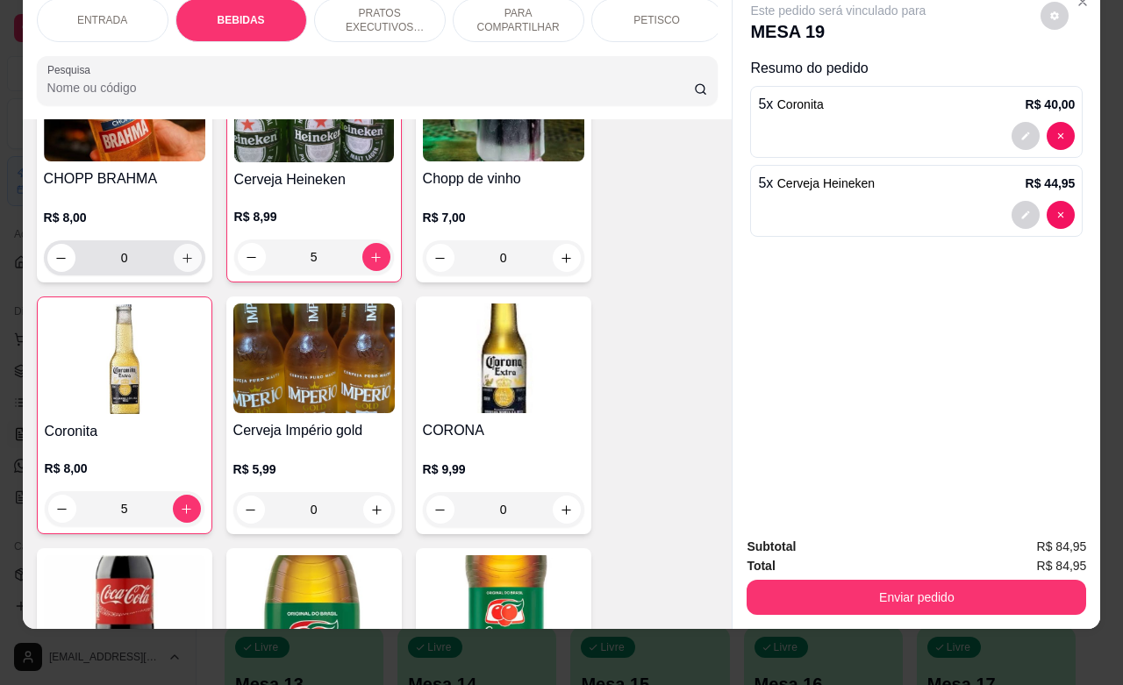
click at [174, 264] on button "increase-product-quantity" at bounding box center [188, 258] width 28 height 28
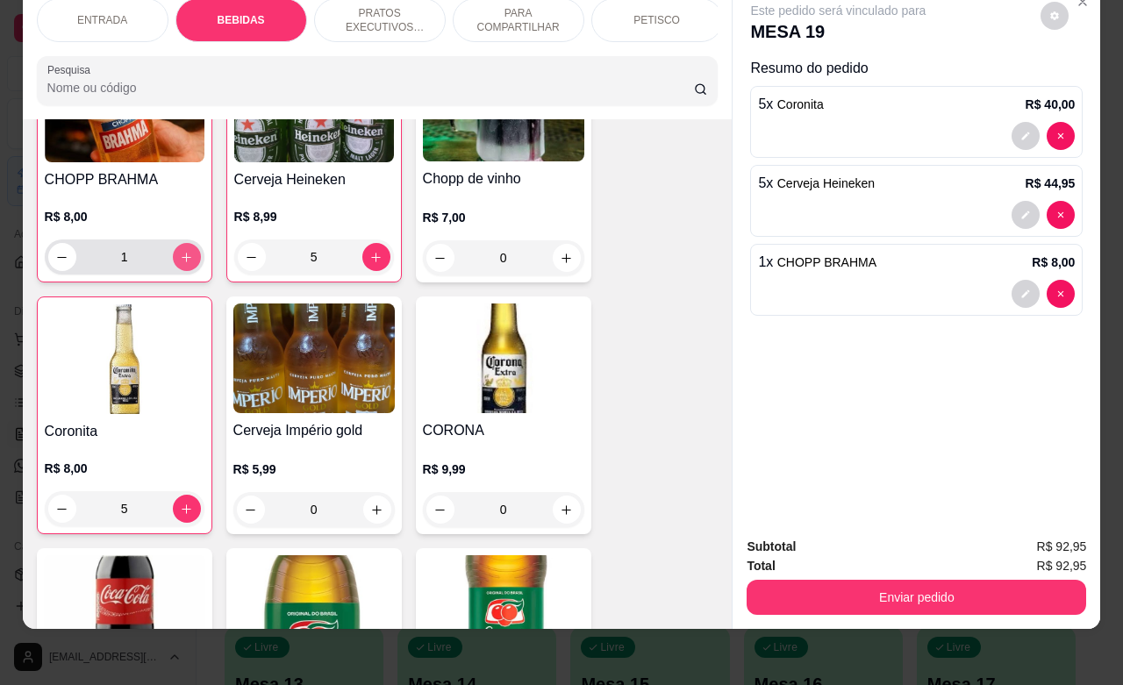
scroll to position [474, 0]
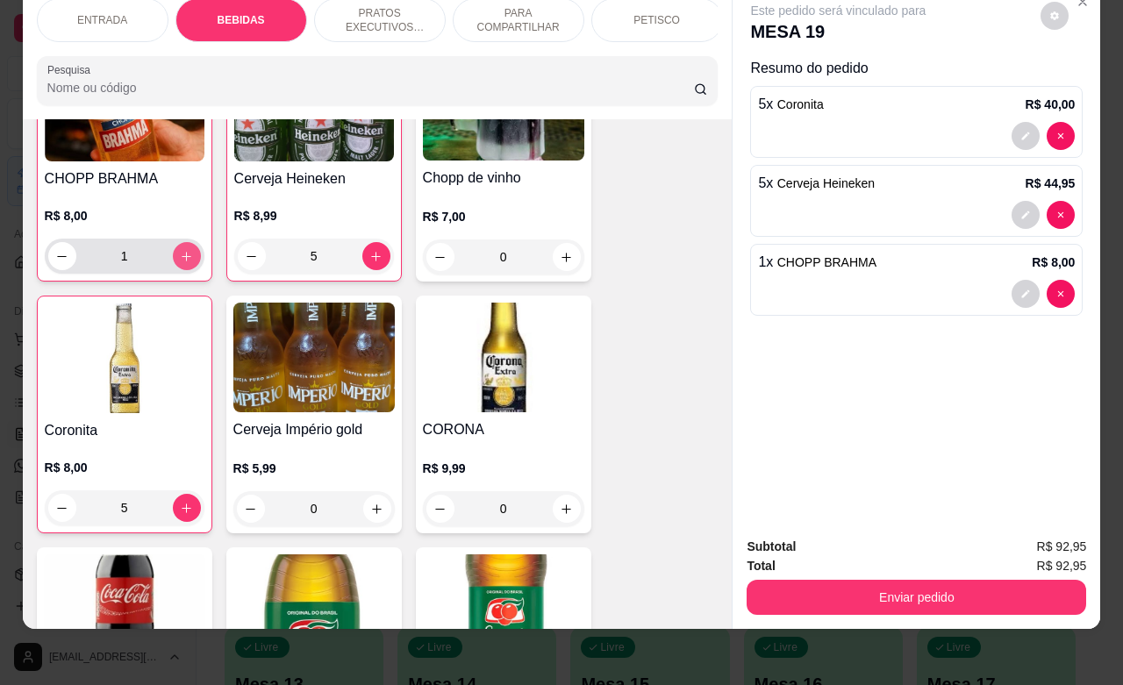
click at [173, 264] on button "increase-product-quantity" at bounding box center [187, 256] width 28 height 28
click at [173, 264] on button "increase-product-quantity" at bounding box center [186, 256] width 27 height 27
click at [173, 264] on button "increase-product-quantity" at bounding box center [187, 256] width 28 height 28
type input "5"
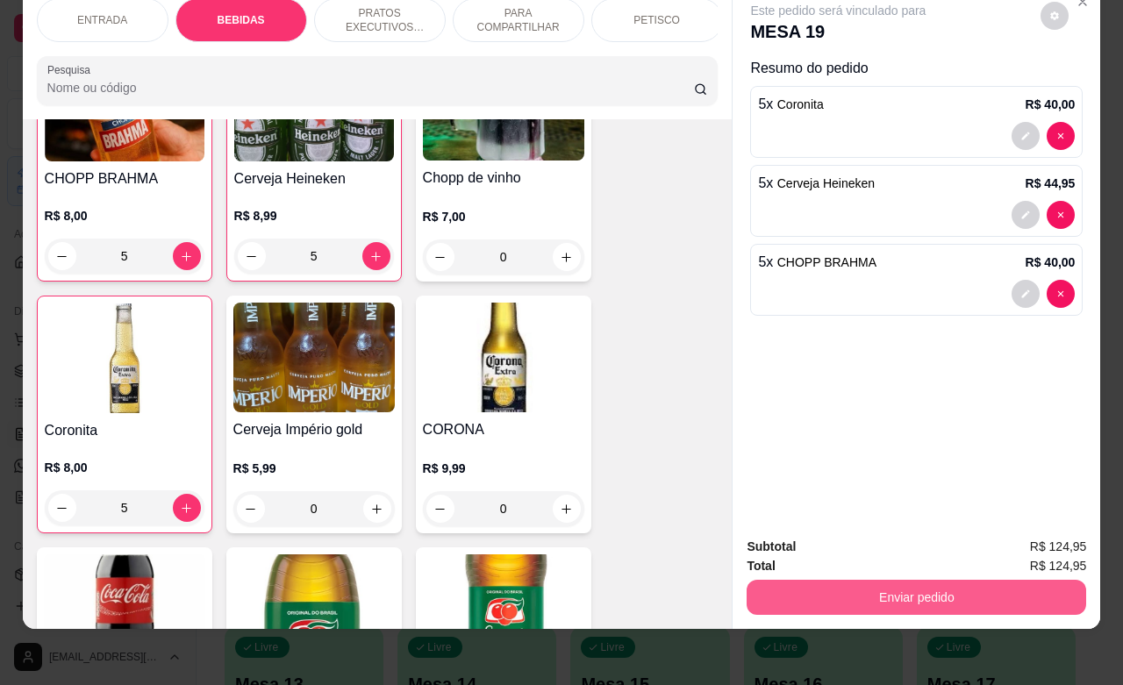
click at [888, 584] on button "Enviar pedido" at bounding box center [915, 597] width 339 height 35
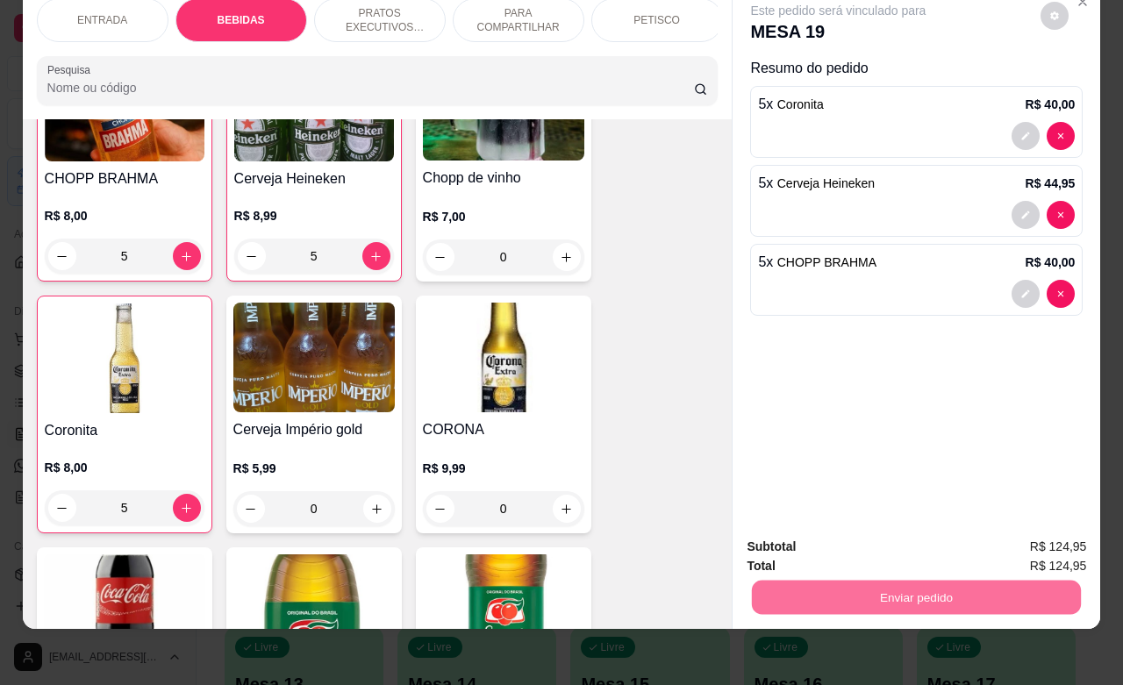
click at [838, 538] on button "Não registrar e enviar pedido" at bounding box center [855, 535] width 177 height 32
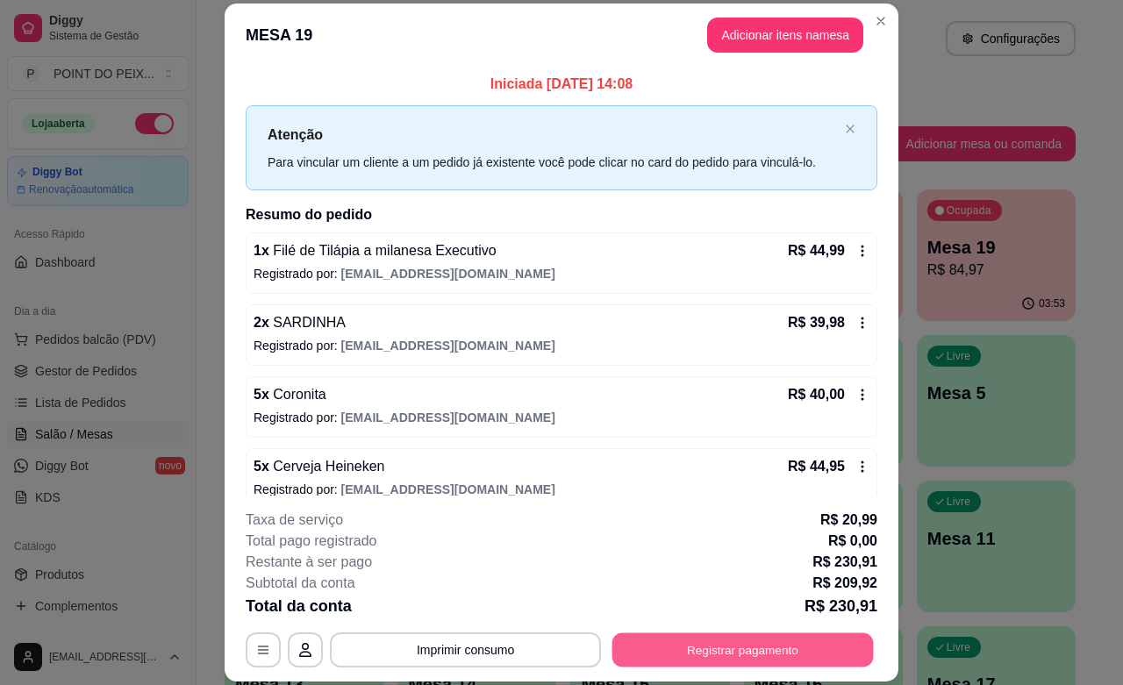
click at [688, 652] on button "Registrar pagamento" at bounding box center [742, 650] width 261 height 34
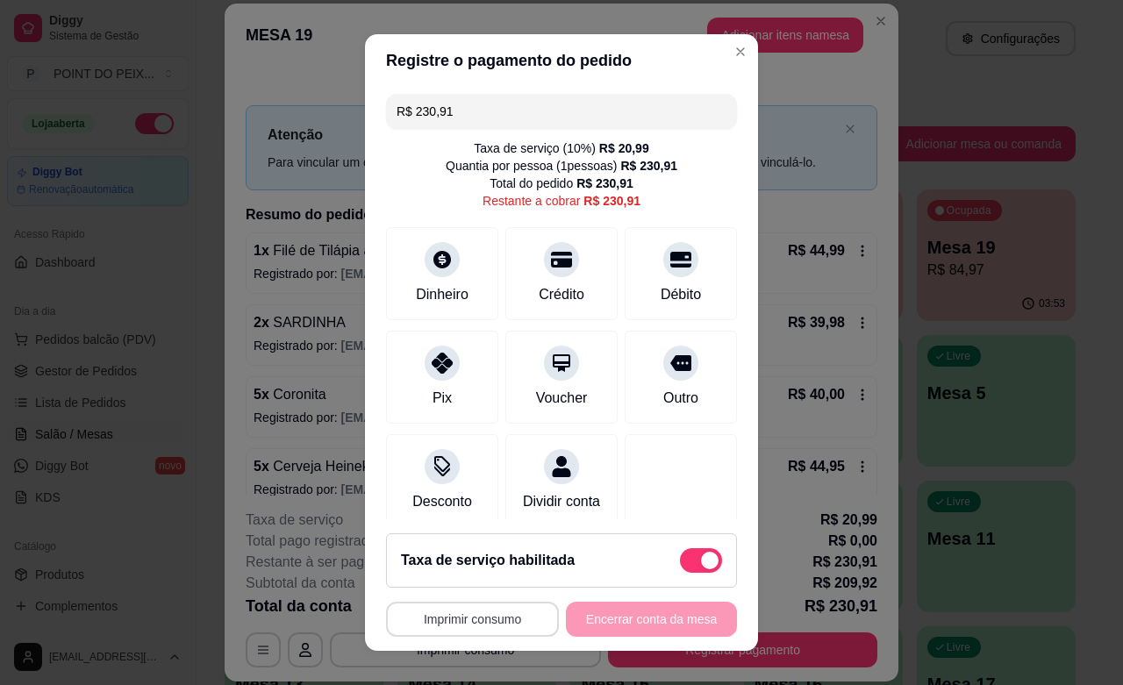
click at [485, 619] on button "Imprimir consumo" at bounding box center [472, 619] width 173 height 35
click at [471, 580] on button "IMPRESSORA" at bounding box center [463, 578] width 123 height 27
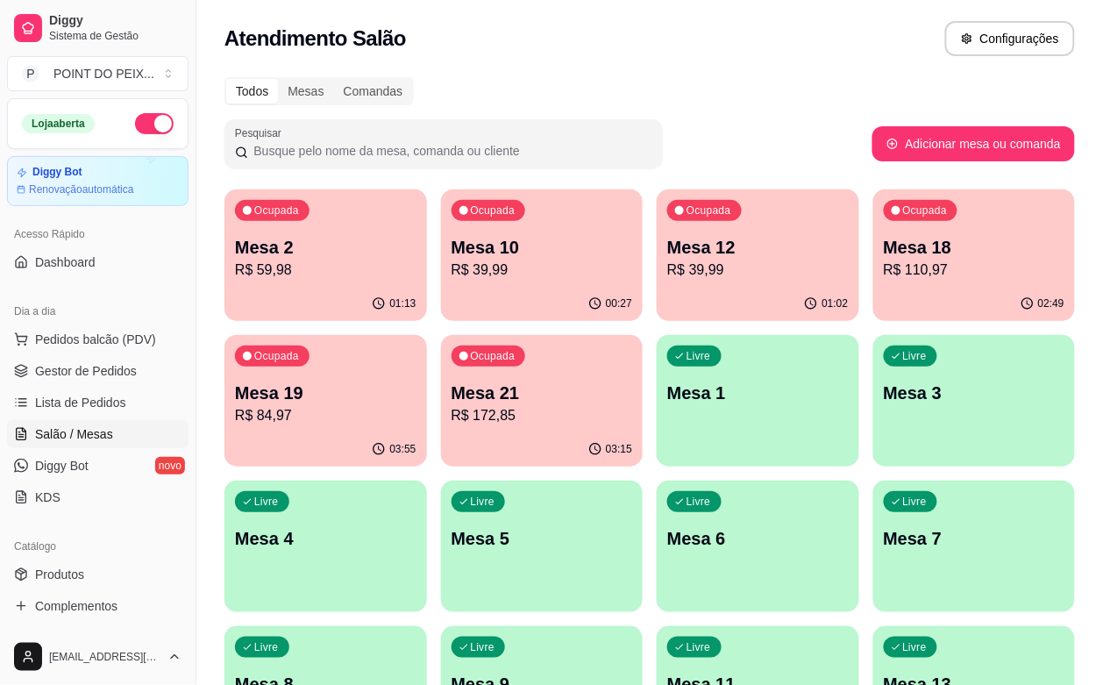
click at [667, 266] on p "R$ 39,99" at bounding box center [758, 270] width 182 height 21
click at [887, 270] on p "R$ 110,97" at bounding box center [974, 270] width 175 height 20
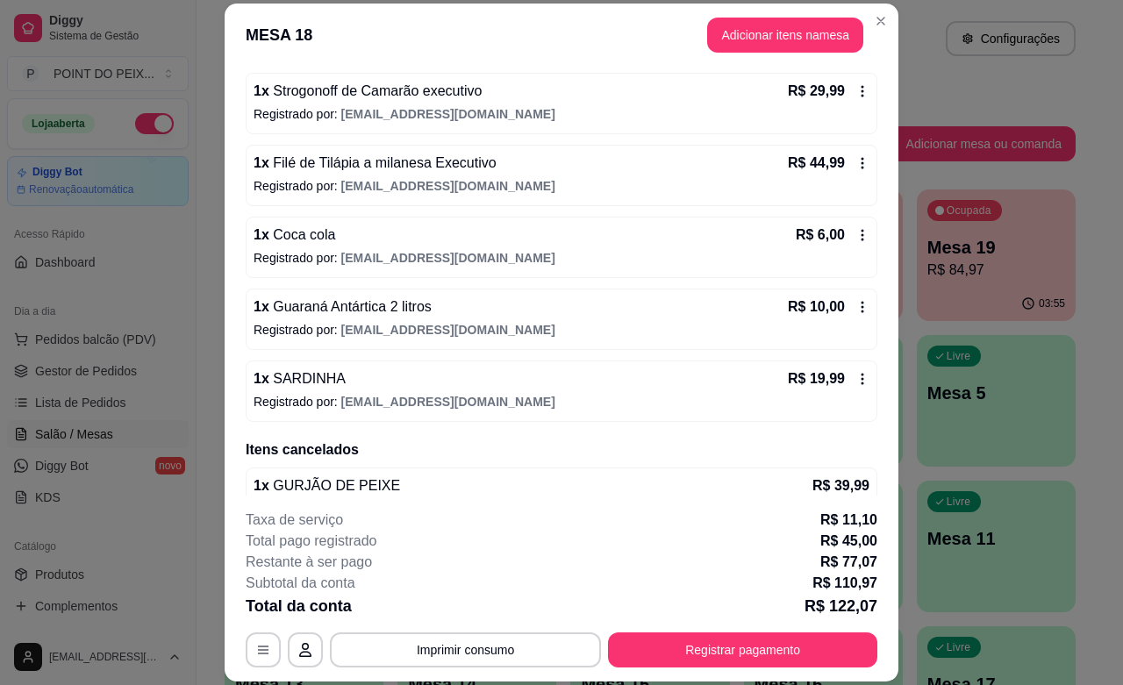
scroll to position [0, 0]
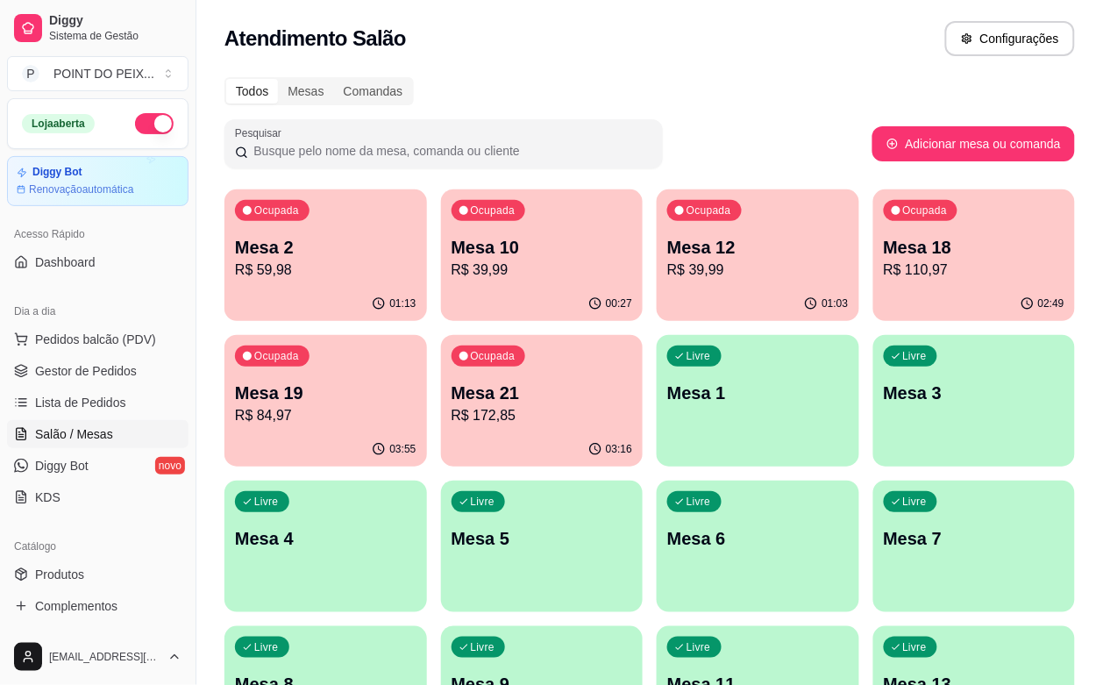
click at [417, 405] on p "R$ 84,97" at bounding box center [326, 415] width 182 height 21
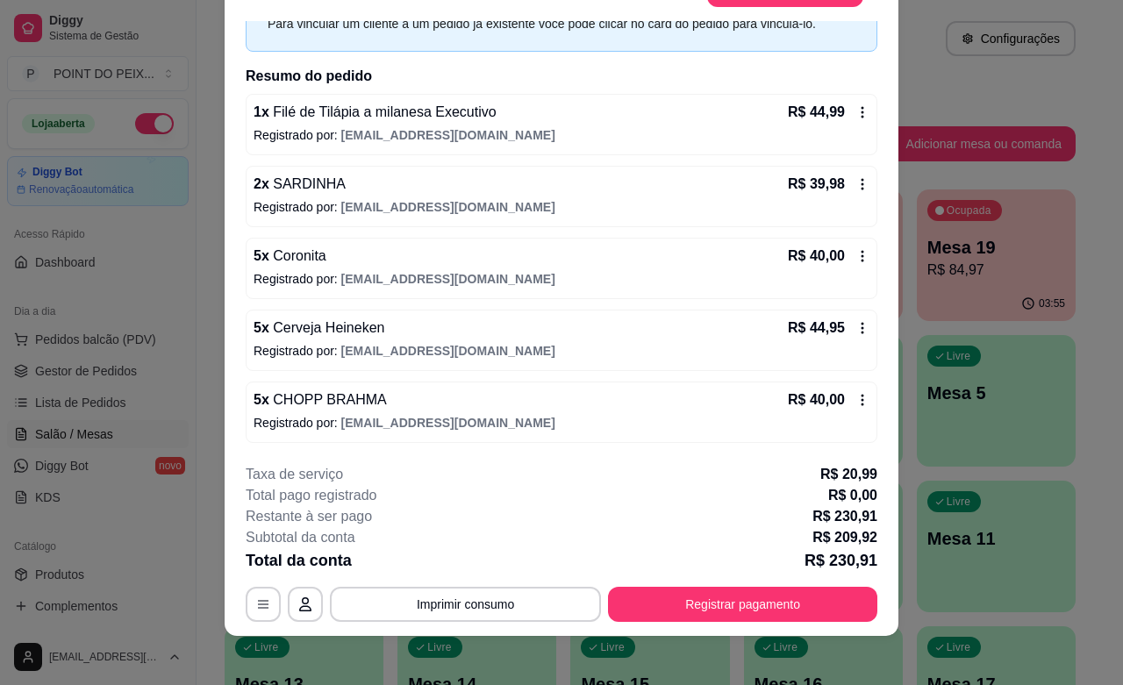
scroll to position [53, 0]
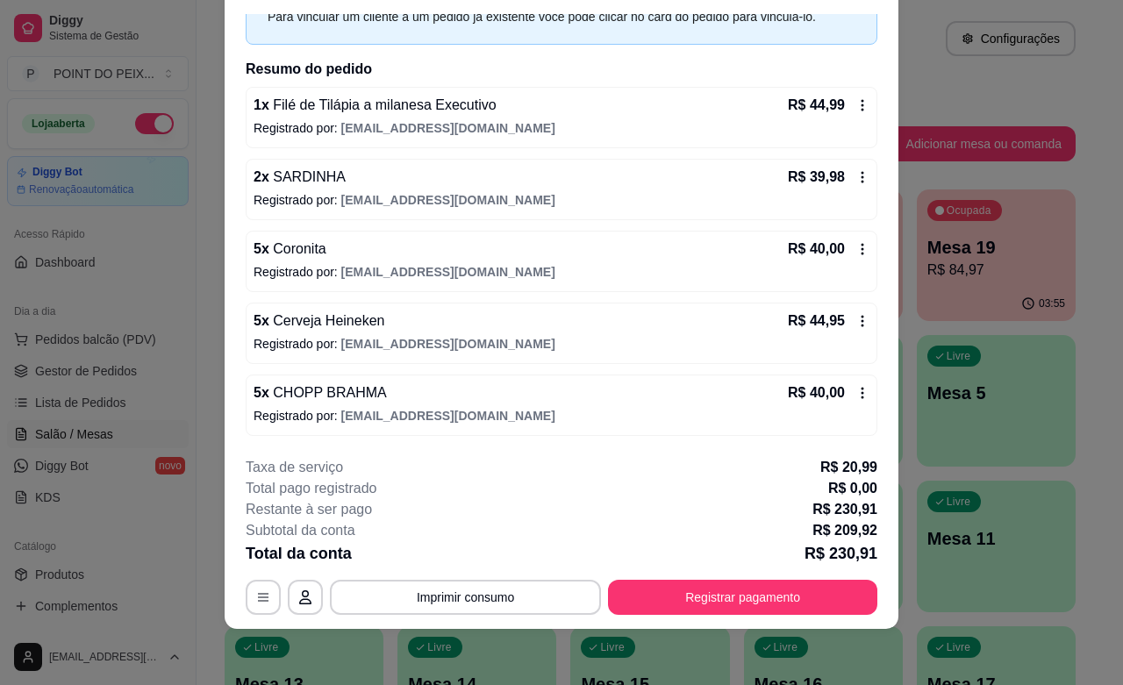
click at [855, 246] on icon at bounding box center [862, 249] width 14 height 14
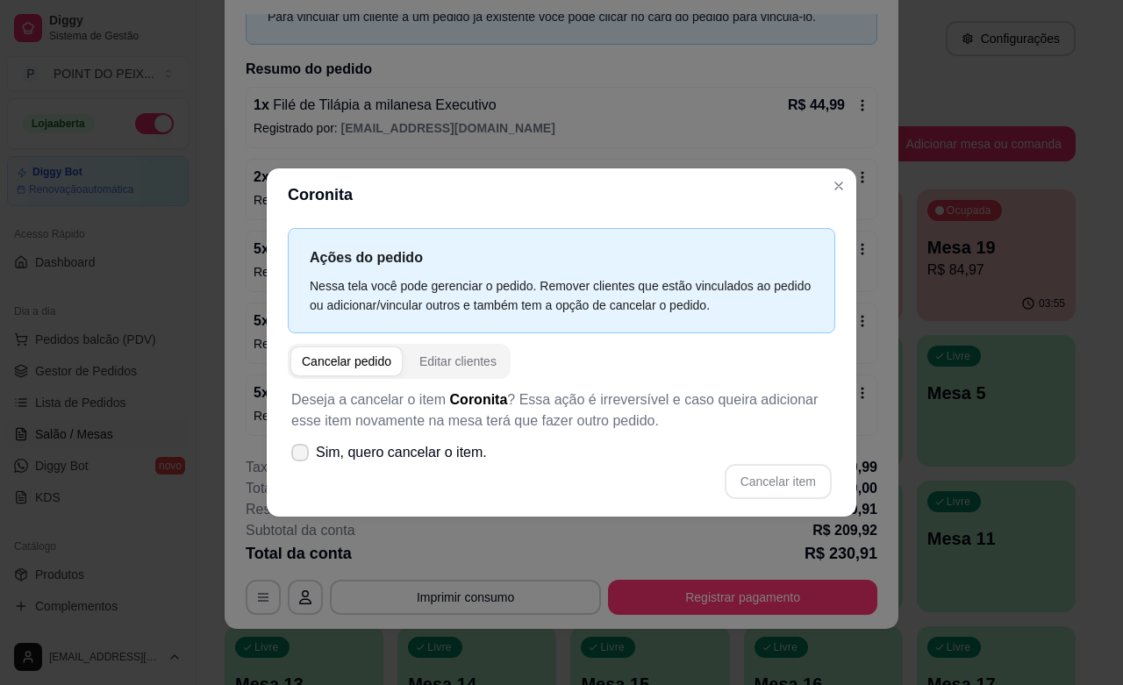
click at [299, 453] on icon at bounding box center [300, 452] width 14 height 11
click at [299, 455] on input "Sim, quero cancelar o item." at bounding box center [295, 460] width 11 height 11
checkbox input "true"
click at [779, 479] on button "Cancelar item" at bounding box center [777, 481] width 107 height 35
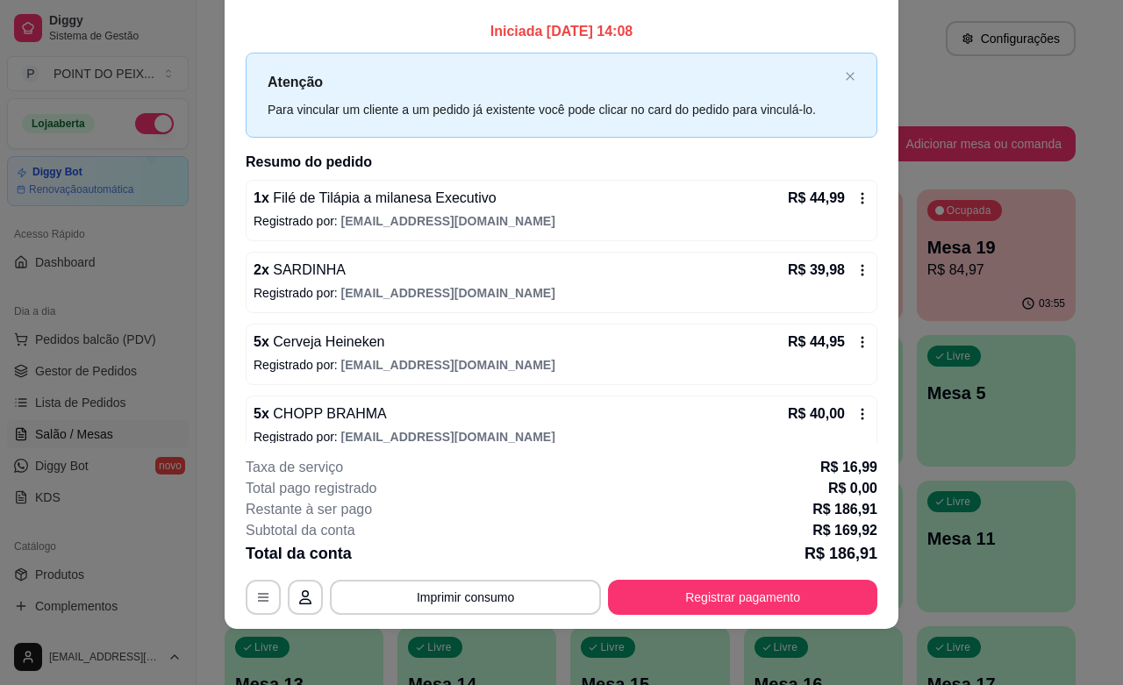
scroll to position [0, 0]
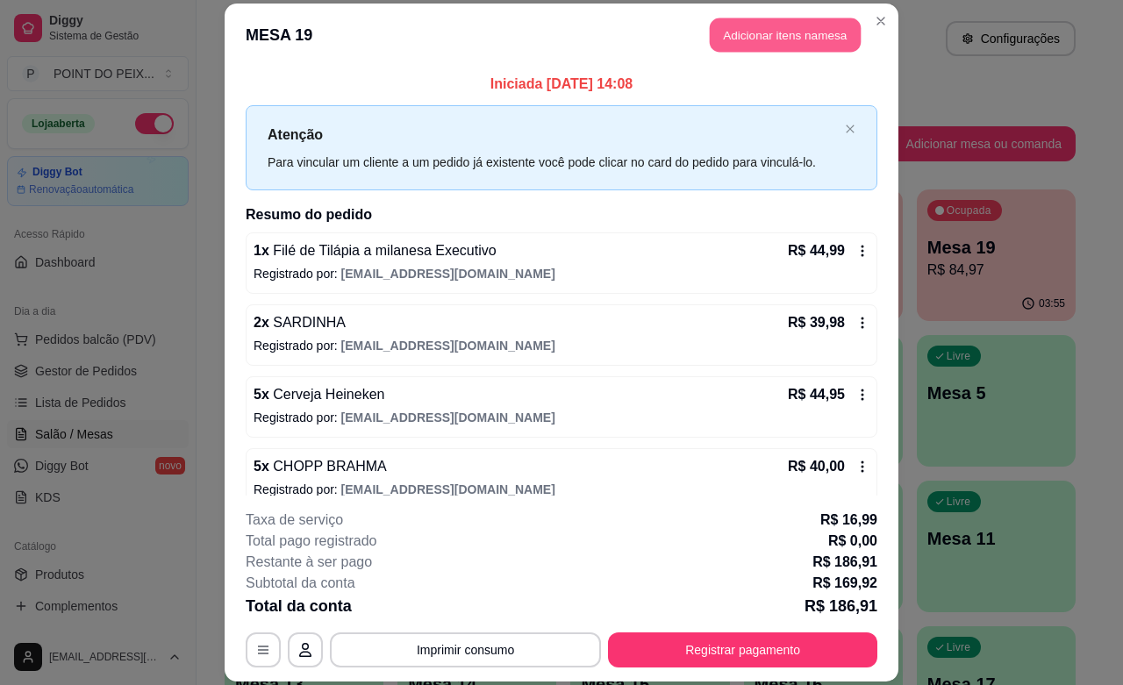
click at [772, 31] on button "Adicionar itens na mesa" at bounding box center [785, 35] width 151 height 34
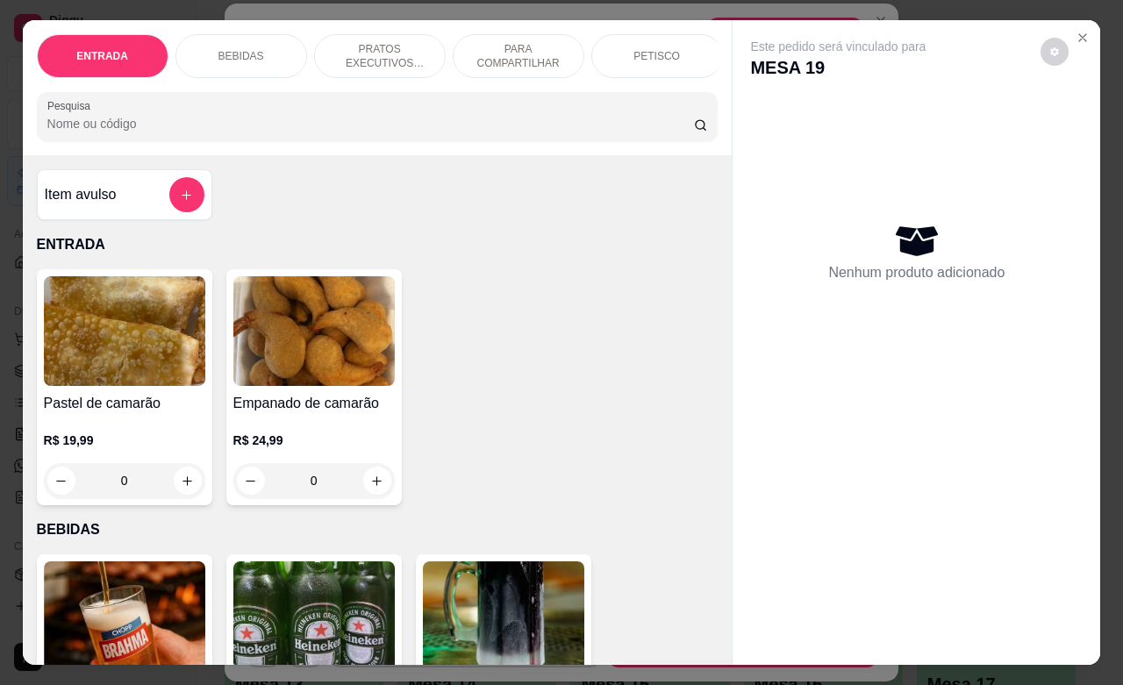
click at [232, 49] on p "BEBIDAS" at bounding box center [241, 56] width 46 height 14
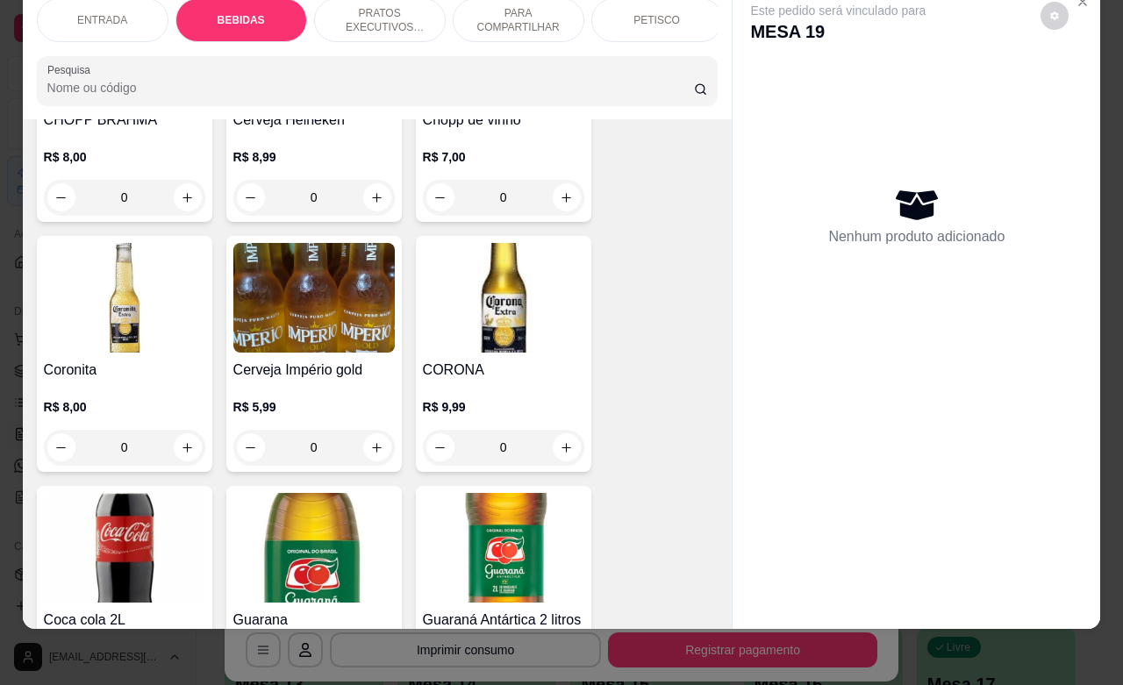
scroll to position [583, 0]
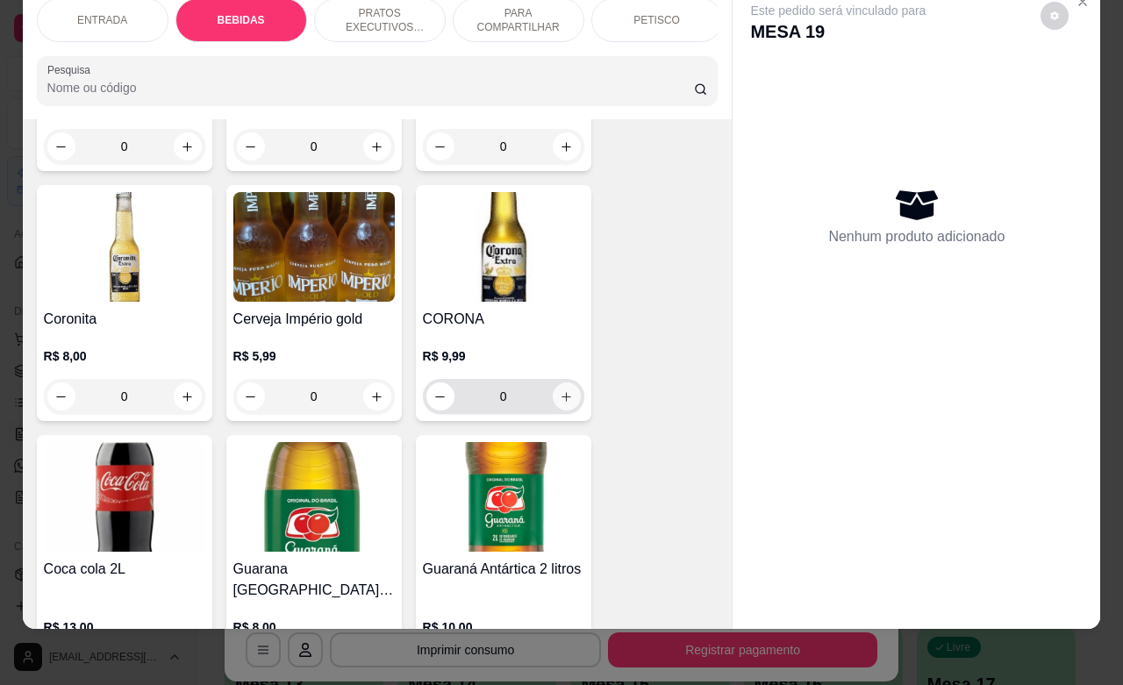
click at [562, 403] on icon "increase-product-quantity" at bounding box center [566, 396] width 13 height 13
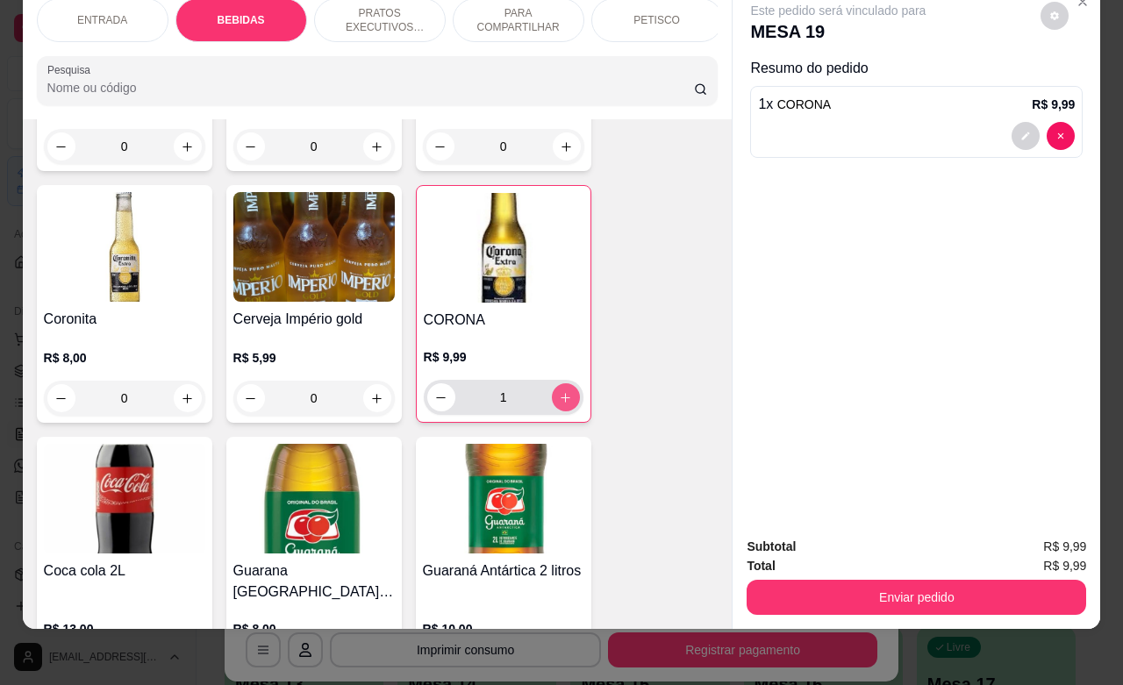
click at [562, 403] on button "increase-product-quantity" at bounding box center [566, 397] width 28 height 28
click at [562, 403] on button "increase-product-quantity" at bounding box center [565, 397] width 27 height 27
click at [562, 403] on button "increase-product-quantity" at bounding box center [566, 397] width 28 height 28
type input "5"
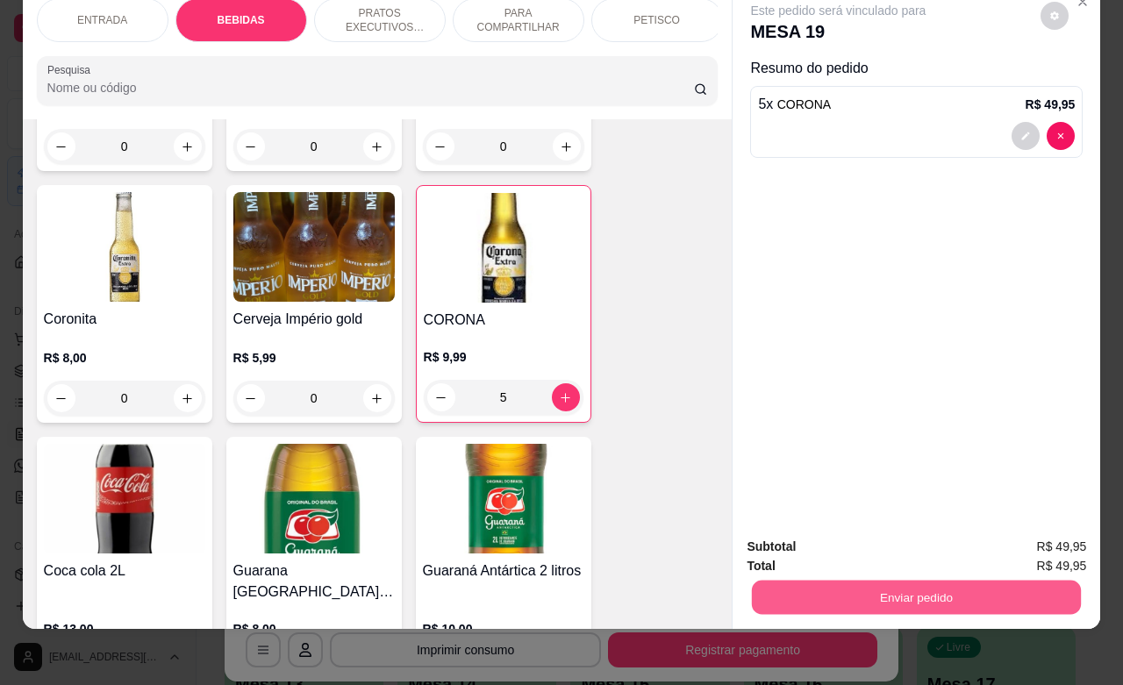
click at [869, 590] on button "Enviar pedido" at bounding box center [916, 597] width 329 height 34
click at [833, 540] on button "Não registrar e enviar pedido" at bounding box center [856, 535] width 182 height 33
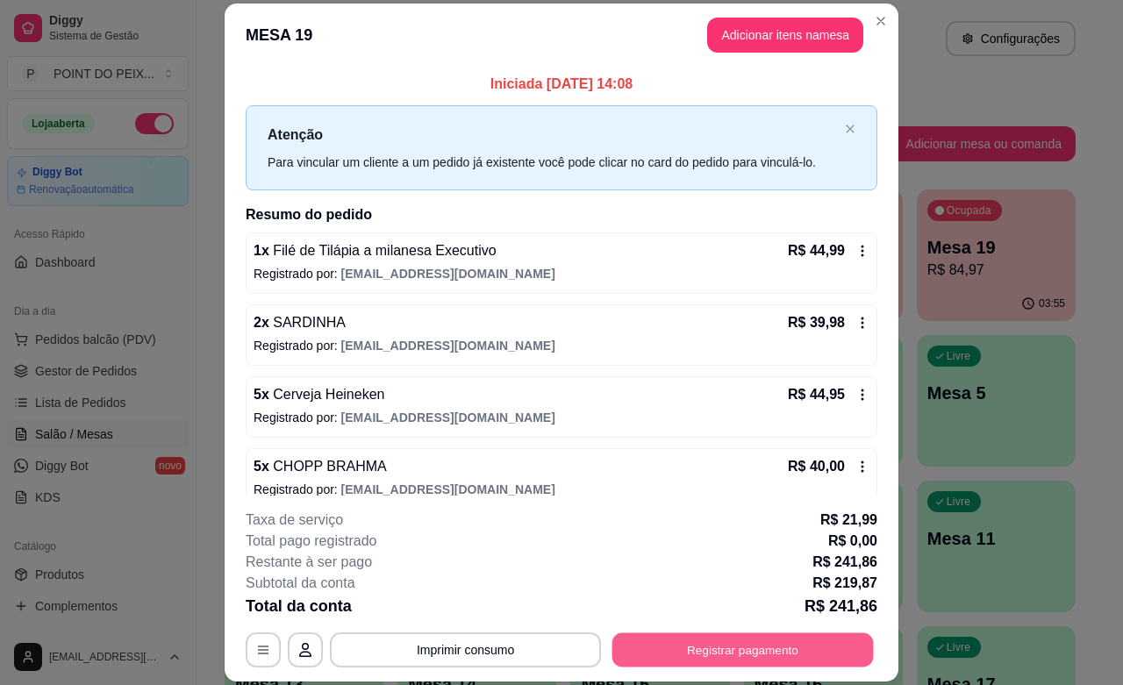
click at [633, 650] on button "Registrar pagamento" at bounding box center [742, 650] width 261 height 34
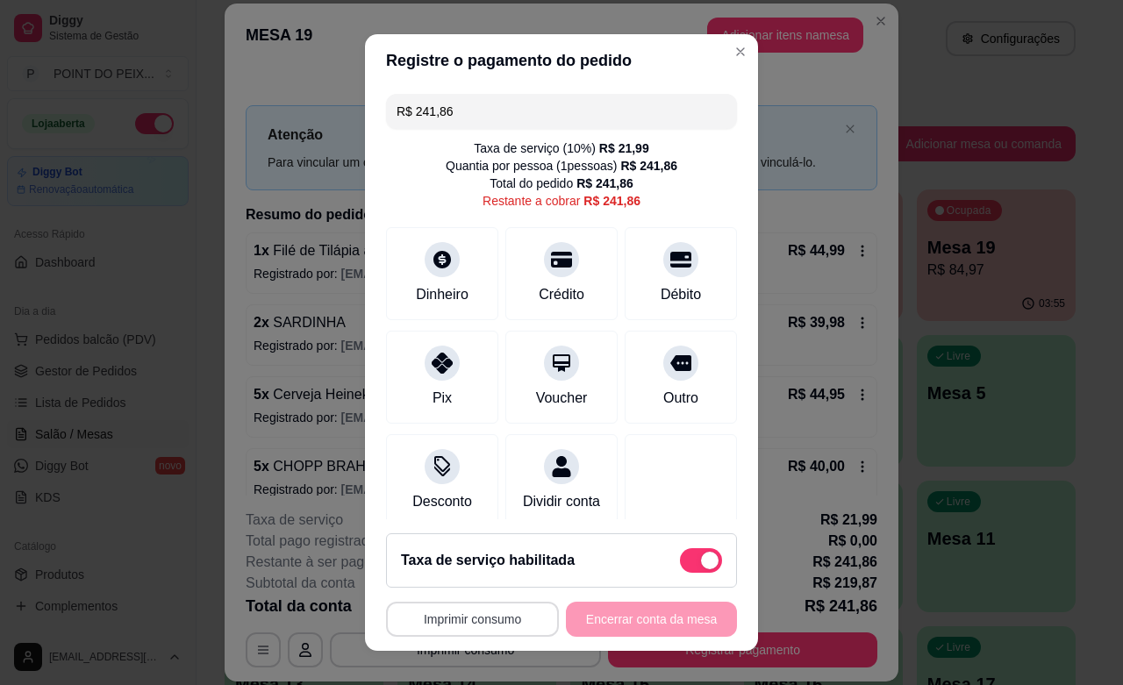
click at [478, 623] on button "Imprimir consumo" at bounding box center [472, 619] width 173 height 35
click at [465, 584] on button "IMPRESSORA" at bounding box center [463, 578] width 123 height 27
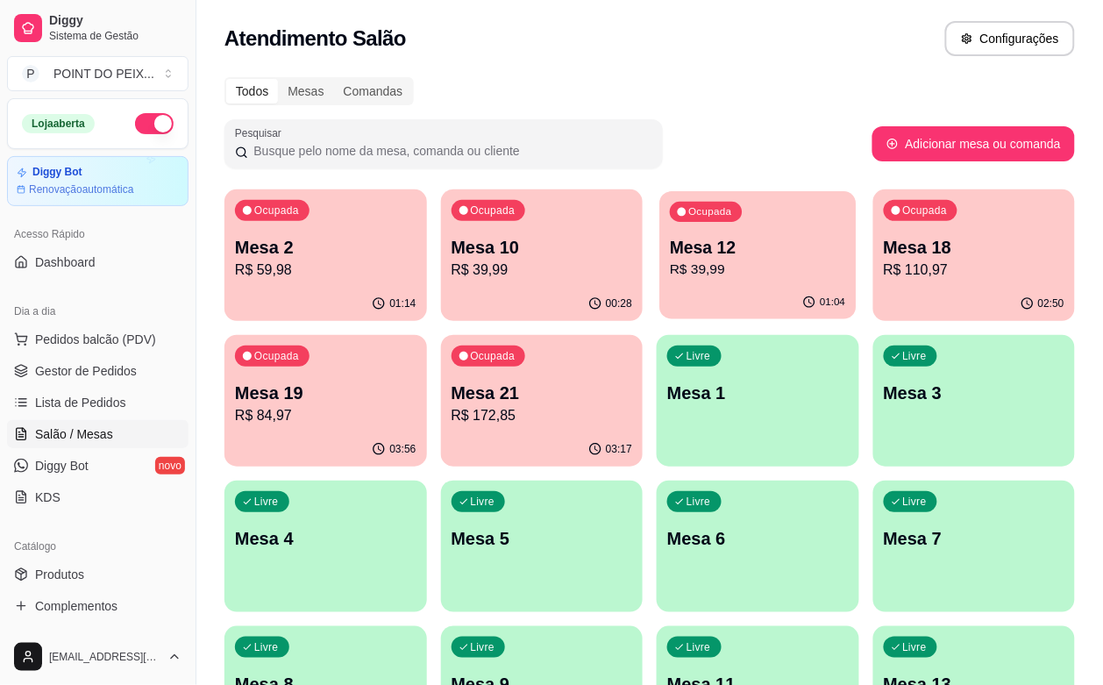
click at [675, 273] on p "R$ 39,99" at bounding box center [757, 270] width 175 height 20
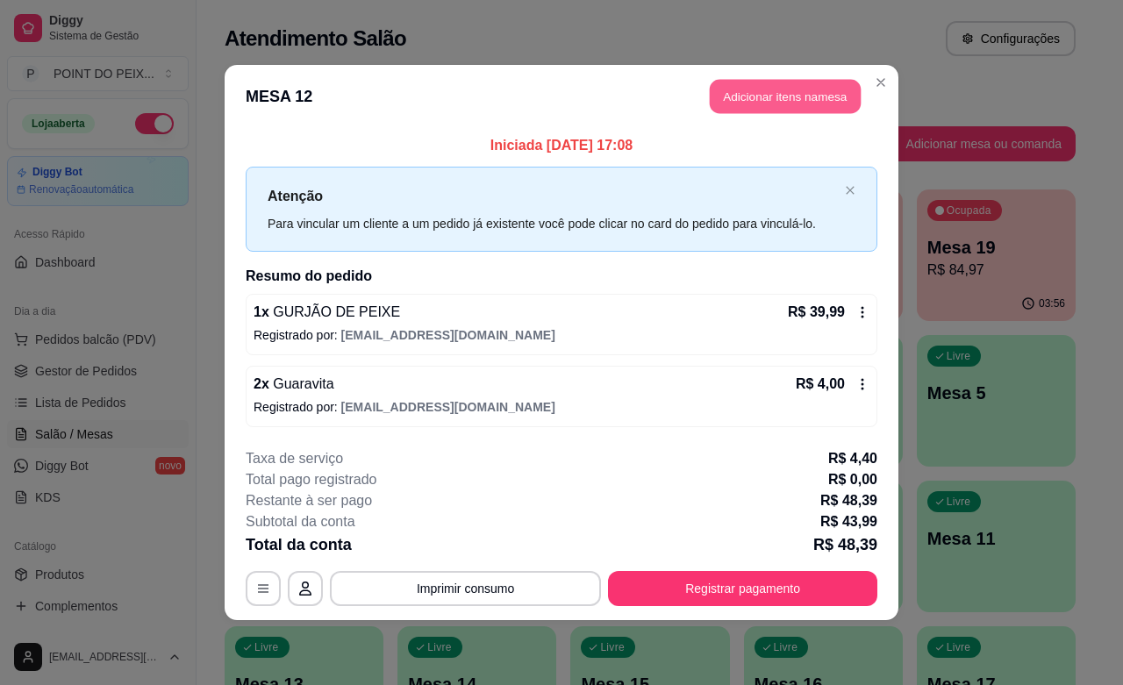
click at [764, 94] on button "Adicionar itens na mesa" at bounding box center [785, 97] width 151 height 34
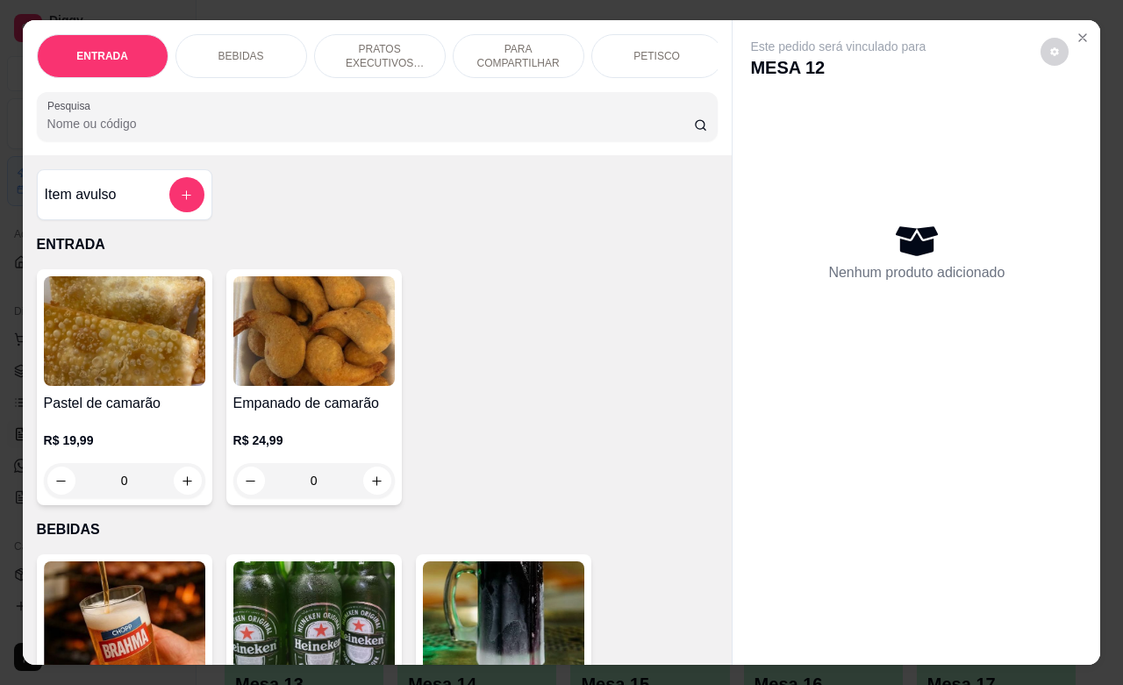
click at [241, 49] on p "BEBIDAS" at bounding box center [241, 56] width 46 height 14
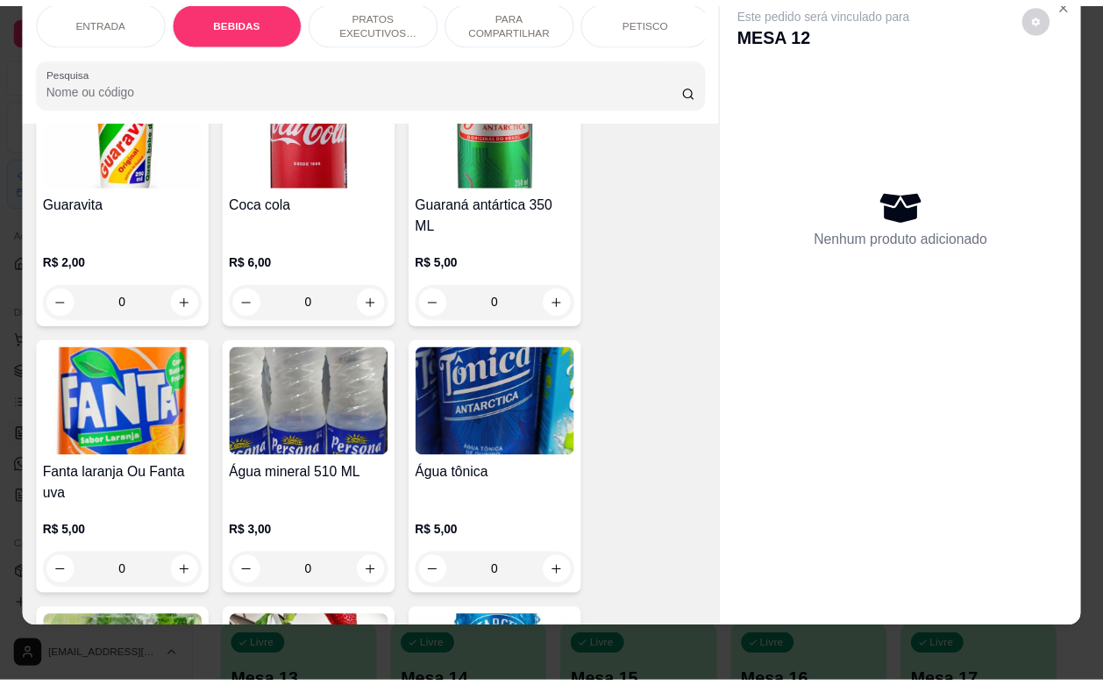
scroll to position [1241, 0]
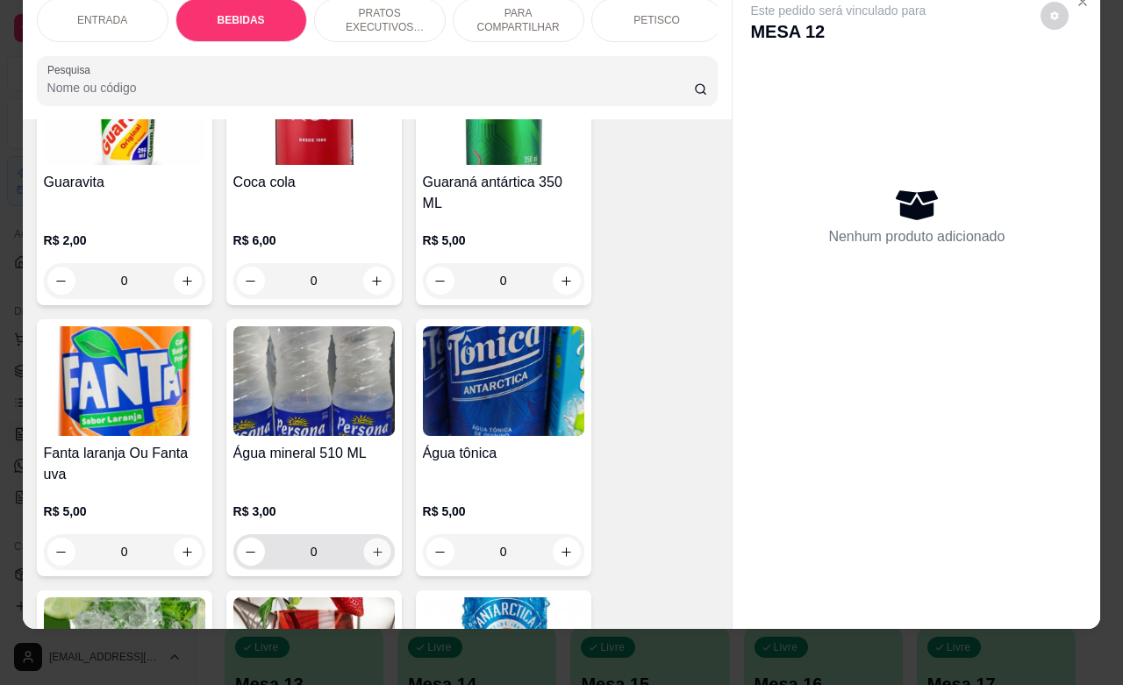
click at [367, 538] on button "increase-product-quantity" at bounding box center [376, 551] width 27 height 27
type input "1"
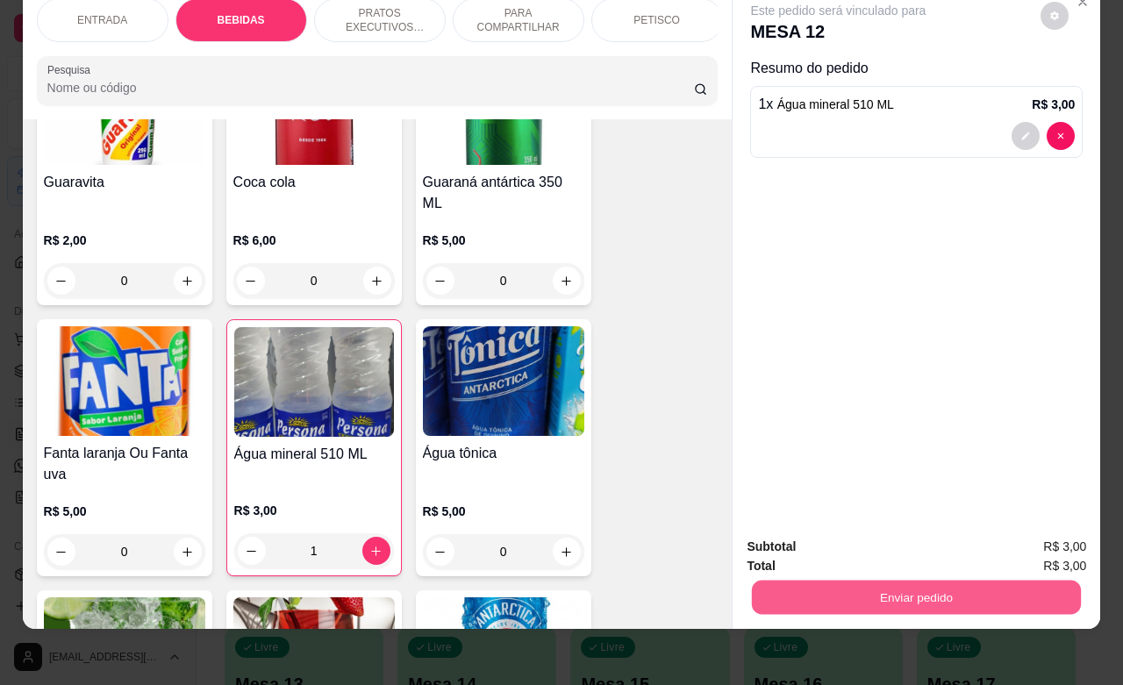
click at [825, 580] on button "Enviar pedido" at bounding box center [916, 597] width 329 height 34
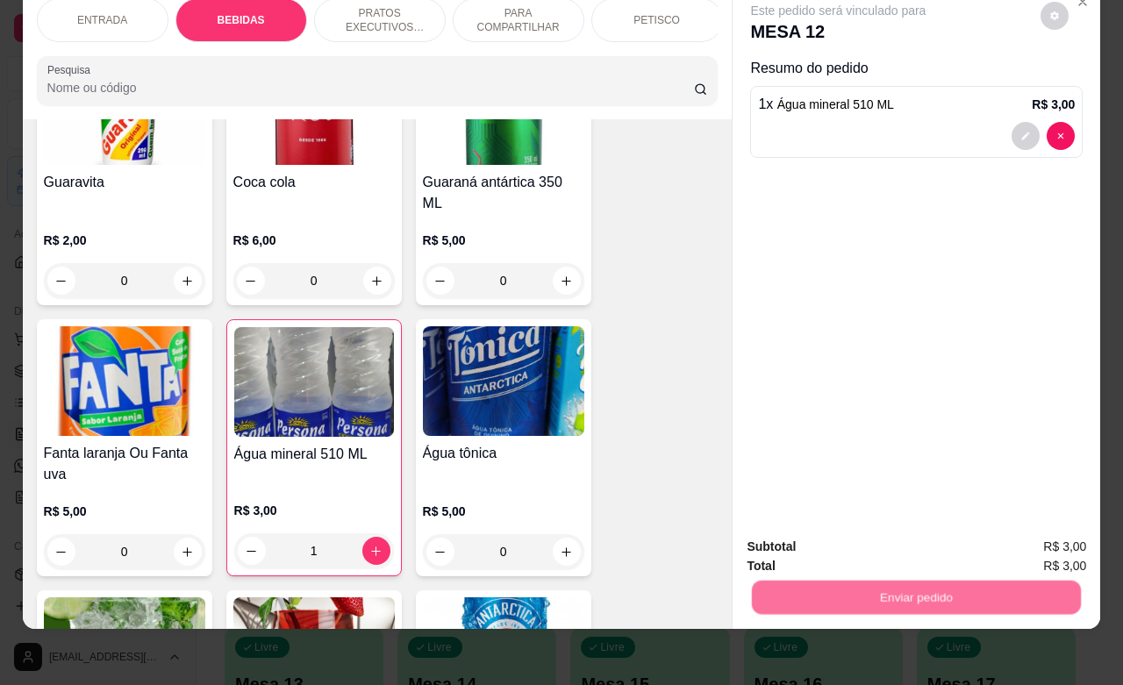
click at [818, 531] on button "Não registrar e enviar pedido" at bounding box center [856, 535] width 182 height 33
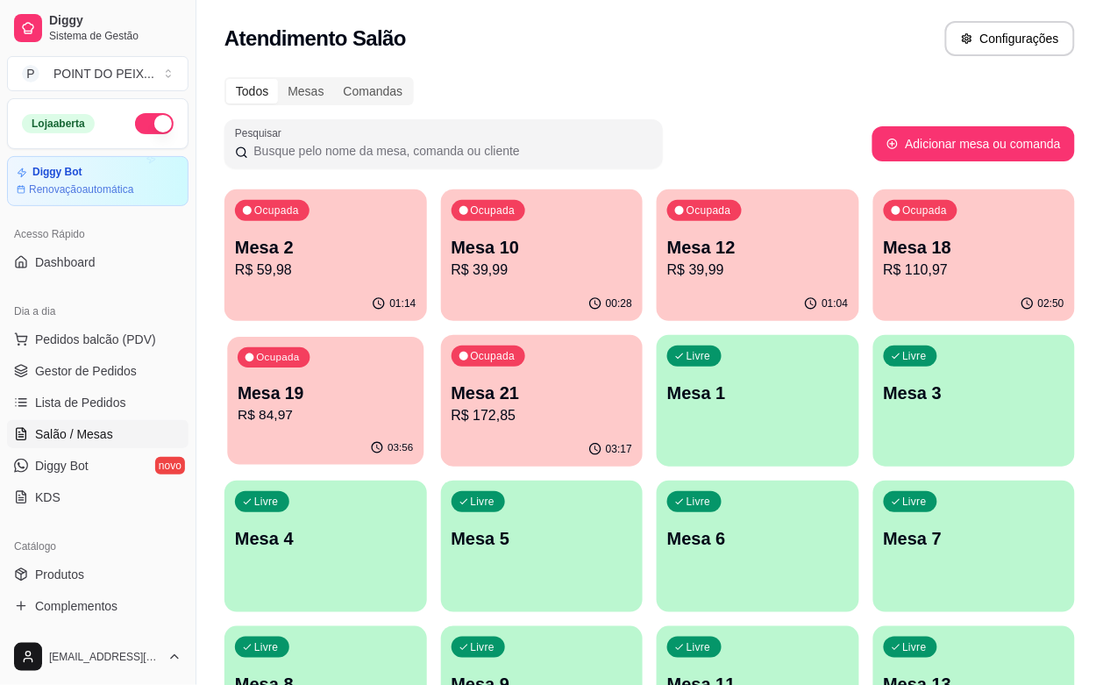
click at [413, 405] on p "R$ 84,97" at bounding box center [325, 415] width 175 height 20
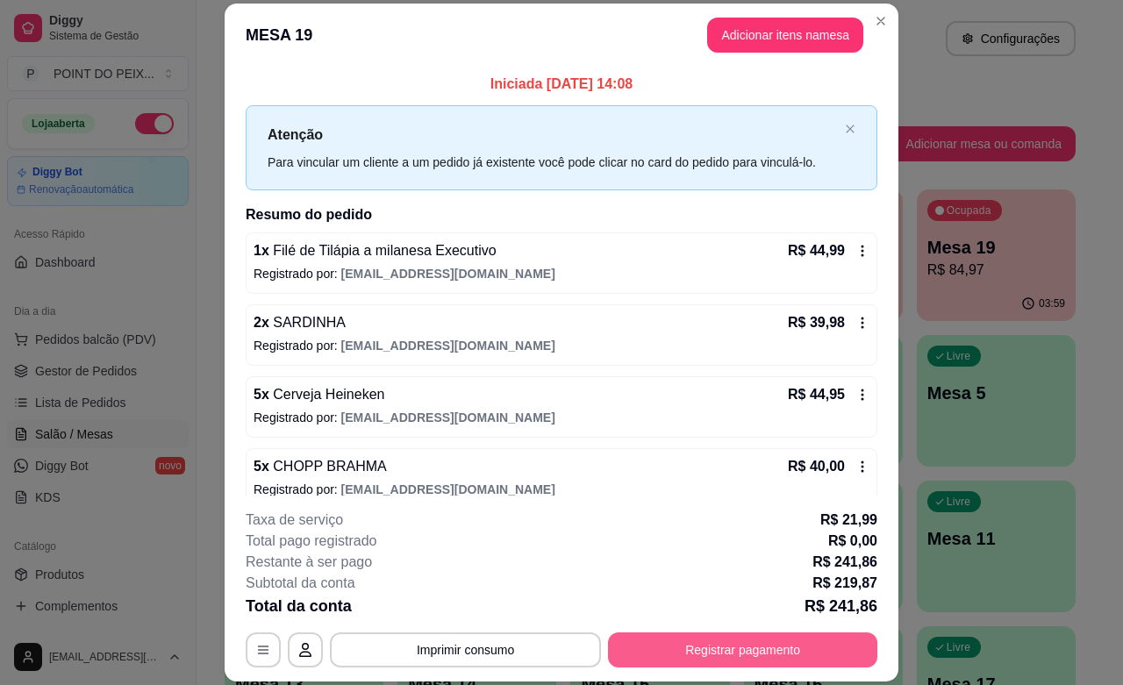
click at [719, 646] on button "Registrar pagamento" at bounding box center [742, 649] width 269 height 35
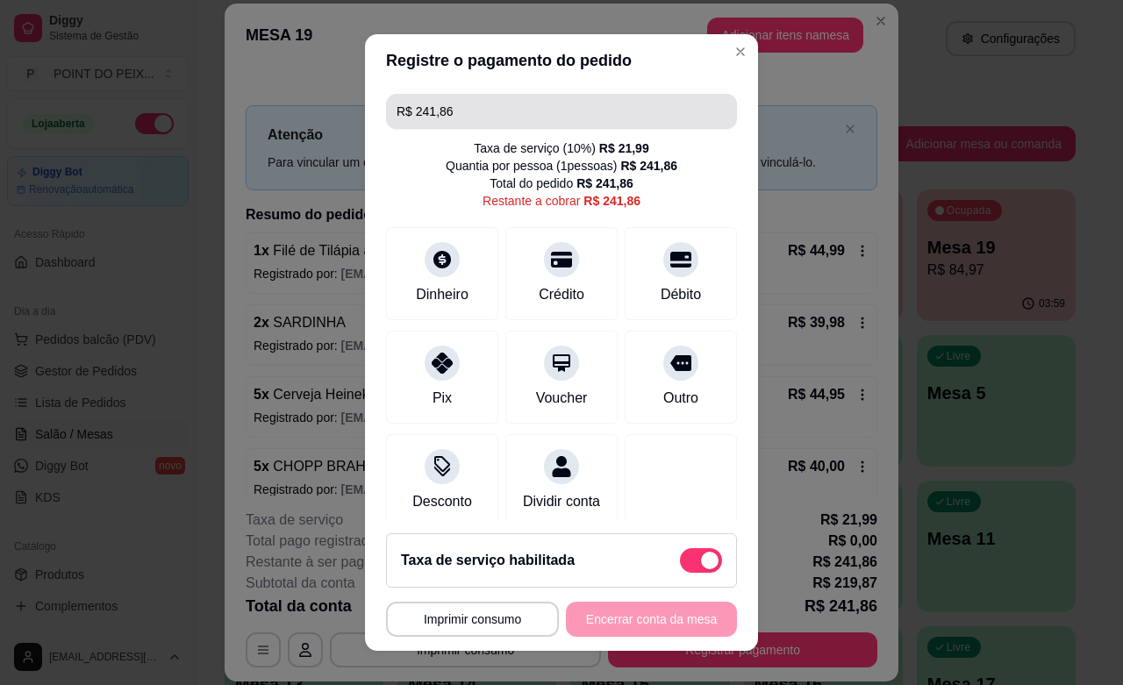
click at [501, 108] on input "R$ 241,86" at bounding box center [561, 111] width 330 height 35
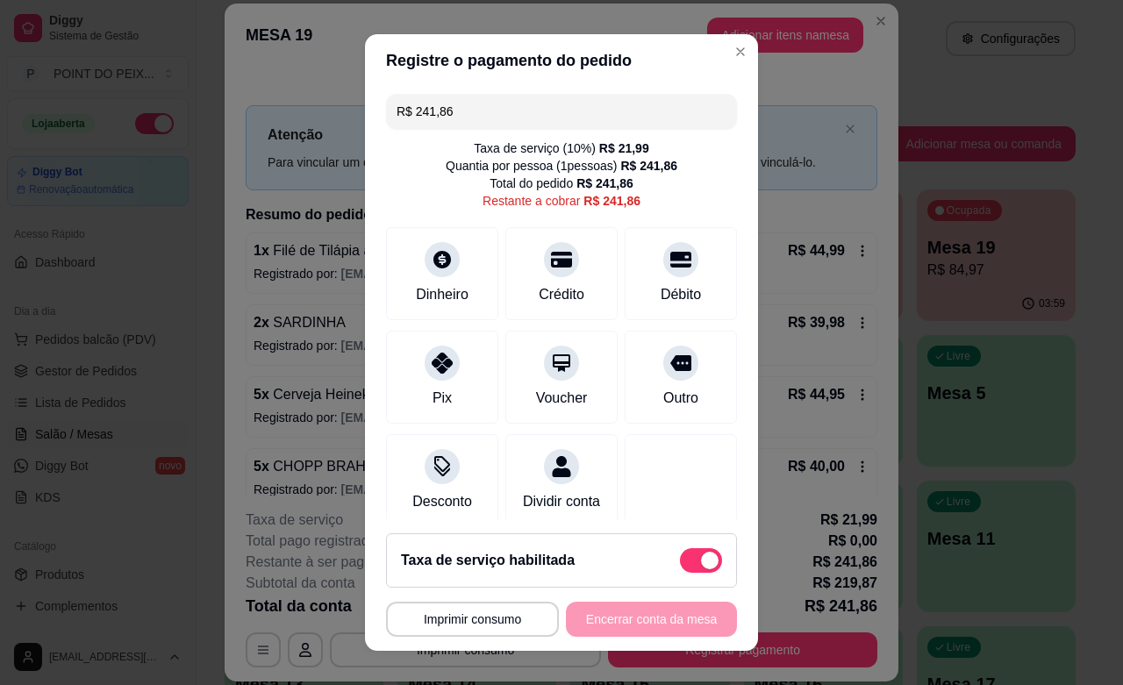
click at [501, 108] on input "R$ 241,86" at bounding box center [561, 111] width 330 height 35
click at [439, 276] on div "Dinheiro" at bounding box center [443, 270] width 124 height 103
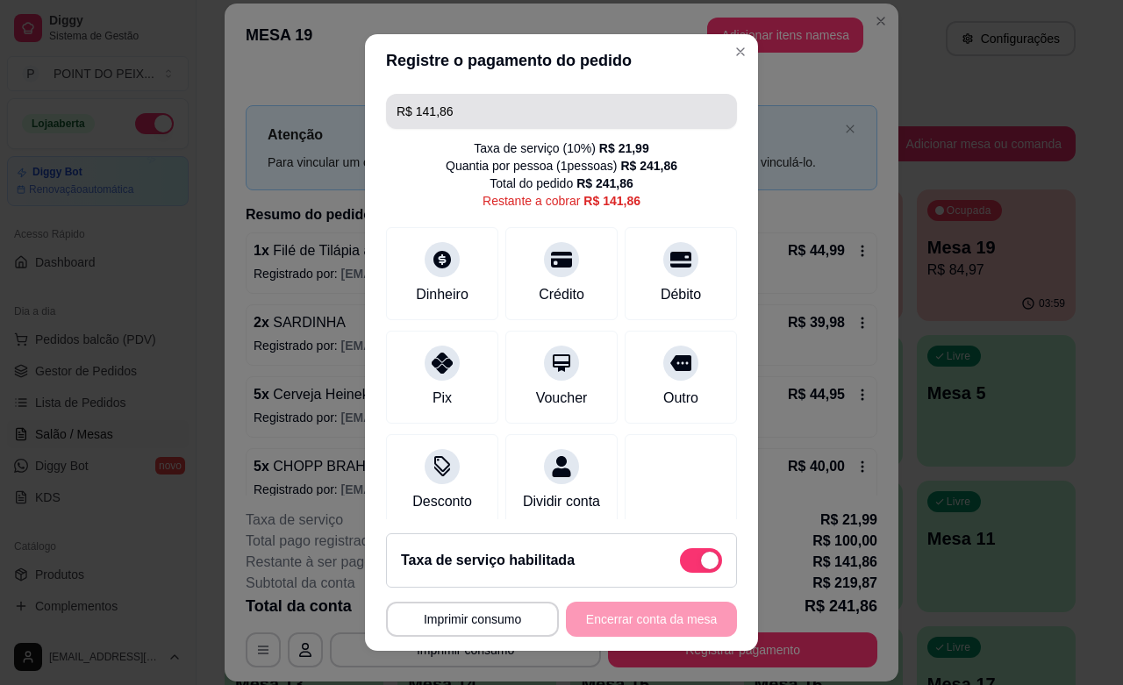
click at [483, 114] on input "R$ 141,86" at bounding box center [561, 111] width 330 height 35
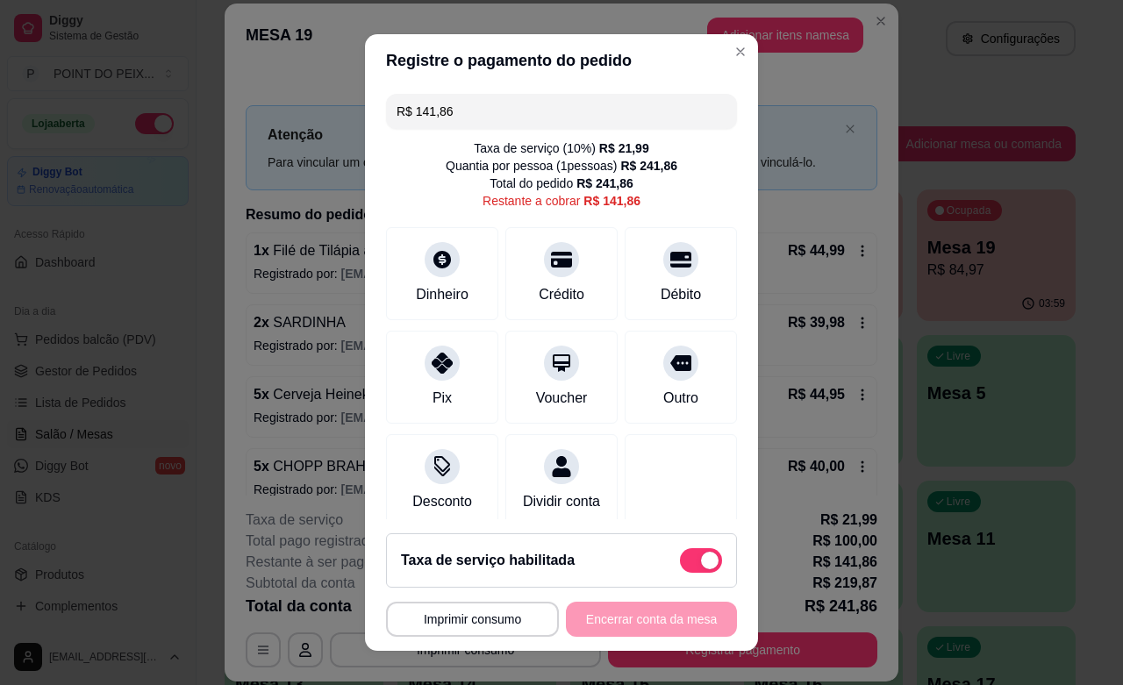
click at [483, 114] on input "R$ 141,86" at bounding box center [561, 111] width 330 height 35
click at [669, 261] on icon at bounding box center [680, 255] width 23 height 18
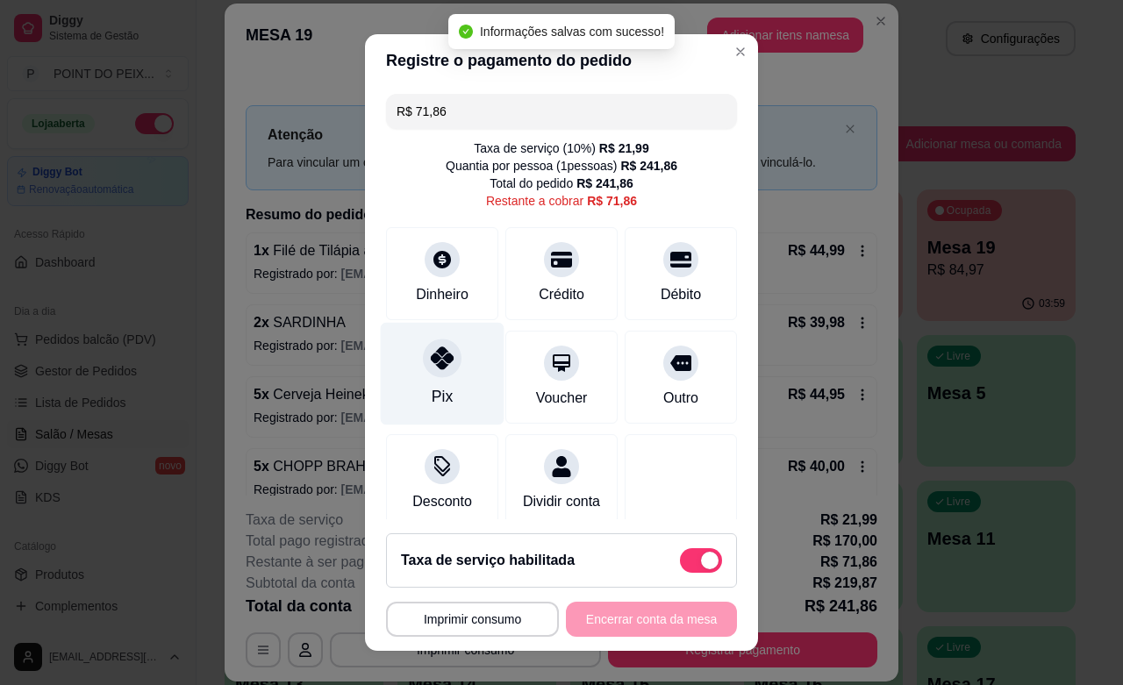
click at [423, 374] on div at bounding box center [442, 358] width 39 height 39
type input "R$ 0,00"
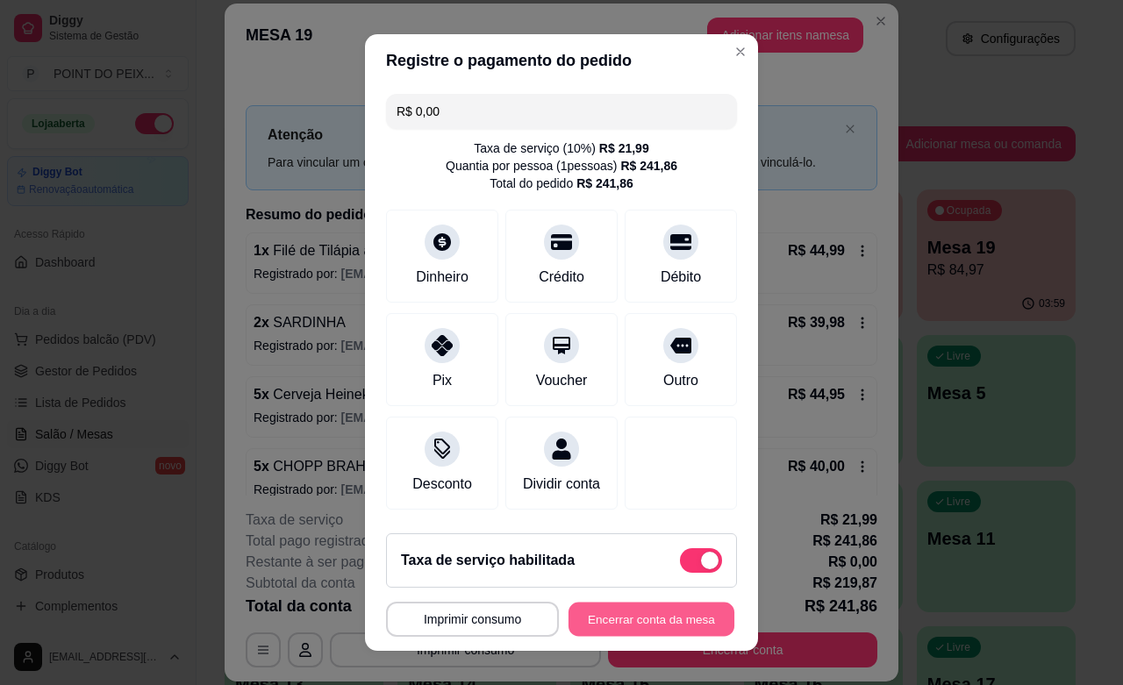
click at [610, 615] on button "Encerrar conta da mesa" at bounding box center [651, 620] width 166 height 34
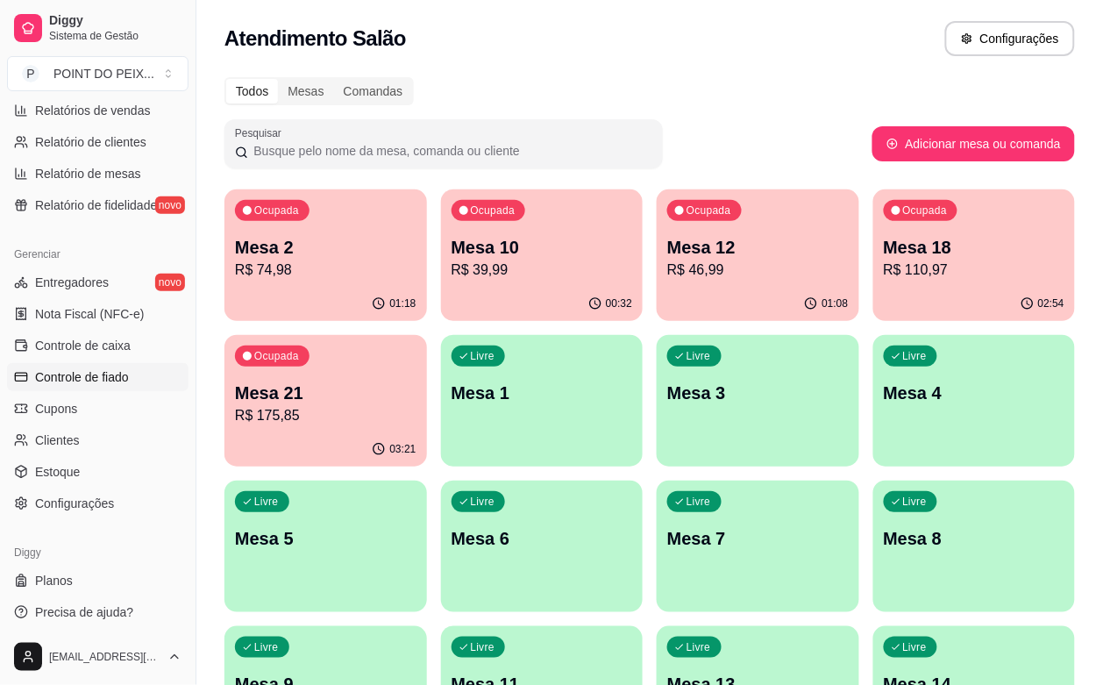
scroll to position [576, 0]
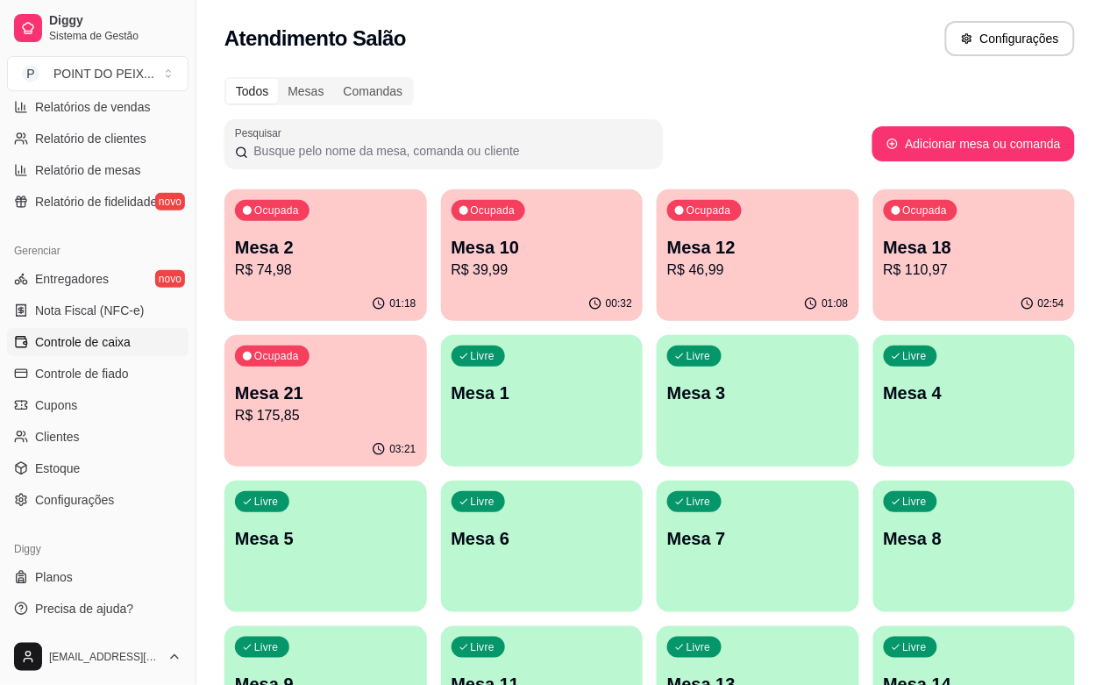
click at [112, 340] on span "Controle de caixa" at bounding box center [83, 342] width 96 height 18
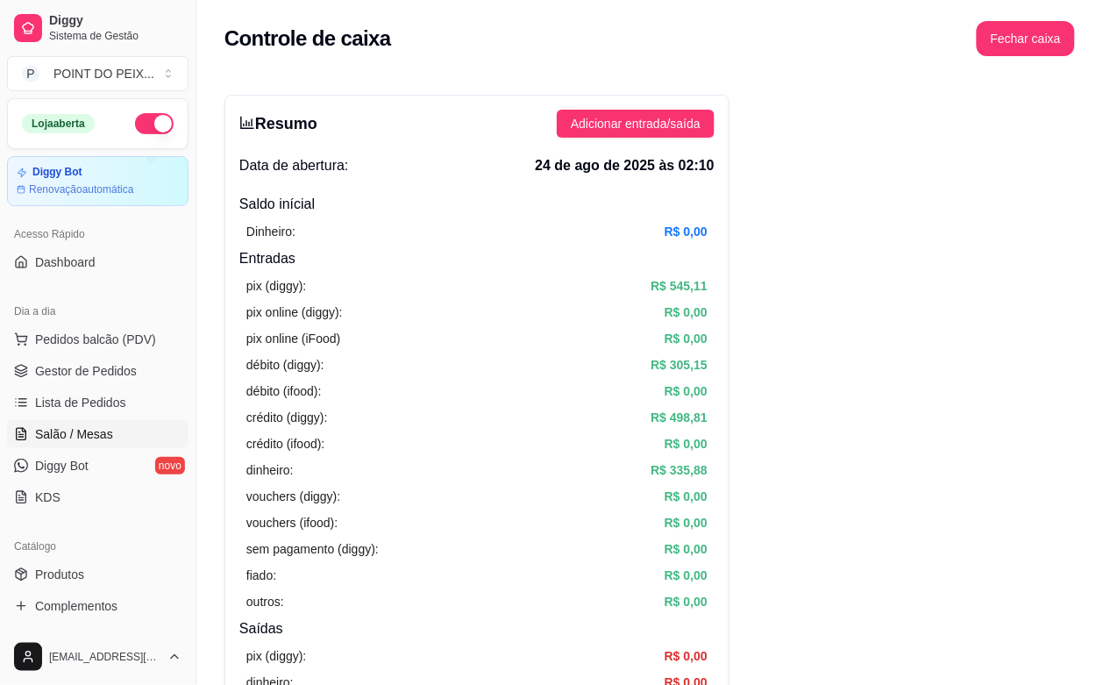
click at [93, 434] on span "Salão / Mesas" at bounding box center [74, 434] width 78 height 18
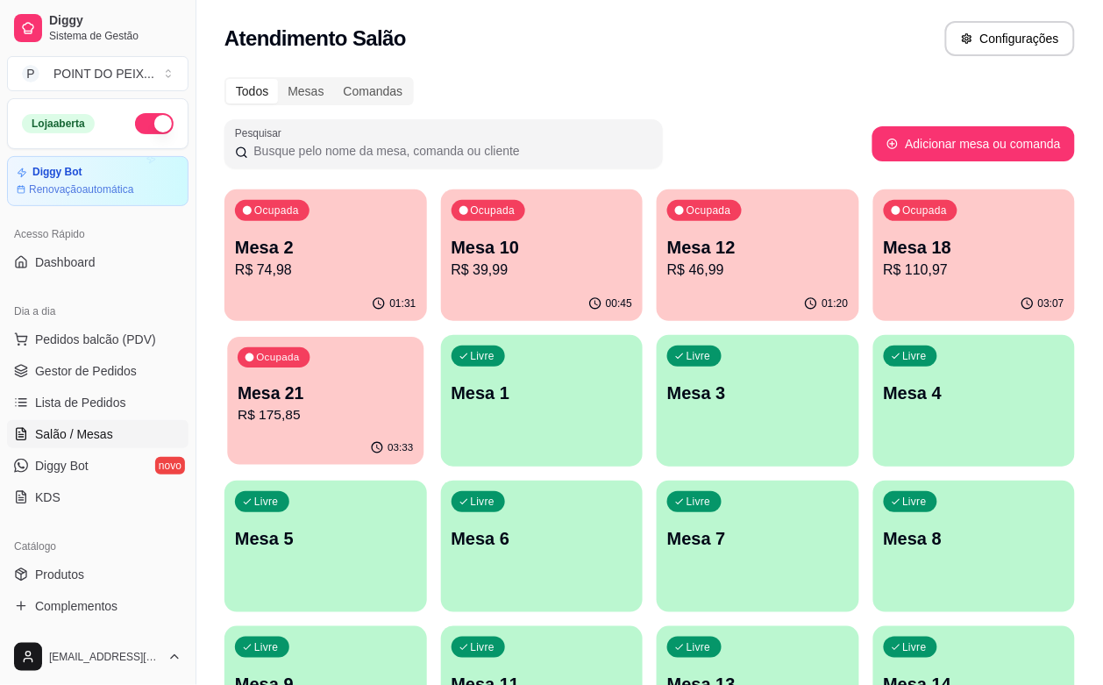
click at [413, 382] on p "Mesa 21" at bounding box center [325, 394] width 175 height 24
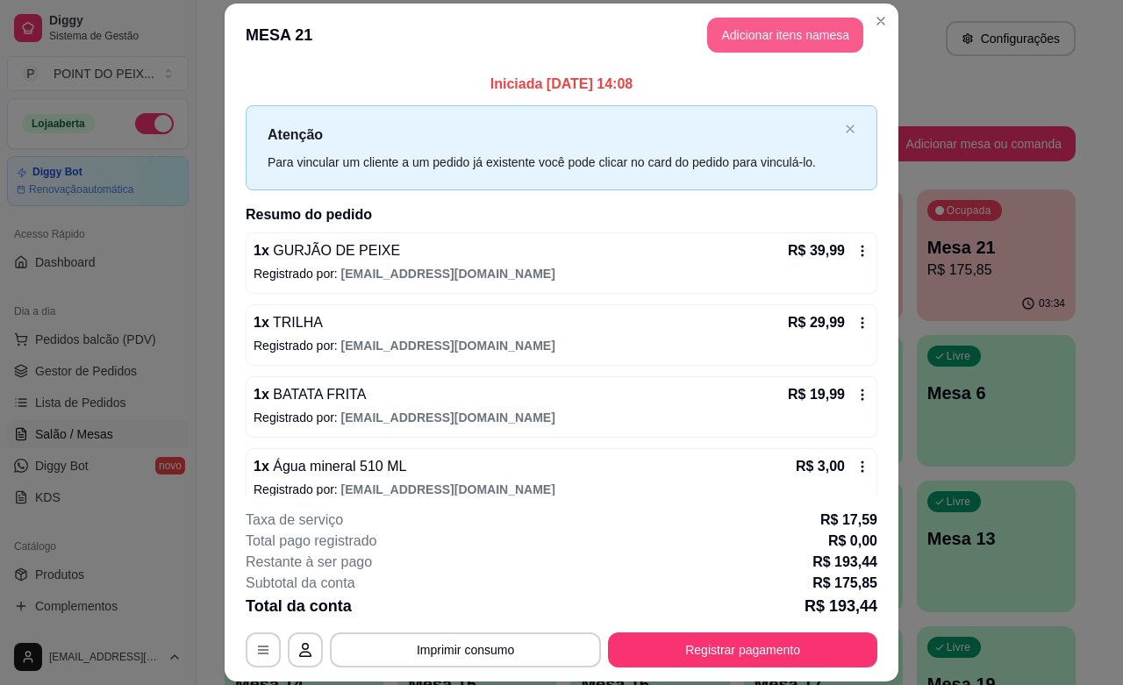
click at [764, 37] on button "Adicionar itens na mesa" at bounding box center [785, 35] width 156 height 35
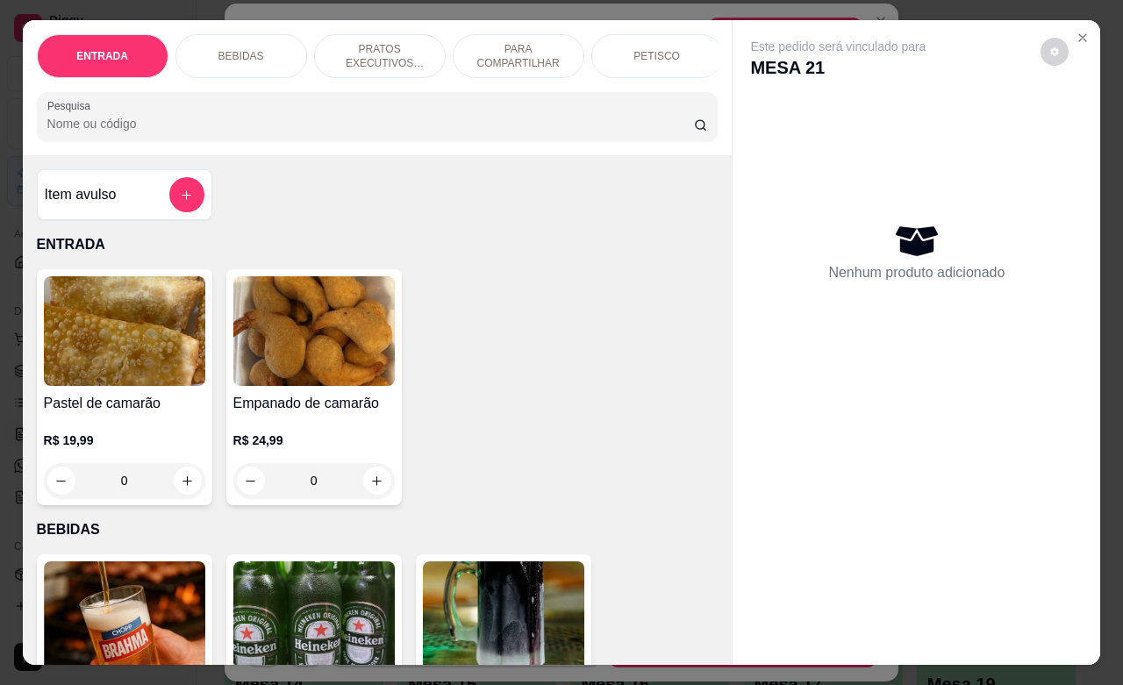
click at [250, 49] on p "BEBIDAS" at bounding box center [241, 56] width 46 height 14
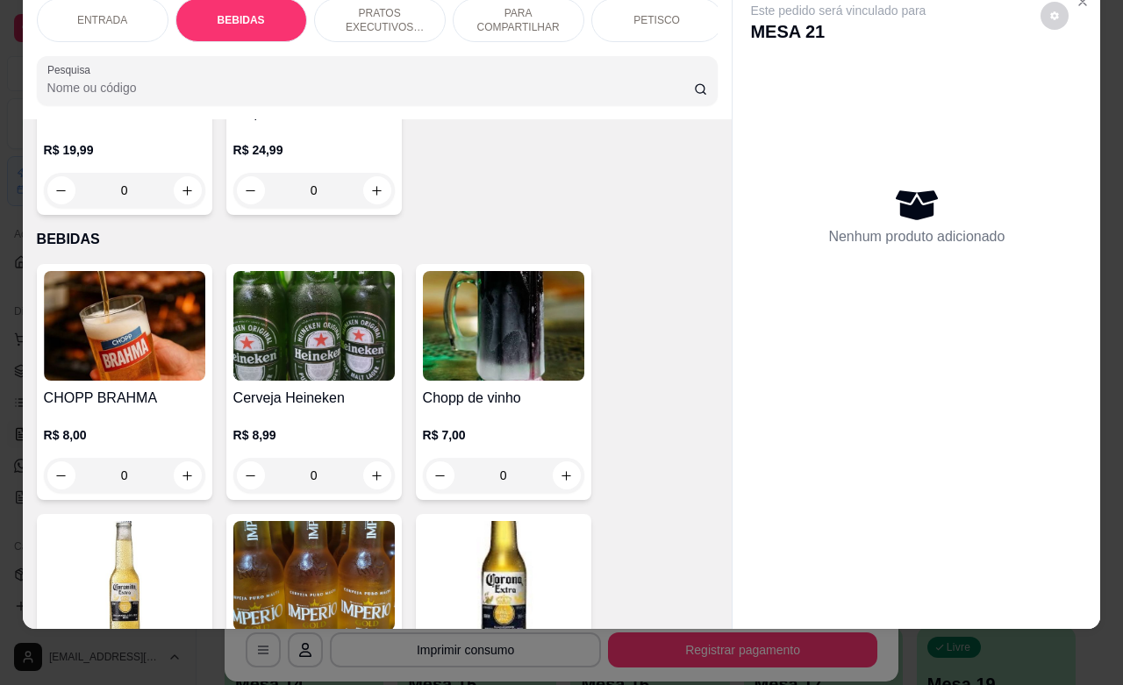
scroll to position [364, 0]
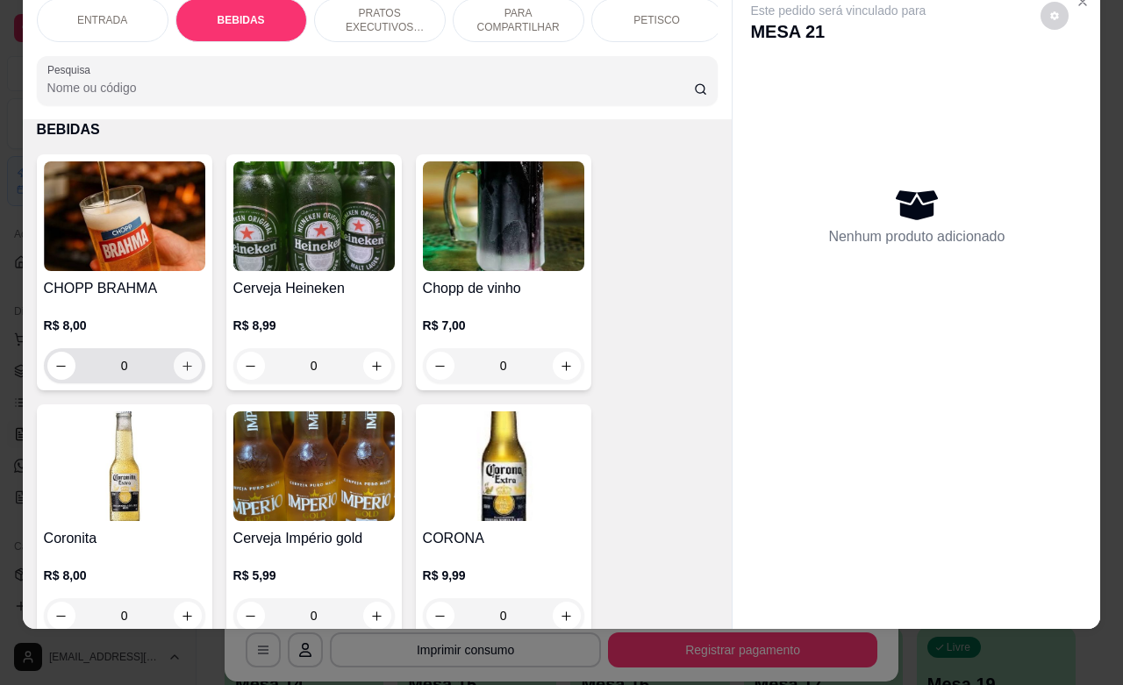
click at [182, 362] on icon "increase-product-quantity" at bounding box center [187, 366] width 13 height 13
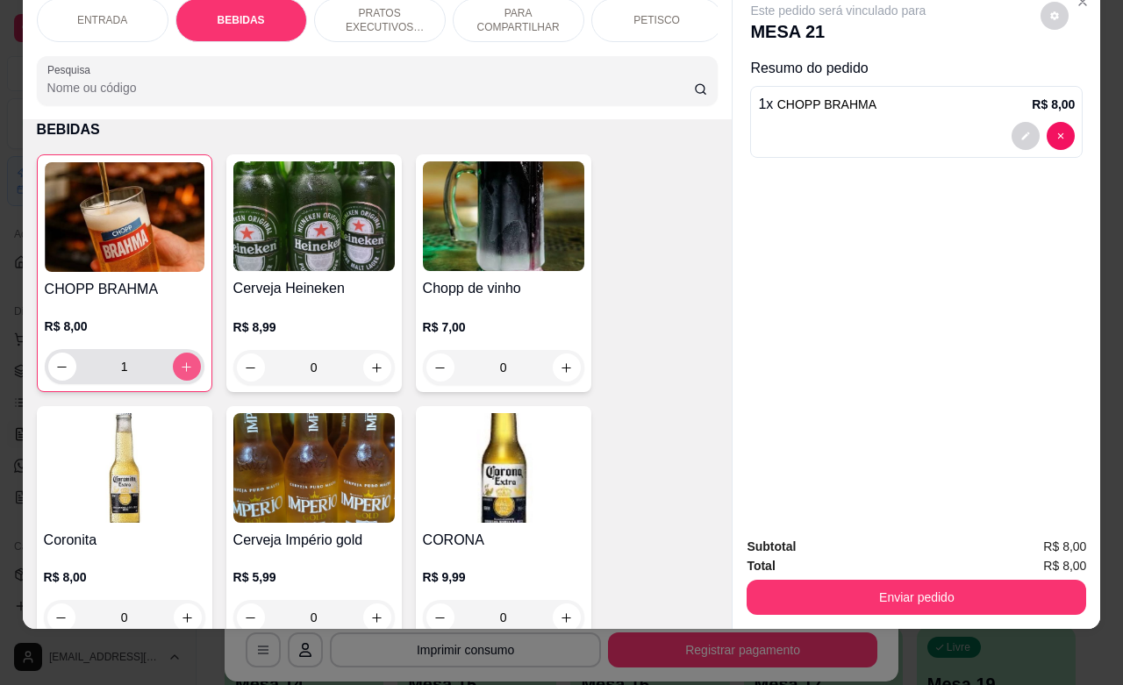
click at [182, 362] on icon "increase-product-quantity" at bounding box center [186, 366] width 13 height 13
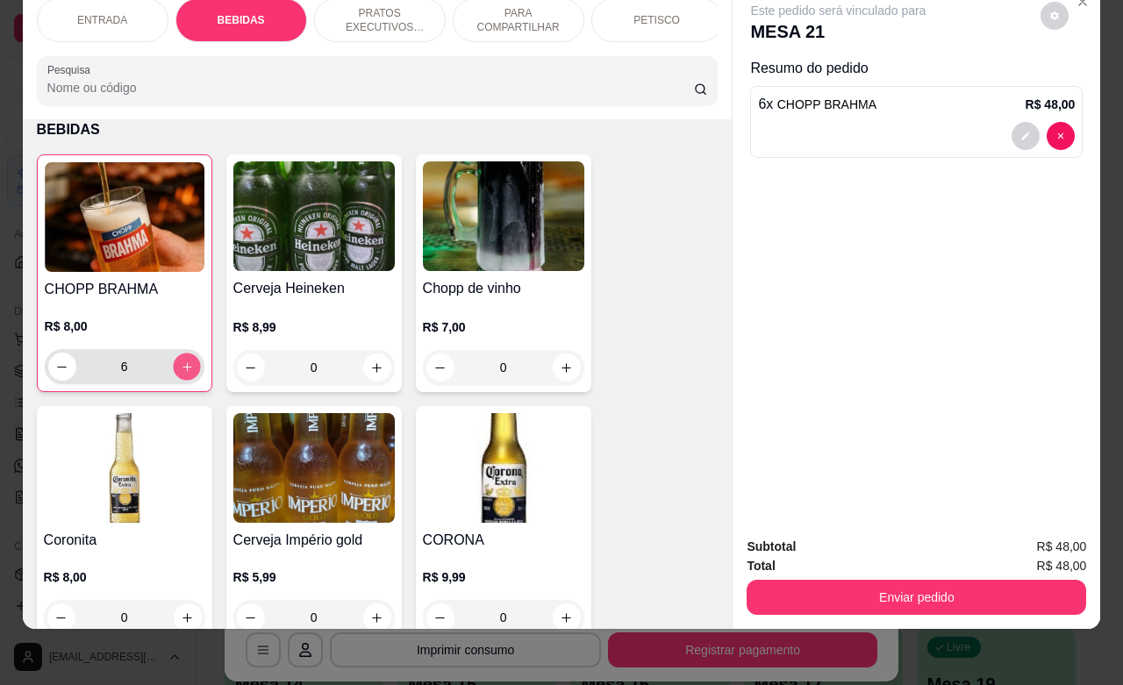
click at [182, 362] on icon "increase-product-quantity" at bounding box center [186, 366] width 13 height 13
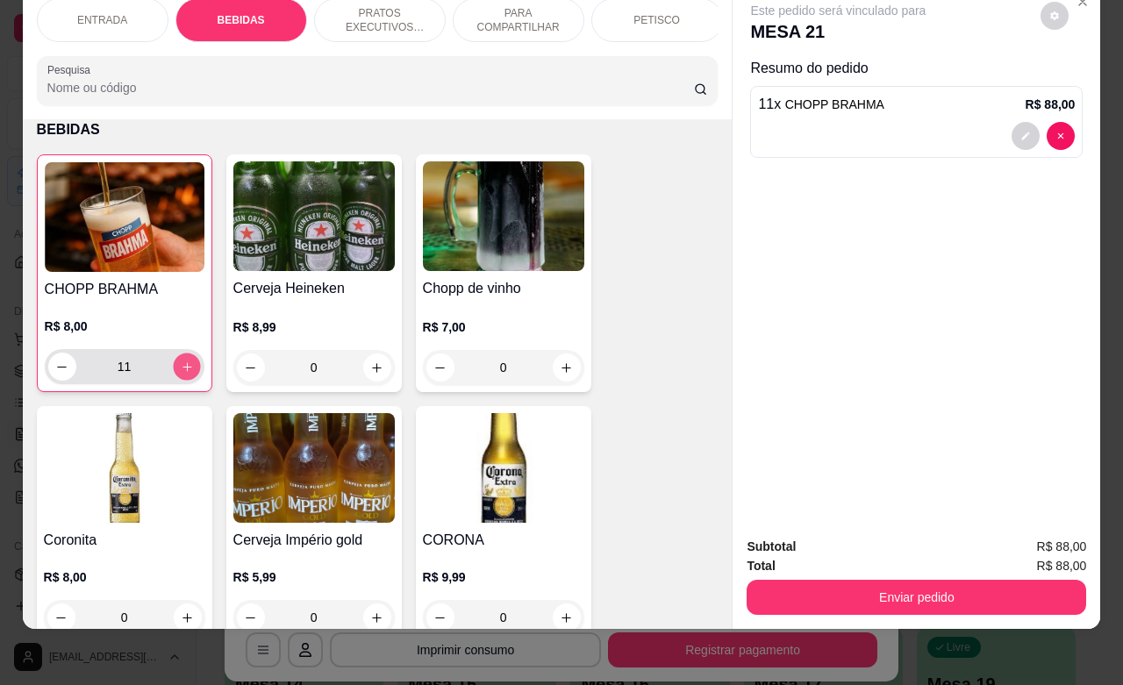
click at [182, 362] on icon "increase-product-quantity" at bounding box center [186, 366] width 13 height 13
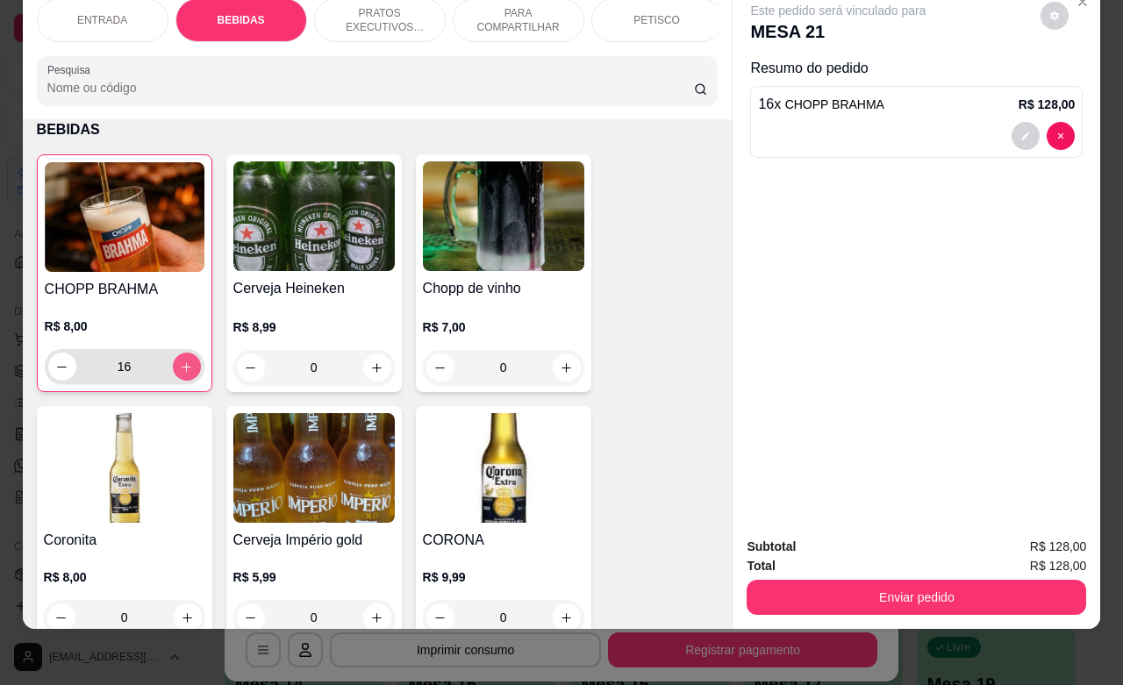
click at [182, 362] on icon "increase-product-quantity" at bounding box center [186, 366] width 13 height 13
type input "19"
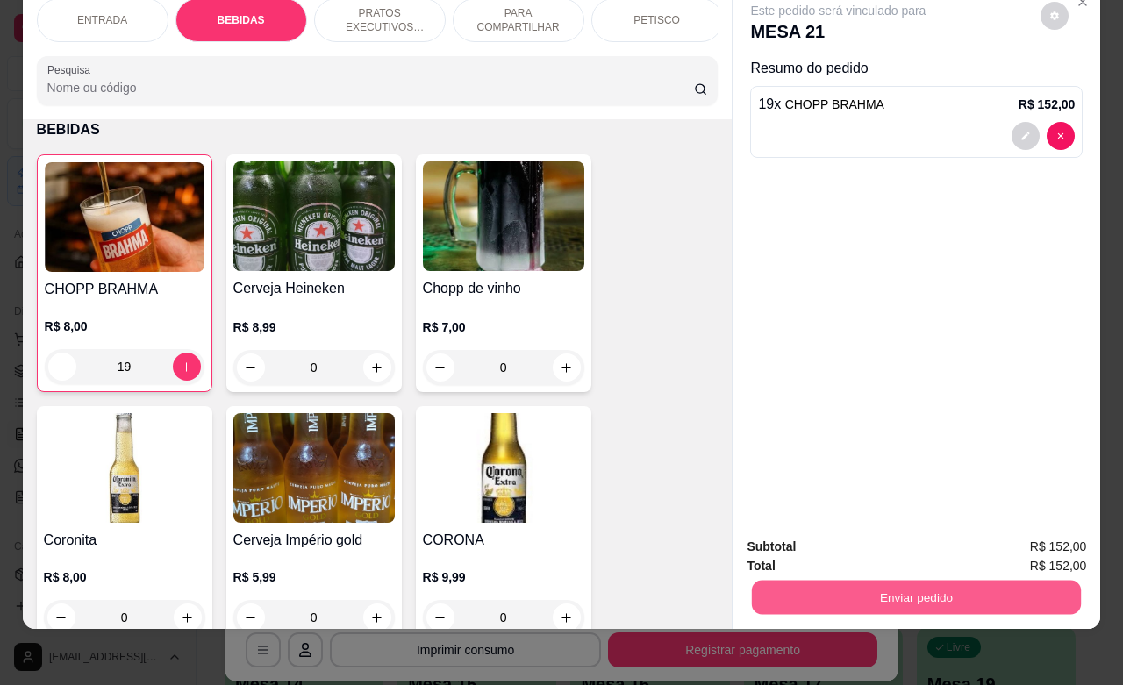
click at [881, 580] on button "Enviar pedido" at bounding box center [916, 597] width 329 height 34
click at [852, 540] on button "Não registrar e enviar pedido" at bounding box center [856, 535] width 182 height 33
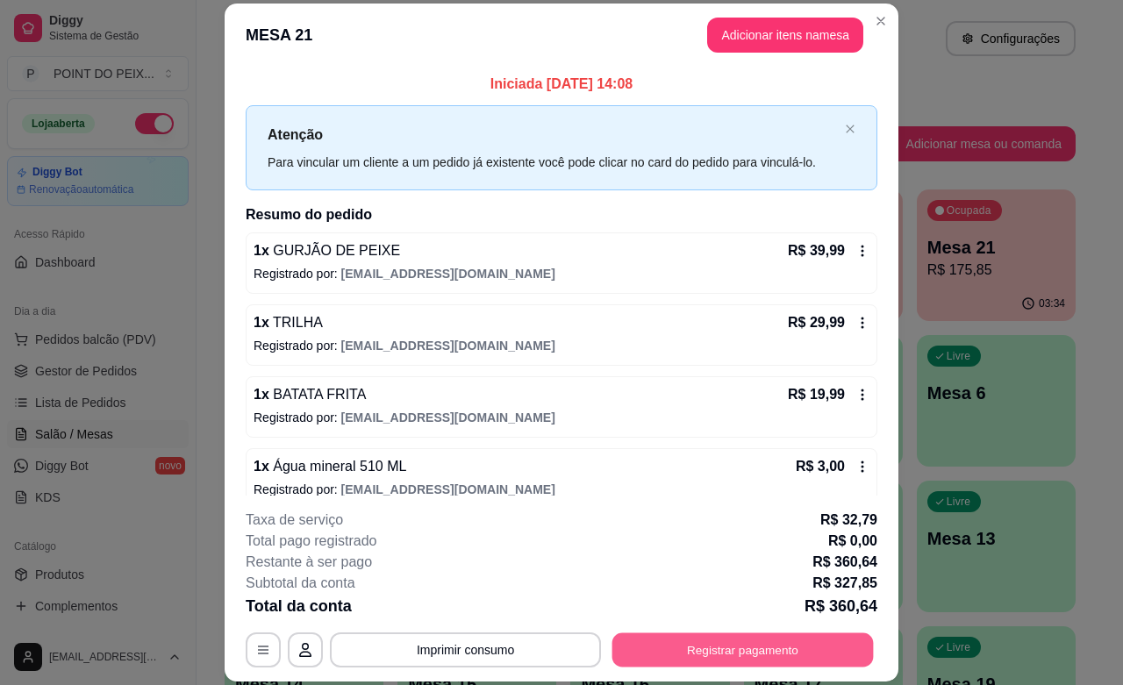
click at [710, 649] on button "Registrar pagamento" at bounding box center [742, 650] width 261 height 34
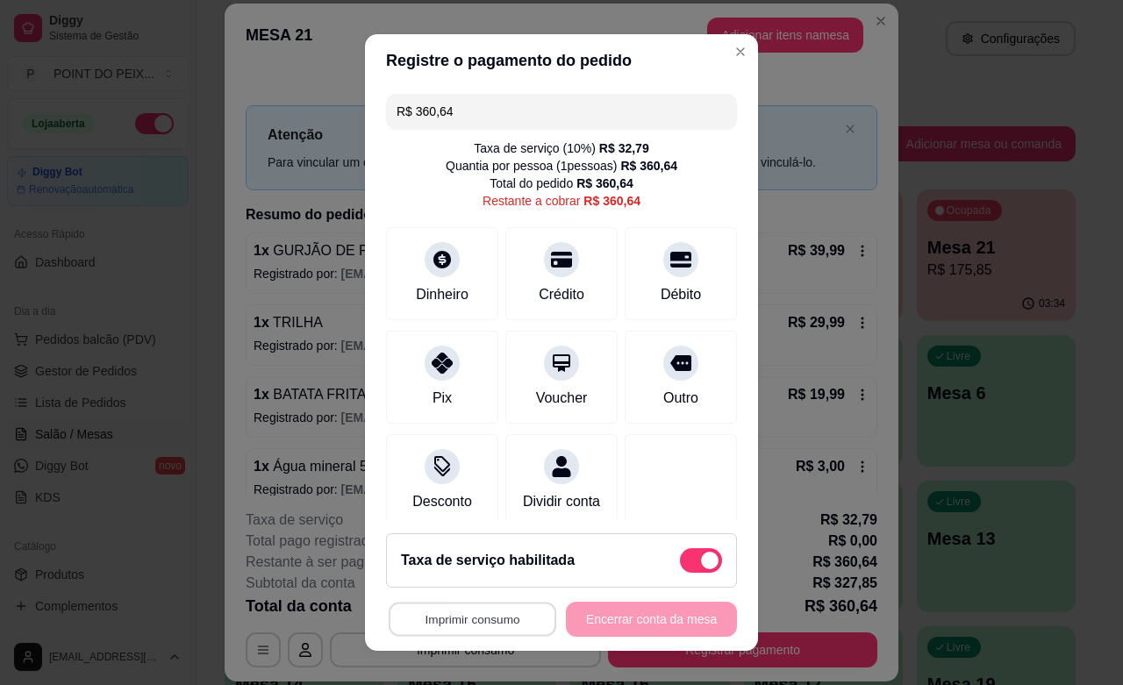
click at [489, 611] on button "Imprimir consumo" at bounding box center [473, 620] width 168 height 34
click at [481, 586] on button "IMPRESSORA" at bounding box center [463, 579] width 127 height 28
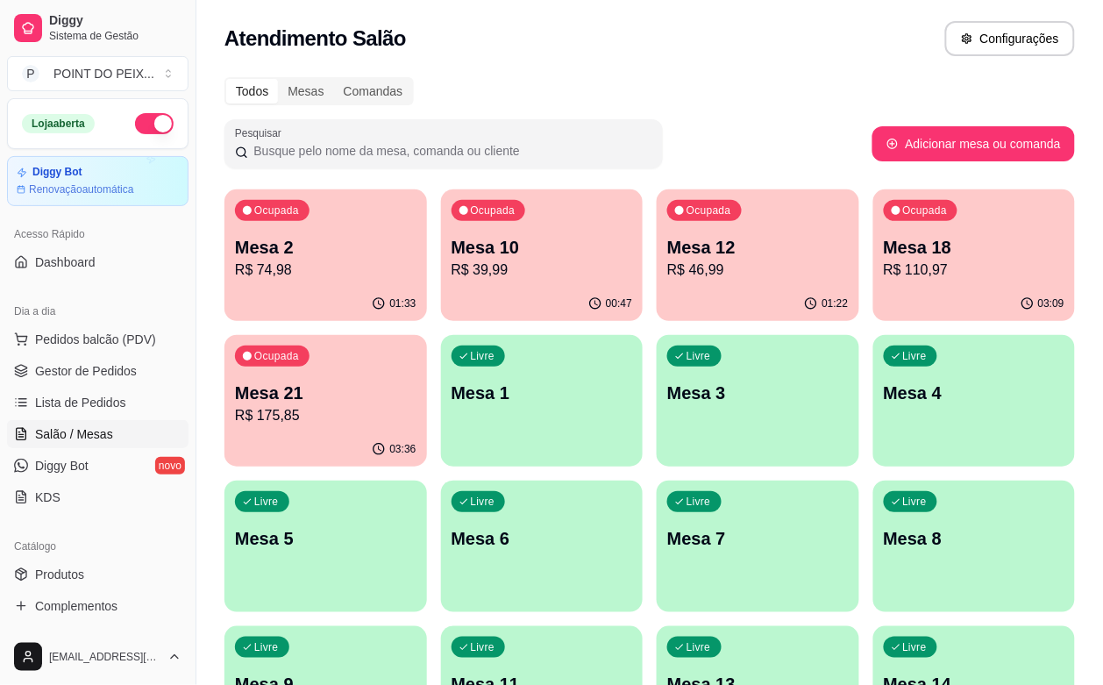
click at [667, 261] on p "R$ 46,99" at bounding box center [758, 270] width 182 height 21
click at [417, 405] on p "R$ 175,85" at bounding box center [326, 415] width 182 height 21
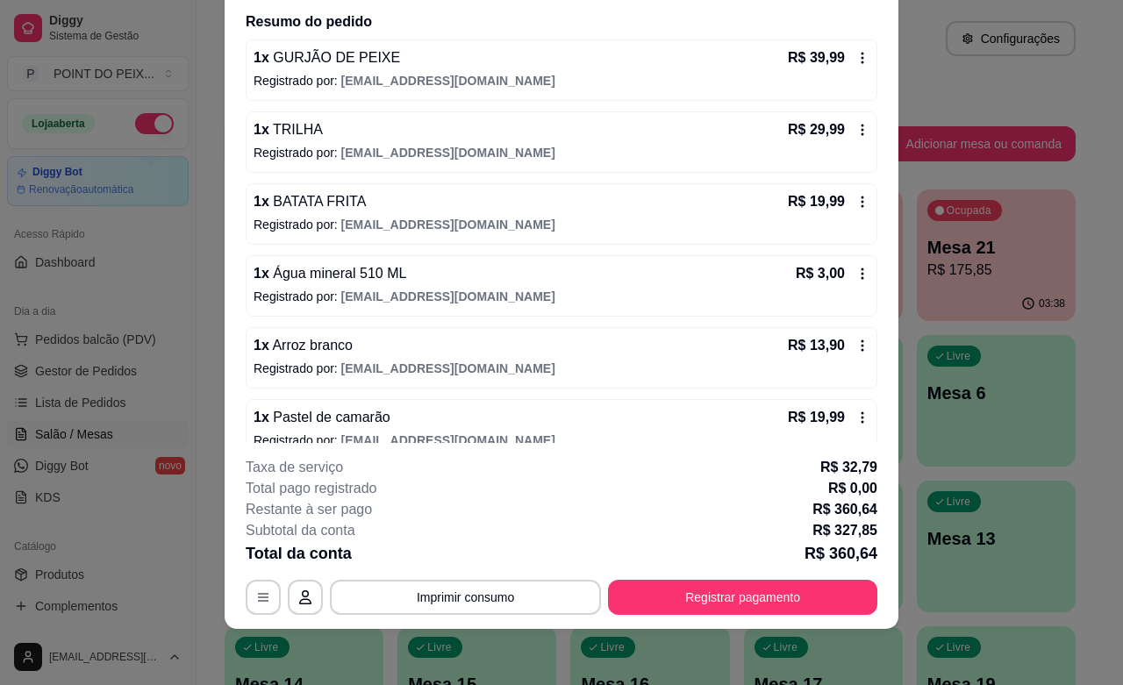
scroll to position [0, 0]
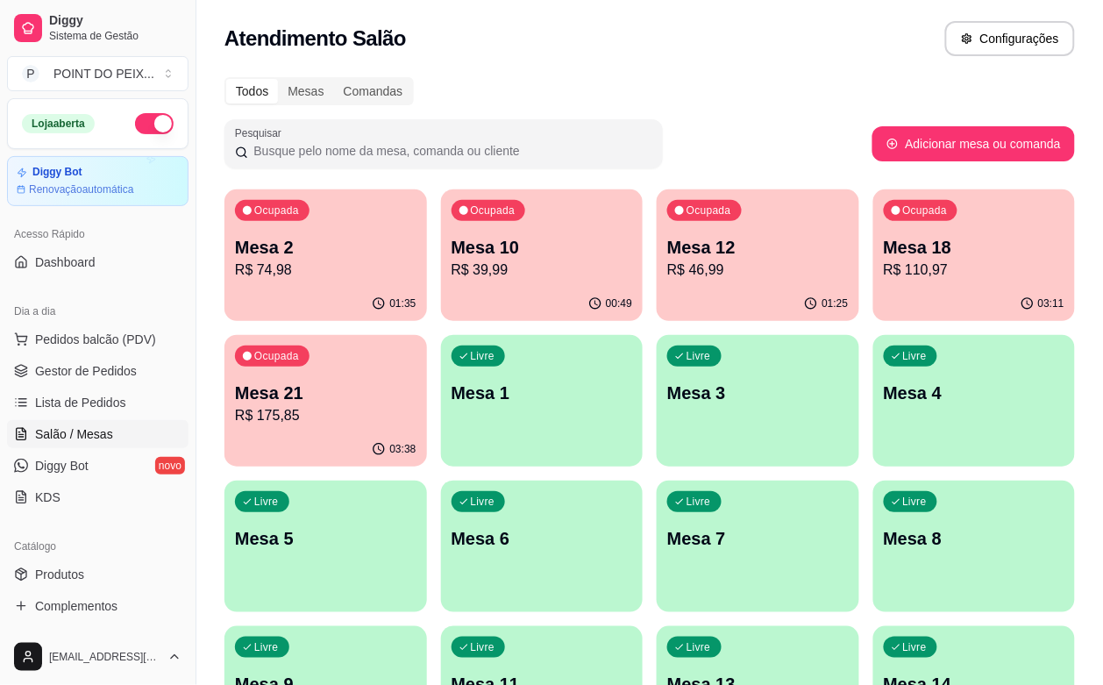
click at [417, 405] on p "R$ 175,85" at bounding box center [326, 415] width 182 height 21
click at [670, 264] on p "R$ 46,99" at bounding box center [757, 270] width 175 height 20
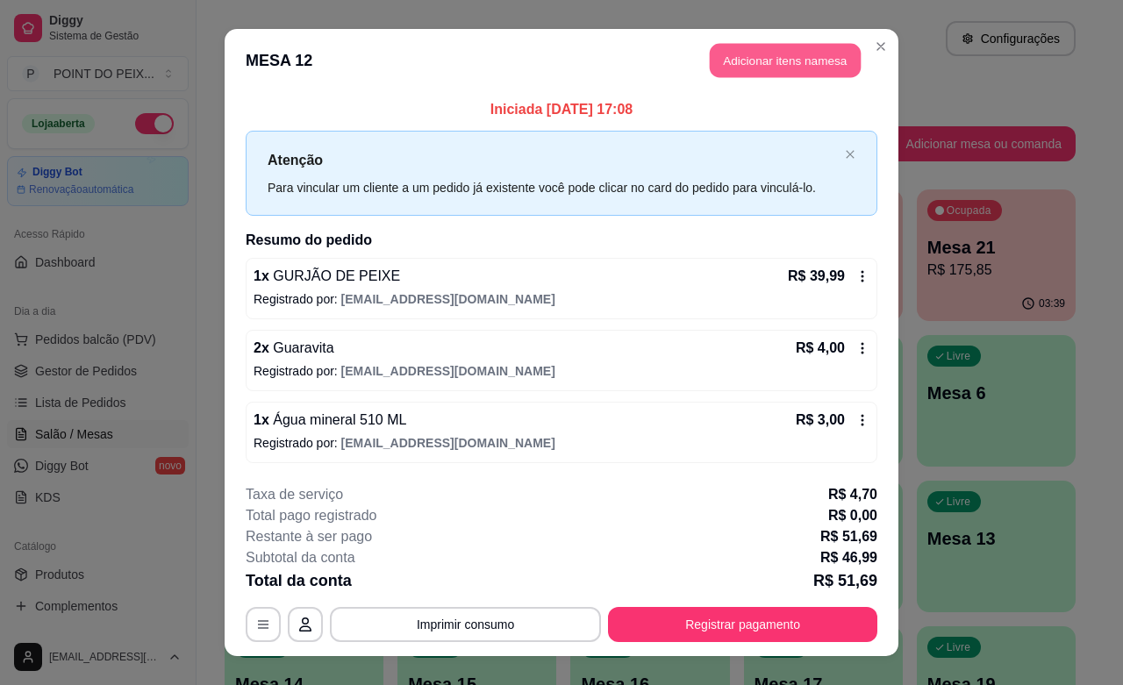
click at [790, 62] on button "Adicionar itens na mesa" at bounding box center [785, 61] width 151 height 34
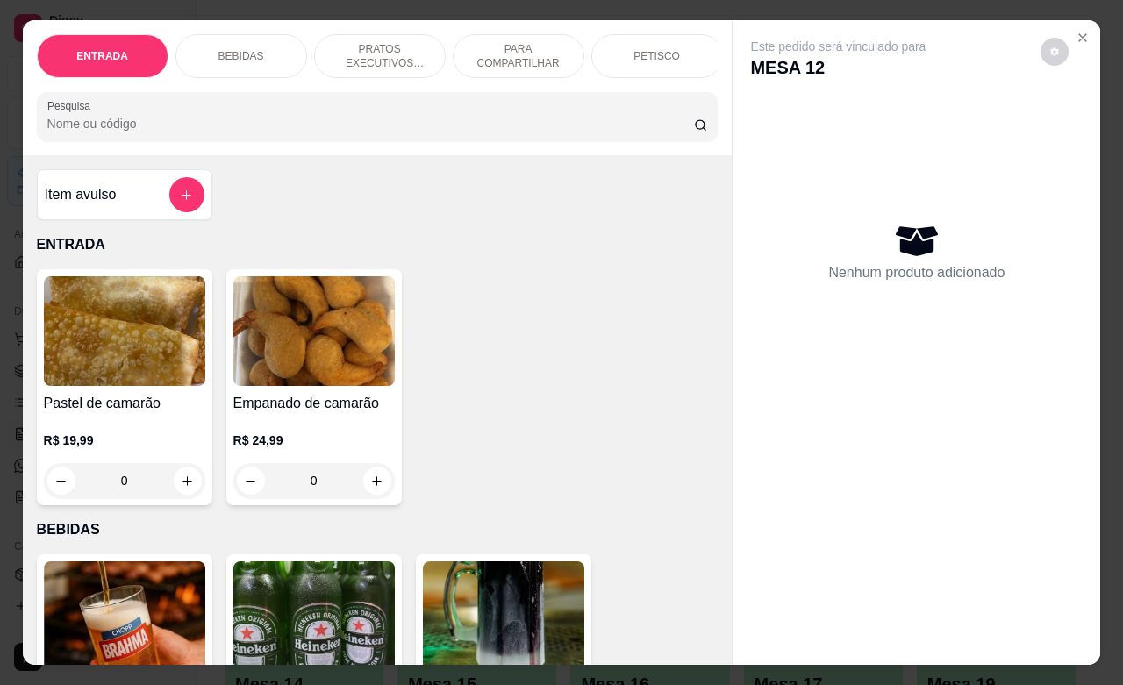
click at [255, 50] on div "BEBIDAS" at bounding box center [241, 56] width 132 height 44
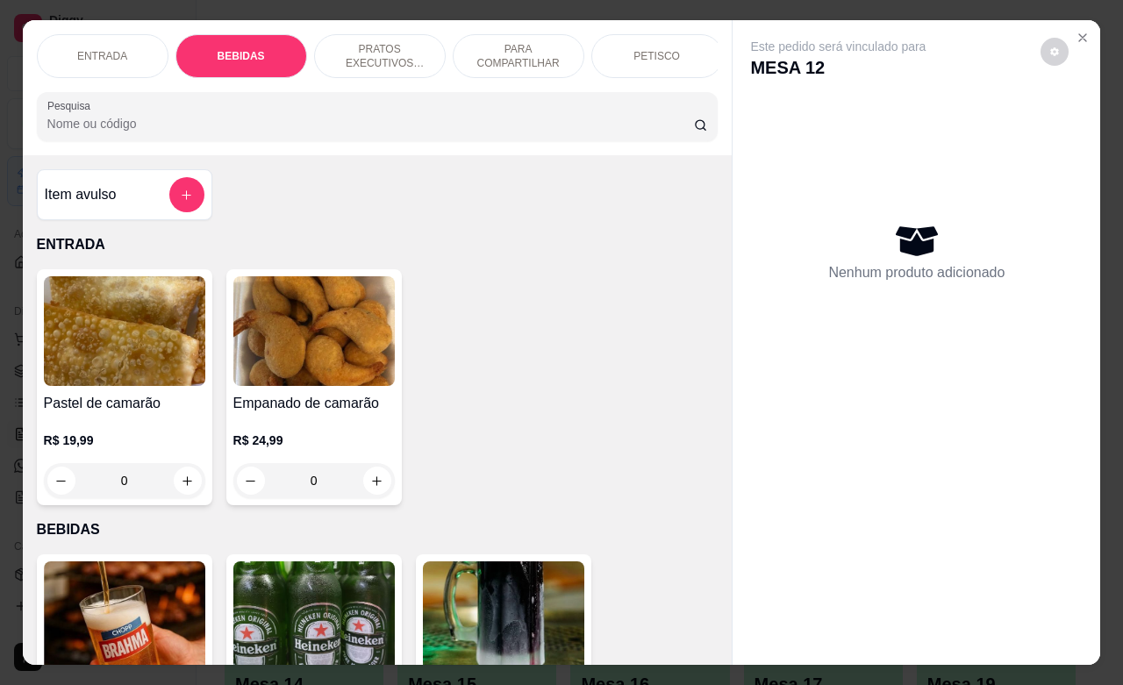
scroll to position [364, 0]
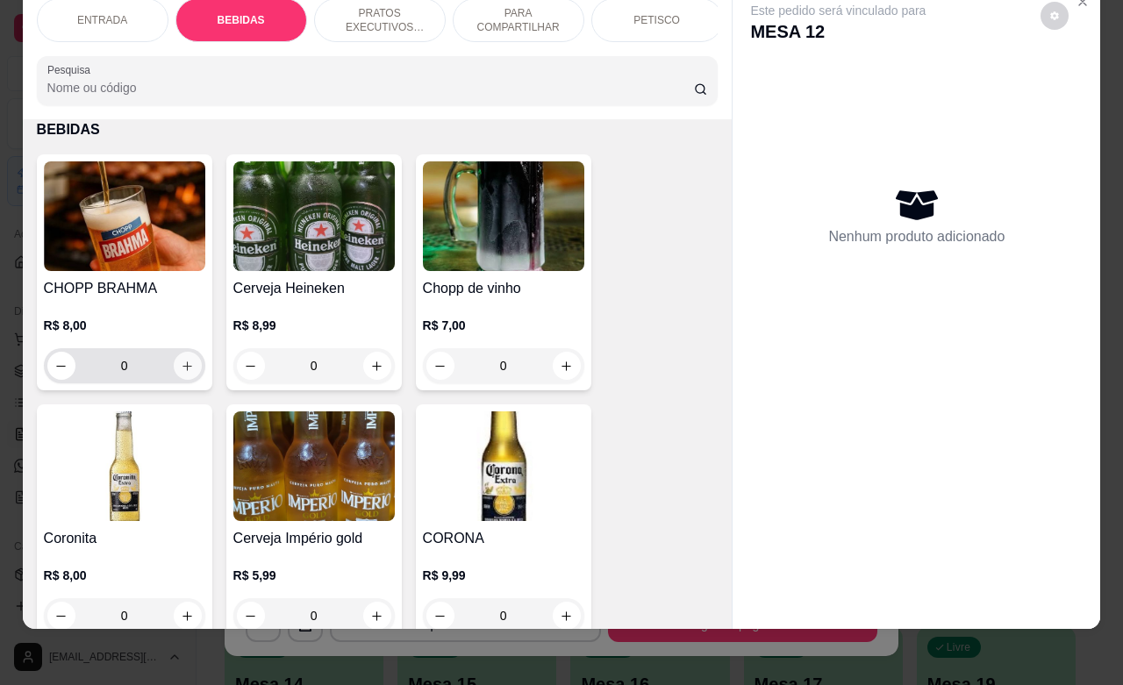
click at [182, 366] on icon "increase-product-quantity" at bounding box center [187, 366] width 13 height 13
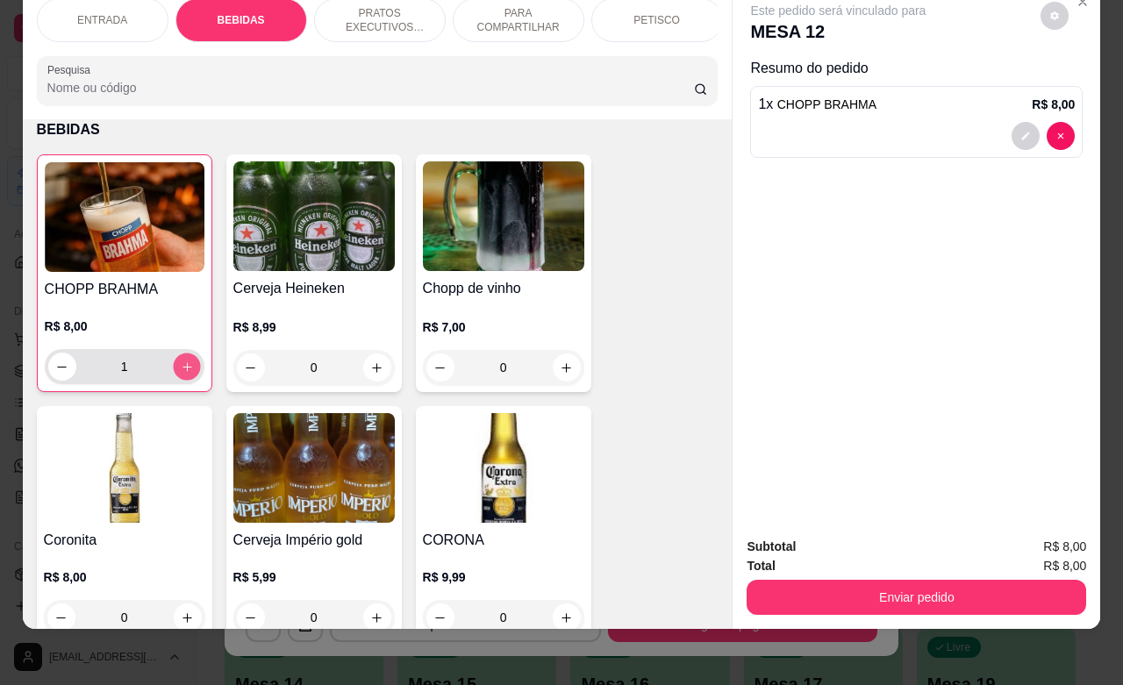
click at [182, 366] on icon "increase-product-quantity" at bounding box center [186, 366] width 13 height 13
click at [184, 366] on button "increase-product-quantity" at bounding box center [186, 366] width 27 height 27
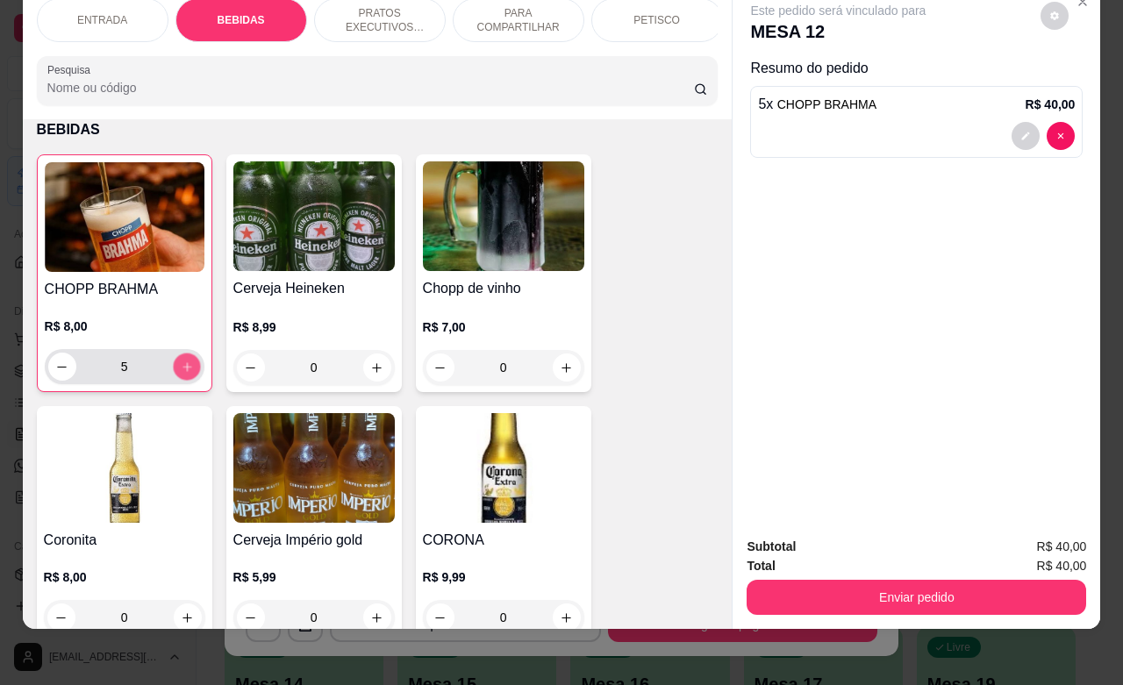
type input "6"
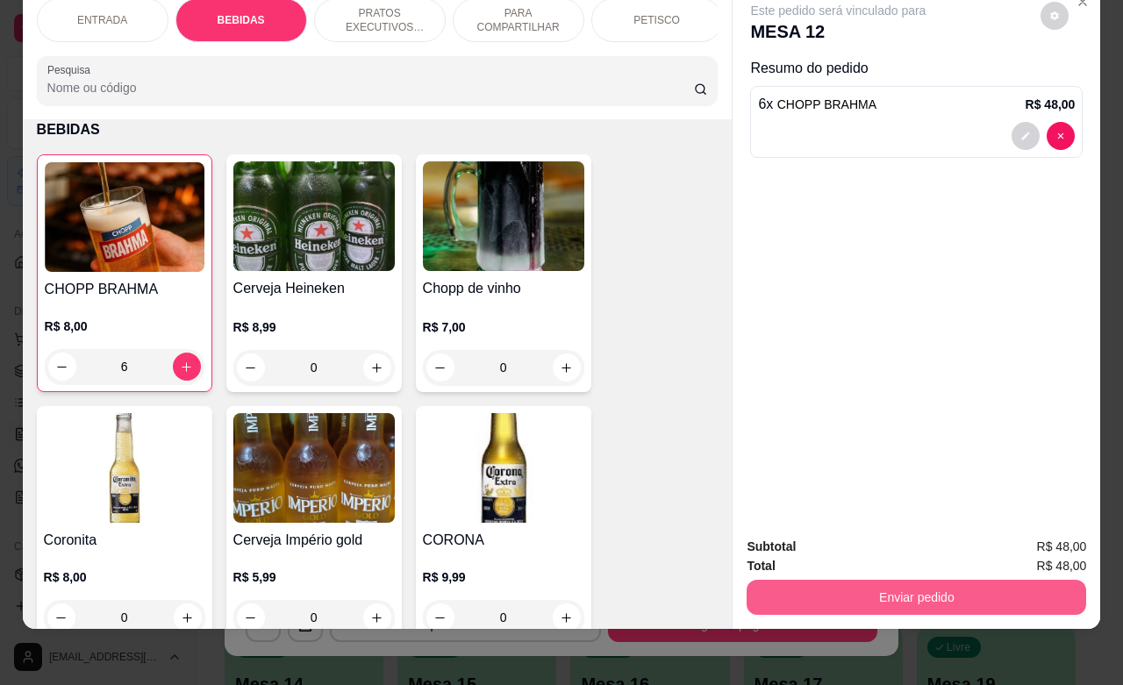
click at [810, 581] on button "Enviar pedido" at bounding box center [915, 597] width 339 height 35
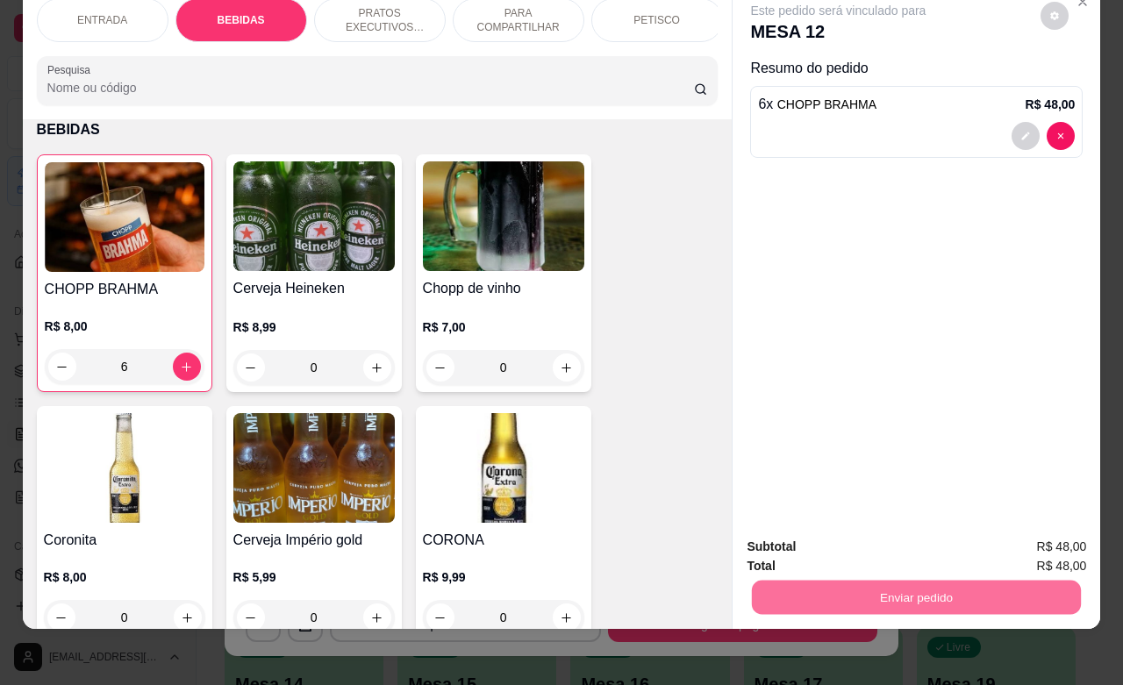
click at [816, 533] on button "Não registrar e enviar pedido" at bounding box center [856, 535] width 182 height 33
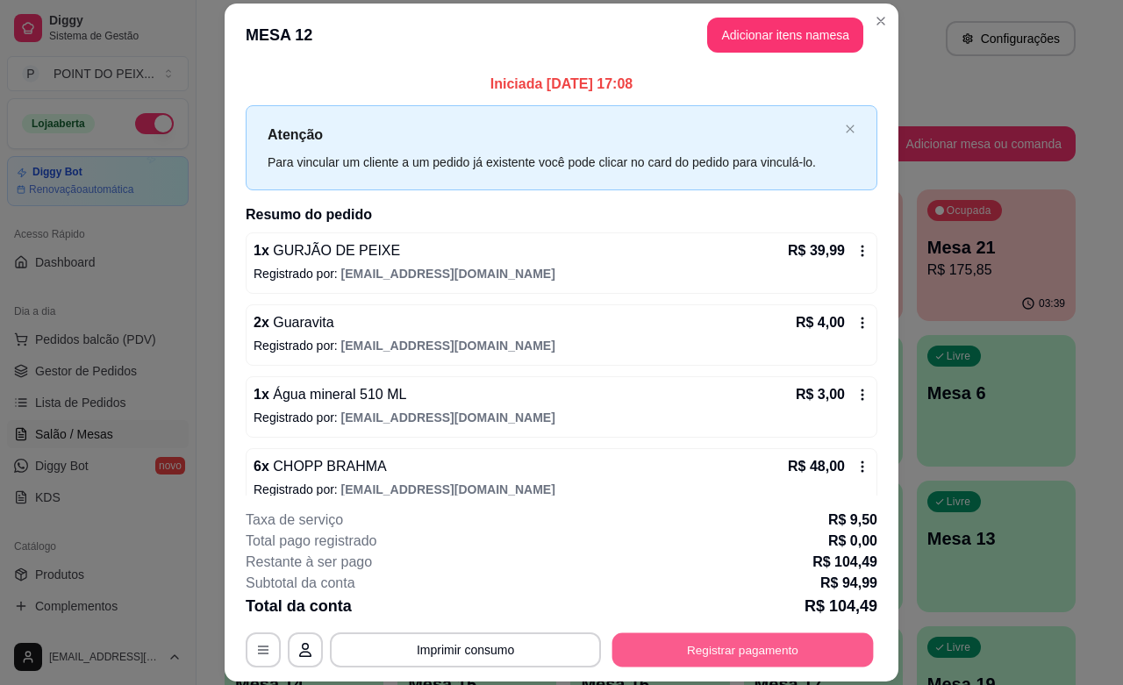
click at [671, 663] on button "Registrar pagamento" at bounding box center [742, 650] width 261 height 34
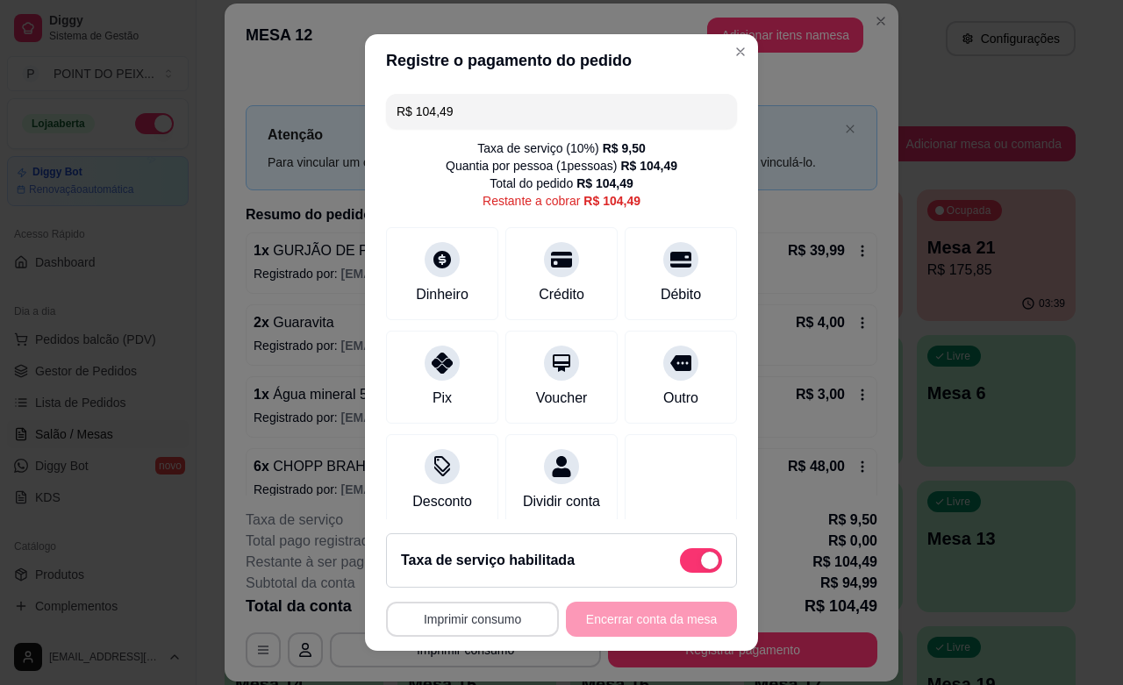
click at [493, 624] on button "Imprimir consumo" at bounding box center [472, 619] width 173 height 35
click at [467, 585] on button "IMPRESSORA" at bounding box center [463, 579] width 127 height 28
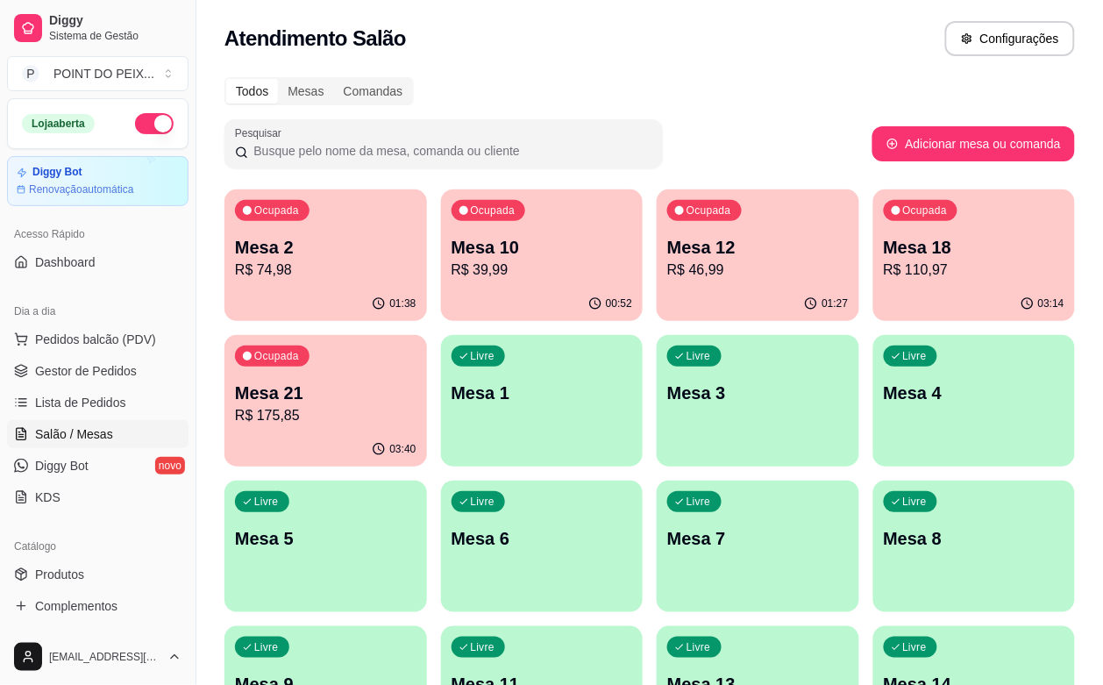
click at [417, 405] on p "R$ 175,85" at bounding box center [326, 415] width 182 height 21
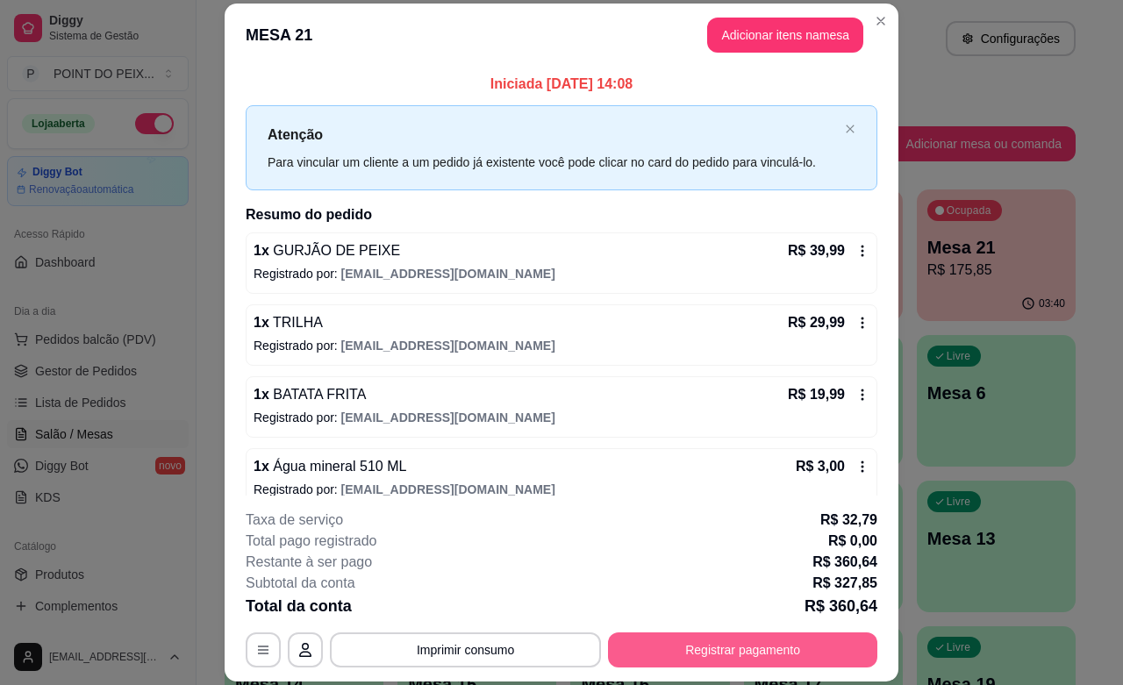
click at [709, 643] on button "Registrar pagamento" at bounding box center [742, 649] width 269 height 35
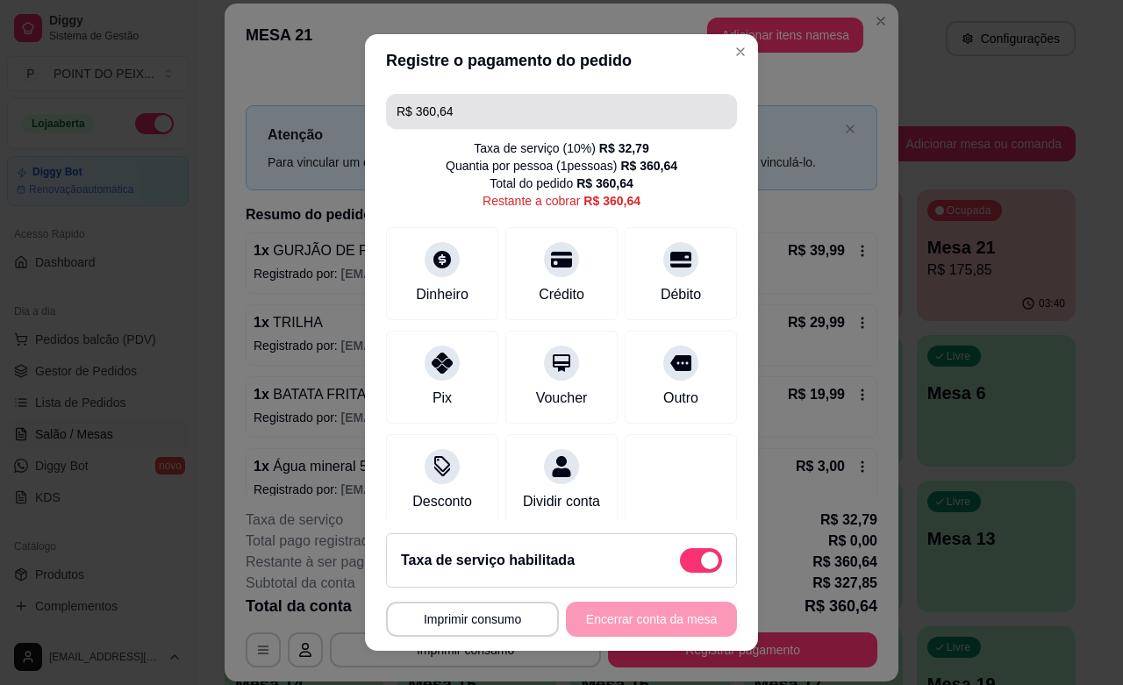
click at [487, 112] on input "R$ 360,64" at bounding box center [561, 111] width 330 height 35
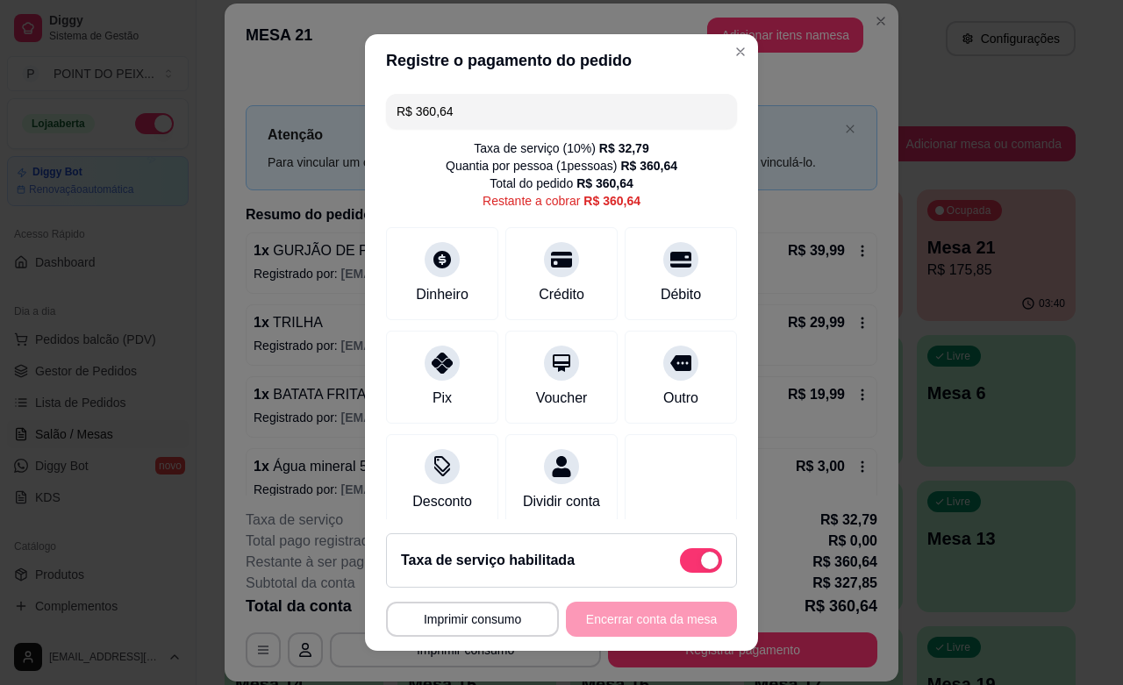
click at [487, 112] on input "R$ 360,64" at bounding box center [561, 111] width 330 height 35
click at [431, 373] on div at bounding box center [442, 358] width 39 height 39
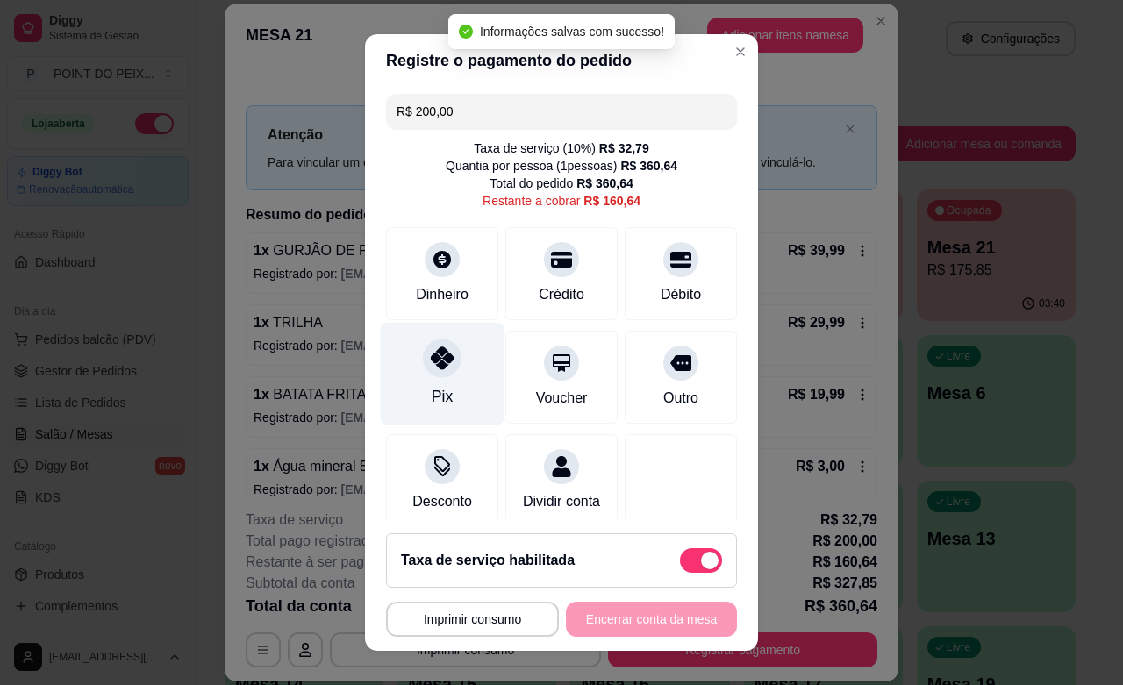
type input "R$ 160,64"
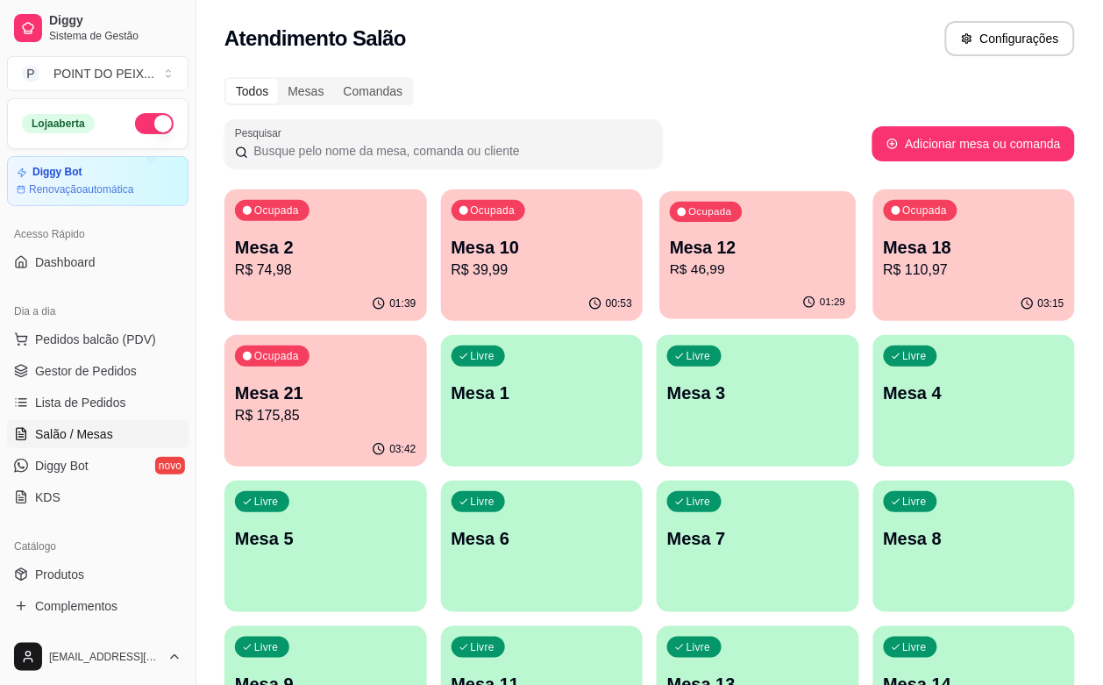
click at [670, 266] on p "R$ 46,99" at bounding box center [757, 270] width 175 height 20
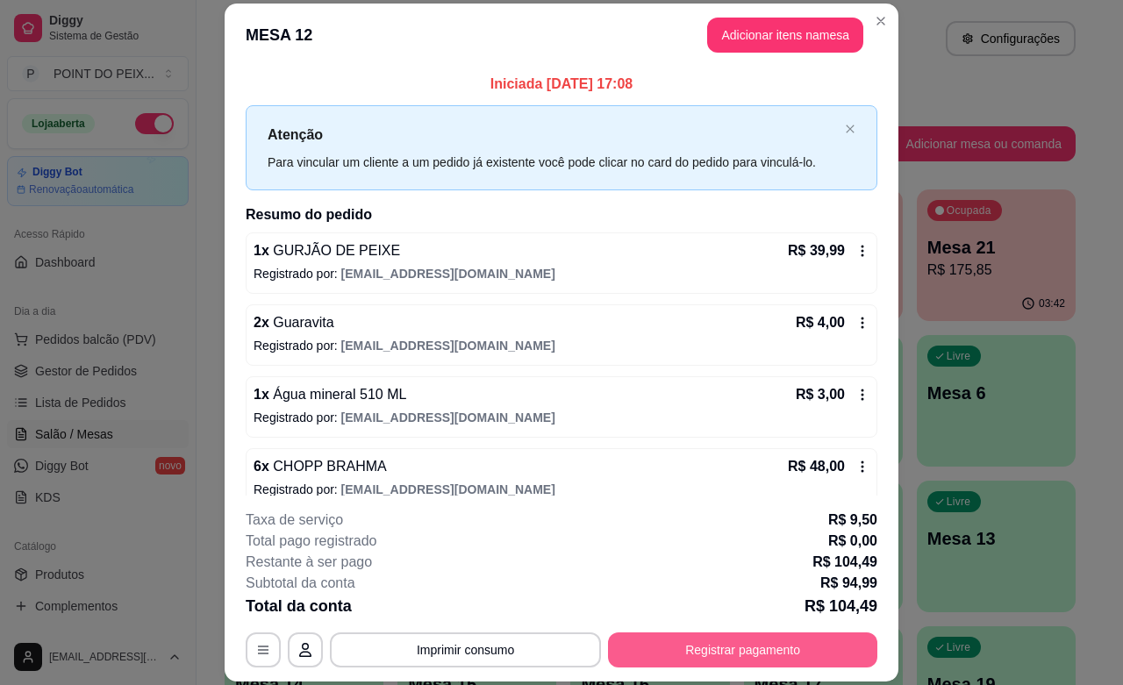
click at [700, 645] on button "Registrar pagamento" at bounding box center [742, 649] width 269 height 35
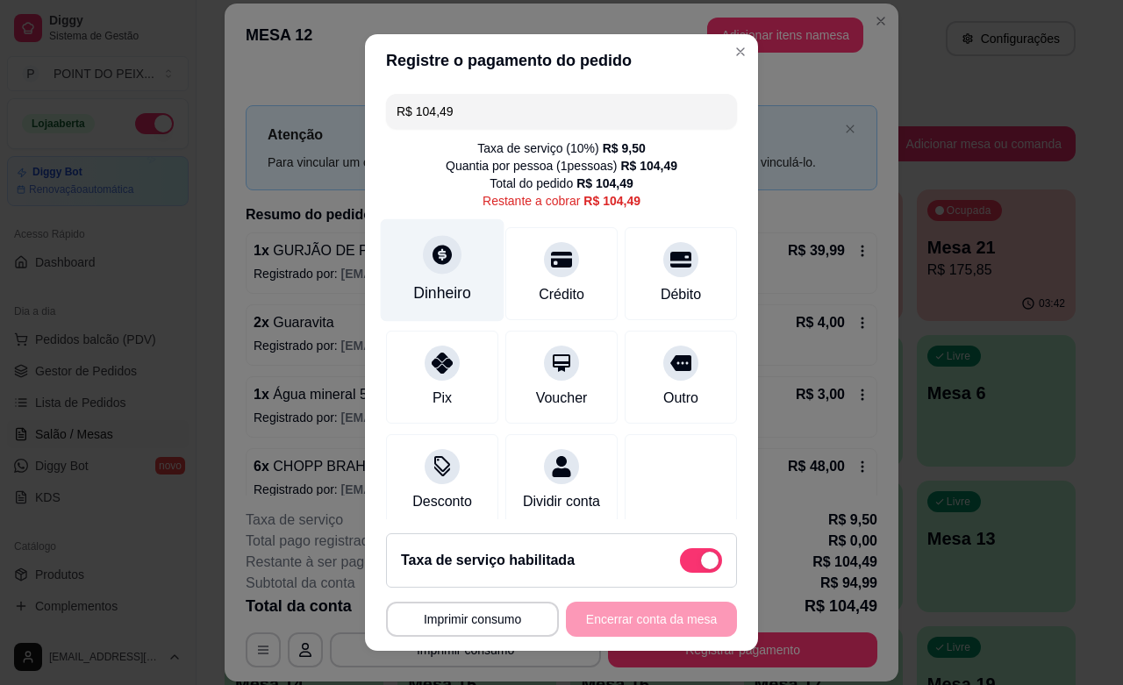
click at [428, 267] on div at bounding box center [442, 254] width 39 height 39
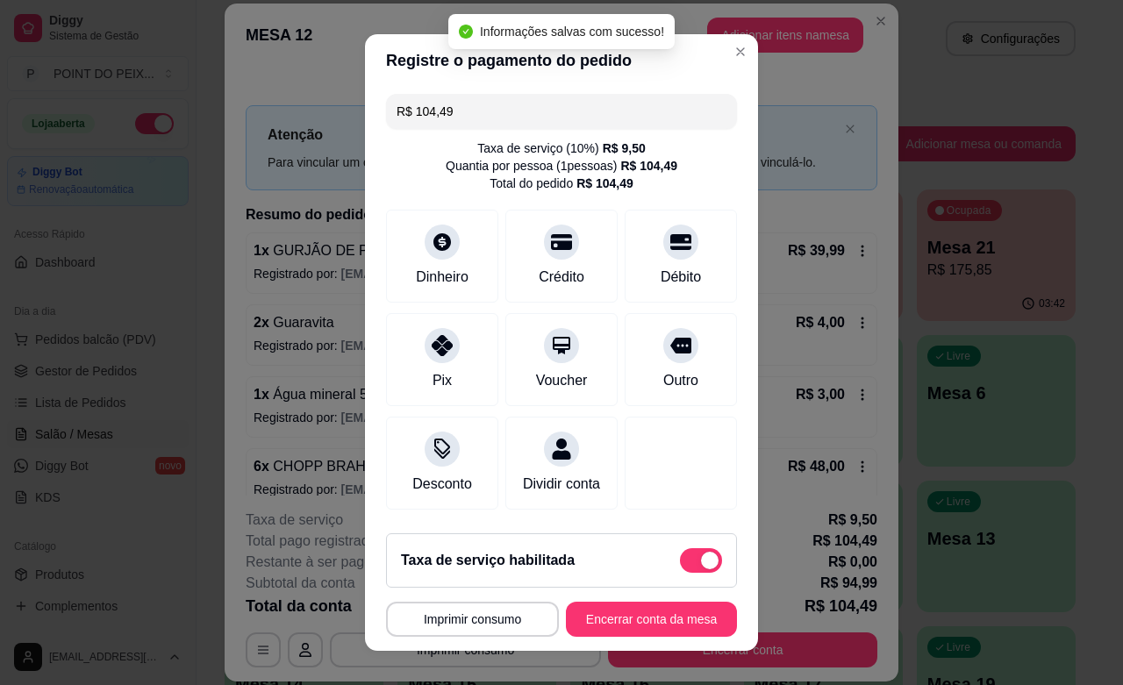
type input "R$ 0,00"
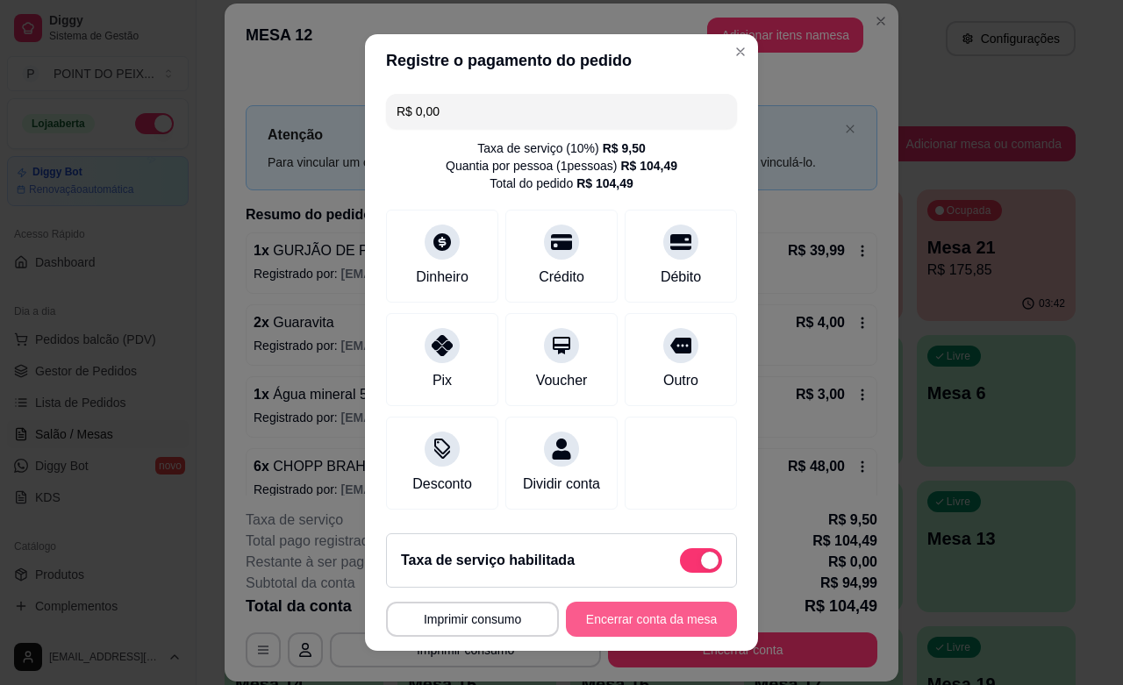
click at [645, 619] on button "Encerrar conta da mesa" at bounding box center [651, 619] width 171 height 35
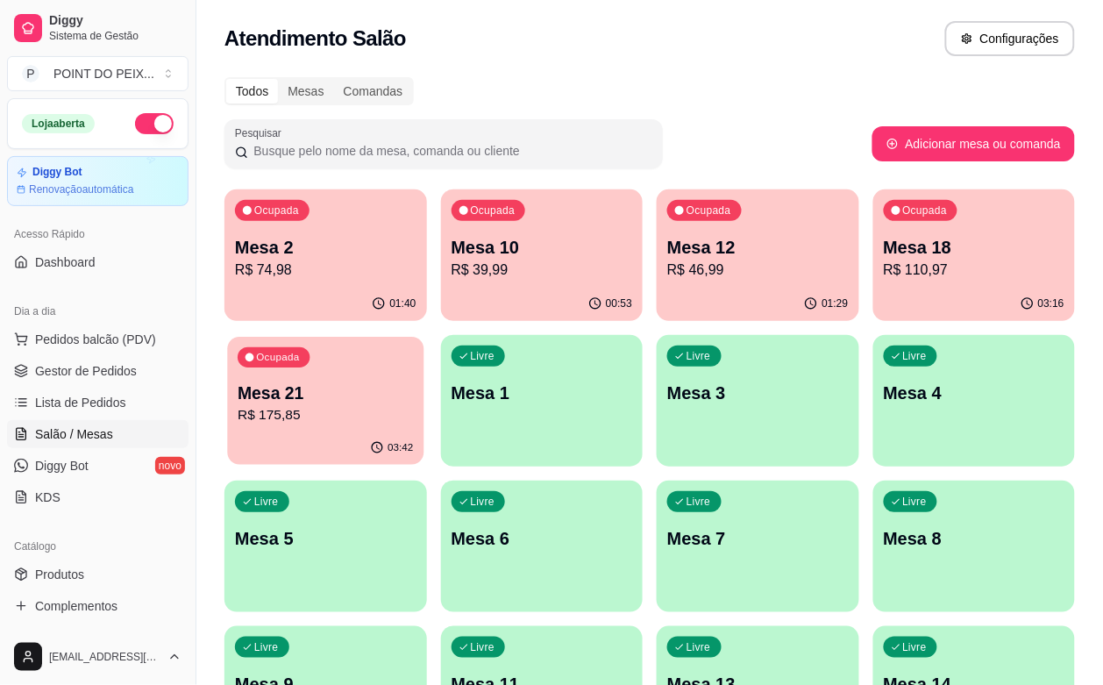
click at [413, 405] on p "R$ 175,85" at bounding box center [325, 415] width 175 height 20
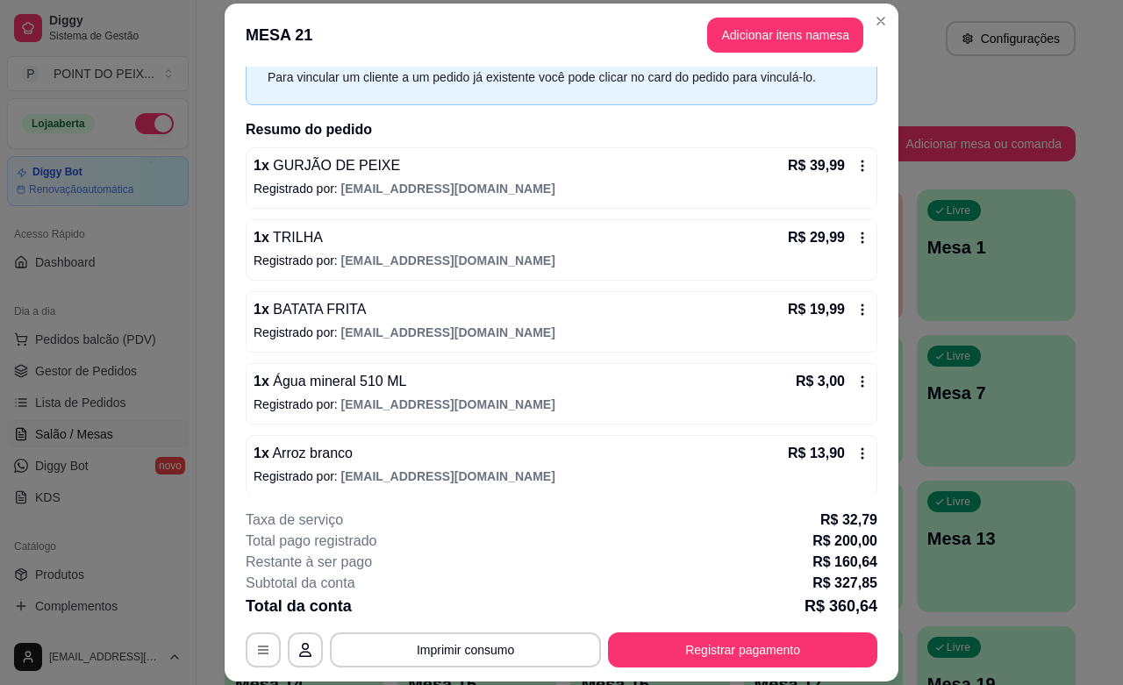
scroll to position [110, 0]
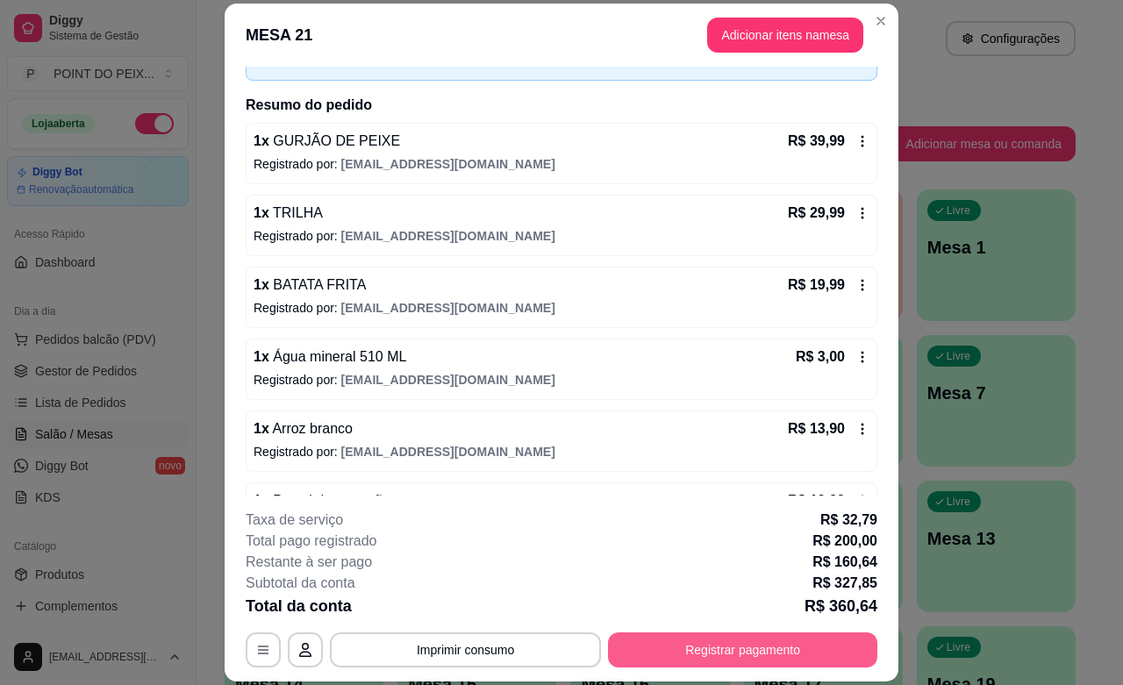
click at [750, 656] on button "Registrar pagamento" at bounding box center [742, 649] width 269 height 35
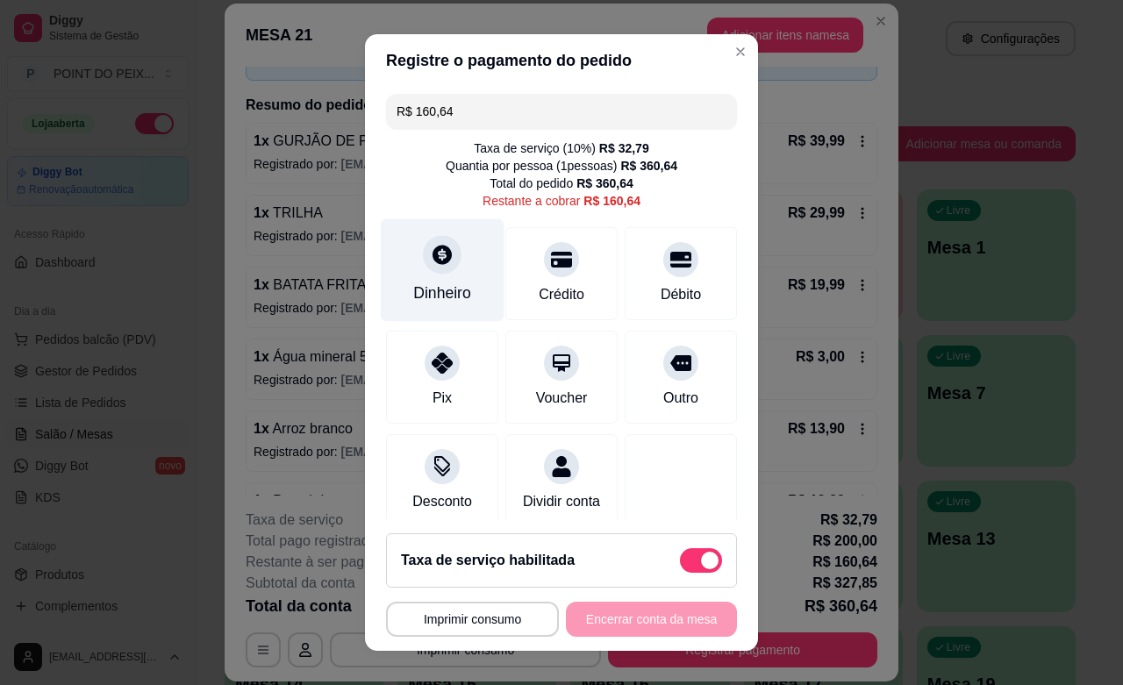
click at [424, 266] on div at bounding box center [442, 254] width 39 height 39
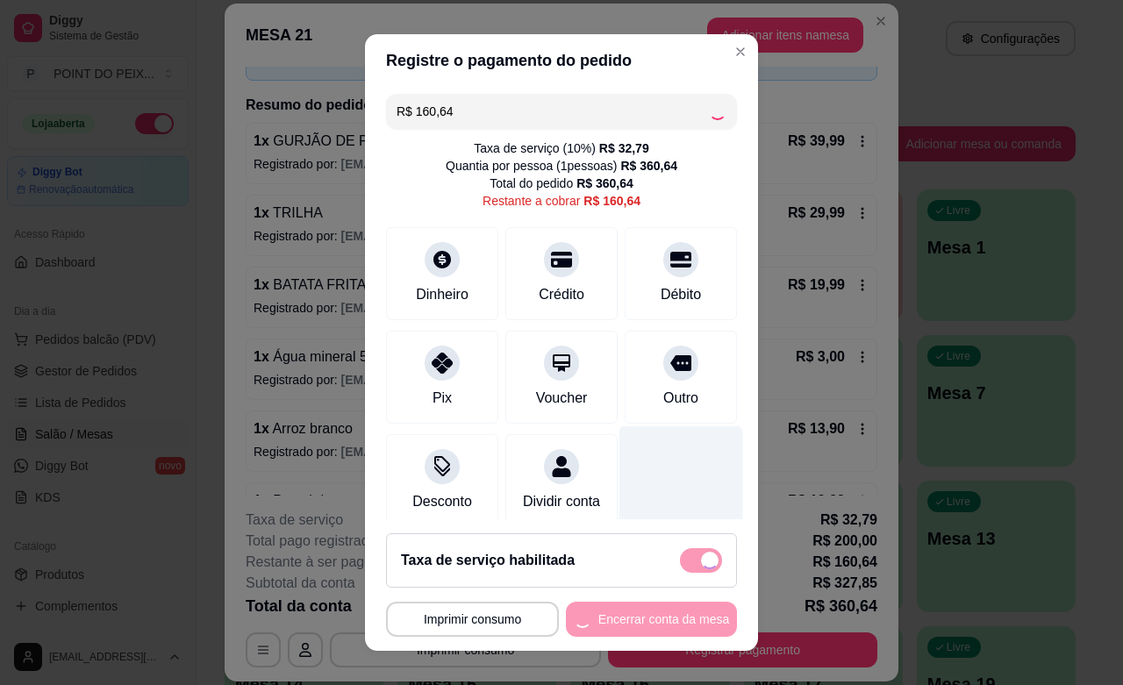
type input "R$ 0,00"
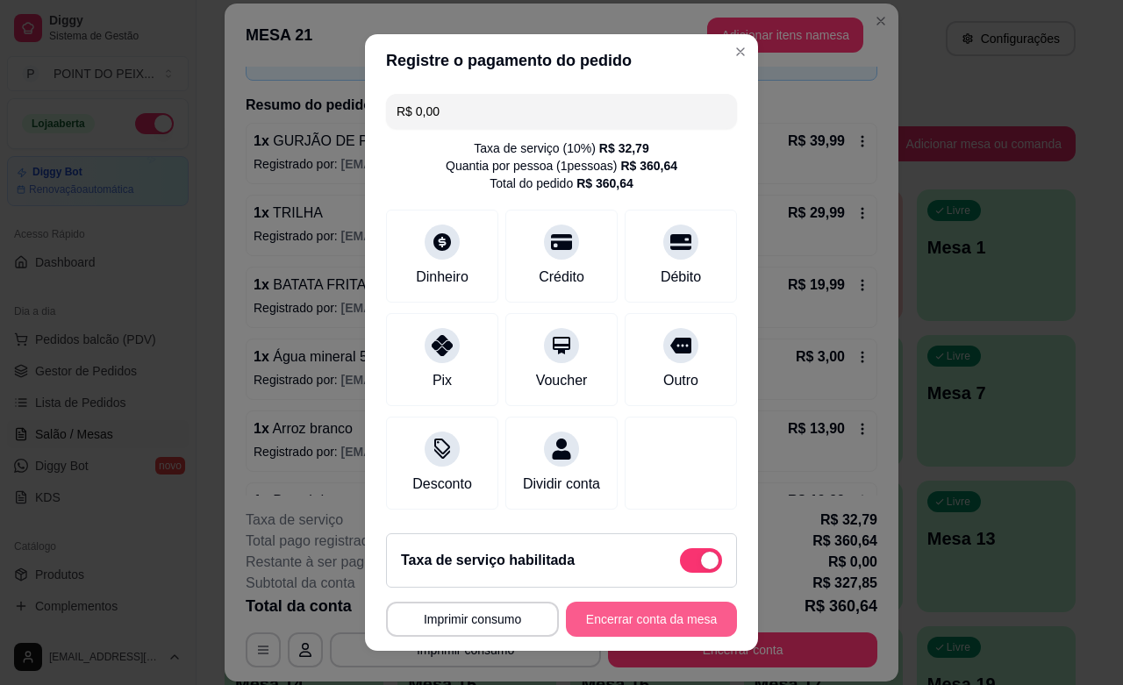
click at [642, 620] on button "Encerrar conta da mesa" at bounding box center [651, 619] width 171 height 35
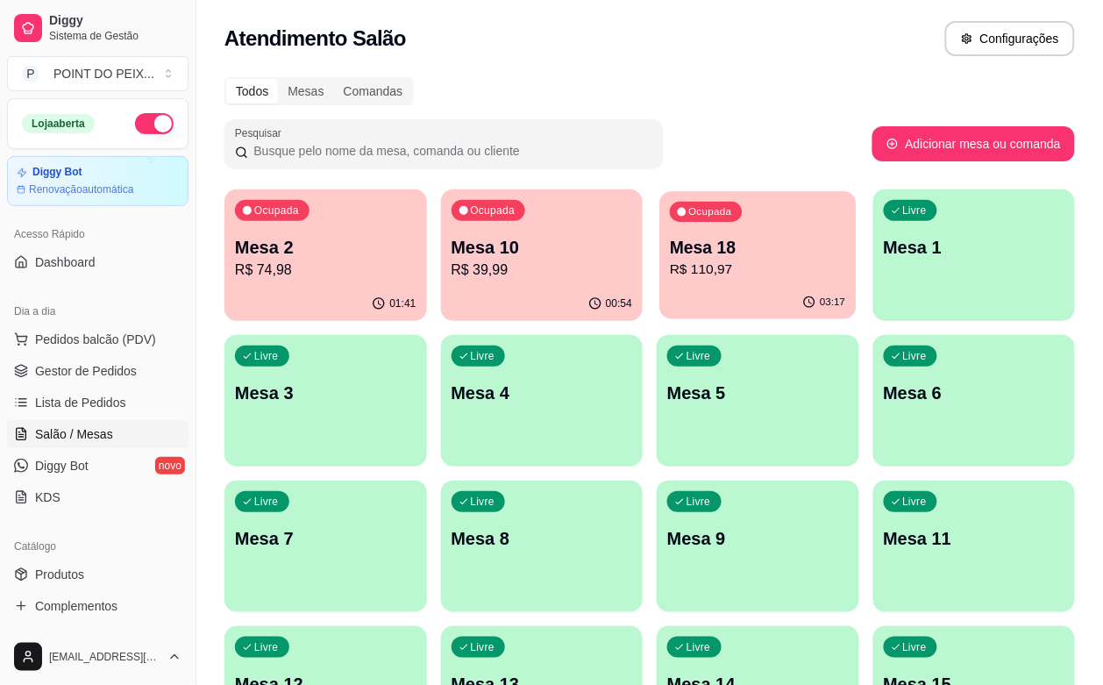
click at [708, 250] on p "Mesa 18" at bounding box center [757, 248] width 175 height 24
click at [670, 255] on p "Mesa 18" at bounding box center [757, 248] width 175 height 24
click at [671, 252] on p "Mesa 18" at bounding box center [758, 247] width 182 height 25
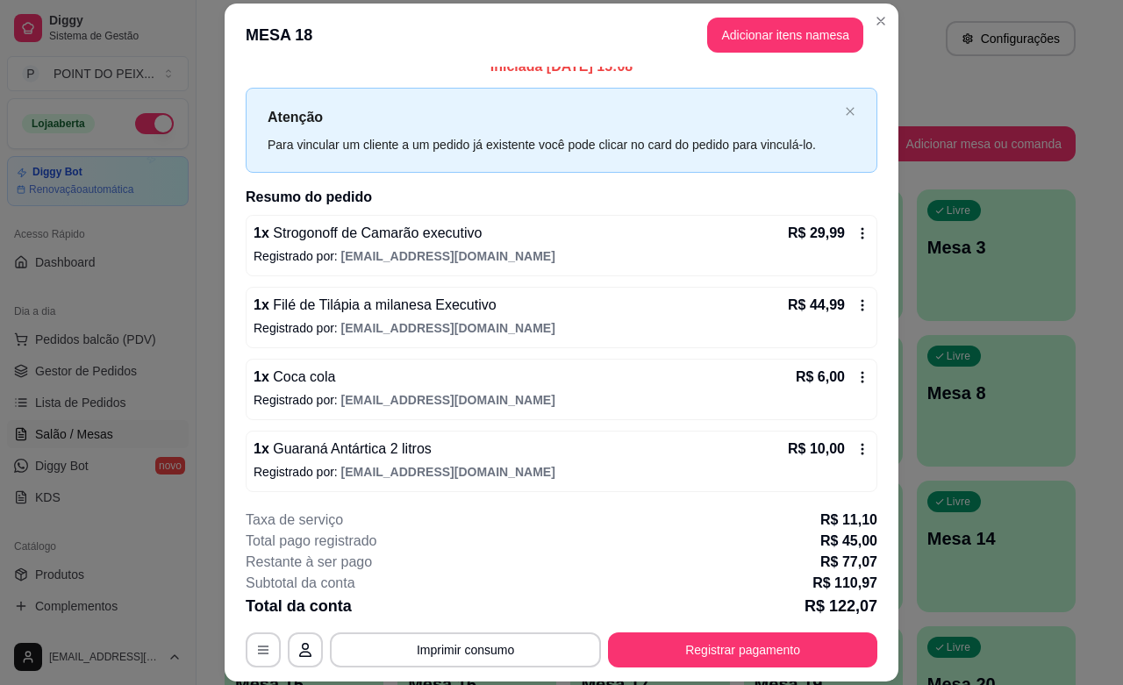
scroll to position [325, 0]
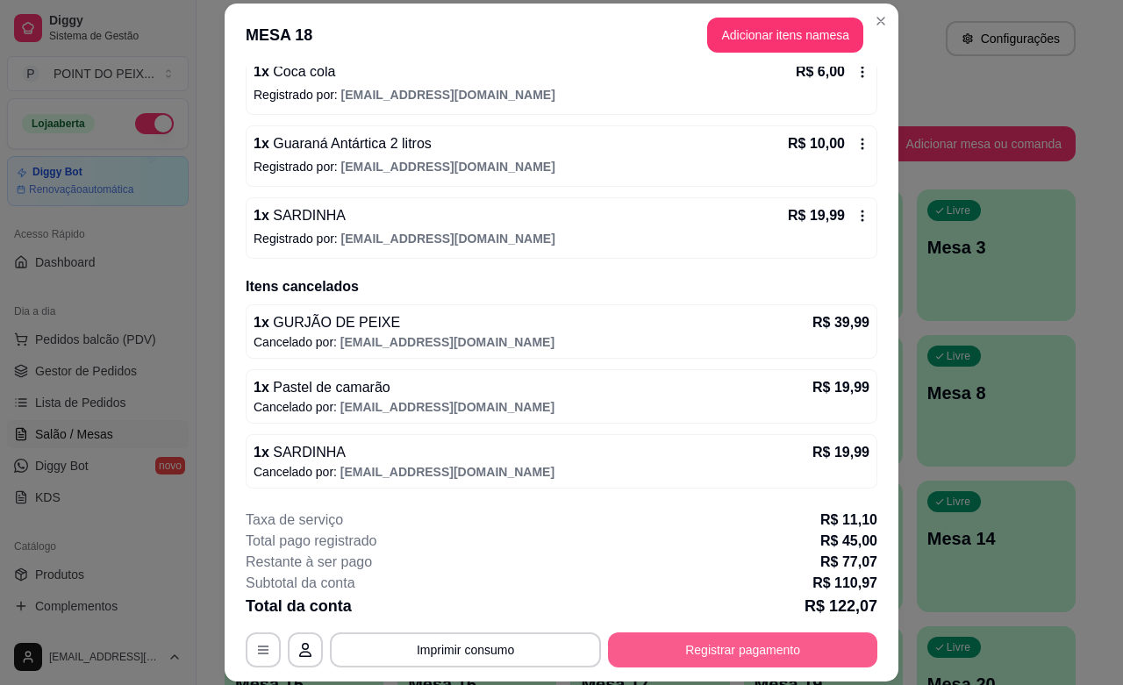
click at [728, 659] on button "Registrar pagamento" at bounding box center [742, 649] width 269 height 35
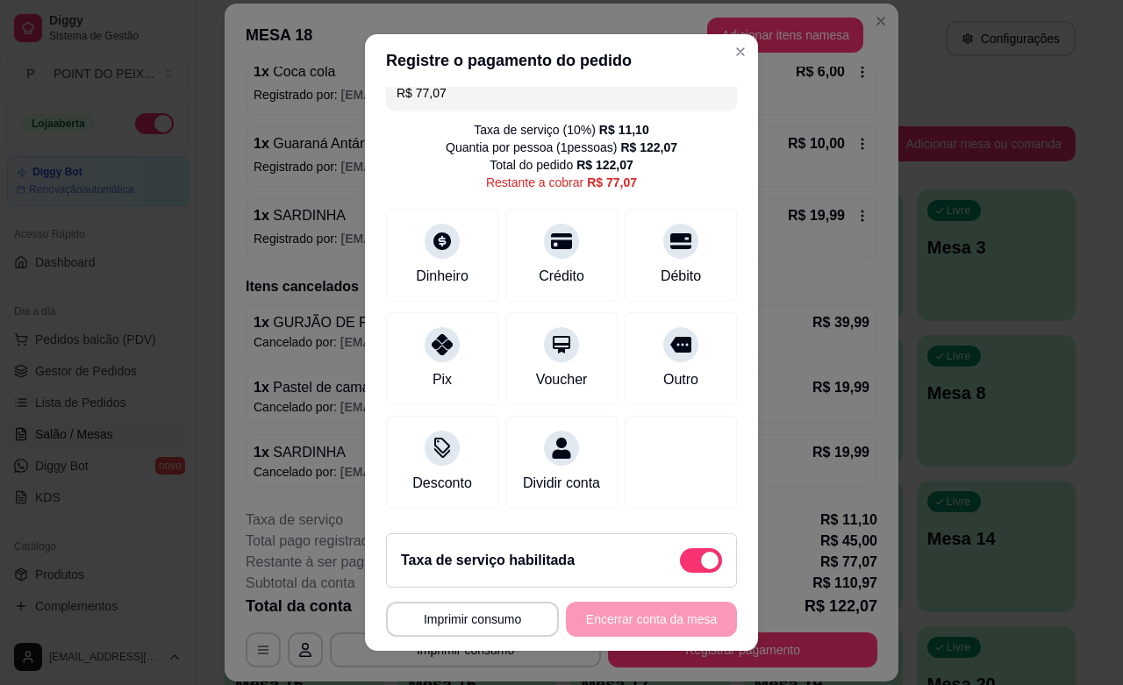
scroll to position [0, 0]
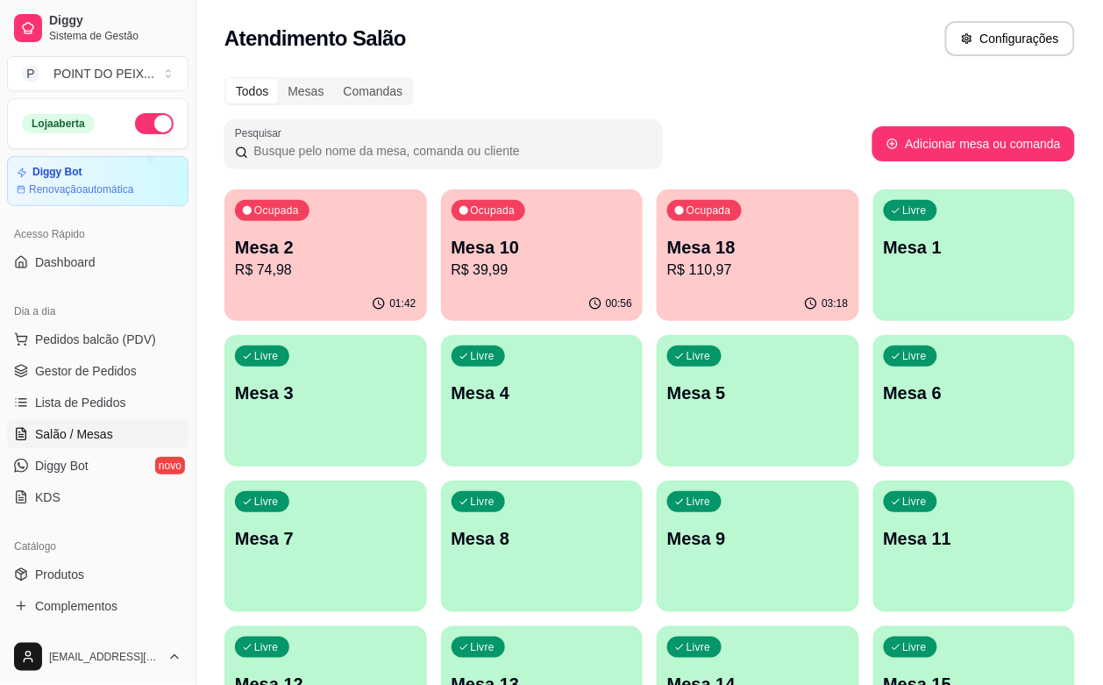
click at [638, 39] on div "Atendimento Salão Configurações" at bounding box center [650, 38] width 851 height 35
click at [487, 269] on p "R$ 39,99" at bounding box center [541, 270] width 175 height 20
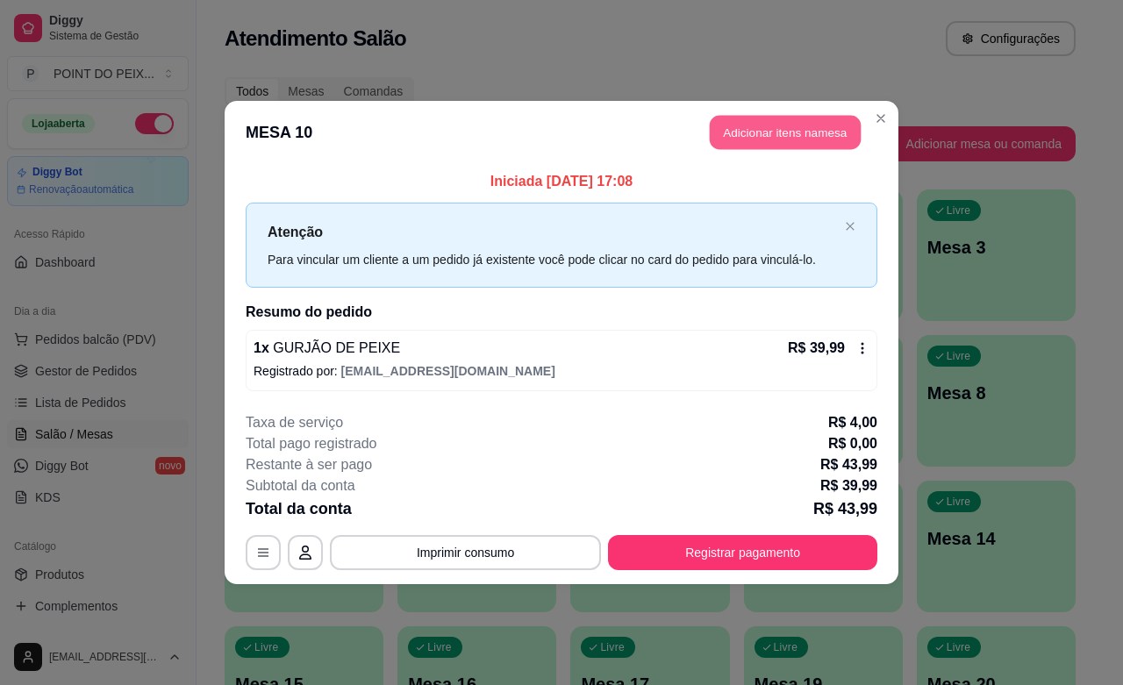
click at [786, 132] on button "Adicionar itens na mesa" at bounding box center [785, 133] width 151 height 34
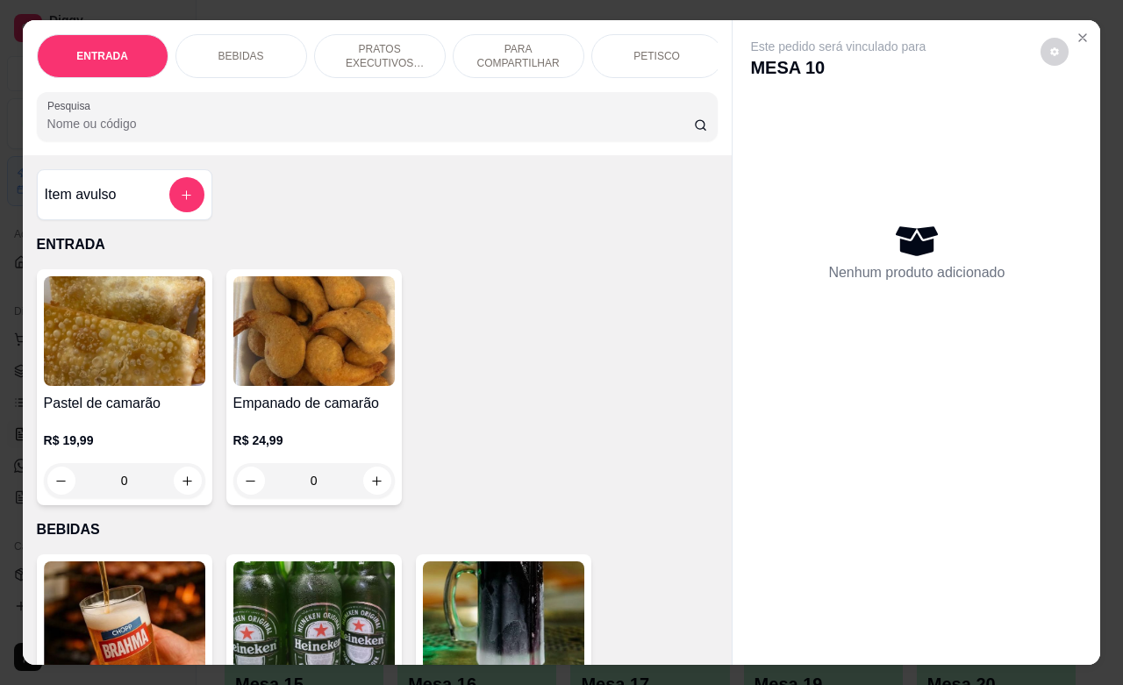
click at [260, 42] on div "BEBIDAS" at bounding box center [241, 56] width 132 height 44
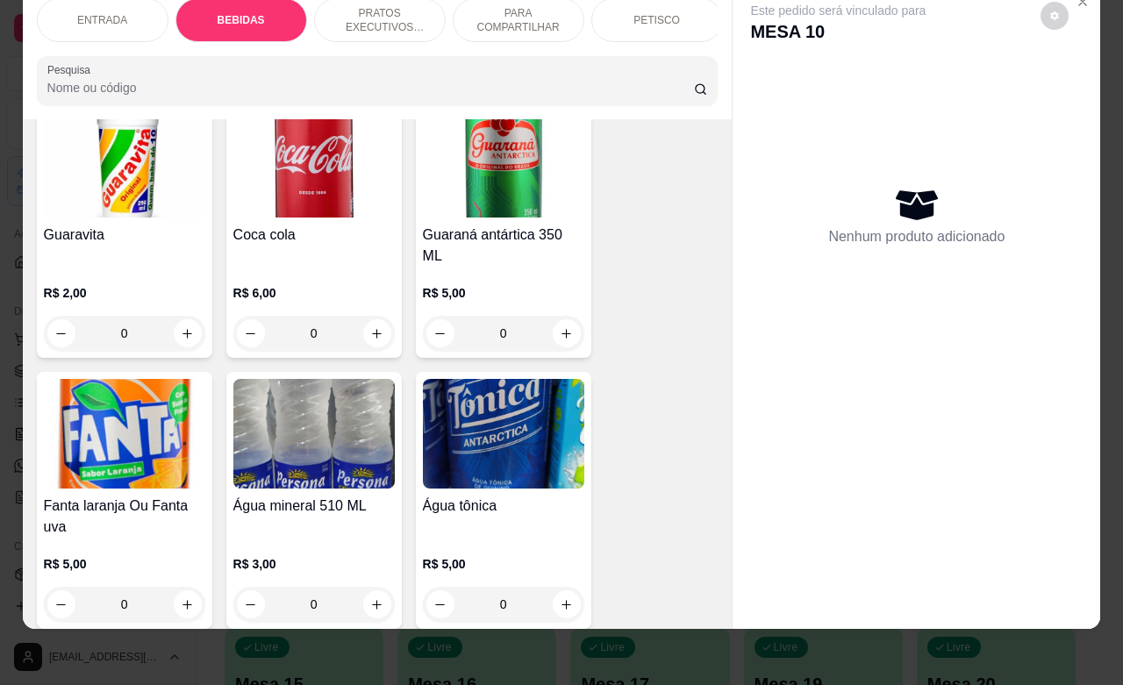
scroll to position [1241, 0]
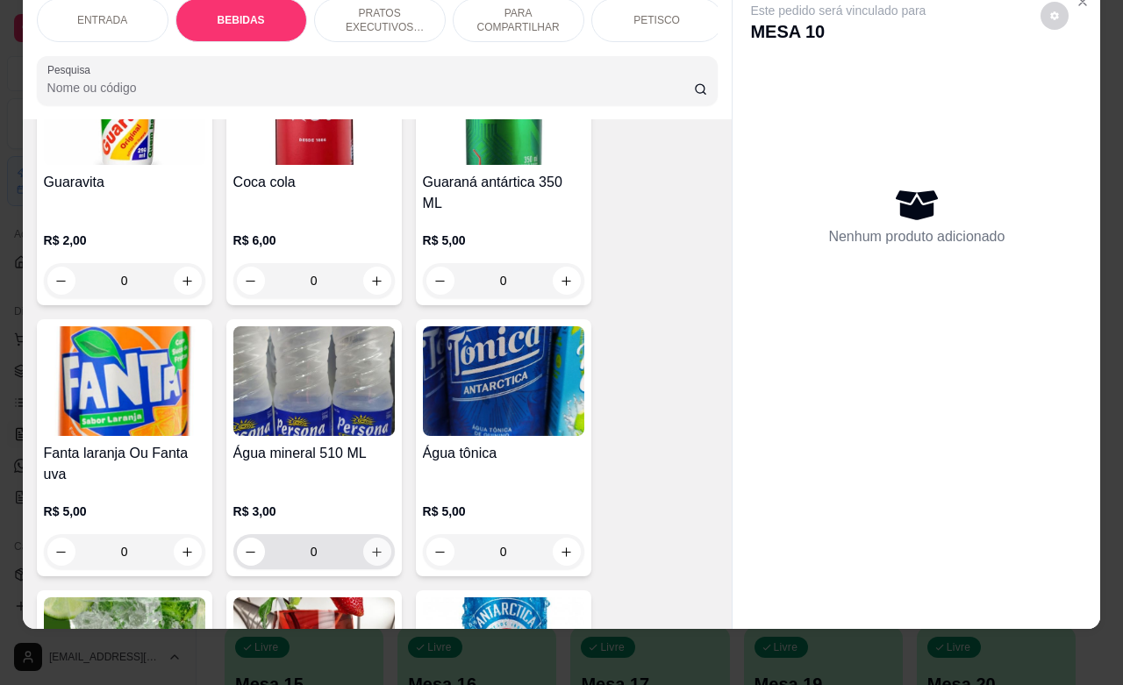
click at [374, 538] on button "increase-product-quantity" at bounding box center [377, 552] width 28 height 28
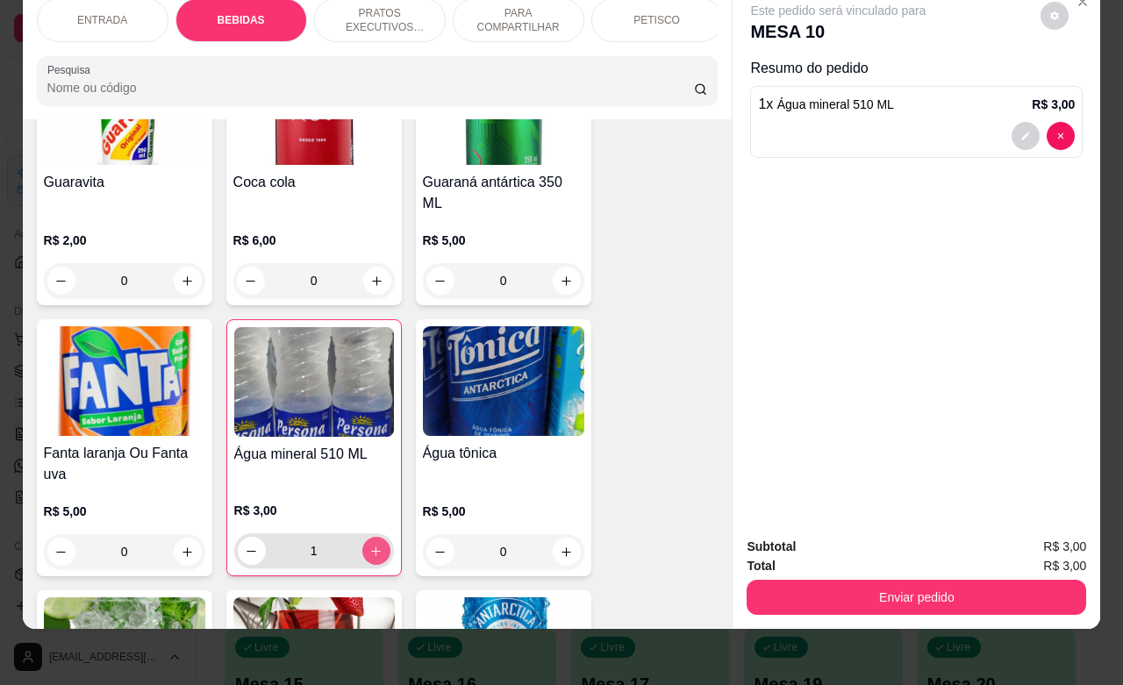
type input "1"
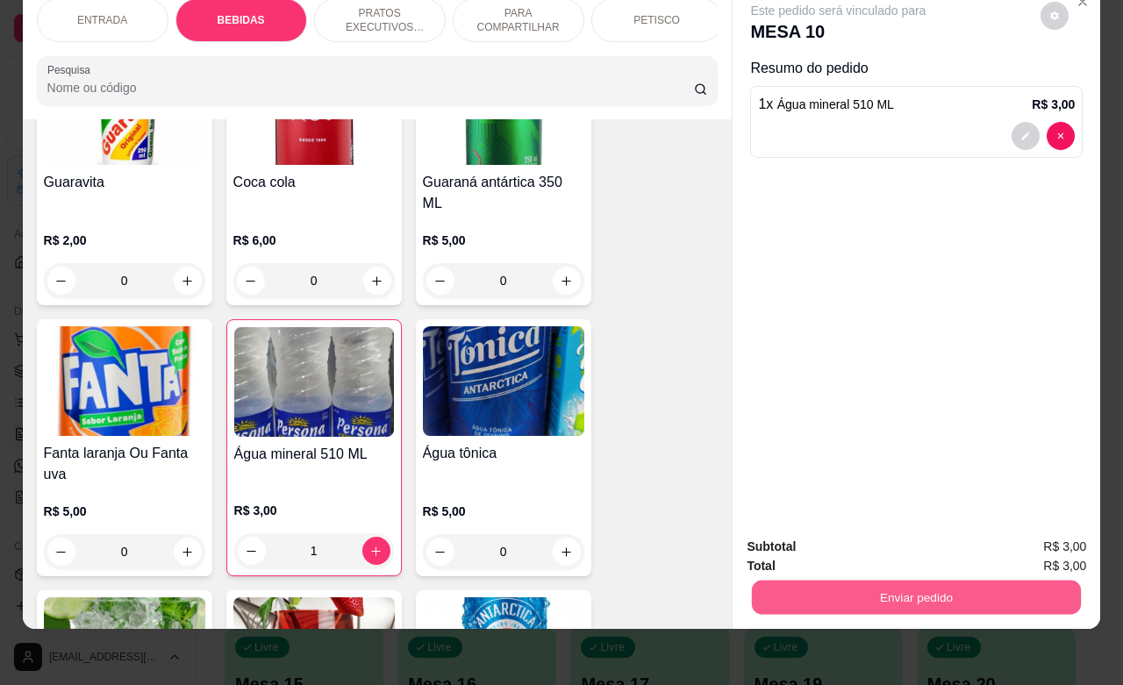
click at [884, 588] on button "Enviar pedido" at bounding box center [916, 597] width 329 height 34
click at [849, 536] on button "Não registrar e enviar pedido" at bounding box center [856, 535] width 182 height 33
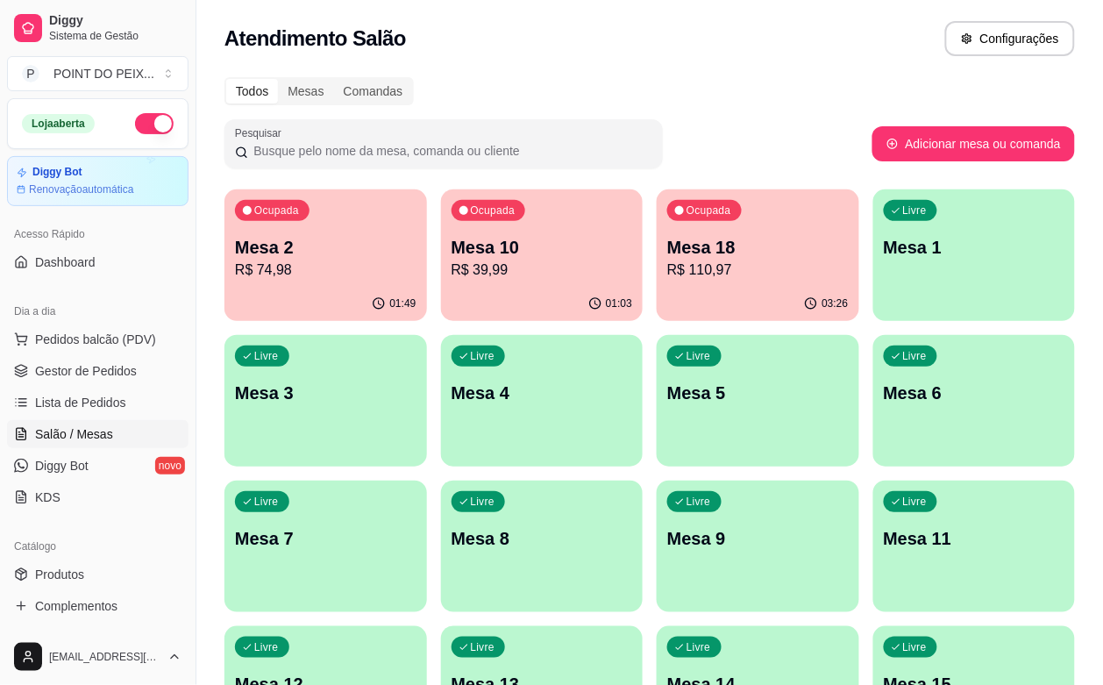
click at [301, 309] on div "01:49" at bounding box center [326, 304] width 203 height 34
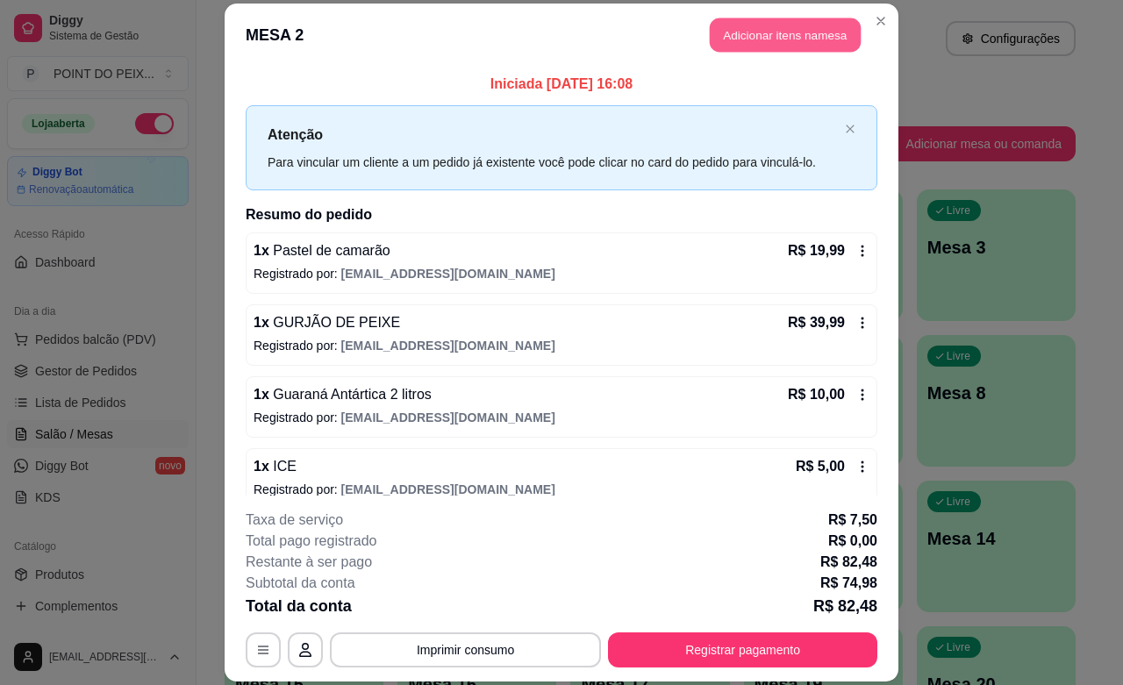
click at [770, 37] on button "Adicionar itens na mesa" at bounding box center [785, 35] width 151 height 34
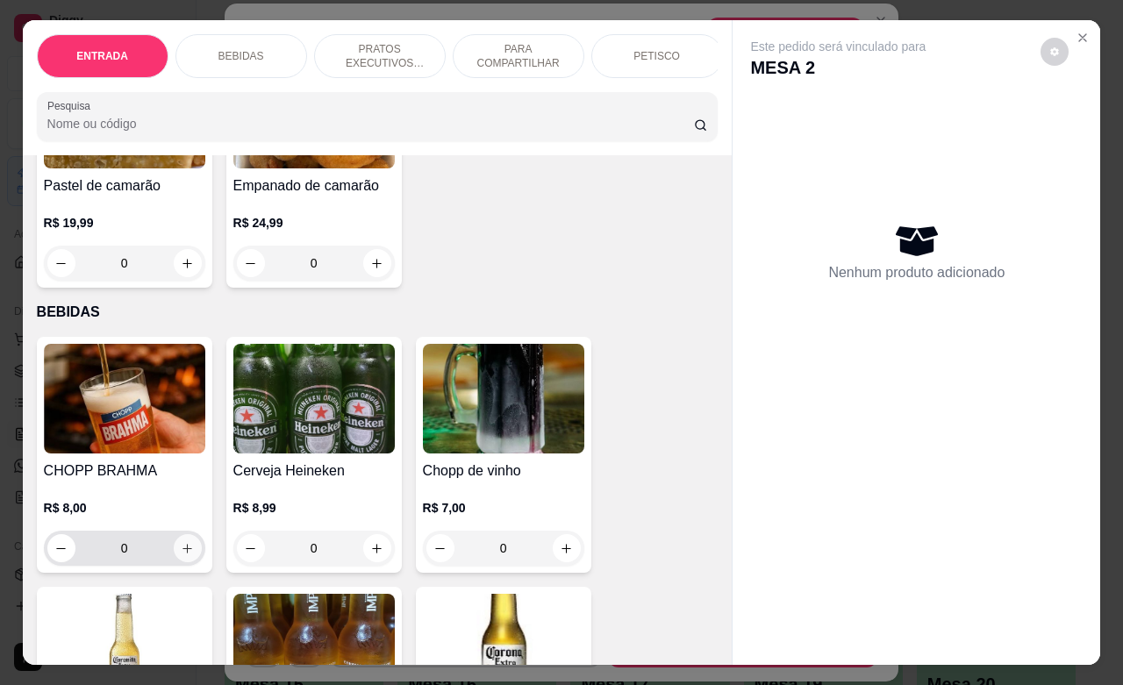
scroll to position [219, 0]
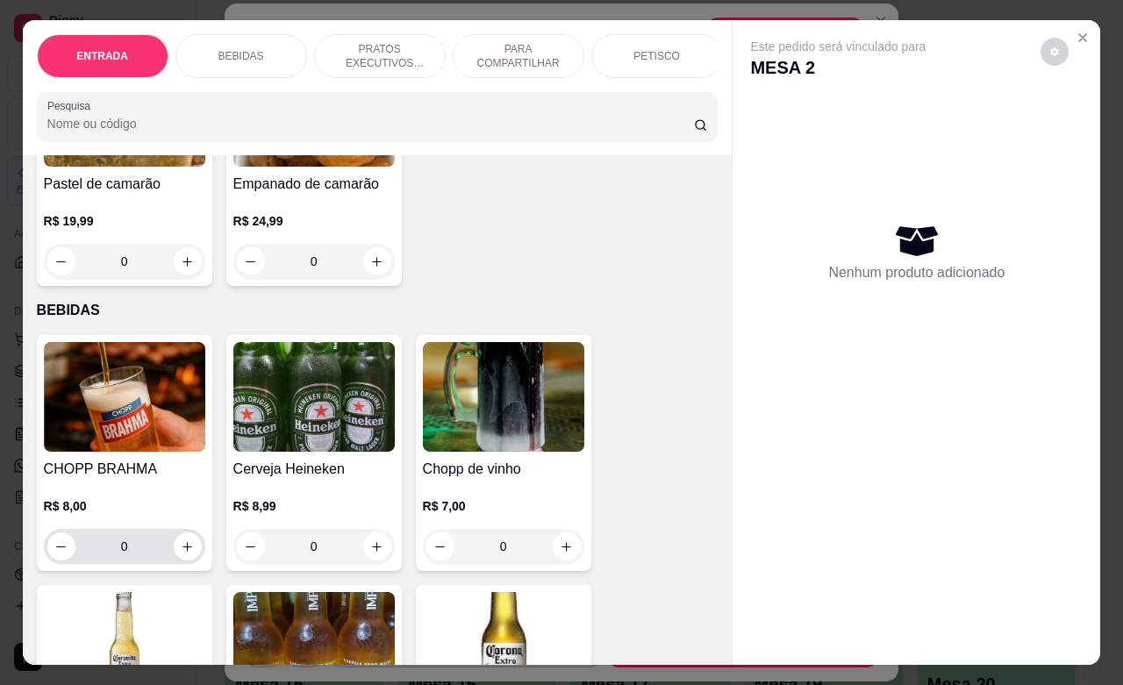
click at [181, 553] on icon "increase-product-quantity" at bounding box center [187, 546] width 13 height 13
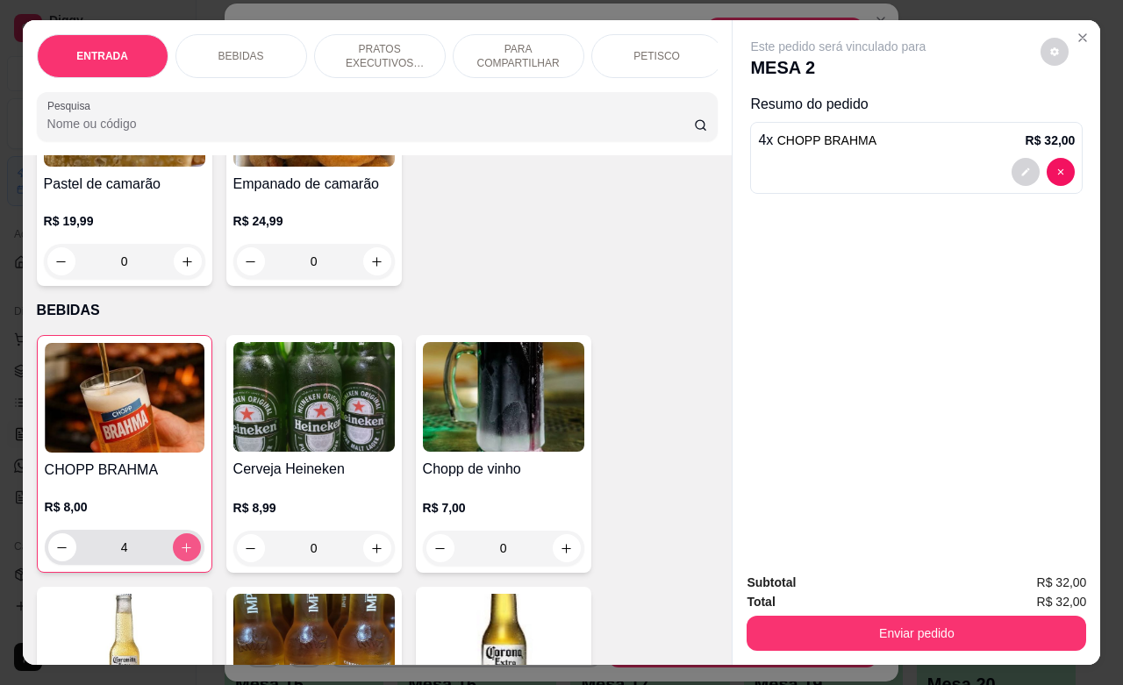
click at [180, 554] on icon "increase-product-quantity" at bounding box center [186, 547] width 13 height 13
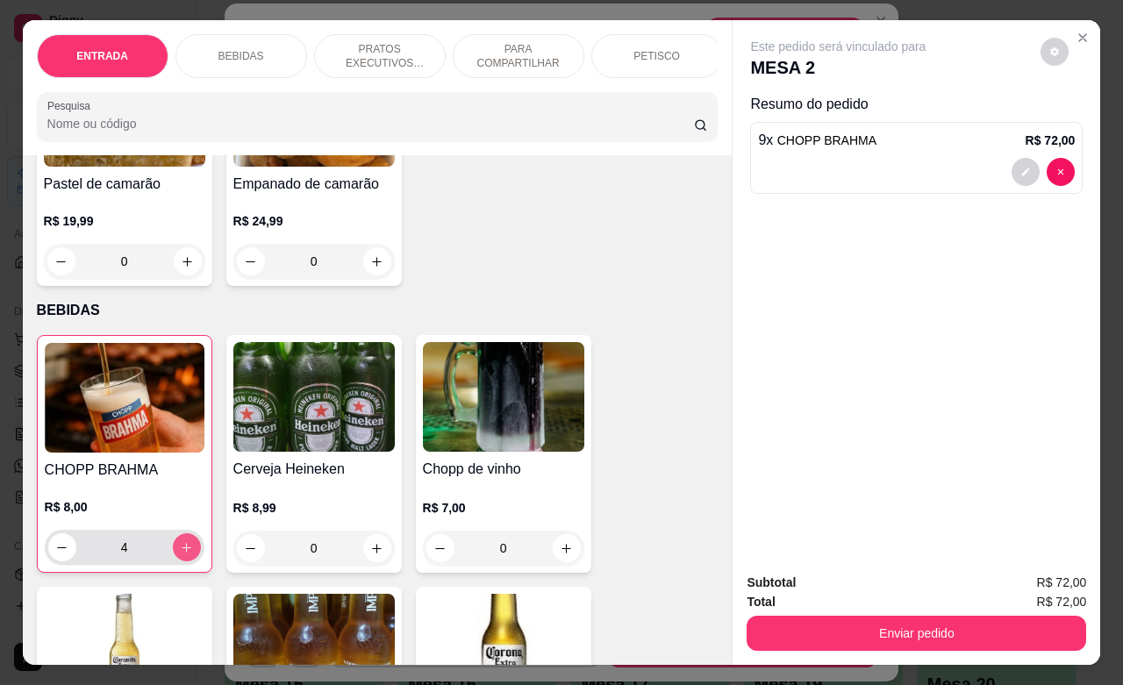
type input "9"
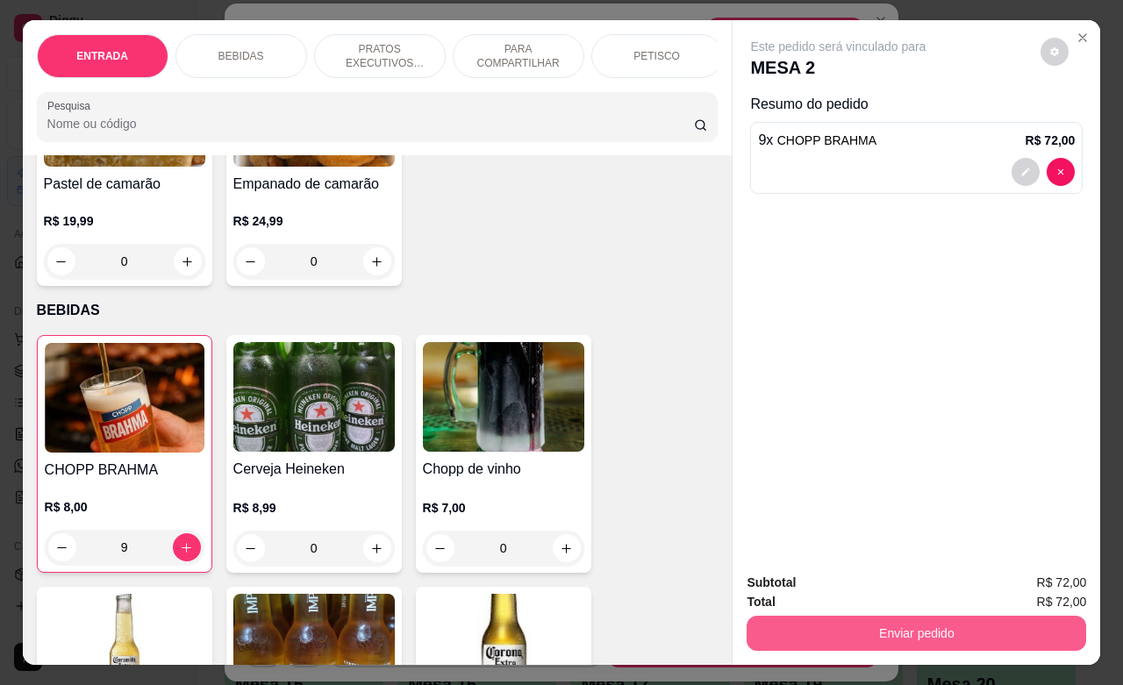
click at [859, 624] on button "Enviar pedido" at bounding box center [915, 633] width 339 height 35
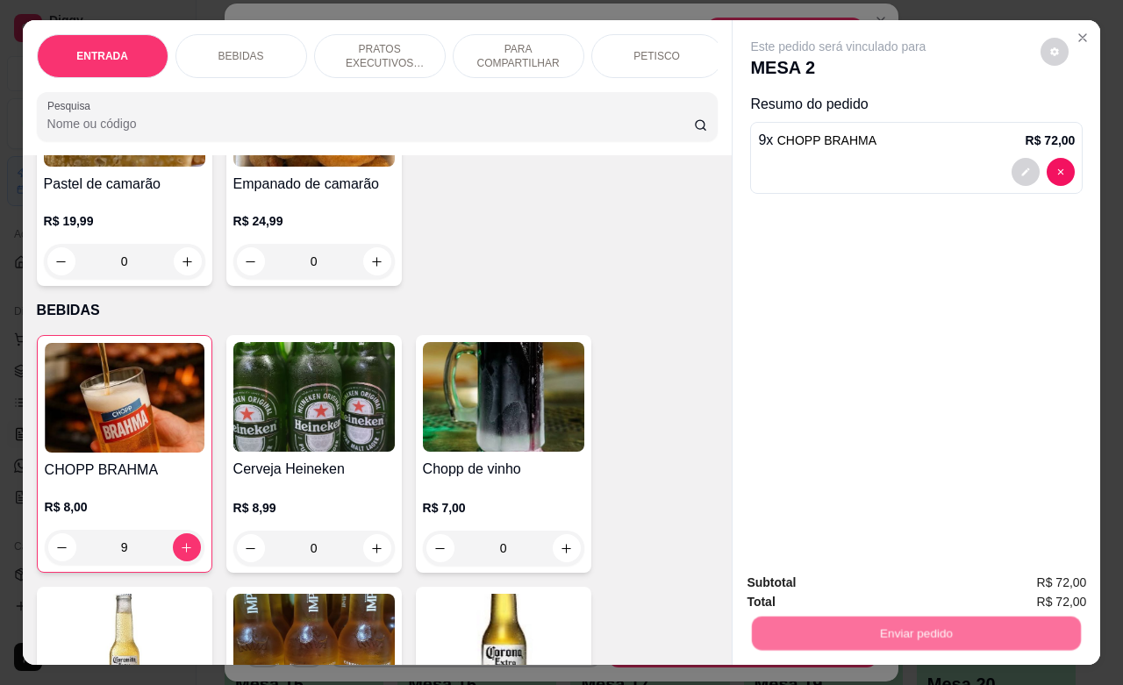
click at [875, 581] on button "Não registrar e enviar pedido" at bounding box center [856, 580] width 182 height 33
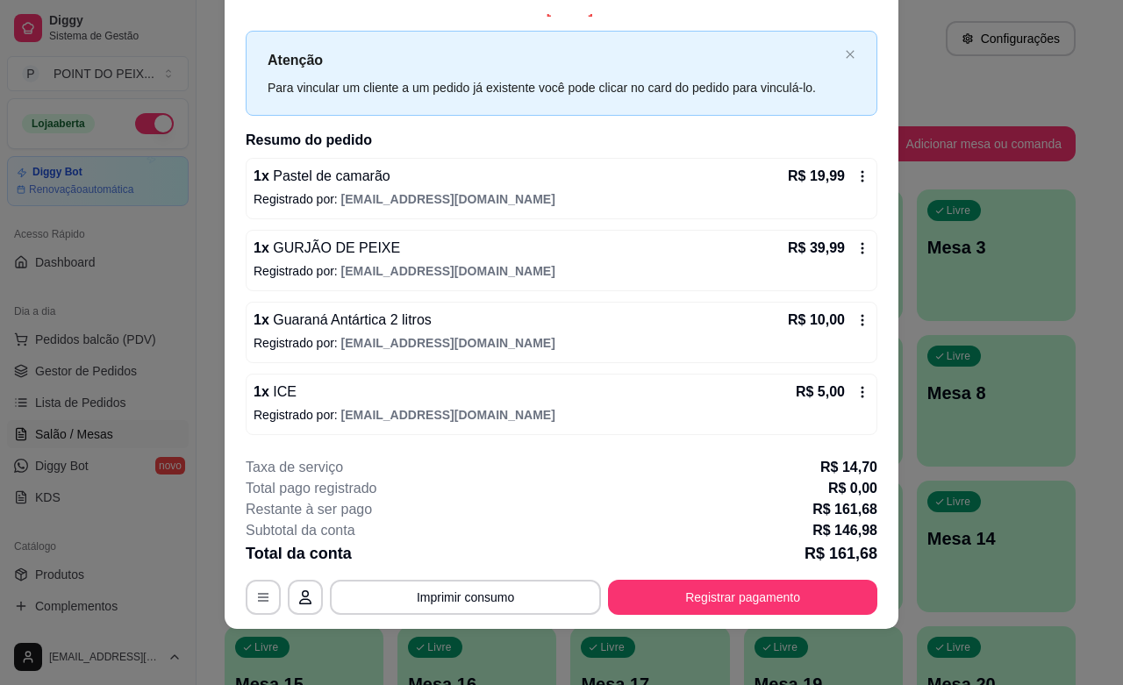
scroll to position [0, 0]
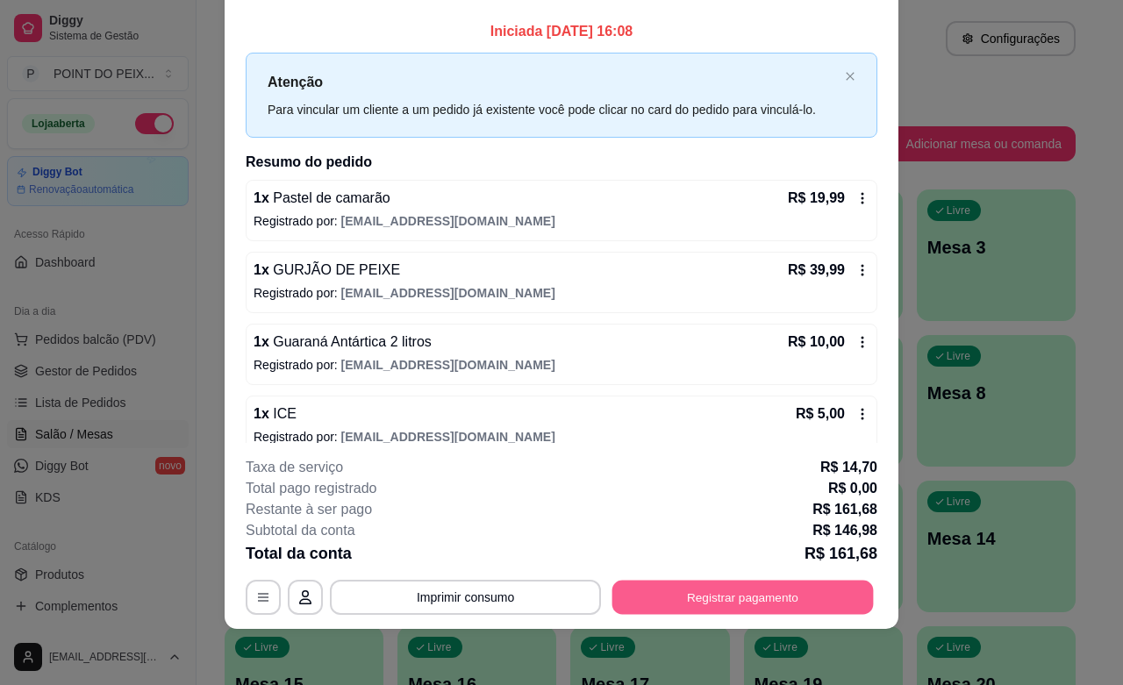
click at [728, 596] on button "Registrar pagamento" at bounding box center [742, 598] width 261 height 34
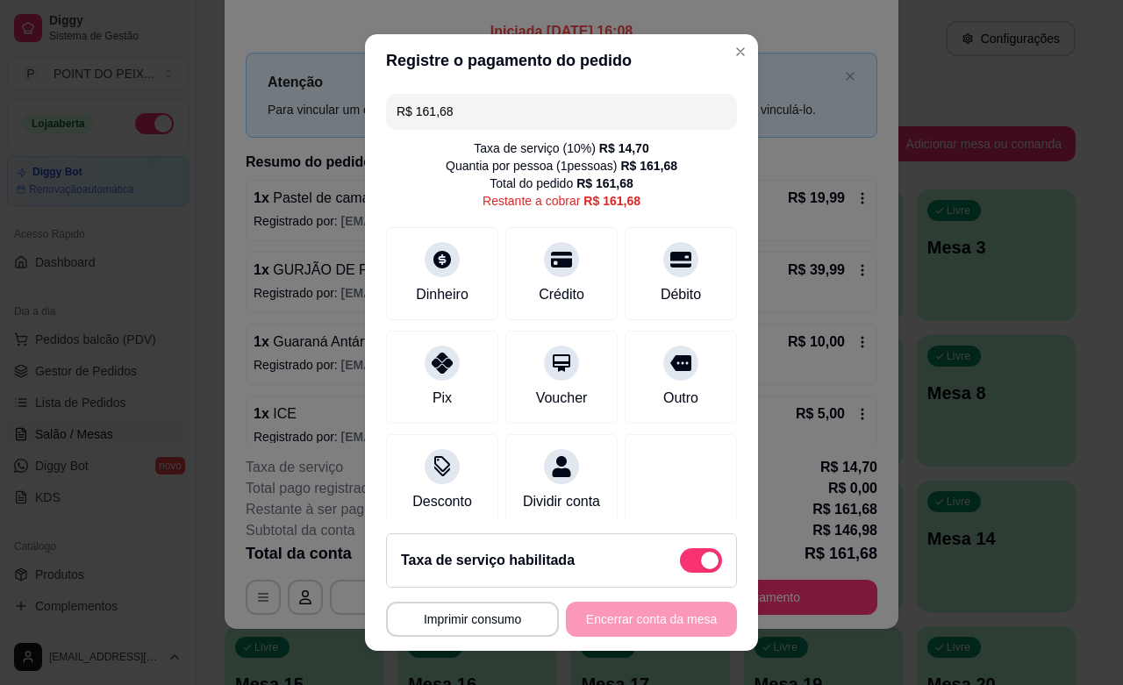
click at [680, 563] on span at bounding box center [701, 560] width 42 height 25
click at [679, 563] on input "checkbox" at bounding box center [684, 568] width 11 height 11
checkbox input "true"
type input "R$ 146,98"
checkbox input "false"
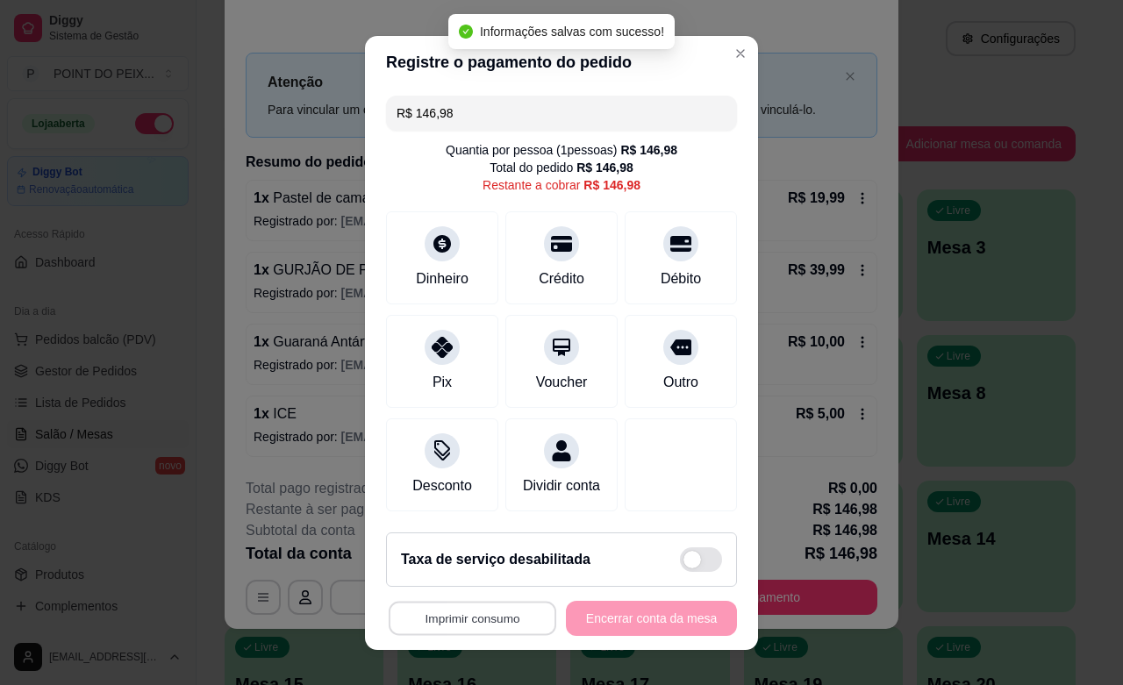
click at [509, 610] on button "Imprimir consumo" at bounding box center [473, 618] width 168 height 34
click at [478, 571] on button "IMPRESSORA" at bounding box center [463, 578] width 123 height 27
click at [458, 623] on button "Imprimir consumo" at bounding box center [472, 618] width 173 height 35
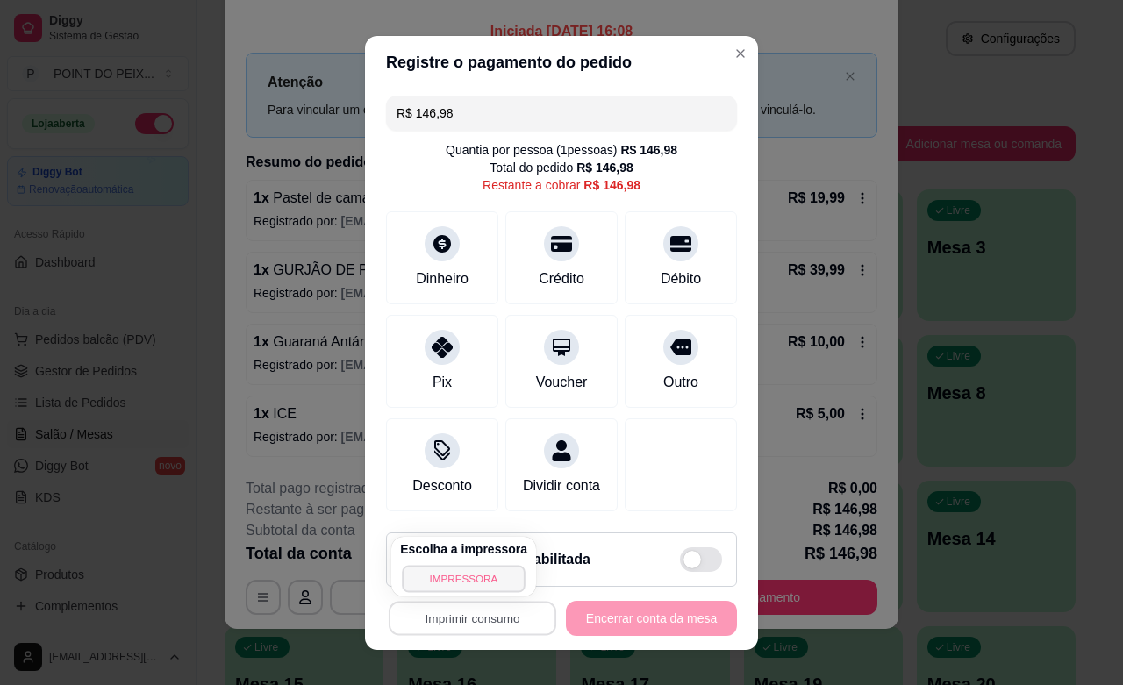
click at [474, 588] on button "IMPRESSORA" at bounding box center [463, 578] width 123 height 27
drag, startPoint x: 450, startPoint y: 114, endPoint x: 360, endPoint y: 106, distance: 89.8
click at [365, 106] on div "R$ 146,98 Quantia por pessoa ( 1 pessoas) R$ 146,98 Total do pedido R$ 146,98 R…" at bounding box center [561, 304] width 393 height 430
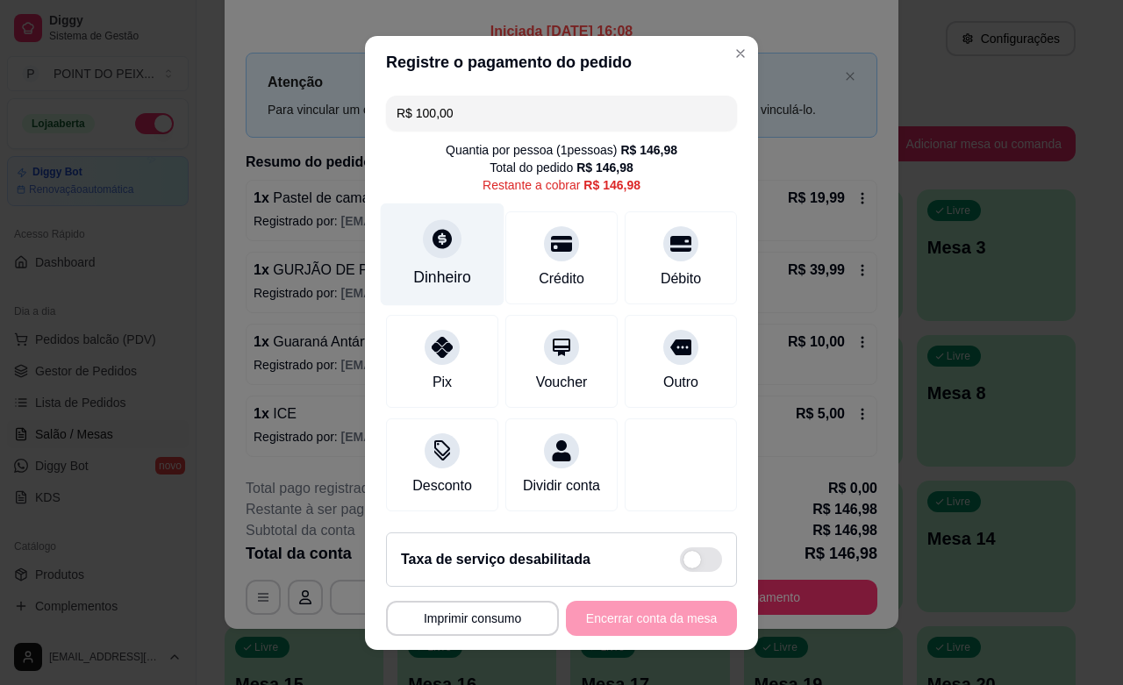
click at [430, 266] on div "Dinheiro" at bounding box center [442, 277] width 58 height 23
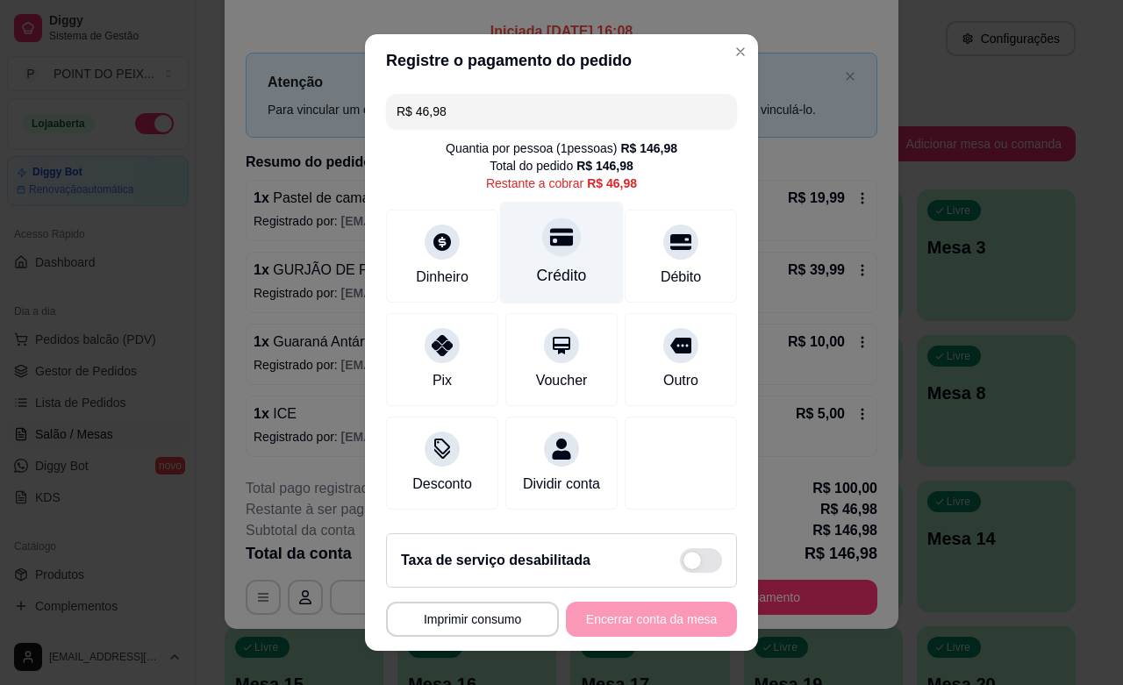
click at [553, 275] on div "Crédito" at bounding box center [562, 275] width 50 height 23
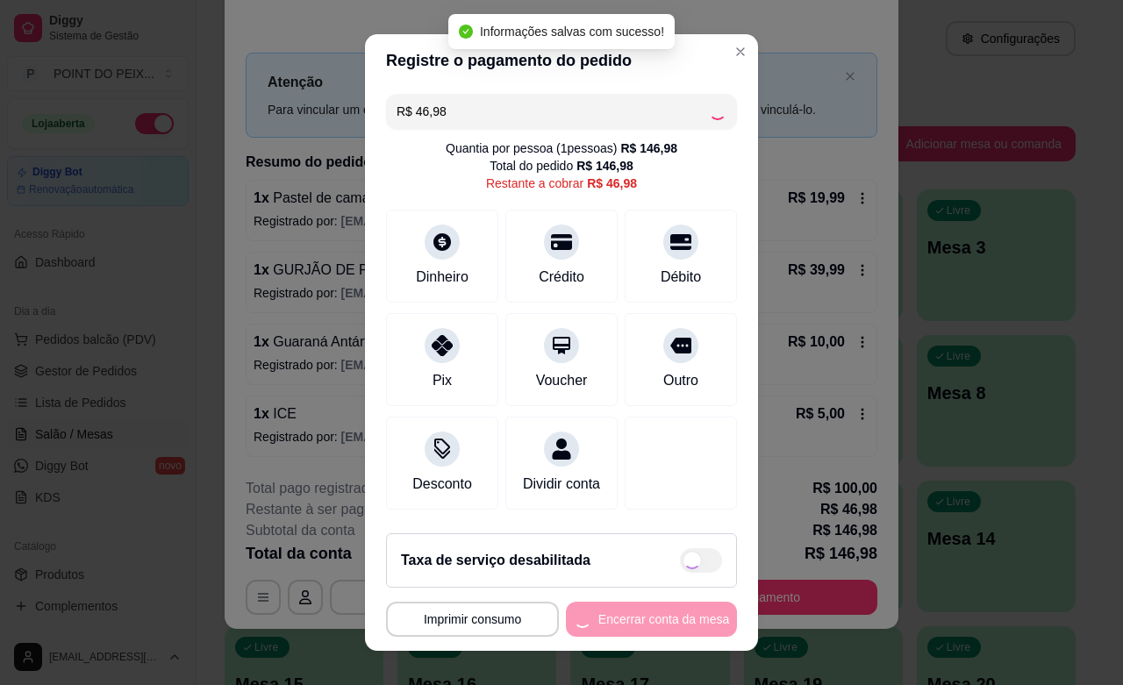
type input "R$ 0,00"
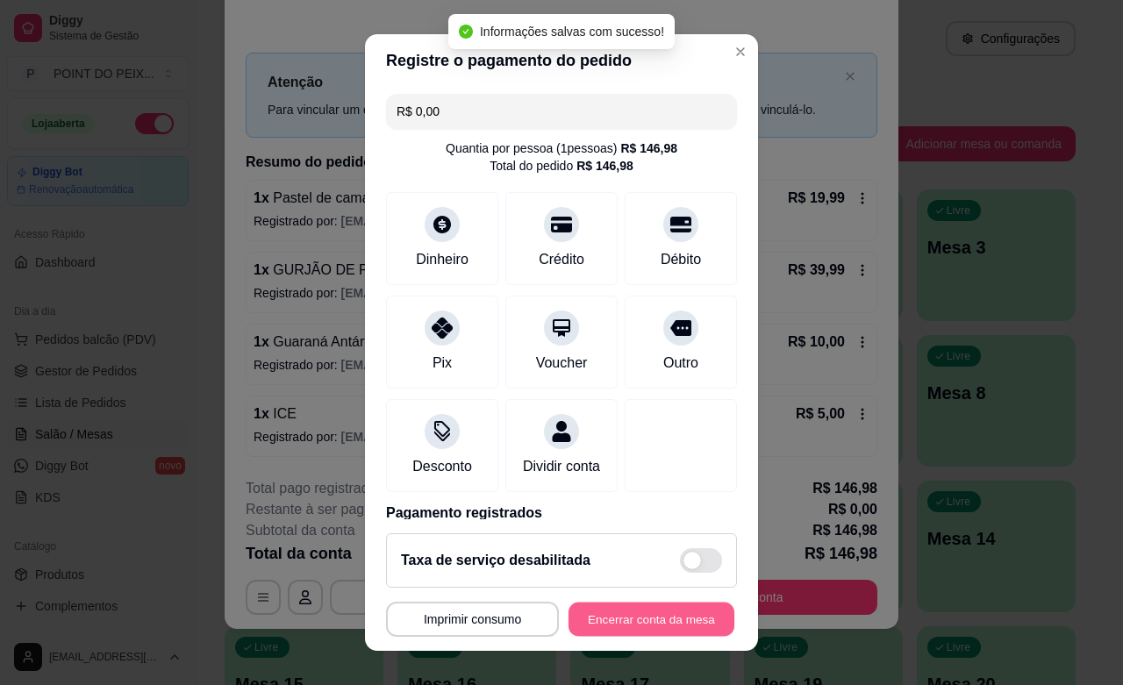
click at [646, 621] on button "Encerrar conta da mesa" at bounding box center [651, 620] width 166 height 34
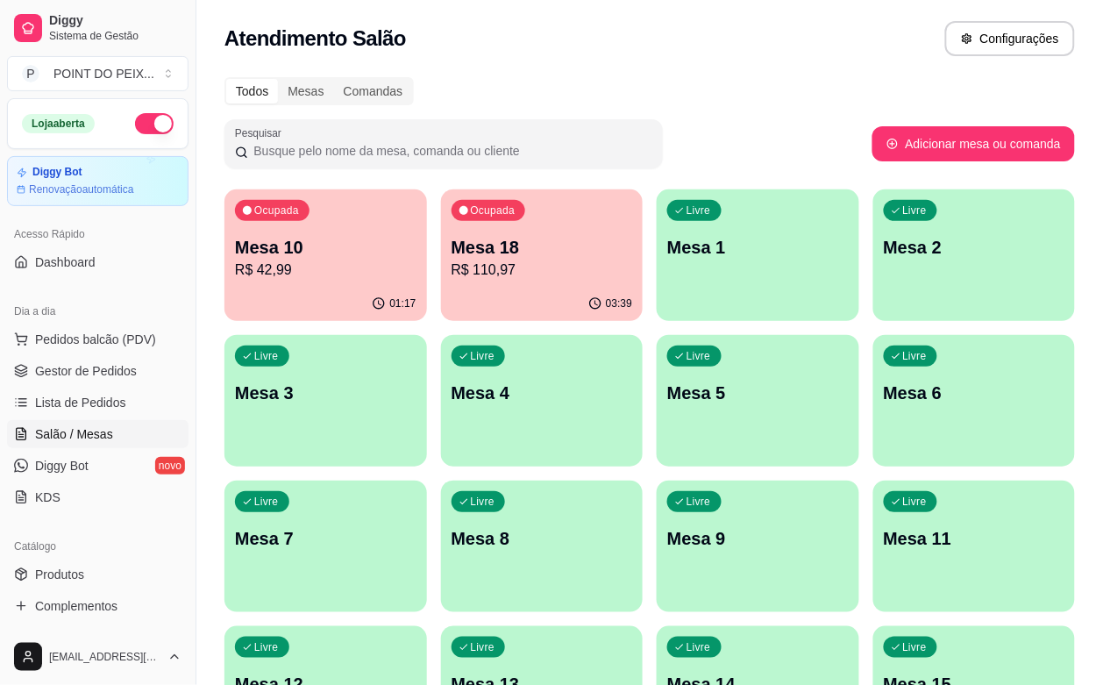
click at [308, 263] on p "R$ 42,99" at bounding box center [326, 270] width 182 height 21
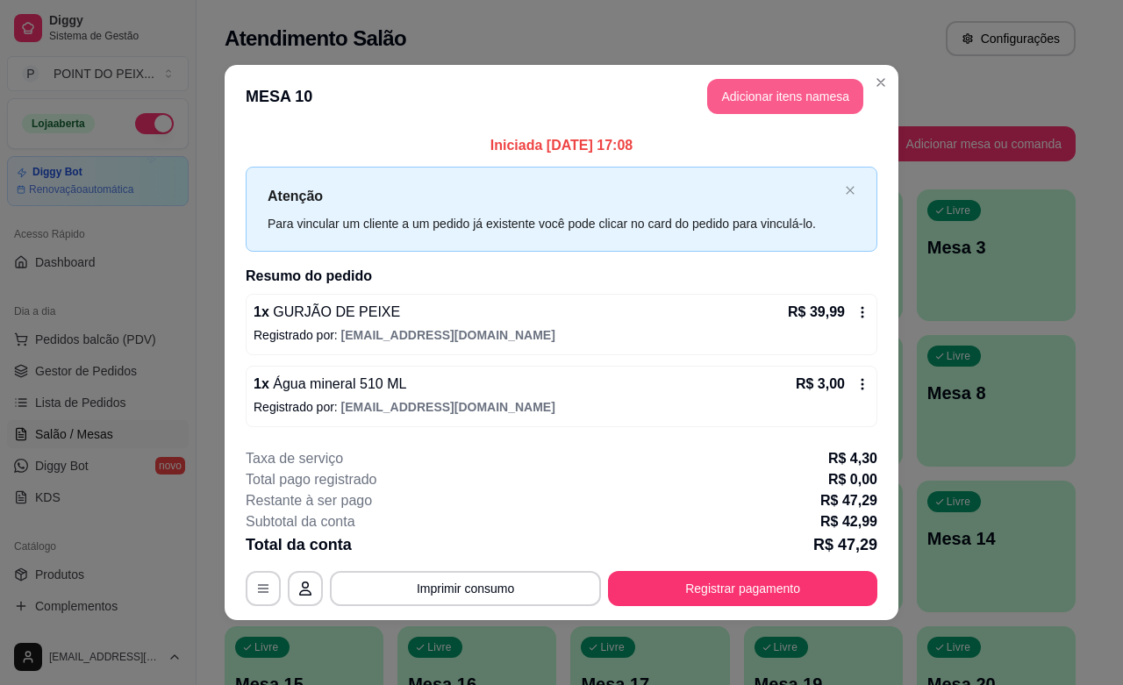
click at [794, 96] on button "Adicionar itens na mesa" at bounding box center [785, 96] width 156 height 35
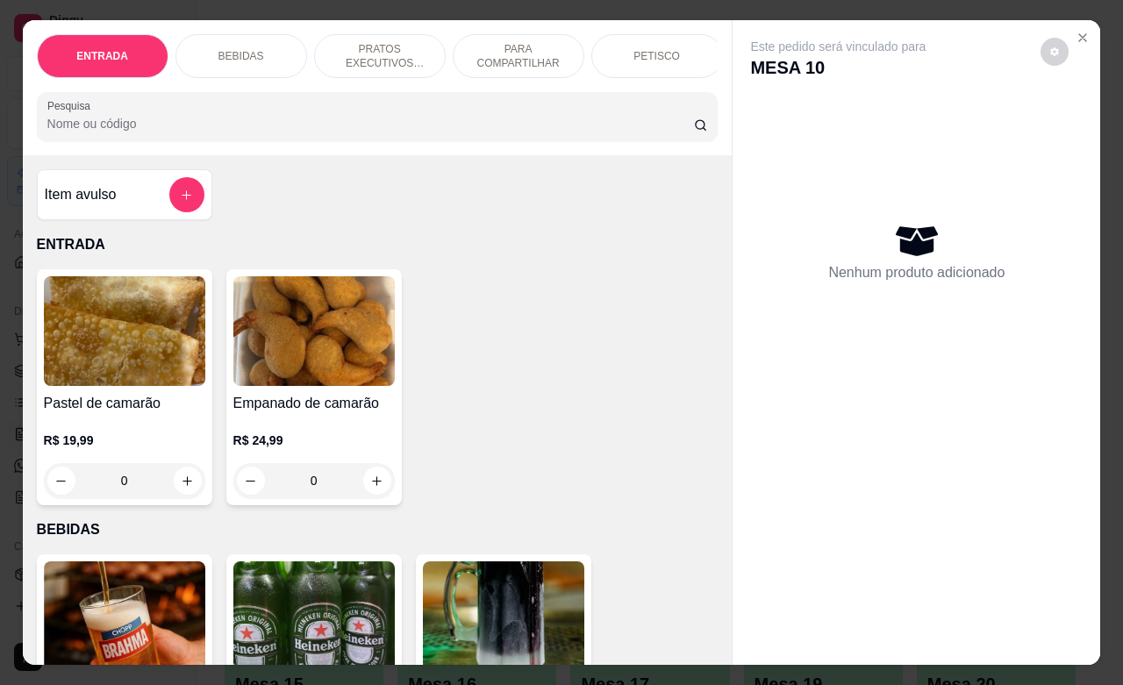
click at [273, 58] on div "BEBIDAS" at bounding box center [241, 56] width 132 height 44
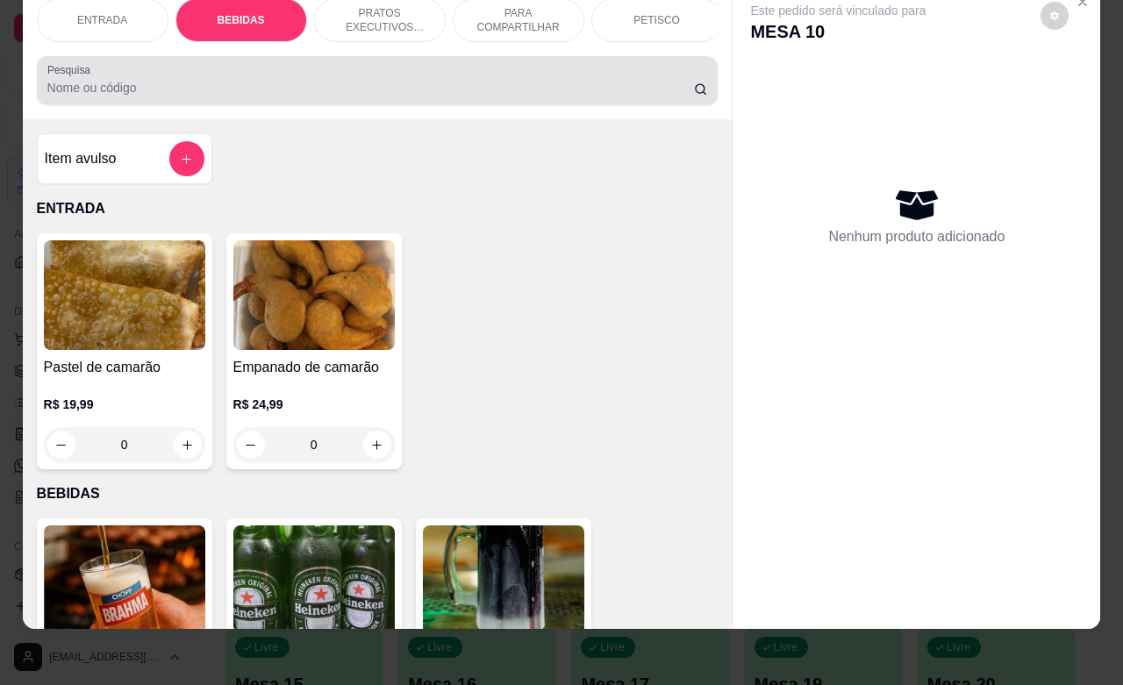
scroll to position [364, 0]
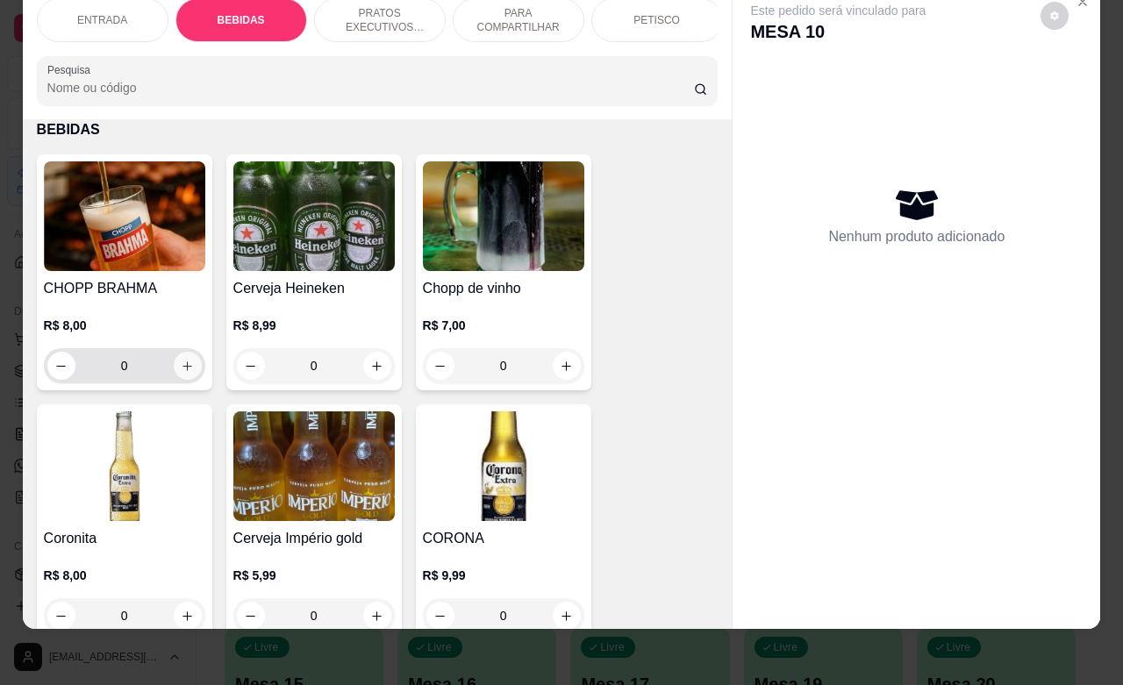
click at [186, 371] on button "increase-product-quantity" at bounding box center [188, 366] width 28 height 28
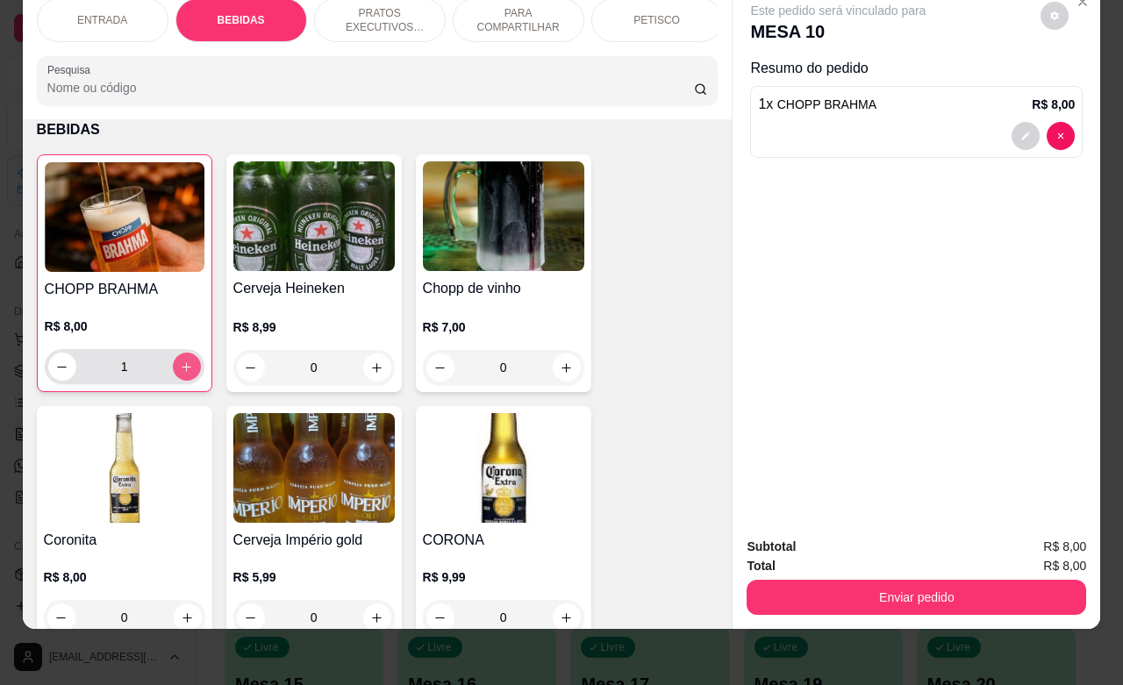
click at [186, 371] on button "increase-product-quantity" at bounding box center [187, 367] width 28 height 28
click at [186, 371] on button "increase-product-quantity" at bounding box center [186, 366] width 27 height 27
type input "5"
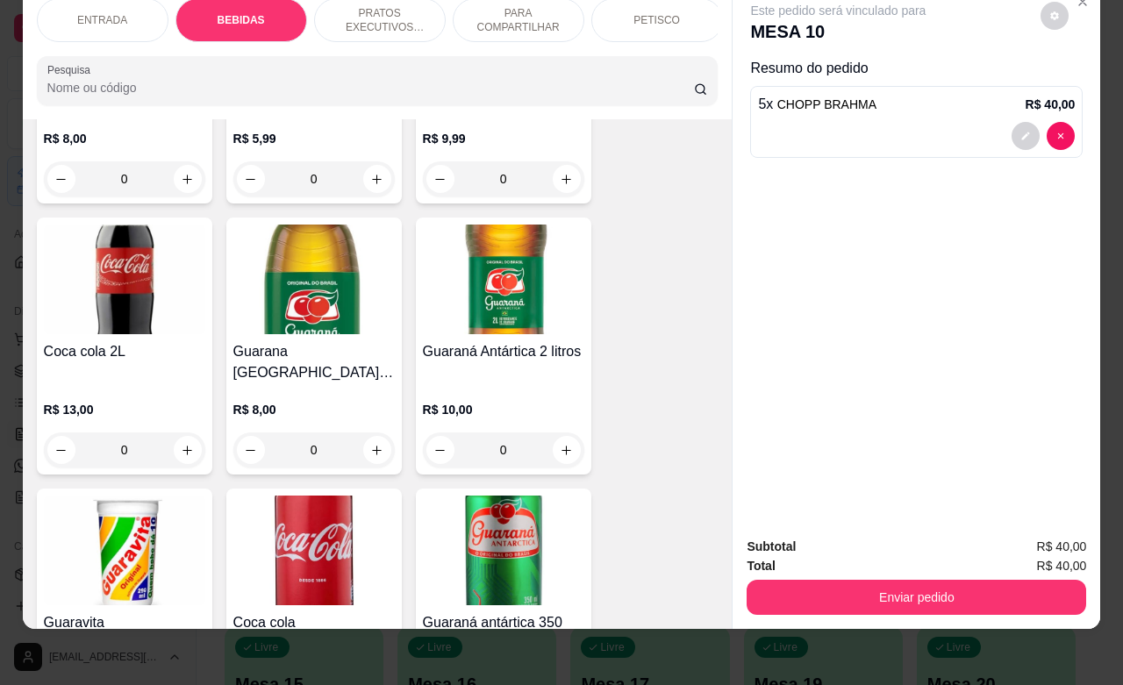
scroll to position [1022, 0]
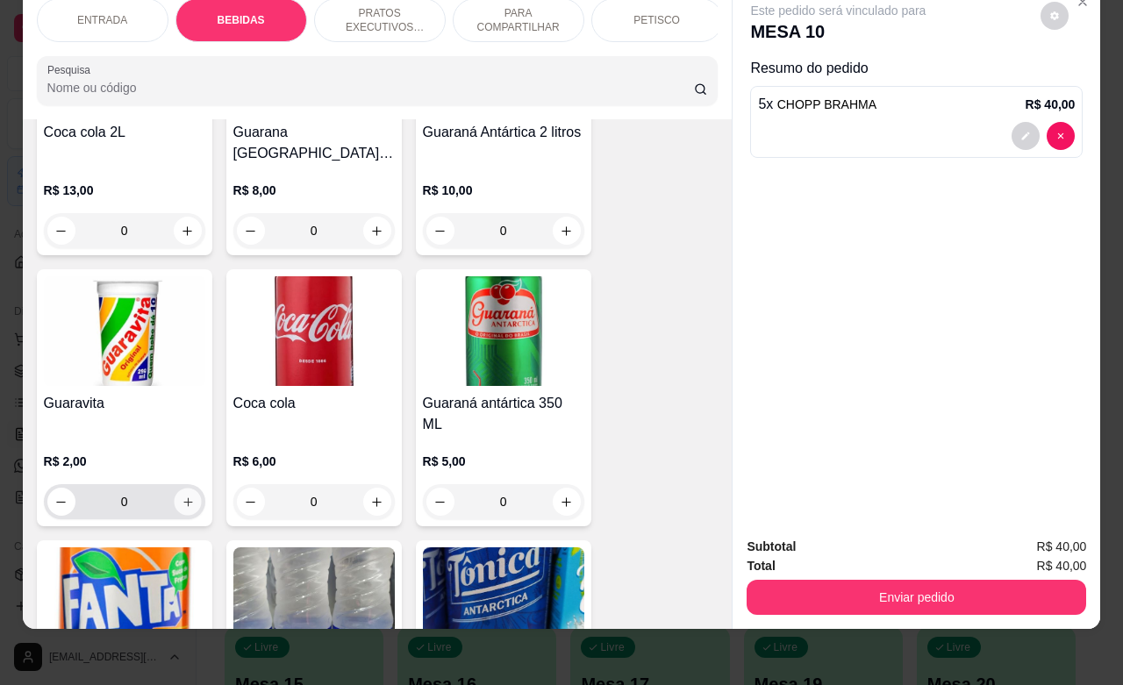
click at [181, 496] on icon "increase-product-quantity" at bounding box center [187, 502] width 13 height 13
type input "1"
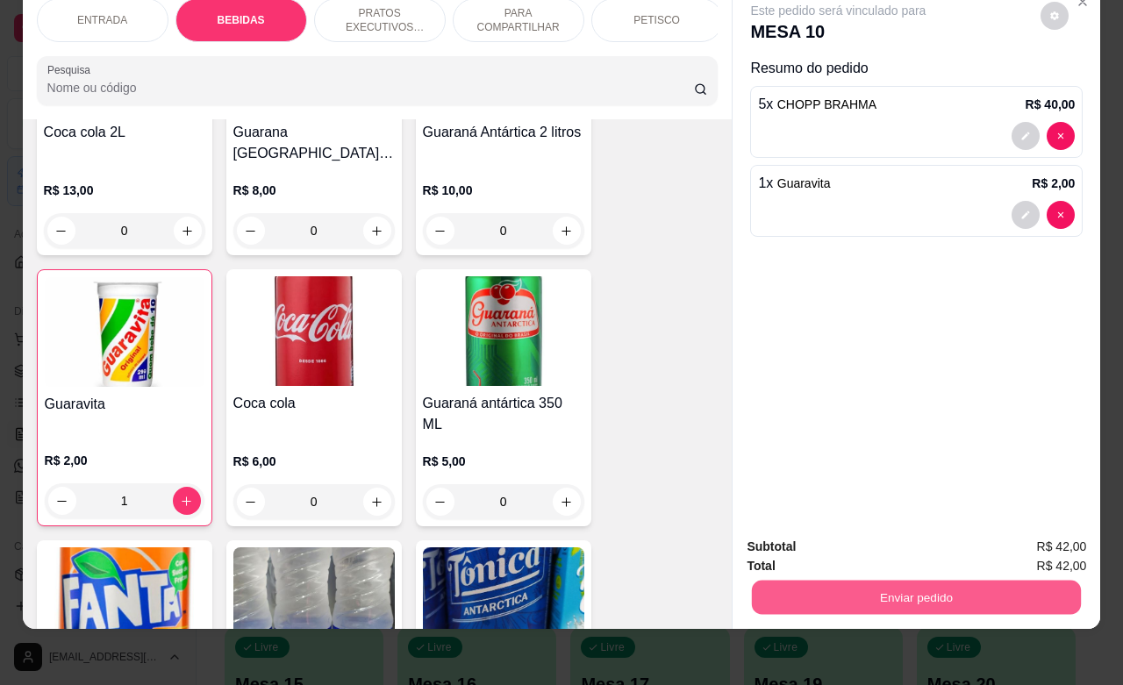
click at [840, 580] on button "Enviar pedido" at bounding box center [916, 597] width 329 height 34
click at [801, 538] on button "Não registrar e enviar pedido" at bounding box center [856, 535] width 182 height 33
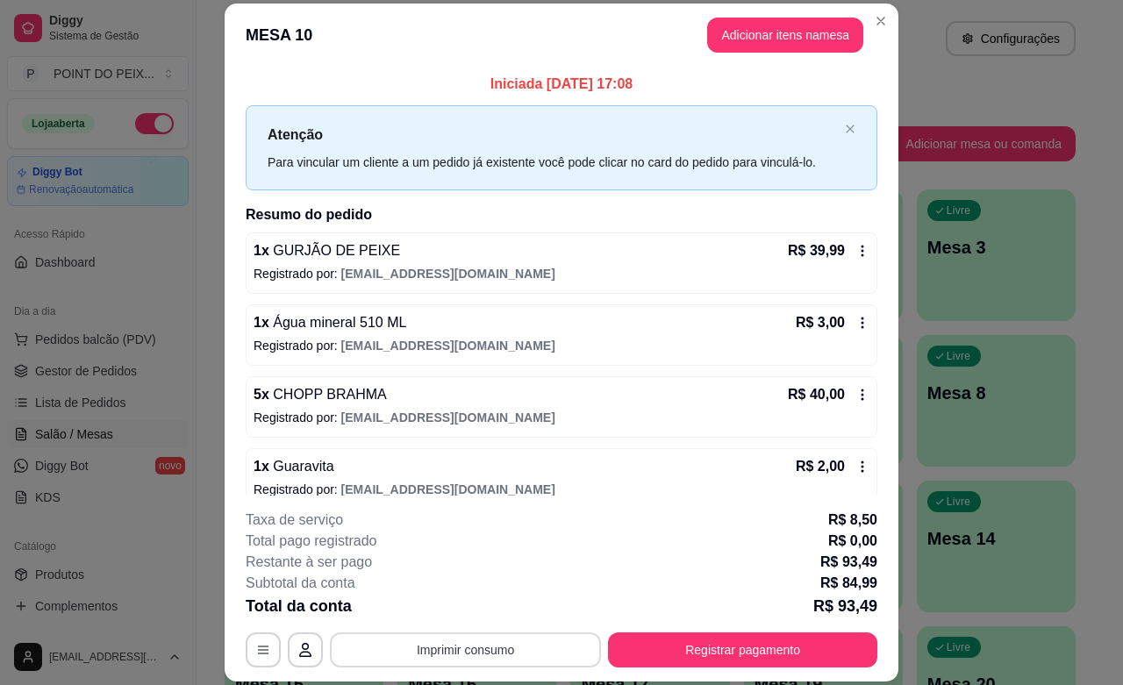
click at [496, 652] on button "Imprimir consumo" at bounding box center [465, 649] width 271 height 35
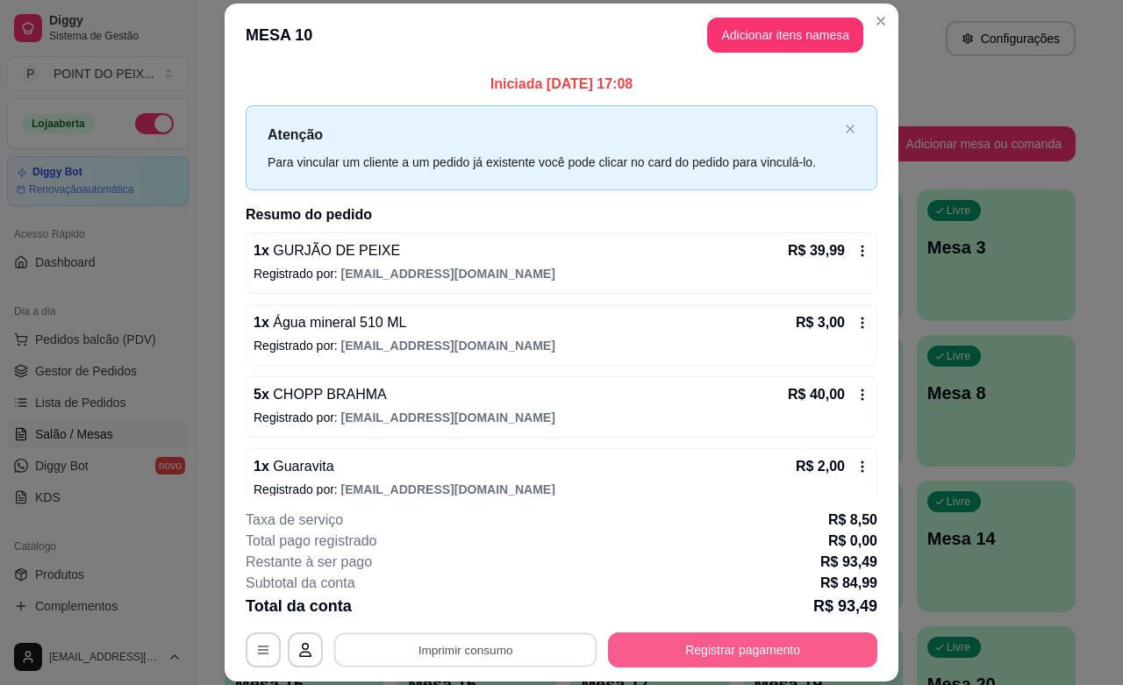
click at [721, 665] on button "Registrar pagamento" at bounding box center [742, 649] width 269 height 35
click at [720, 655] on button "Registrar pagamento" at bounding box center [742, 649] width 269 height 35
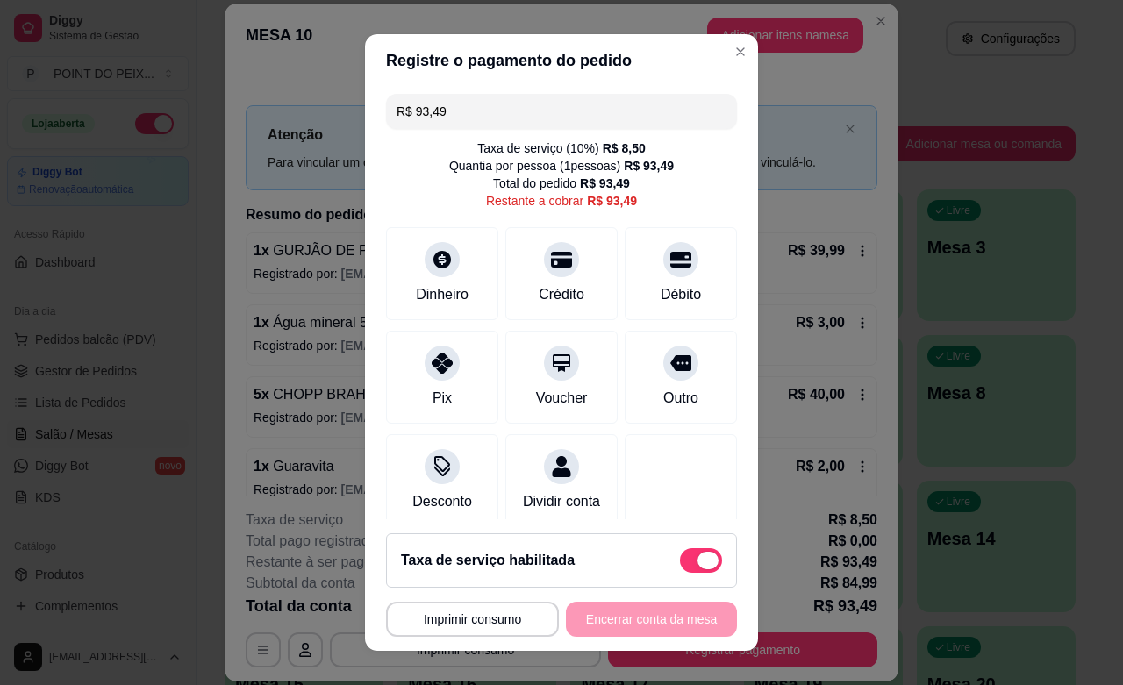
click at [680, 562] on span at bounding box center [701, 560] width 42 height 25
click at [679, 563] on input "checkbox" at bounding box center [684, 568] width 11 height 11
checkbox input "true"
type input "R$ 84,99"
checkbox input "false"
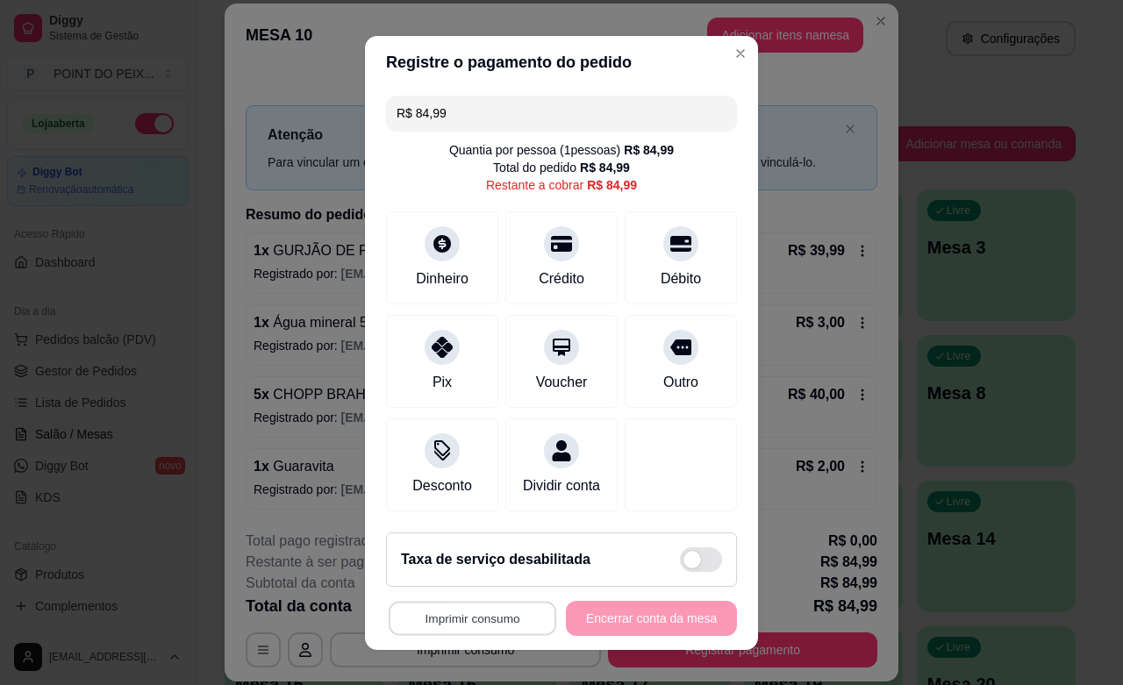
click at [461, 616] on button "Imprimir consumo" at bounding box center [473, 618] width 168 height 34
click at [467, 576] on button "IMPRESSORA" at bounding box center [463, 578] width 123 height 27
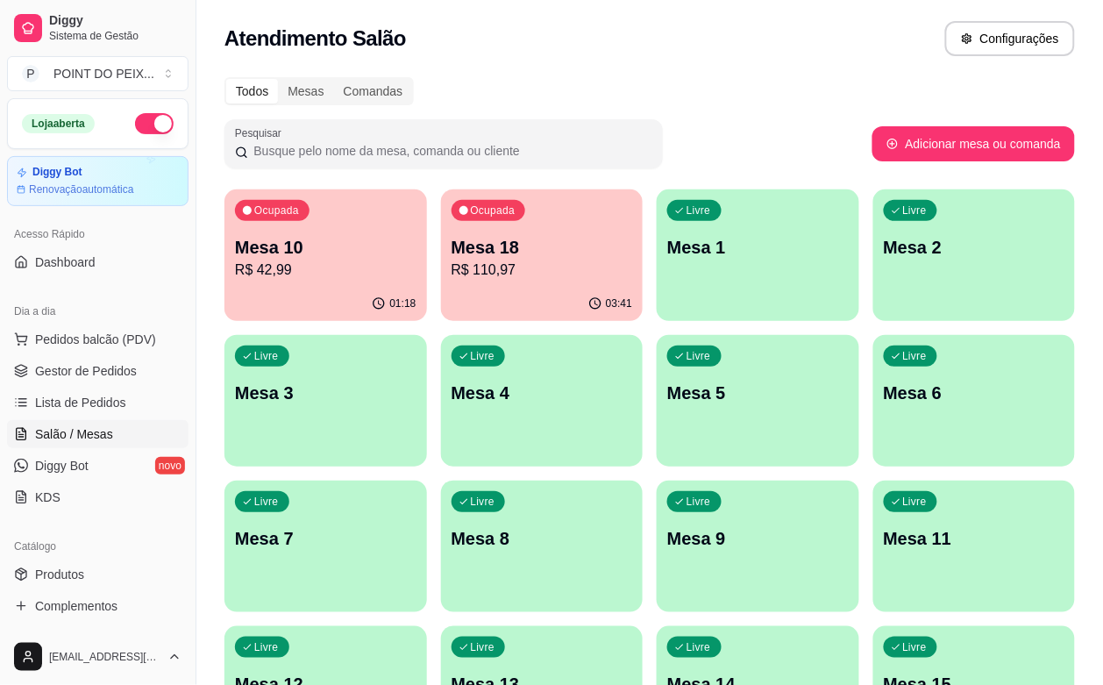
click at [478, 282] on div "Ocupada Mesa 18 R$ 110,97" at bounding box center [542, 237] width 203 height 97
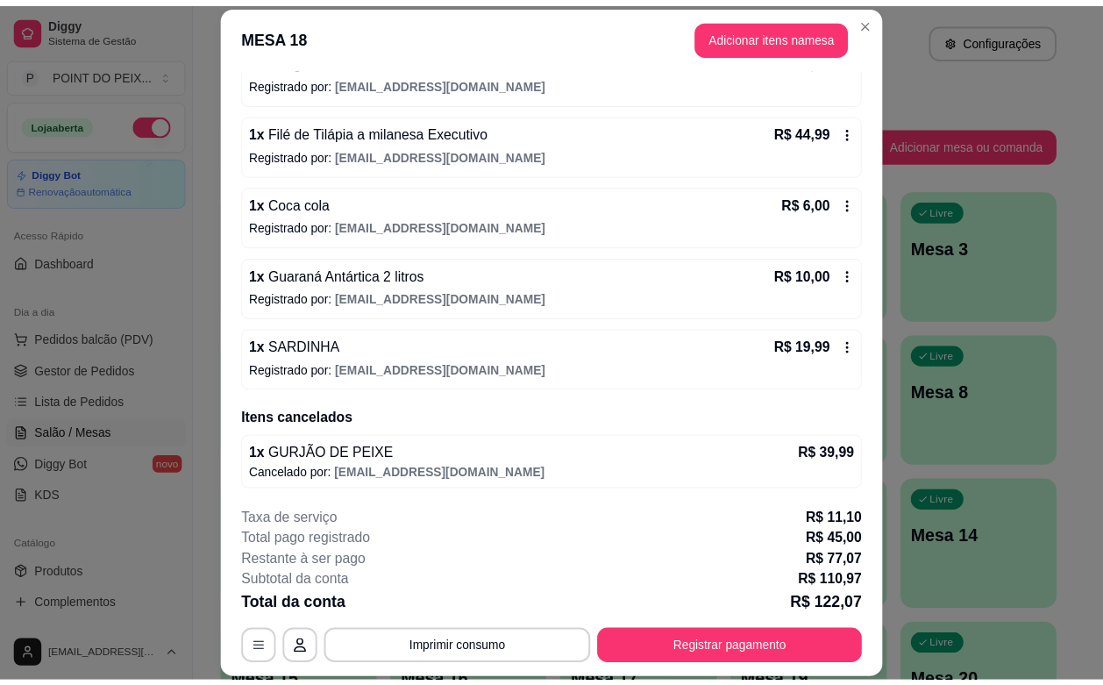
scroll to position [0, 0]
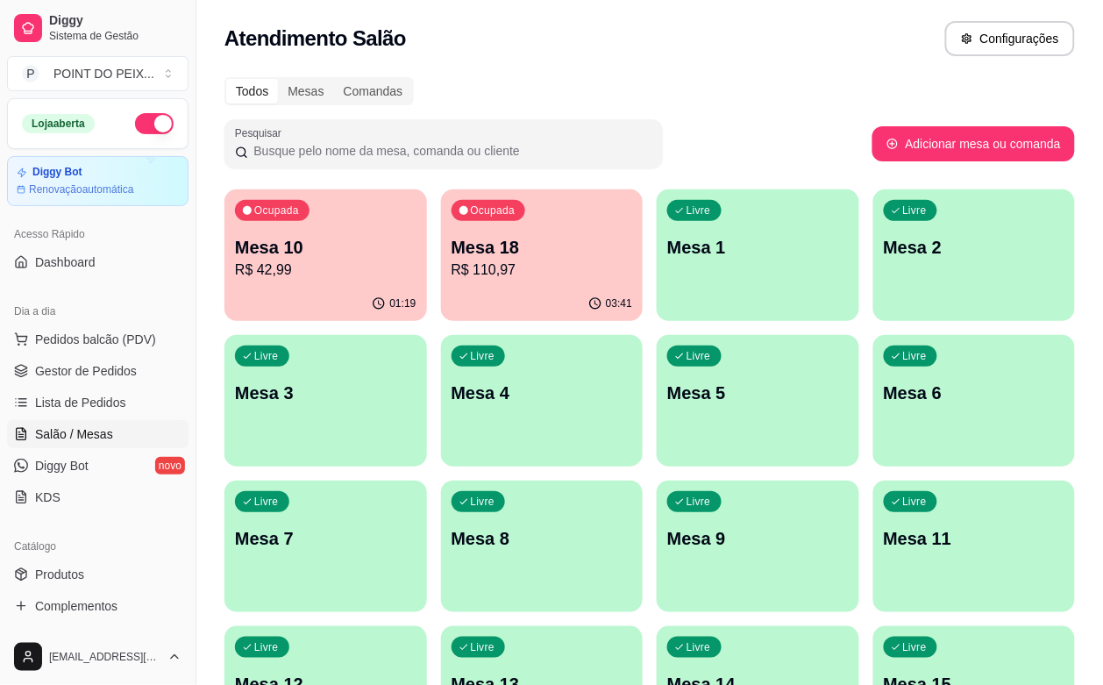
click at [355, 295] on div "01:19" at bounding box center [326, 304] width 203 height 34
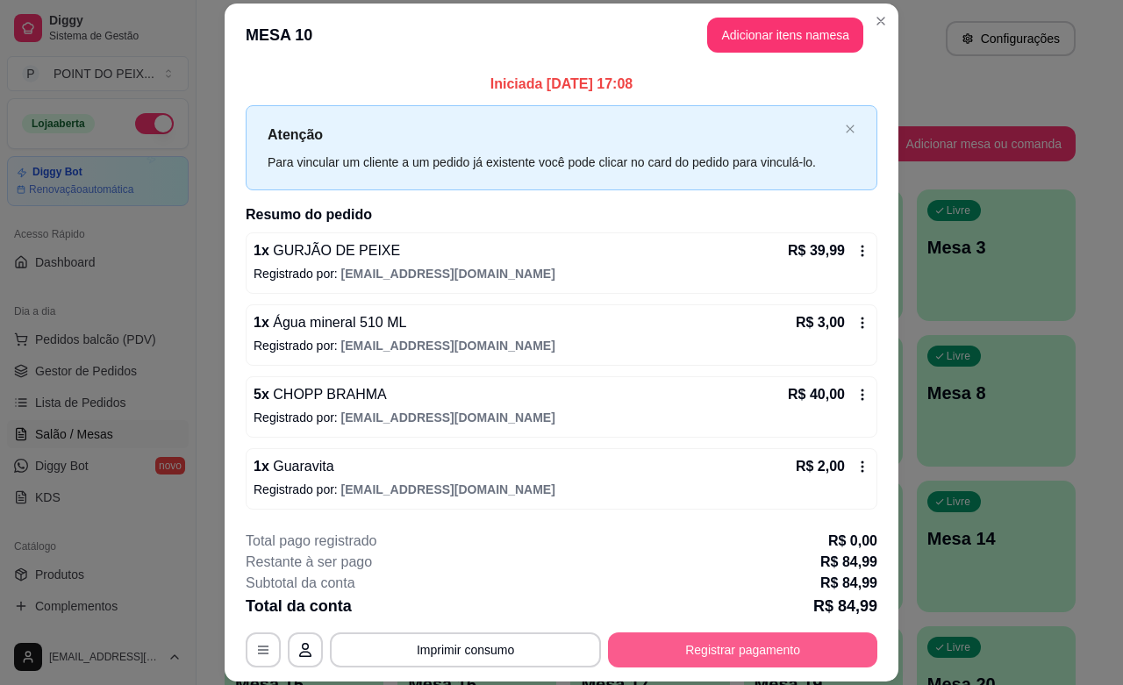
click at [728, 651] on button "Registrar pagamento" at bounding box center [742, 649] width 269 height 35
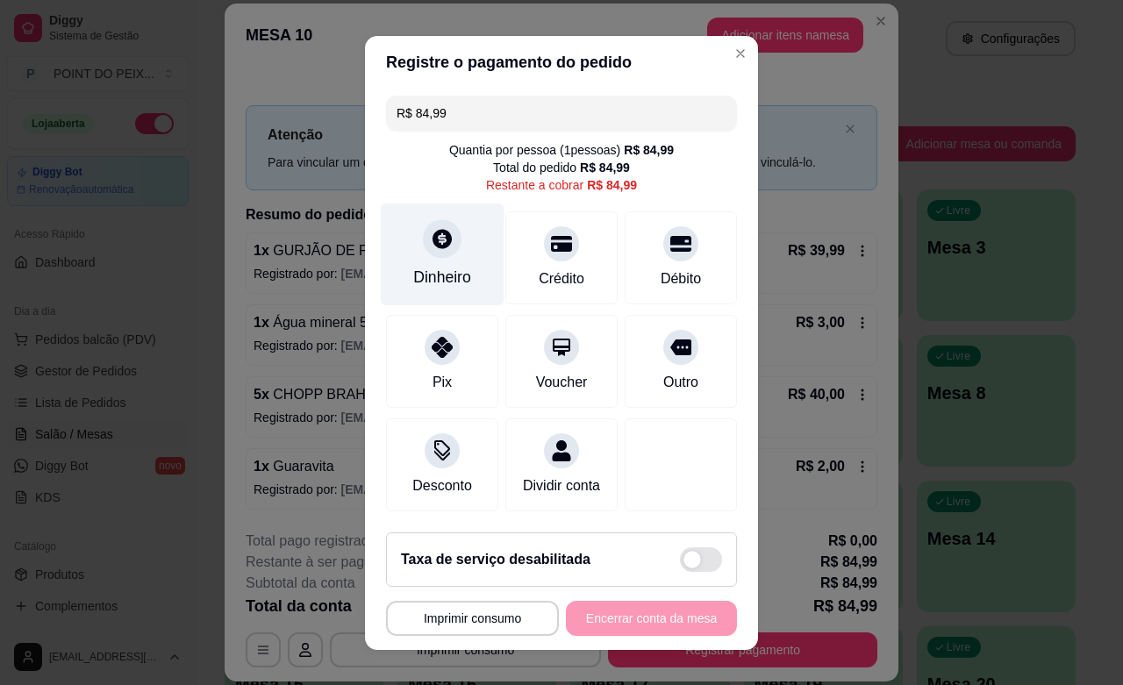
click at [414, 259] on div "Dinheiro" at bounding box center [443, 254] width 124 height 103
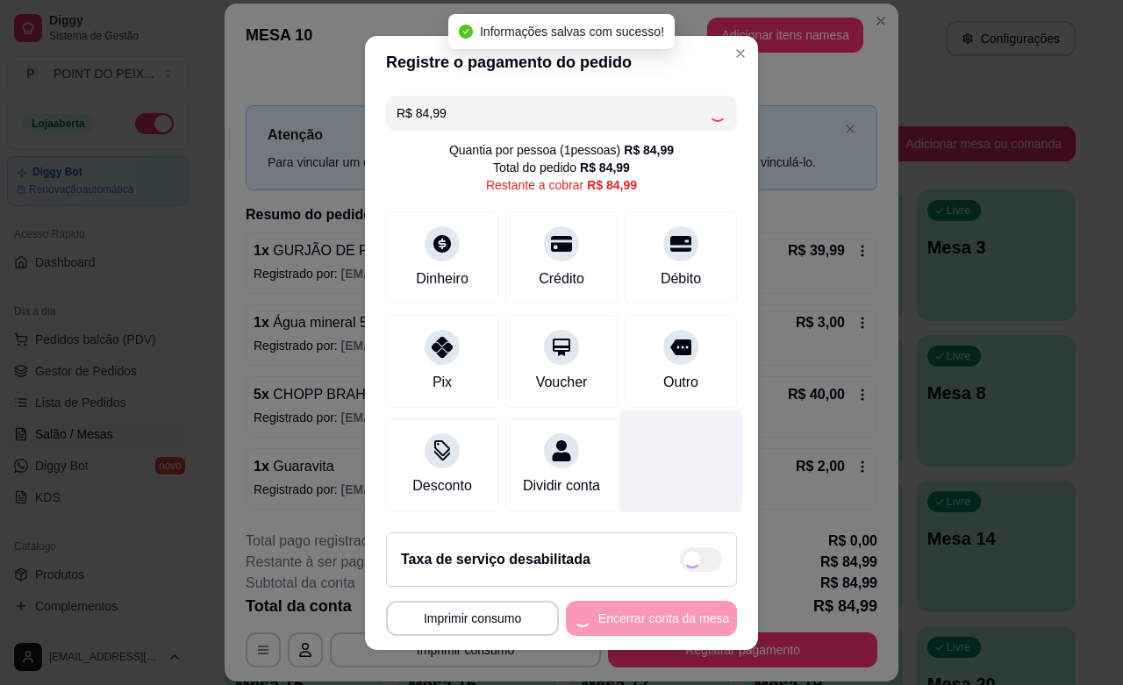
type input "R$ 0,00"
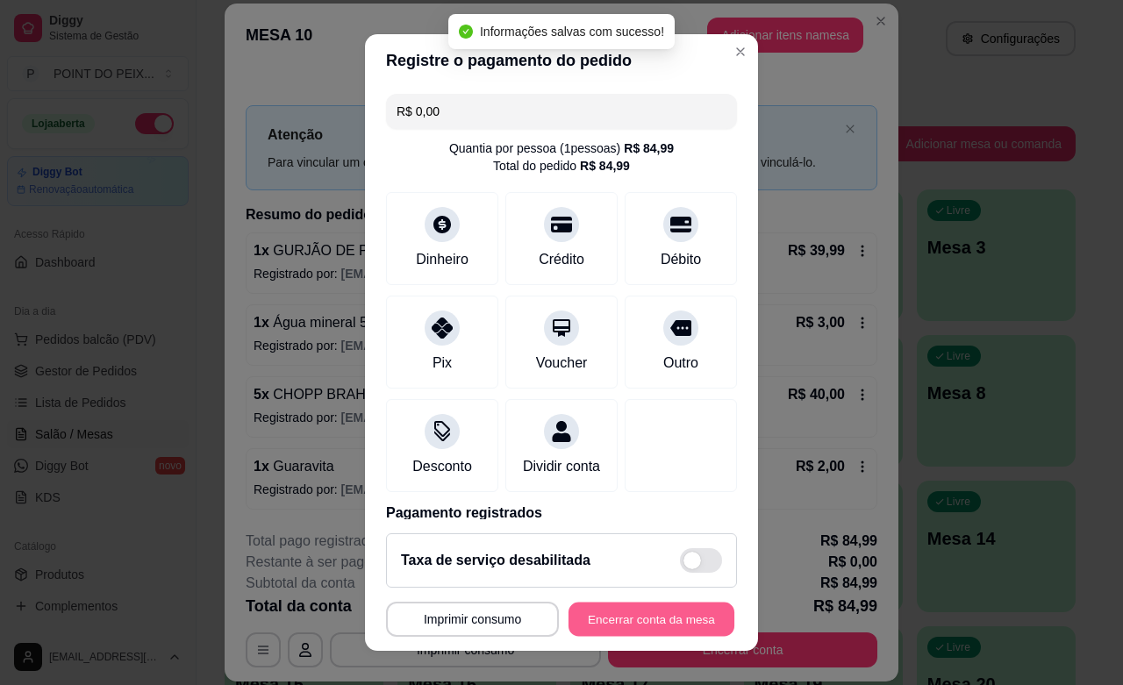
click at [619, 624] on button "Encerrar conta da mesa" at bounding box center [651, 620] width 166 height 34
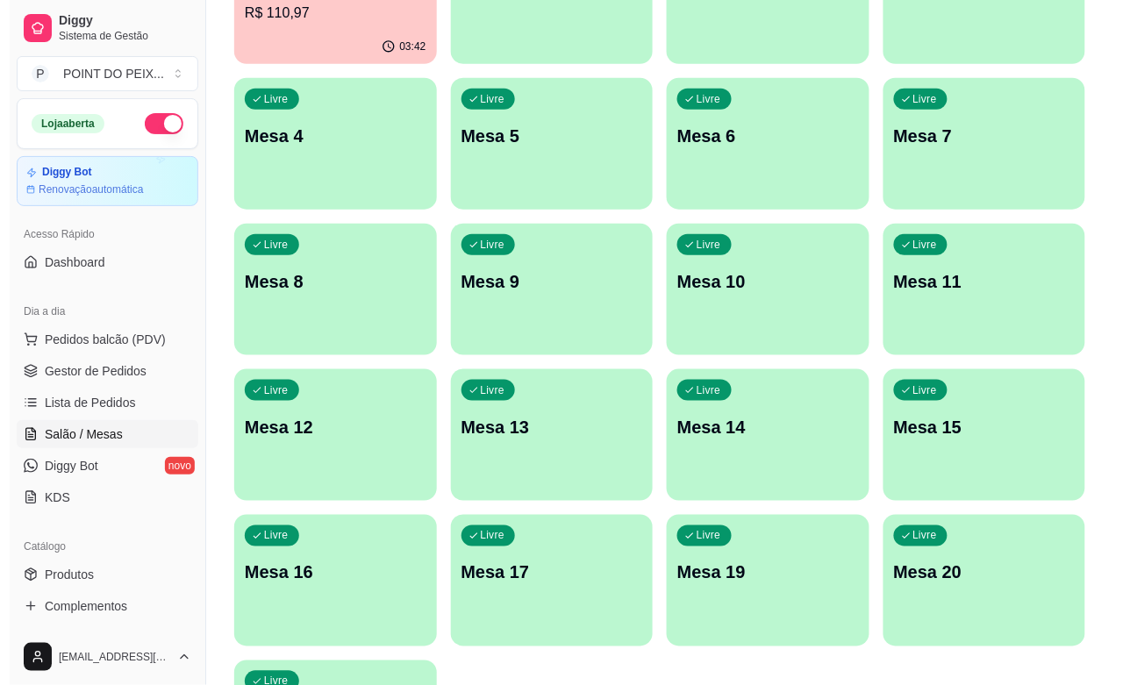
scroll to position [289, 0]
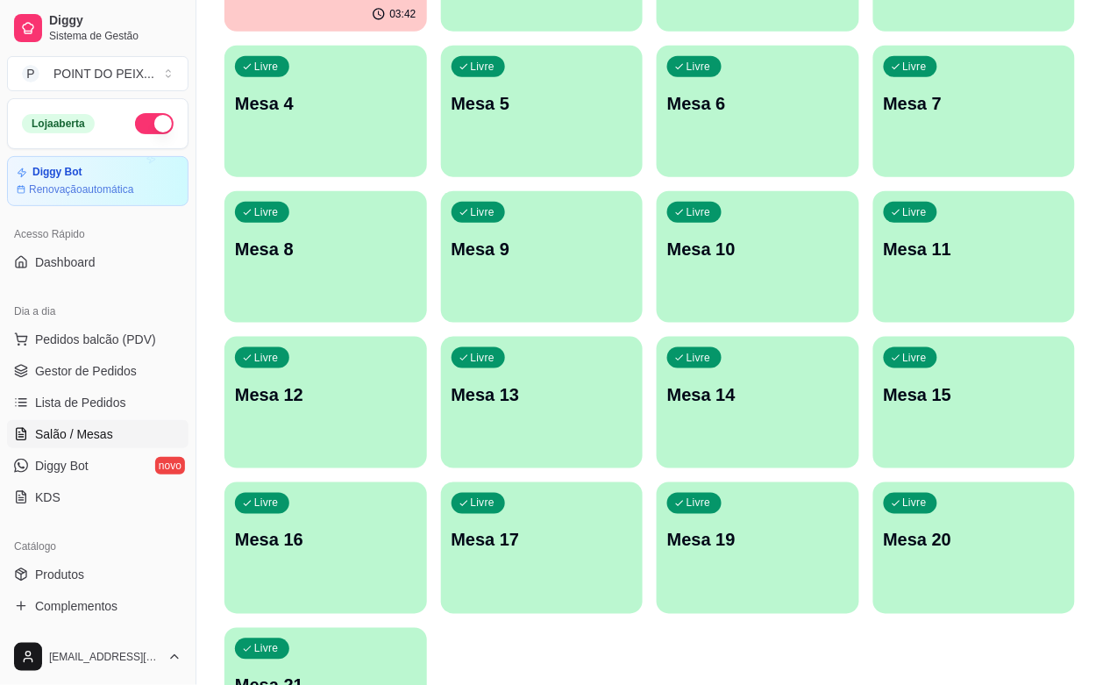
click at [820, 482] on div "Livre Mesa 19" at bounding box center [758, 537] width 203 height 111
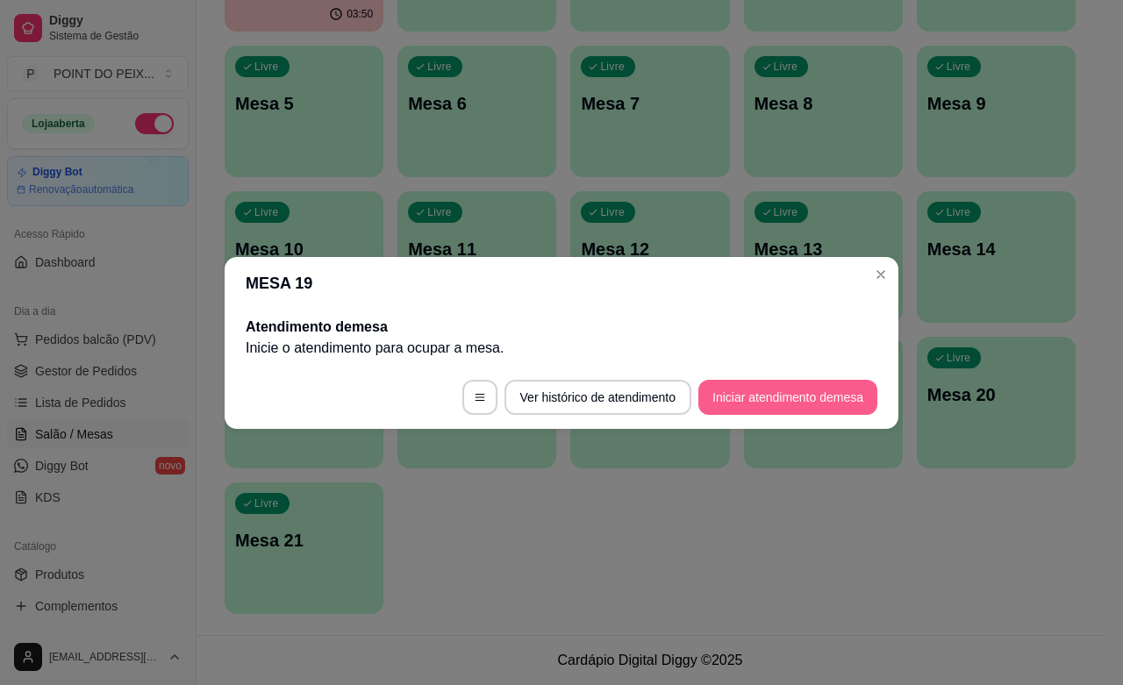
click at [732, 399] on button "Iniciar atendimento de mesa" at bounding box center [787, 397] width 179 height 35
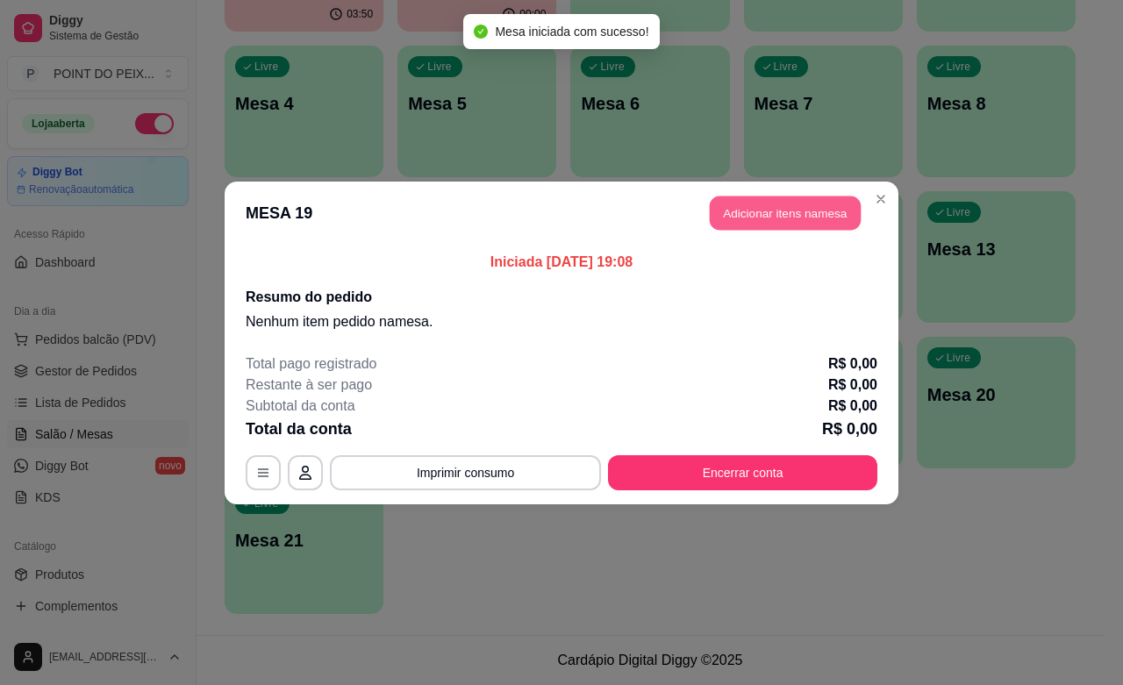
click at [818, 208] on button "Adicionar itens na mesa" at bounding box center [785, 213] width 151 height 34
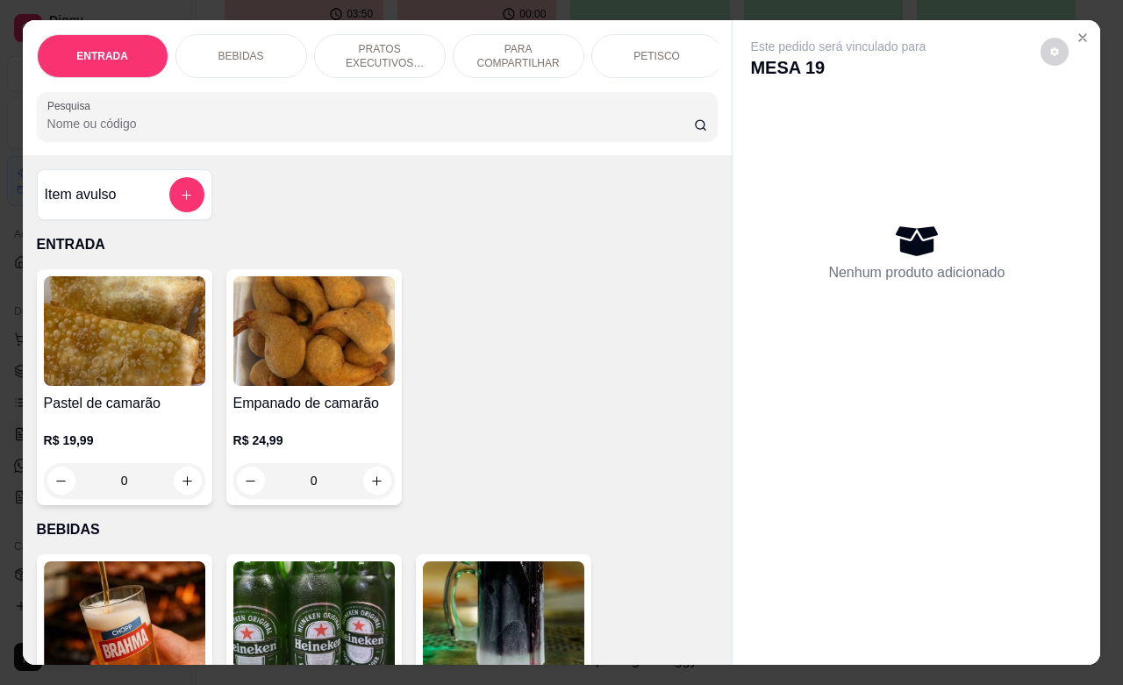
click at [254, 44] on div "BEBIDAS" at bounding box center [241, 56] width 132 height 44
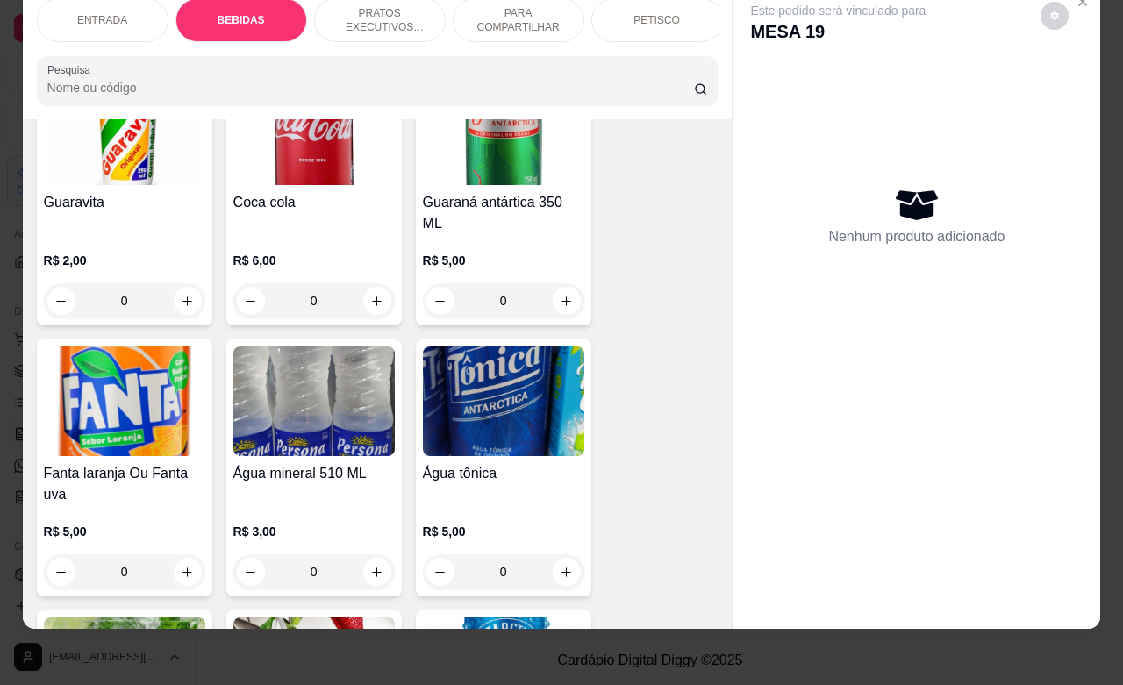
scroll to position [1460, 0]
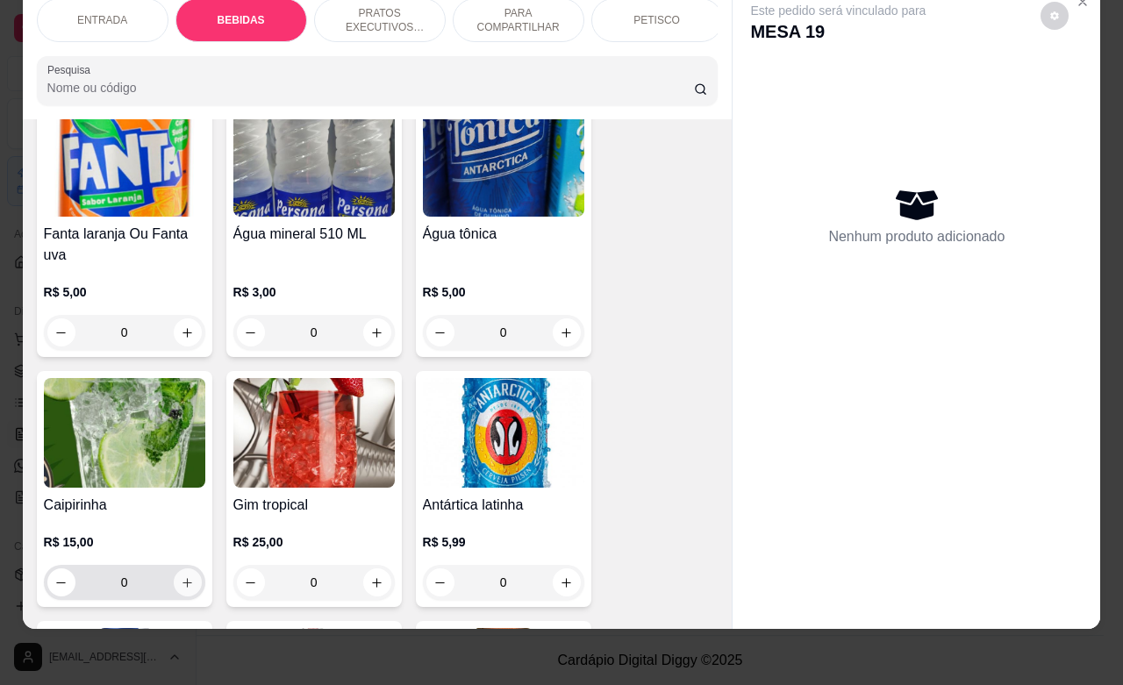
click at [181, 576] on icon "increase-product-quantity" at bounding box center [187, 582] width 13 height 13
type input "1"
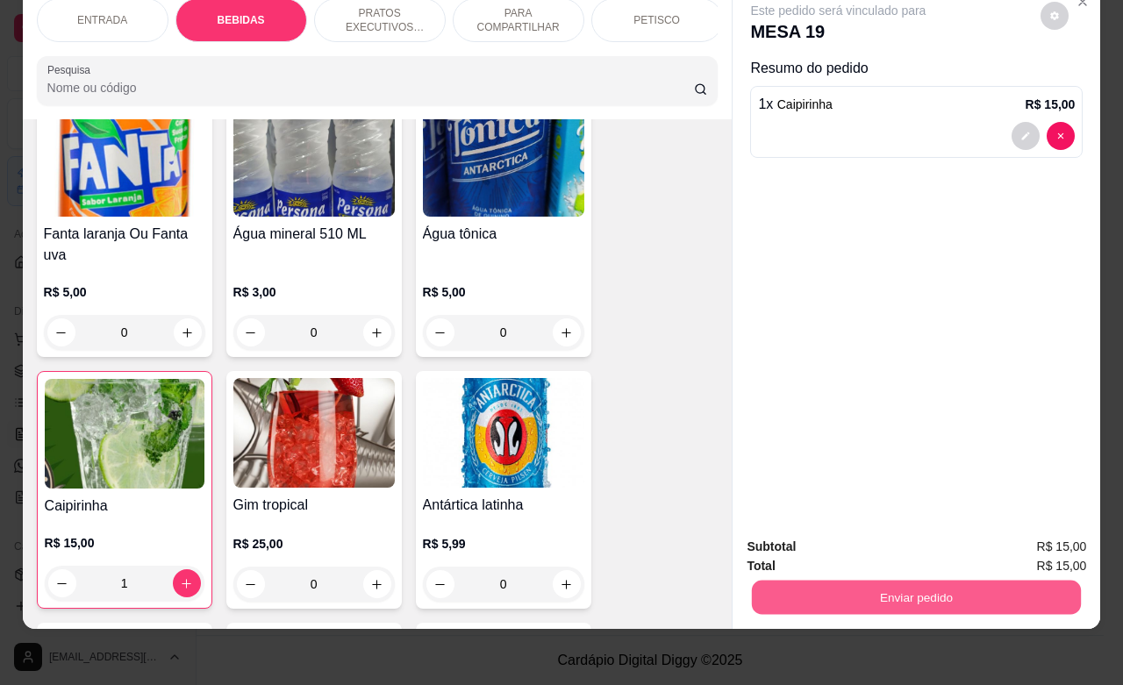
click at [836, 583] on button "Enviar pedido" at bounding box center [916, 597] width 329 height 34
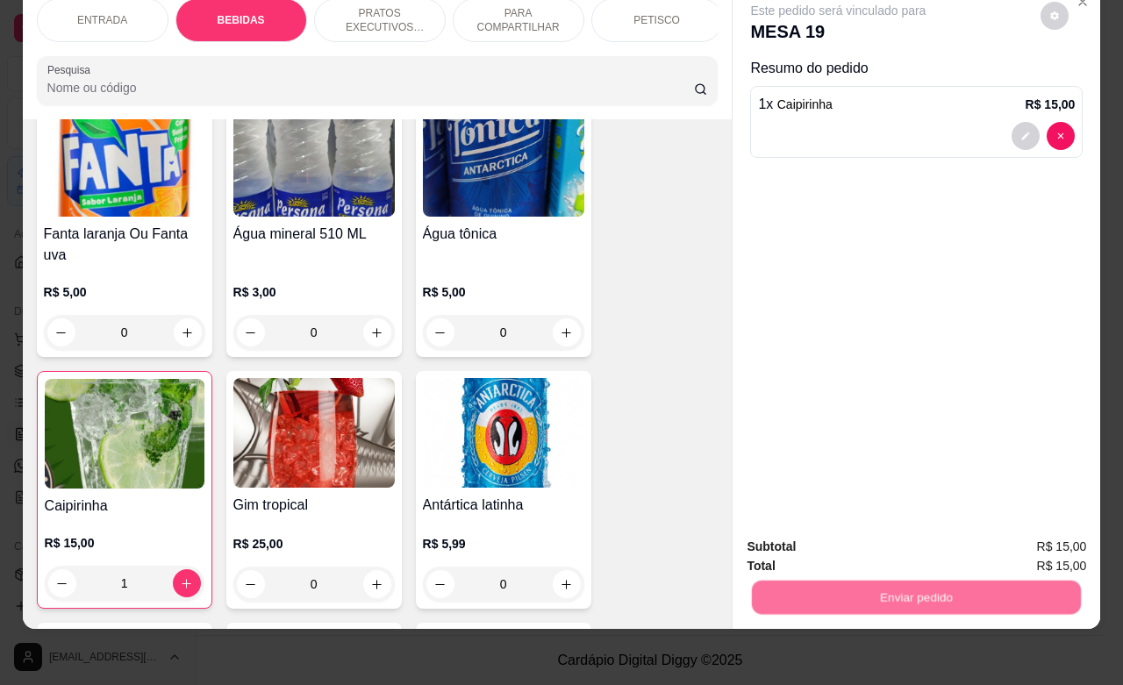
click at [831, 526] on button "Não registrar e enviar pedido" at bounding box center [855, 535] width 177 height 32
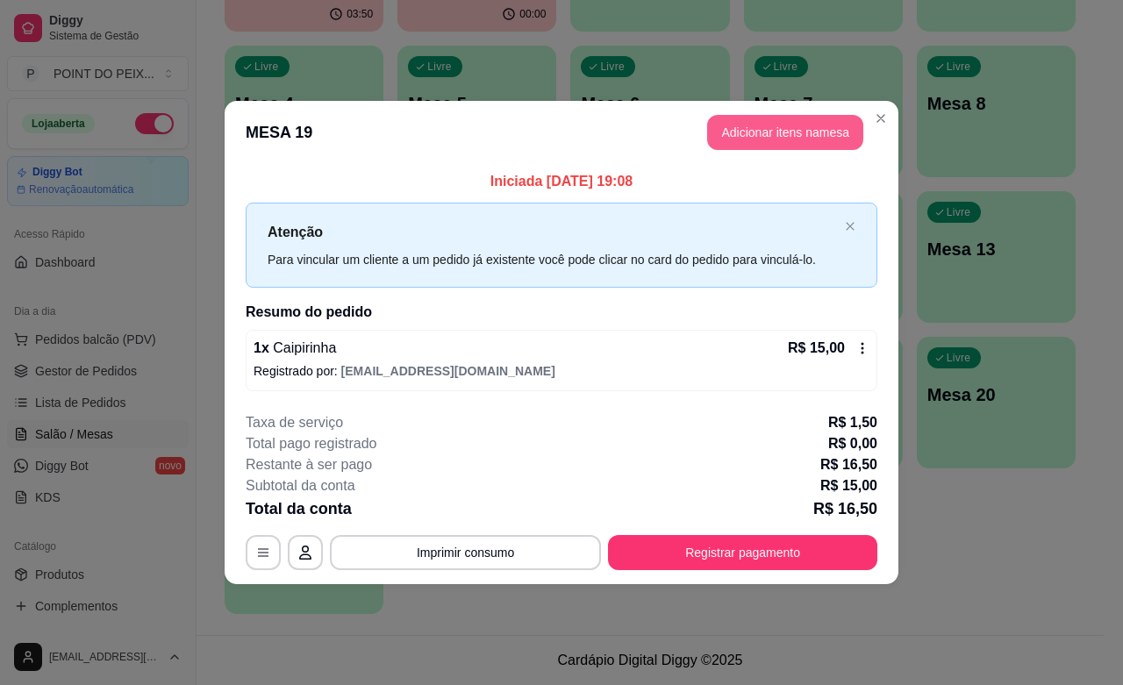
click at [767, 139] on button "Adicionar itens na mesa" at bounding box center [785, 132] width 156 height 35
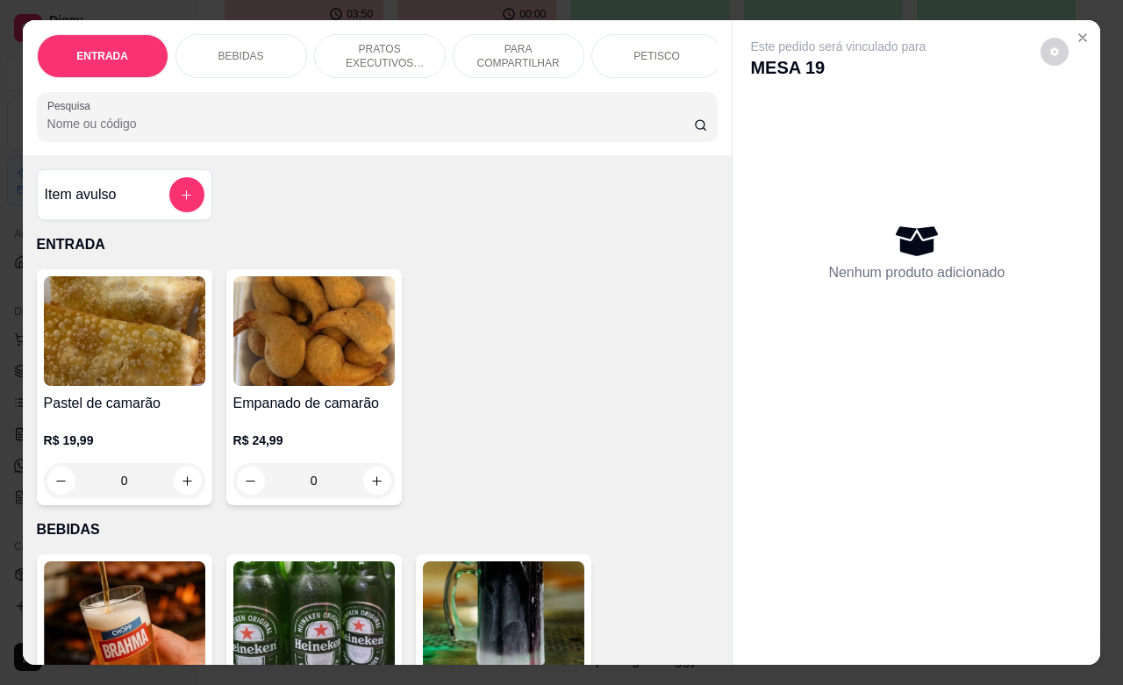
click at [655, 49] on p "PETISCO" at bounding box center [656, 56] width 46 height 14
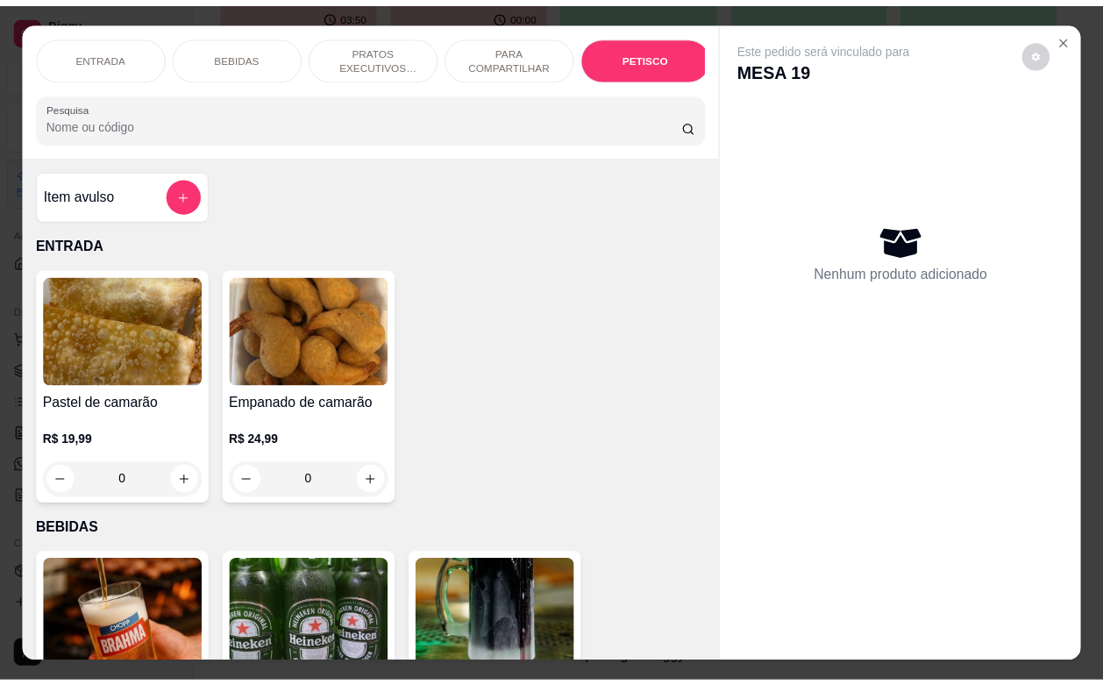
scroll to position [4115, 0]
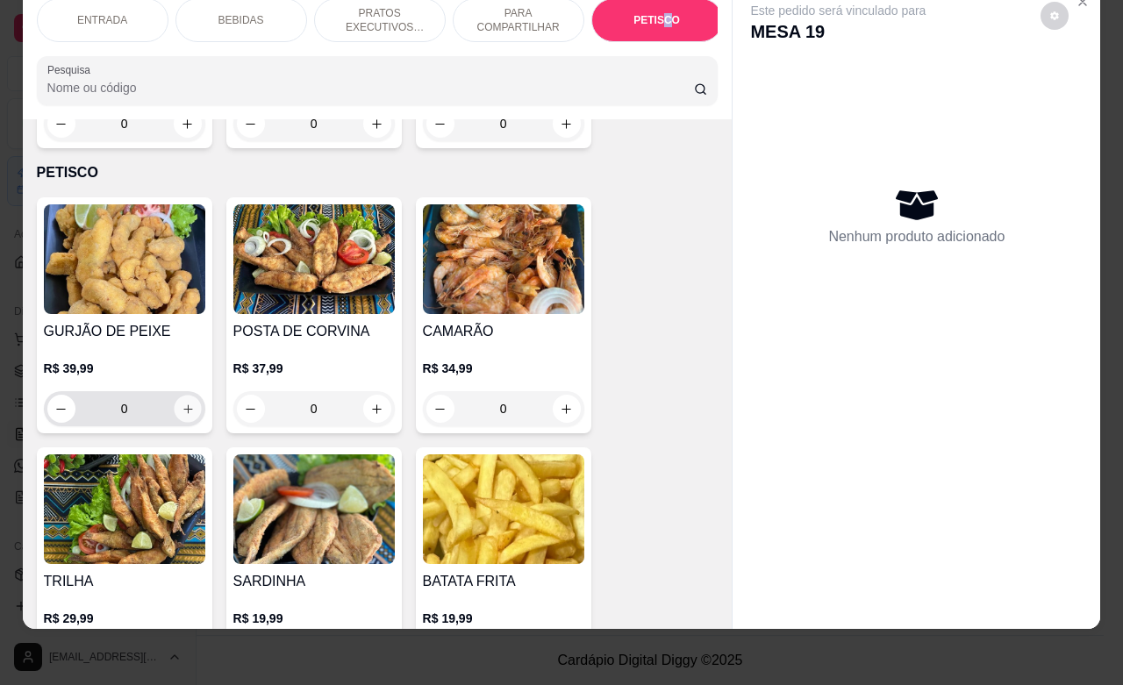
click at [184, 403] on icon "increase-product-quantity" at bounding box center [187, 409] width 13 height 13
type input "1"
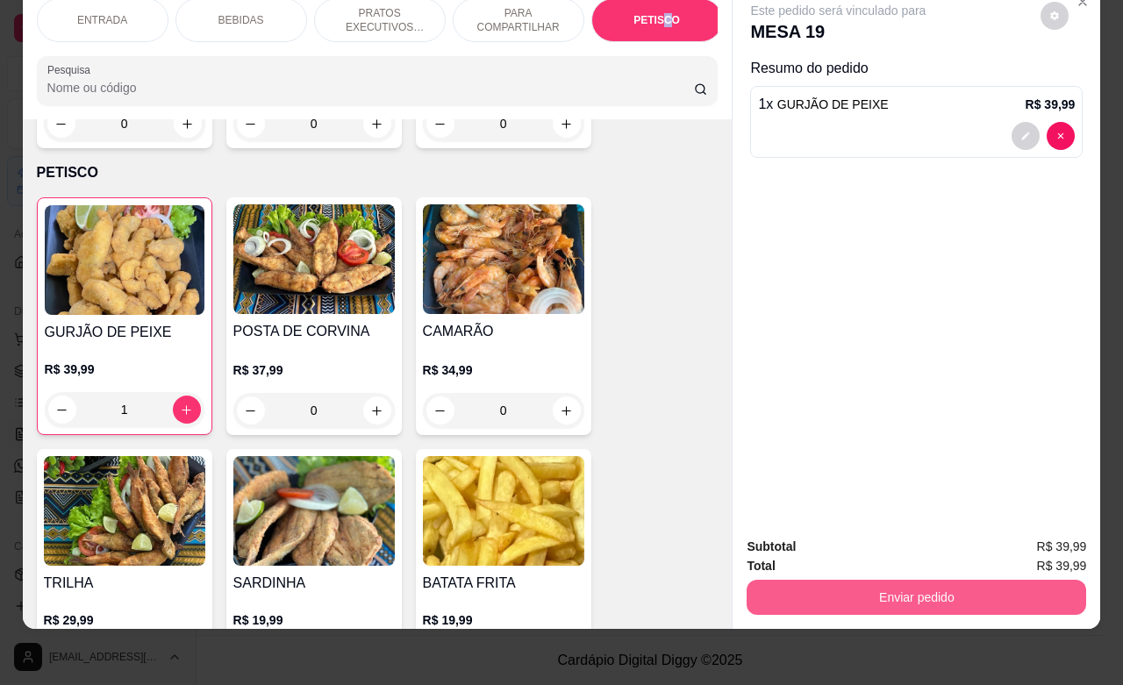
click at [825, 580] on button "Enviar pedido" at bounding box center [915, 597] width 339 height 35
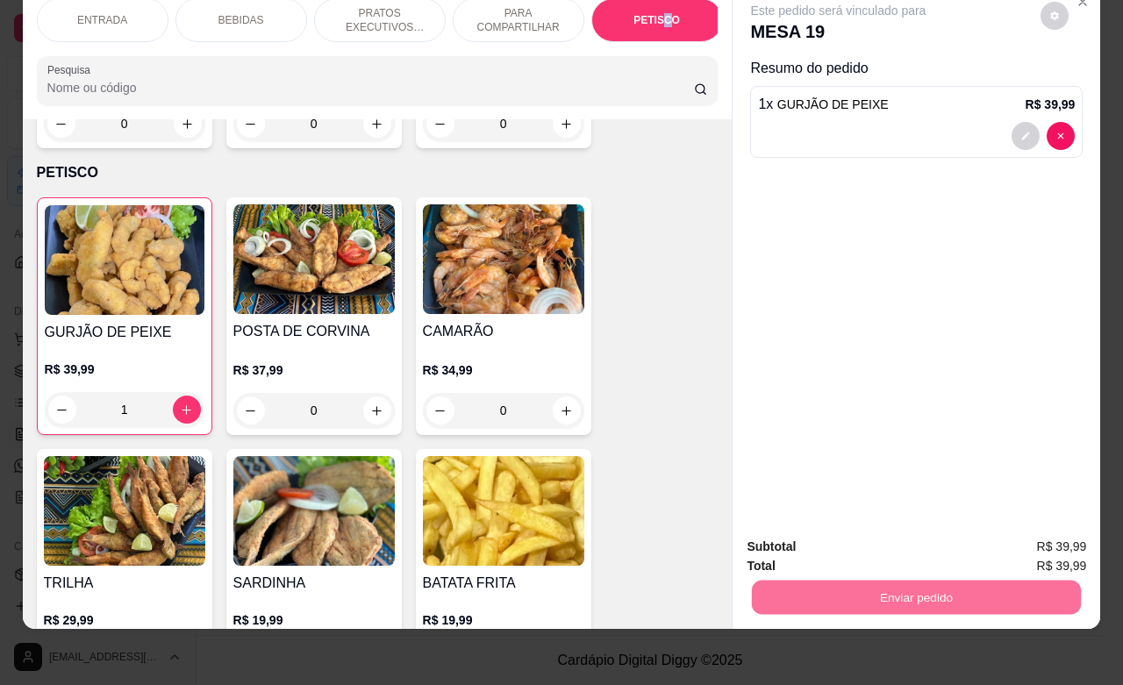
click at [796, 533] on button "Não registrar e enviar pedido" at bounding box center [855, 535] width 177 height 32
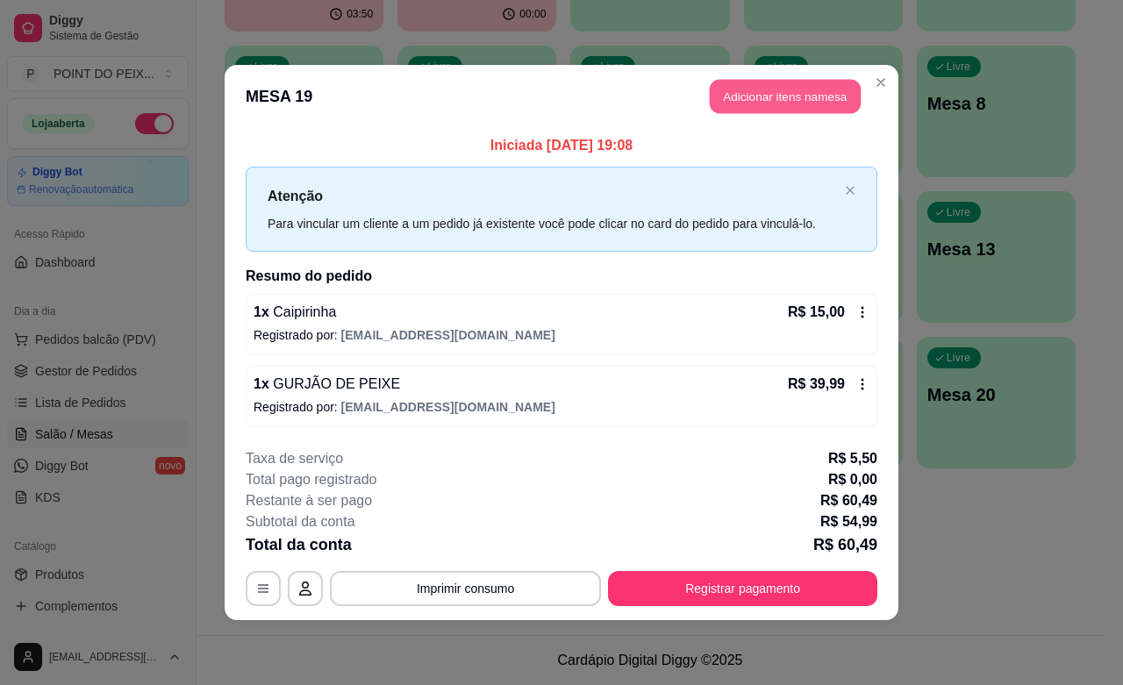
click at [802, 94] on button "Adicionar itens na mesa" at bounding box center [785, 97] width 151 height 34
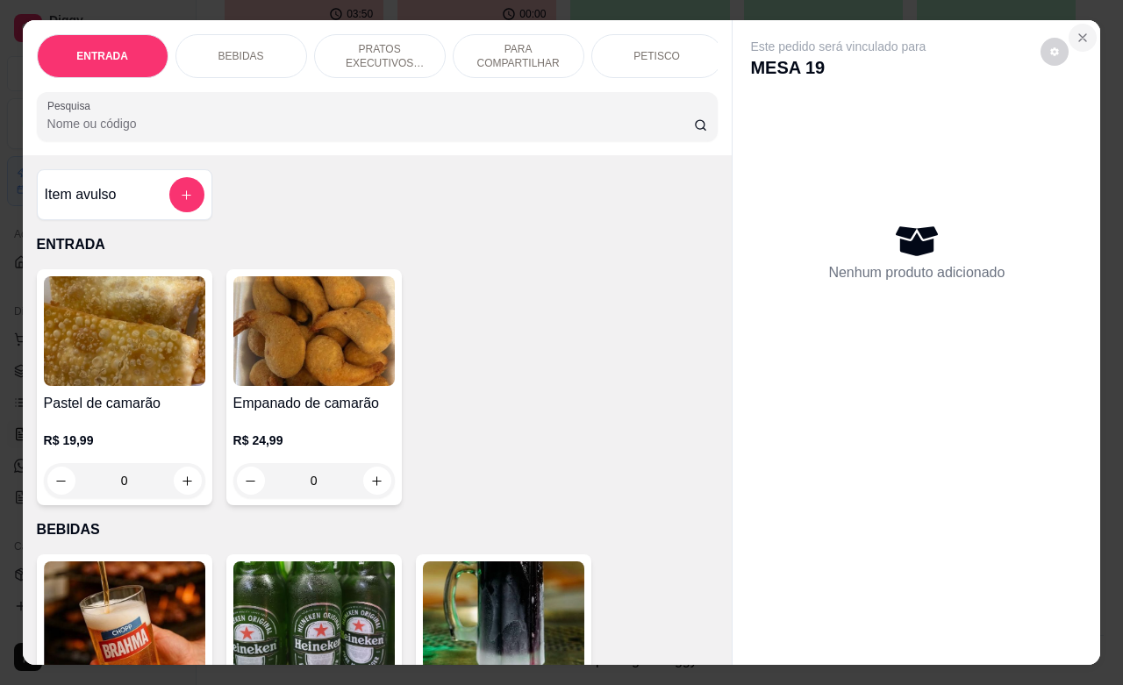
click at [1075, 31] on icon "Close" at bounding box center [1082, 38] width 14 height 14
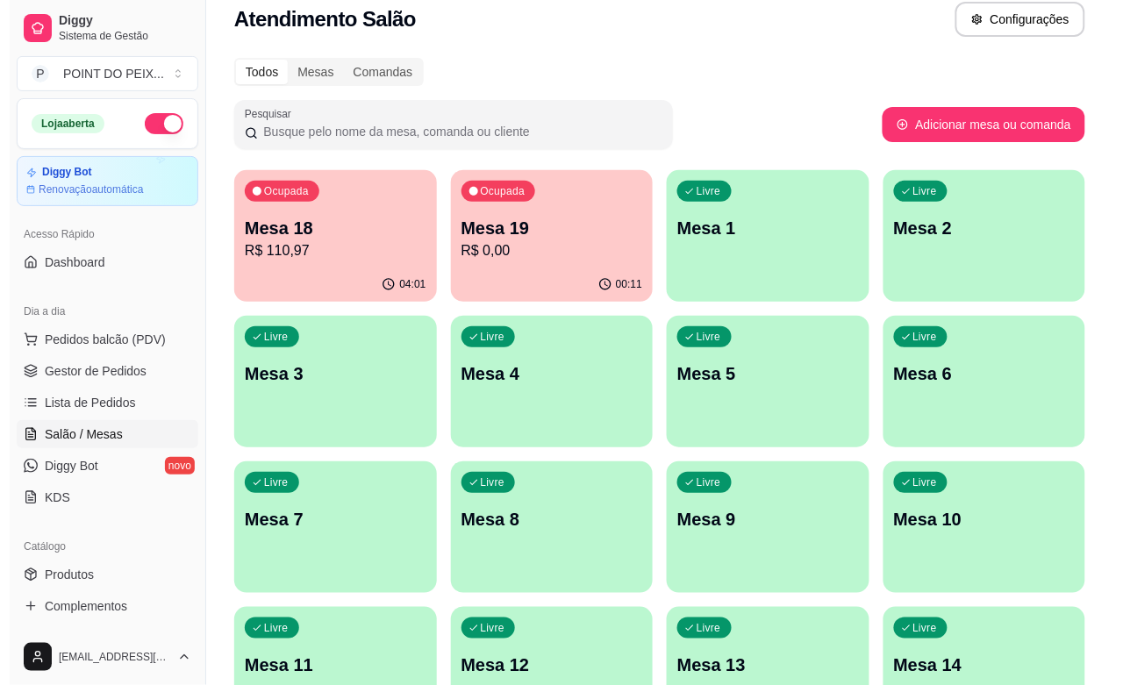
scroll to position [0, 0]
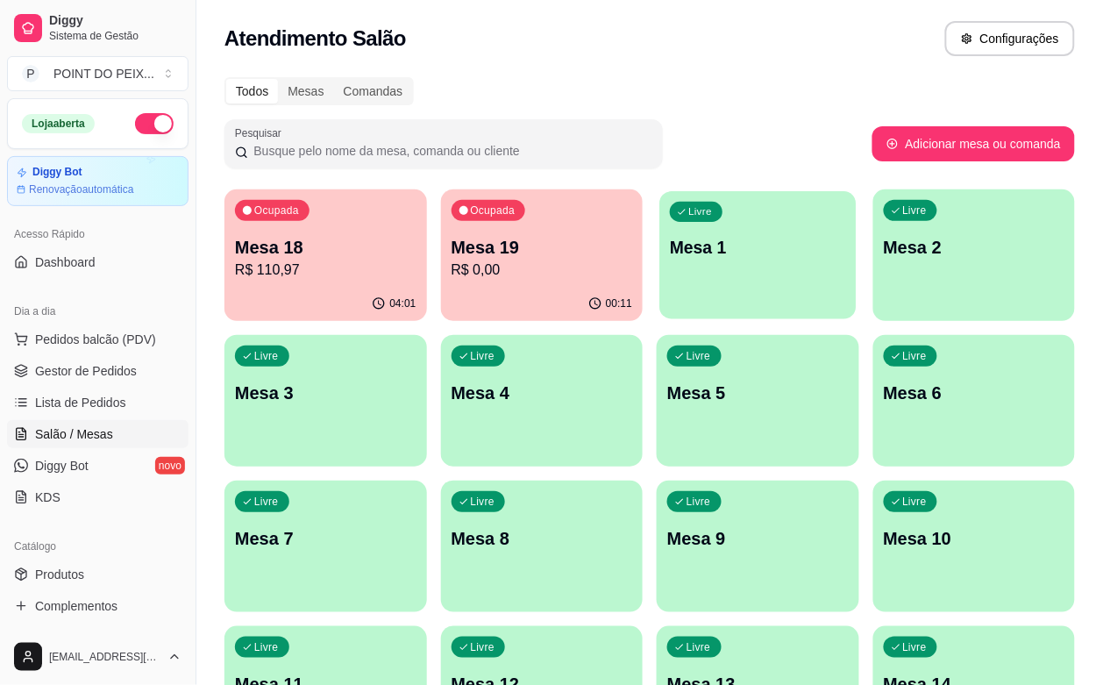
click at [660, 264] on div "Livre Mesa 1" at bounding box center [758, 244] width 196 height 107
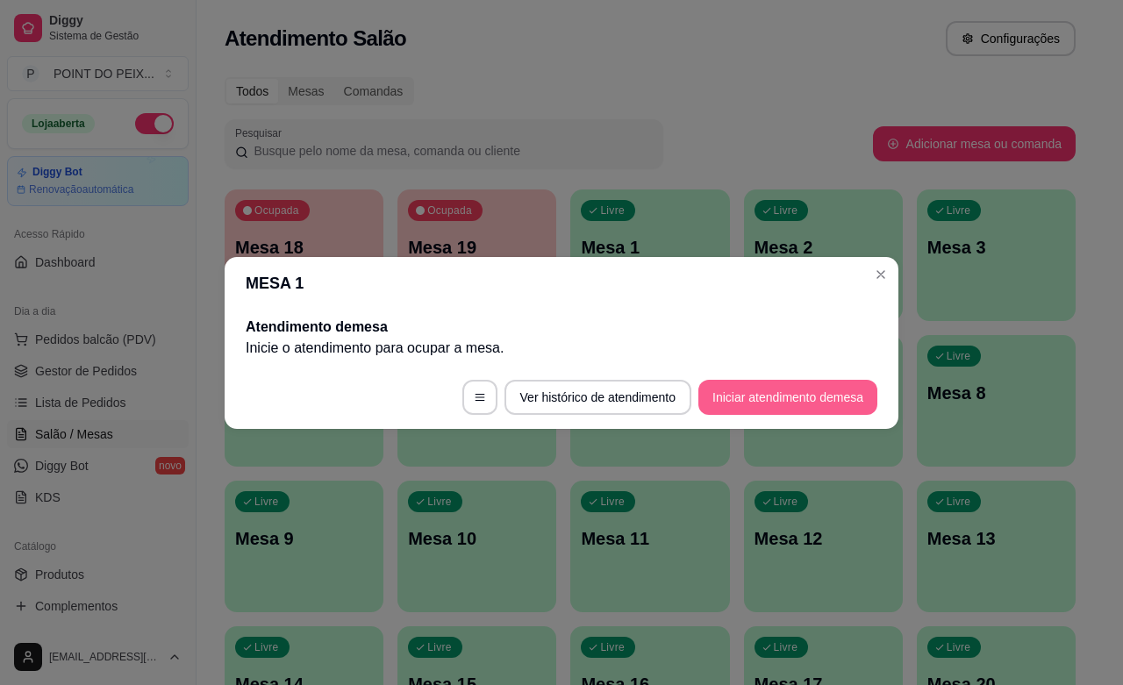
click at [795, 404] on button "Iniciar atendimento de mesa" at bounding box center [787, 397] width 179 height 35
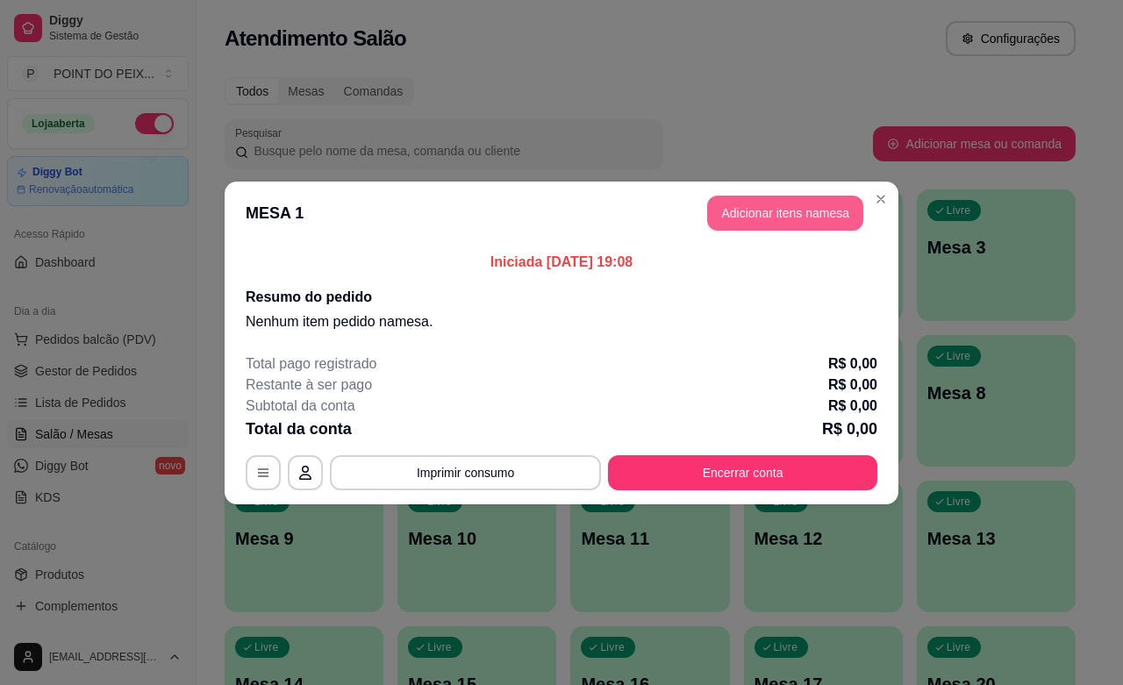
click at [804, 221] on button "Adicionar itens na mesa" at bounding box center [785, 213] width 156 height 35
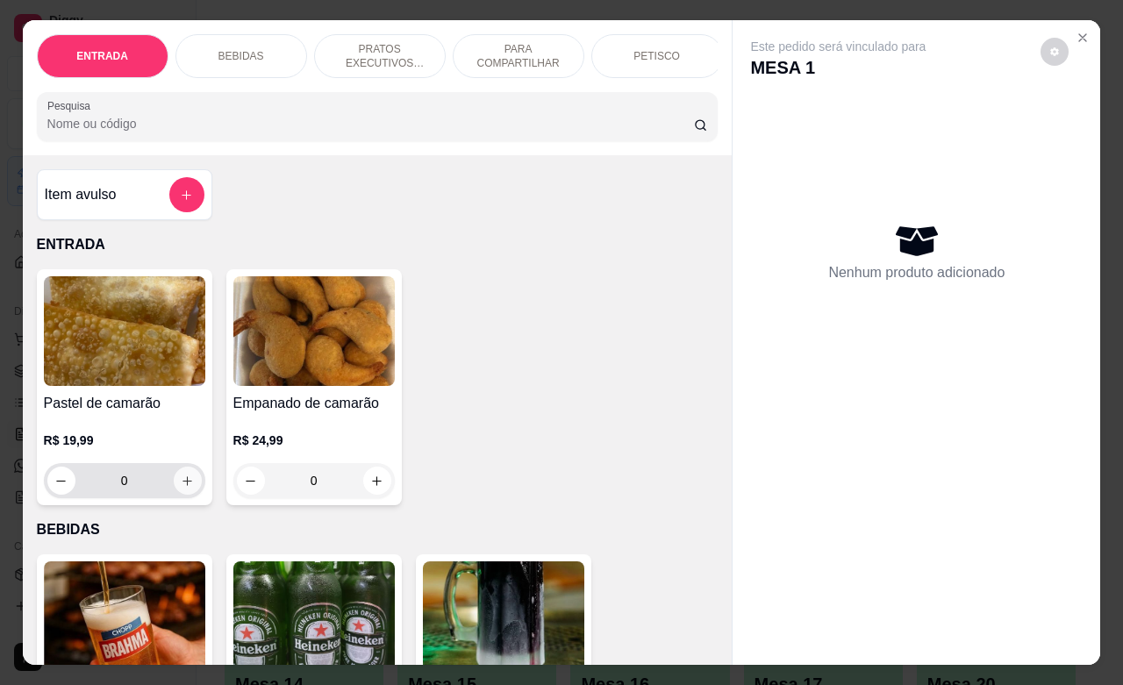
click at [181, 488] on icon "increase-product-quantity" at bounding box center [187, 480] width 13 height 13
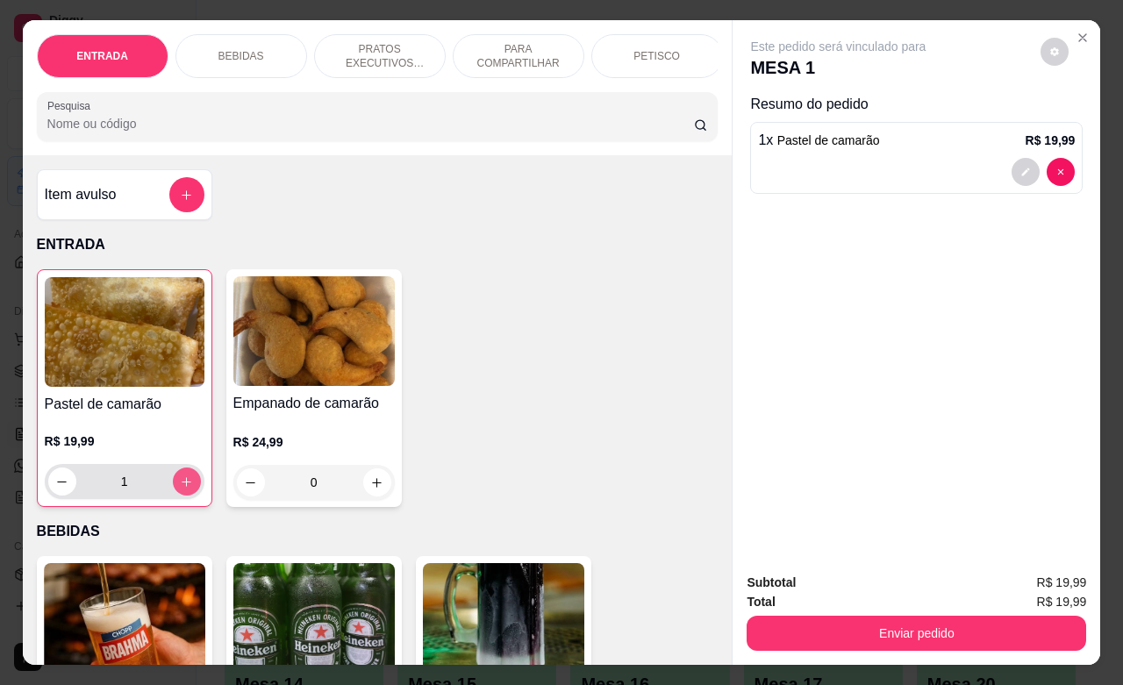
type input "1"
click at [370, 489] on icon "increase-product-quantity" at bounding box center [376, 482] width 13 height 13
type input "1"
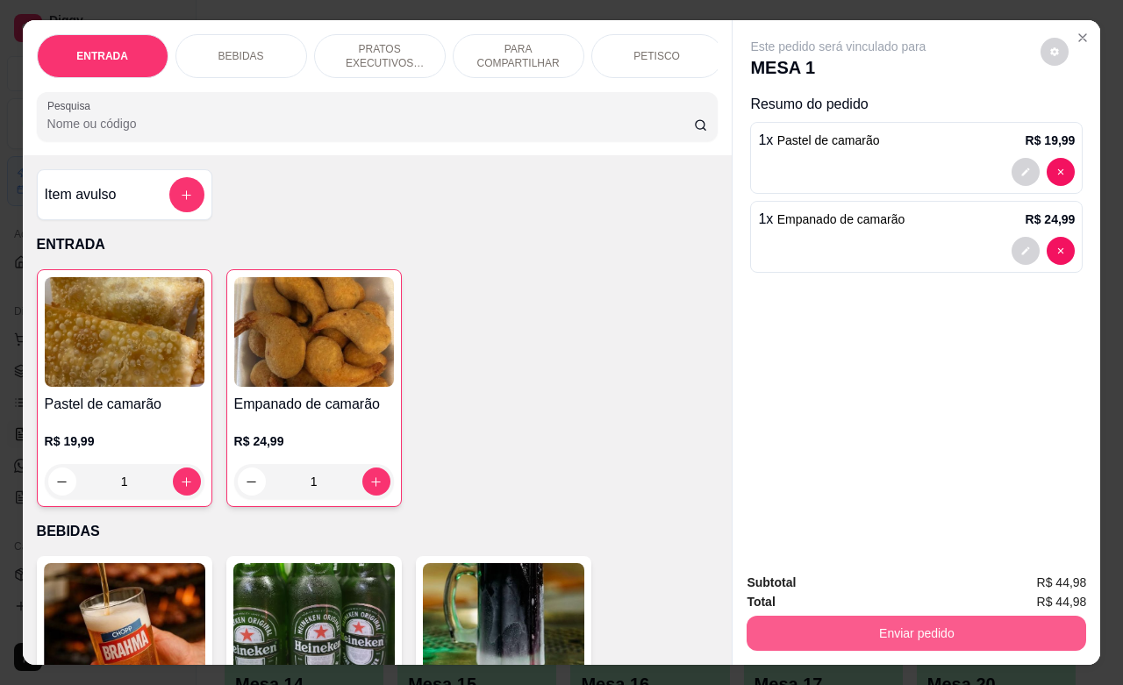
click at [846, 625] on button "Enviar pedido" at bounding box center [915, 633] width 339 height 35
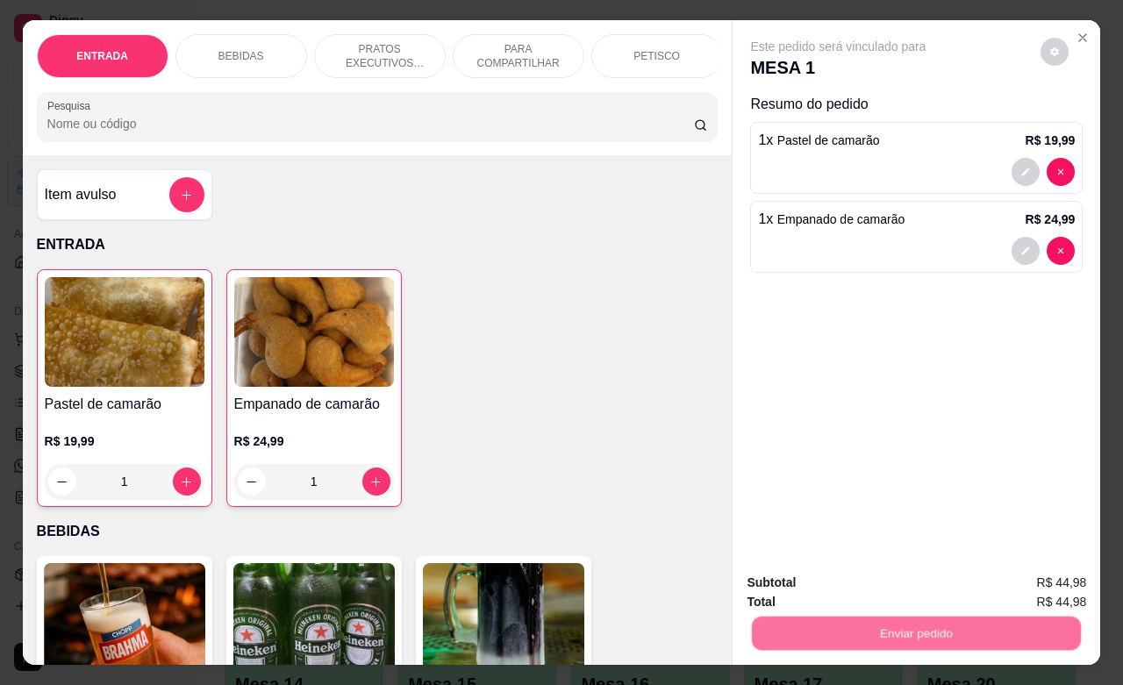
click at [823, 584] on button "Não registrar e enviar pedido" at bounding box center [855, 580] width 177 height 32
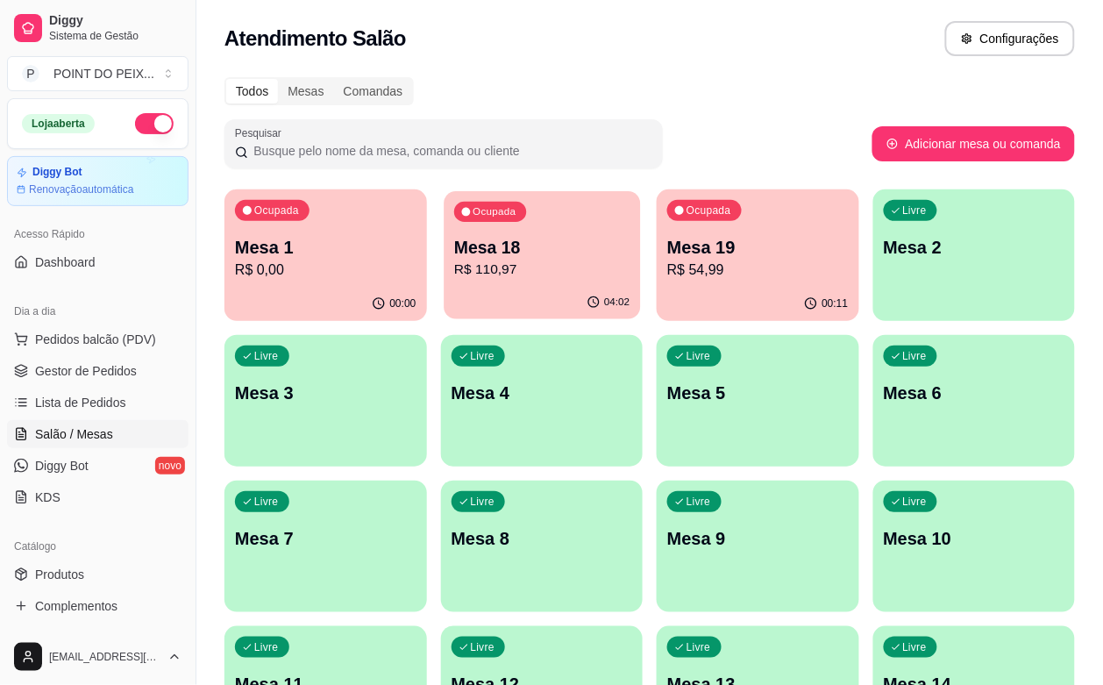
click at [487, 311] on div "04:02" at bounding box center [542, 302] width 196 height 33
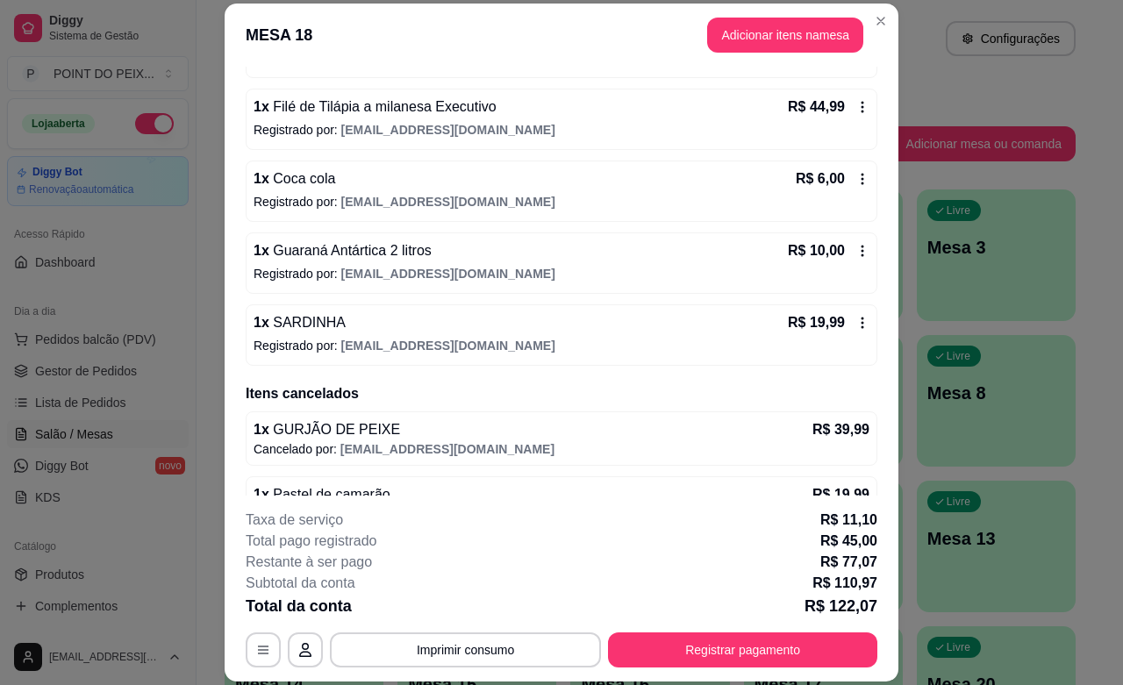
scroll to position [106, 0]
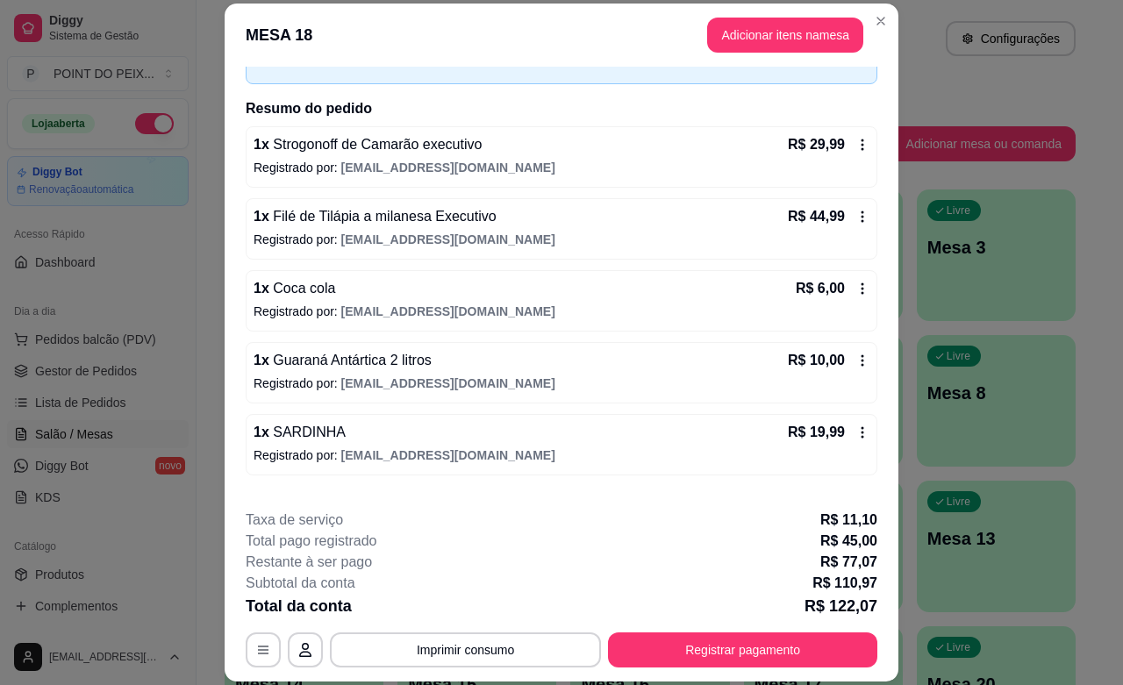
click at [855, 139] on icon at bounding box center [862, 145] width 14 height 14
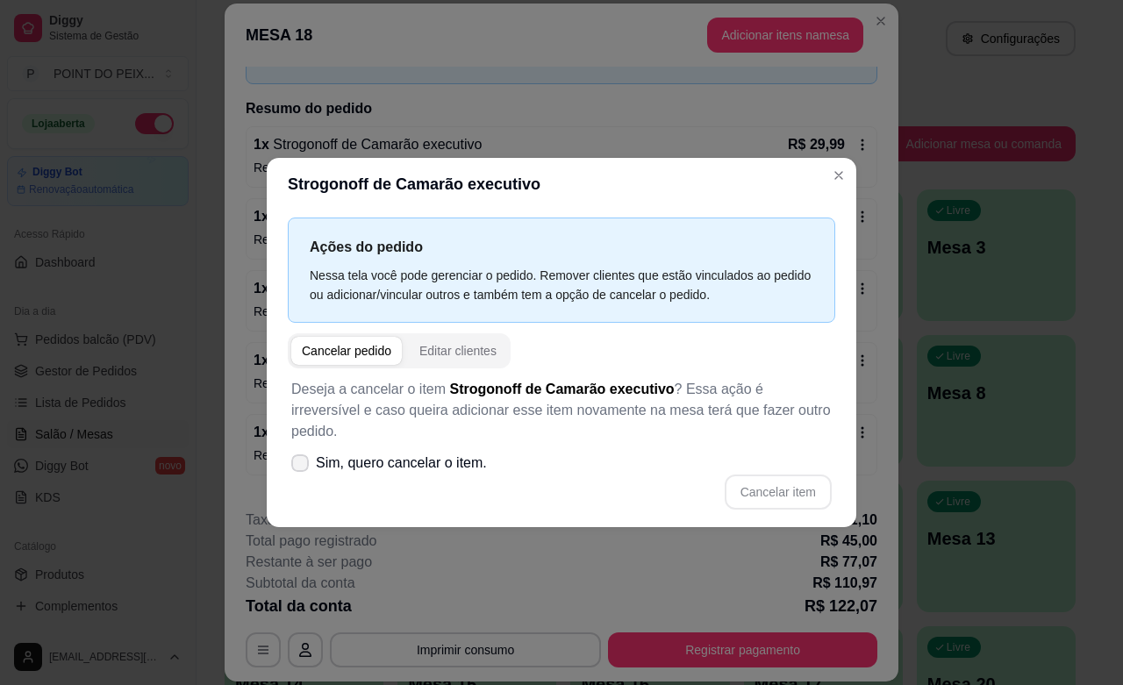
click at [298, 458] on icon at bounding box center [300, 463] width 14 height 11
click at [298, 466] on input "Sim, quero cancelar o item." at bounding box center [295, 471] width 11 height 11
checkbox input "true"
click at [789, 496] on button "Cancelar item" at bounding box center [777, 491] width 107 height 35
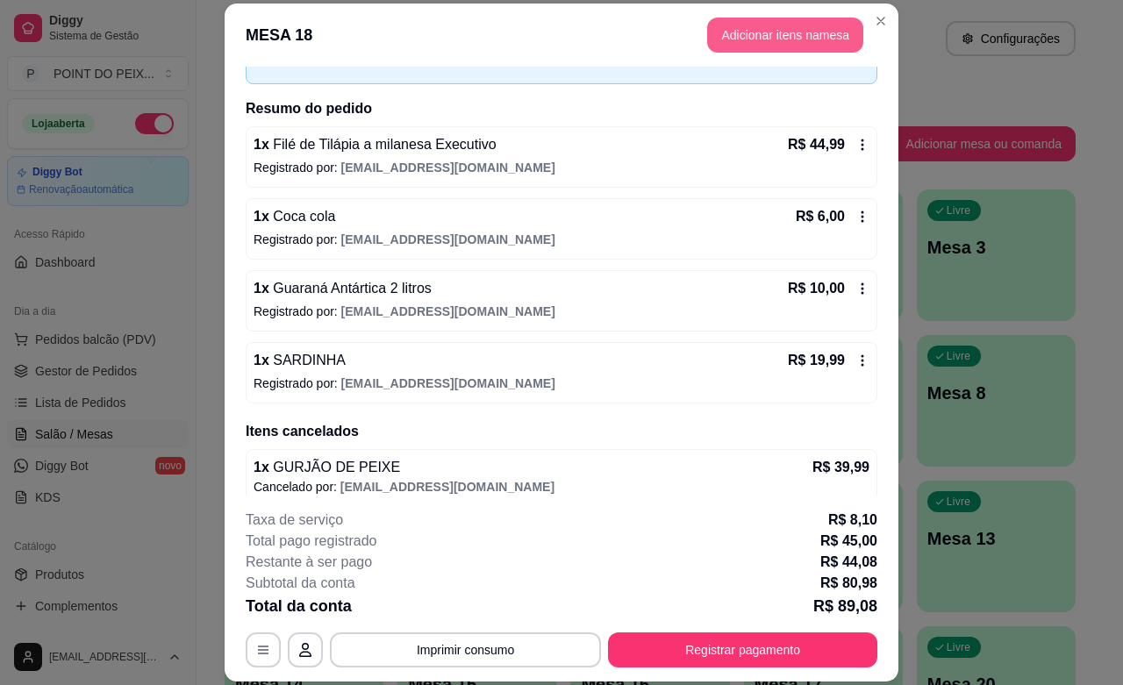
click at [763, 37] on button "Adicionar itens na mesa" at bounding box center [785, 35] width 156 height 35
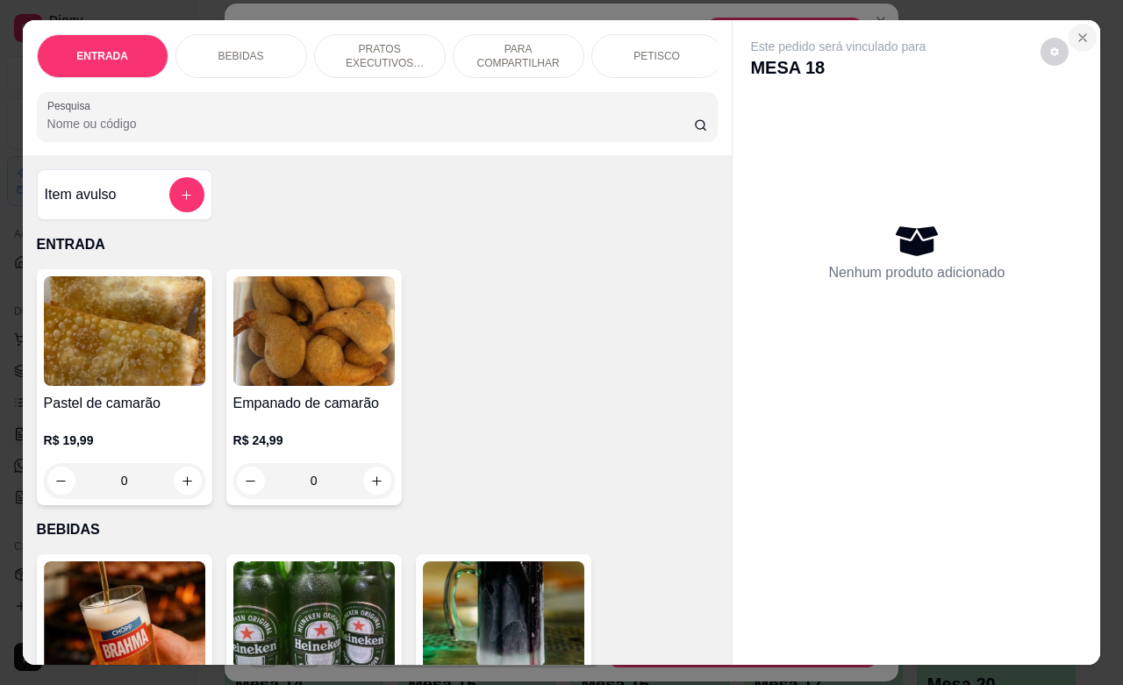
click at [1079, 34] on icon "Close" at bounding box center [1082, 37] width 7 height 7
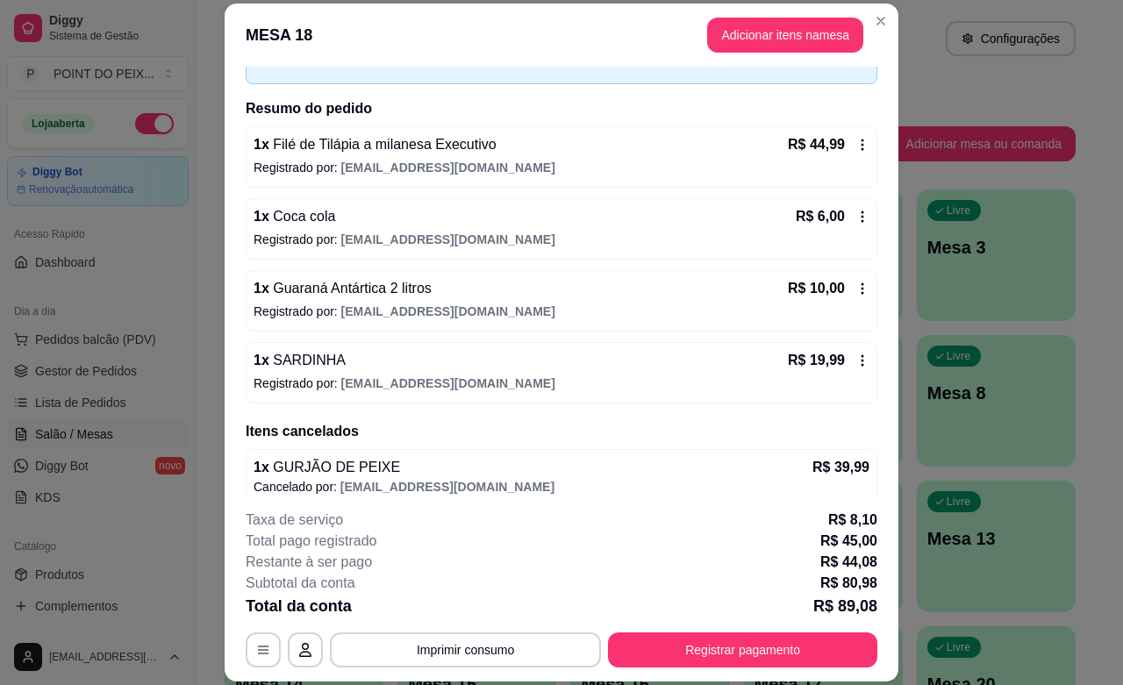
click at [855, 291] on icon at bounding box center [862, 289] width 14 height 14
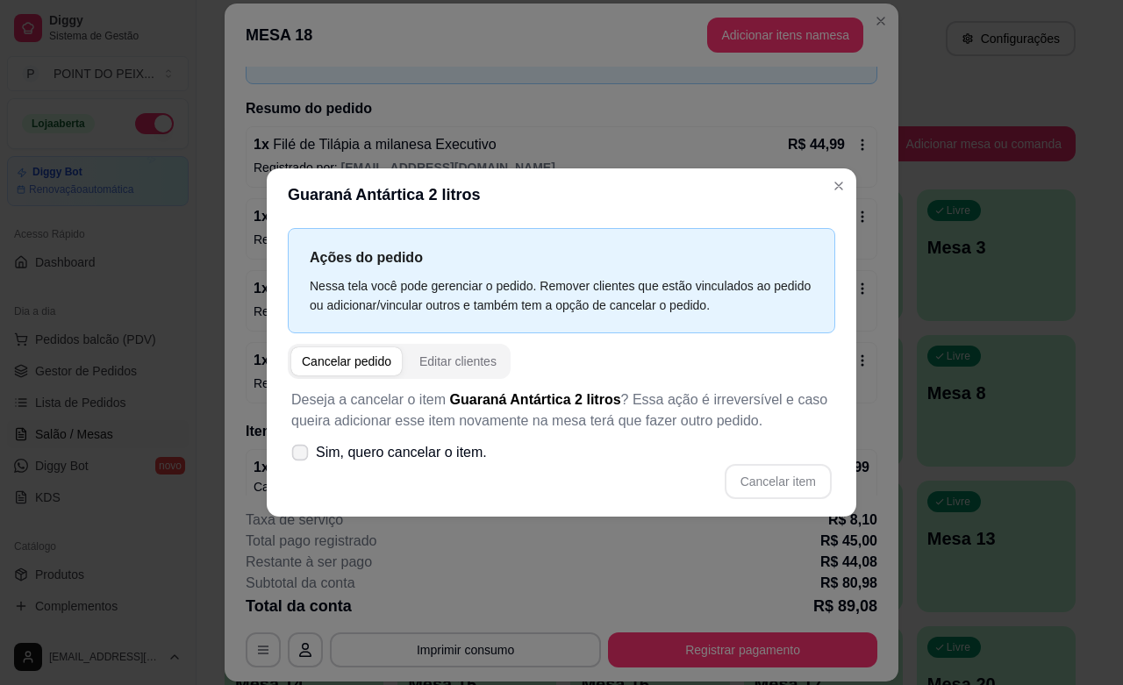
click at [296, 453] on icon at bounding box center [299, 452] width 13 height 10
click at [296, 455] on input "Sim, quero cancelar o item." at bounding box center [295, 460] width 11 height 11
checkbox input "true"
click at [744, 480] on button "Cancelar item" at bounding box center [777, 481] width 107 height 35
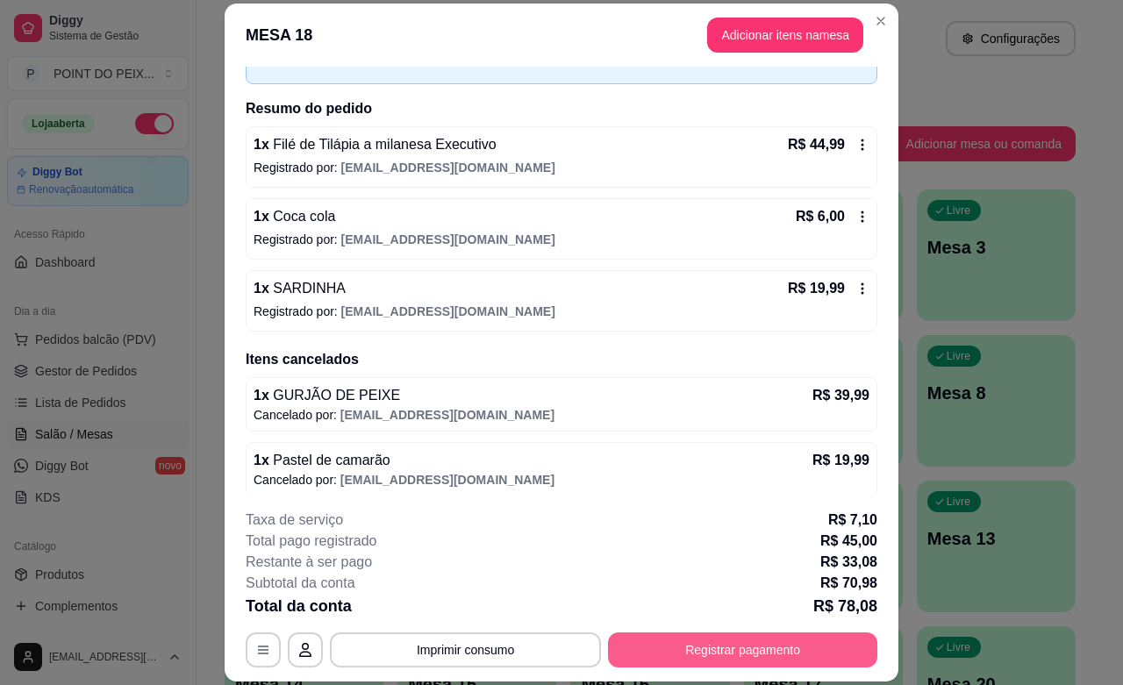
click at [730, 654] on button "Registrar pagamento" at bounding box center [742, 649] width 269 height 35
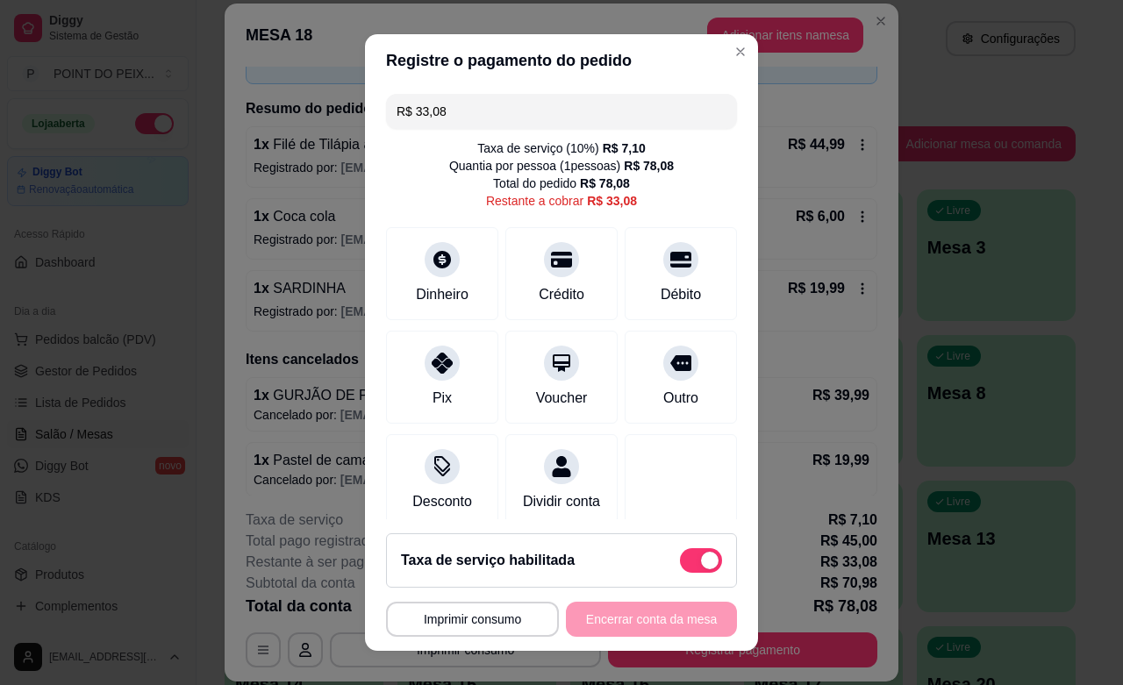
click at [701, 566] on span at bounding box center [710, 561] width 18 height 18
click at [681, 566] on input "checkbox" at bounding box center [684, 568] width 11 height 11
checkbox input "true"
type input "R$ 25,98"
checkbox input "false"
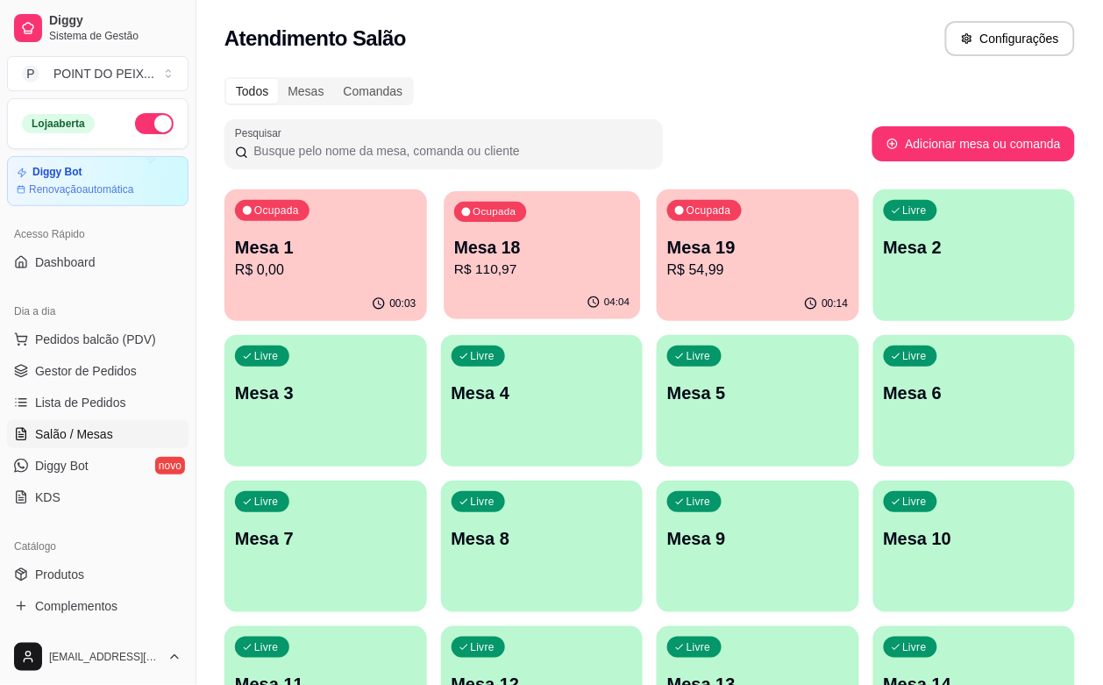
click at [491, 270] on p "R$ 110,97" at bounding box center [541, 270] width 175 height 20
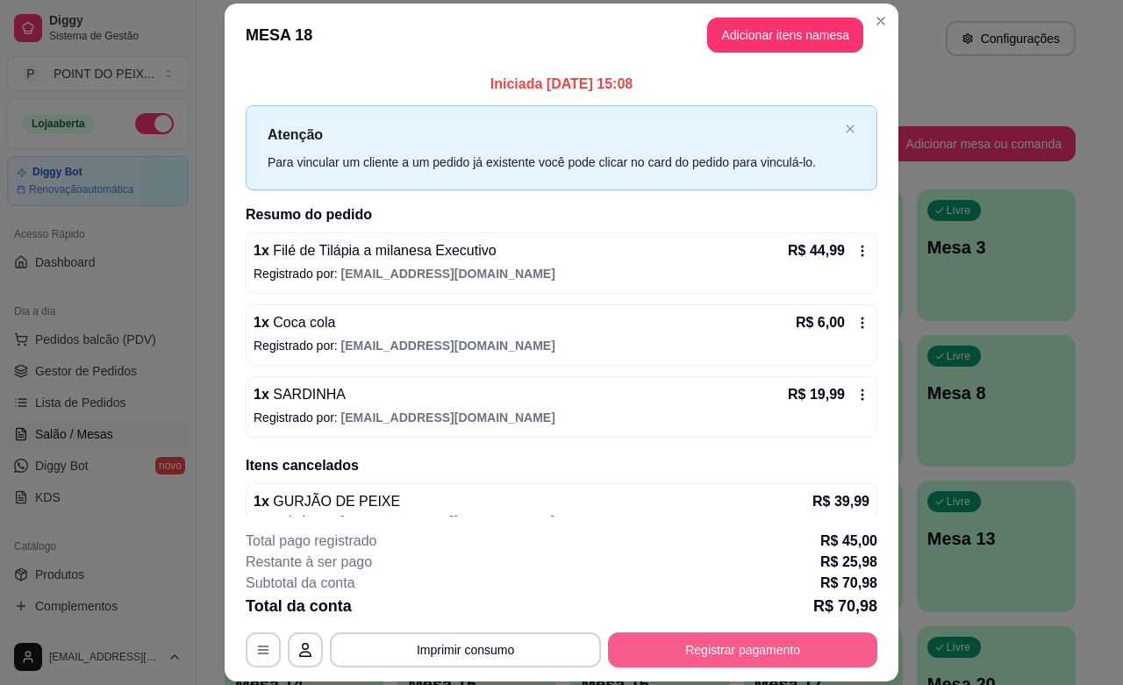
click at [731, 649] on button "Registrar pagamento" at bounding box center [742, 649] width 269 height 35
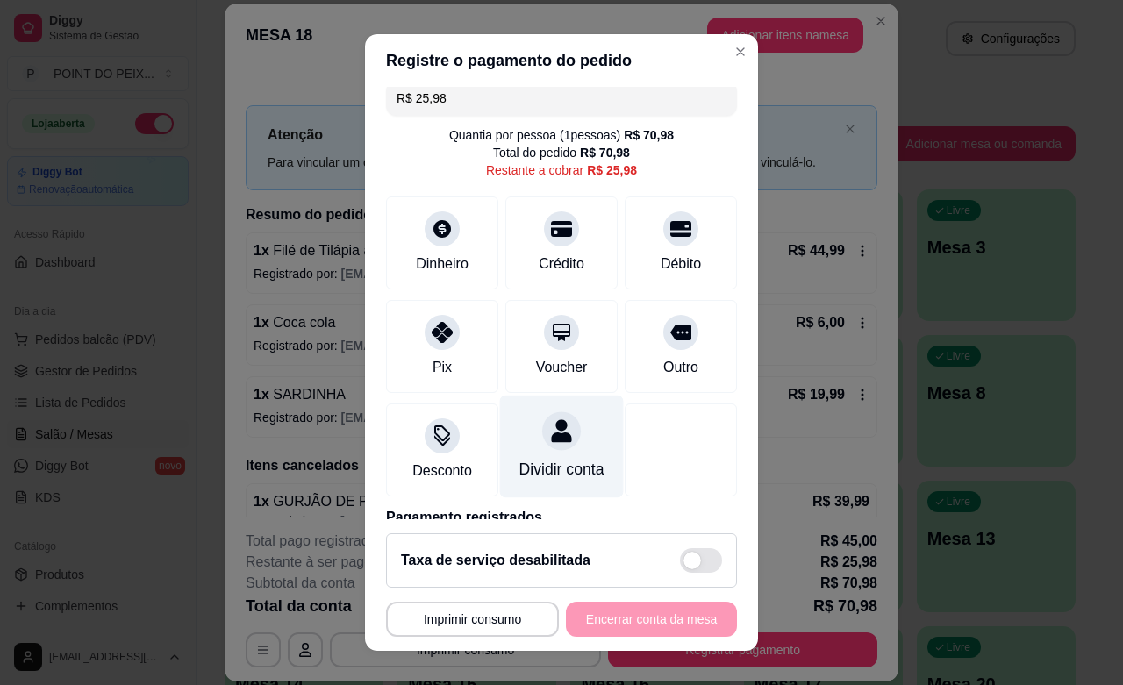
scroll to position [0, 0]
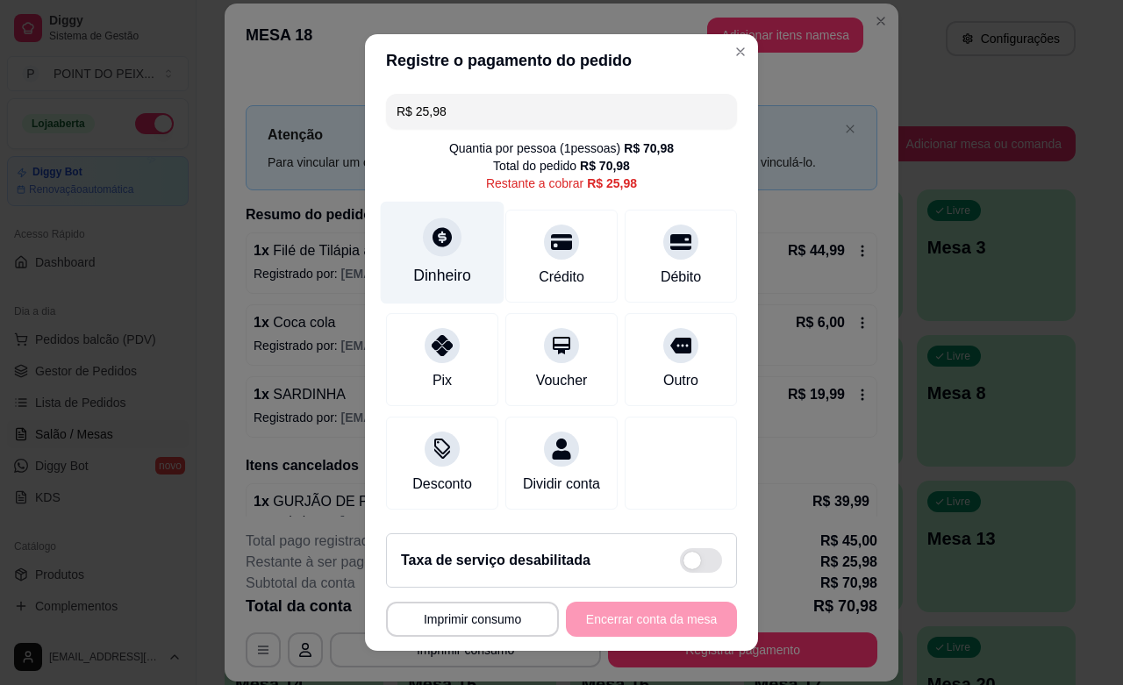
click at [459, 272] on div "Dinheiro" at bounding box center [443, 253] width 124 height 103
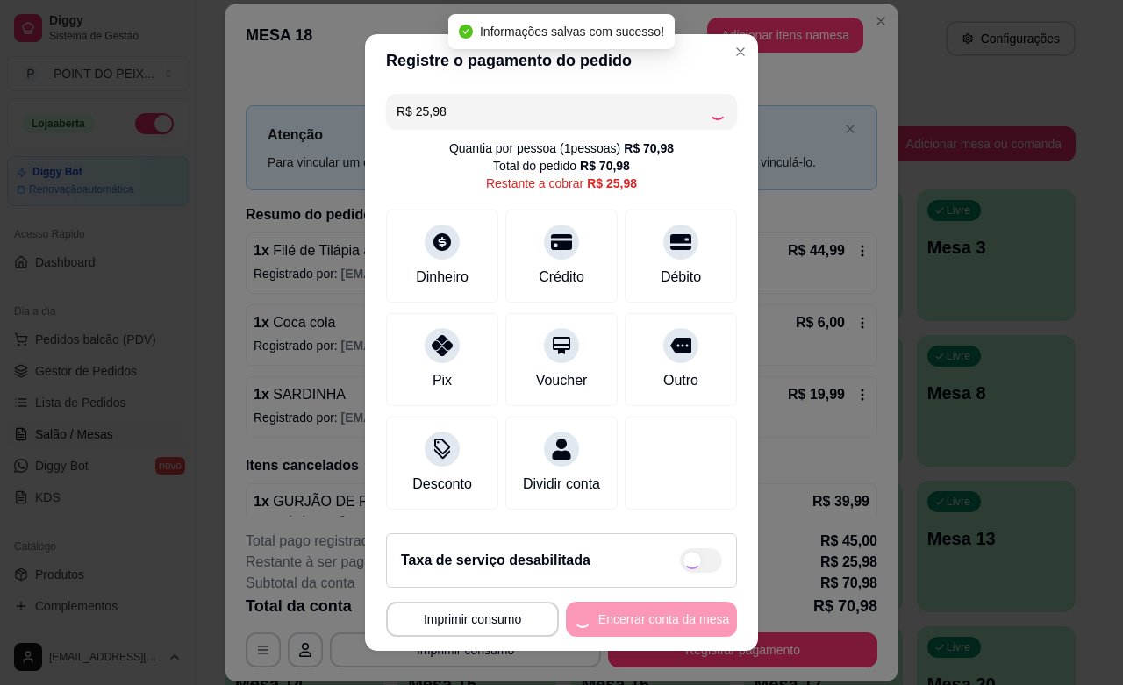
type input "R$ 0,00"
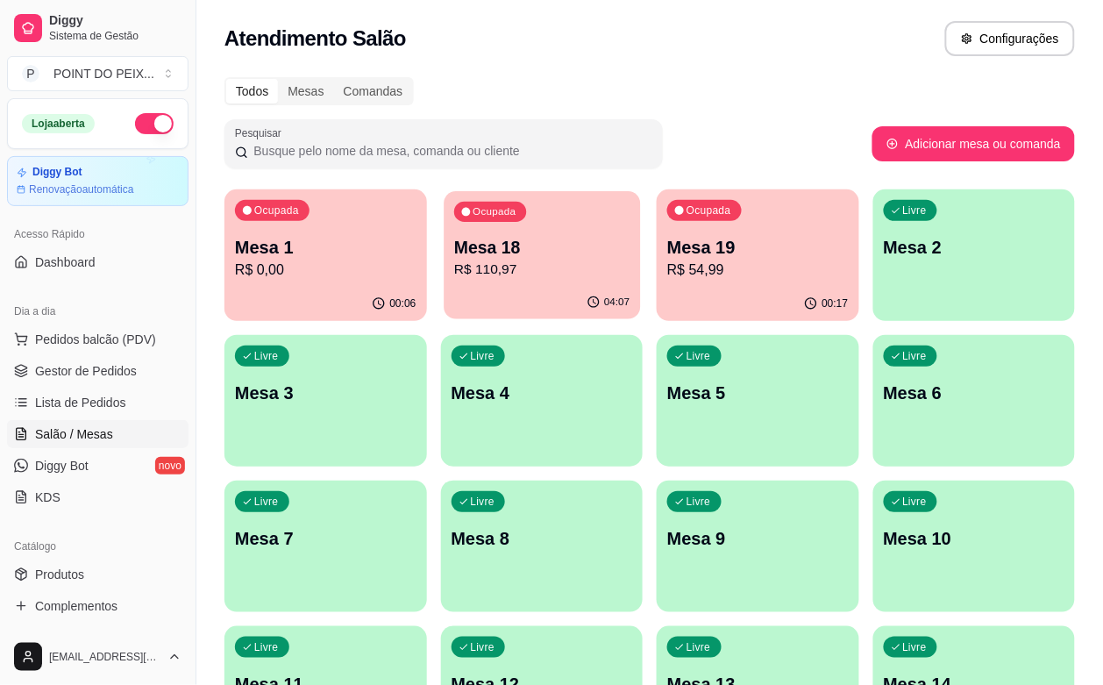
click at [474, 260] on p "R$ 110,97" at bounding box center [541, 270] width 175 height 20
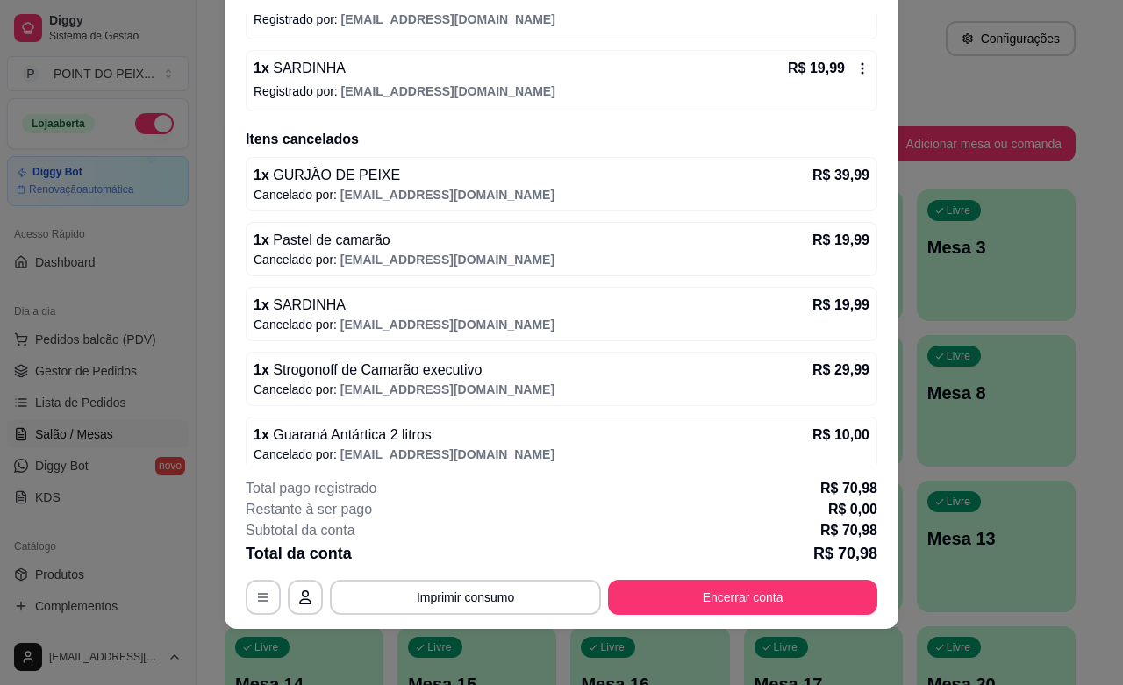
scroll to position [290, 0]
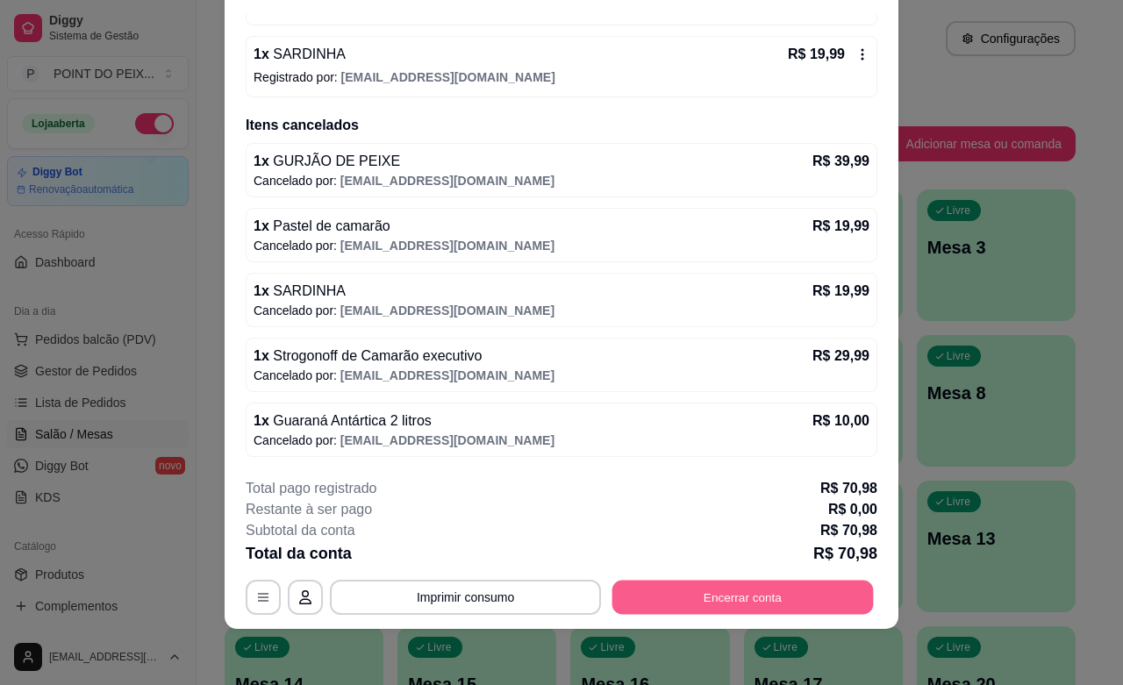
click at [691, 596] on button "Encerrar conta" at bounding box center [742, 598] width 261 height 34
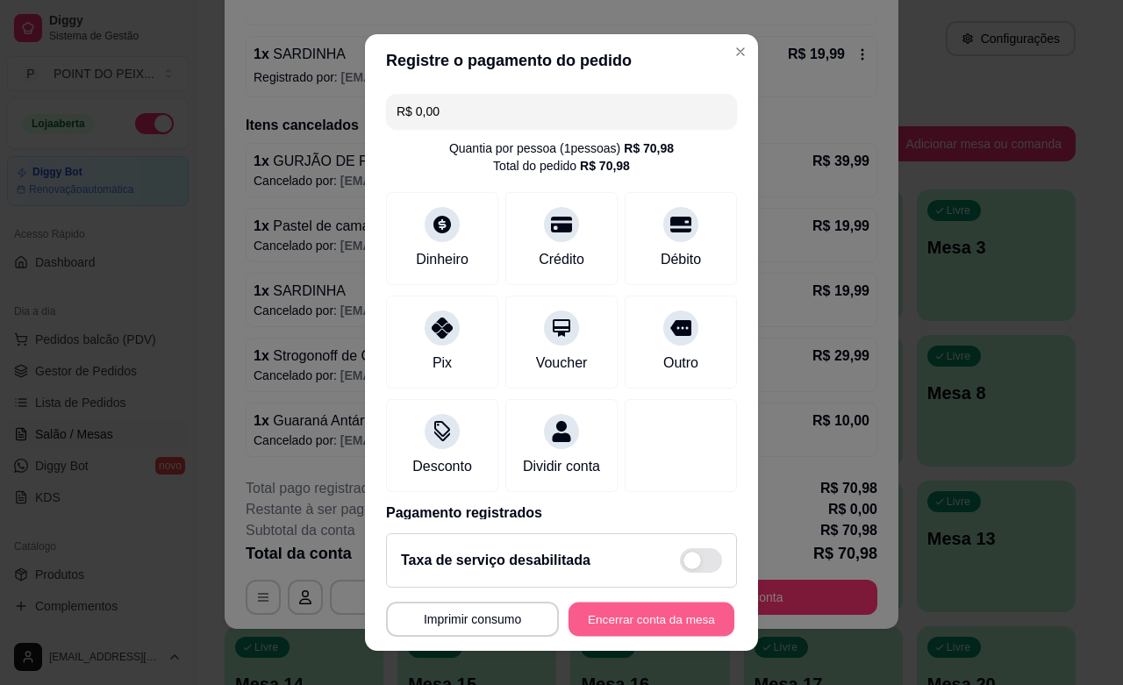
click at [642, 620] on button "Encerrar conta da mesa" at bounding box center [651, 620] width 166 height 34
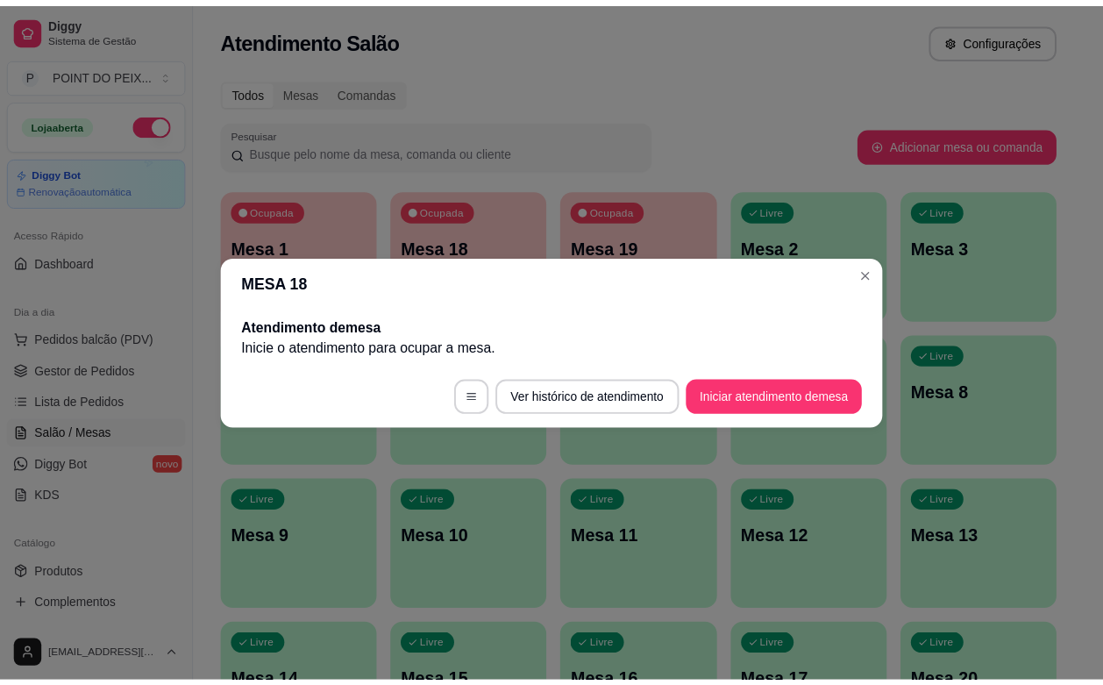
scroll to position [0, 0]
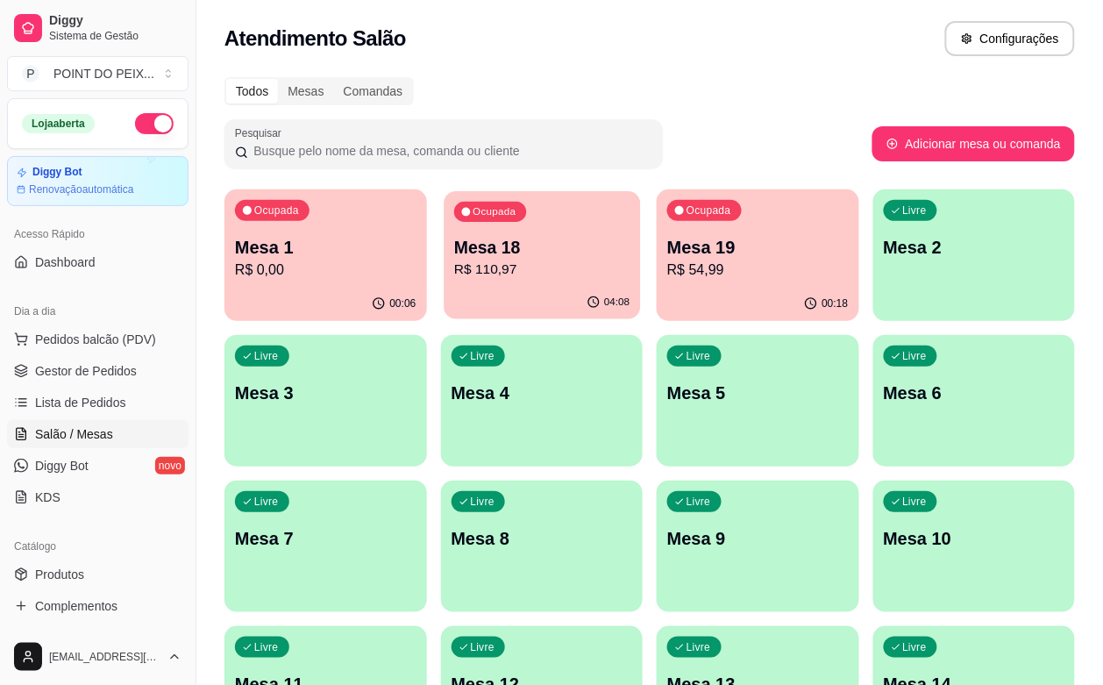
click at [459, 273] on p "R$ 110,97" at bounding box center [541, 270] width 175 height 20
click at [503, 266] on p "R$ 110,97" at bounding box center [543, 270] width 182 height 21
click at [478, 282] on div "Ocupada Mesa 18 R$ 110,97" at bounding box center [542, 238] width 196 height 95
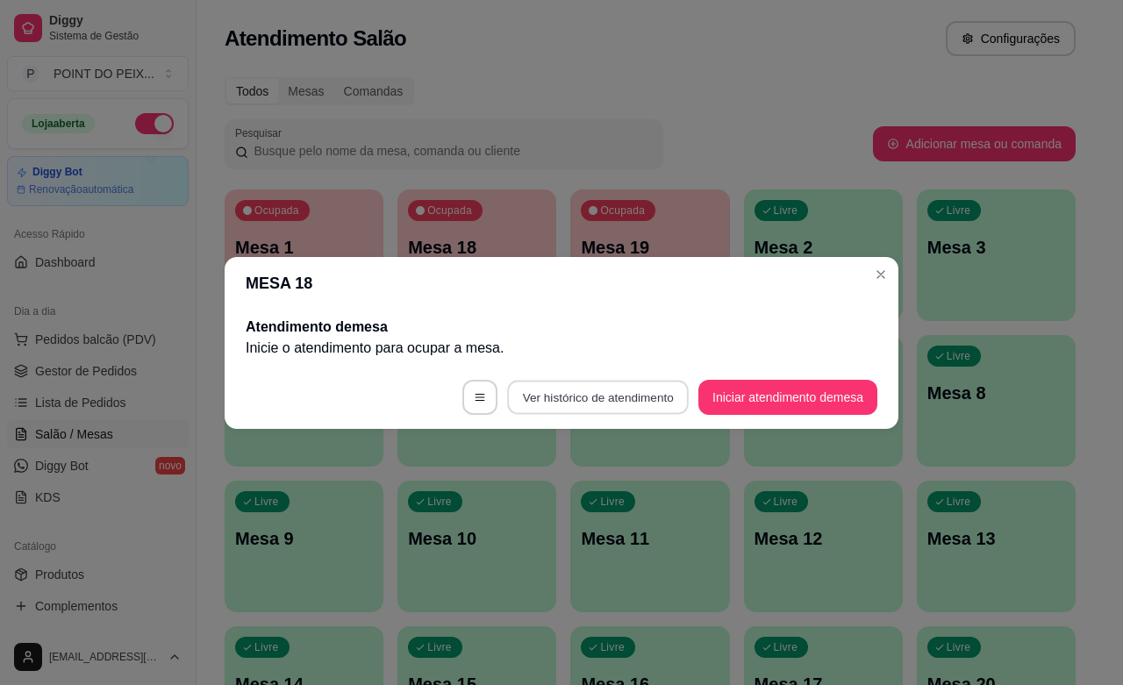
click at [637, 392] on button "Ver histórico de atendimento" at bounding box center [598, 397] width 182 height 34
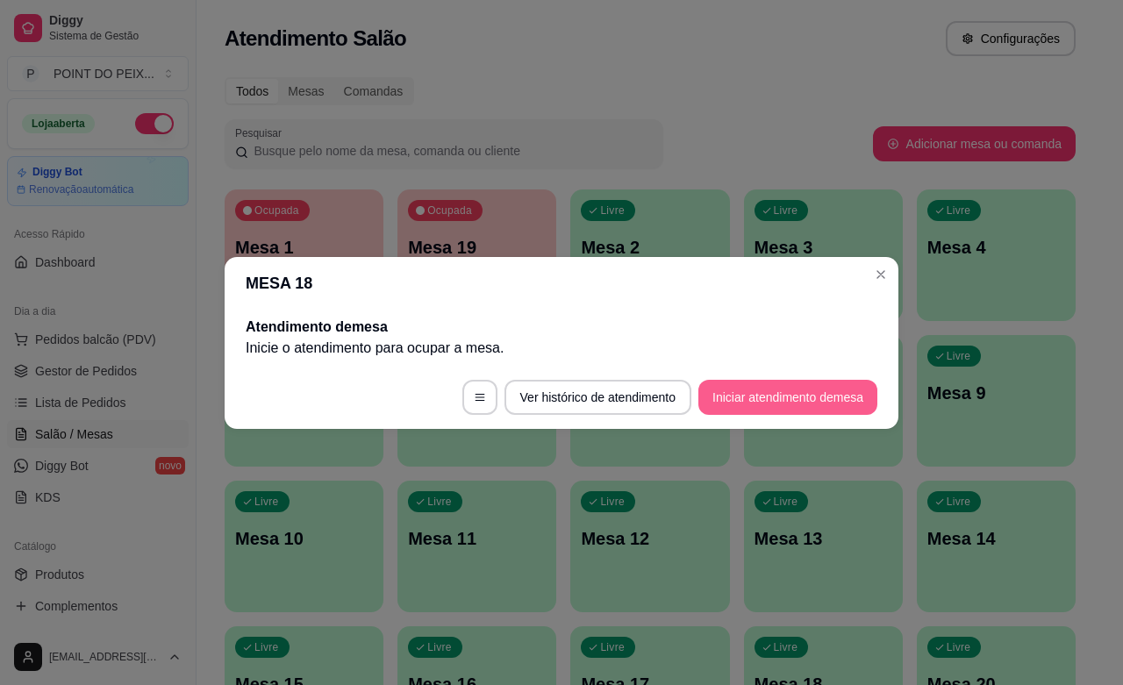
click at [785, 408] on button "Iniciar atendimento de mesa" at bounding box center [787, 397] width 179 height 35
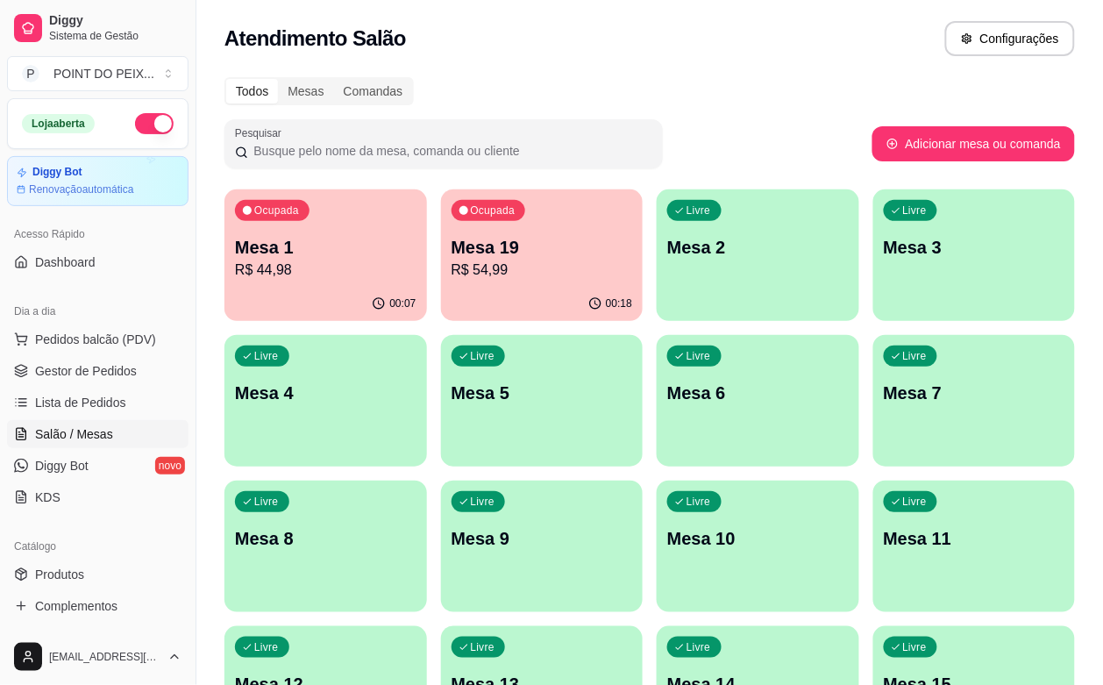
click at [314, 277] on p "R$ 44,98" at bounding box center [326, 270] width 182 height 21
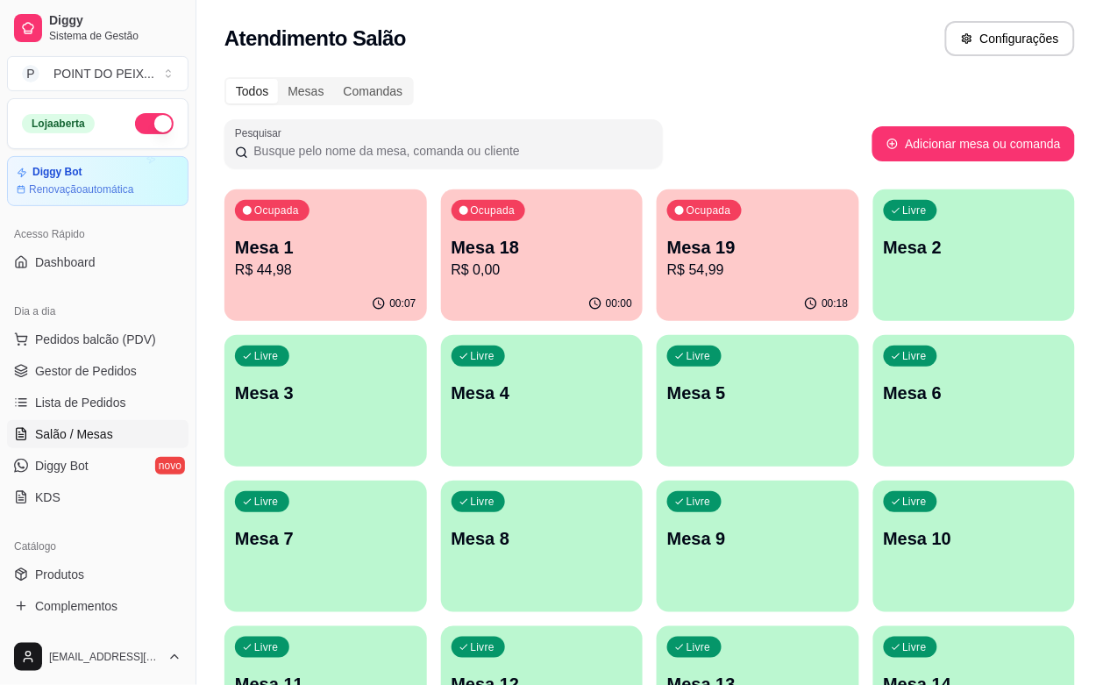
click at [667, 247] on p "Mesa 19" at bounding box center [758, 247] width 182 height 25
click at [532, 235] on p "Mesa 18" at bounding box center [543, 247] width 182 height 25
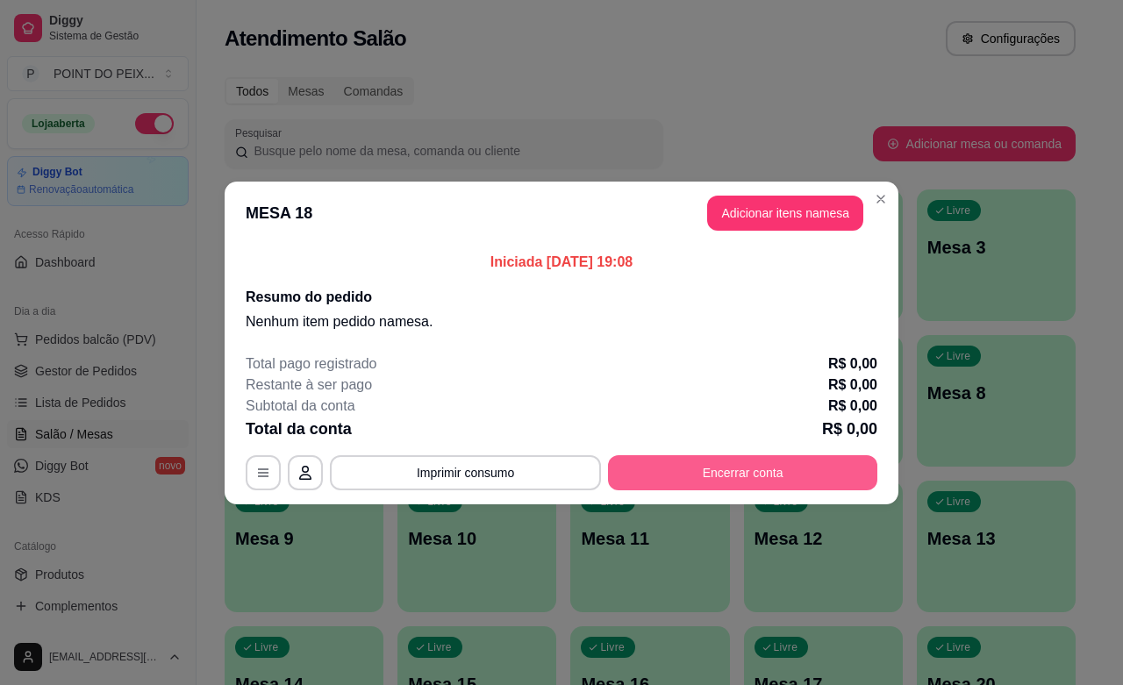
click at [732, 476] on button "Encerrar conta" at bounding box center [742, 472] width 269 height 35
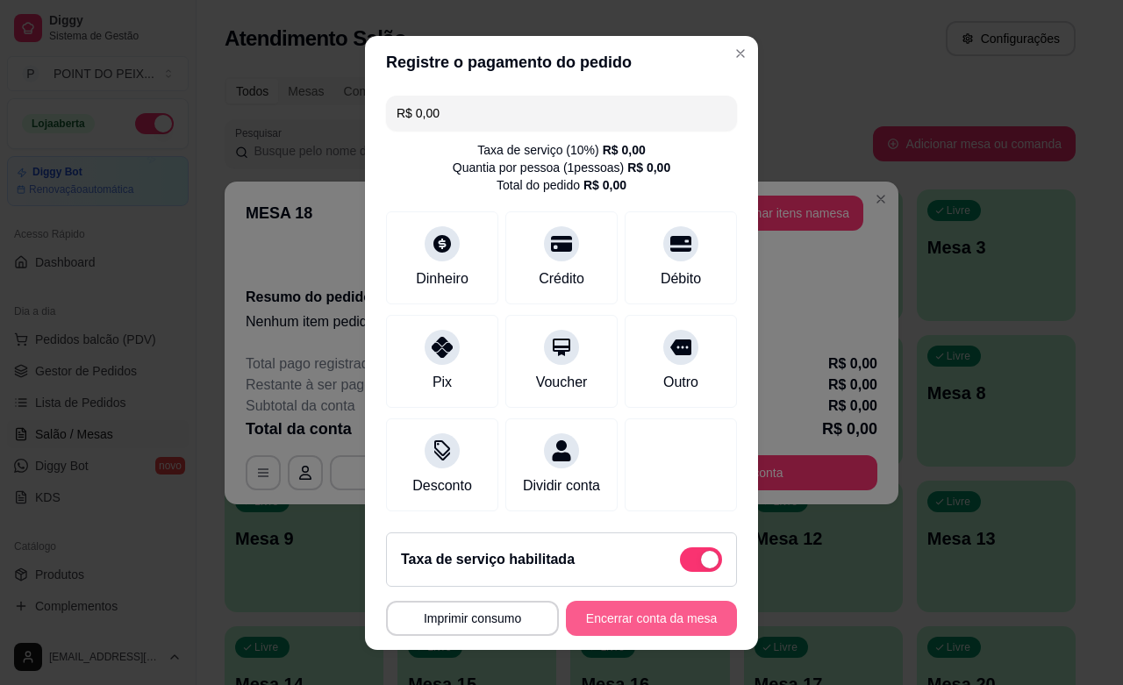
click at [629, 619] on button "Encerrar conta da mesa" at bounding box center [651, 618] width 171 height 35
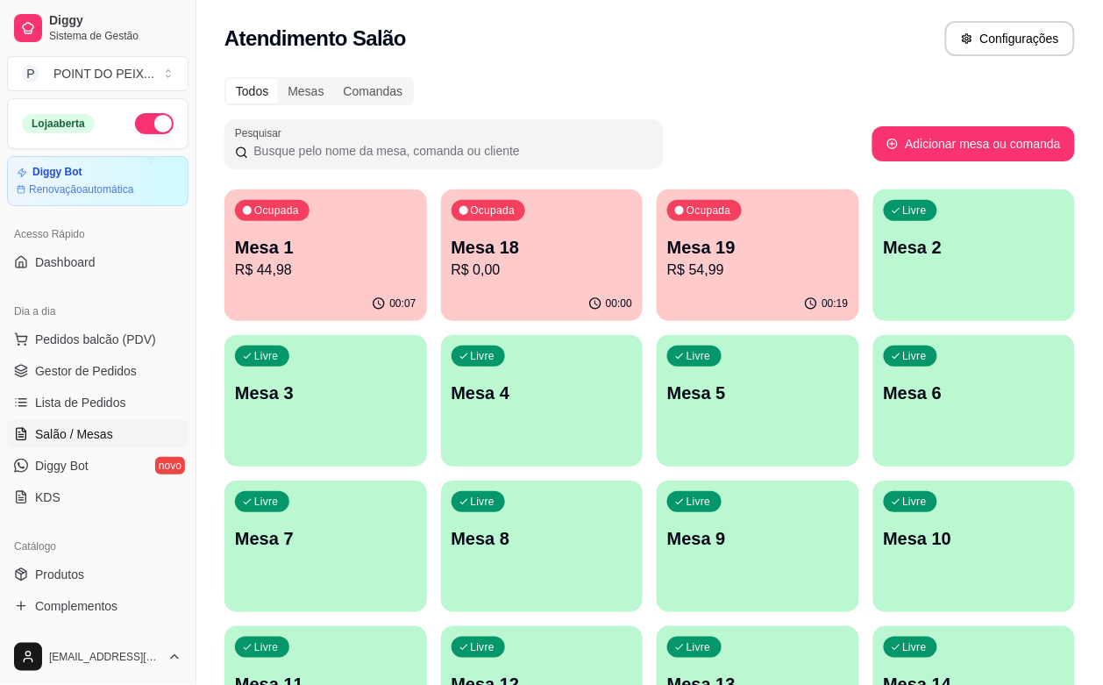
click at [311, 244] on p "Mesa 1" at bounding box center [326, 247] width 182 height 25
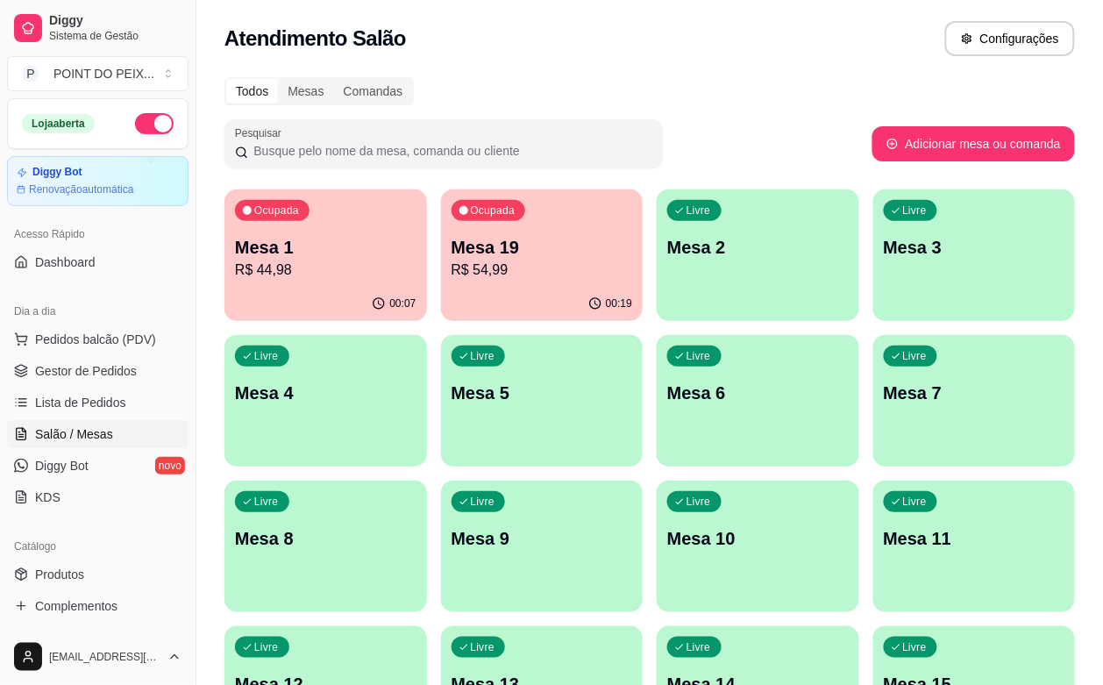
click at [507, 279] on p "R$ 54,99" at bounding box center [543, 270] width 182 height 21
click at [743, 121] on div "Pesquisar" at bounding box center [549, 143] width 648 height 49
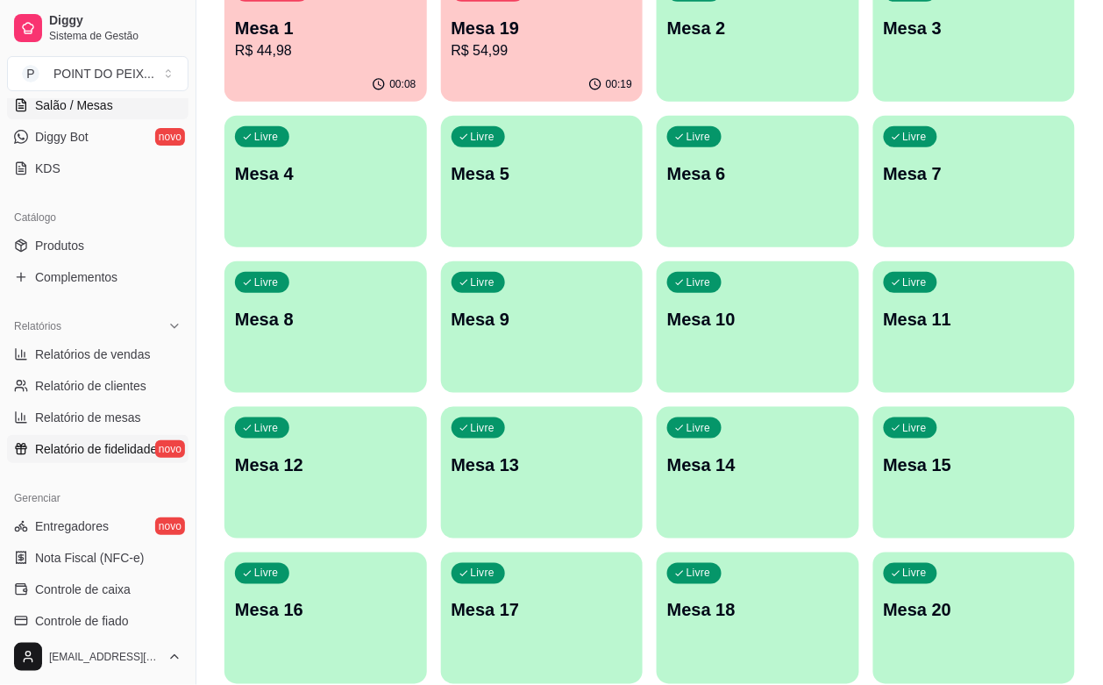
scroll to position [439, 0]
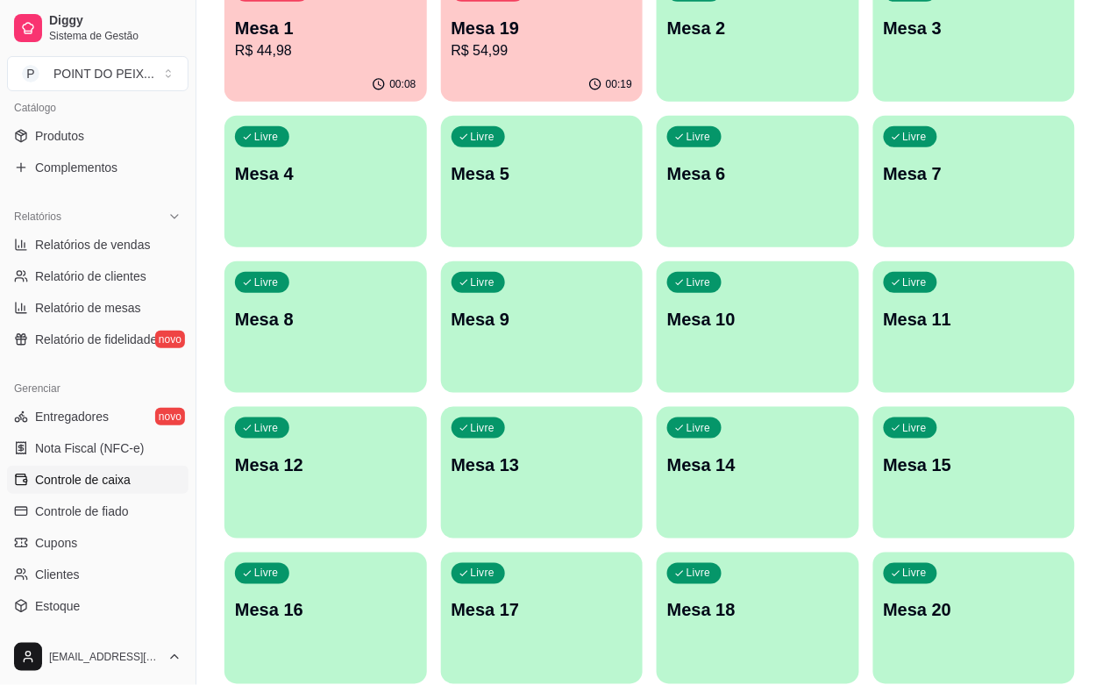
click at [108, 484] on span "Controle de caixa" at bounding box center [83, 480] width 96 height 18
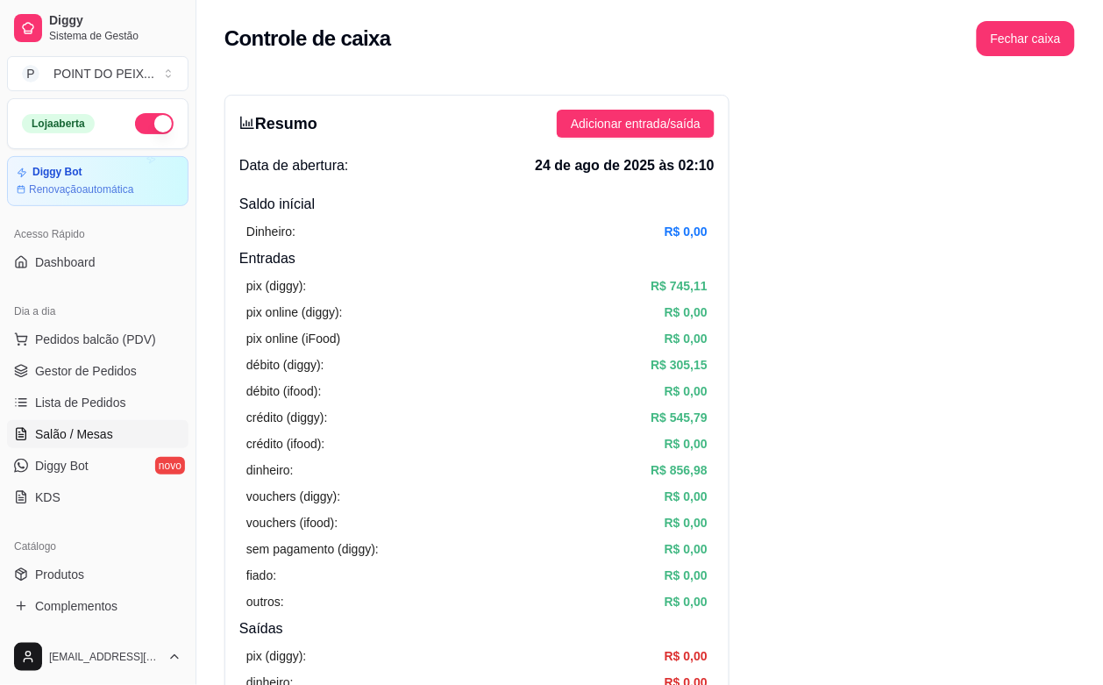
click at [89, 430] on span "Salão / Mesas" at bounding box center [74, 434] width 78 height 18
